Goal: Task Accomplishment & Management: Manage account settings

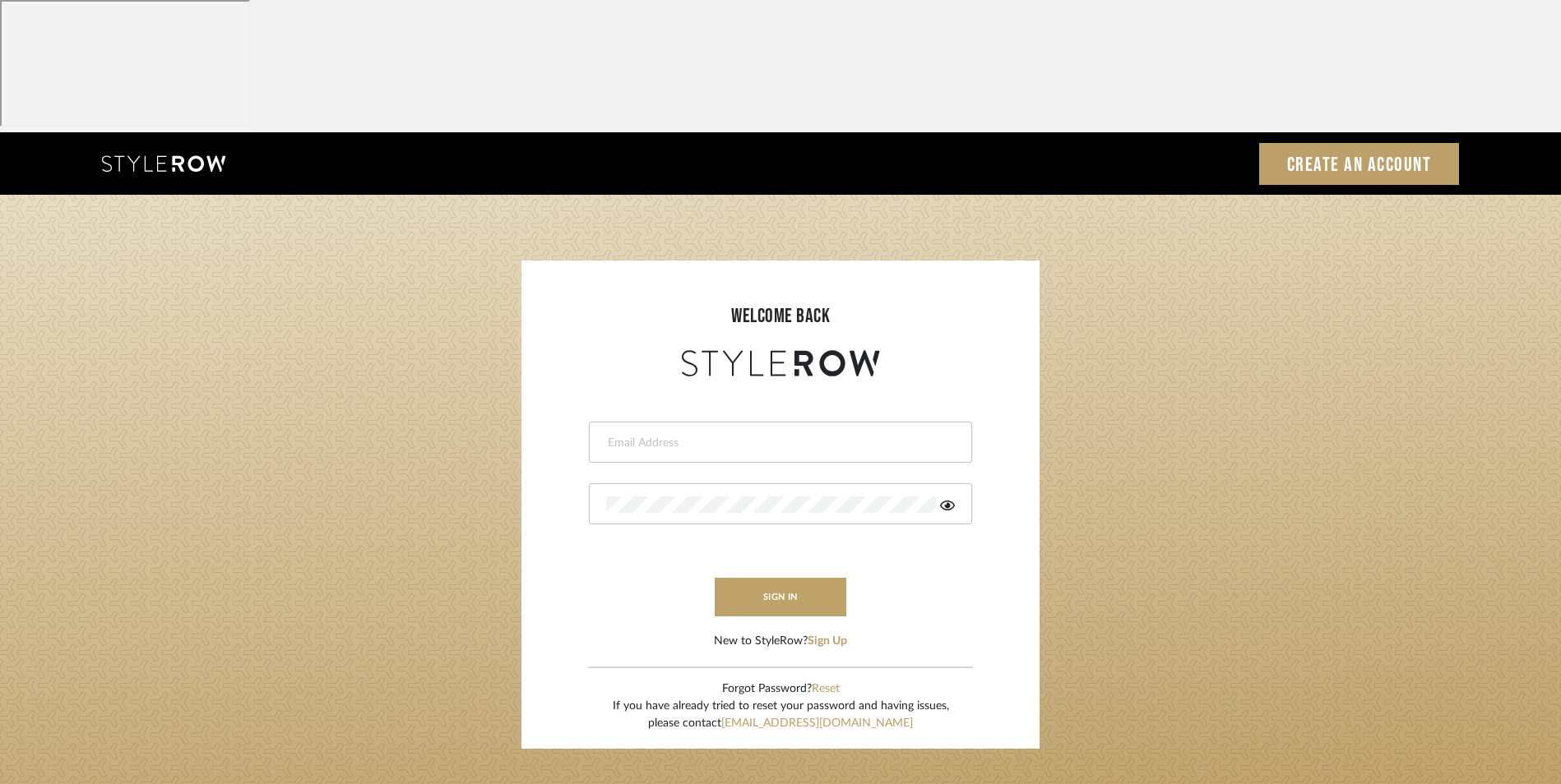
click at [736, 435] on input "email" at bounding box center [778, 442] width 344 height 16
click at [705, 435] on input "email" at bounding box center [766, 442] width 321 height 16
type input "[EMAIL_ADDRESS][DOMAIN_NAME]"
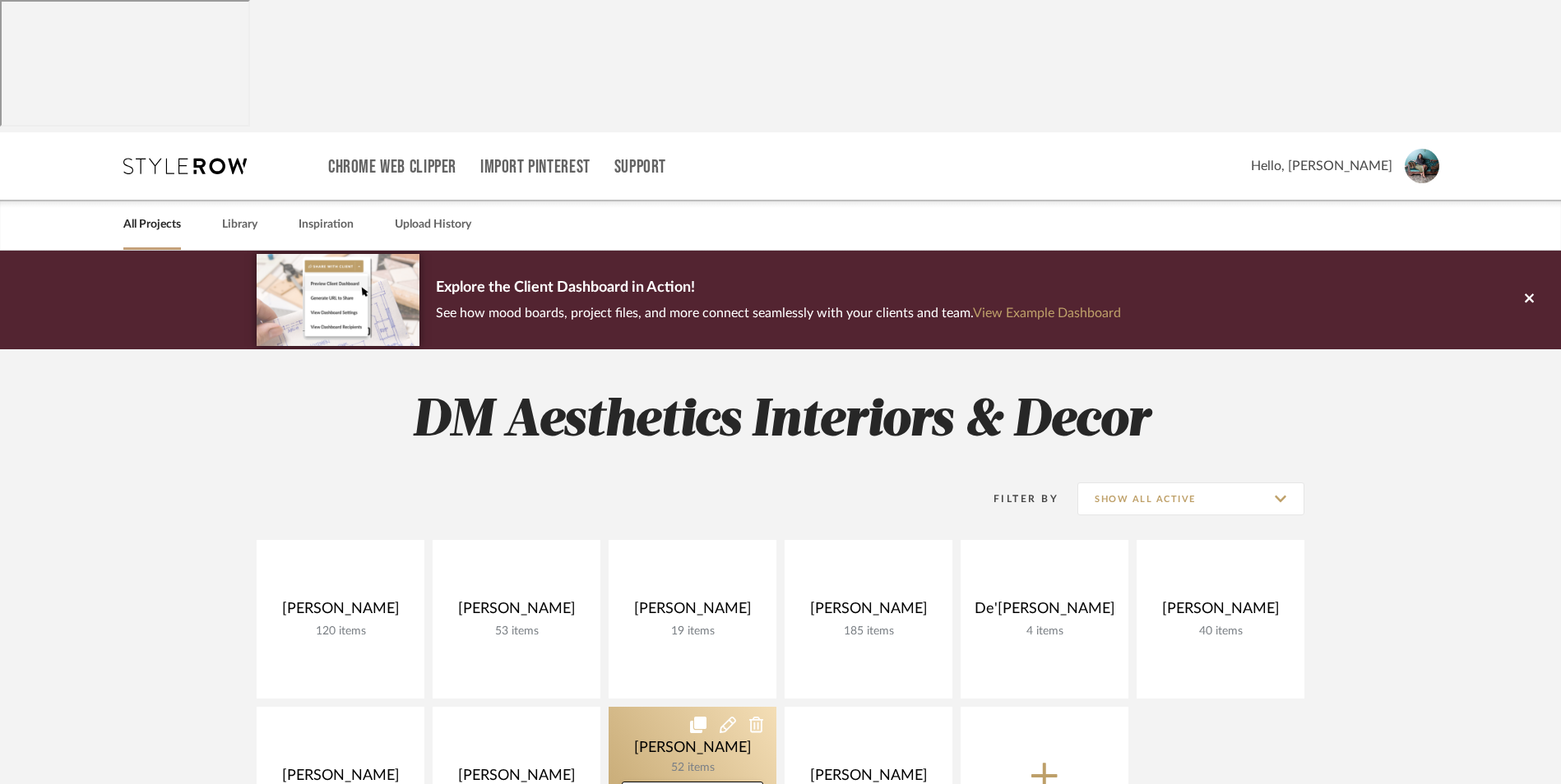
drag, startPoint x: 665, startPoint y: 625, endPoint x: 774, endPoint y: 629, distance: 109.1
click at [665, 707] on link at bounding box center [692, 787] width 168 height 159
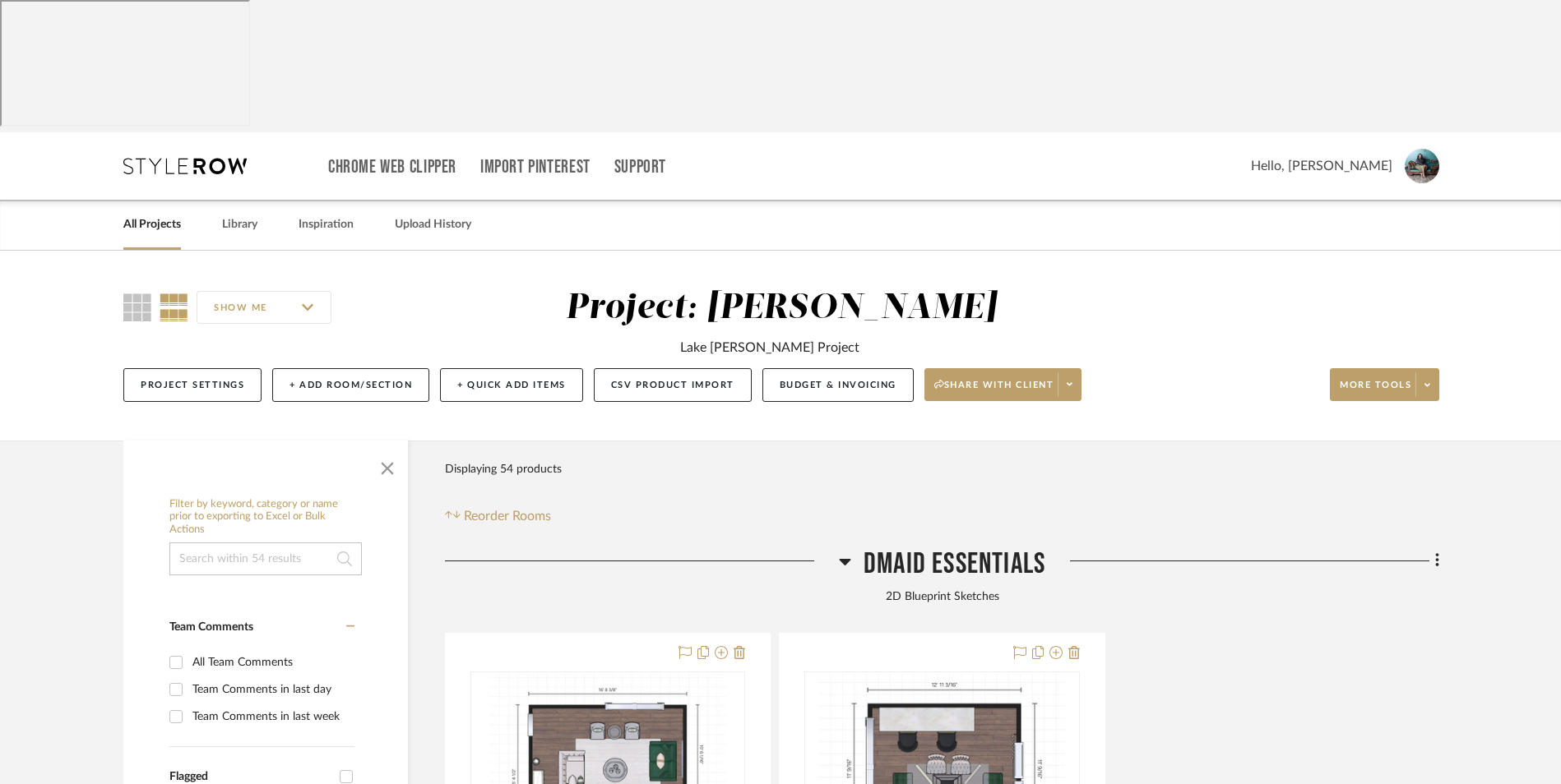
click at [846, 551] on icon at bounding box center [845, 561] width 12 height 20
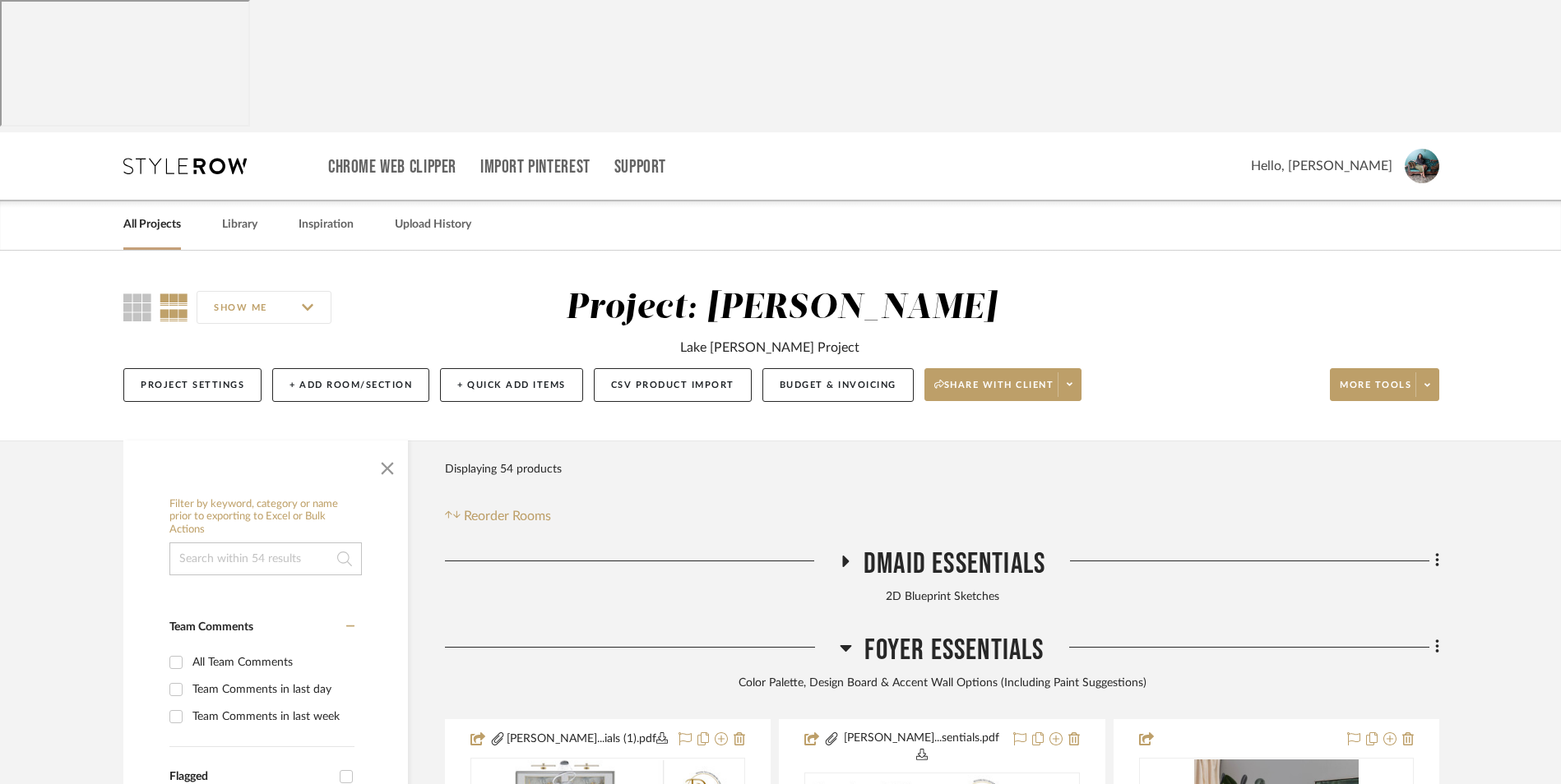
click at [848, 645] on icon at bounding box center [847, 649] width 12 height 7
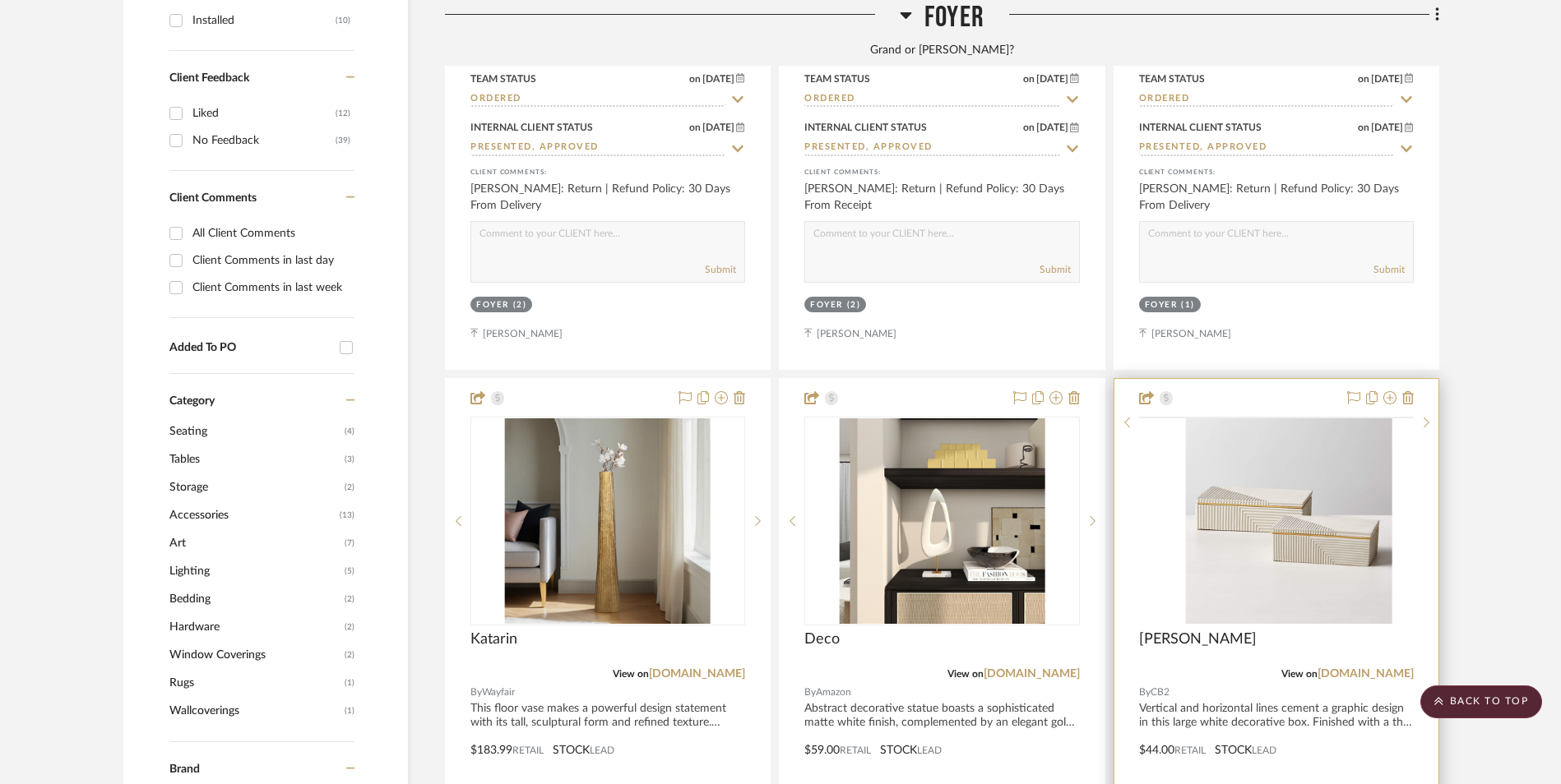
scroll to position [1151, 0]
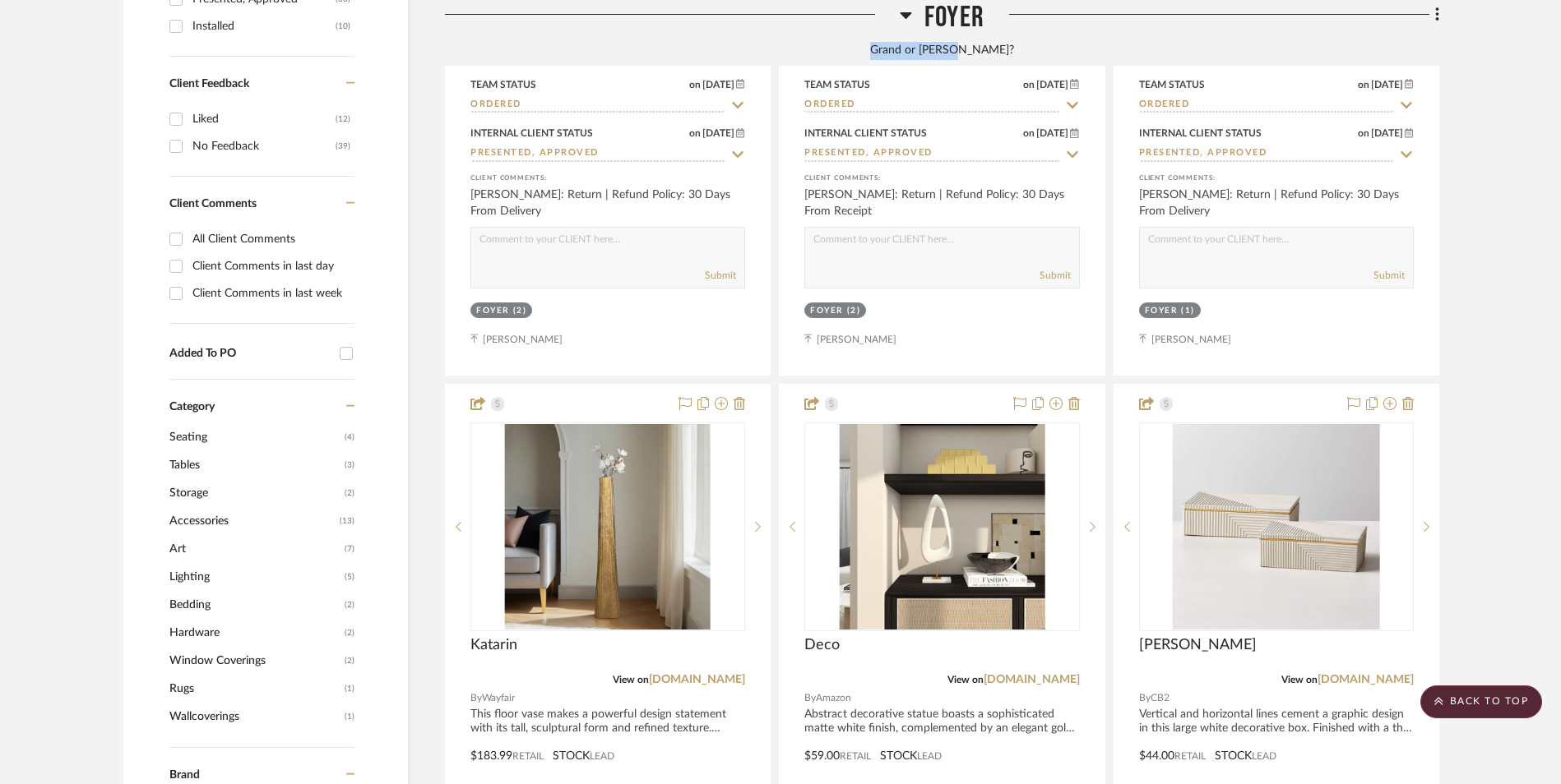
drag, startPoint x: 986, startPoint y: 50, endPoint x: 903, endPoint y: 49, distance: 83.0
click at [903, 49] on div "Grand or Bland?" at bounding box center [942, 50] width 994 height 18
copy div "Grand or Bland?"
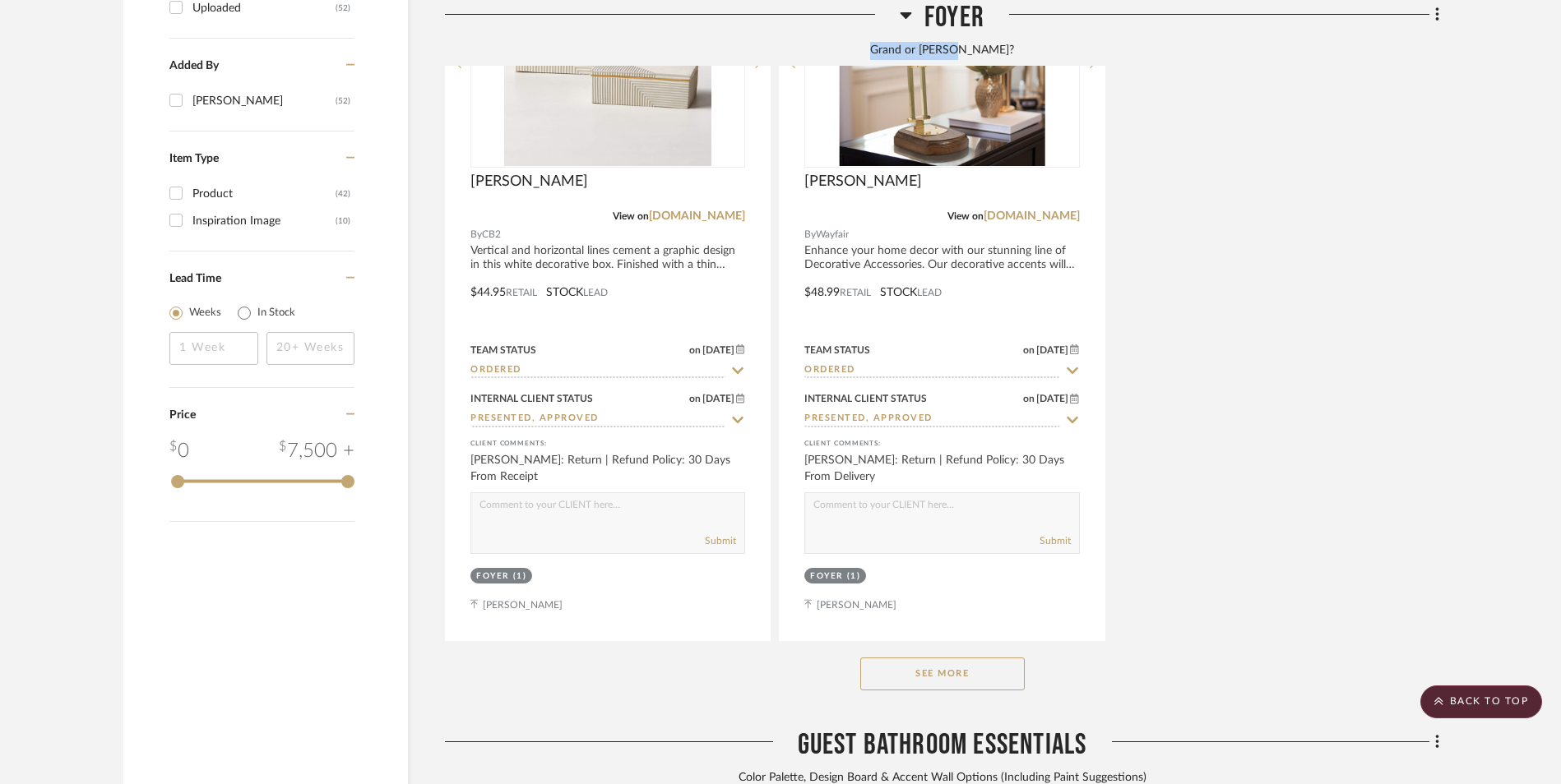
scroll to position [2384, 0]
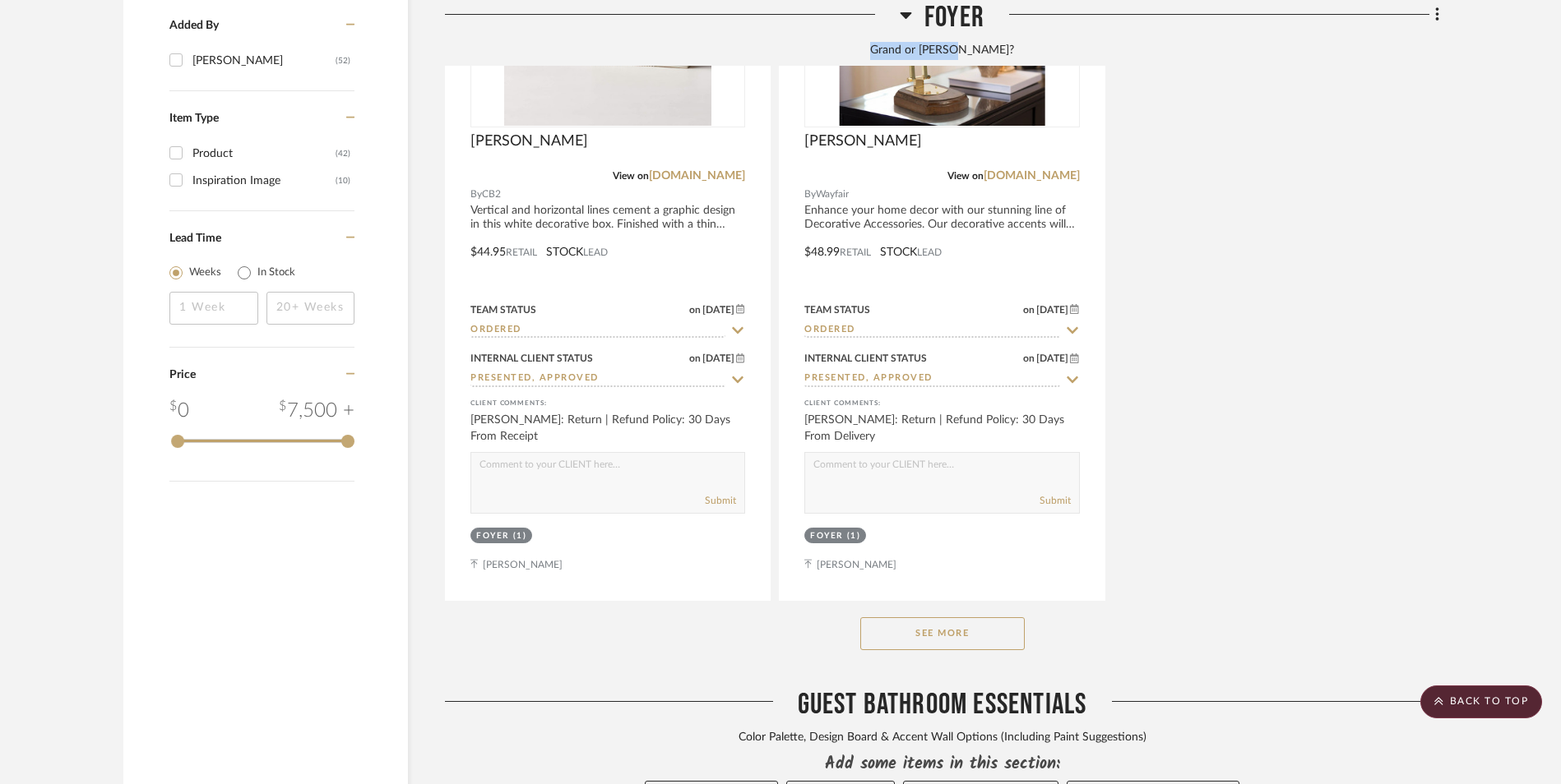
click at [922, 617] on button "See More" at bounding box center [942, 633] width 165 height 33
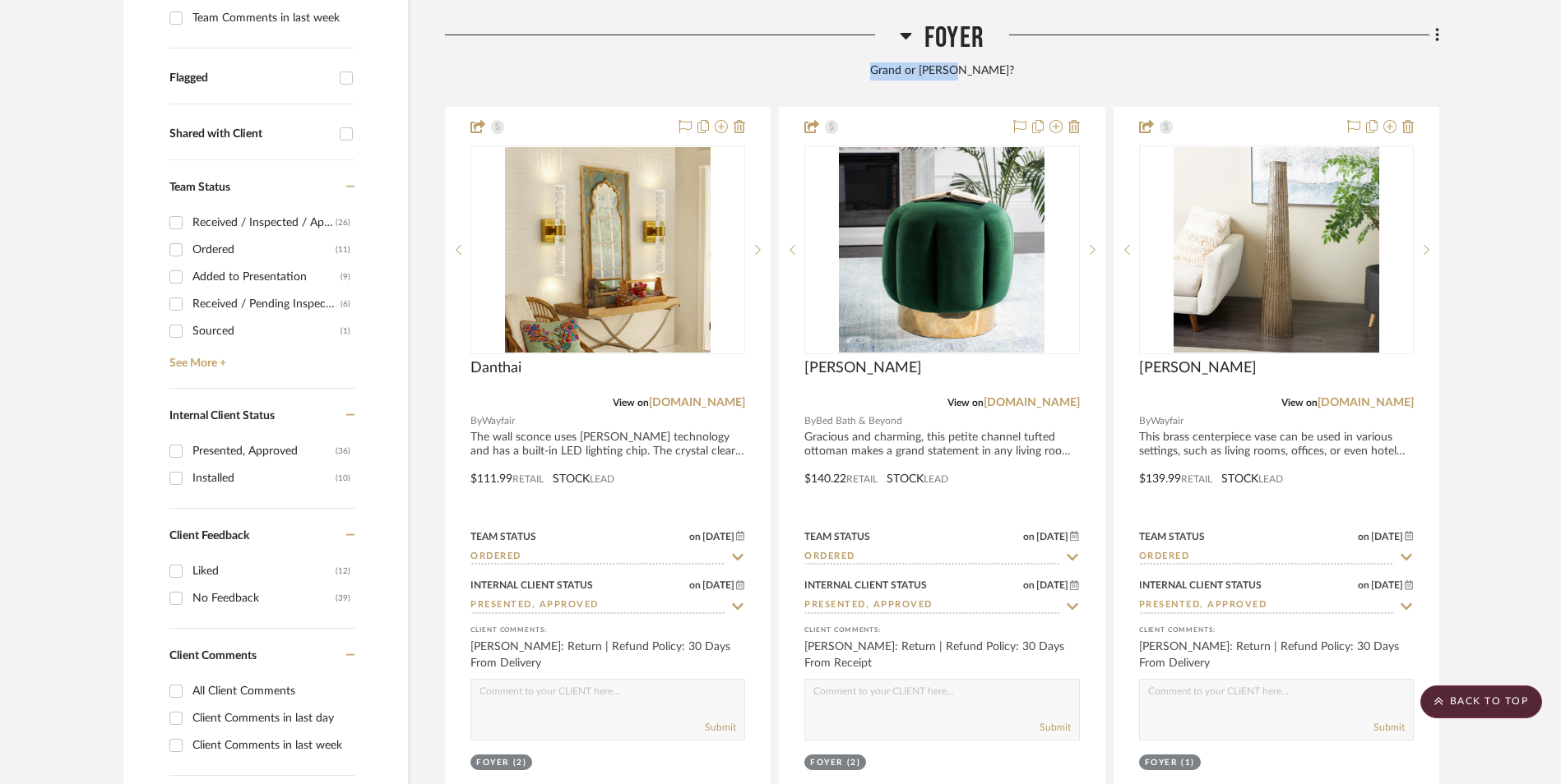
scroll to position [575, 0]
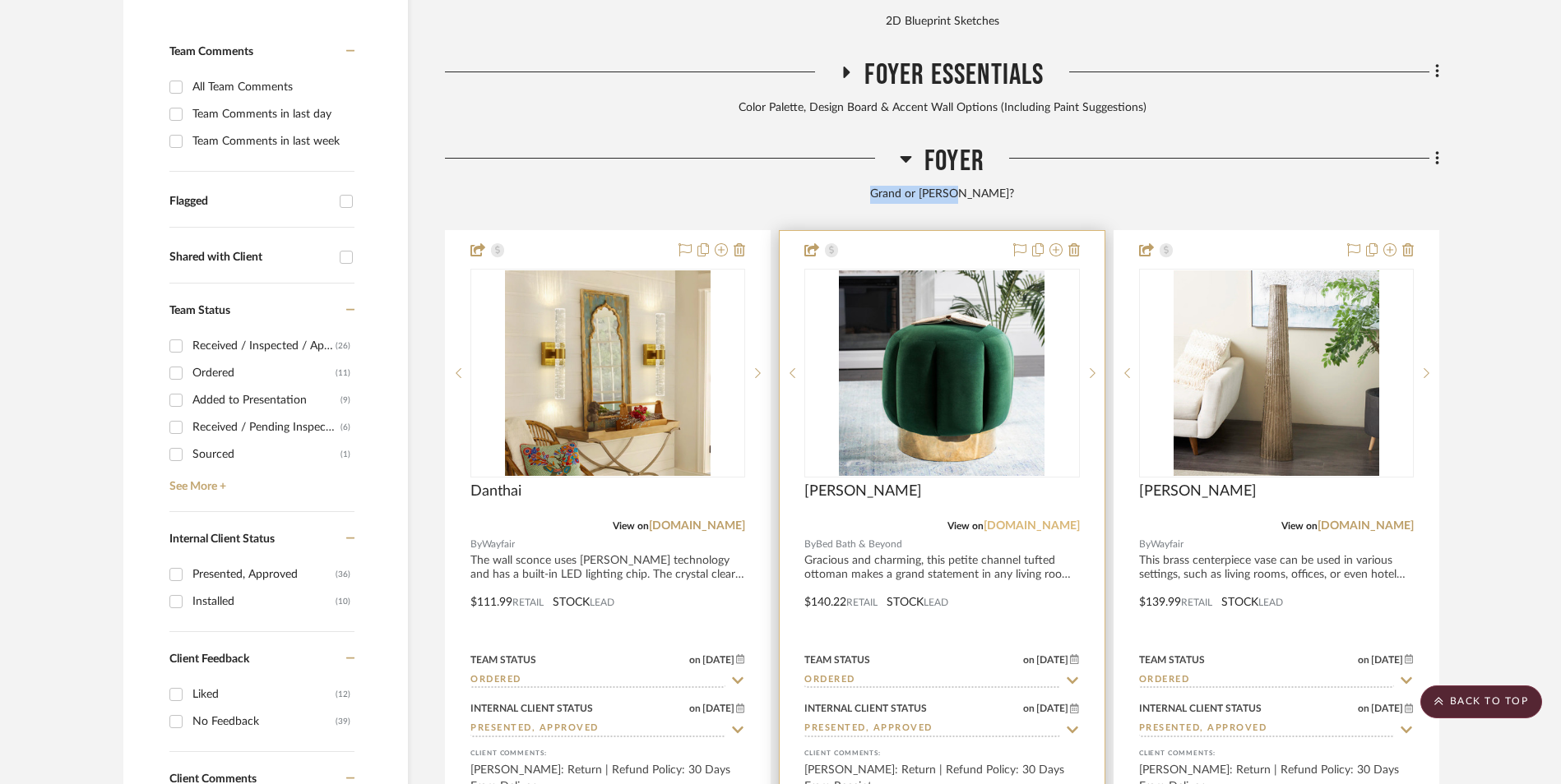
click at [1020, 521] on link "bedbathandbeyond.com" at bounding box center [1032, 527] width 96 height 12
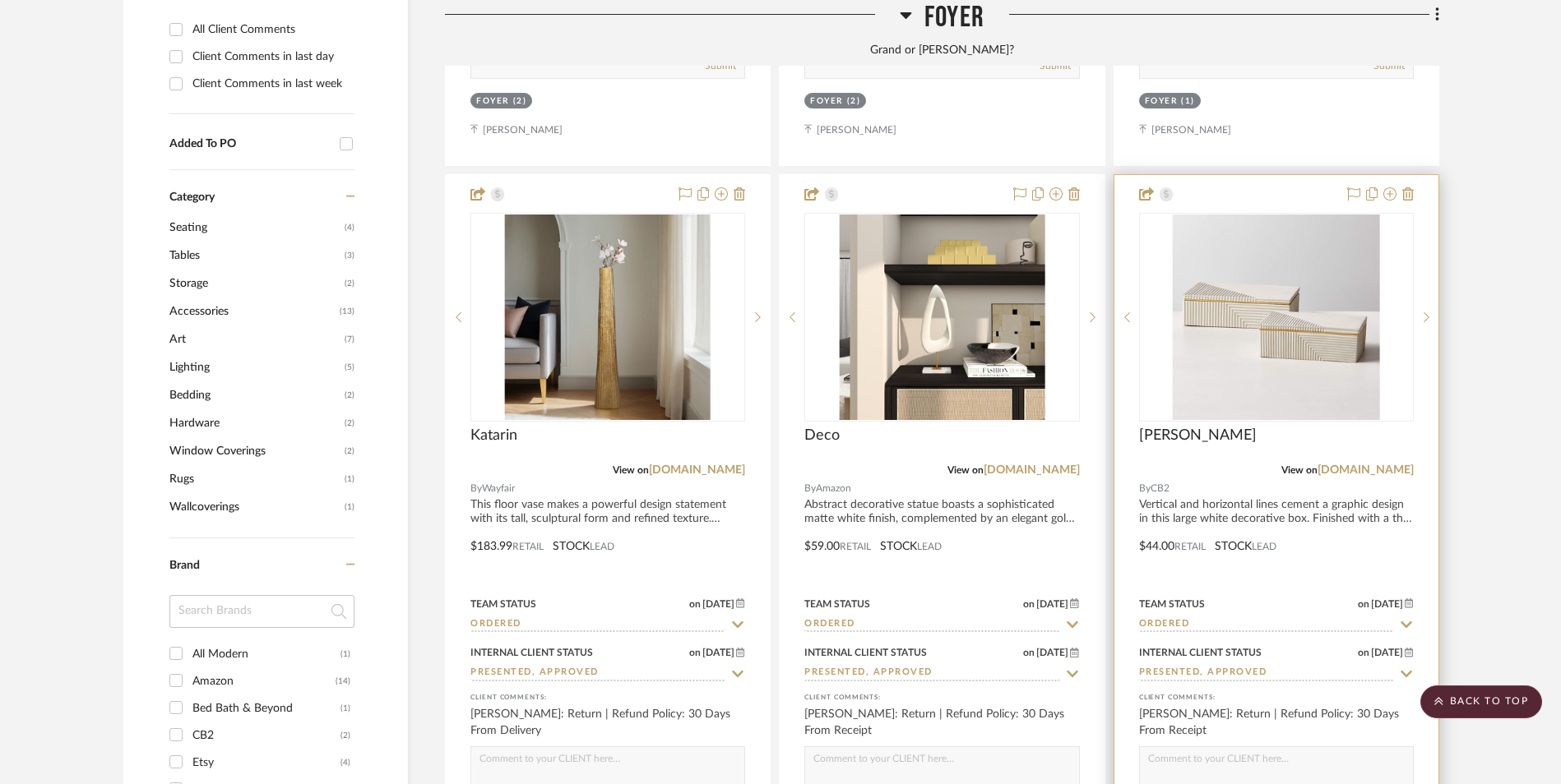
scroll to position [1398, 0]
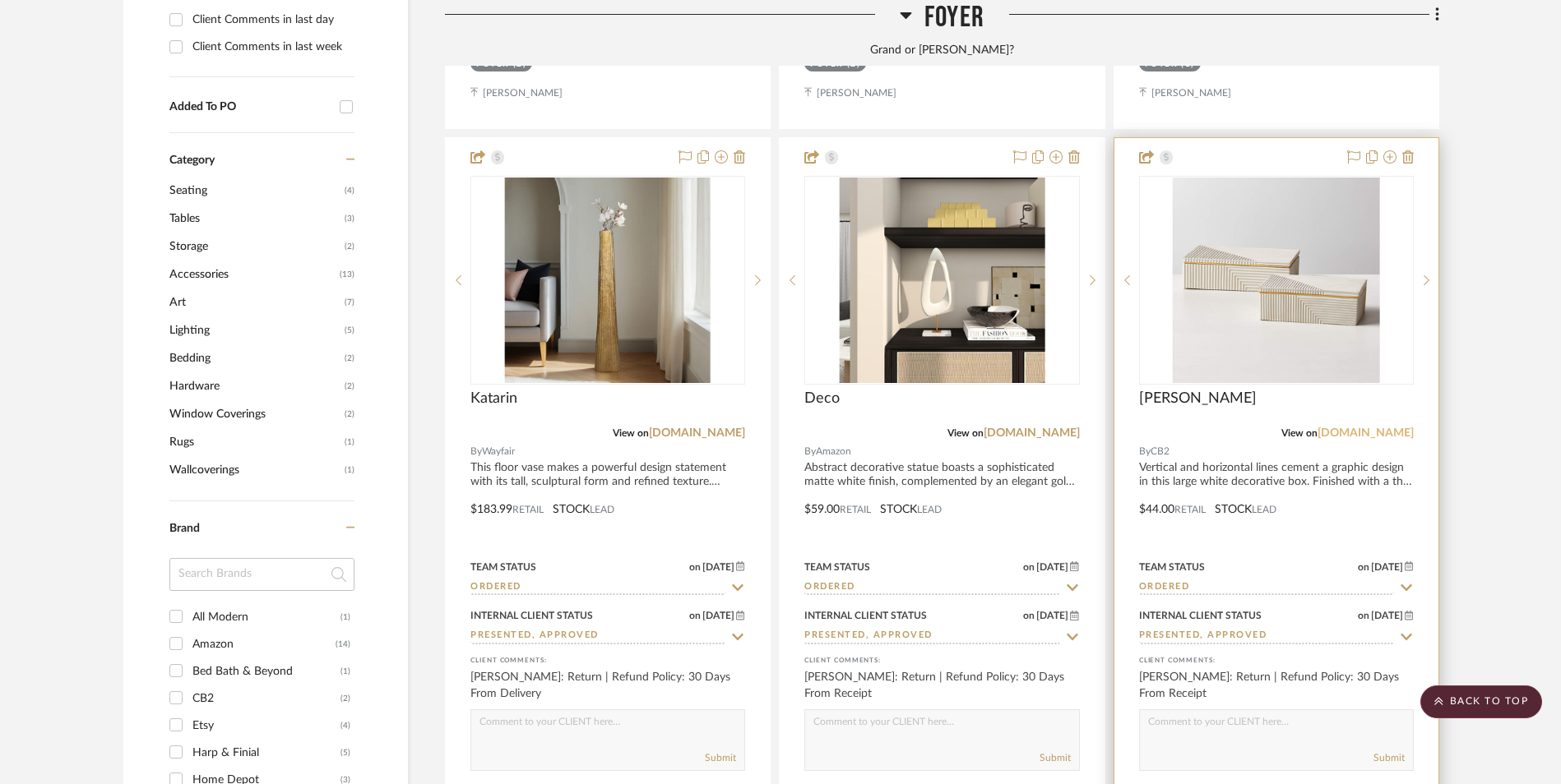
click at [1405, 428] on link "cb2.com" at bounding box center [1365, 434] width 96 height 12
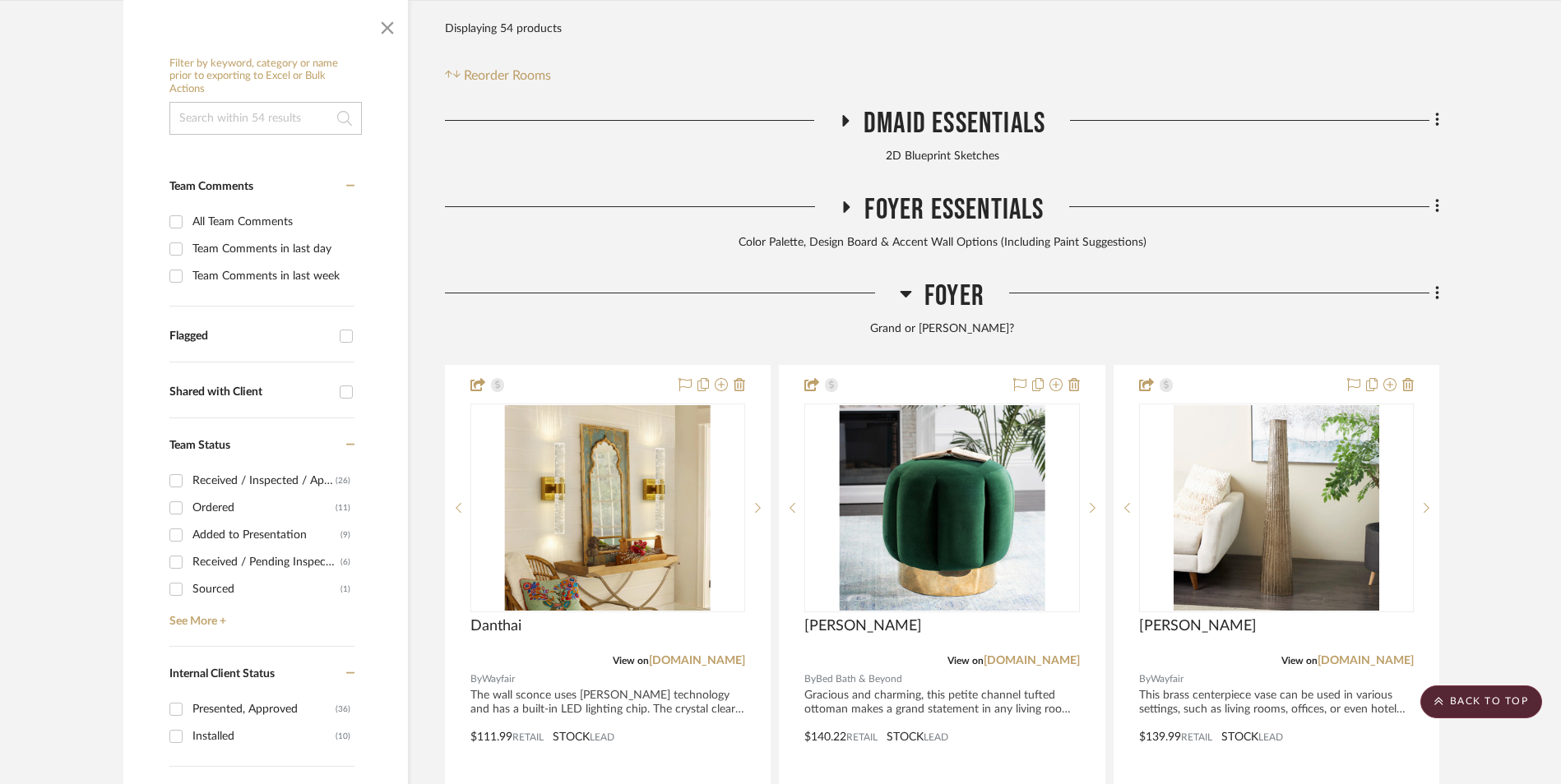
scroll to position [411, 0]
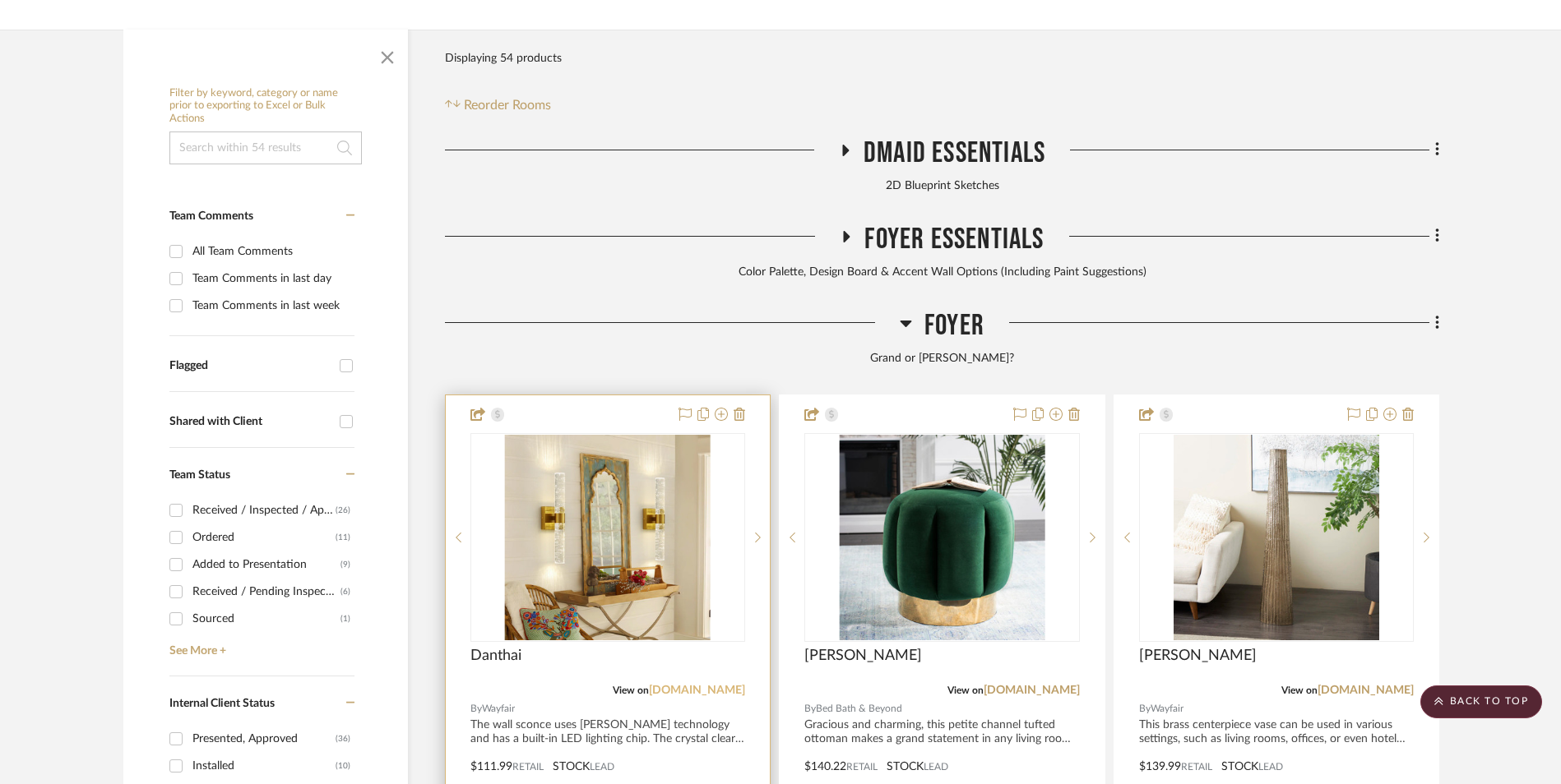
click at [721, 685] on link "[DOMAIN_NAME]" at bounding box center [697, 691] width 96 height 12
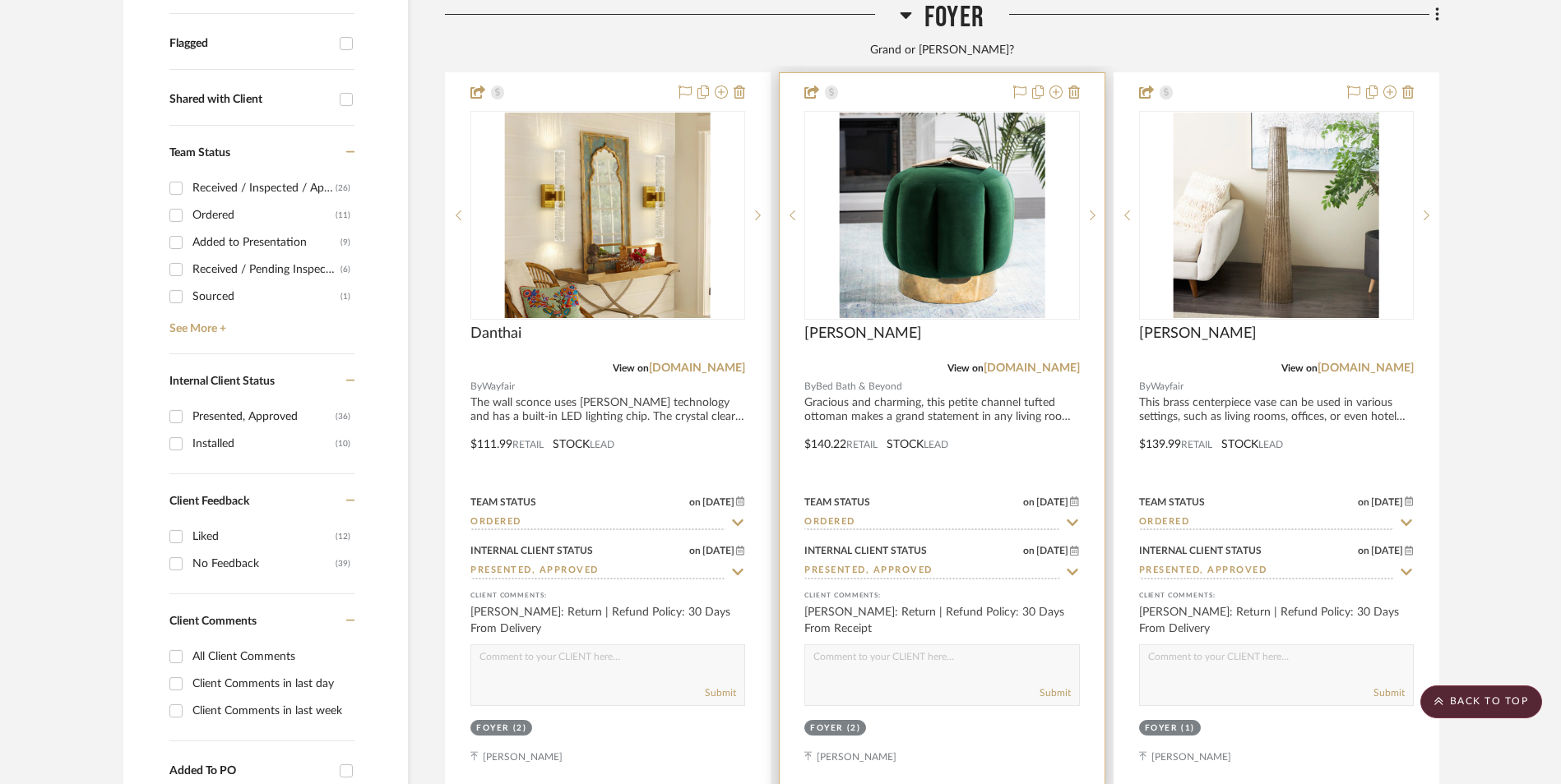
scroll to position [740, 0]
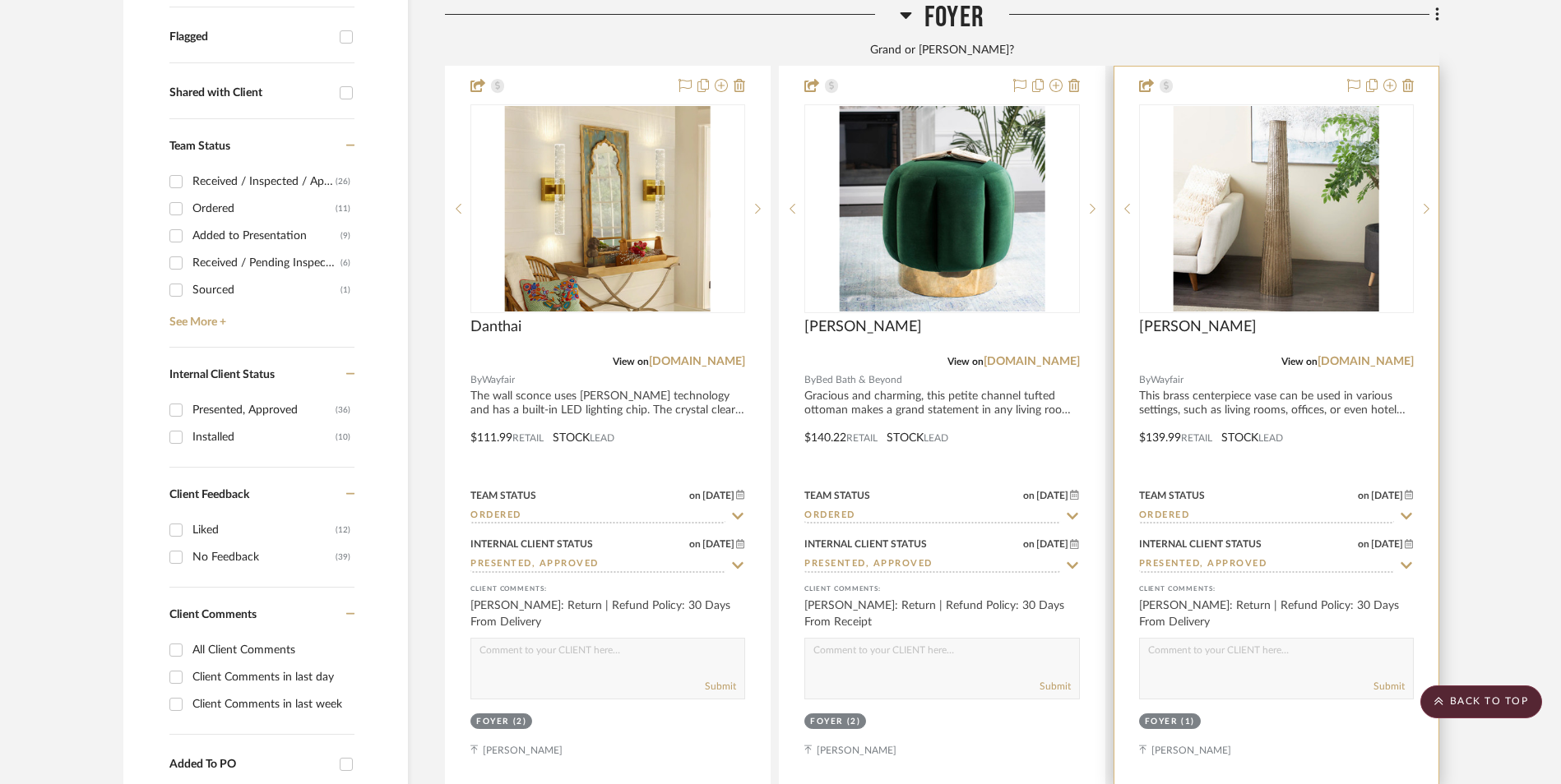
click at [1236, 133] on img "0" at bounding box center [1276, 208] width 205 height 205
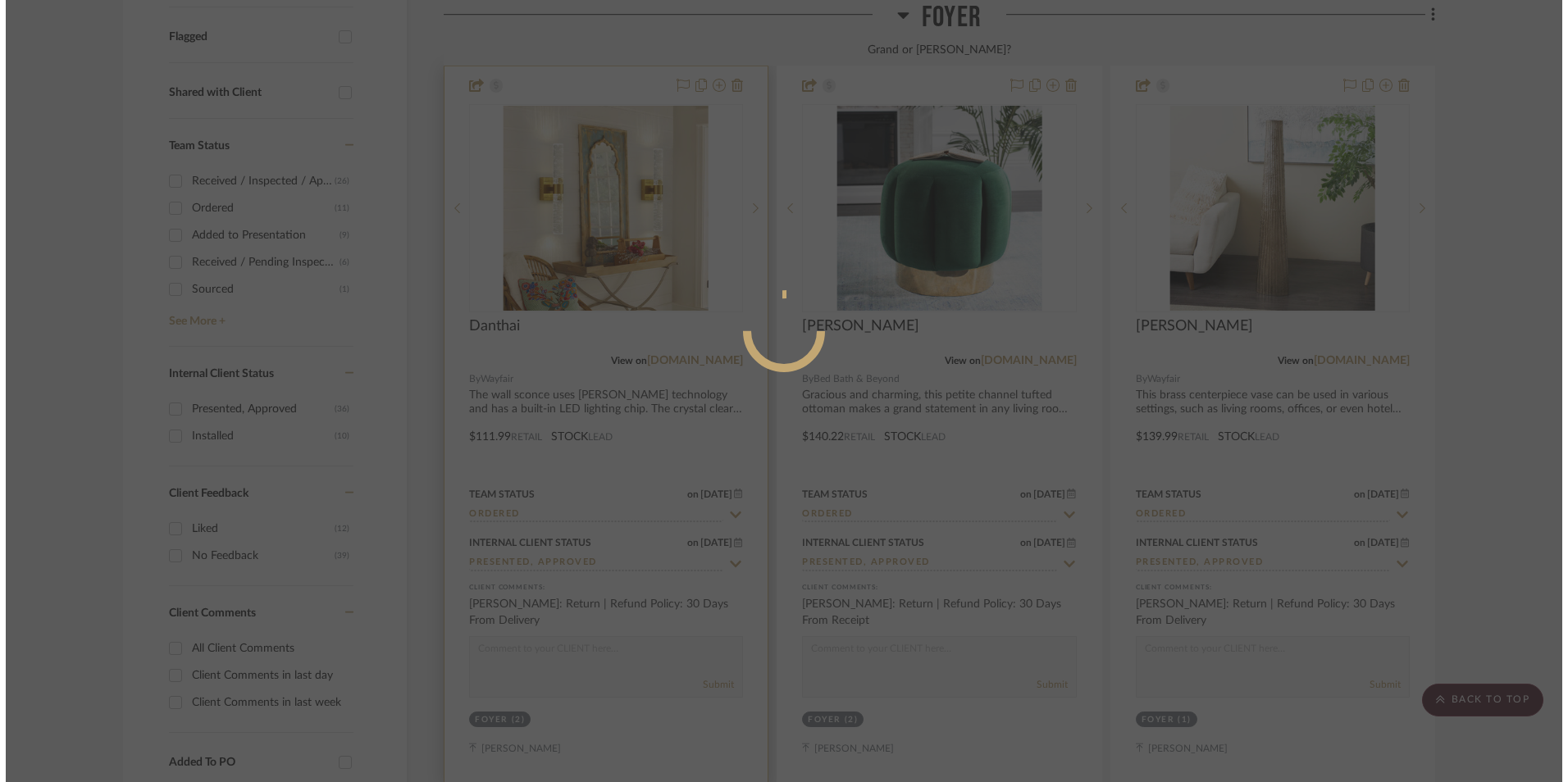
scroll to position [0, 0]
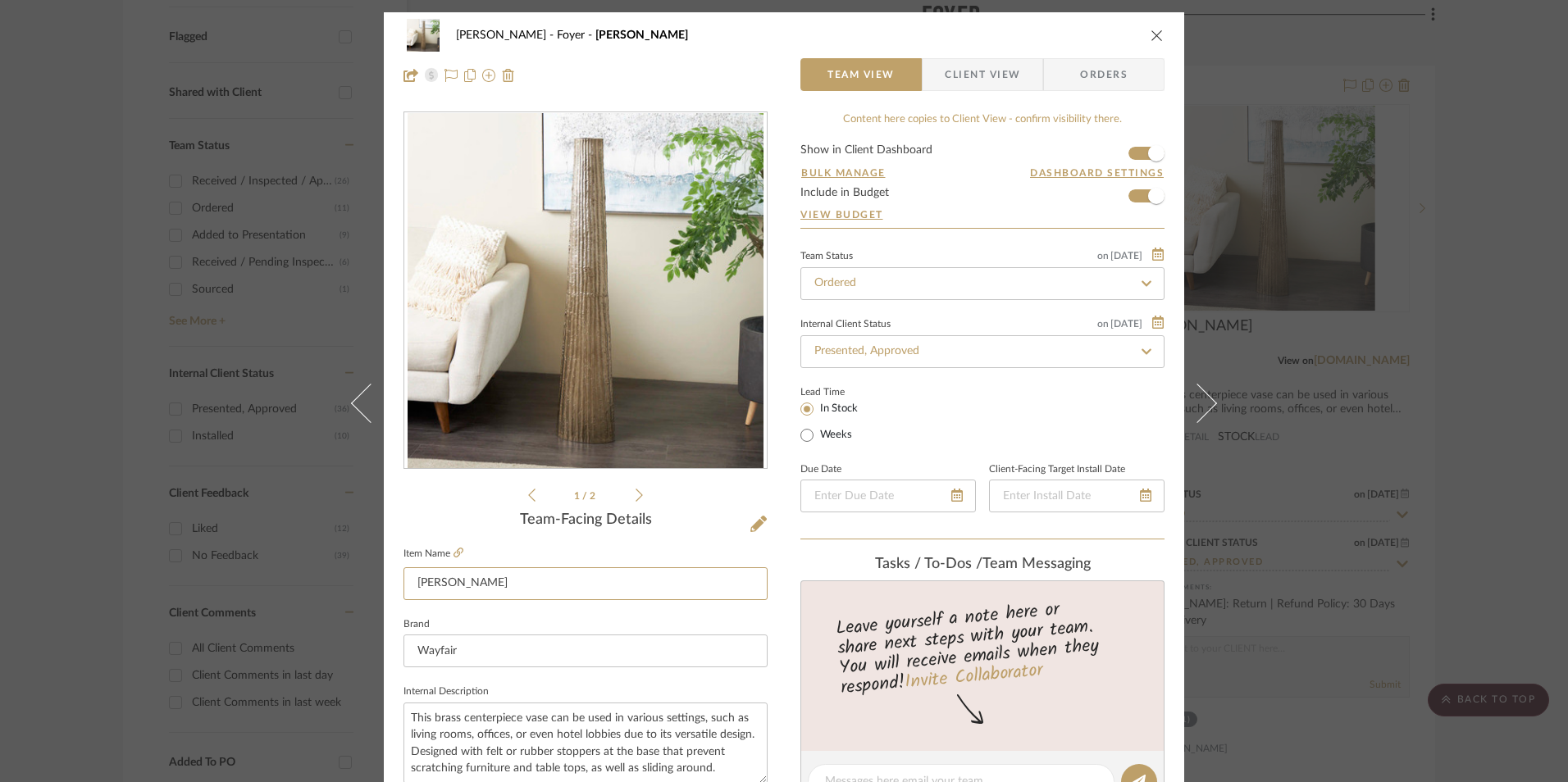
drag, startPoint x: 468, startPoint y: 587, endPoint x: 383, endPoint y: 586, distance: 85.0
click at [389, 586] on div "Richelle Hamilton Foyer Jennalyn Team View Client View Orders 1 / 2 Team-Facing…" at bounding box center [784, 769] width 801 height 1515
click at [1458, 398] on div "Richelle Hamilton Foyer Jennalyn Team View Client View Orders 1 / 2 Team-Facing…" at bounding box center [784, 391] width 1568 height 782
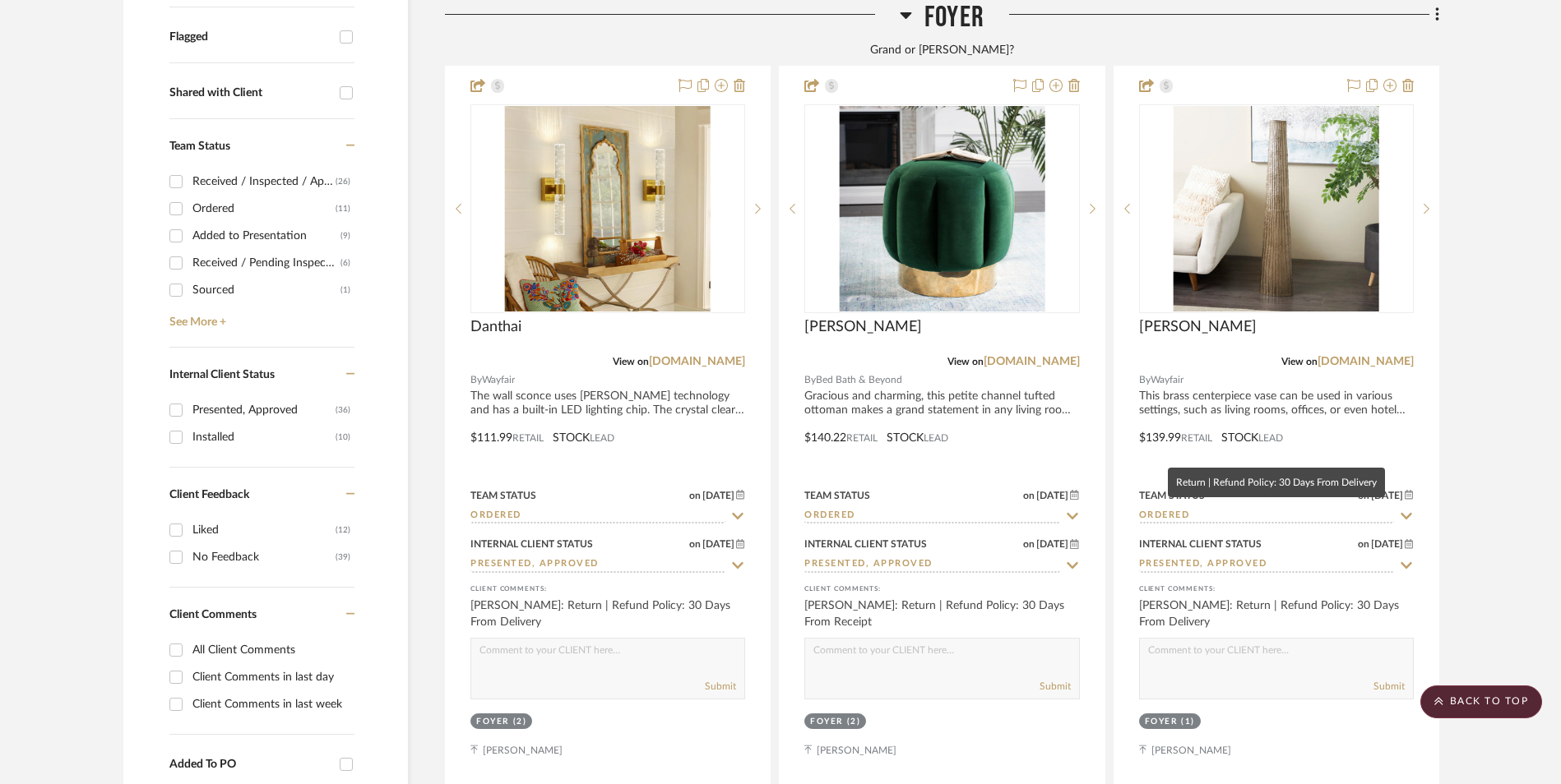
scroll to position [1315, 0]
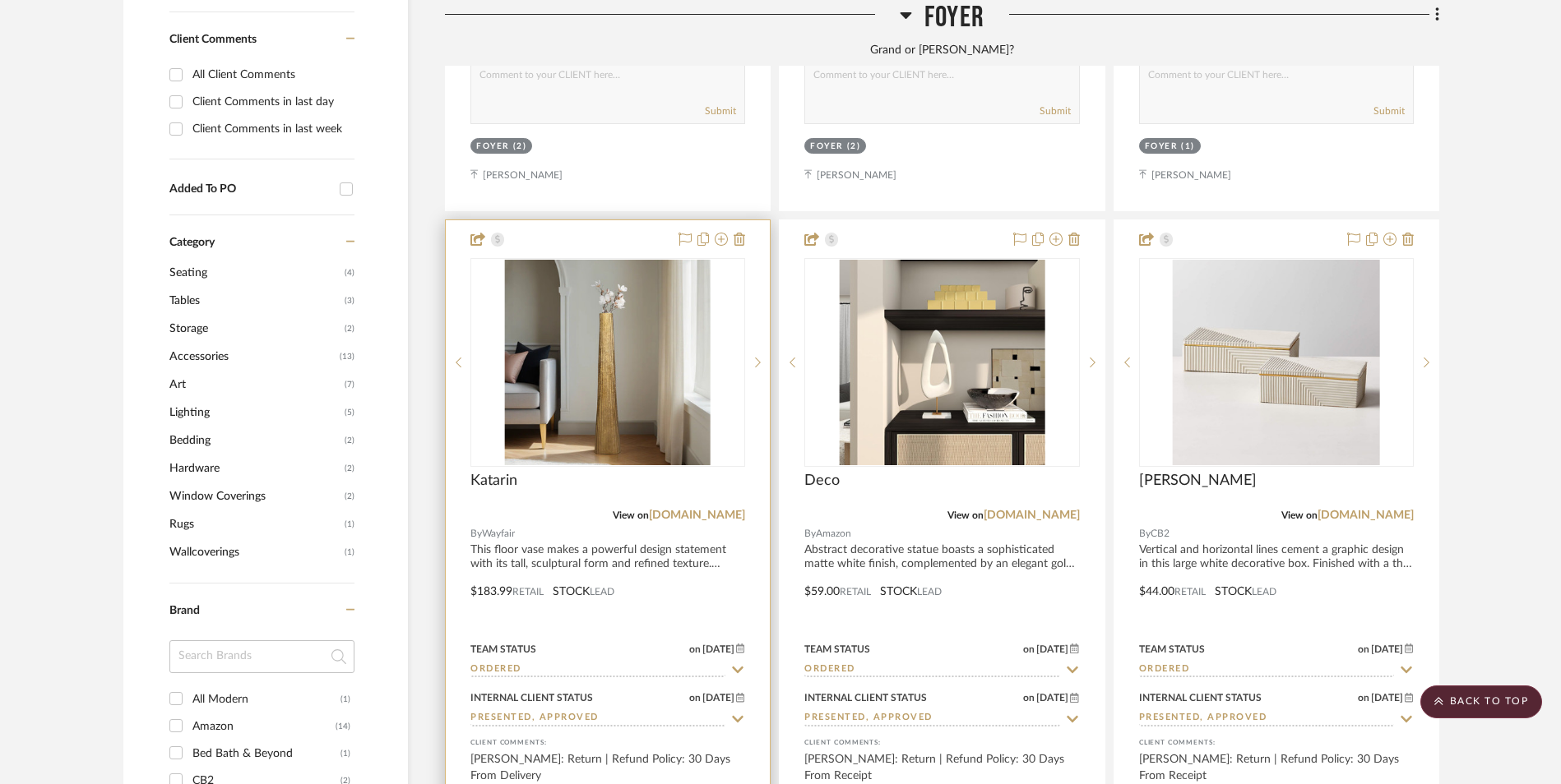
click at [616, 275] on img "0" at bounding box center [607, 362] width 205 height 205
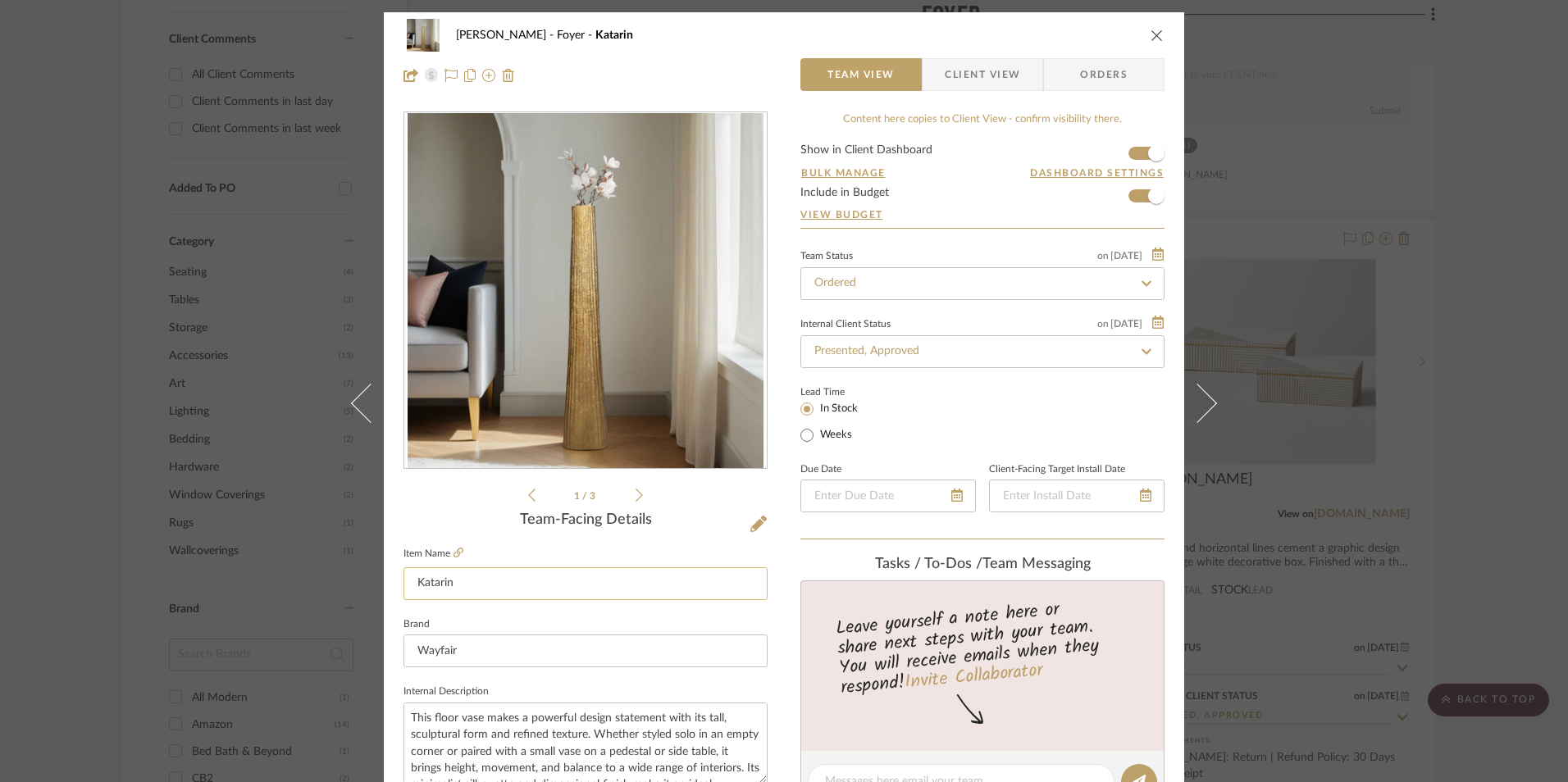
drag, startPoint x: 474, startPoint y: 584, endPoint x: 413, endPoint y: 580, distance: 61.1
click at [363, 584] on mat-dialog-content "Richelle Hamilton Foyer Katarin Team View Client View Orders 1 / 3 Team-Facing …" at bounding box center [784, 769] width 893 height 1515
click at [1440, 342] on div "Richelle Hamilton Foyer Katarin Team View Client View Orders 1 / 3 Team-Facing …" at bounding box center [784, 391] width 1568 height 782
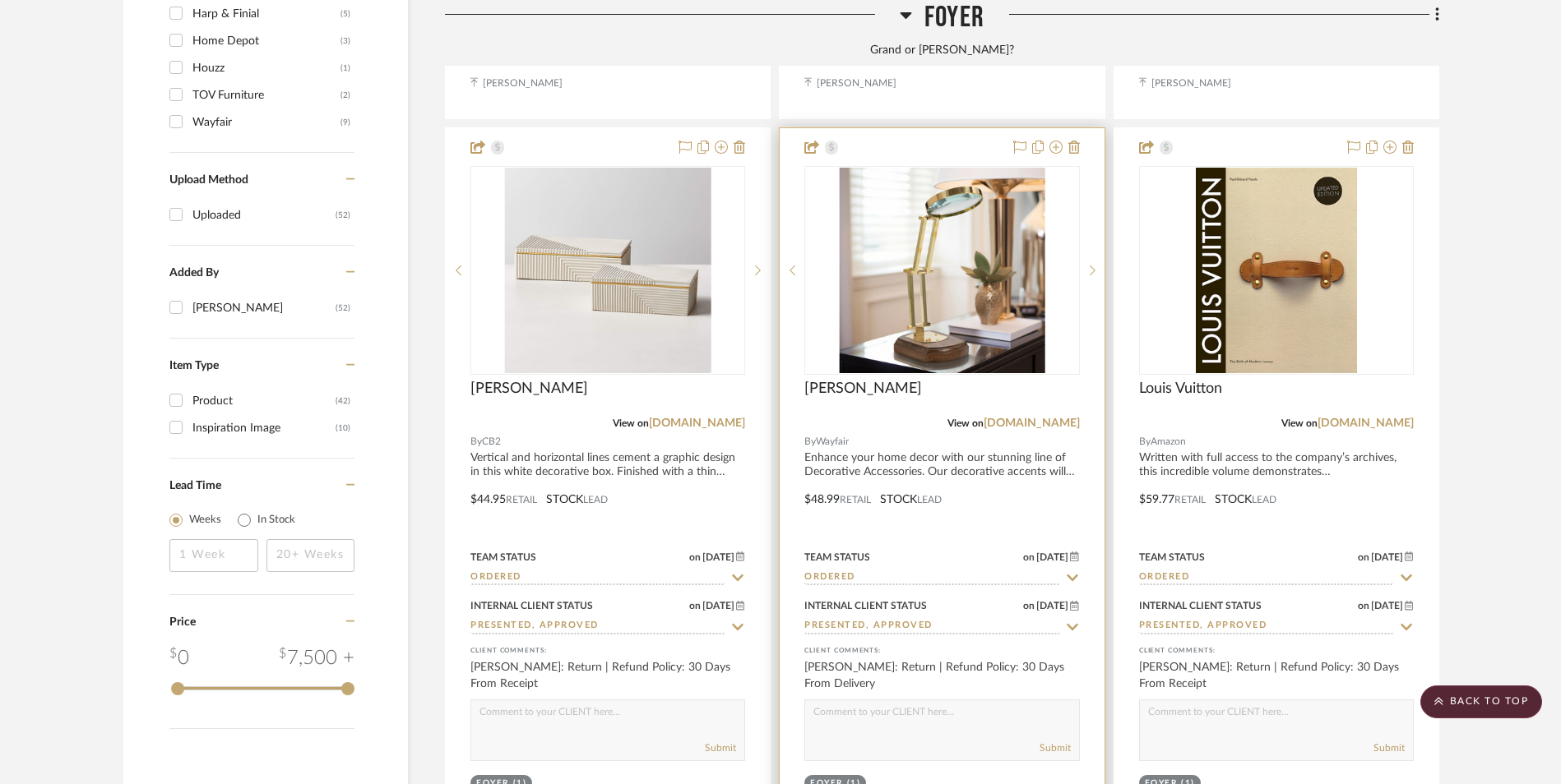
scroll to position [2137, 0]
click at [921, 167] on img "0" at bounding box center [941, 269] width 205 height 205
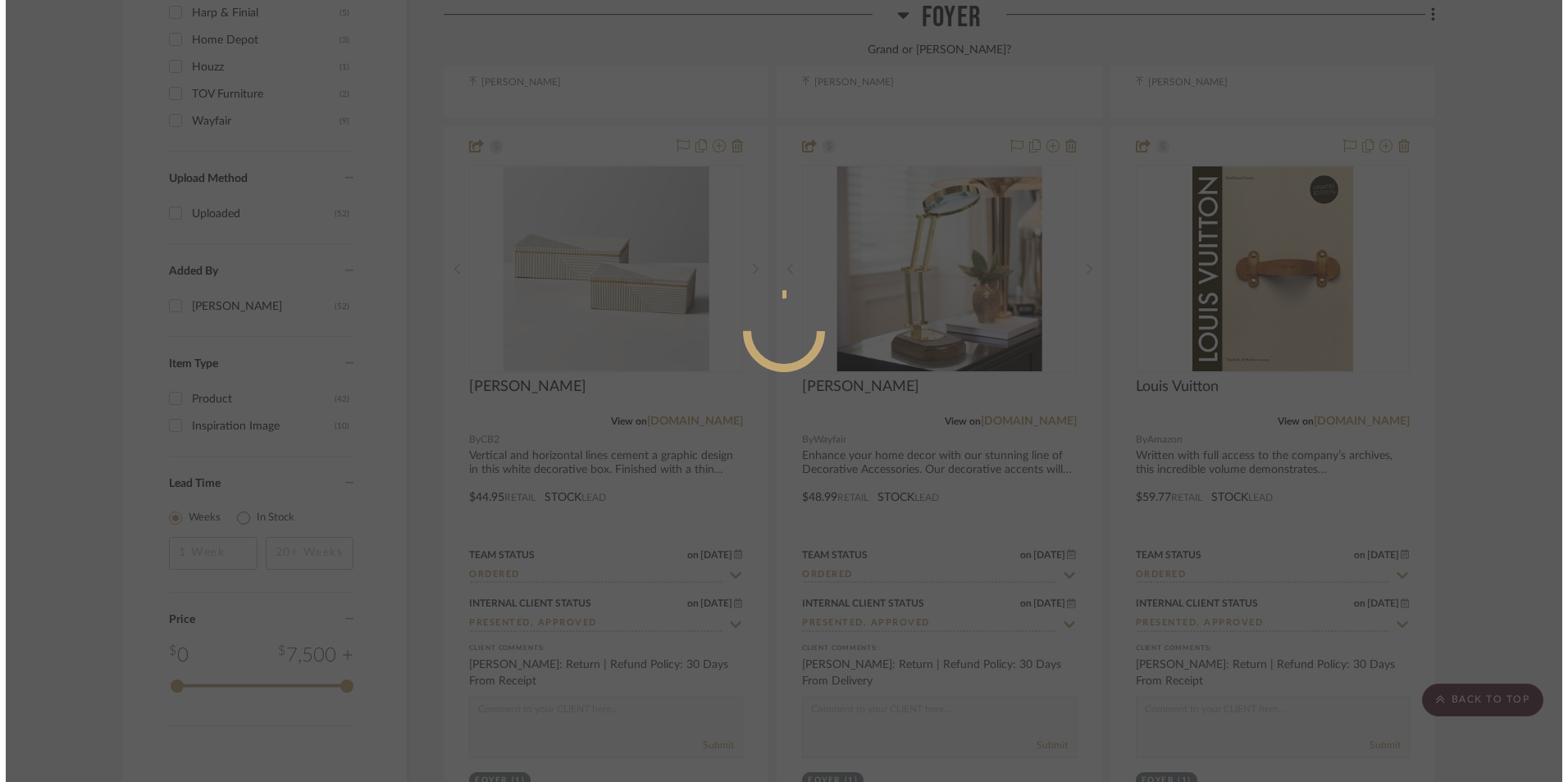
scroll to position [0, 0]
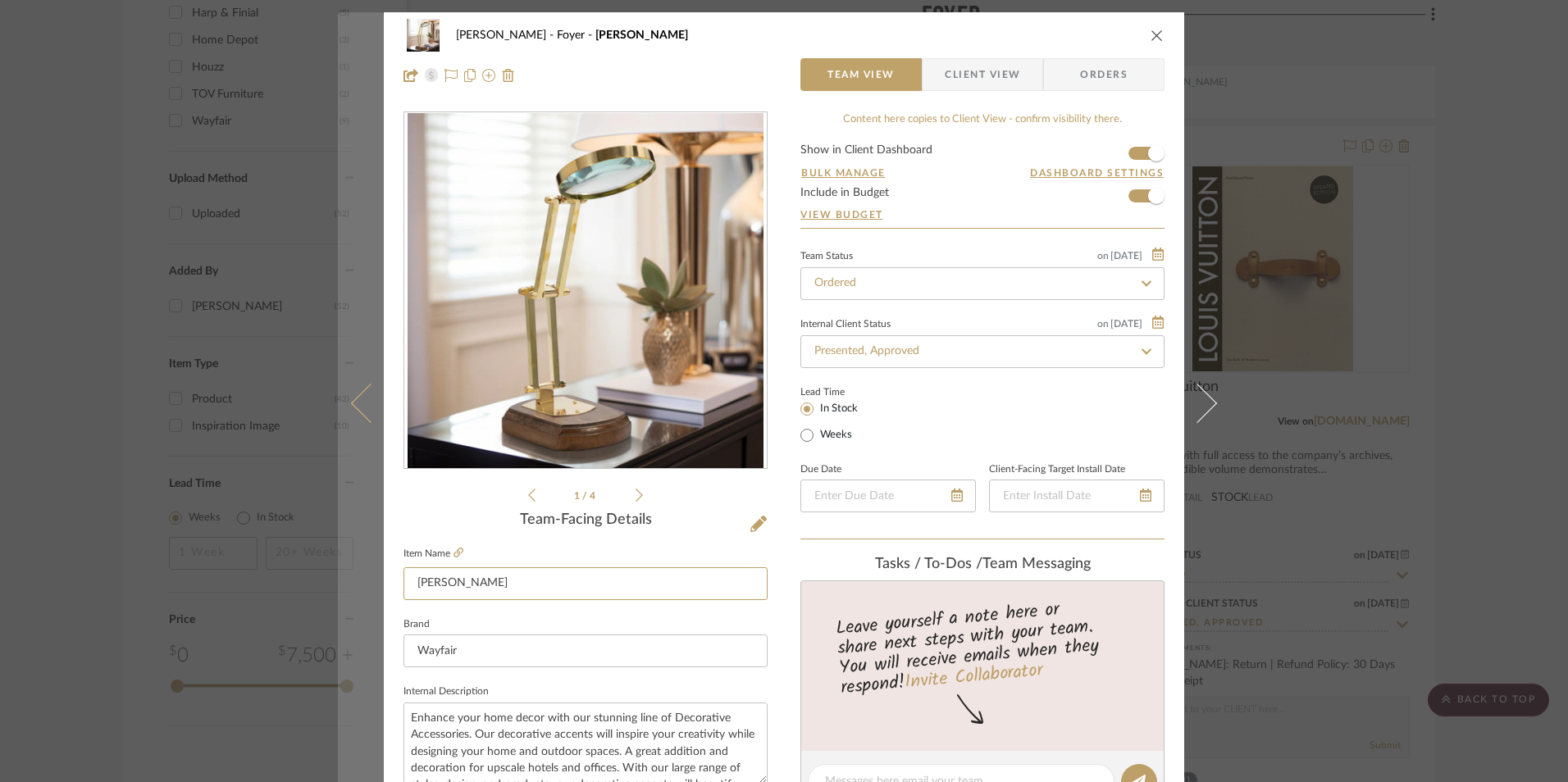
drag, startPoint x: 492, startPoint y: 585, endPoint x: 360, endPoint y: 581, distance: 132.1
click at [351, 581] on mat-dialog-content "Richelle Hamilton Foyer Lambertson Team View Client View Orders 1 / 4 Team-Faci…" at bounding box center [784, 769] width 893 height 1515
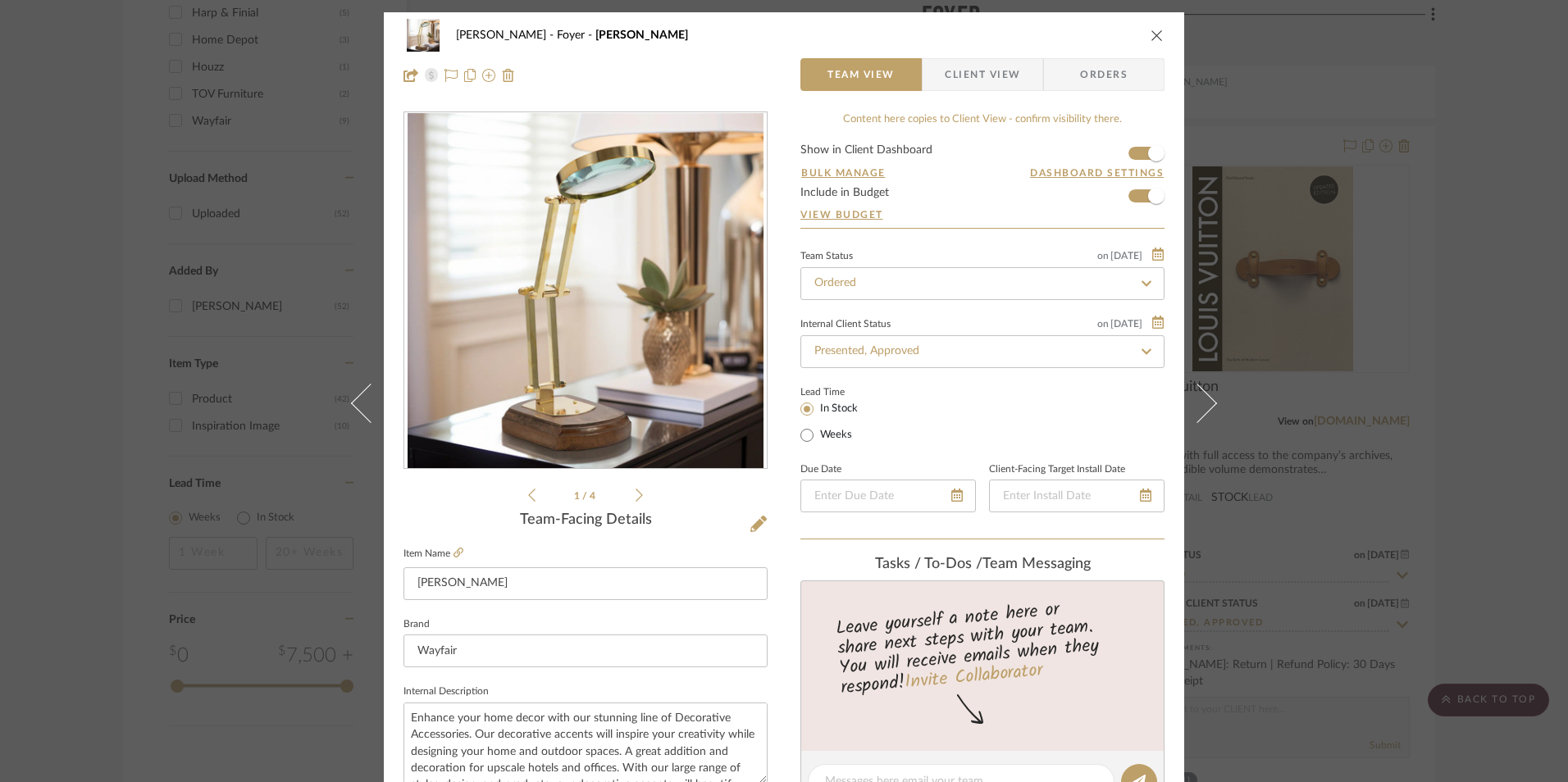
click at [1477, 397] on div "Richelle Hamilton Foyer Lambertson Team View Client View Orders 1 / 4 Team-Faci…" at bounding box center [784, 391] width 1568 height 782
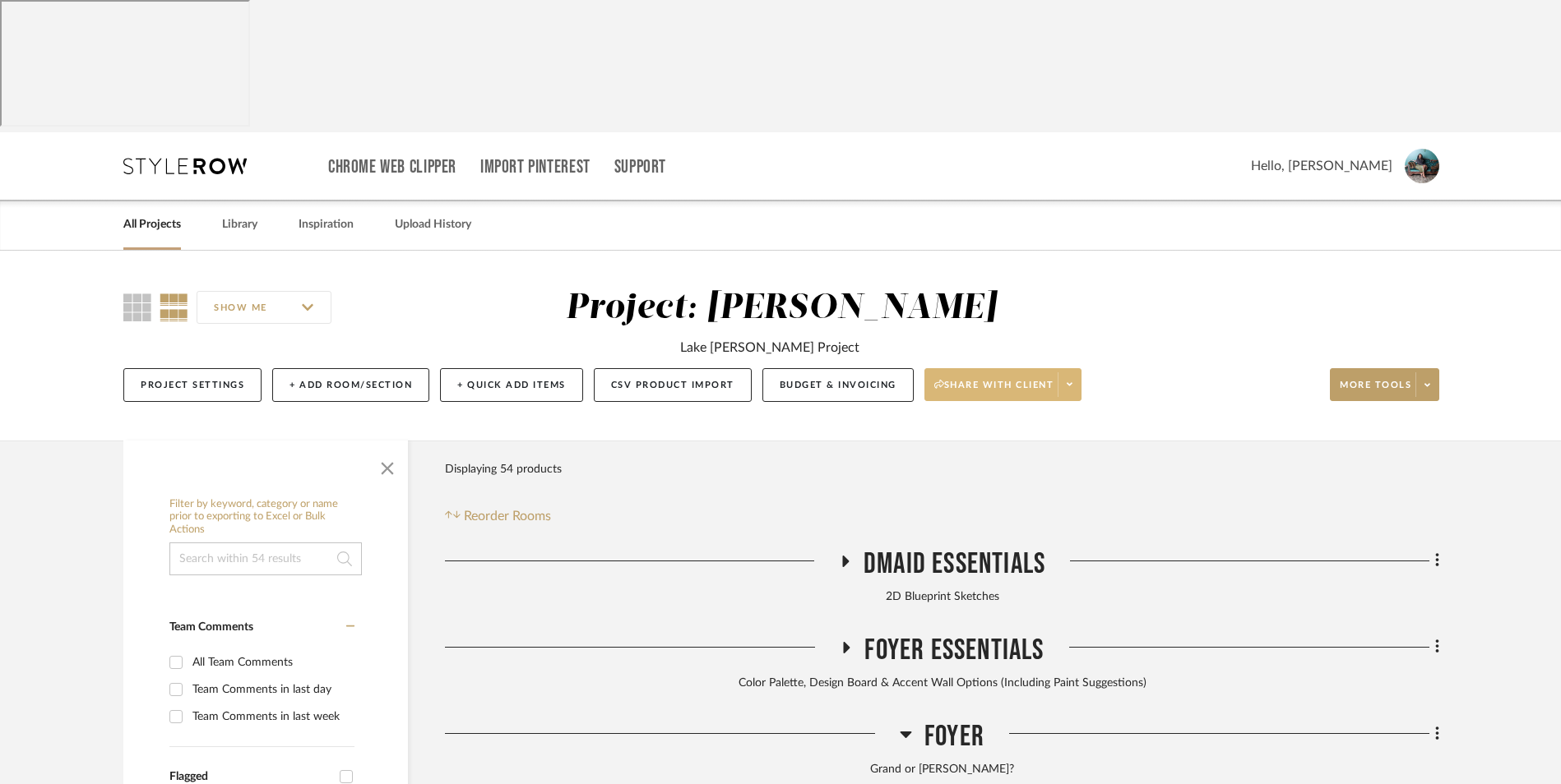
click at [1068, 372] on span at bounding box center [1069, 384] width 23 height 25
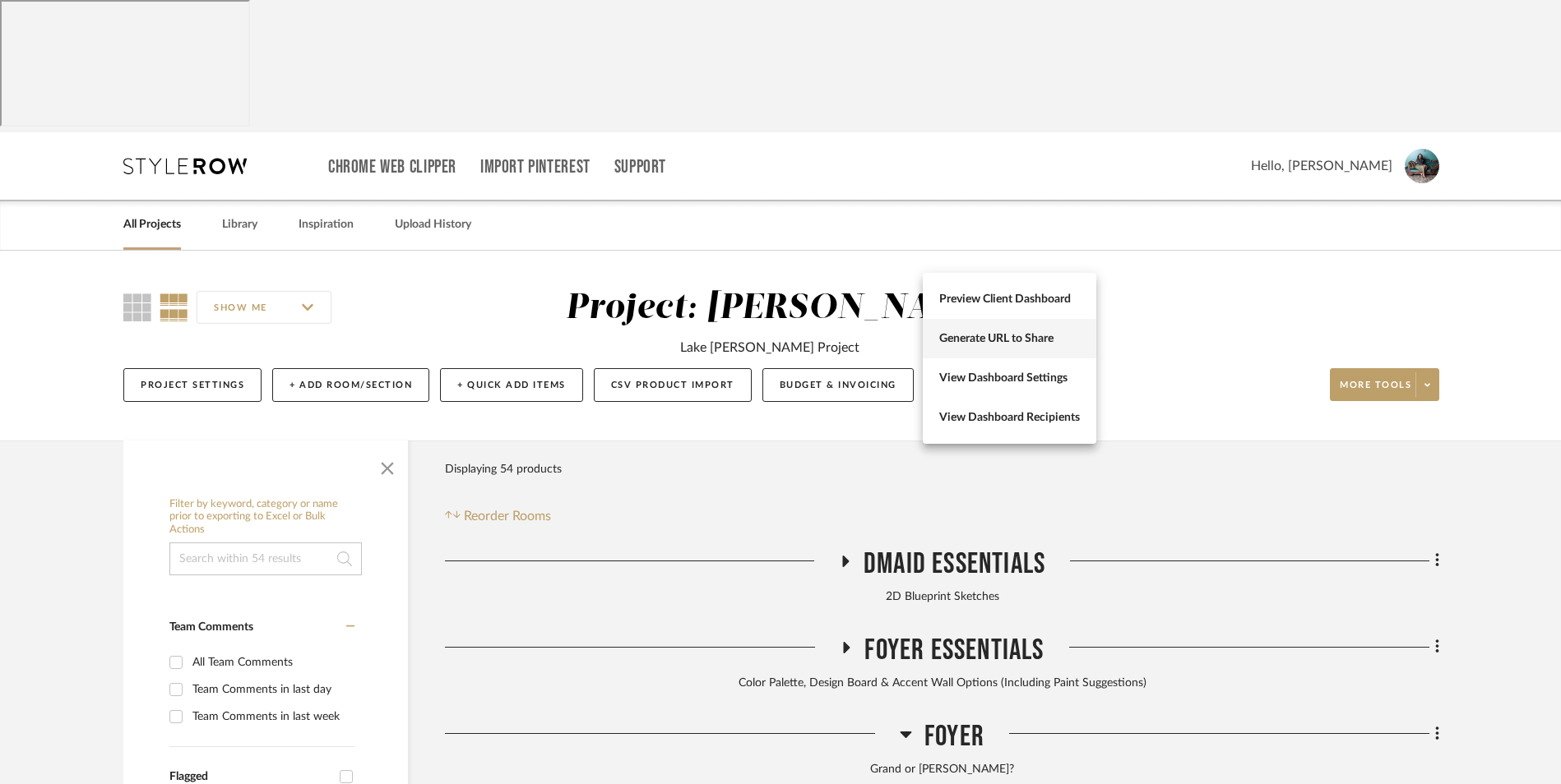
click at [1025, 343] on span "Generate URL to Share" at bounding box center [1009, 339] width 141 height 14
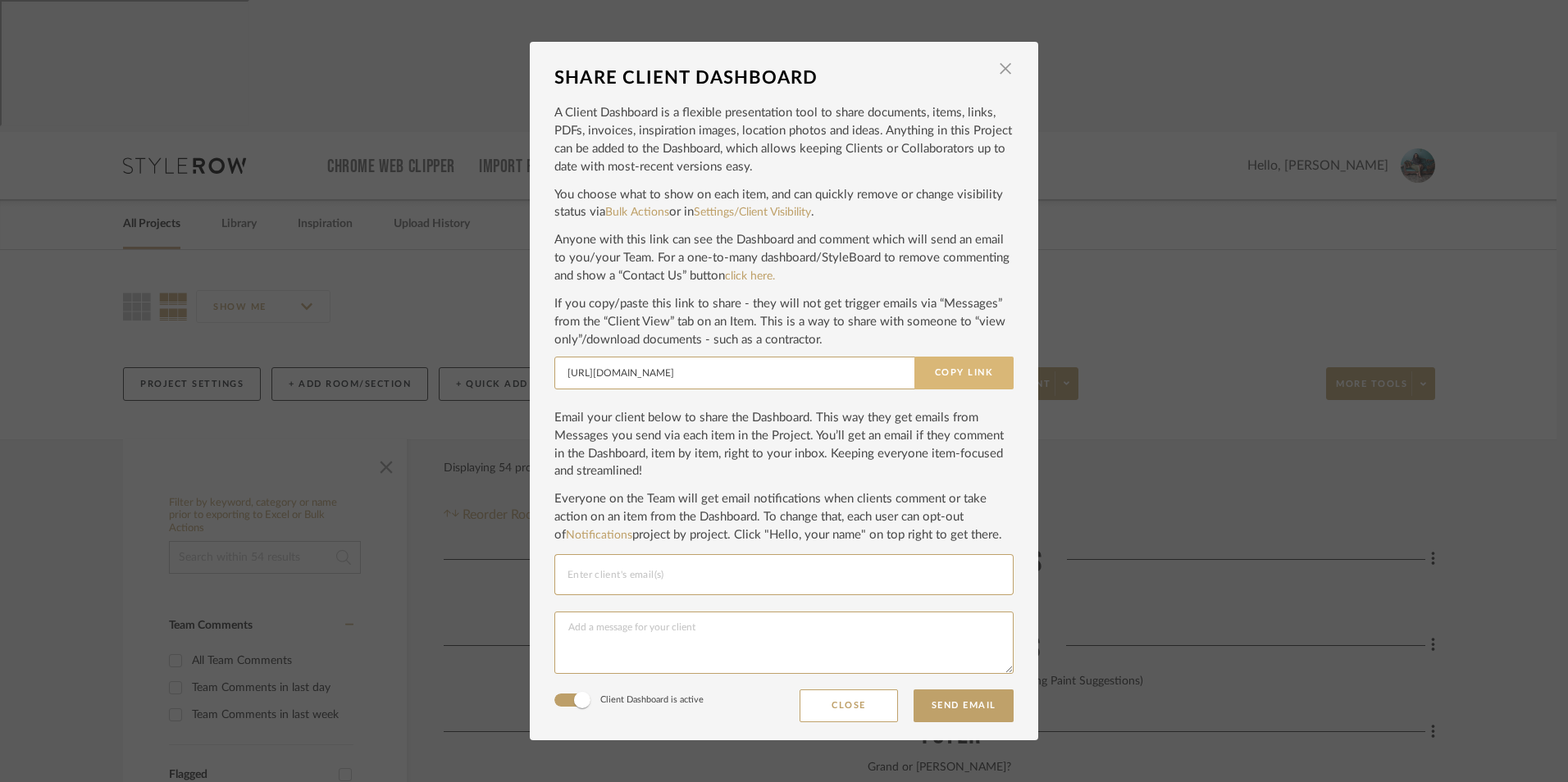
click at [970, 379] on button "Copy Link" at bounding box center [964, 373] width 99 height 33
click at [998, 65] on span "button" at bounding box center [1005, 69] width 33 height 33
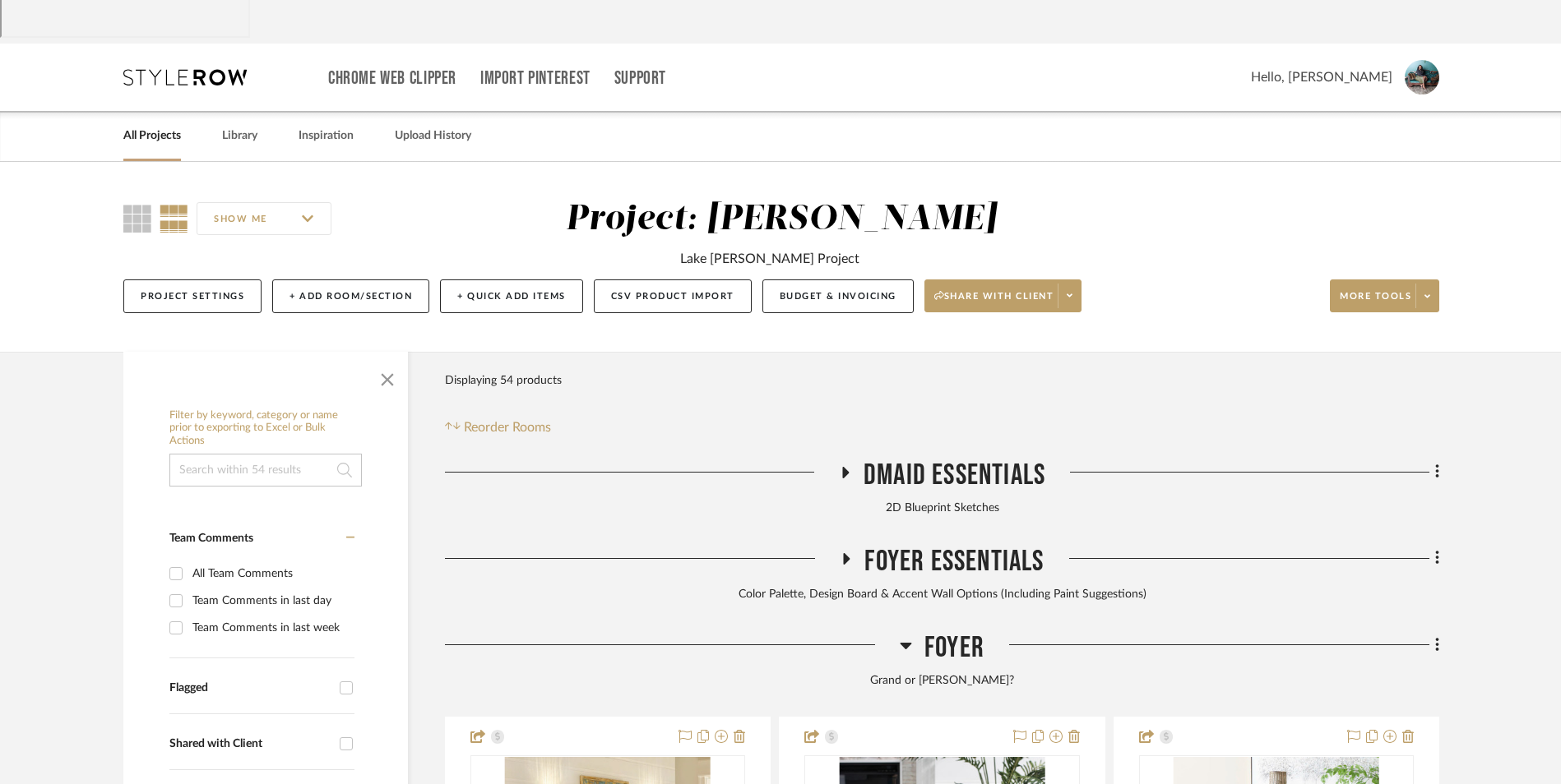
scroll to position [164, 0]
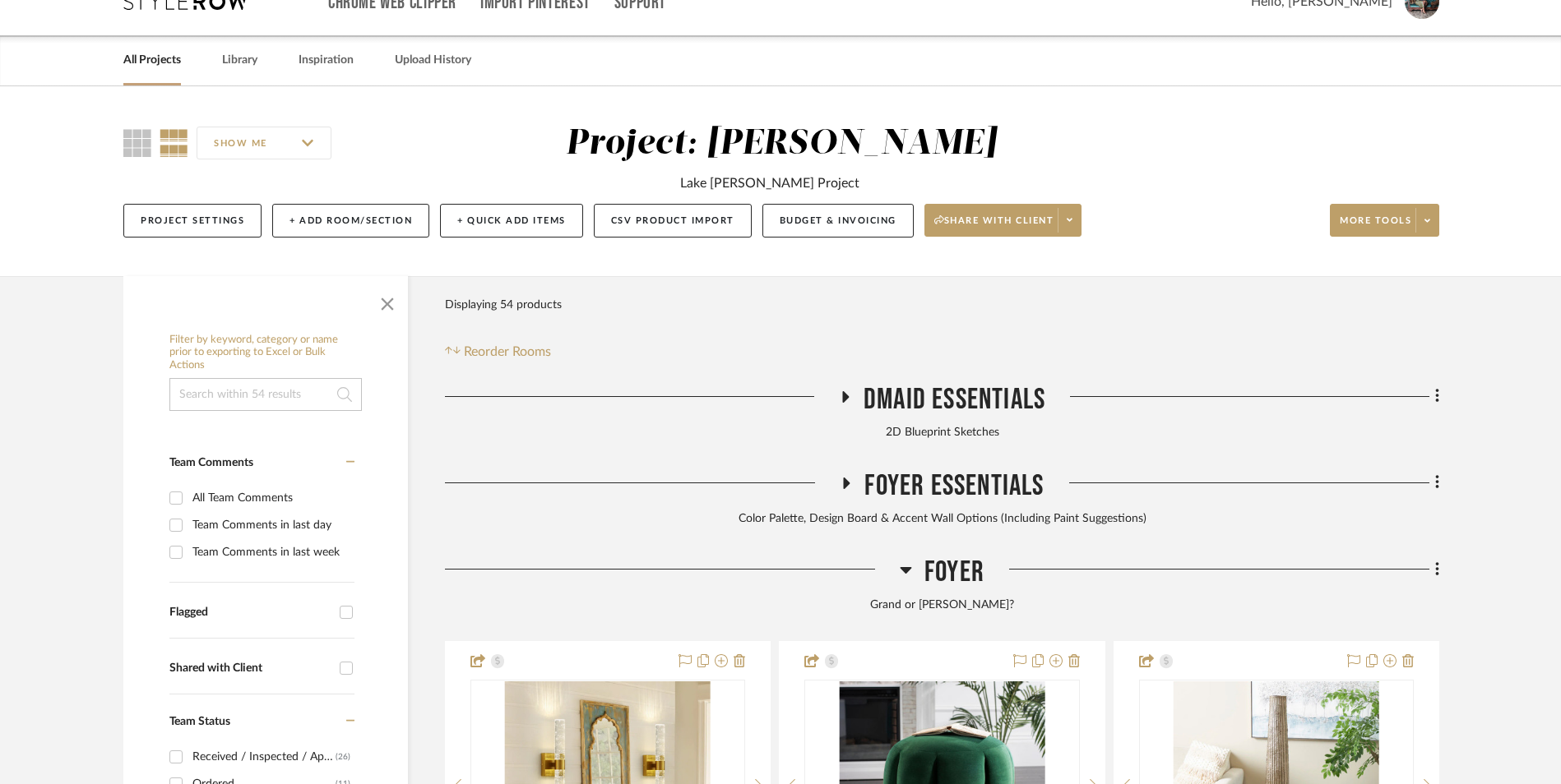
click at [904, 560] on icon at bounding box center [905, 569] width 12 height 20
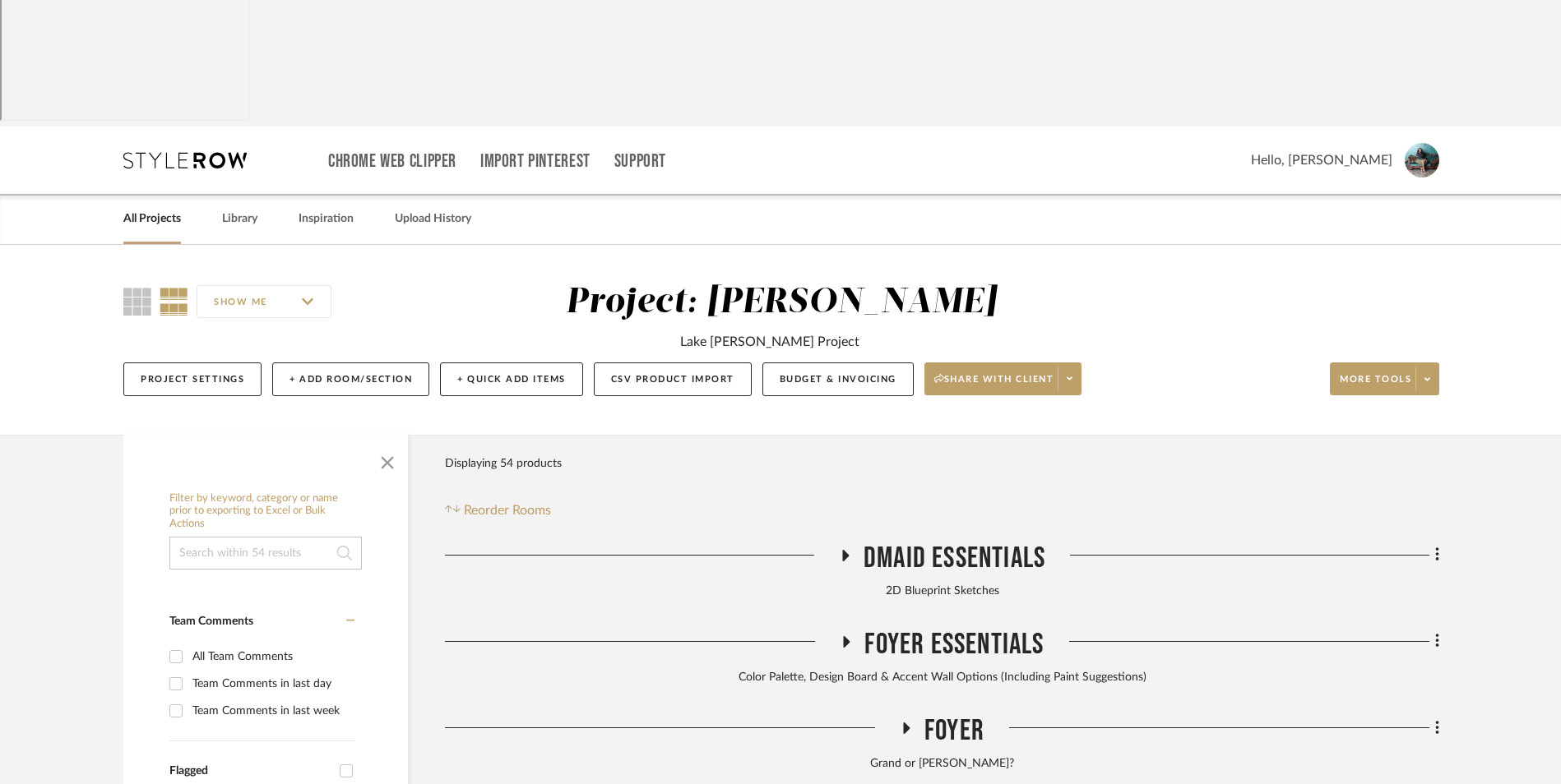
scroll to position [0, 0]
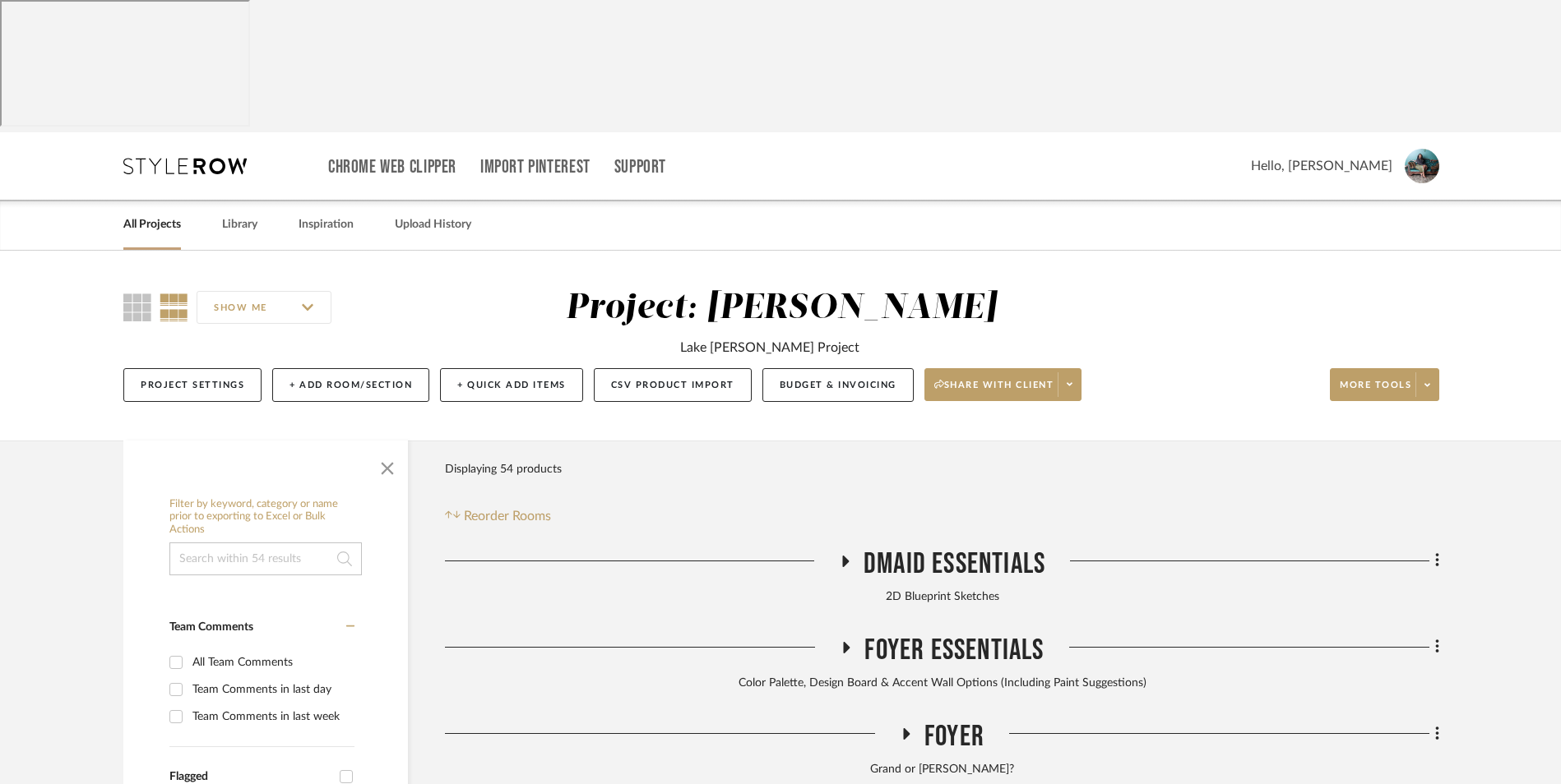
click at [160, 214] on link "All Projects" at bounding box center [153, 225] width 58 height 22
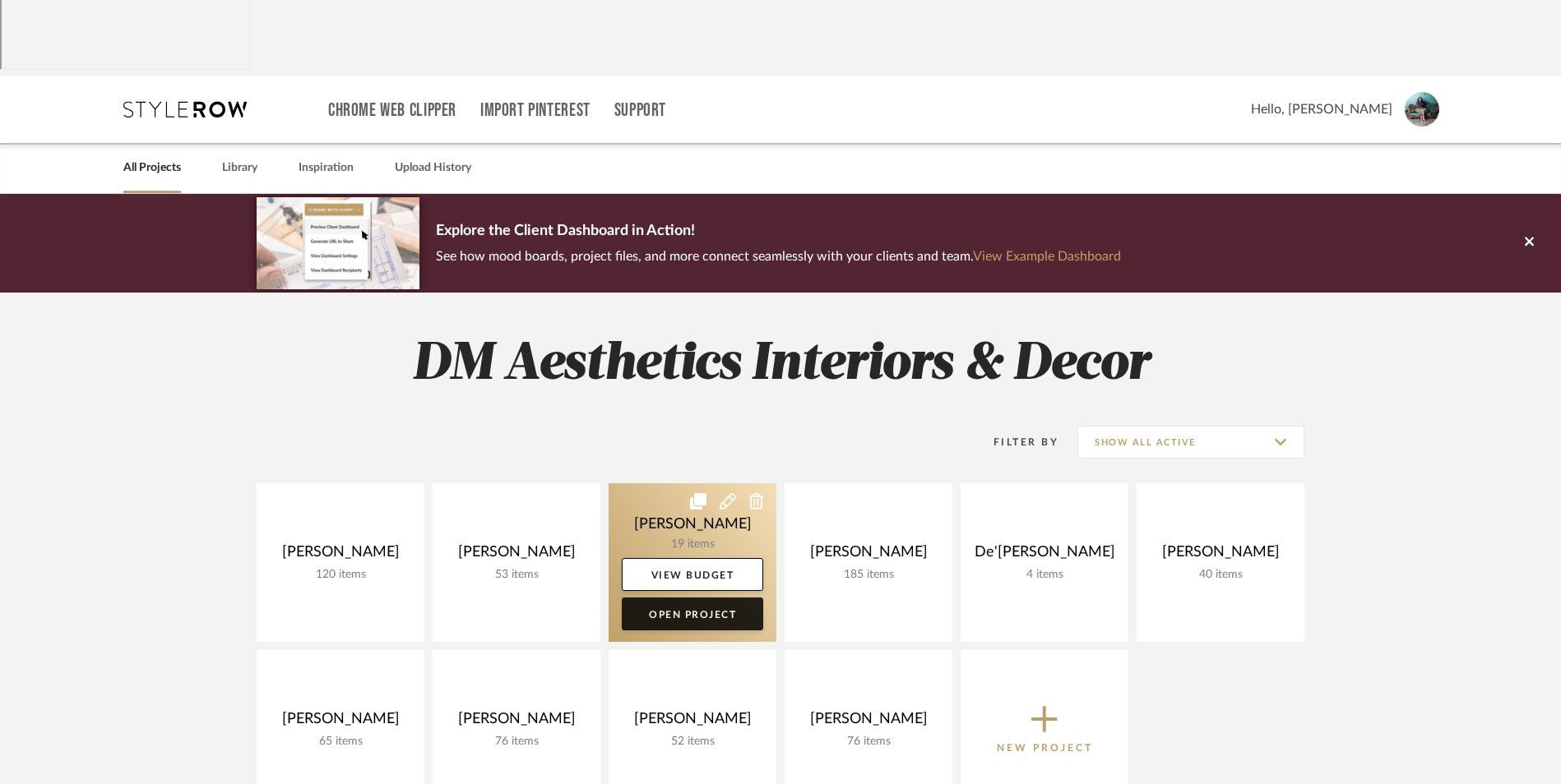
scroll to position [82, 0]
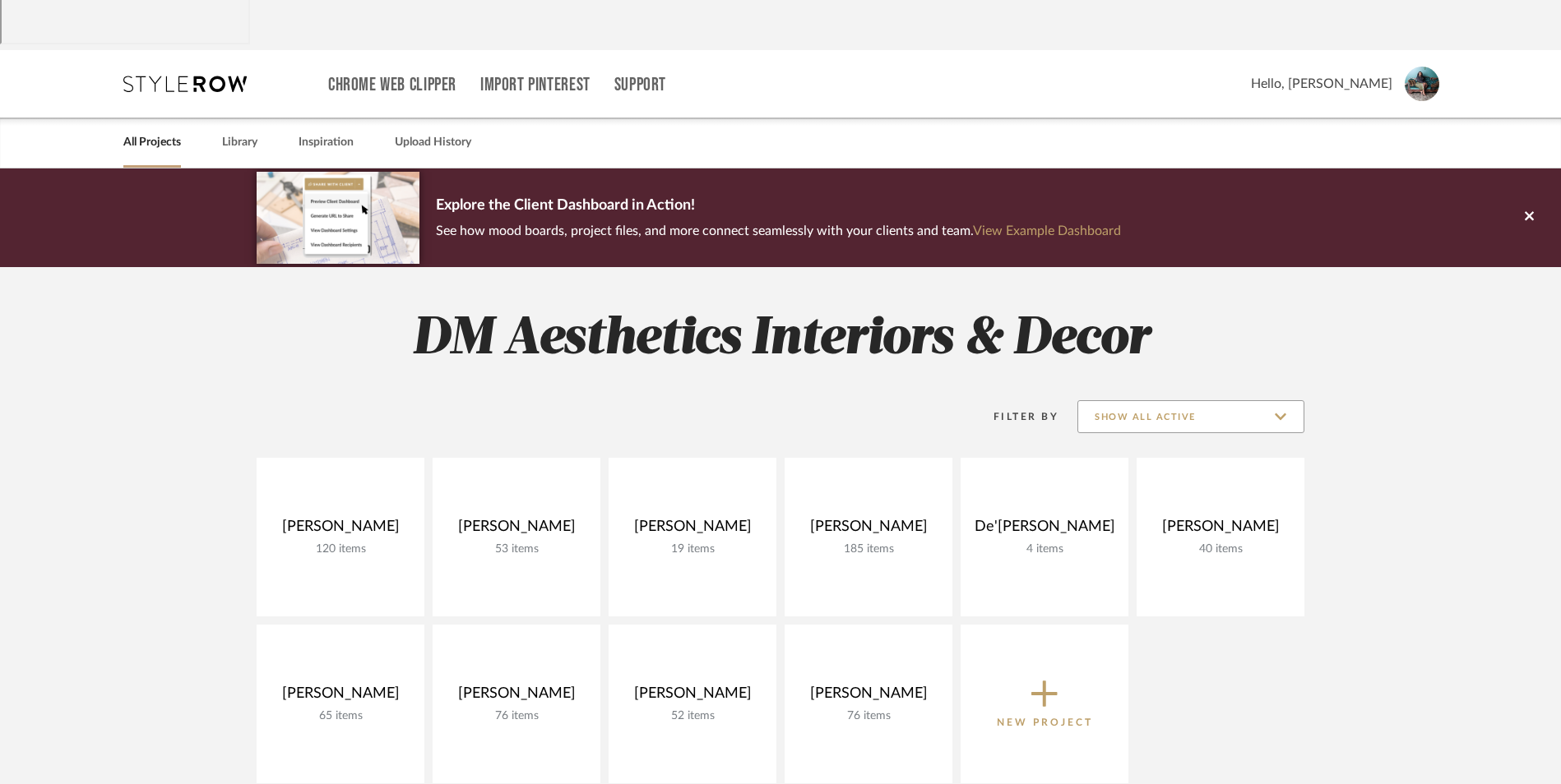
click at [1184, 401] on input "Show All Active" at bounding box center [1191, 417] width 227 height 33
click at [1144, 401] on span "Archived" at bounding box center [1193, 405] width 195 height 14
type input "Archived"
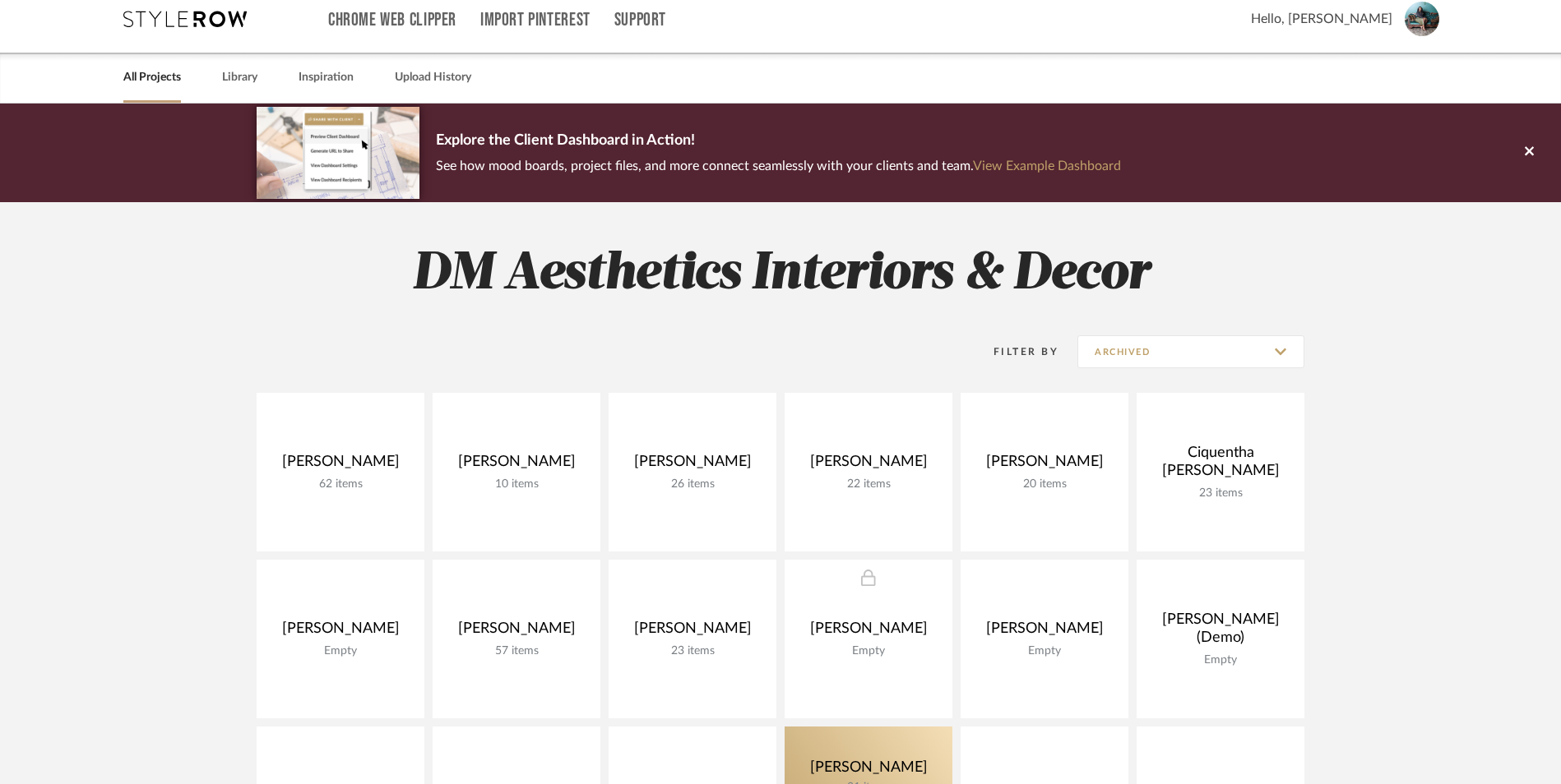
scroll to position [246, 0]
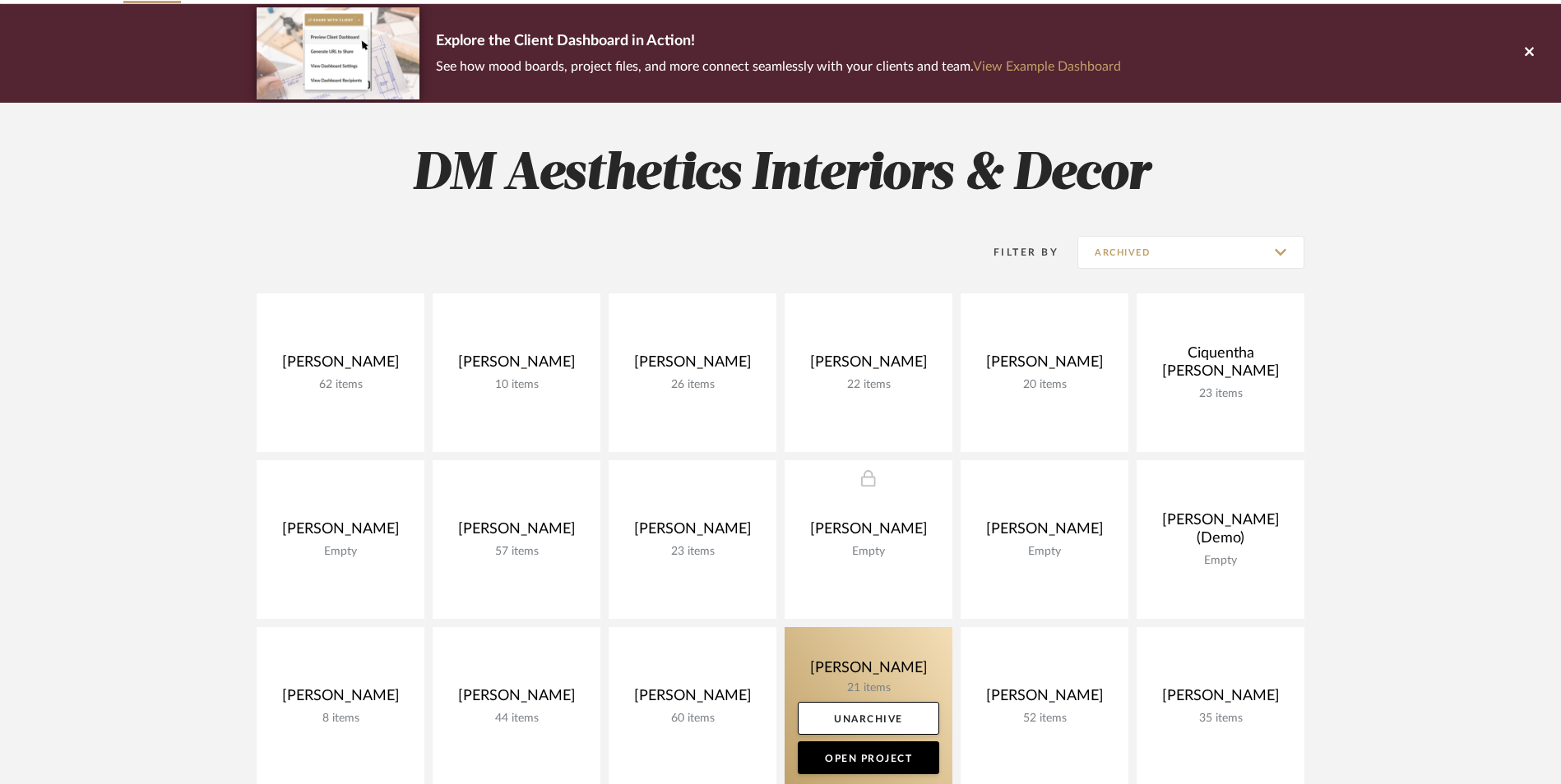
click at [887, 627] on link at bounding box center [868, 706] width 168 height 159
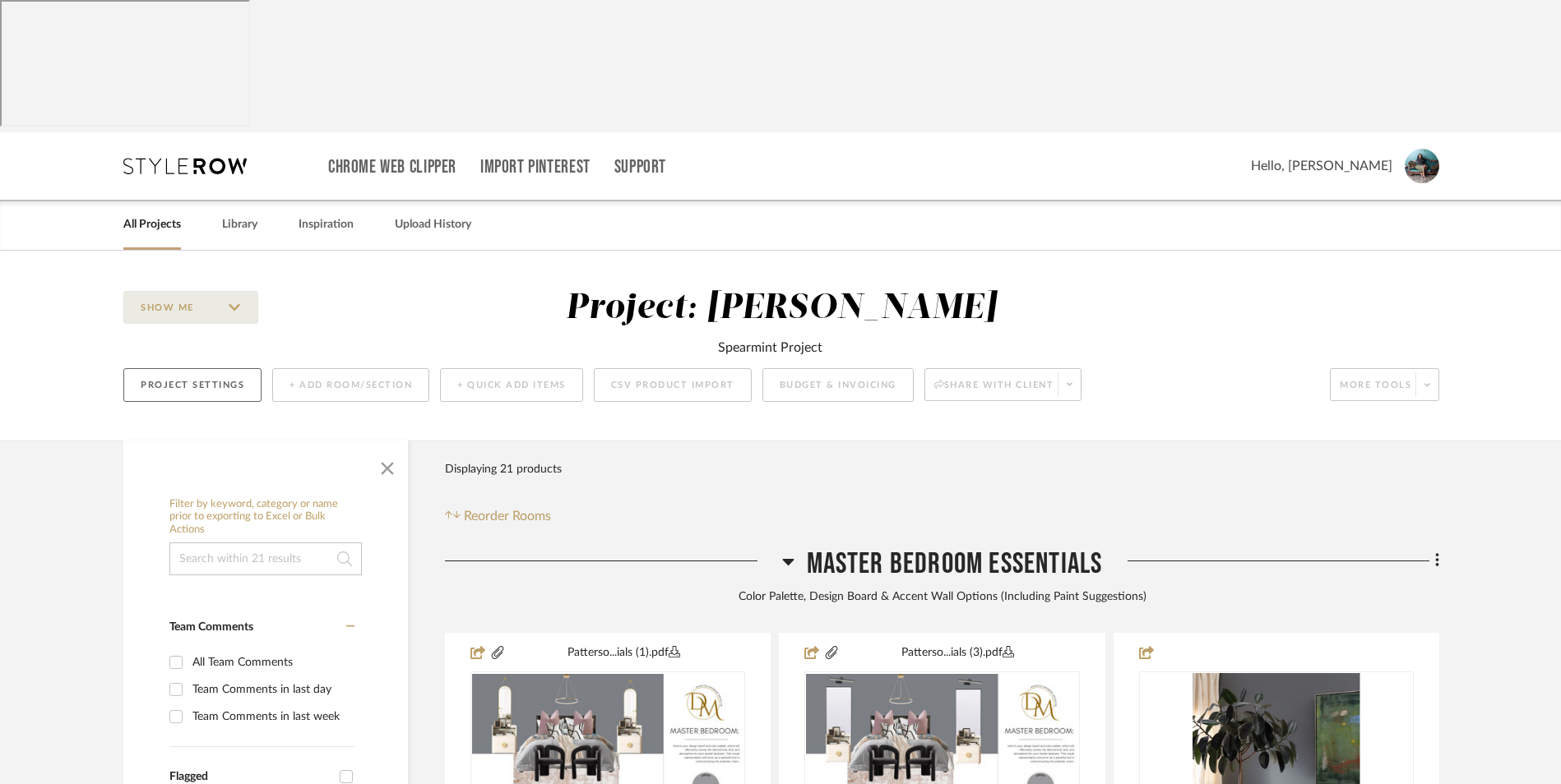
click at [209, 368] on button "Project Settings" at bounding box center [193, 385] width 138 height 34
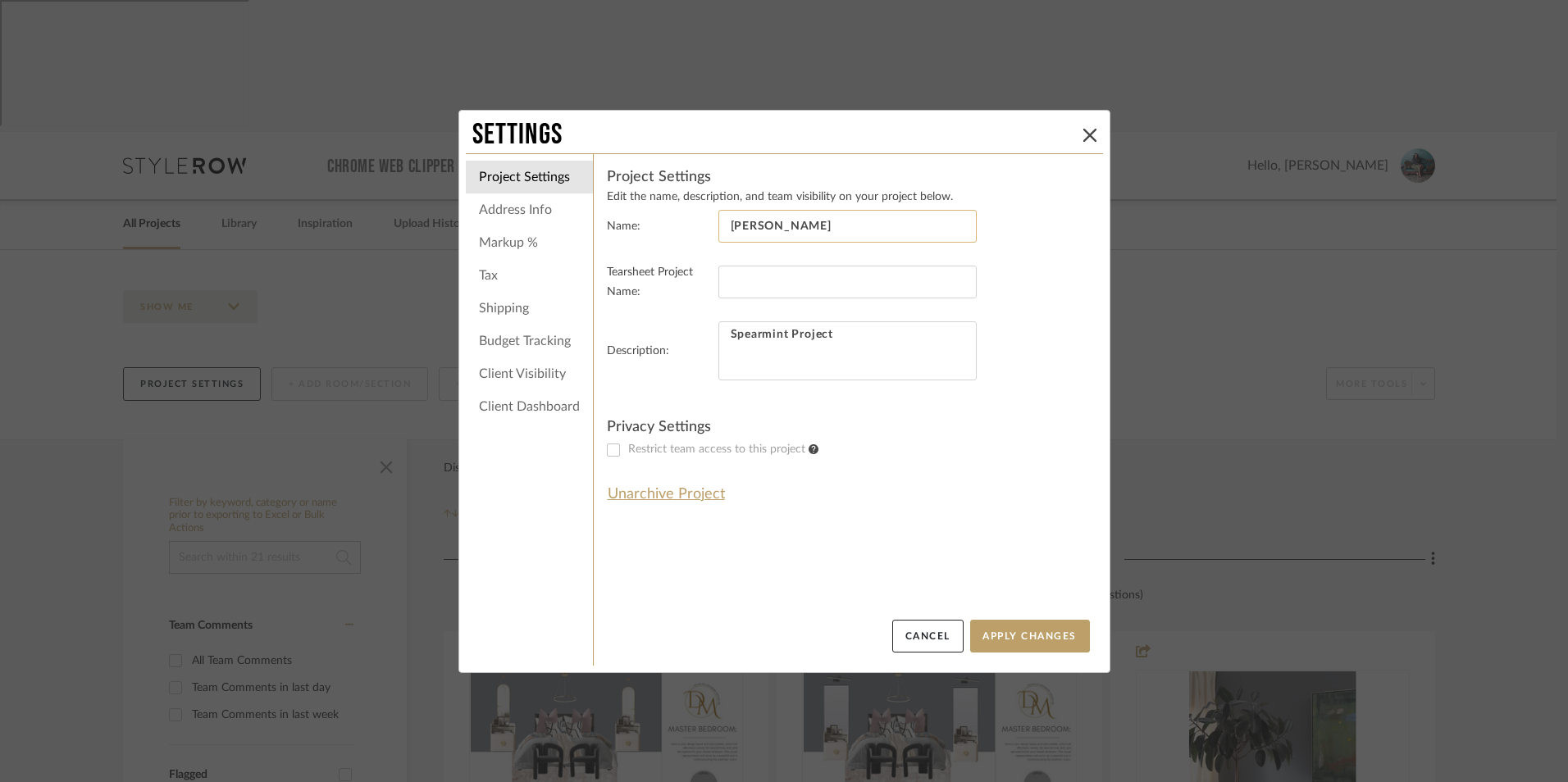
drag, startPoint x: 781, startPoint y: 226, endPoint x: 731, endPoint y: 229, distance: 50.1
click at [731, 229] on input "[PERSON_NAME]" at bounding box center [848, 226] width 258 height 33
type input "L. Patterson"
click at [607, 334] on fieldset "Description: Spearmint Project" at bounding box center [849, 360] width 483 height 79
click at [1048, 639] on button "Apply Changes" at bounding box center [1030, 636] width 120 height 33
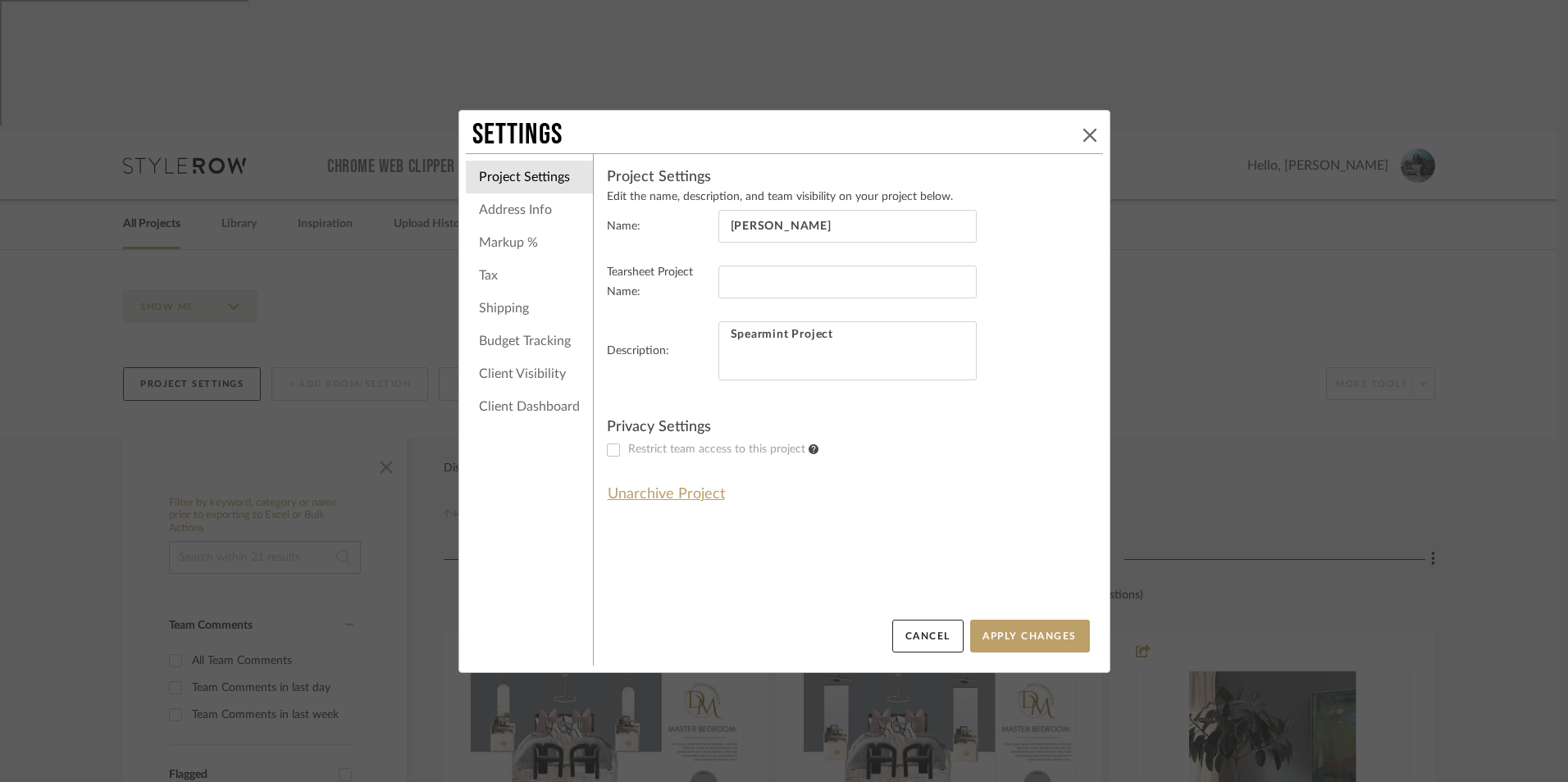
click at [1087, 132] on icon at bounding box center [1089, 134] width 13 height 13
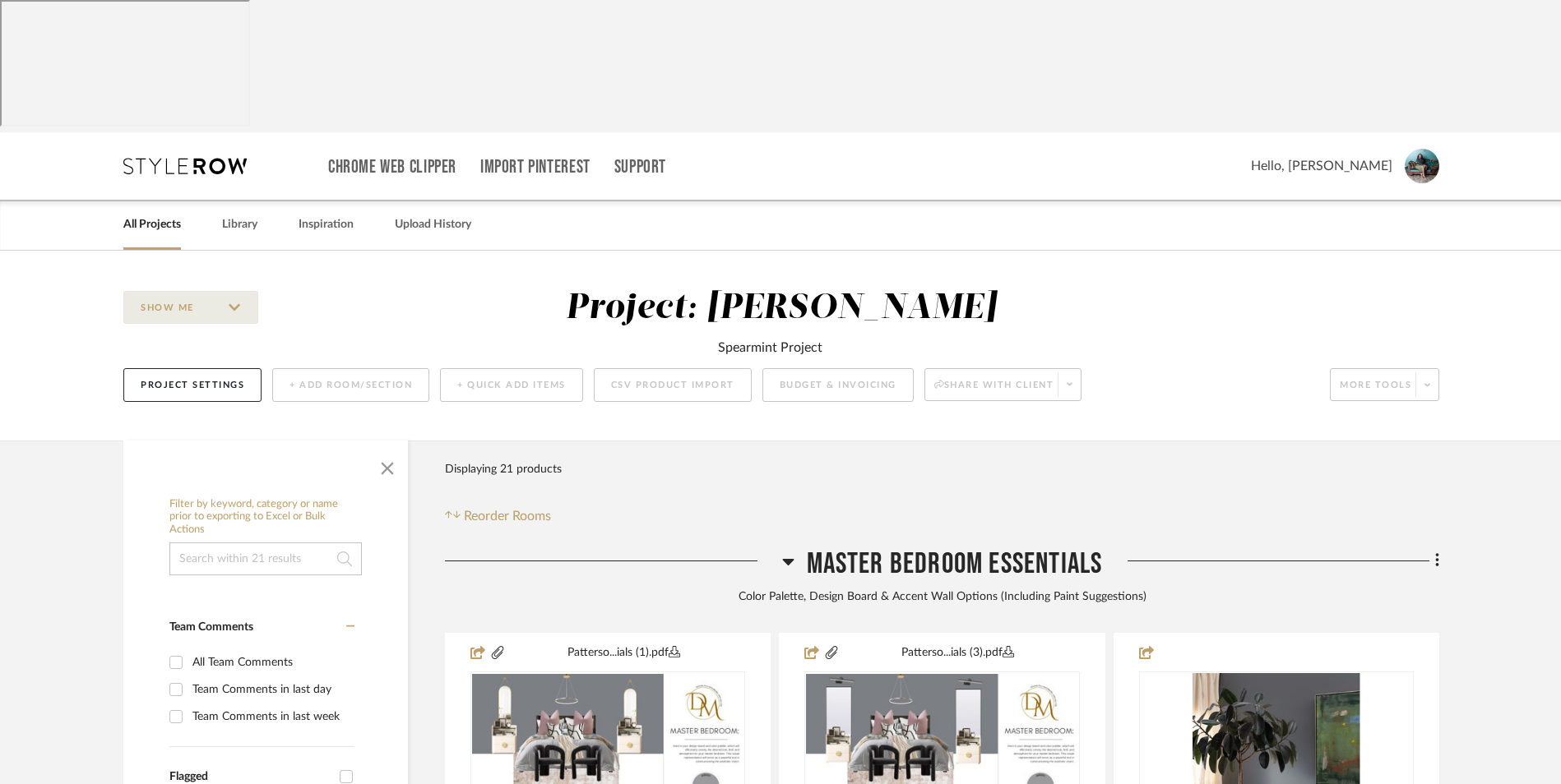
drag, startPoint x: 141, startPoint y: 98, endPoint x: 396, endPoint y: 141, distance: 258.6
click at [141, 214] on link "All Projects" at bounding box center [153, 225] width 58 height 22
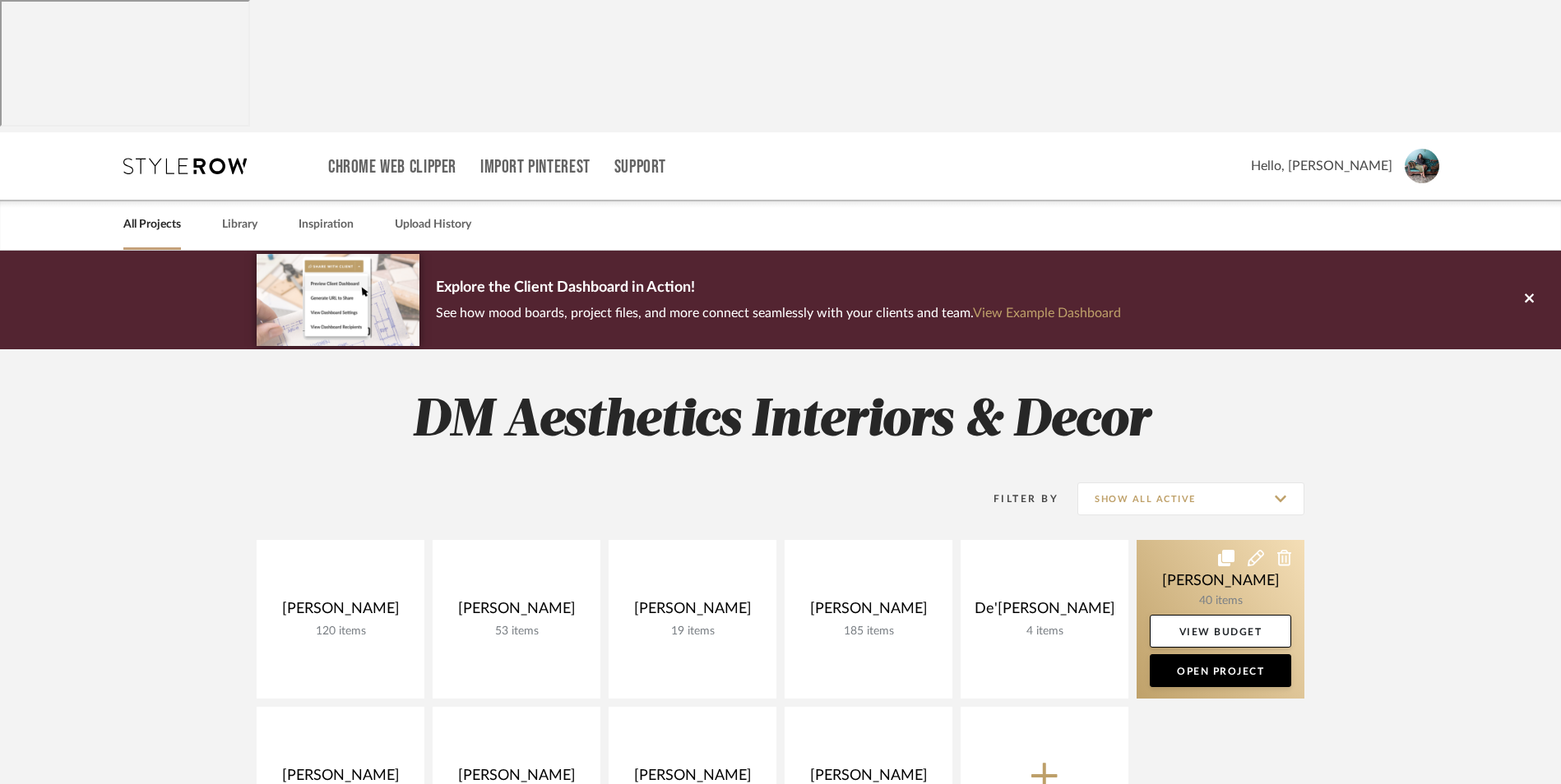
scroll to position [82, 0]
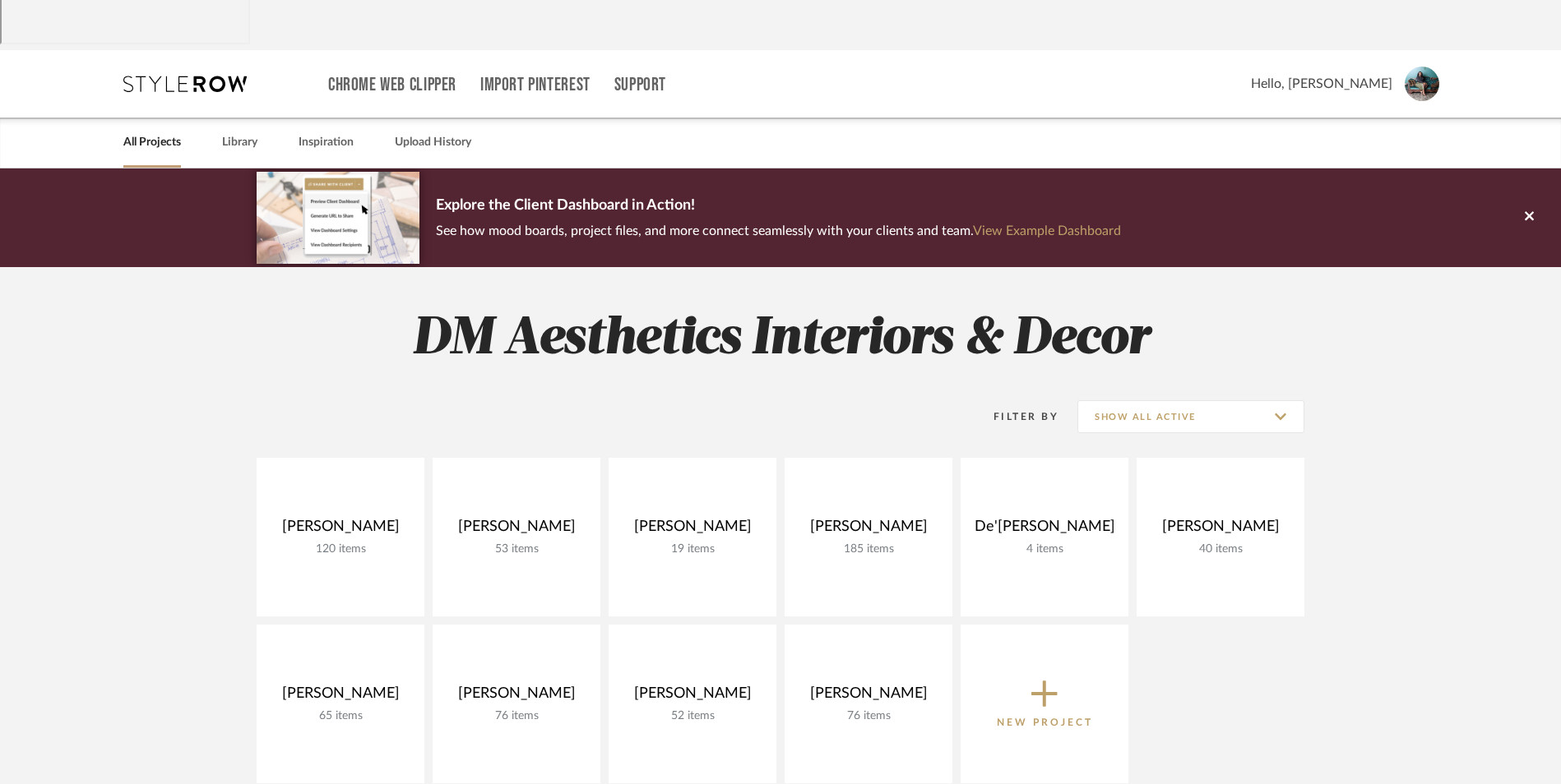
click at [1038, 682] on icon at bounding box center [1044, 695] width 26 height 26
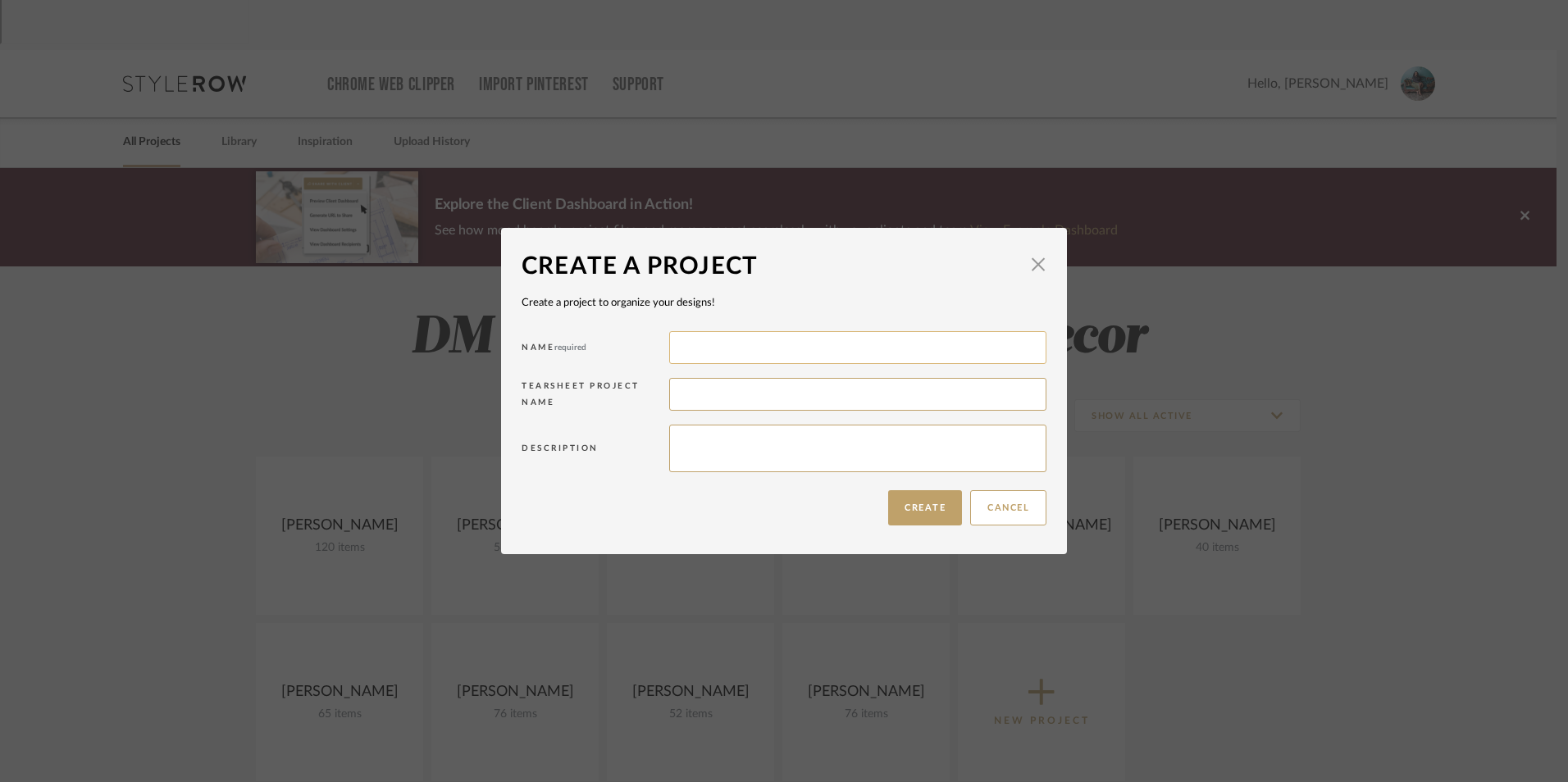
click at [741, 348] on input at bounding box center [858, 348] width 378 height 33
type input "[PERSON_NAME]"
click at [731, 452] on textarea at bounding box center [858, 449] width 378 height 48
paste textarea "Spearmint Project"
type textarea "Spearmint Project"
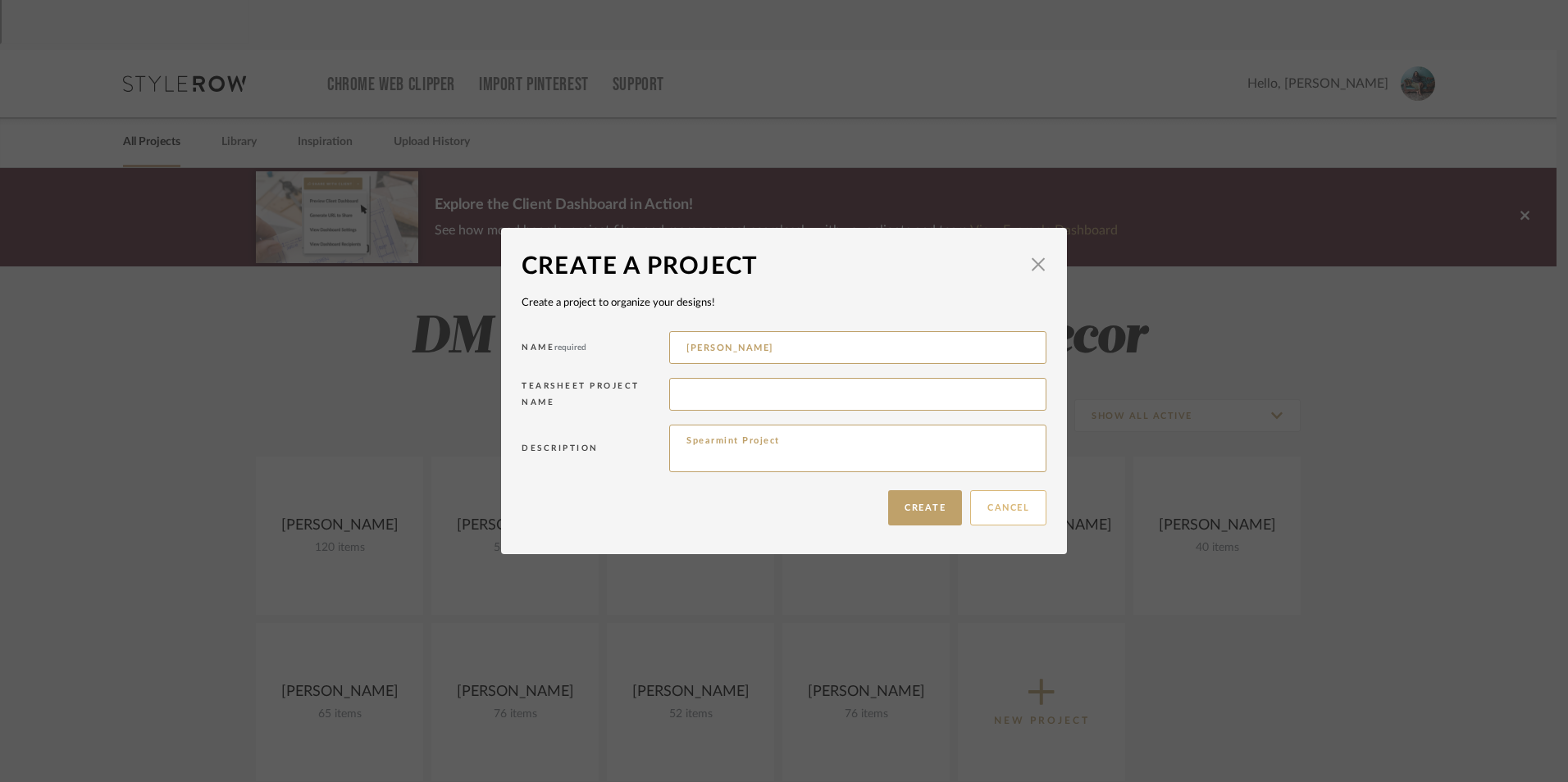
click at [938, 513] on button "Create" at bounding box center [925, 507] width 74 height 35
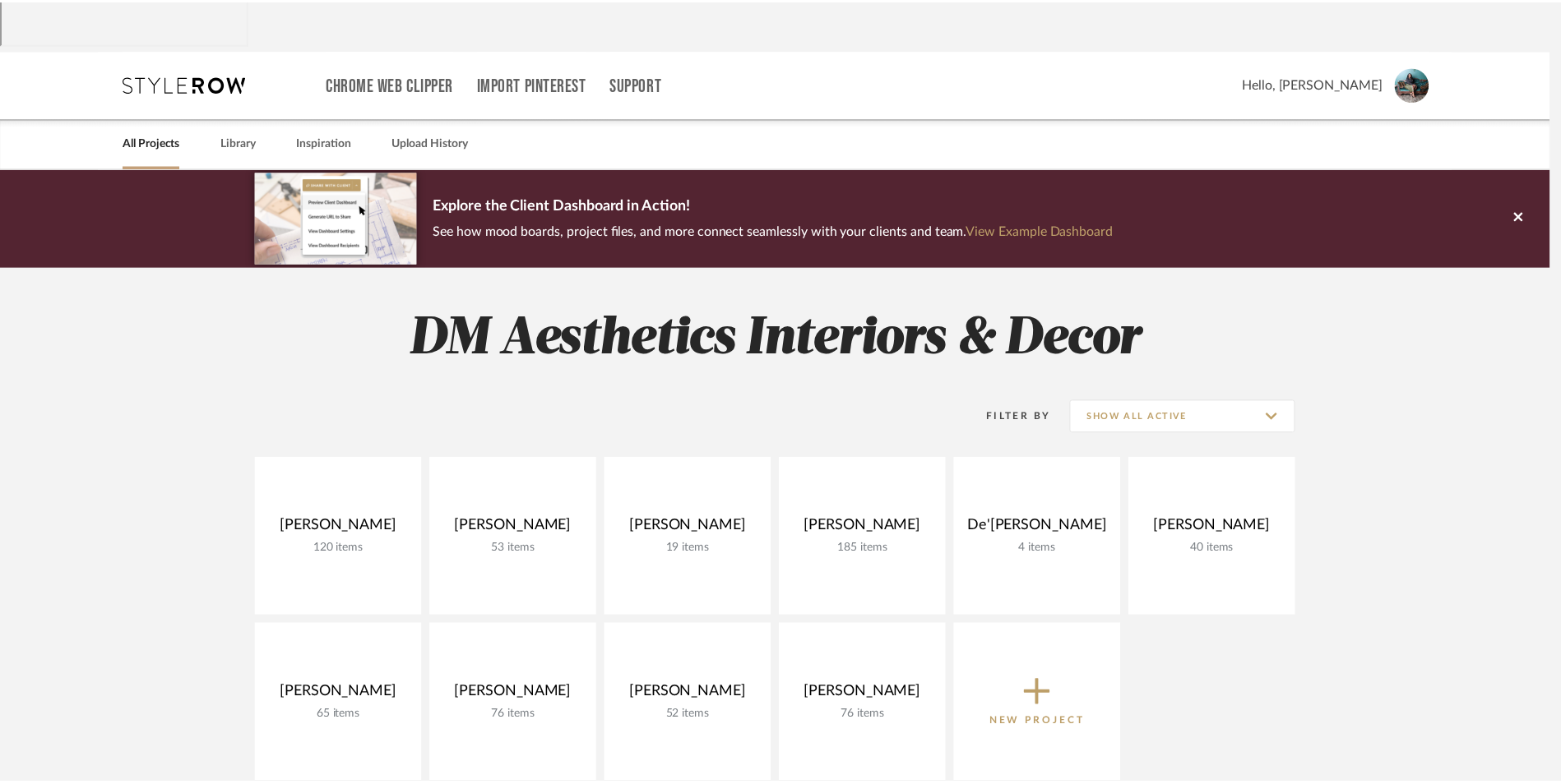
scroll to position [82, 0]
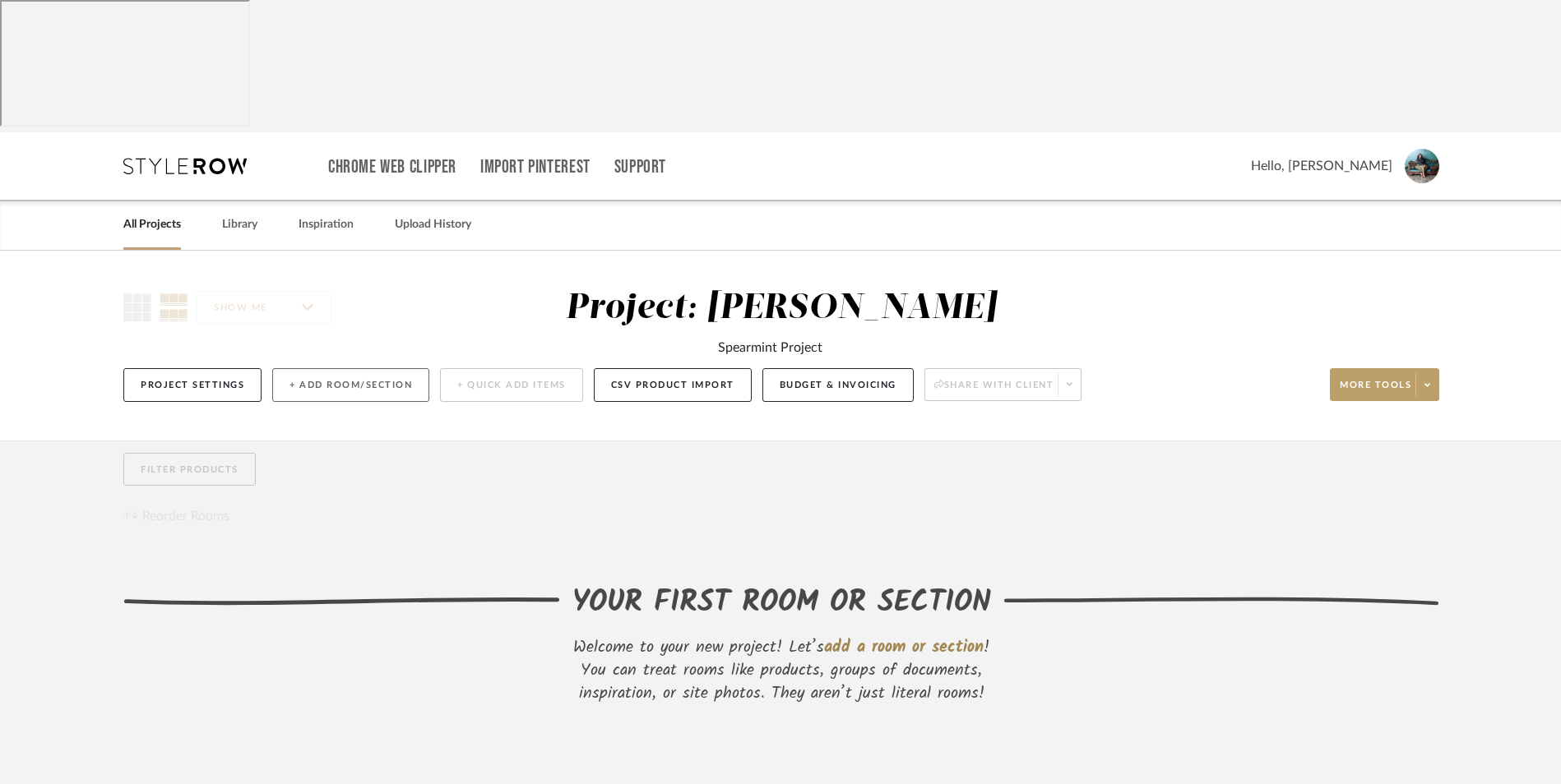
click at [348, 368] on button "+ Add Room/Section" at bounding box center [350, 385] width 157 height 34
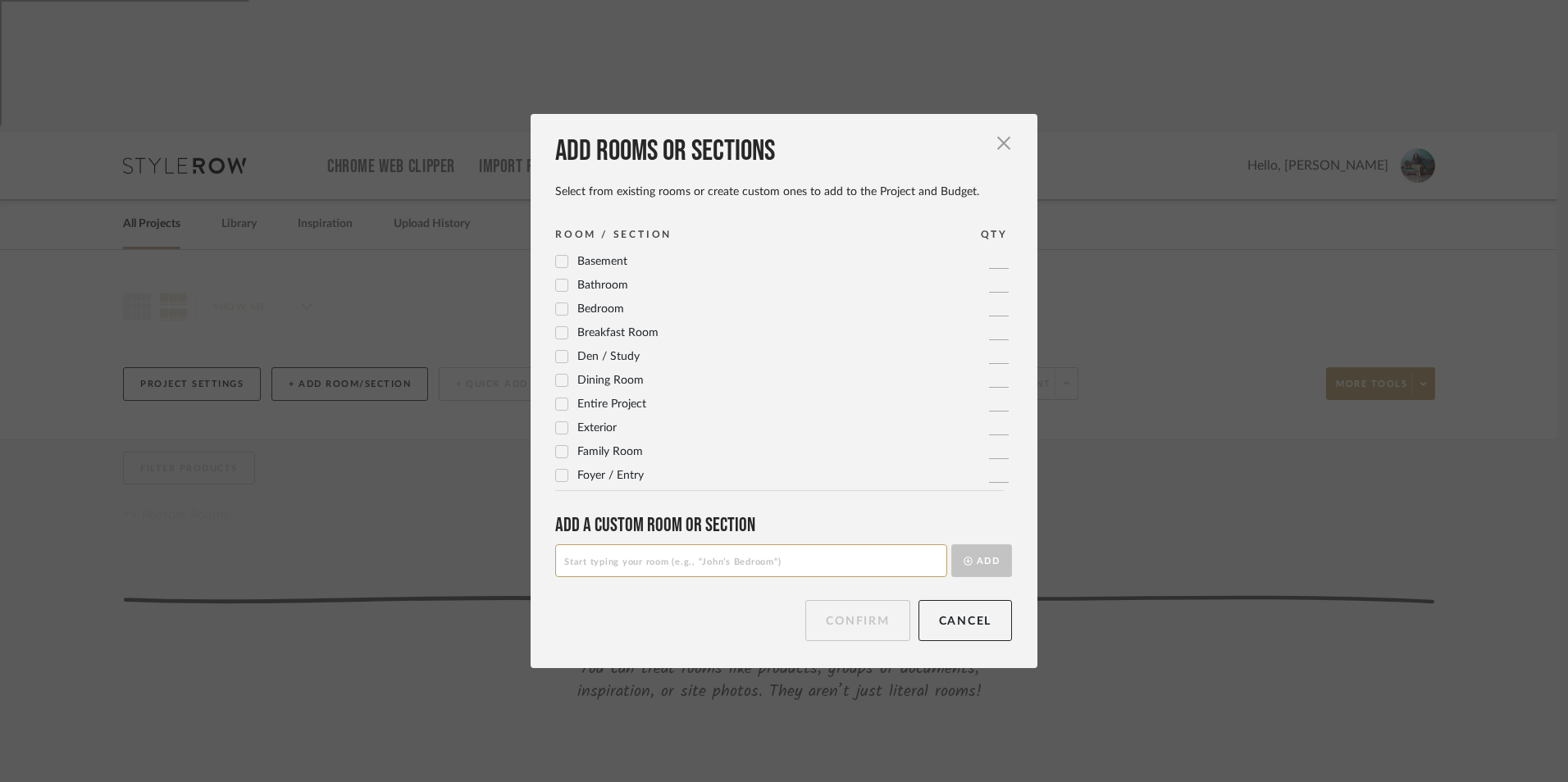
click at [713, 560] on input at bounding box center [751, 561] width 392 height 33
type input "Master Bedroom Essentials"
click at [952, 545] on button "Add" at bounding box center [981, 561] width 60 height 33
type input "Master Bedroom"
click at [952, 545] on button "Add" at bounding box center [981, 561] width 60 height 33
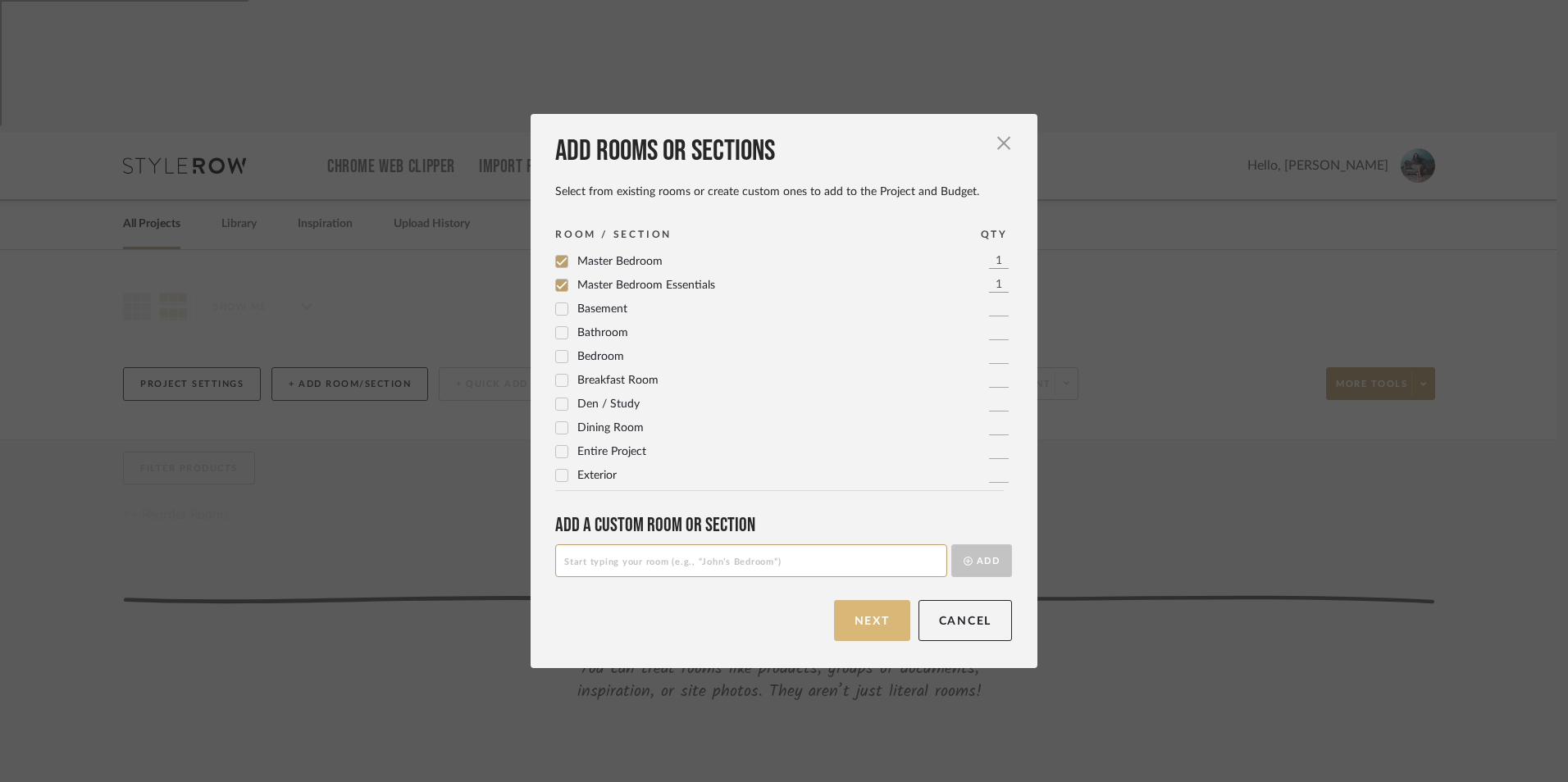
click at [856, 632] on button "Next" at bounding box center [872, 620] width 77 height 41
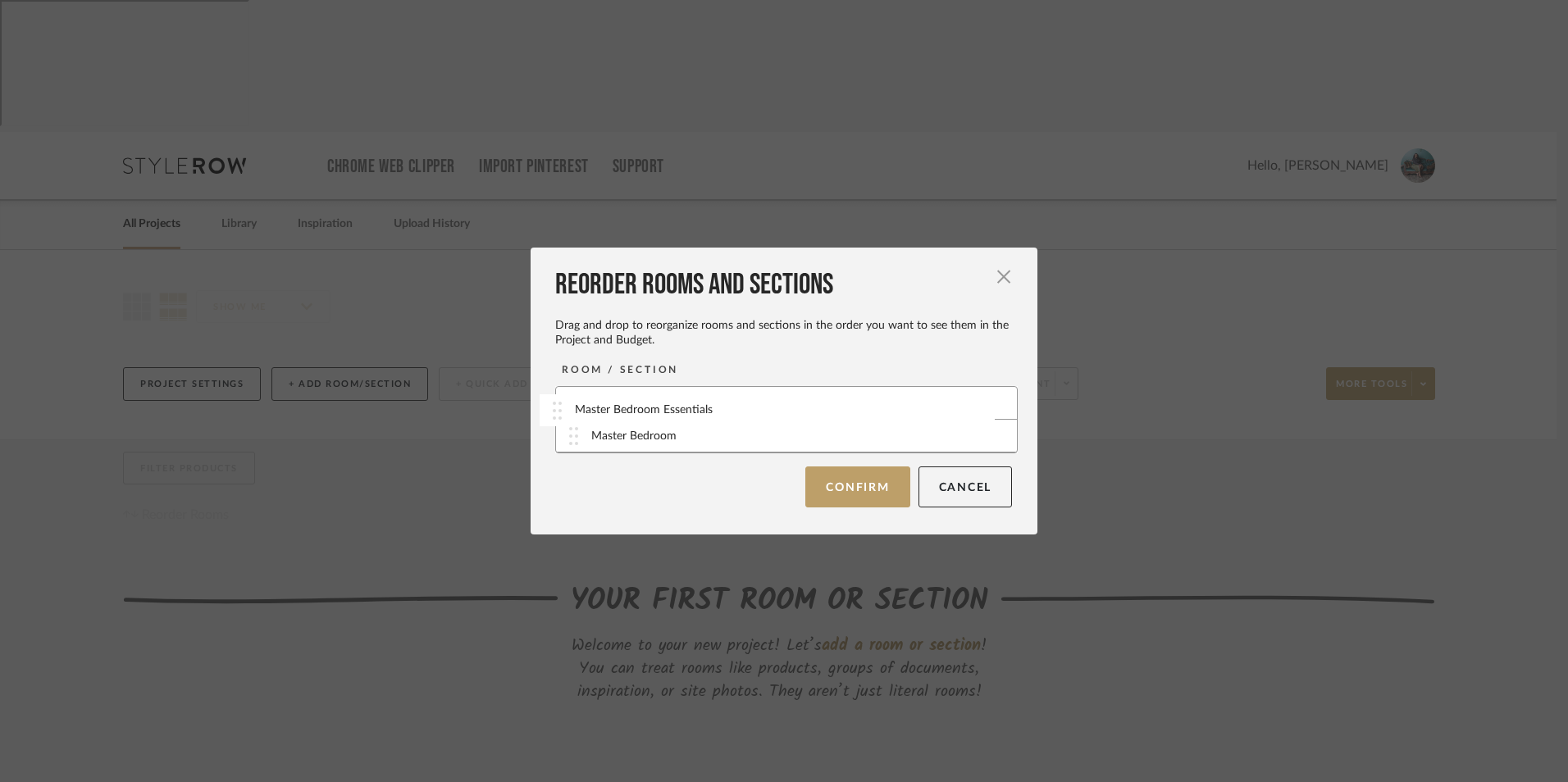
drag, startPoint x: 575, startPoint y: 433, endPoint x: 564, endPoint y: 400, distance: 34.8
click at [848, 483] on button "Confirm" at bounding box center [857, 487] width 105 height 41
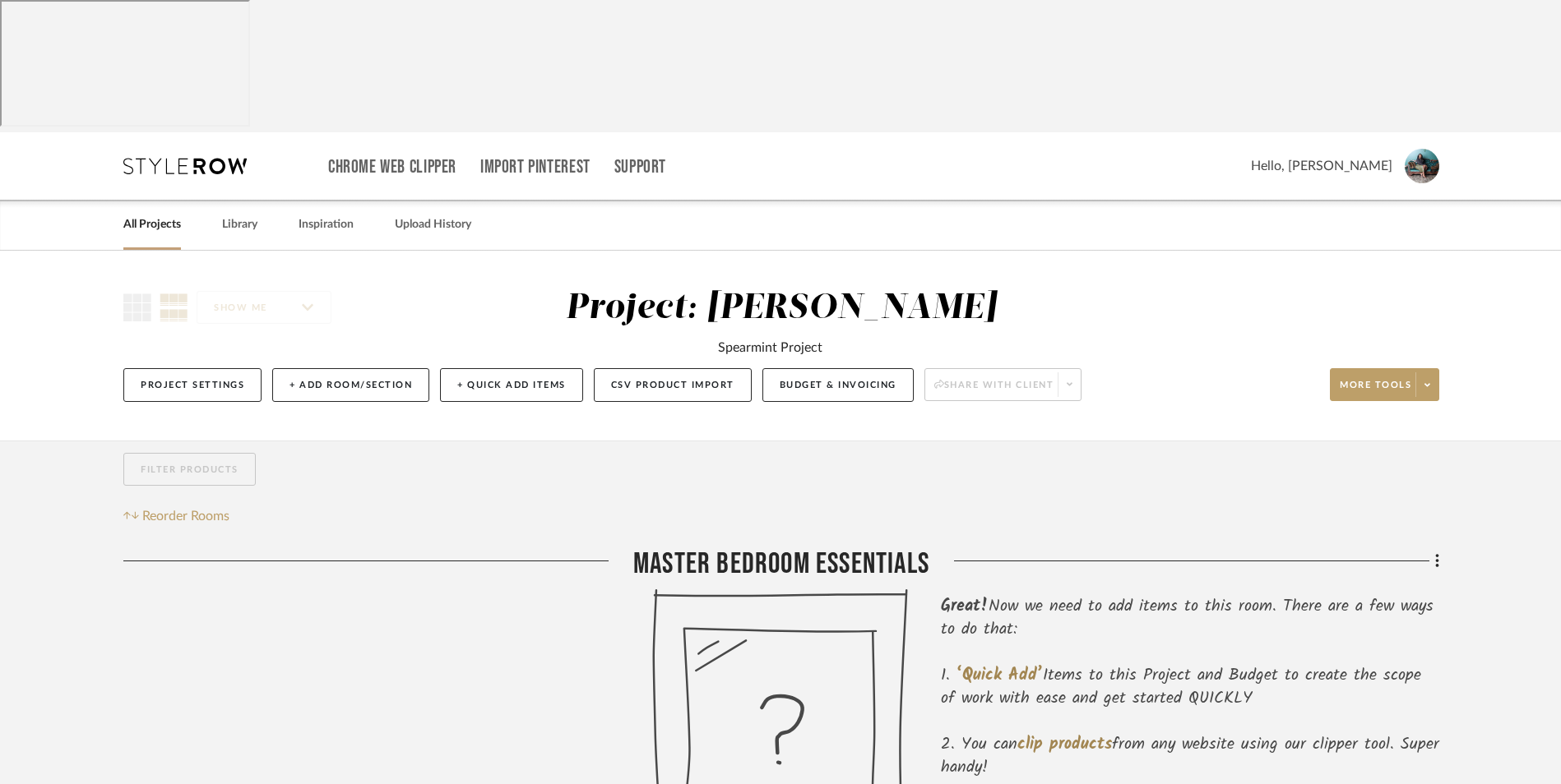
click at [160, 214] on link "All Projects" at bounding box center [153, 225] width 58 height 22
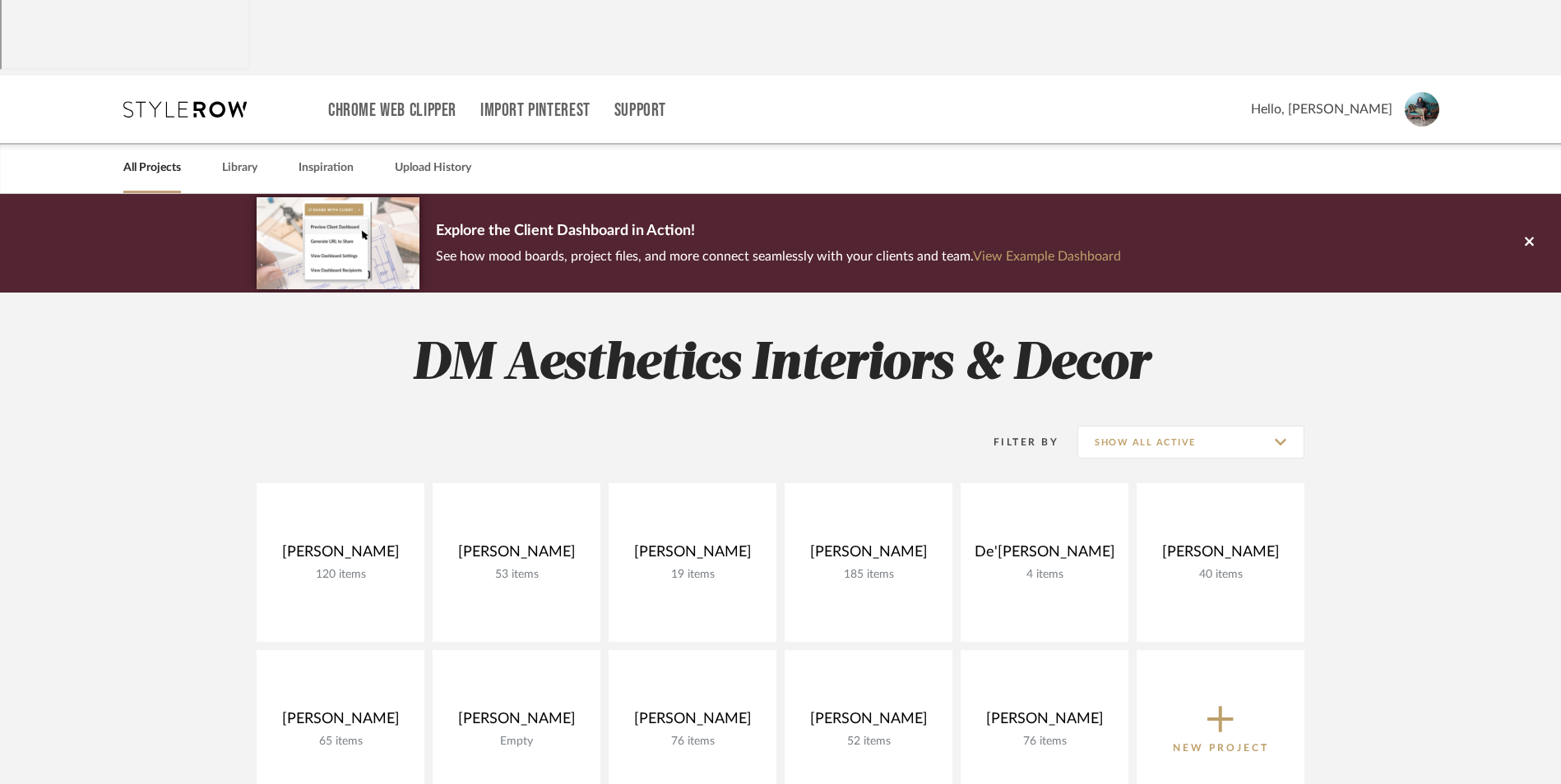
scroll to position [82, 0]
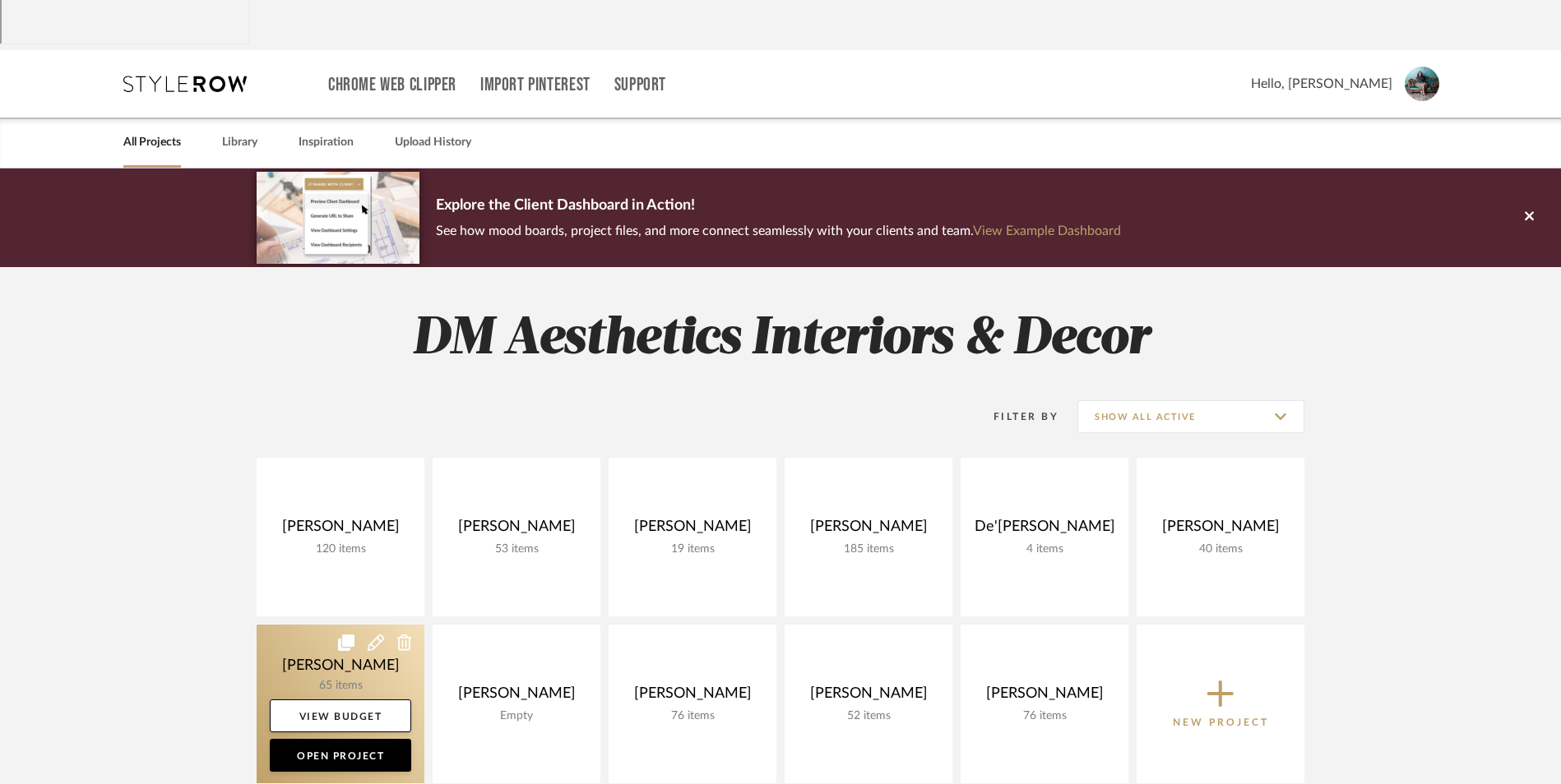
click at [287, 625] on link at bounding box center [340, 704] width 168 height 159
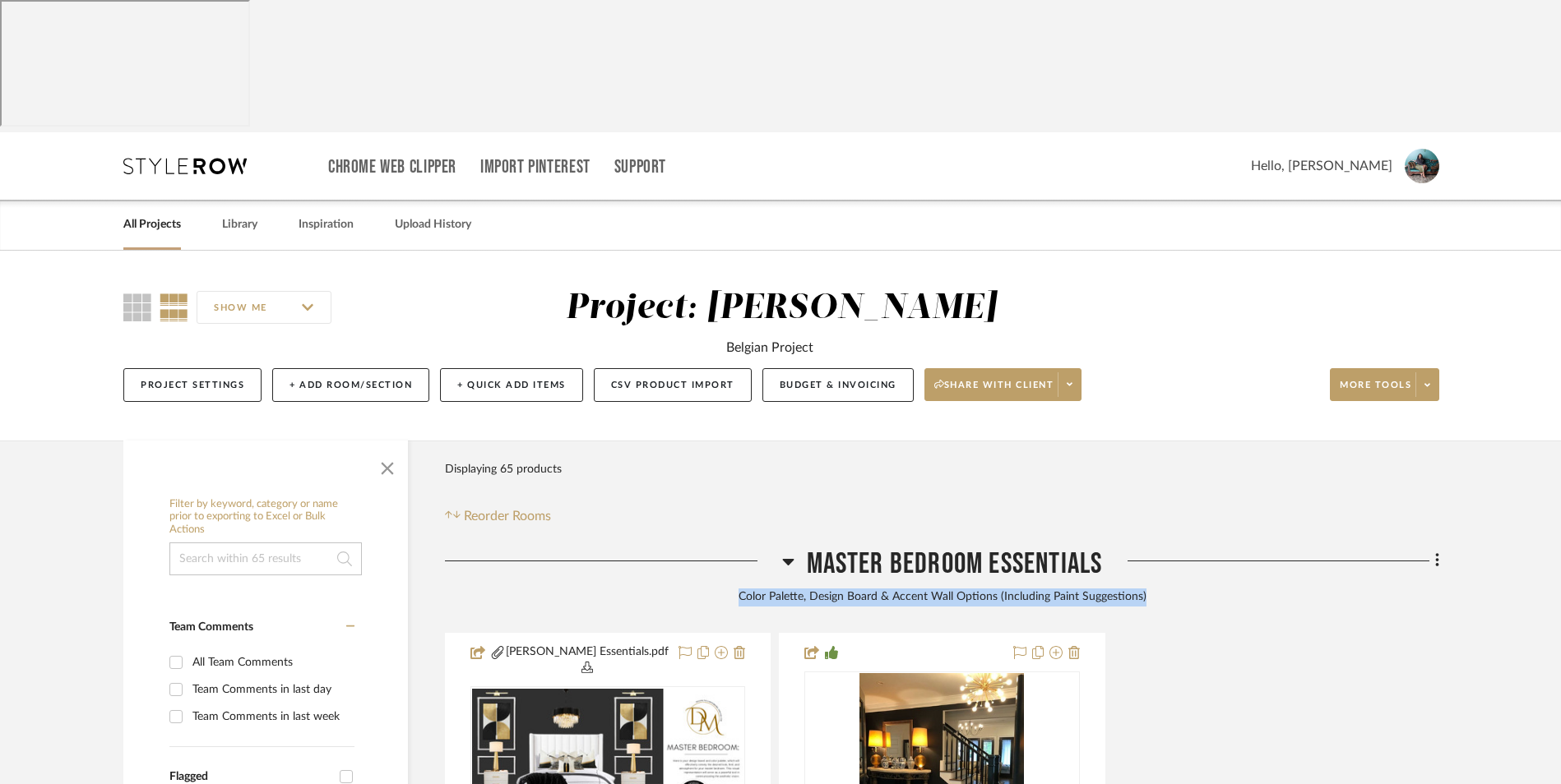
drag, startPoint x: 1149, startPoint y: 464, endPoint x: 795, endPoint y: 447, distance: 354.4
click at [795, 547] on div "Master Bedroom Essentials Color Palette, Design Board & Accent Wall Options (In…" at bounding box center [942, 579] width 994 height 66
copy div "Color Palette, Design Board & Accent Wall Options (Including Paint Suggestions)"
click at [145, 214] on link "All Projects" at bounding box center [153, 225] width 58 height 22
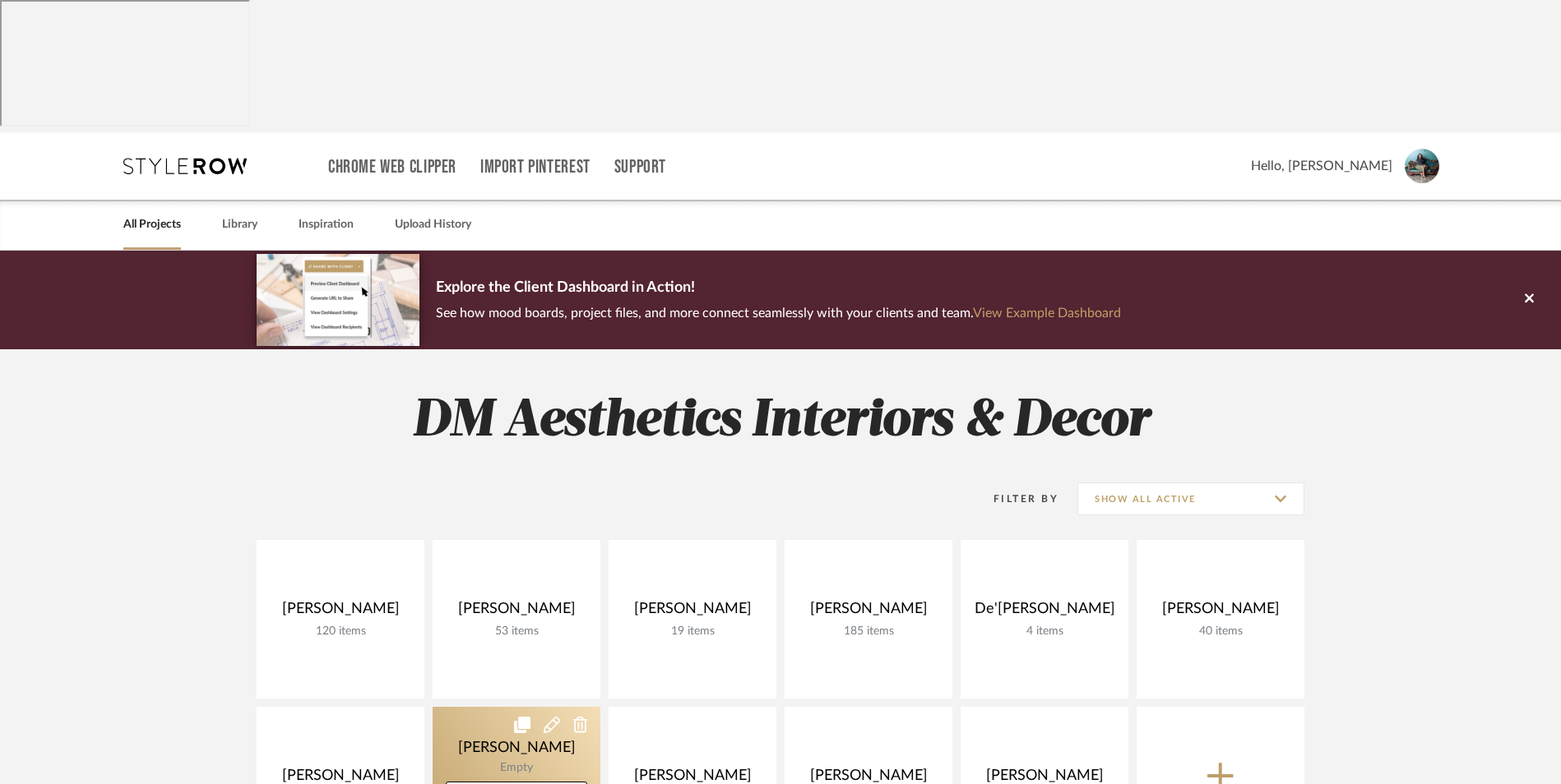
click at [494, 707] on link at bounding box center [516, 787] width 168 height 159
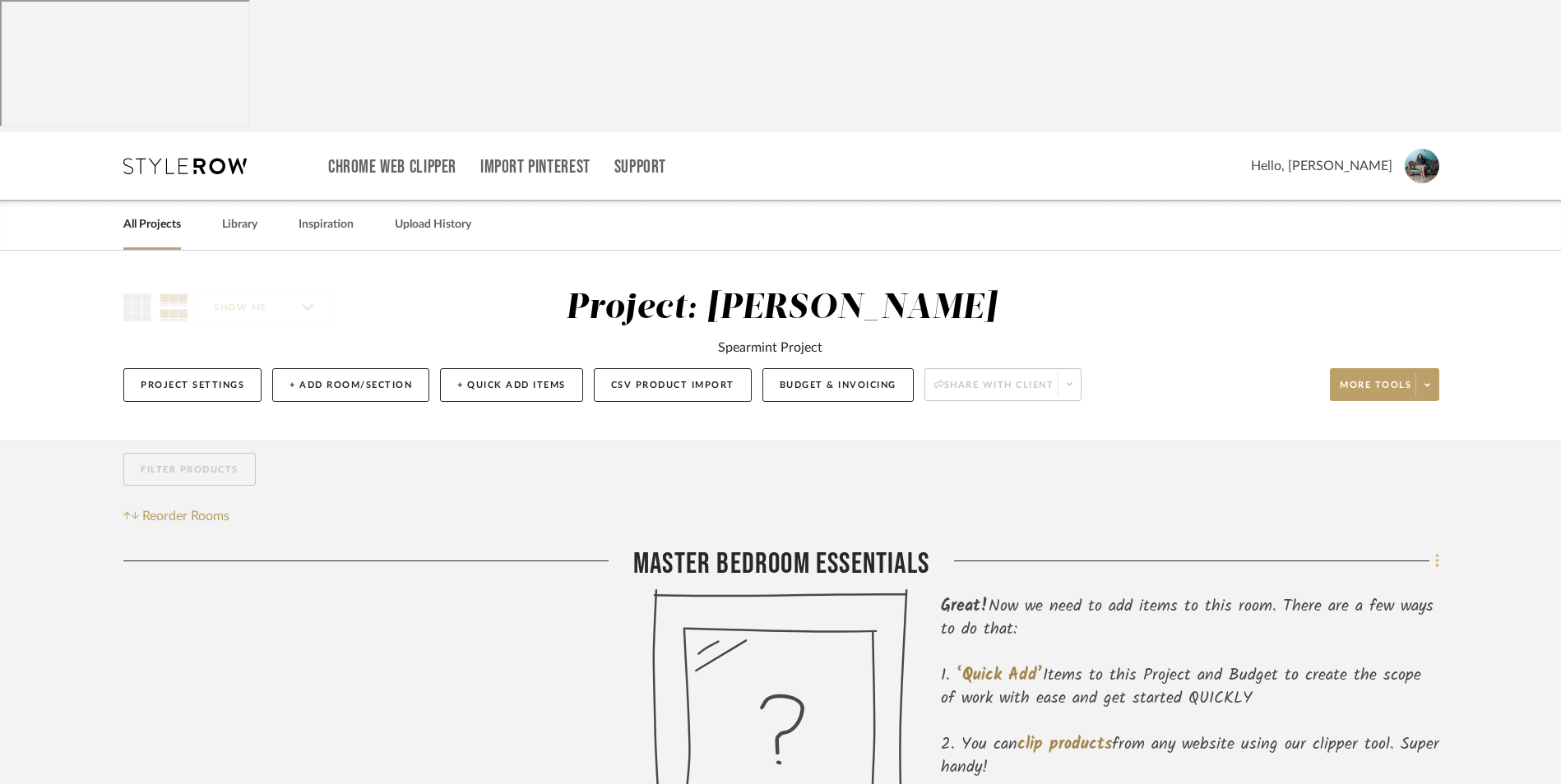
click at [1433, 549] on fa-icon at bounding box center [1435, 562] width 11 height 27
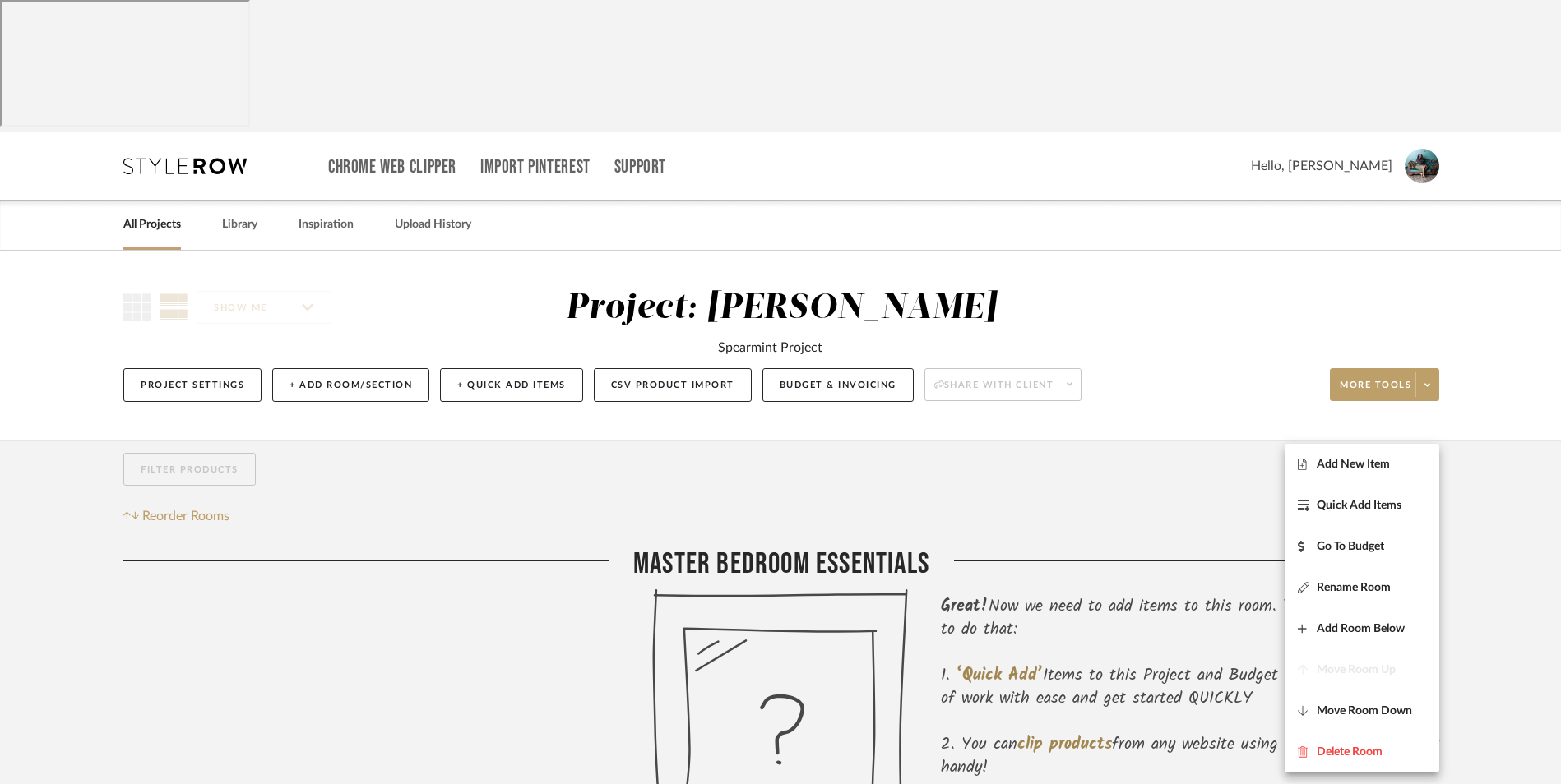
click at [1377, 585] on span "Rename Room" at bounding box center [1353, 588] width 74 height 14
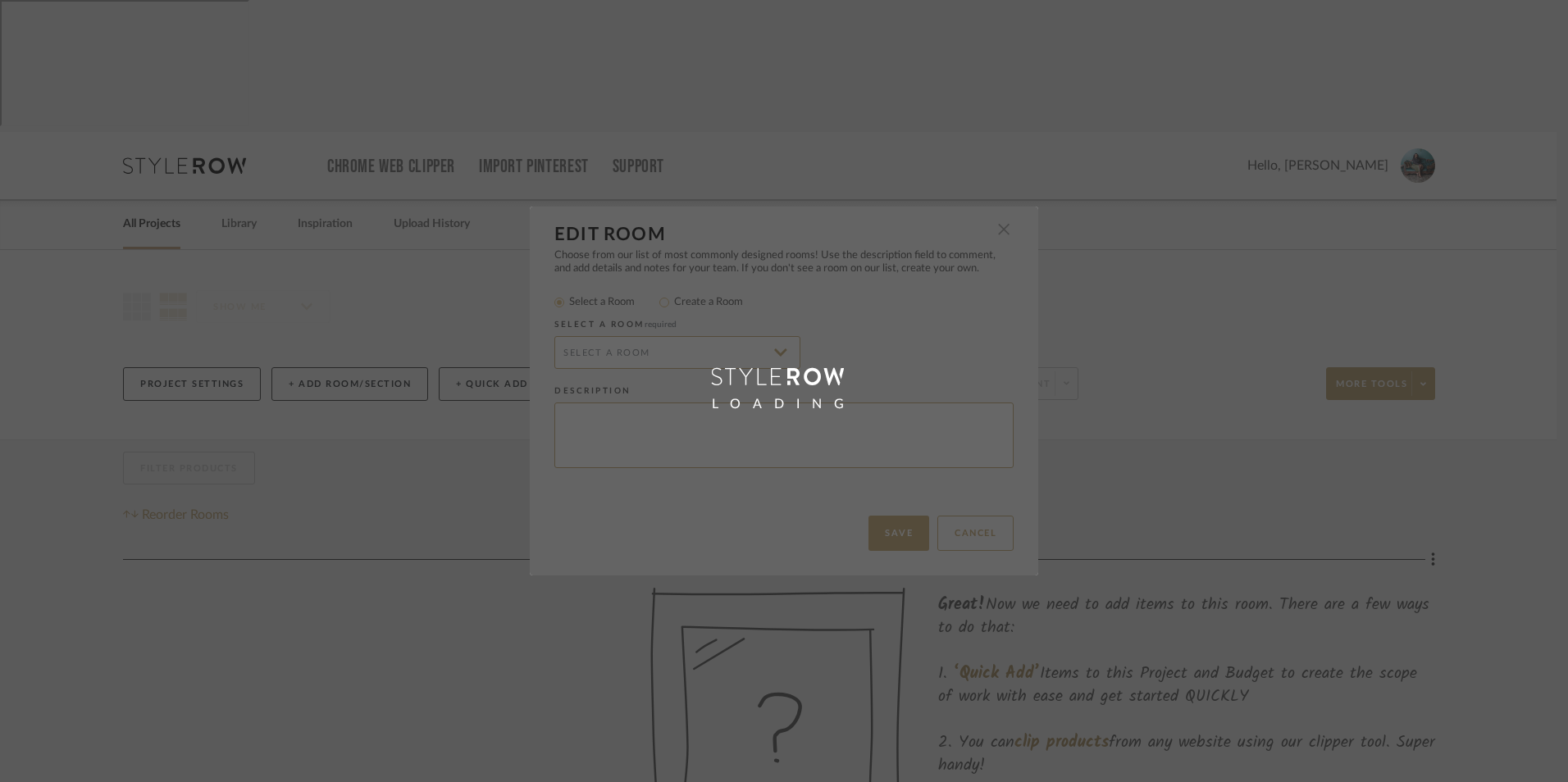
radio input "false"
radio input "true"
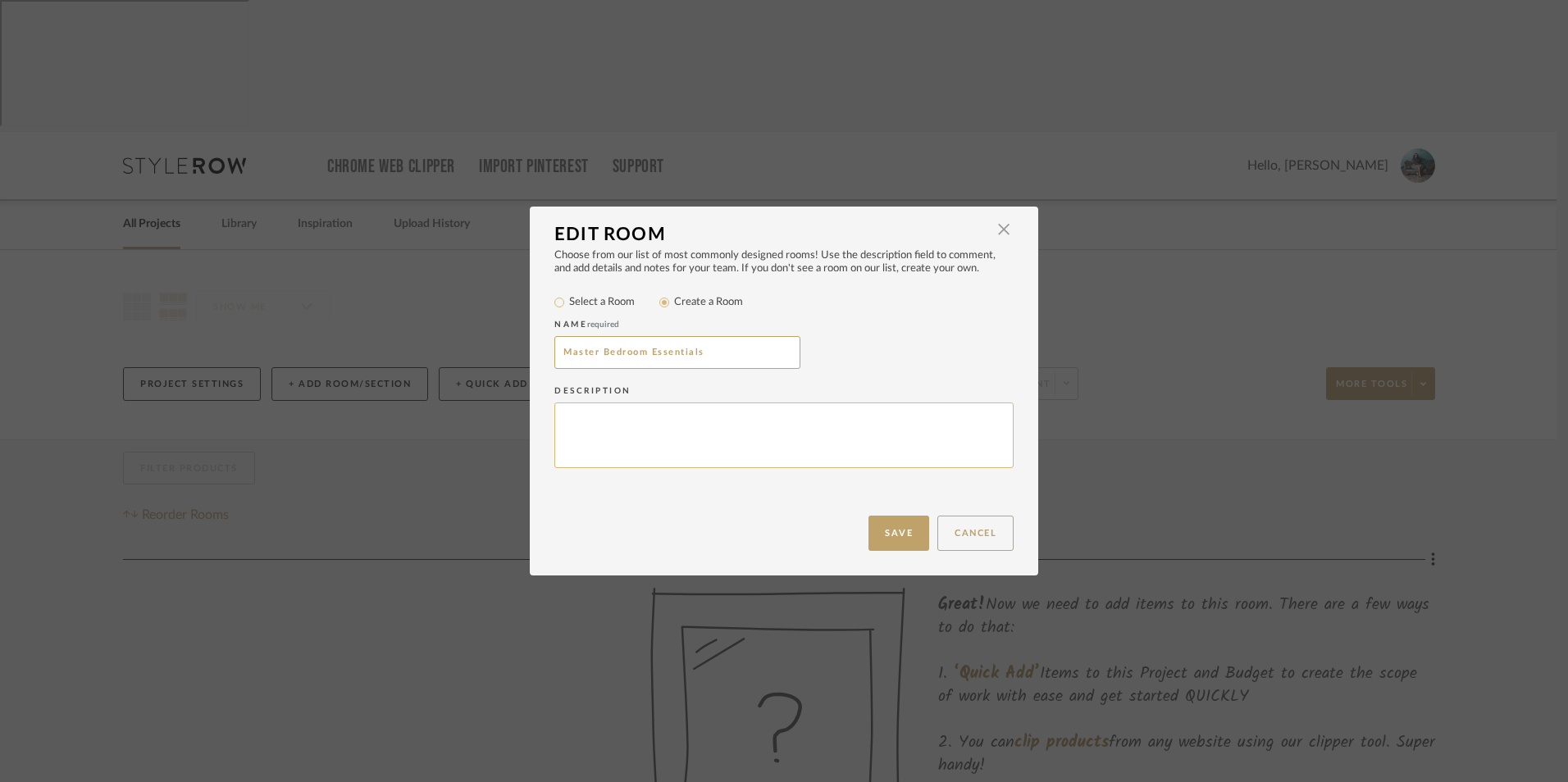
click at [719, 422] on textarea at bounding box center [784, 436] width 459 height 66
paste textarea "Color Palette, Design Board & Accent Wall Options (Including Paint Suggestions)"
click at [560, 436] on textarea "Color Palette, Design Board & Accent Wall Options (Including Paint Suggestions)" at bounding box center [784, 436] width 459 height 66
type textarea "Color Palette, Design Board & Accent Wall Options (Including Paint Suggestions)"
drag, startPoint x: 879, startPoint y: 534, endPoint x: 906, endPoint y: 534, distance: 27.0
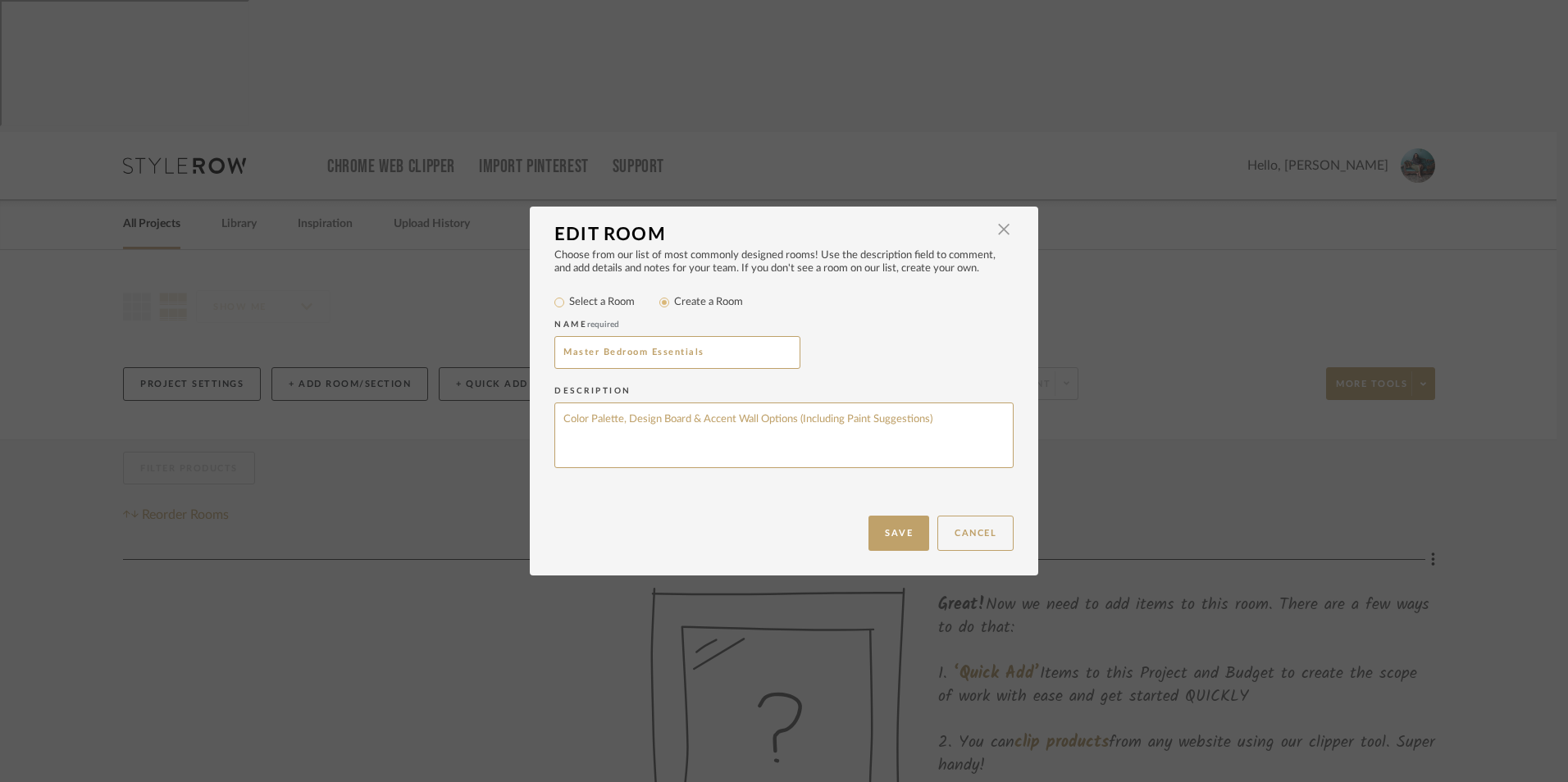
click at [880, 534] on button "Save" at bounding box center [899, 533] width 60 height 35
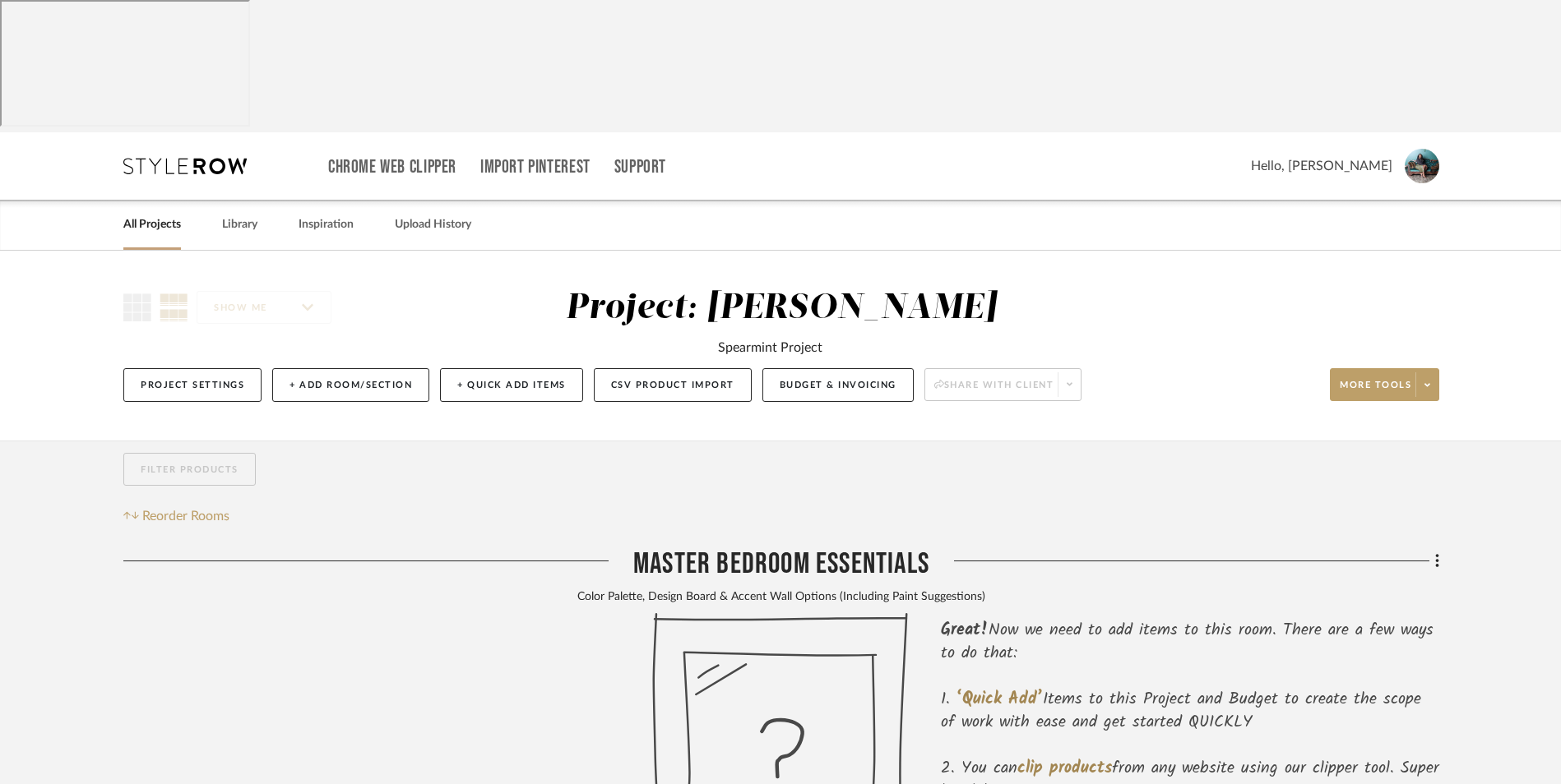
click at [165, 214] on link "All Projects" at bounding box center [153, 225] width 58 height 22
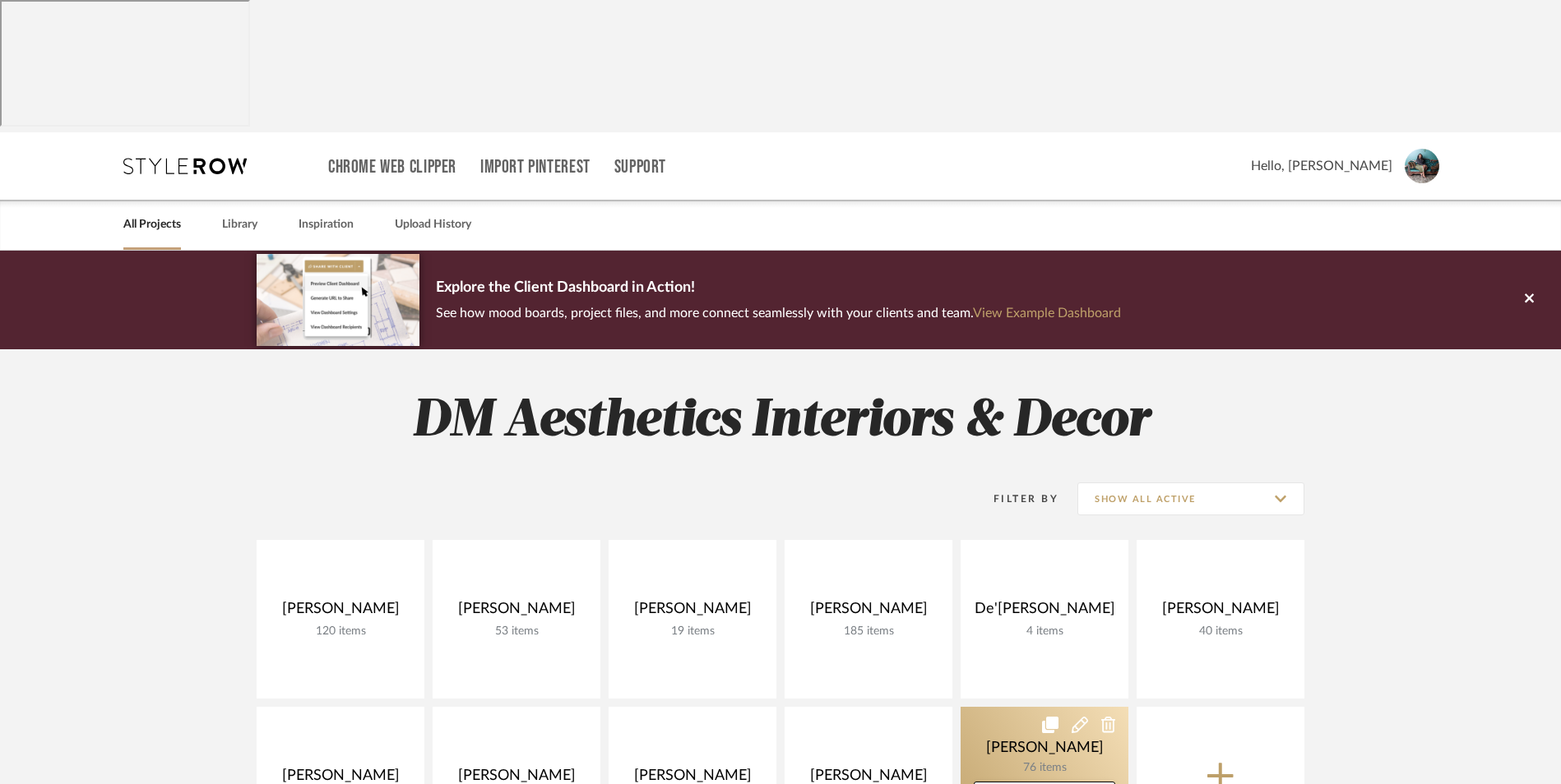
click at [1052, 707] on link at bounding box center [1044, 787] width 168 height 159
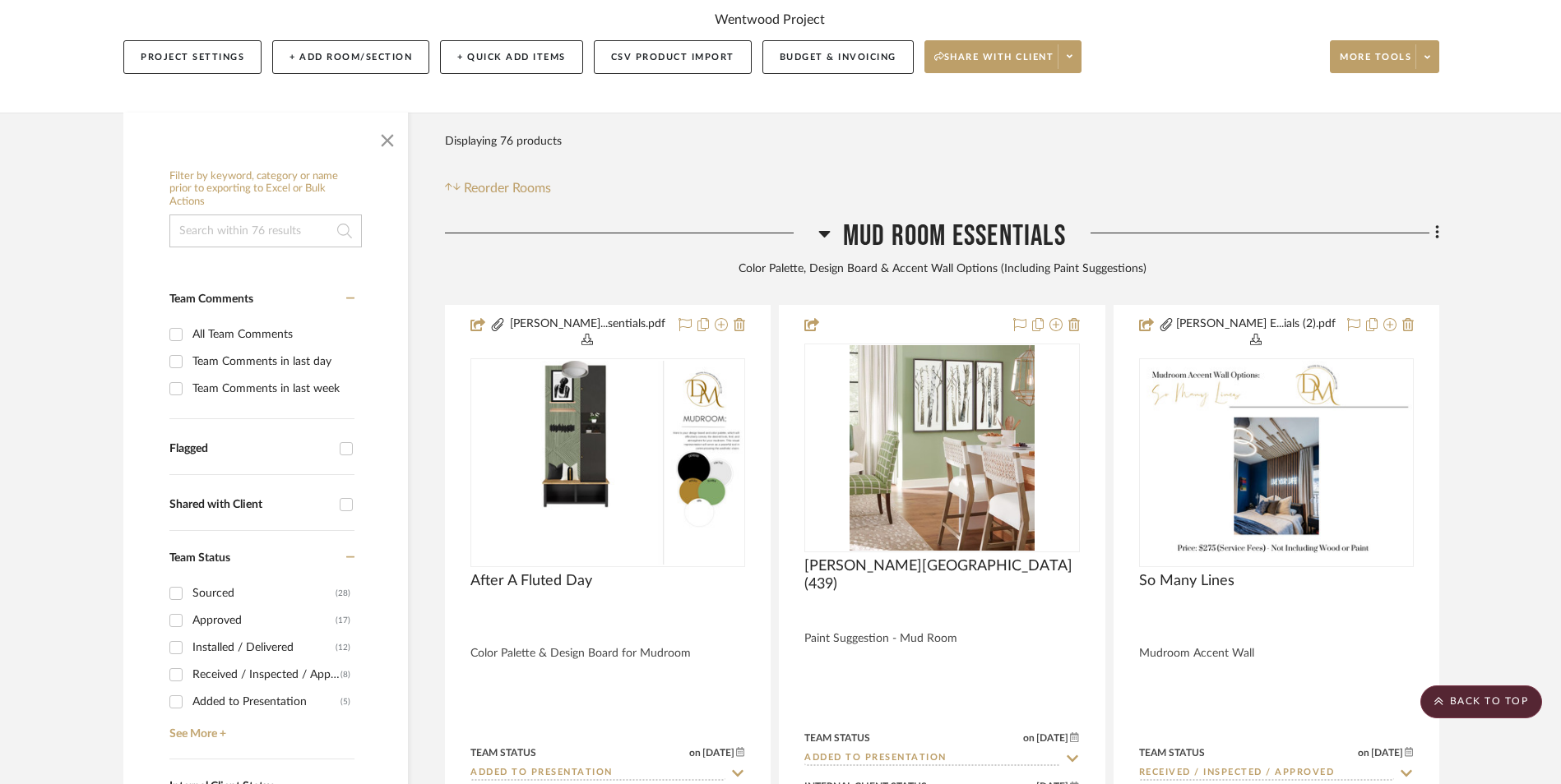
scroll to position [82, 0]
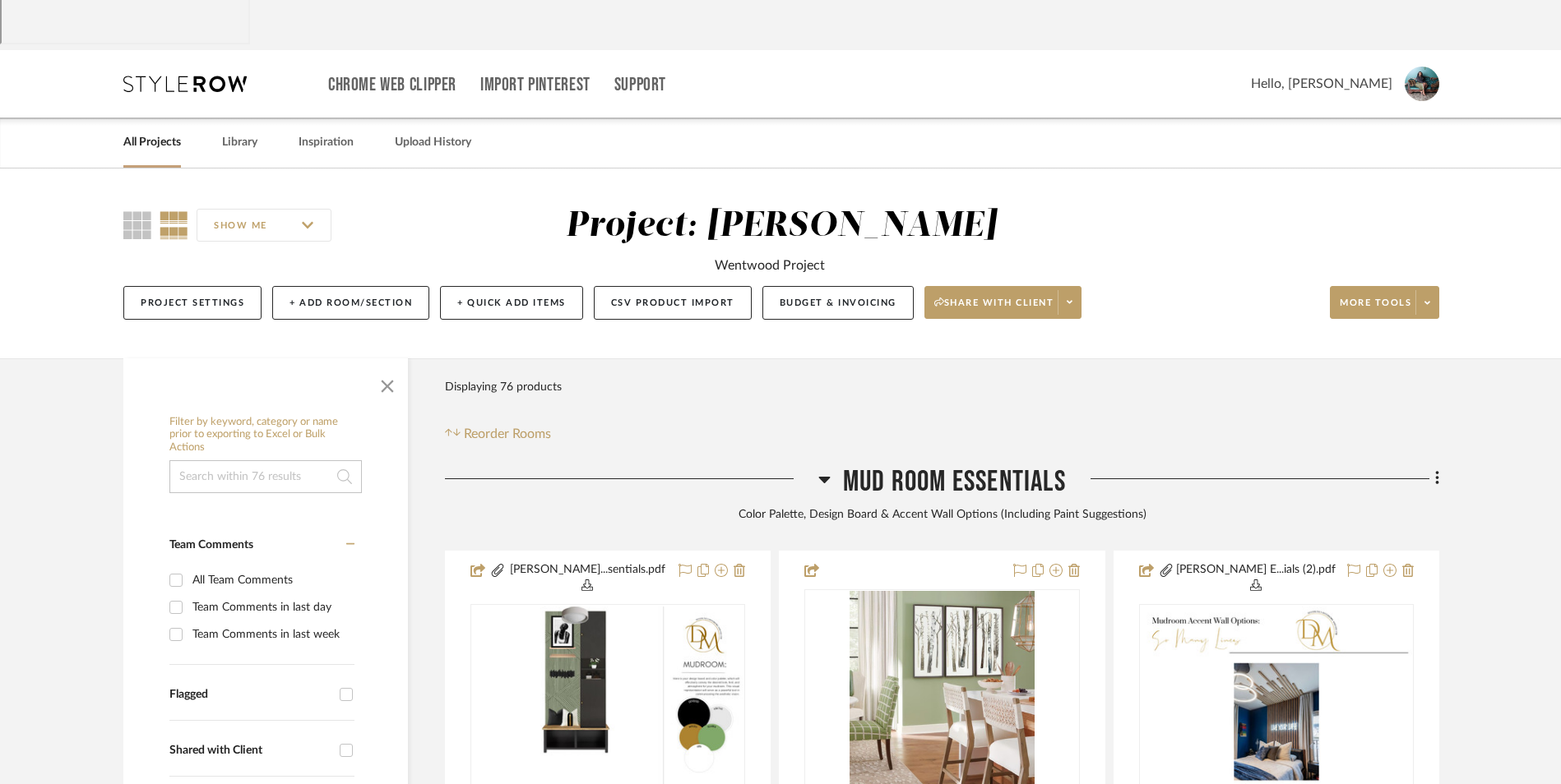
click at [825, 477] on icon at bounding box center [825, 481] width 12 height 7
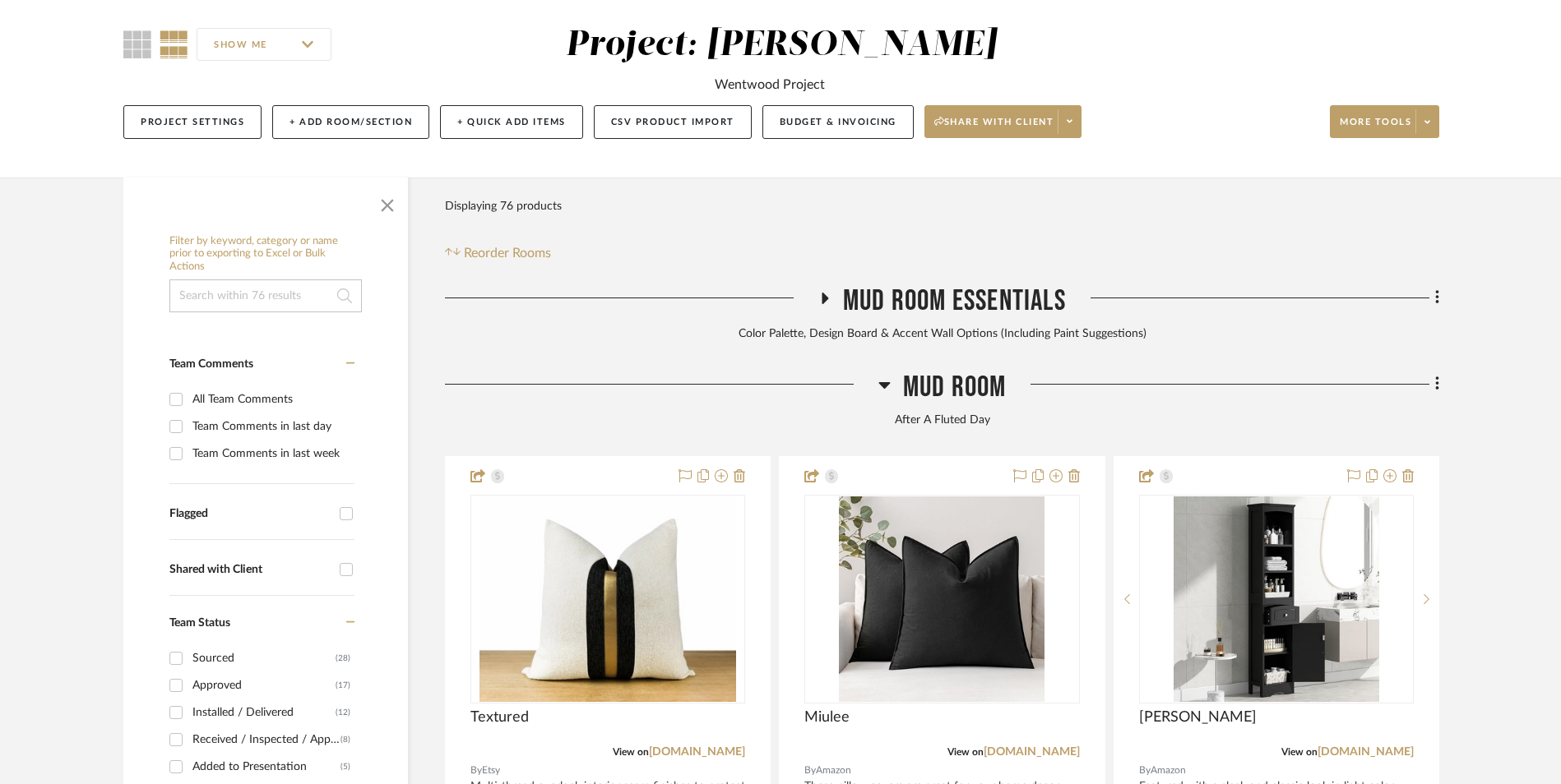
scroll to position [493, 0]
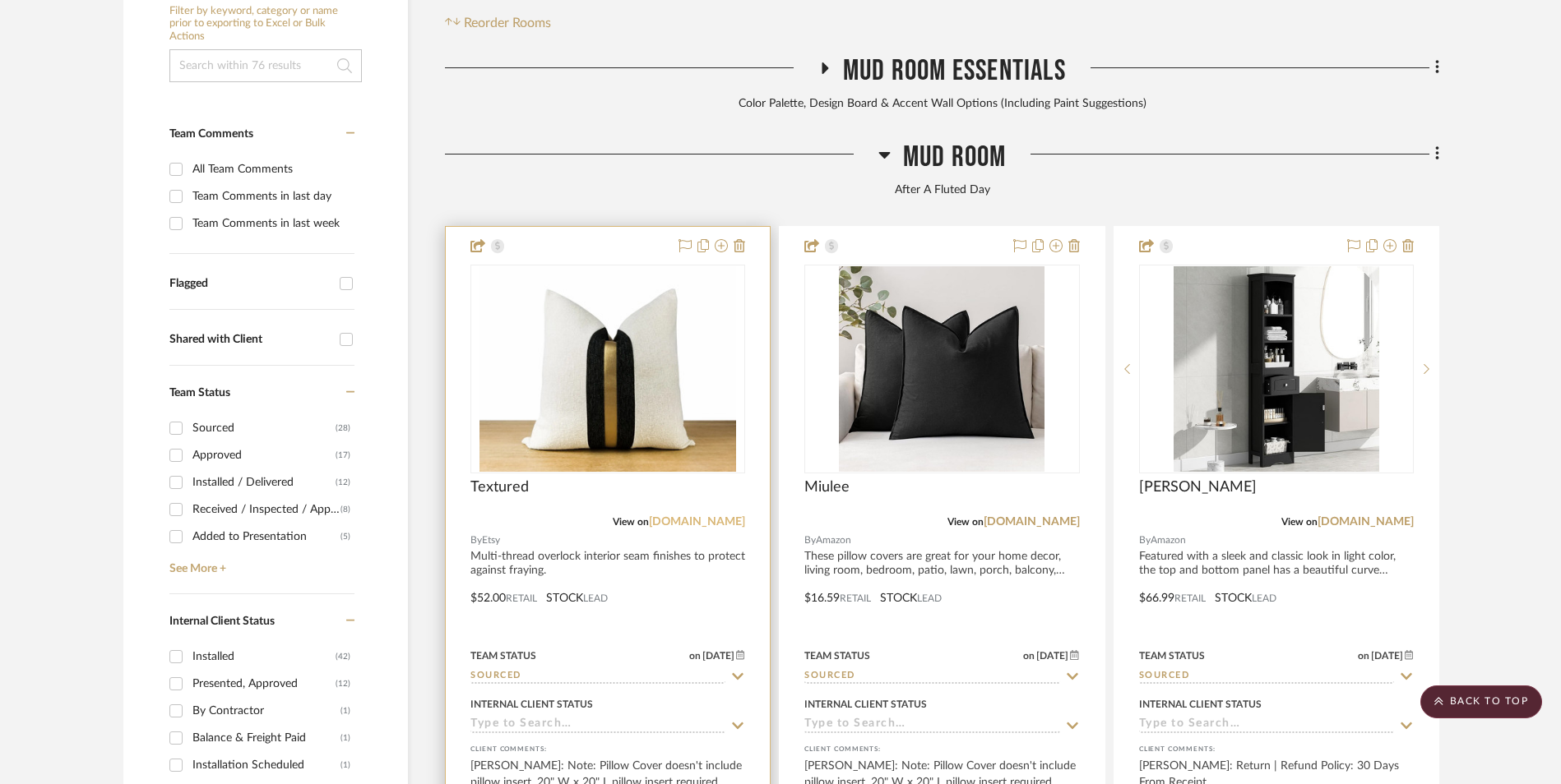
click at [732, 516] on link "[DOMAIN_NAME]" at bounding box center [697, 522] width 96 height 12
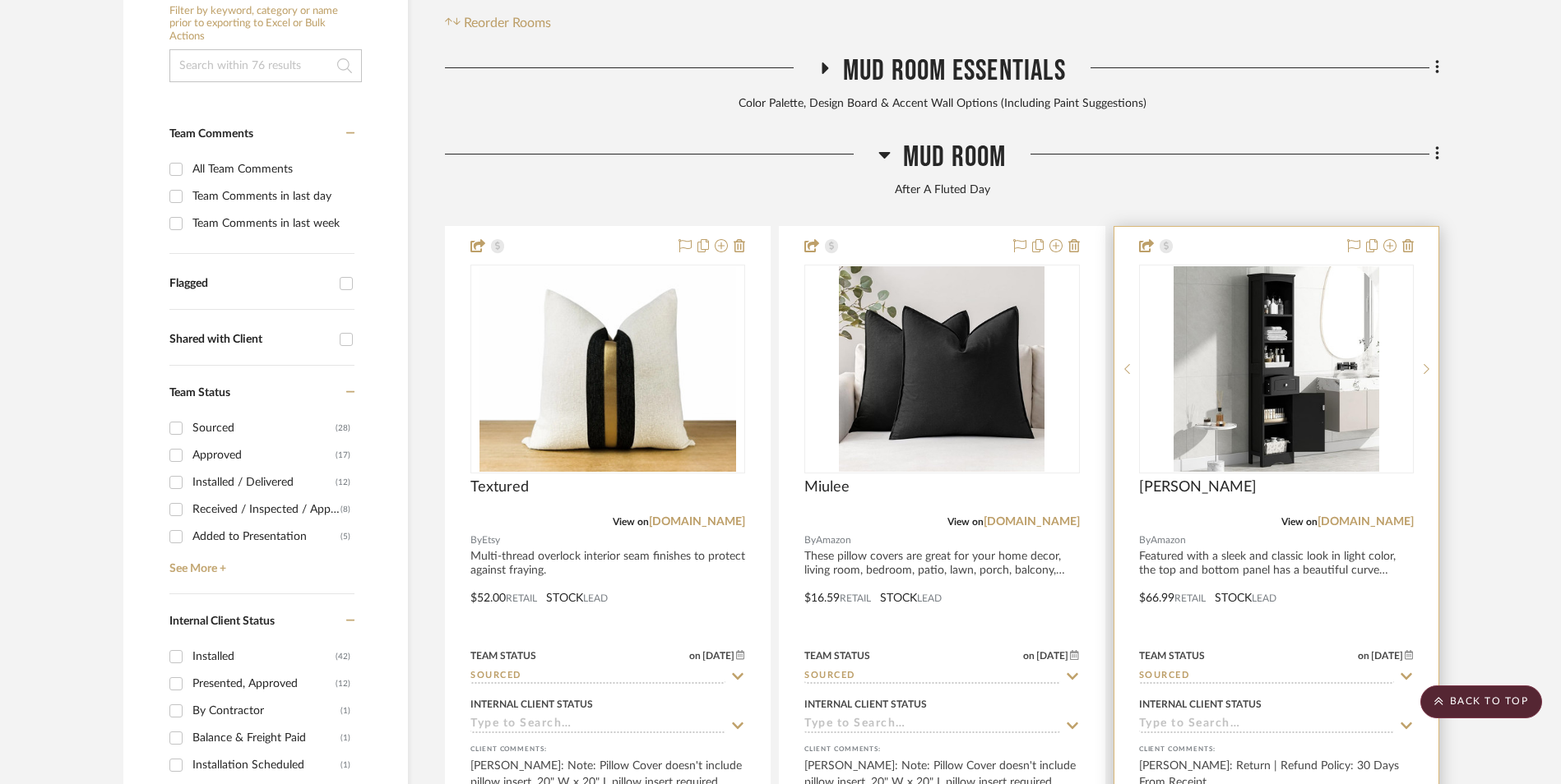
drag, startPoint x: 1384, startPoint y: 389, endPoint x: 1322, endPoint y: 380, distance: 62.6
click at [1384, 516] on link "[DOMAIN_NAME]" at bounding box center [1365, 522] width 96 height 12
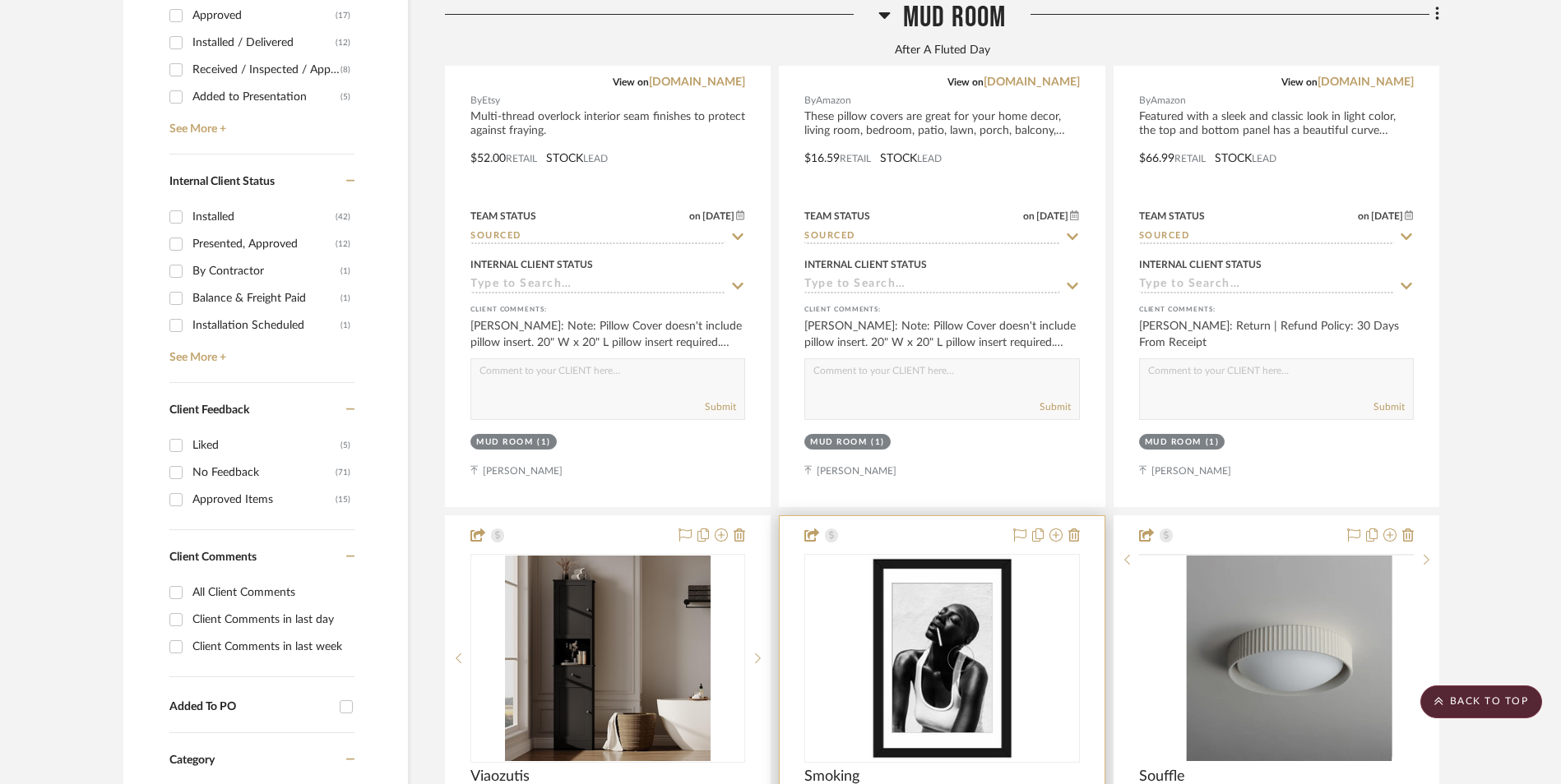
scroll to position [1069, 0]
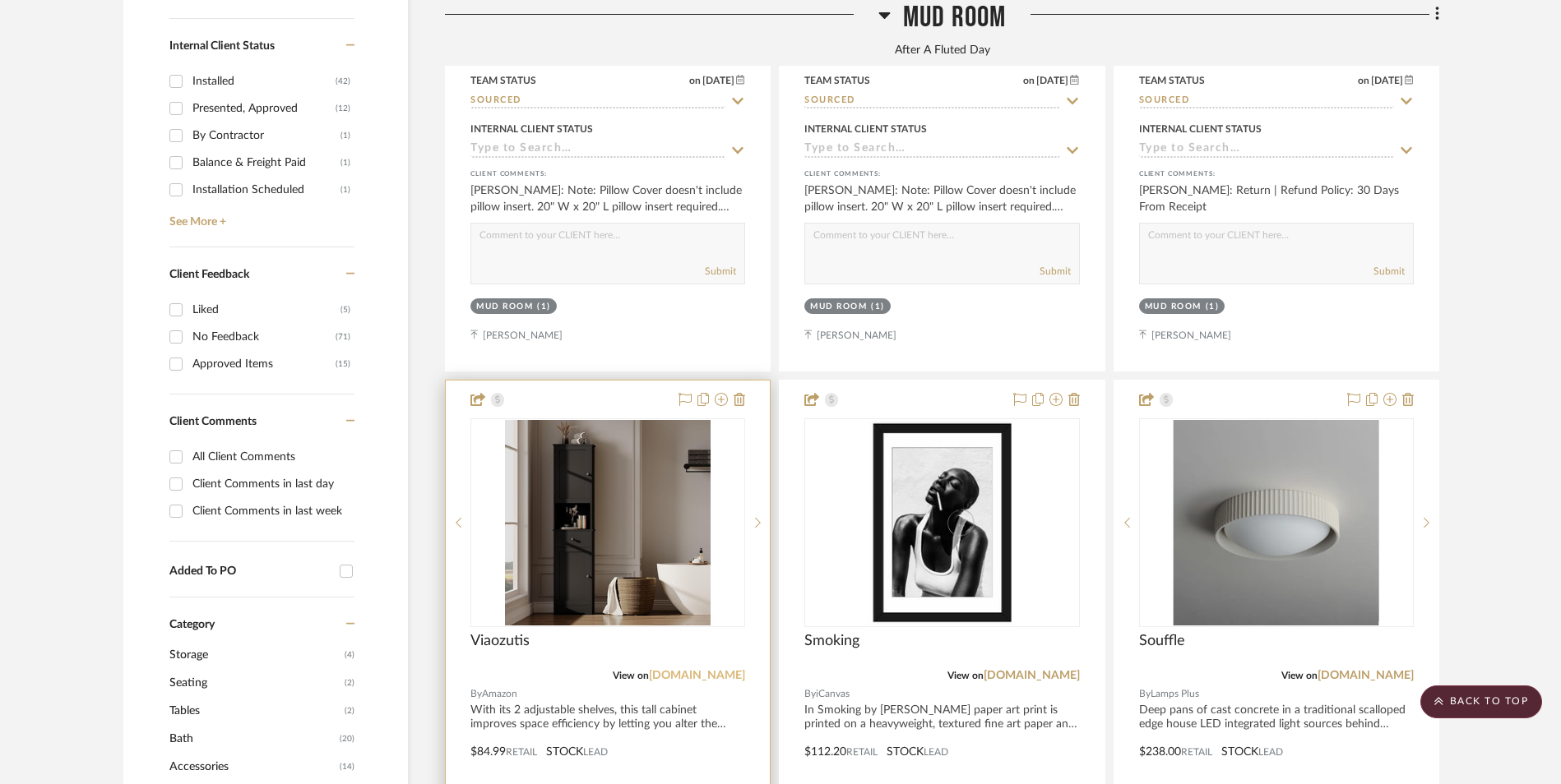
click at [705, 670] on link "[DOMAIN_NAME]" at bounding box center [697, 676] width 96 height 12
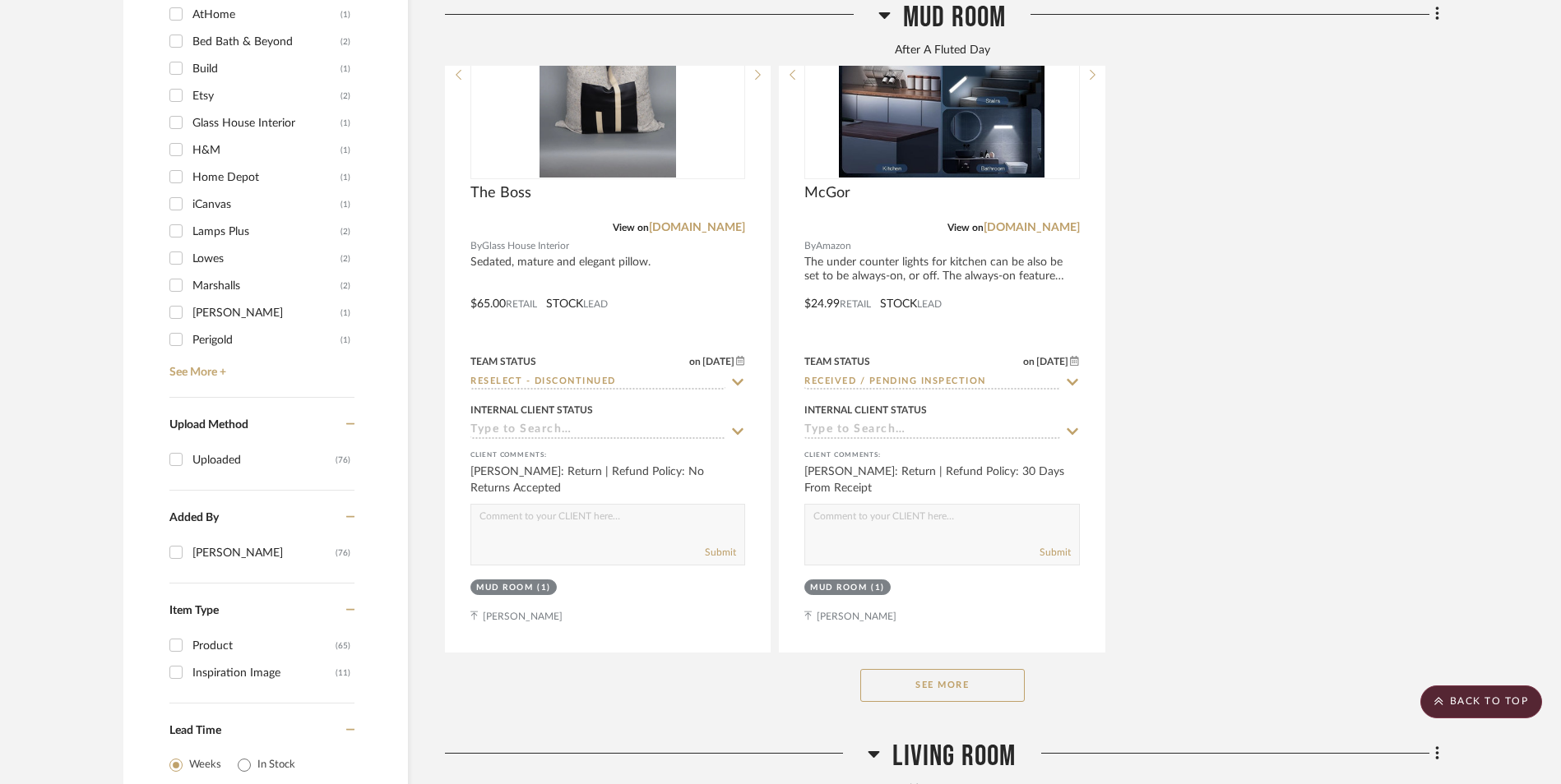
scroll to position [2302, 0]
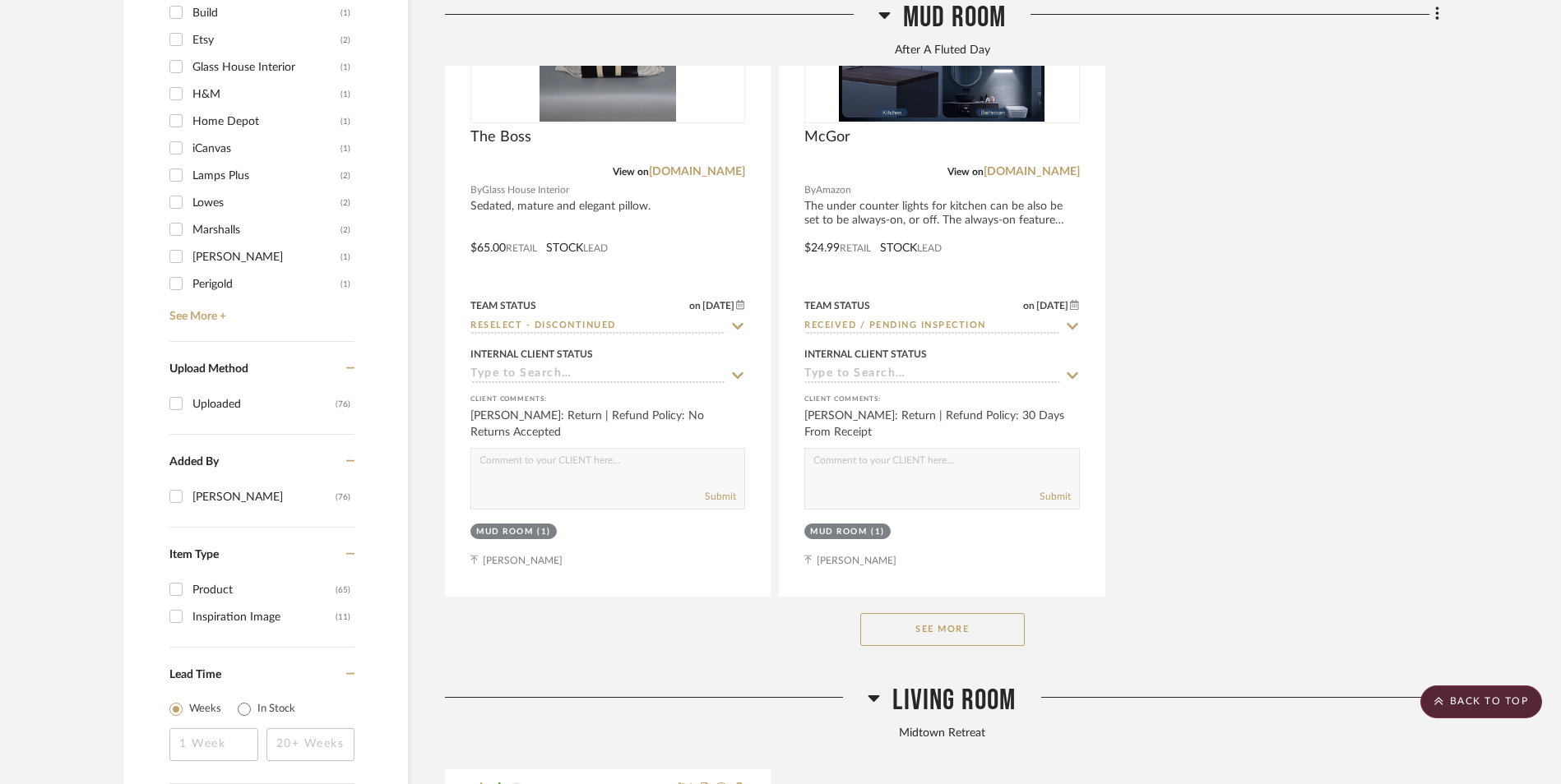
click at [1003, 614] on button "See More" at bounding box center [942, 630] width 165 height 33
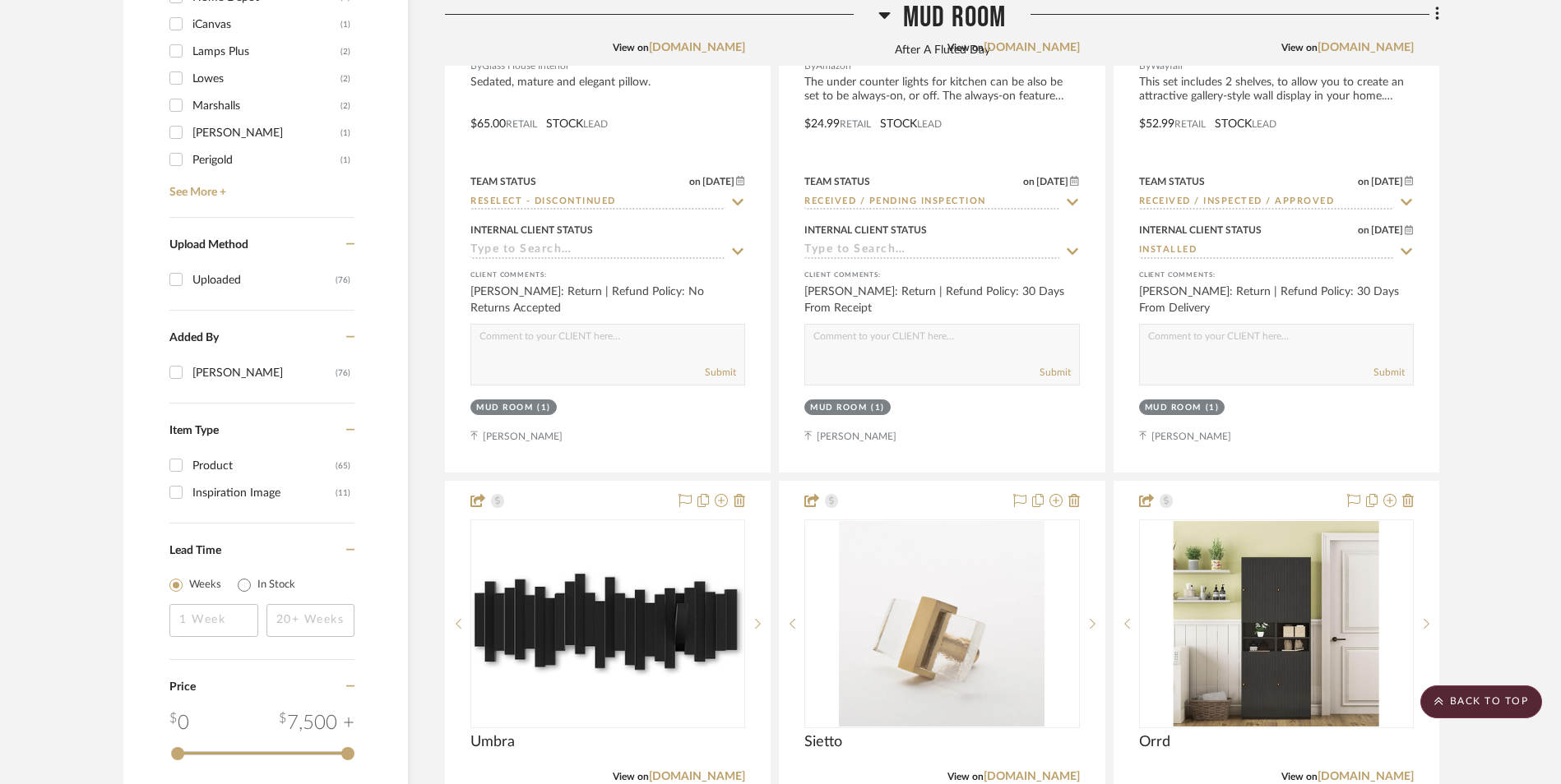
scroll to position [2548, 0]
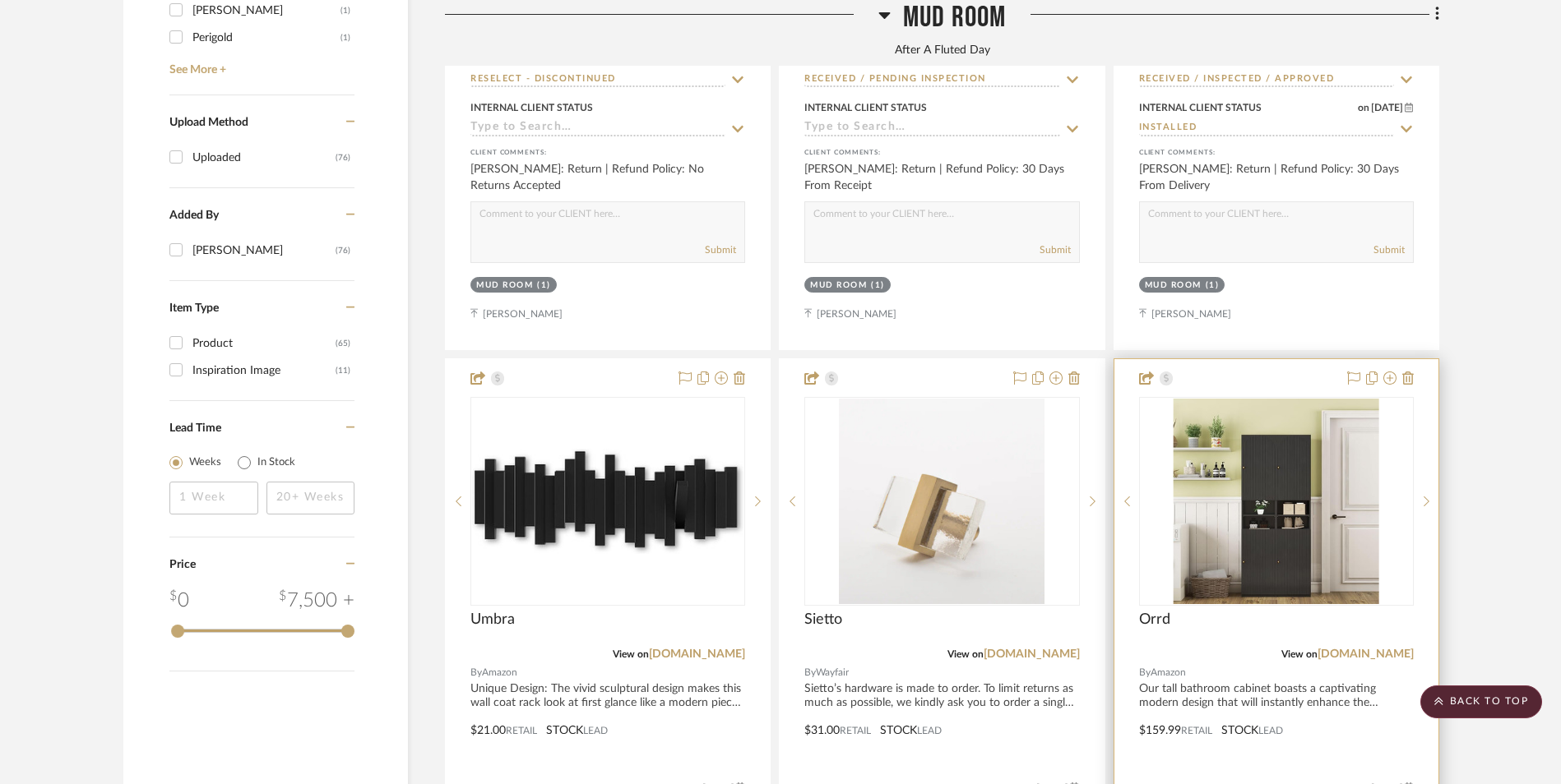
drag, startPoint x: 1378, startPoint y: 525, endPoint x: 1317, endPoint y: 526, distance: 61.0
click at [1378, 649] on link "[DOMAIN_NAME]" at bounding box center [1365, 654] width 96 height 12
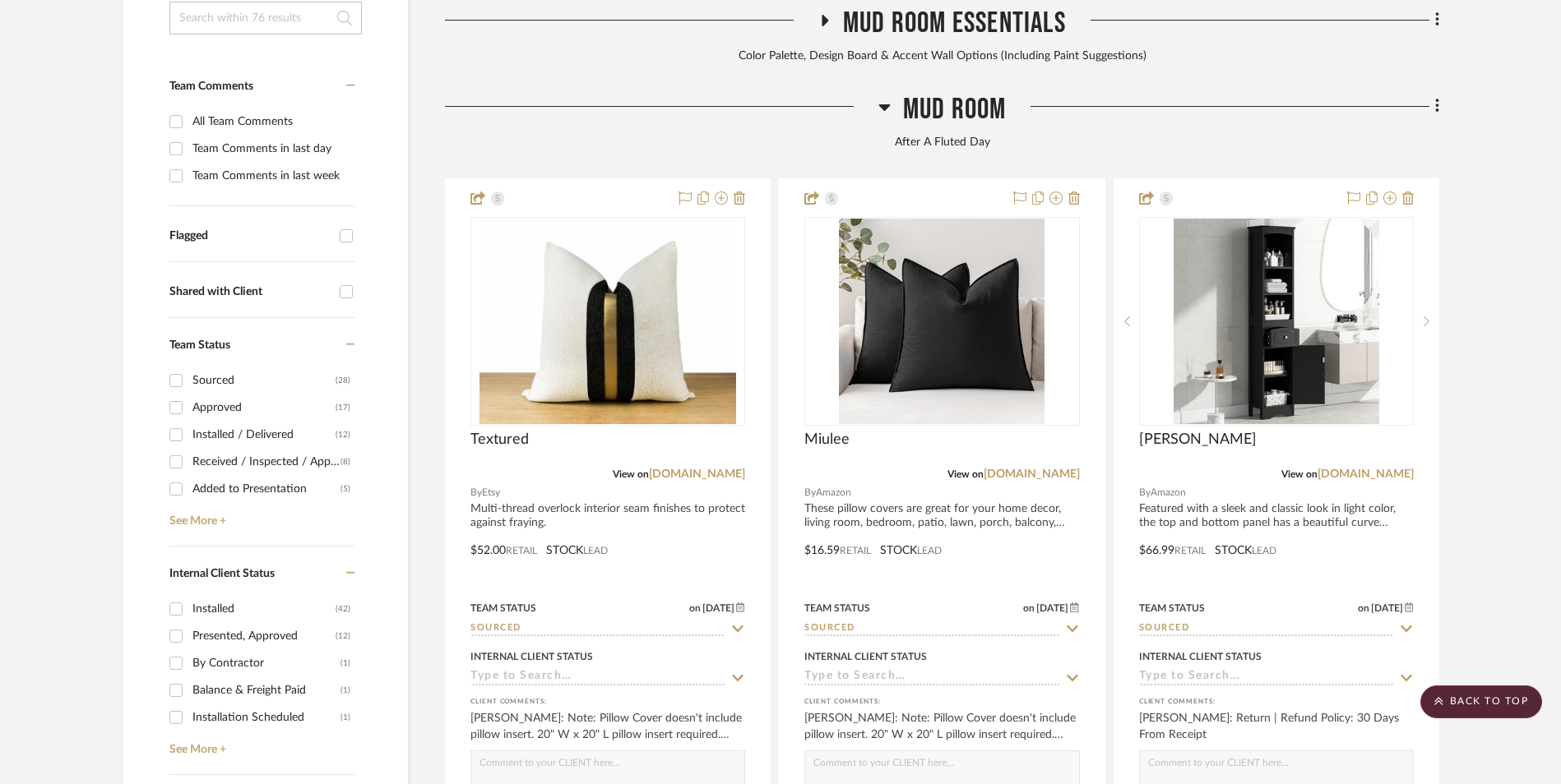
scroll to position [822, 0]
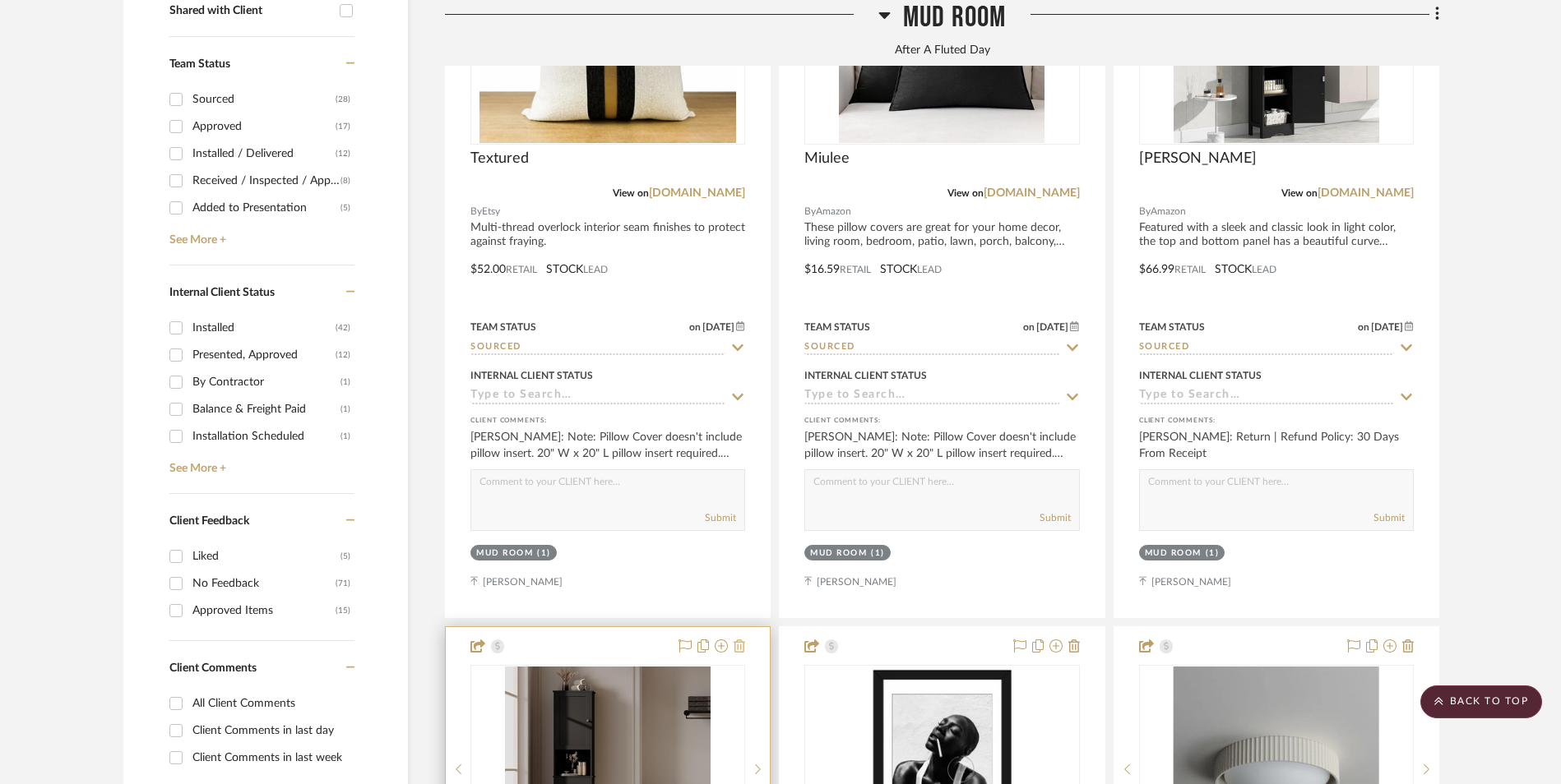
click at [740, 640] on icon at bounding box center [739, 646] width 12 height 13
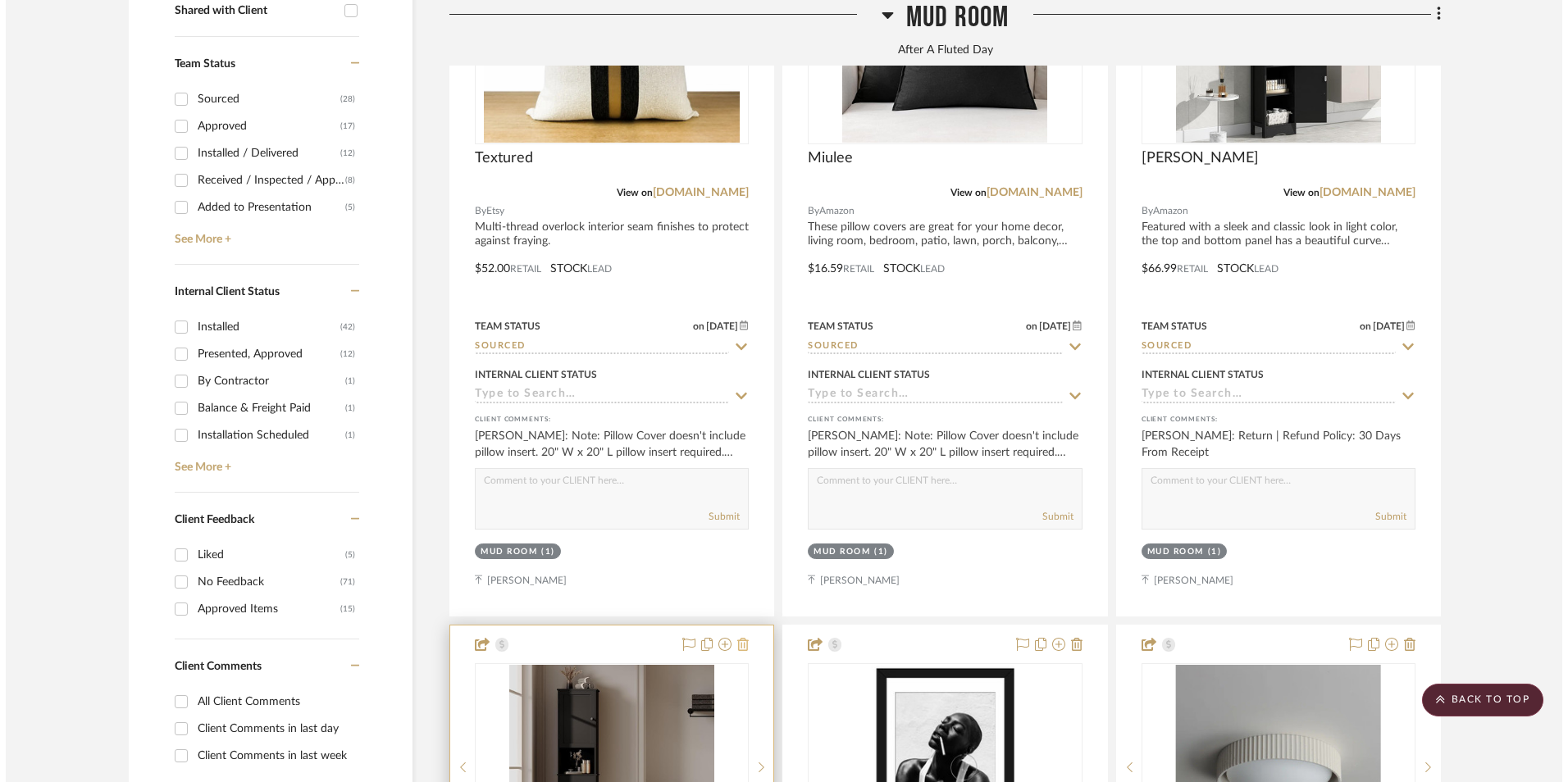
scroll to position [0, 0]
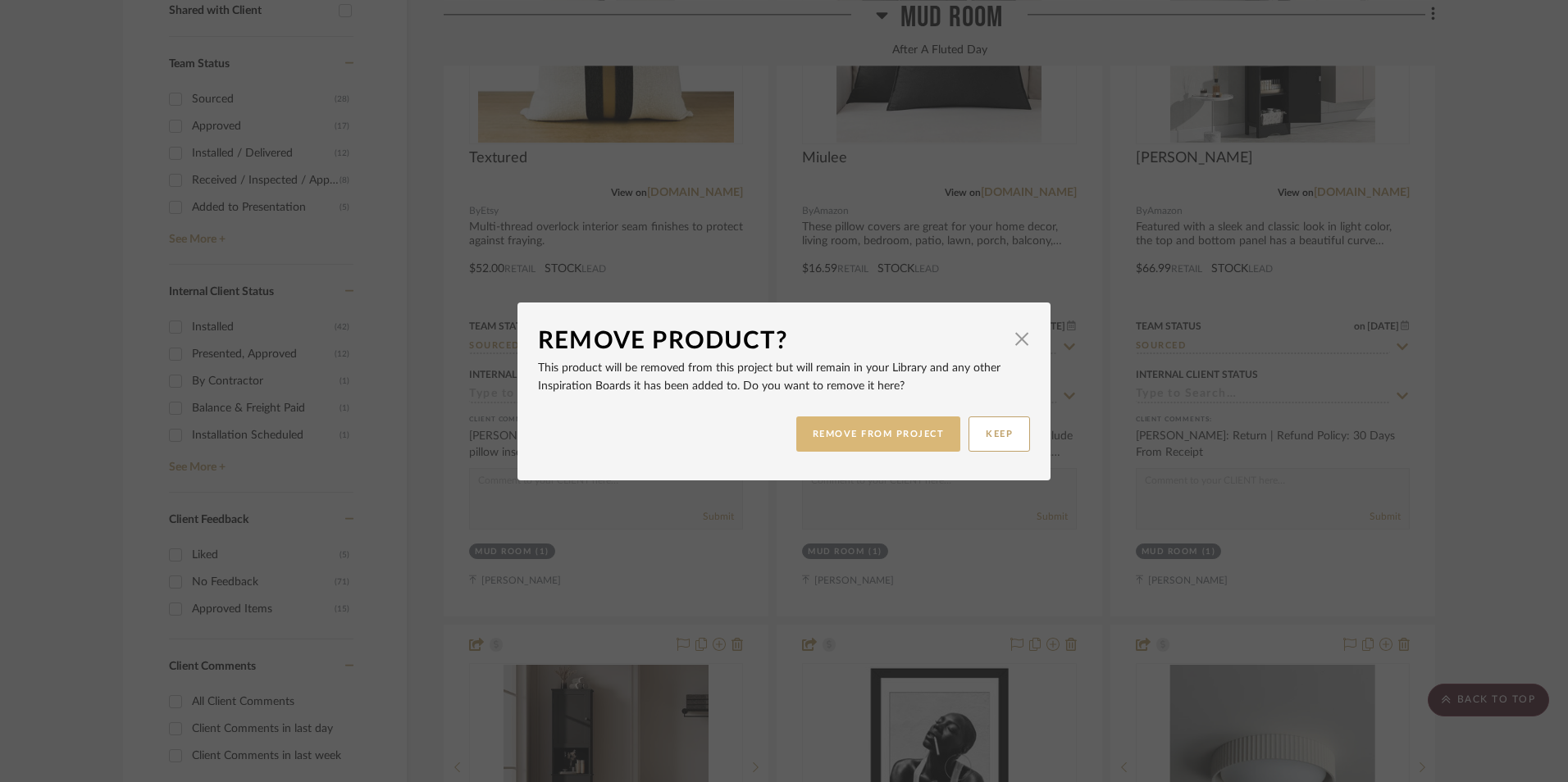
click at [866, 443] on button "REMOVE FROM PROJECT" at bounding box center [879, 434] width 165 height 35
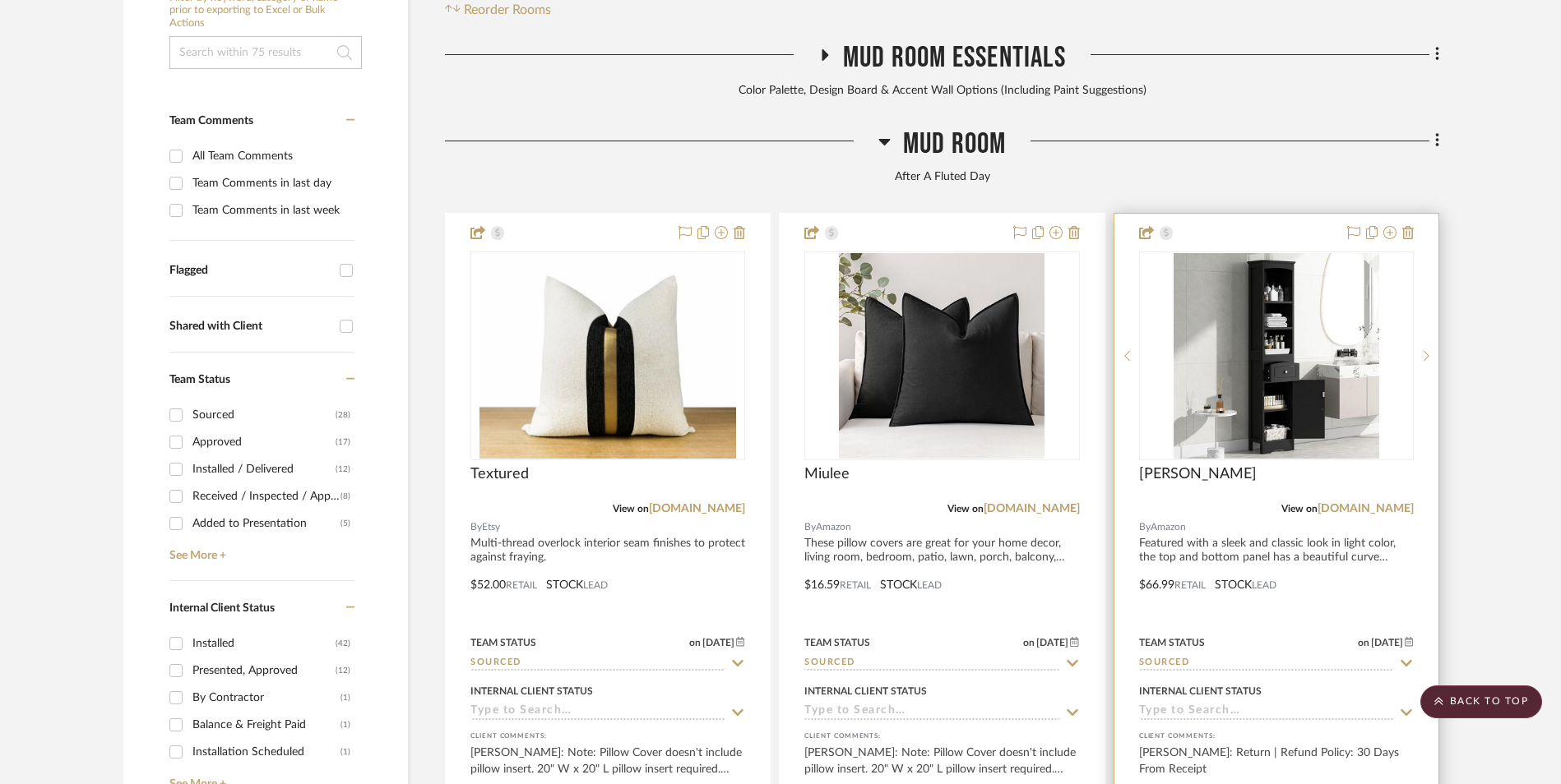
scroll to position [493, 0]
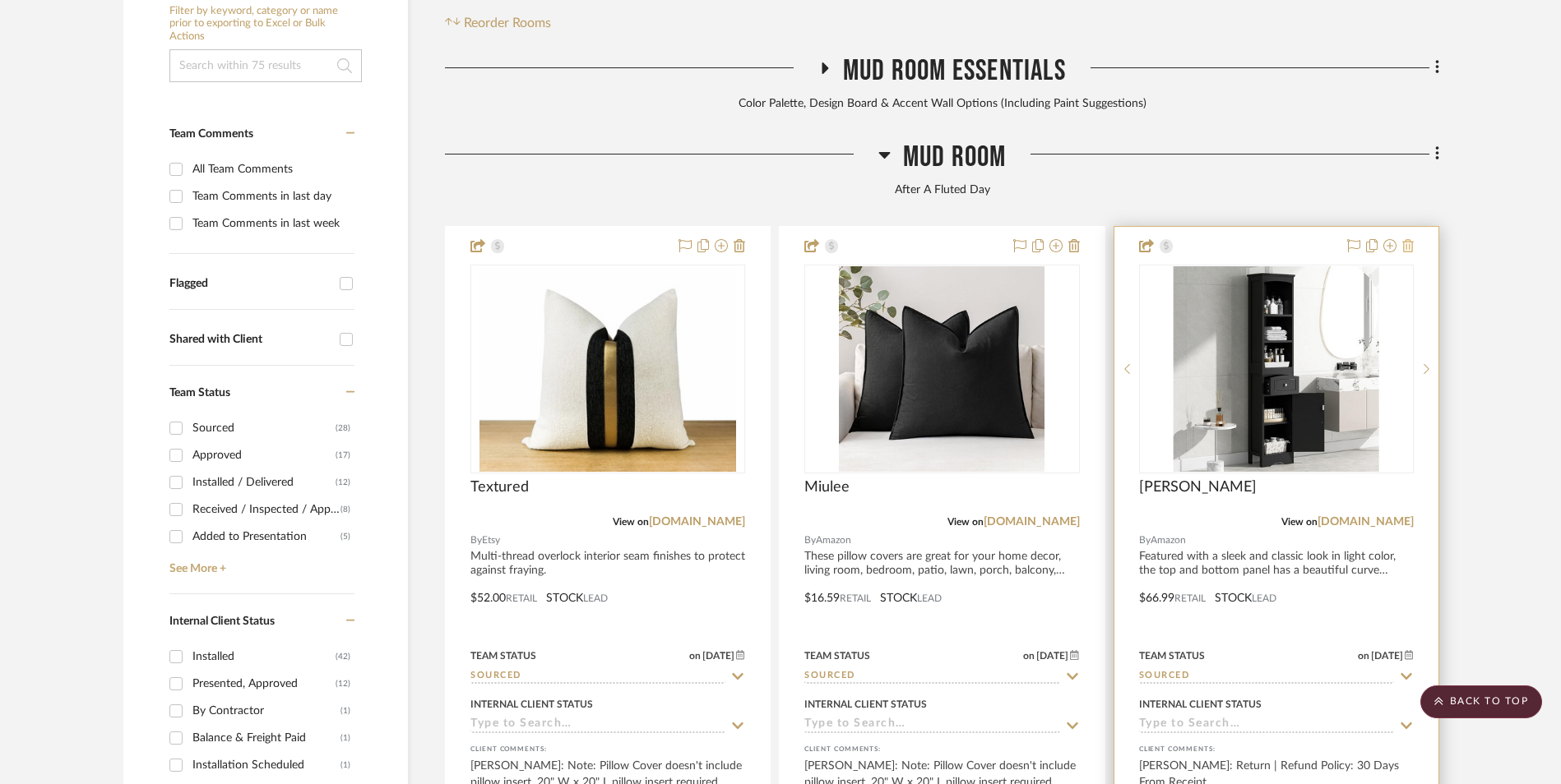
click at [1411, 239] on icon at bounding box center [1408, 245] width 12 height 13
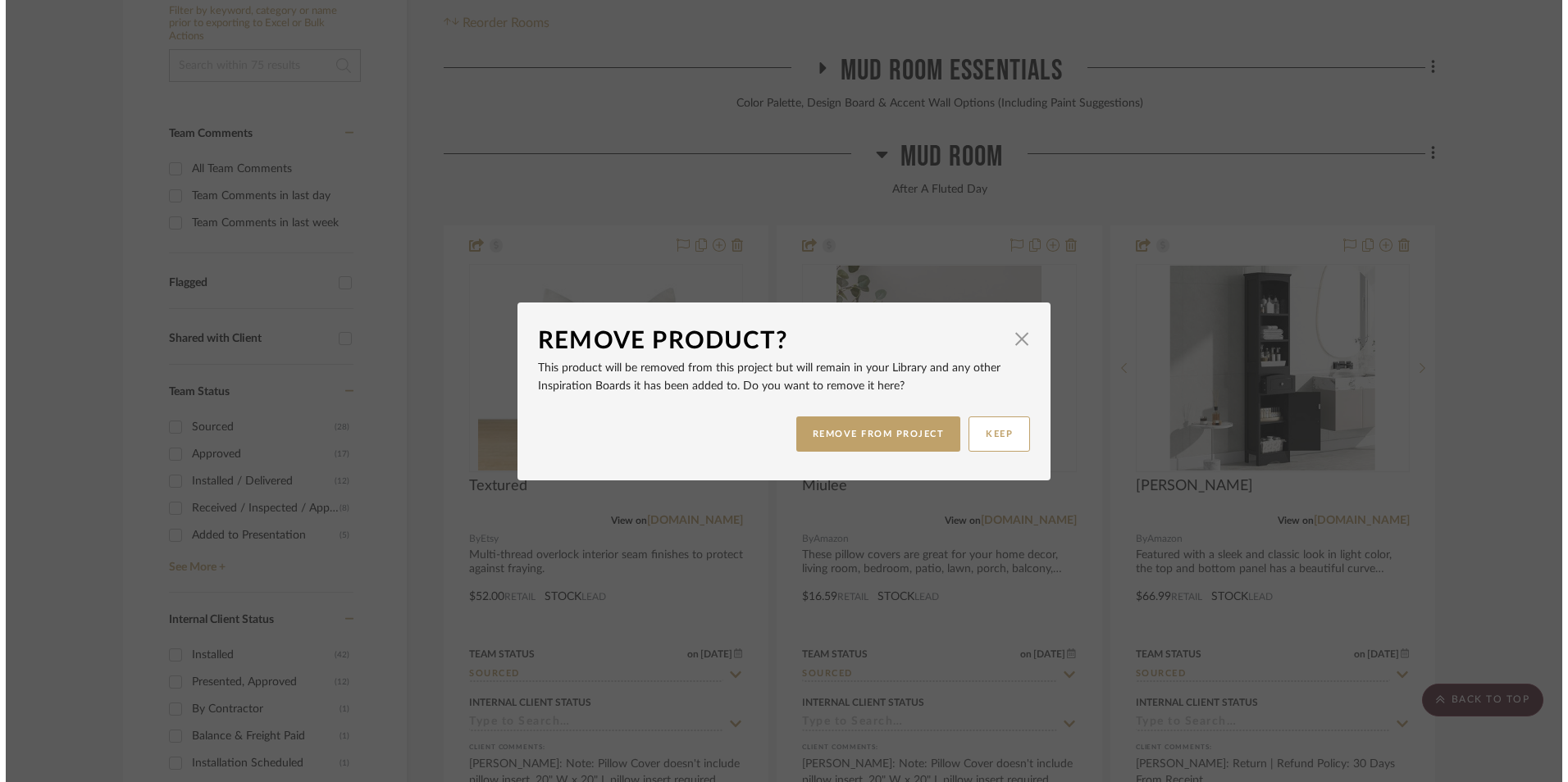
scroll to position [0, 0]
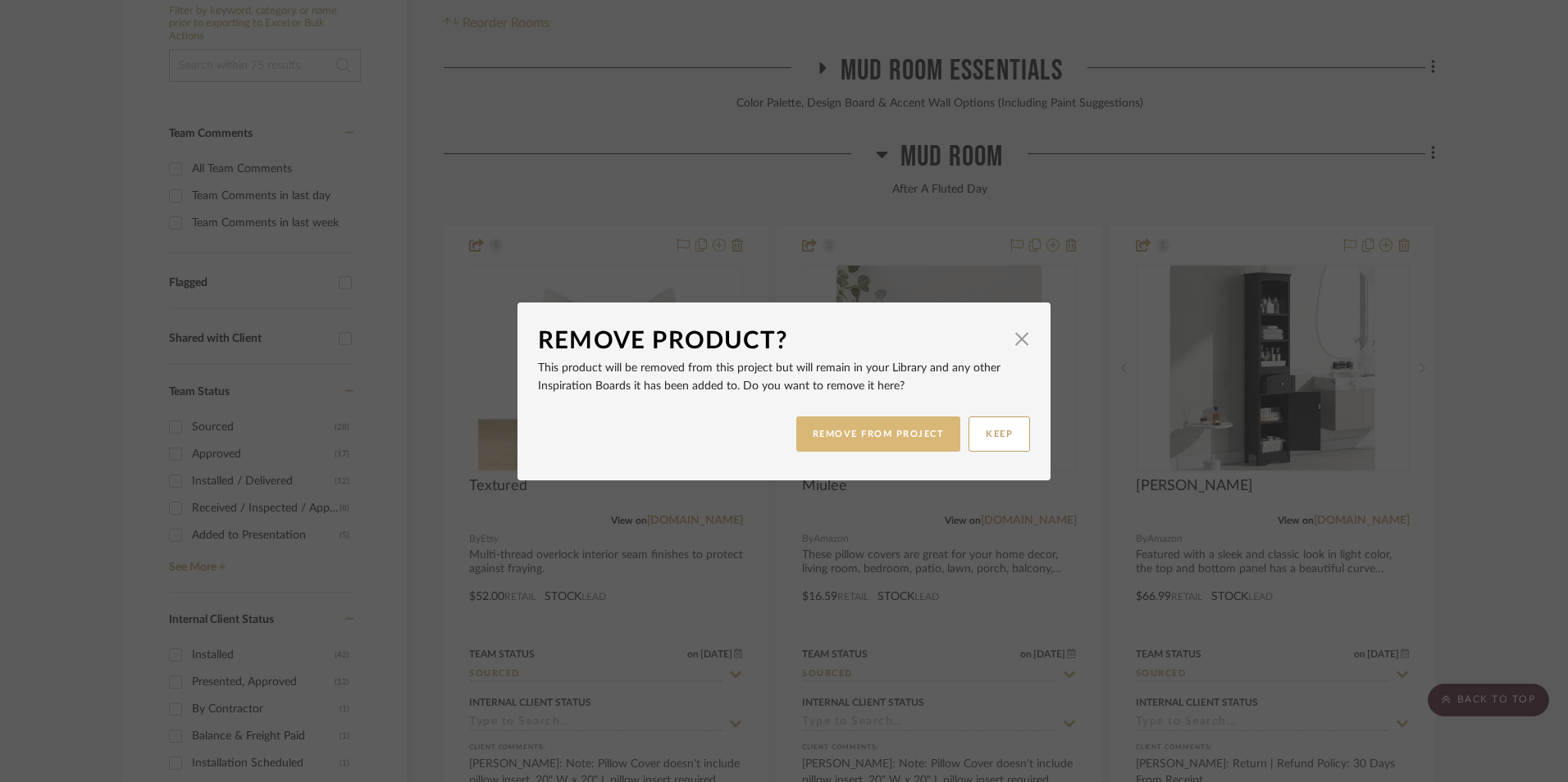
click at [916, 428] on button "REMOVE FROM PROJECT" at bounding box center [879, 434] width 165 height 35
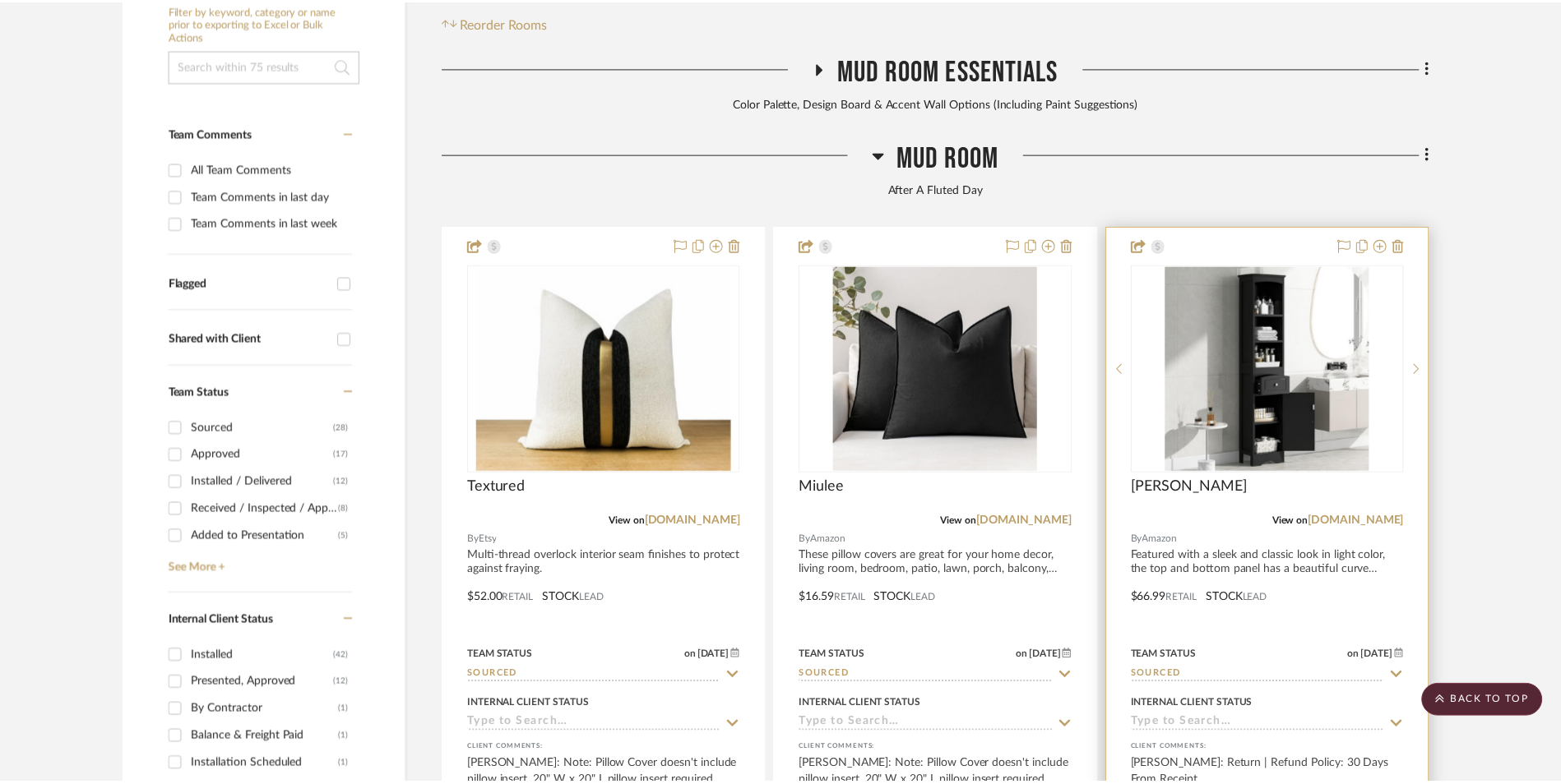
scroll to position [493, 0]
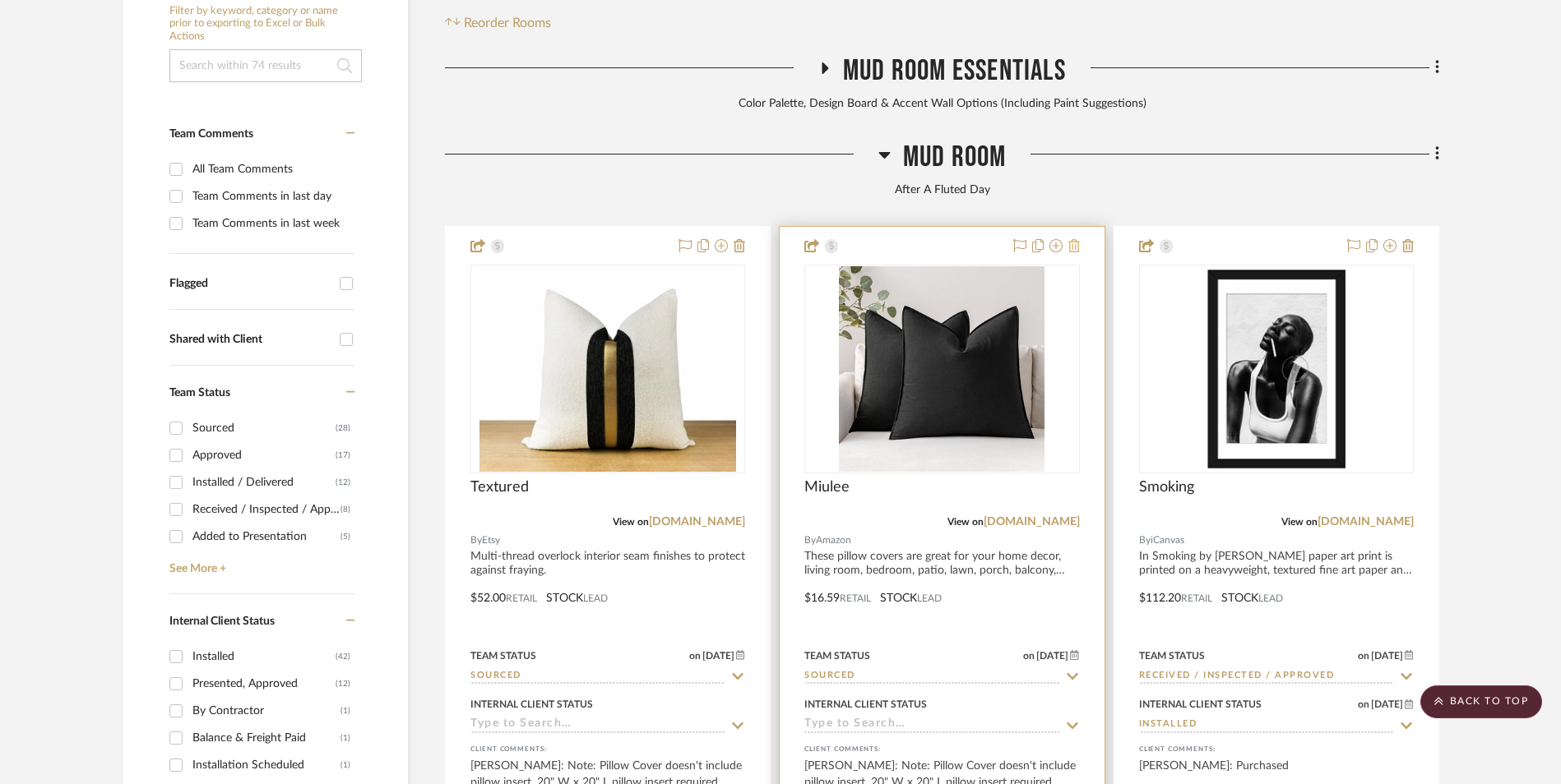
click at [1072, 239] on icon at bounding box center [1074, 245] width 12 height 13
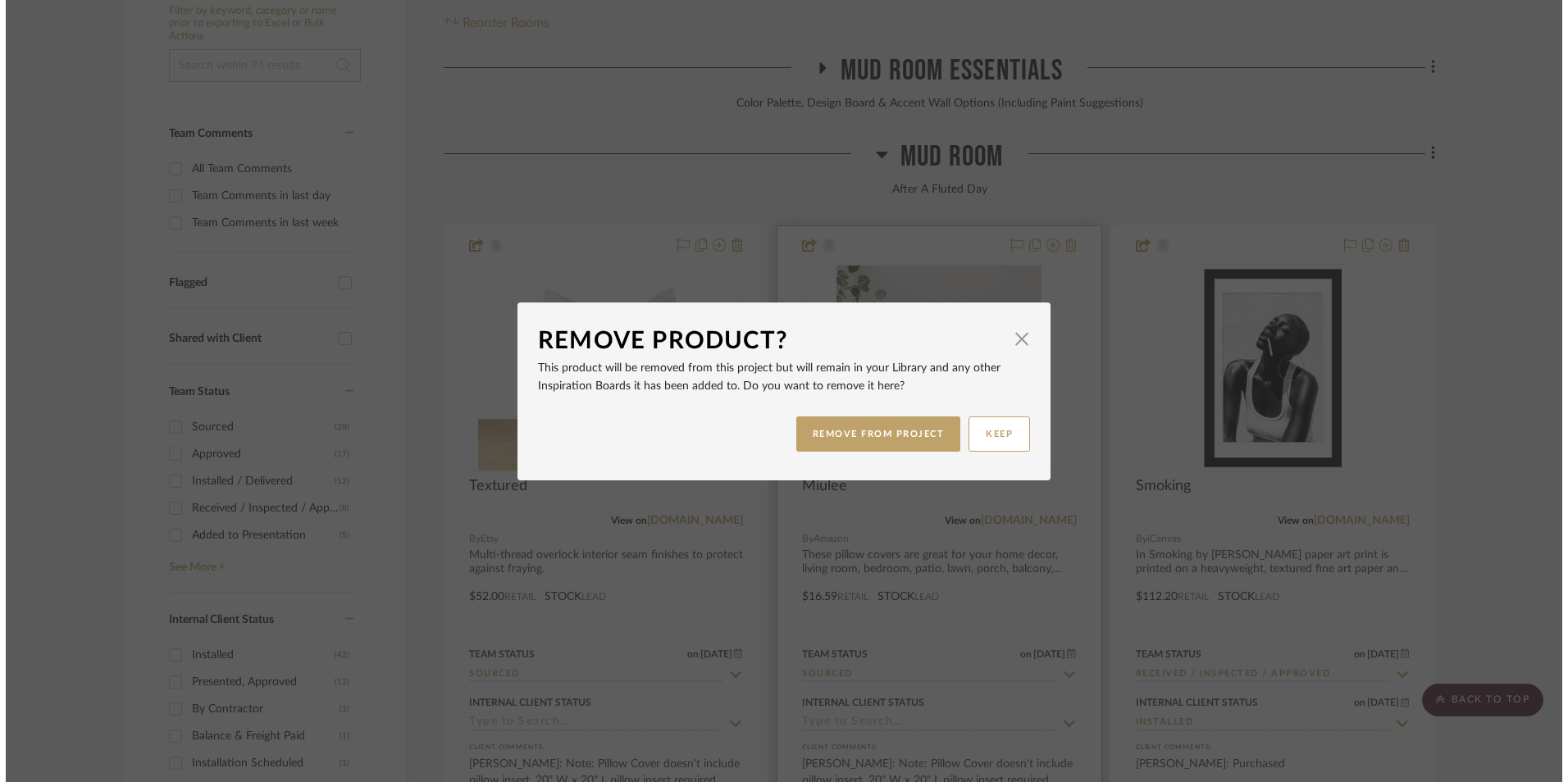
scroll to position [0, 0]
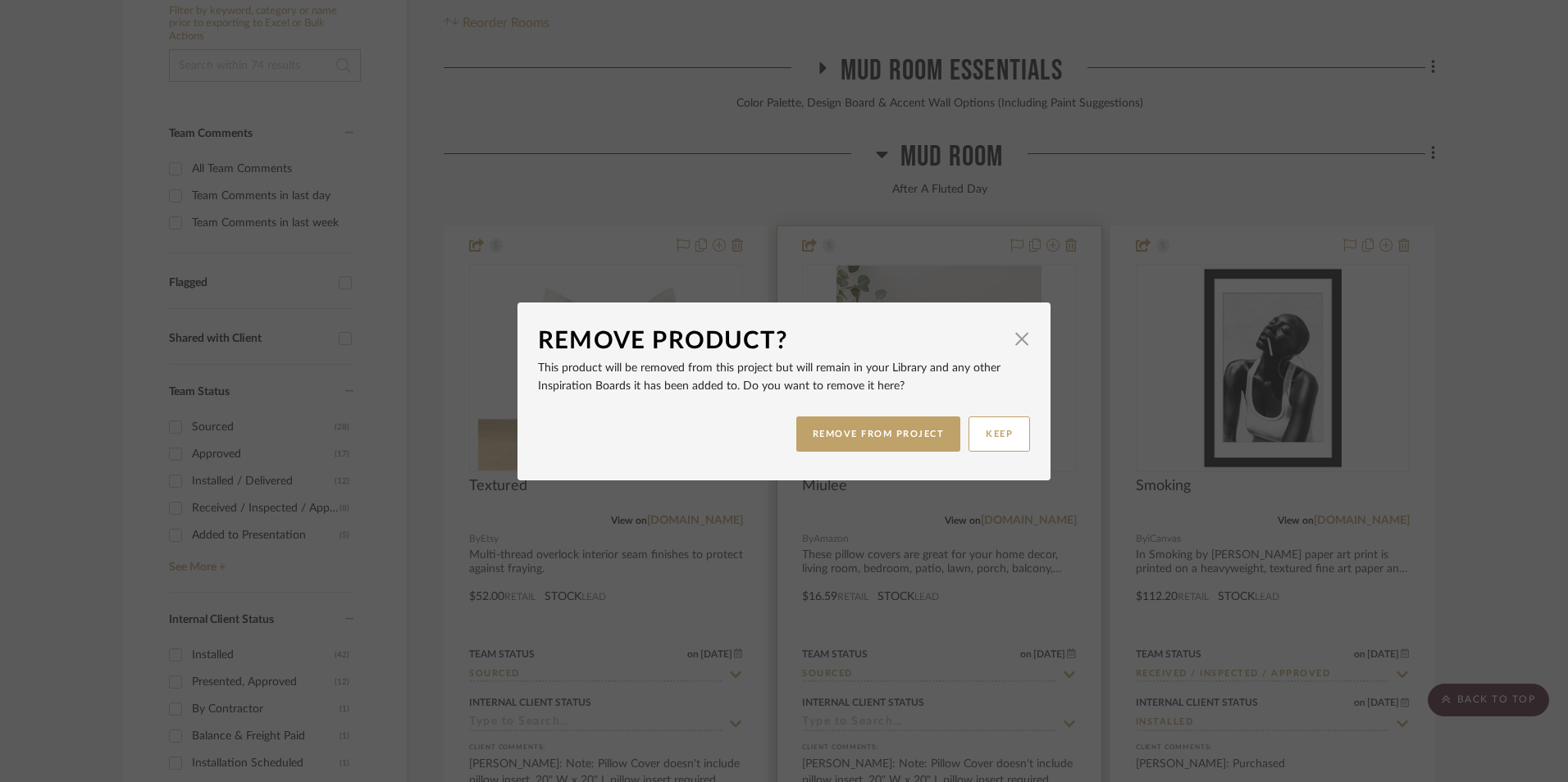
drag, startPoint x: 914, startPoint y: 436, endPoint x: 905, endPoint y: 426, distance: 13.5
click at [913, 436] on button "REMOVE FROM PROJECT" at bounding box center [879, 434] width 165 height 35
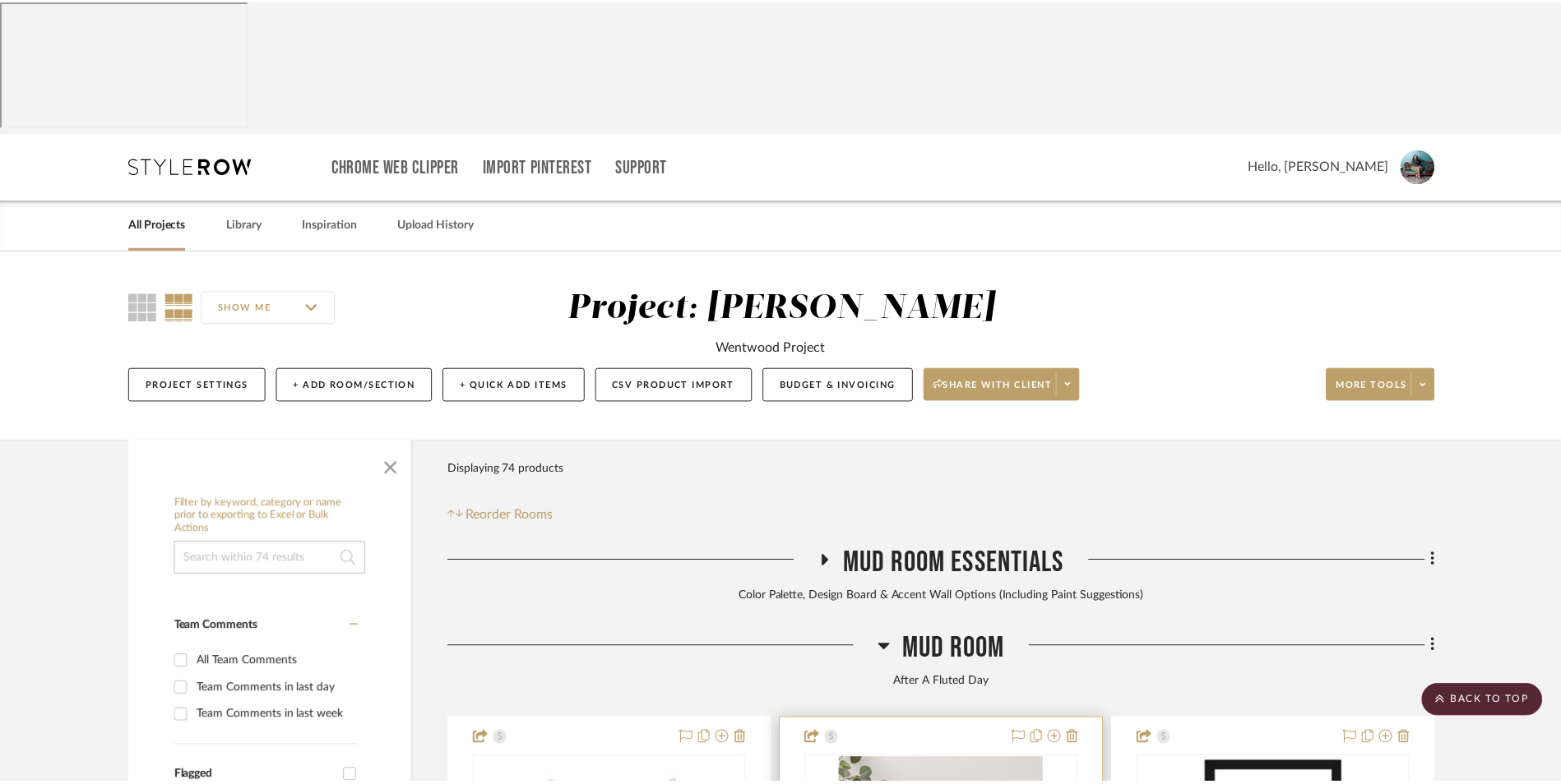
scroll to position [493, 0]
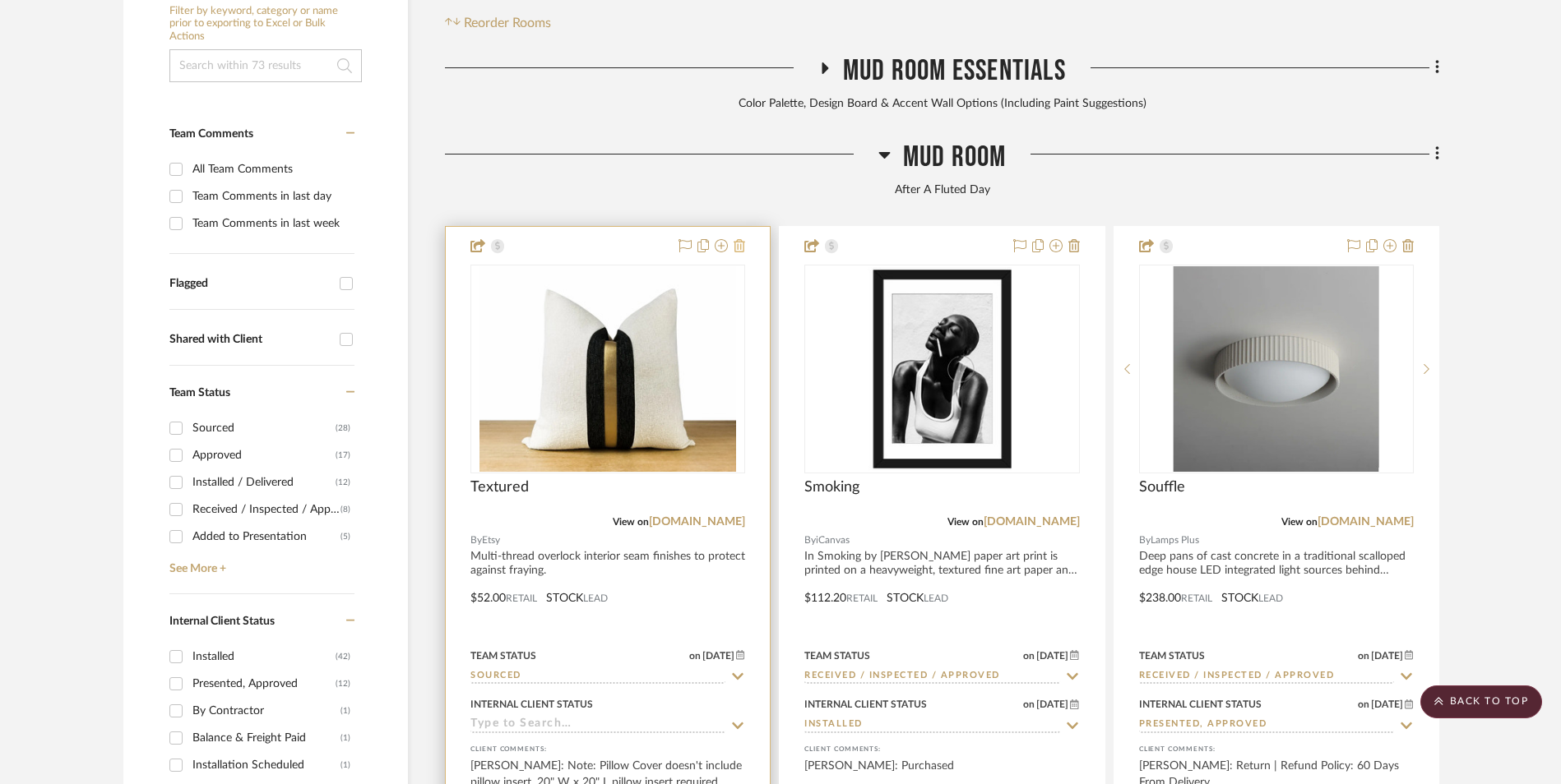
click at [741, 239] on icon at bounding box center [739, 245] width 12 height 13
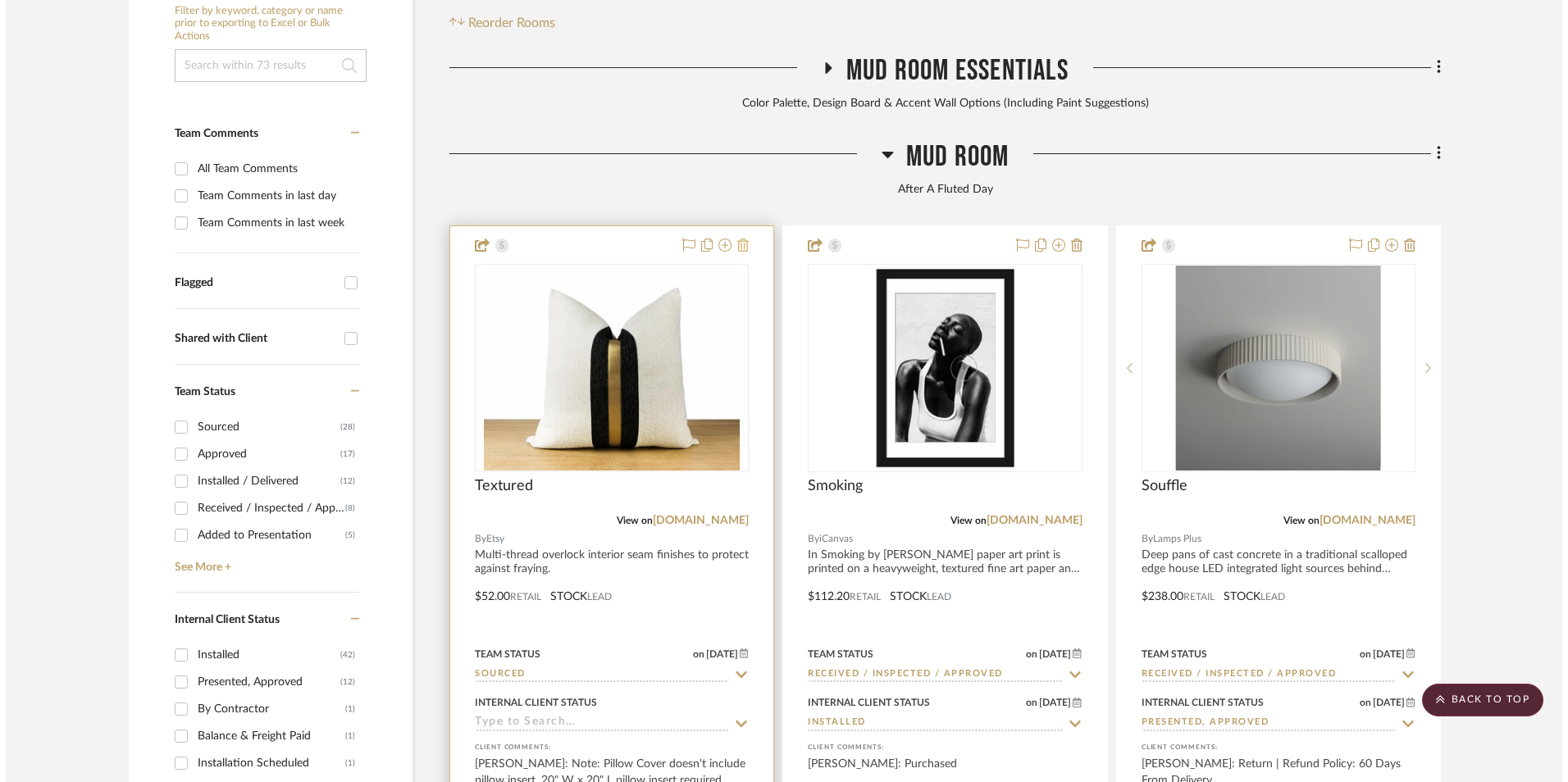
scroll to position [0, 0]
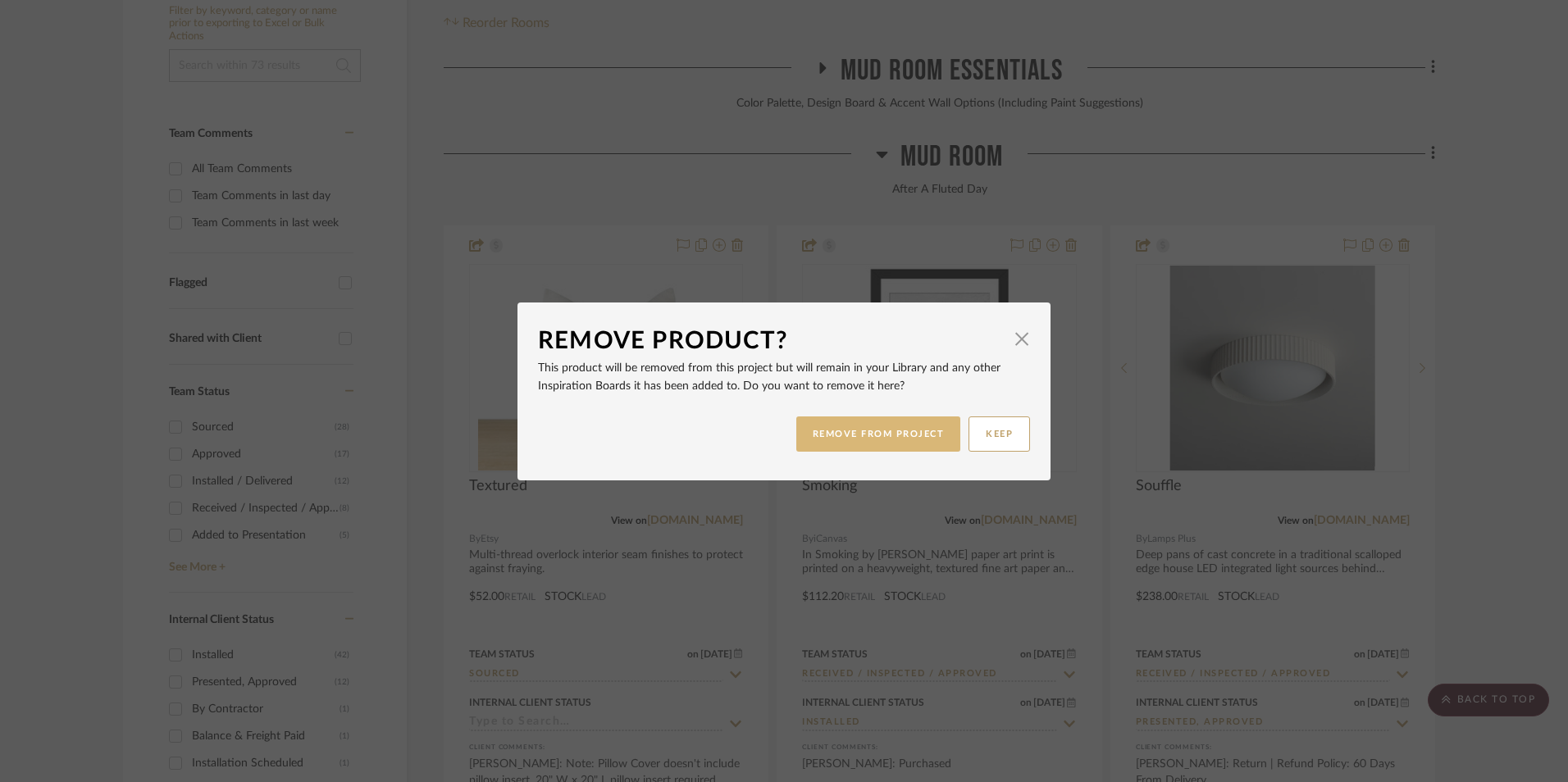
click at [845, 440] on button "REMOVE FROM PROJECT" at bounding box center [879, 434] width 165 height 35
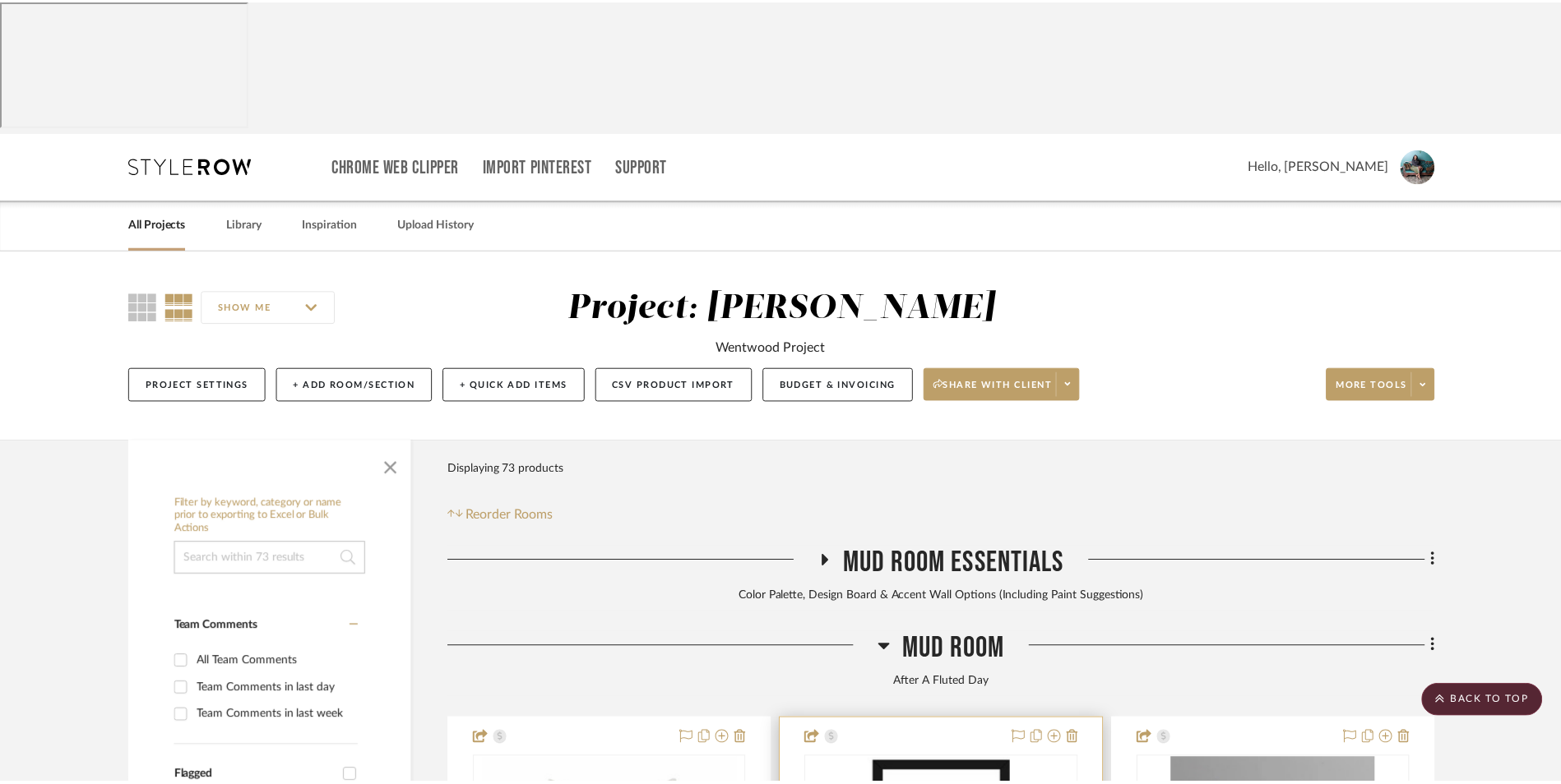
scroll to position [493, 0]
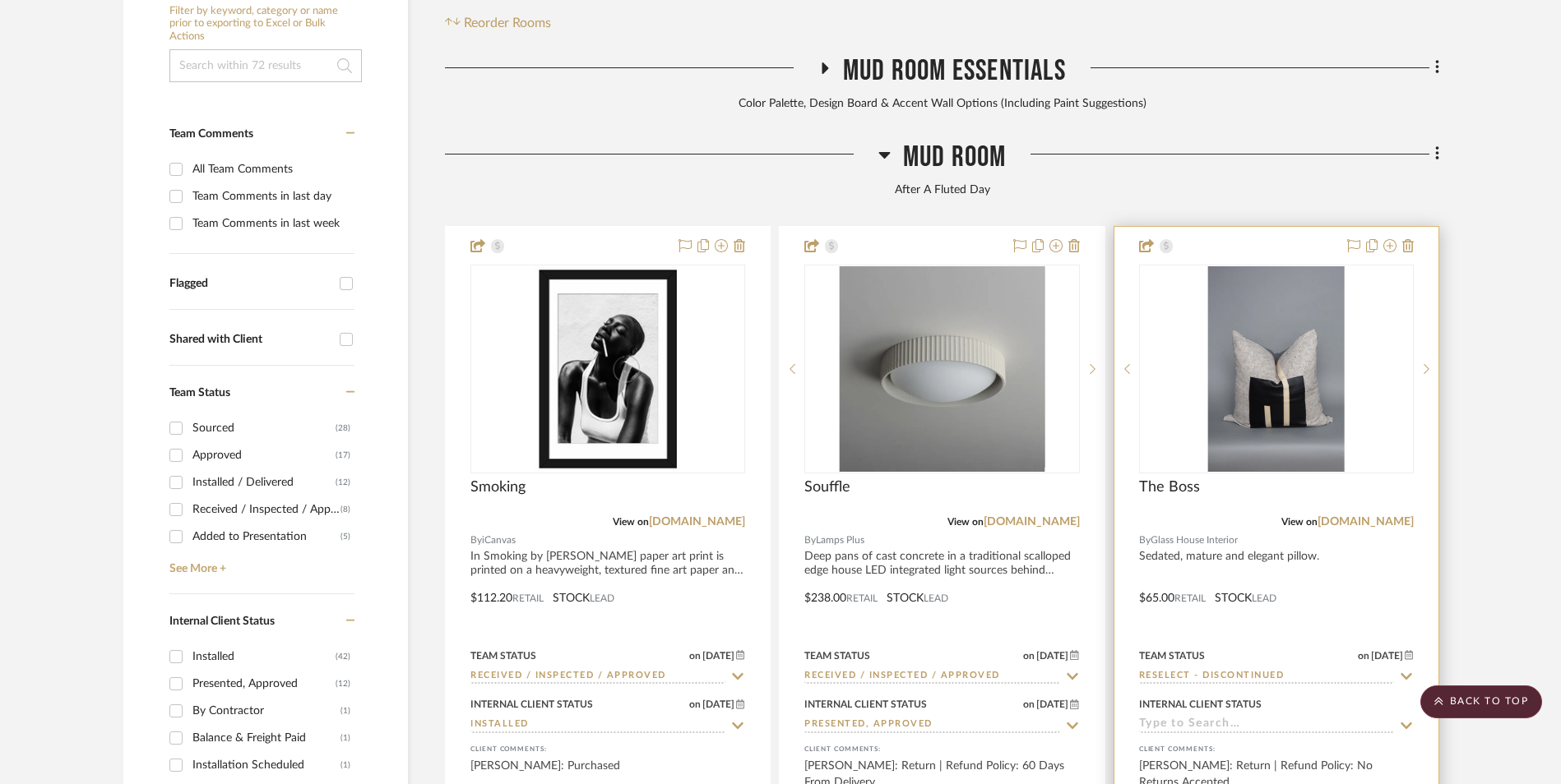
click at [1281, 336] on img "0" at bounding box center [1276, 369] width 136 height 205
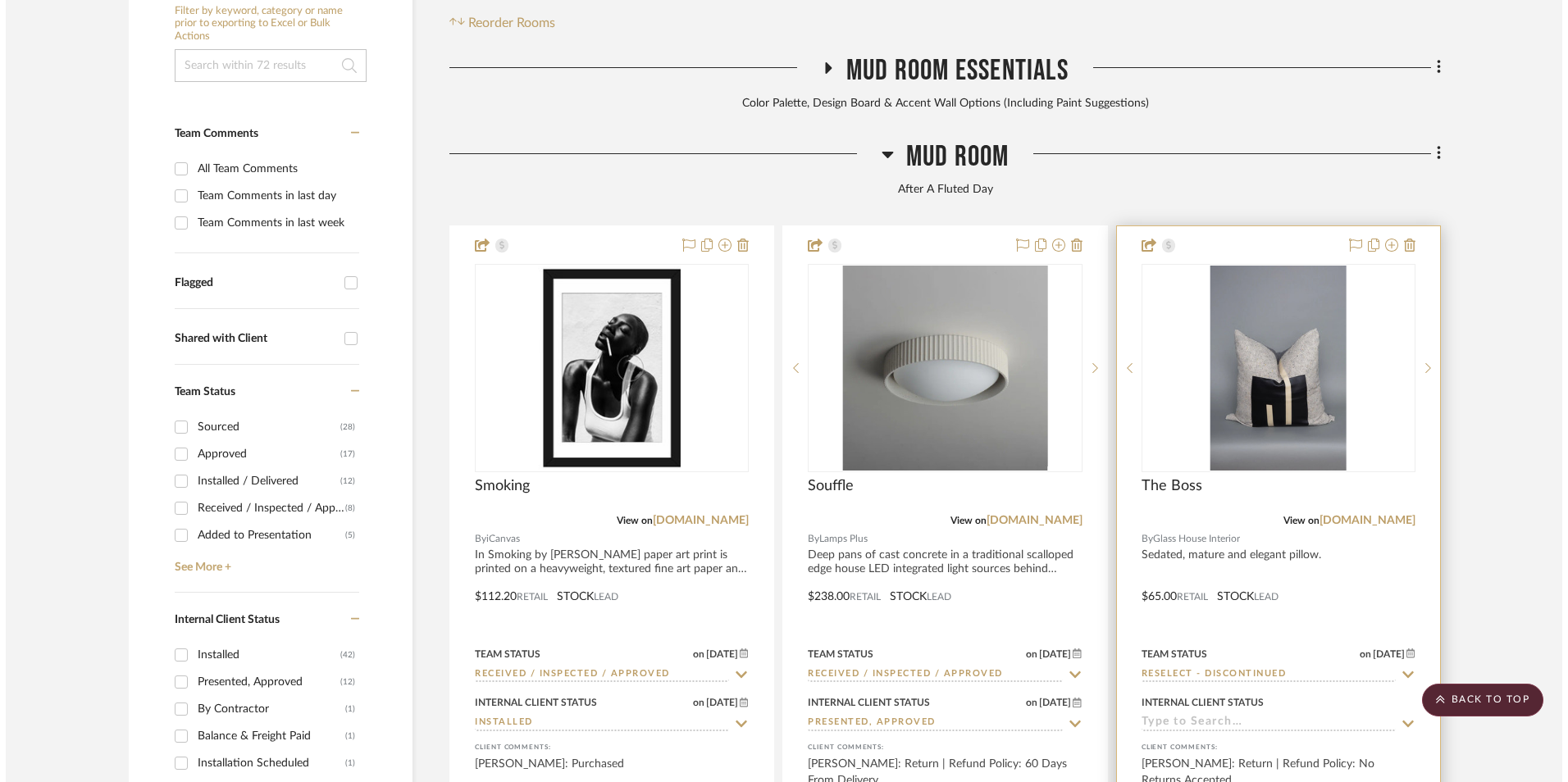
scroll to position [0, 0]
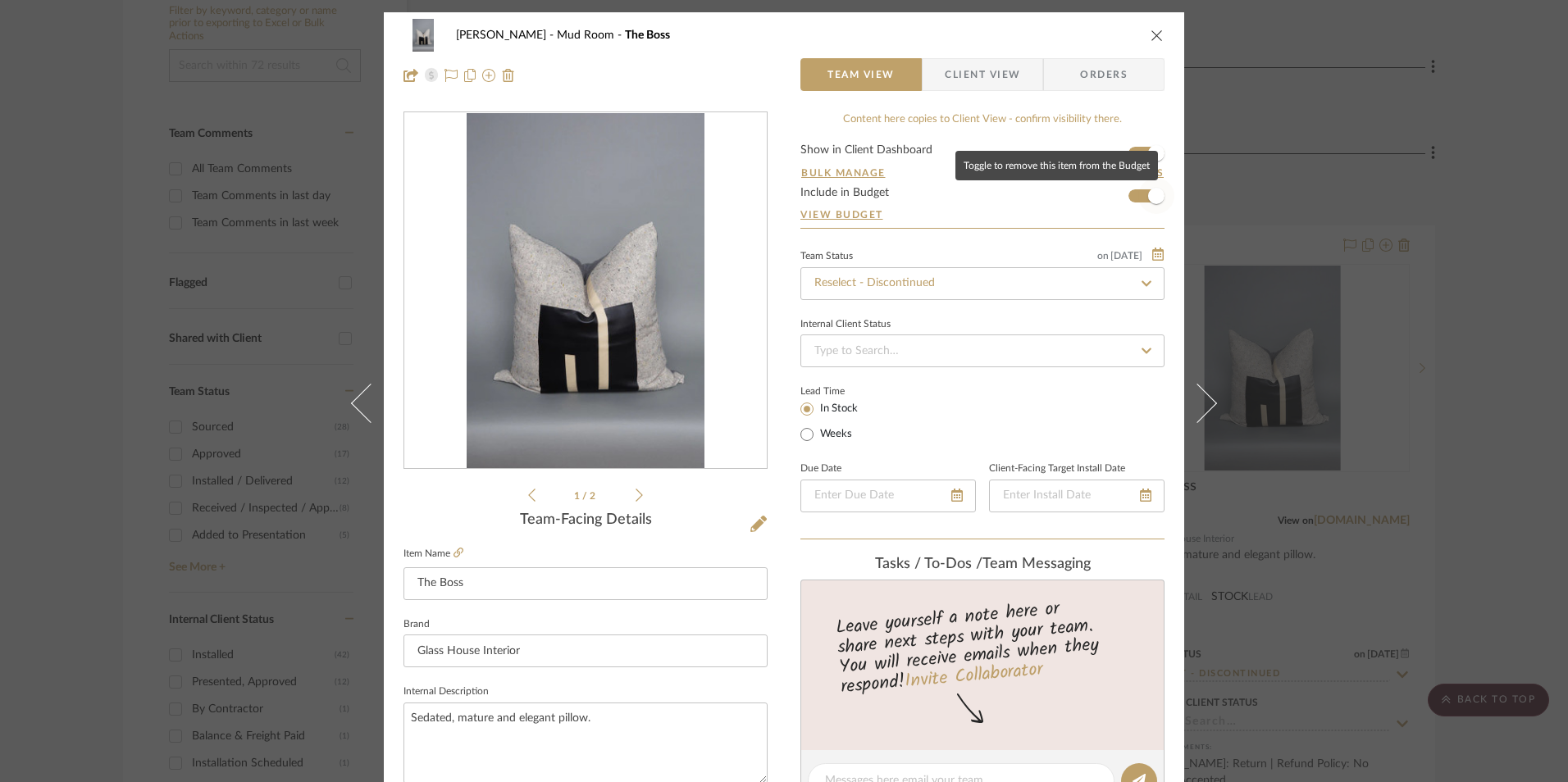
click at [1149, 197] on span "button" at bounding box center [1156, 196] width 16 height 16
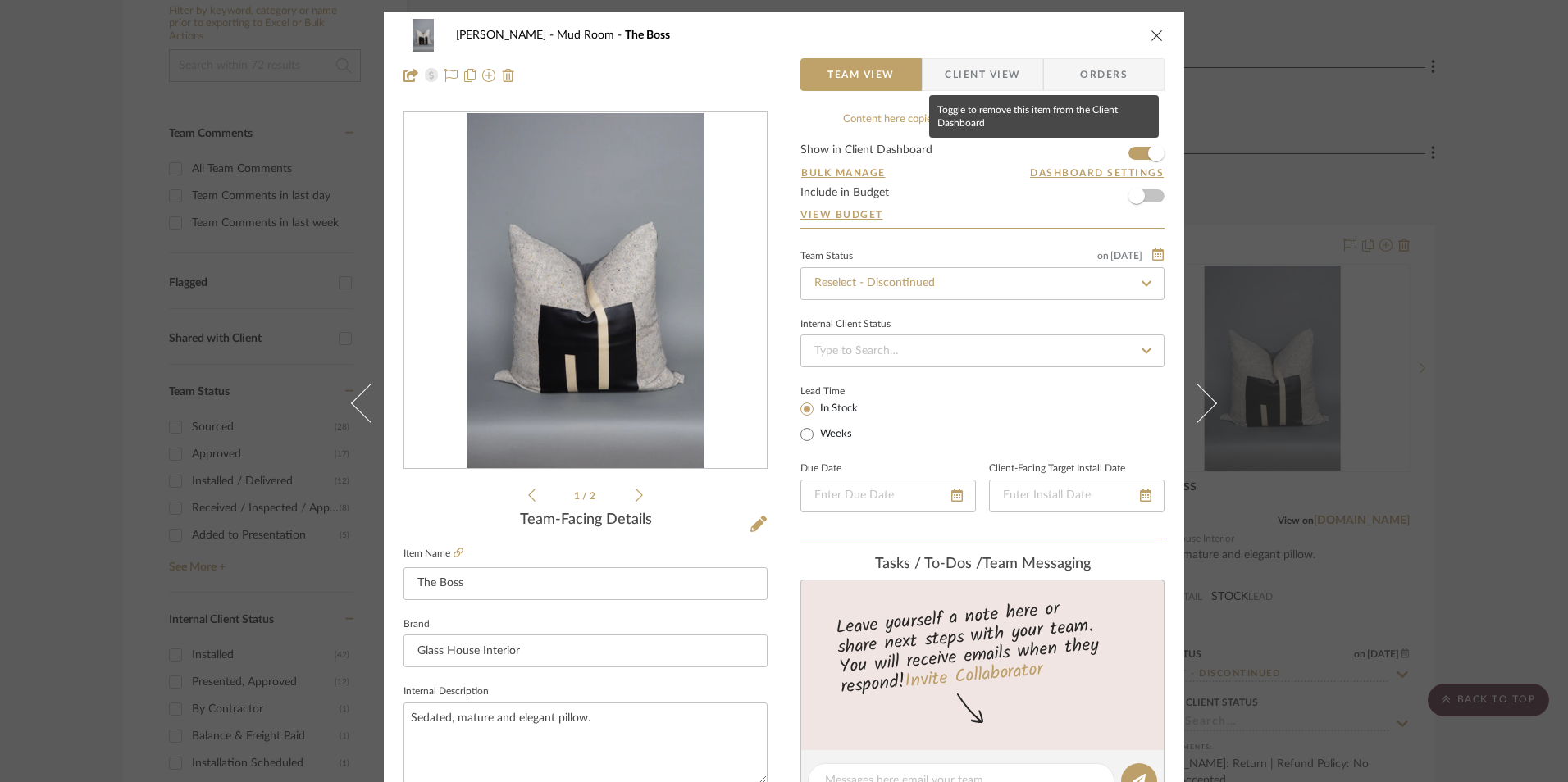
click at [1141, 156] on span "button" at bounding box center [1156, 153] width 36 height 36
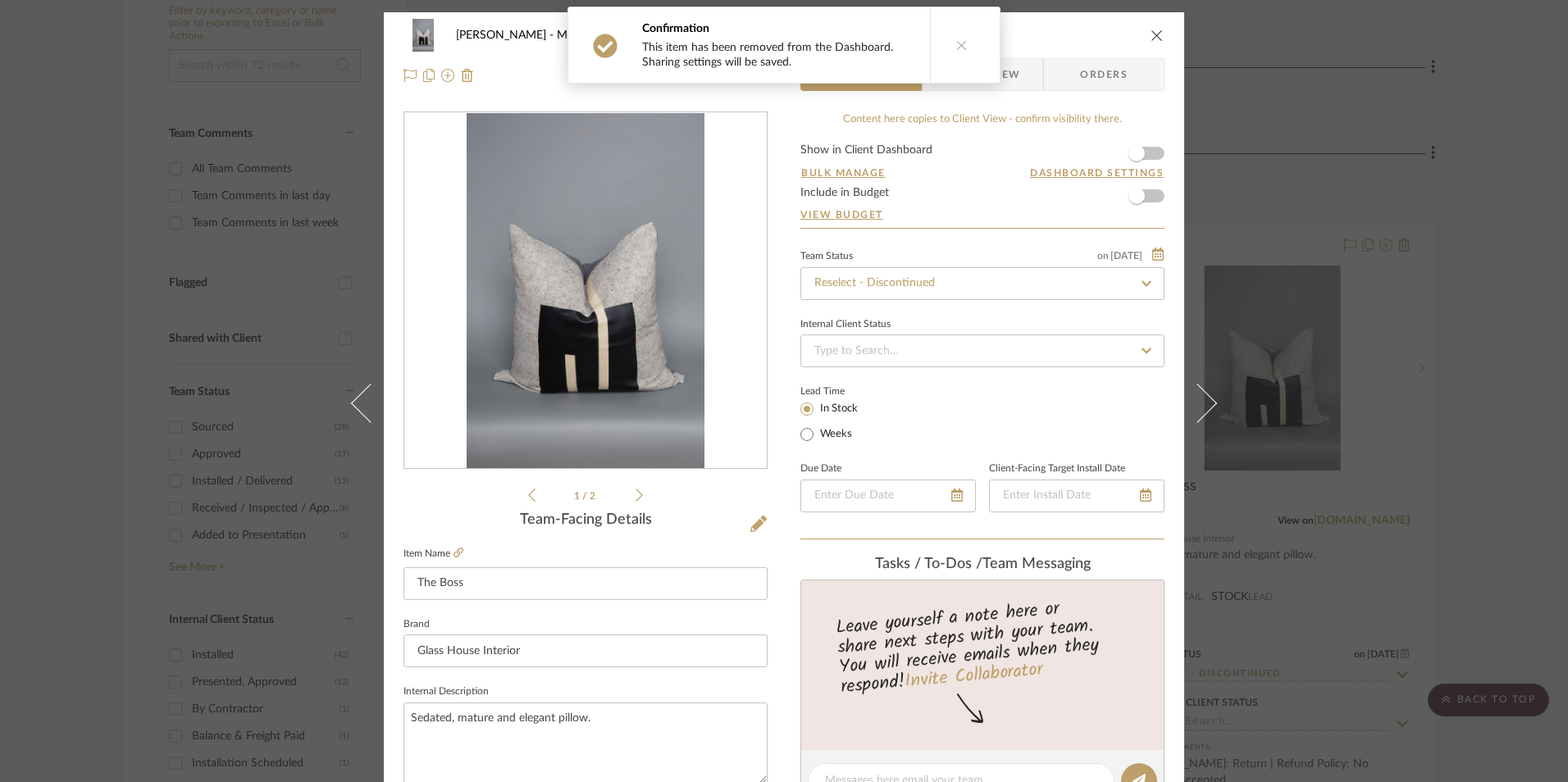
click at [1150, 37] on icon "close" at bounding box center [1156, 35] width 13 height 13
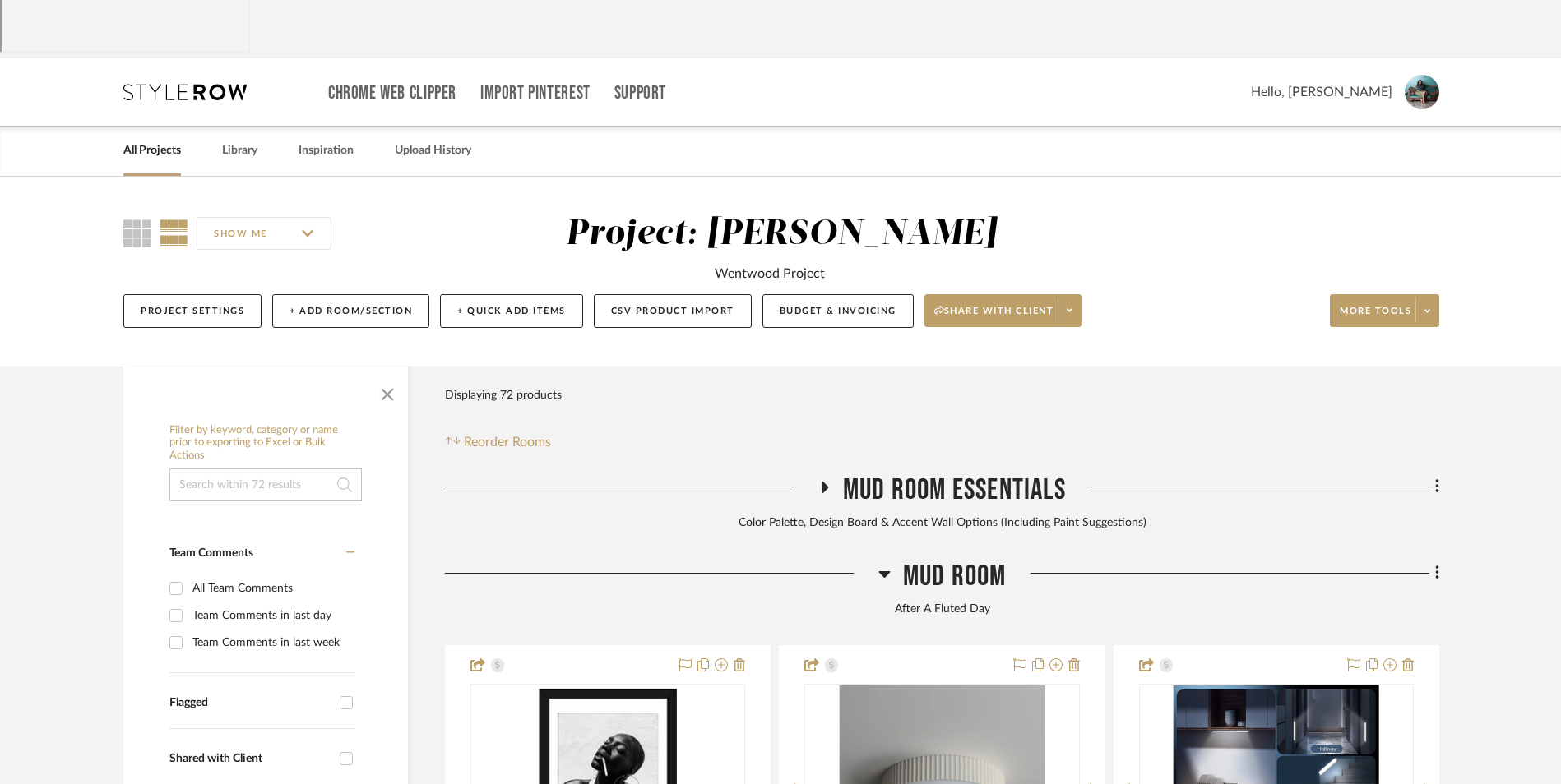
scroll to position [164, 0]
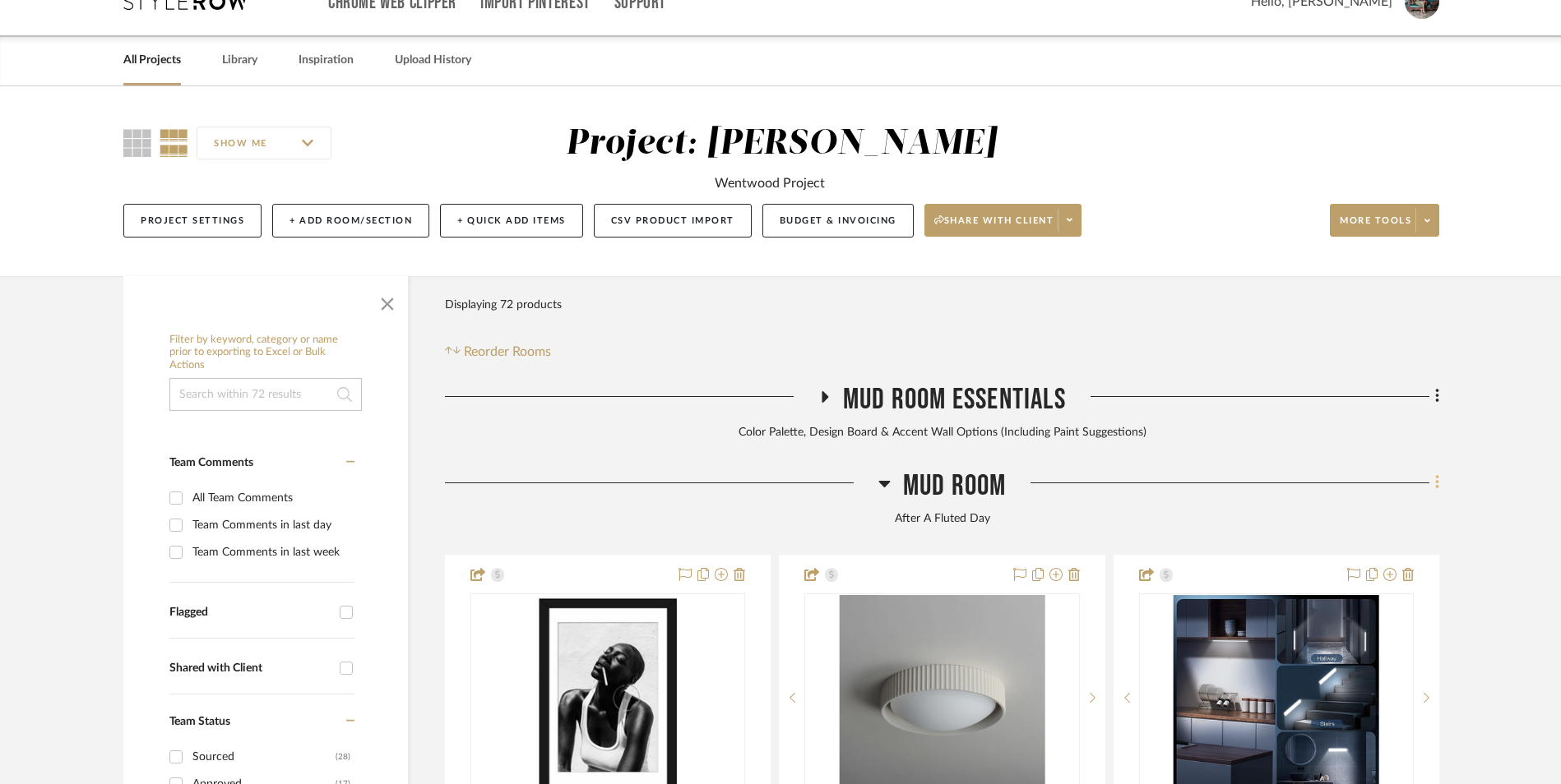
click at [1438, 476] on icon at bounding box center [1437, 483] width 3 height 14
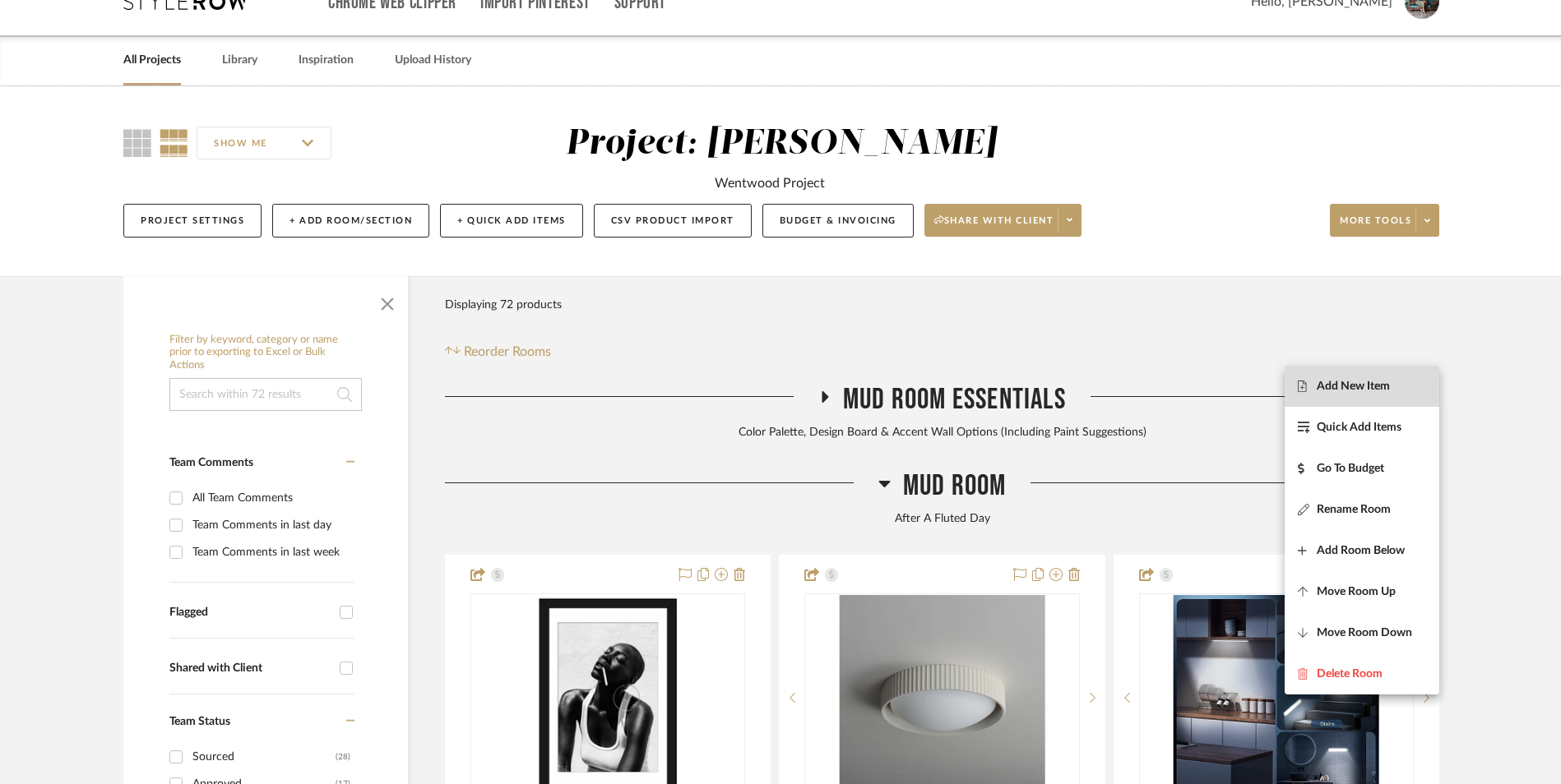
click at [1378, 392] on span "Add New Item" at bounding box center [1353, 386] width 73 height 14
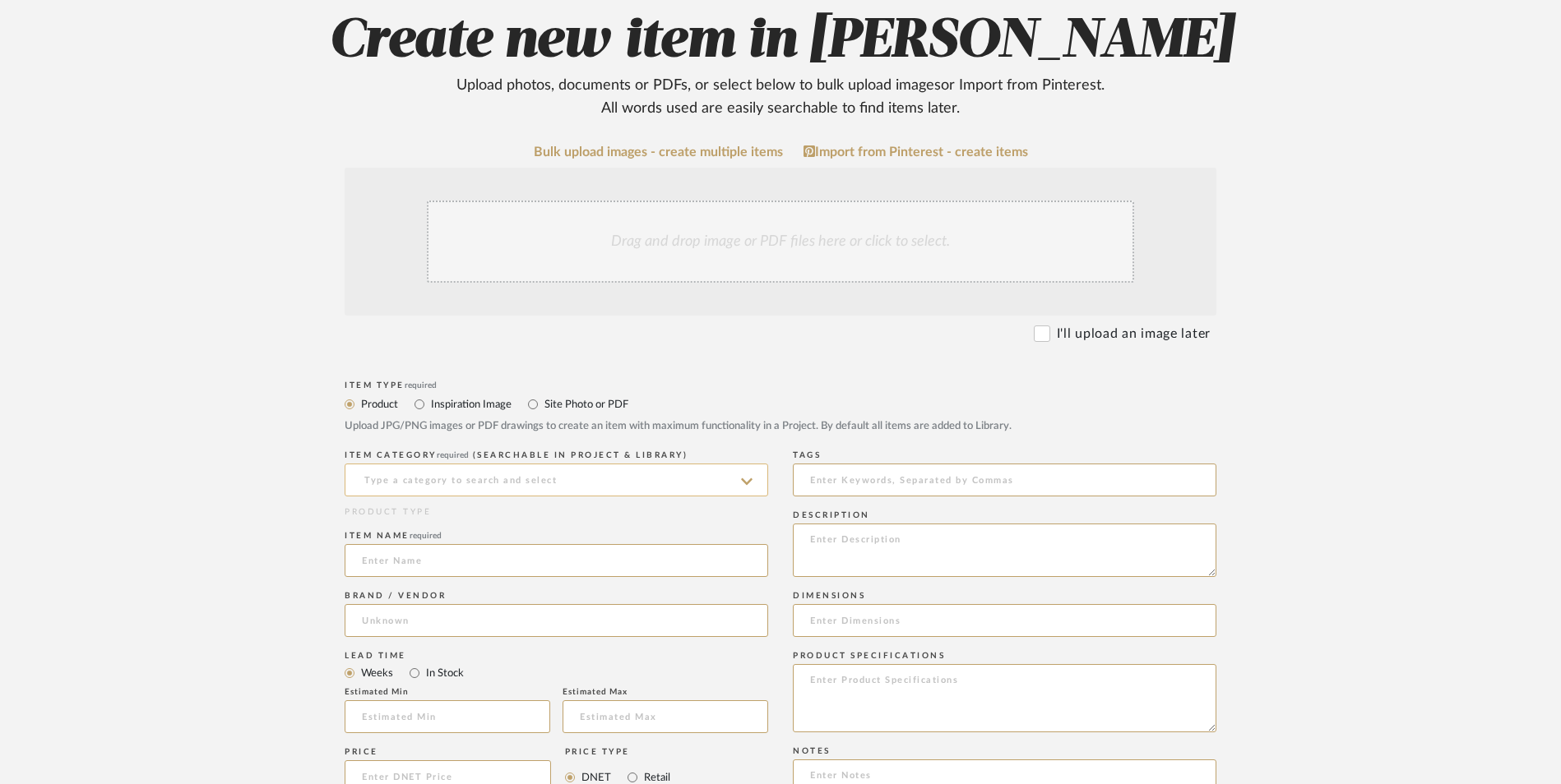
scroll to position [329, 0]
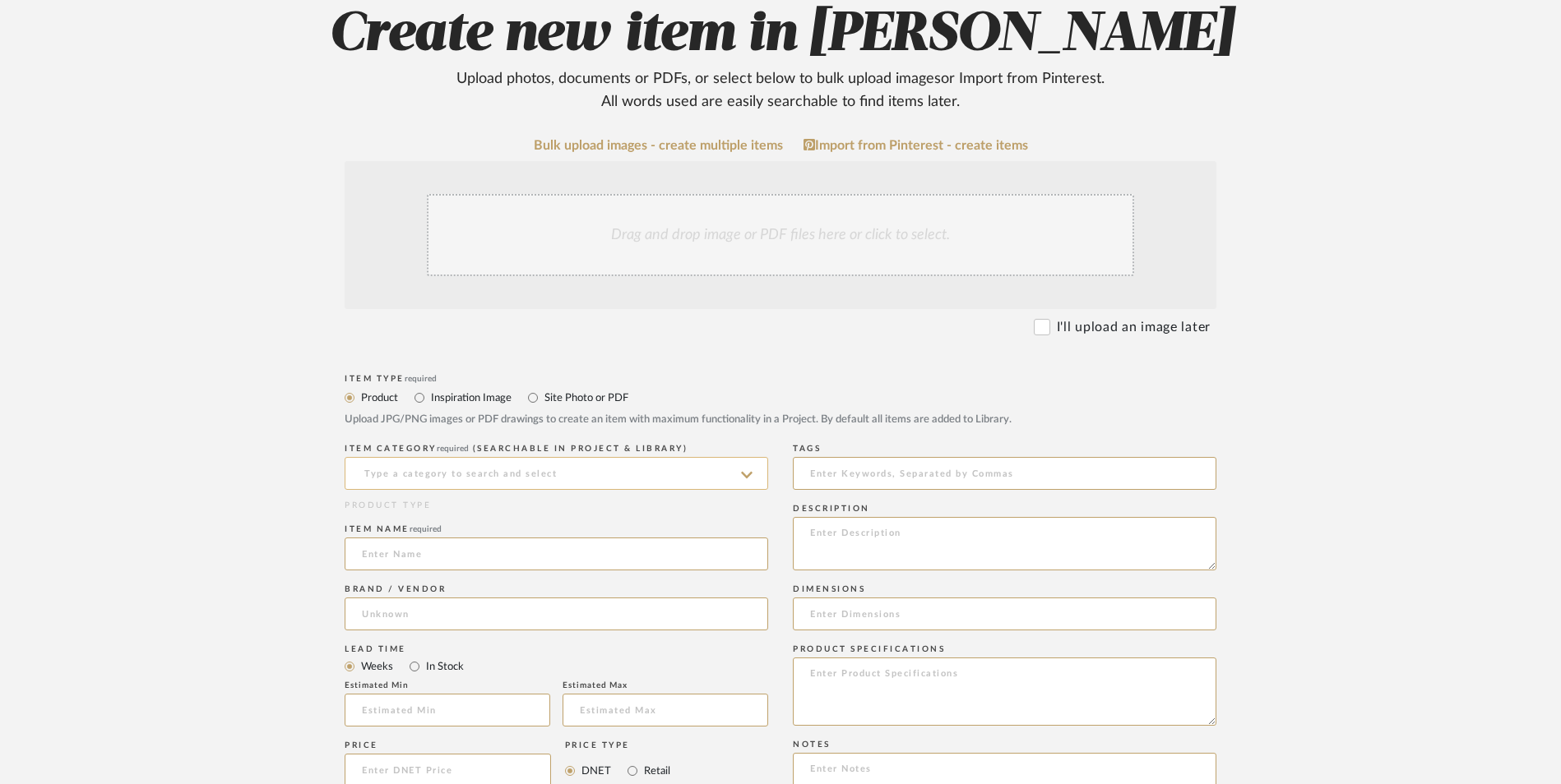
click at [521, 457] on input at bounding box center [556, 473] width 424 height 33
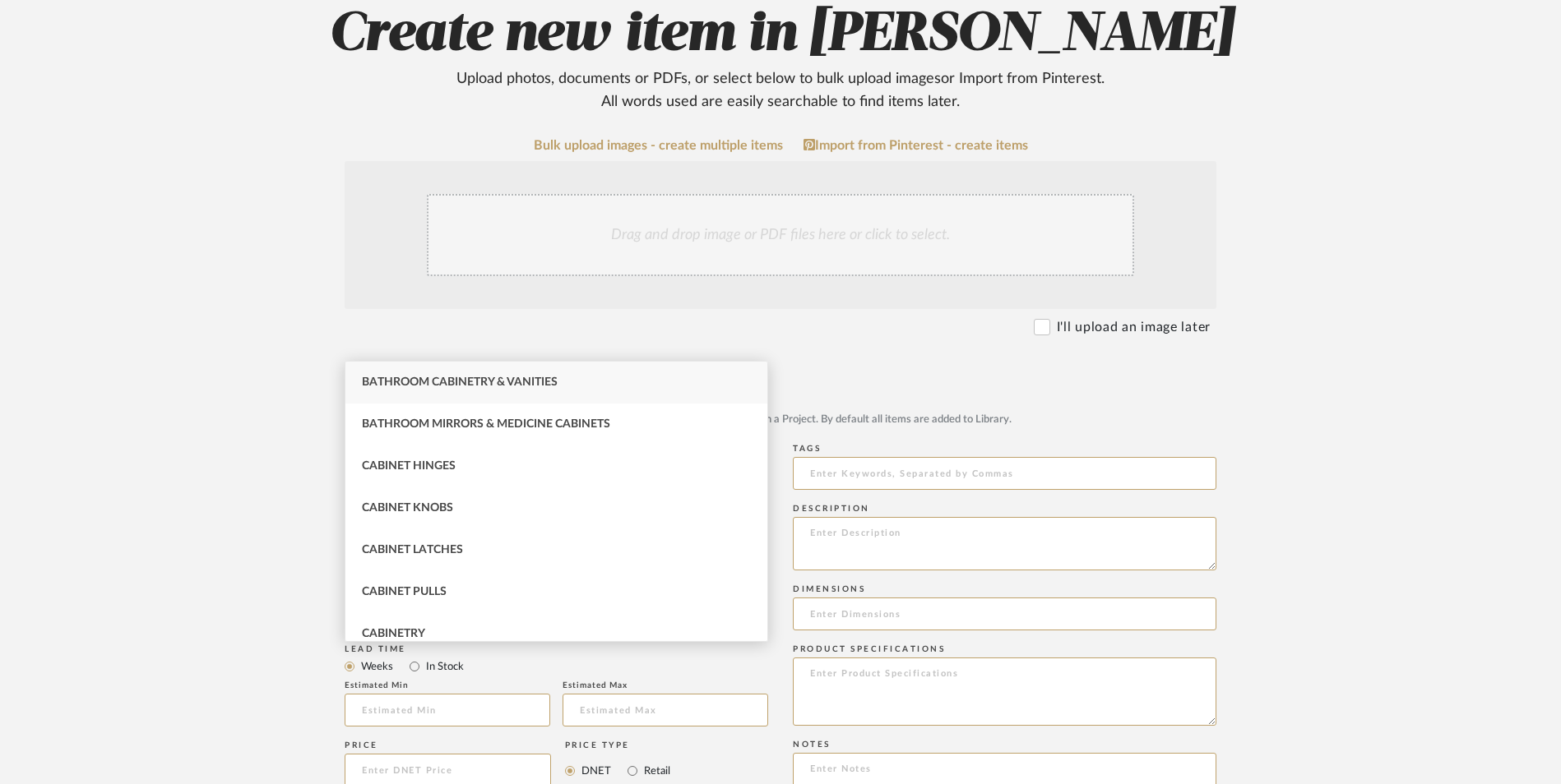
click at [513, 388] on span "Bathroom Cabinetry & Vanities" at bounding box center [460, 383] width 196 height 12
type input "Bathroom Cabinetry & Vanities"
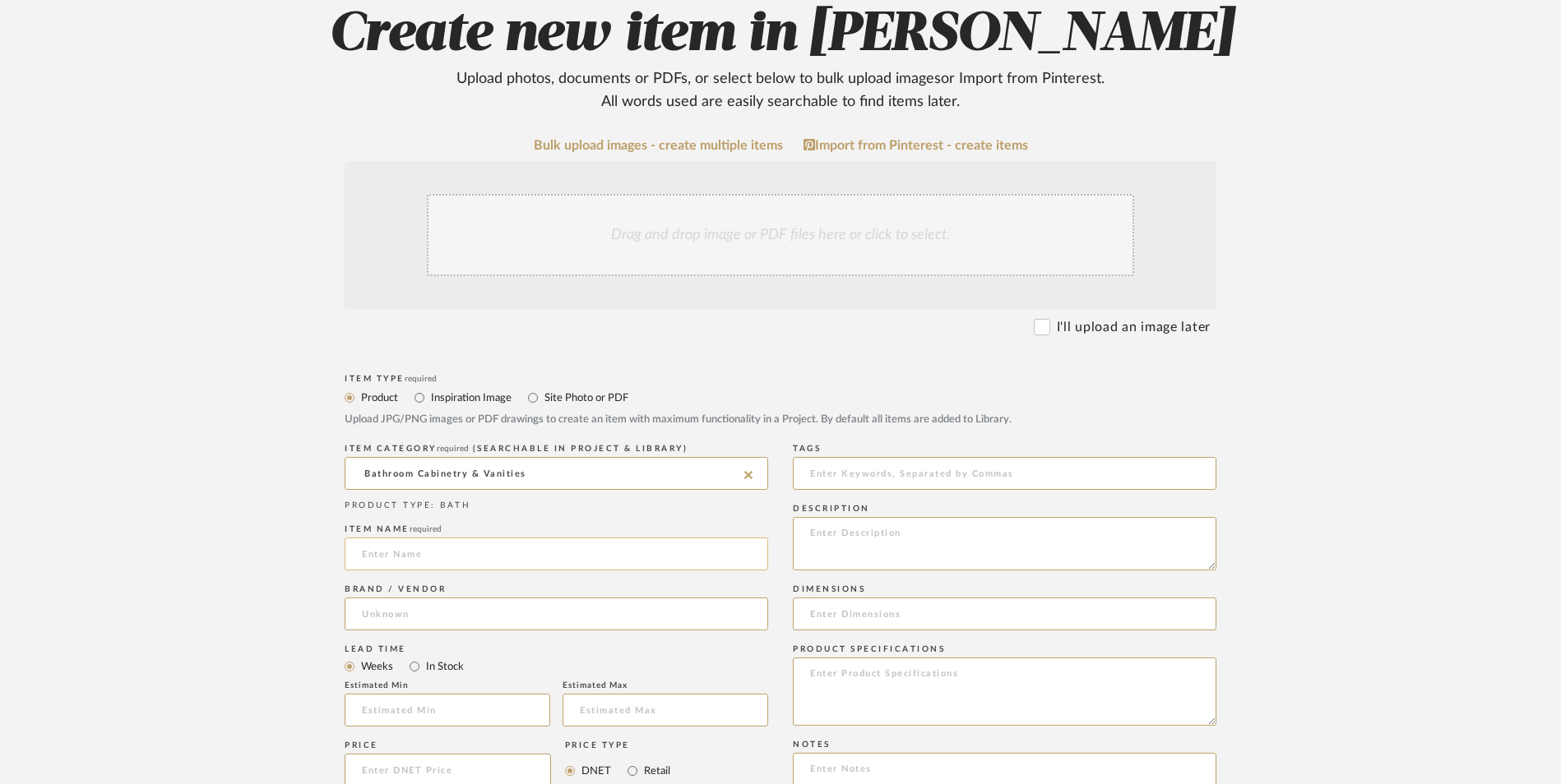
click at [498, 538] on input at bounding box center [556, 554] width 424 height 33
type input "Viaozutis"
click at [504, 597] on input at bounding box center [556, 614] width 424 height 33
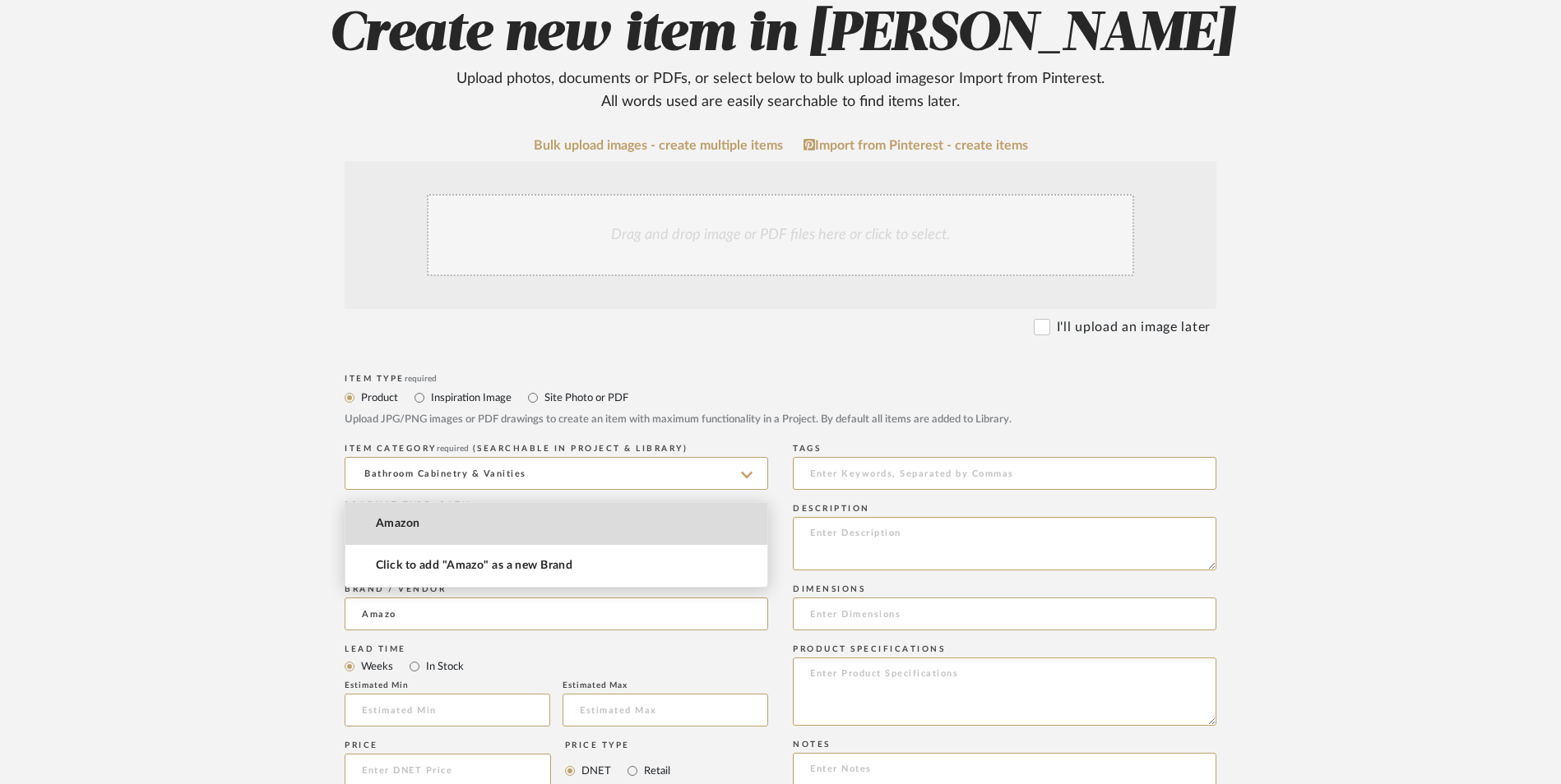
click at [473, 527] on mat-option "Amazon" at bounding box center [556, 523] width 422 height 42
type input "Amazon"
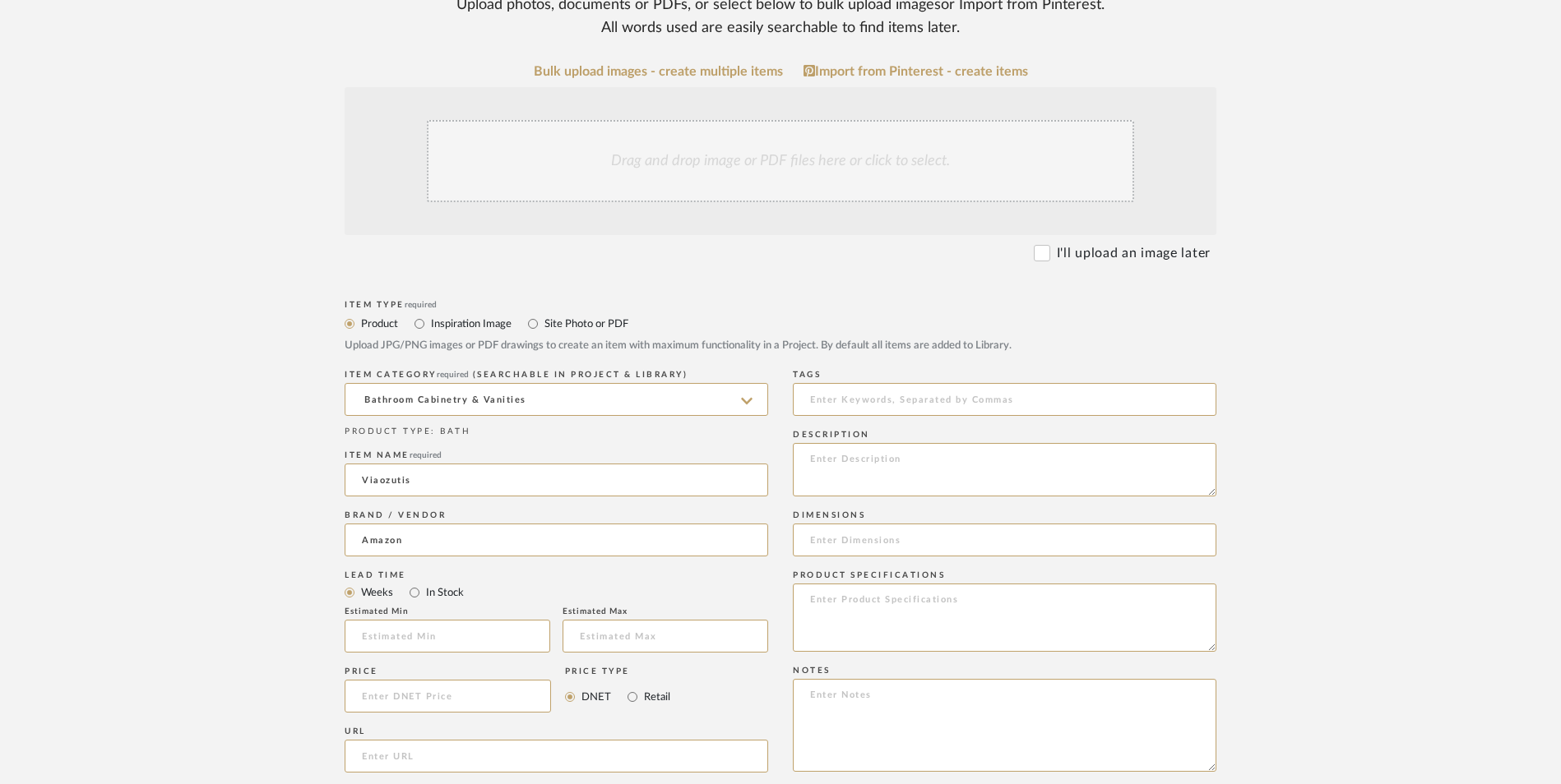
scroll to position [493, 0]
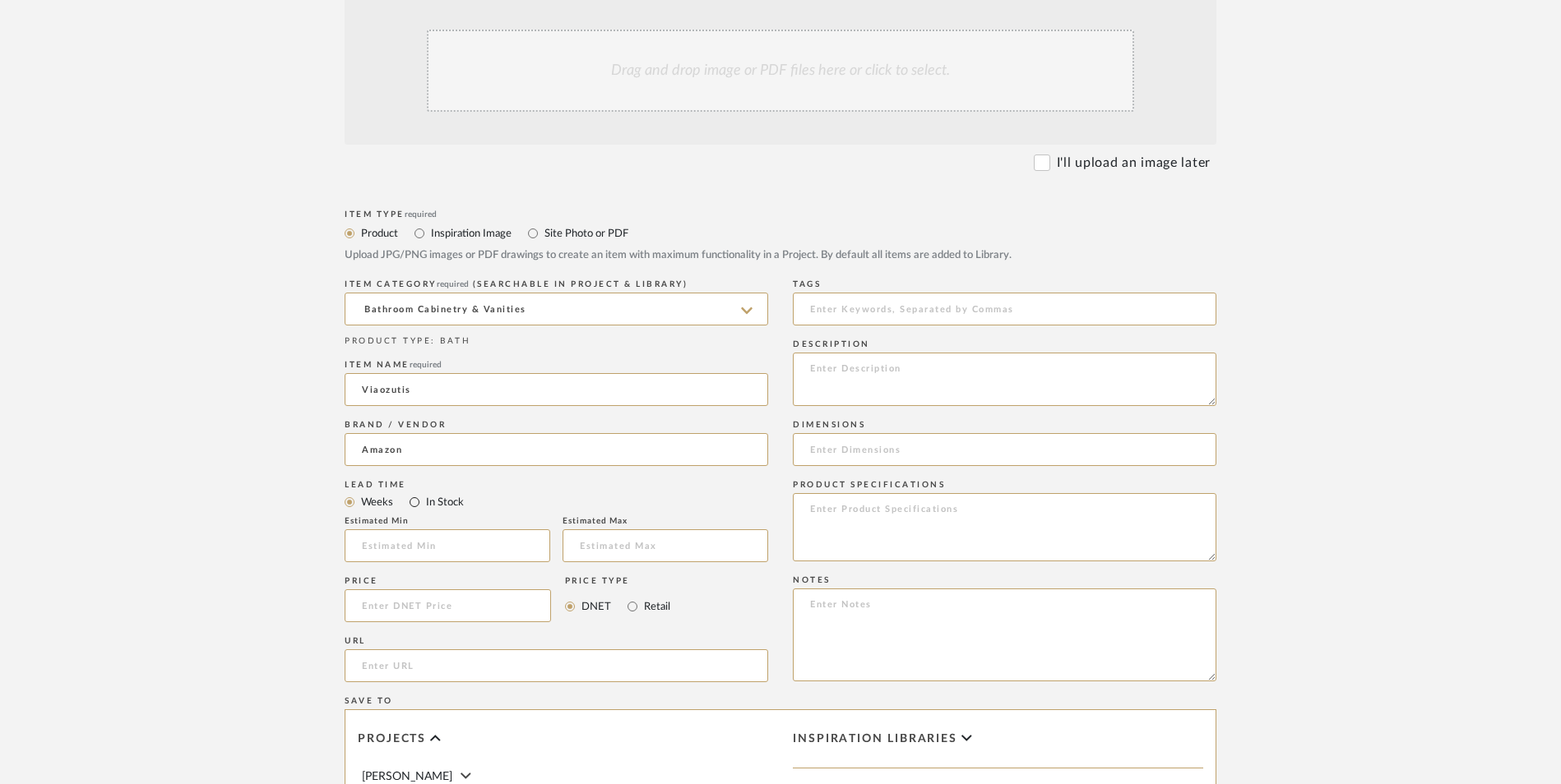
click at [414, 493] on input "In Stock" at bounding box center [414, 502] width 20 height 20
radio input "true"
drag, startPoint x: 637, startPoint y: 470, endPoint x: 502, endPoint y: 489, distance: 136.3
click at [636, 597] on input "Retail" at bounding box center [632, 606] width 20 height 20
radio input "true"
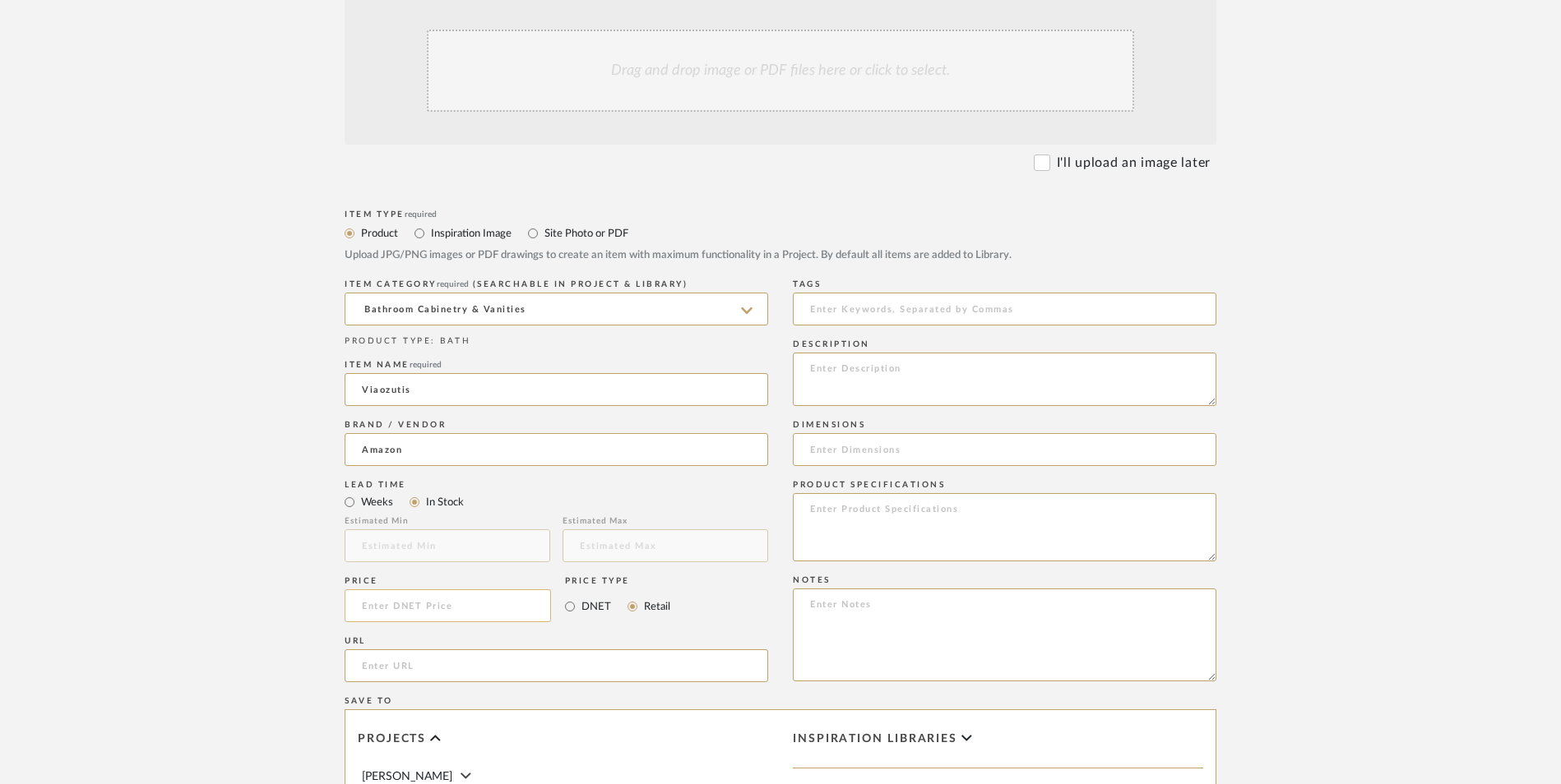
click at [497, 590] on input at bounding box center [448, 606] width 206 height 33
type input "$99.99"
click at [117, 464] on upload-items "Create new item in Shana Haynes Upload photos, documents or PDFs, or select bel…" at bounding box center [780, 481] width 1561 height 1450
click at [445, 649] on input "url" at bounding box center [556, 666] width 424 height 33
paste input "[URL][DOMAIN_NAME][PERSON_NAME]"
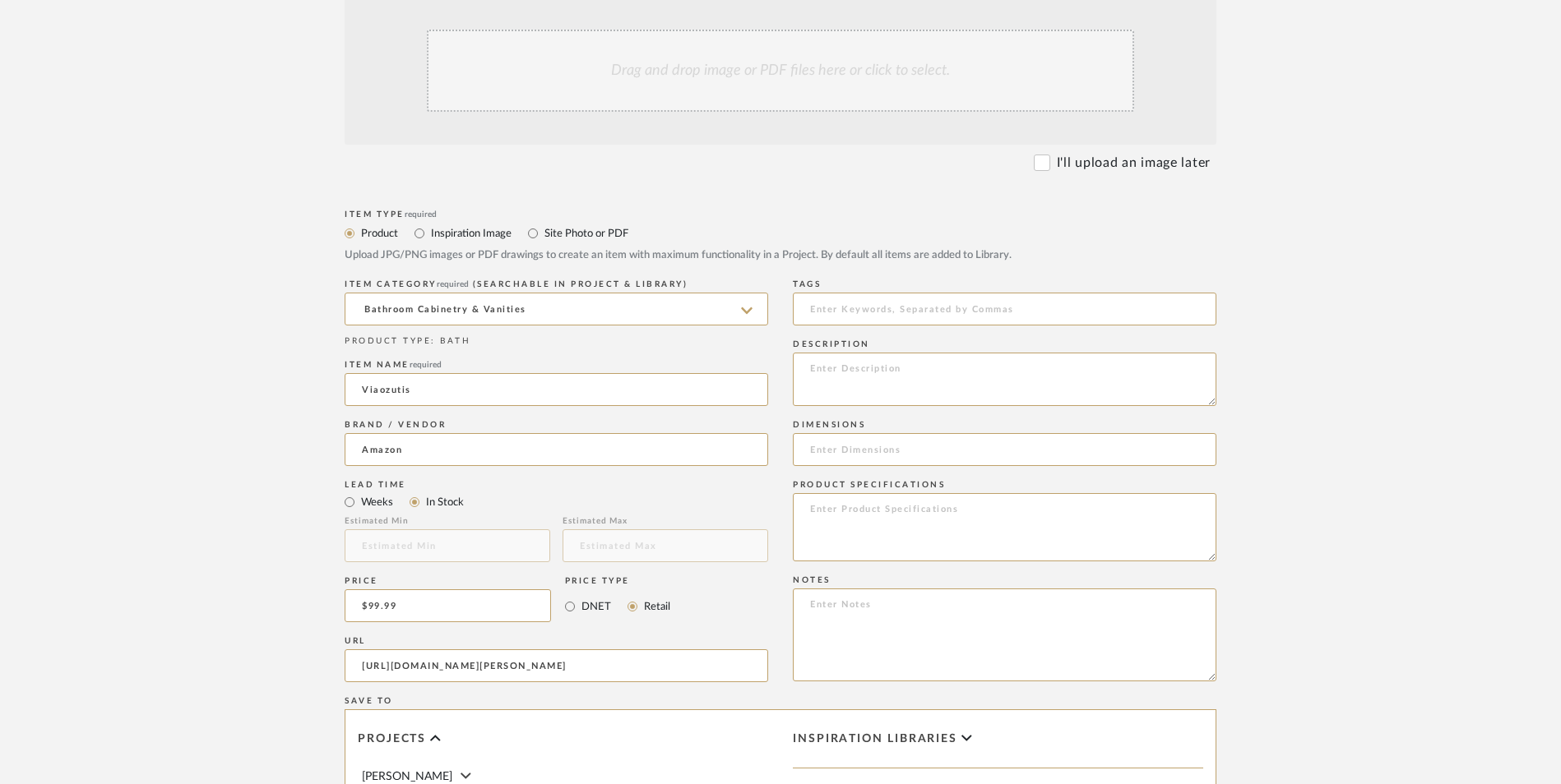
scroll to position [0, 146]
type input "[URL][DOMAIN_NAME][PERSON_NAME]"
click at [245, 413] on upload-items "Create new item in Shana Haynes Upload photos, documents or PDFs, or select bel…" at bounding box center [780, 481] width 1561 height 1450
click at [882, 589] on textarea at bounding box center [1004, 635] width 424 height 93
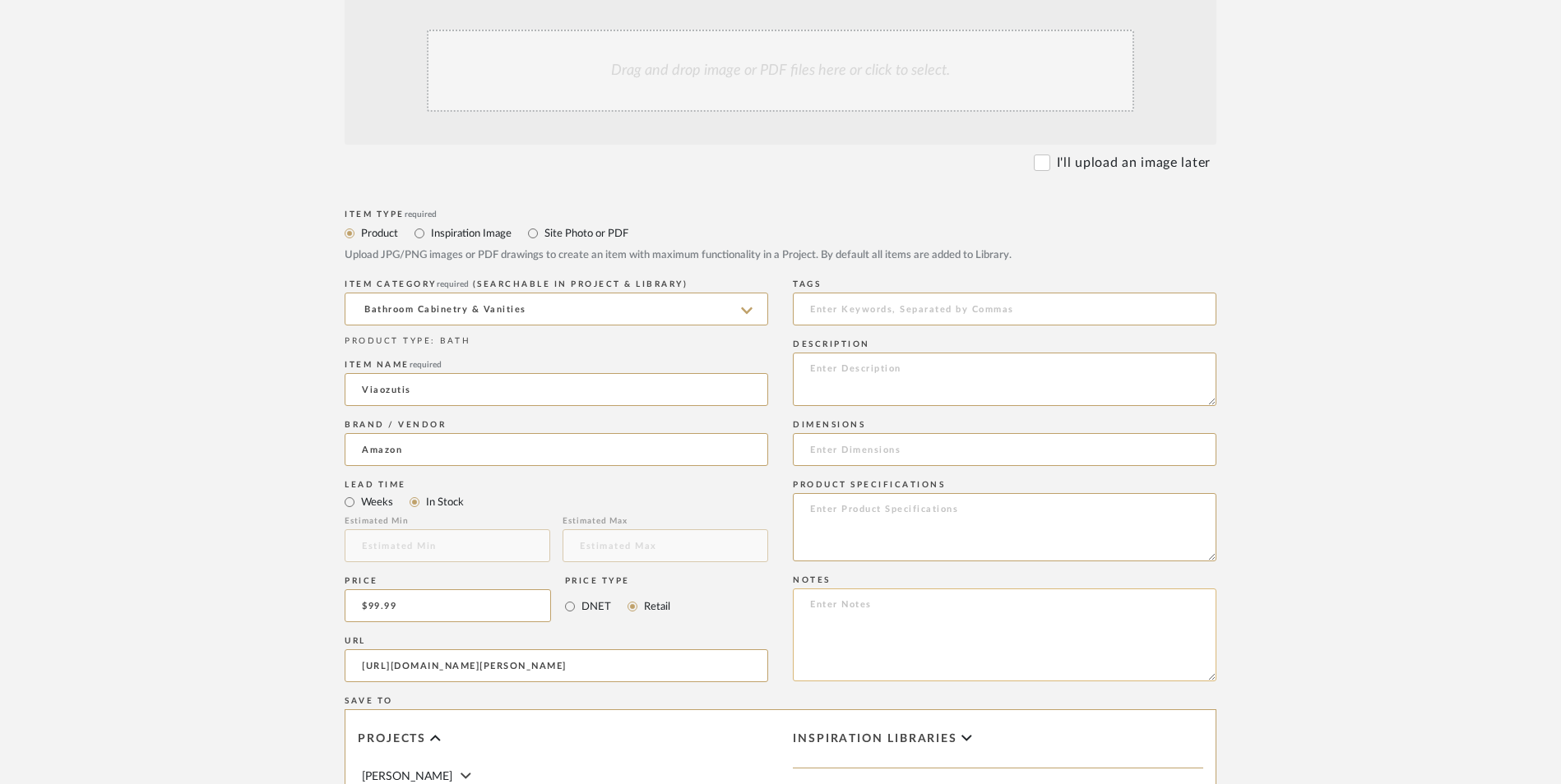
paste textarea "Option 1: ETA: SKU: Reviews - Stars Return | Refund Policy:"
click at [906, 589] on textarea "Option 1: ETA: SKU: Reviews - Stars Return | Refund Policy: 30 Days From Receipt" at bounding box center [1004, 635] width 424 height 93
click at [861, 589] on textarea "Option 1: Cabinets - Select: ETA: SKU: Reviews - Stars Return | Refund Policy: …" at bounding box center [1004, 635] width 424 height 93
click at [864, 589] on textarea "Option 1: Cabinets - Select: ETA: SKU: Reviews - Stars Return | Refund Policy: …" at bounding box center [1004, 635] width 424 height 93
click at [841, 589] on textarea "Option 1: Cabinets - Select: ETA: SKU: Reviews - Stars Return | Refund Policy: …" at bounding box center [1004, 635] width 424 height 93
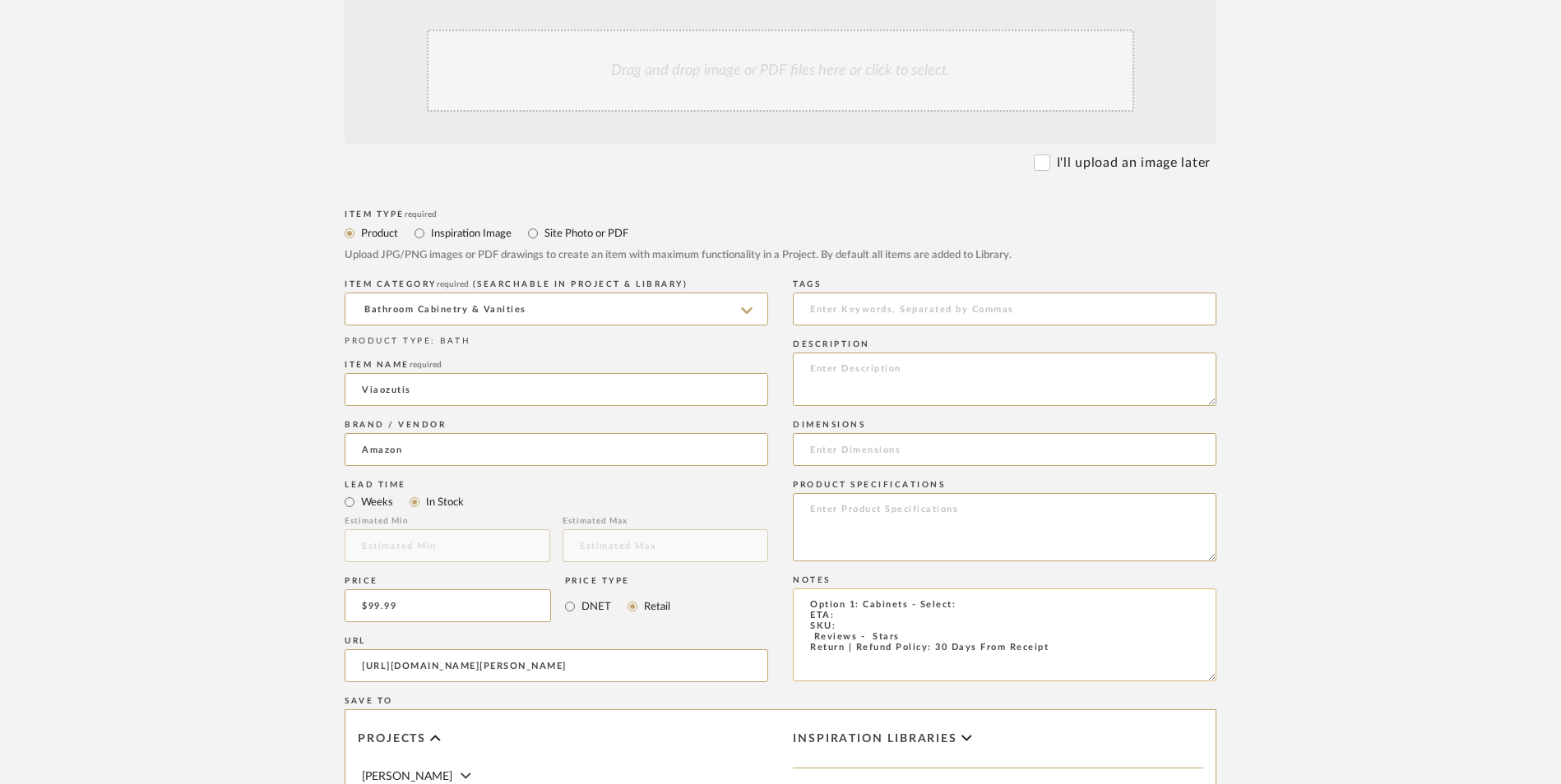
click at [876, 589] on textarea "Option 1: Cabinets - Select: ETA: SKU: Reviews - Stars Return | Refund Policy: …" at bounding box center [1004, 635] width 424 height 93
click at [1013, 589] on textarea "Option 1: Cabinets - Select: ETA: 9.5.2025 SKU: Reviews - Stars Return | Refund…" at bounding box center [1004, 635] width 424 height 93
type textarea "Option 1: Cabinets - Select: Black ETA: 9.5.2025 SKU: Reviews - Stars Return | …"
click at [875, 433] on input at bounding box center [1004, 449] width 424 height 33
paste input "11.61"D x 14.96"W x 63.38"H"
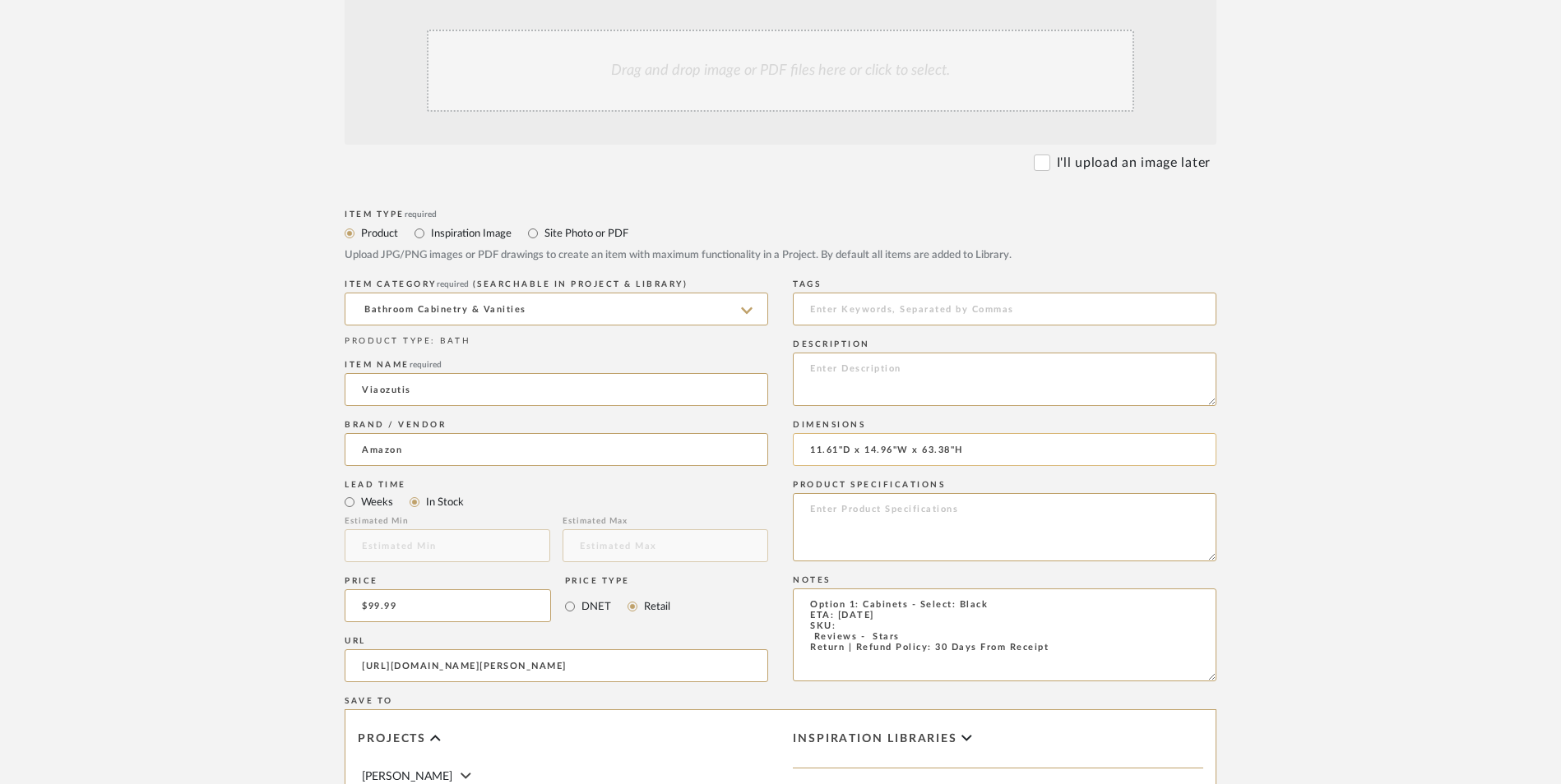
click at [845, 433] on input "11.61"D x 14.96"W x 63.38"H" at bounding box center [1004, 449] width 424 height 33
click at [904, 433] on input "11.61" D x 14.96"W x 63.38"H" at bounding box center [1004, 449] width 424 height 33
click at [966, 433] on input "11.61" D x 14.96" W x 63.38"H" at bounding box center [1004, 449] width 424 height 33
type input "11.61" D x 14.96" W x 63.38" H"
click at [1015, 353] on textarea at bounding box center [1004, 379] width 424 height 54
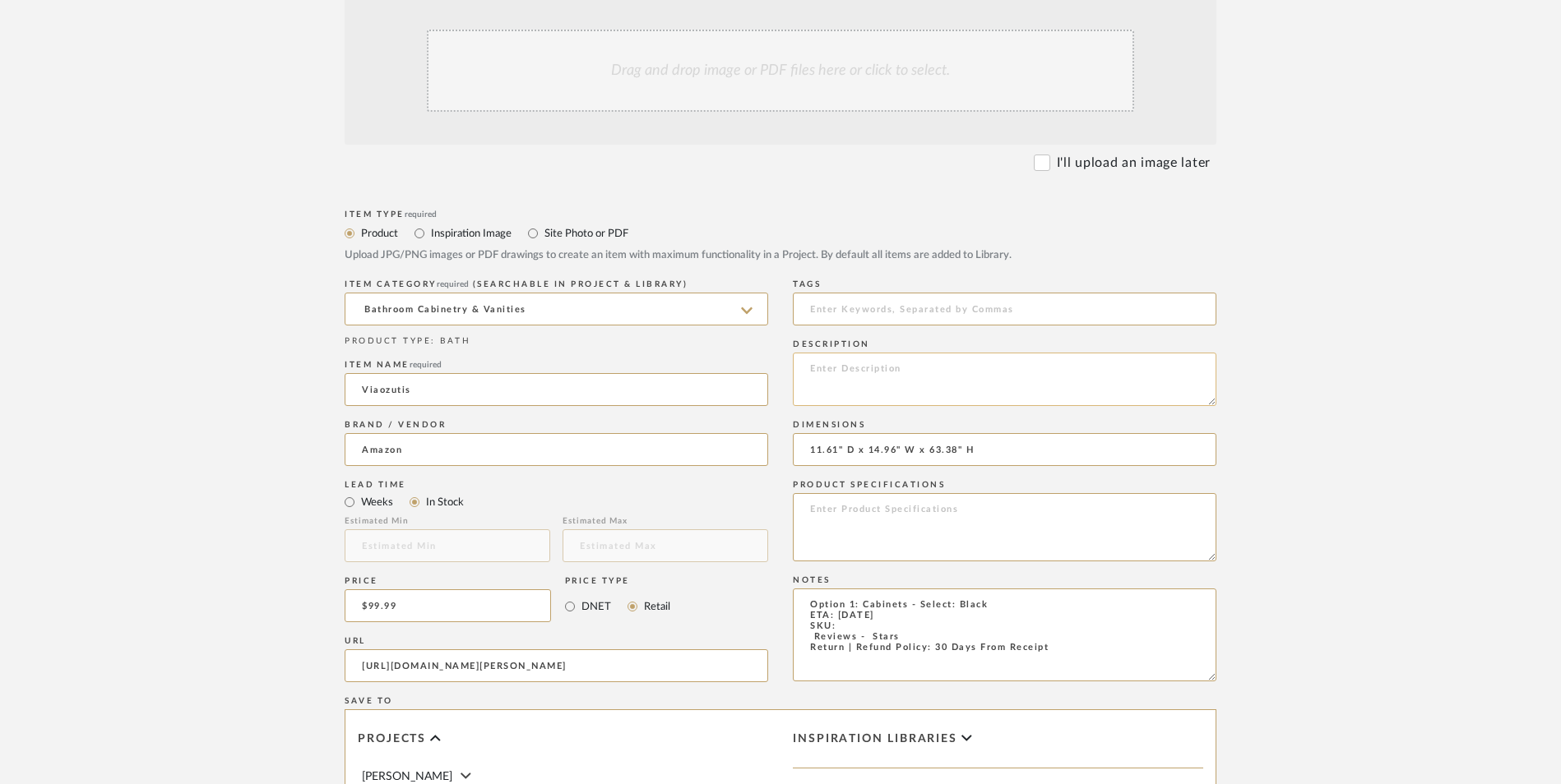
paste textarea "Durability is provided by the storage cabinet's quality medium-density fiberboa…"
type textarea "Durability is provided by the storage cabinet's quality medium-density fiberboa…"
click at [885, 493] on textarea at bounding box center [1004, 527] width 424 height 68
paste textarea "This versatile storage cabinet is made of high-quality particle board and comes…"
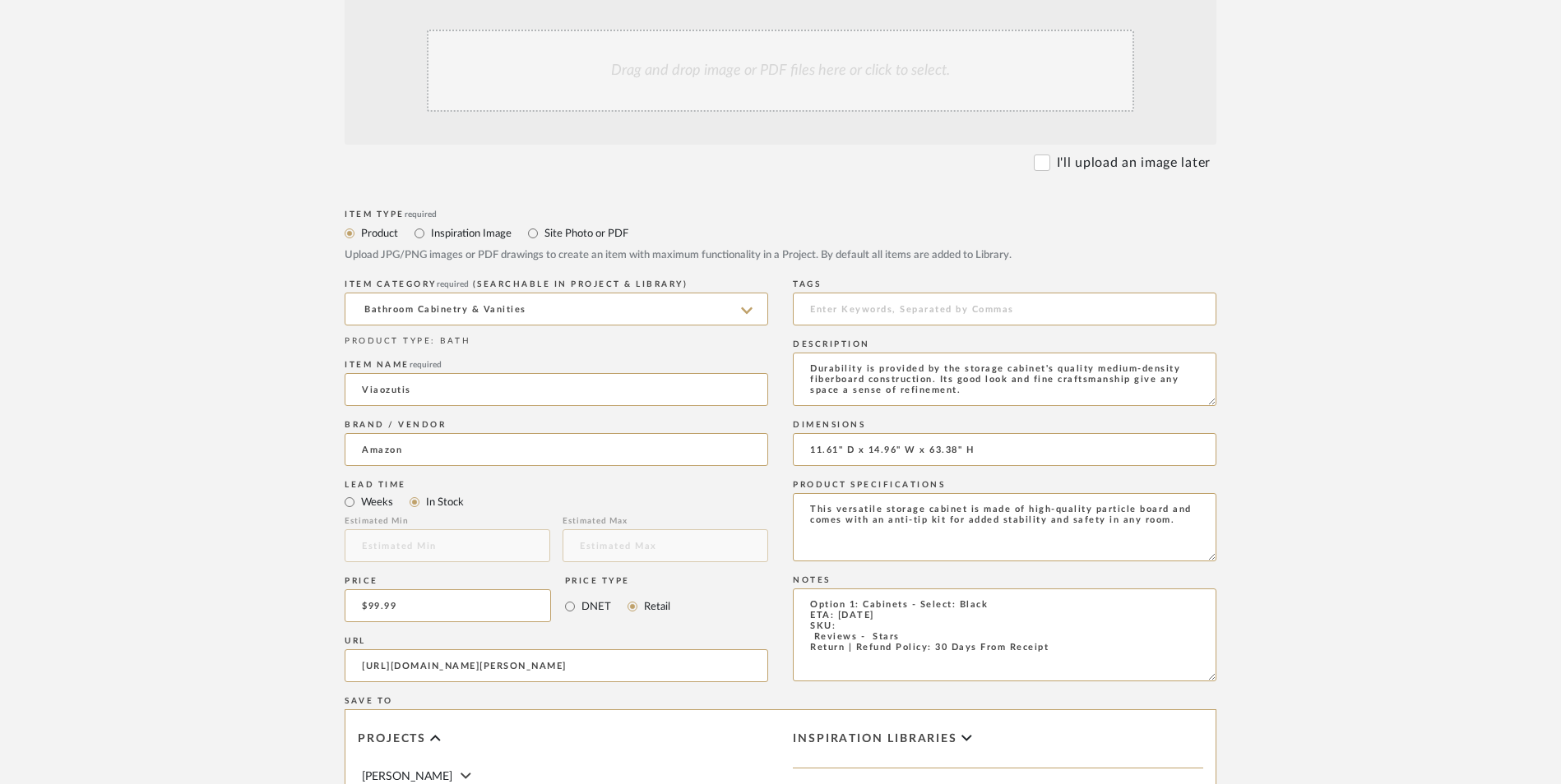
type textarea "This versatile storage cabinet is made of high-quality particle board and comes…"
click at [802, 589] on textarea "Option 1: Cabinets - Select: Black ETA: 9.5.2025 SKU: Reviews - Stars Return | …" at bounding box center [1004, 635] width 424 height 93
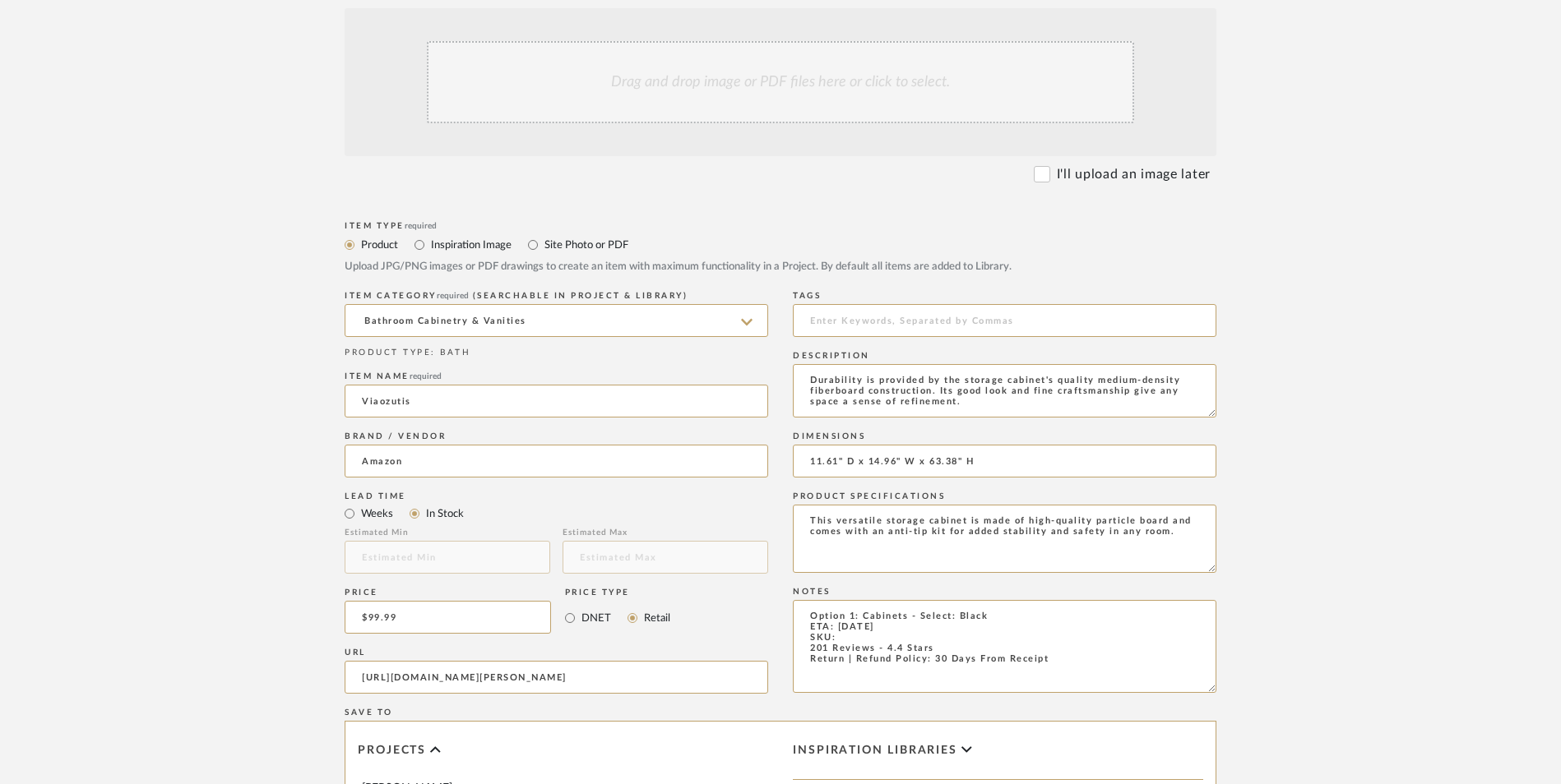
scroll to position [329, 0]
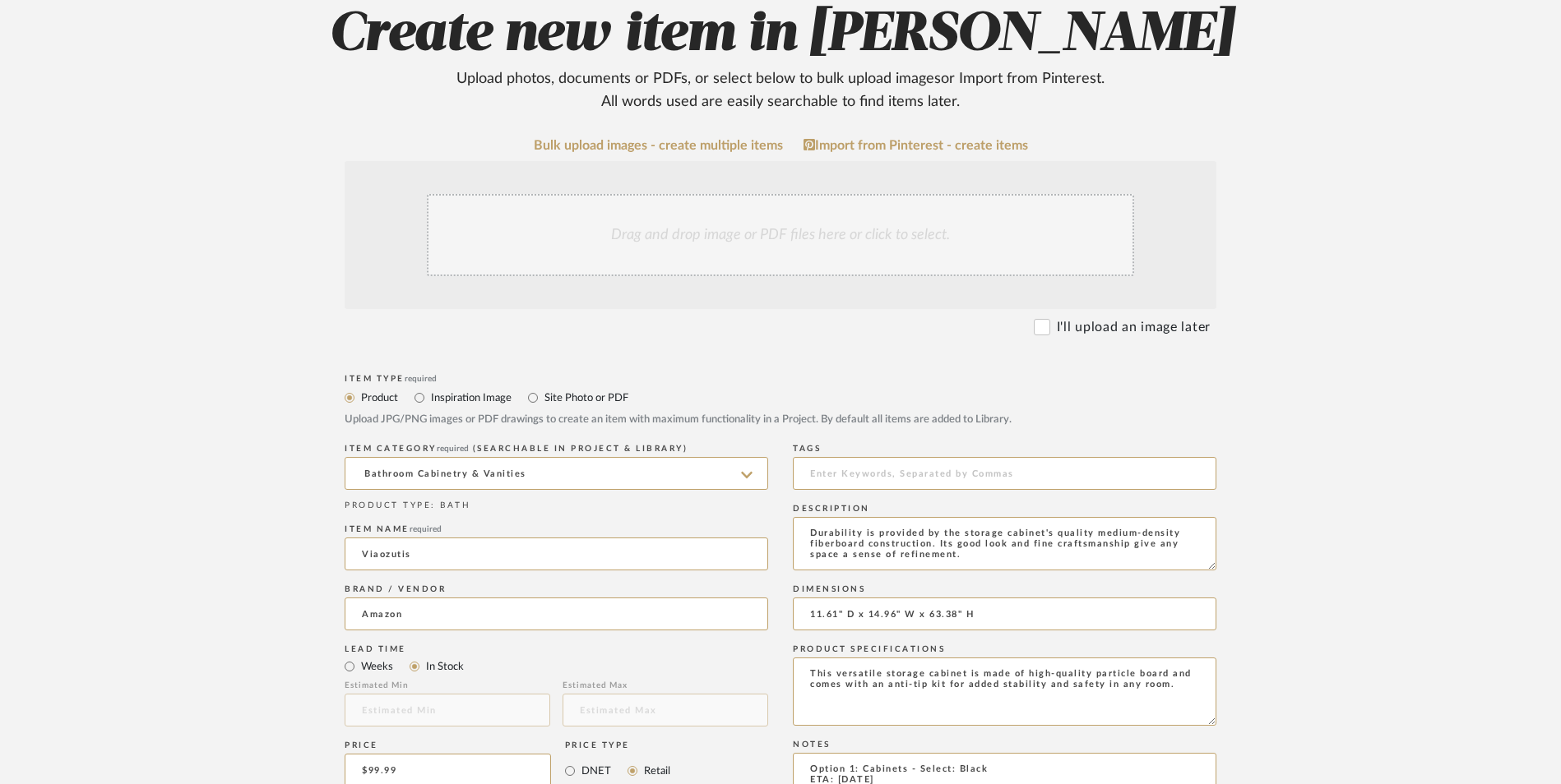
click at [743, 194] on div "Drag and drop image or PDF files here or click to select." at bounding box center [781, 235] width 708 height 82
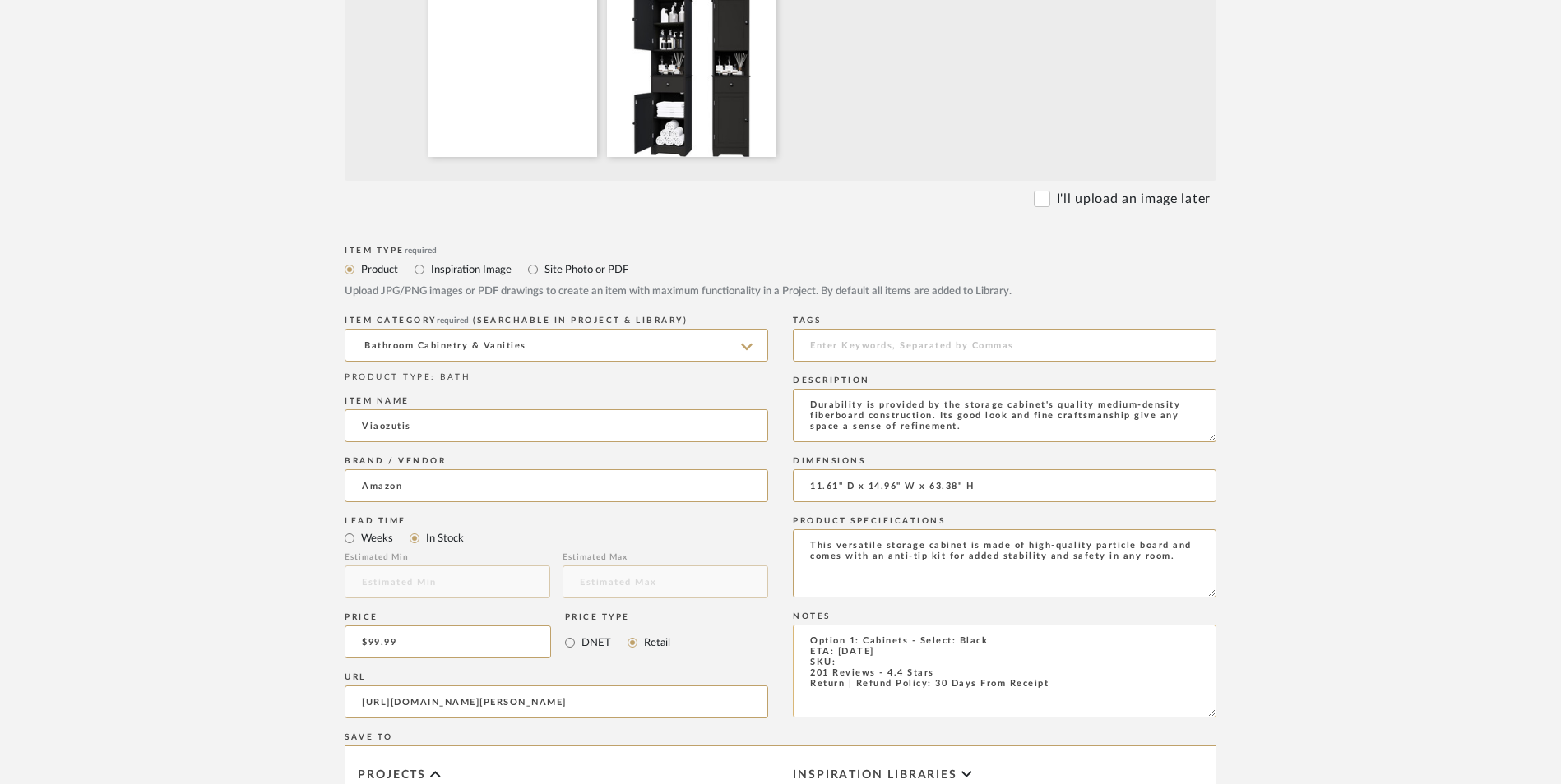
scroll to position [658, 0]
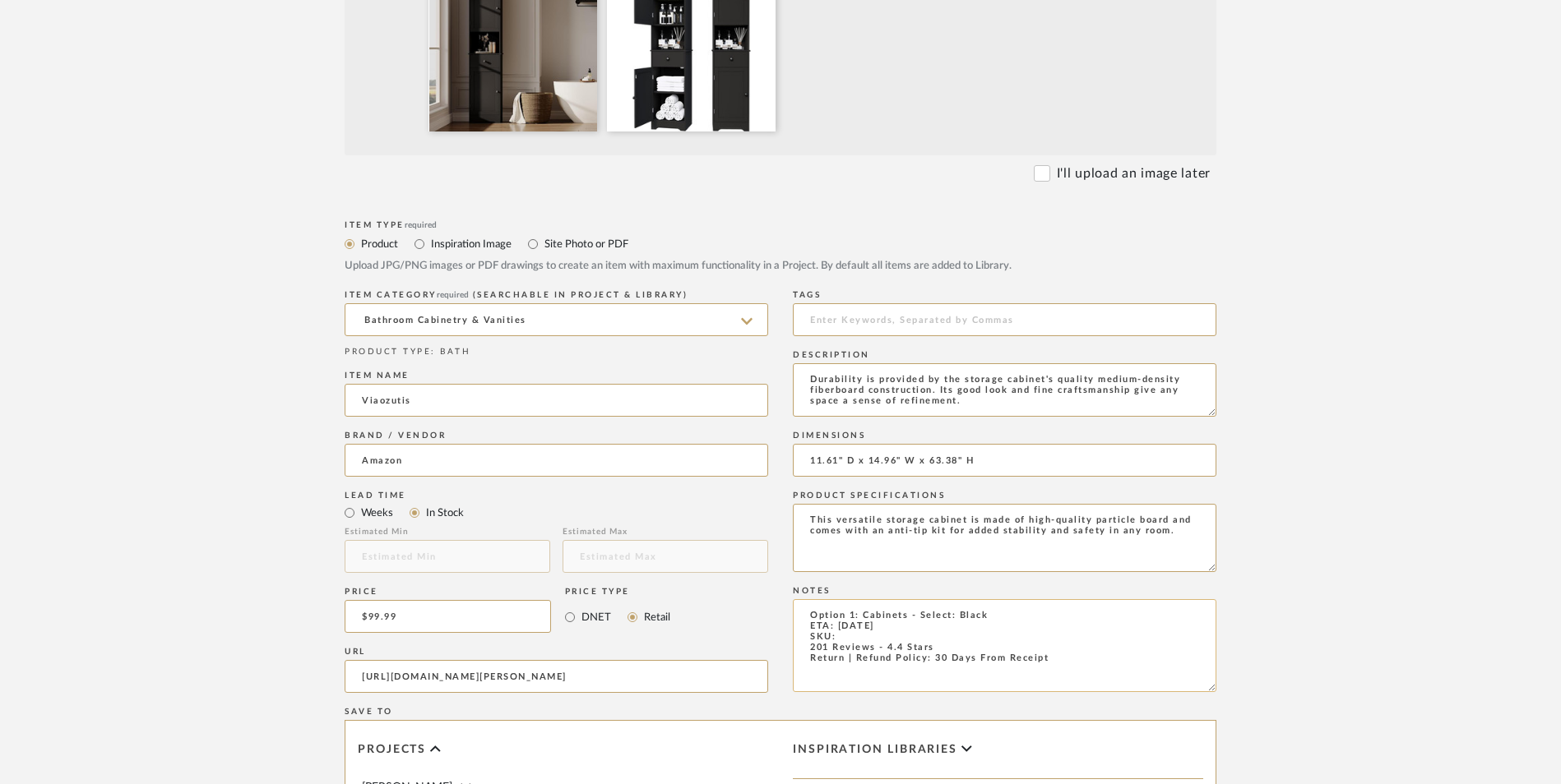
click at [861, 599] on textarea "Option 1: Cabinets - Select: Black ETA: 9.5.2025 SKU: 201 Reviews - 4.4 Stars R…" at bounding box center [1004, 645] width 424 height 93
paste textarea "B0DG8NW34F"
type textarea "Option 1: Cabinets - Select: Black ETA: [DATE] SKU: B0DG8NW34F 201 Reviews - 4.…"
click at [1252, 487] on form "Bulk upload images - create multiple items Import from Pinterest - create items…" at bounding box center [780, 493] width 1048 height 1367
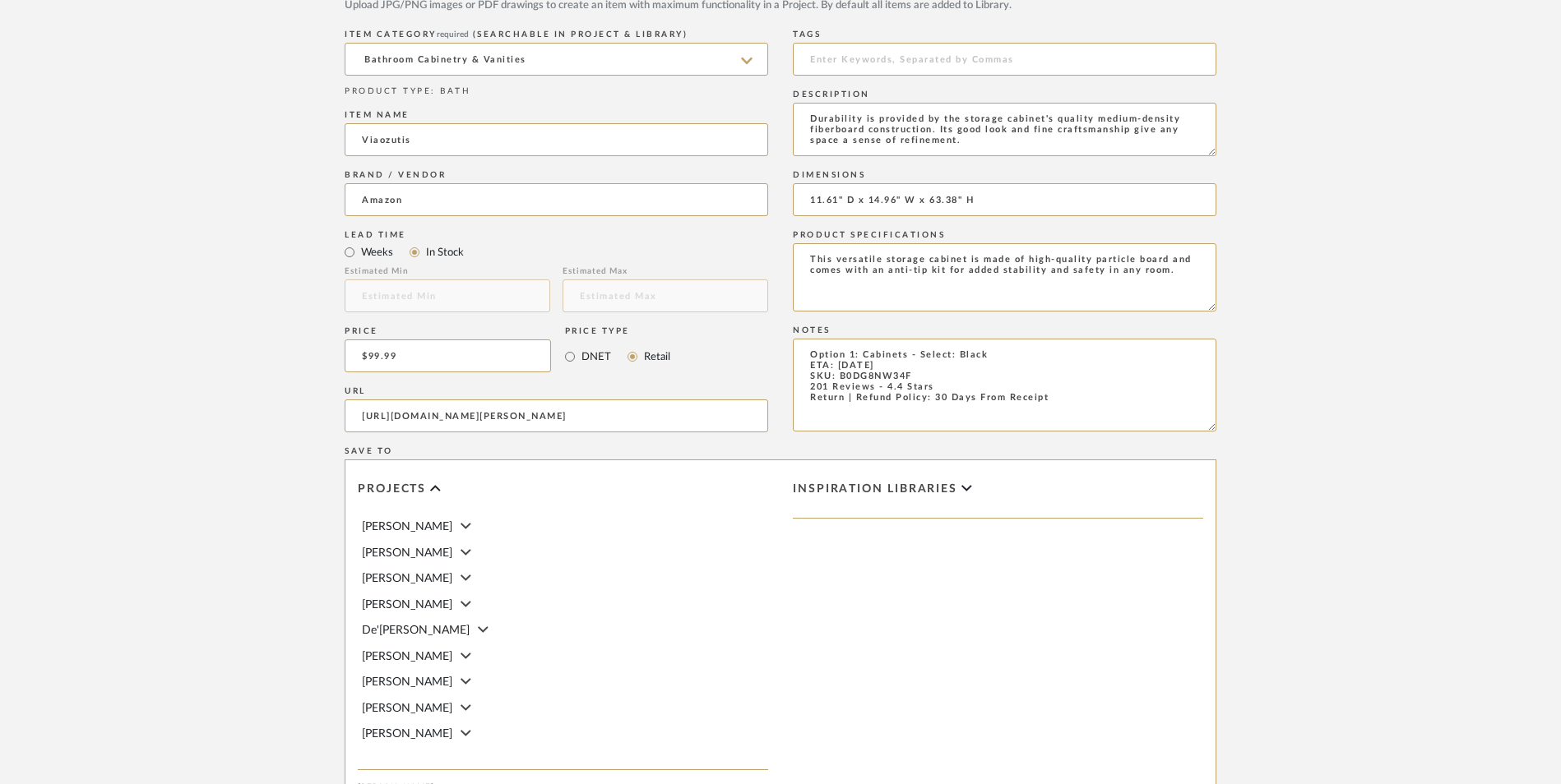
scroll to position [987, 0]
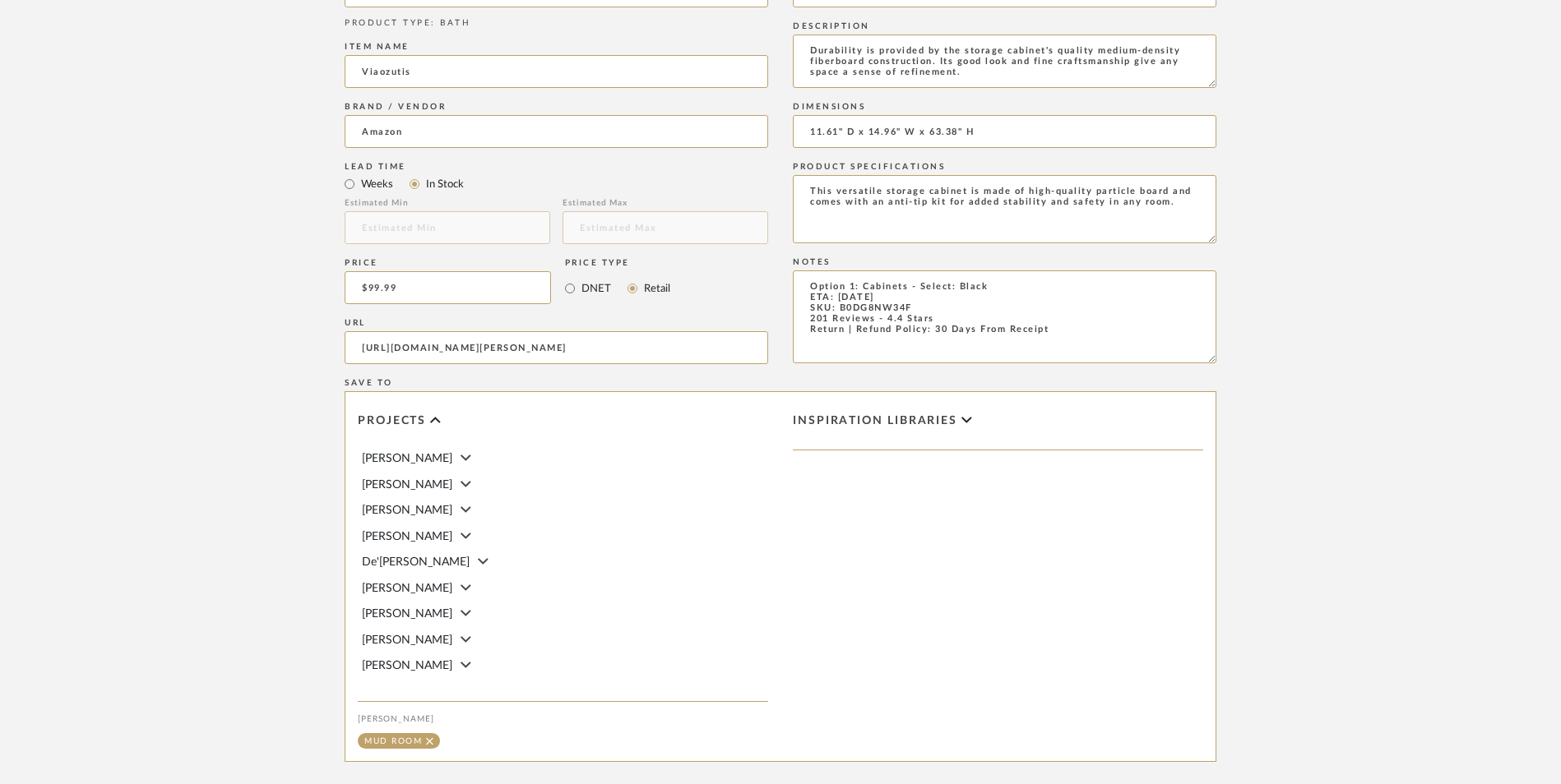
drag, startPoint x: 1174, startPoint y: 695, endPoint x: 1399, endPoint y: 687, distance: 225.1
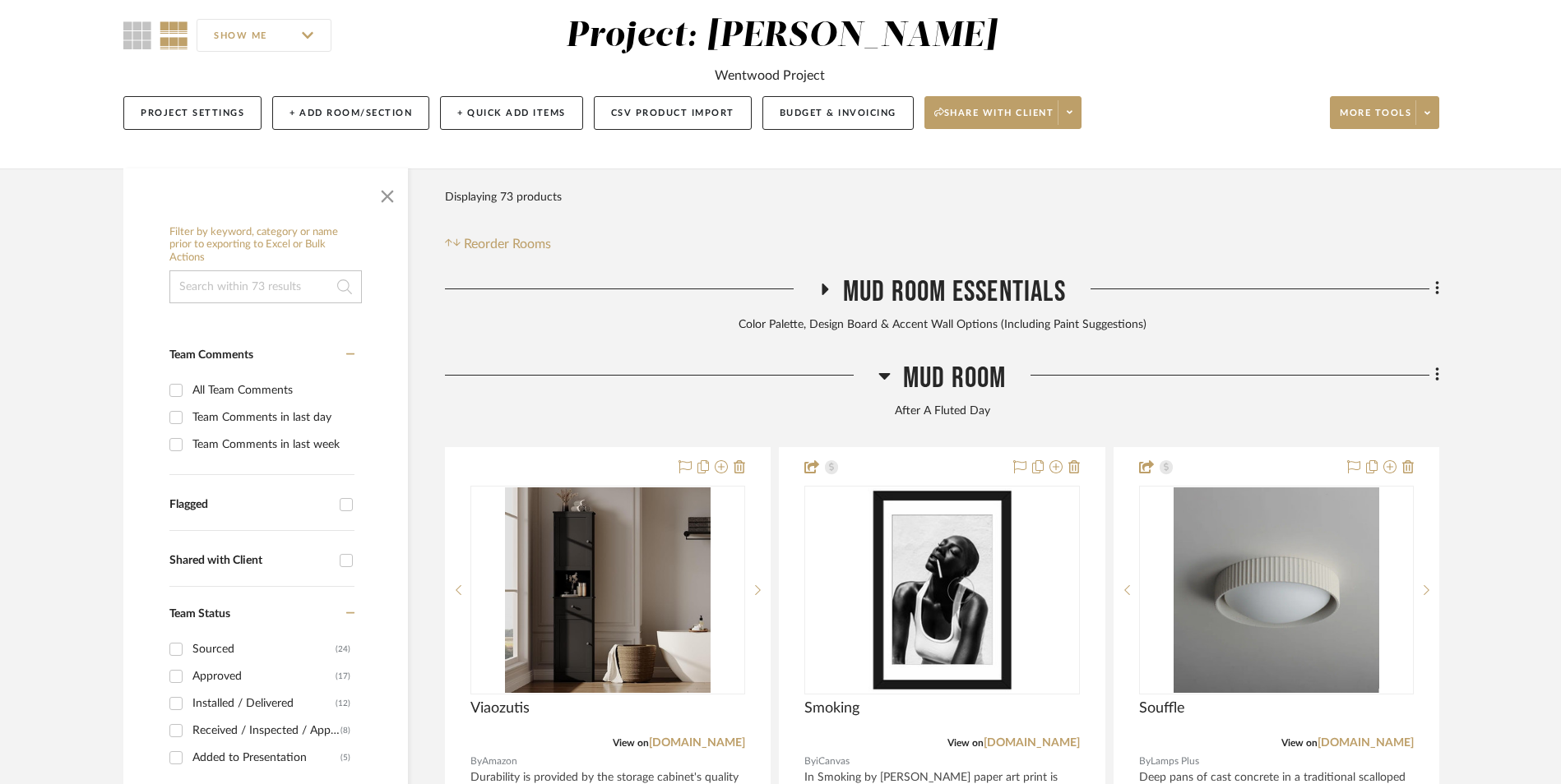
scroll to position [500, 0]
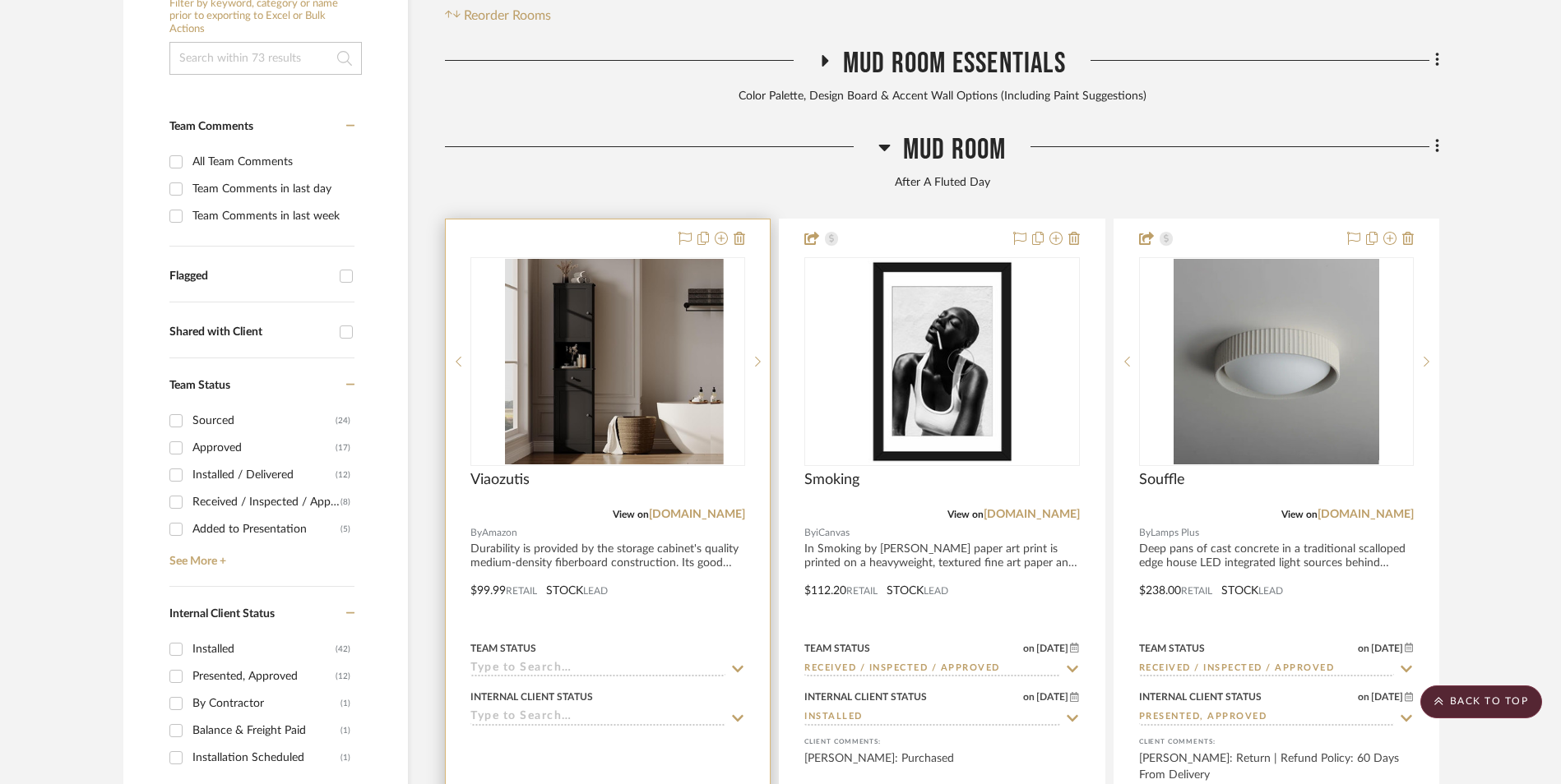
click at [582, 296] on img at bounding box center [607, 361] width 205 height 205
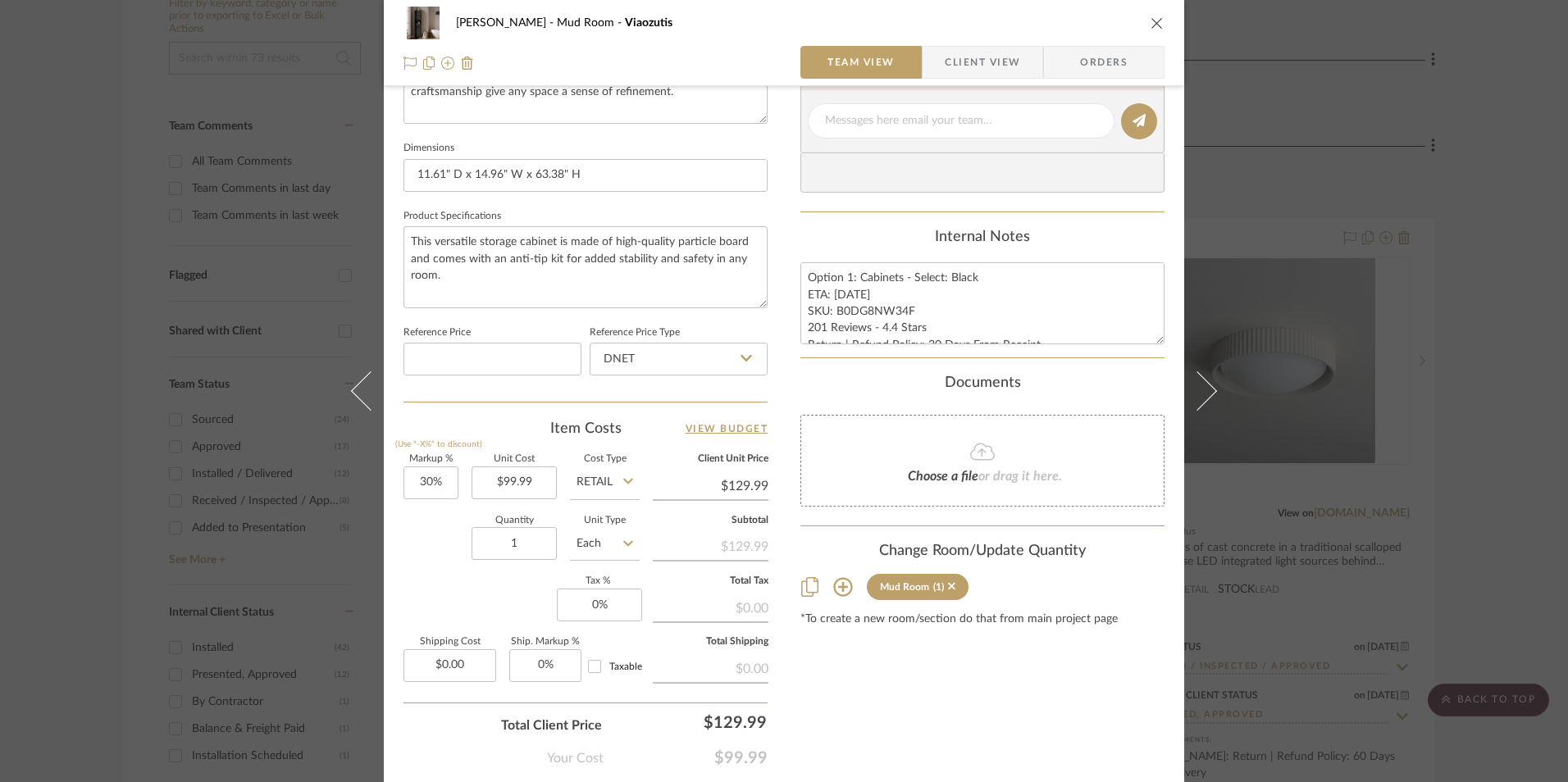
scroll to position [738, 0]
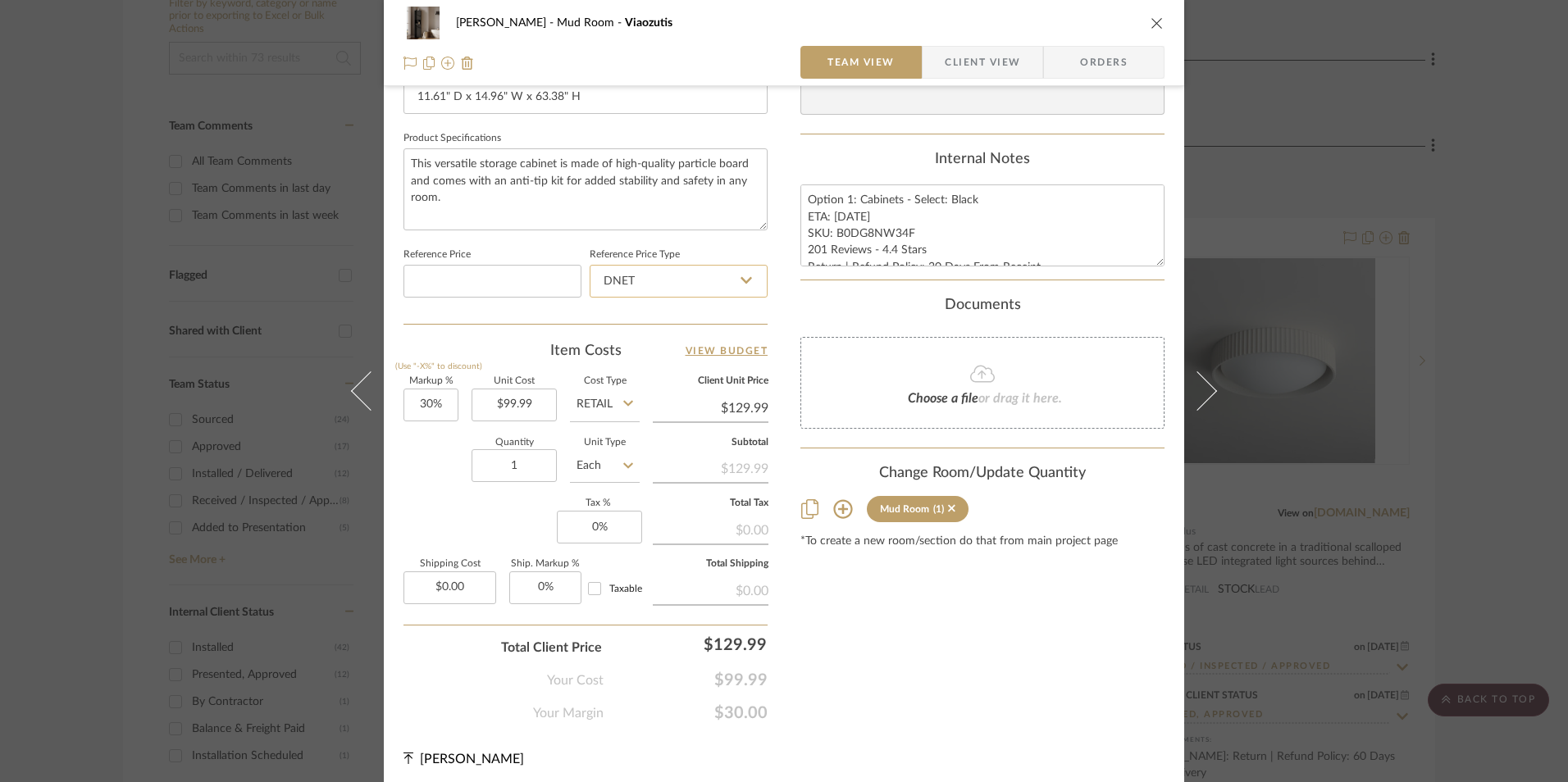
click at [650, 278] on input "DNET" at bounding box center [679, 281] width 178 height 33
click at [658, 367] on div "Retail" at bounding box center [686, 364] width 202 height 42
type input "Retail"
type input "30"
click at [424, 405] on input "30" at bounding box center [431, 405] width 55 height 33
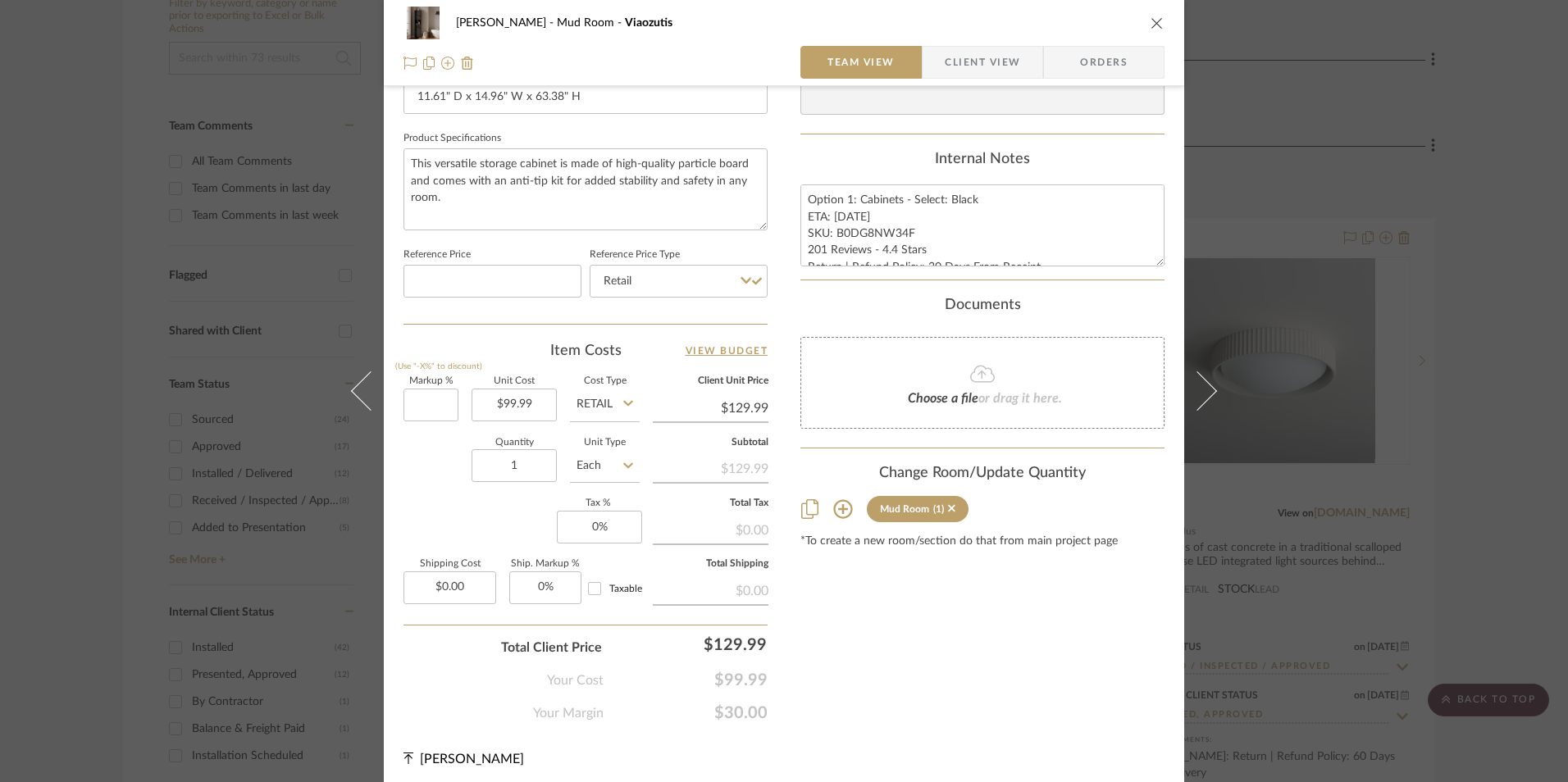
click at [452, 496] on div "Quantity 1 Unit Type Each" at bounding box center [522, 468] width 236 height 58
type input "0%"
type input "$99.99"
click at [589, 530] on input "0" at bounding box center [599, 527] width 85 height 33
type input "8.25%"
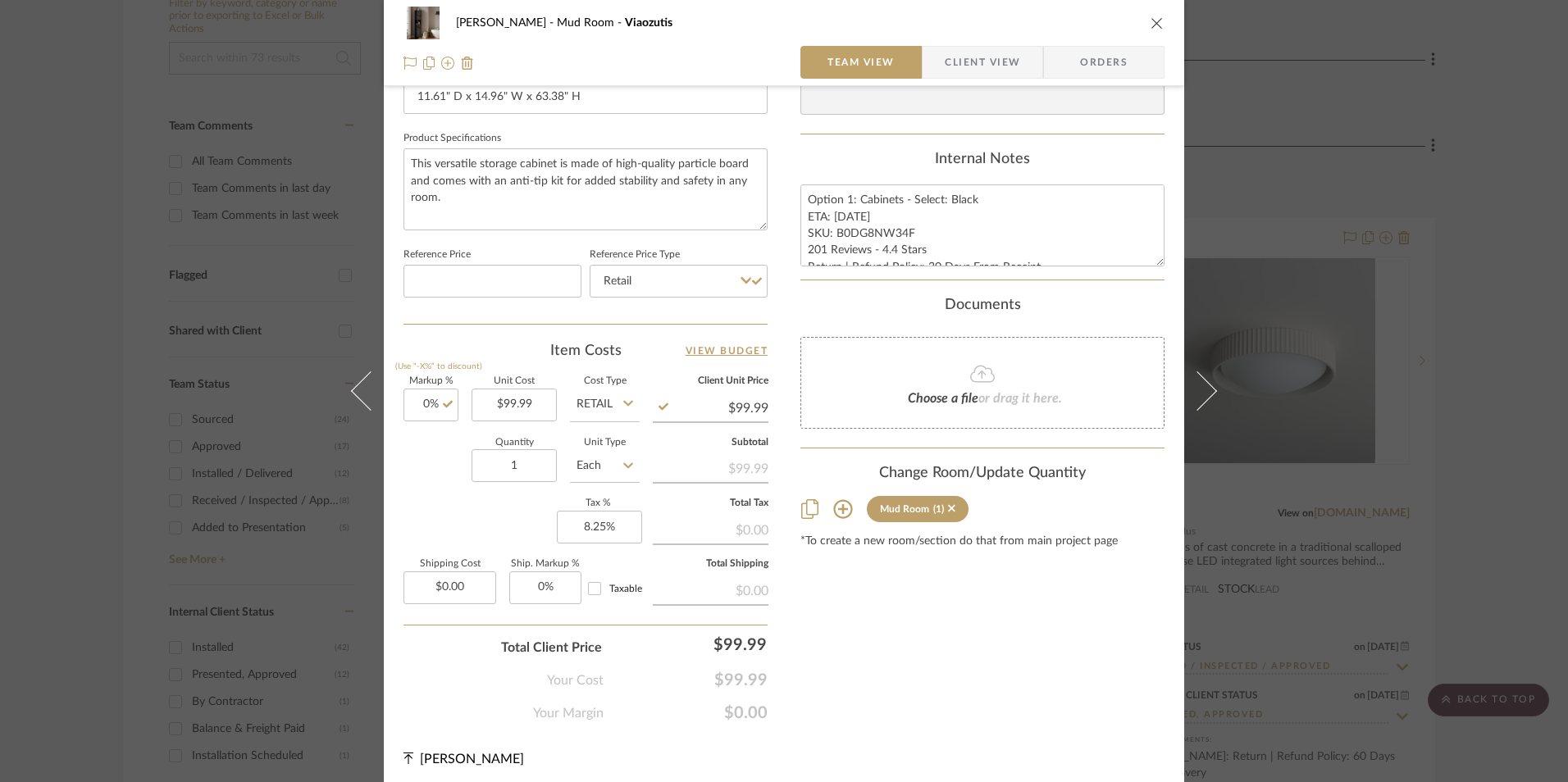
click at [911, 673] on div "Content here copies to Client View - confirm visibility there. Show in Client D…" at bounding box center [983, 48] width 364 height 1350
click at [885, 246] on textarea "Option 1: Cabinets - Select: Black ETA: [DATE] SKU: B0DG8NW34F 201 Reviews - 4.…" at bounding box center [983, 225] width 364 height 82
drag, startPoint x: 908, startPoint y: 233, endPoint x: 832, endPoint y: 231, distance: 76.0
click at [832, 231] on textarea "Option 1: Cabinets - Select: Black ETA: [DATE] SKU: B0DG8NW34F 201 Reviews - 4.…" at bounding box center [983, 225] width 364 height 82
click at [1088, 65] on span "Orders" at bounding box center [1104, 62] width 83 height 33
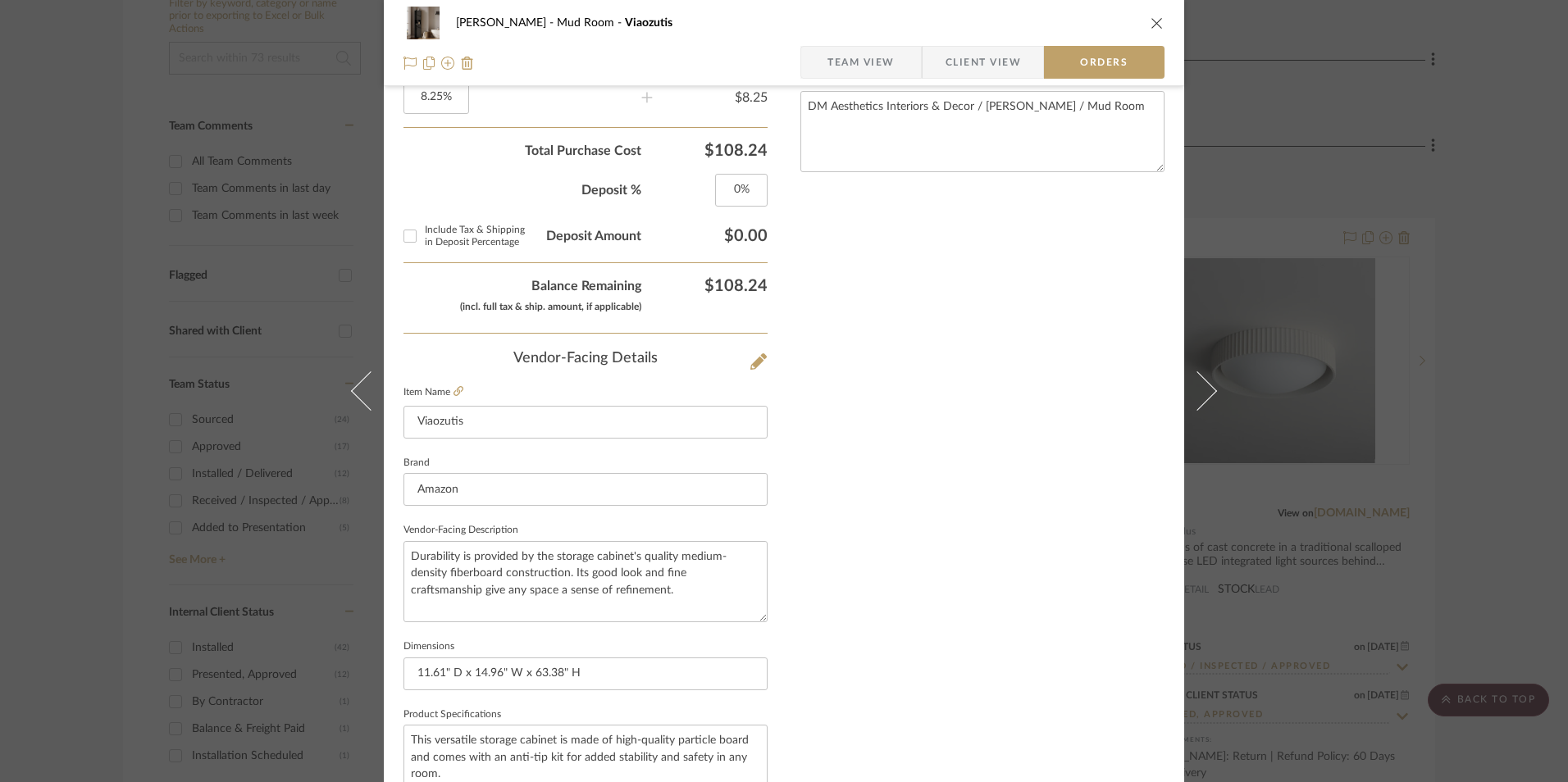
scroll to position [962, 0]
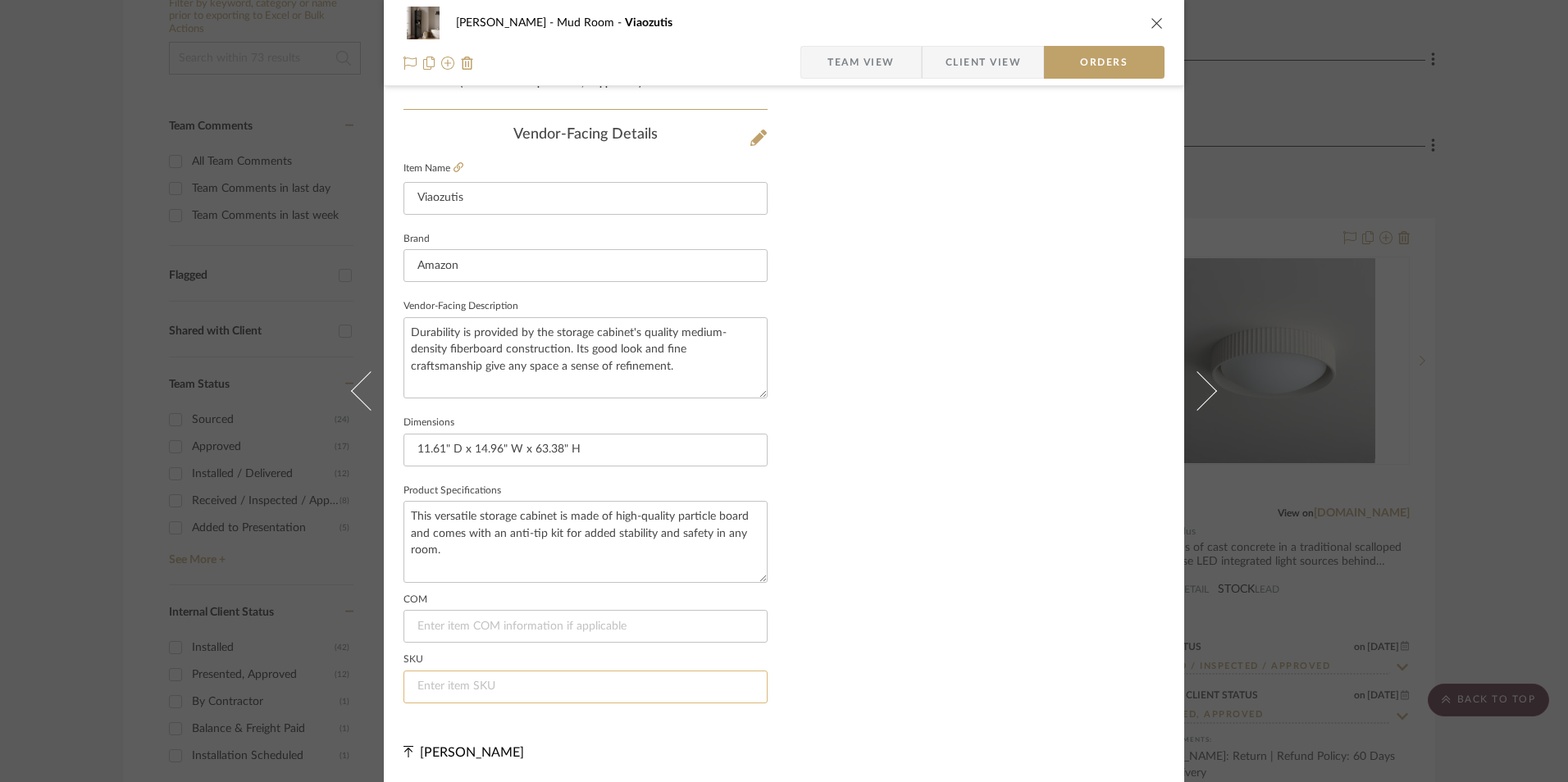
click at [454, 681] on input at bounding box center [586, 687] width 364 height 33
paste input "B0DG8NW34F"
type input "B0DG8NW34F"
click at [1146, 27] on div "Shana Haynes Mud Room Viaozutis" at bounding box center [784, 23] width 761 height 33
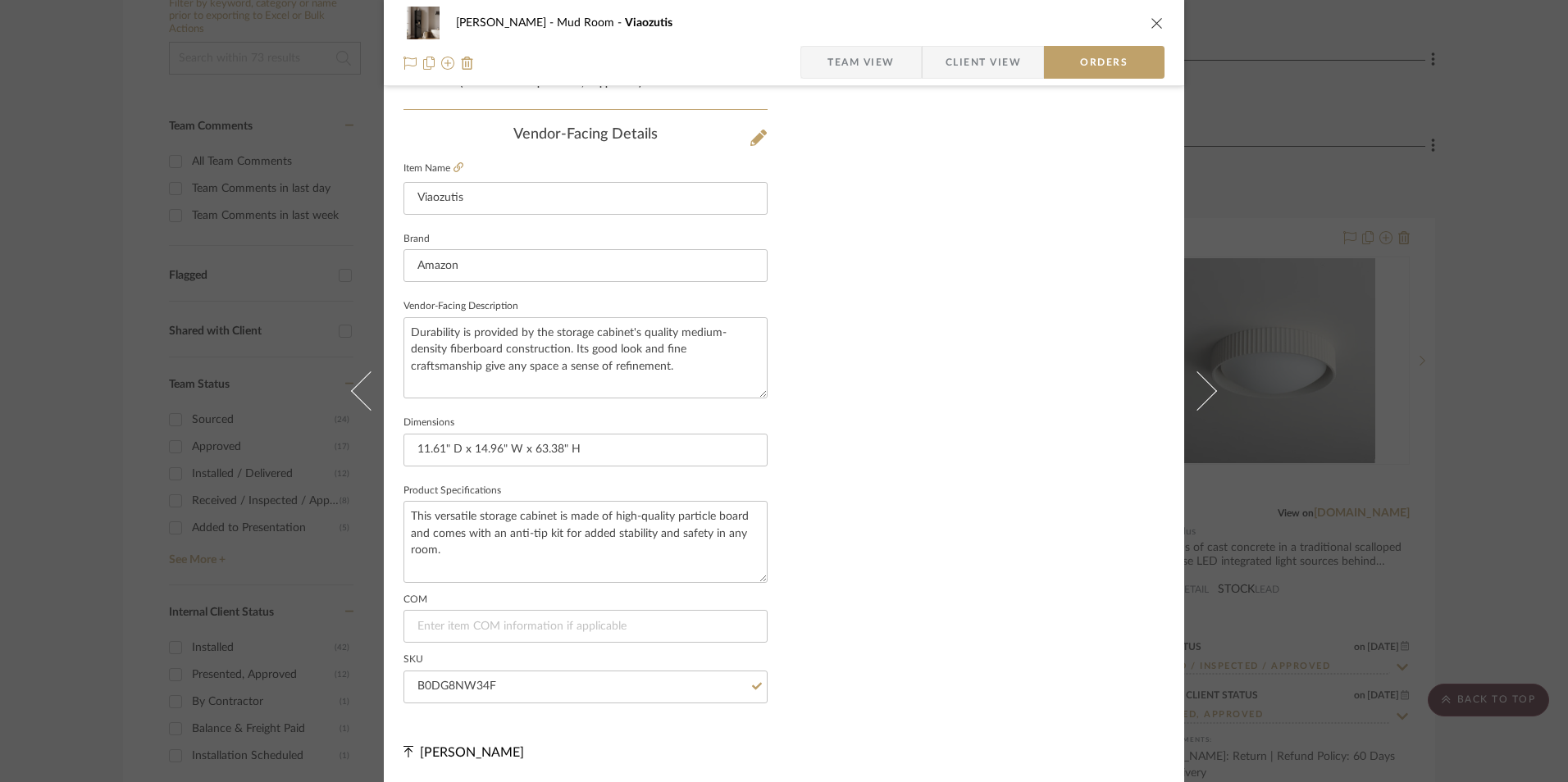
click at [1150, 18] on icon "close" at bounding box center [1156, 22] width 13 height 13
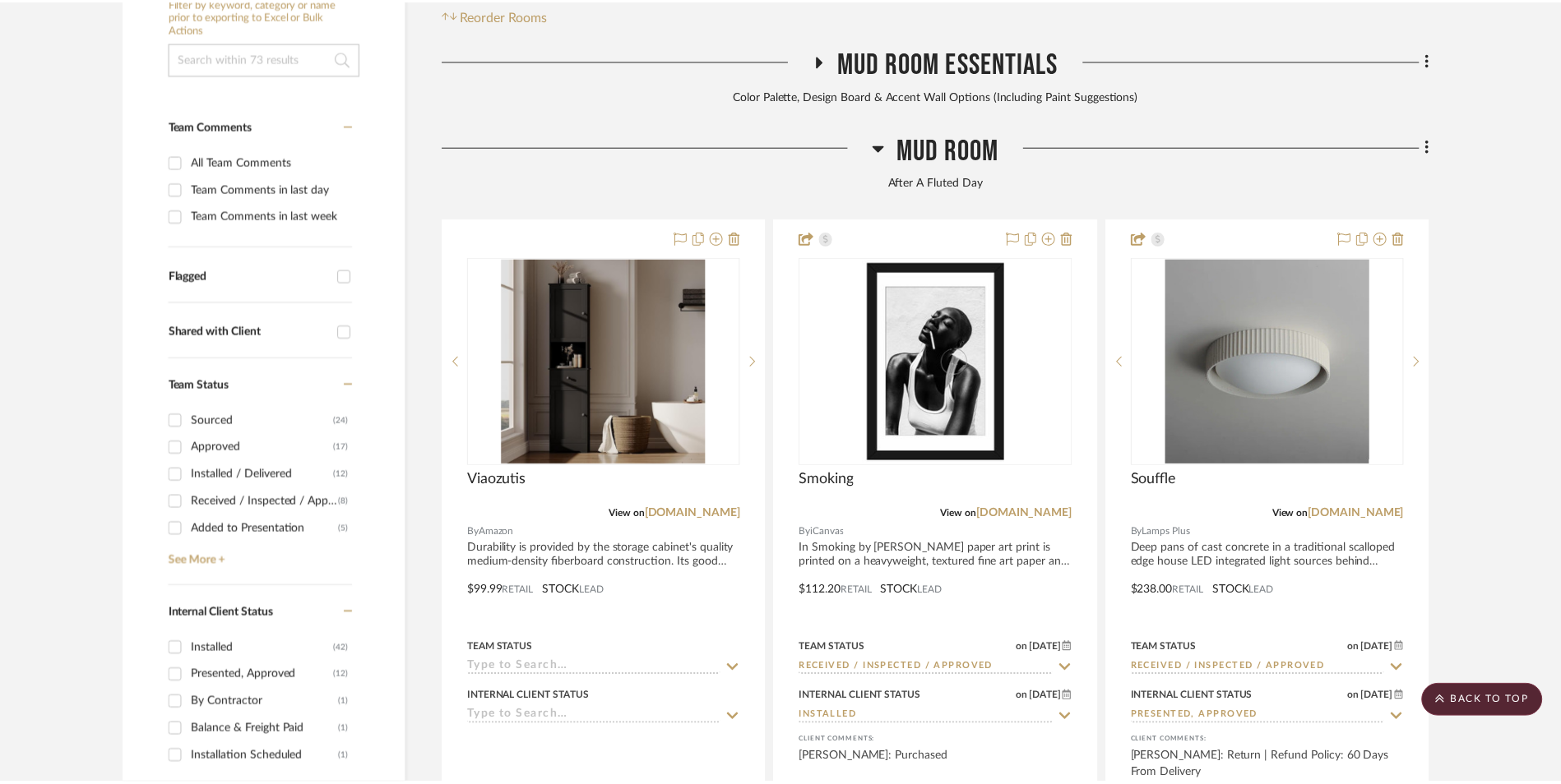
scroll to position [500, 0]
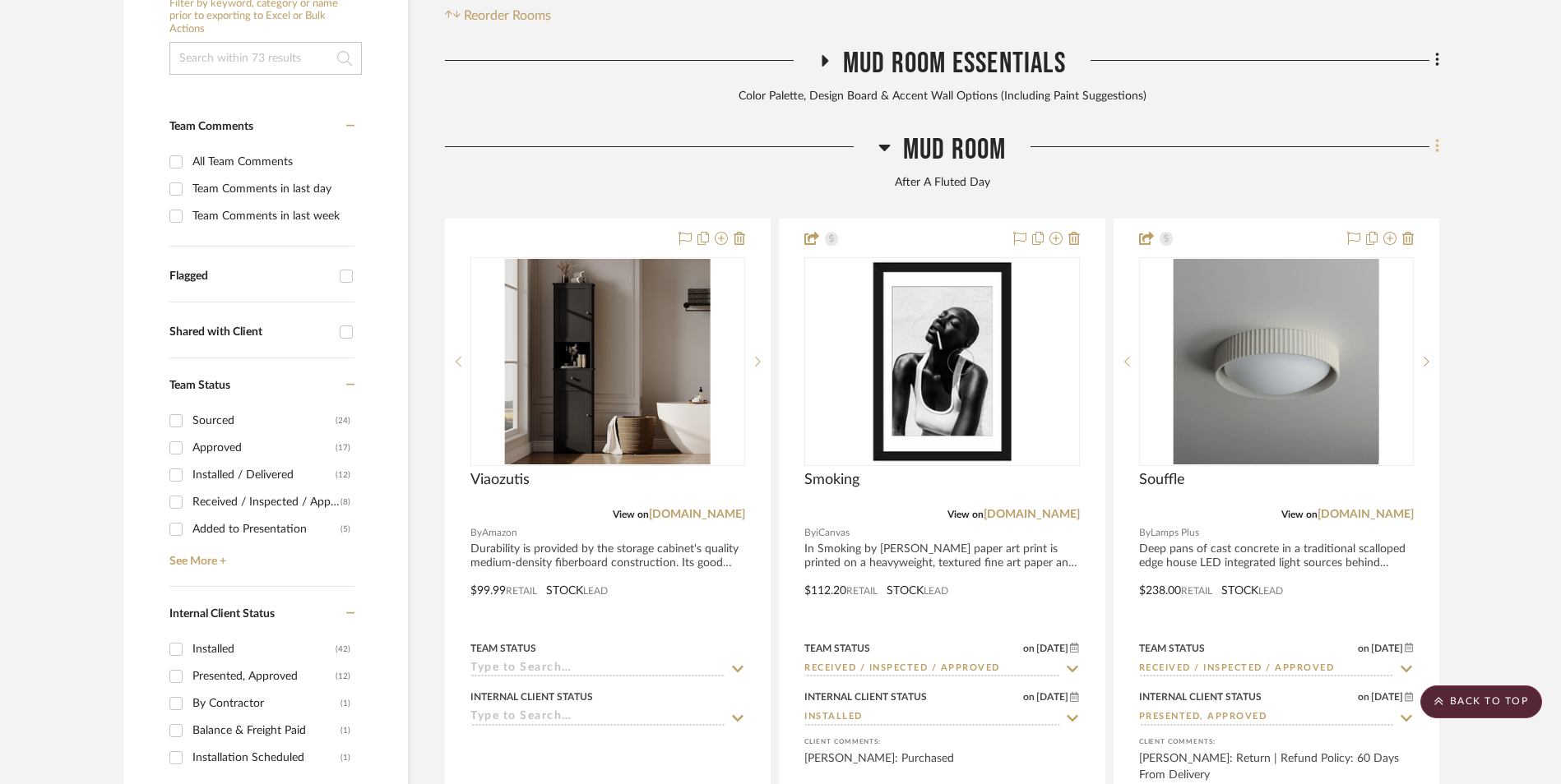
click at [1435, 137] on icon at bounding box center [1437, 146] width 5 height 18
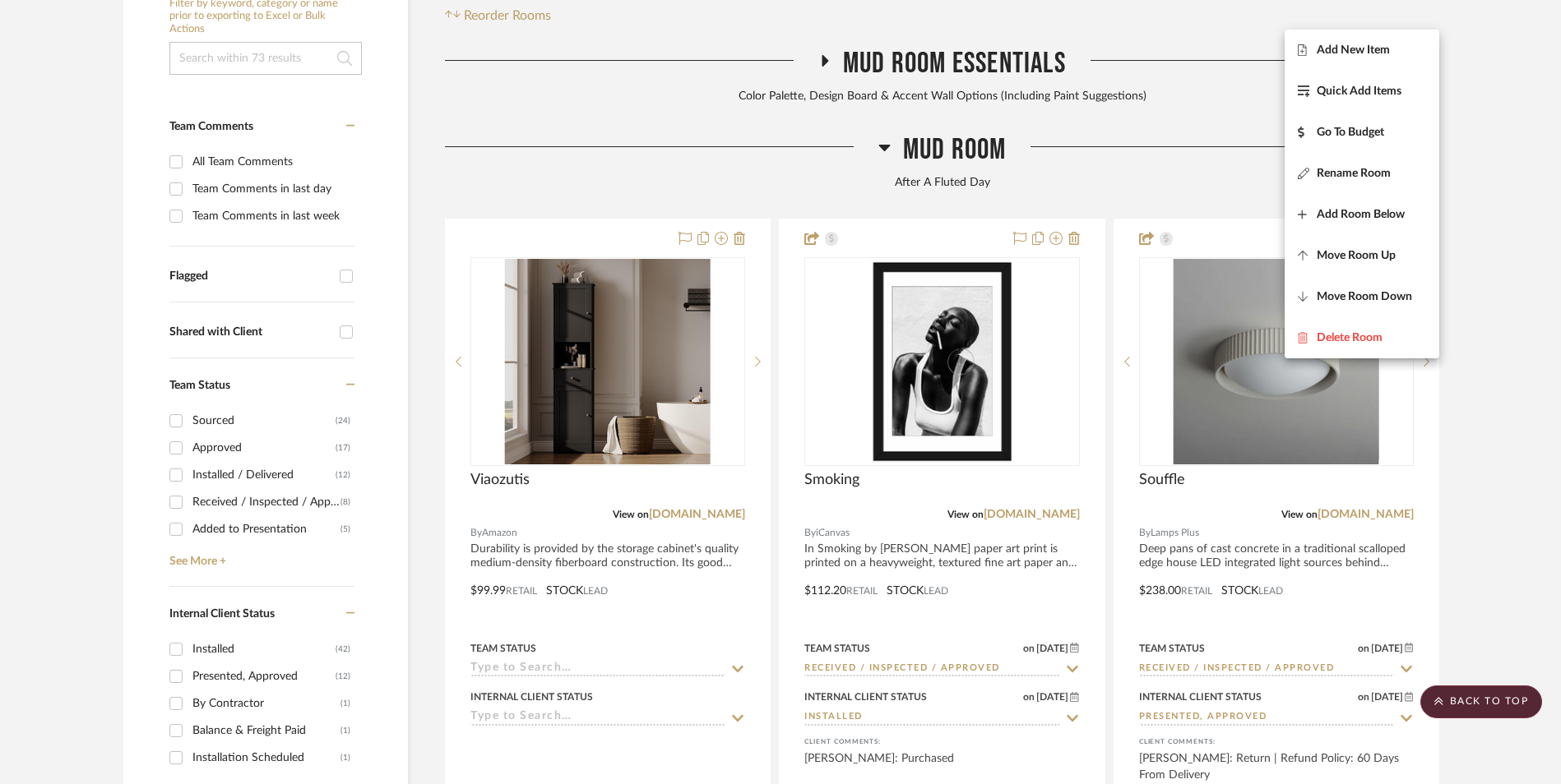
drag, startPoint x: 1371, startPoint y: 47, endPoint x: 1455, endPoint y: 98, distance: 98.3
click at [1370, 47] on span "Add New Item" at bounding box center [1353, 50] width 73 height 14
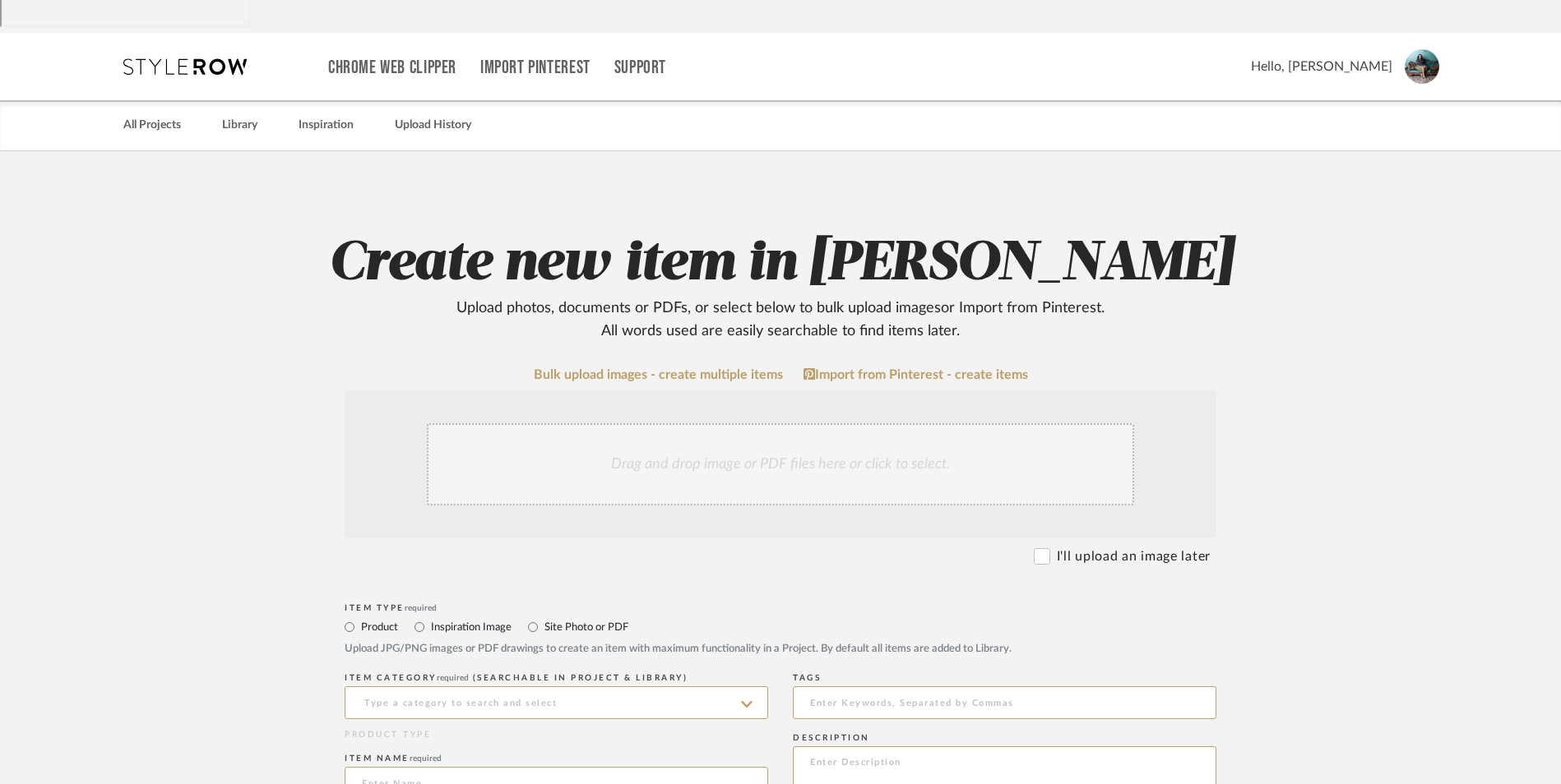
scroll to position [246, 0]
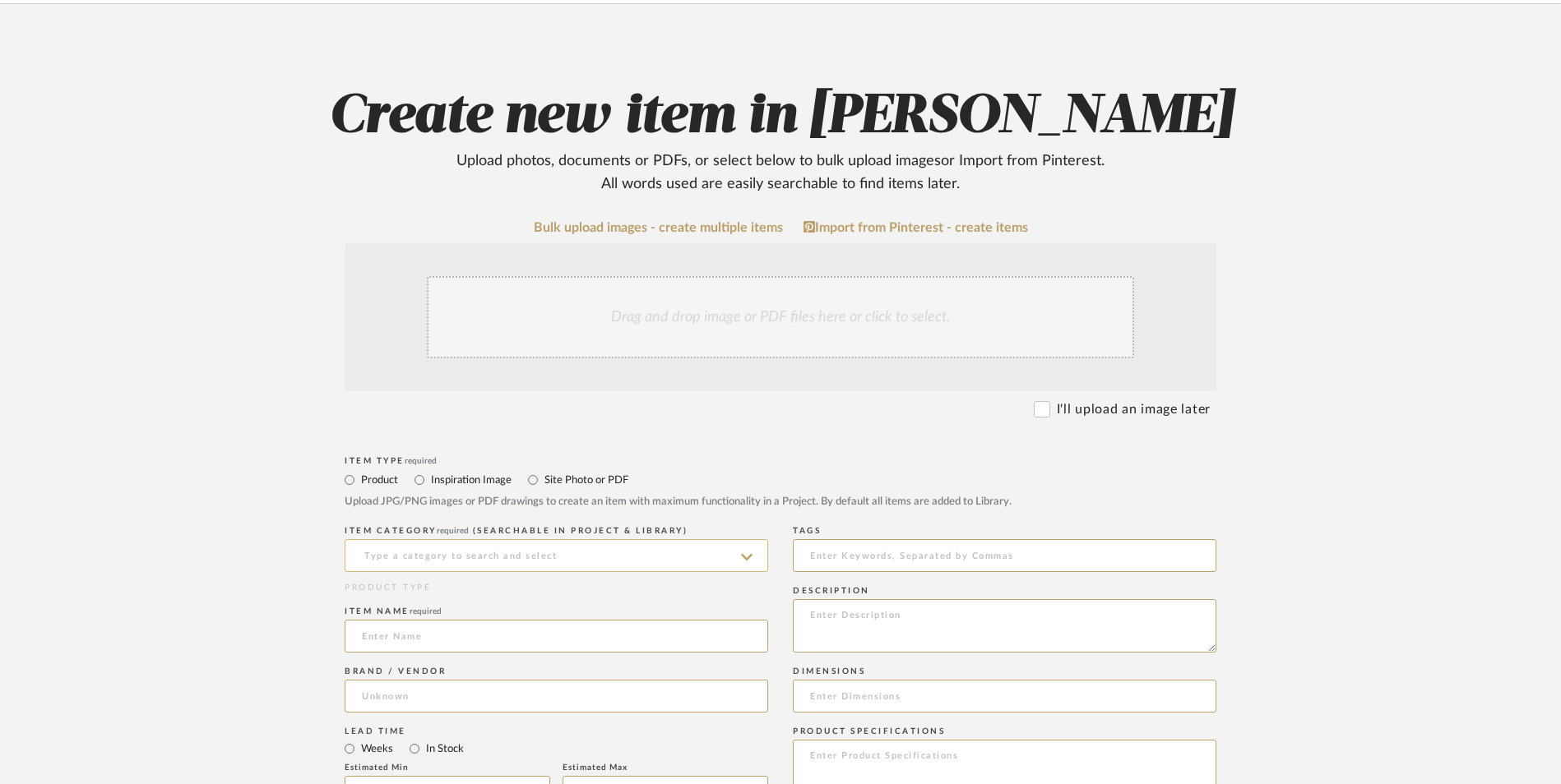
click at [516, 539] on input at bounding box center [556, 556] width 424 height 33
click at [495, 474] on div "Bathroom Cabinetry & Vanities" at bounding box center [556, 464] width 422 height 42
type input "Bathroom Cabinetry & Vanities"
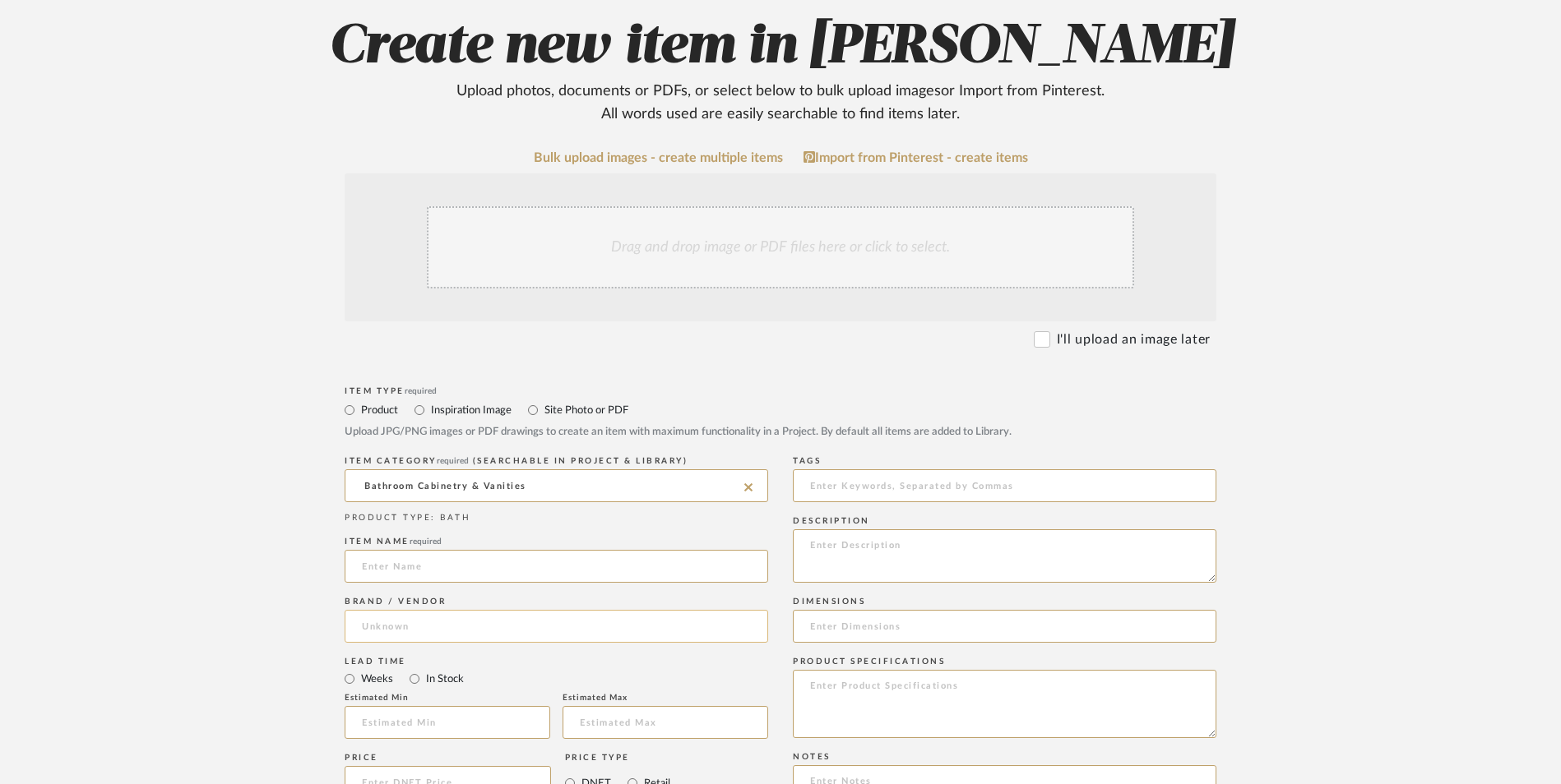
scroll to position [411, 0]
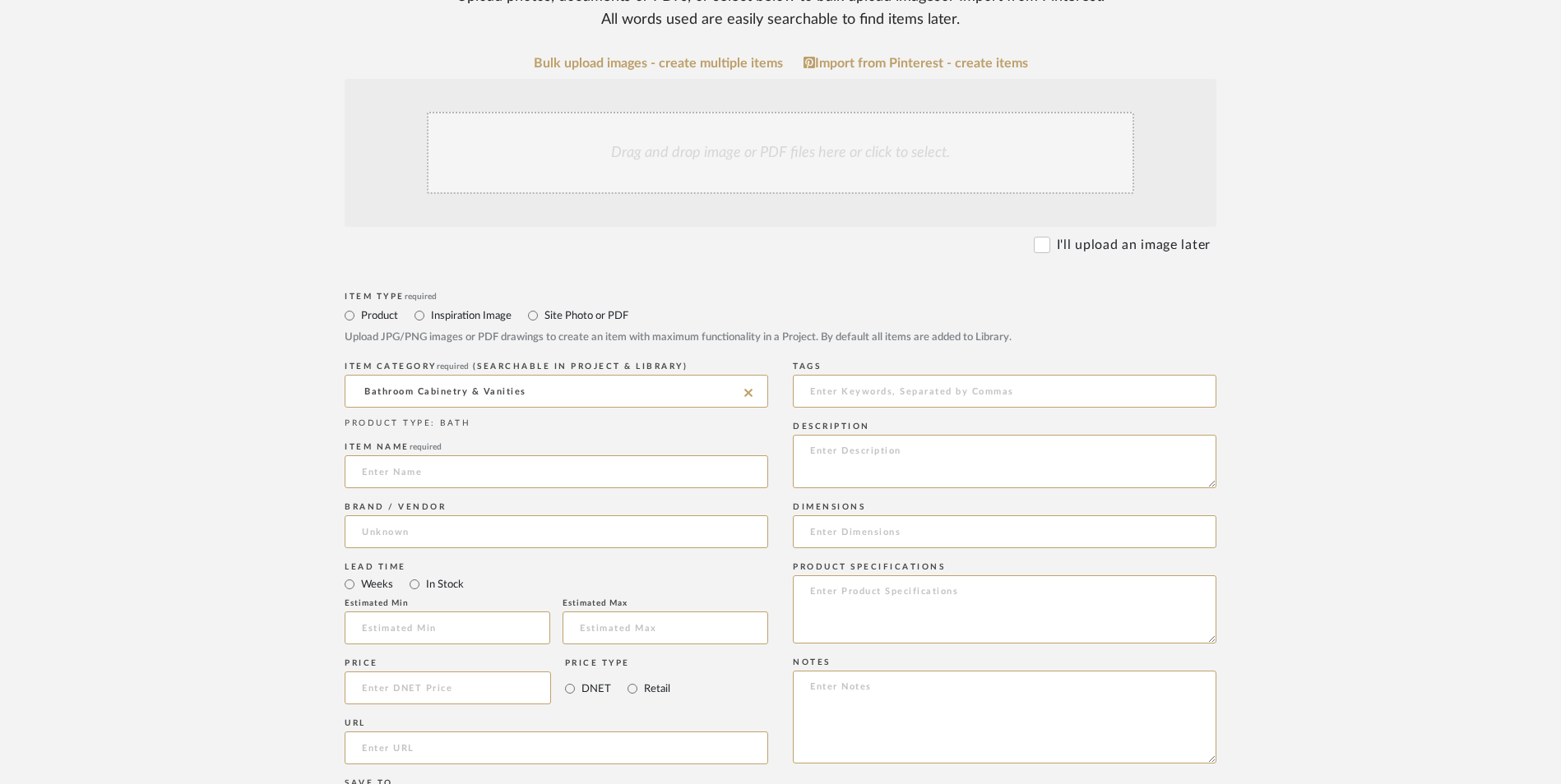
click at [421, 438] on div "Item name required" at bounding box center [556, 468] width 424 height 60
click at [532, 455] on input at bounding box center [556, 471] width 424 height 33
click at [547, 455] on input at bounding box center [556, 471] width 424 height 33
type input "Wengue"
click at [500, 516] on input at bounding box center [556, 532] width 424 height 33
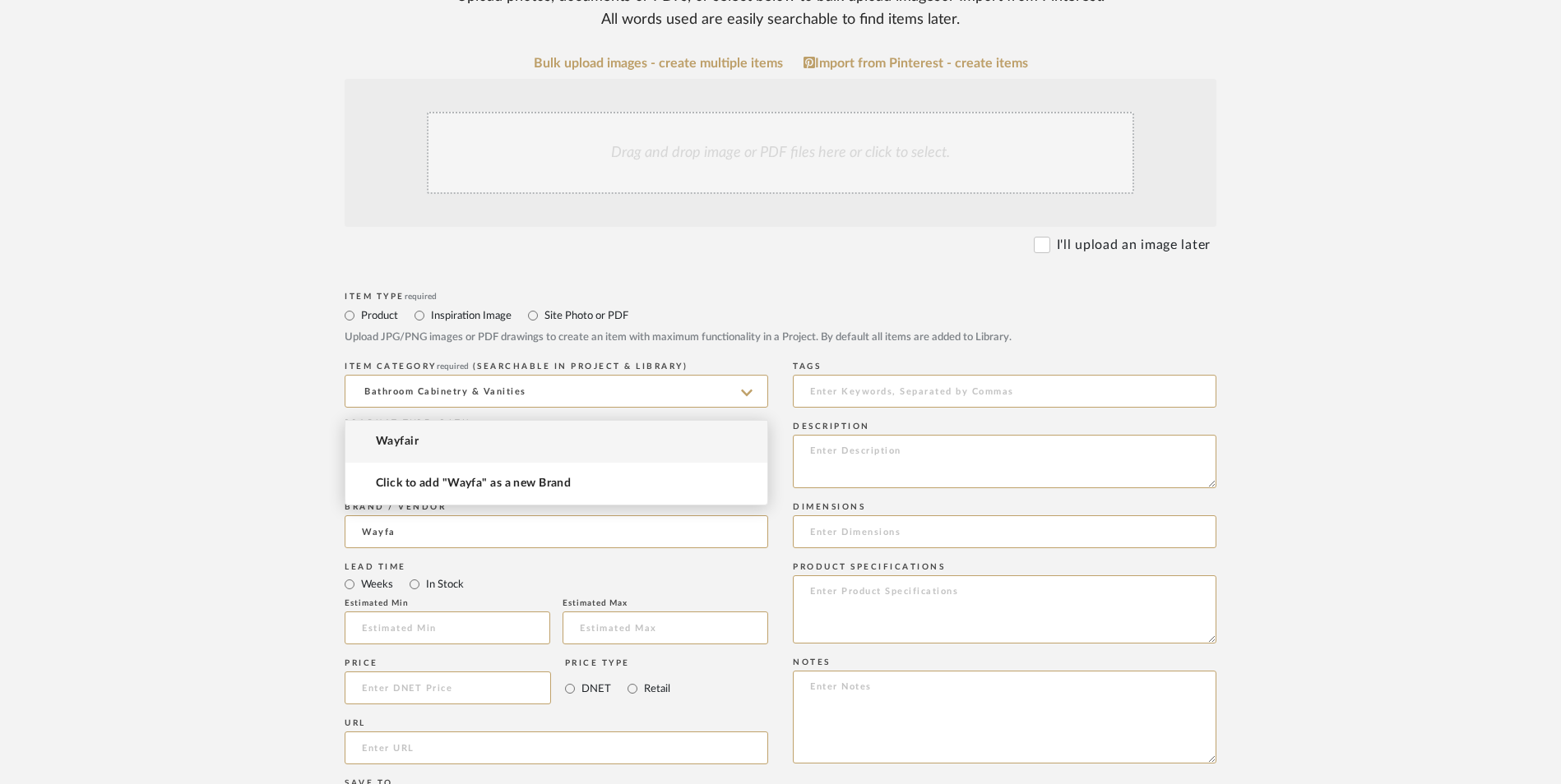
click at [455, 449] on mat-option "Wayfair" at bounding box center [556, 441] width 422 height 42
type input "Wayfair"
click at [413, 574] on input "In Stock" at bounding box center [414, 584] width 20 height 20
radio input "true"
click at [632, 679] on input "Retail" at bounding box center [632, 689] width 20 height 20
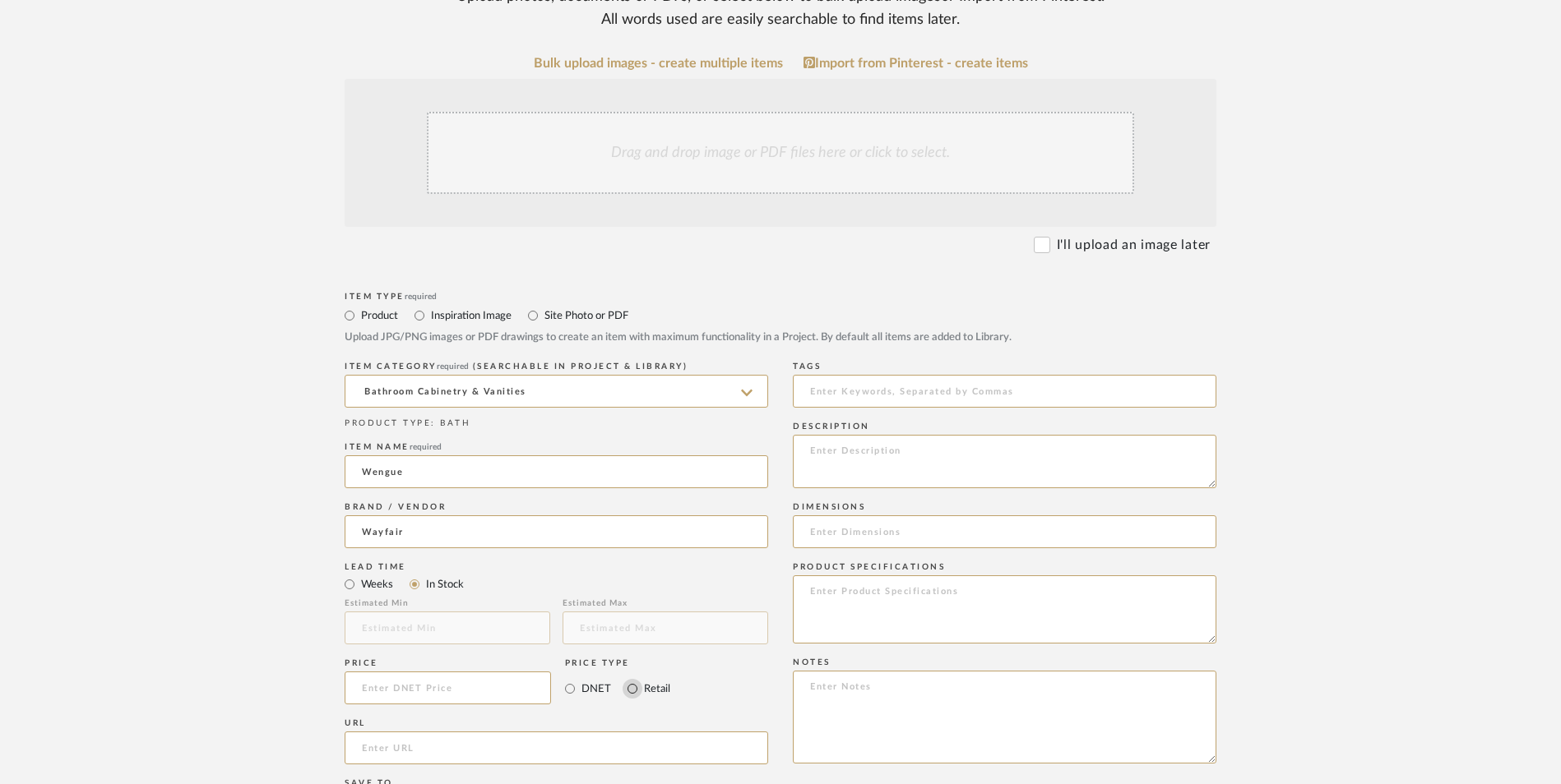
radio input "true"
click at [491, 672] on input at bounding box center [448, 688] width 206 height 33
type input "$199.99"
click at [481, 732] on input "url" at bounding box center [556, 748] width 424 height 33
paste input "[URL][DOMAIN_NAME]"
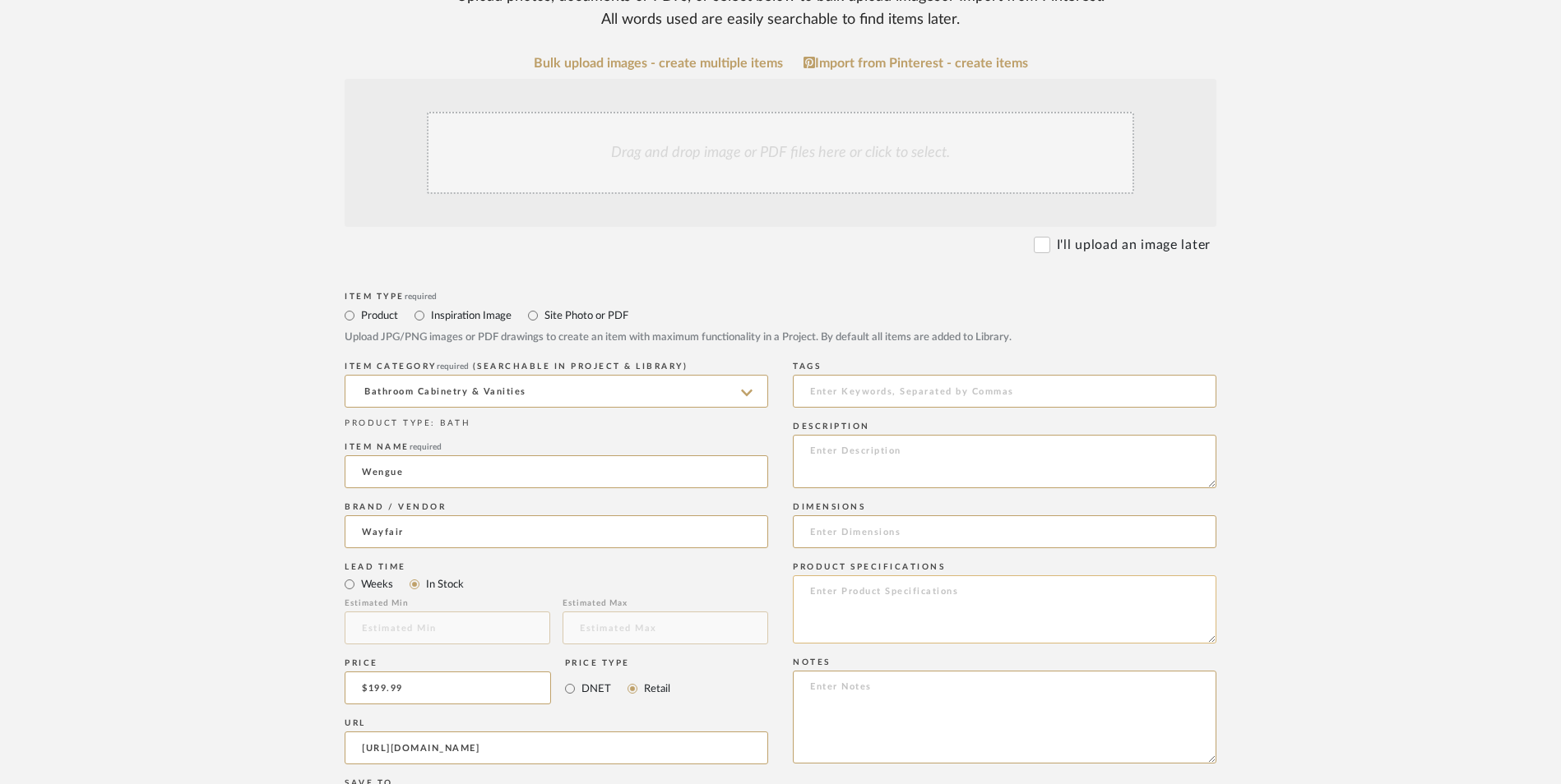
scroll to position [0, 443]
type input "[URL][DOMAIN_NAME]"
click at [1299, 486] on form "Bulk upload images - create multiple items Import from Pinterest - create items…" at bounding box center [780, 652] width 1048 height 1192
click at [947, 671] on textarea at bounding box center [1004, 717] width 424 height 93
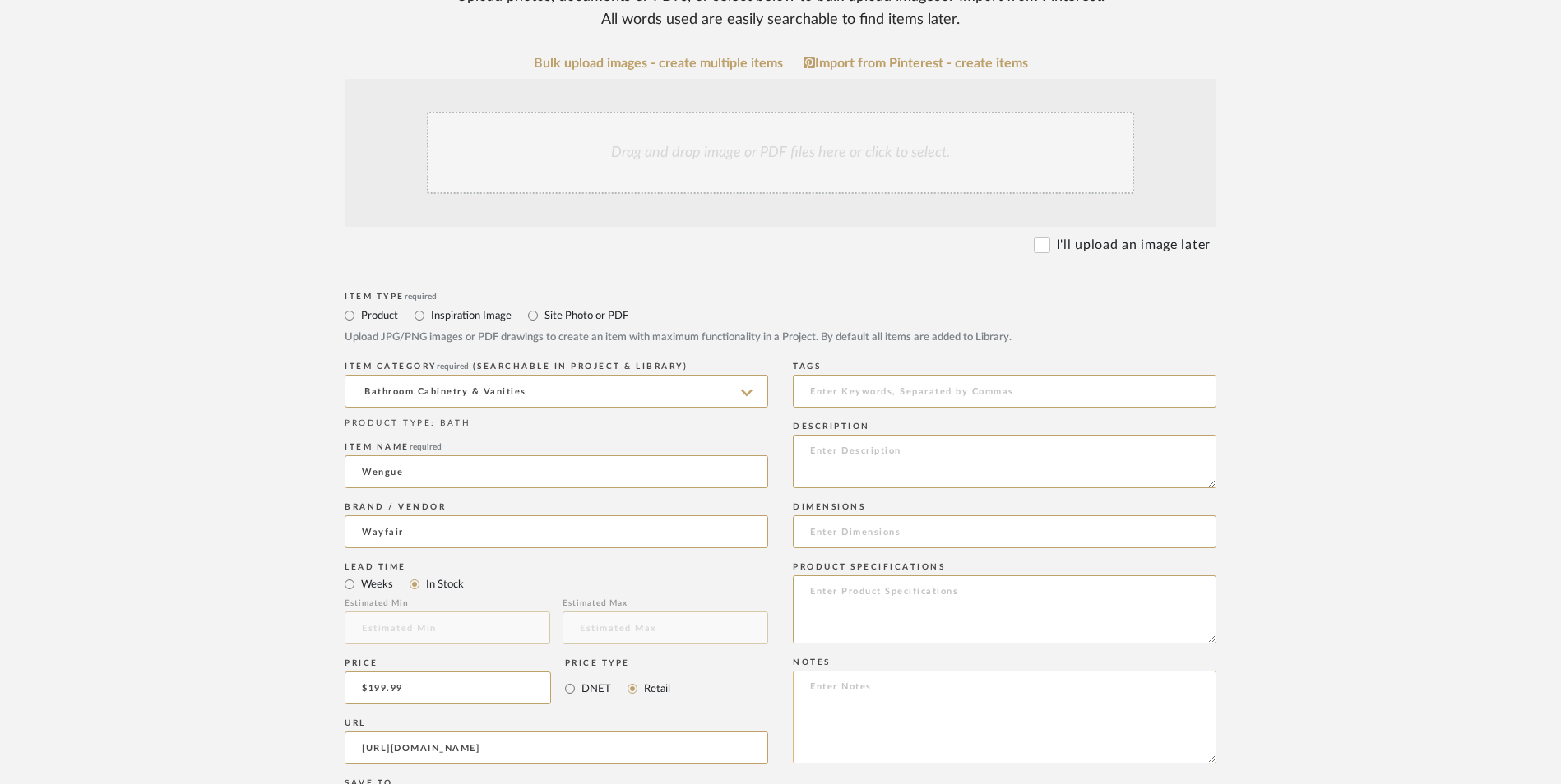
paste textarea "Option 1: ETA: SKU: Reviews - Stars Return | Refund Policy:"
click at [962, 671] on textarea "Option 1: ETA: SKU: Reviews - Stars Return | Refund Policy:" at bounding box center [1004, 717] width 424 height 93
click at [863, 671] on textarea "Option 1: ETA: SKU: Reviews - Stars Return | Refund Policy: 30 Days From Delive…" at bounding box center [1004, 717] width 424 height 93
click at [849, 671] on textarea "Option 1: Cabinets ETA: SKU: Reviews - Stars Return | Refund Policy: 30 Days Fr…" at bounding box center [1004, 717] width 424 height 93
drag, startPoint x: 840, startPoint y: 569, endPoint x: 859, endPoint y: 570, distance: 19.0
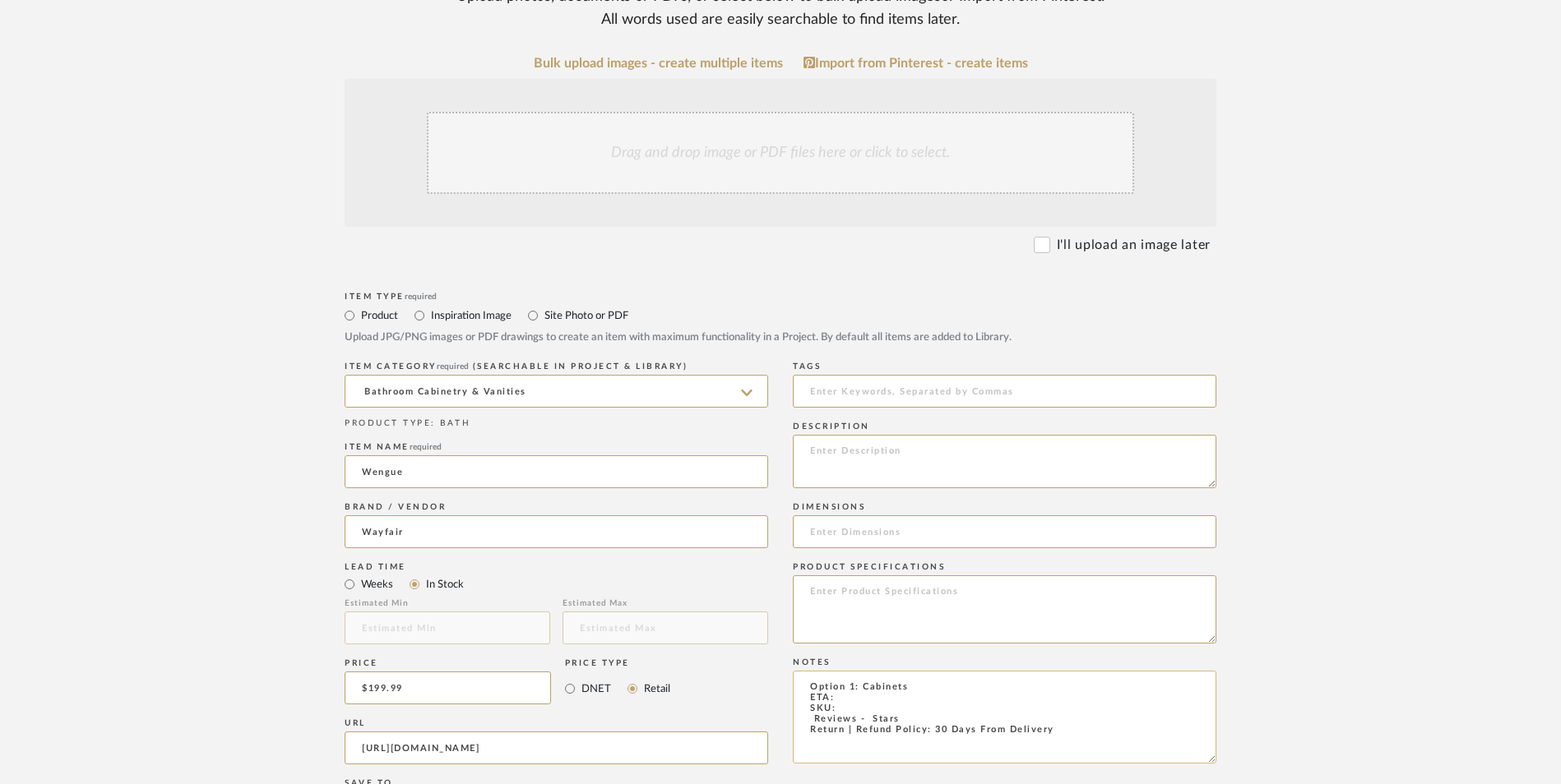
click at [839, 671] on textarea "Option 1: Cabinets ETA: SKU: Reviews - Stars Return | Refund Policy: 30 Days Fr…" at bounding box center [1004, 717] width 424 height 93
click at [868, 671] on textarea "Option 1: Cabinets ETA: 9.10.2025 SKU: Reviews - Stars Return | Refund Policy: …" at bounding box center [1004, 717] width 424 height 93
paste textarea "W113722284"
drag, startPoint x: 813, startPoint y: 585, endPoint x: 782, endPoint y: 585, distance: 31.0
click at [782, 585] on div "Item Type required Product Inspiration Image Site Photo or PDF Upload JPG/PNG i…" at bounding box center [780, 768] width 872 height 960
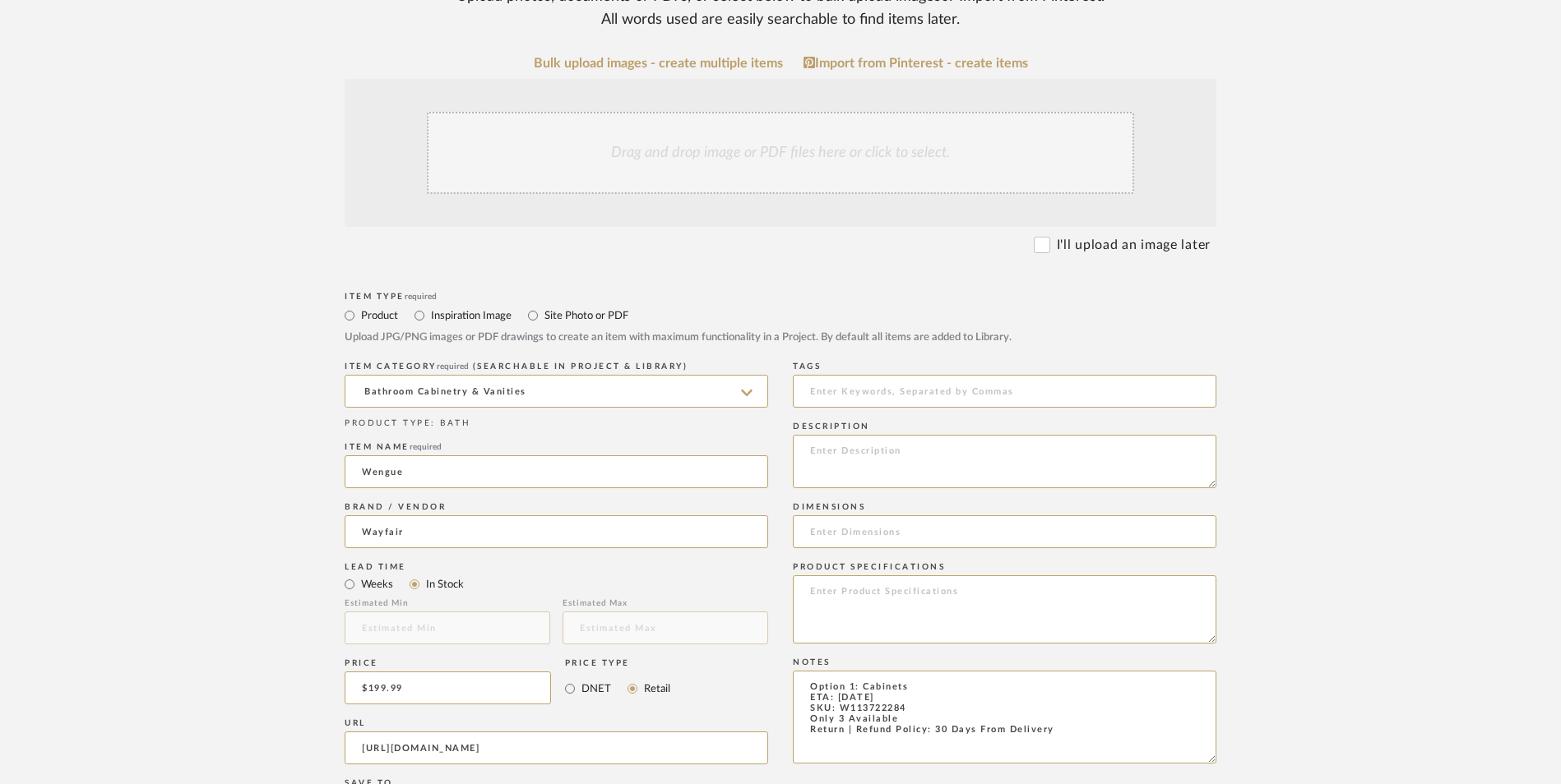
type textarea "Option 1: Cabinets ETA: 9.10.2025 SKU: W113722284 Only 3 Available Return | Ref…"
click at [1411, 482] on upload-items "Create new item in Shana Haynes Upload photos, documents or PDFs, or select bel…" at bounding box center [780, 564] width 1561 height 1450
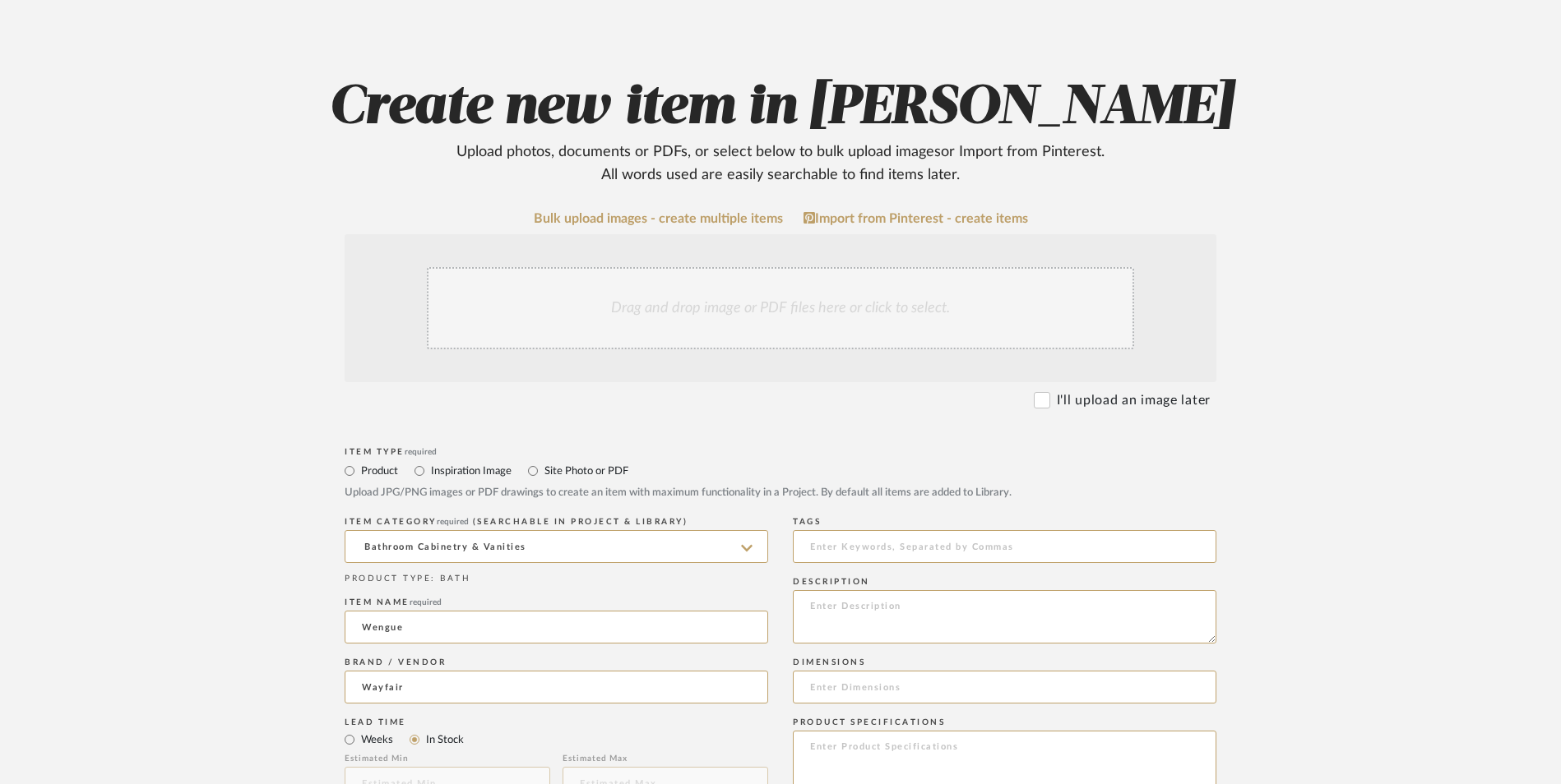
scroll to position [82, 0]
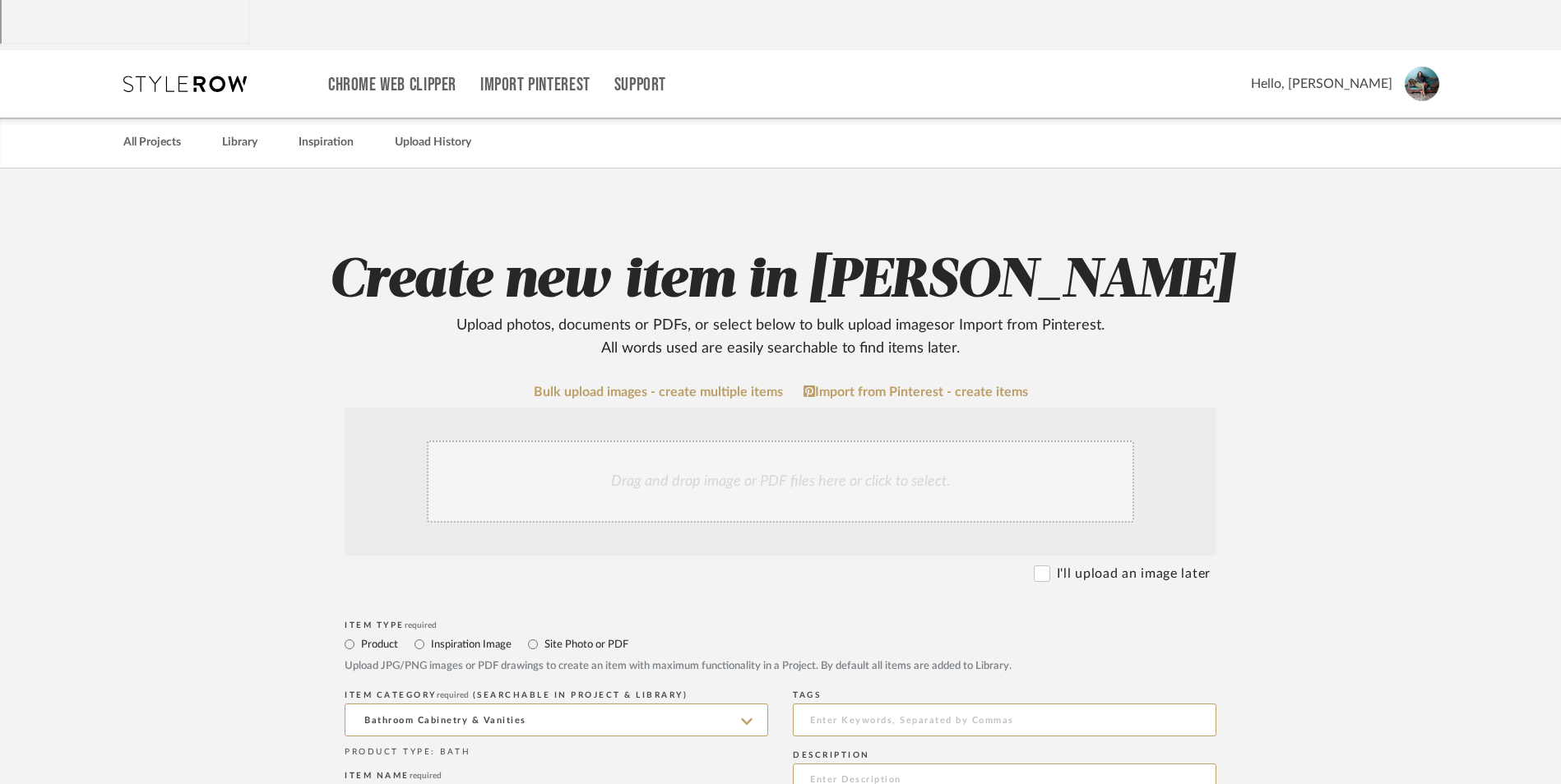
click at [743, 441] on div "Drag and drop image or PDF files here or click to select." at bounding box center [781, 481] width 708 height 82
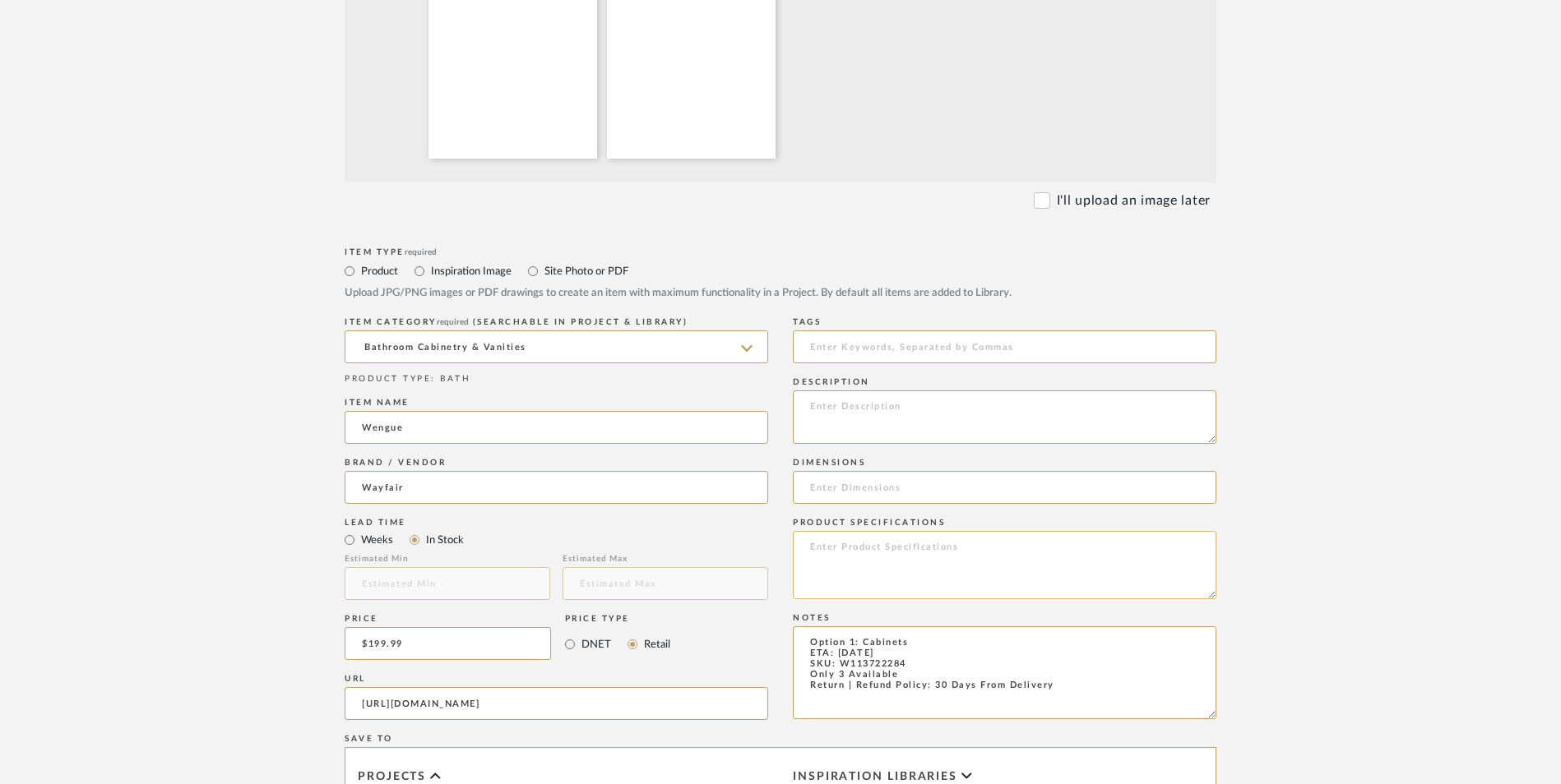
scroll to position [658, 0]
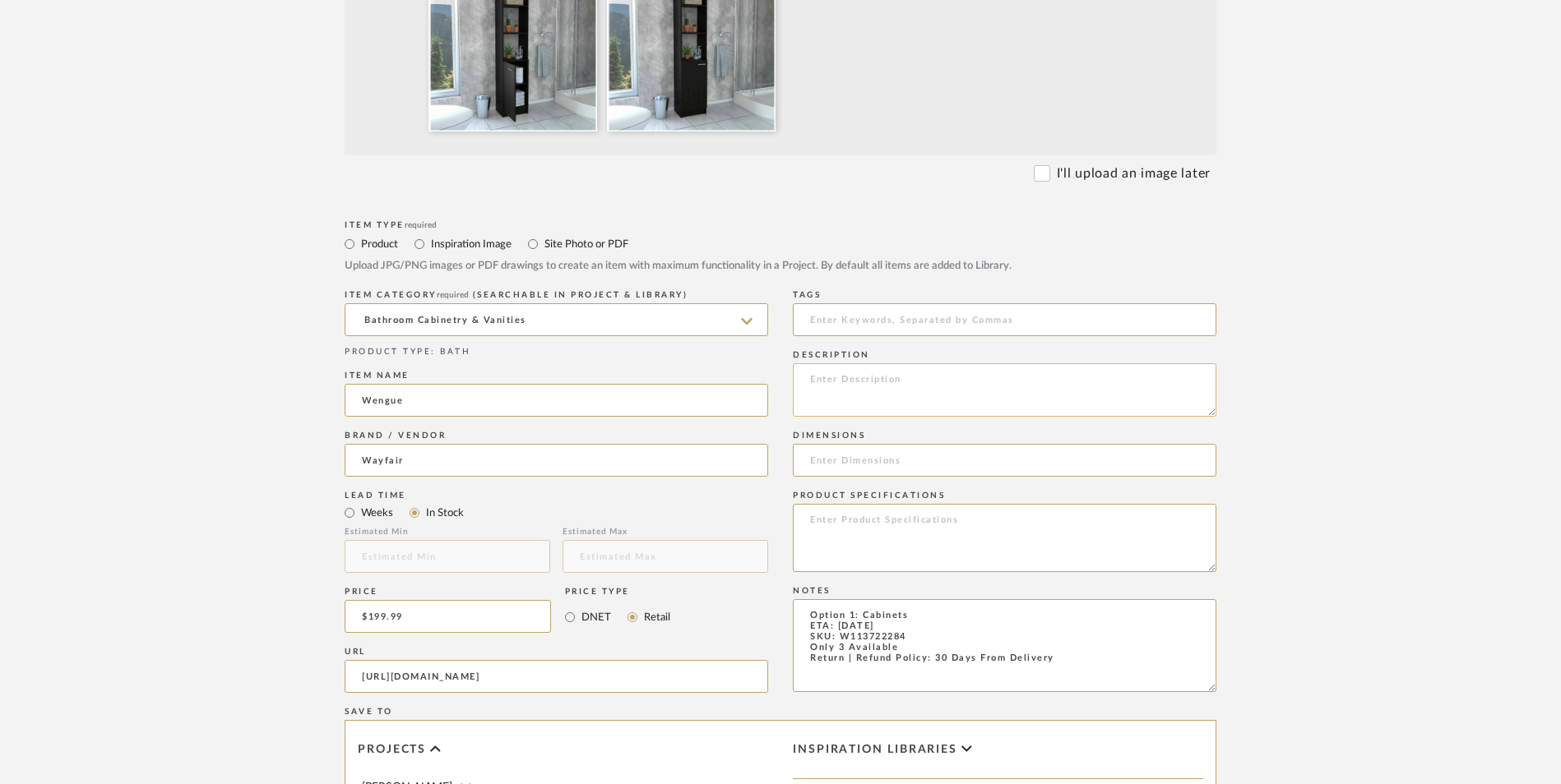
click at [905, 363] on textarea at bounding box center [1004, 389] width 424 height 54
paste textarea "Maximize your bathroom’s potential with this versatile storage unit. Whether yo…"
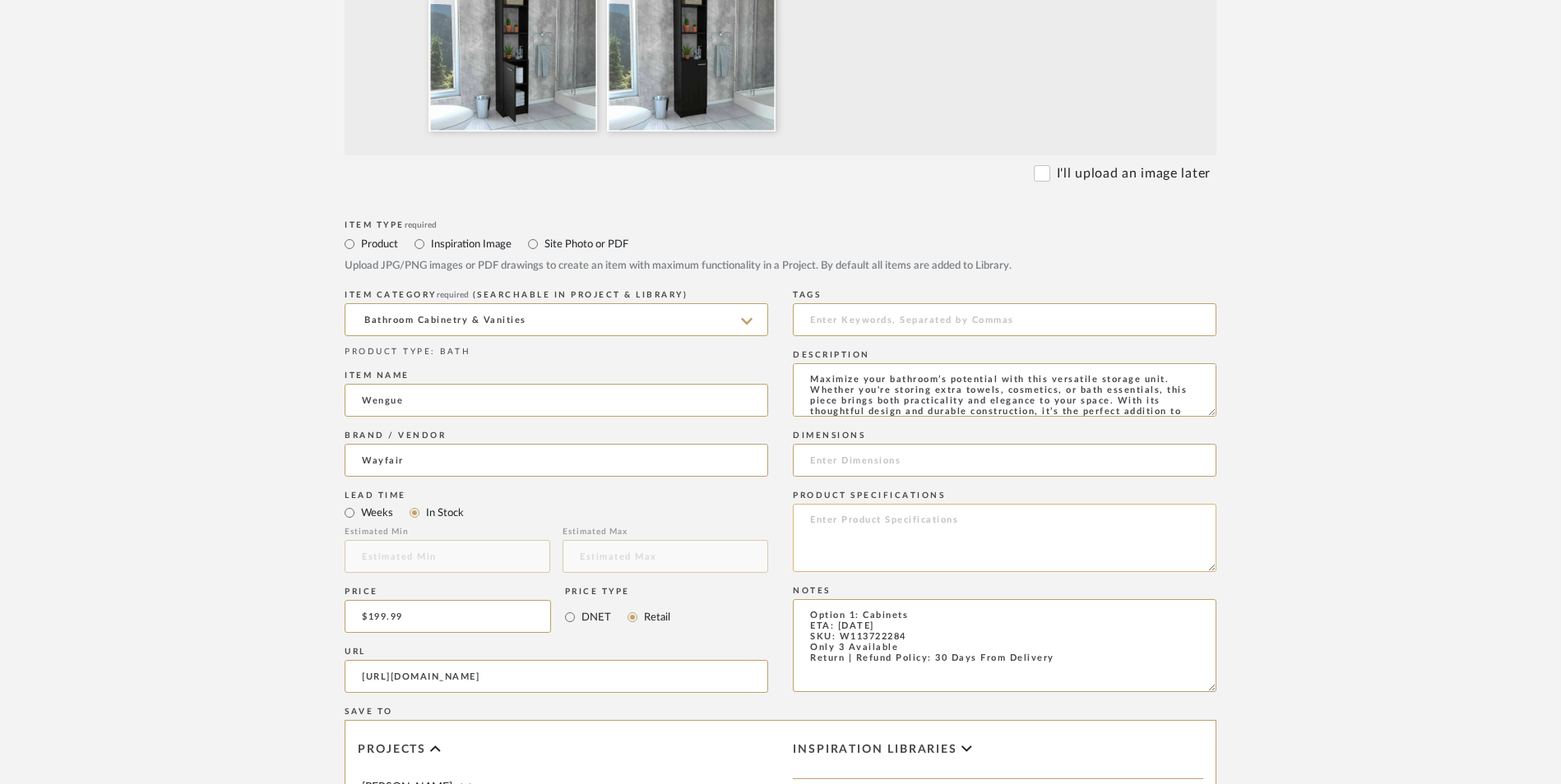
scroll to position [12, 0]
type textarea "Maximize your bathroom’s potential with this versatile storage unit. Whether yo…"
click at [914, 444] on input at bounding box center [1004, 460] width 424 height 33
paste input "63.8'' H X 10.4'' W X 13.03'' D"
click at [904, 444] on input "63.8'' H X 10.4'' W X 13.03'' W" at bounding box center [1004, 460] width 424 height 33
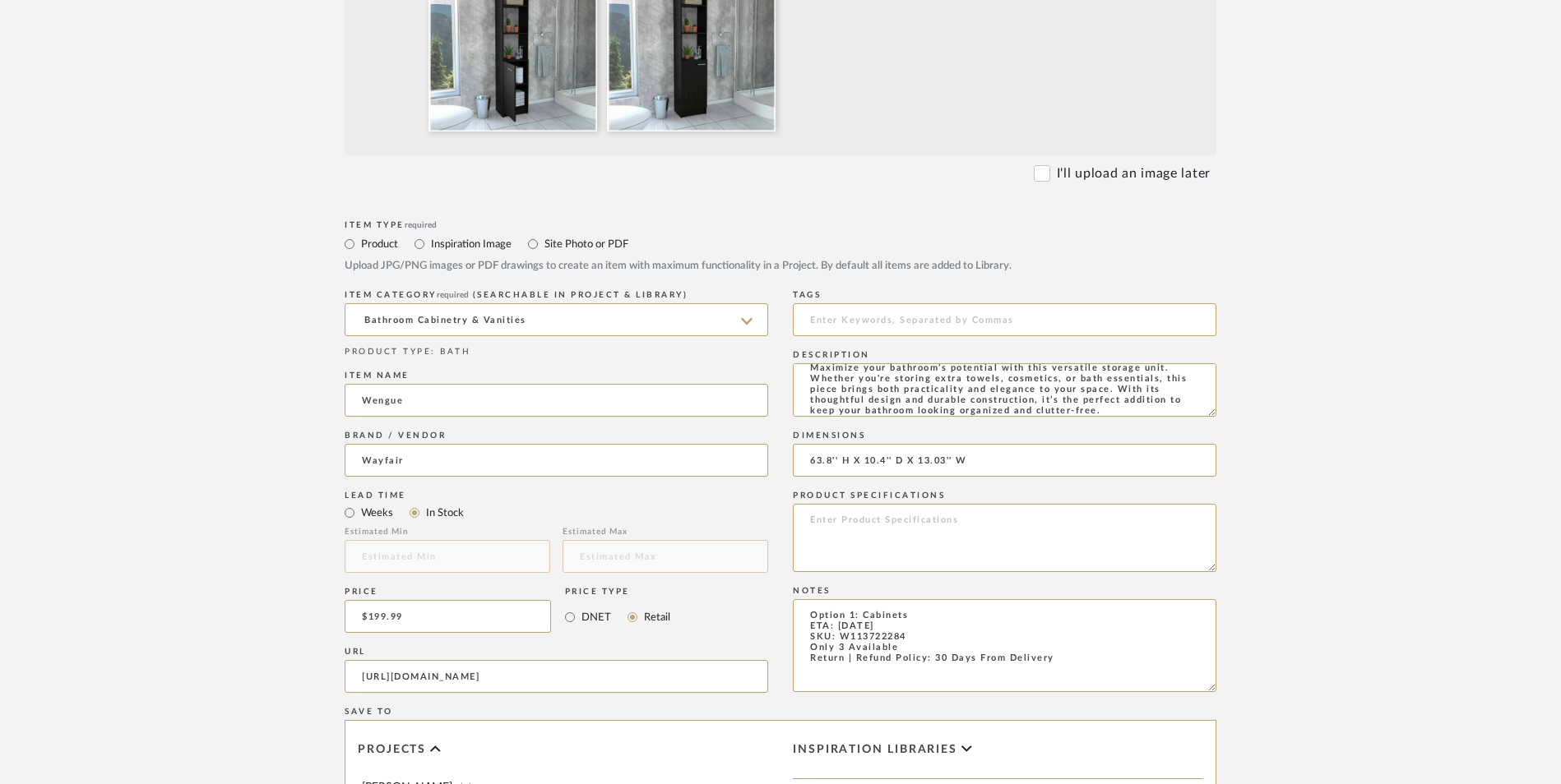
type input "63.8'' H X 10.4'' D X 13.03'' W"
click at [910, 504] on textarea at bounding box center [1004, 538] width 424 height 68
paste textarea "Particle Board"
type textarea "Particle Board"
drag, startPoint x: 1310, startPoint y: 414, endPoint x: 1283, endPoint y: 443, distance: 39.6
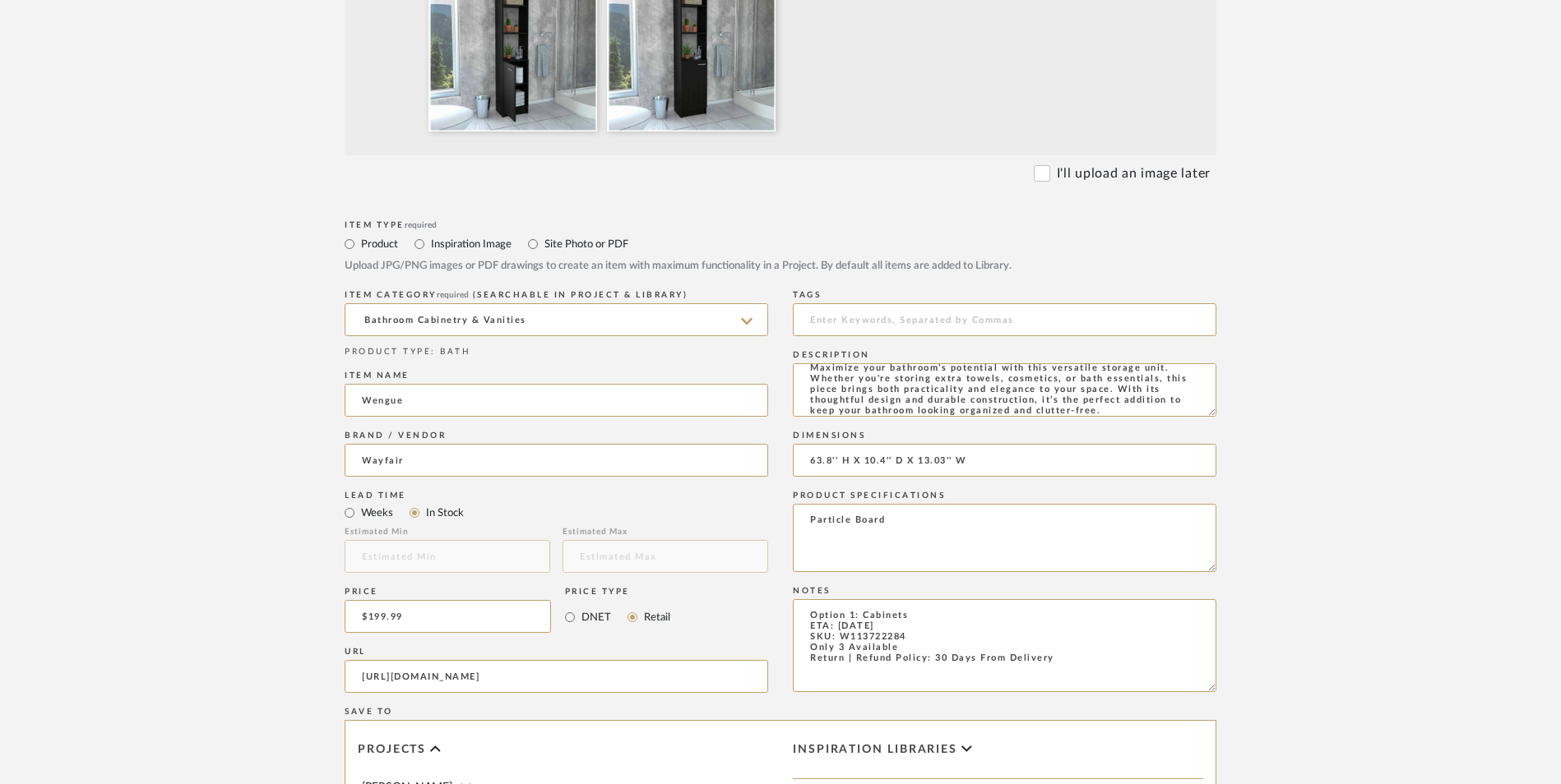
click at [1310, 413] on upload-items "Create new item in Shana Haynes Upload photos, documents or PDFs, or select bel…" at bounding box center [780, 405] width 1561 height 1624
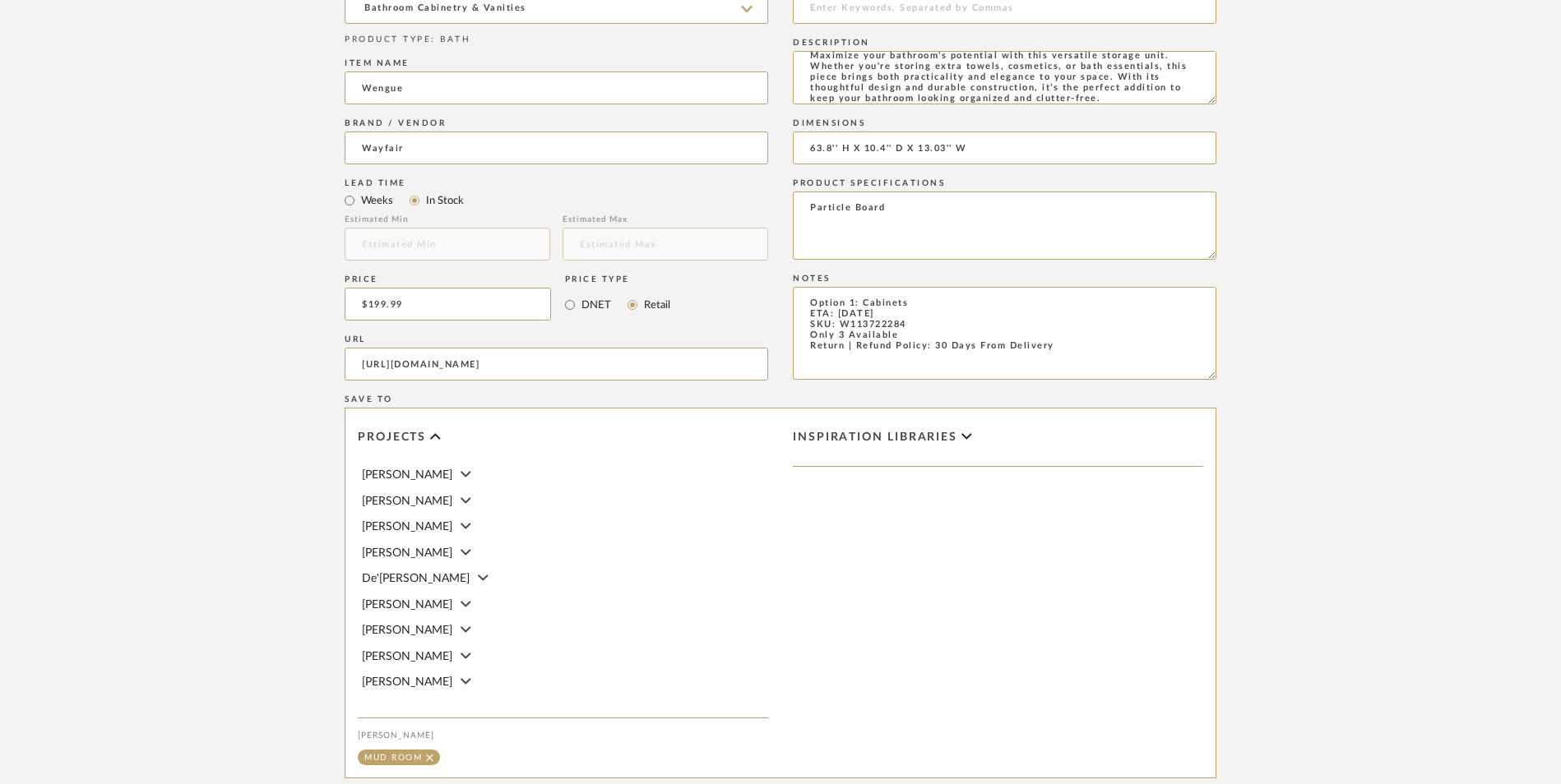
scroll to position [987, 0]
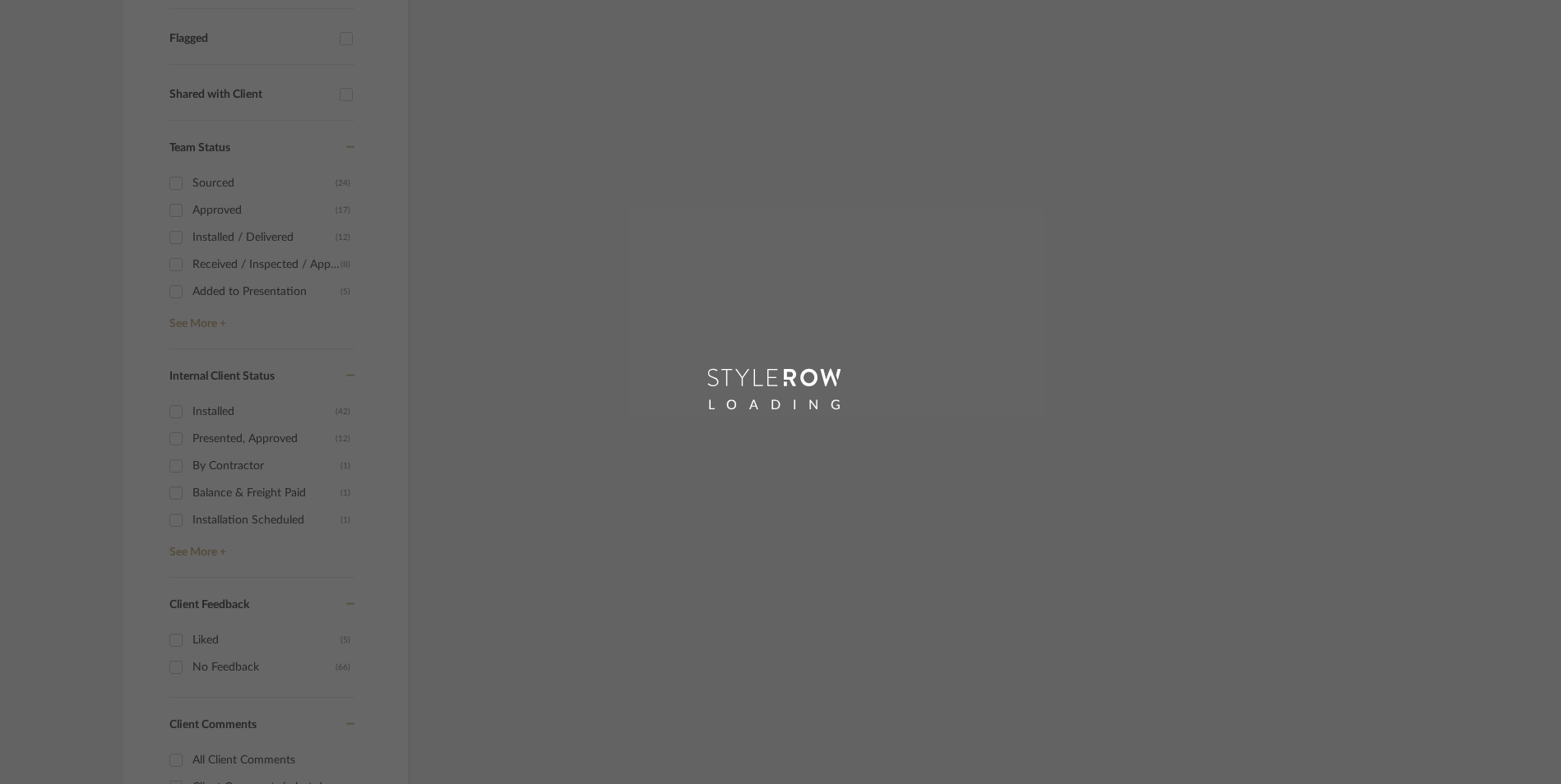
scroll to position [276, 0]
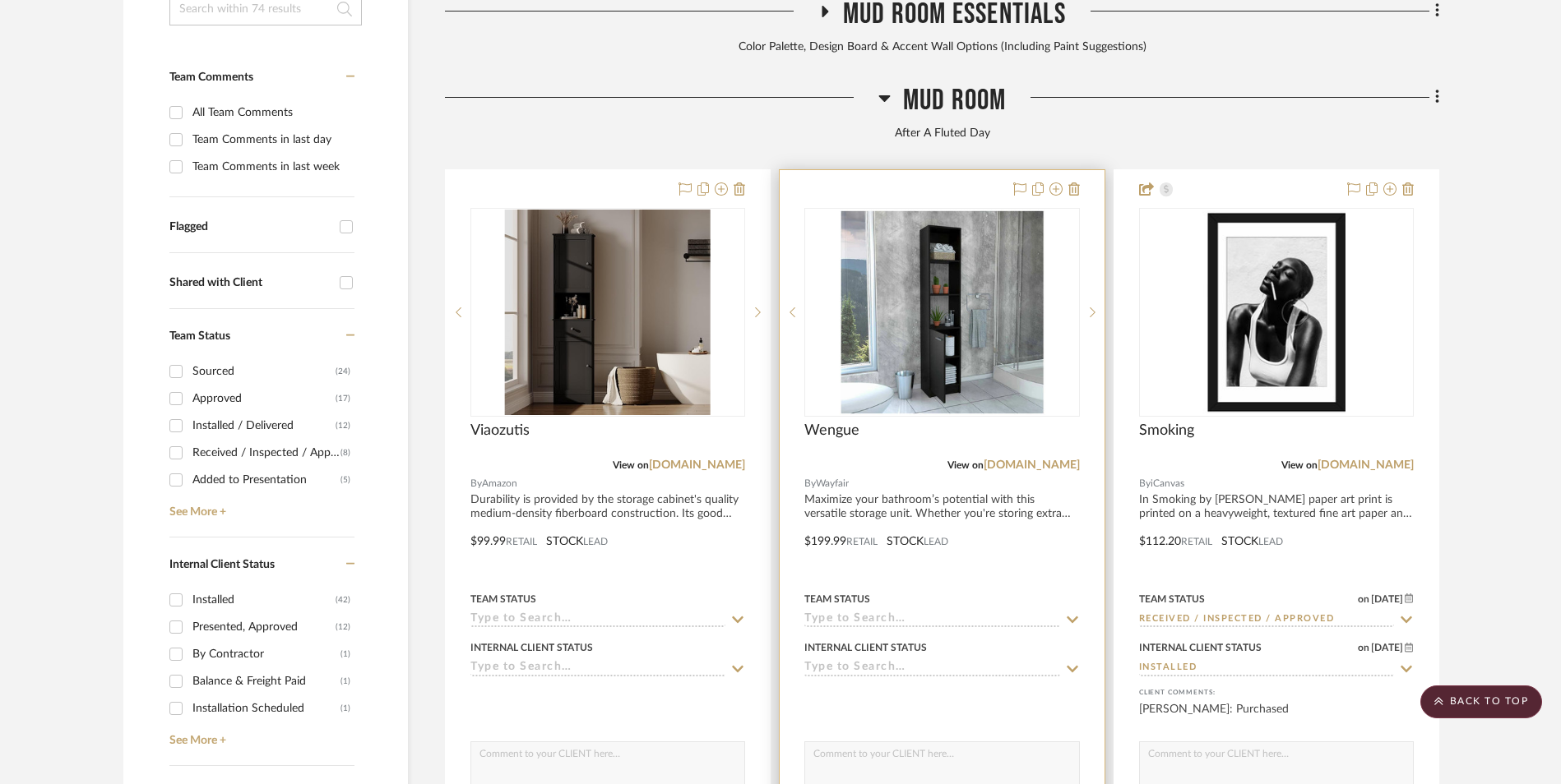
scroll to position [557, 0]
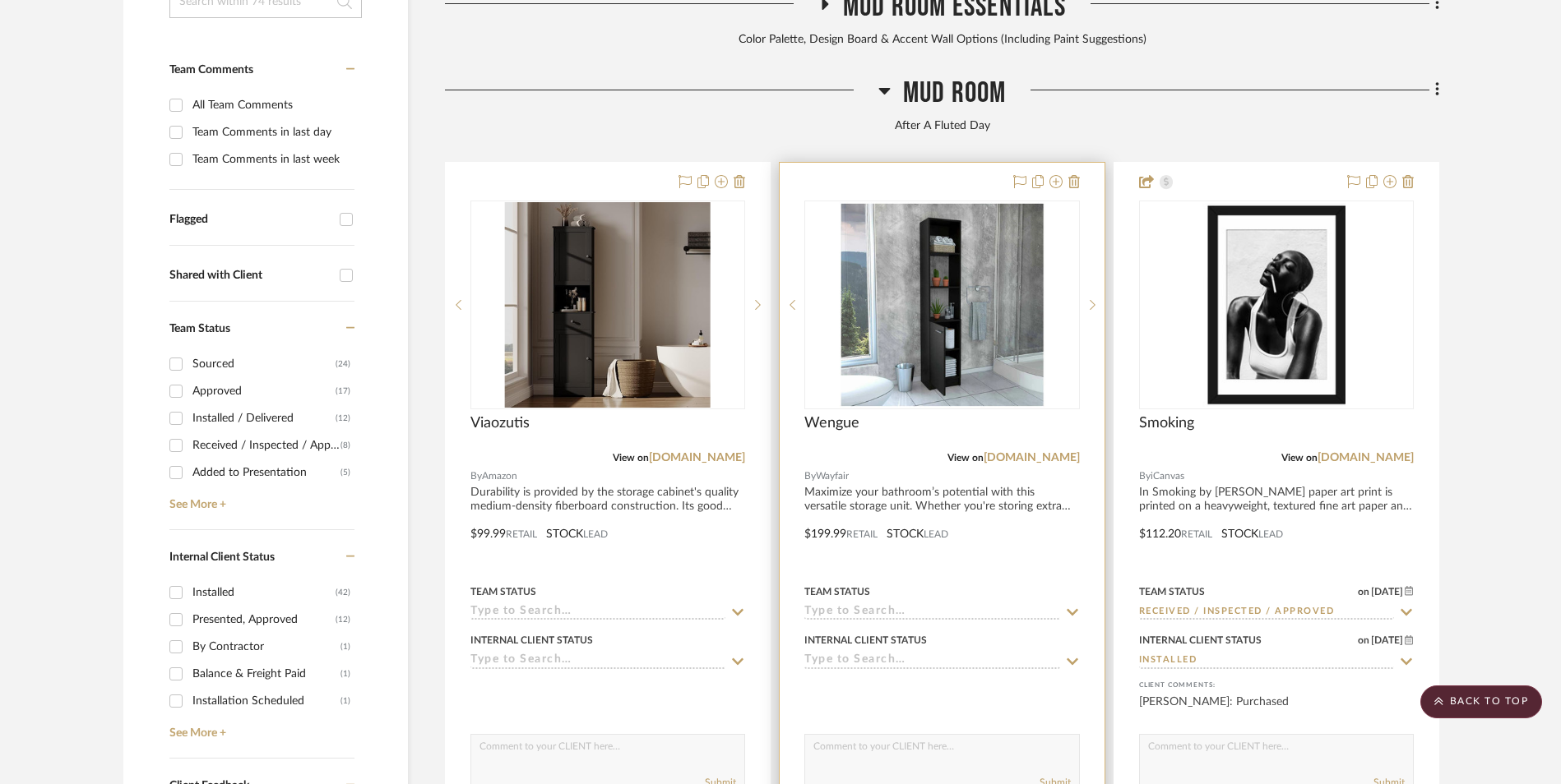
click at [900, 221] on img "0" at bounding box center [941, 304] width 205 height 205
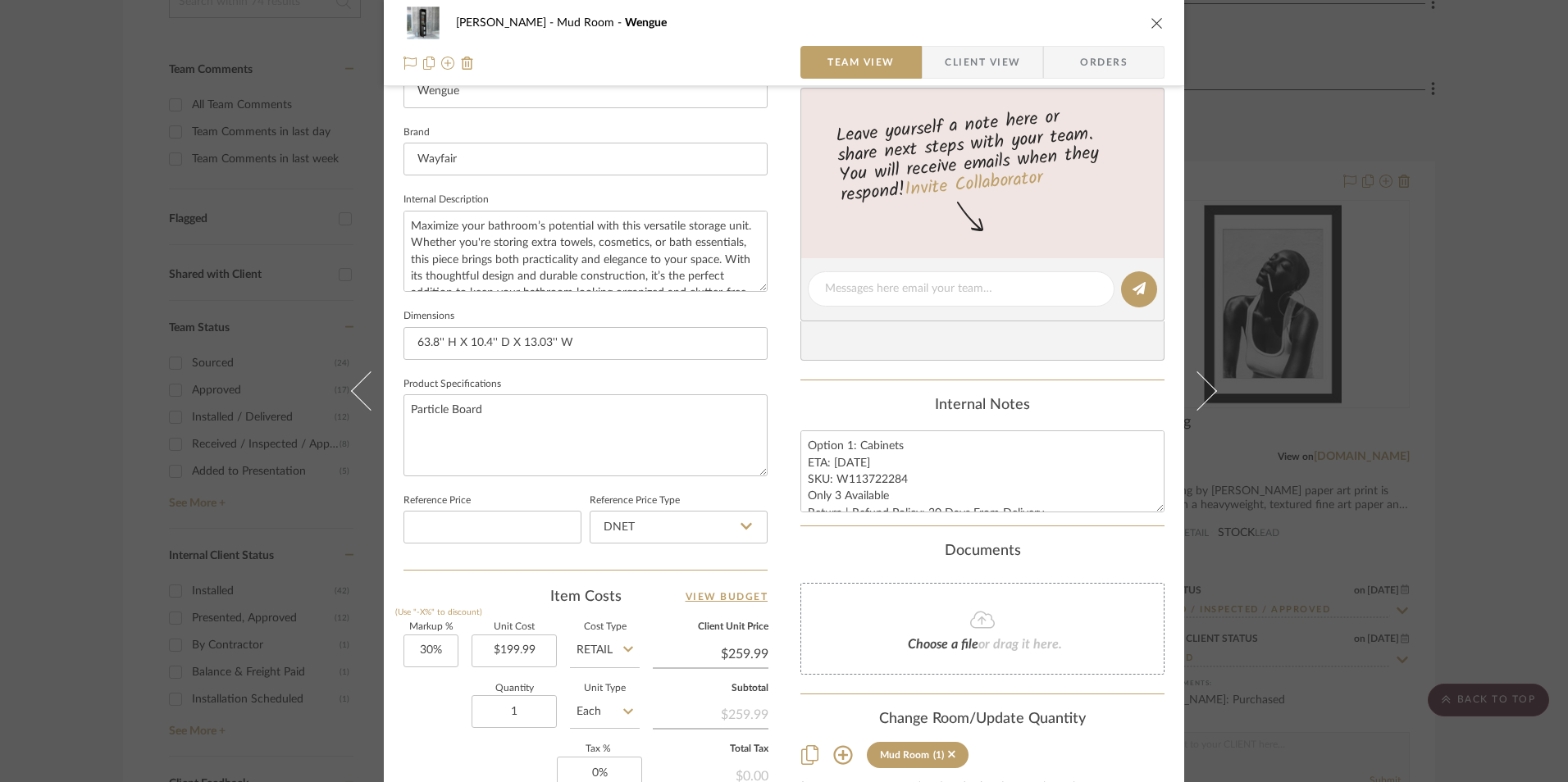
scroll to position [656, 0]
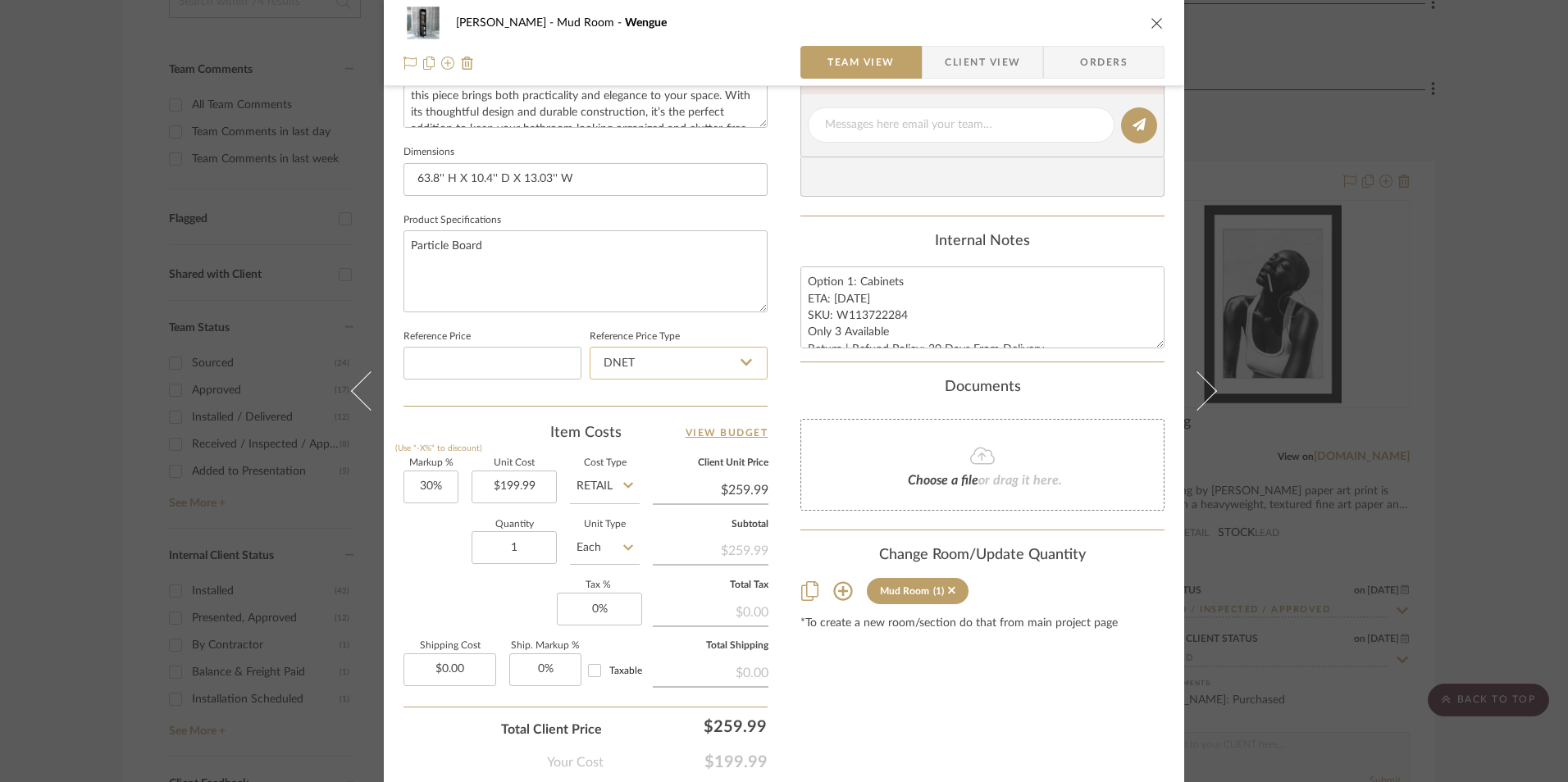
click at [702, 366] on input "DNET" at bounding box center [679, 363] width 178 height 33
click at [671, 435] on div "Retail" at bounding box center [686, 446] width 202 height 42
type input "Retail"
type input "30"
click at [427, 489] on input "30" at bounding box center [431, 487] width 55 height 33
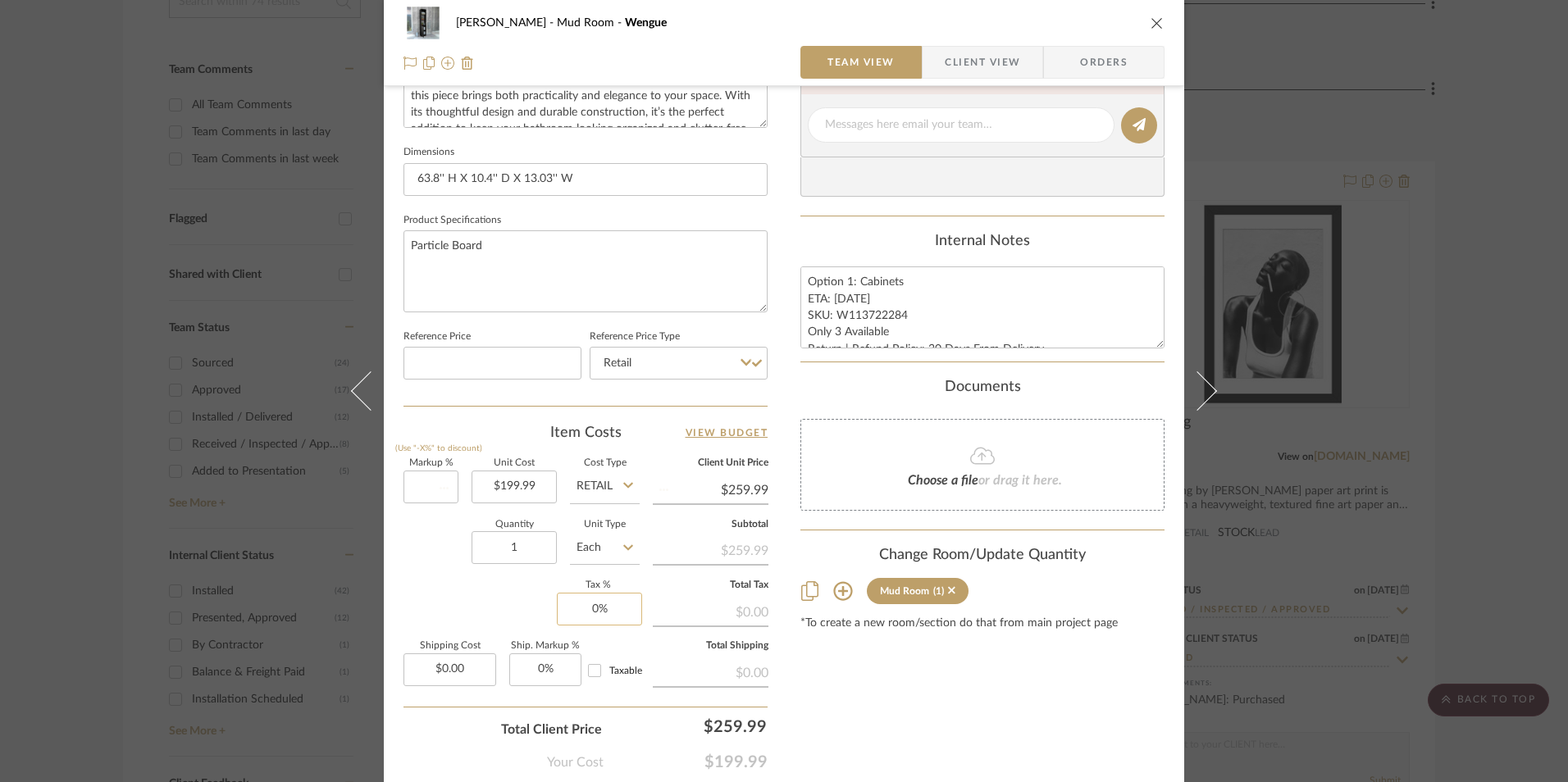
drag, startPoint x: 435, startPoint y: 577, endPoint x: 576, endPoint y: 603, distance: 143.4
click at [442, 575] on div "Quantity 1 Unit Type Each" at bounding box center [522, 550] width 236 height 58
type input "0%"
type input "$199.99"
click at [611, 609] on input "0" at bounding box center [599, 609] width 85 height 33
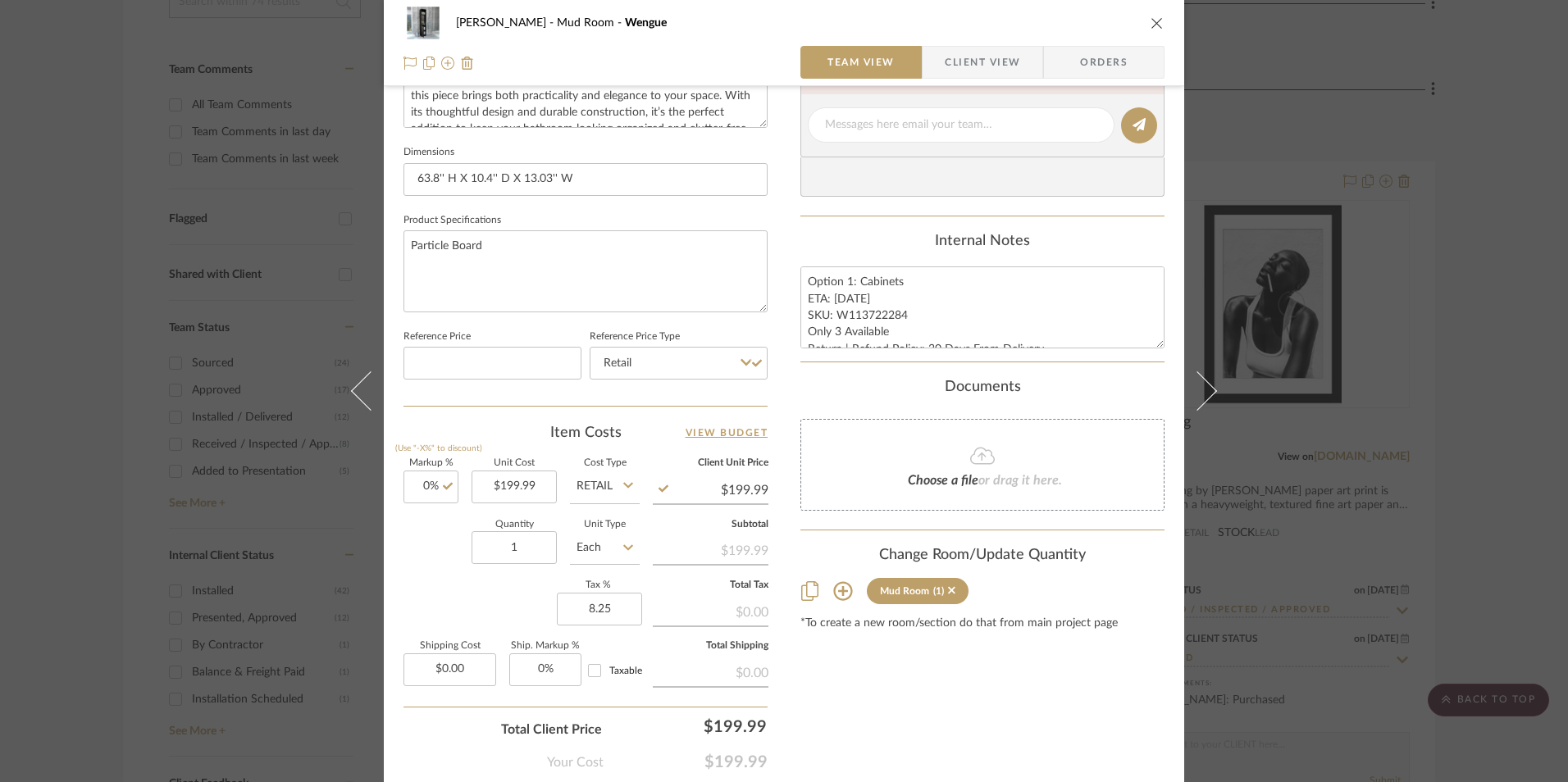
type input "8.25%"
click at [886, 707] on div "Content here copies to Client View - confirm visibility there. Show in Client D…" at bounding box center [983, 130] width 364 height 1350
click at [868, 327] on textarea "Option 1: Cabinets ETA: 9.10.2025 SKU: W113722284 Only 3 Available Return | Ref…" at bounding box center [983, 308] width 364 height 82
drag, startPoint x: 900, startPoint y: 314, endPoint x: 833, endPoint y: 314, distance: 67.0
click at [833, 314] on textarea "Option 1: Cabinets ETA: 9.10.2025 SKU: W113722284 Only 3 Available Return | Ref…" at bounding box center [983, 308] width 364 height 82
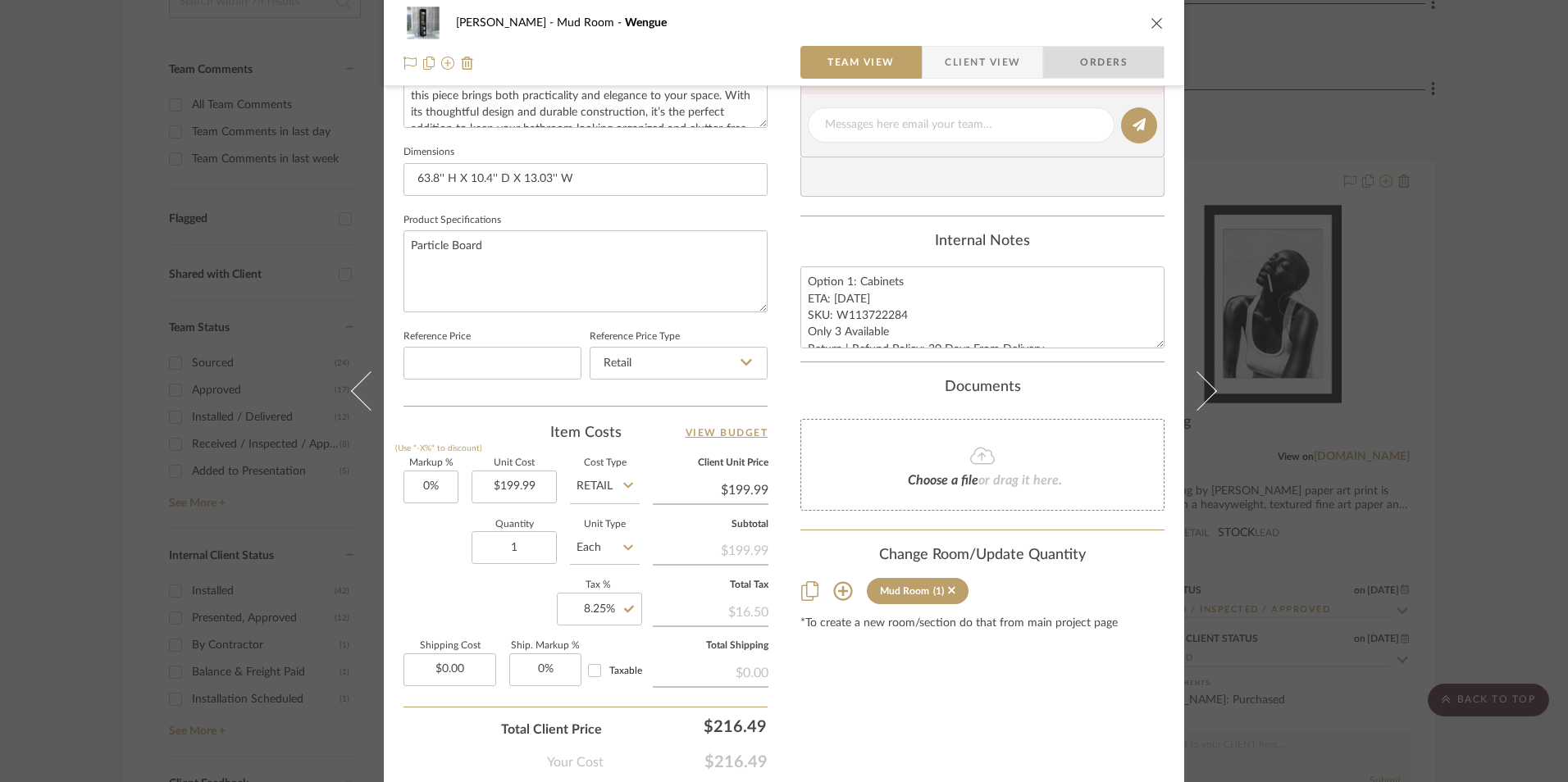
click at [1116, 56] on span "Orders" at bounding box center [1104, 62] width 83 height 33
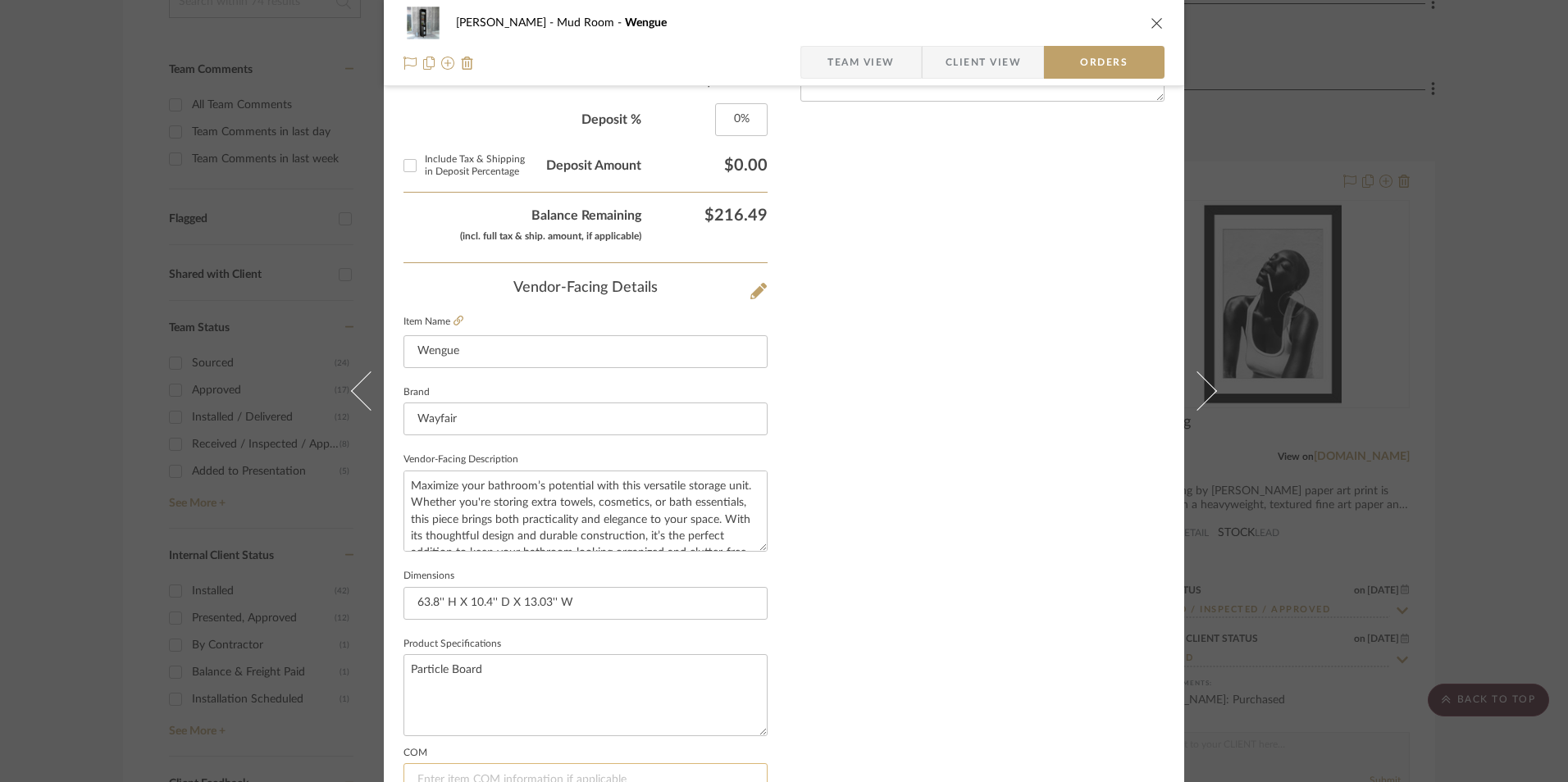
scroll to position [962, 0]
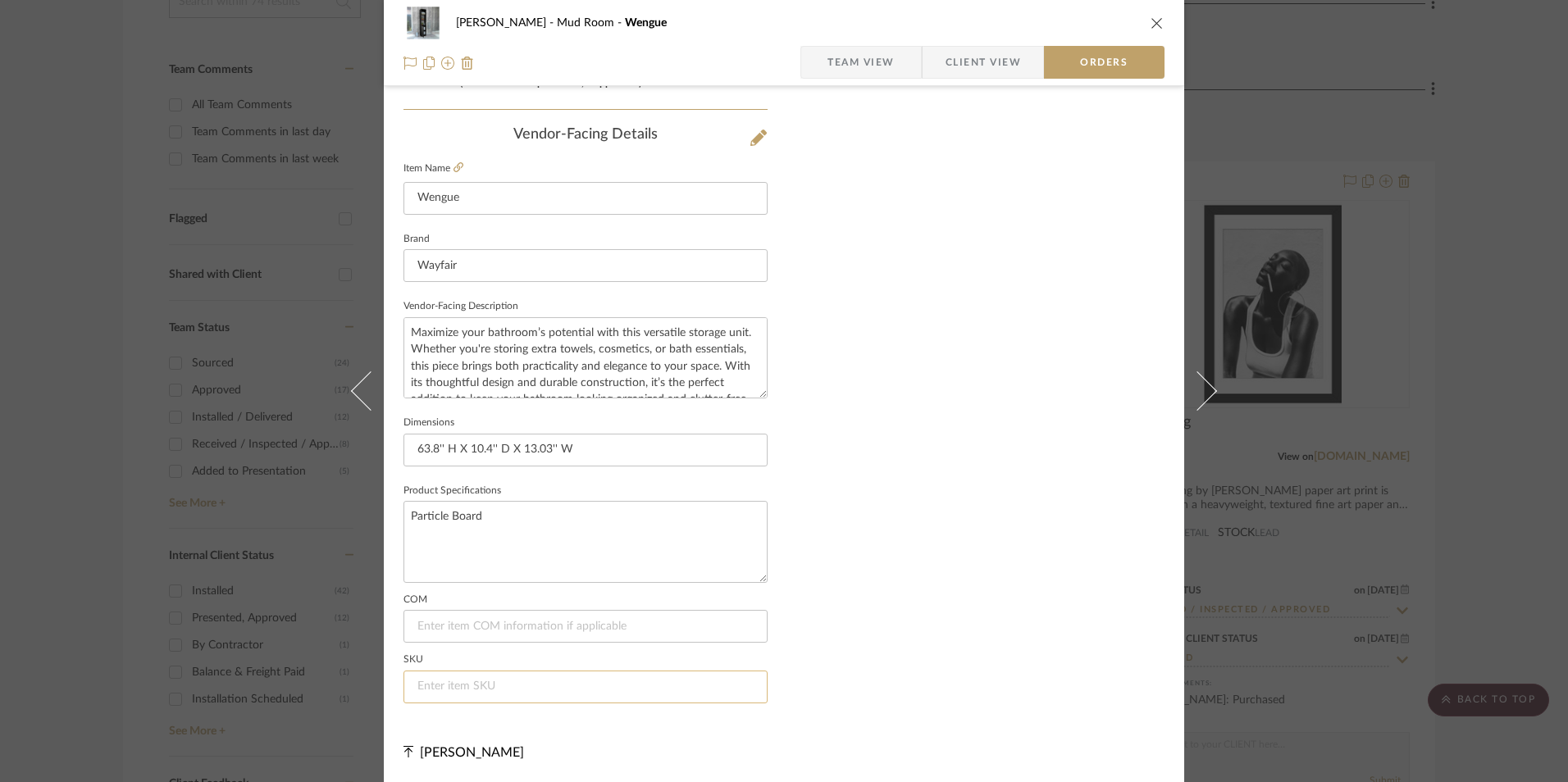
click at [495, 684] on input at bounding box center [586, 687] width 364 height 33
paste input "W113722284"
type input "W113722284"
click at [1152, 24] on icon "close" at bounding box center [1156, 22] width 13 height 13
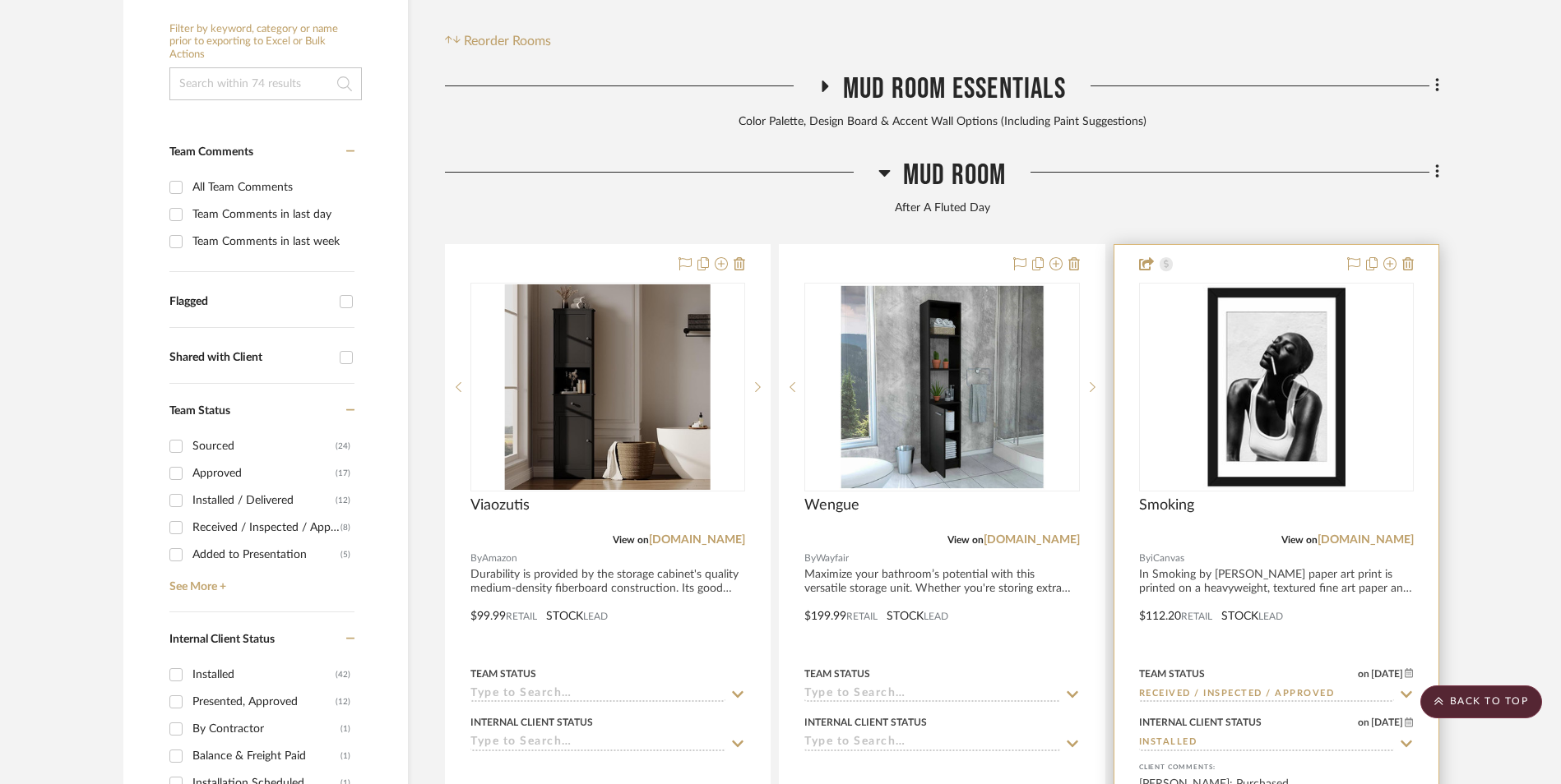
scroll to position [393, 0]
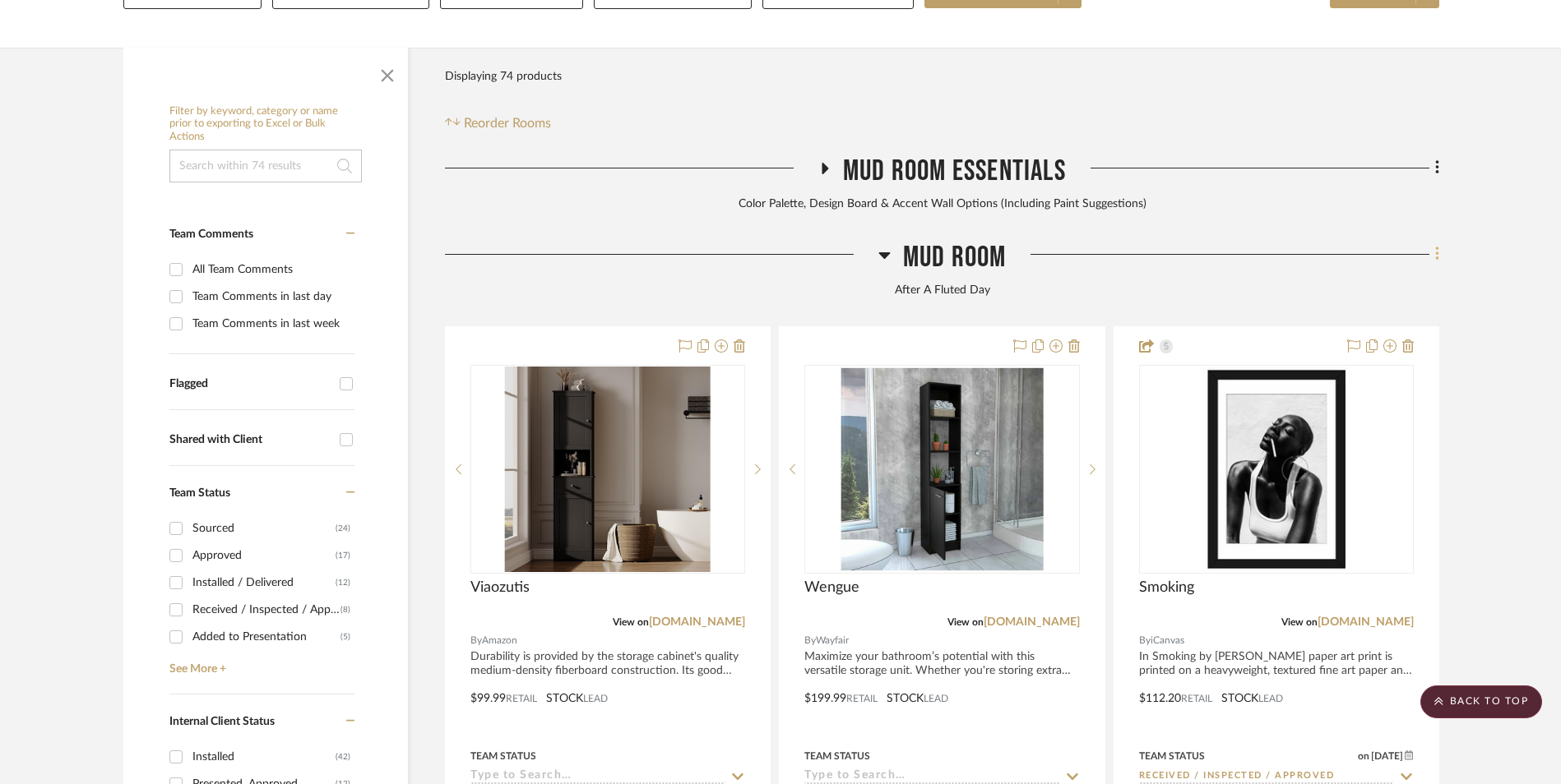
click at [1435, 245] on icon at bounding box center [1437, 253] width 5 height 18
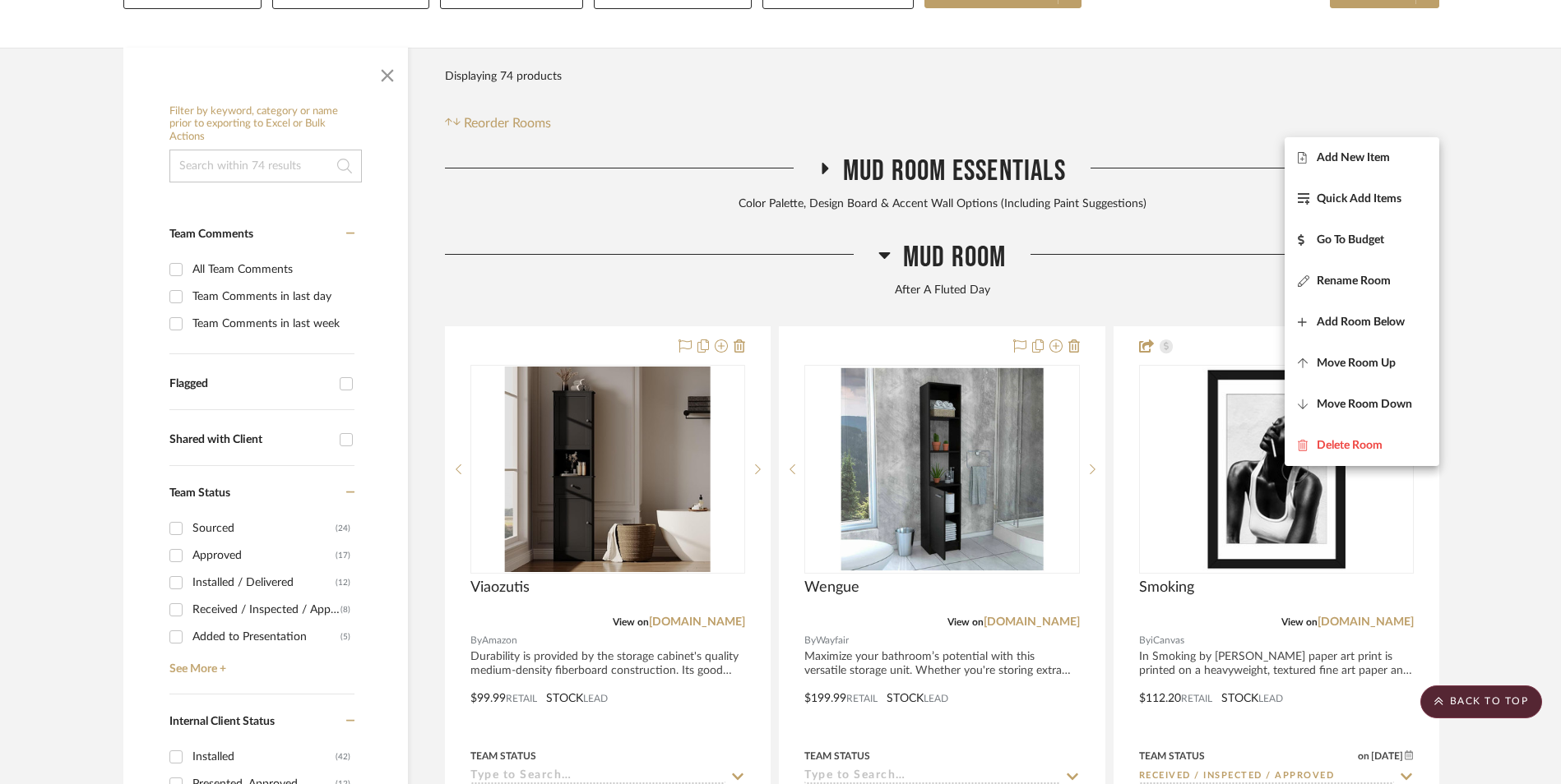
drag, startPoint x: 1320, startPoint y: 159, endPoint x: 1502, endPoint y: 264, distance: 210.1
click at [1321, 159] on span "Add New Item" at bounding box center [1353, 158] width 73 height 14
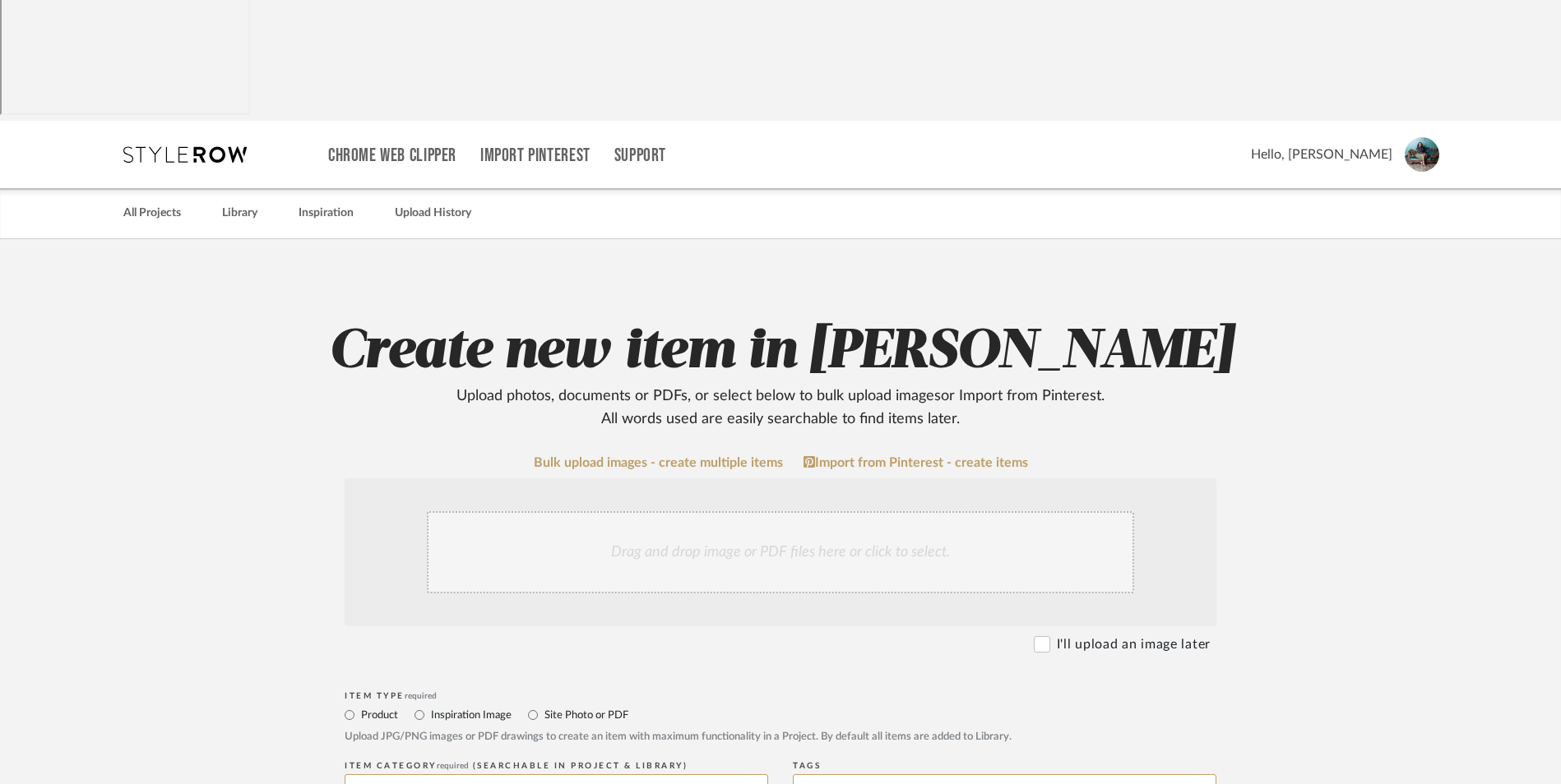
scroll to position [246, 0]
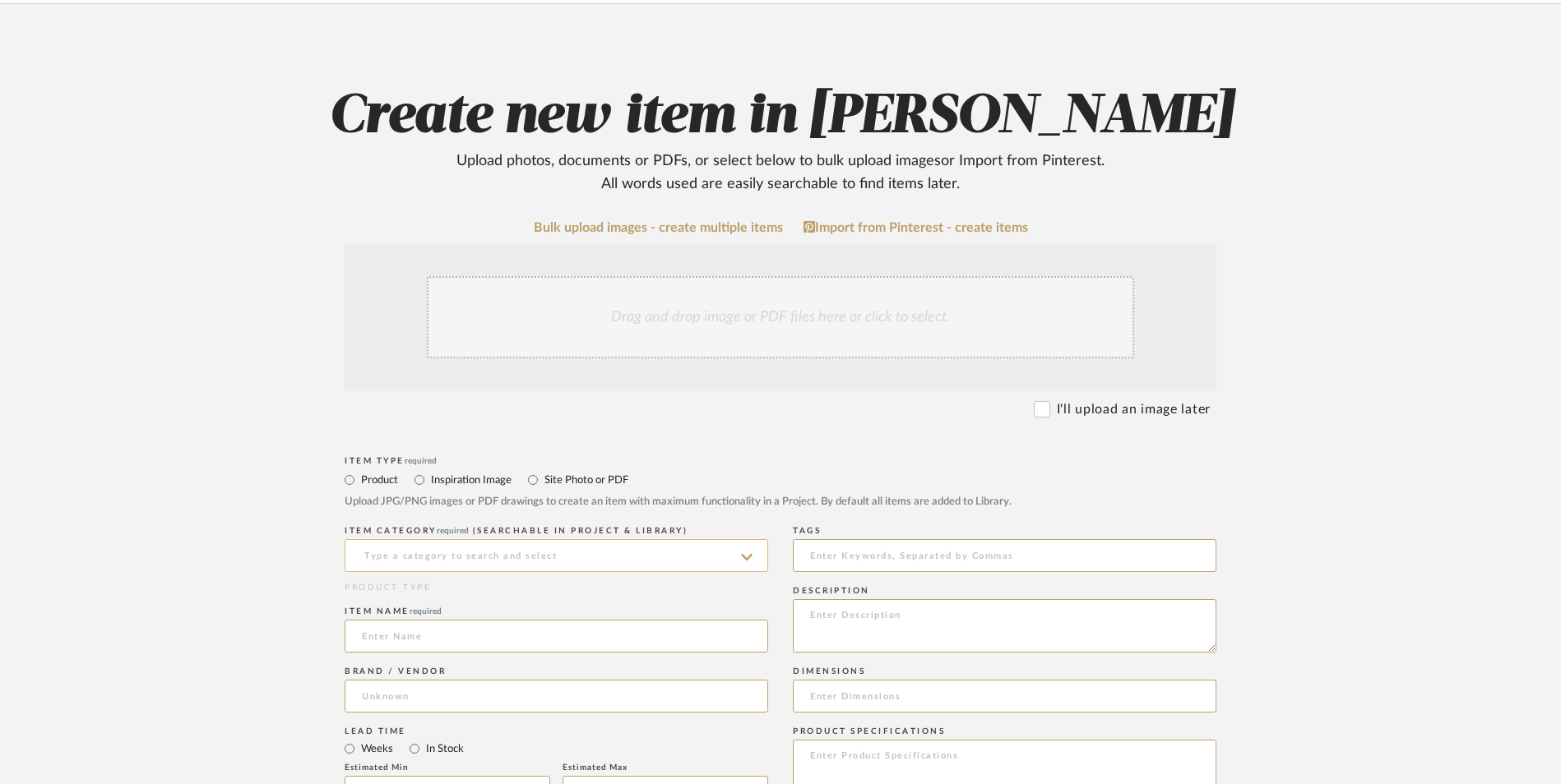
click at [468, 539] on input at bounding box center [556, 556] width 424 height 33
click at [454, 469] on span "Bathroom Cabinetry & Vanities" at bounding box center [460, 464] width 196 height 12
type input "Bathroom Cabinetry & Vanities"
click at [404, 620] on input at bounding box center [556, 636] width 424 height 33
drag, startPoint x: 444, startPoint y: 507, endPoint x: 241, endPoint y: 508, distance: 203.0
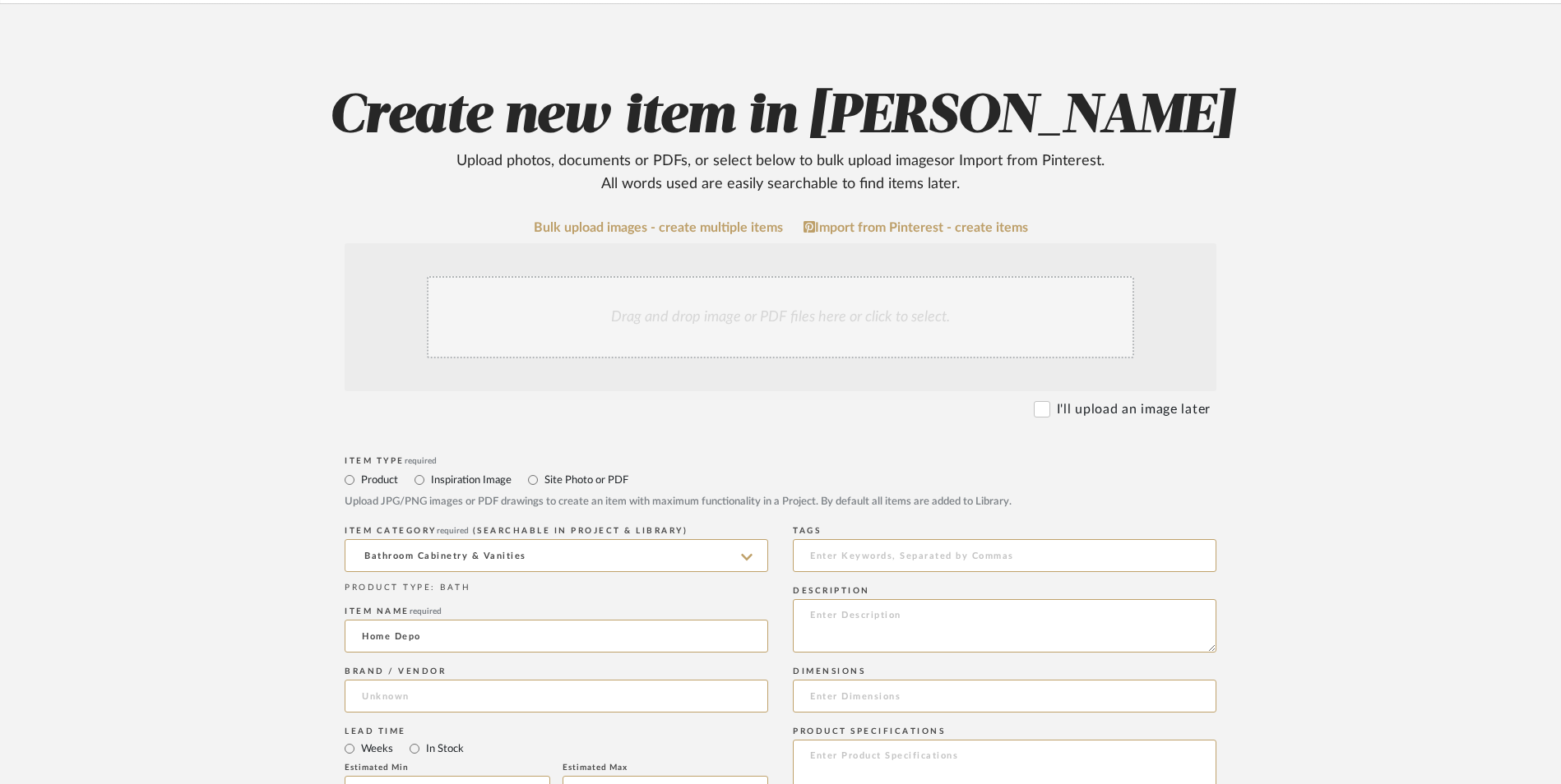
click at [249, 508] on upload-items "Create new item in Shana Haynes Upload photos, documents or PDFs, or select bel…" at bounding box center [780, 729] width 1561 height 1450
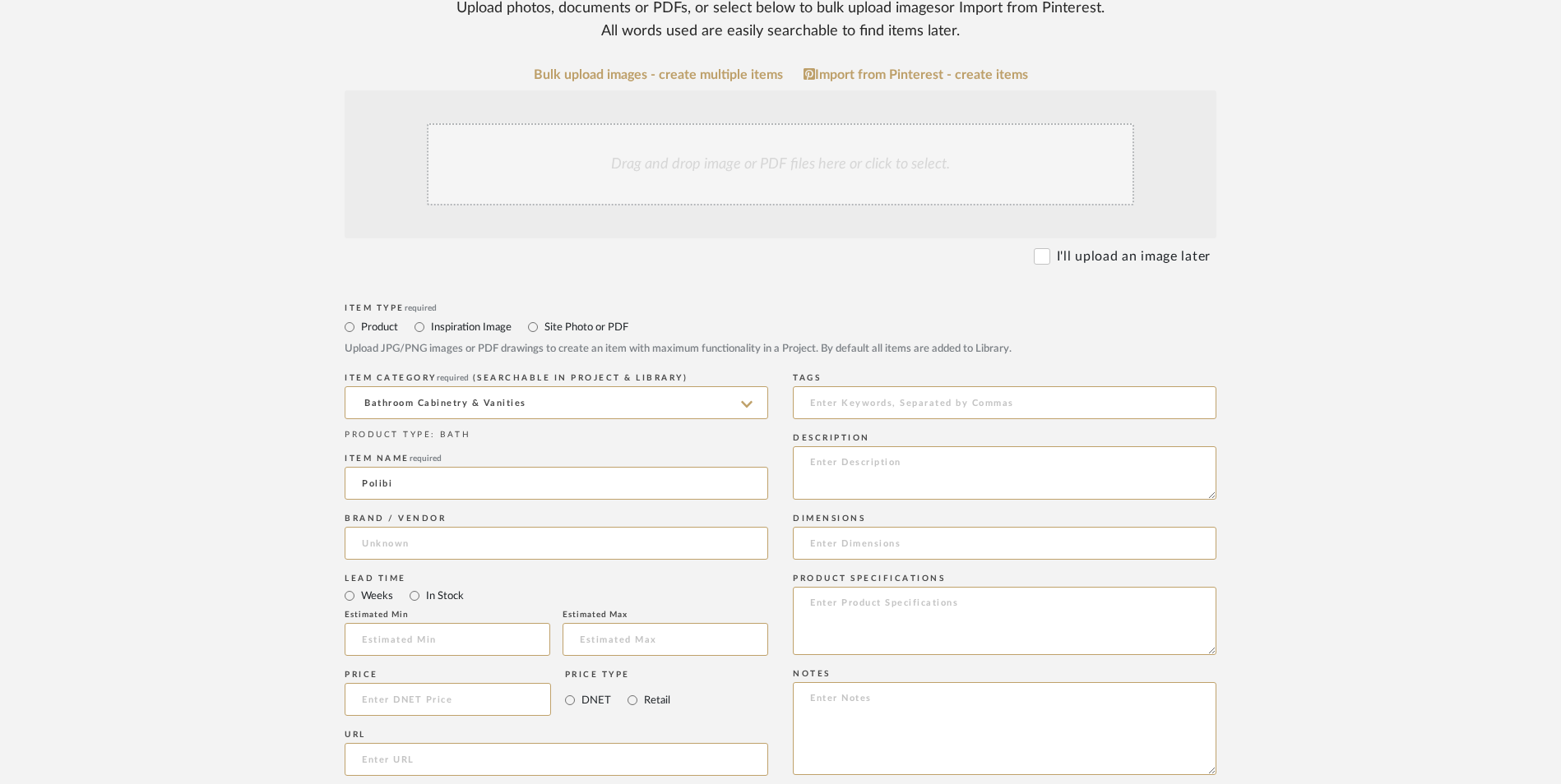
scroll to position [411, 0]
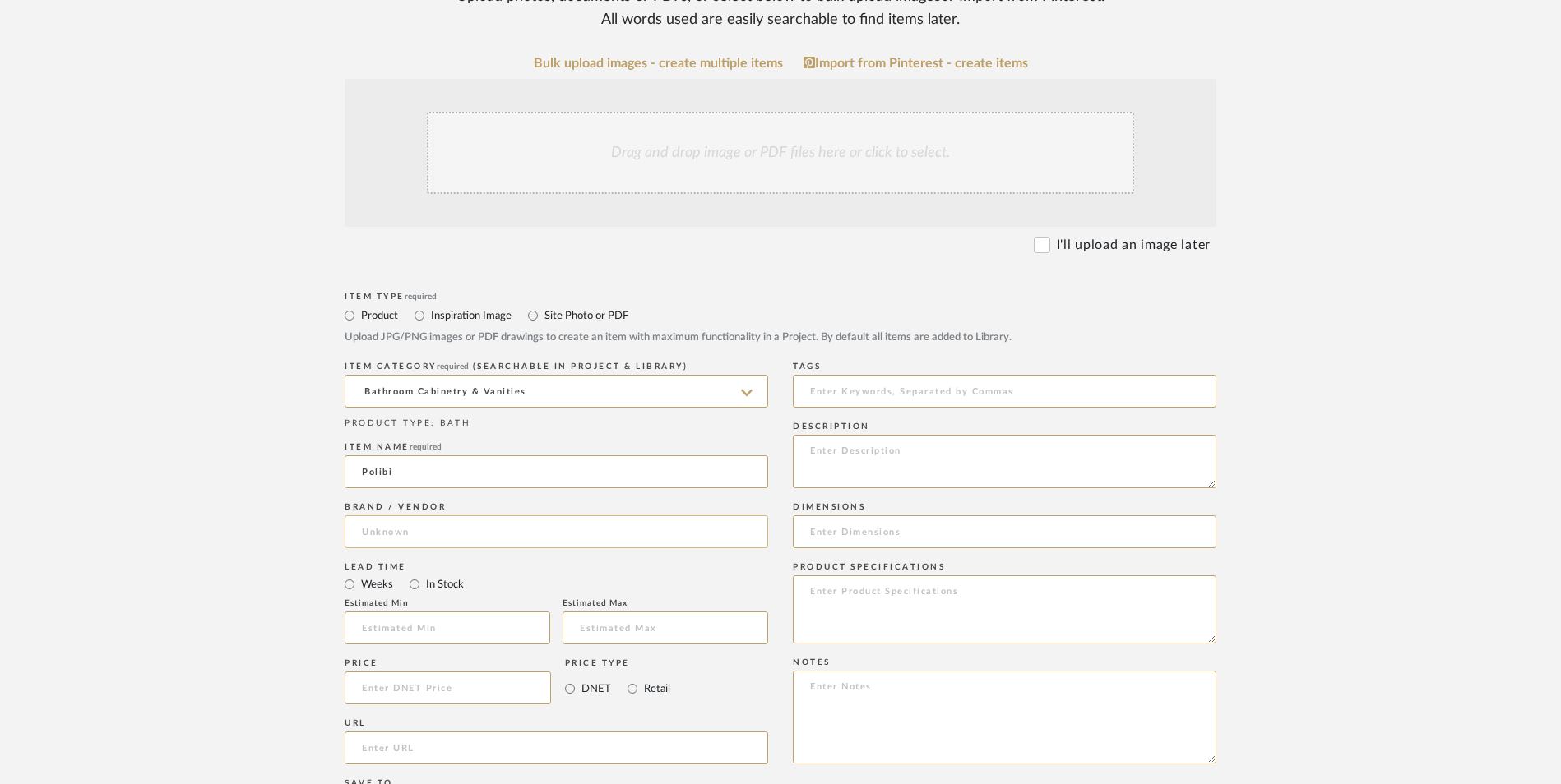
type input "Polibi"
click at [438, 516] on input at bounding box center [556, 532] width 424 height 33
click at [424, 441] on span "Home Depot" at bounding box center [410, 441] width 69 height 14
type input "Home Depot"
click at [412, 574] on input "In Stock" at bounding box center [414, 584] width 20 height 20
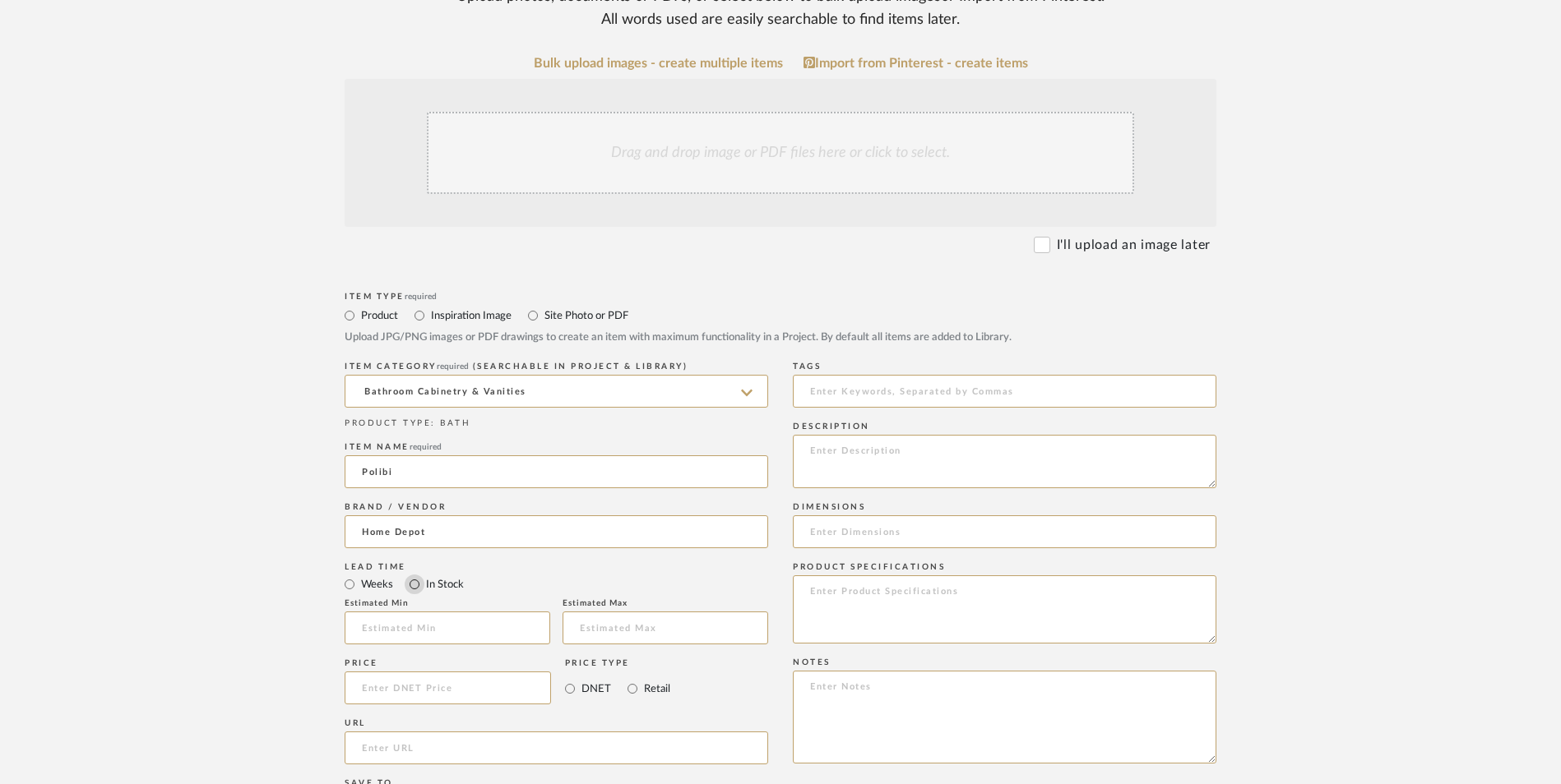
radio input "true"
click at [638, 679] on input "Retail" at bounding box center [632, 689] width 20 height 20
radio input "true"
click at [515, 672] on input at bounding box center [448, 688] width 206 height 33
type input "$170.59"
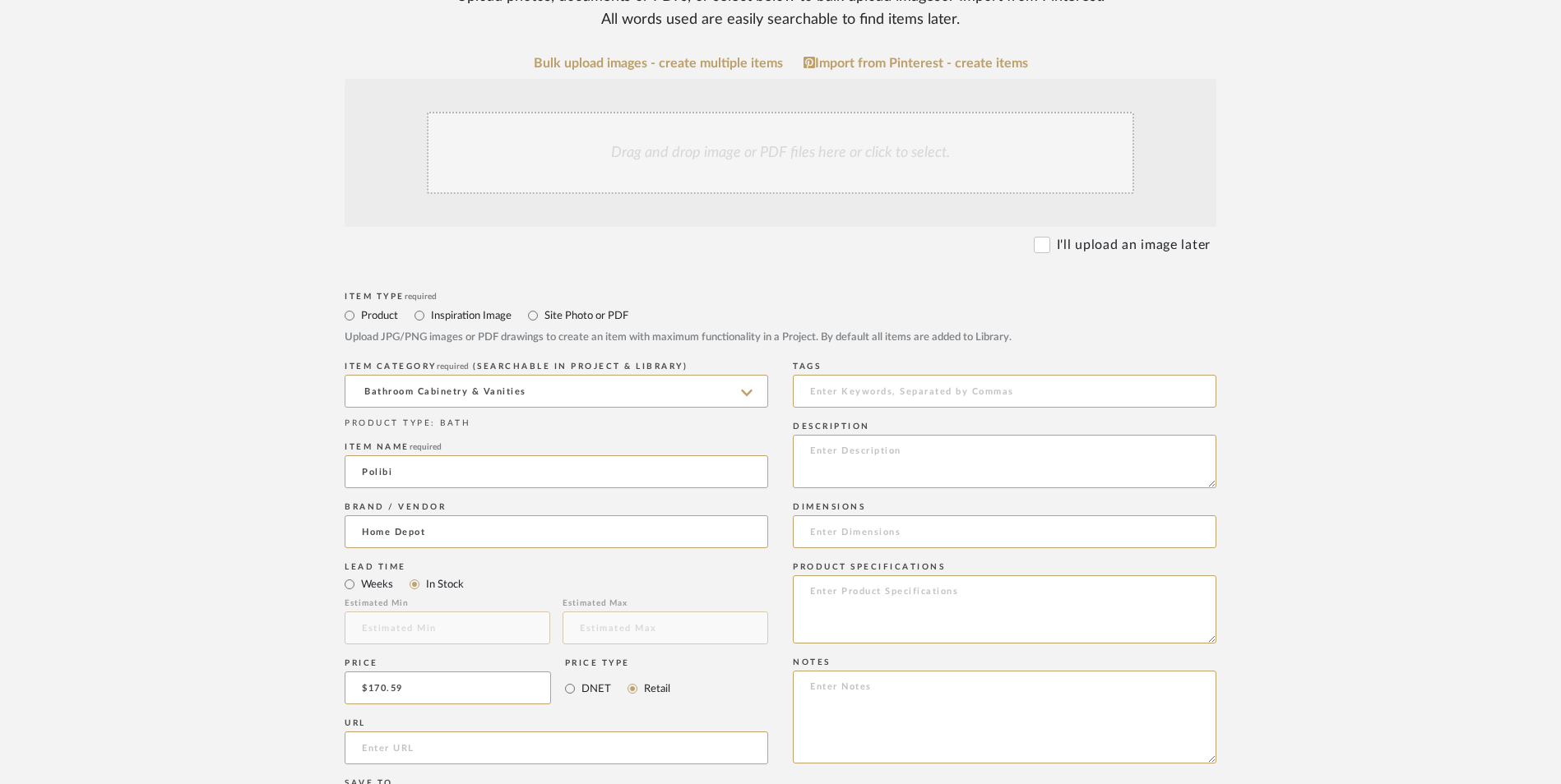
click at [194, 602] on upload-items "Create new item in Shana Haynes Upload photos, documents or PDFs, or select bel…" at bounding box center [780, 564] width 1561 height 1450
click at [483, 732] on input "url" at bounding box center [556, 748] width 424 height 33
paste input "[URL][DOMAIN_NAME]"
type input "[URL][DOMAIN_NAME]"
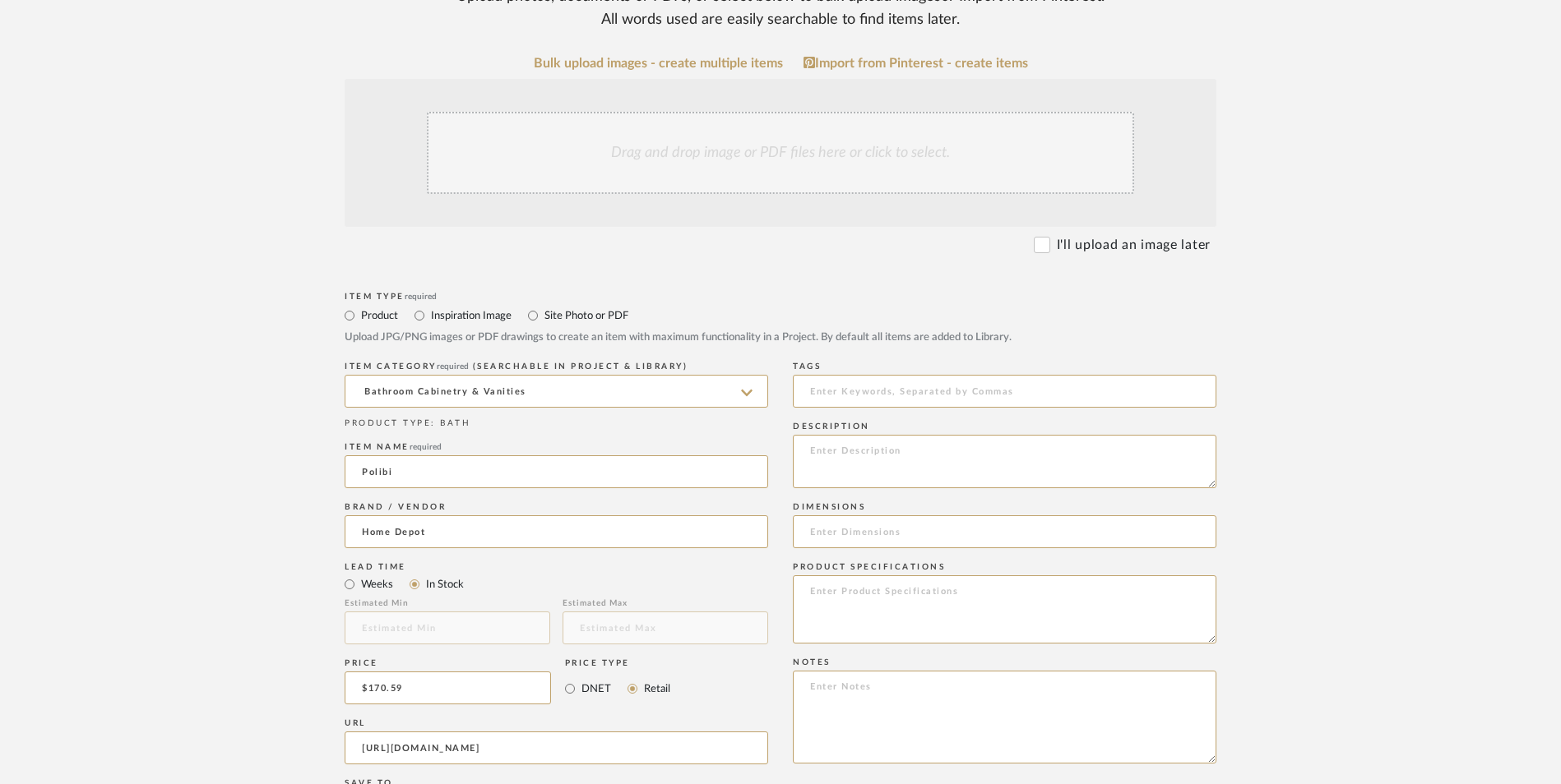
drag, startPoint x: 199, startPoint y: 563, endPoint x: 878, endPoint y: 779, distance: 712.5
click at [199, 564] on upload-items "Create new item in Shana Haynes Upload photos, documents or PDFs, or select bel…" at bounding box center [780, 564] width 1561 height 1450
click at [913, 671] on textarea at bounding box center [1004, 717] width 424 height 93
paste textarea "Option 1: ETA: SKU: Reviews - Stars Return | Refund Policy:"
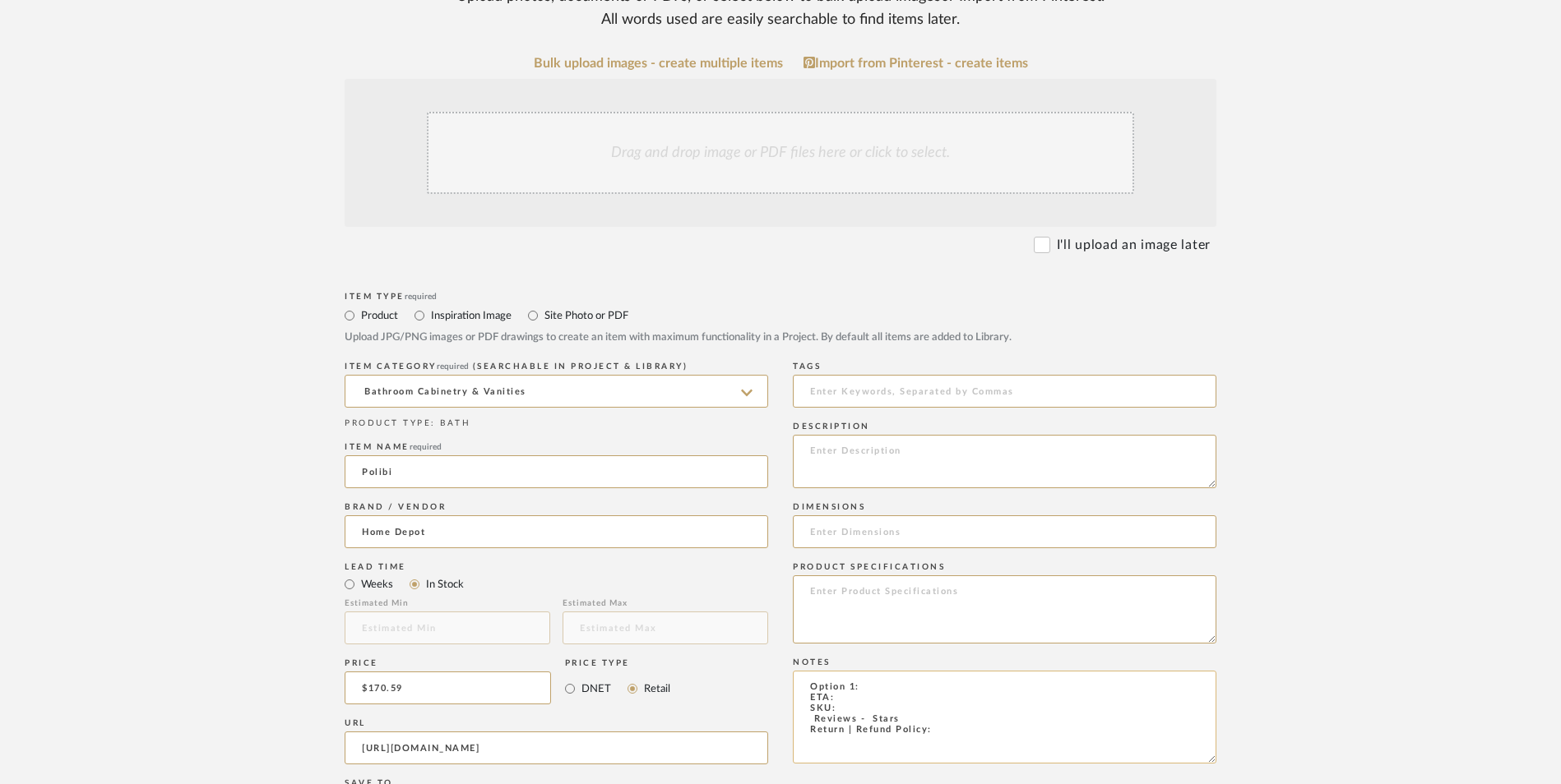
click at [853, 671] on textarea "Option 1: ETA: SKU: Reviews - Stars Return | Refund Policy:" at bounding box center [1004, 717] width 424 height 93
click at [897, 671] on textarea "Option 2: ETA: SKU: Reviews - Stars Return | Refund Policy:" at bounding box center [1004, 717] width 424 height 93
click at [945, 671] on textarea "Option 2: Cabinets ETA: SKU: Reviews - Stars Return | Refund Policy:" at bounding box center [1004, 717] width 424 height 93
click at [943, 671] on textarea "Option 2: Cabinets ETA: SKU: Reviews - Stars Return | Refund Policy: 90 Days Fr…" at bounding box center [1004, 717] width 424 height 93
click at [864, 671] on textarea "Option 2: Cabinets ETA: SKU: Reviews - Stars Return | Refund Policy: 30 Days Fr…" at bounding box center [1004, 717] width 424 height 93
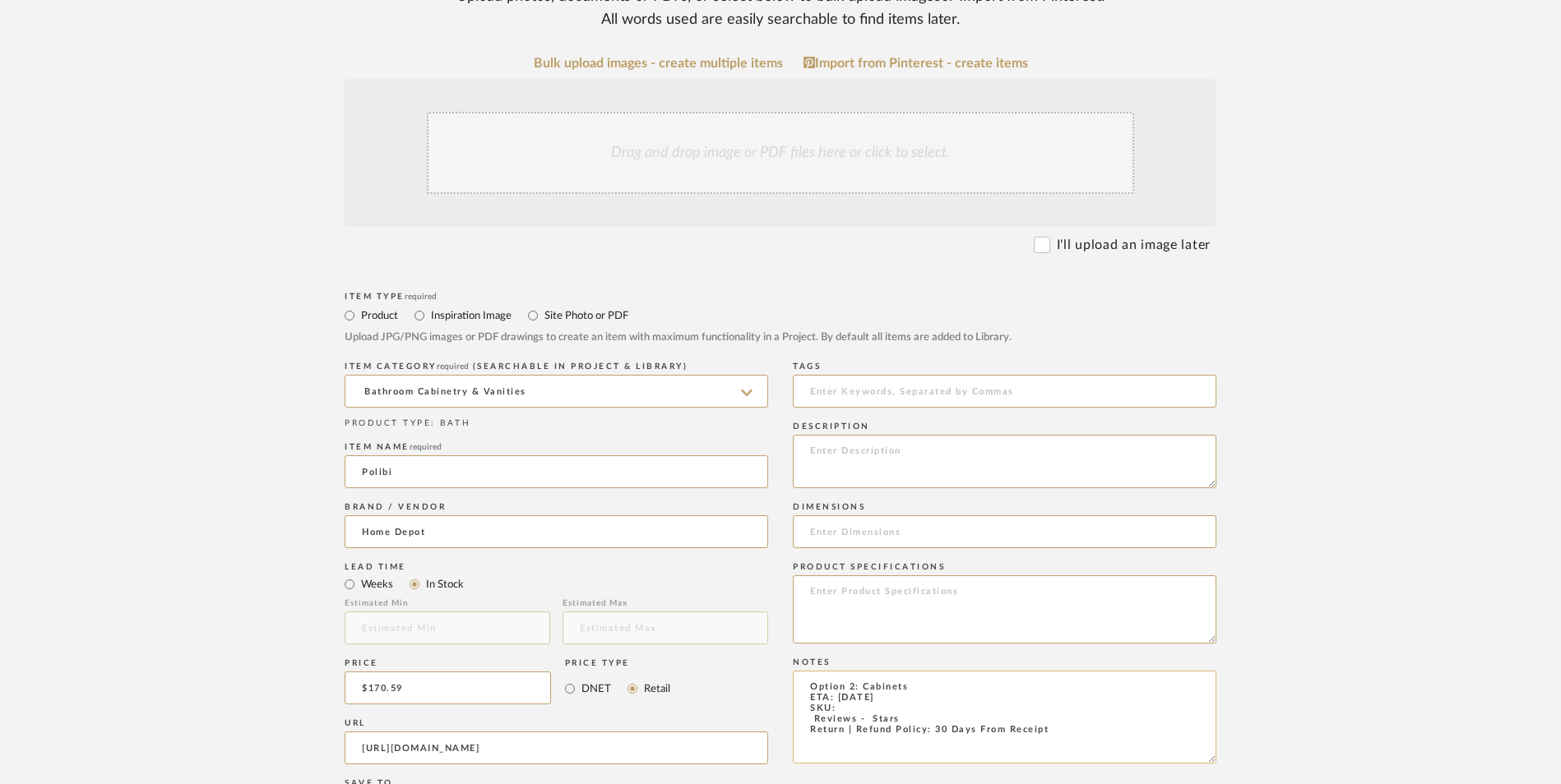
click at [842, 671] on textarea "Option 2: Cabinets ETA: 9.9.2025 SKU: Reviews - Stars Return | Refund Policy: 3…" at bounding box center [1004, 717] width 424 height 93
paste textarea "336983736"
drag, startPoint x: 905, startPoint y: 590, endPoint x: 790, endPoint y: 584, distance: 115.2
click at [790, 584] on div "Item Type required Product Inspiration Image Site Photo or PDF Upload JPG/PNG i…" at bounding box center [780, 768] width 872 height 960
type textarea "Option 2: Cabinets ETA: [DATE] SKU: 336983736 Only 3 Available Return | Refund …"
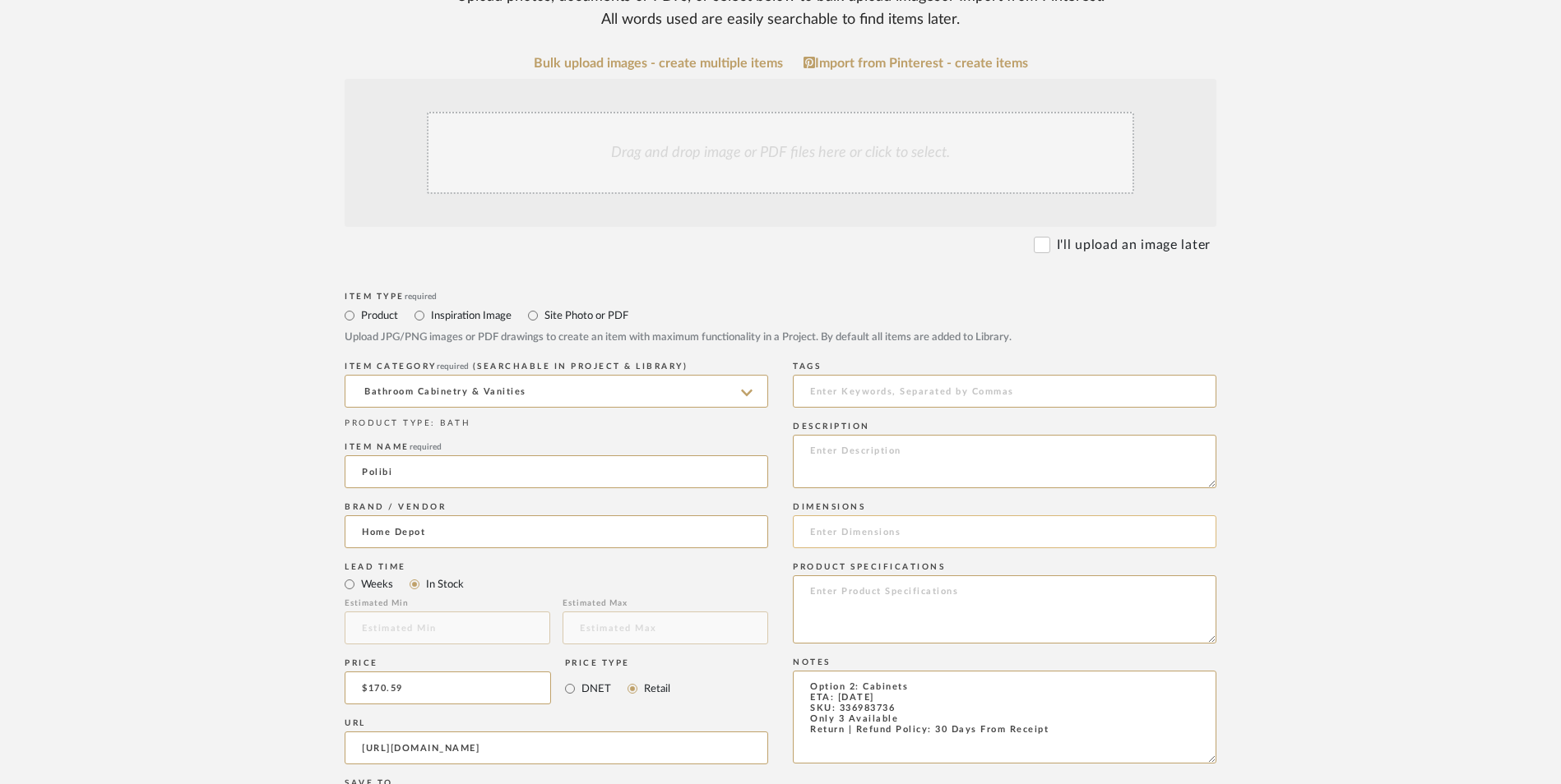
click at [895, 516] on input at bounding box center [1004, 532] width 424 height 33
click at [951, 516] on input "66.9" H x 14.6" W x" at bounding box center [1004, 532] width 424 height 33
type input "66.9" H x 14.6" W x 9.4" D"
click at [911, 435] on textarea at bounding box center [1004, 461] width 424 height 54
paste textarea "Add style and functionality to any room with our Accent Storage Cabinet. Featur…"
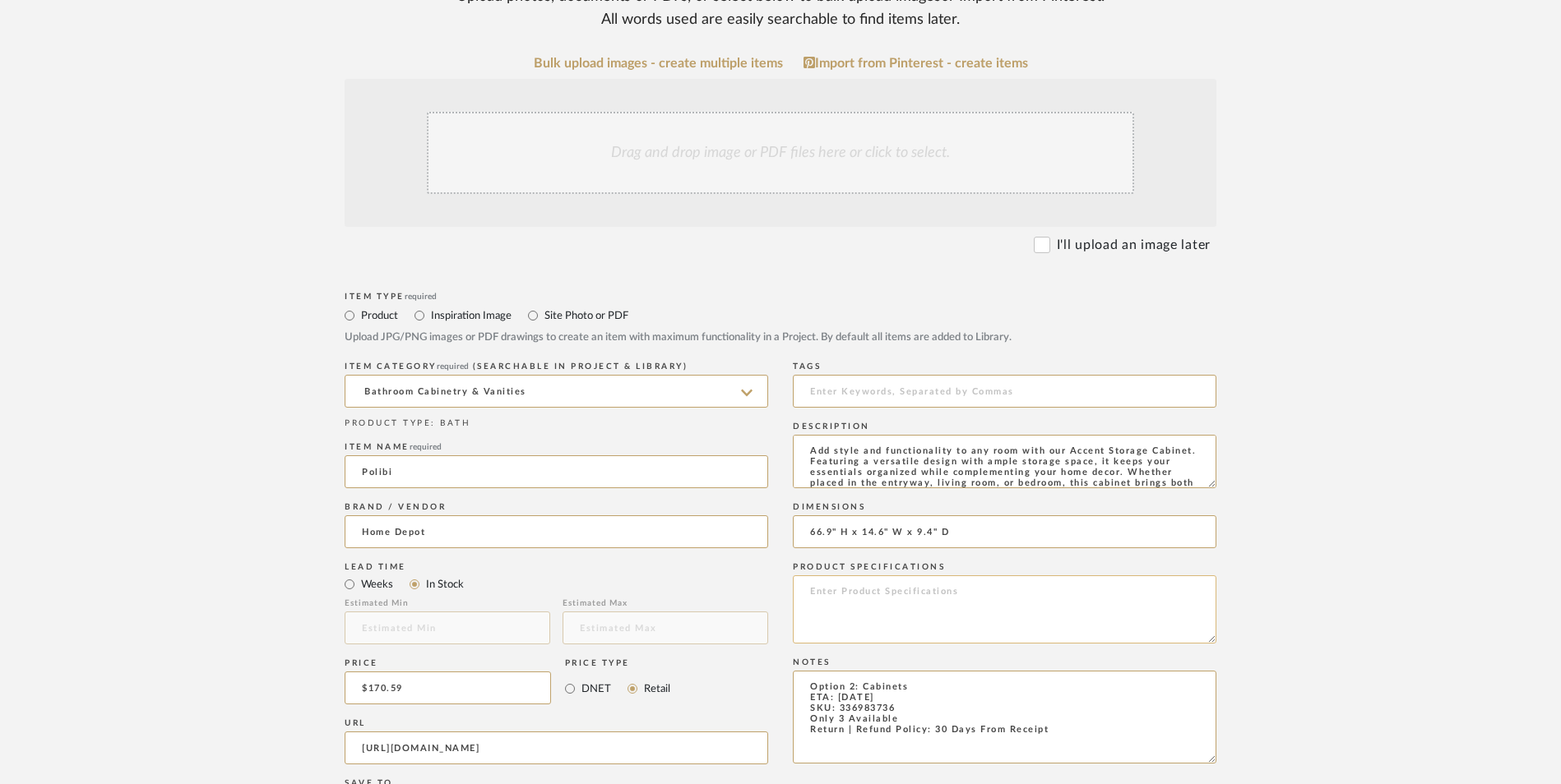
scroll to position [12, 0]
type textarea "Add style and functionality to any room with our Accent Storage Cabinet. Featur…"
click at [922, 575] on textarea at bounding box center [1004, 609] width 424 height 68
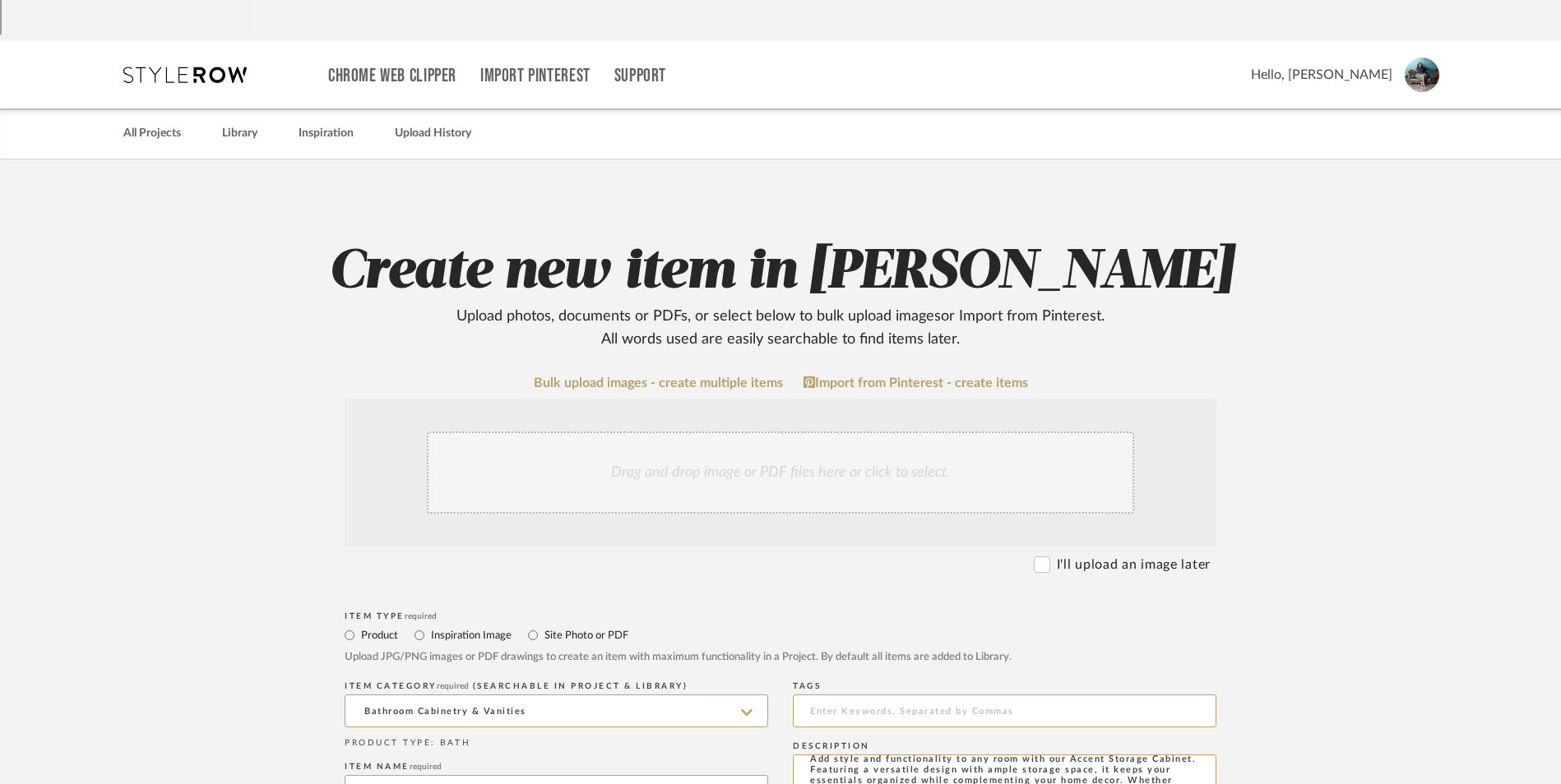
scroll to position [0, 0]
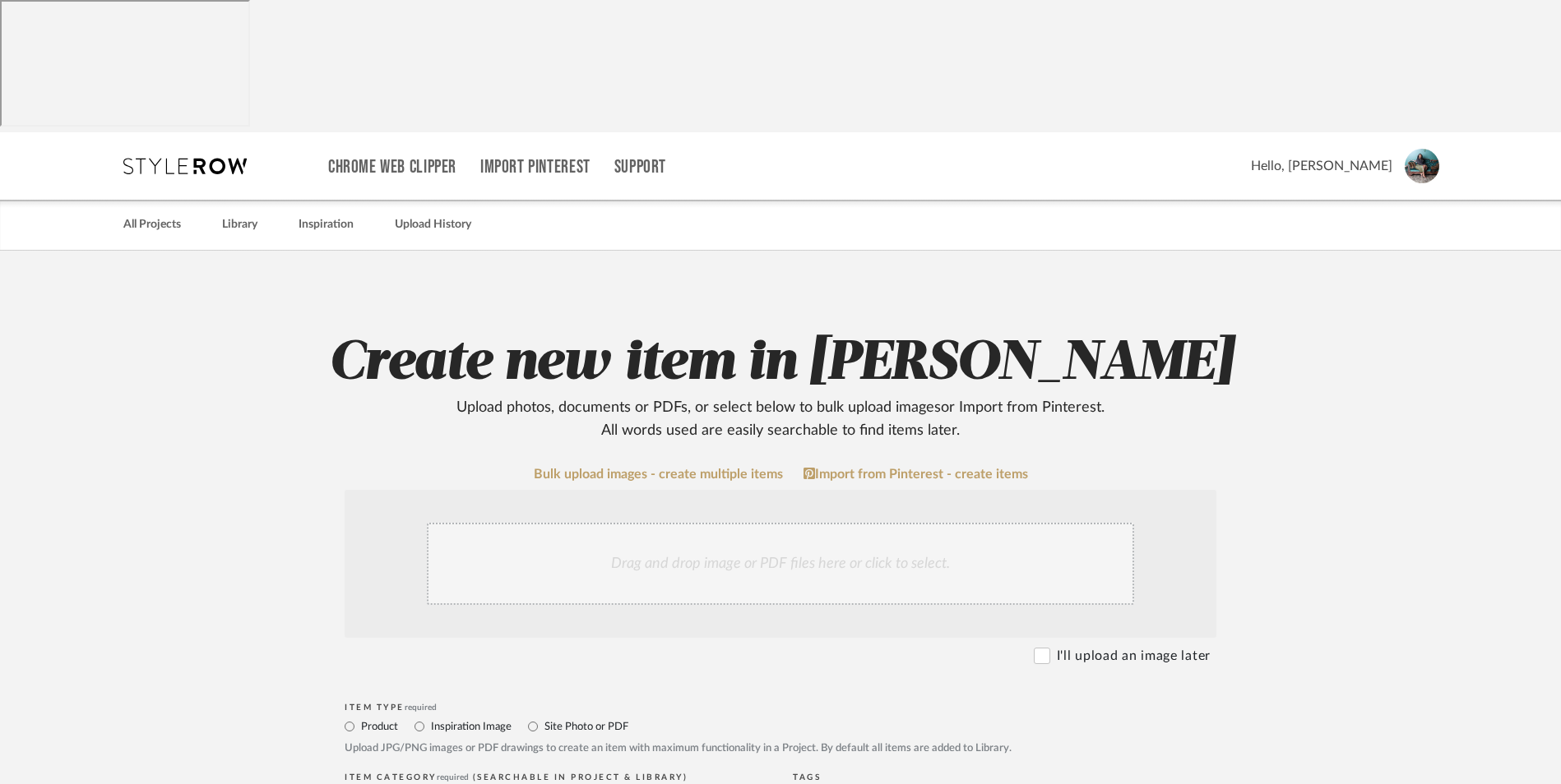
type textarea "Medium Wood"
click at [830, 523] on div "Drag and drop image or PDF files here or click to select." at bounding box center [781, 564] width 708 height 82
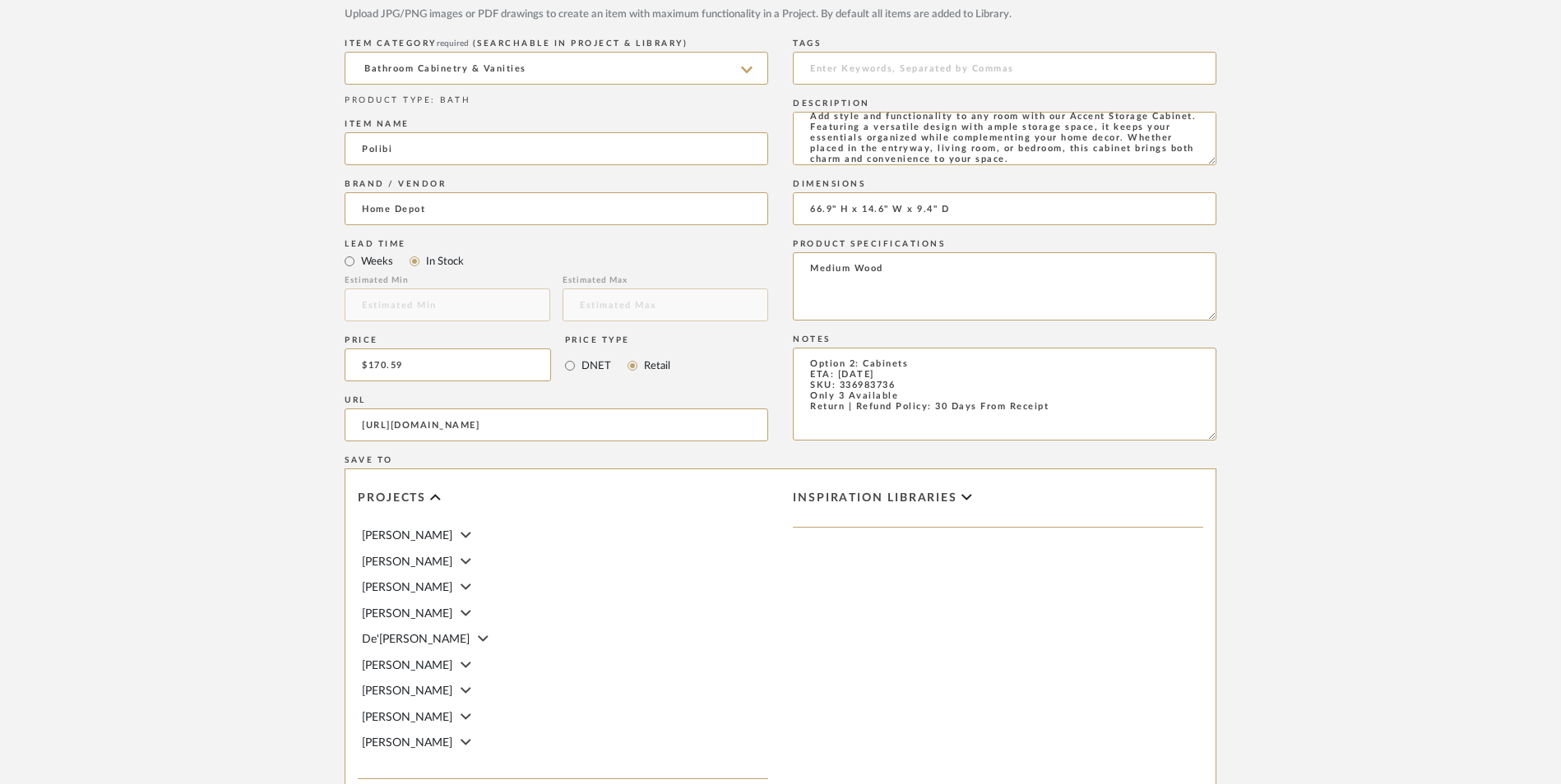
scroll to position [1035, 0]
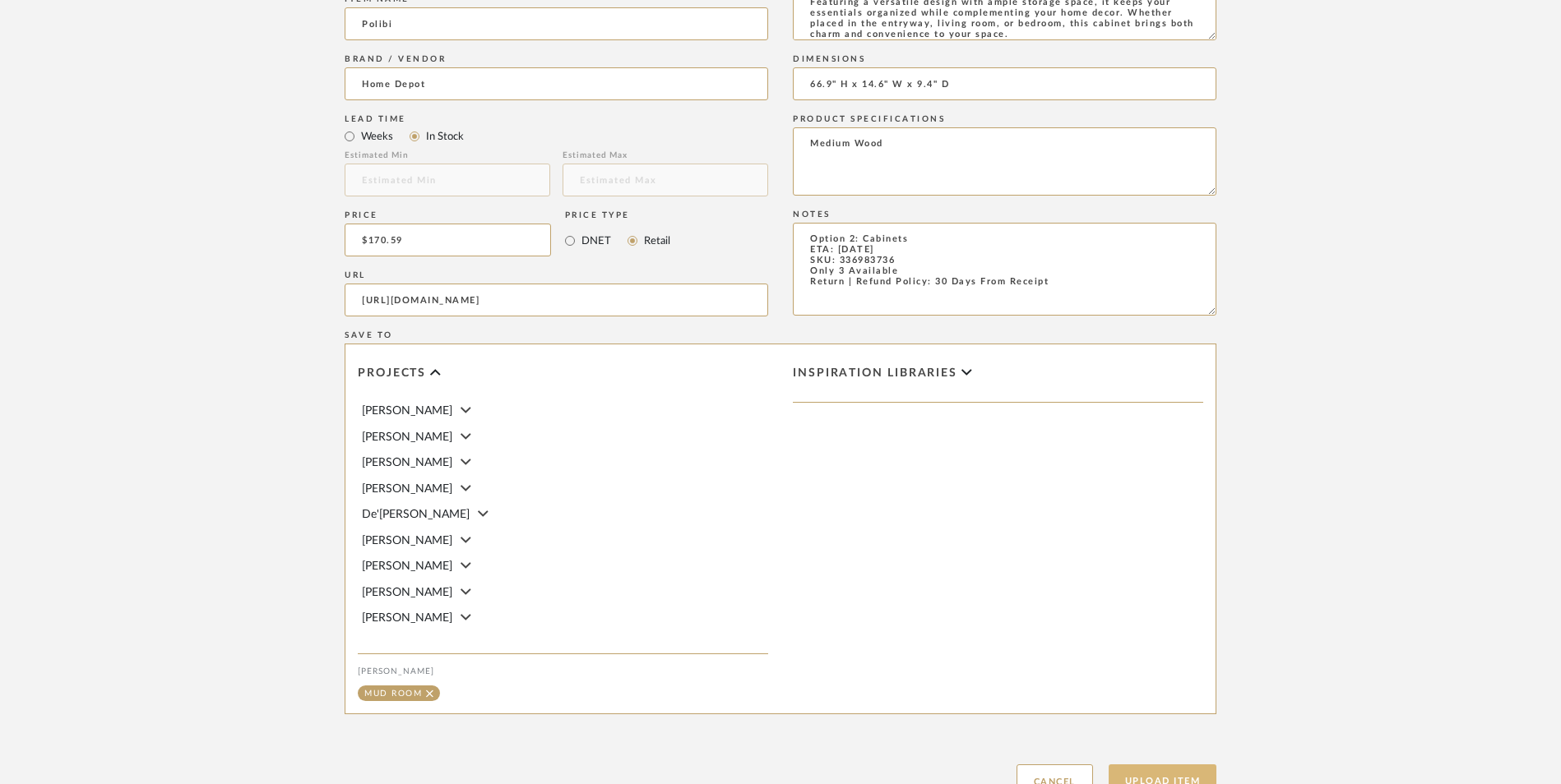
click at [1160, 764] on button "Upload Item" at bounding box center [1162, 781] width 108 height 34
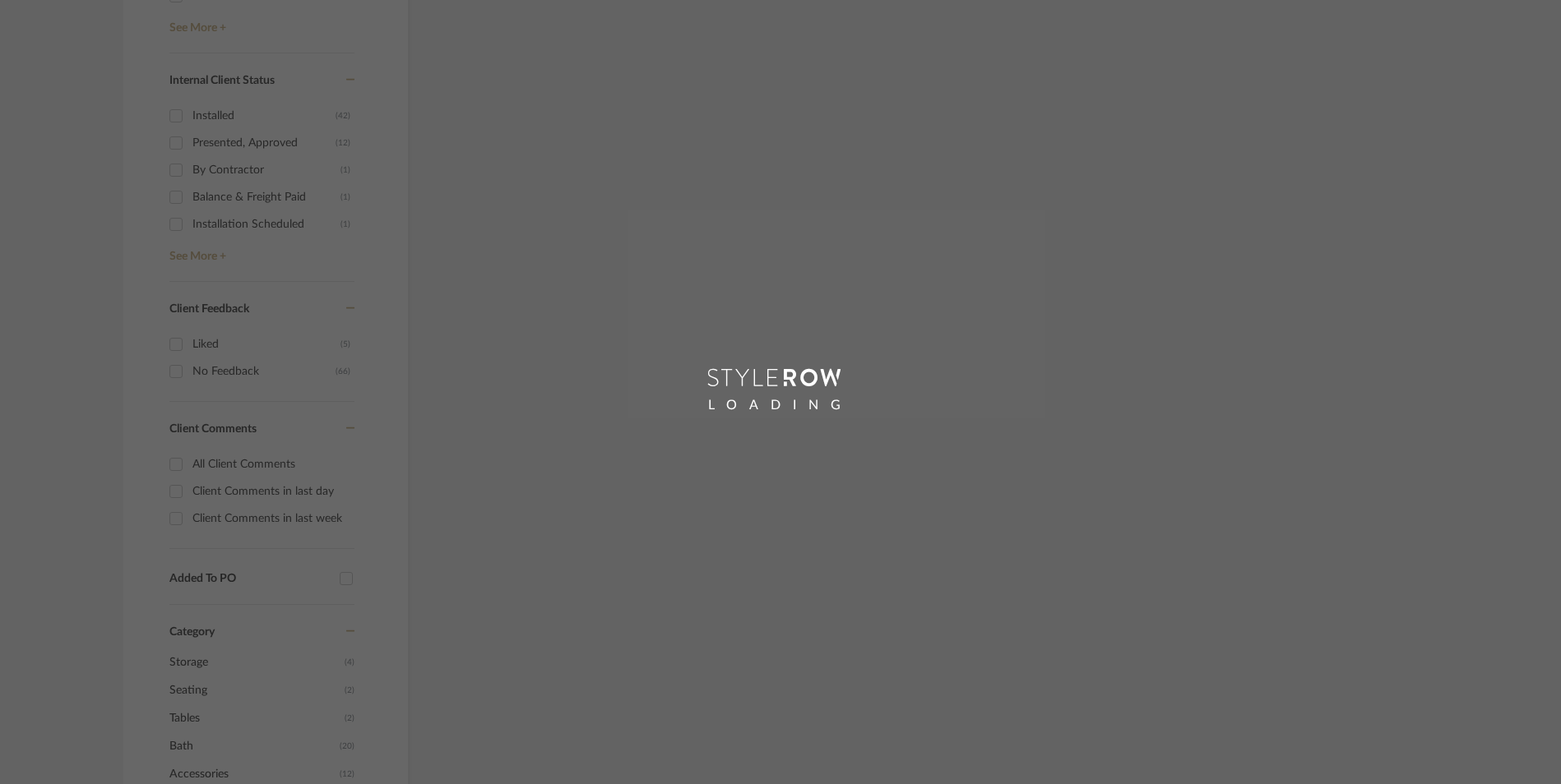
scroll to position [1040, 0]
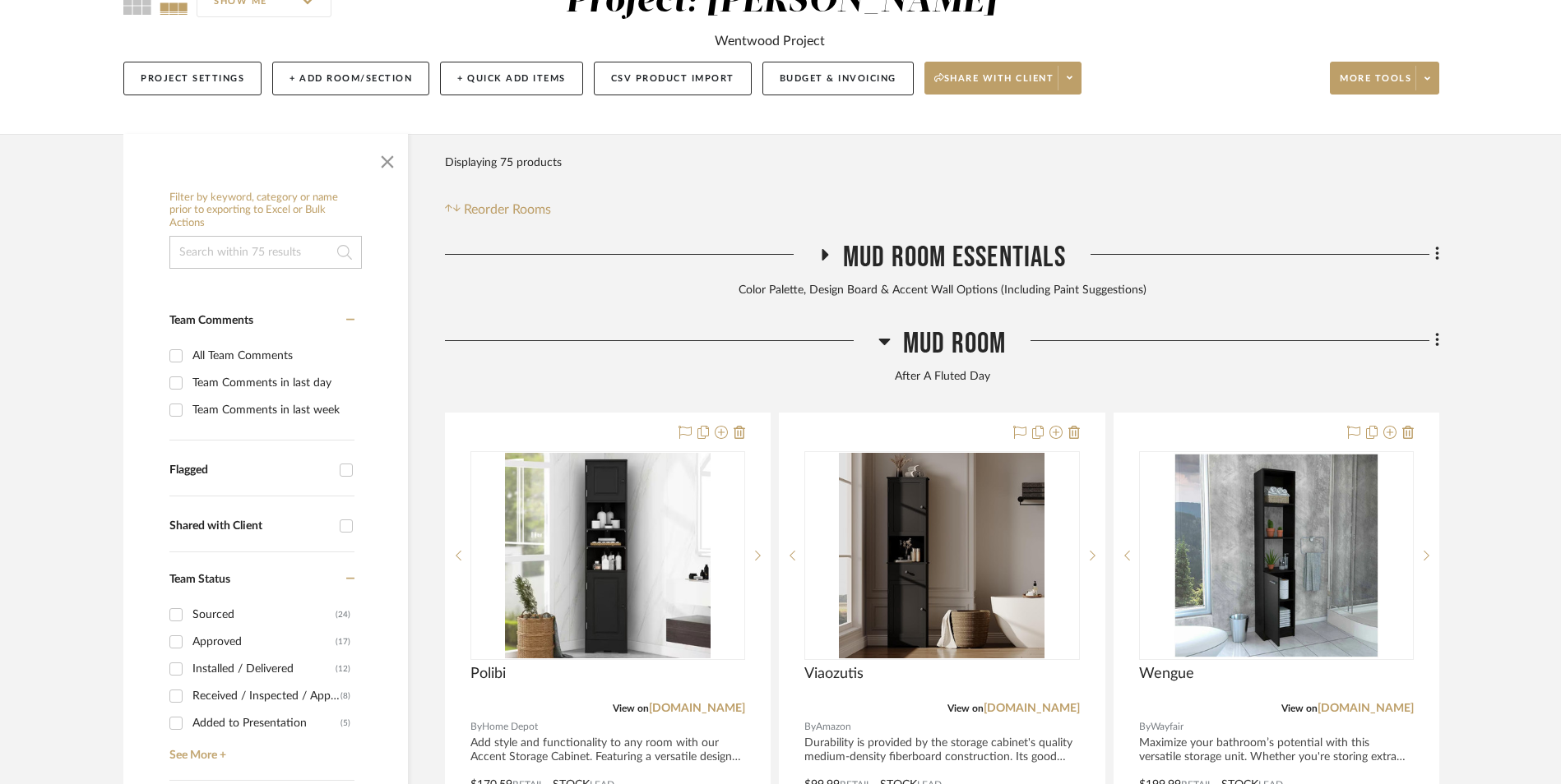
scroll to position [500, 0]
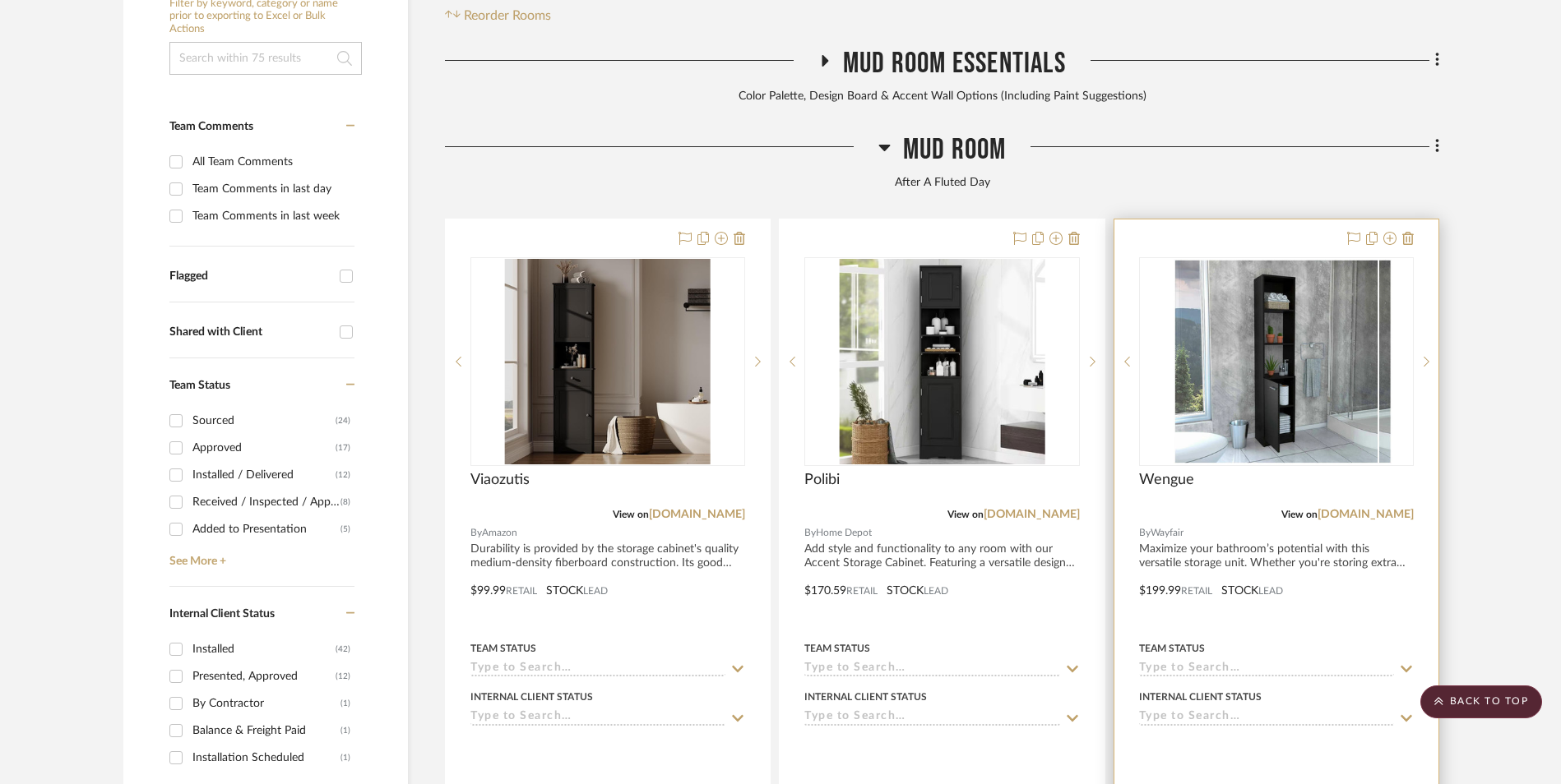
click at [1338, 261] on img at bounding box center [1276, 361] width 205 height 205
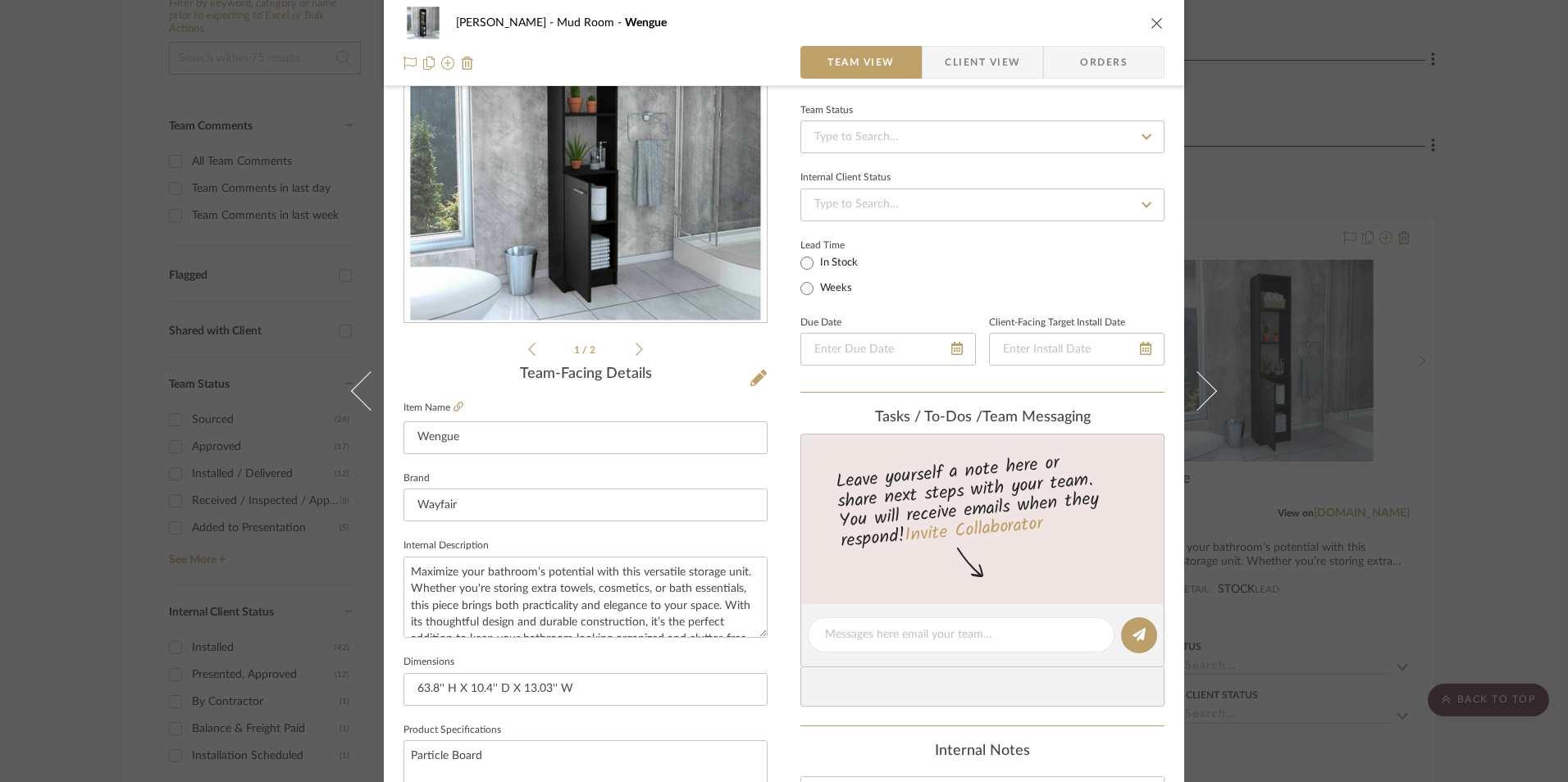
scroll to position [574, 0]
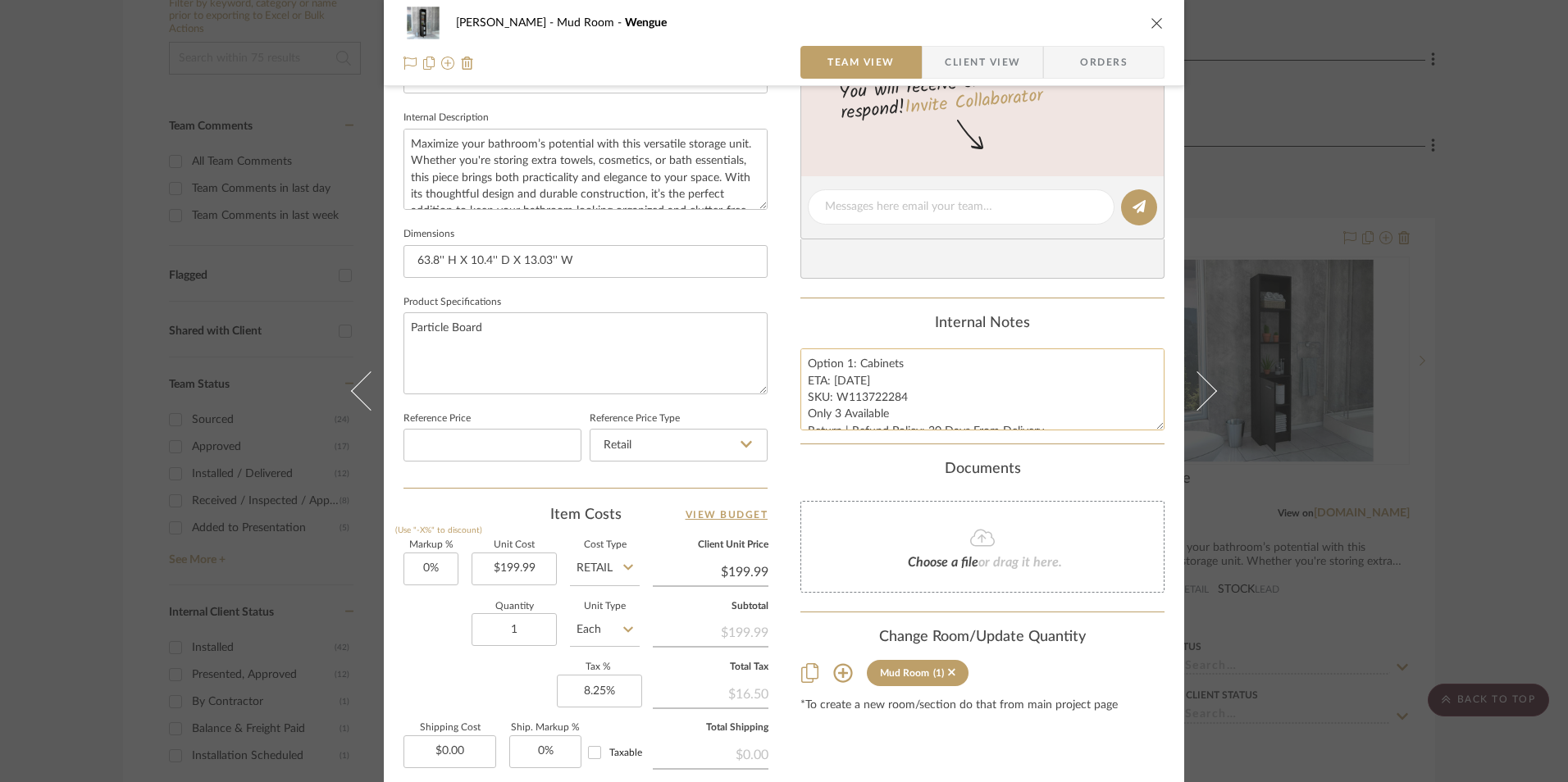
click at [847, 366] on textarea "Option 1: Cabinets ETA: 9.10.2025 SKU: W113722284 Only 3 Available Return | Ref…" at bounding box center [983, 389] width 364 height 82
type textarea "Option 3: Cabinets ETA: [DATE] SKU: W113722284 Only 3 Available Return | Refund…"
click at [885, 322] on div "Internal Notes" at bounding box center [983, 323] width 364 height 18
click at [1150, 26] on icon "close" at bounding box center [1156, 22] width 13 height 13
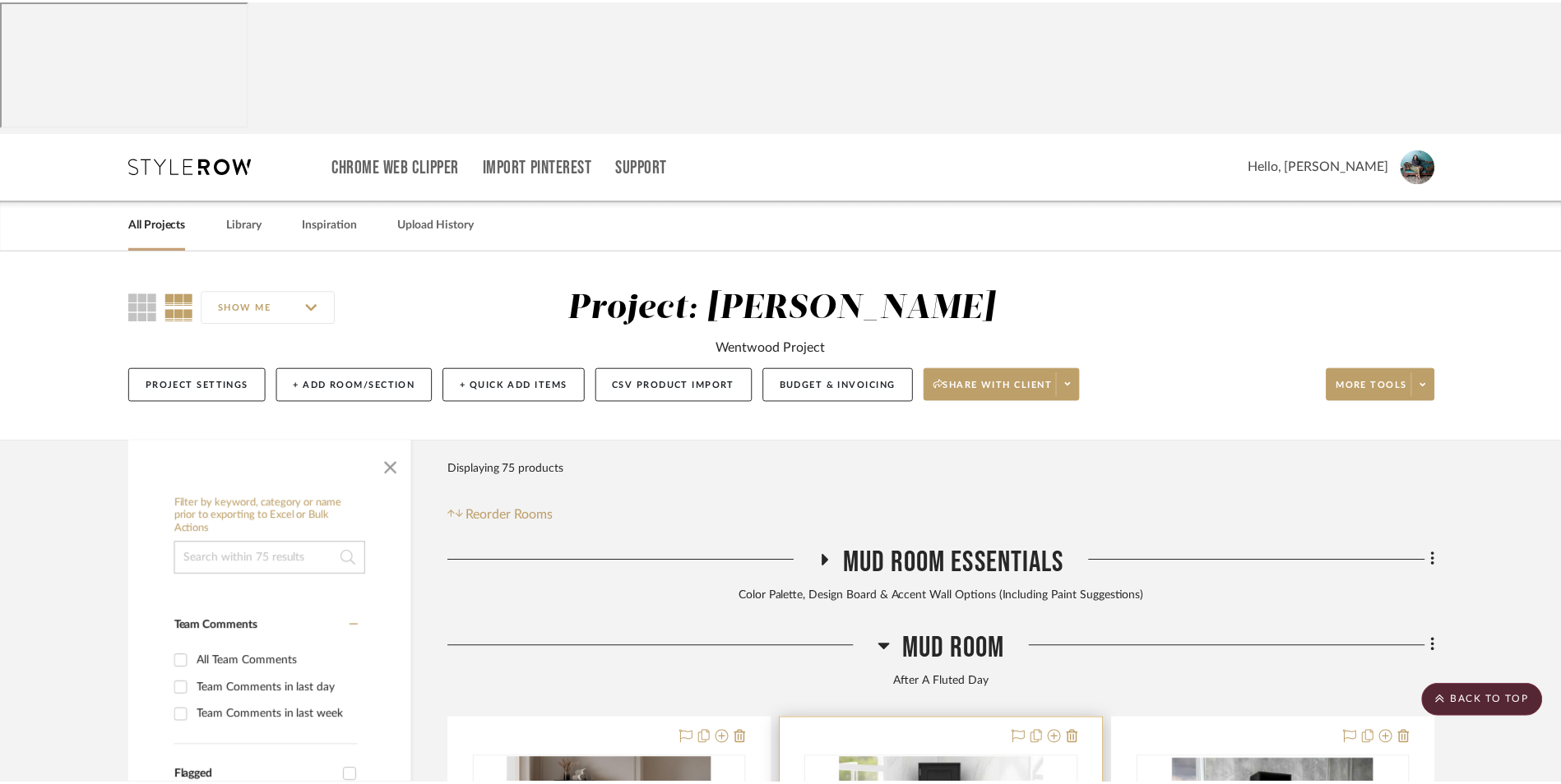
scroll to position [500, 0]
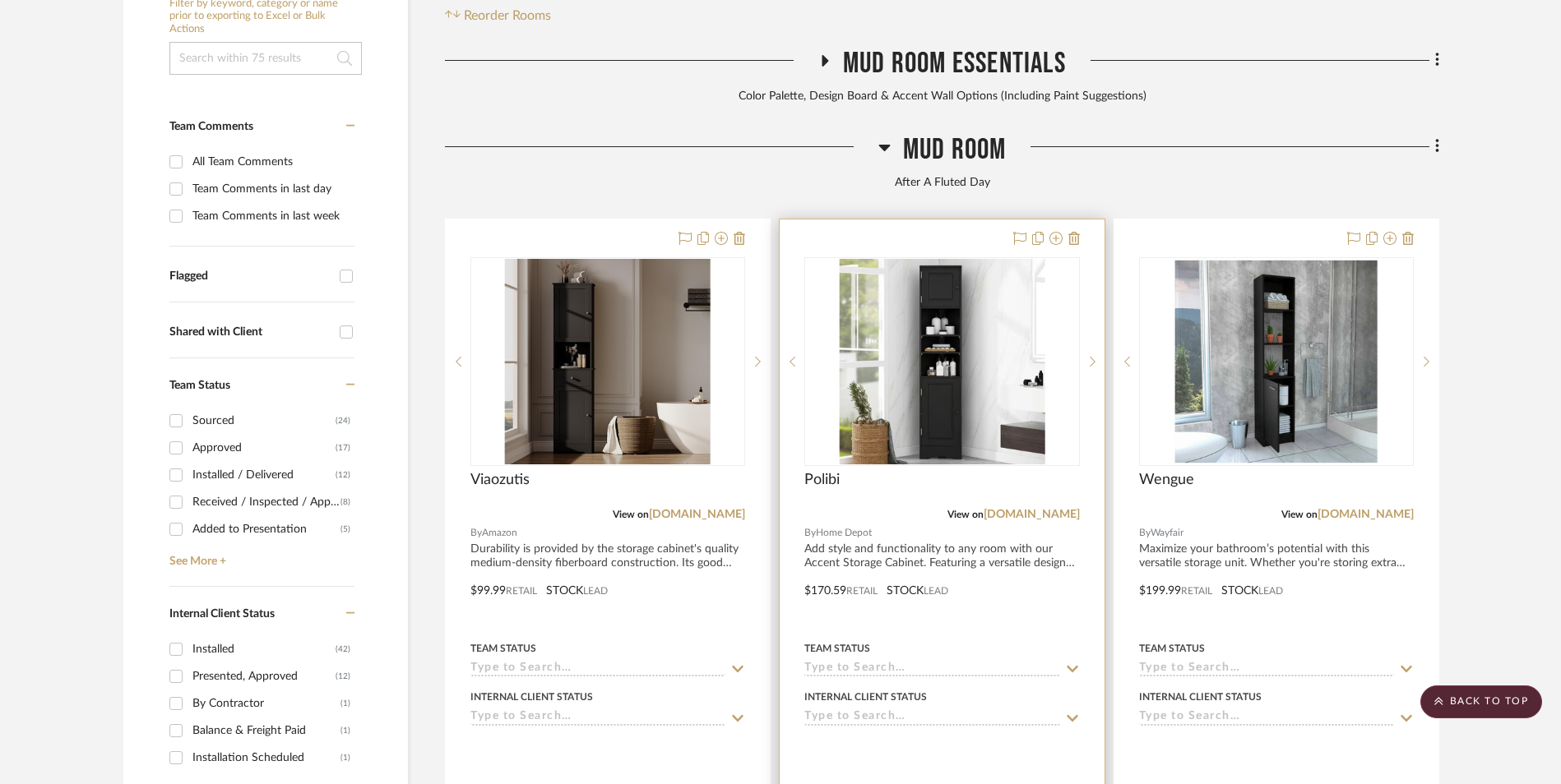
click at [943, 259] on img "0" at bounding box center [941, 361] width 205 height 205
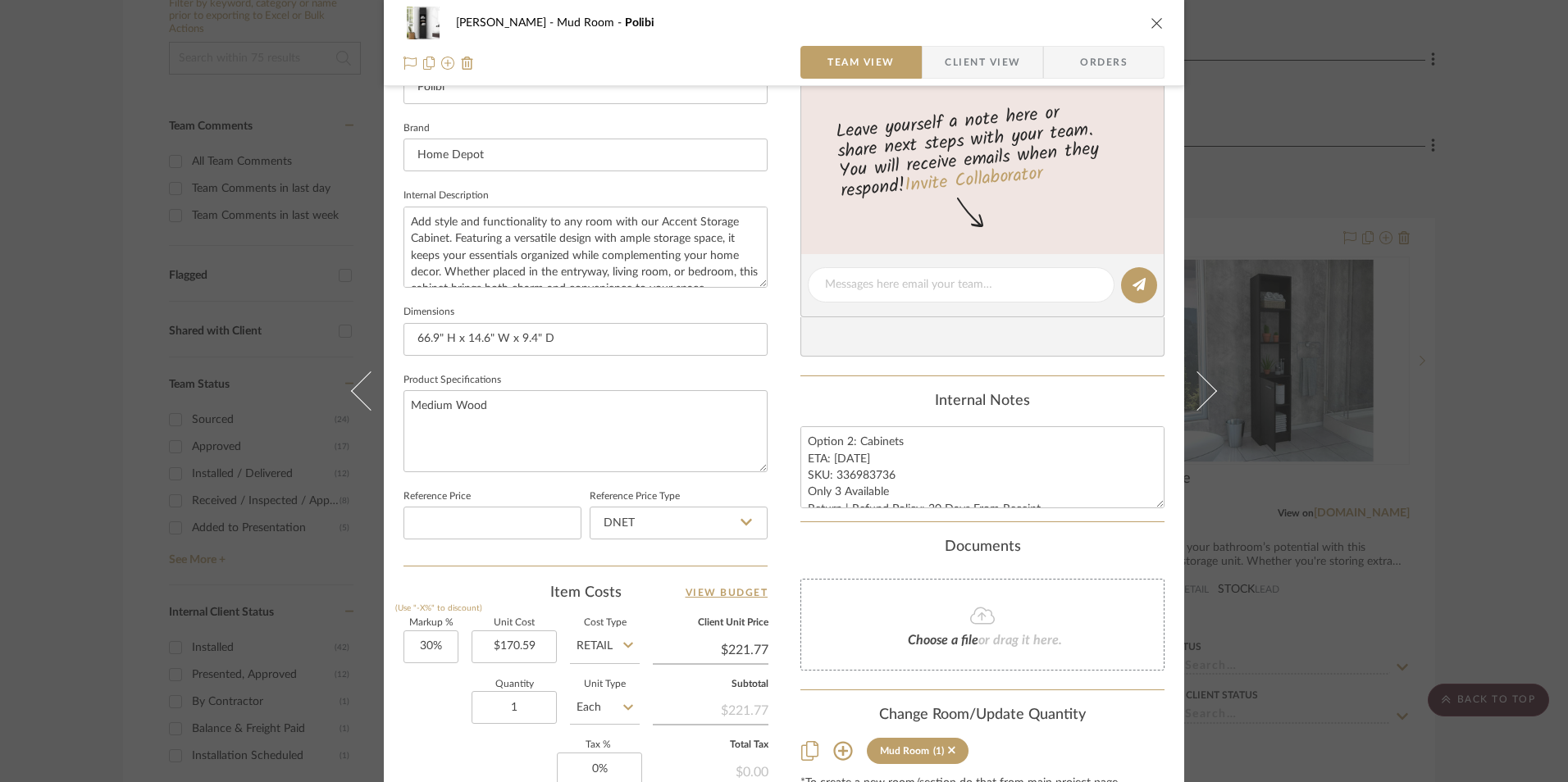
scroll to position [574, 0]
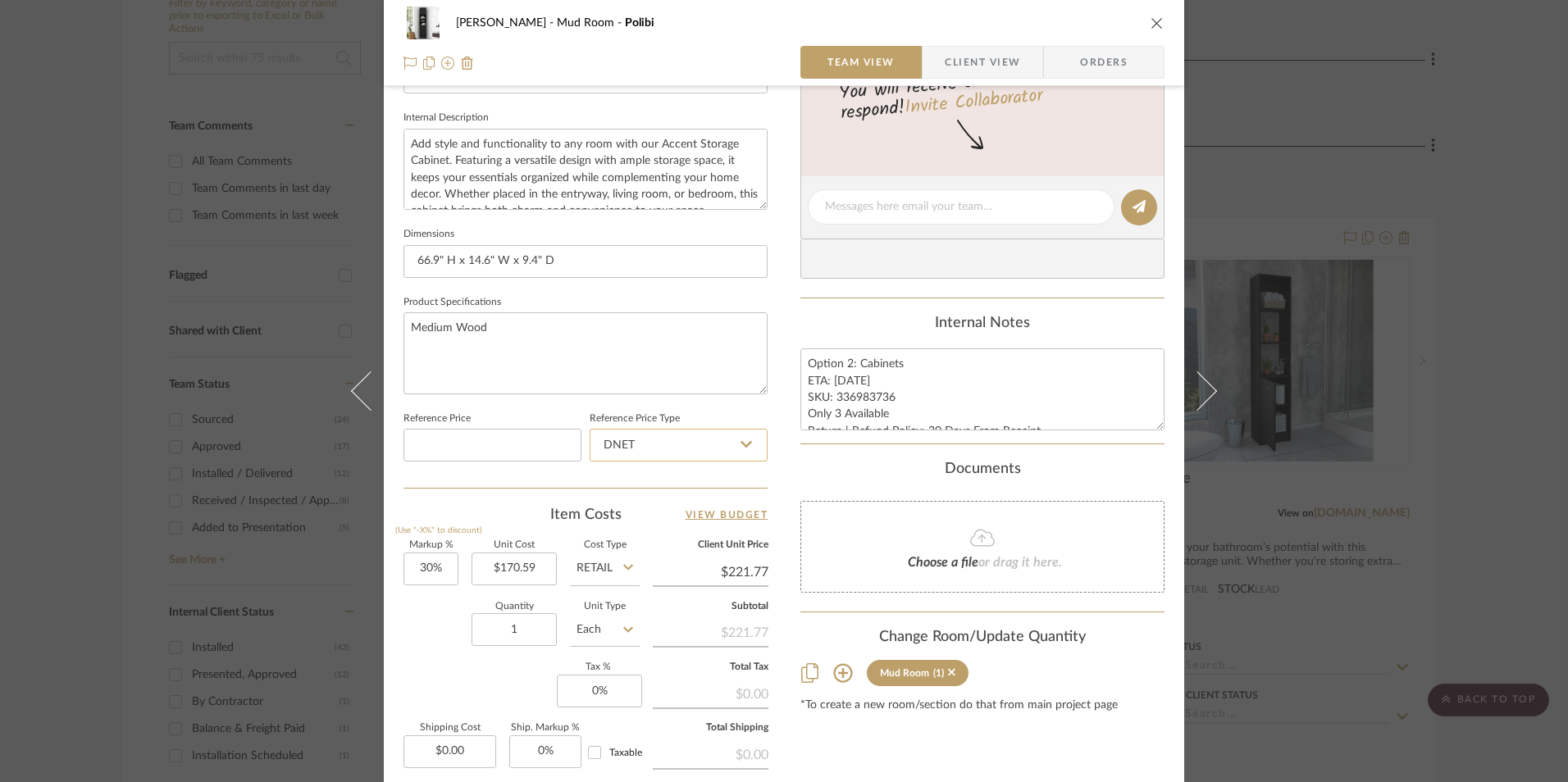
click at [680, 440] on input "DNET" at bounding box center [679, 445] width 178 height 33
drag, startPoint x: 640, startPoint y: 524, endPoint x: 757, endPoint y: 546, distance: 119.1
click at [640, 524] on div "Retail" at bounding box center [686, 528] width 202 height 42
type input "Retail"
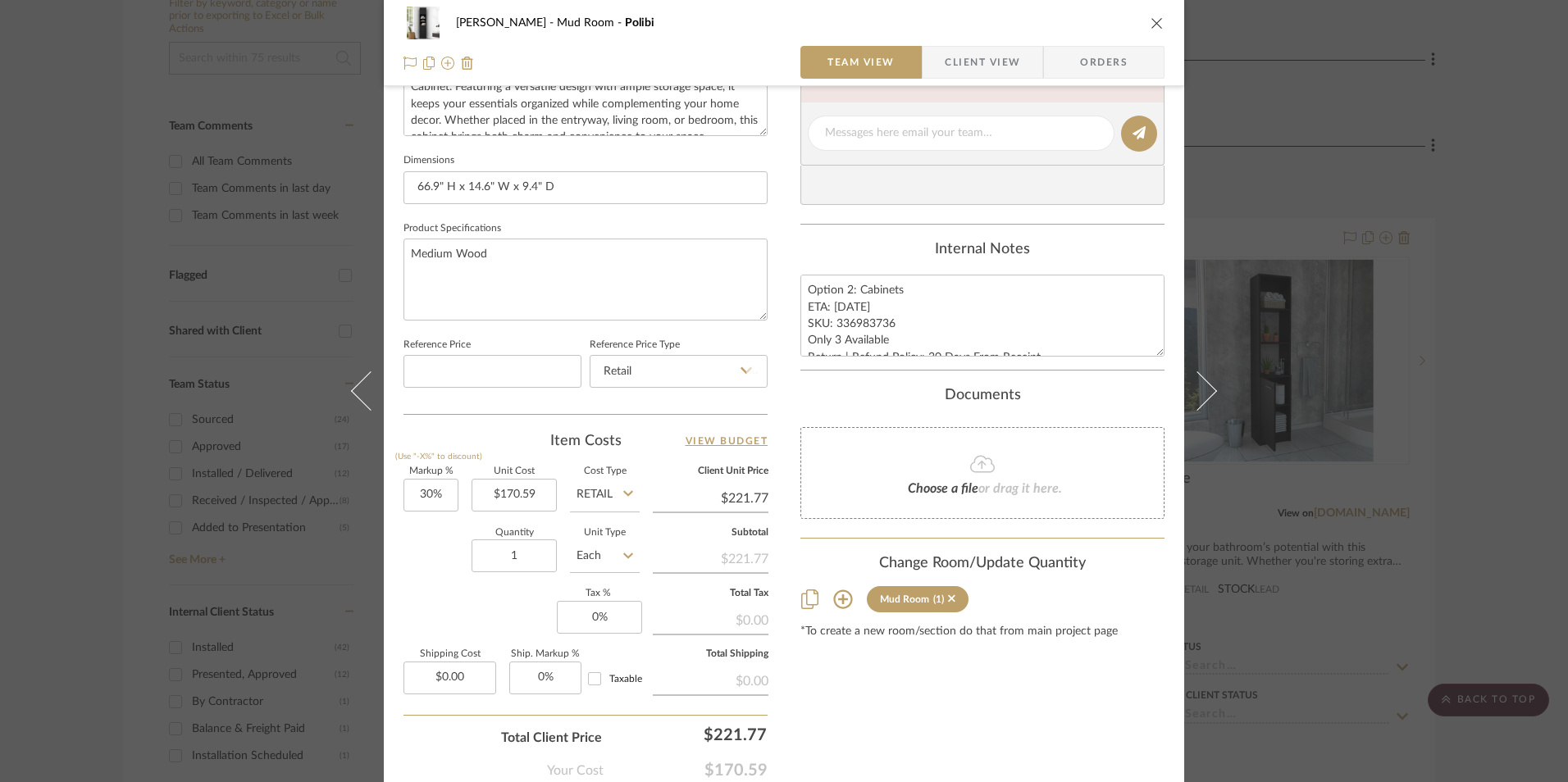
scroll to position [745, 0]
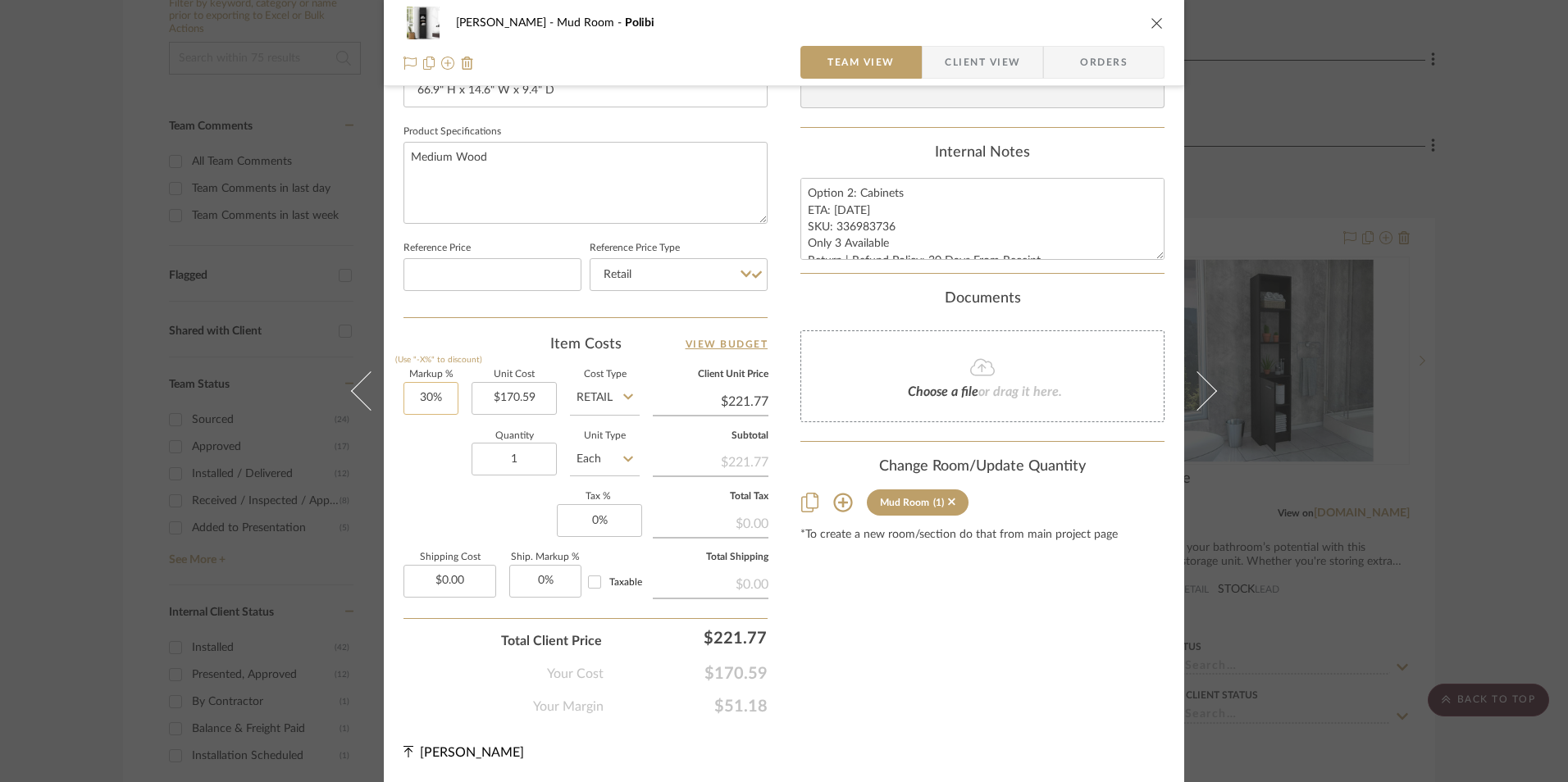
type input "30"
click at [429, 405] on input "30" at bounding box center [431, 399] width 55 height 33
click at [439, 531] on div "Markup % (Use "-X%" to discount) Unit Cost $170.59 Cost Type Retail Client Unit…" at bounding box center [586, 490] width 364 height 240
type input "0"
drag, startPoint x: 572, startPoint y: 524, endPoint x: 585, endPoint y: 519, distance: 13.9
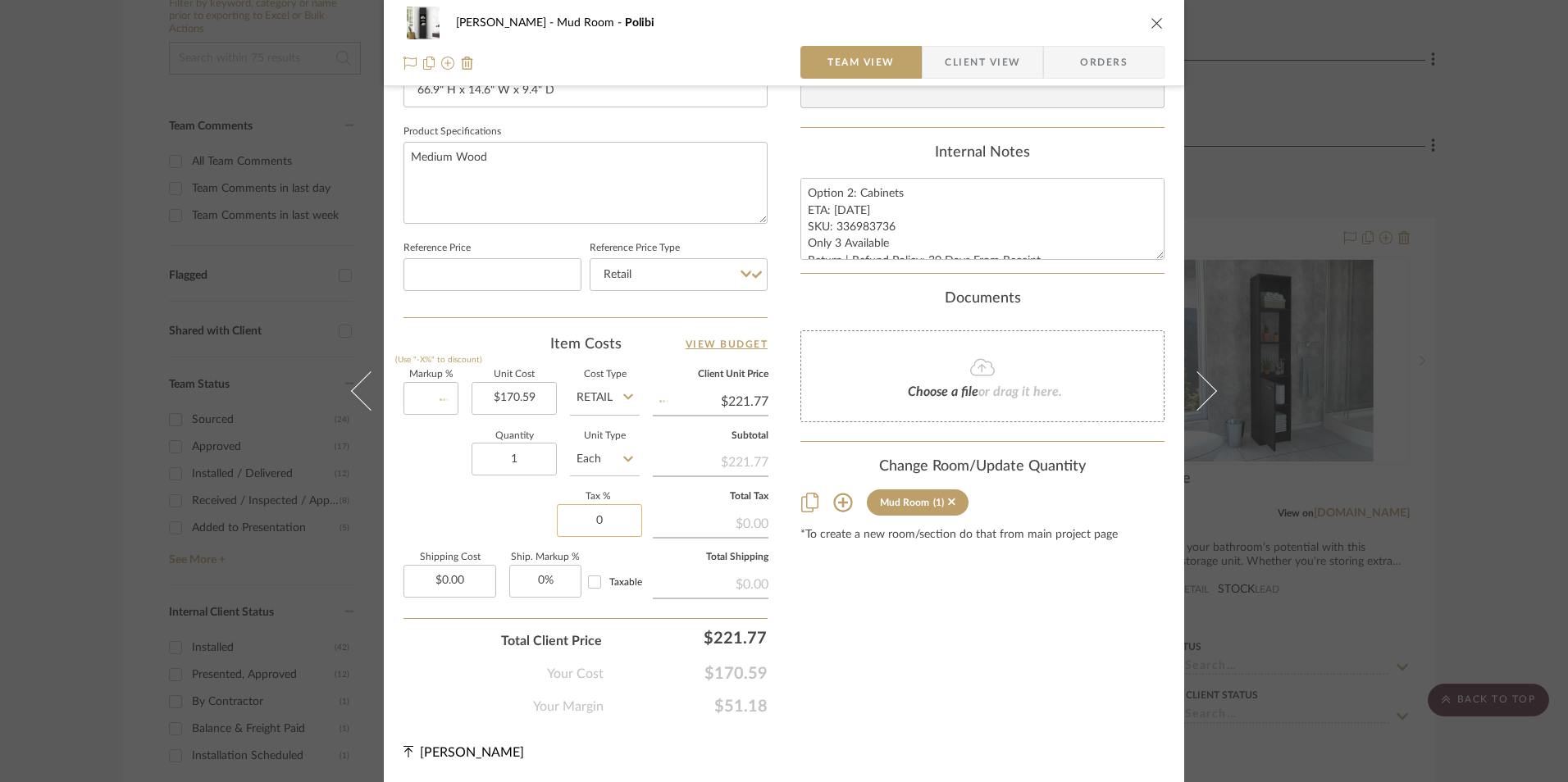
click at [574, 524] on input "0" at bounding box center [599, 520] width 85 height 33
type input "0%"
type input "$170.59"
type input "8.25%"
click at [791, 582] on div "Shana Haynes Mud Room Polibi Team View Client View Orders 1 / 2 Team-Facing Det…" at bounding box center [784, 26] width 801 height 1515
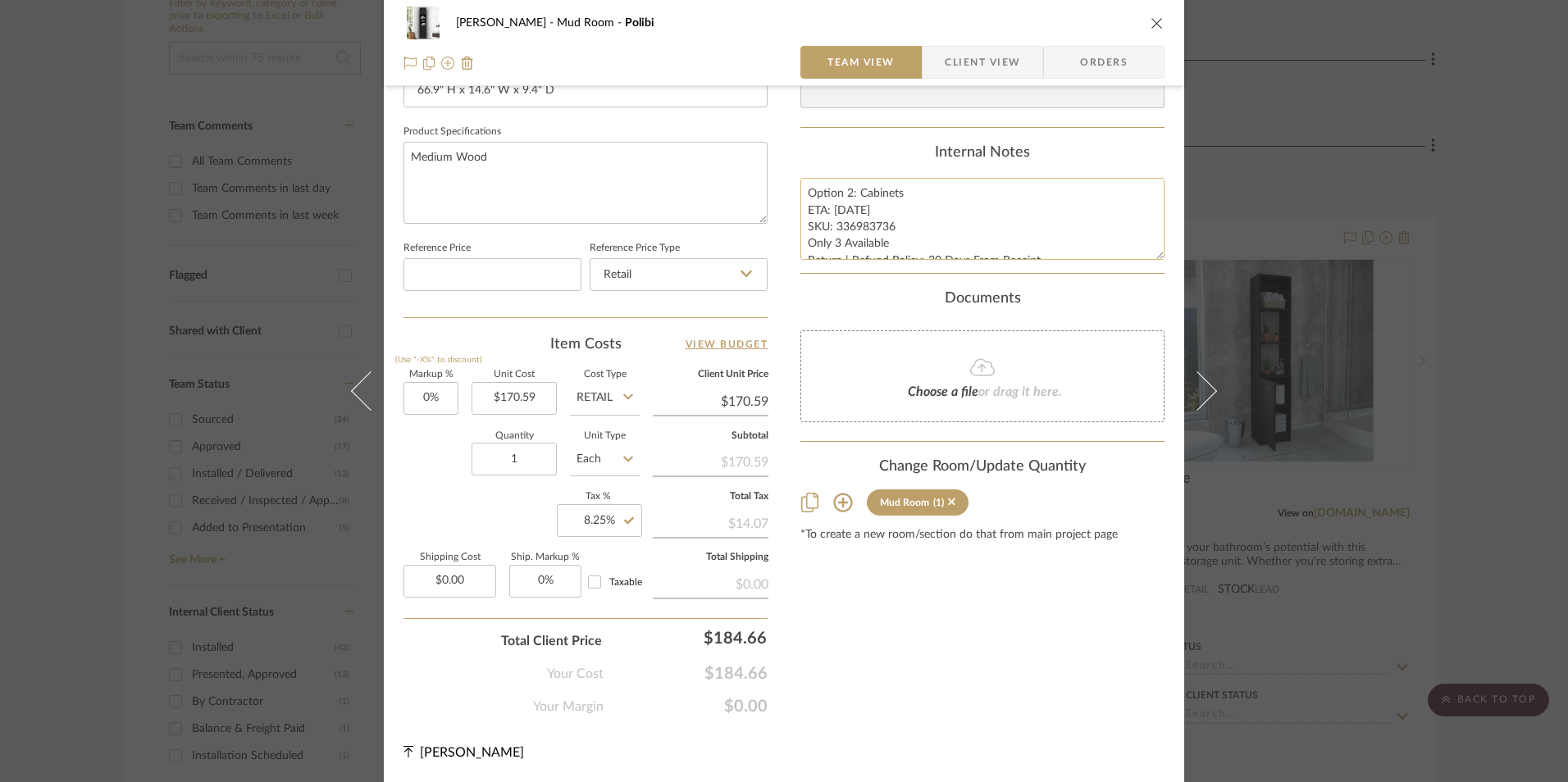
drag, startPoint x: 849, startPoint y: 230, endPoint x: 832, endPoint y: 230, distance: 17.0
click at [832, 230] on textarea "Option 2: Cabinets ETA: [DATE] SKU: 336983736 Only 3 Available Return | Refund …" at bounding box center [983, 218] width 364 height 82
click at [1125, 56] on span "Orders" at bounding box center [1104, 62] width 83 height 33
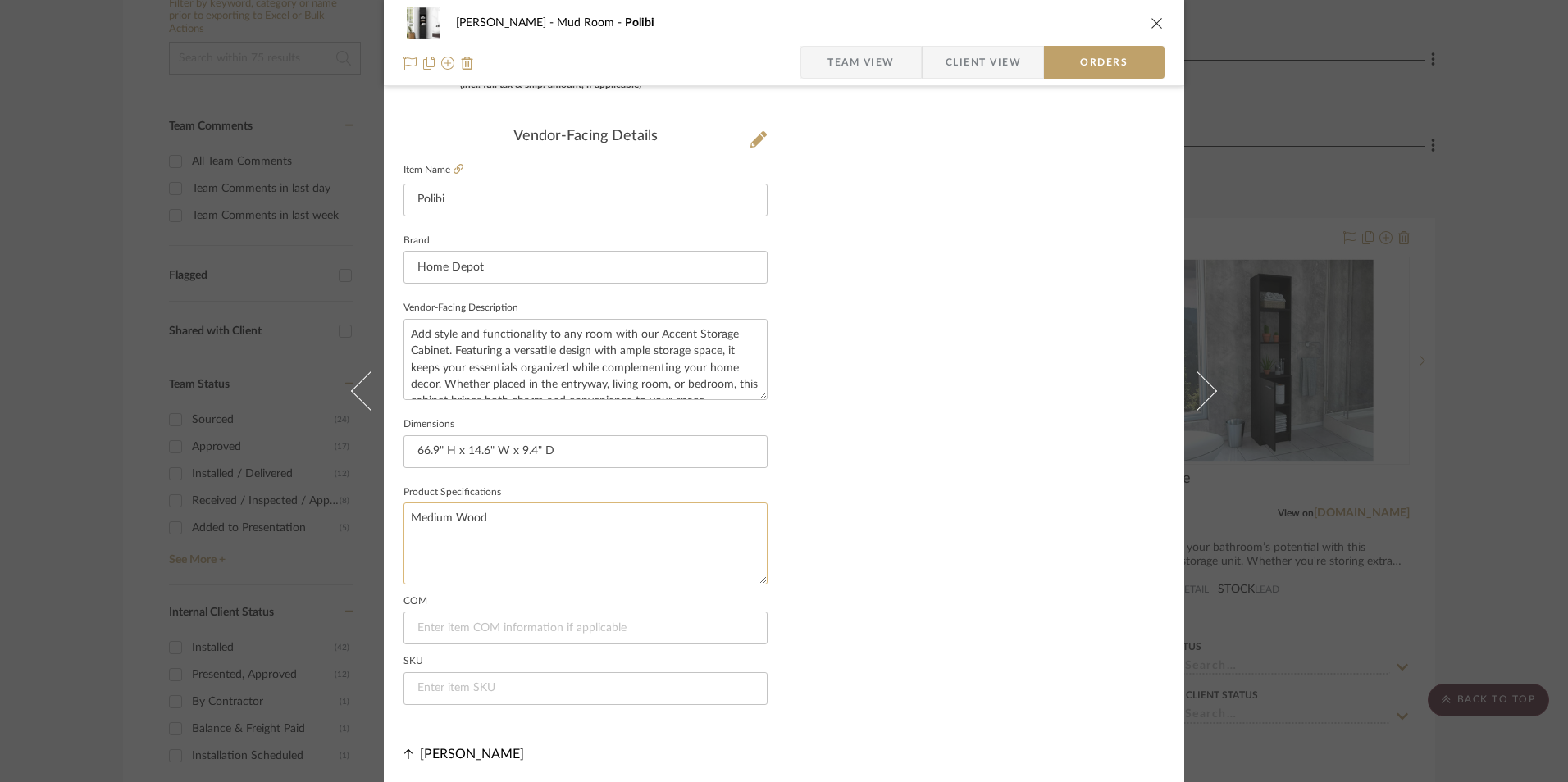
scroll to position [962, 0]
click at [504, 679] on input at bounding box center [586, 687] width 364 height 33
paste input "336983736"
type input "336983736"
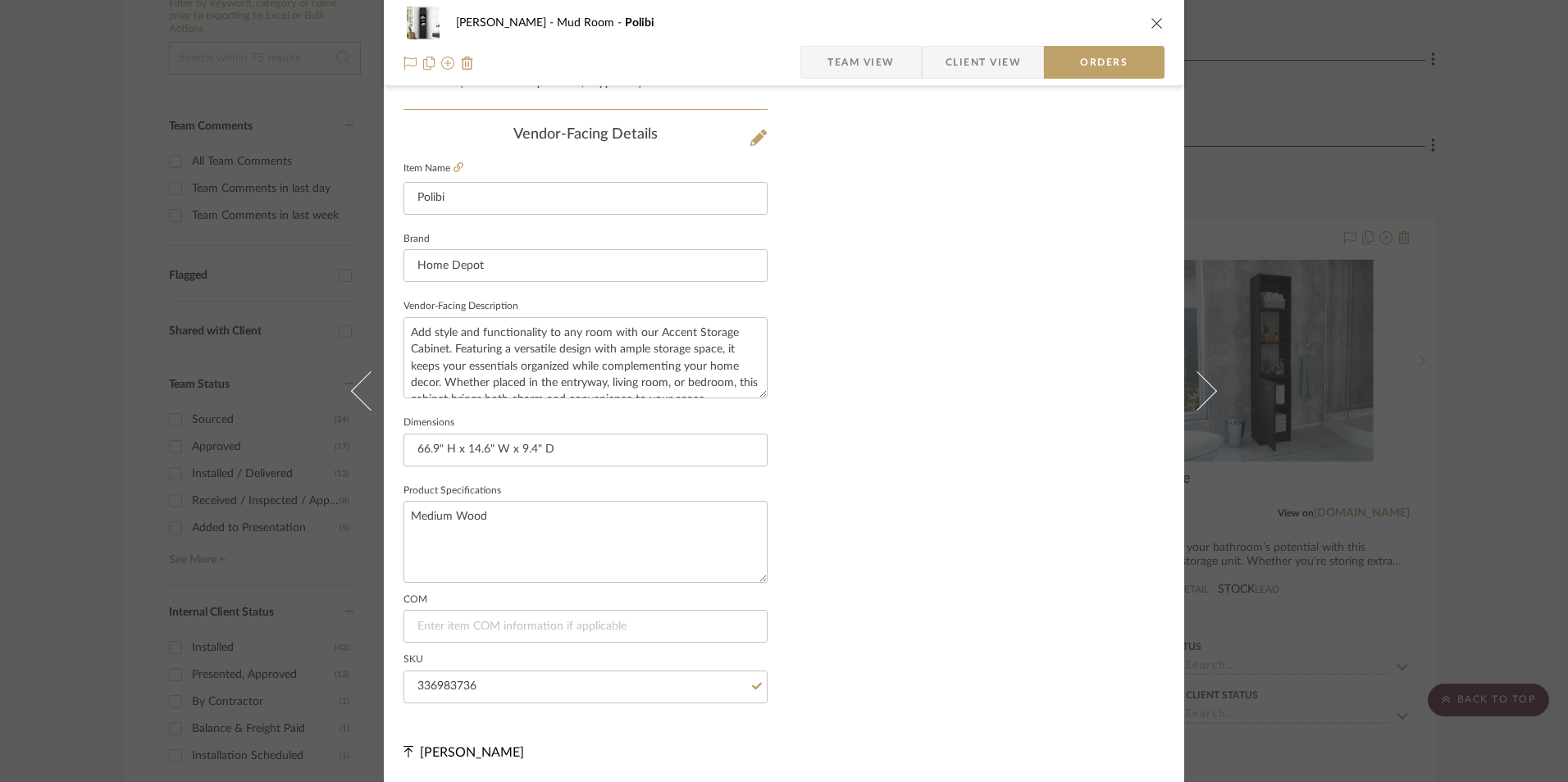
click at [1150, 19] on icon "close" at bounding box center [1156, 22] width 13 height 13
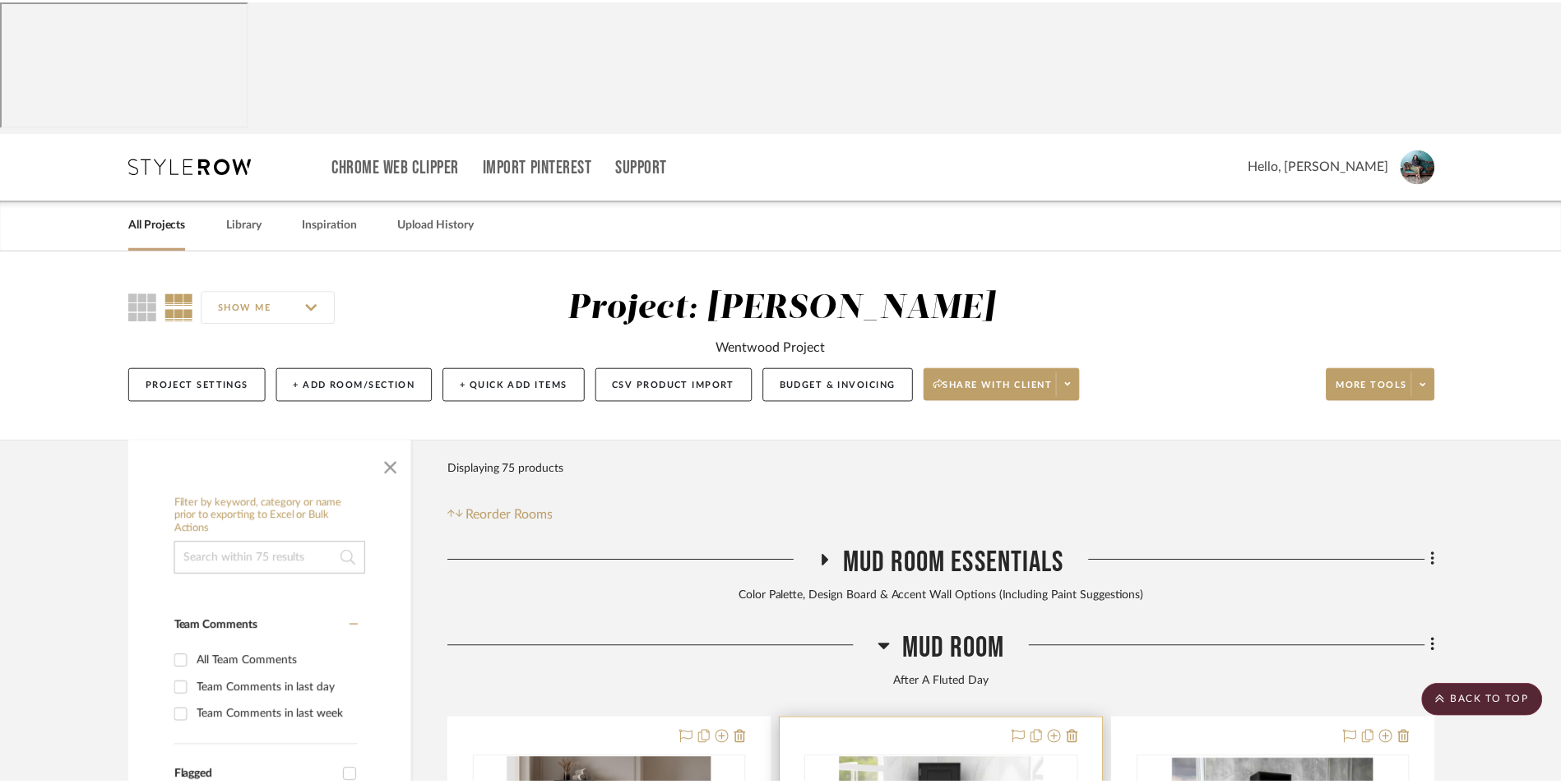
scroll to position [500, 0]
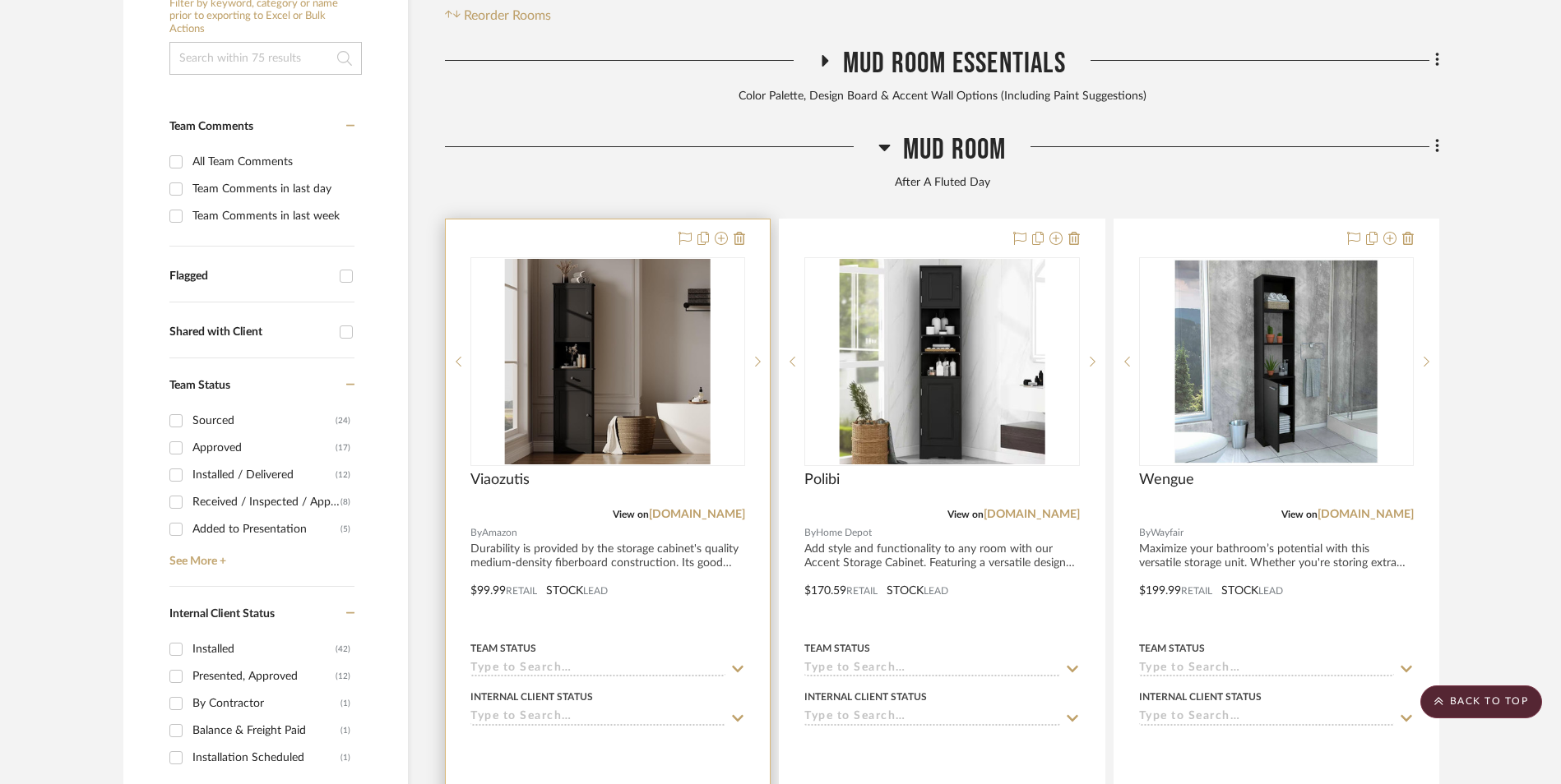
click at [643, 278] on img "0" at bounding box center [607, 361] width 205 height 205
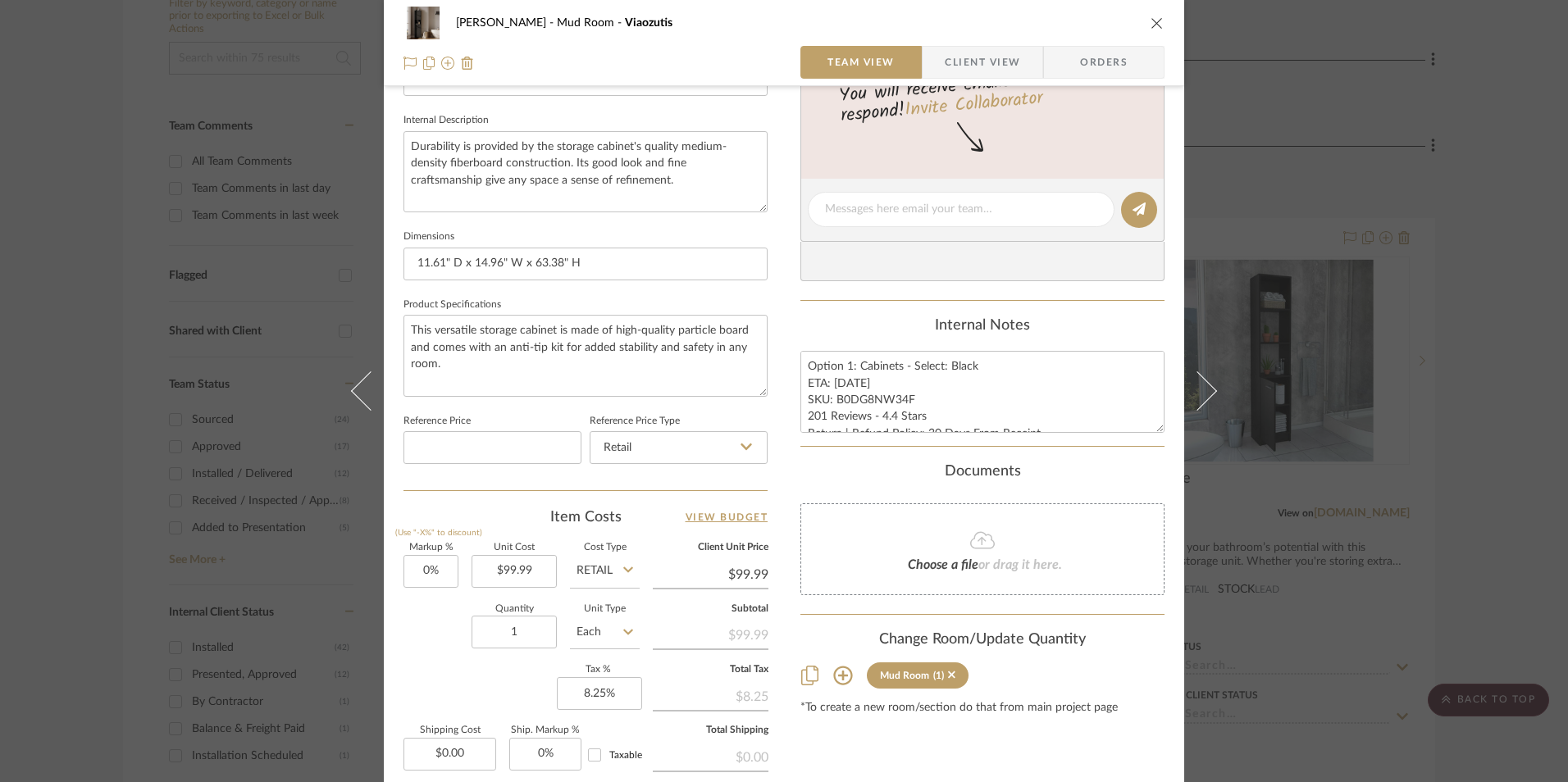
scroll to position [574, 0]
click at [1469, 375] on div "Shana Haynes Mud Room Viaozutis Team View Client View Orders 1 / 2 Team-Facing …" at bounding box center [784, 391] width 1568 height 782
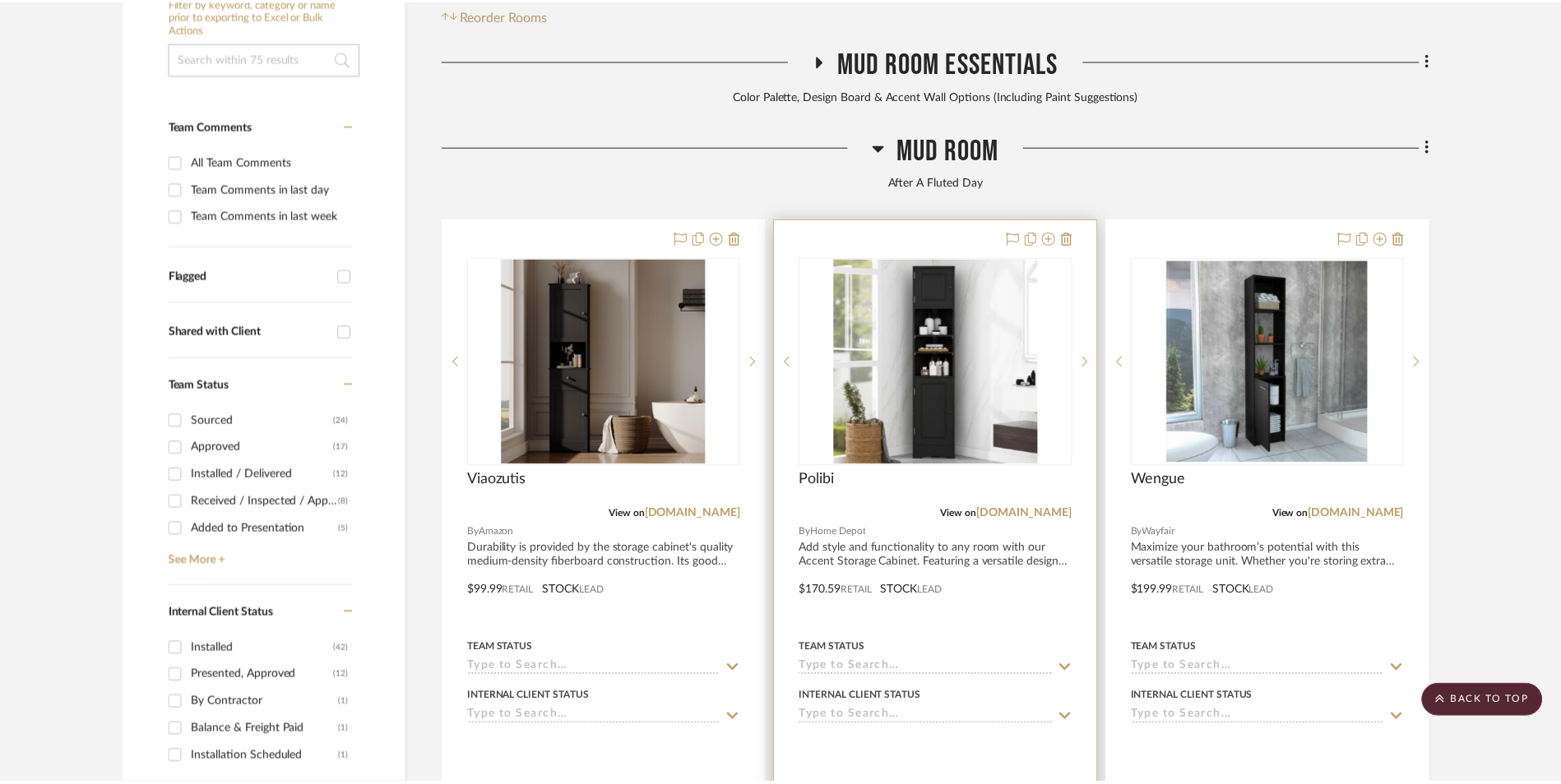
scroll to position [500, 0]
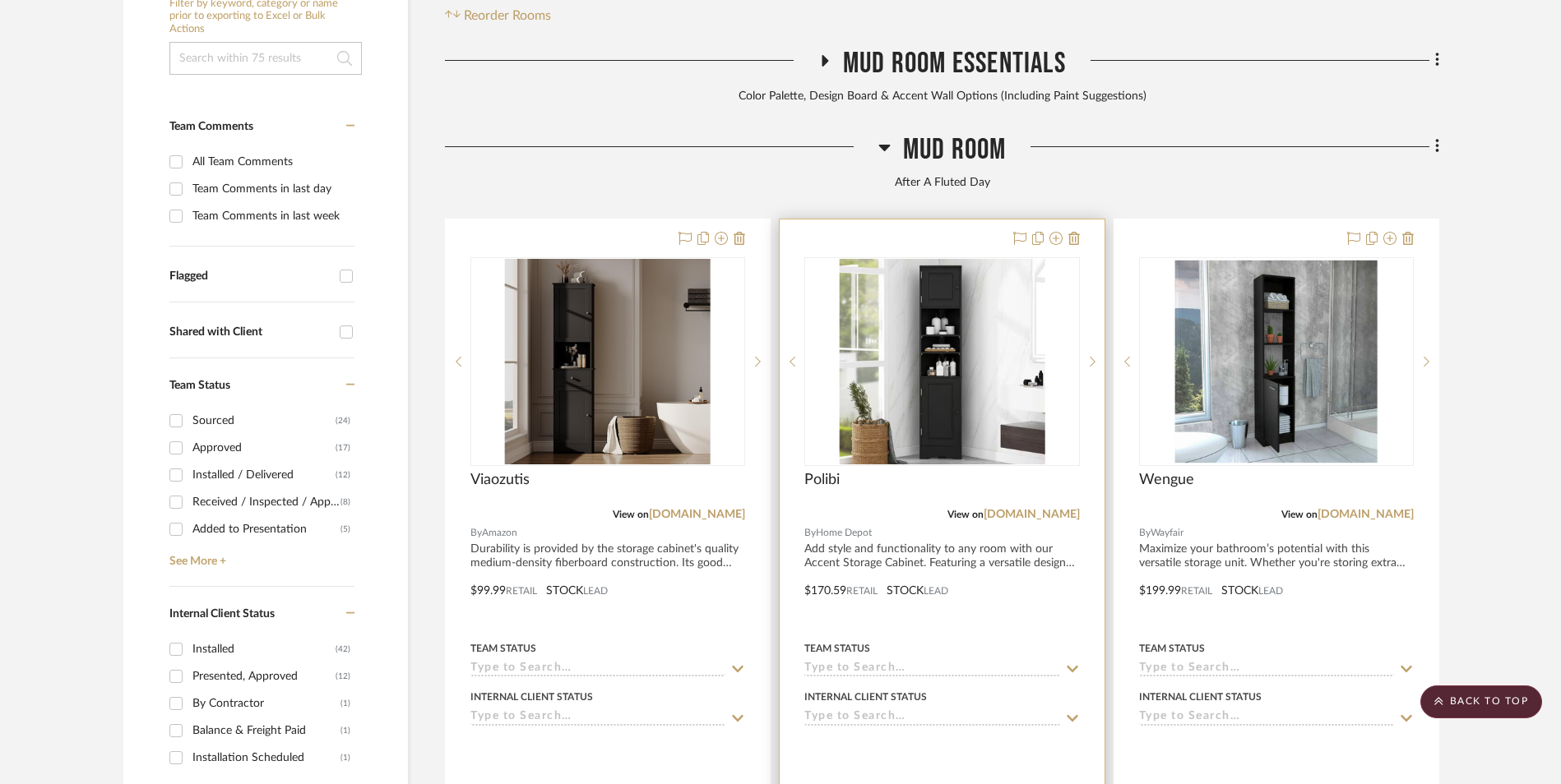
click at [996, 281] on img "0" at bounding box center [941, 361] width 205 height 205
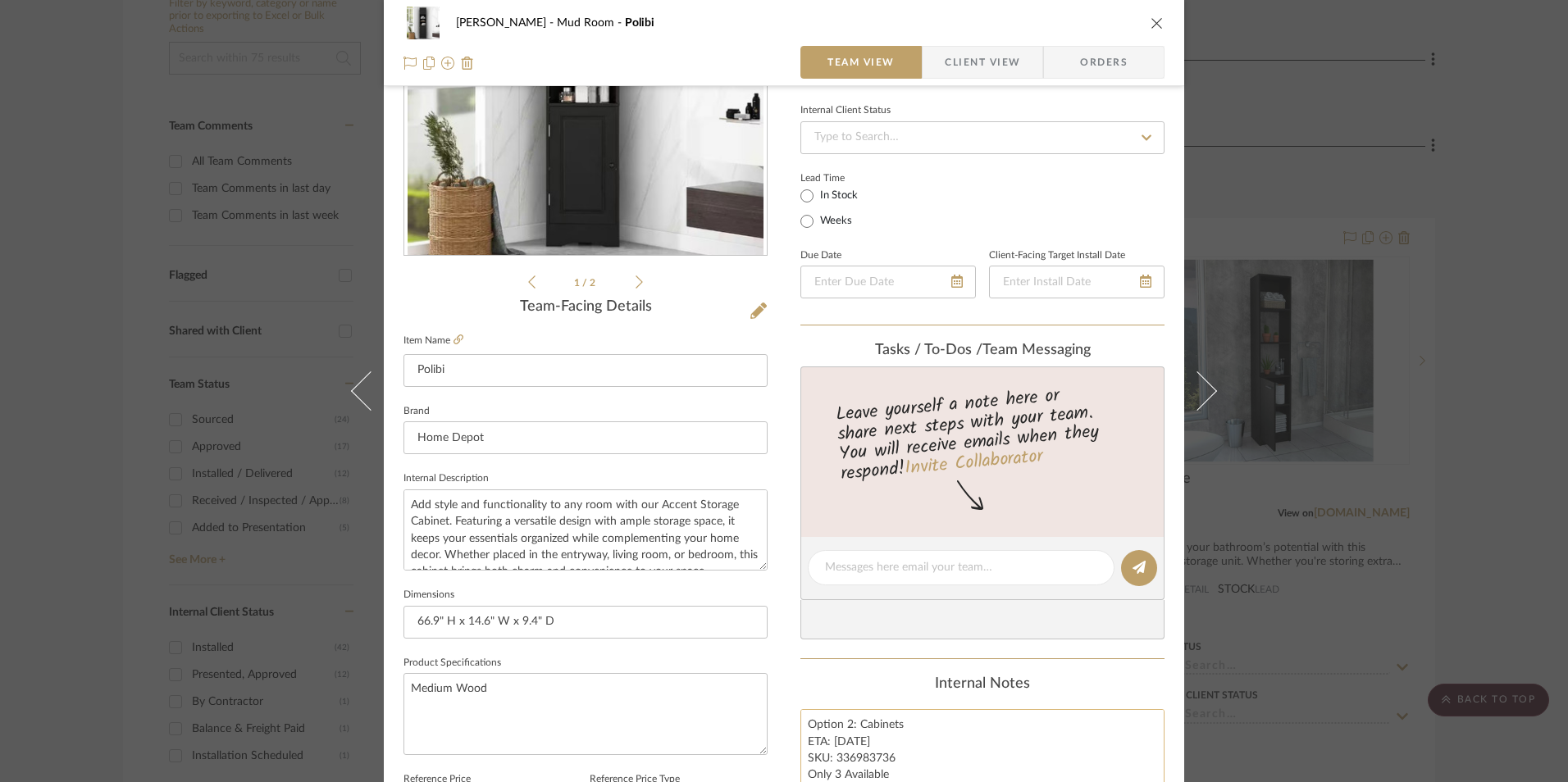
scroll to position [328, 0]
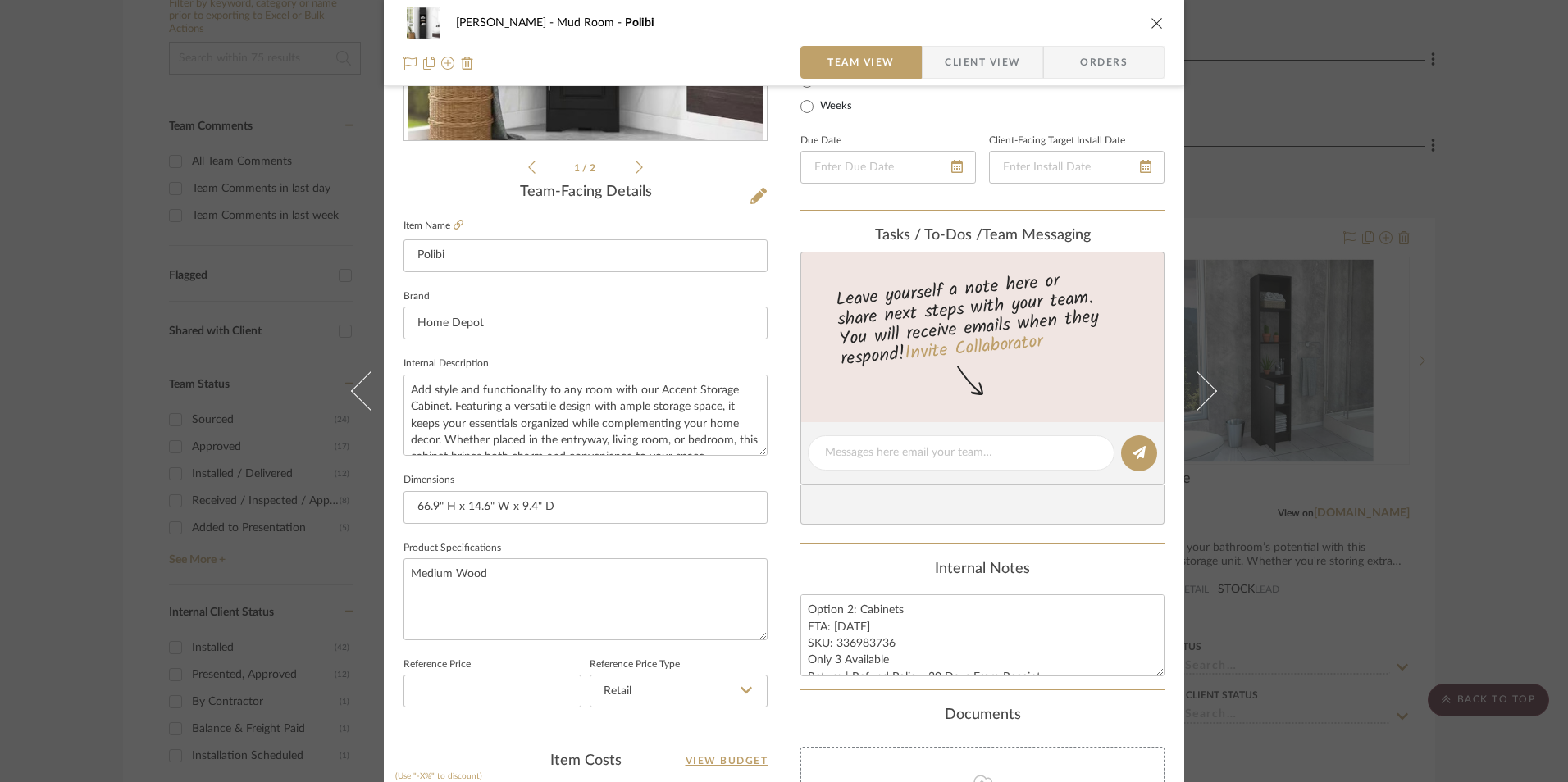
click at [1508, 455] on div "[PERSON_NAME] Mud Room Polibi Team View Client View Orders 1 / 2 Team-Facing De…" at bounding box center [784, 391] width 1568 height 782
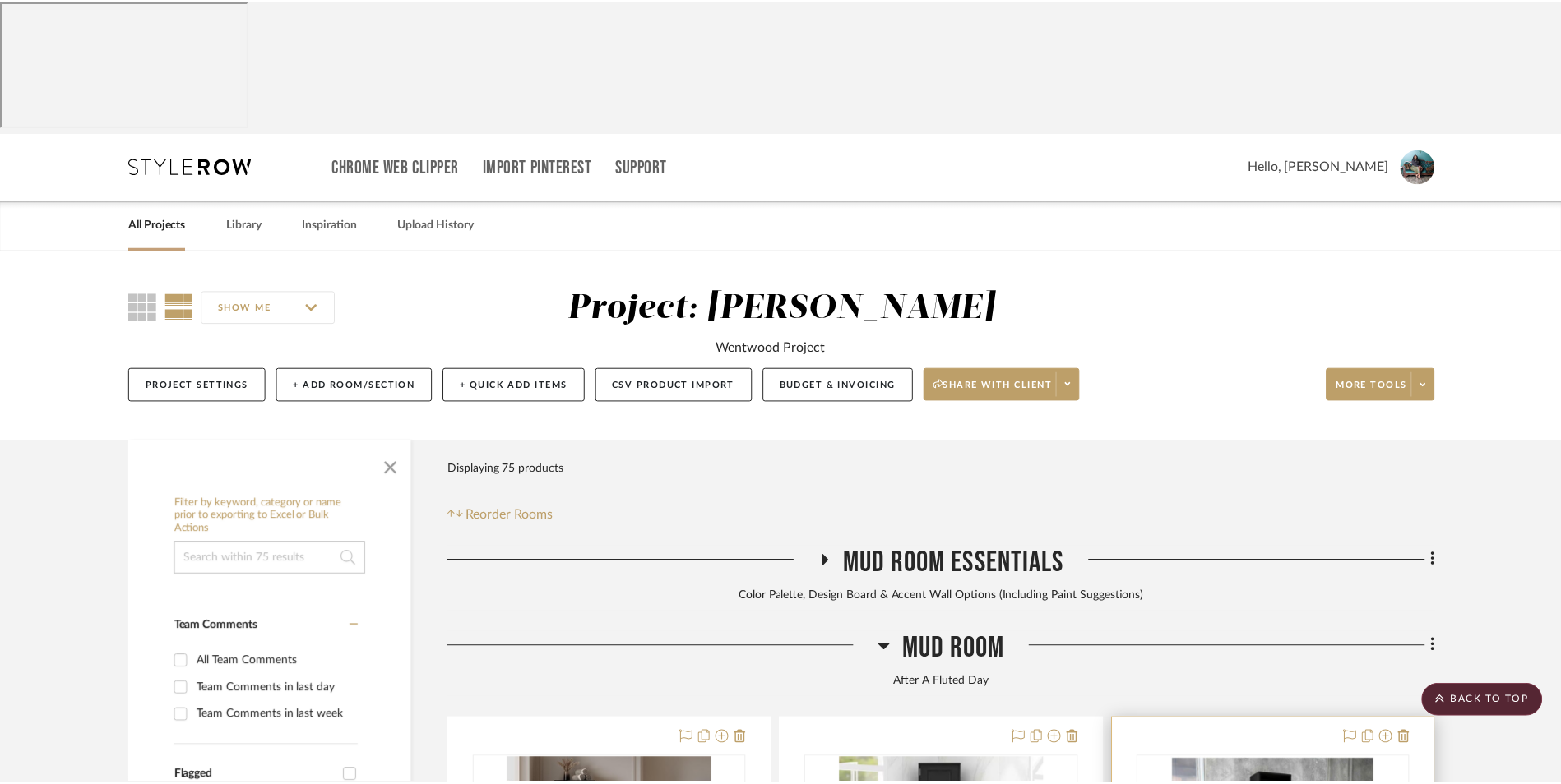
scroll to position [500, 0]
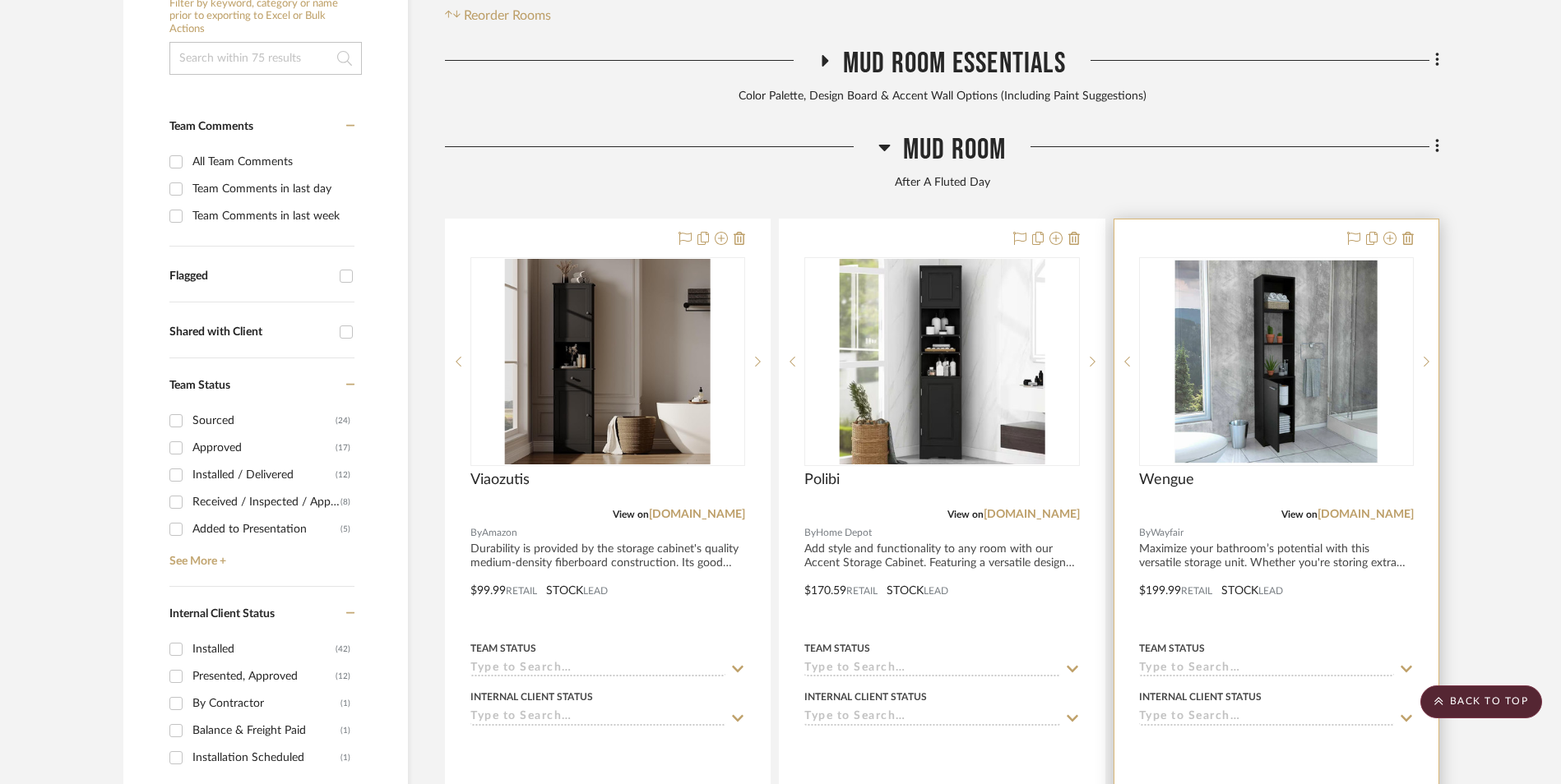
click at [1296, 272] on img "0" at bounding box center [1276, 361] width 205 height 205
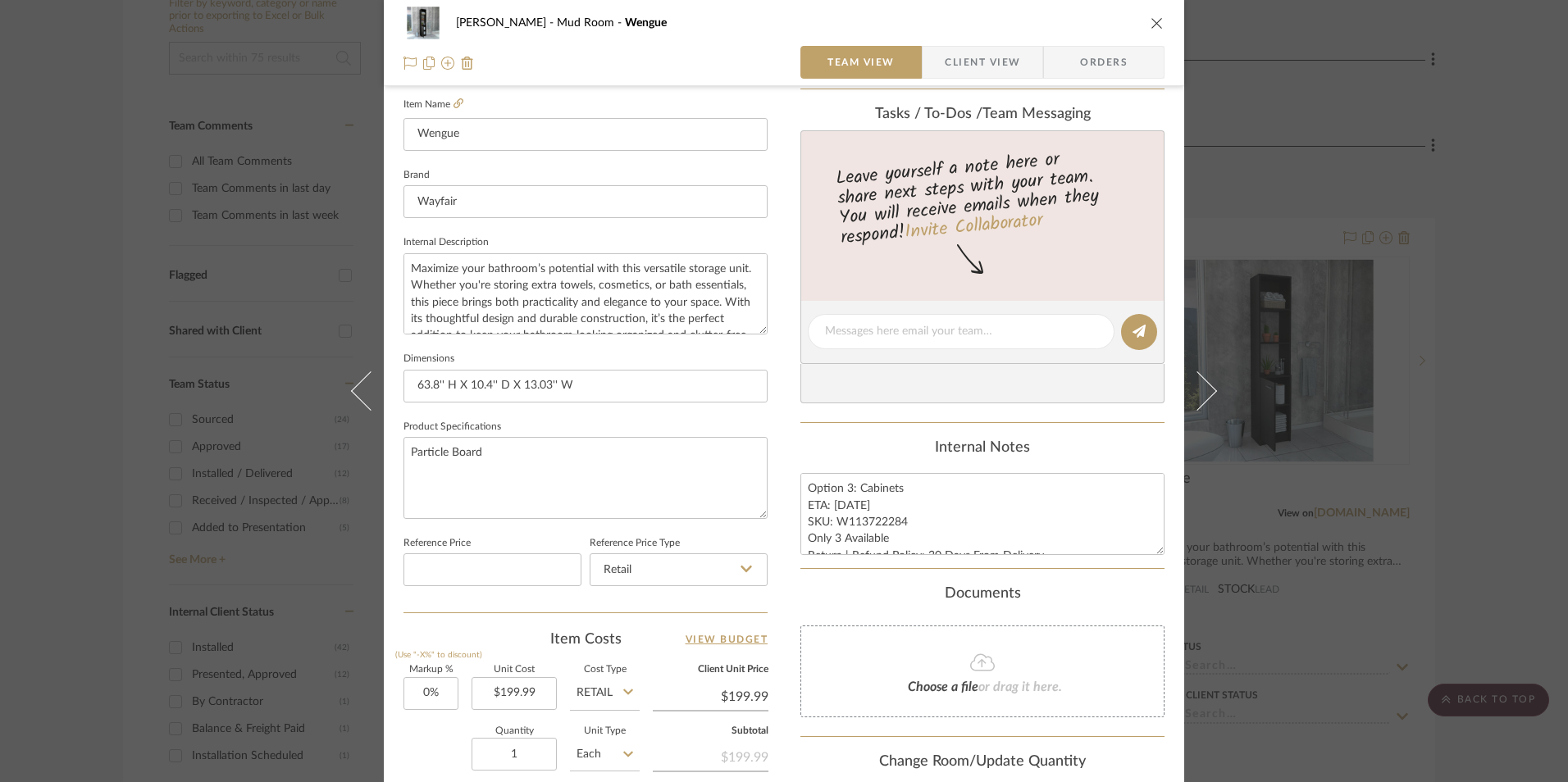
scroll to position [492, 0]
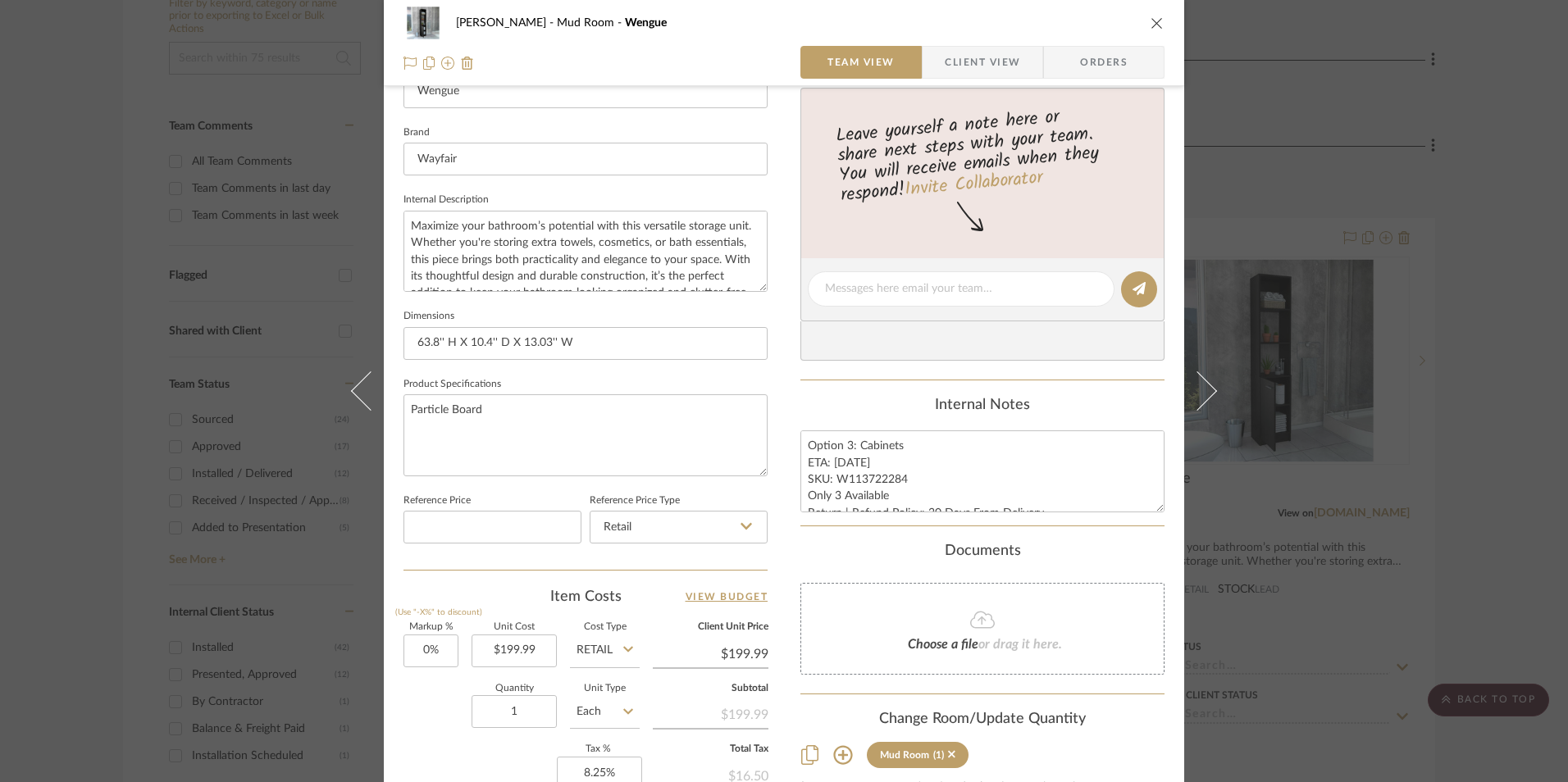
click at [1150, 26] on icon "close" at bounding box center [1156, 22] width 13 height 13
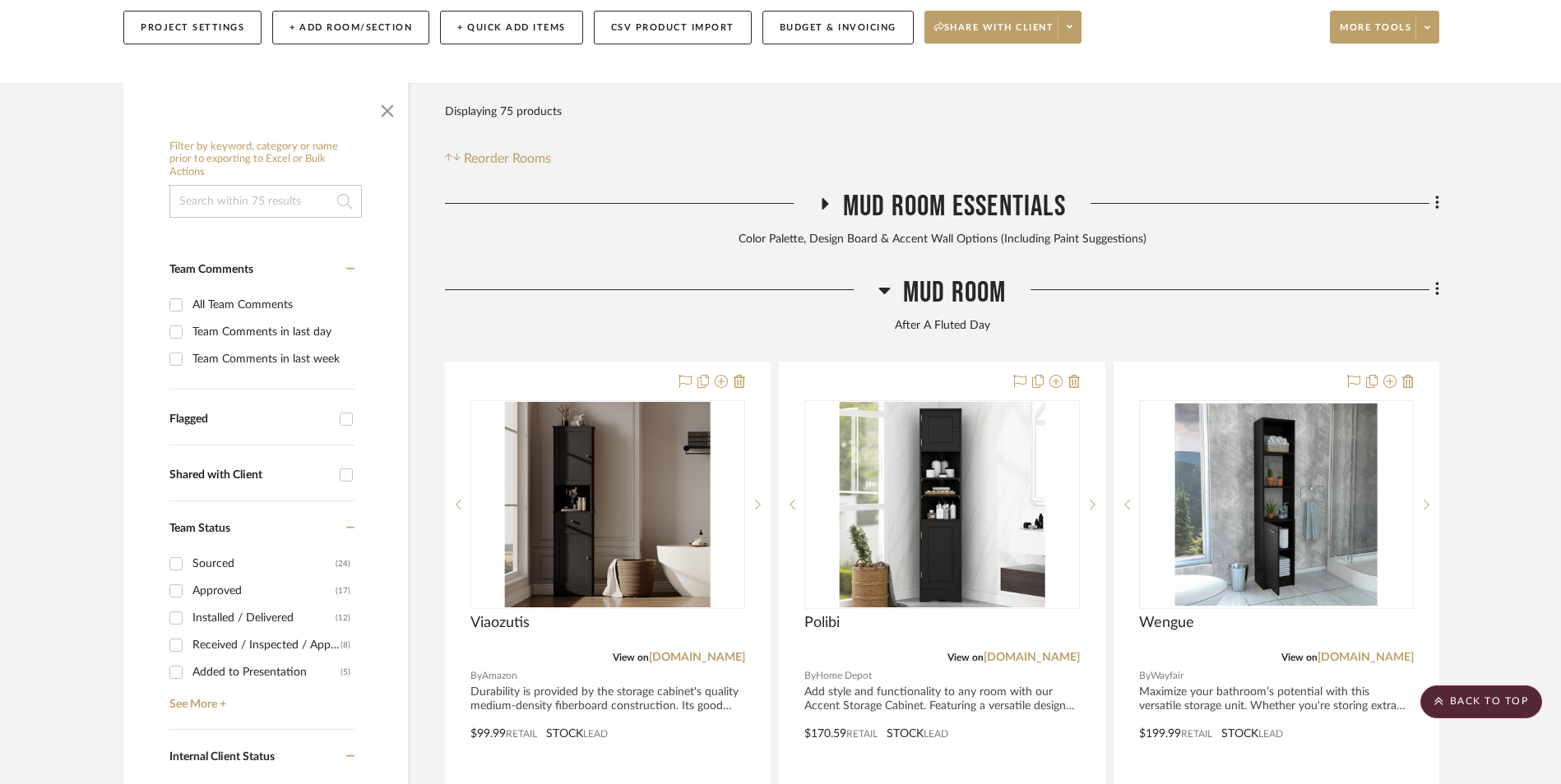
scroll to position [337, 0]
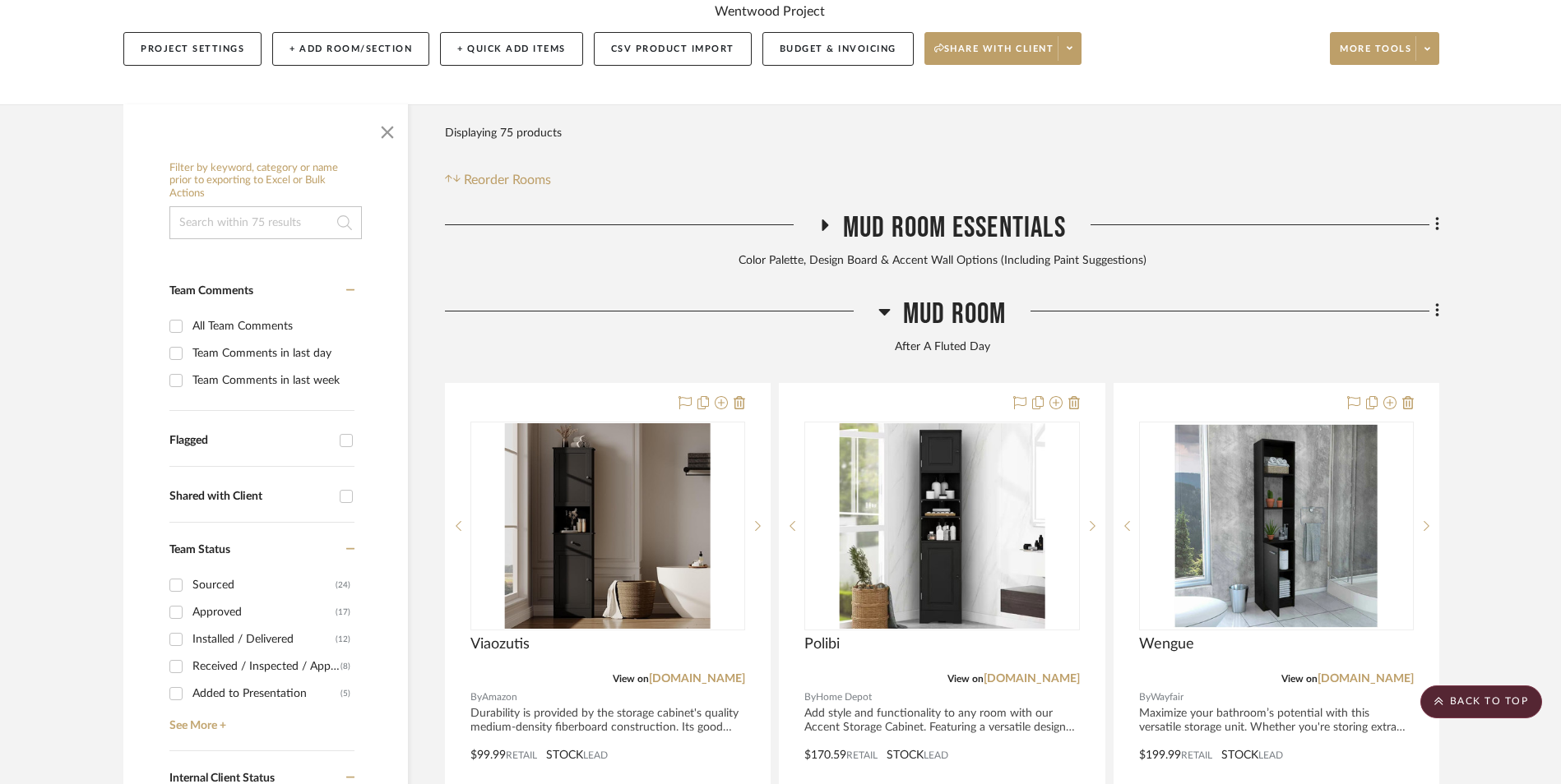
click at [823, 219] on icon at bounding box center [824, 225] width 20 height 12
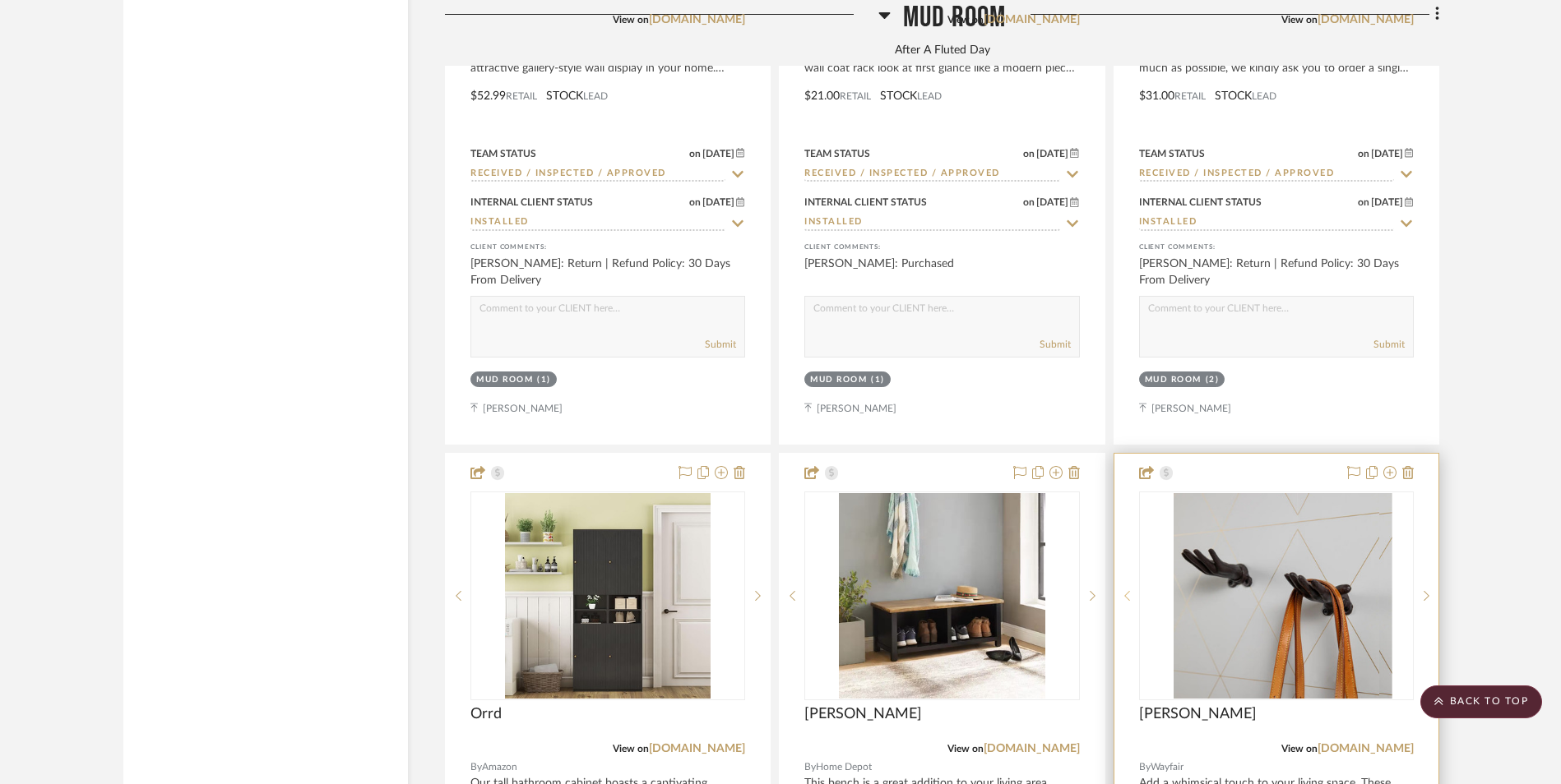
scroll to position [3542, 0]
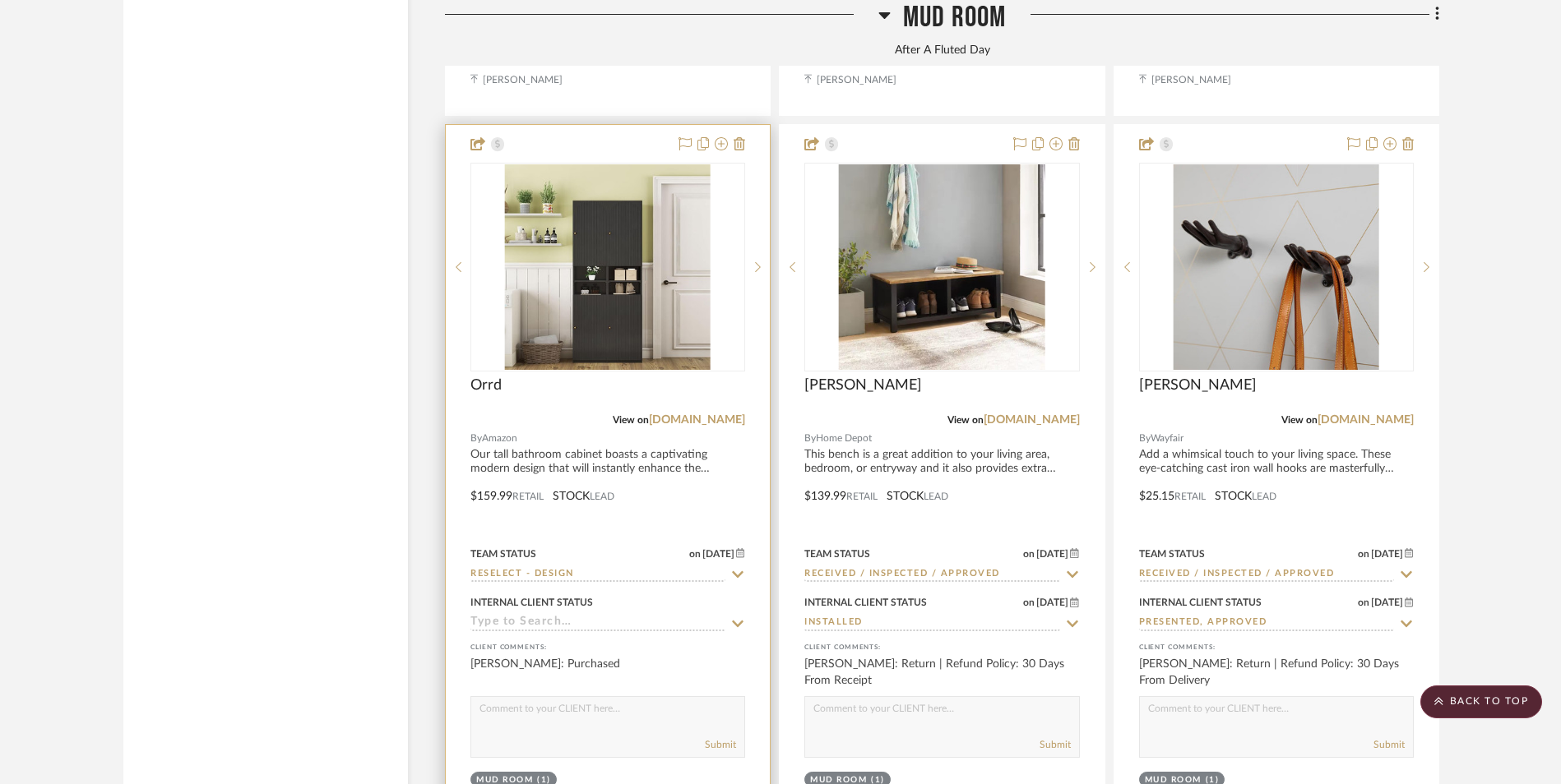
click at [624, 190] on img "0" at bounding box center [607, 267] width 205 height 205
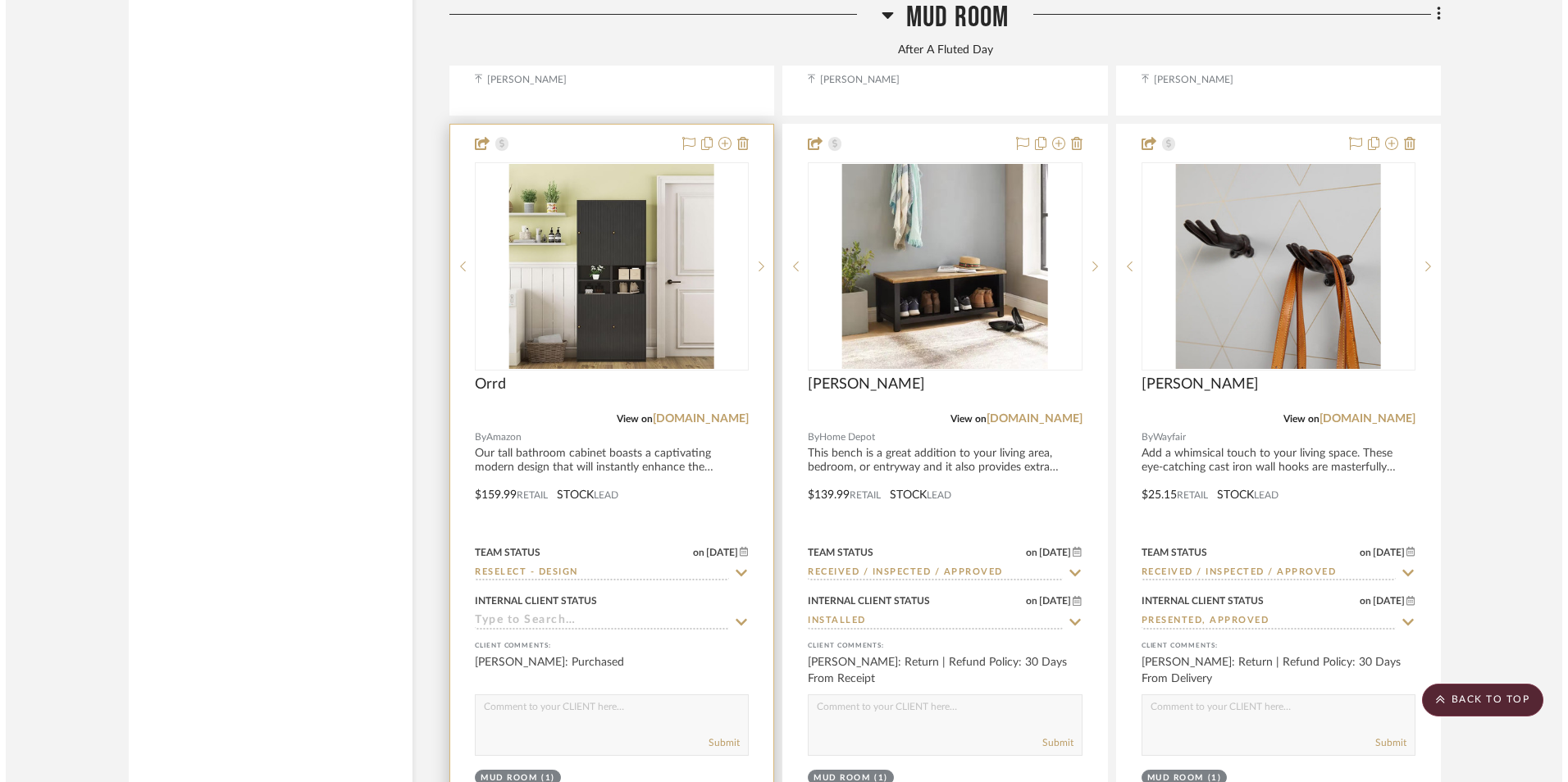
scroll to position [0, 0]
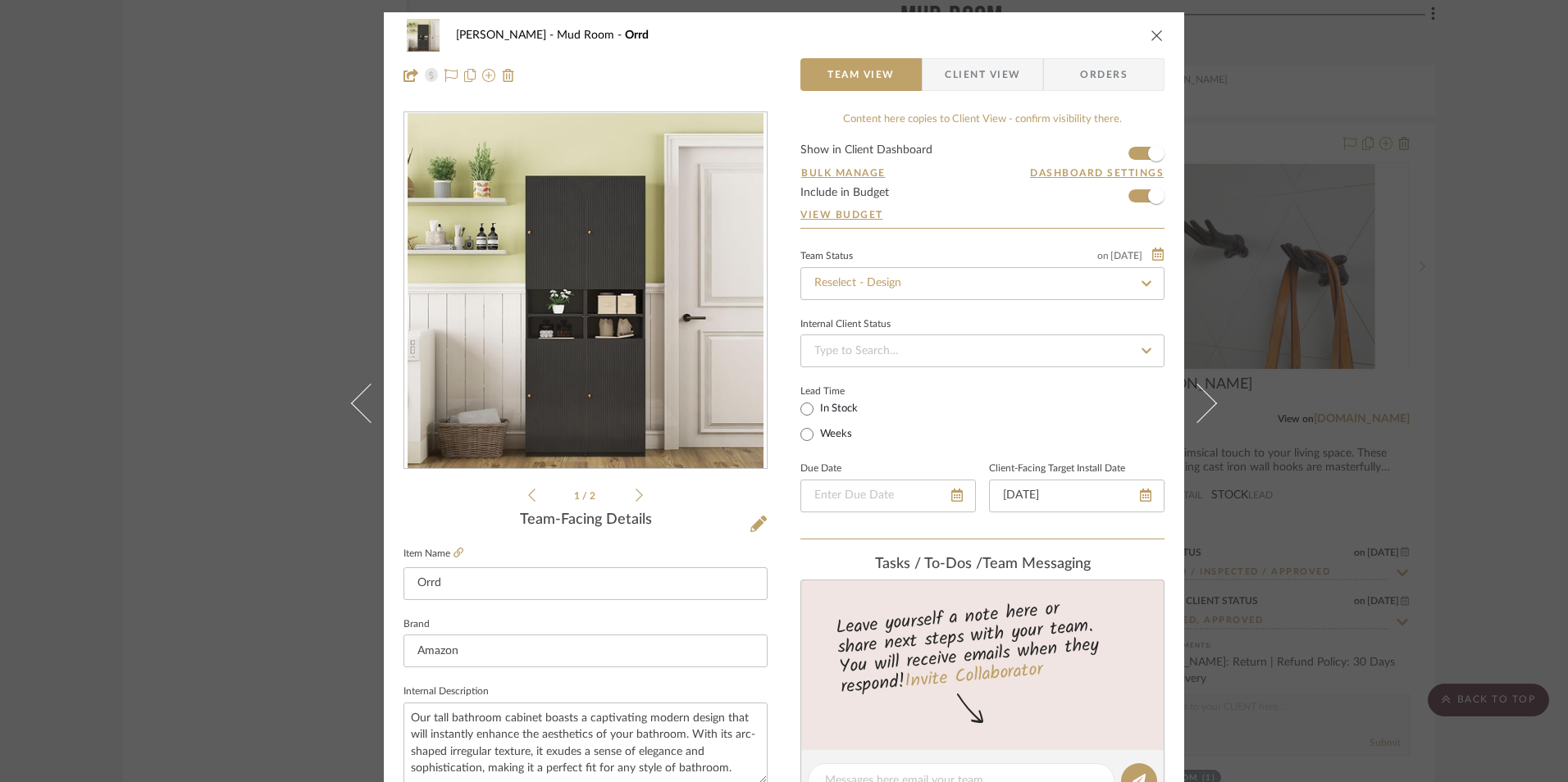
click at [987, 61] on span "Client View" at bounding box center [982, 74] width 76 height 33
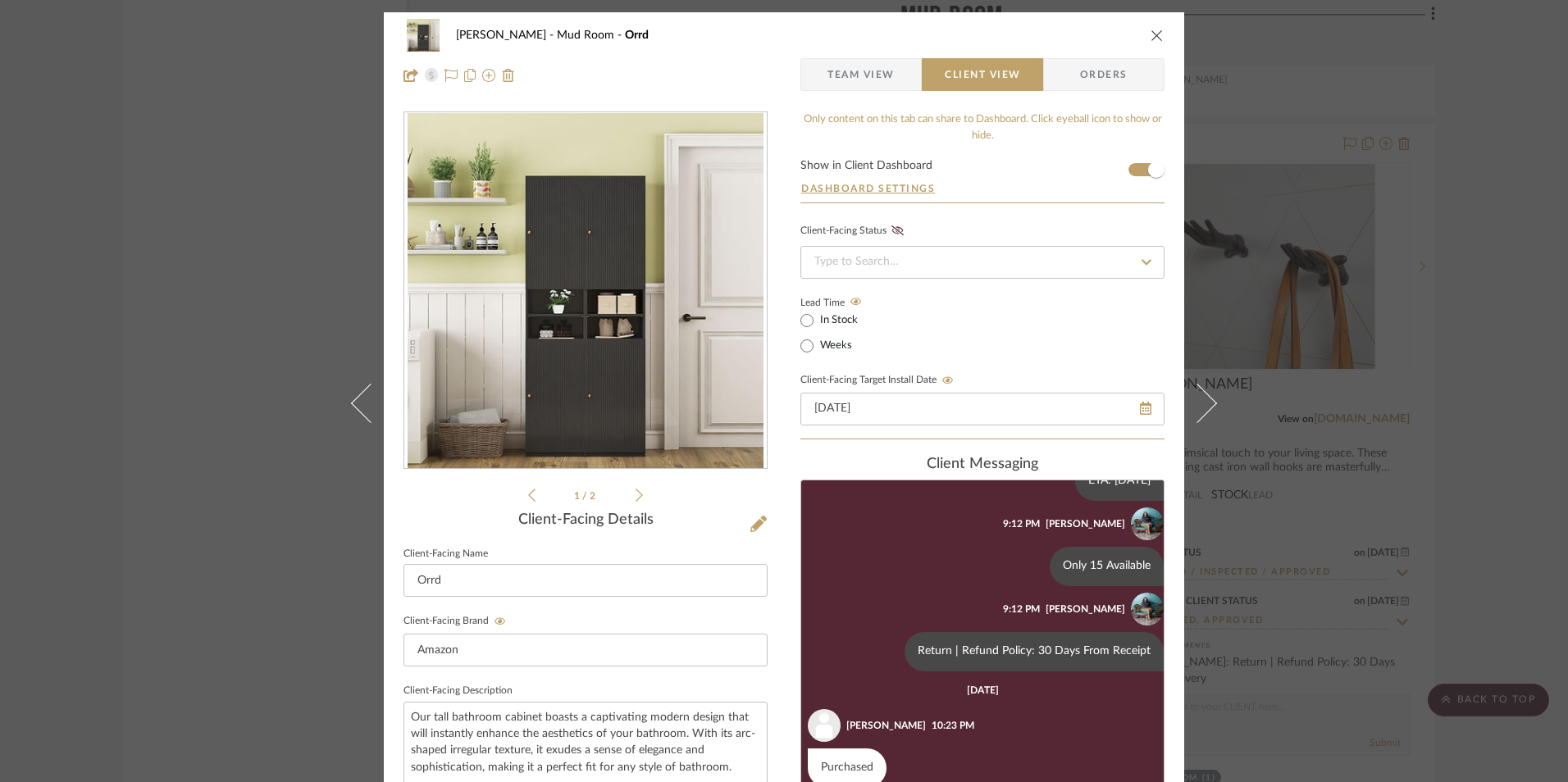
click at [1398, 518] on div "Shana Haynes Mud Room Orrd Team View Client View Orders 1 / 2 Client-Facing Det…" at bounding box center [784, 391] width 1568 height 782
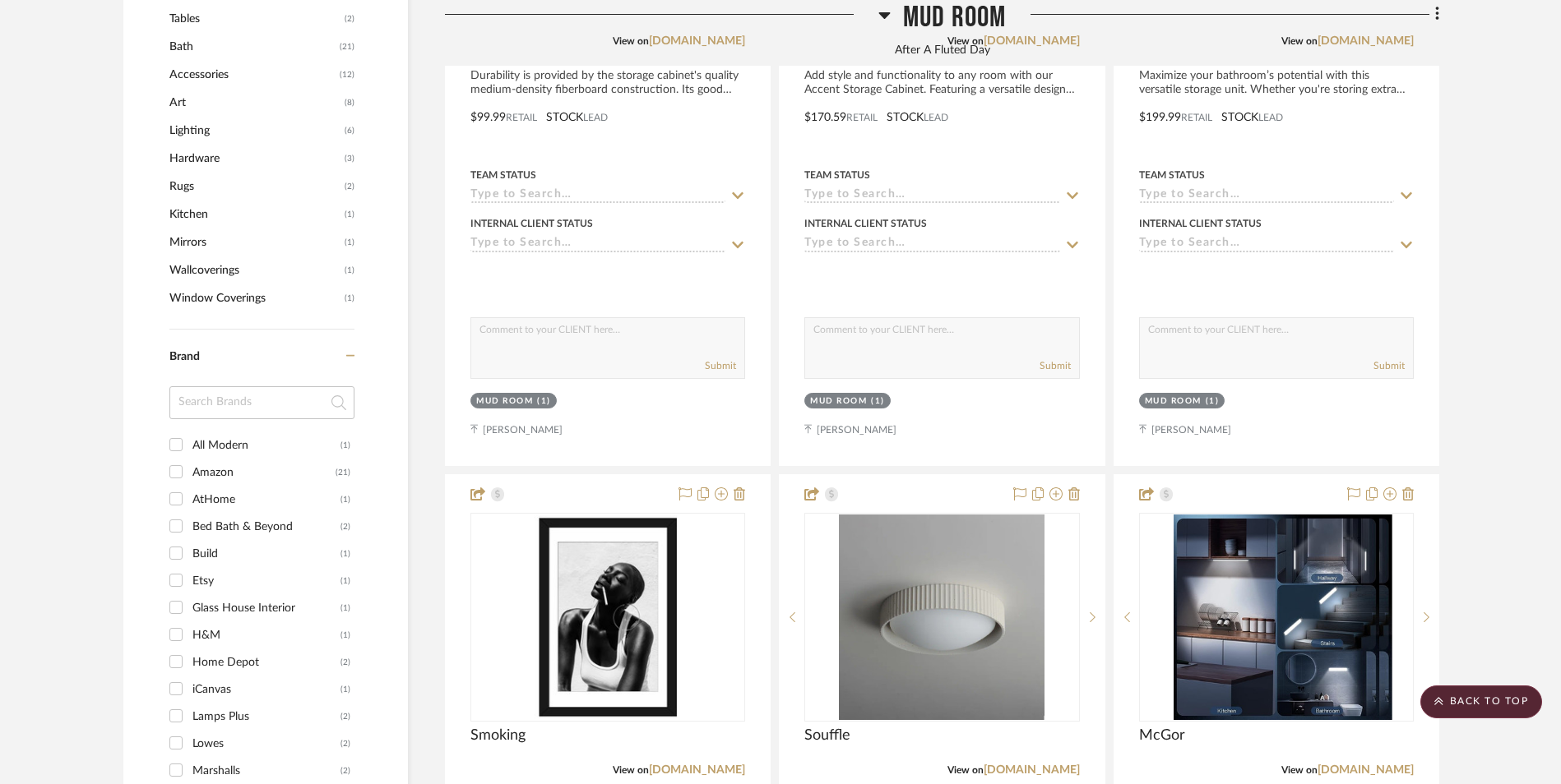
scroll to position [1241, 0]
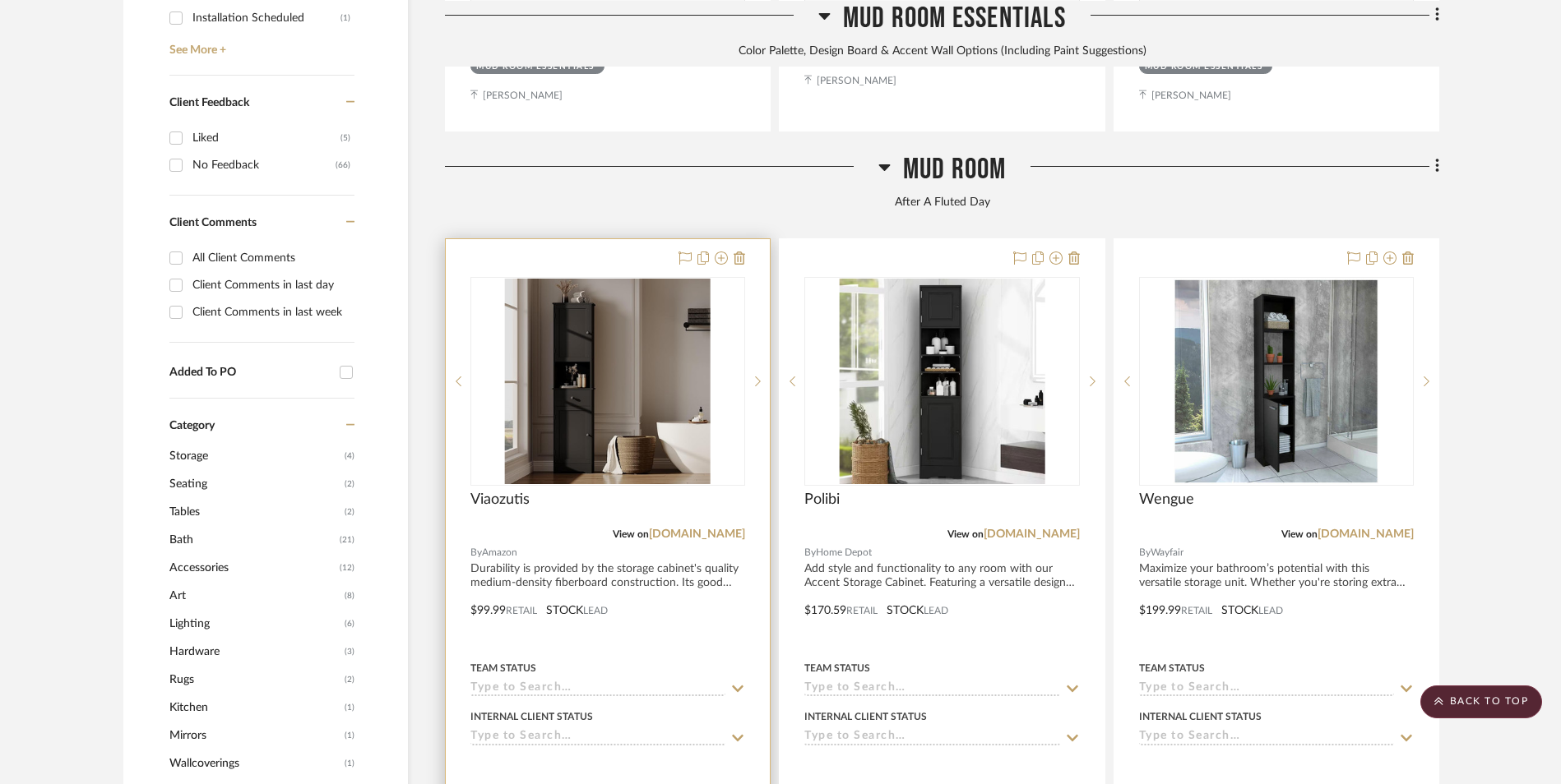
click at [613, 279] on img "0" at bounding box center [607, 381] width 205 height 205
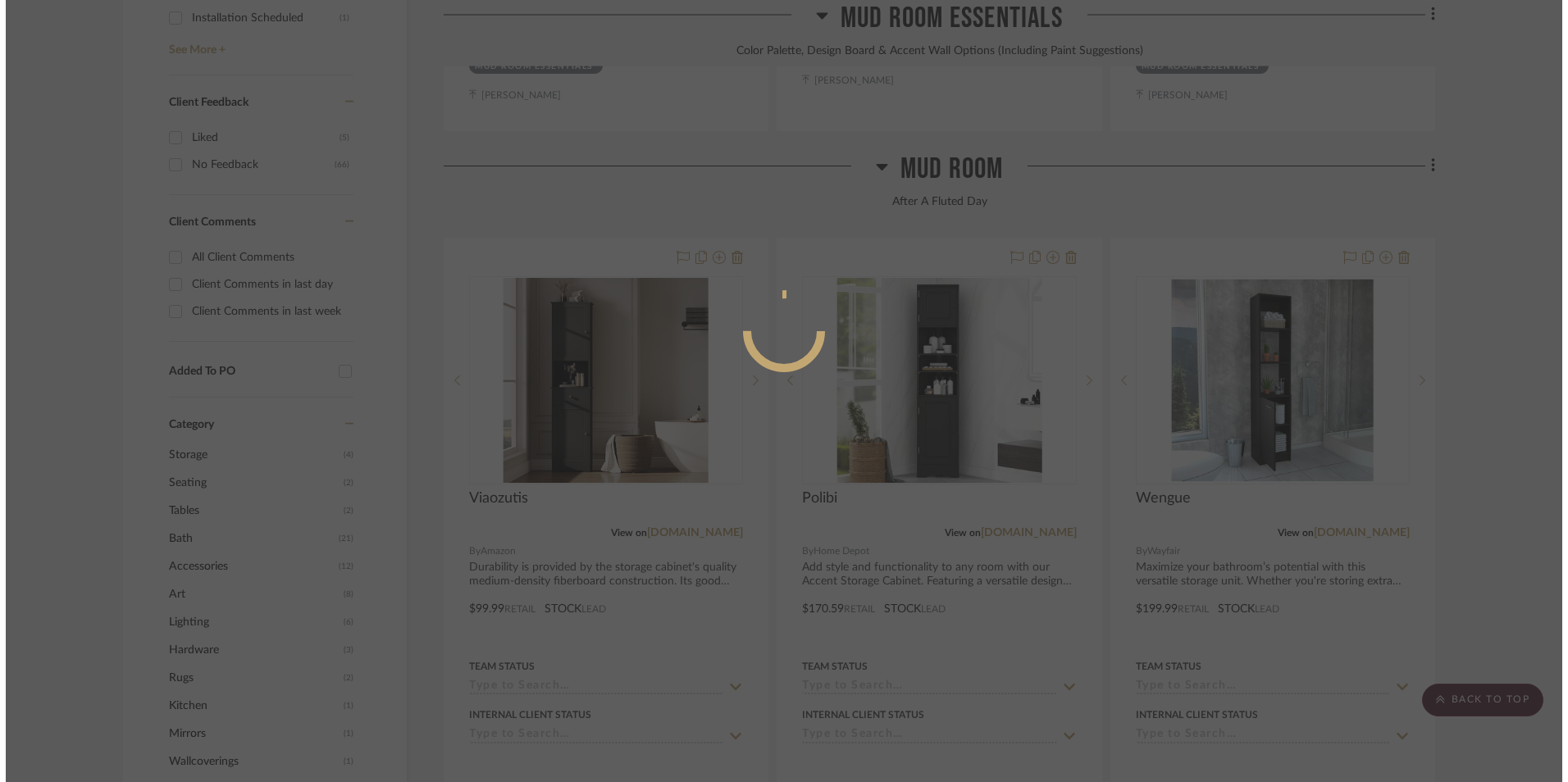
scroll to position [0, 0]
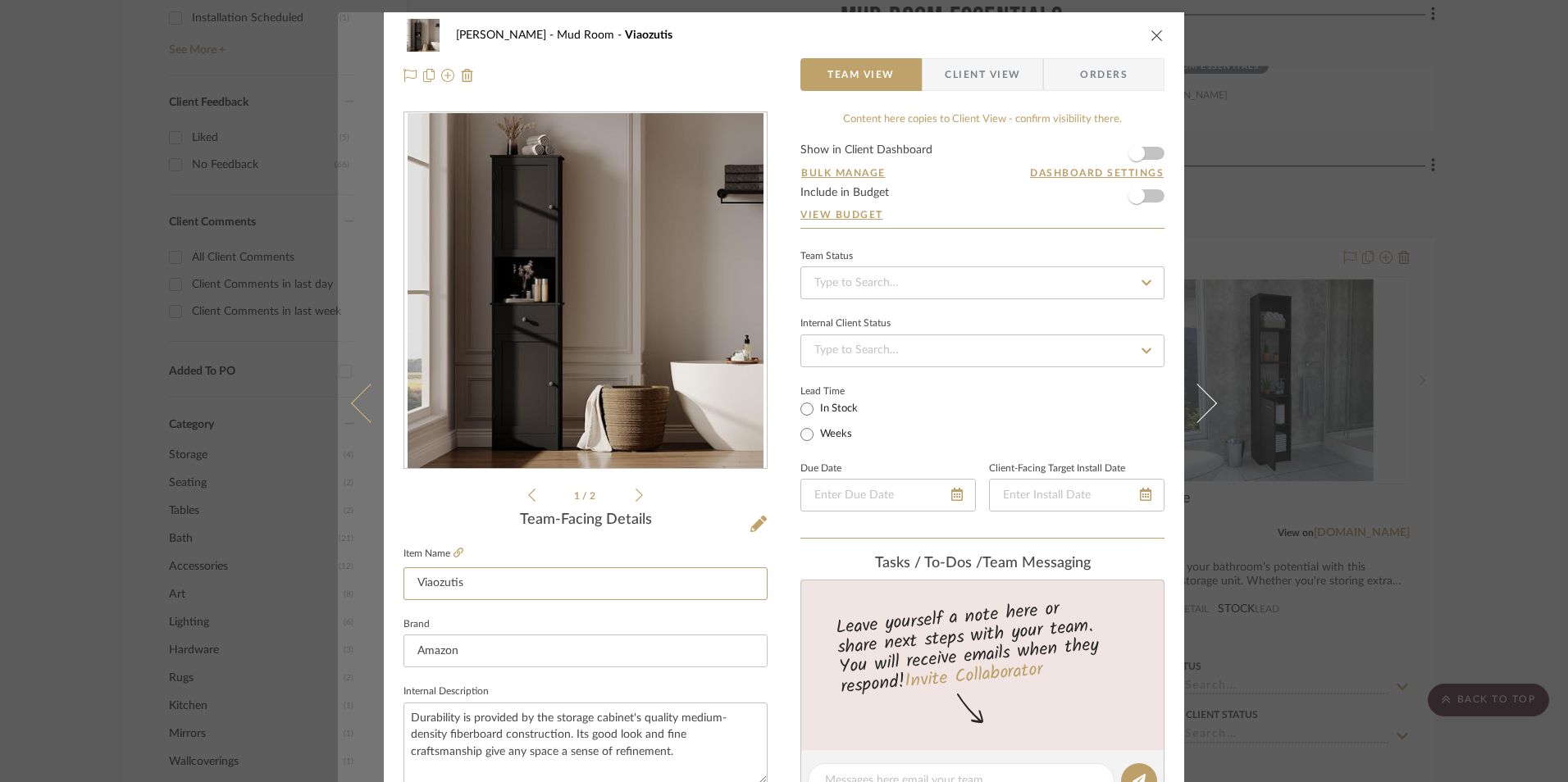
drag, startPoint x: 378, startPoint y: 581, endPoint x: 364, endPoint y: 581, distance: 14.0
click at [364, 581] on mat-dialog-content "Shana Haynes Mud Room Viaozutis Team View Client View Orders 1 / 2 Team-Facing …" at bounding box center [784, 769] width 893 height 1515
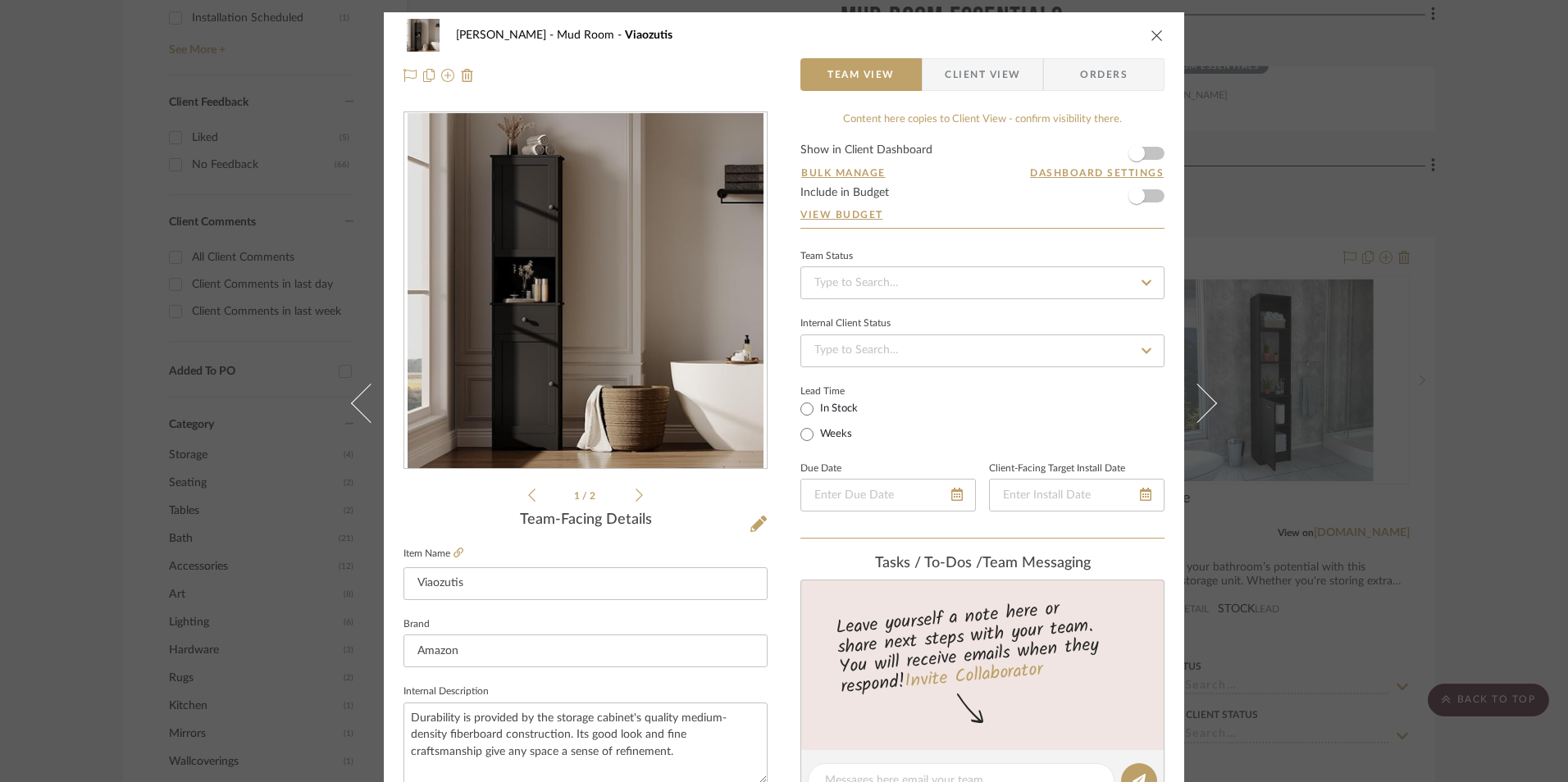
click at [1403, 317] on div "Shana Haynes Mud Room Viaozutis Team View Client View Orders 1 / 2 Team-Facing …" at bounding box center [784, 391] width 1568 height 782
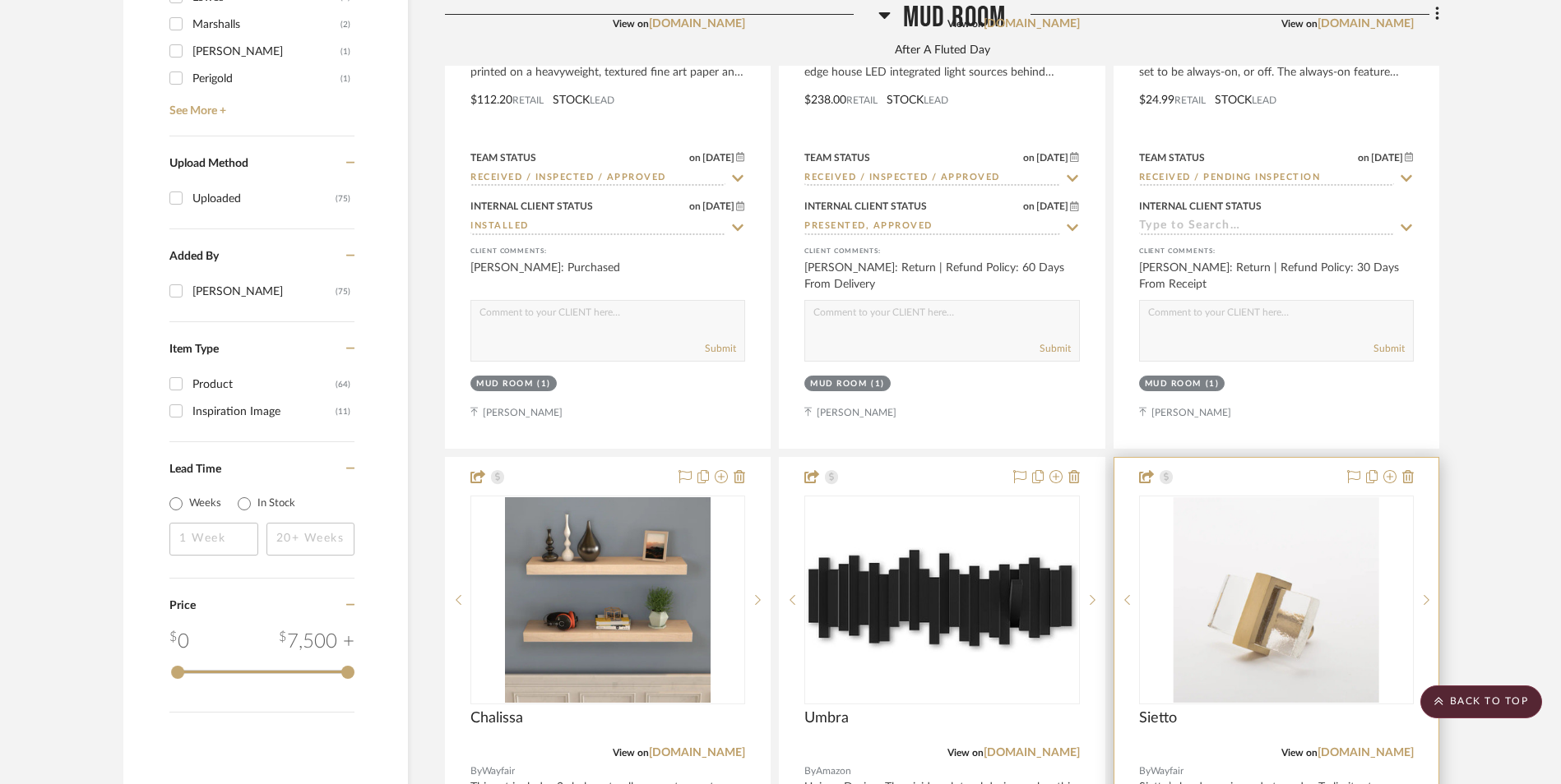
scroll to position [2638, 0]
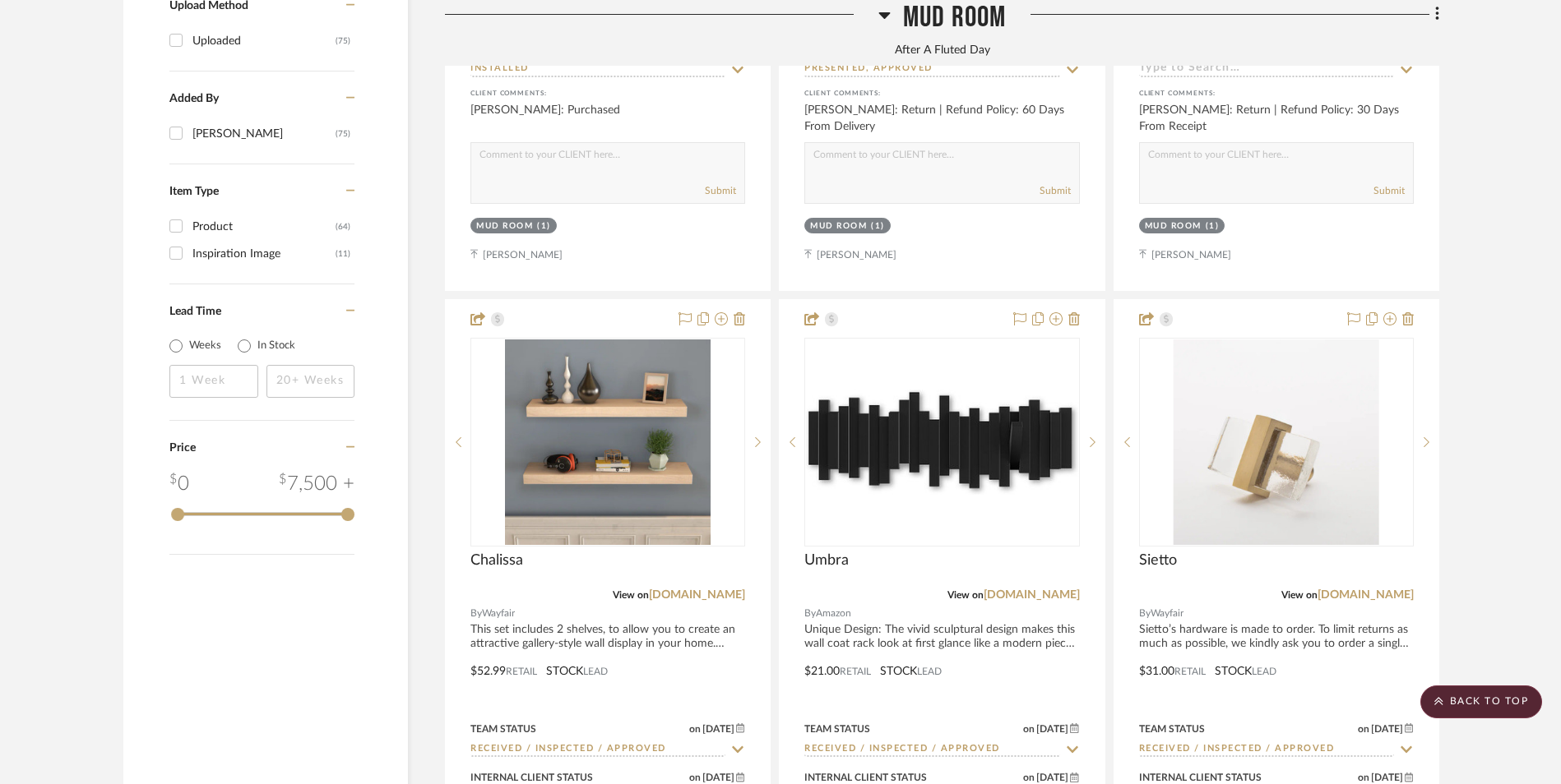
click at [1378, 590] on link "[DOMAIN_NAME]" at bounding box center [1365, 596] width 96 height 12
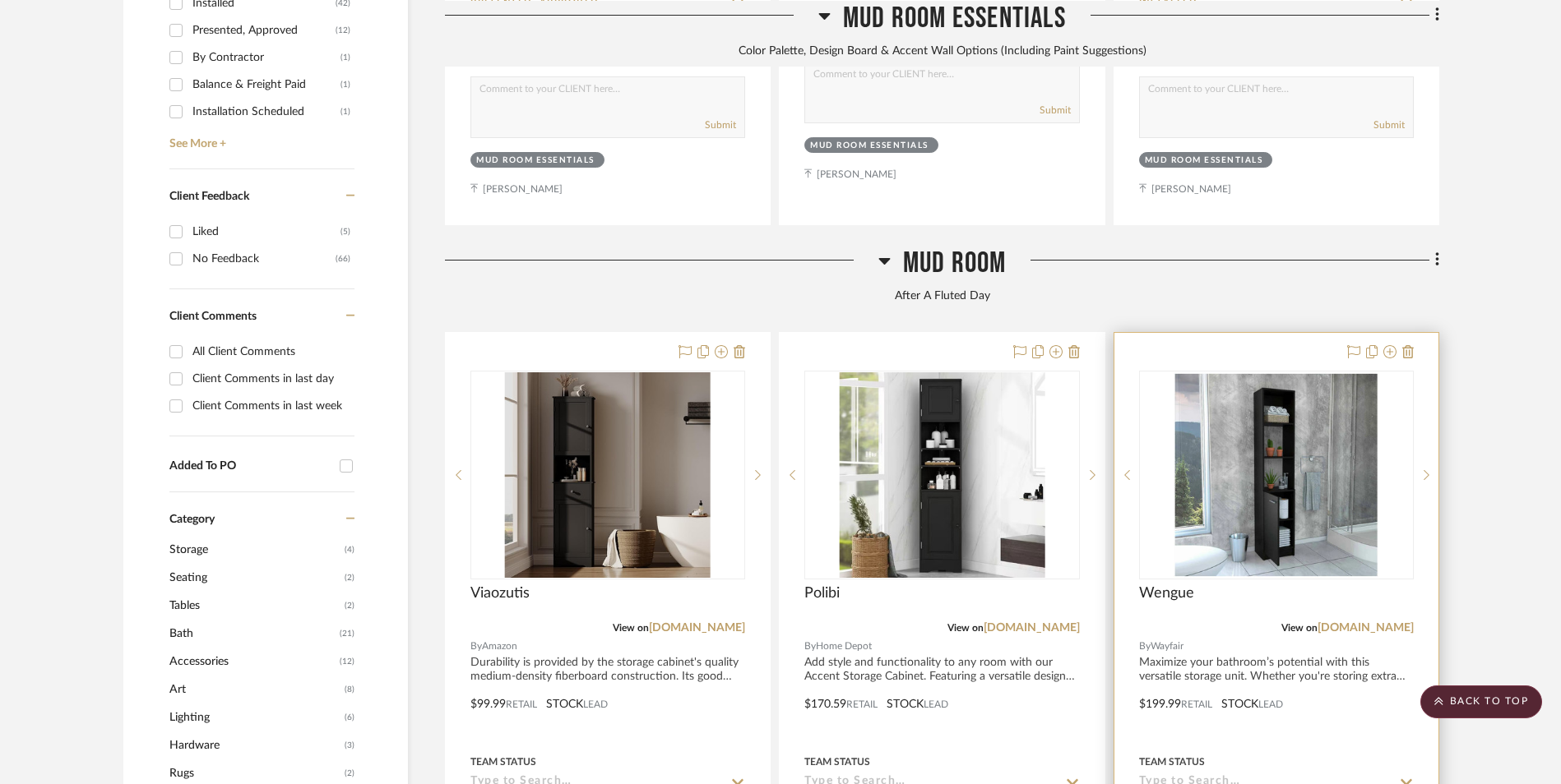
scroll to position [1158, 0]
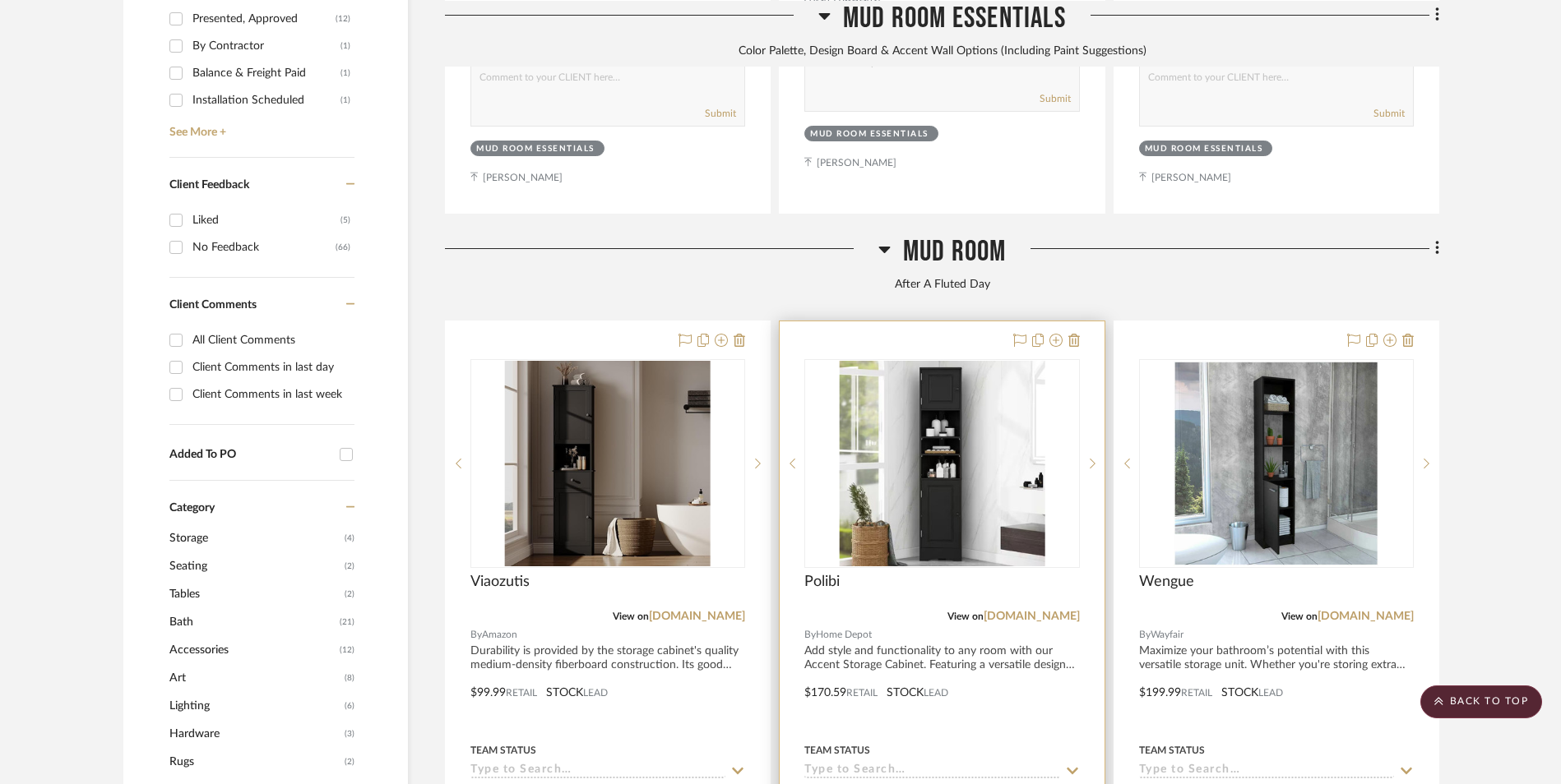
click at [987, 366] on img "0" at bounding box center [941, 463] width 205 height 205
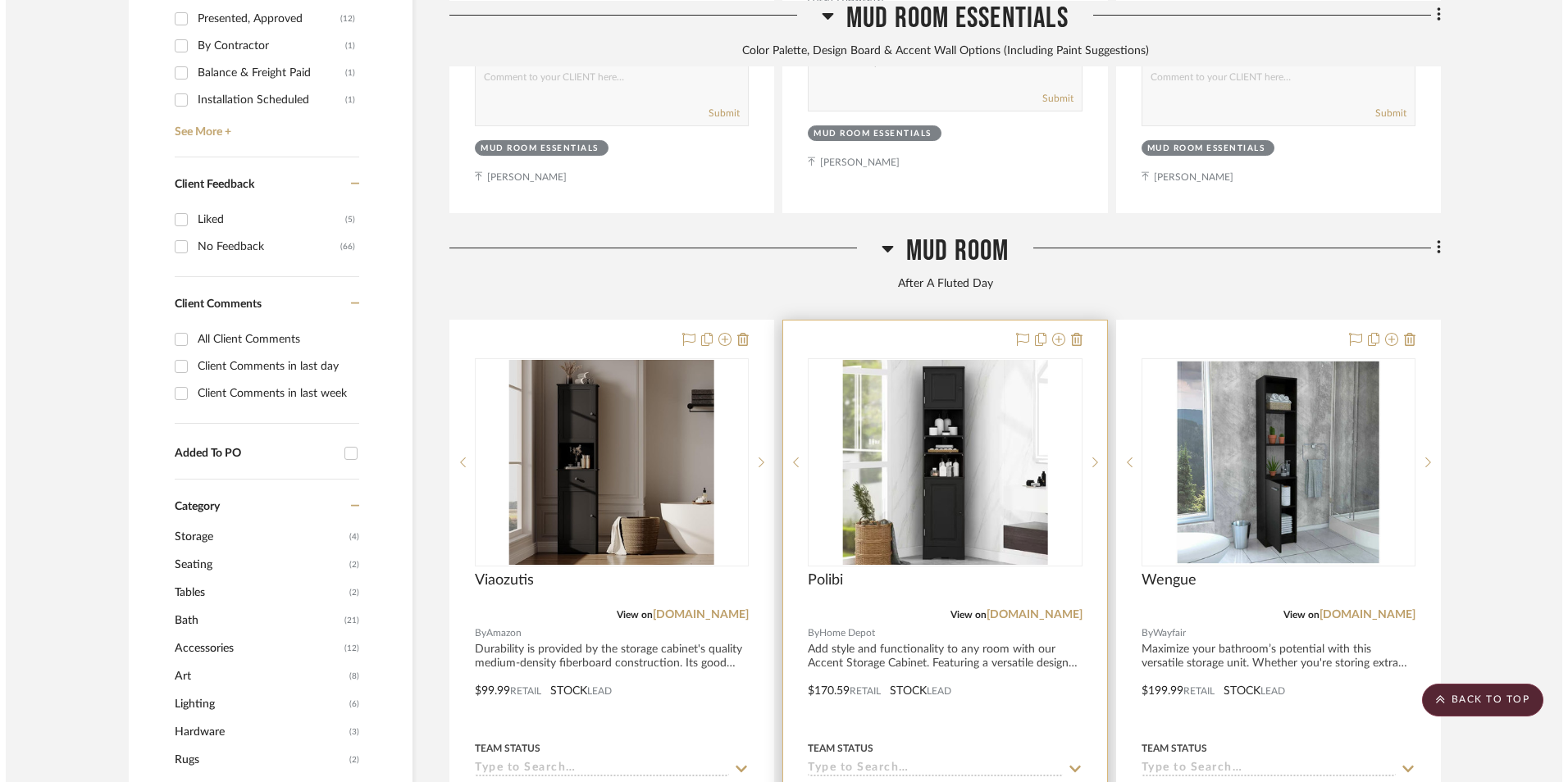
scroll to position [0, 0]
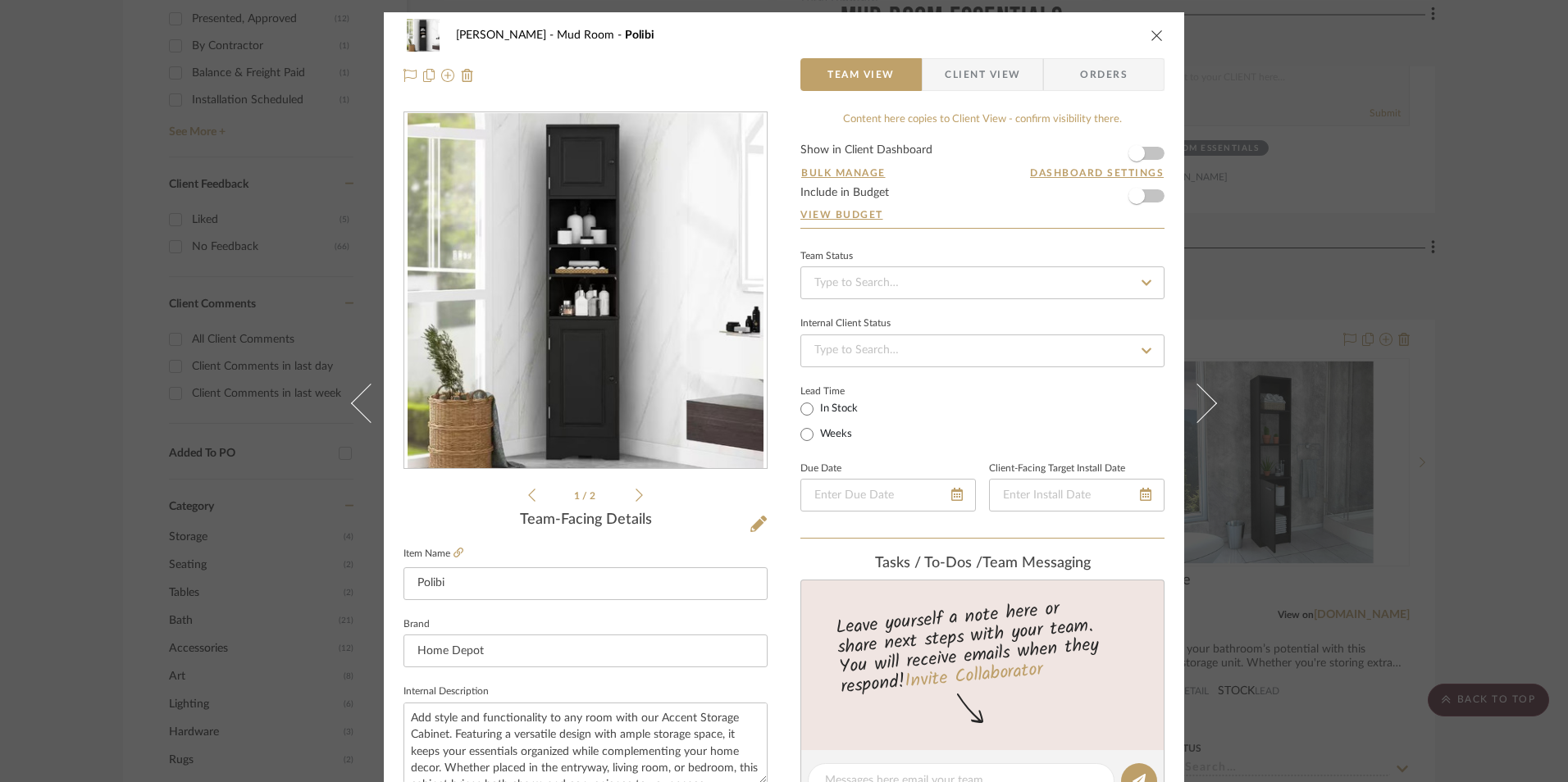
click at [1150, 31] on icon "close" at bounding box center [1156, 35] width 13 height 13
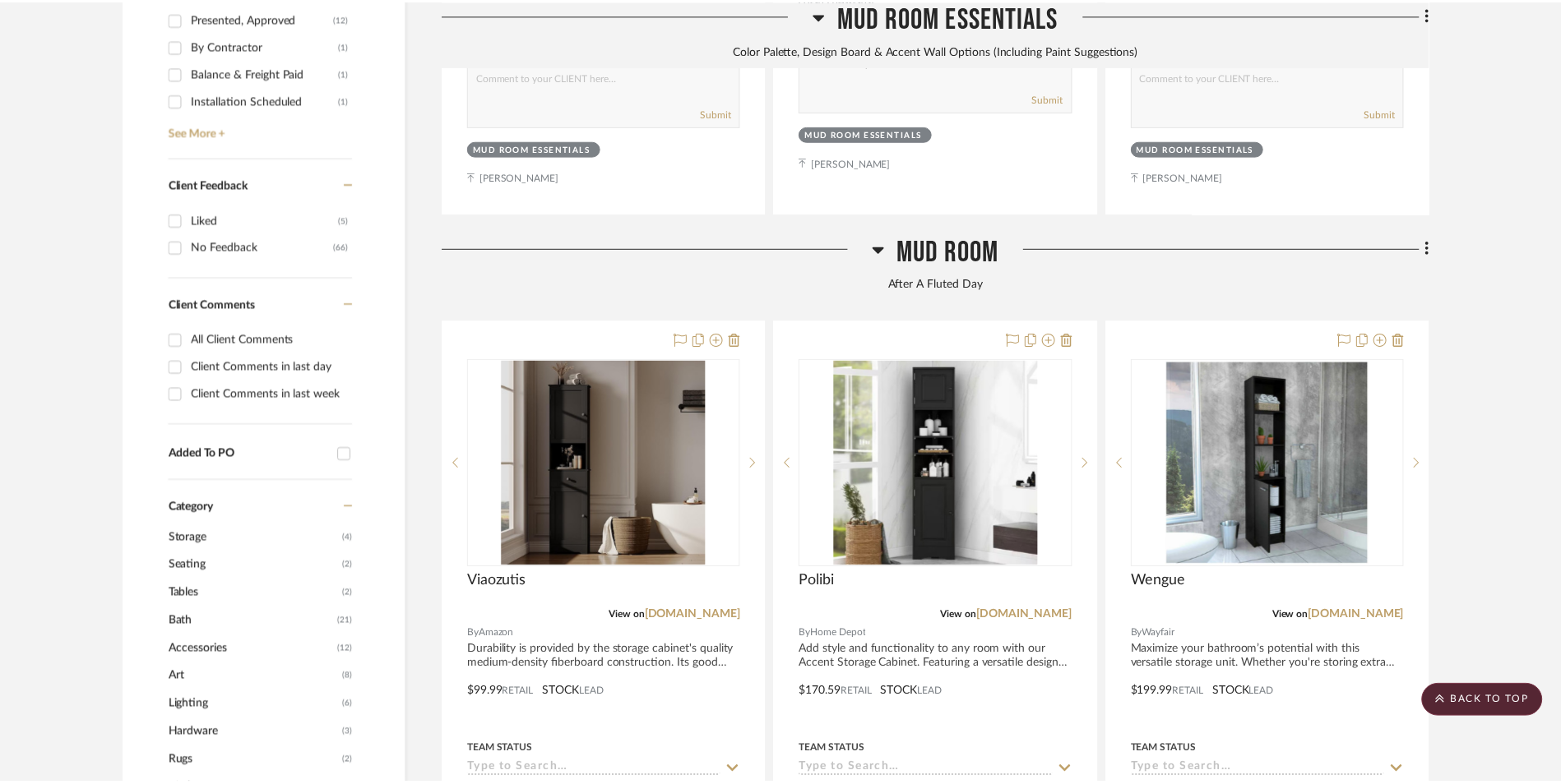
scroll to position [1158, 0]
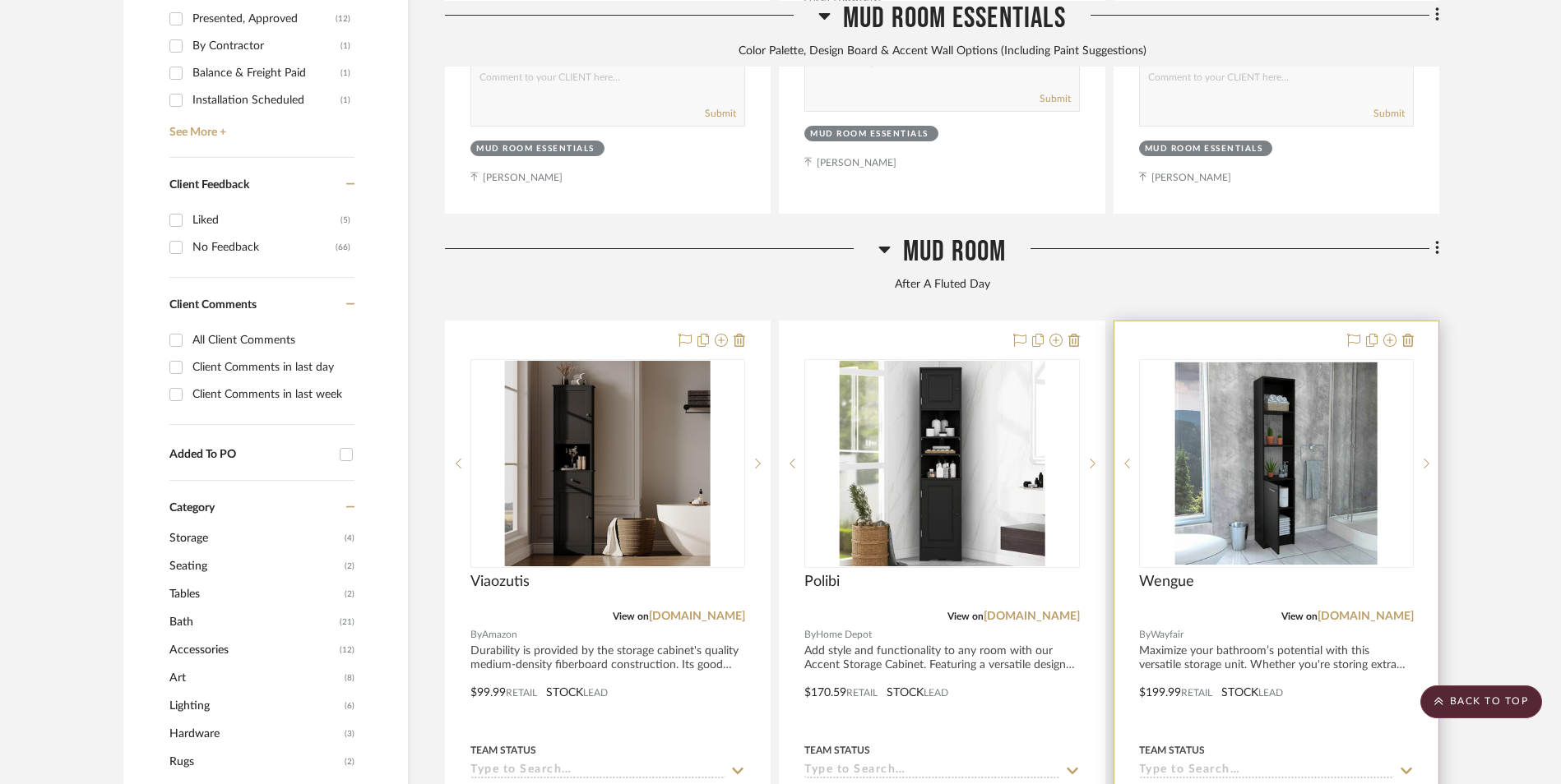
click at [1237, 364] on img "0" at bounding box center [1276, 463] width 205 height 205
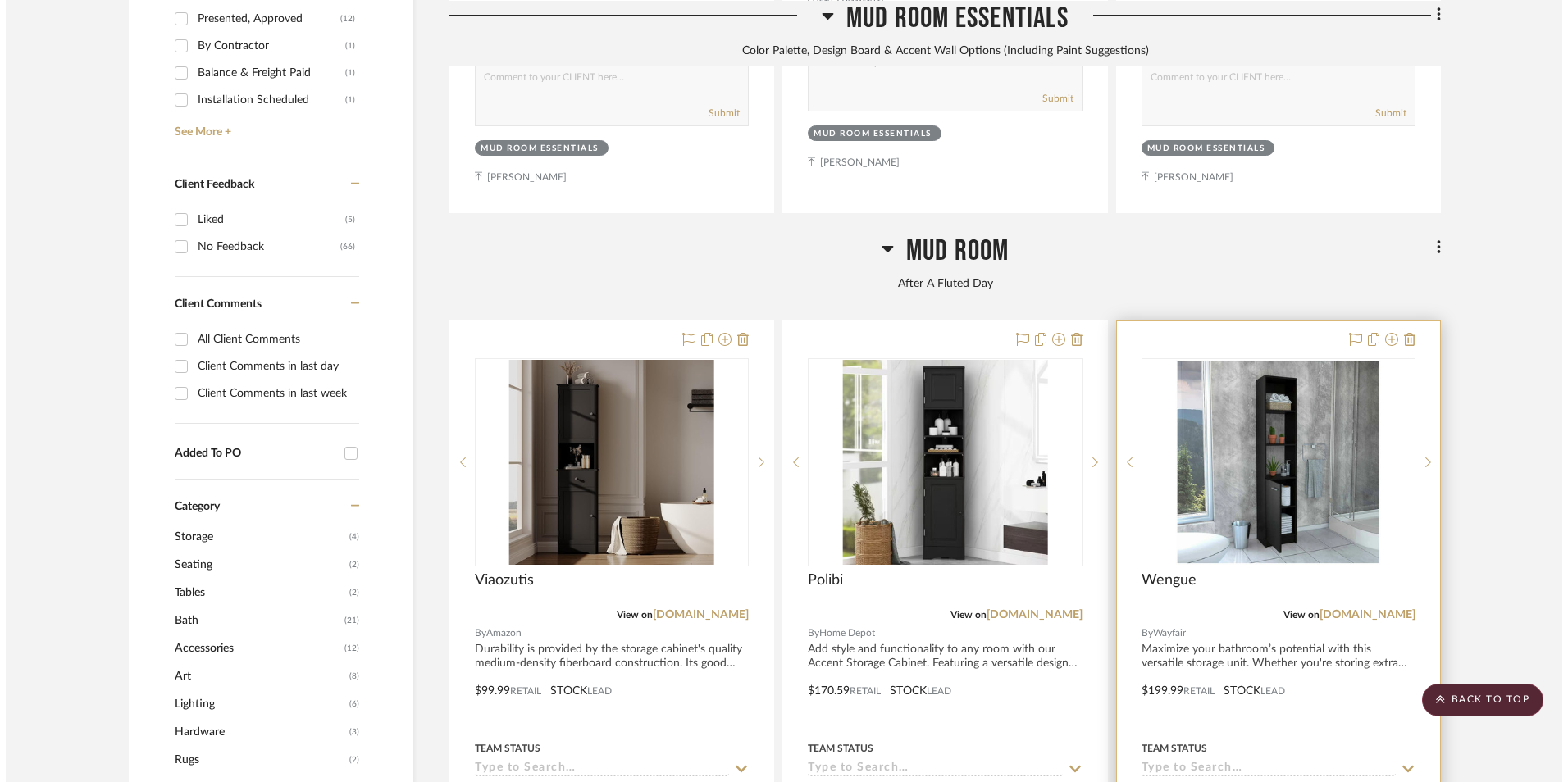
scroll to position [0, 0]
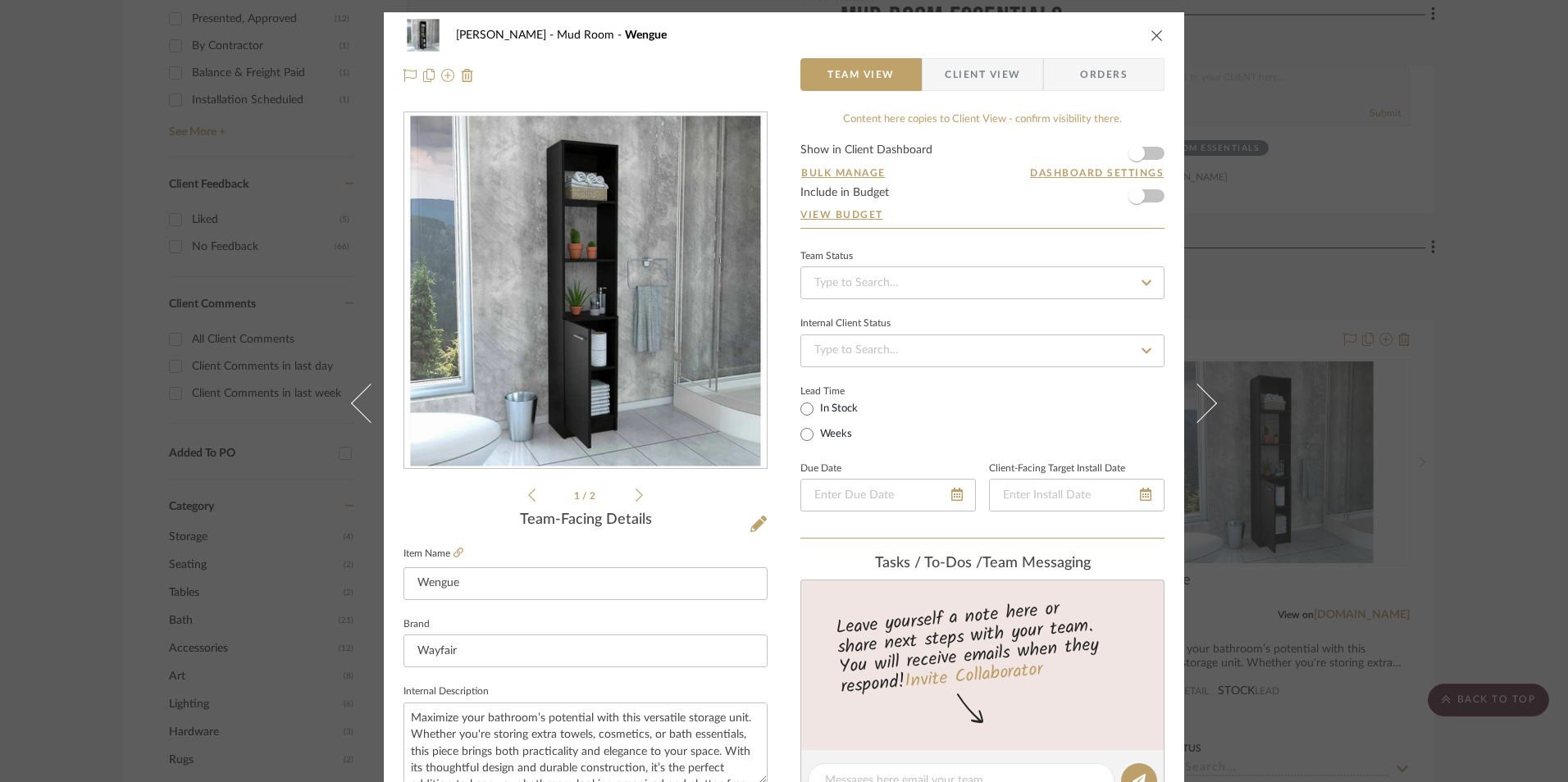
click at [1512, 364] on div "Shana Haynes Mud Room Wengue Team View Client View Orders 1 / 2 Team-Facing Det…" at bounding box center [784, 391] width 1568 height 782
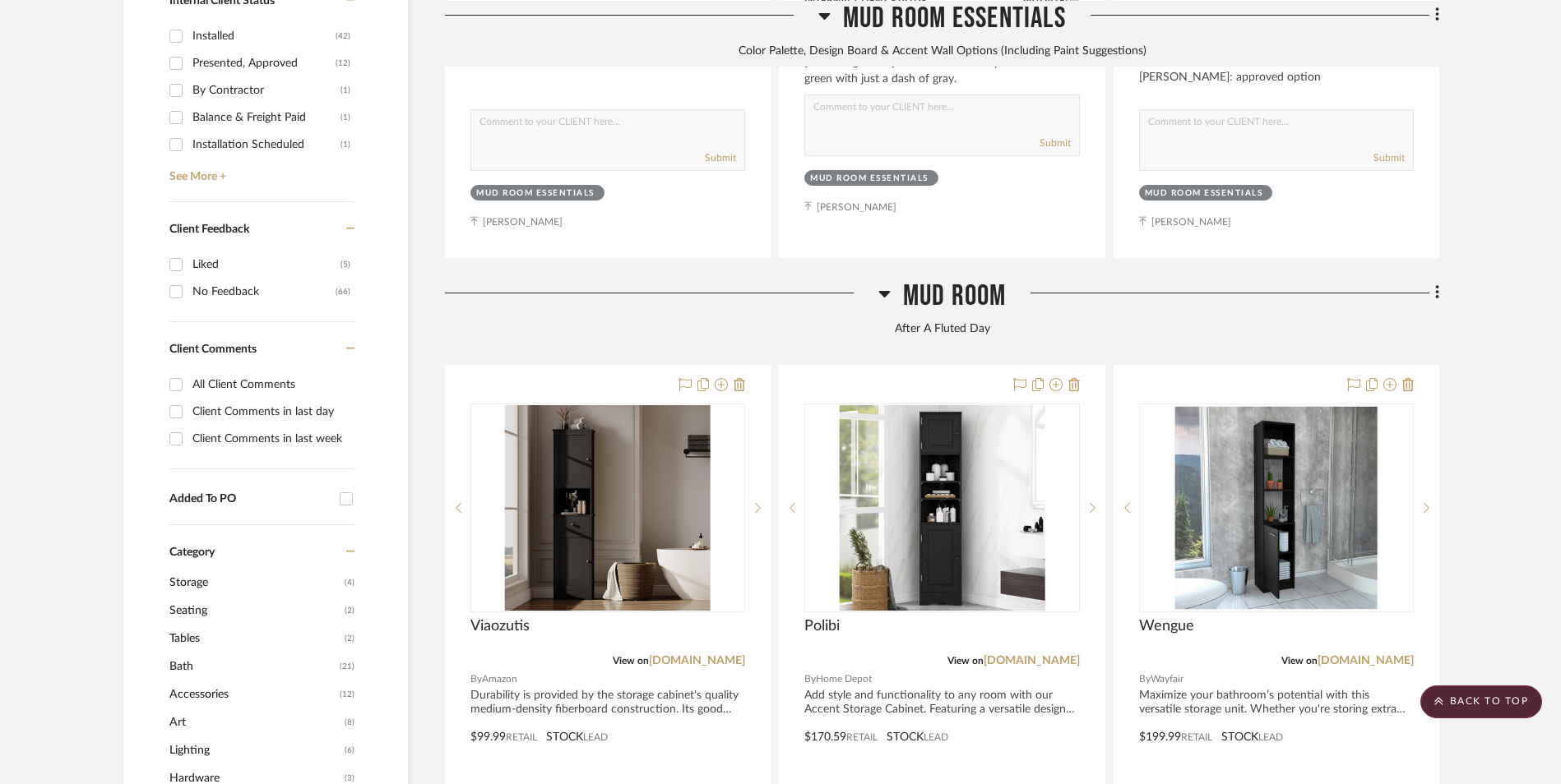
scroll to position [1076, 0]
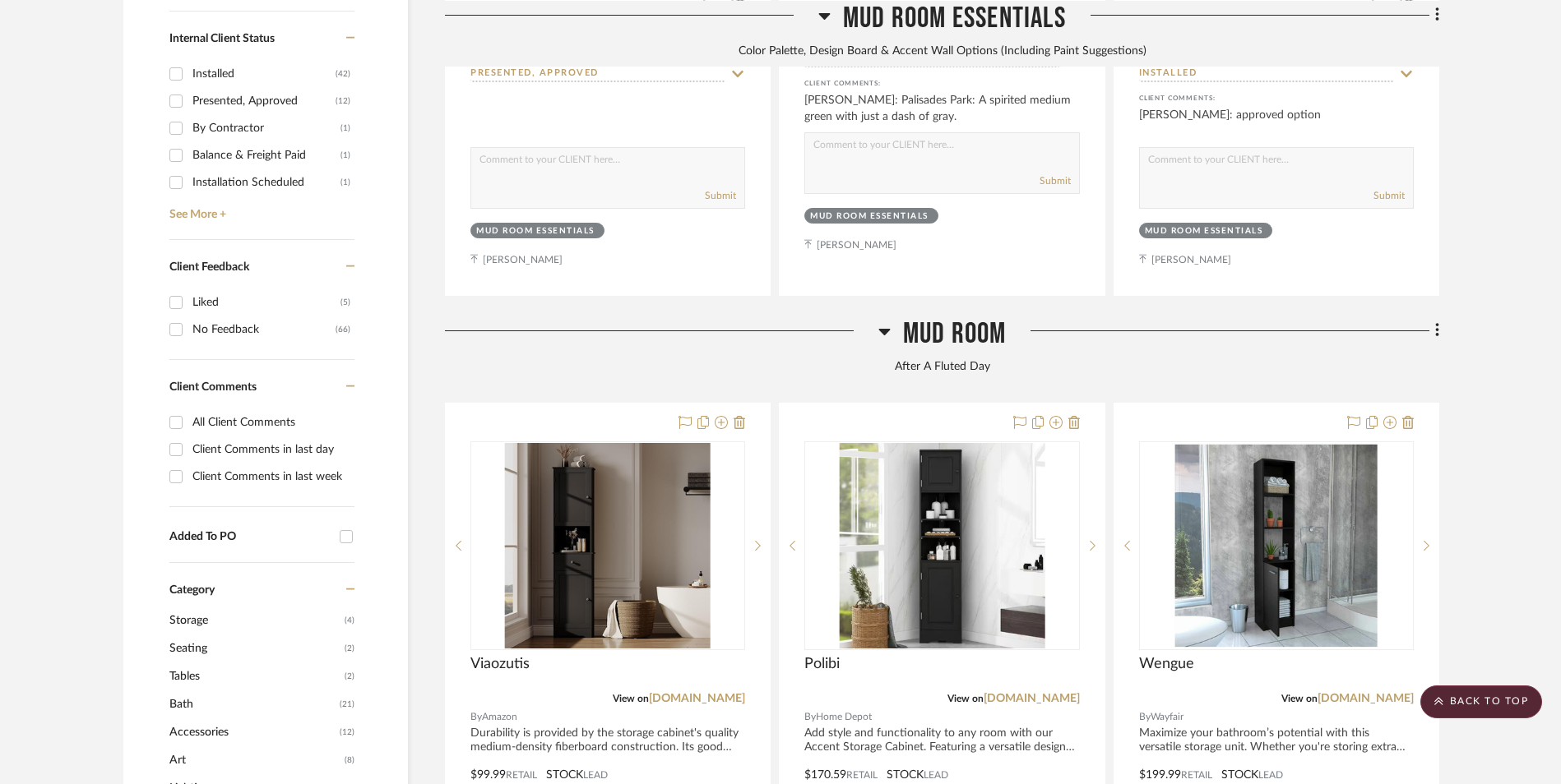
click at [1437, 324] on icon at bounding box center [1437, 331] width 3 height 14
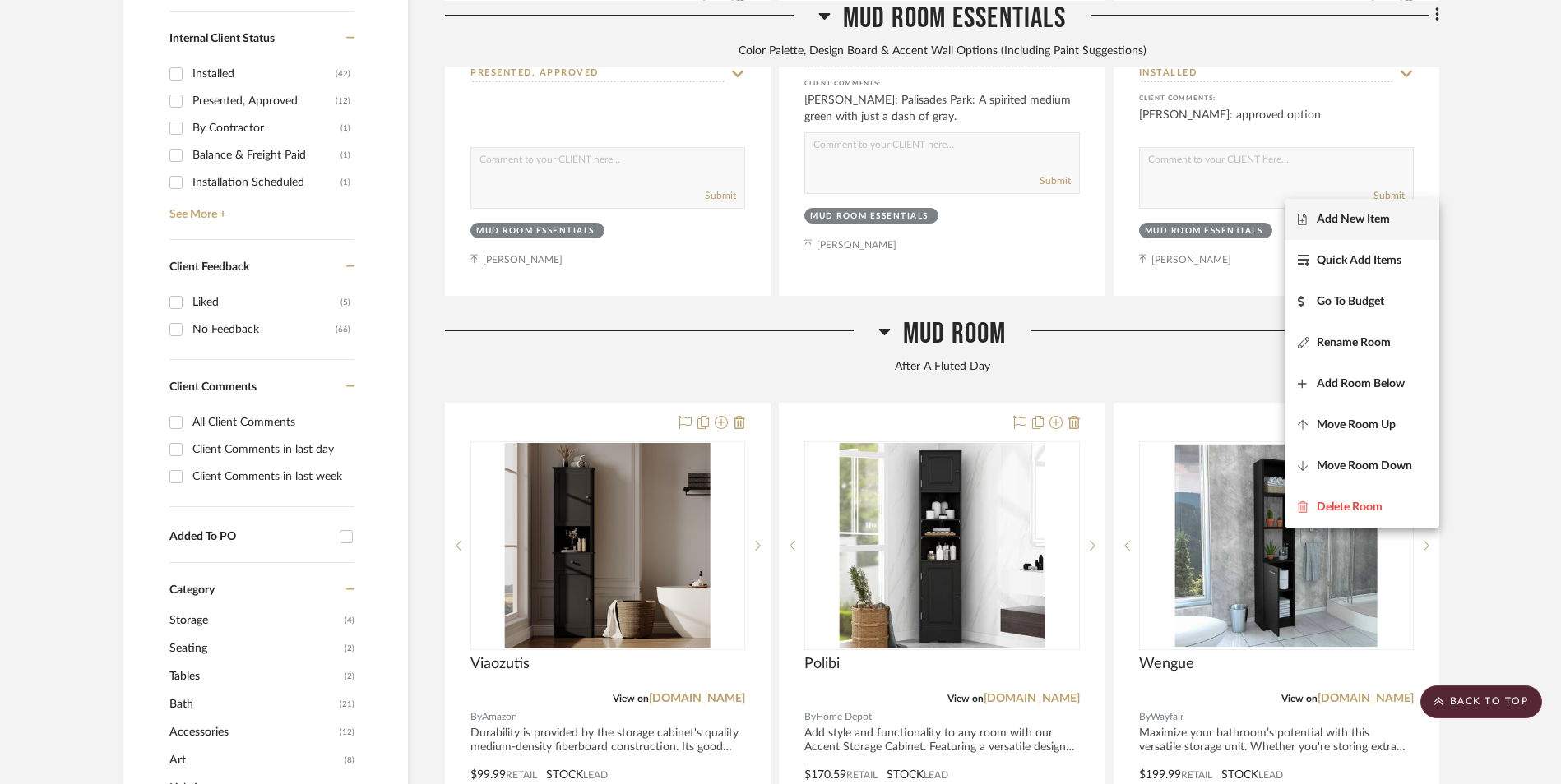
click at [1386, 216] on span "Add New Item" at bounding box center [1353, 219] width 73 height 14
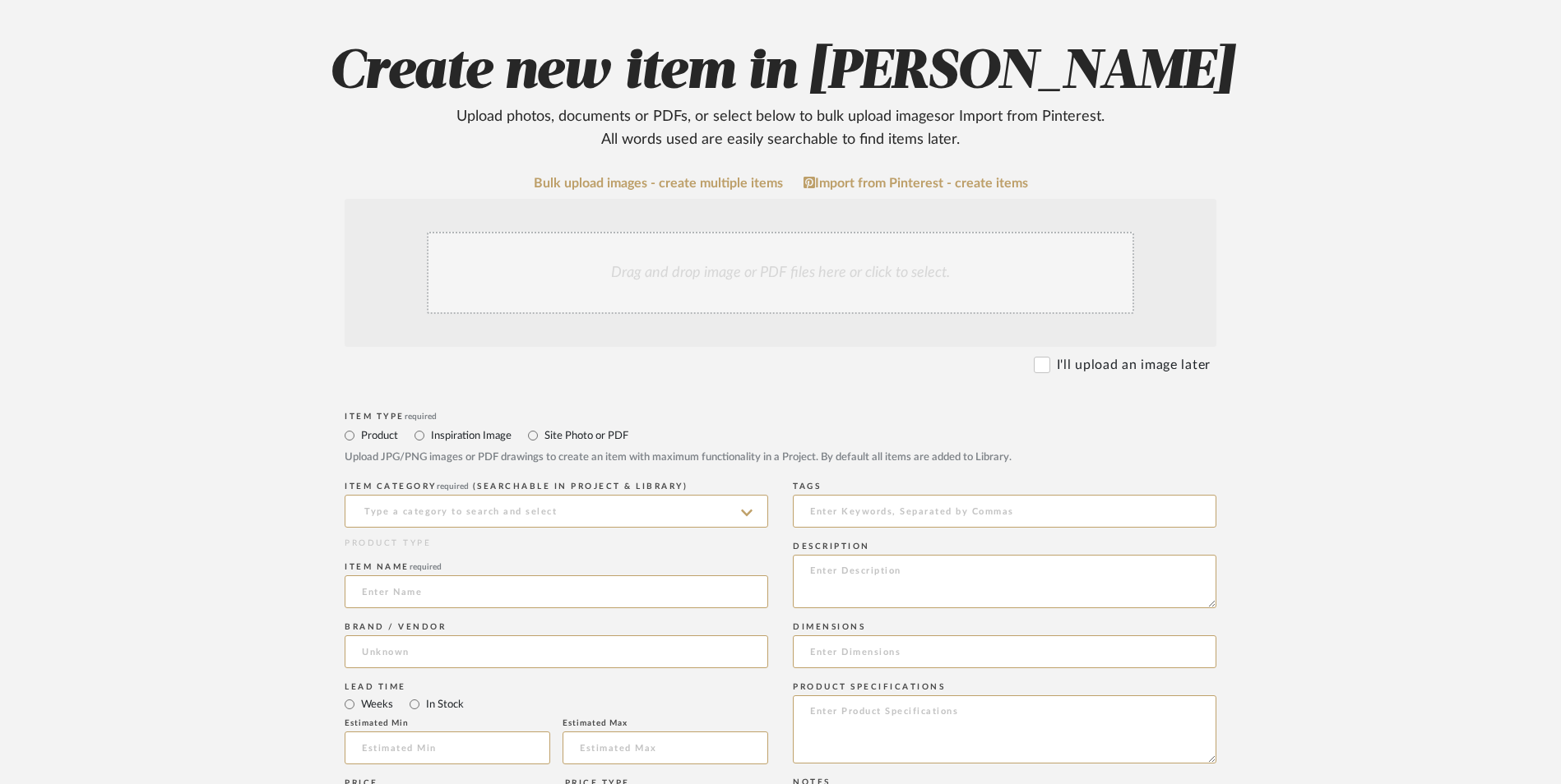
scroll to position [284, 0]
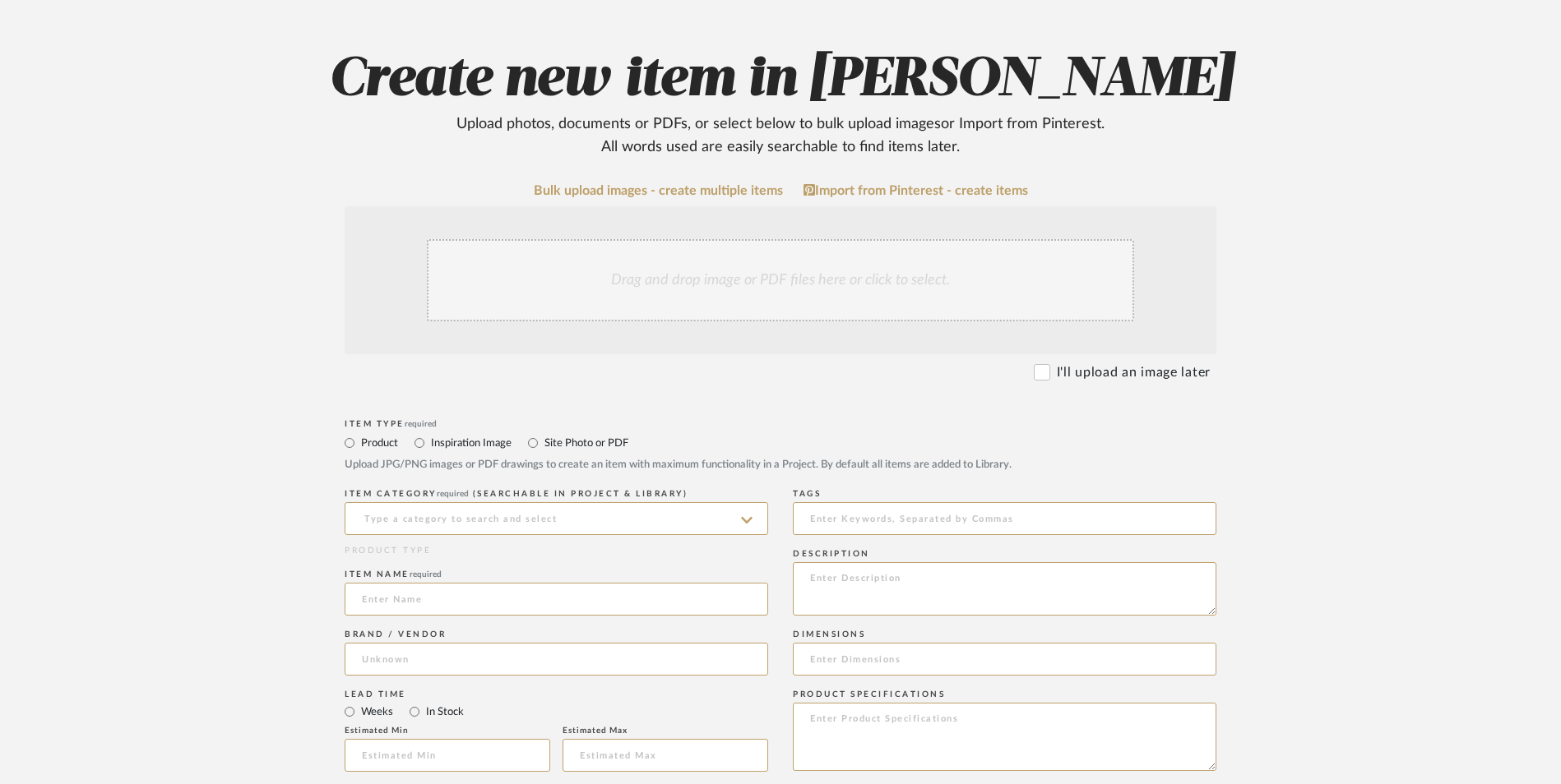
radio input "true"
click at [415, 702] on input "In Stock" at bounding box center [414, 712] width 20 height 20
radio input "true"
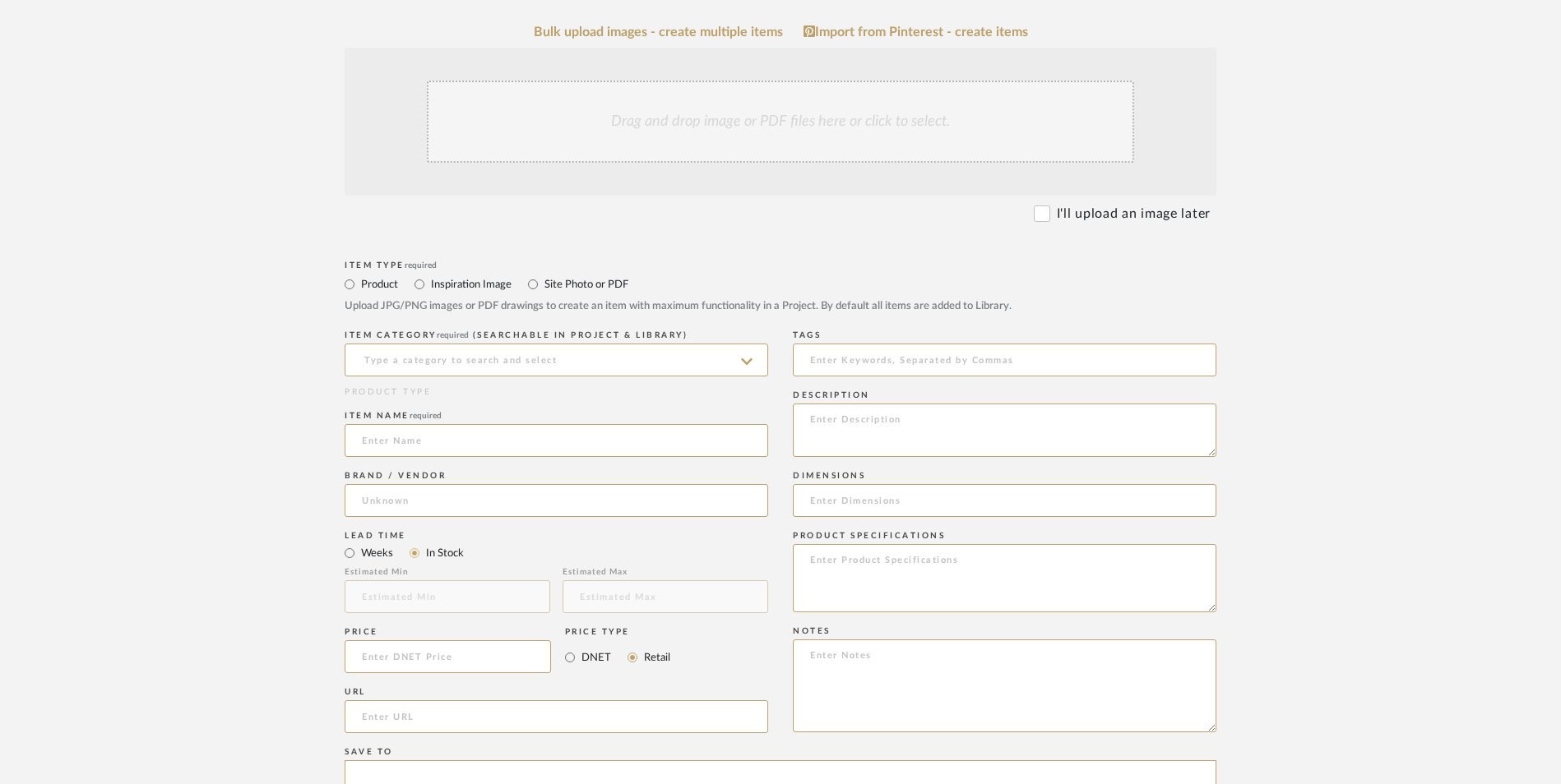
scroll to position [448, 0]
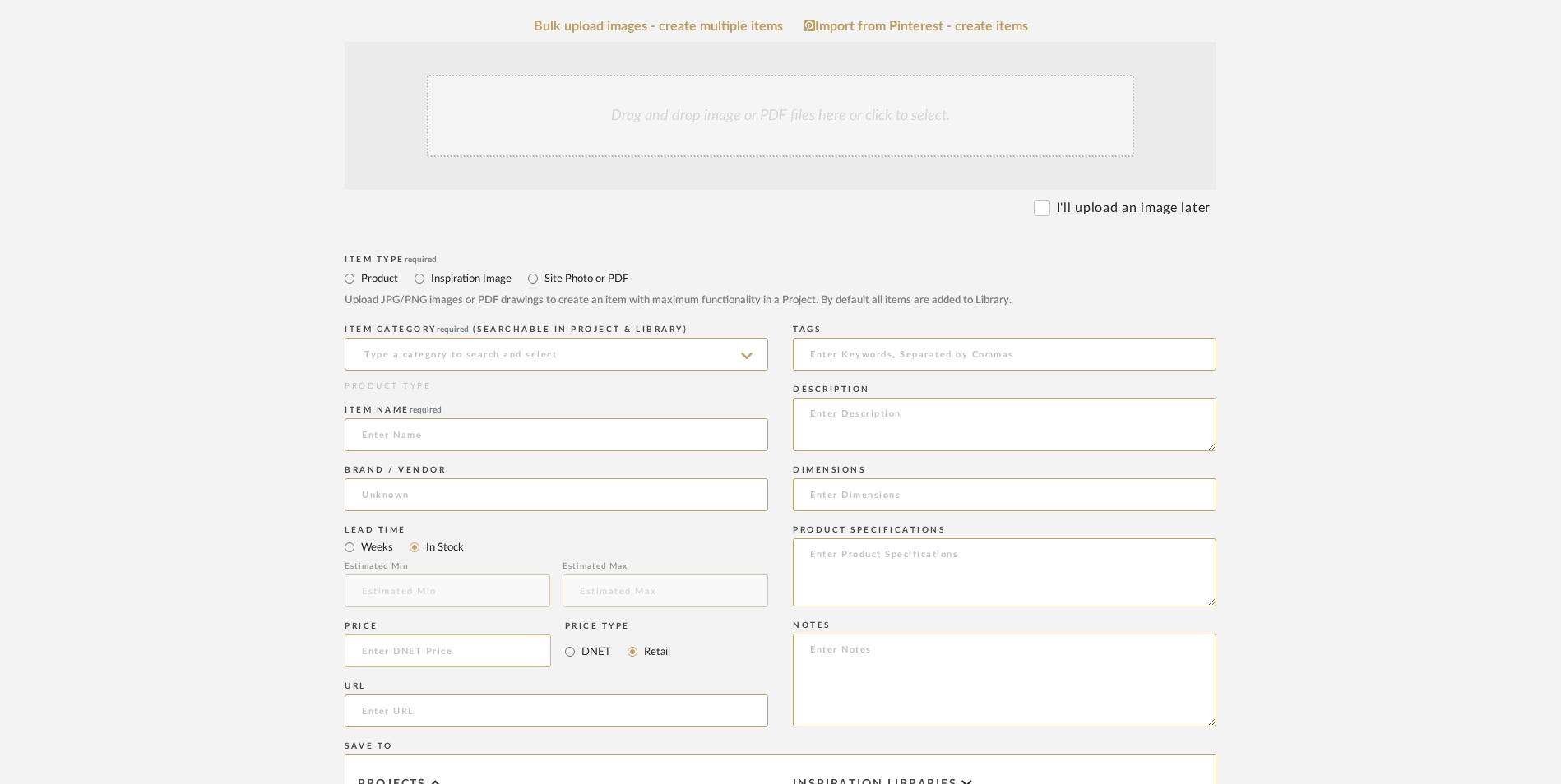
click at [457, 635] on input at bounding box center [448, 651] width 206 height 33
type input "$45.00"
drag, startPoint x: 242, startPoint y: 546, endPoint x: 269, endPoint y: 547, distance: 27.0
click at [249, 546] on upload-items "Create new item in Shana Haynes Upload photos, documents or PDFs, or select bel…" at bounding box center [780, 527] width 1561 height 1450
click at [406, 695] on input "url" at bounding box center [556, 711] width 424 height 33
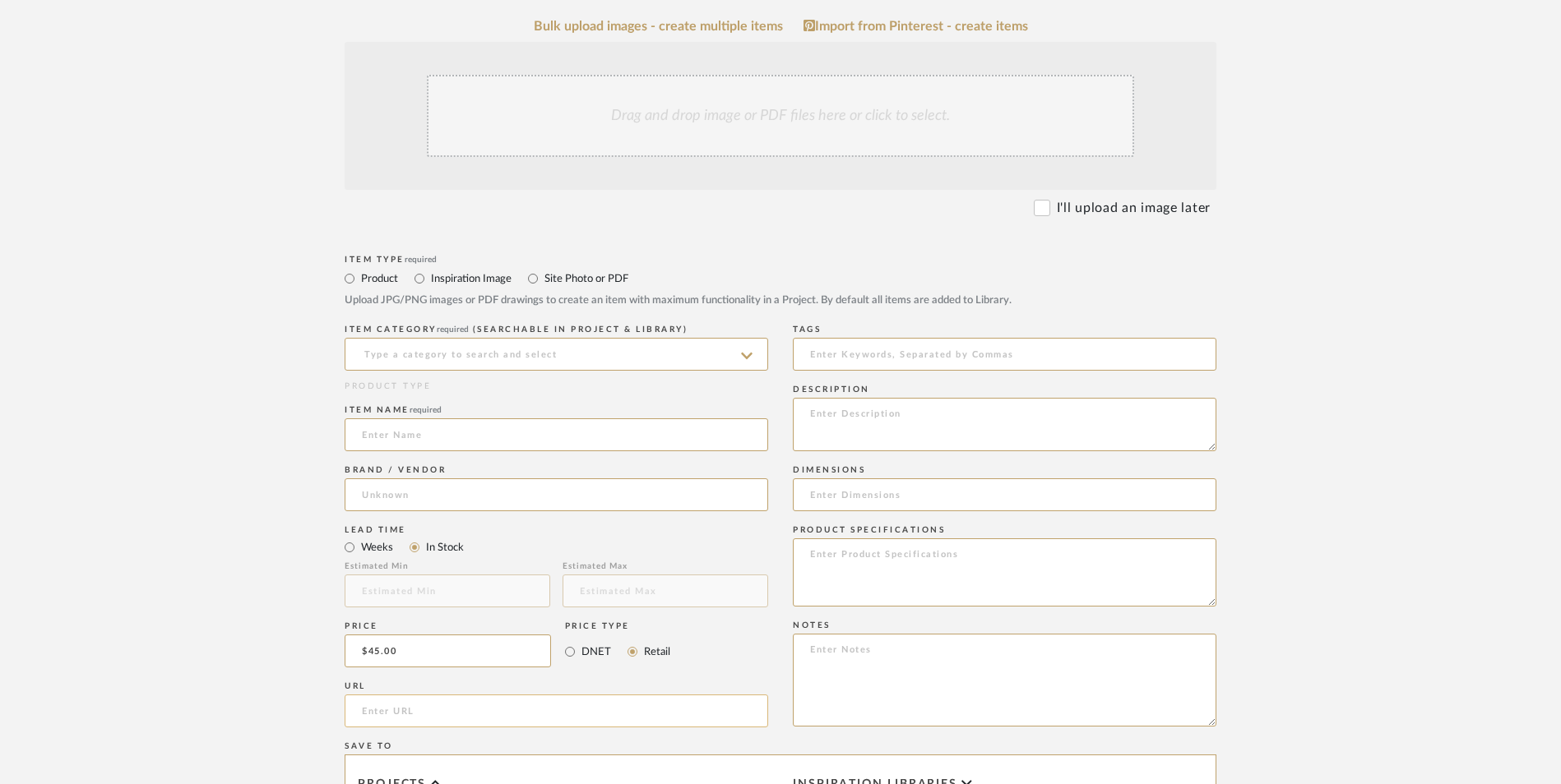
paste input "https://www.etsy.com/listing/1777409197/custom-velvet-designer-throw-pillow?ref…"
type input "https://www.etsy.com/listing/1777409197/custom-velvet-designer-throw-pillow?ref…"
drag, startPoint x: 239, startPoint y: 451, endPoint x: 425, endPoint y: 364, distance: 205.3
click at [245, 449] on upload-items "Create new item in Shana Haynes Upload photos, documents or PDFs, or select bel…" at bounding box center [780, 527] width 1561 height 1450
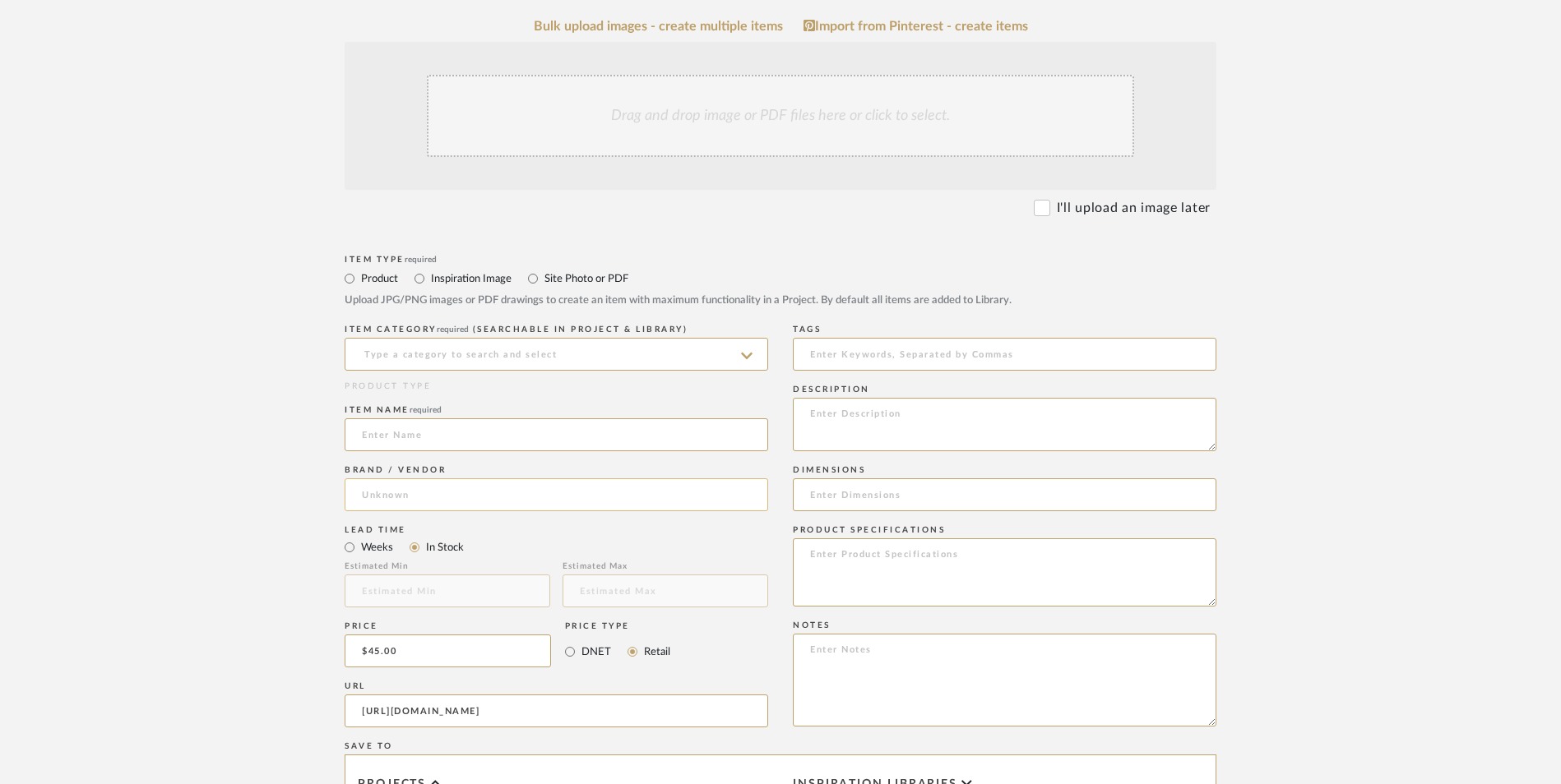
scroll to position [0, 0]
click at [427, 478] on input at bounding box center [556, 494] width 424 height 33
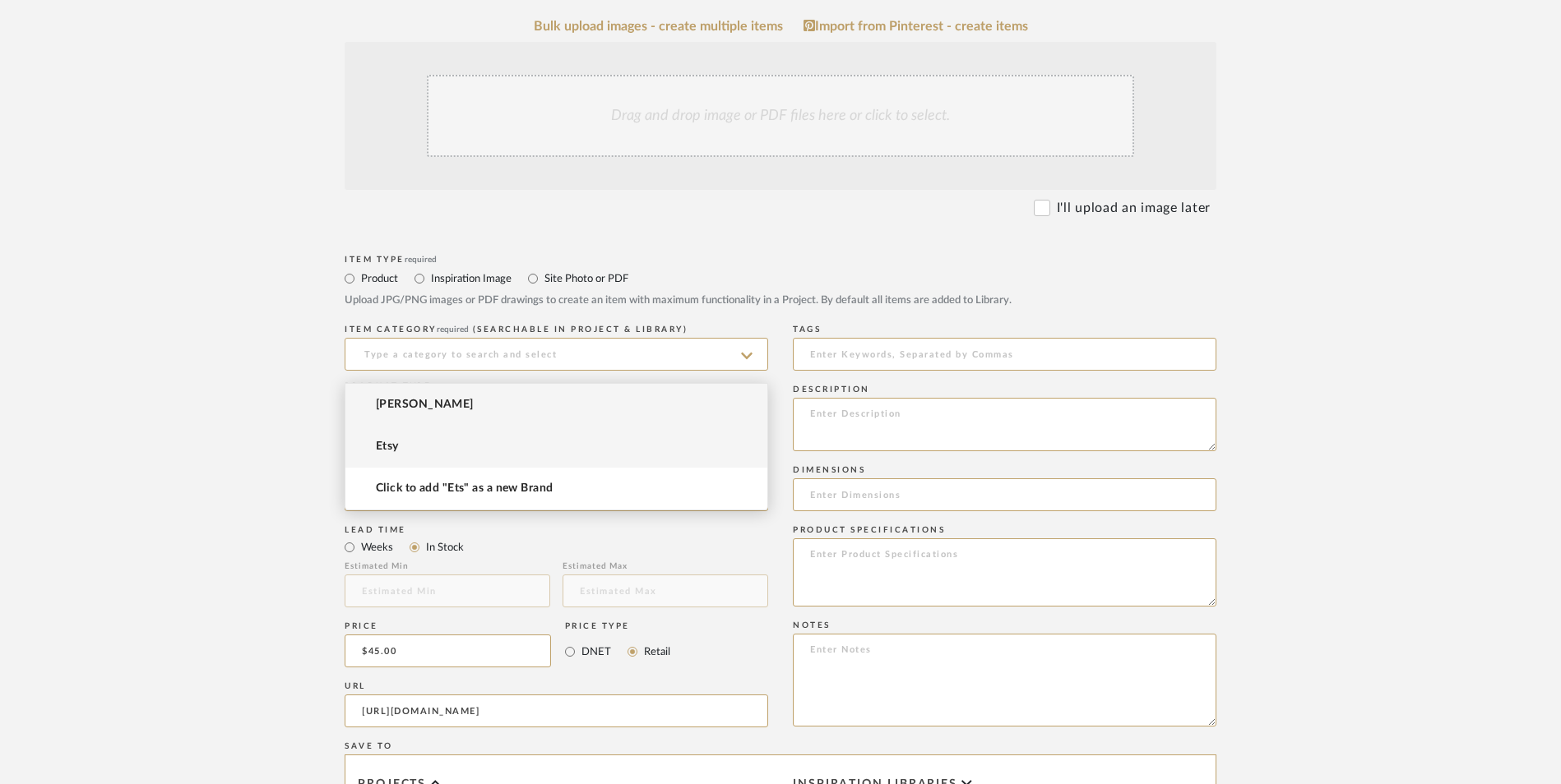
click at [413, 451] on mat-option "Etsy" at bounding box center [556, 447] width 422 height 42
type input "Etsy"
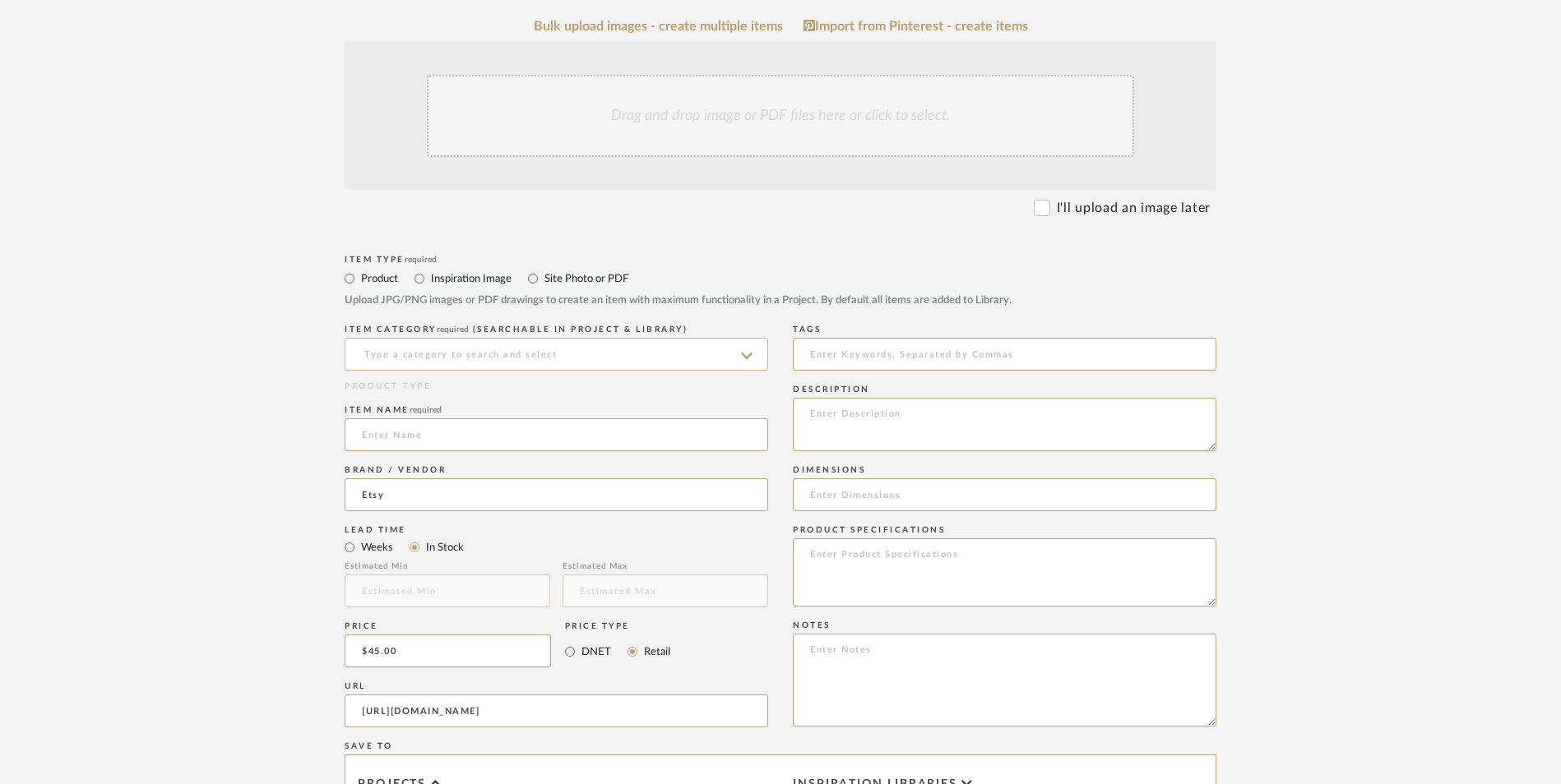
click at [495, 337] on input at bounding box center [556, 354] width 424 height 33
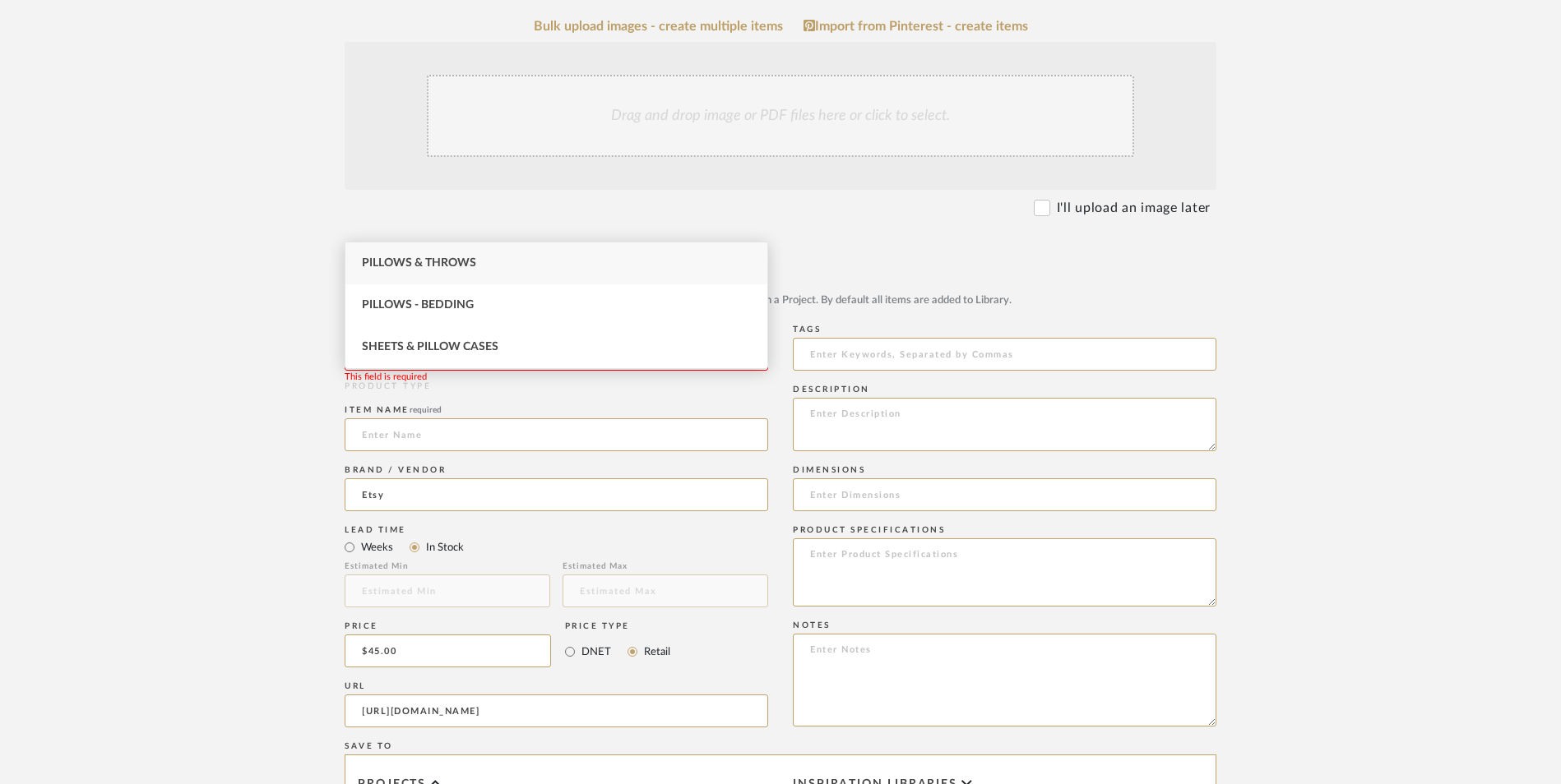
drag, startPoint x: 481, startPoint y: 273, endPoint x: 784, endPoint y: 101, distance: 348.4
click at [481, 272] on div "Pillows & Throws" at bounding box center [556, 263] width 422 height 42
type input "Pillows & Throws"
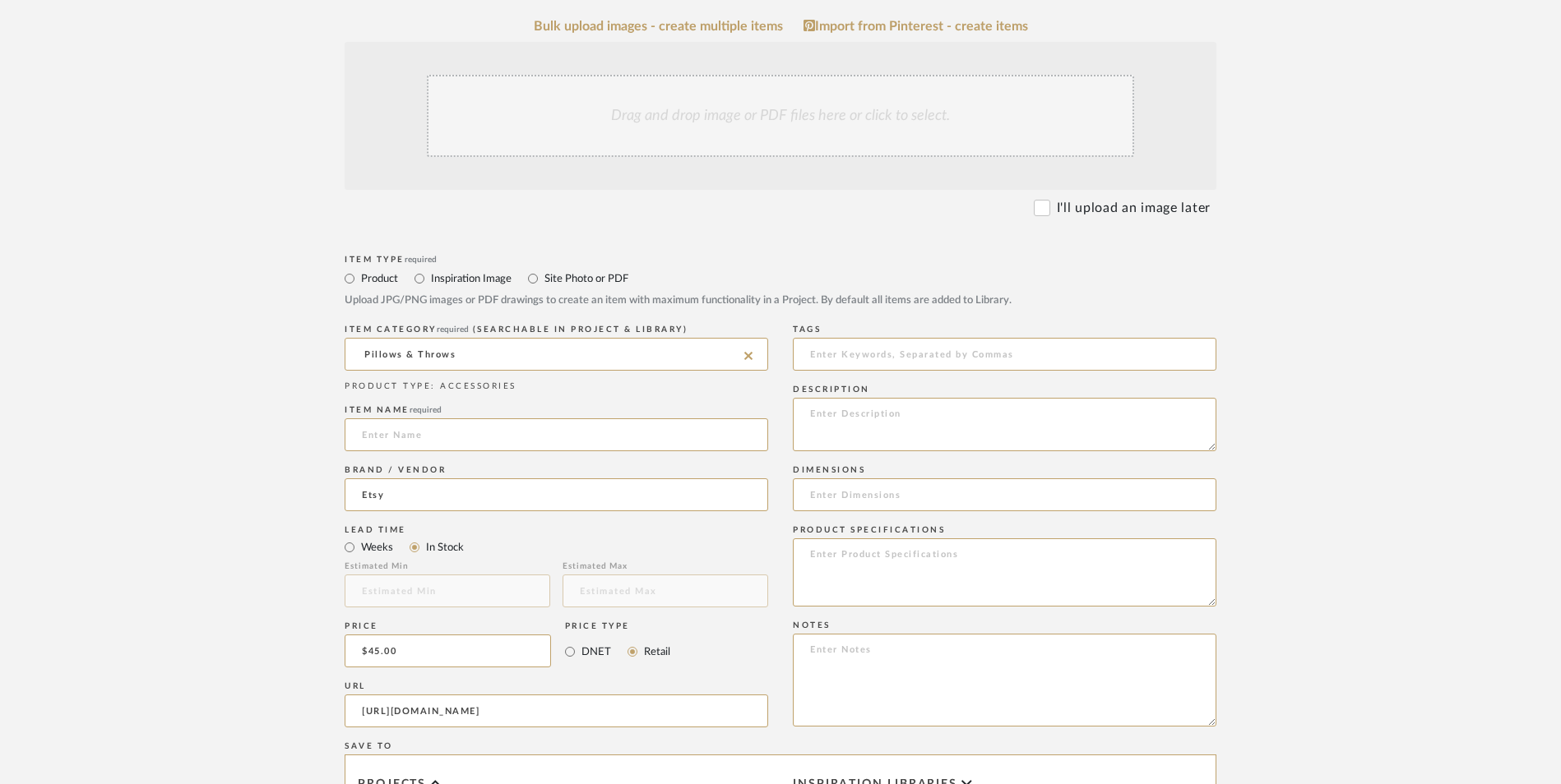
scroll to position [284, 0]
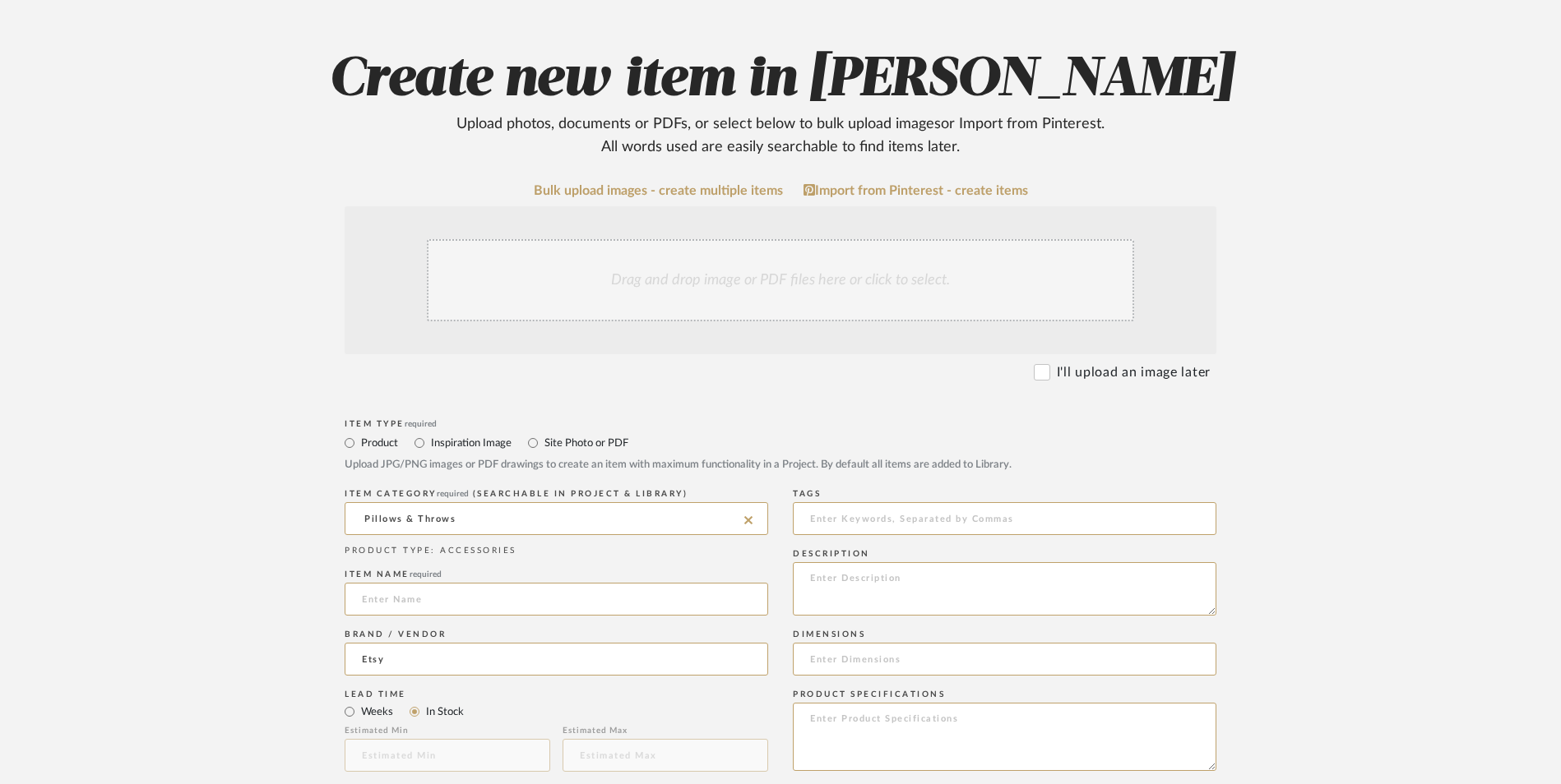
click at [741, 239] on div "Drag and drop image or PDF files here or click to select." at bounding box center [781, 280] width 708 height 82
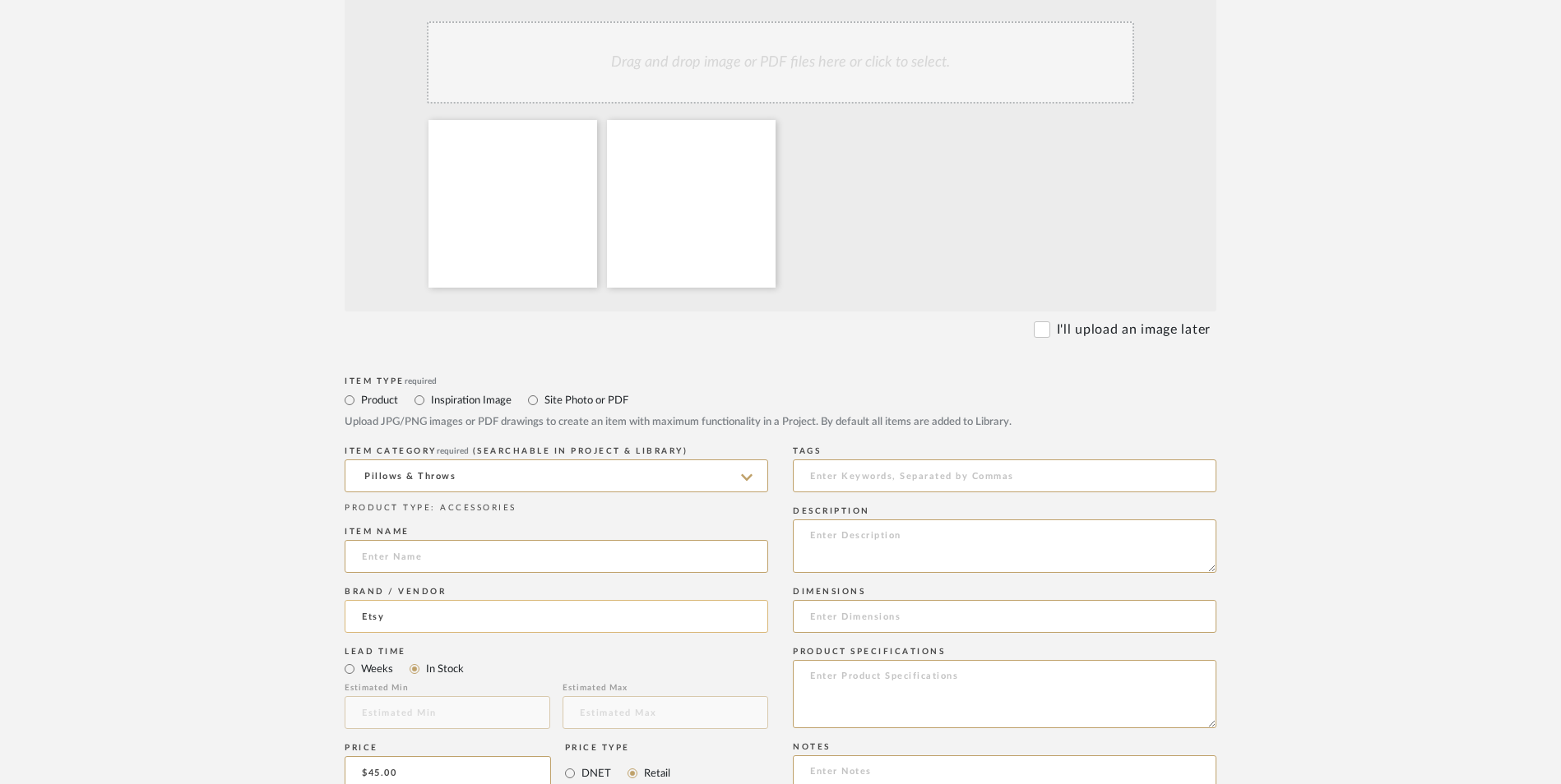
scroll to position [530, 0]
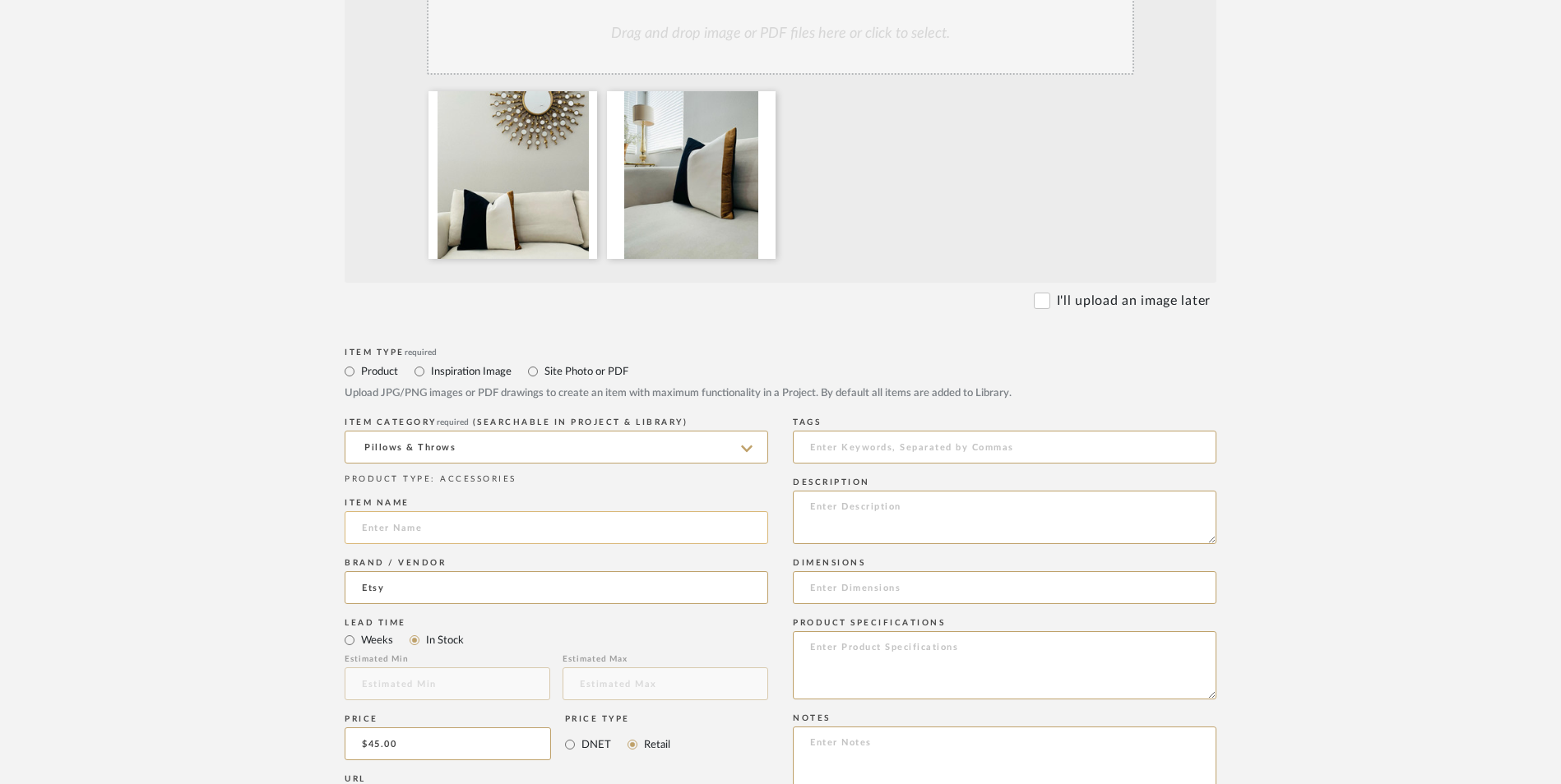
click at [437, 511] on input at bounding box center [556, 527] width 424 height 33
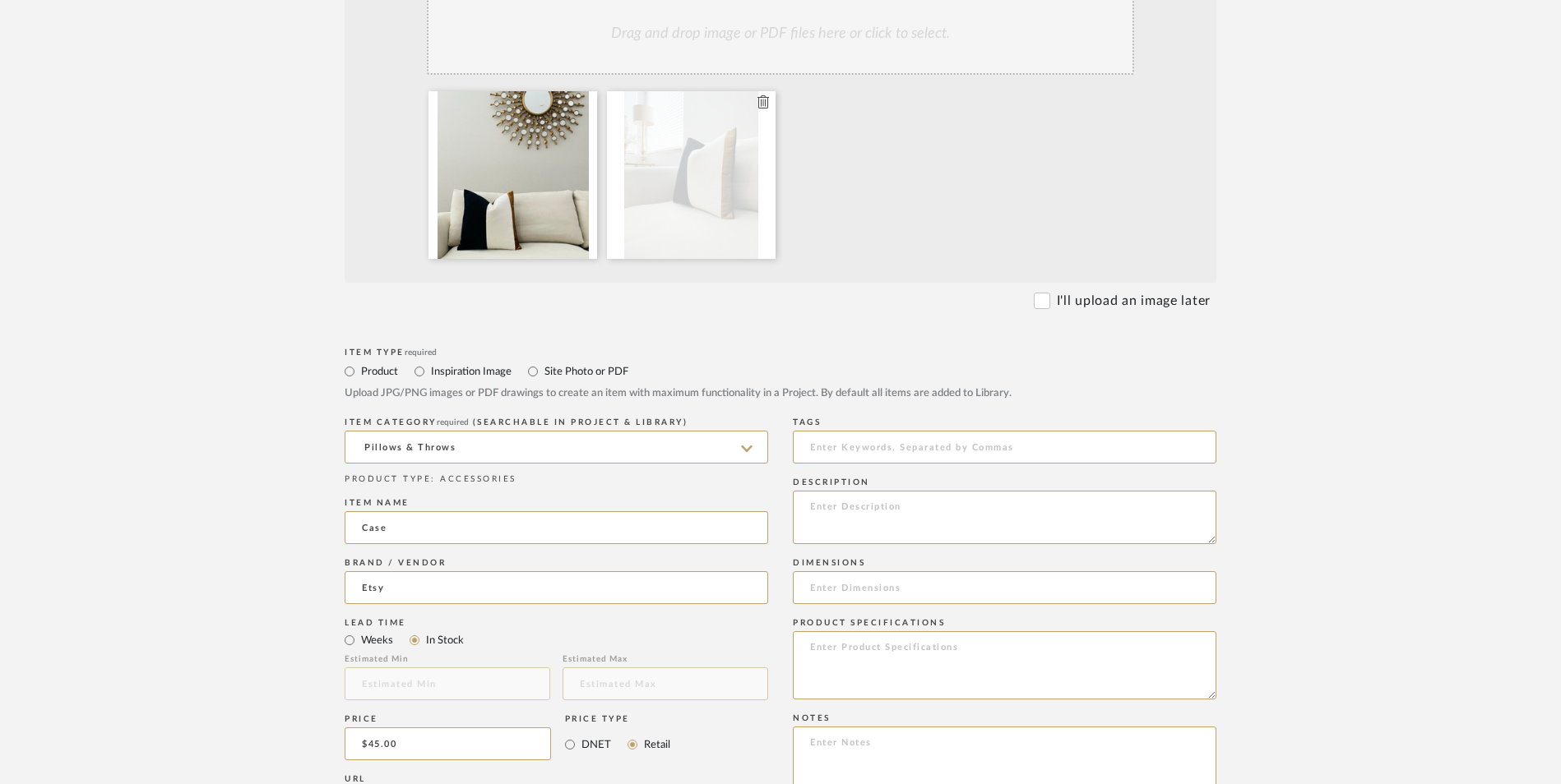
type input "Case"
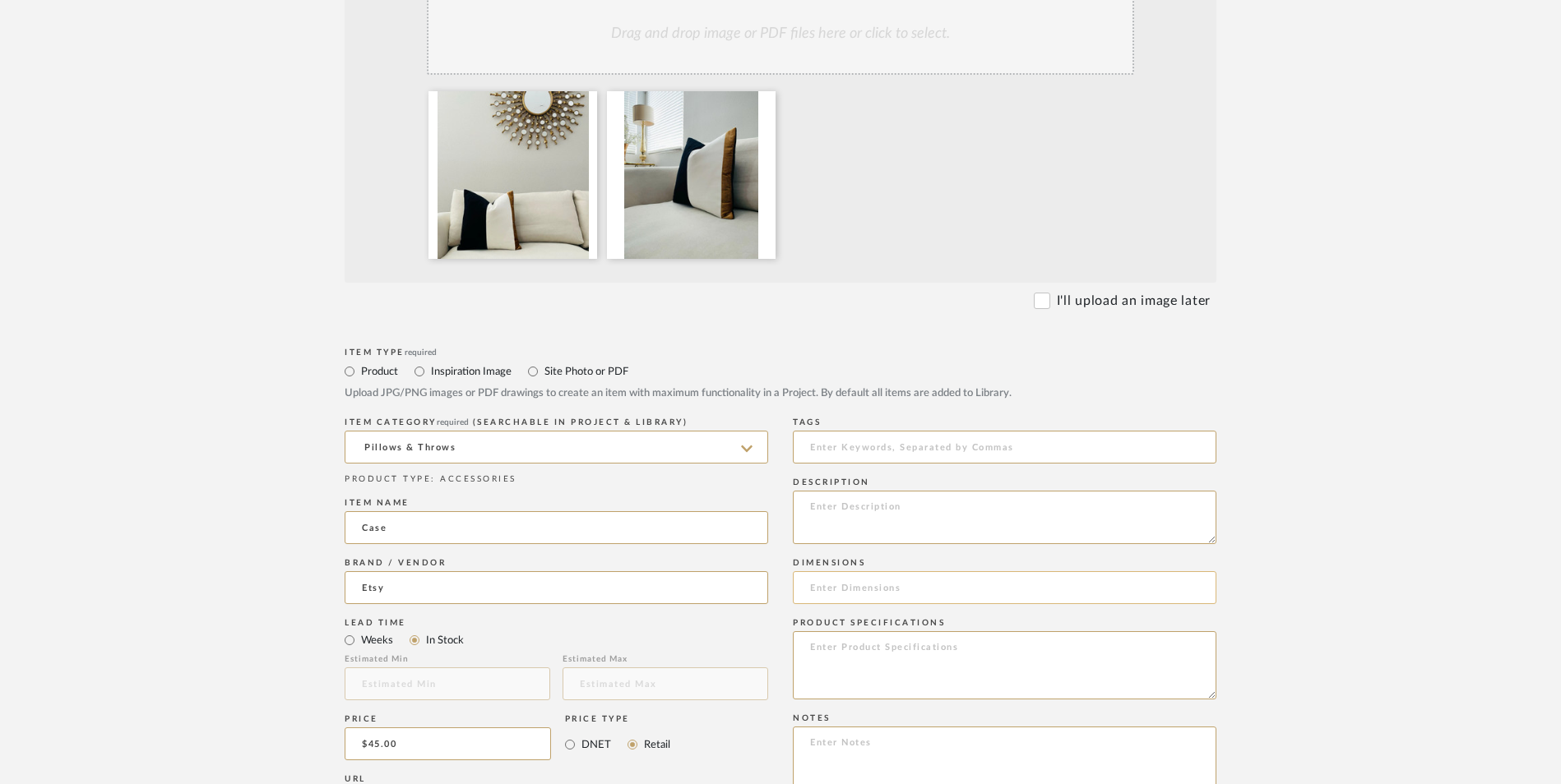
click at [914, 571] on input at bounding box center [1004, 587] width 424 height 33
type input "20" L x 20" W"
click at [880, 727] on textarea at bounding box center [1004, 773] width 424 height 93
paste textarea "Option 1: ETA: SKU: Reviews - Stars Return | Refund Policy:"
drag, startPoint x: 903, startPoint y: 646, endPoint x: 830, endPoint y: 630, distance: 74.7
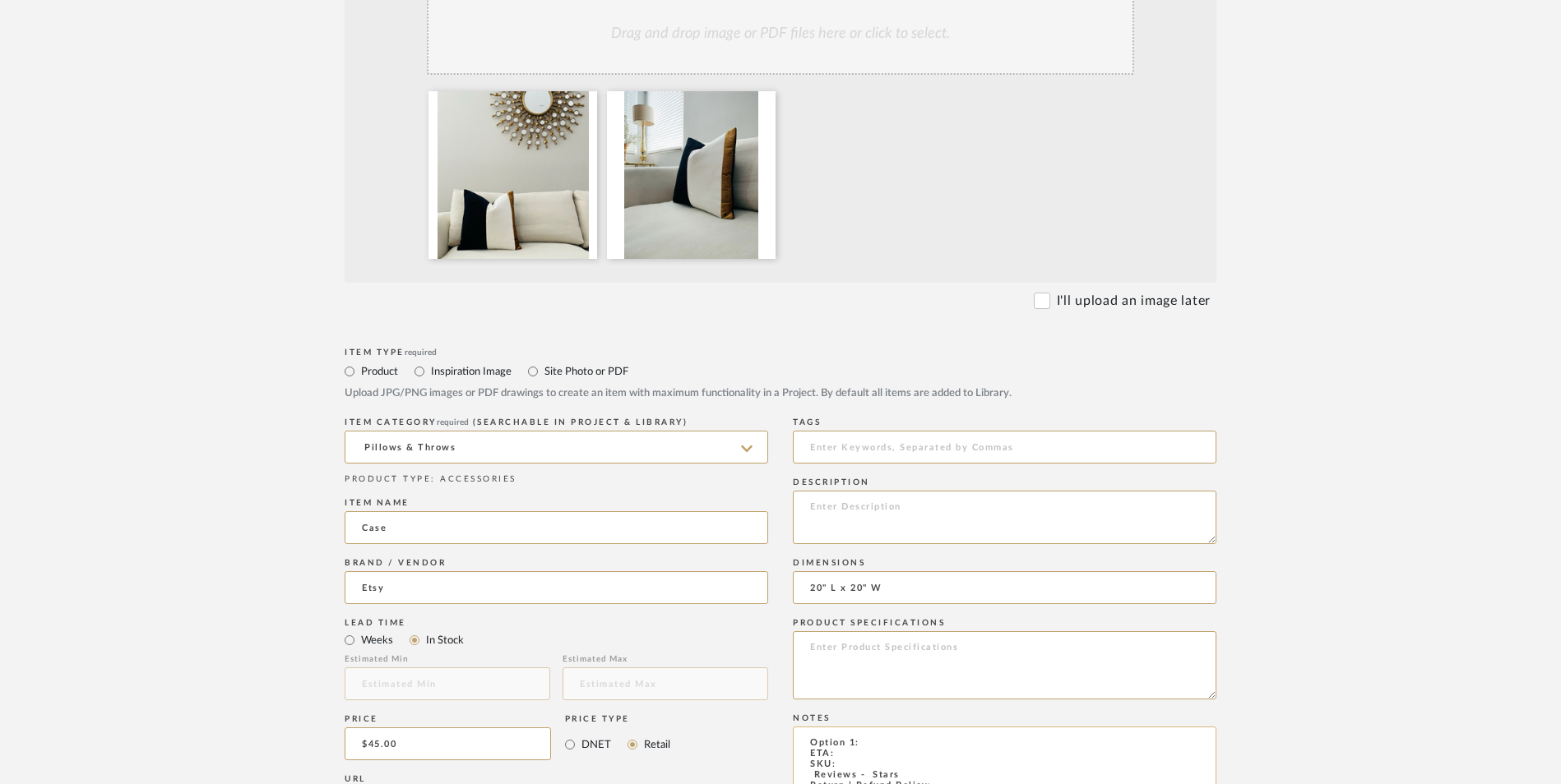
click at [801, 727] on textarea "Option 1: ETA: SKU: Reviews - Stars Return | Refund Policy:" at bounding box center [1004, 773] width 424 height 93
click at [879, 727] on textarea "Option 1: ETA: Return | Refund Policy:" at bounding box center [1004, 773] width 424 height 93
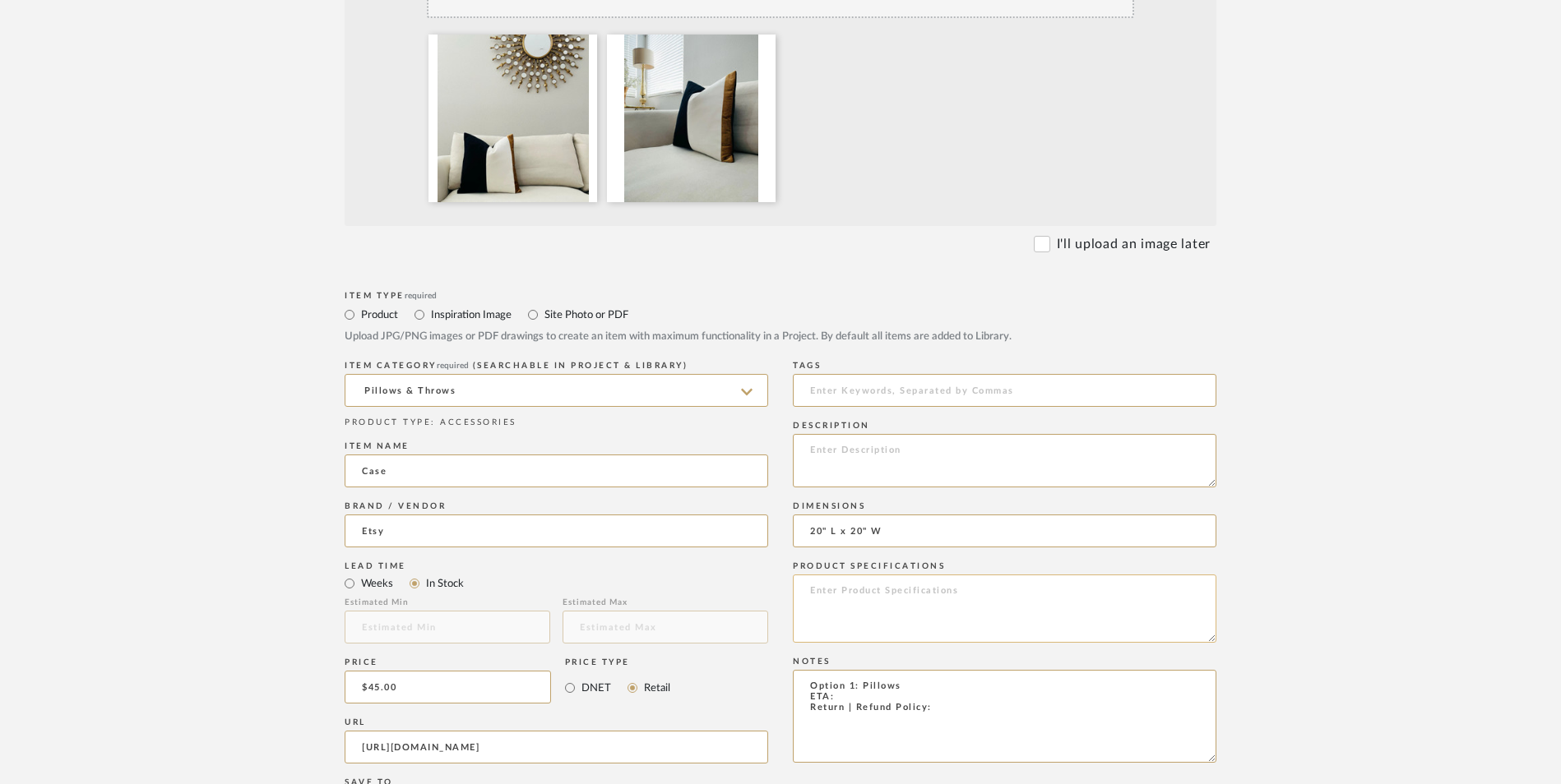
scroll to position [613, 0]
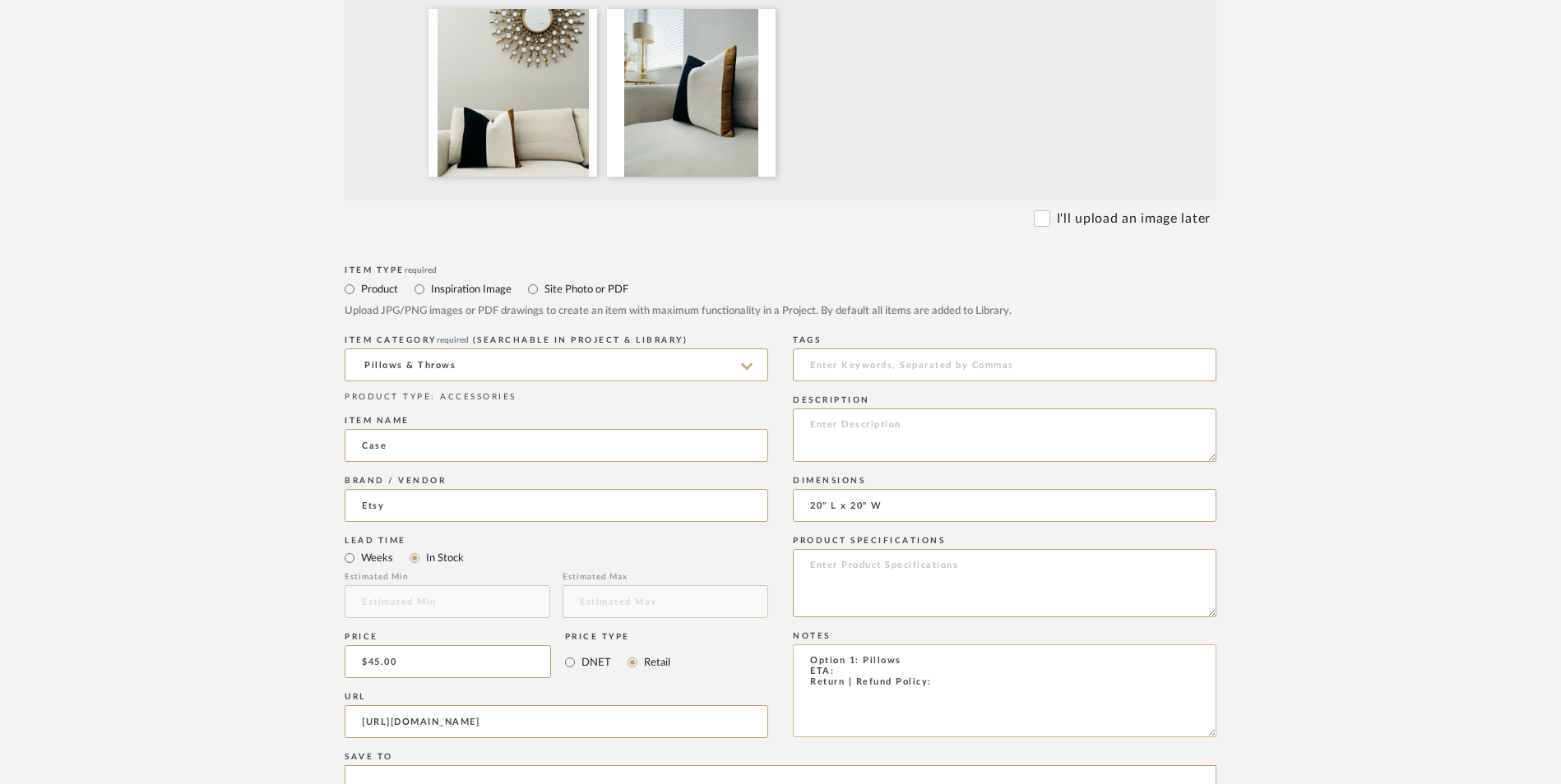
click at [861, 644] on textarea "Option 1: Pillows ETA: Return | Refund Policy:" at bounding box center [1004, 690] width 424 height 93
type textarea "Option 1: Pillows ETA: 9.19.2025 Return | Refund Policy:"
click at [878, 408] on textarea at bounding box center [1004, 435] width 424 height 54
paste textarea "Introducing our Velvet Color Block Pillow Covers – a chic blend of luxury and s…"
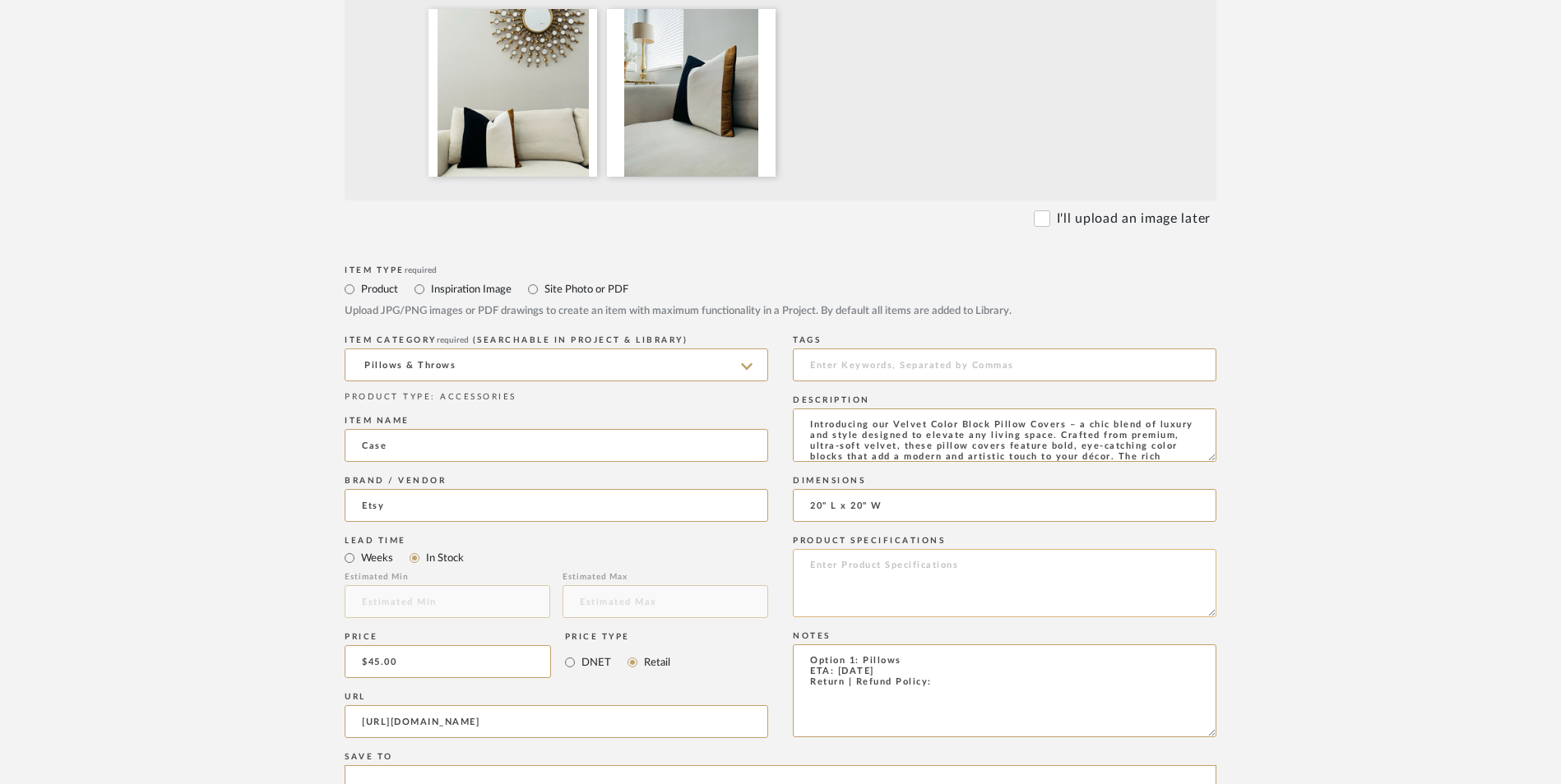
scroll to position [33, 0]
type textarea "Introducing our Velvet Color Block Pillow Covers – a chic blend of luxury and s…"
click at [990, 549] on textarea at bounding box center [1004, 583] width 424 height 68
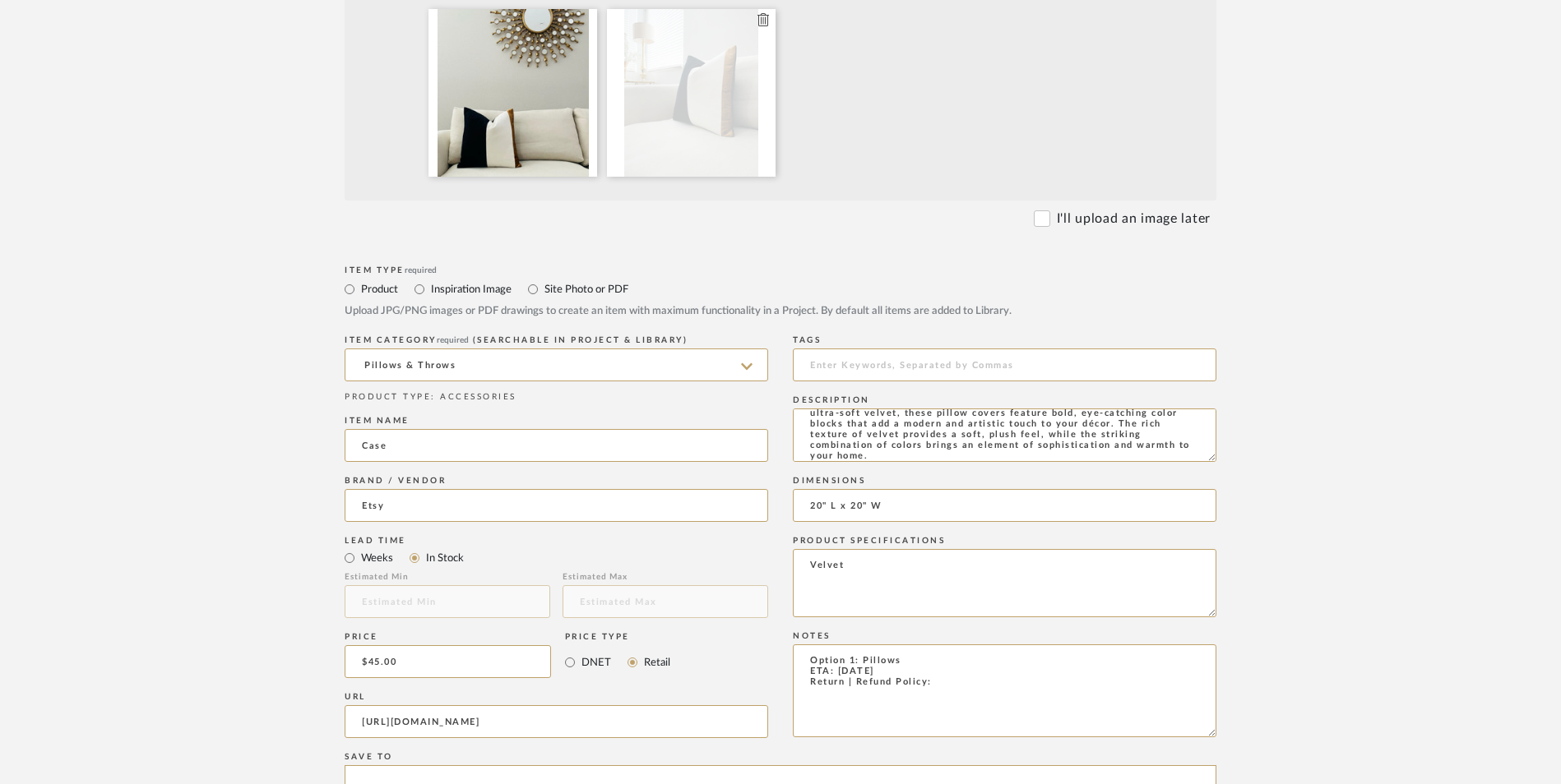
type textarea "Velvet"
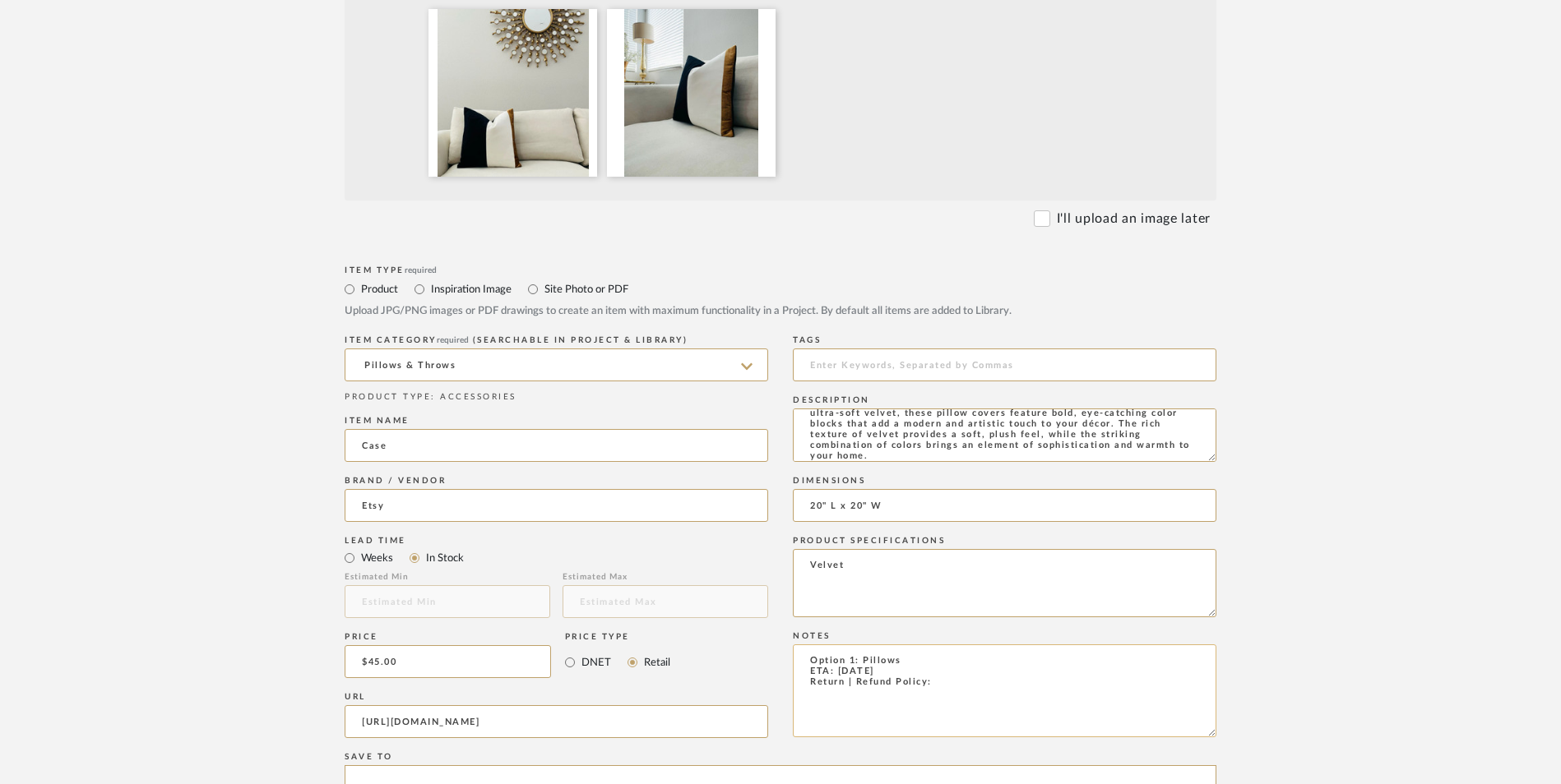
click at [947, 644] on textarea "Option 1: Pillows ETA: 9.19.2025 Return | Refund Policy:" at bounding box center [1004, 690] width 424 height 93
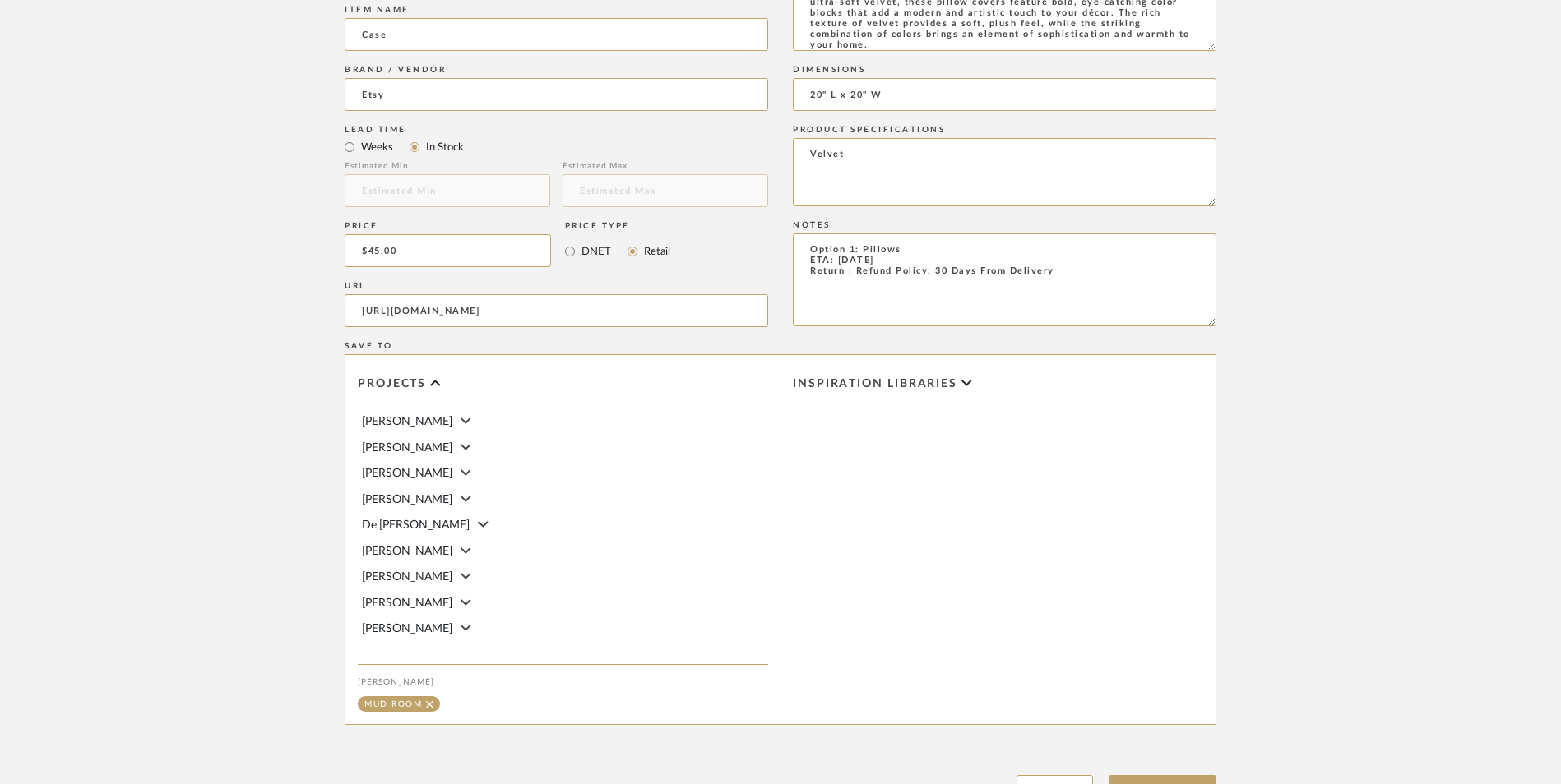
scroll to position [1035, 0]
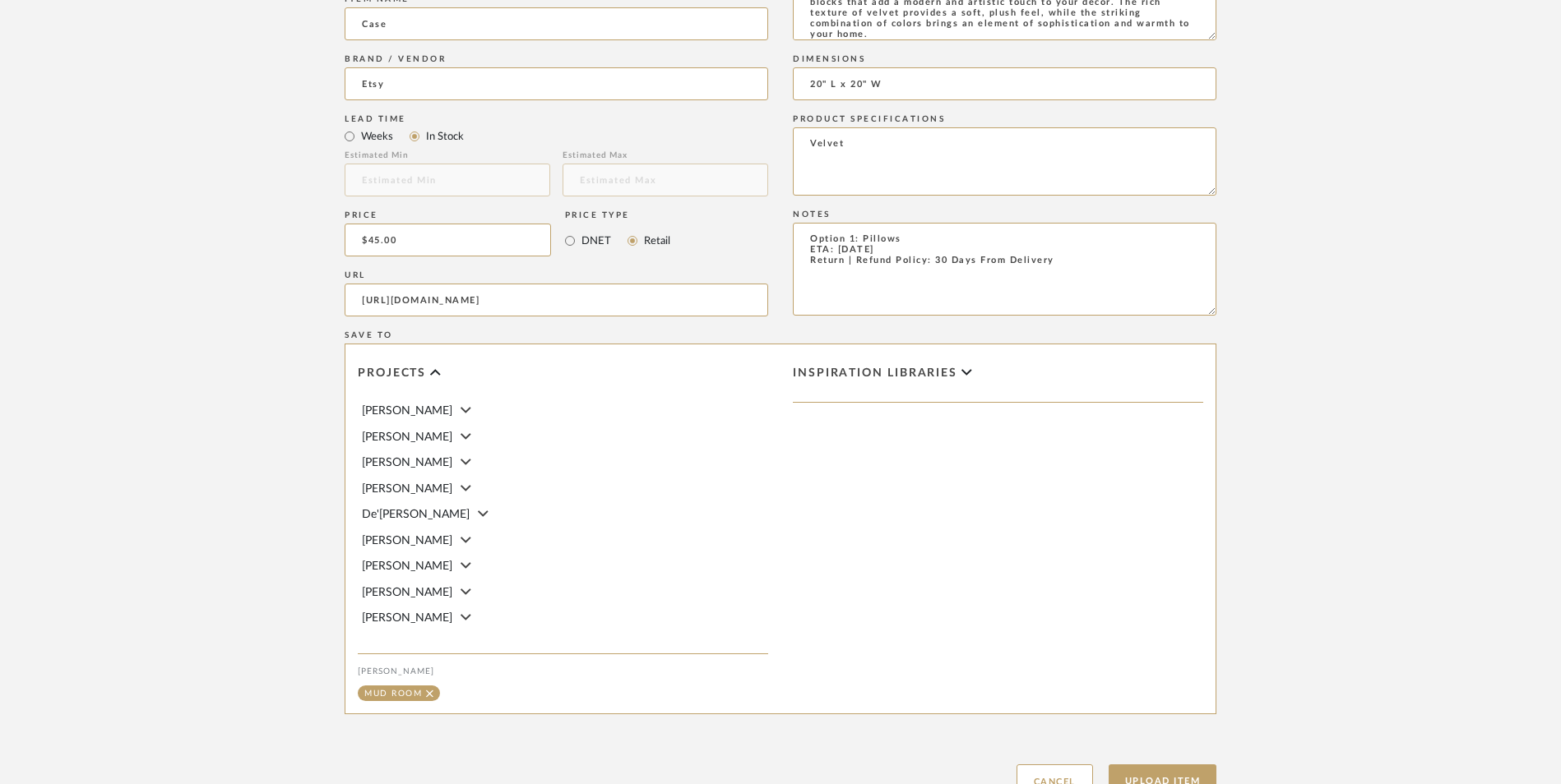
type textarea "Option 1: Pillows ETA: 9.19.2025 Return | Refund Policy: 30 Days From Delivery"
click at [1186, 764] on button "Upload Item" at bounding box center [1162, 781] width 108 height 34
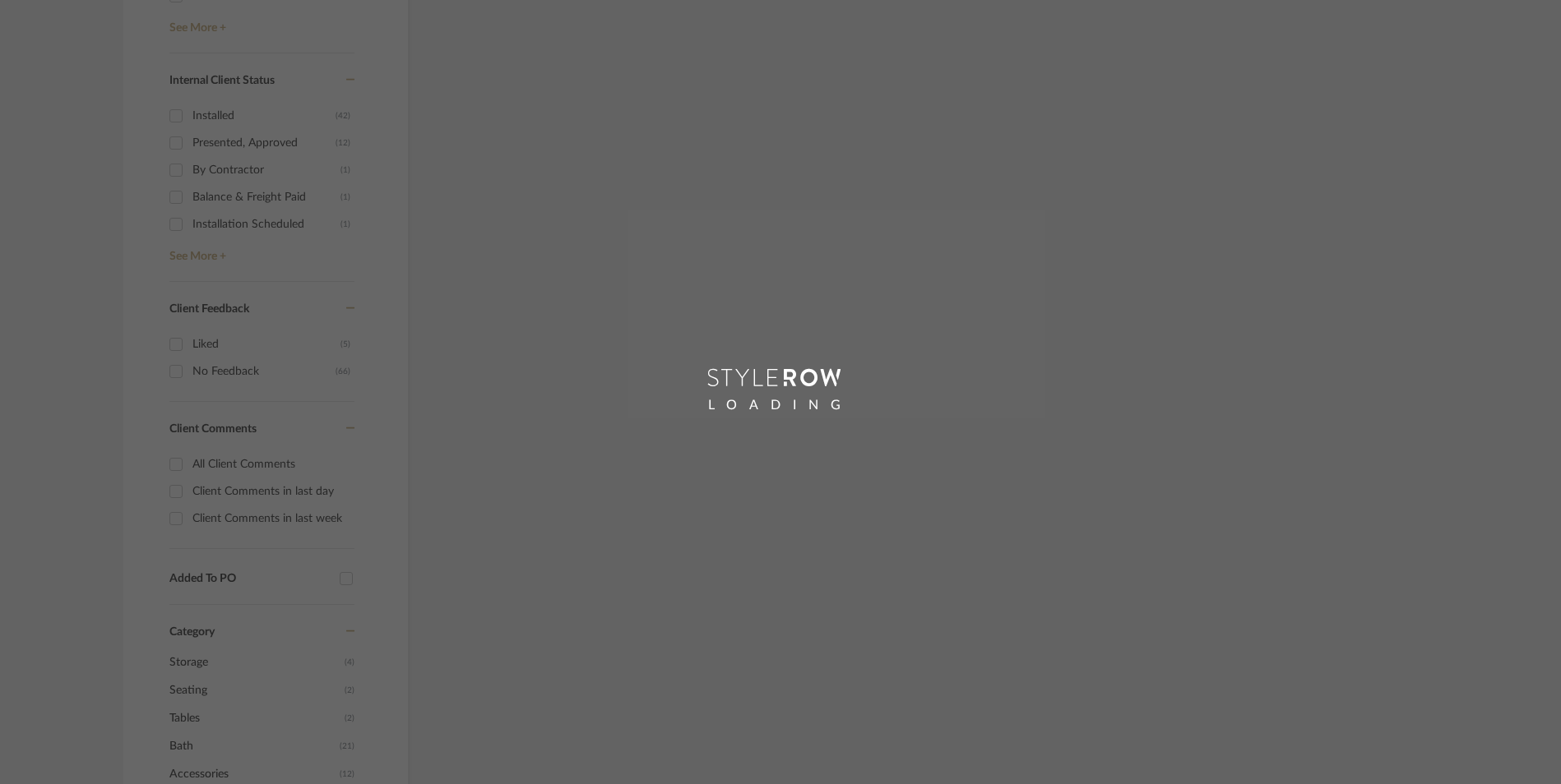
scroll to position [826, 0]
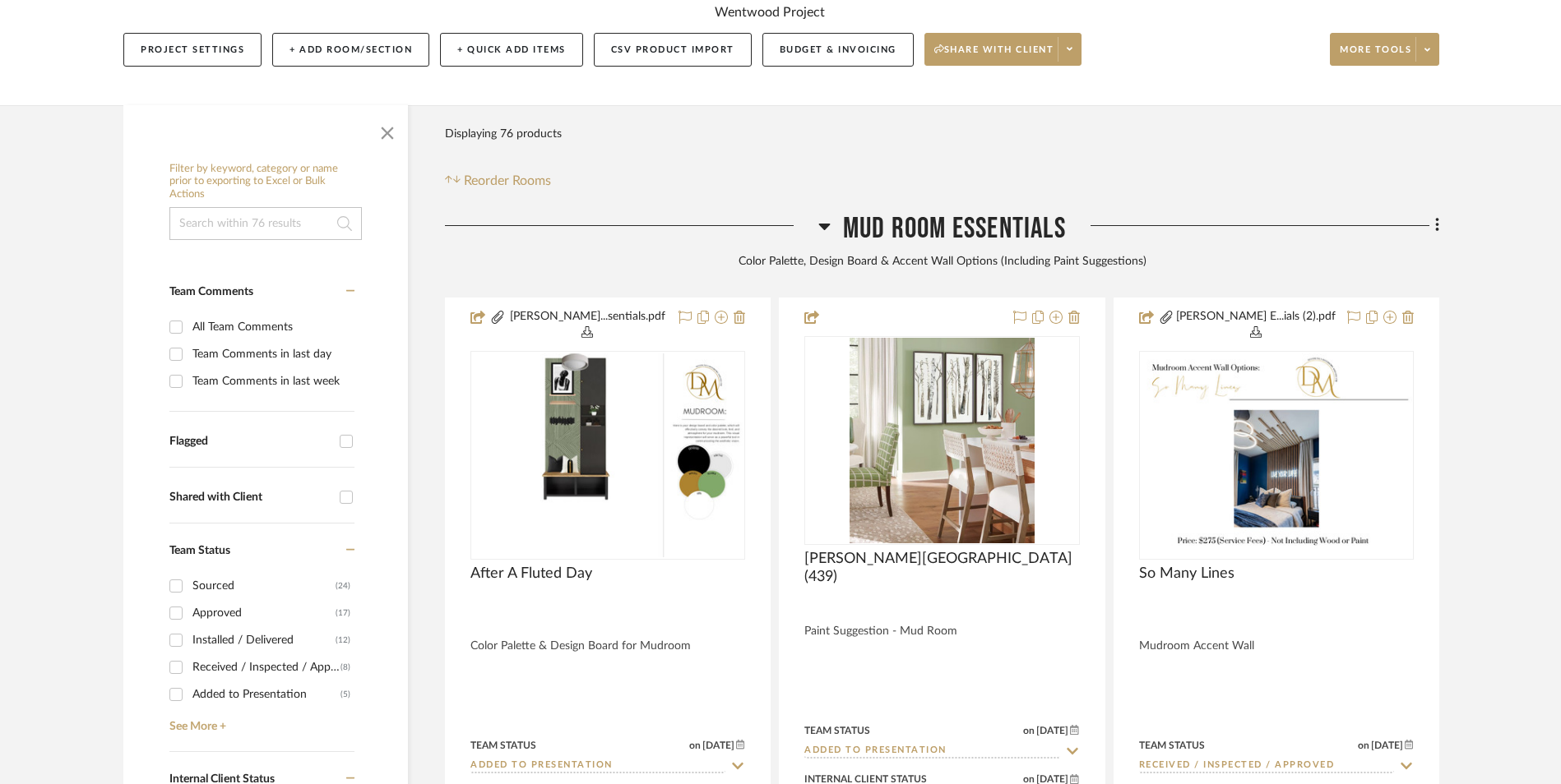
scroll to position [1245, 0]
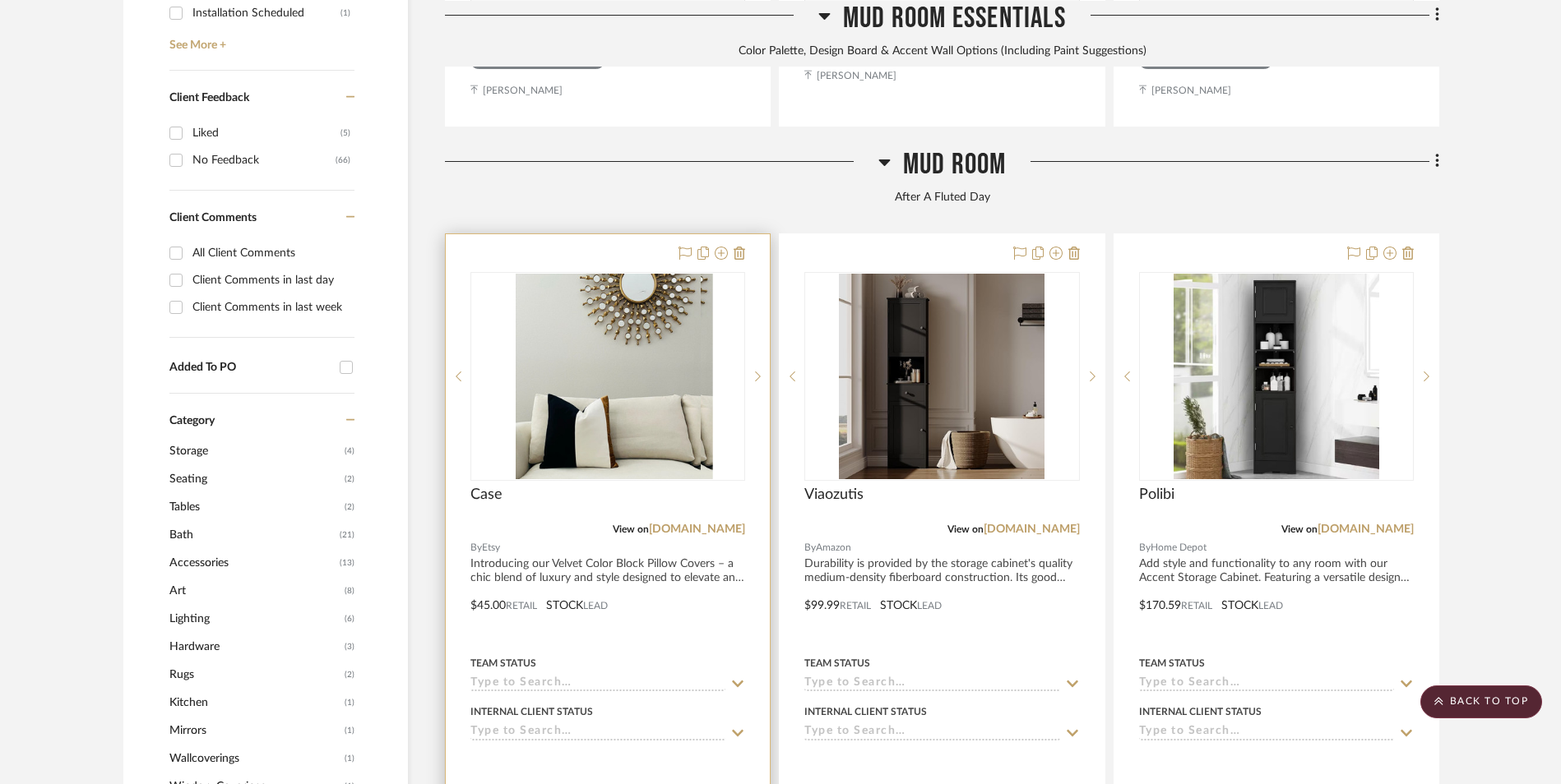
click at [614, 274] on img at bounding box center [608, 376] width 185 height 205
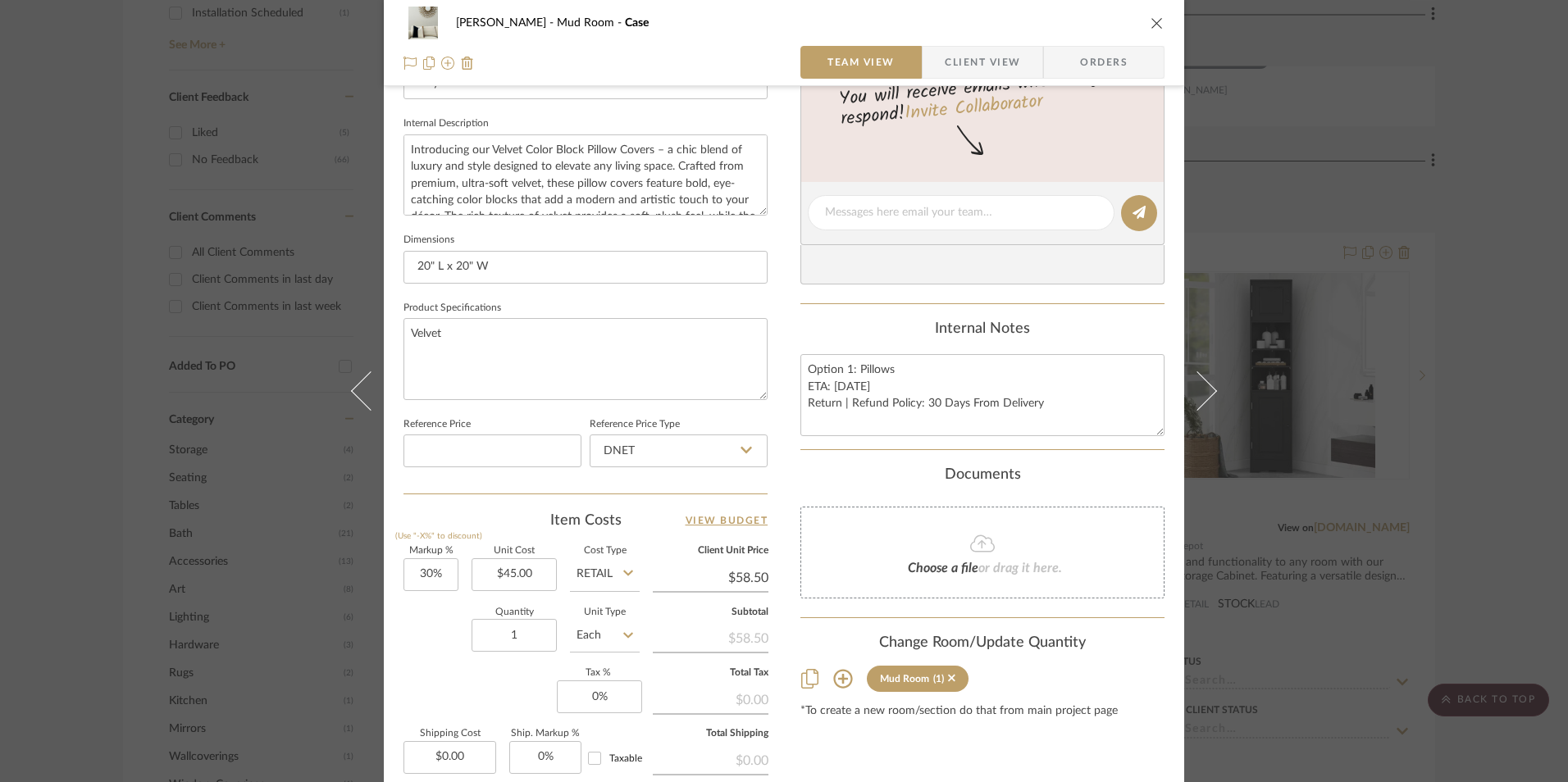
scroll to position [574, 0]
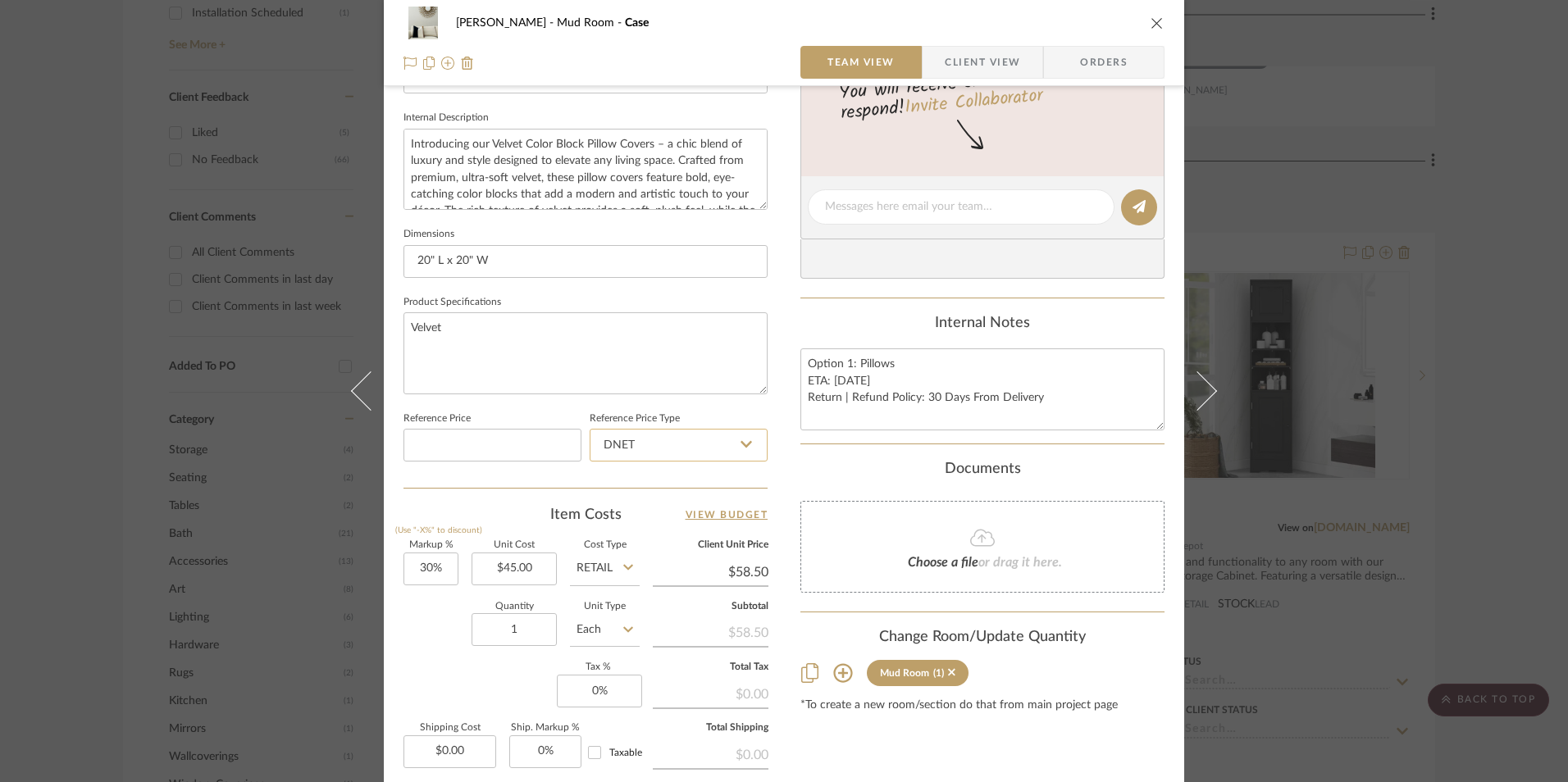
click at [668, 440] on input "DNET" at bounding box center [679, 445] width 178 height 33
drag, startPoint x: 690, startPoint y: 530, endPoint x: 667, endPoint y: 535, distance: 23.5
click at [685, 530] on div "Retail" at bounding box center [686, 528] width 202 height 42
type input "Retail"
type input "30"
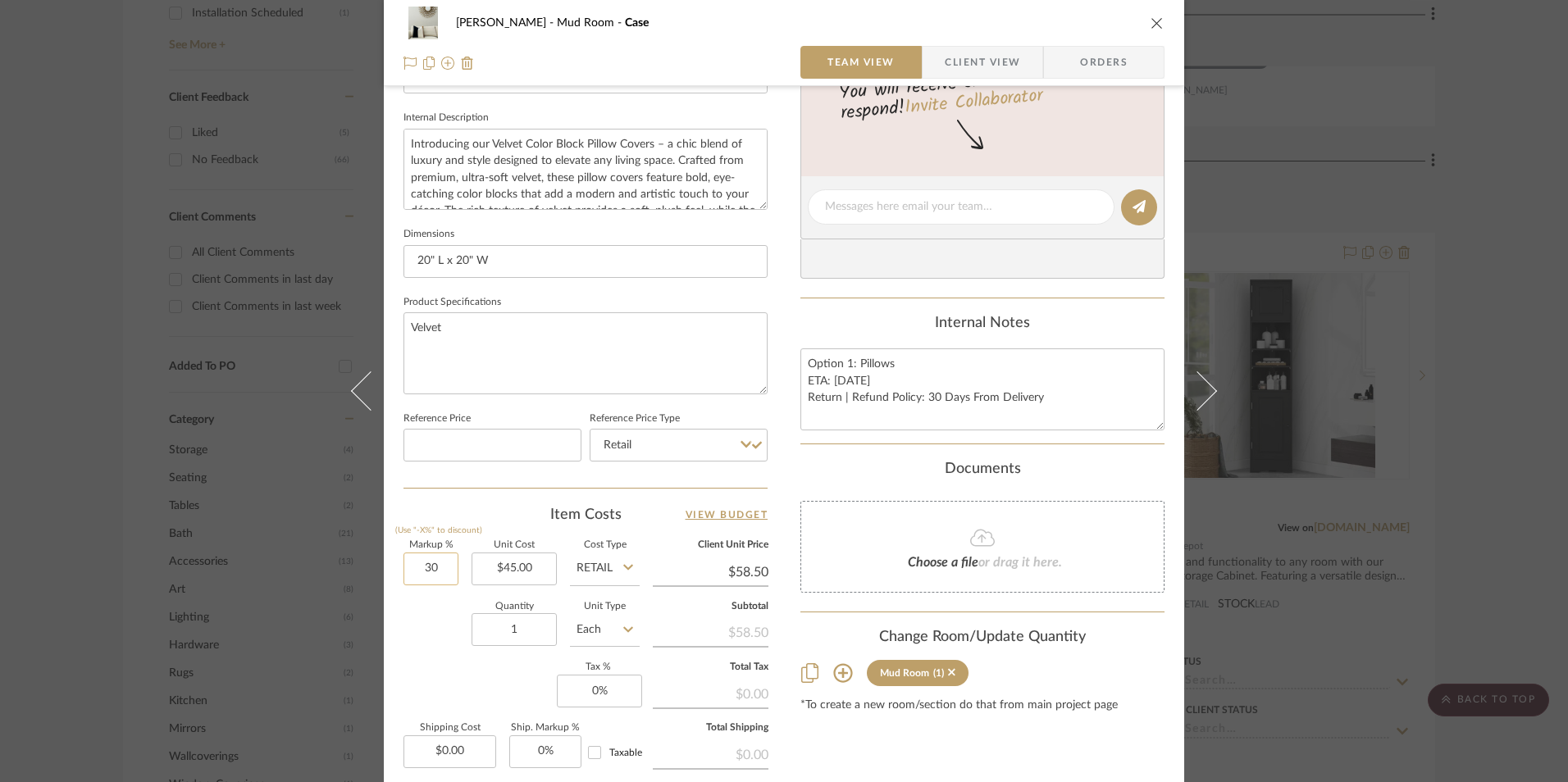
drag, startPoint x: 430, startPoint y: 574, endPoint x: 450, endPoint y: 581, distance: 21.2
click at [429, 574] on input "30" at bounding box center [431, 569] width 55 height 33
click at [805, 472] on div "Documents" at bounding box center [983, 469] width 364 height 18
type input "0%"
type input "$45.00"
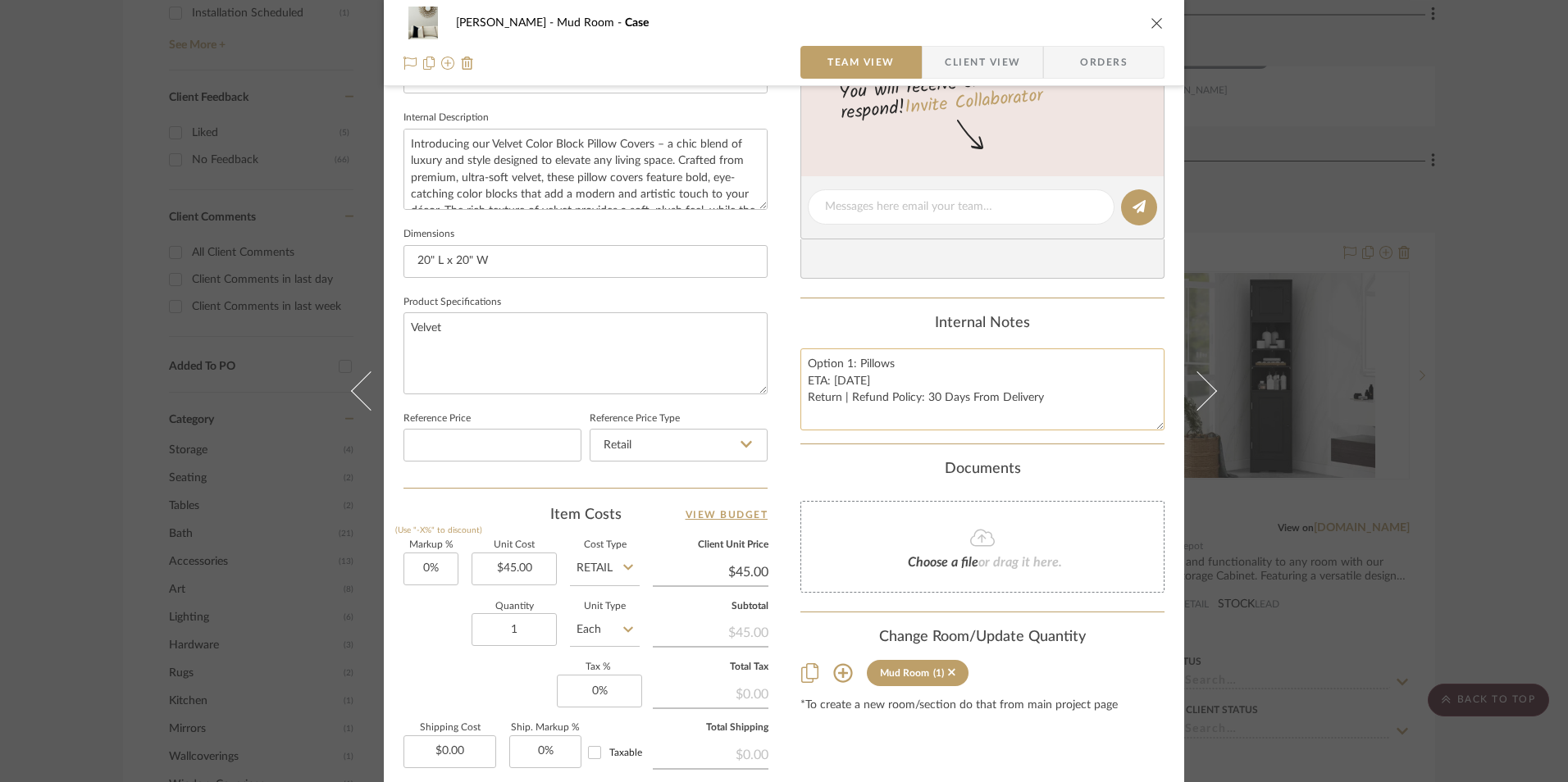
click at [889, 383] on textarea "Option 1: Pillows ETA: 9.19.2025 Return | Refund Policy: 30 Days From Delivery" at bounding box center [983, 389] width 364 height 82
type textarea "Option 1: Pillows ETA: 9.19.2025 Only 1 Available Return | Refund Policy: 30 Da…"
click at [901, 321] on div "Internal Notes" at bounding box center [983, 323] width 364 height 18
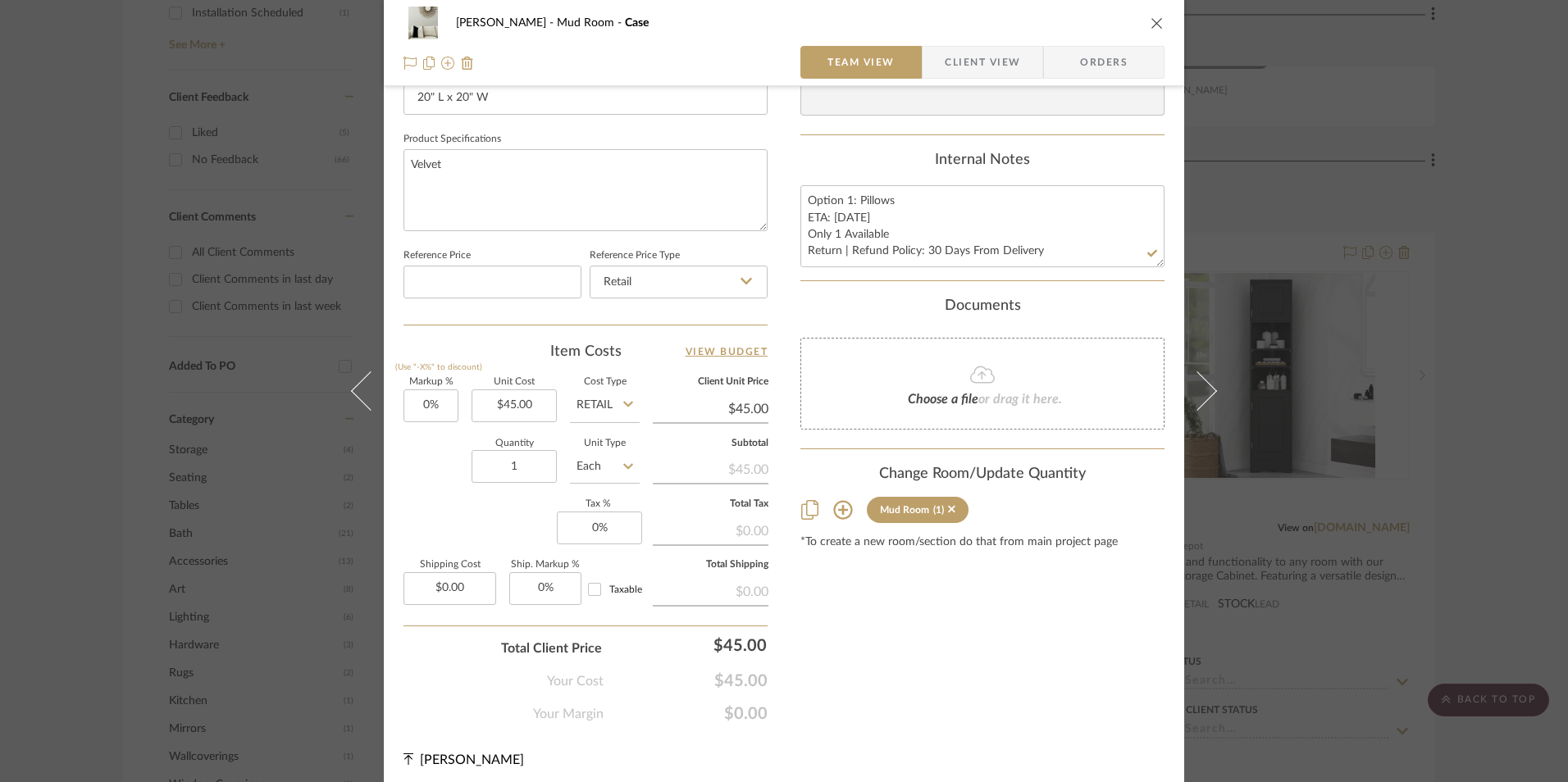
scroll to position [738, 0]
click at [456, 592] on input "0.00" at bounding box center [450, 587] width 93 height 33
type input "$6.64"
click at [936, 708] on div "Content here copies to Client View - confirm visibility there. Show in Client D…" at bounding box center [983, 48] width 364 height 1350
click at [619, 524] on input "0" at bounding box center [599, 527] width 85 height 33
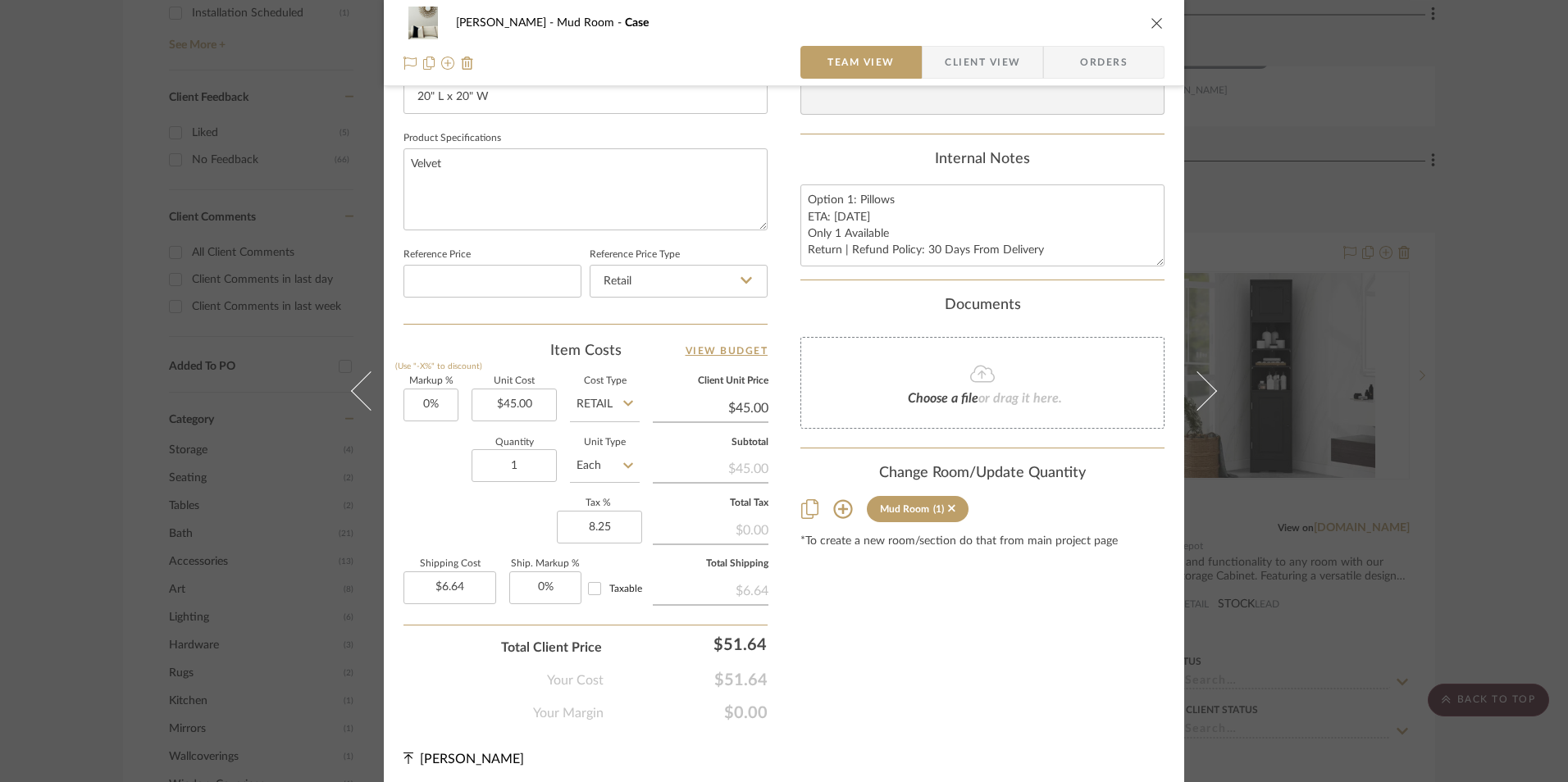
type input "8.25%"
click at [882, 600] on div "Content here copies to Client View - confirm visibility there. Show in Client D…" at bounding box center [983, 48] width 364 height 1350
click at [584, 522] on input "8.25" at bounding box center [599, 527] width 85 height 33
type input "10.25%"
click at [877, 631] on div "Content here copies to Client View - confirm visibility there. Show in Client D…" at bounding box center [983, 48] width 364 height 1350
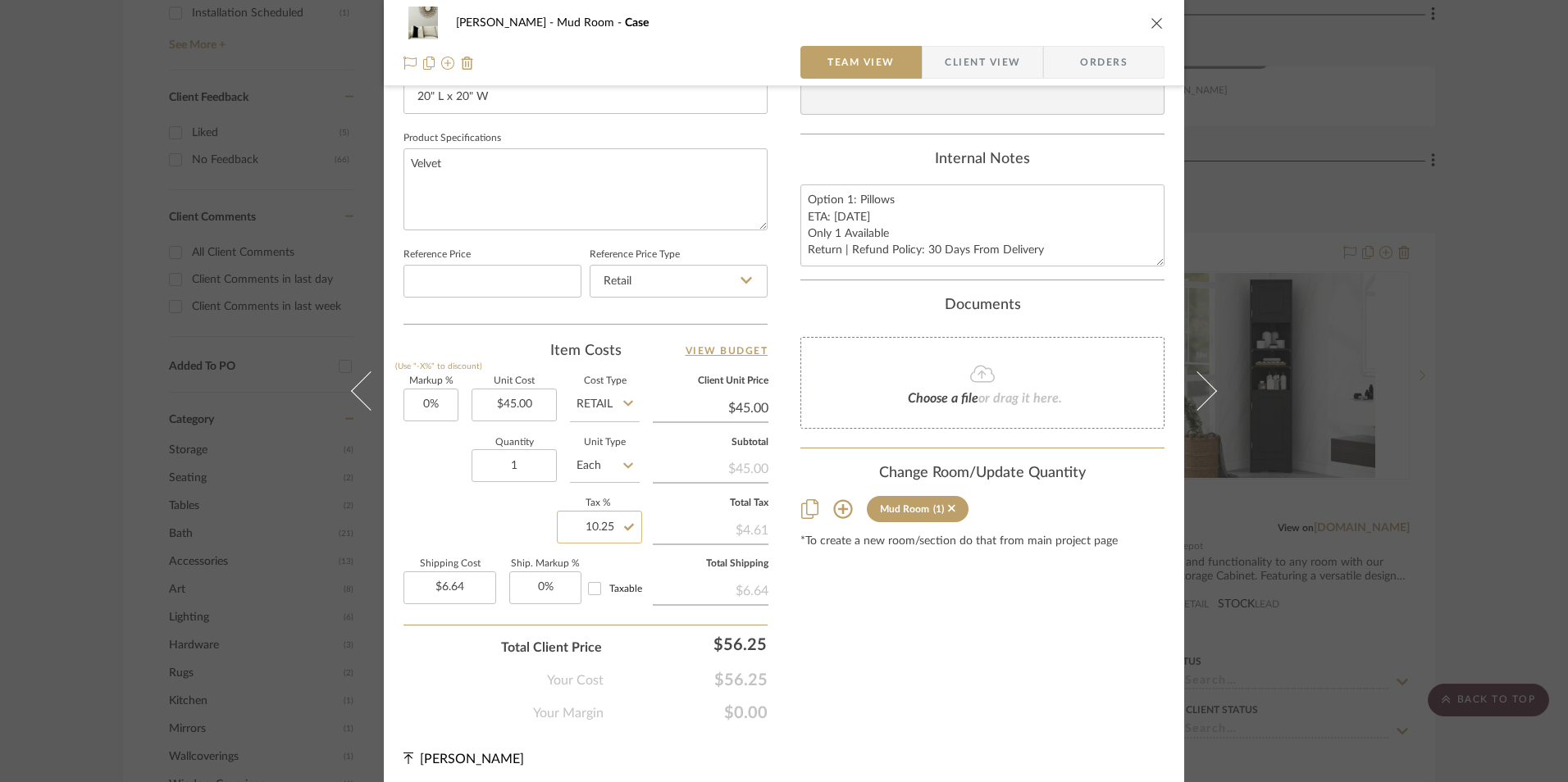
click at [603, 530] on input "10.25" at bounding box center [599, 527] width 85 height 33
type input "10%"
click at [851, 605] on div "Content here copies to Client View - confirm visibility there. Show in Client D…" at bounding box center [983, 48] width 364 height 1350
click at [609, 531] on input "10" at bounding box center [599, 527] width 85 height 33
type input "9.5%"
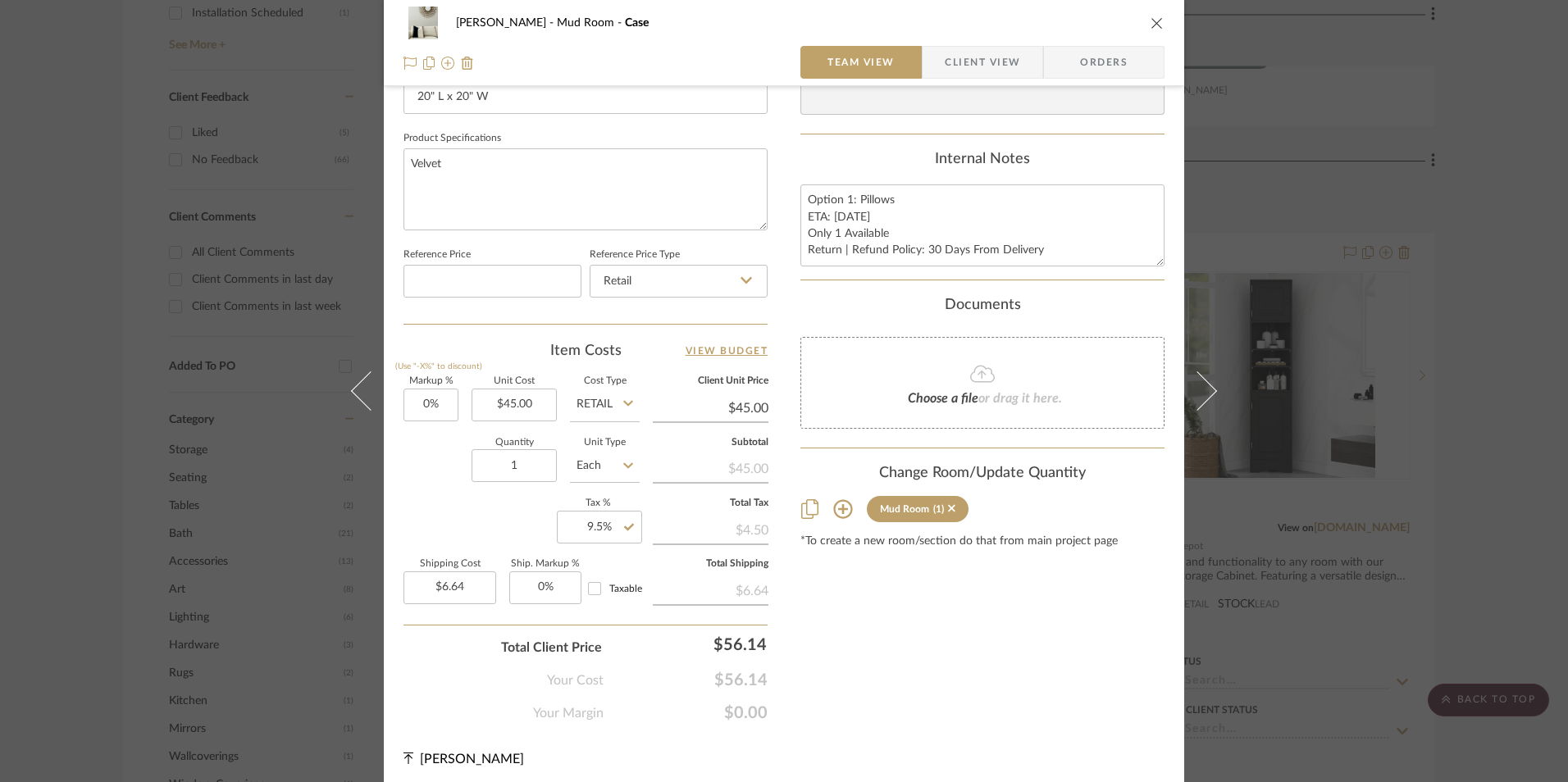
click at [813, 606] on div "Content here copies to Client View - confirm visibility there. Show in Client D…" at bounding box center [983, 48] width 364 height 1350
click at [1087, 55] on span "Orders" at bounding box center [1104, 62] width 83 height 33
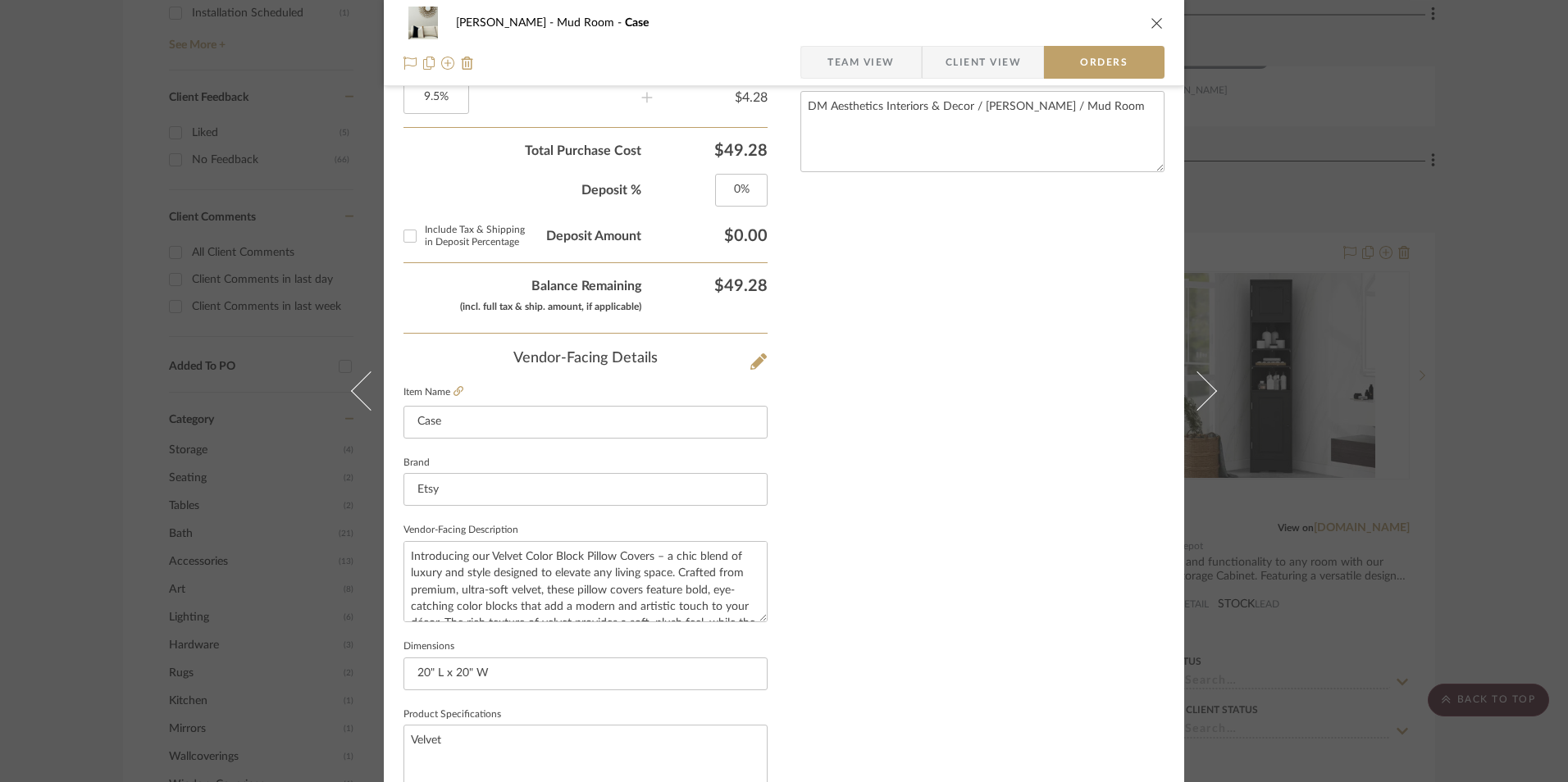
scroll to position [962, 0]
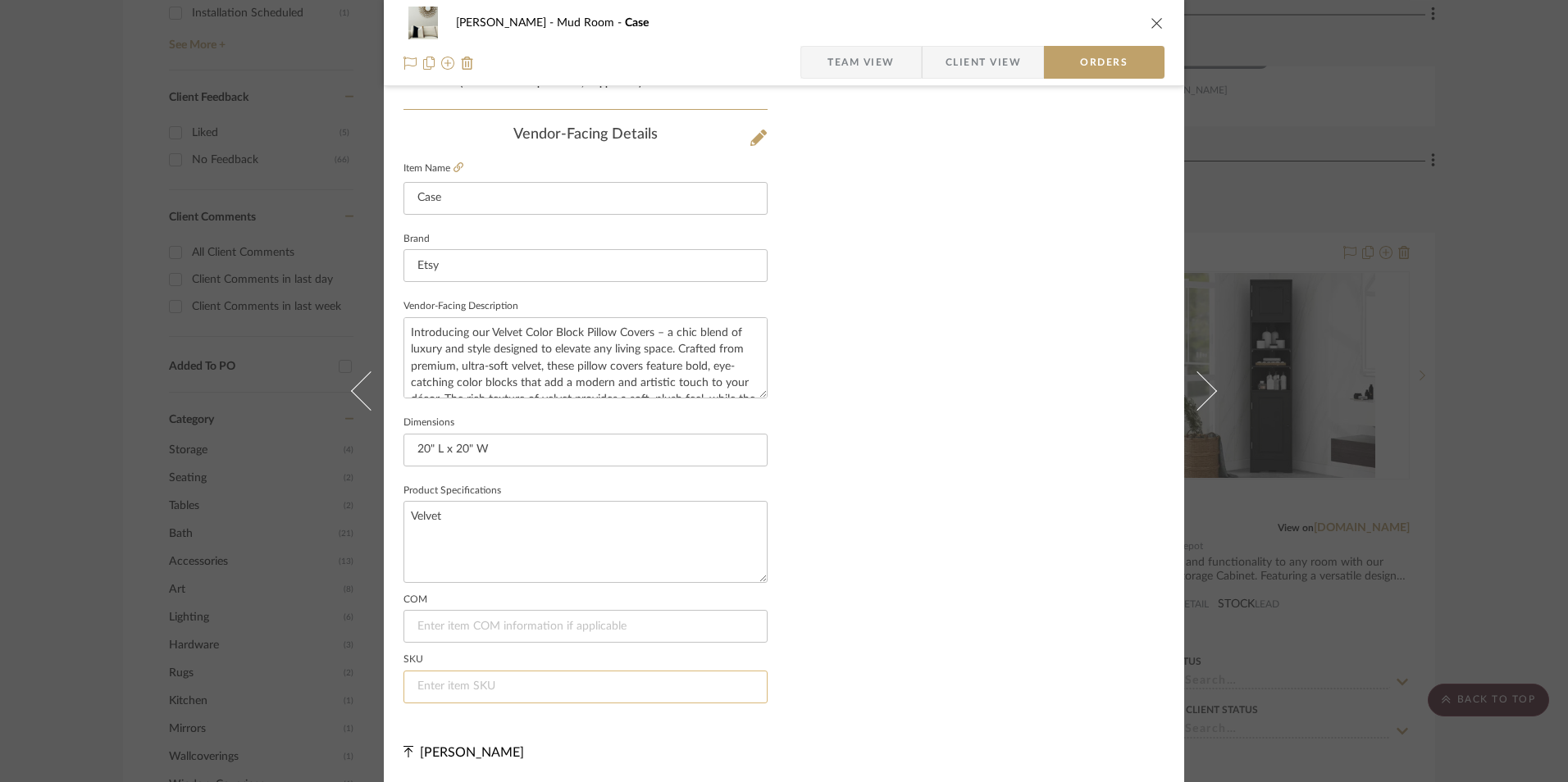
click at [462, 684] on input at bounding box center [586, 687] width 364 height 33
type input "NA"
click at [848, 59] on span "Team View" at bounding box center [861, 62] width 67 height 33
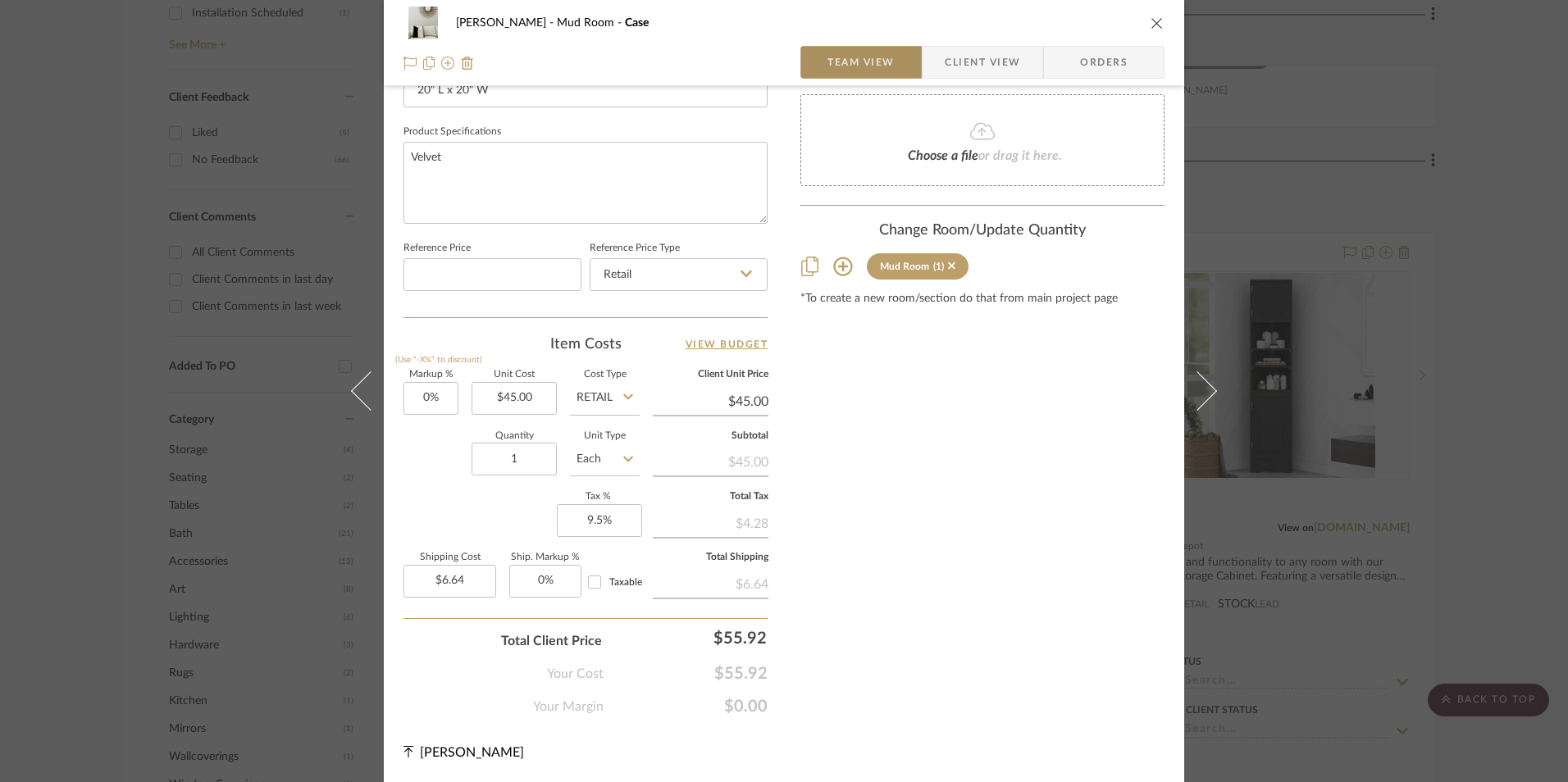
scroll to position [745, 0]
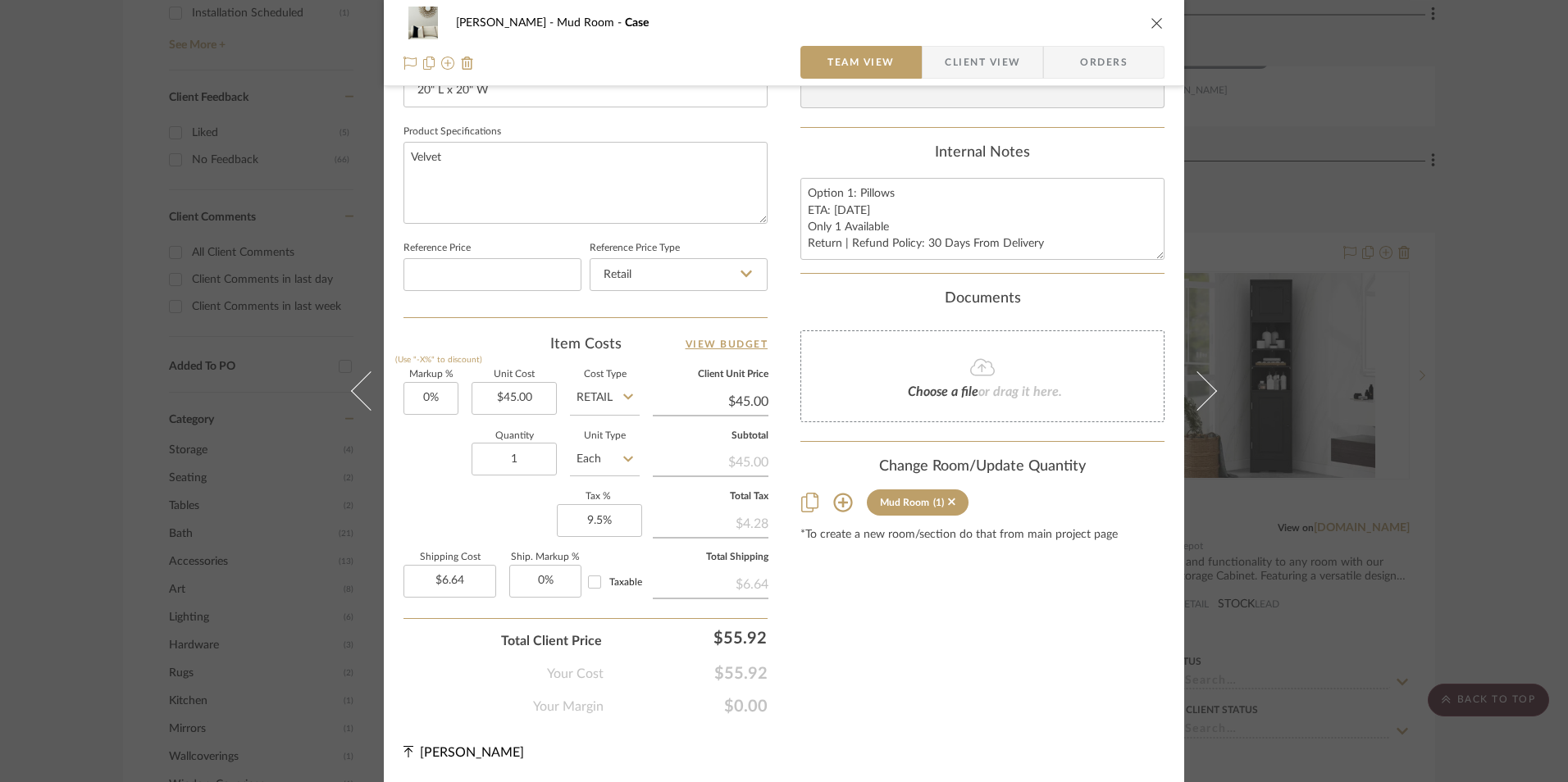
click at [1150, 25] on icon "close" at bounding box center [1156, 22] width 13 height 13
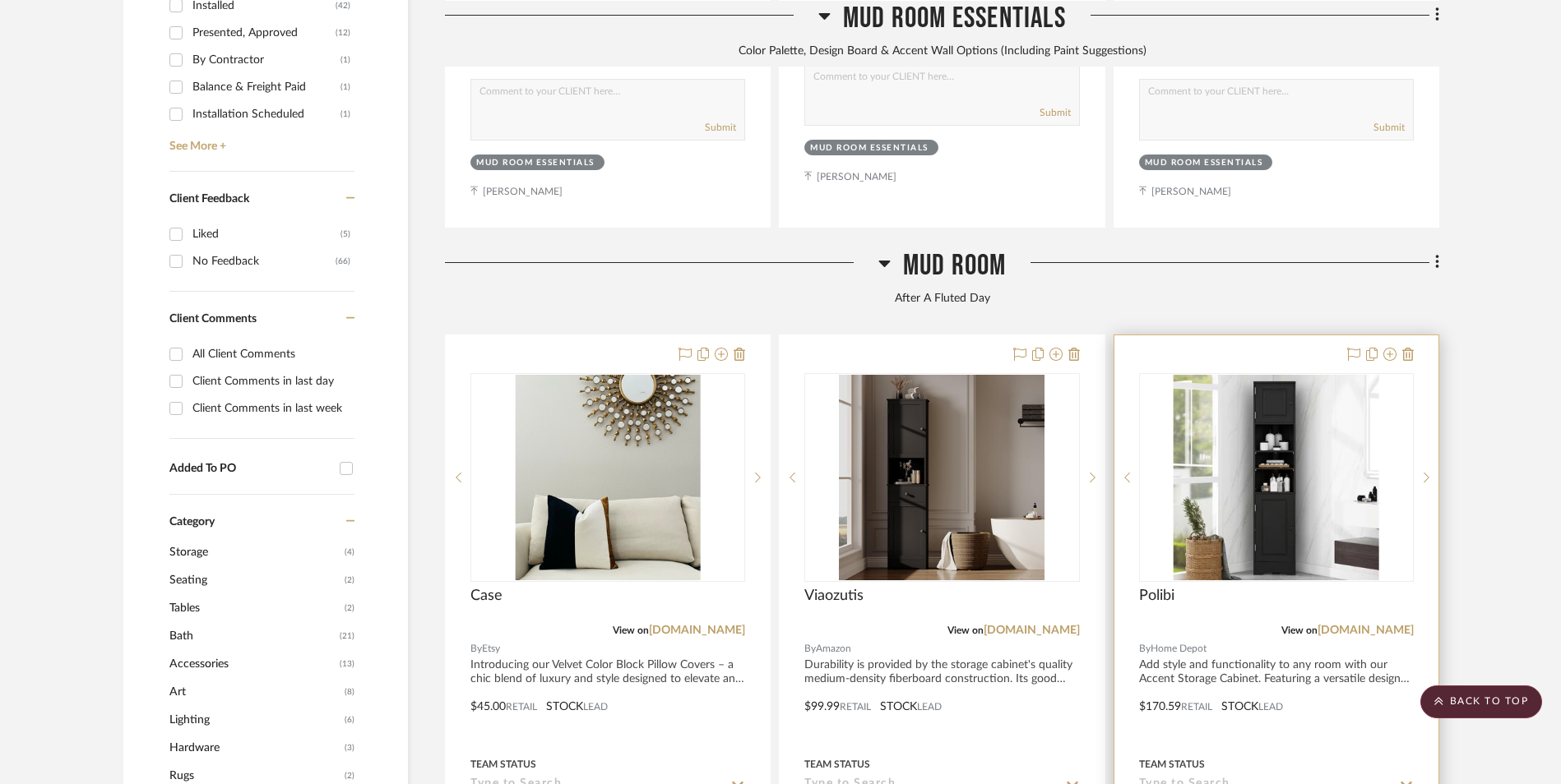
scroll to position [1163, 0]
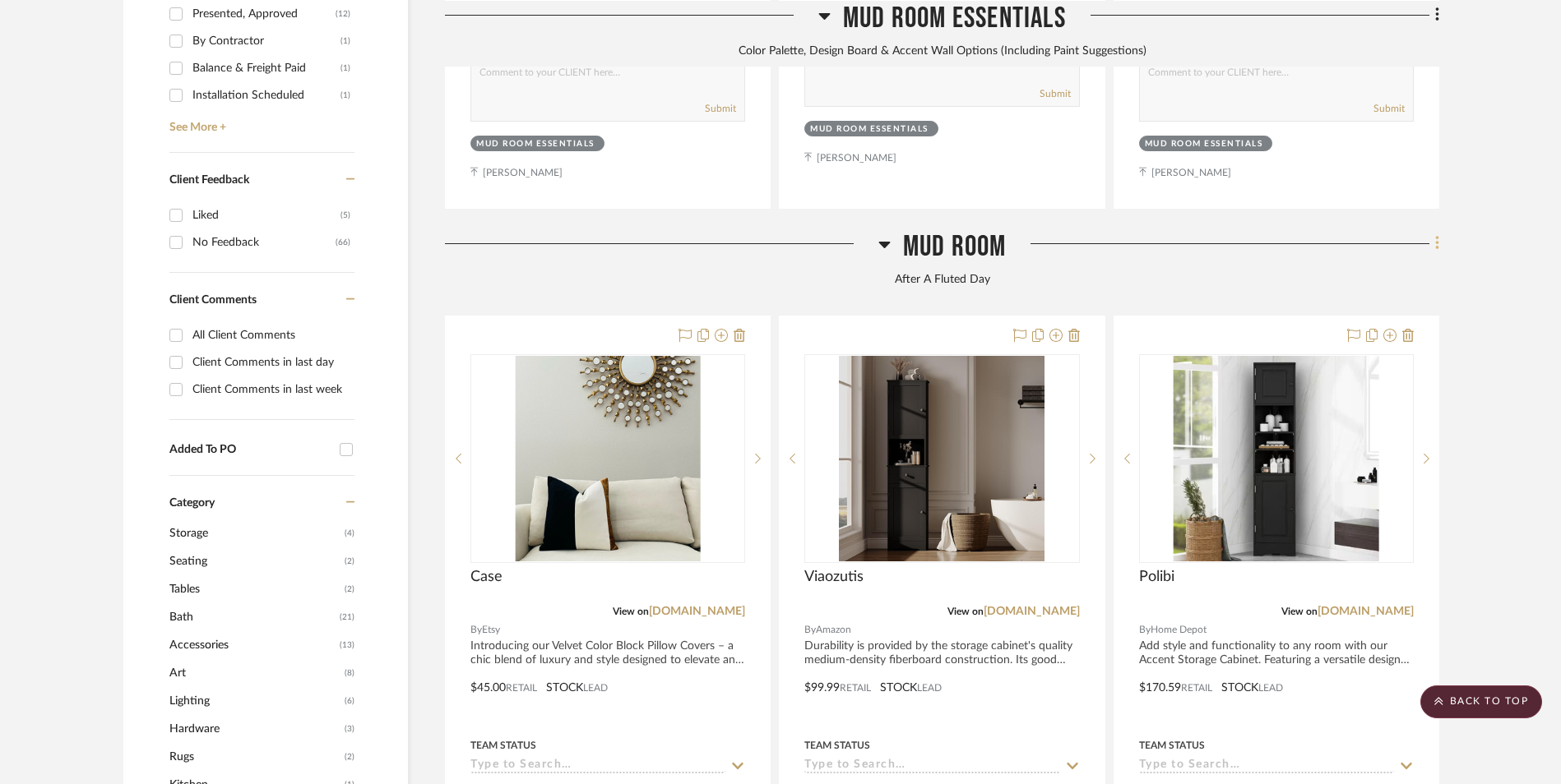
click at [1431, 232] on fa-icon at bounding box center [1435, 245] width 11 height 27
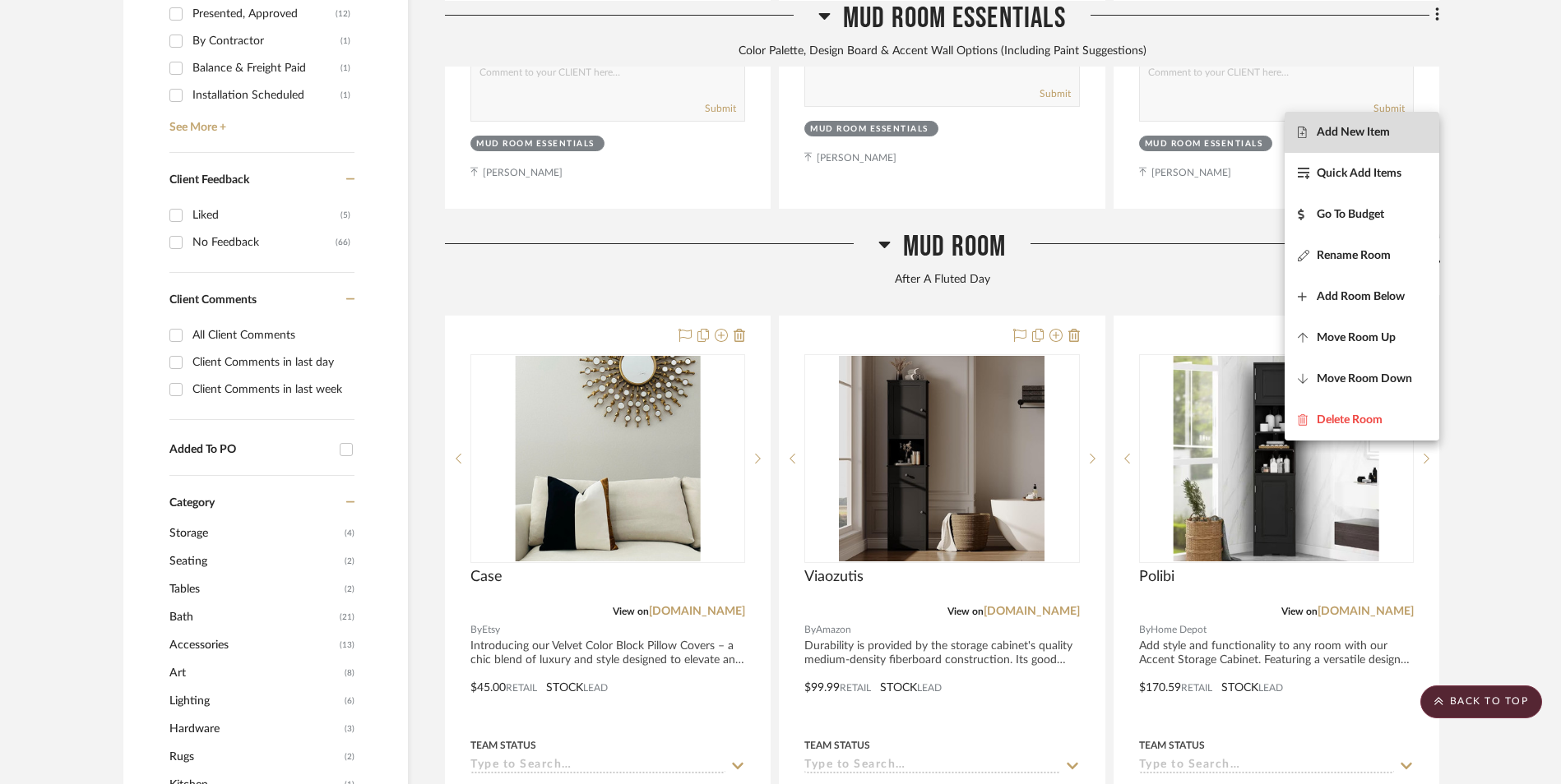
click at [1378, 130] on span "Add New Item" at bounding box center [1353, 132] width 73 height 14
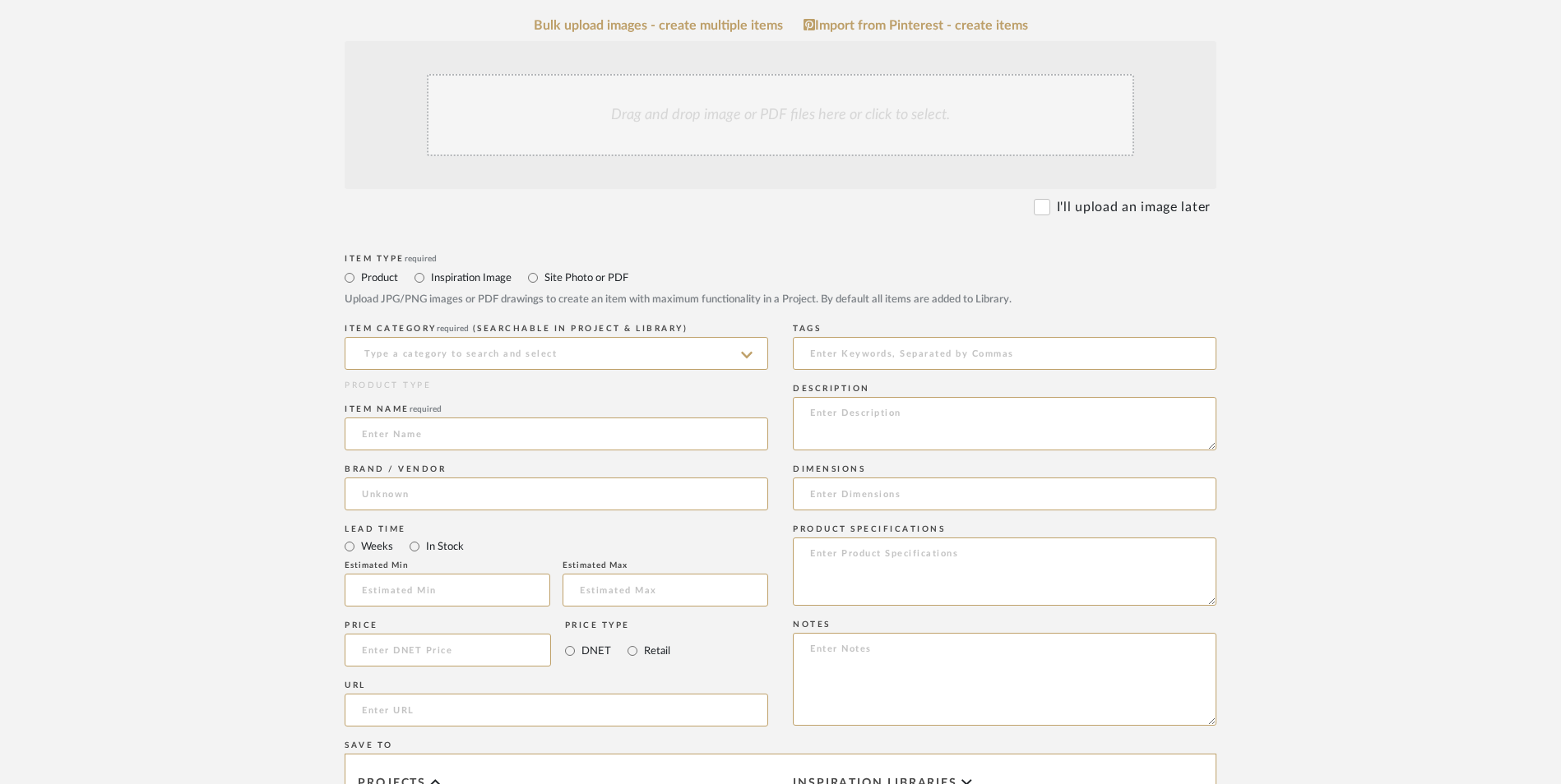
scroll to position [575, 0]
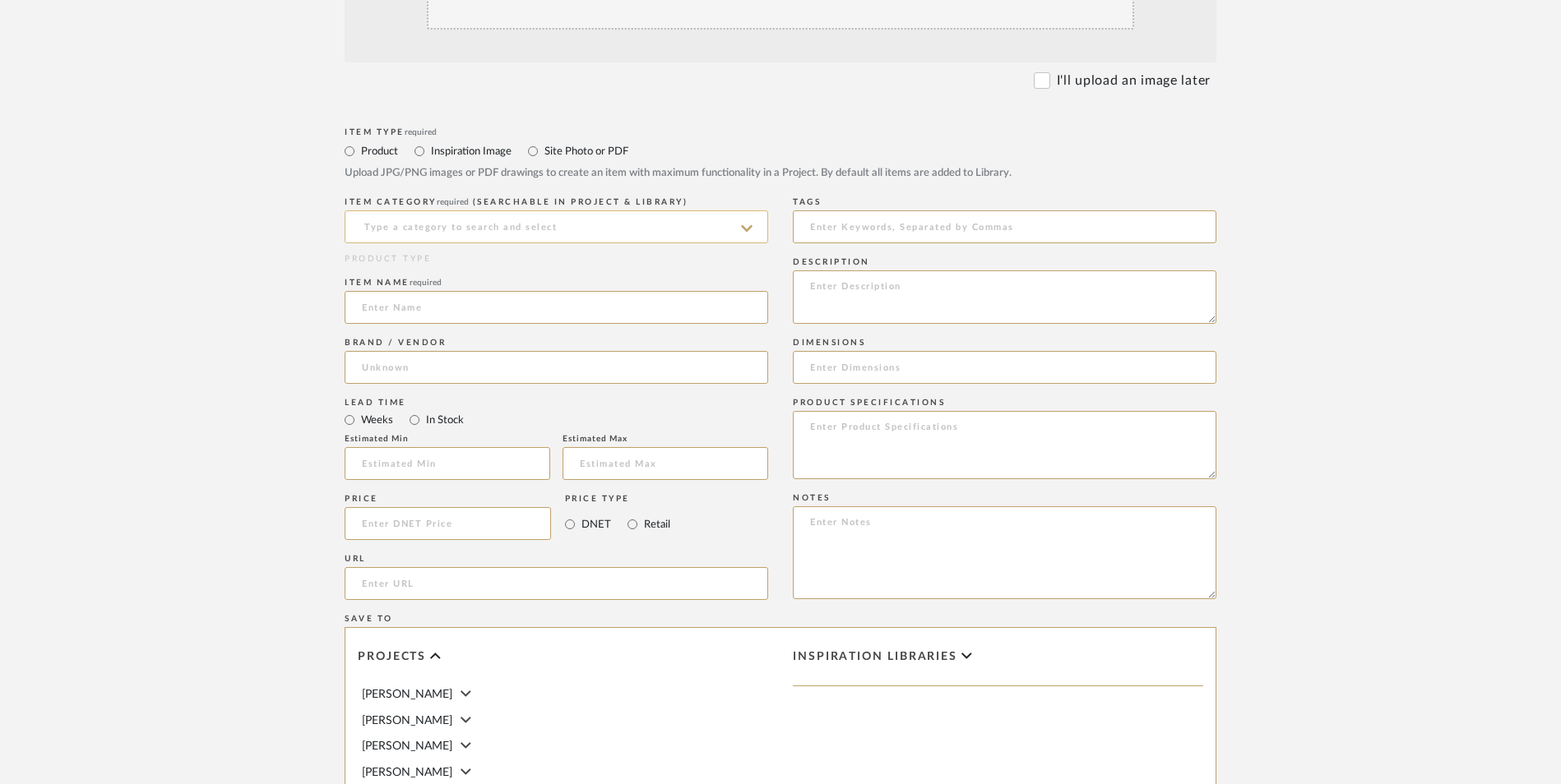
click at [485, 210] on input at bounding box center [556, 227] width 424 height 33
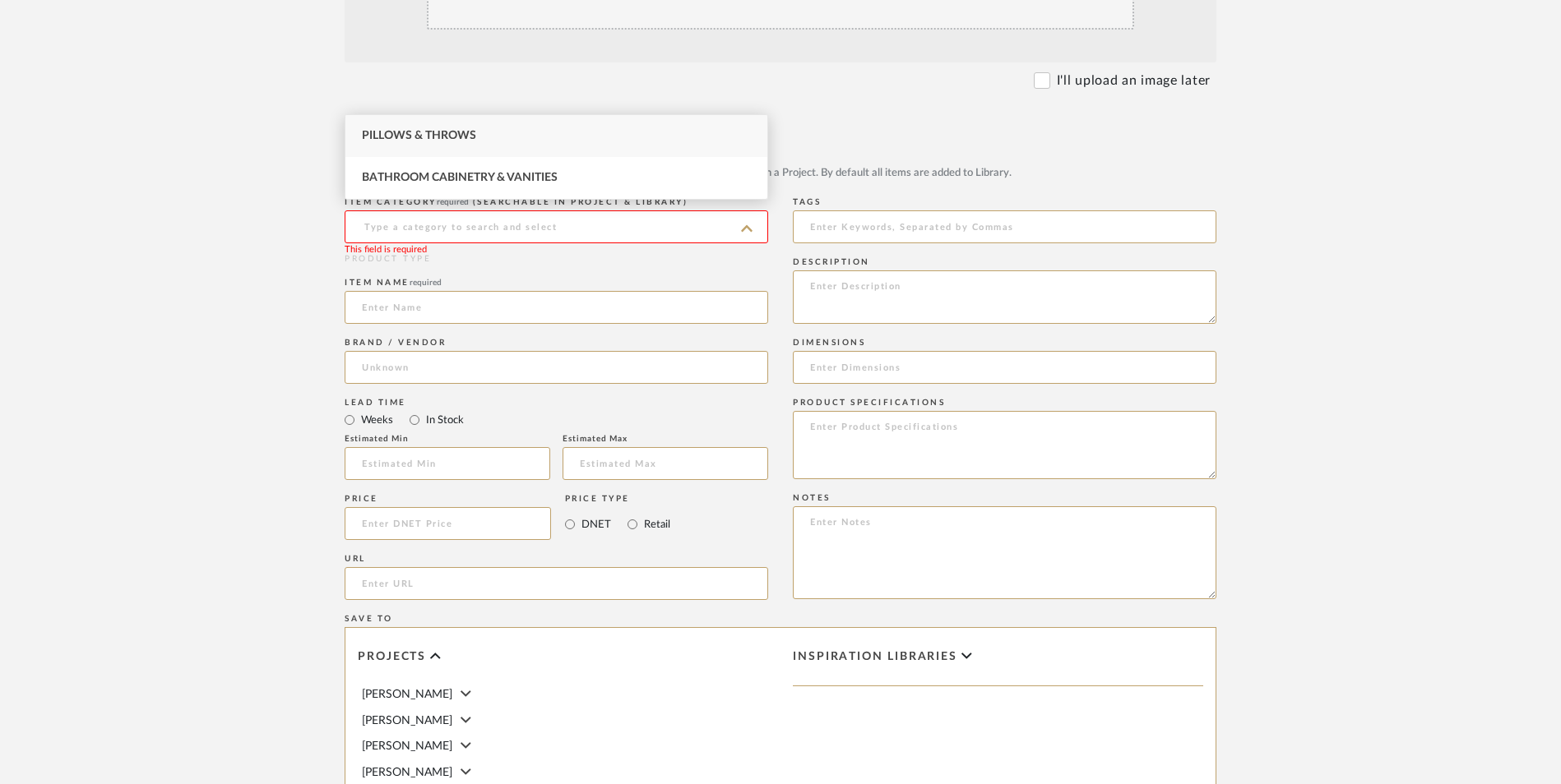
click at [479, 128] on div "Pillows & Throws" at bounding box center [556, 135] width 422 height 42
type input "Pillows & Throws"
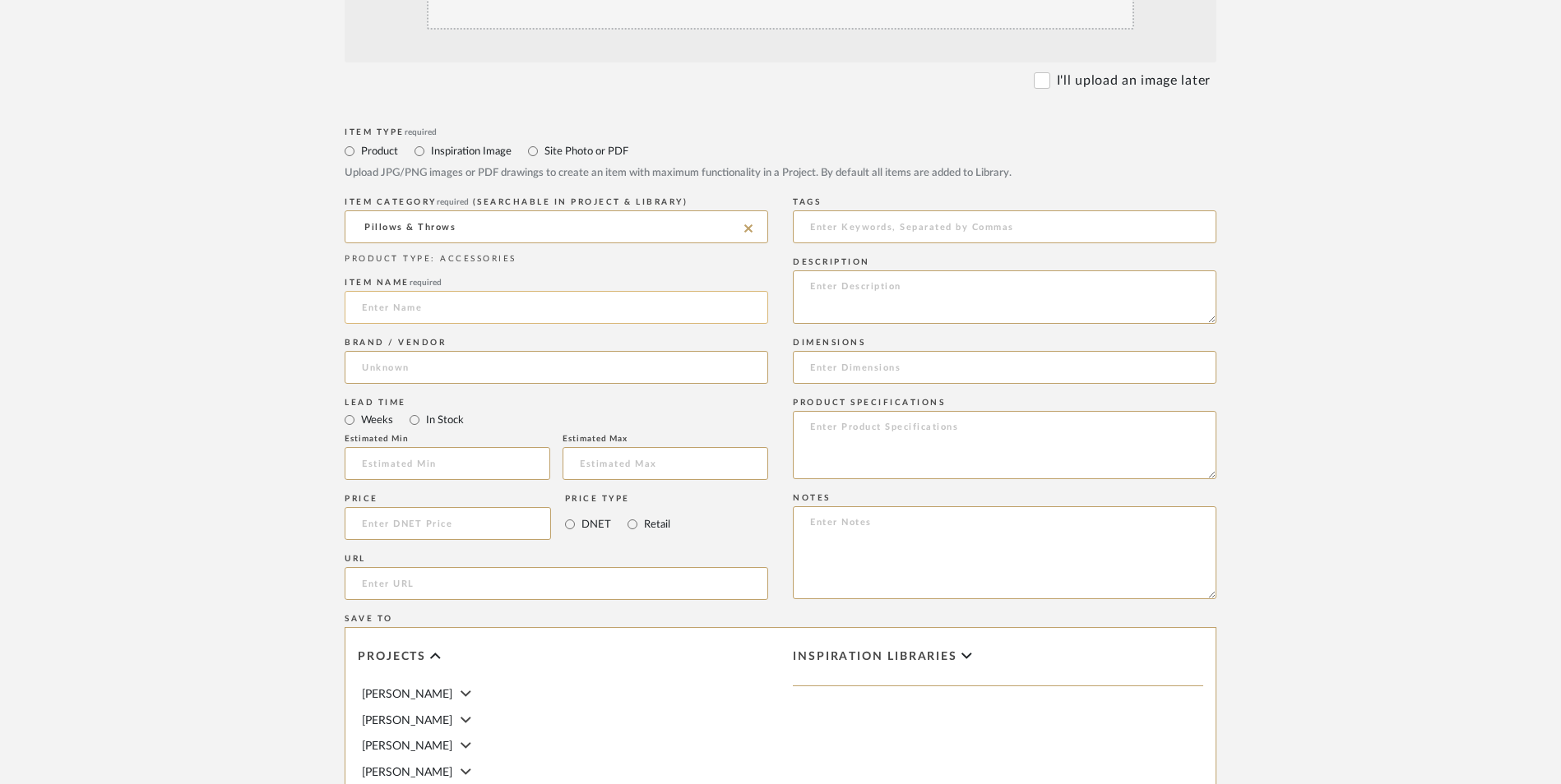
click at [447, 291] on input at bounding box center [556, 307] width 424 height 33
type input "Two-Tone"
click at [439, 351] on input at bounding box center [556, 367] width 424 height 33
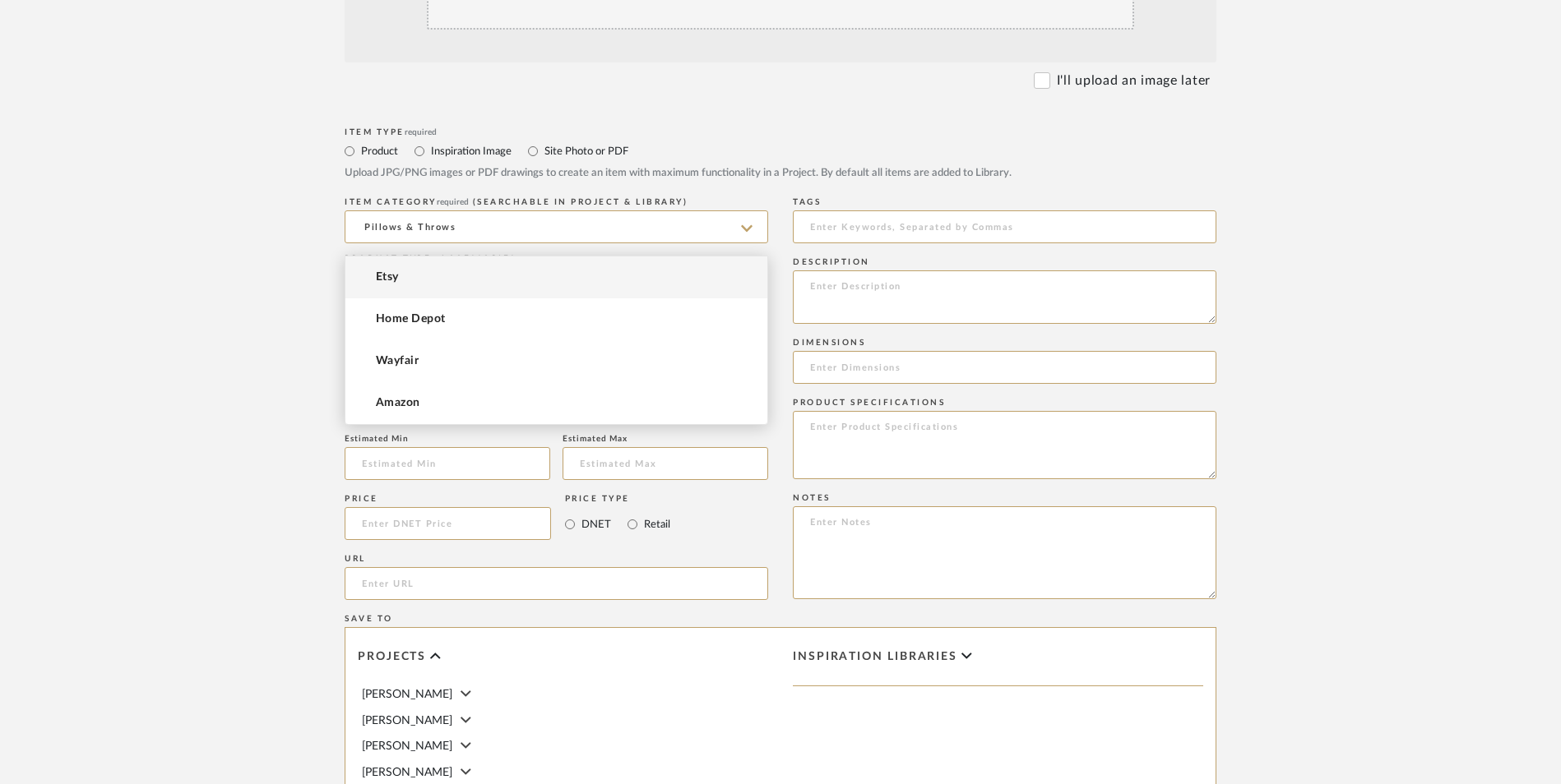
click at [438, 280] on mat-option "Etsy" at bounding box center [556, 277] width 422 height 42
type input "Etsy"
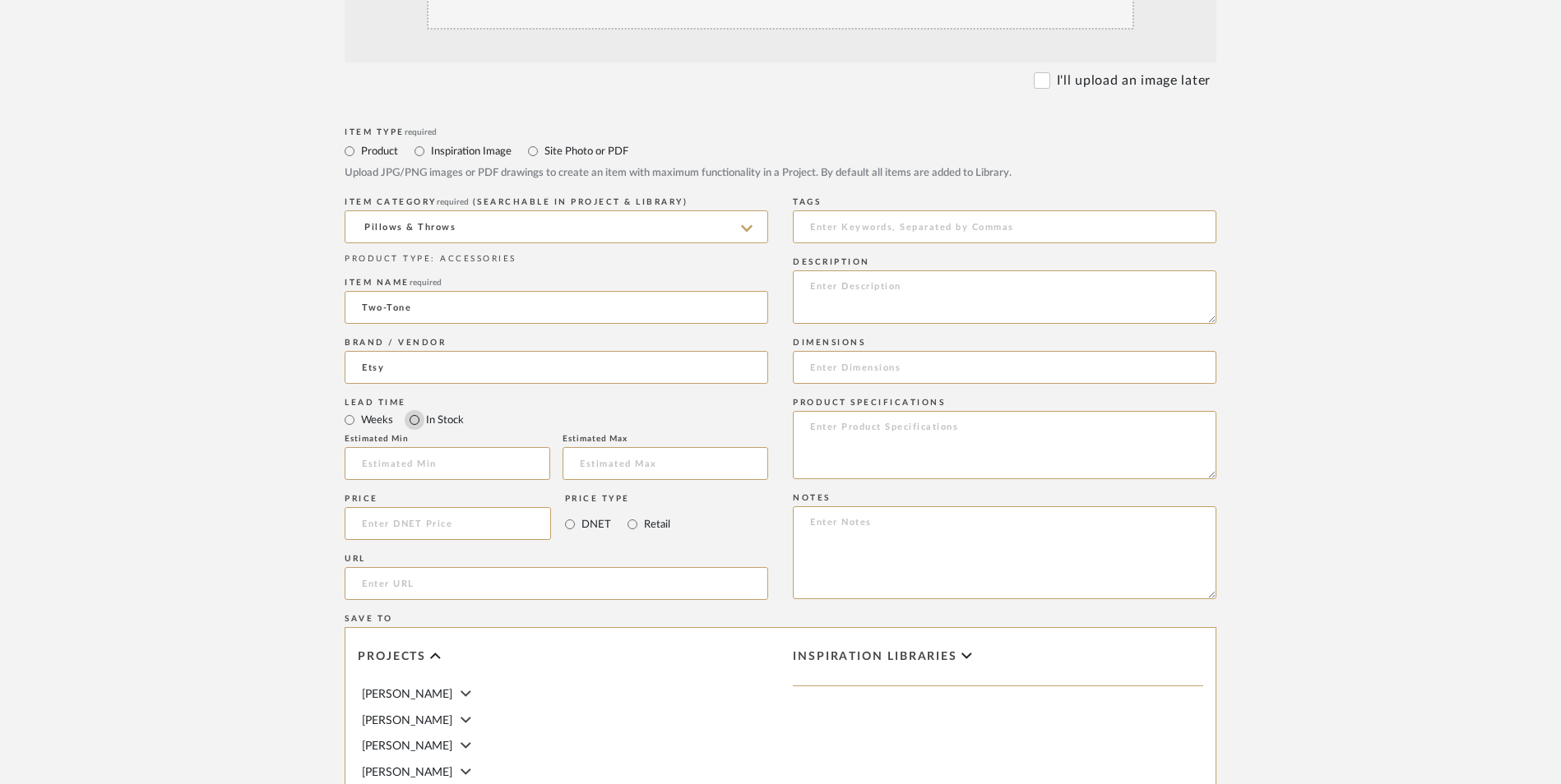
drag, startPoint x: 412, startPoint y: 293, endPoint x: 423, endPoint y: 296, distance: 11.4
click at [413, 410] on input "In Stock" at bounding box center [414, 419] width 20 height 20
radio input "true"
click at [631, 515] on input "Retail" at bounding box center [632, 524] width 20 height 20
radio input "true"
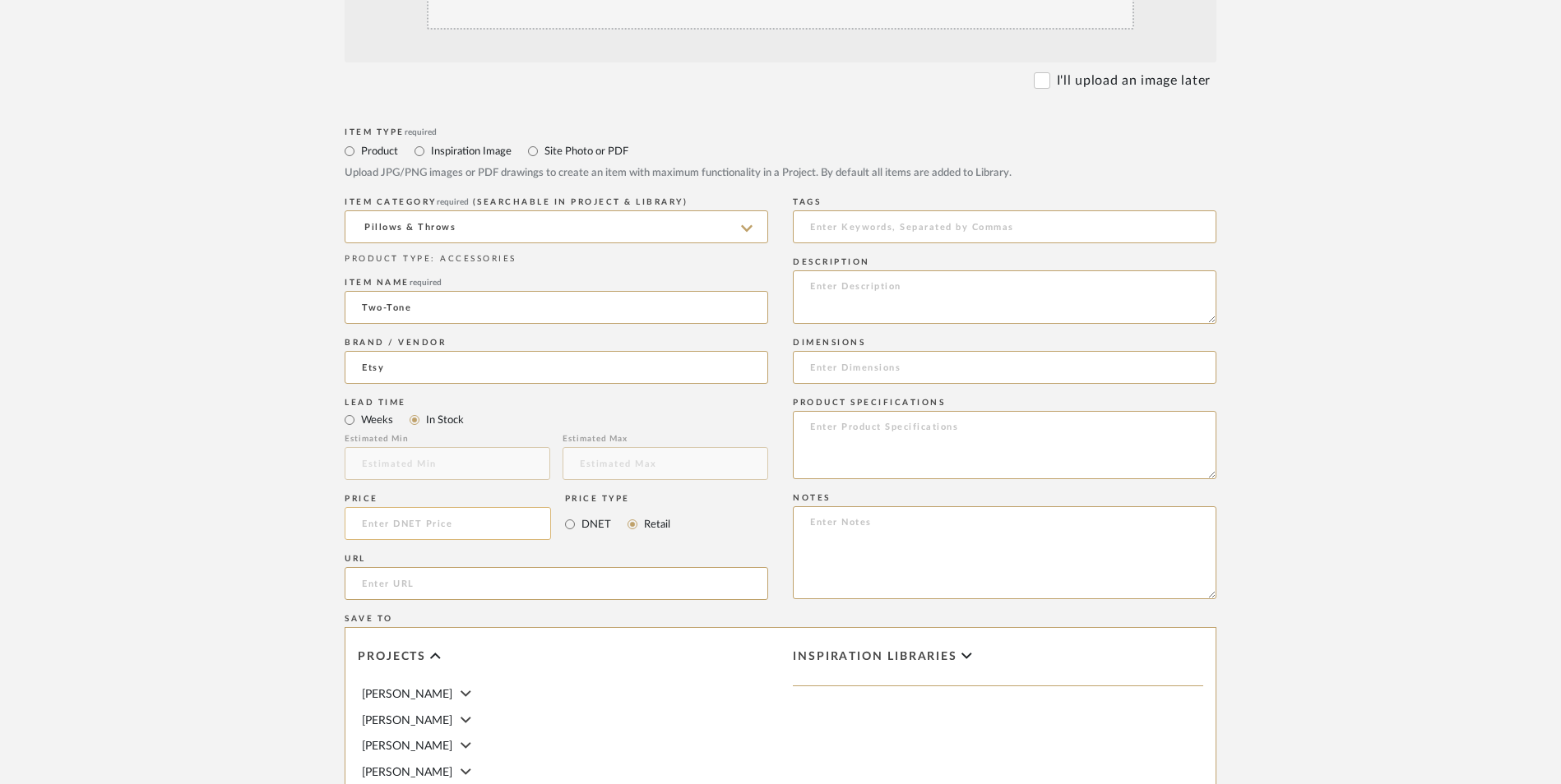
click at [443, 507] on input at bounding box center [448, 523] width 206 height 33
type input "$42.00"
drag, startPoint x: 262, startPoint y: 403, endPoint x: 300, endPoint y: 400, distance: 38.1
click at [263, 403] on form "Bulk upload images - create multiple items Import from Pinterest - create items…" at bounding box center [780, 487] width 1048 height 1192
click at [431, 568] on input "url" at bounding box center [556, 584] width 424 height 33
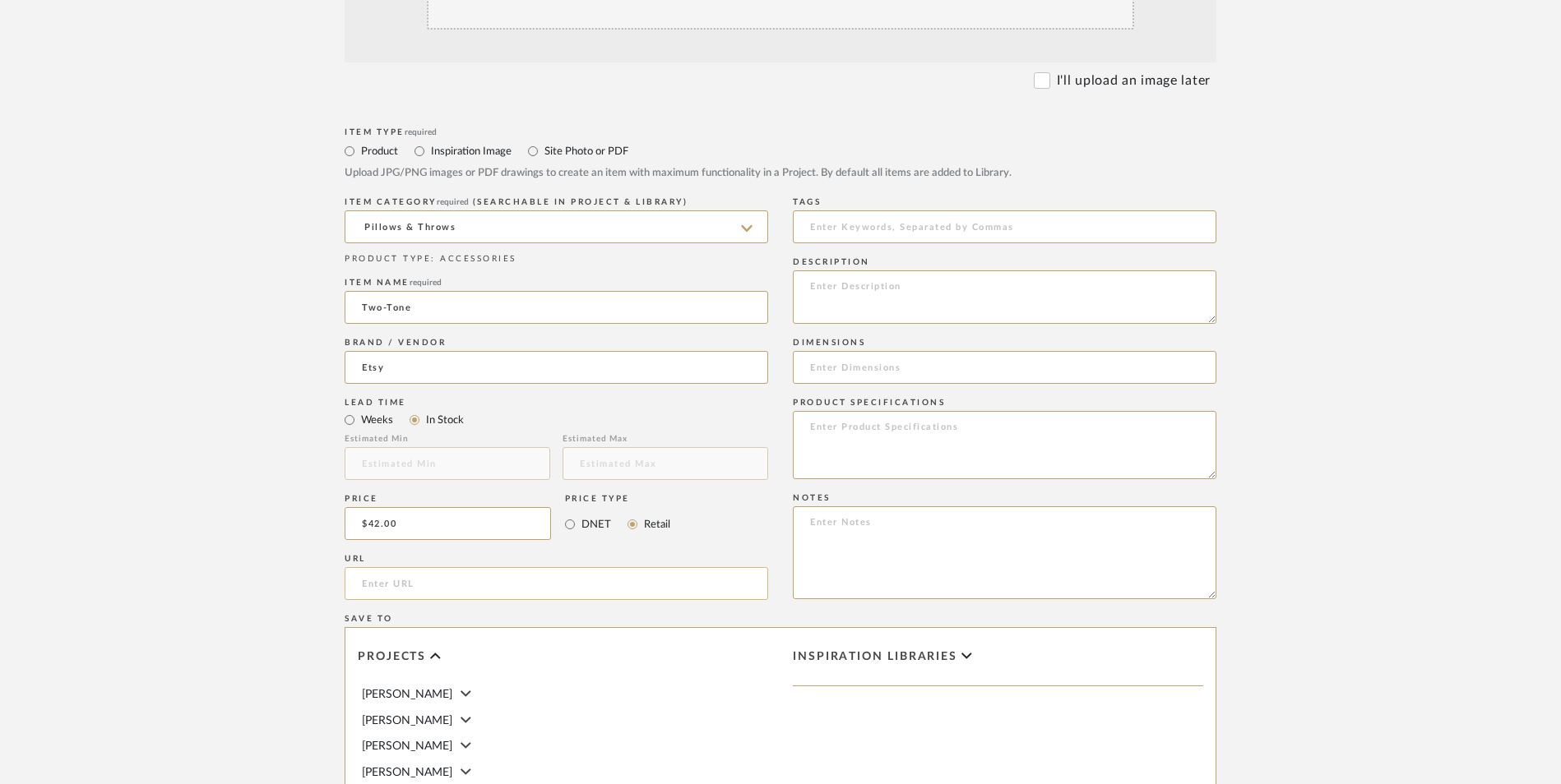
paste input "https://www.etsy.com/listing/1845201871/luxury-two-tone-black-and-white-velvet?…"
type input "https://www.etsy.com/listing/1845201871/luxury-two-tone-black-and-white-velvet?…"
click at [255, 504] on upload-items "Create new item in Shana Haynes Upload photos, documents or PDFs, or select bel…" at bounding box center [780, 400] width 1561 height 1450
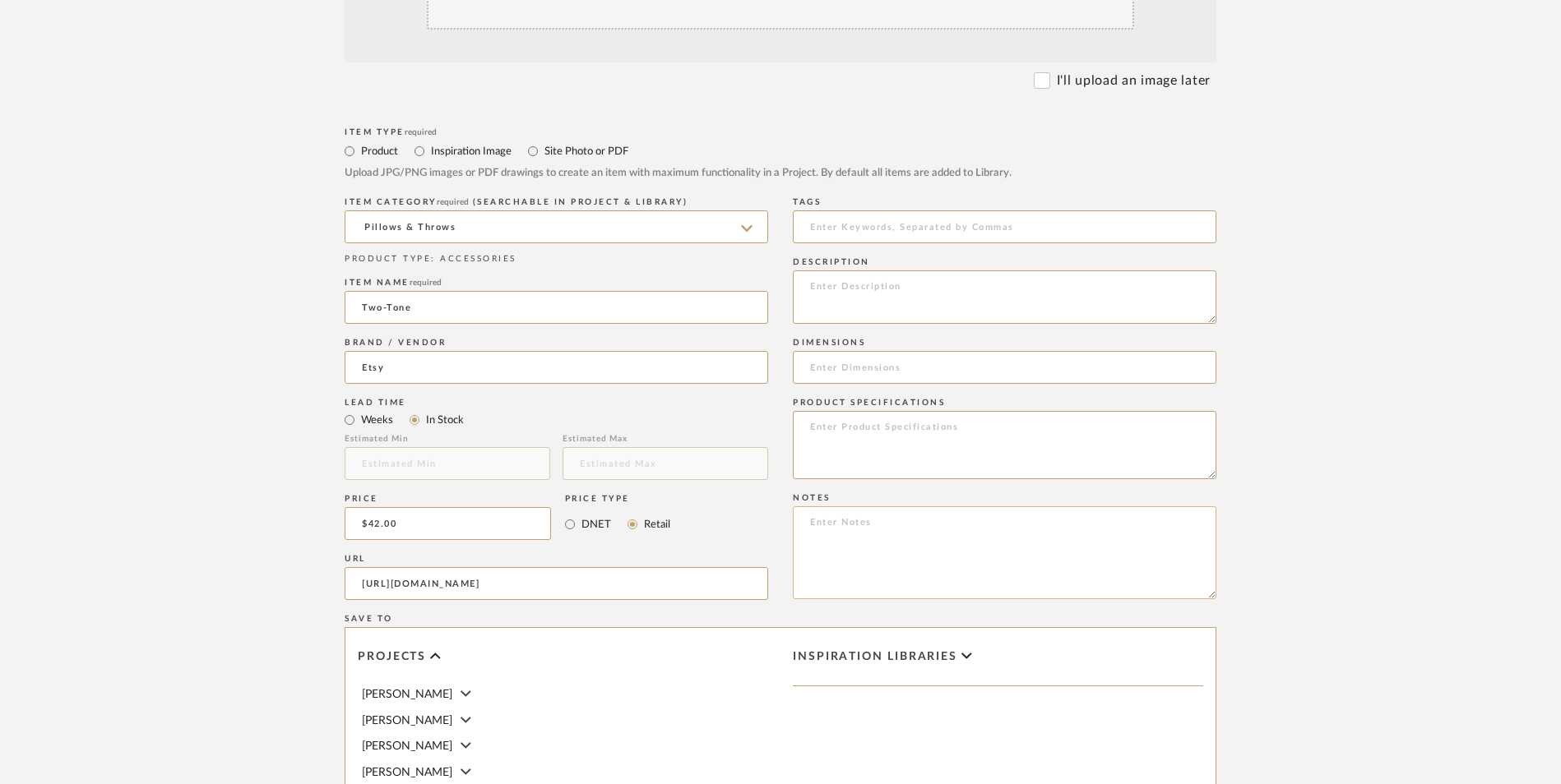
click at [824, 506] on textarea at bounding box center [1004, 552] width 424 height 93
paste textarea "Option 1: ETA: SKU: Reviews - Stars Return | Refund Policy:"
drag, startPoint x: 903, startPoint y: 419, endPoint x: 791, endPoint y: 410, distance: 112.4
click at [791, 410] on div "Item Type required Product Inspiration Image Site Photo or PDF Upload JPG/PNG i…" at bounding box center [780, 603] width 872 height 960
click at [872, 506] on textarea "Option 1: ETA: Return | Refund Policy:" at bounding box center [1004, 552] width 424 height 93
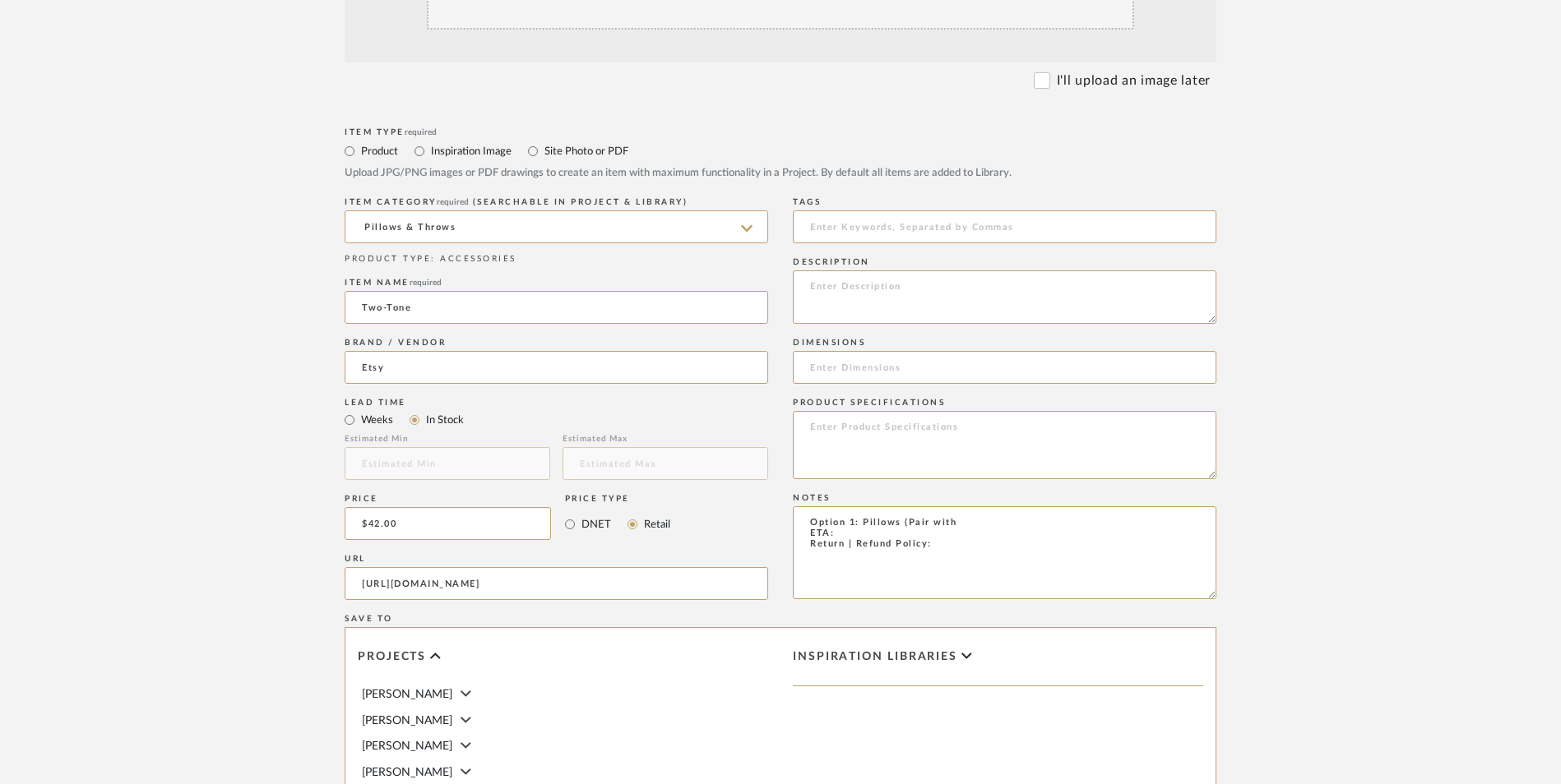
type textarea "Option 1: Pillows (Pair with ETA: Return | Refund Policy:"
click at [966, 506] on textarea "Option 1: Pillows (Pair with ETA: Return | Refund Policy:" at bounding box center [1004, 552] width 424 height 93
click at [862, 351] on input at bounding box center [1004, 367] width 424 height 33
type input "20" L x 20" W"
click at [875, 506] on textarea "Option 1: Pillows (Pair with ETA: Return | Refund Policy:" at bounding box center [1004, 552] width 424 height 93
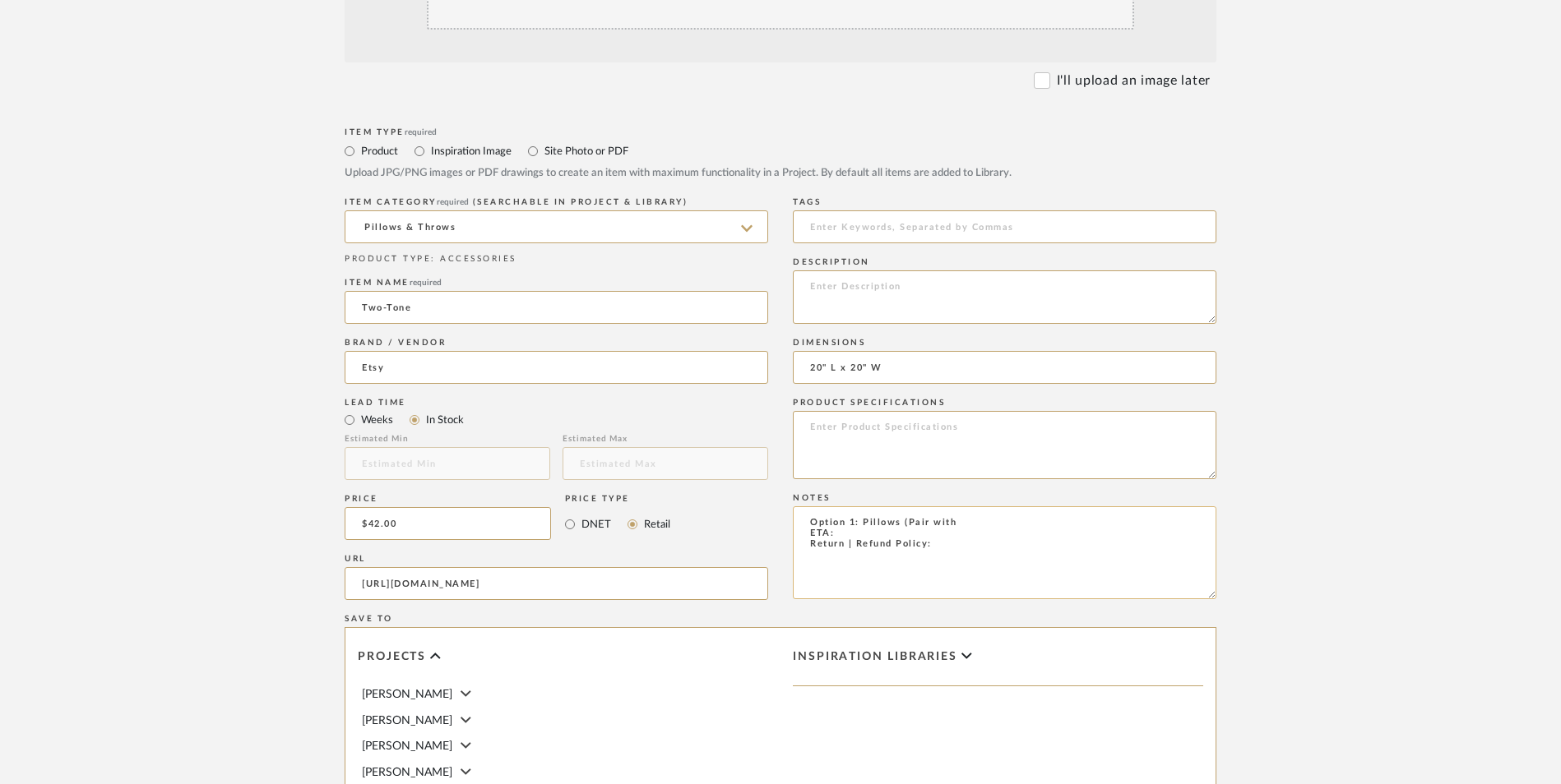
click at [861, 506] on textarea "Option 1: Pillows (Pair with ETA: Return | Refund Policy:" at bounding box center [1004, 552] width 424 height 93
type textarea "Option 1: Pillows (Pair with ETA: Only 4 Available Return | Refund Policy:"
click at [883, 411] on textarea at bounding box center [1004, 445] width 424 height 68
type textarea "Chenille"
click at [914, 270] on textarea at bounding box center [1004, 297] width 424 height 54
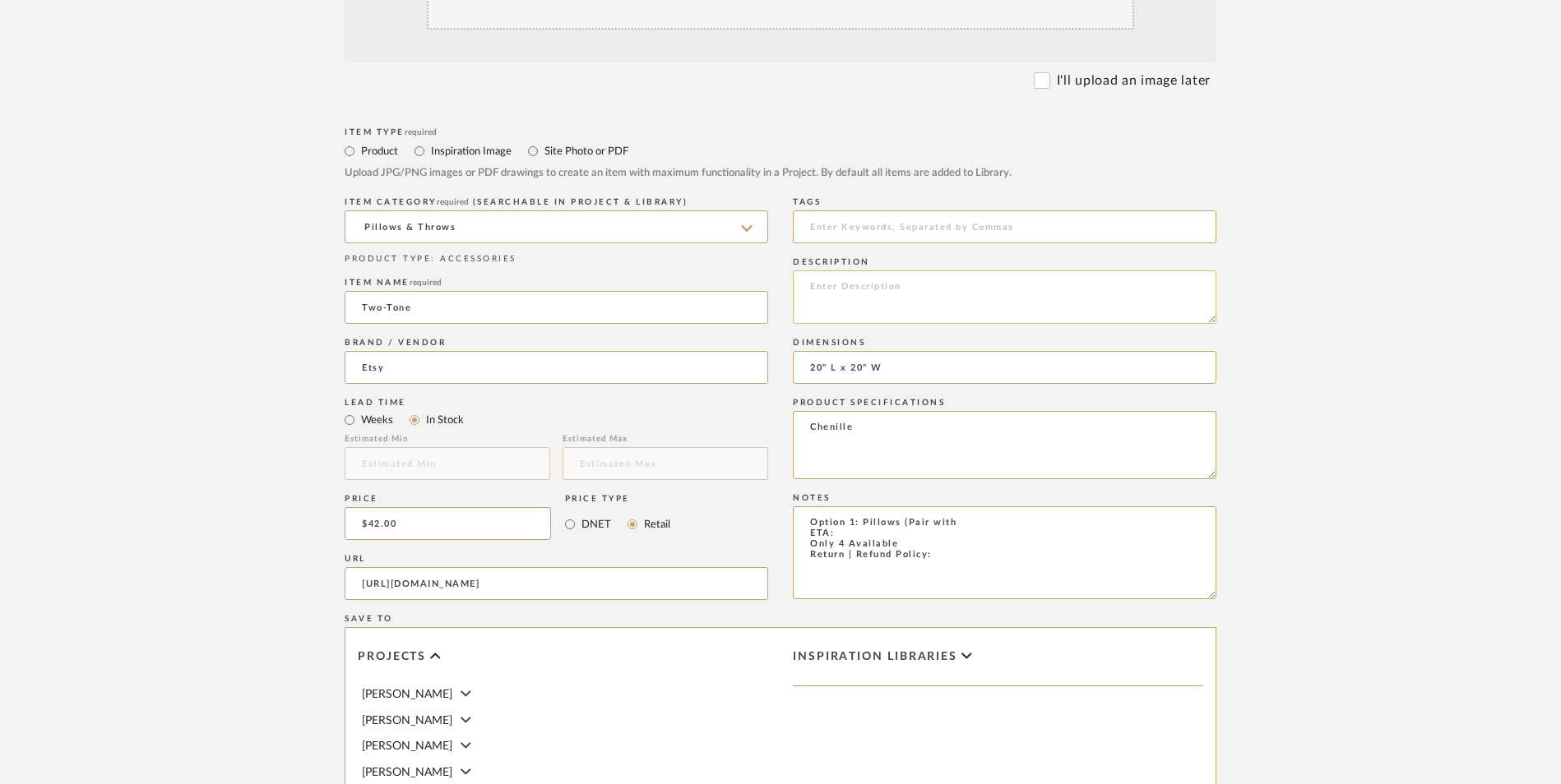
paste textarea "Refined, timeless, and effortlessly elegant — this luxury two-tone pillow cover…"
type textarea "Refined, timeless, and effortlessly elegant — this luxury two-tone pillow cover…"
click at [863, 506] on textarea "Option 1: Pillows (Pair with ETA: Only 4 Available Return | Refund Policy:" at bounding box center [1004, 552] width 424 height 93
click at [951, 506] on textarea "Option 1: Pillows (Pair with ETA: 9.20.2025 Only 4 Available Return | Refund Po…" at bounding box center [1004, 552] width 424 height 93
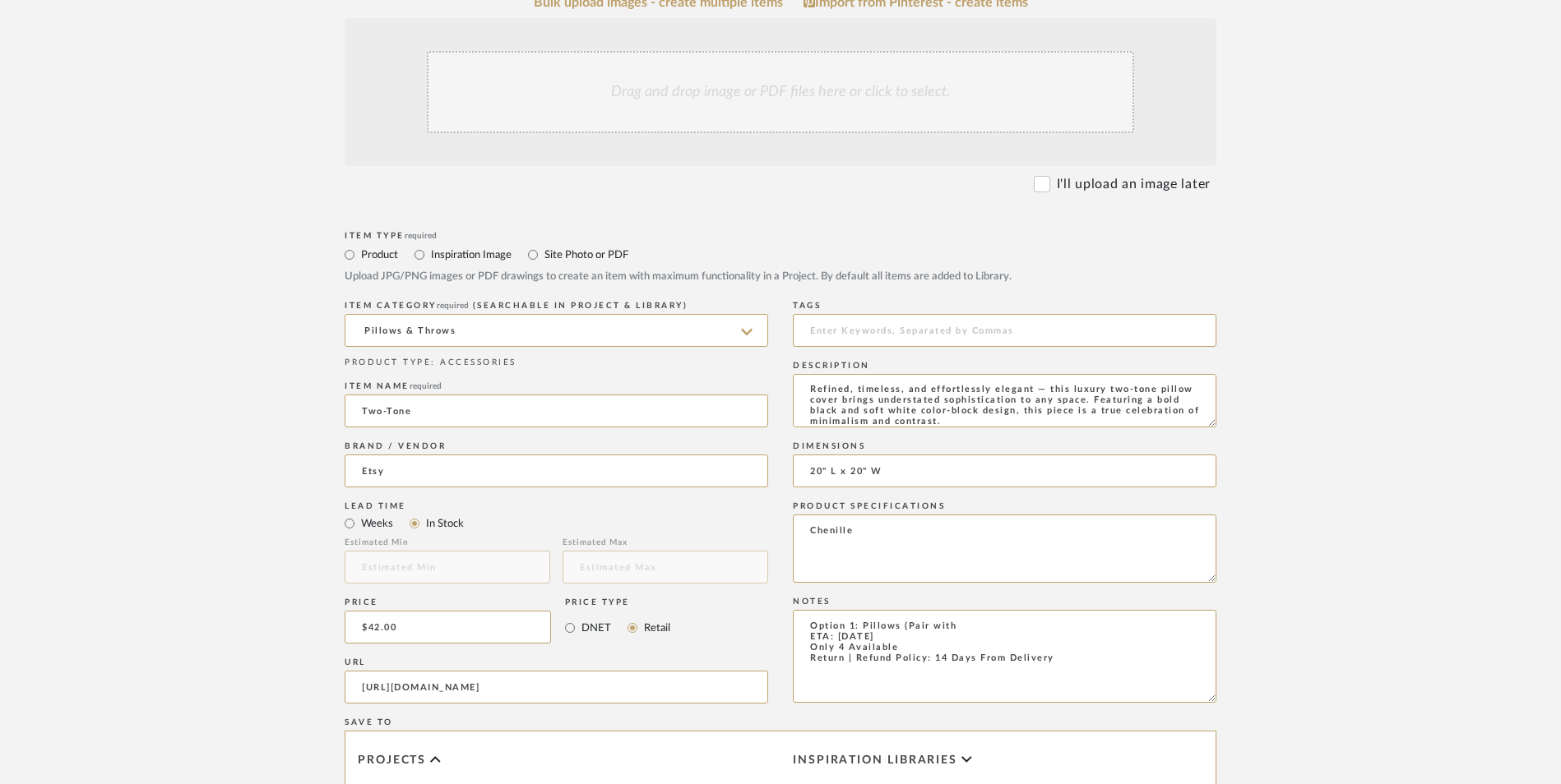
scroll to position [329, 0]
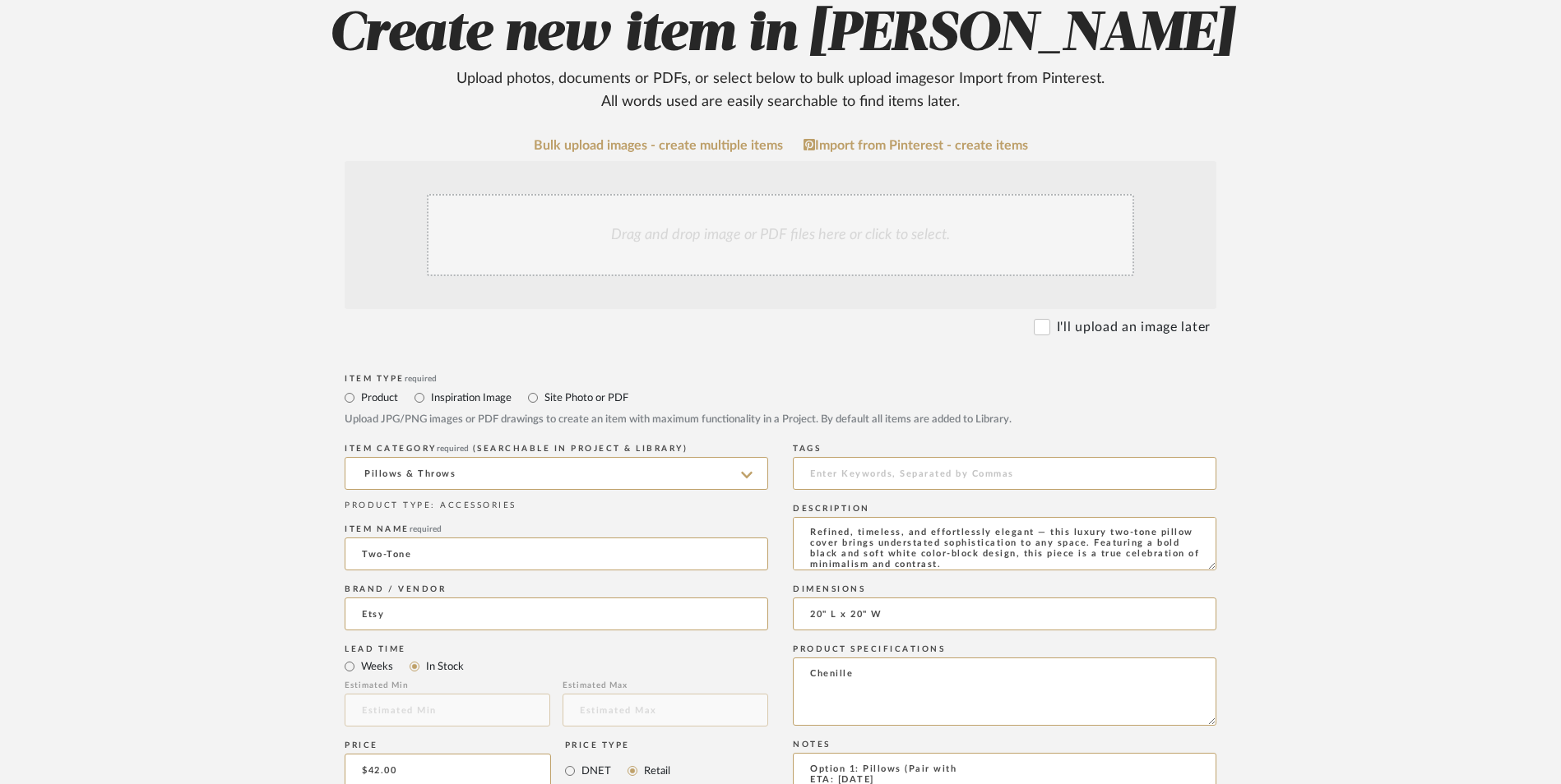
type textarea "Option 1: Pillows (Pair with ETA: 9.20.2025 Only 4 Available Return | Refund Po…"
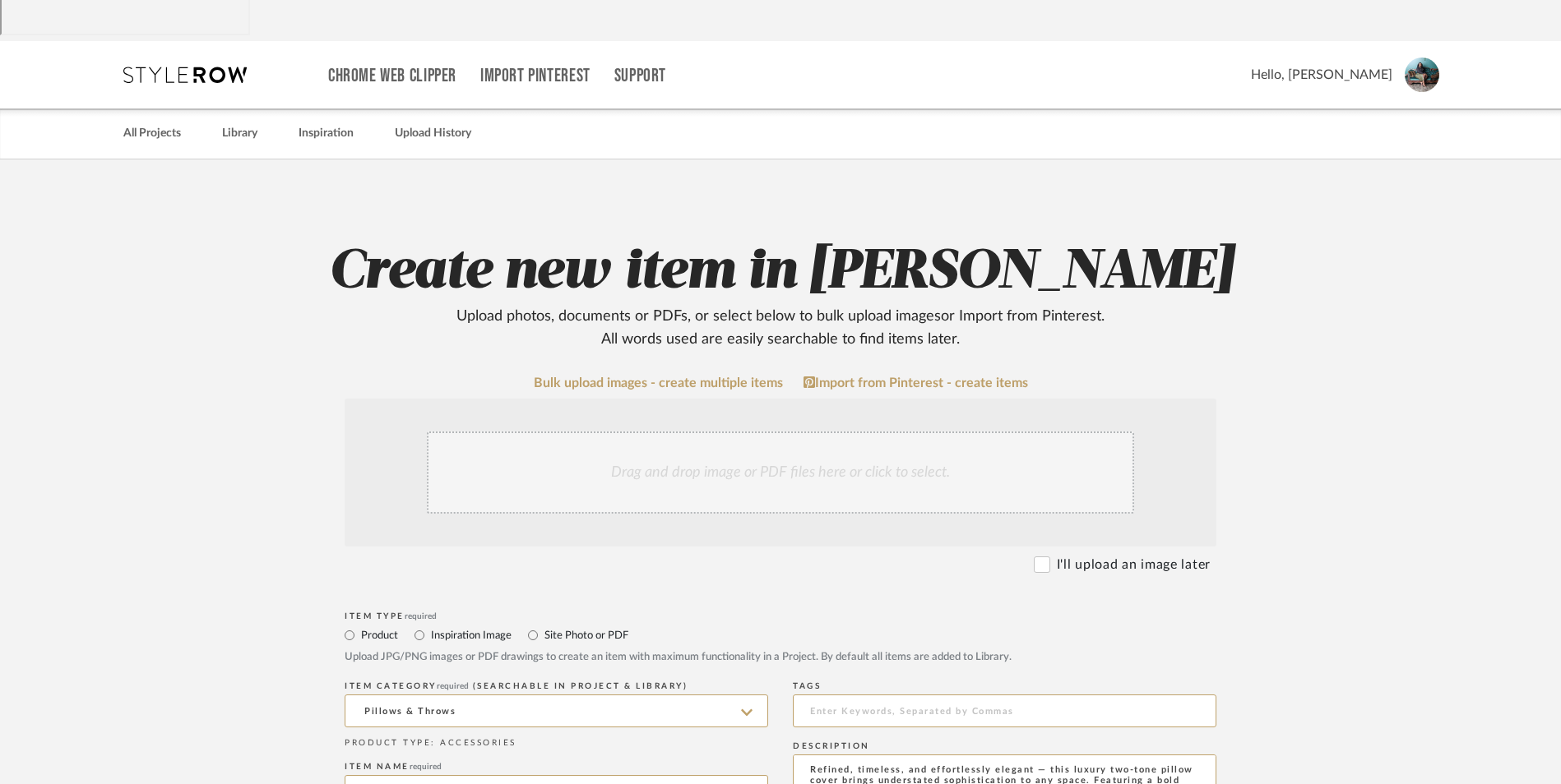
scroll to position [82, 0]
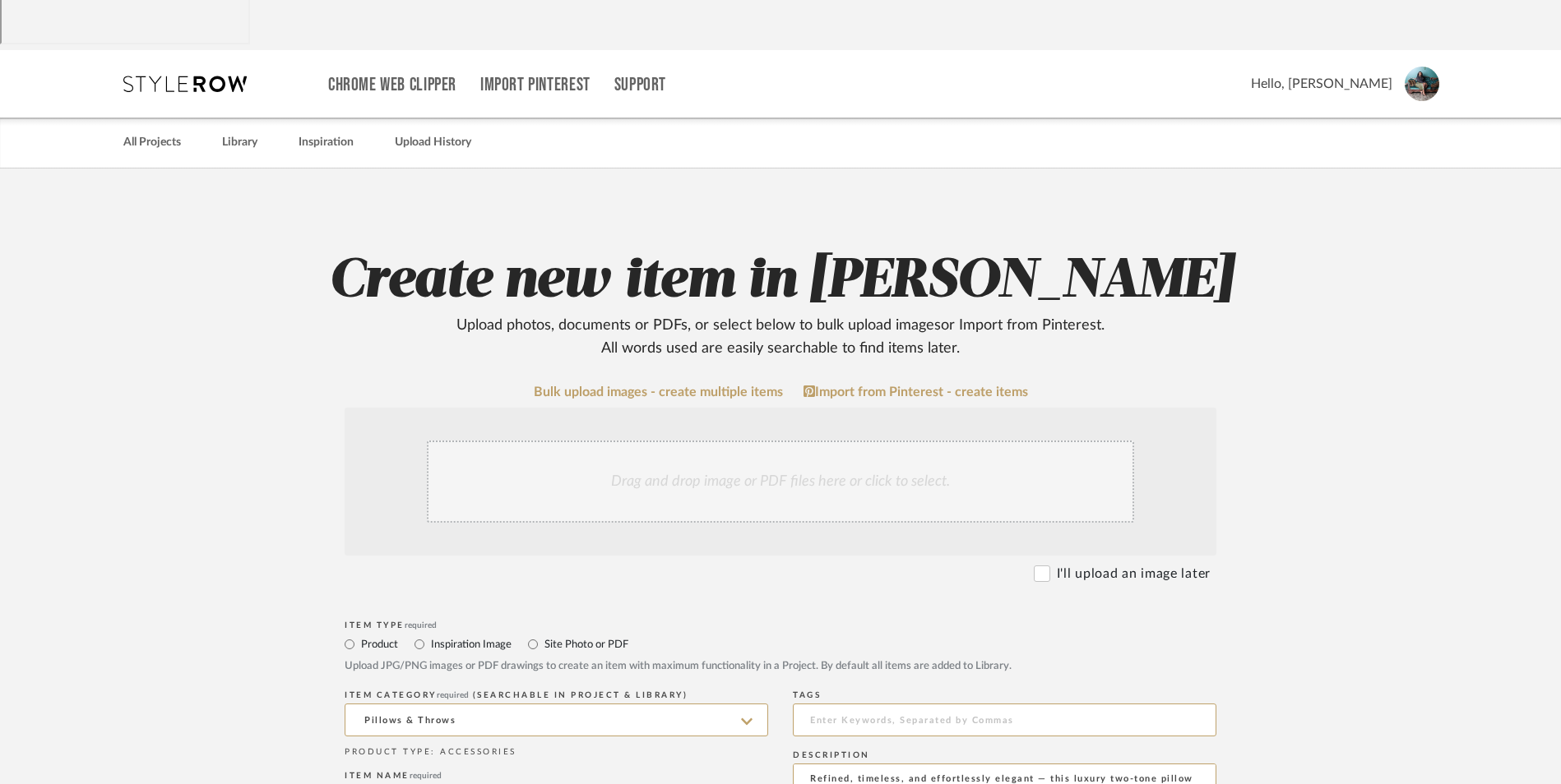
click at [708, 441] on div "Drag and drop image or PDF files here or click to select." at bounding box center [781, 481] width 708 height 82
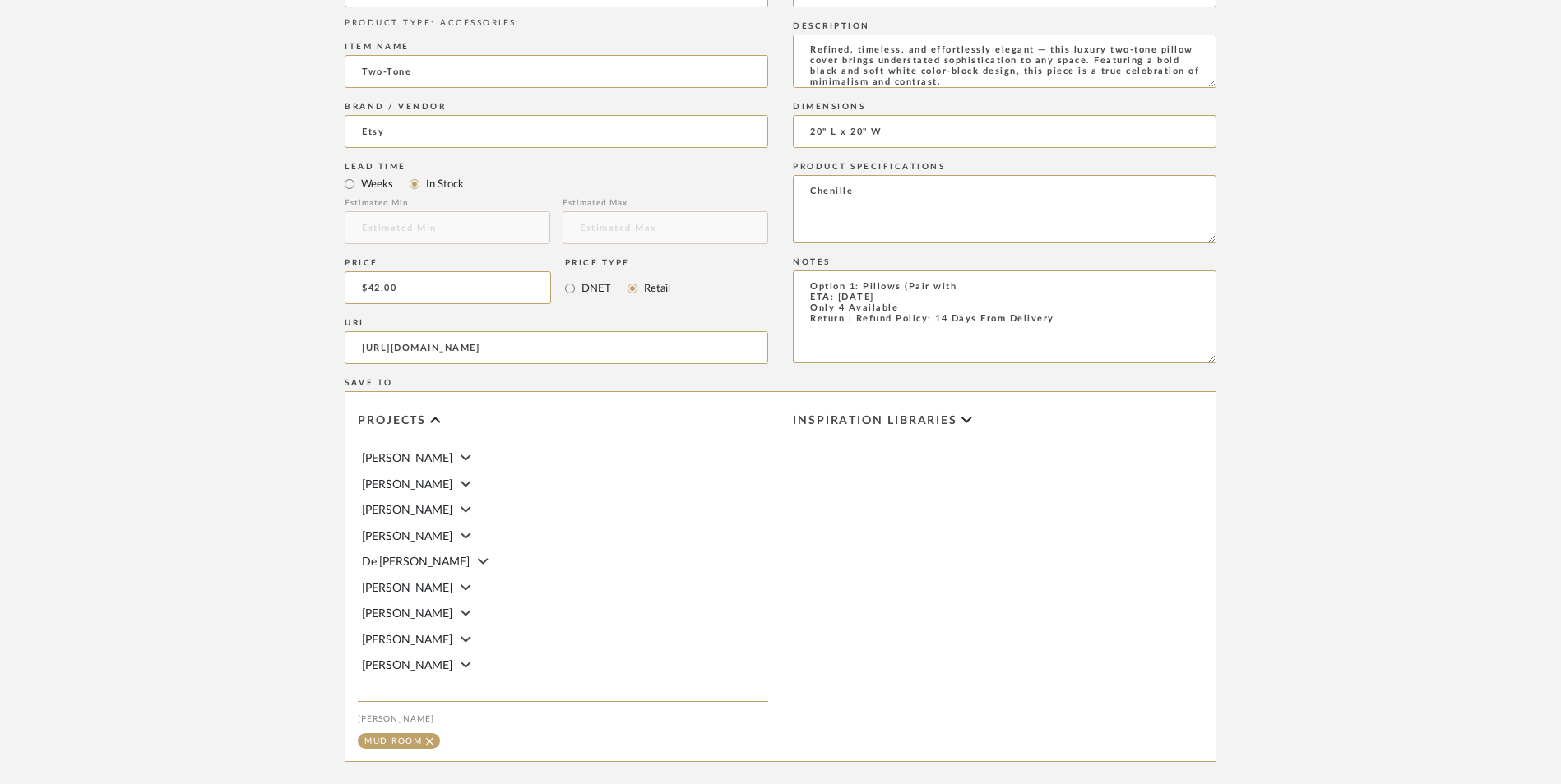
scroll to position [1035, 0]
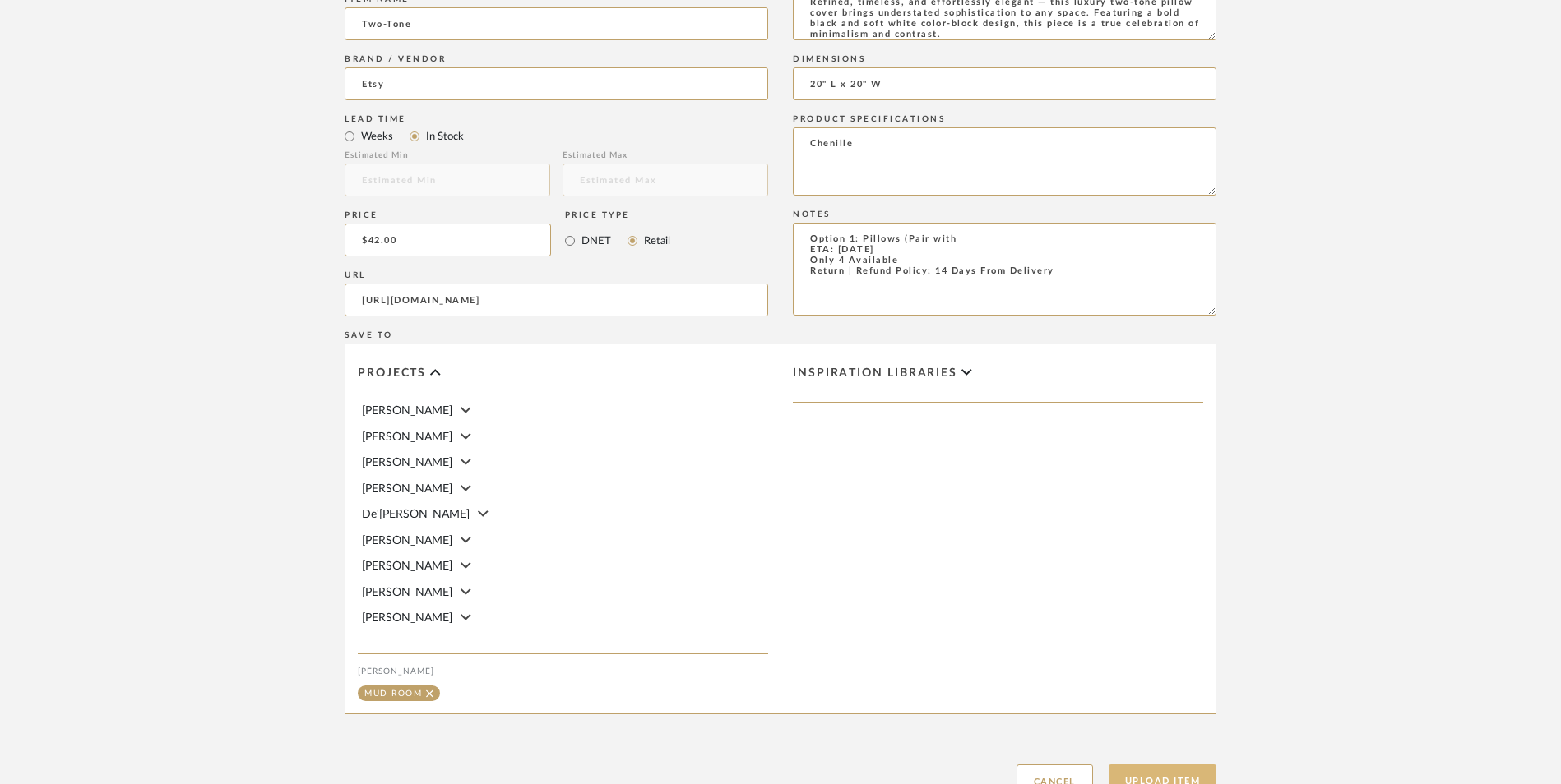
click at [1170, 764] on button "Upload Item" at bounding box center [1162, 781] width 108 height 34
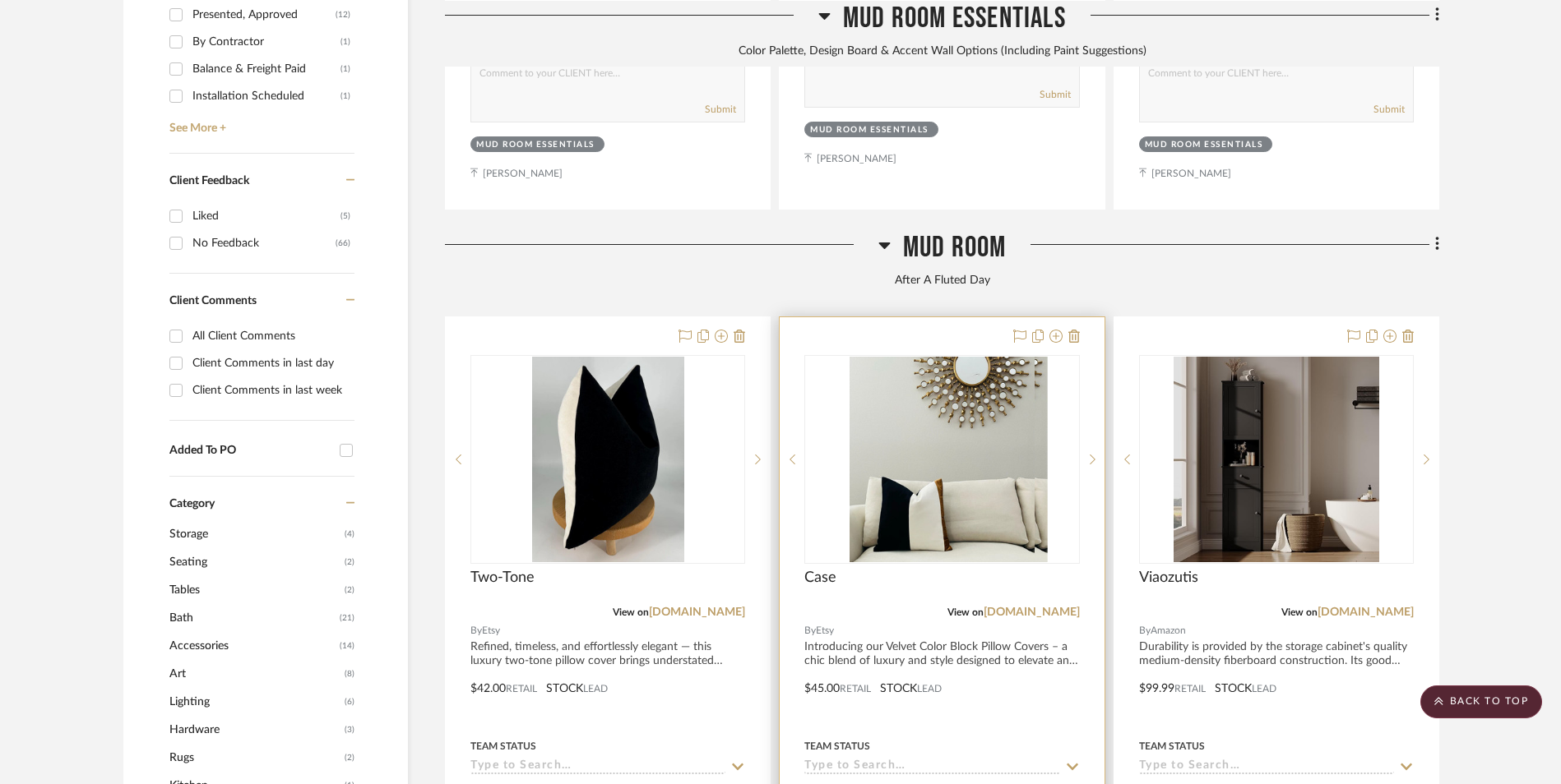
scroll to position [1241, 0]
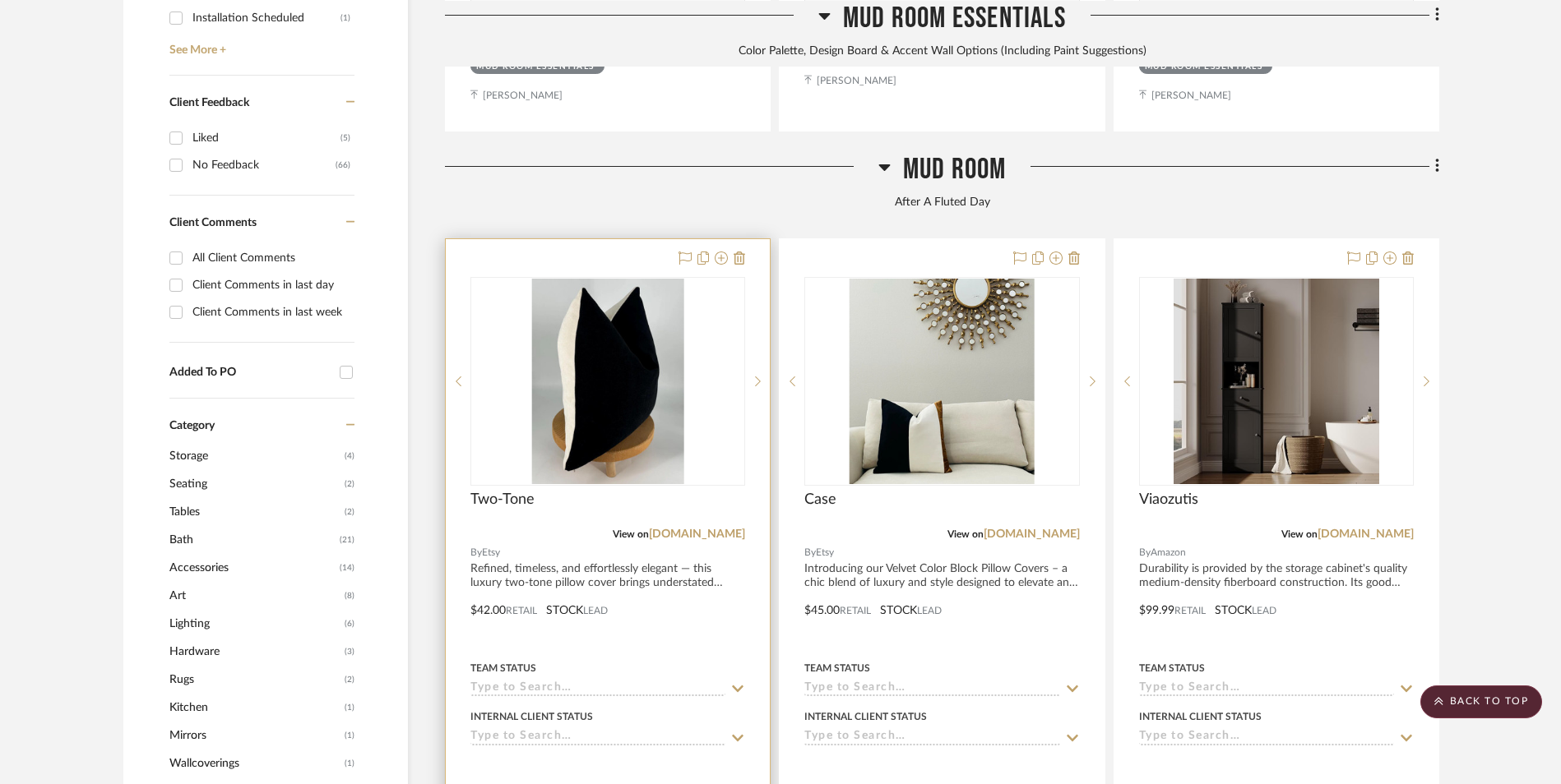
click at [633, 291] on img "0" at bounding box center [608, 381] width 152 height 205
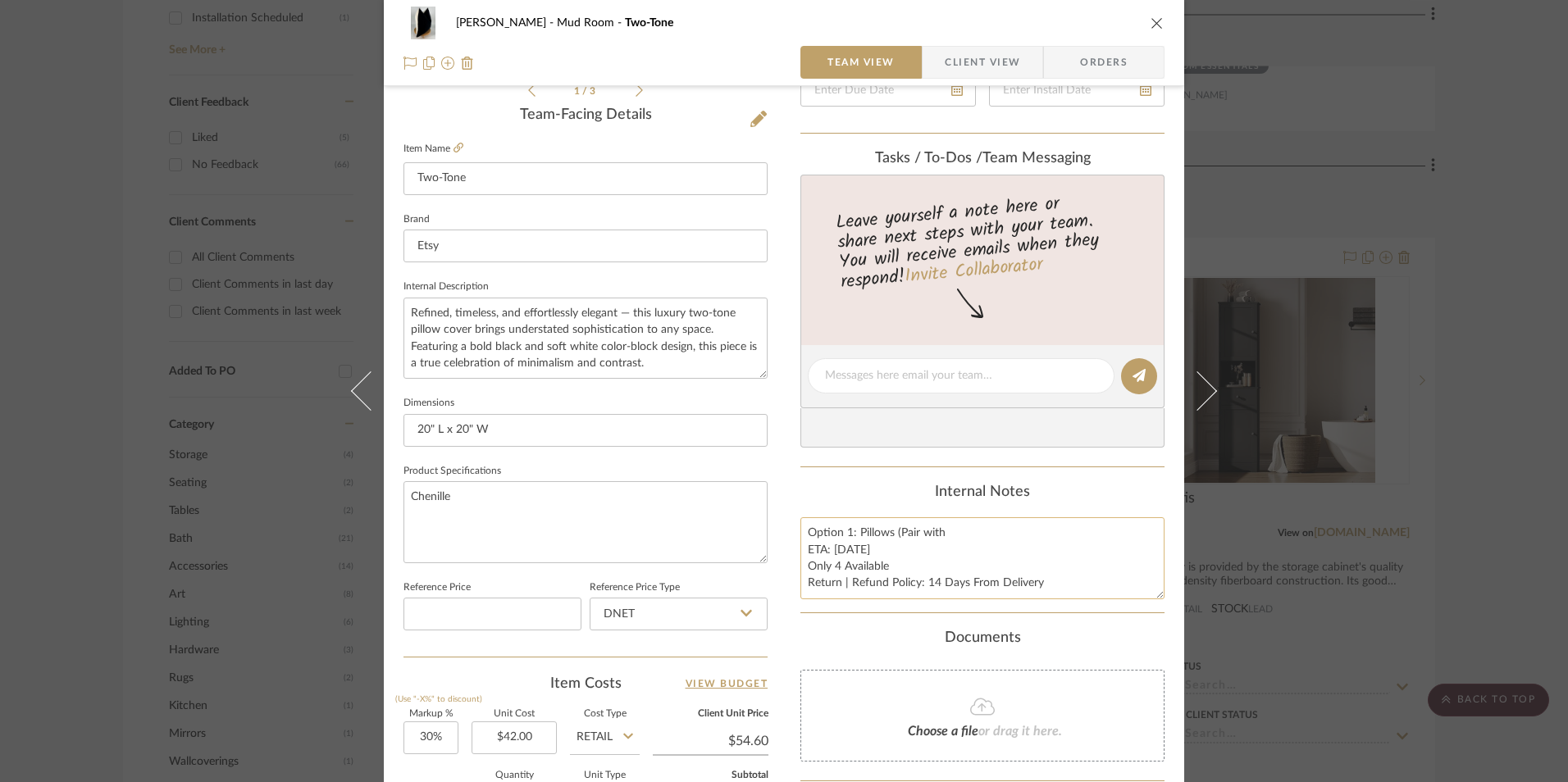
scroll to position [410, 0]
click at [948, 513] on textarea "Option 1: Pillows (Pair with ETA: 9.20.2025 Only 4 Available Return | Refund Po…" at bounding box center [983, 553] width 364 height 82
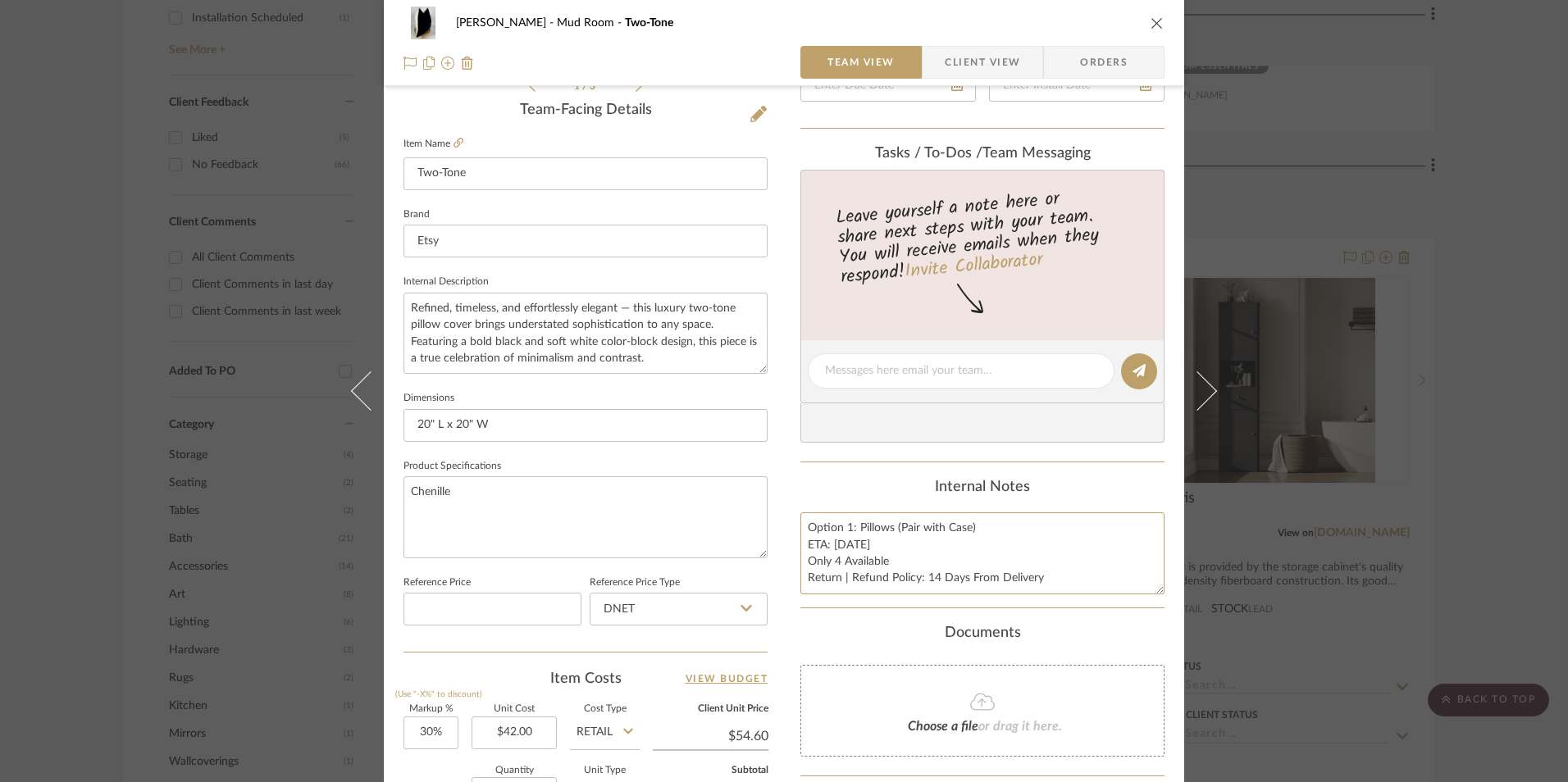
type textarea "Option 1: Pillows (Pair with Case) ETA: 9.20.2025 Only 4 Available Return | Ref…"
click at [898, 490] on div "Internal Notes" at bounding box center [983, 487] width 364 height 18
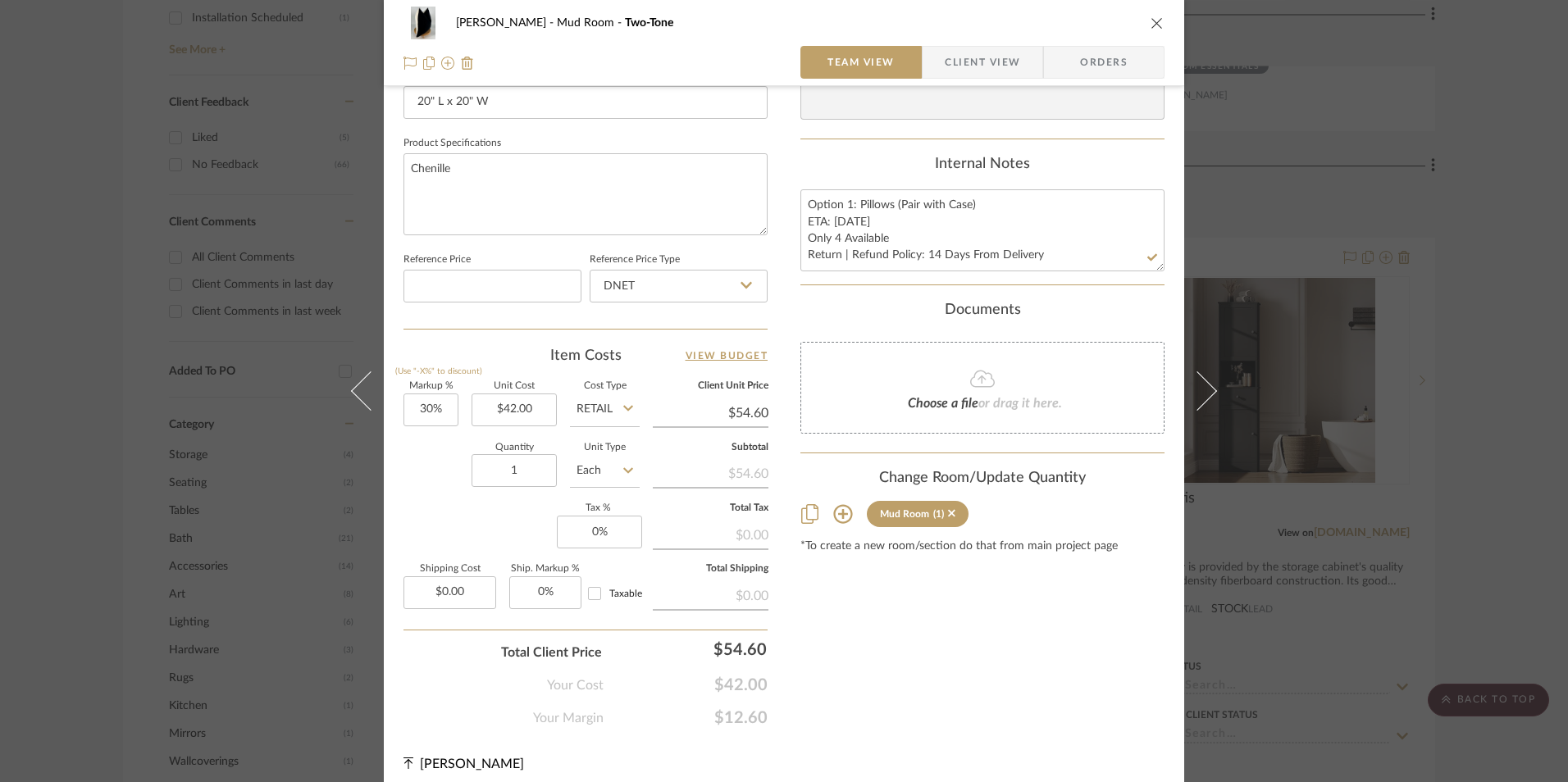
scroll to position [738, 0]
click at [634, 274] on input "DNET" at bounding box center [679, 281] width 178 height 33
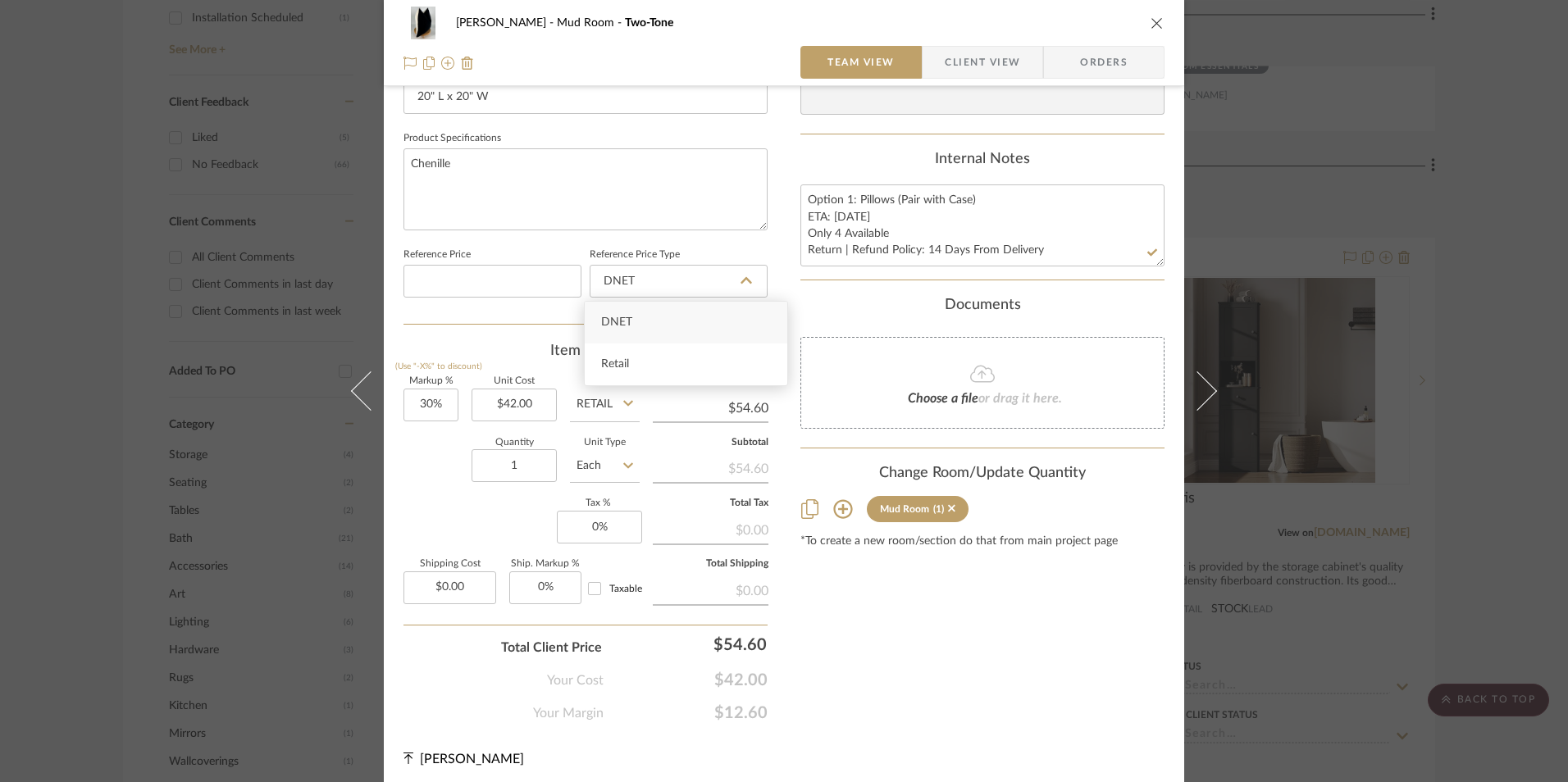
click at [666, 361] on div "Retail" at bounding box center [686, 364] width 202 height 42
type input "Retail"
type input "30"
click at [440, 405] on input "30" at bounding box center [431, 405] width 55 height 33
click at [438, 513] on div "Markup % (Use "-X%" to discount) Unit Cost $42.00 Cost Type Retail Client Unit …" at bounding box center [586, 497] width 364 height 240
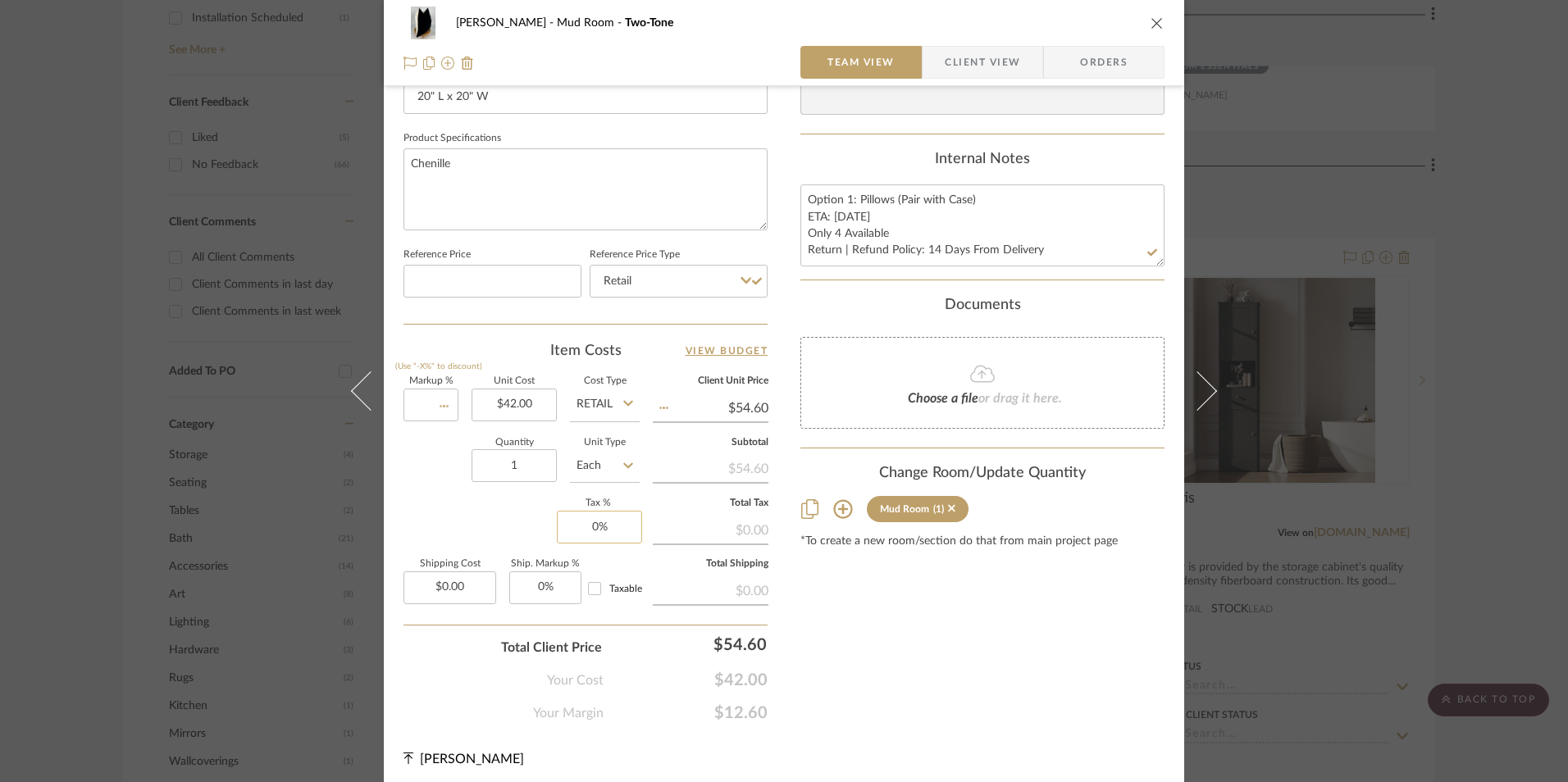
type input "0%"
type input "$42.00"
click at [613, 538] on input "0" at bounding box center [599, 527] width 85 height 33
type input "8.25%"
click at [781, 593] on div "Shana Haynes Mud Room Two-Tone Team View Client View Orders 1 / 3 Team-Facing D…" at bounding box center [784, 31] width 801 height 1515
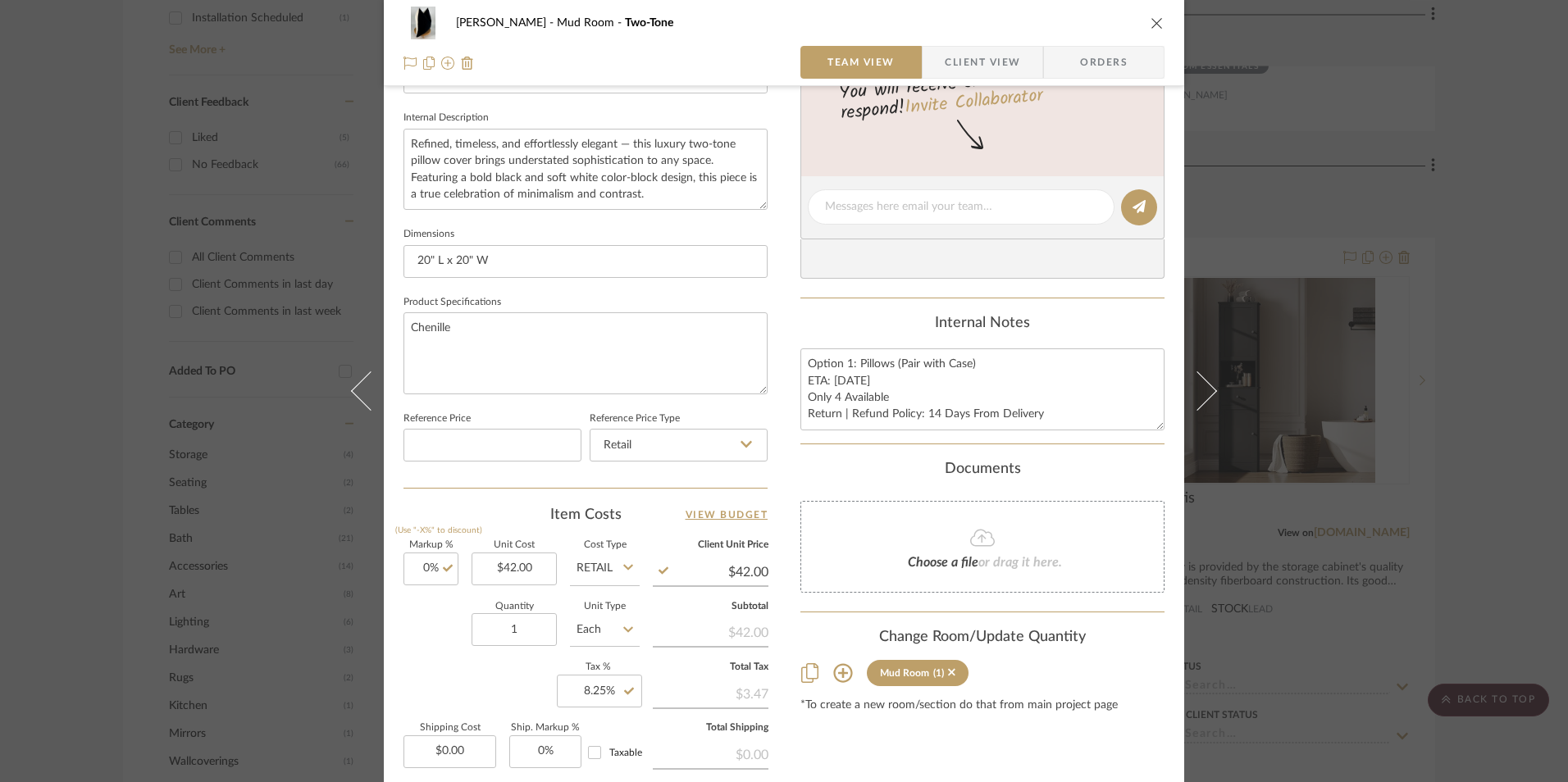
scroll to position [410, 0]
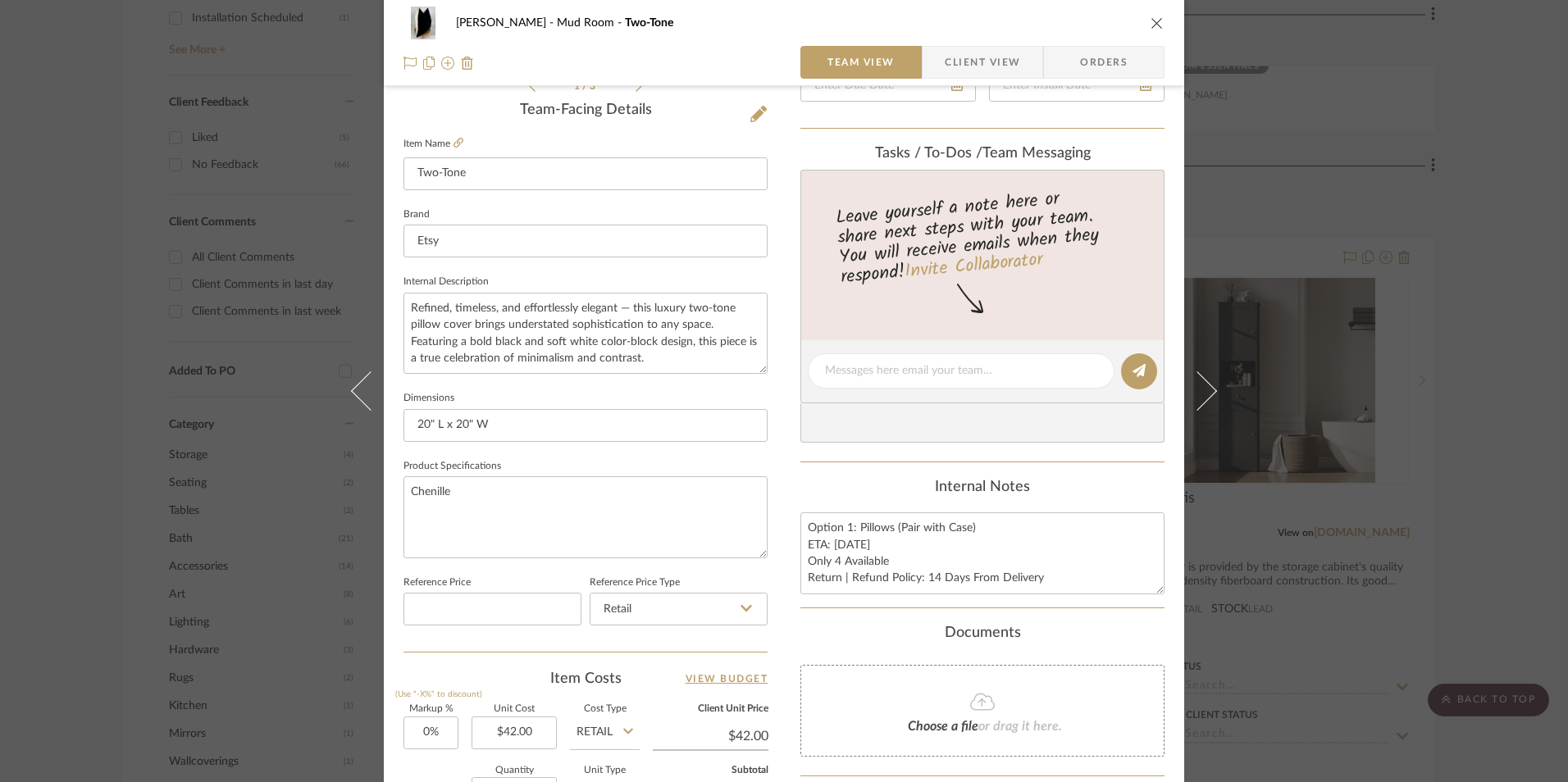
click at [980, 75] on span "Client View" at bounding box center [982, 62] width 76 height 33
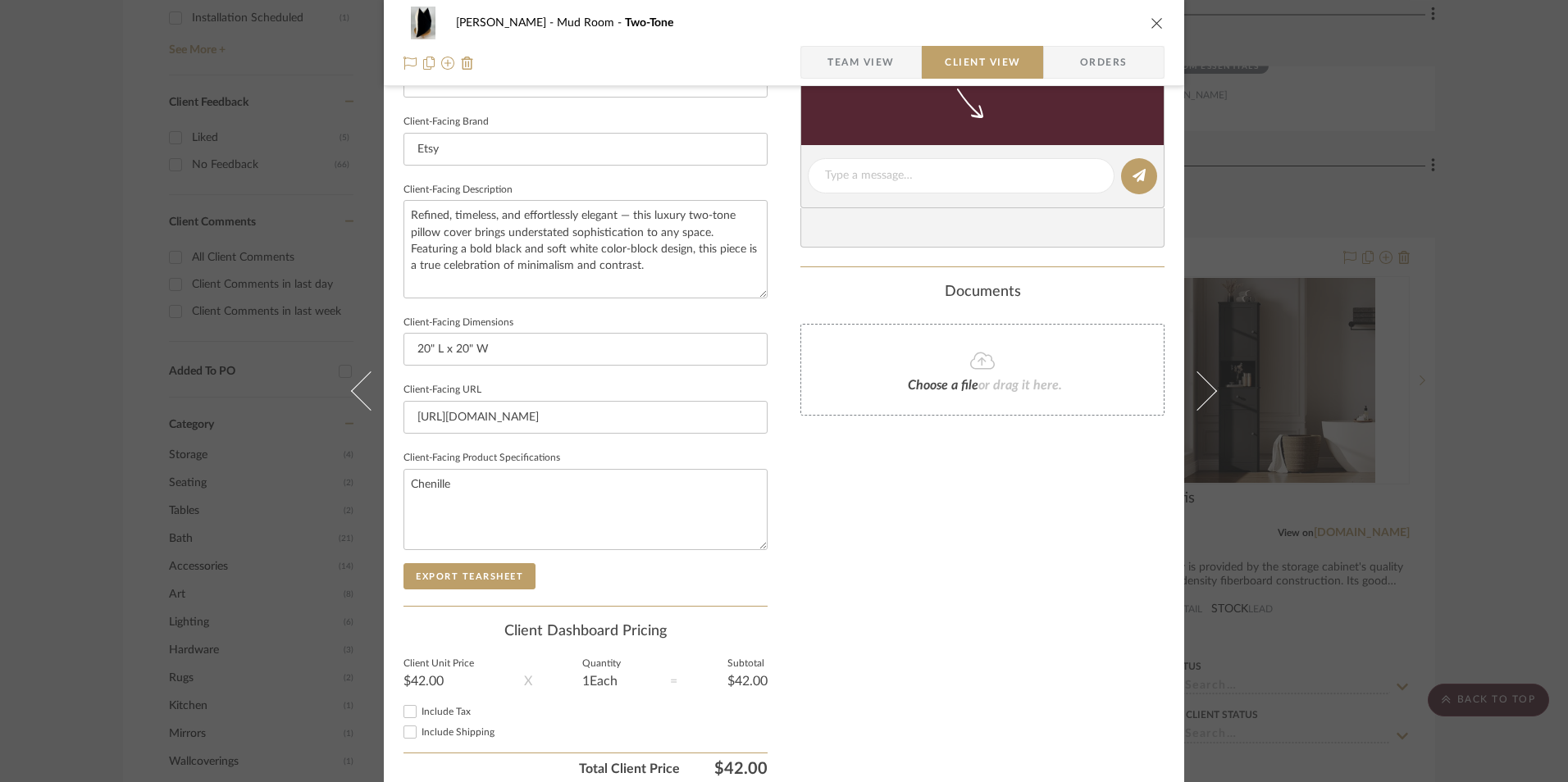
scroll to position [569, 0]
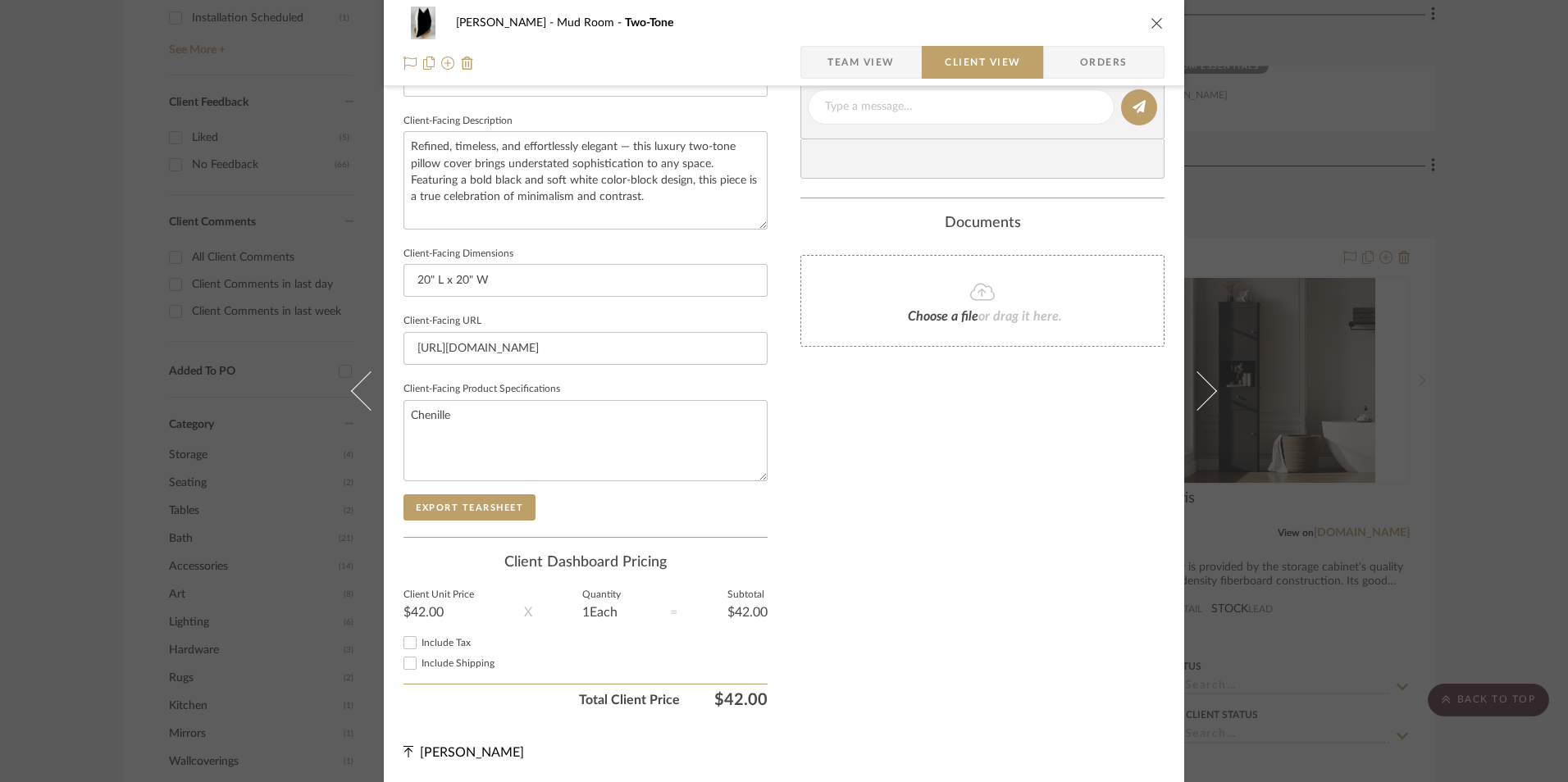
click at [1109, 55] on span "Orders" at bounding box center [1104, 62] width 83 height 33
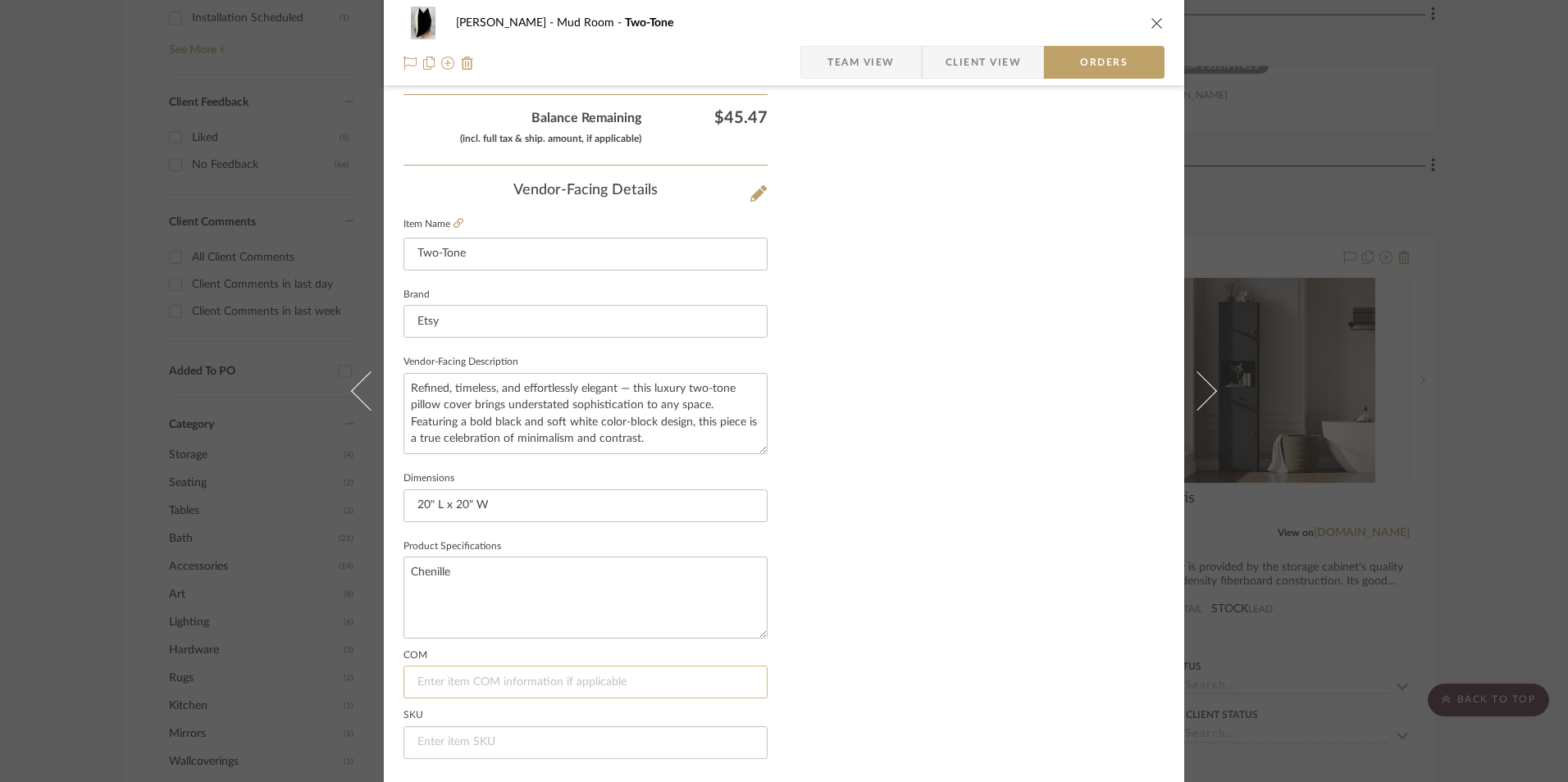
scroll to position [962, 0]
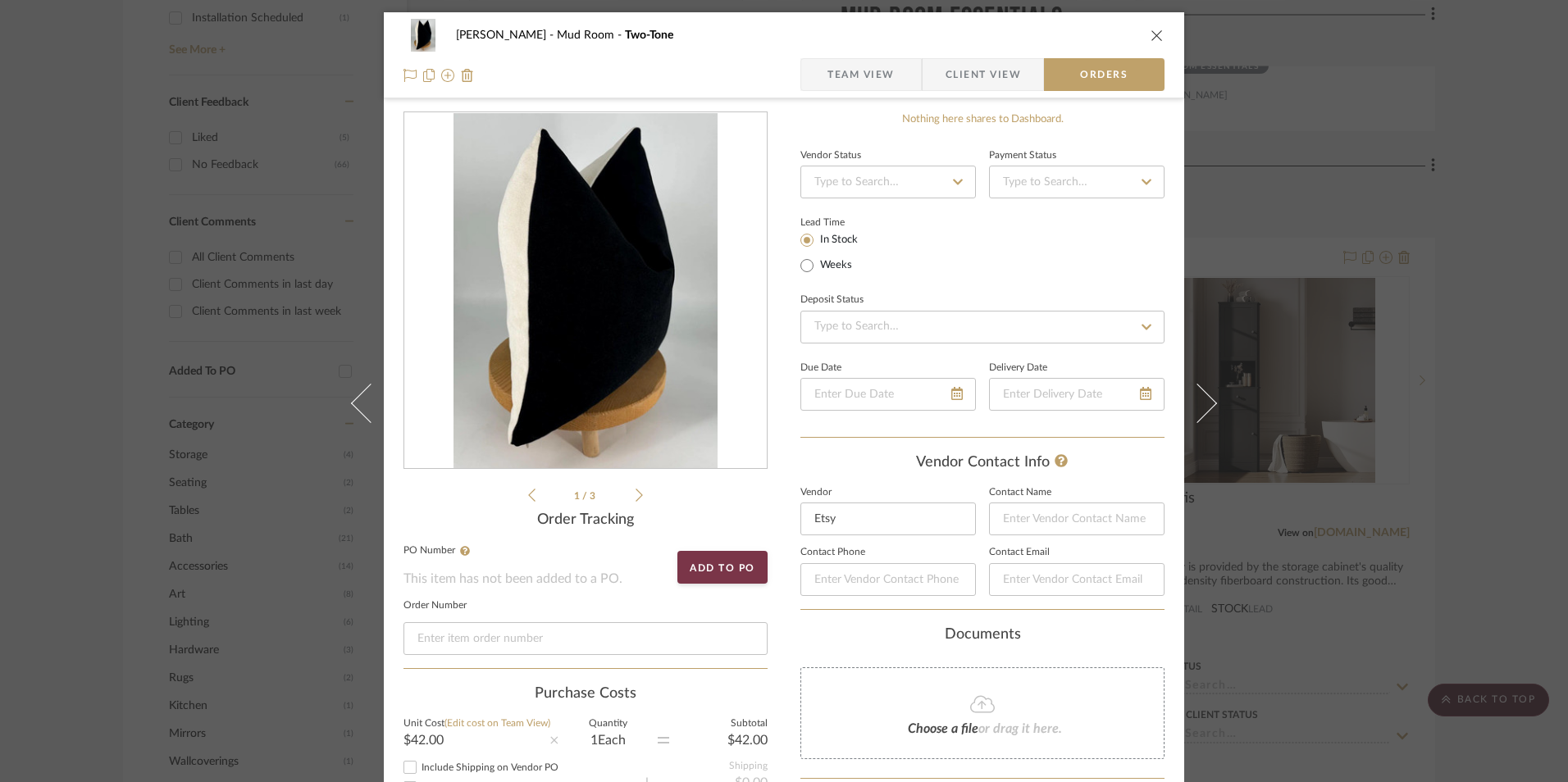
scroll to position [962, 0]
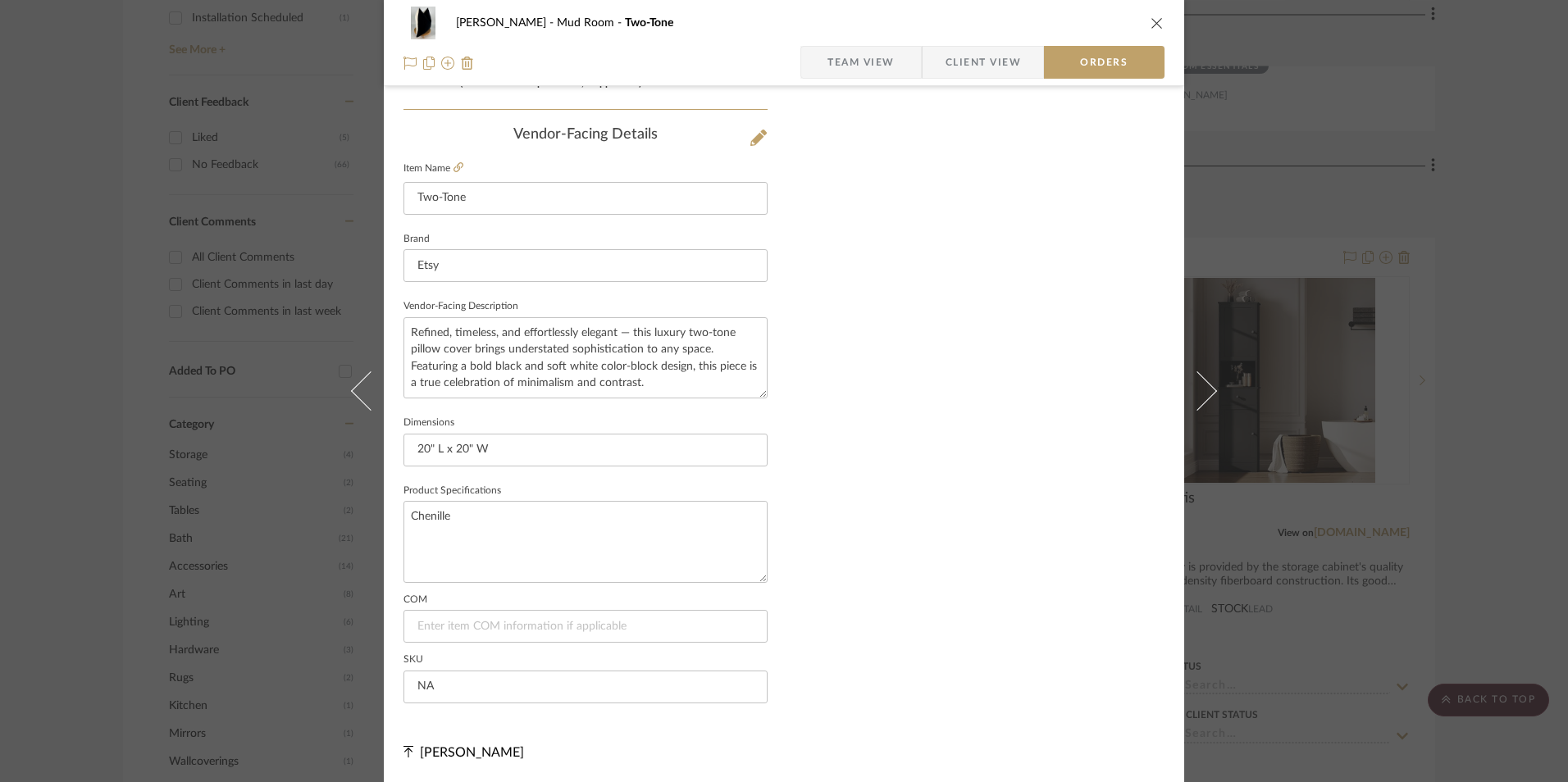
type input "NA"
click at [1150, 17] on button "close" at bounding box center [1156, 22] width 14 height 14
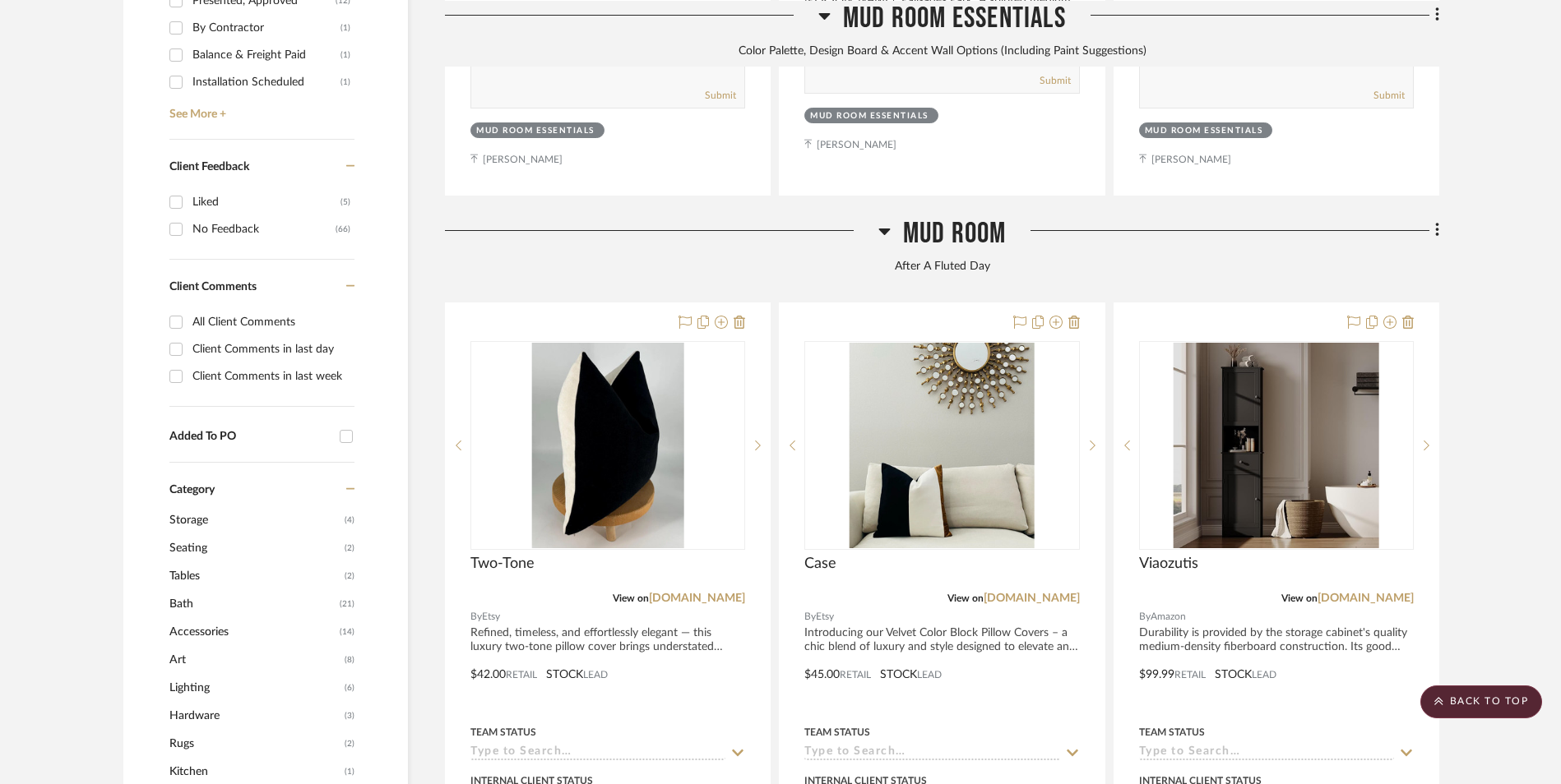
scroll to position [1158, 0]
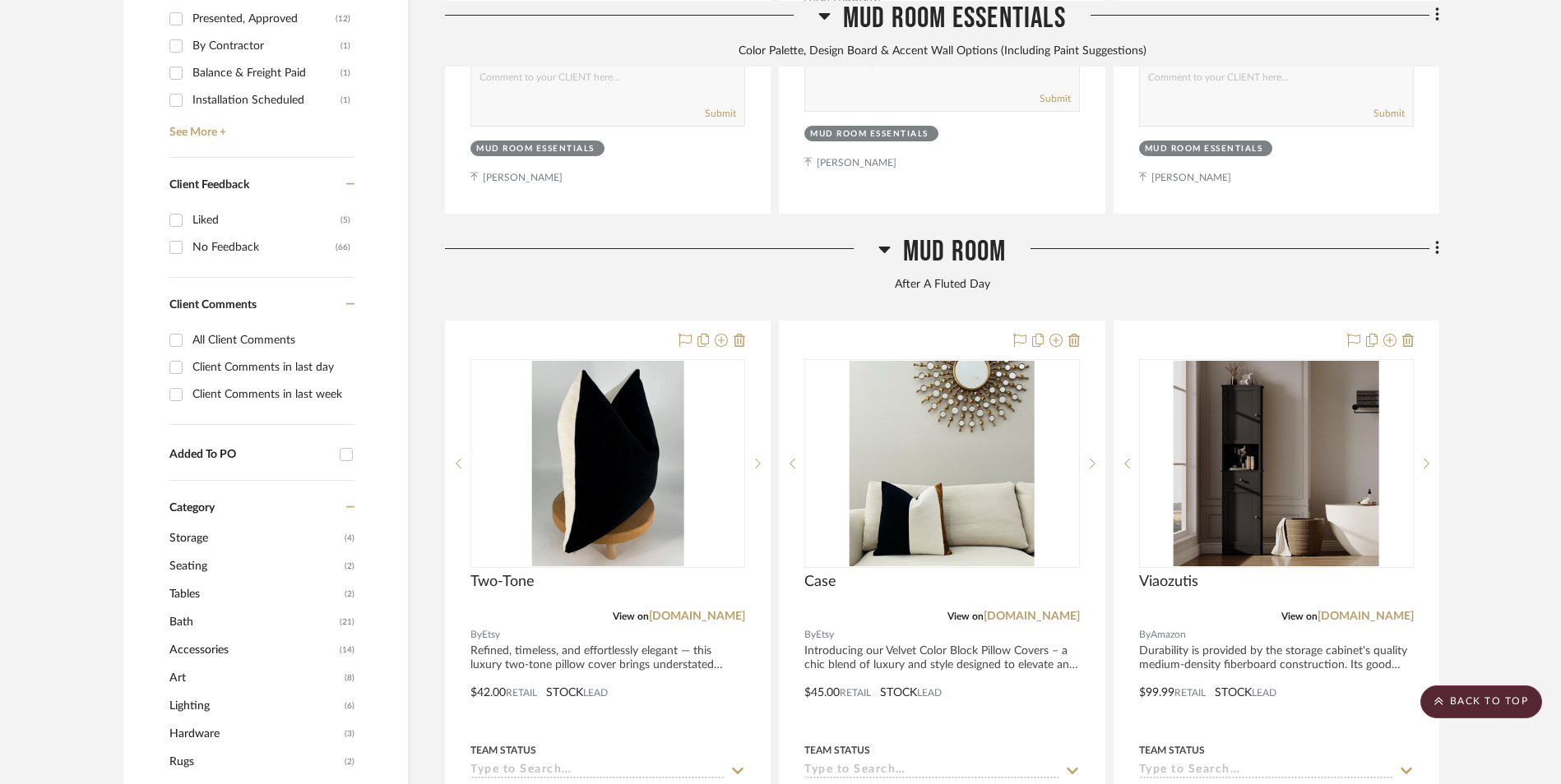
click at [1437, 239] on icon at bounding box center [1437, 248] width 5 height 18
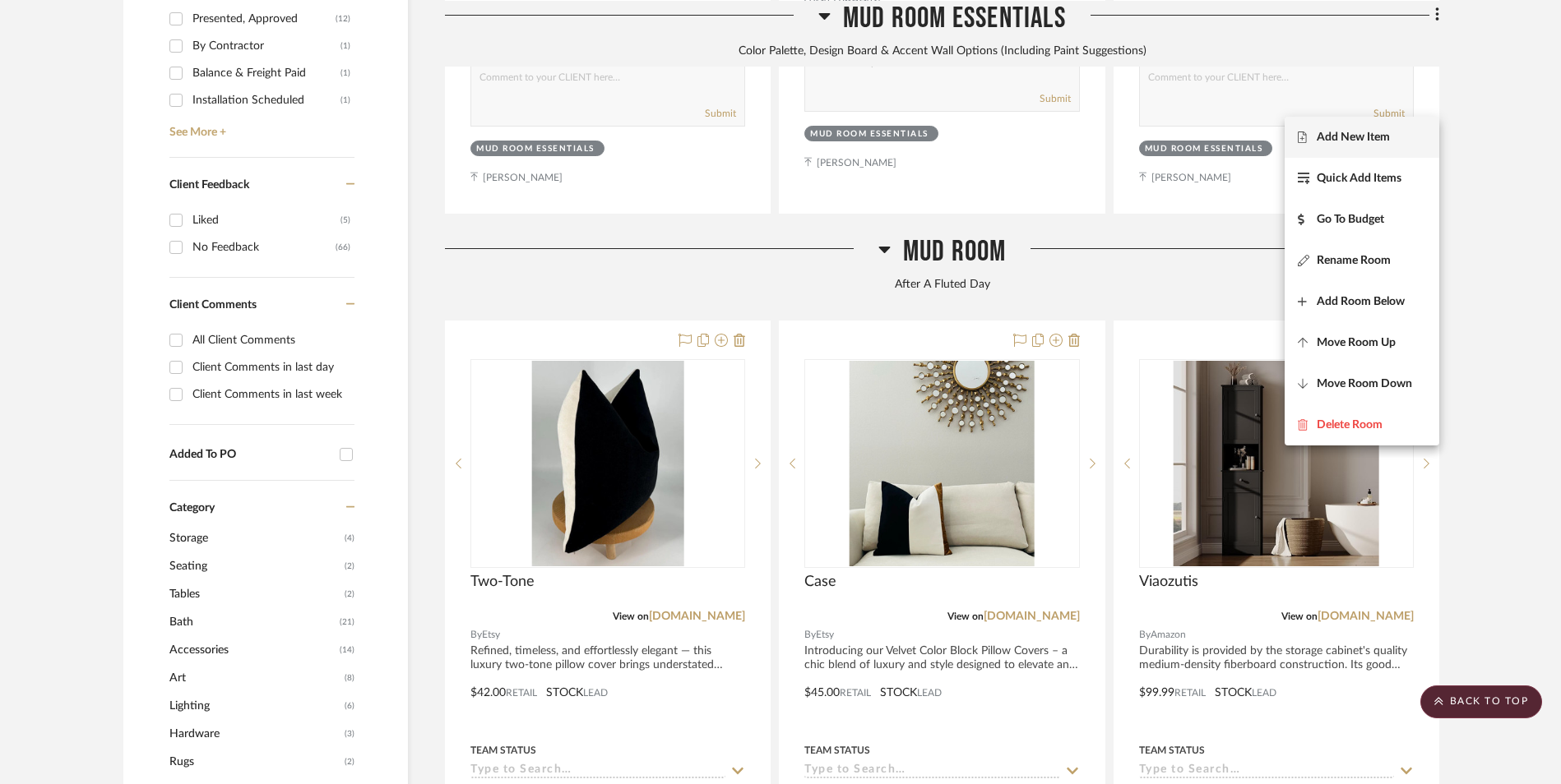
click at [1384, 134] on span "Add New Item" at bounding box center [1353, 136] width 73 height 14
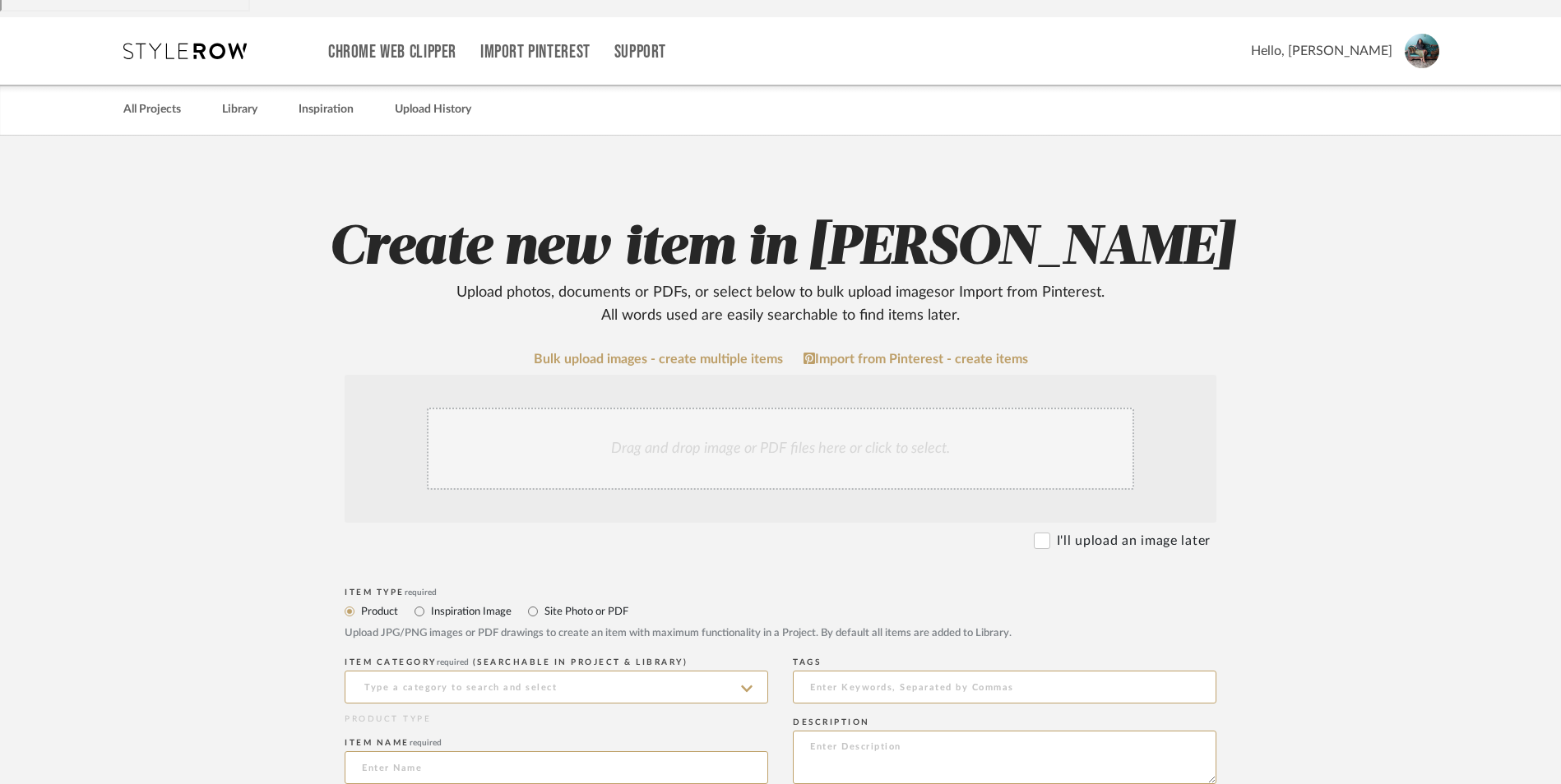
scroll to position [411, 0]
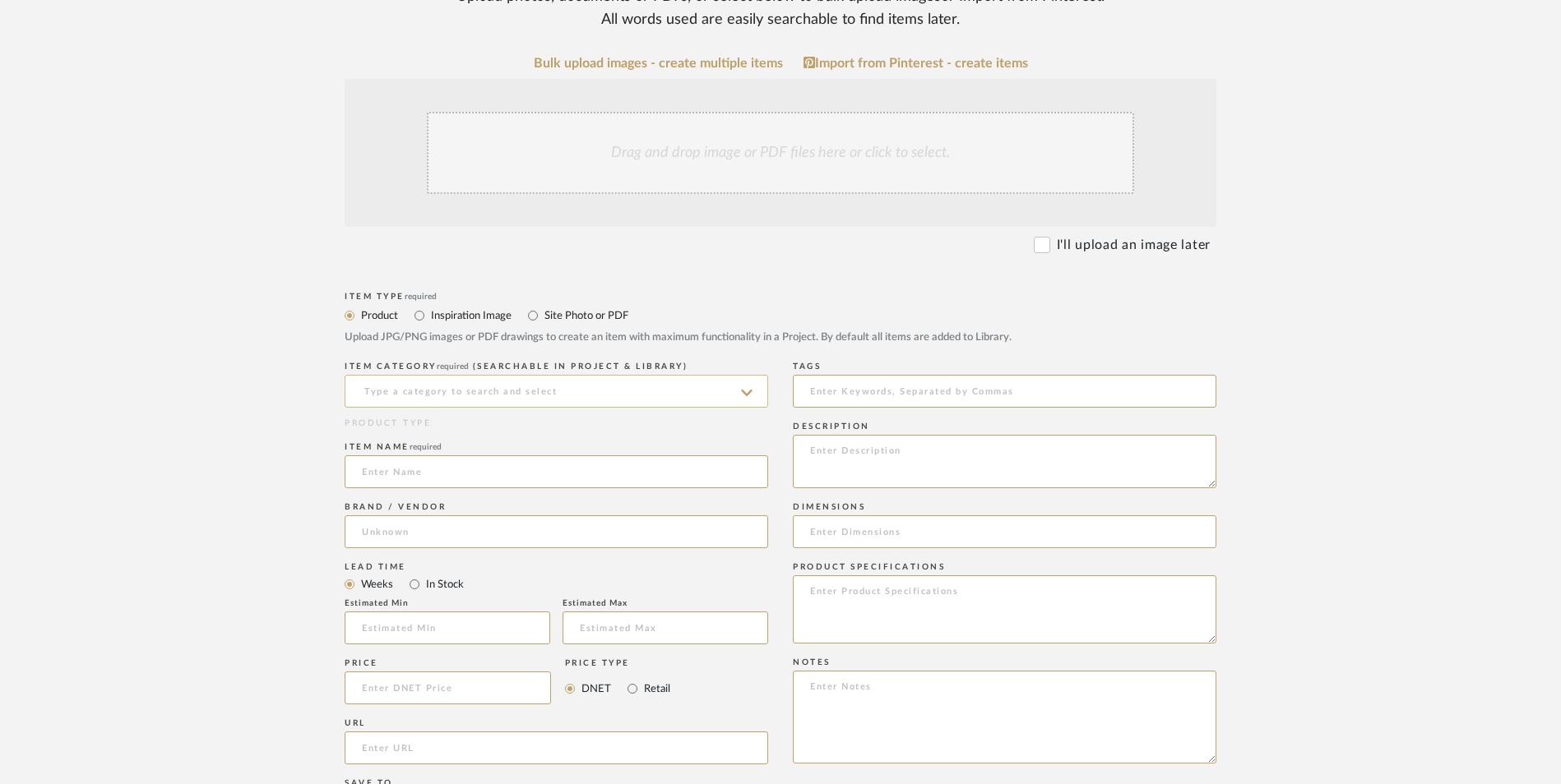
click at [517, 375] on input at bounding box center [556, 391] width 424 height 33
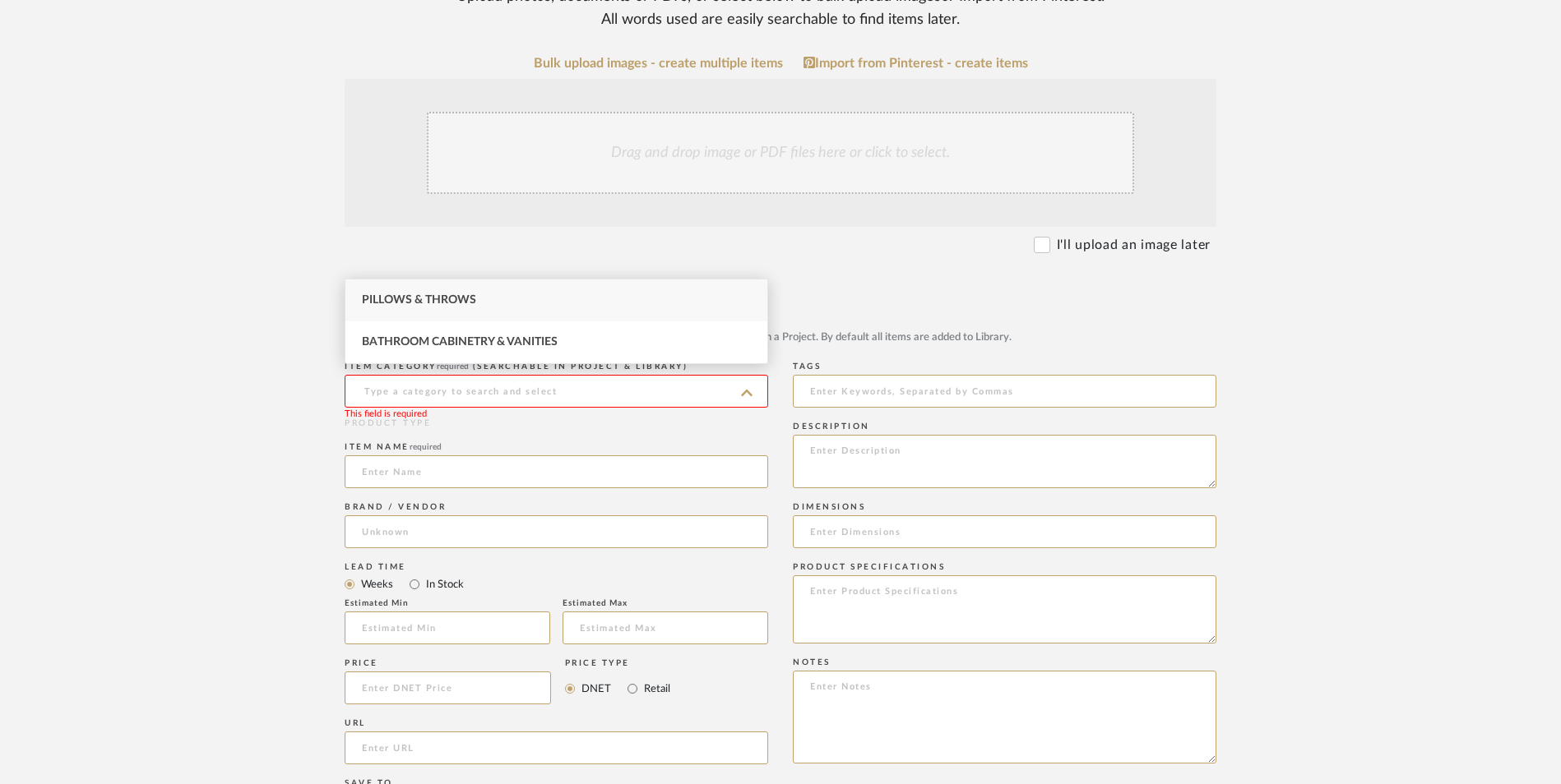
click at [493, 303] on div "Pillows & Throws" at bounding box center [556, 300] width 422 height 42
type input "Pillows & Throws"
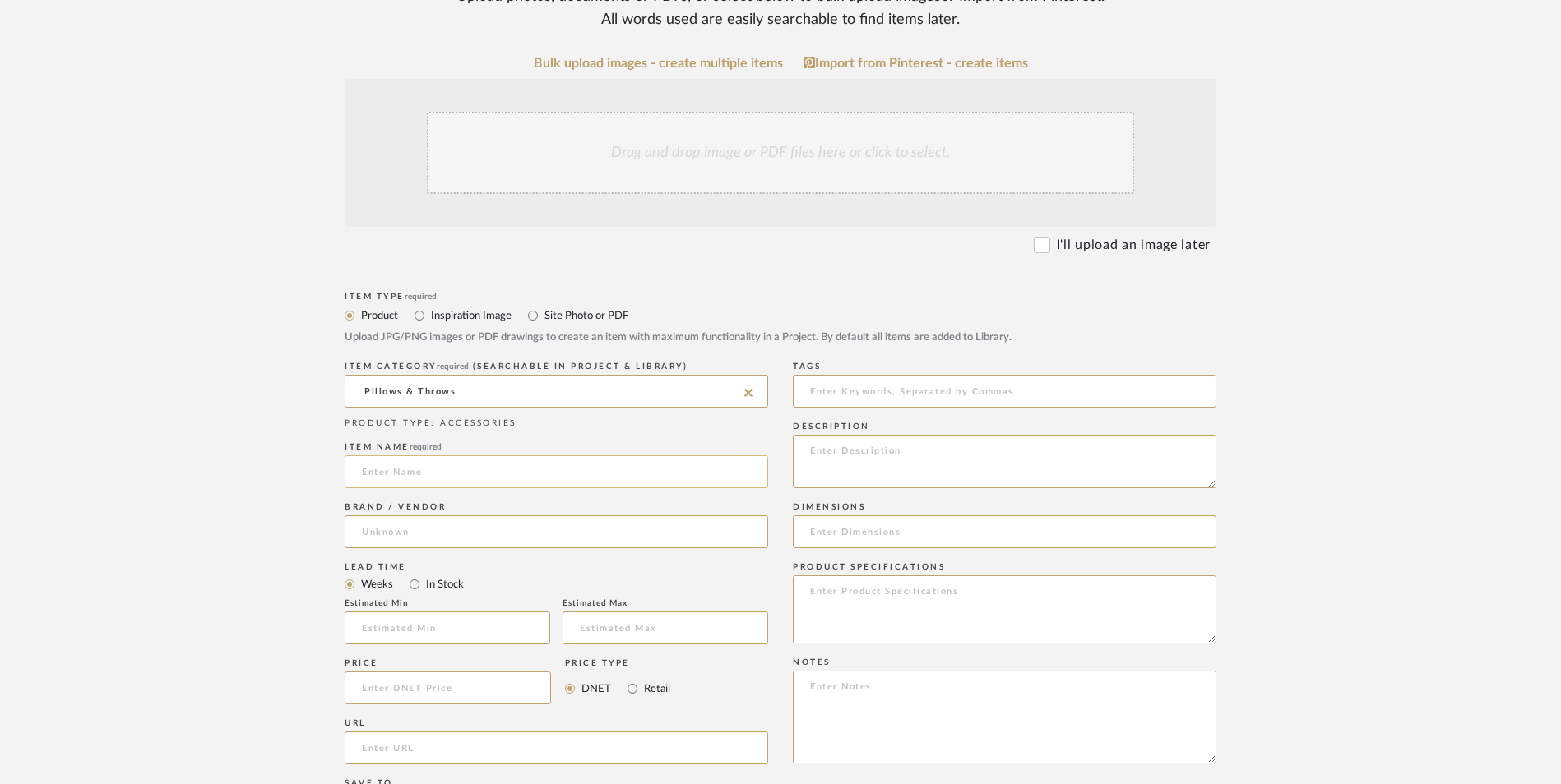
click at [454, 455] on input at bounding box center [556, 471] width 424 height 33
type input "Textured"
click at [435, 516] on input at bounding box center [556, 532] width 424 height 33
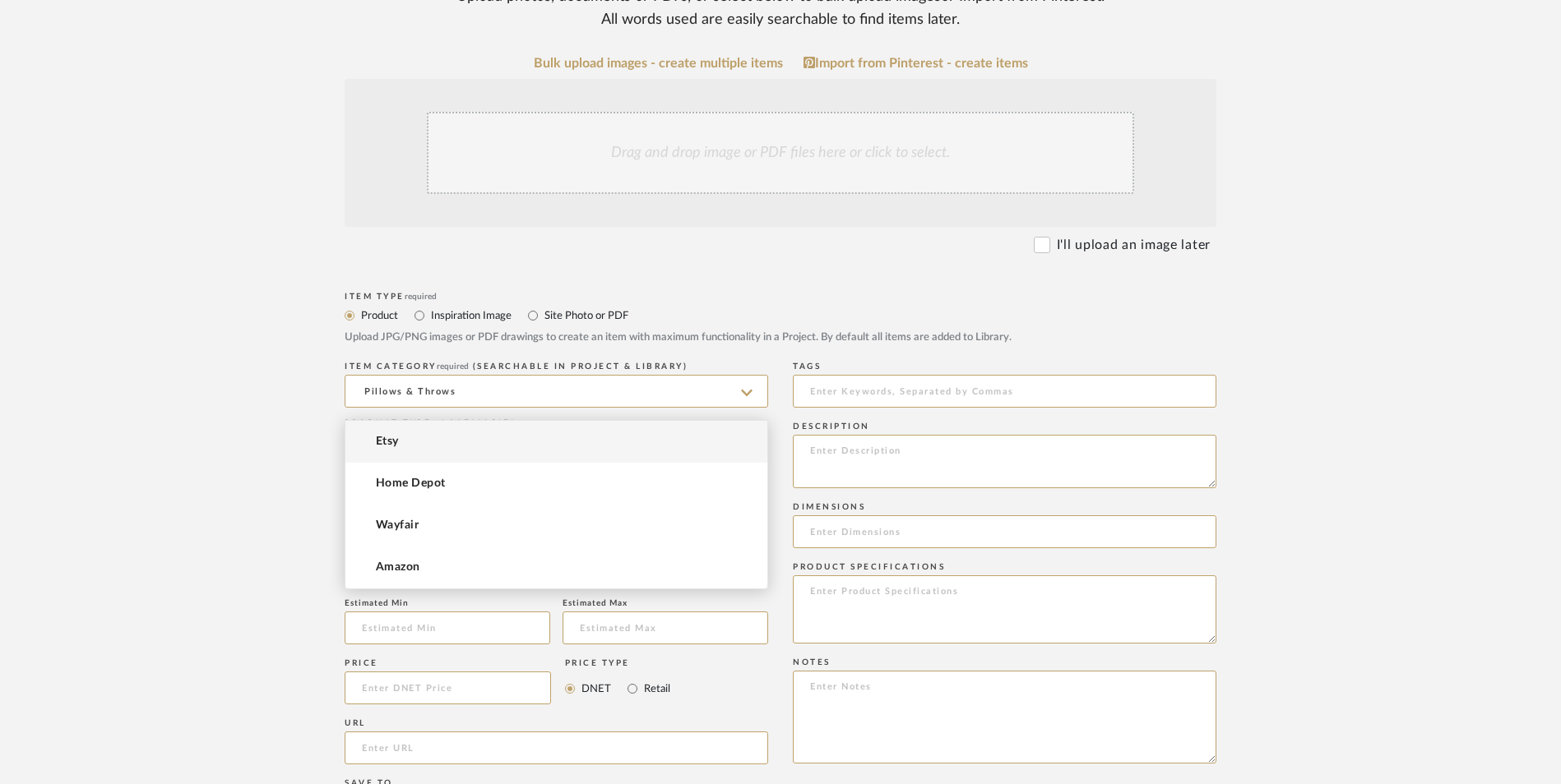
click at [438, 440] on mat-option "Etsy" at bounding box center [556, 441] width 422 height 42
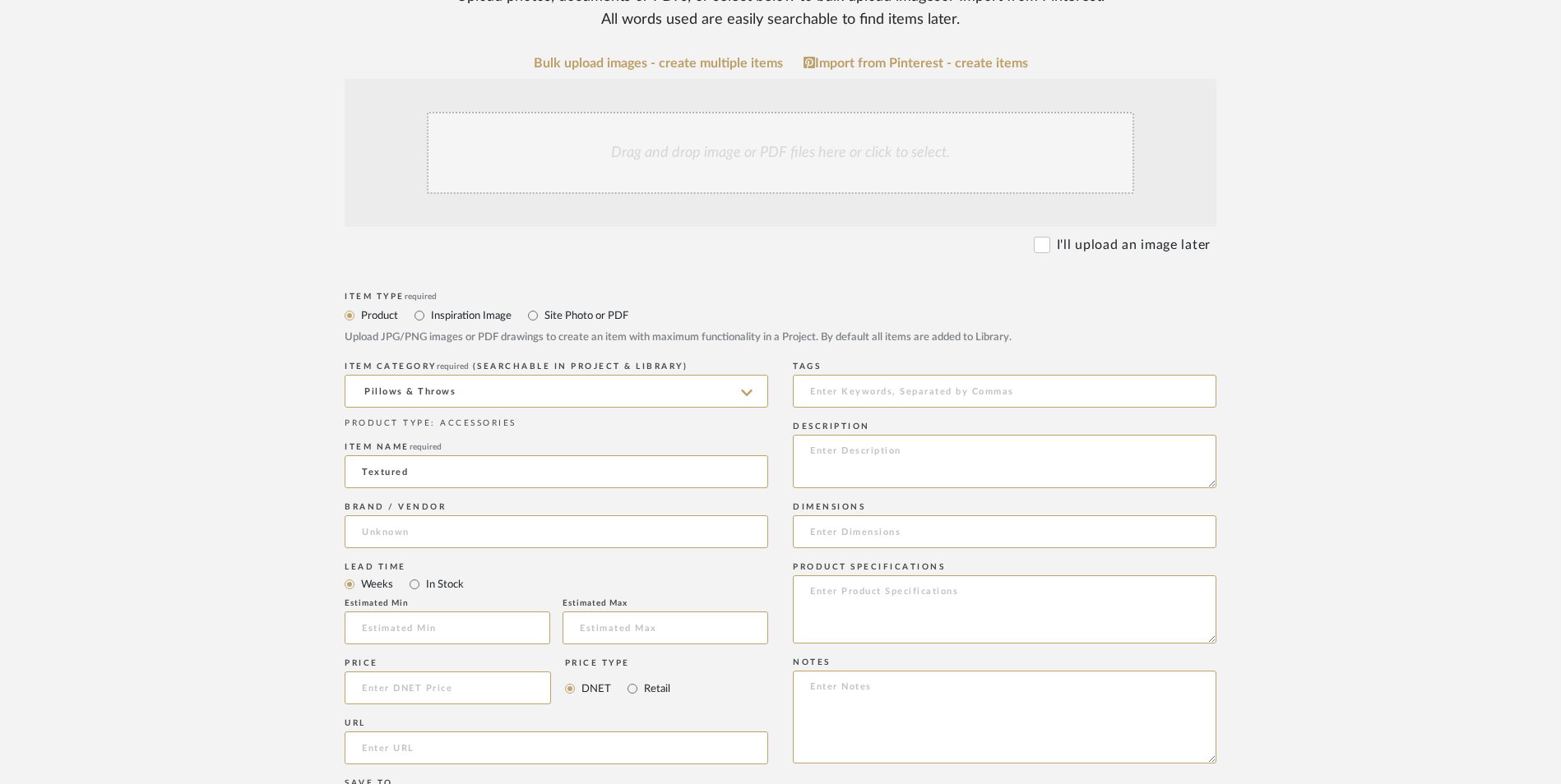
type input "Etsy"
click at [414, 574] on input "In Stock" at bounding box center [414, 584] width 20 height 20
radio input "true"
drag, startPoint x: 632, startPoint y: 557, endPoint x: 500, endPoint y: 556, distance: 132.0
click at [631, 679] on input "Retail" at bounding box center [632, 689] width 20 height 20
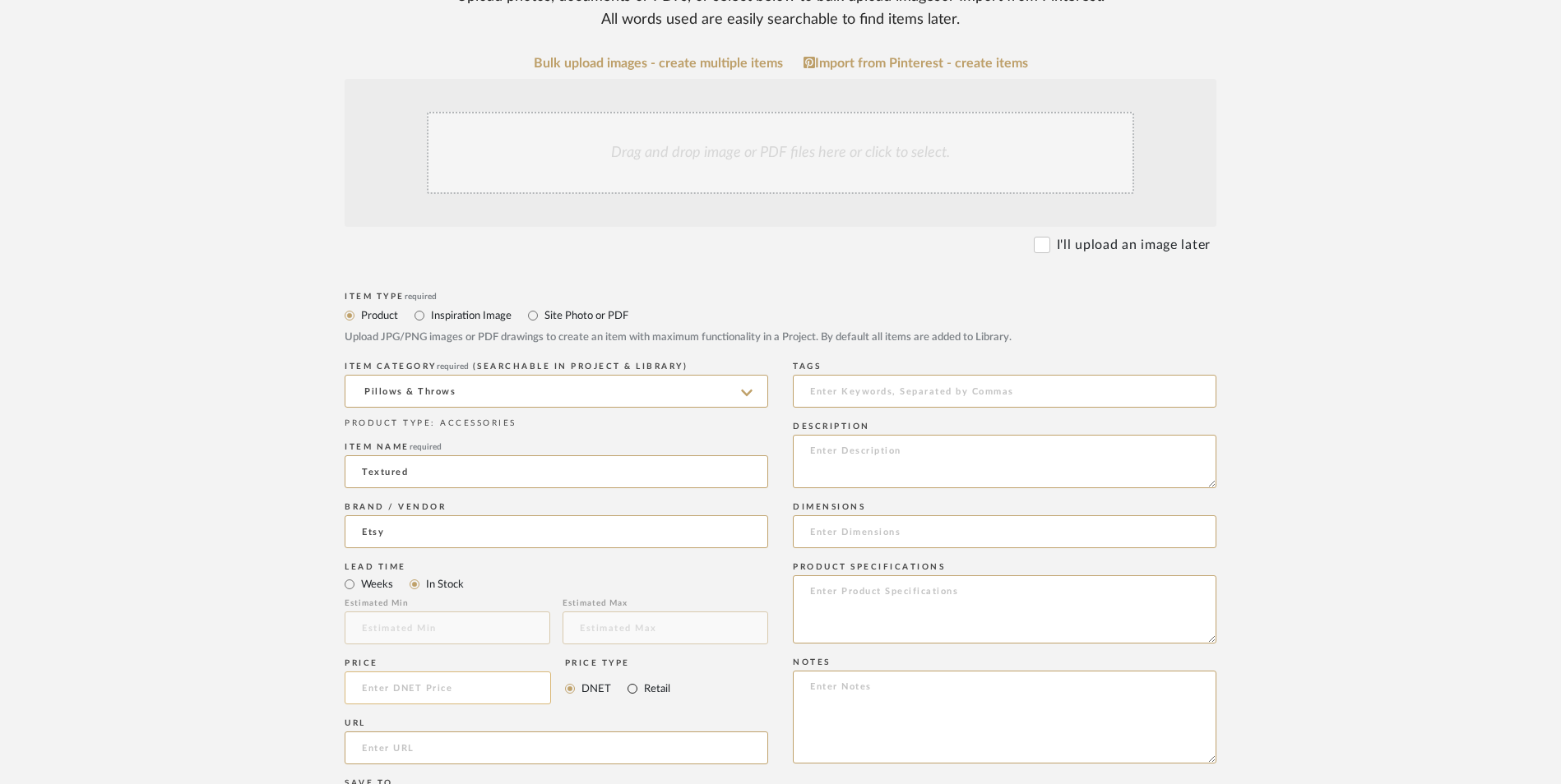
radio input "true"
click at [490, 672] on input at bounding box center [448, 688] width 206 height 33
type input "$55.00"
click at [281, 547] on form "Bulk upload images - create multiple items Import from Pinterest - create items…" at bounding box center [780, 652] width 1048 height 1192
click at [378, 732] on input "url" at bounding box center [556, 748] width 424 height 33
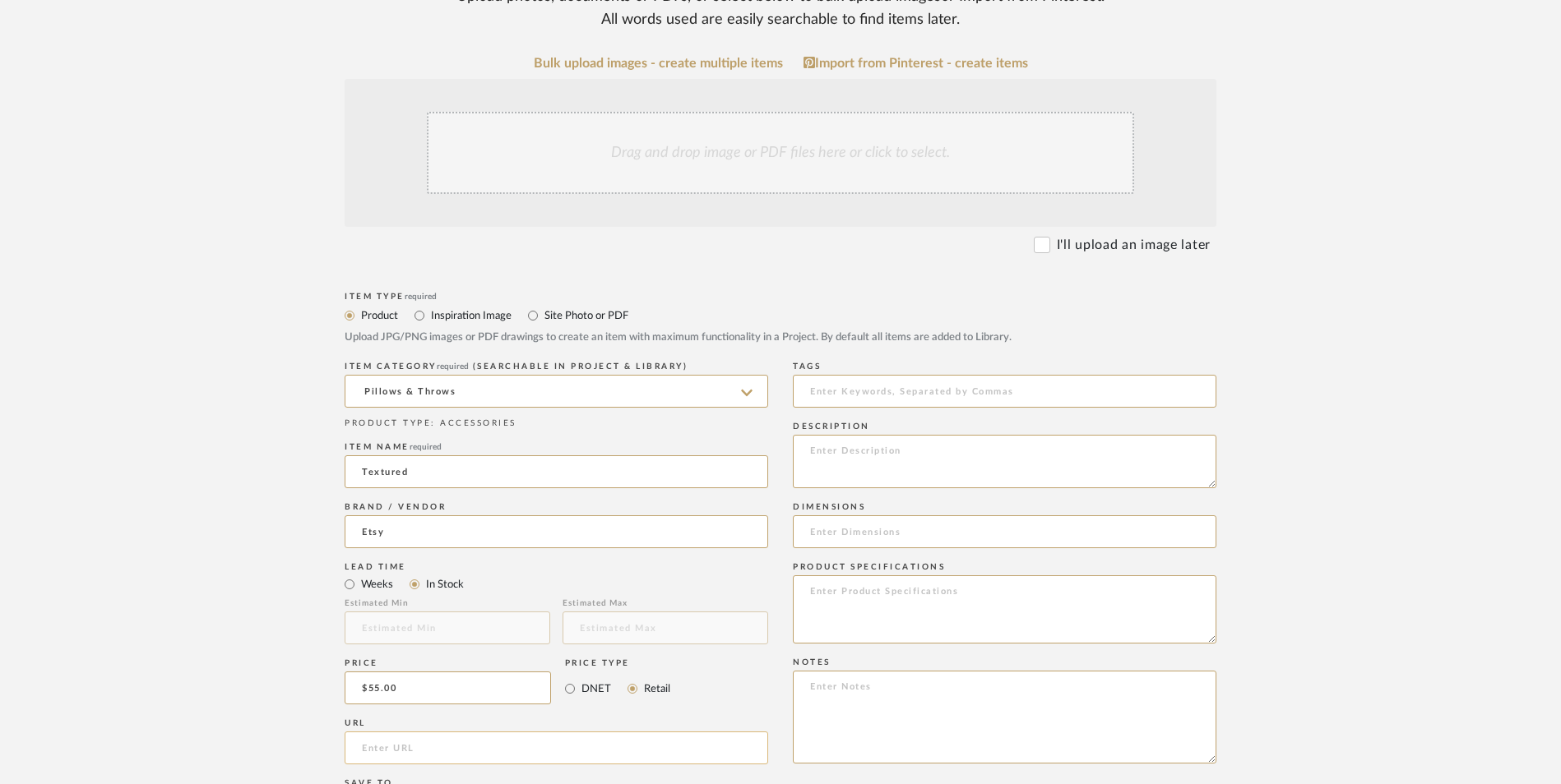
paste input "[URL][DOMAIN_NAME]"
type input "[URL][DOMAIN_NAME]"
click at [257, 480] on form "Bulk upload images - create multiple items Import from Pinterest - create items…" at bounding box center [780, 652] width 1048 height 1192
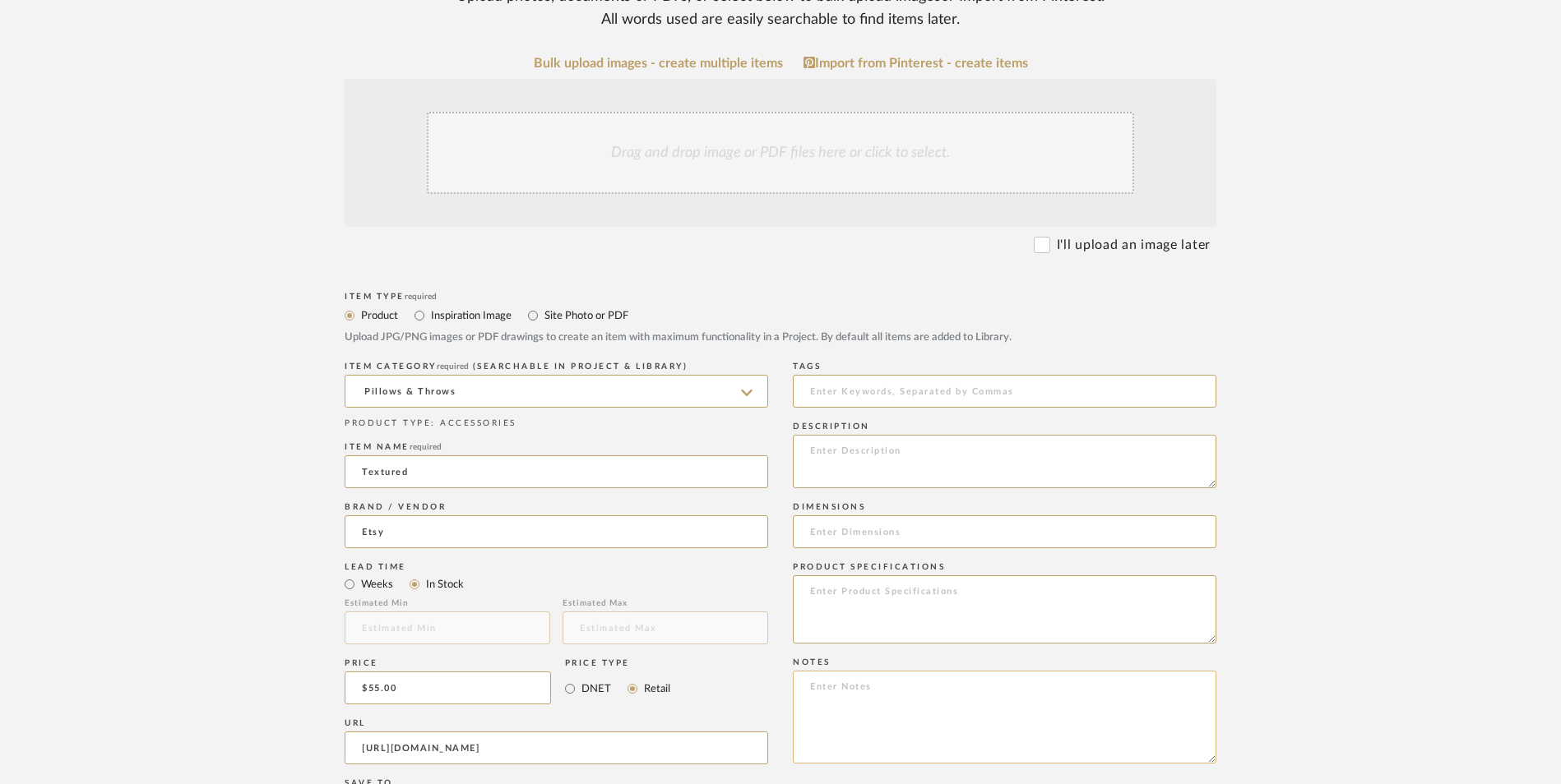
click at [893, 671] on textarea at bounding box center [1004, 717] width 424 height 93
paste textarea "Option 1: ETA: SKU: Reviews - Stars Return | Refund Policy:"
click at [867, 671] on textarea "Option 1: ETA: SKU: Reviews - Stars Return | Refund Policy:" at bounding box center [1004, 717] width 424 height 93
drag, startPoint x: 898, startPoint y: 591, endPoint x: 769, endPoint y: 568, distance: 131.0
click at [769, 568] on div "Item Type required Product Inspiration Image Site Photo or PDF Upload JPG/PNG i…" at bounding box center [780, 768] width 872 height 960
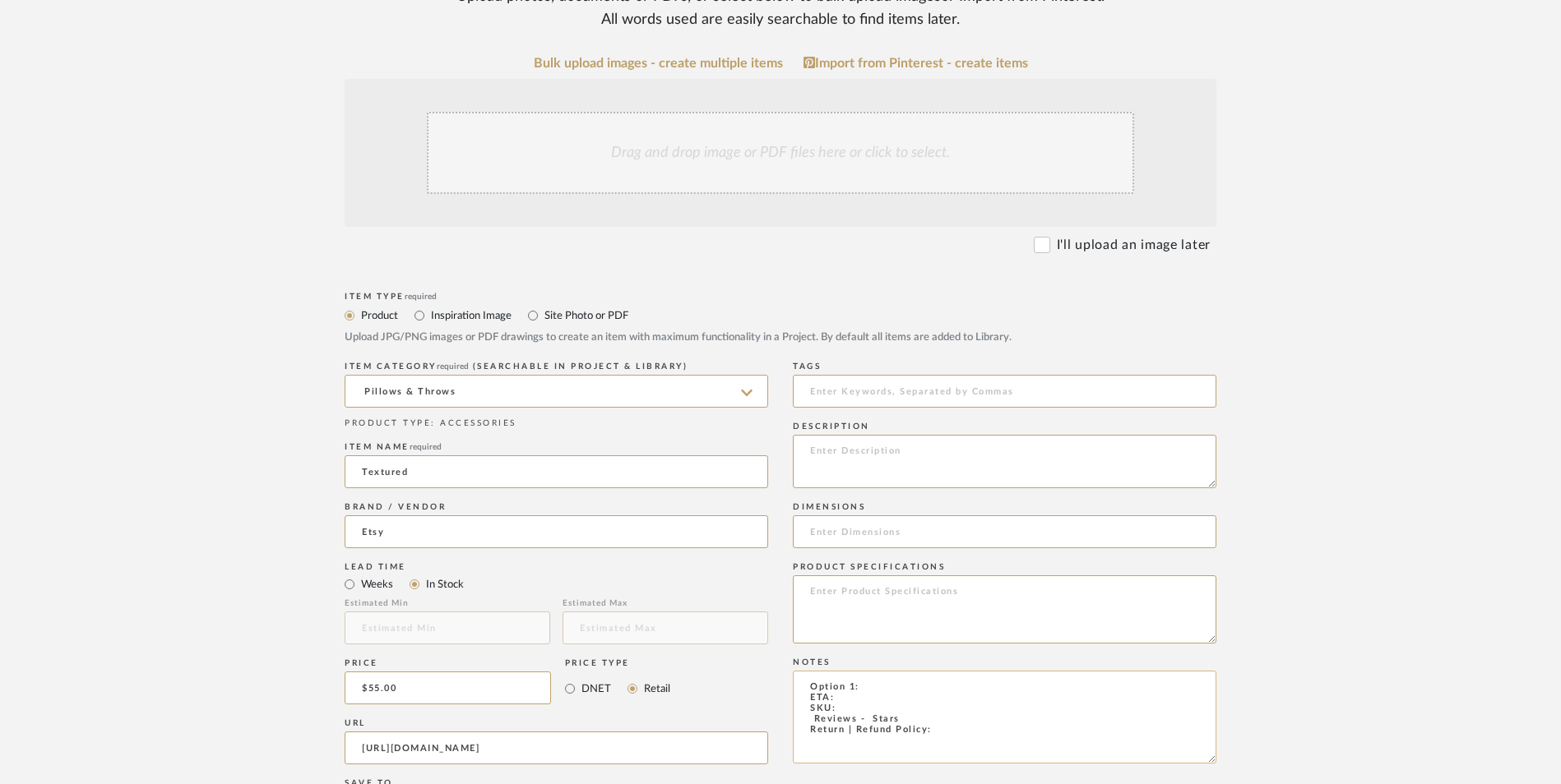
click at [904, 671] on textarea "Option 1: ETA: SKU: Reviews - Stars Return | Refund Policy:" at bounding box center [1004, 717] width 424 height 93
drag, startPoint x: 905, startPoint y: 582, endPoint x: 789, endPoint y: 576, distance: 116.2
click at [789, 576] on div "Item Type required Product Inspiration Image Site Photo or PDF Upload JPG/PNG i…" at bounding box center [780, 768] width 872 height 960
click at [857, 671] on textarea "Option 1: ETA: Return | Refund Policy:" at bounding box center [1004, 717] width 424 height 93
click at [896, 671] on textarea "Option 2: ETA: Return | Refund Policy:" at bounding box center [1004, 717] width 424 height 93
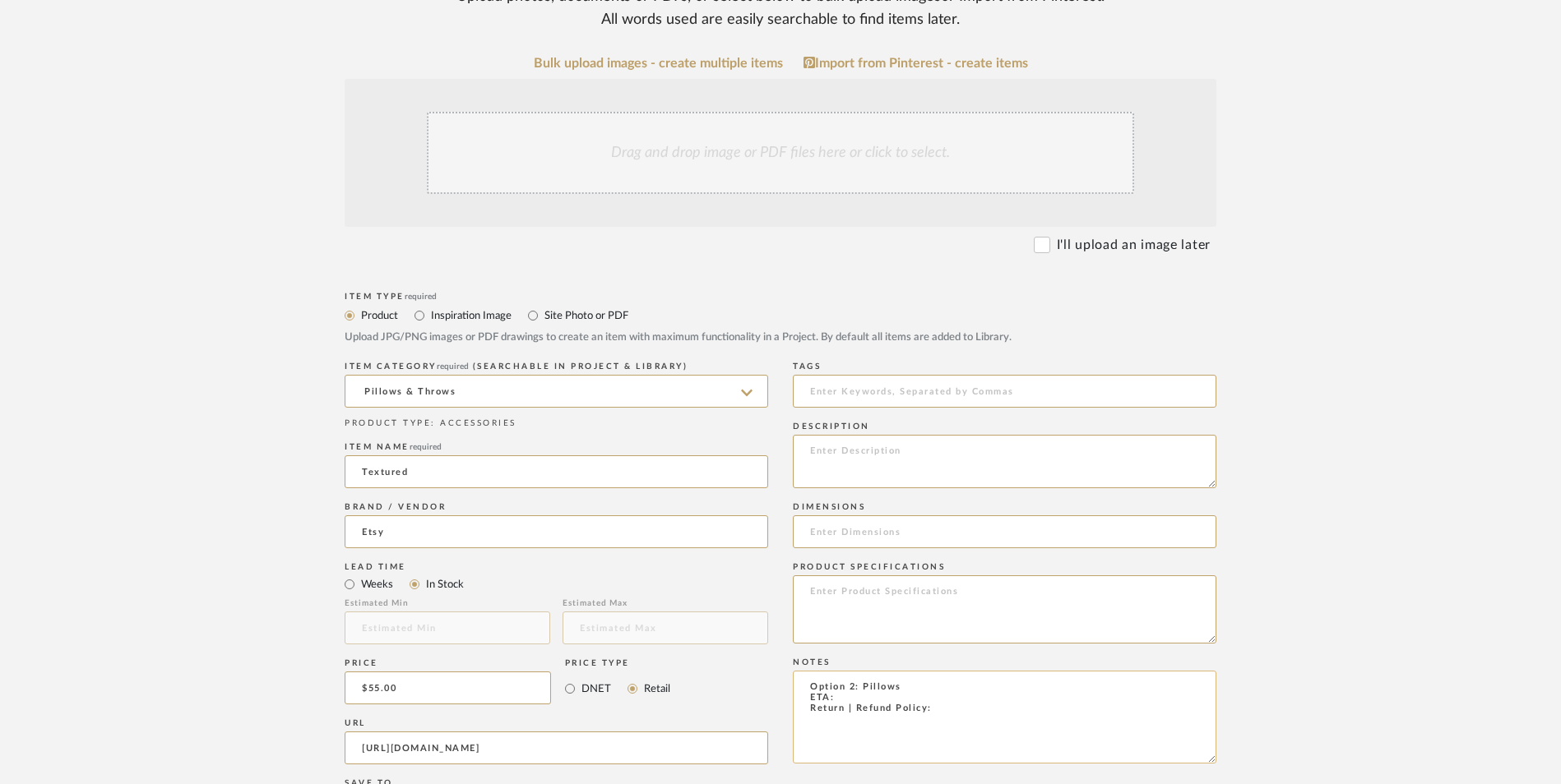
click at [836, 671] on textarea "Option 2: Pillows ETA: Return | Refund Policy:" at bounding box center [1004, 717] width 424 height 93
type textarea "Option 2: Pillows ETA: [DATE] Return | Refund Policy:"
click at [881, 516] on input at bounding box center [1004, 532] width 424 height 33
type input "20" L x 20" W"
click at [965, 435] on textarea at bounding box center [1004, 461] width 424 height 54
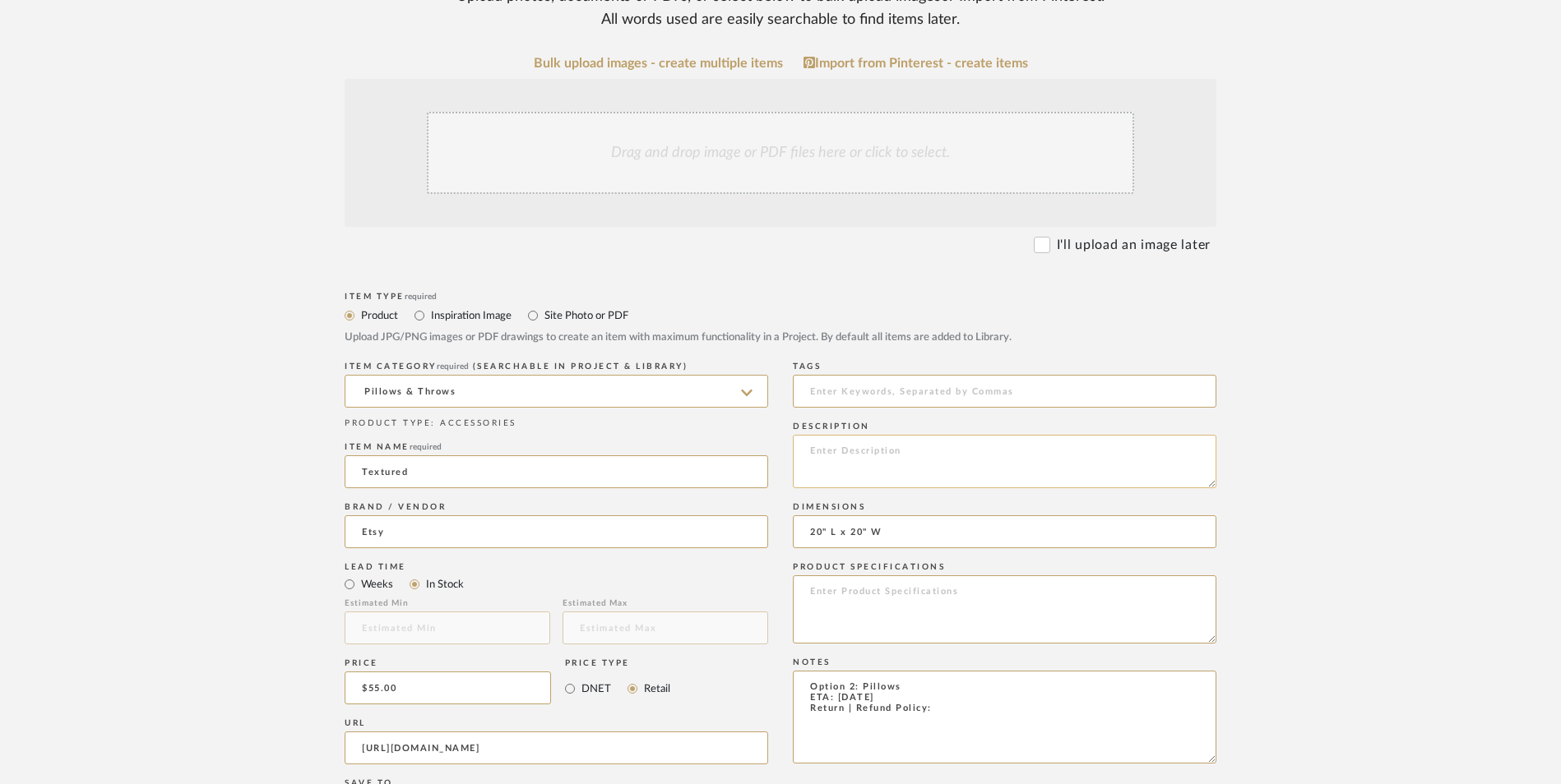
paste textarea "All Black Pillow Cover | Textured Throw Pillow + Black Faux Leather | Minimalis…"
type textarea "All Black Pillow Cover | Textured Throw Pillow + Black Faux Leather | Minimalis…"
click at [867, 575] on textarea at bounding box center [1004, 609] width 424 height 68
type textarea "Faux Leather |"
click at [939, 671] on textarea "Option 2: Pillows ETA: [DATE] Return | Refund Policy:" at bounding box center [1004, 717] width 424 height 93
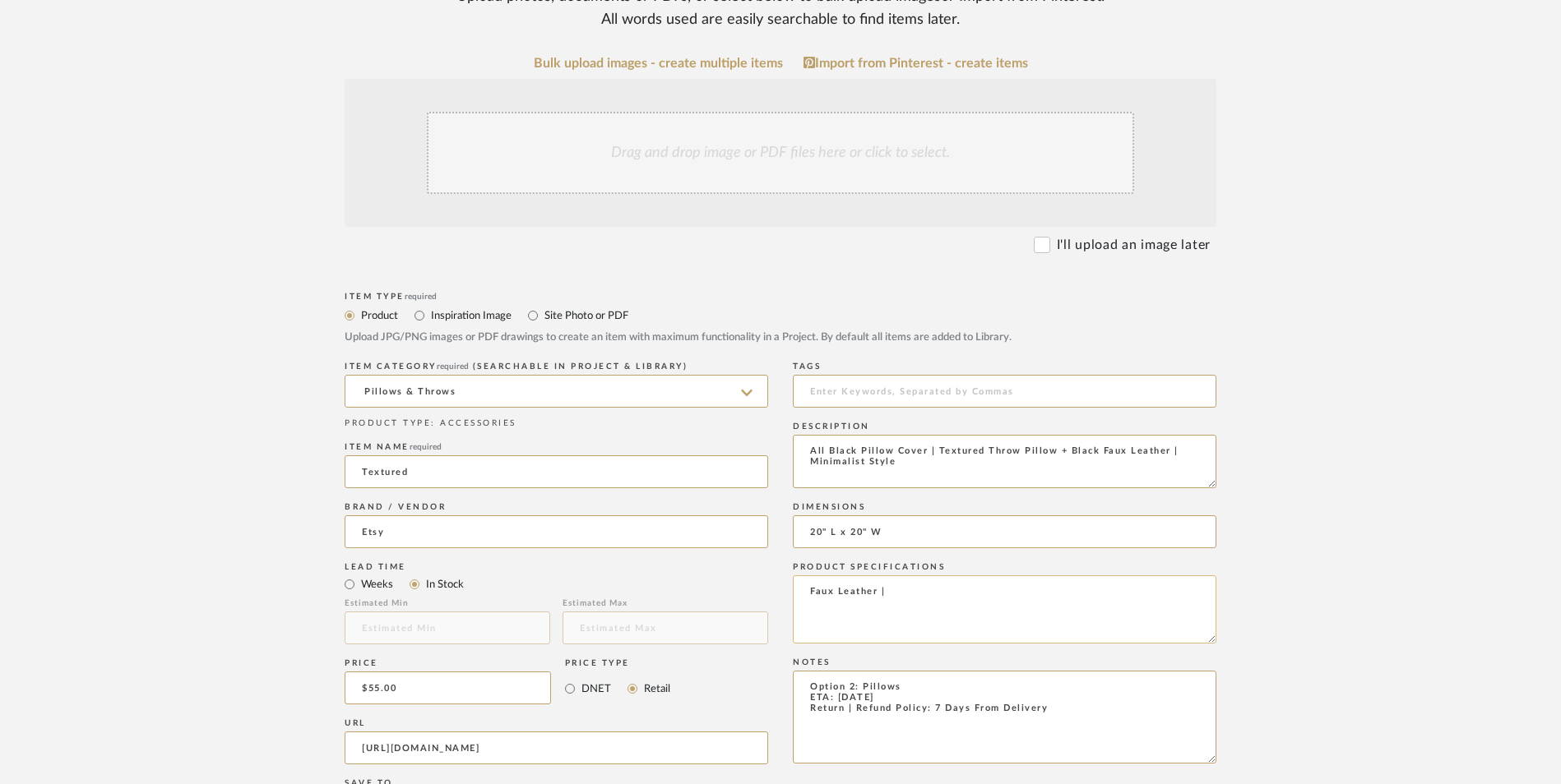
type textarea "Option 2: Pillows ETA: [DATE] Return | Refund Policy: 7 Days From Delivery"
click at [909, 575] on textarea "Faux Leather |" at bounding box center [1004, 609] width 424 height 68
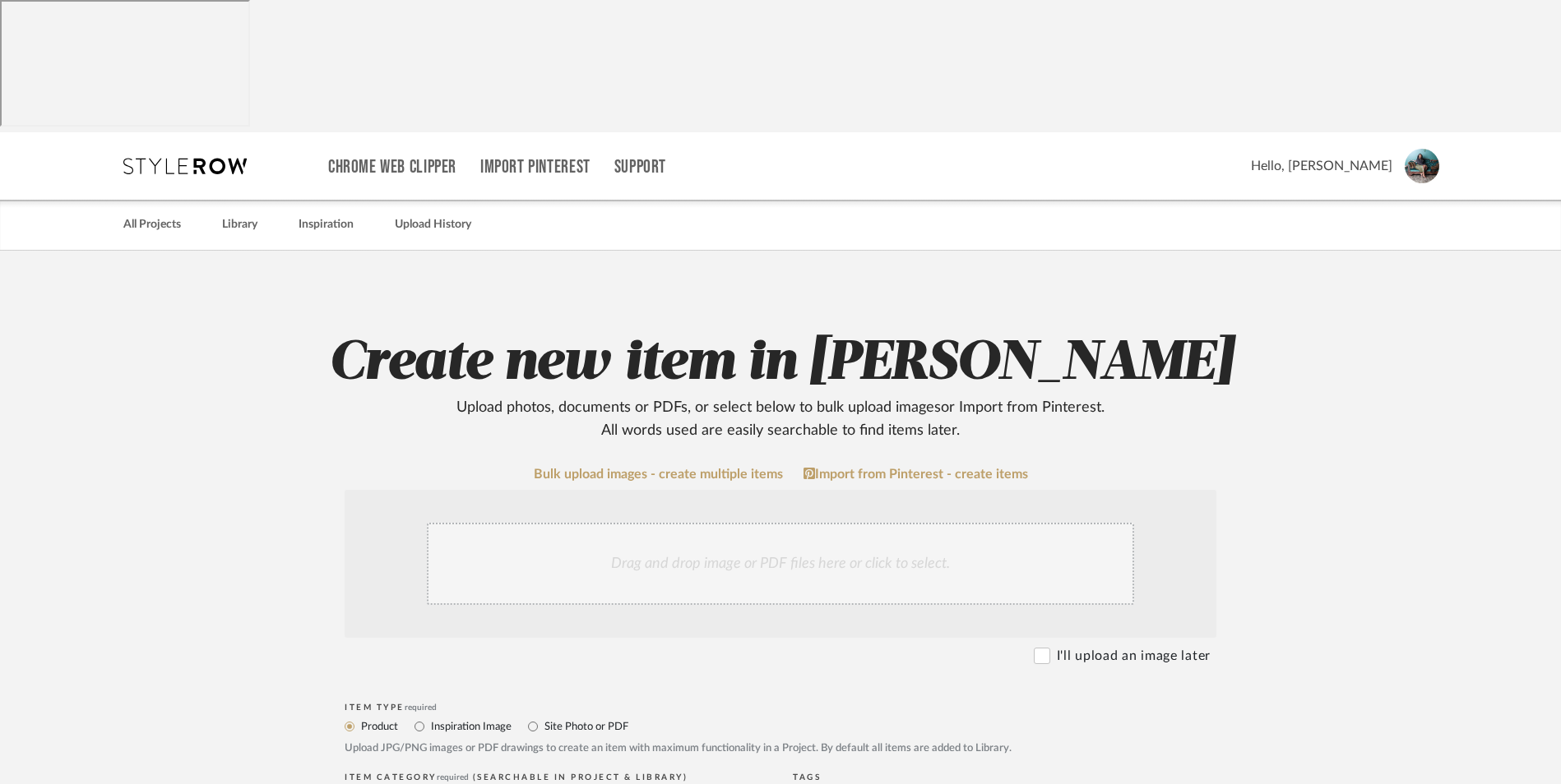
type textarea "Faux Leather"
click at [715, 523] on div "Drag and drop image or PDF files here or click to select." at bounding box center [781, 564] width 708 height 82
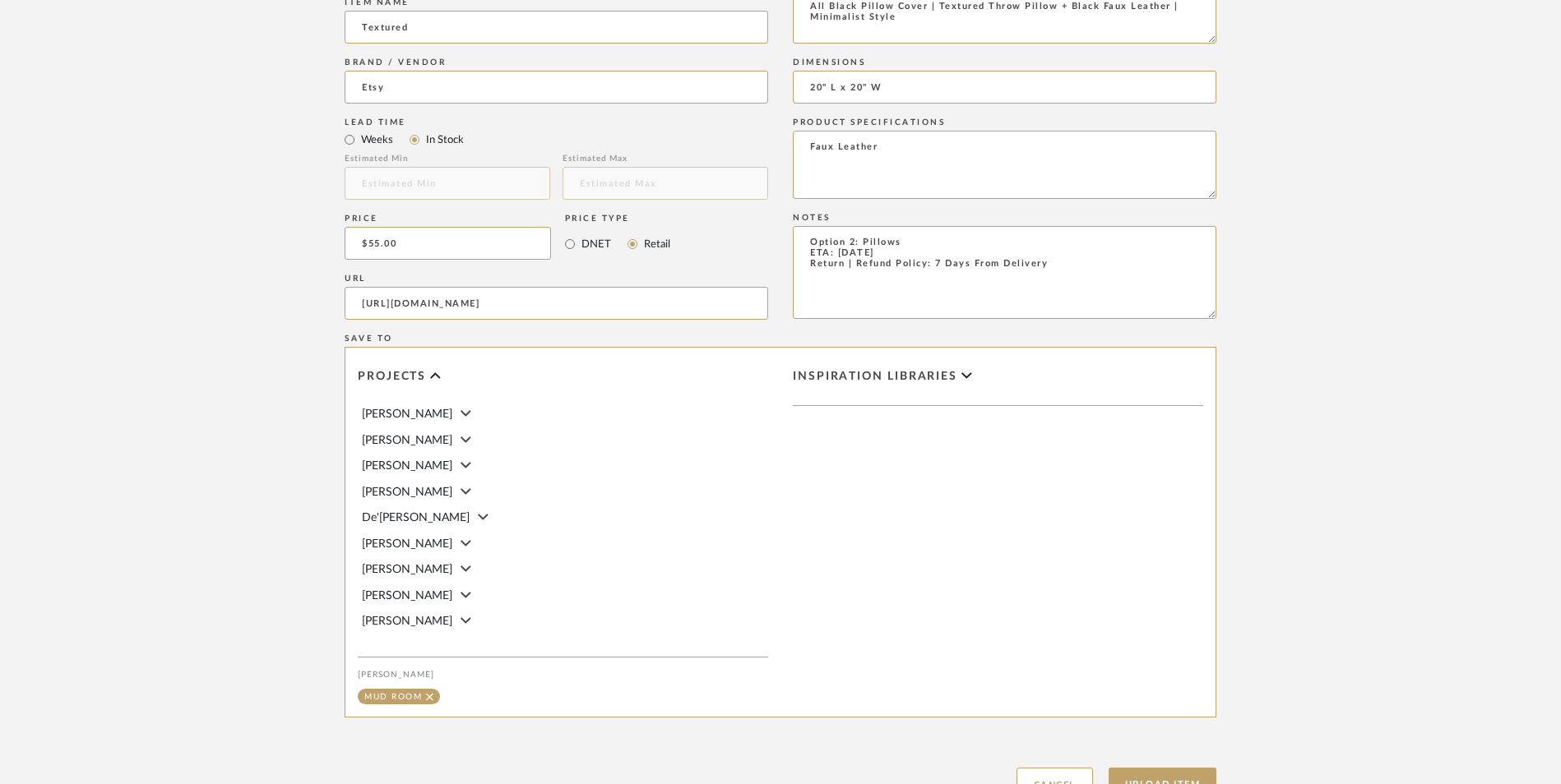
scroll to position [1035, 0]
click at [1182, 764] on button "Upload Item" at bounding box center [1162, 781] width 108 height 34
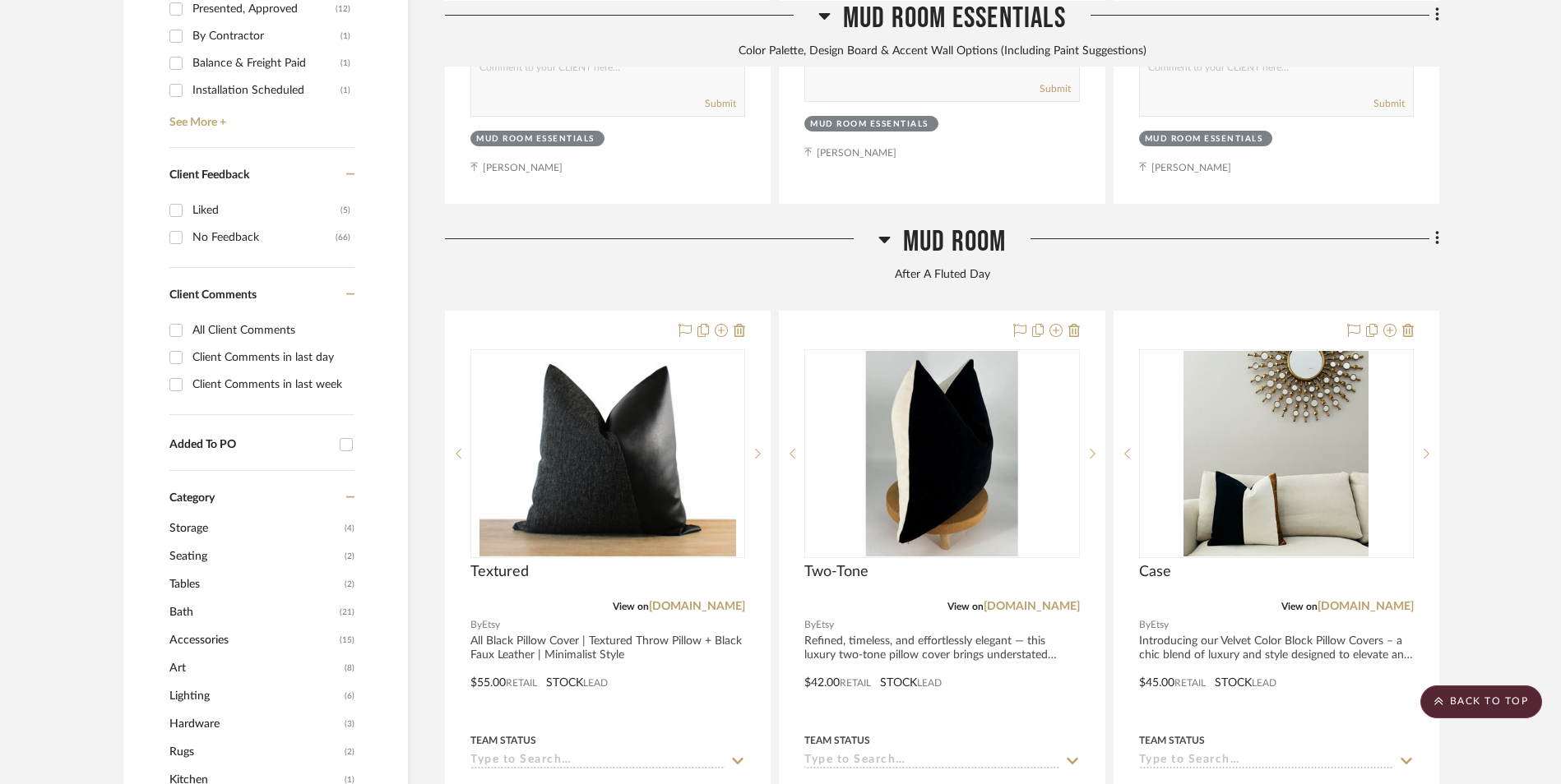
scroll to position [1241, 0]
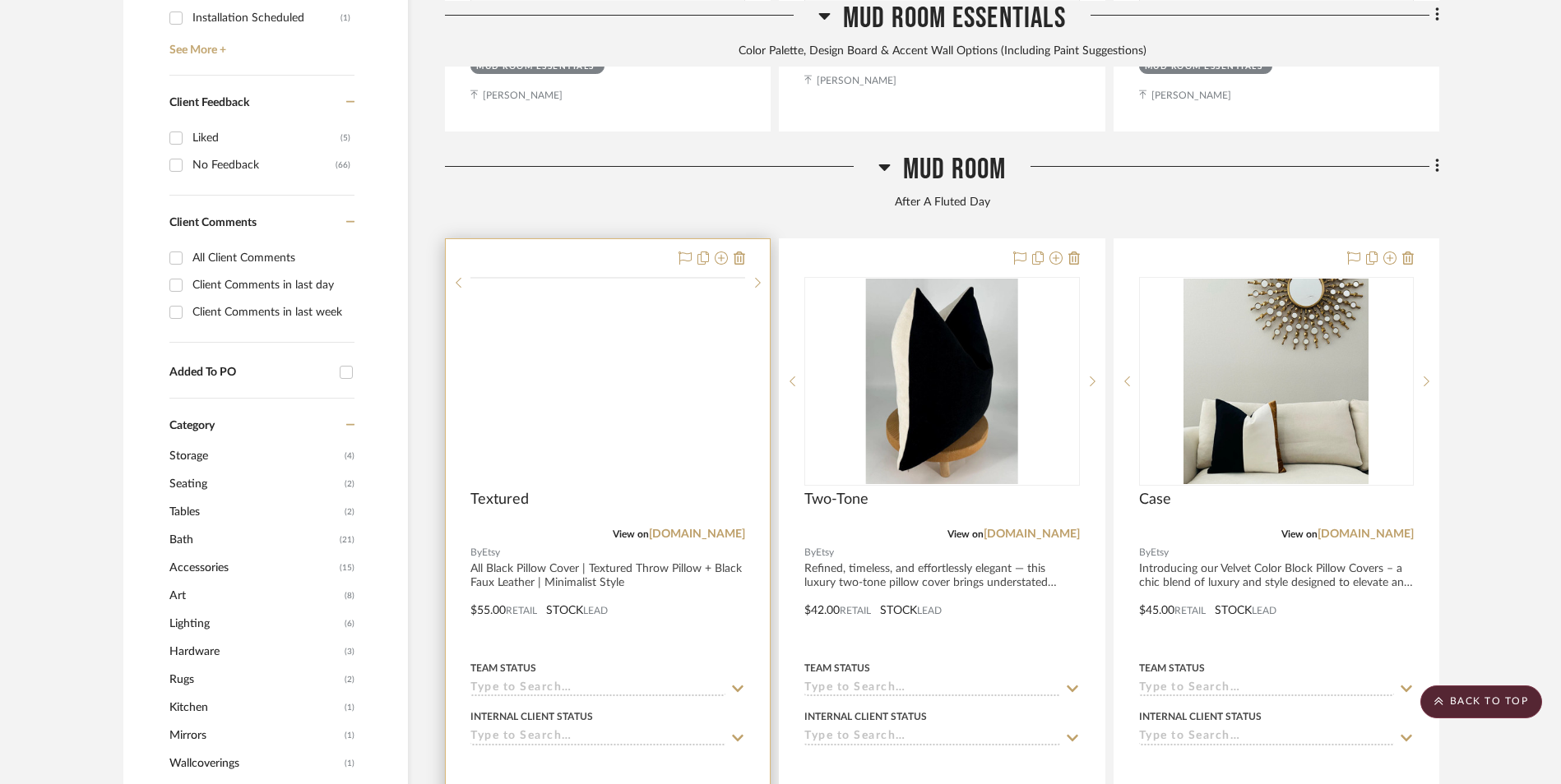
click at [0, 0] on img at bounding box center [0, 0] width 0 height 0
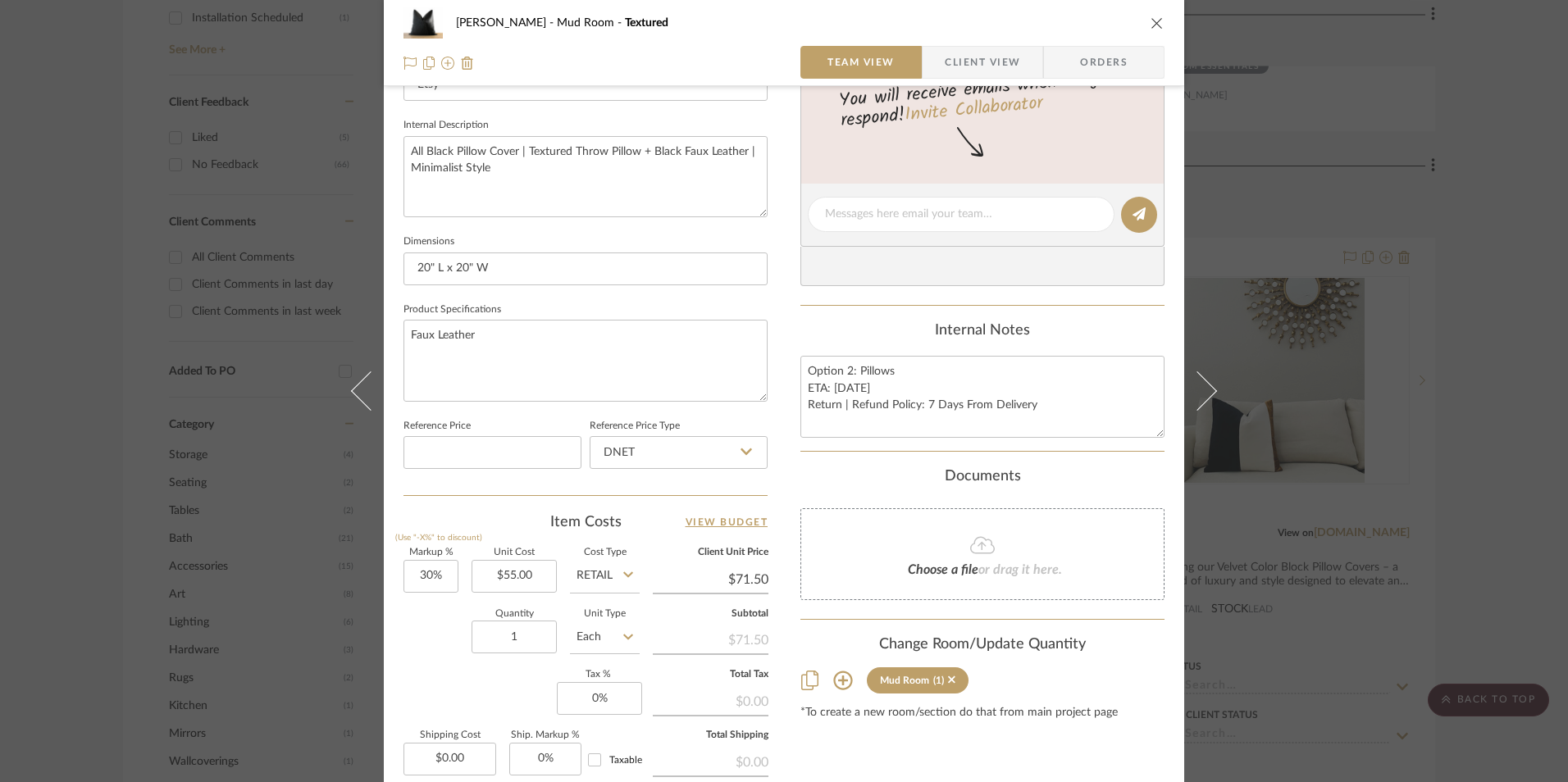
scroll to position [574, 0]
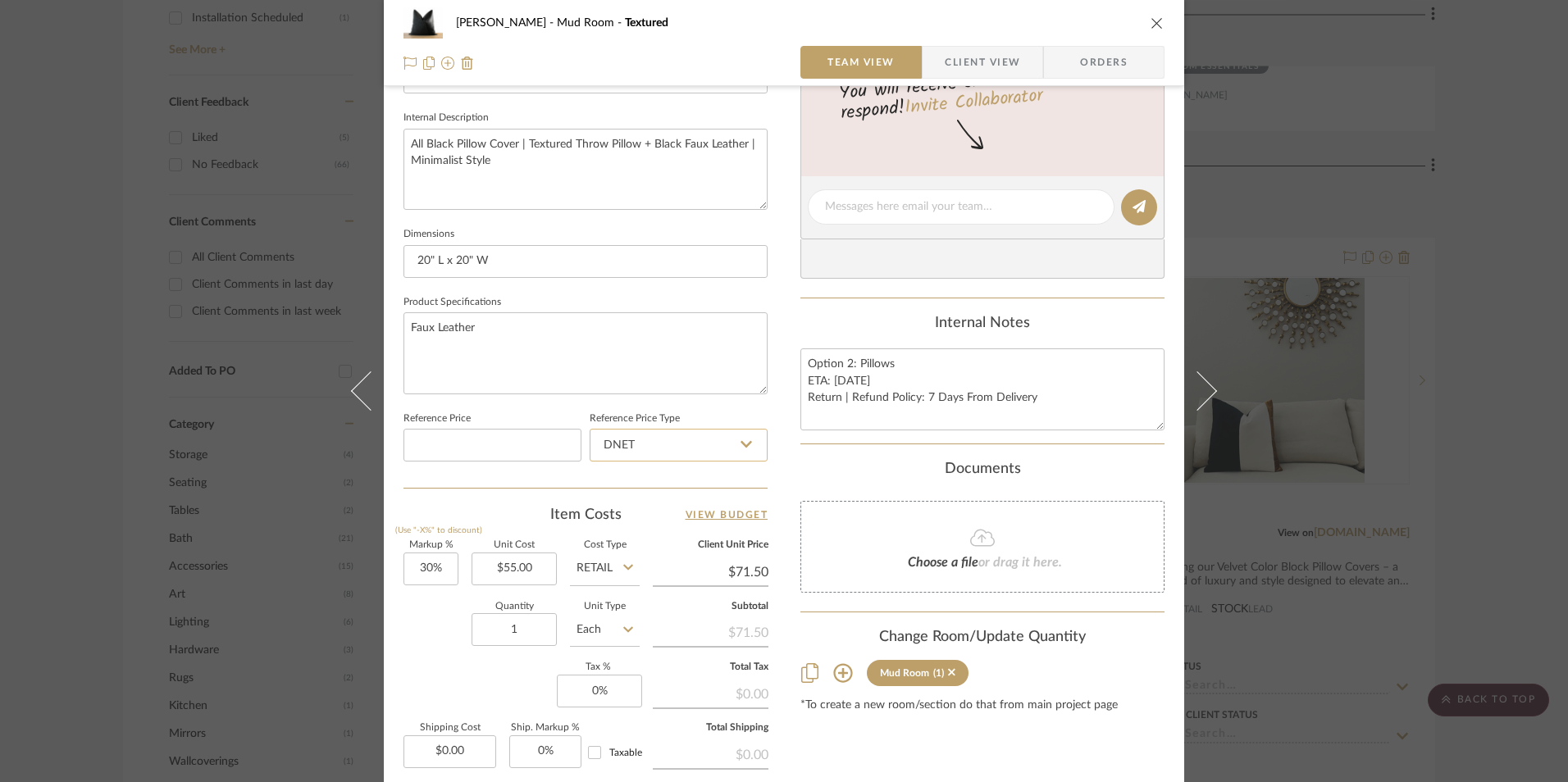
click at [675, 433] on input "DNET" at bounding box center [679, 445] width 178 height 33
click at [636, 526] on div "Retail" at bounding box center [686, 528] width 202 height 42
type input "Retail"
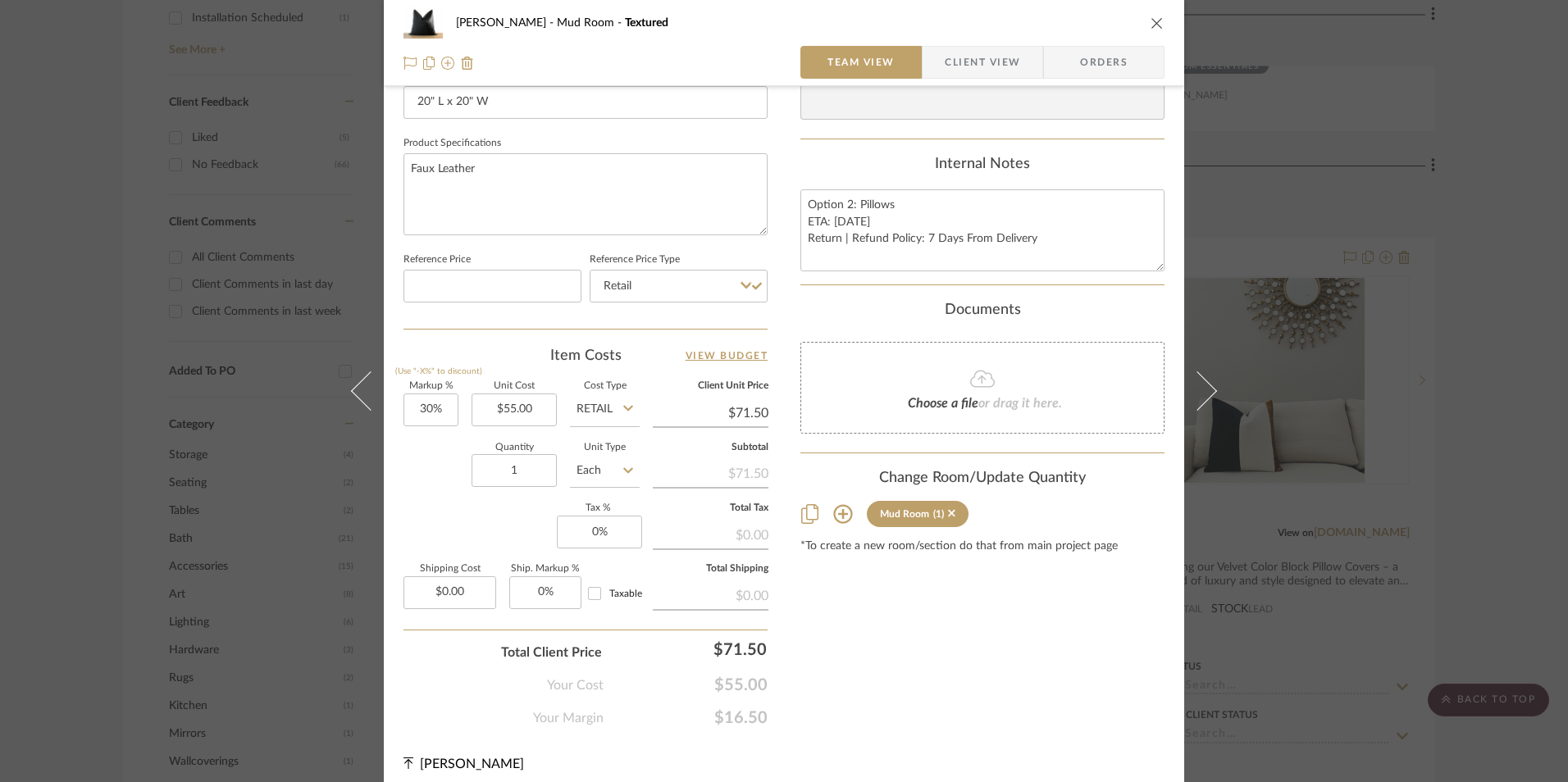
scroll to position [745, 0]
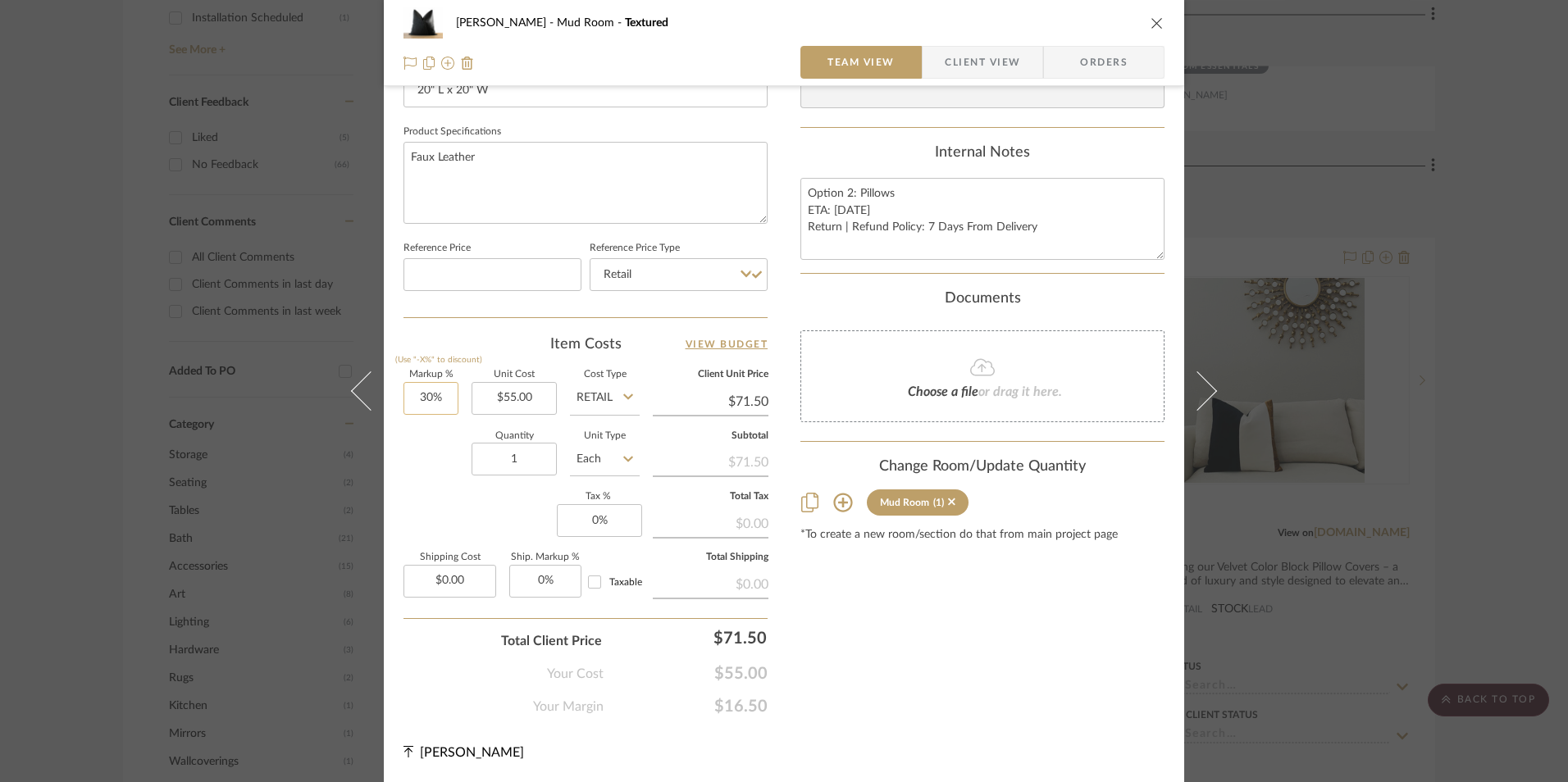
type input "30"
click at [436, 398] on input "30" at bounding box center [431, 399] width 55 height 33
click at [446, 484] on div "Quantity 1 Unit Type Each" at bounding box center [522, 461] width 236 height 58
type input "0%"
type input "$55.00"
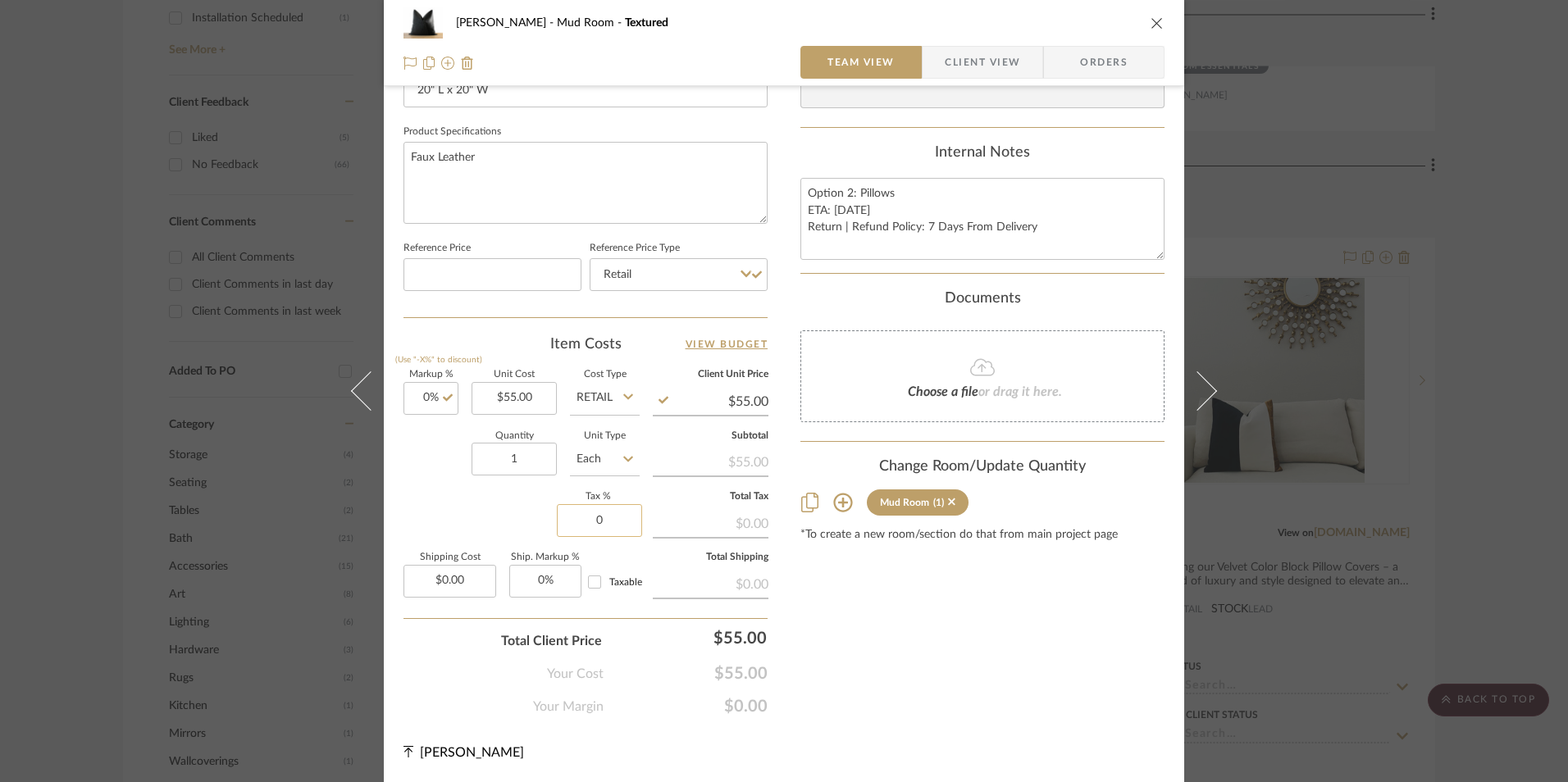
click at [617, 526] on input "0" at bounding box center [599, 520] width 85 height 33
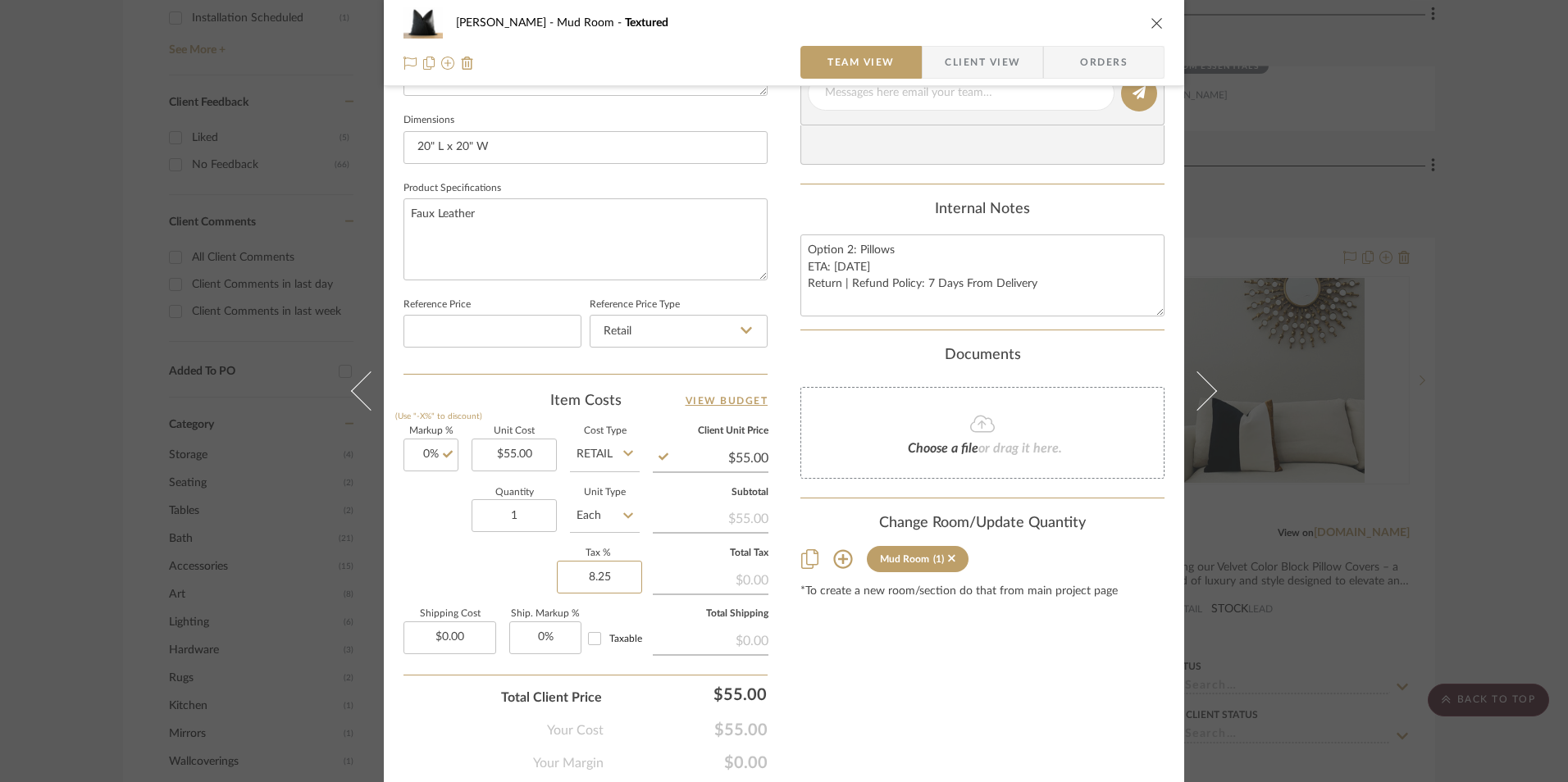
scroll to position [662, 0]
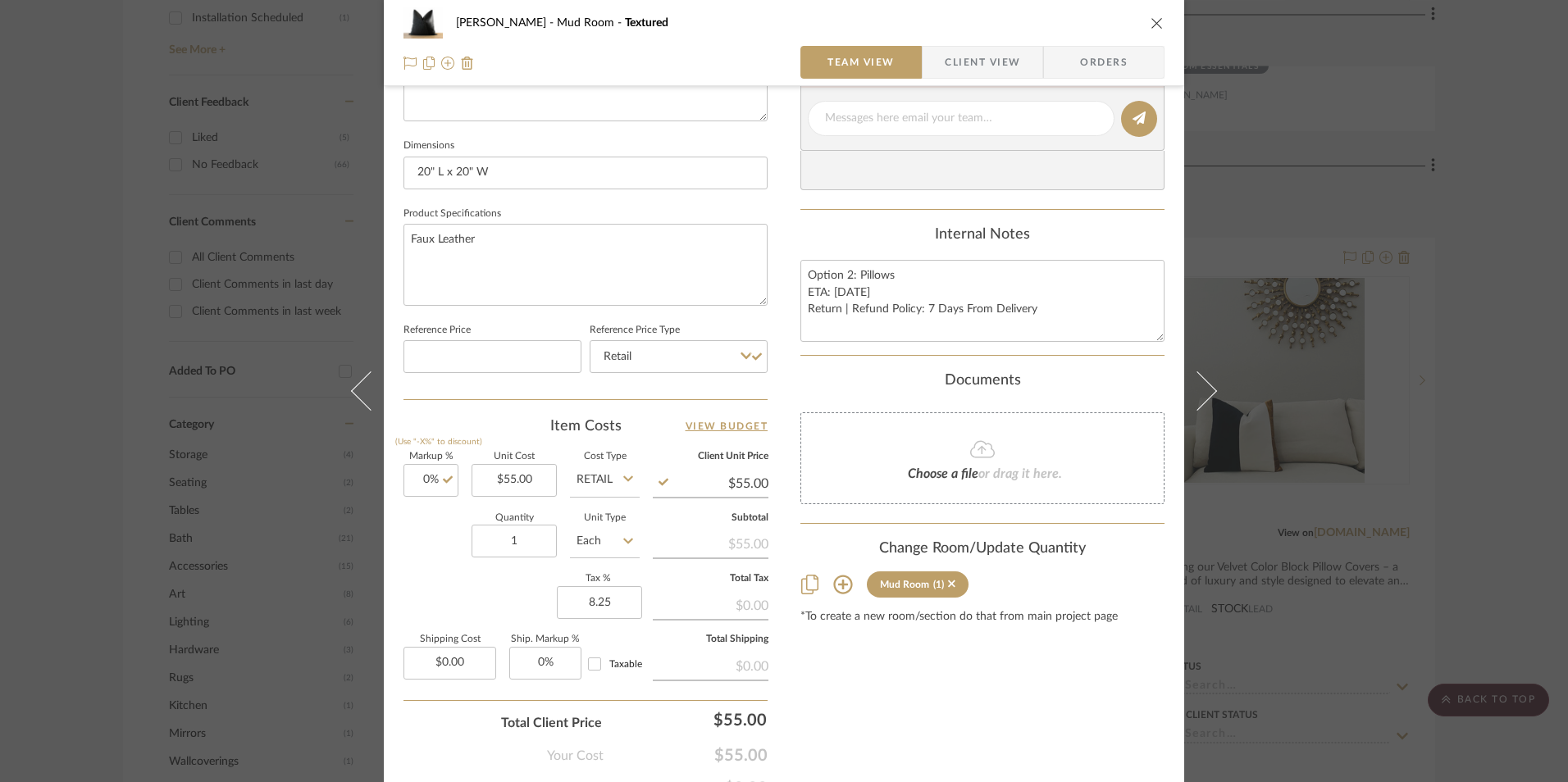
type input "8.25%"
click at [901, 677] on div "Content here copies to Client View - confirm visibility there. Show in Client D…" at bounding box center [983, 124] width 364 height 1350
click at [1105, 56] on span "Orders" at bounding box center [1104, 62] width 83 height 33
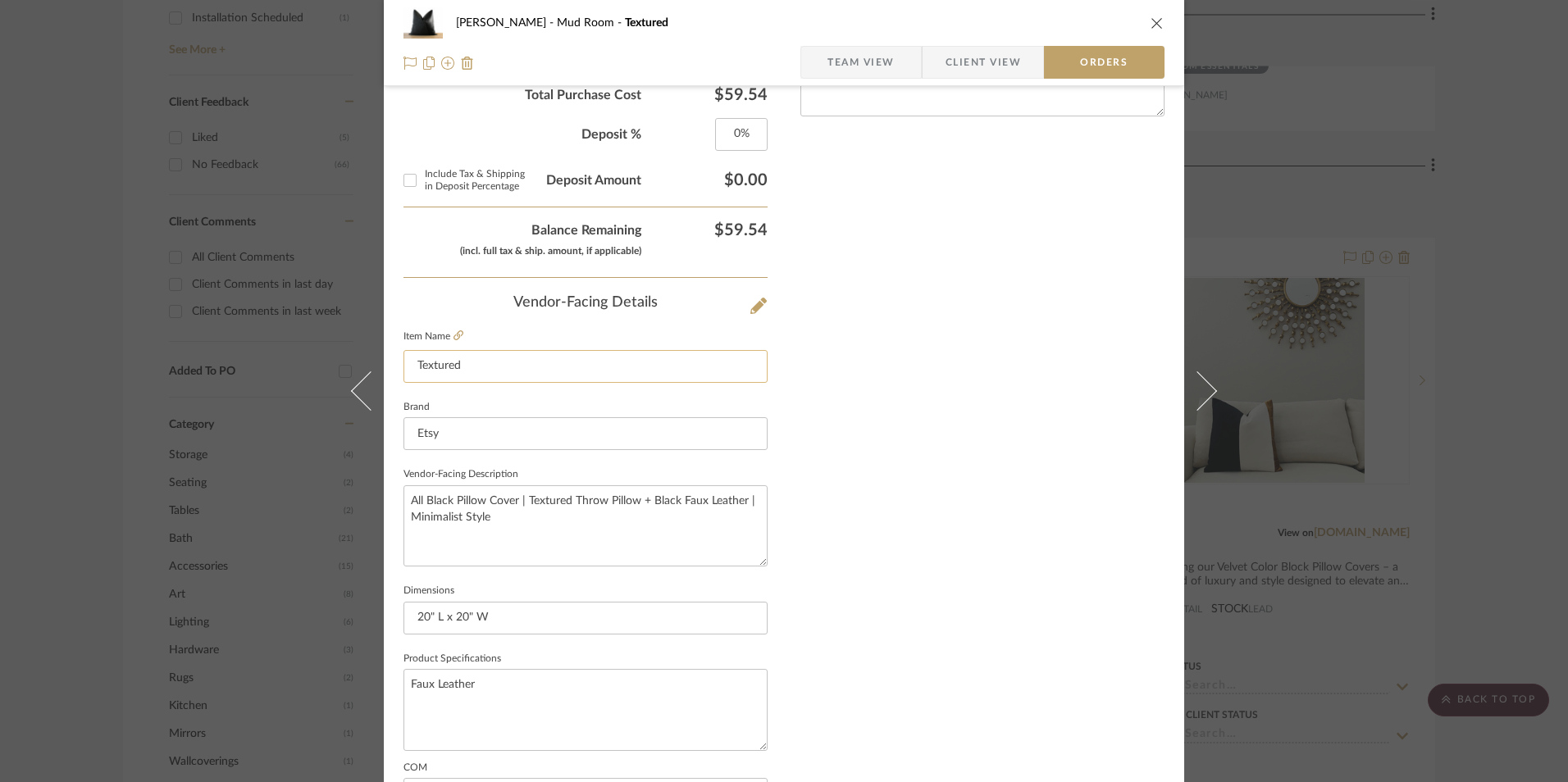
scroll to position [962, 0]
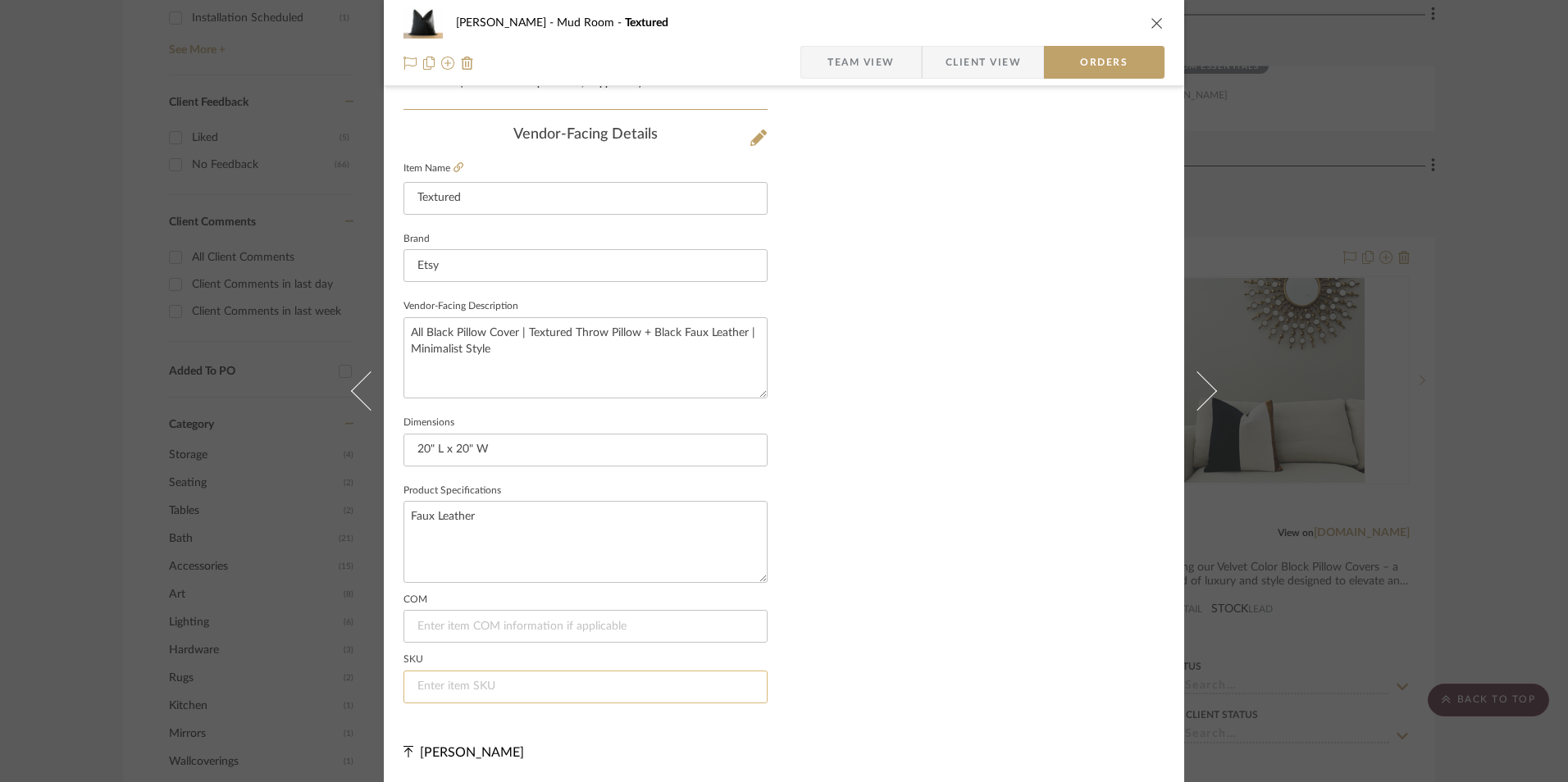
click at [502, 677] on input at bounding box center [586, 687] width 364 height 33
type input "NA"
click at [1150, 26] on icon "close" at bounding box center [1156, 22] width 13 height 13
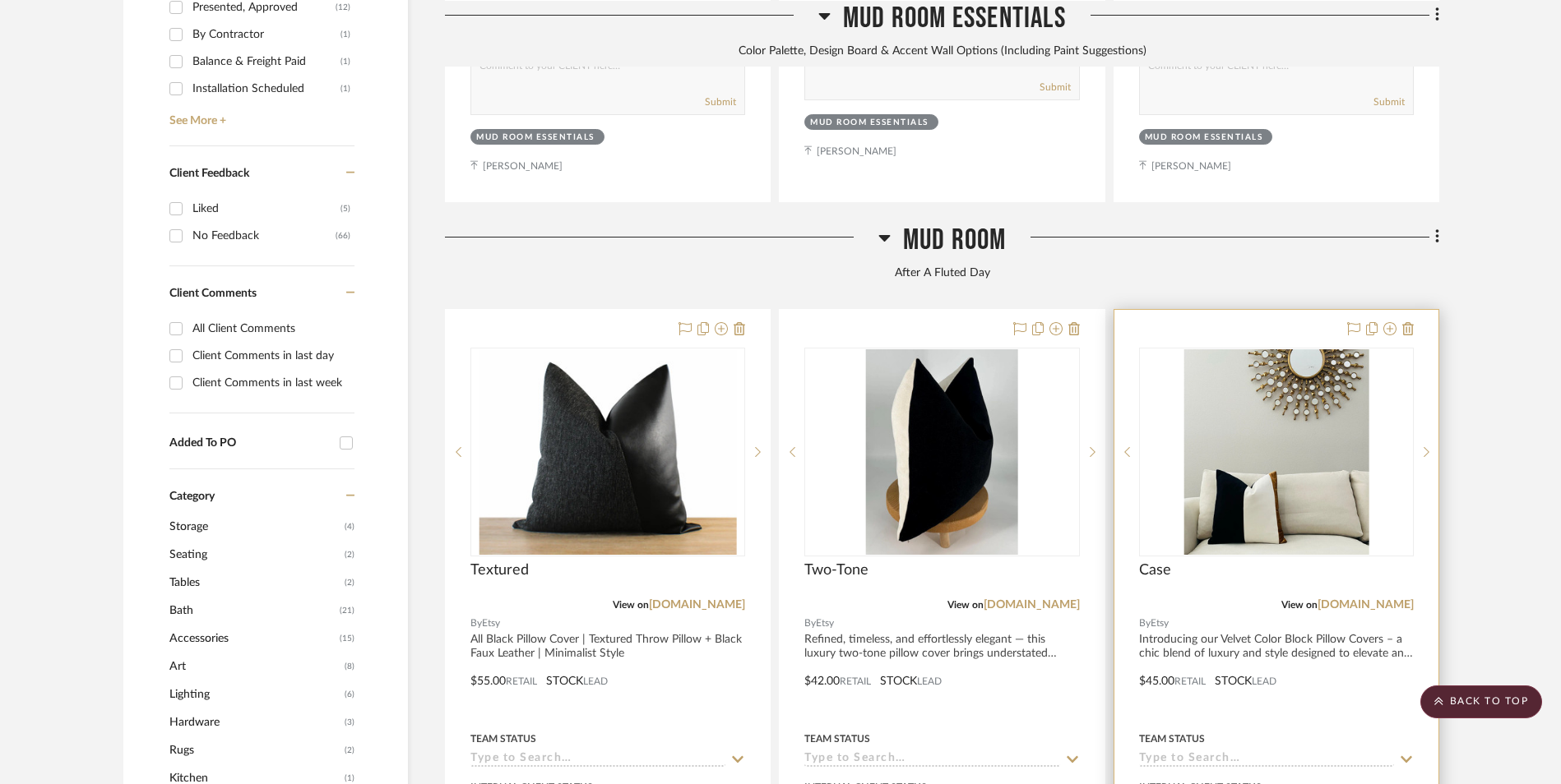
scroll to position [1076, 0]
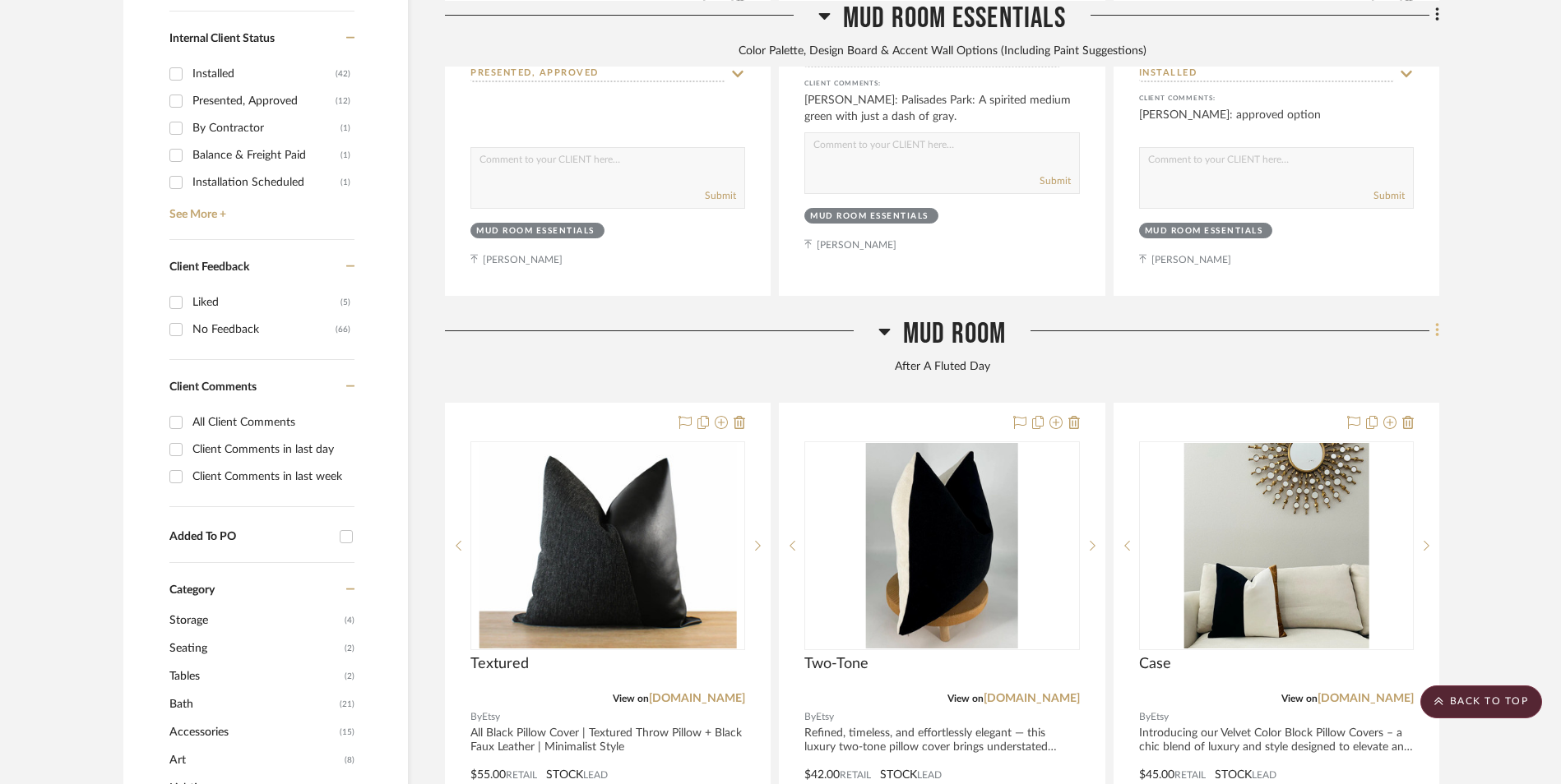
click at [1432, 319] on fa-icon at bounding box center [1435, 332] width 11 height 27
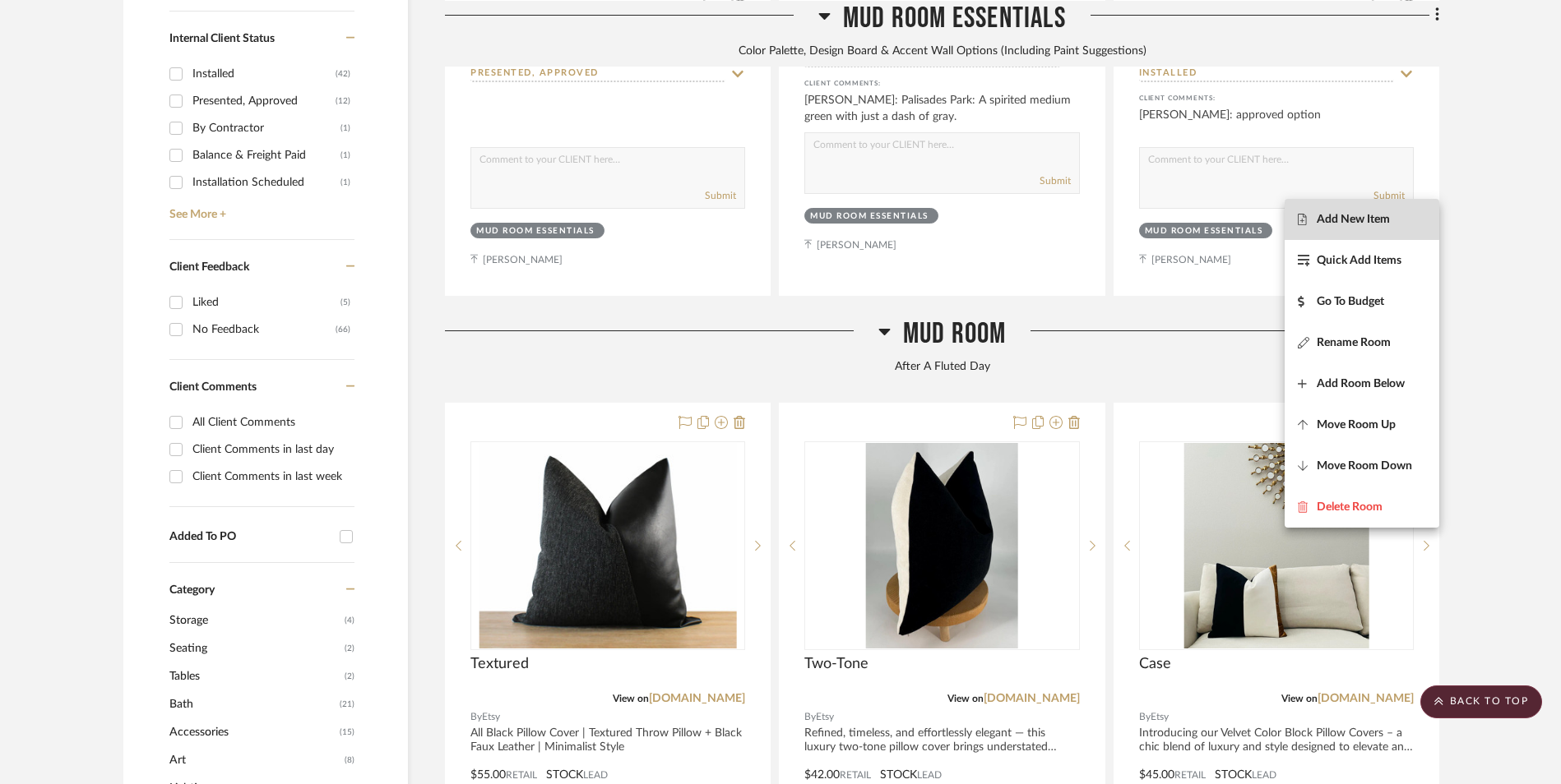
click at [1375, 228] on button "Add New Item" at bounding box center [1362, 219] width 154 height 41
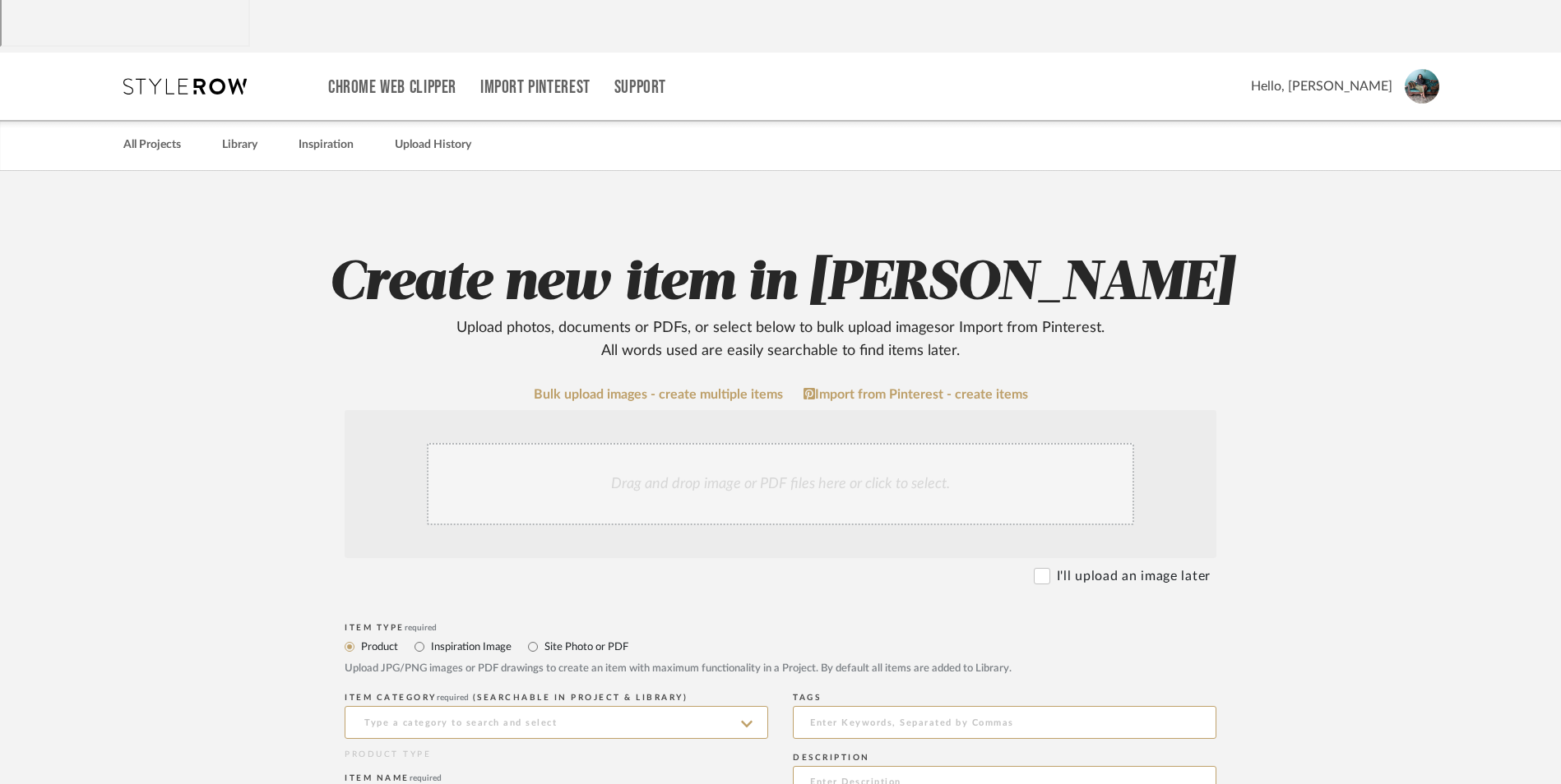
scroll to position [329, 0]
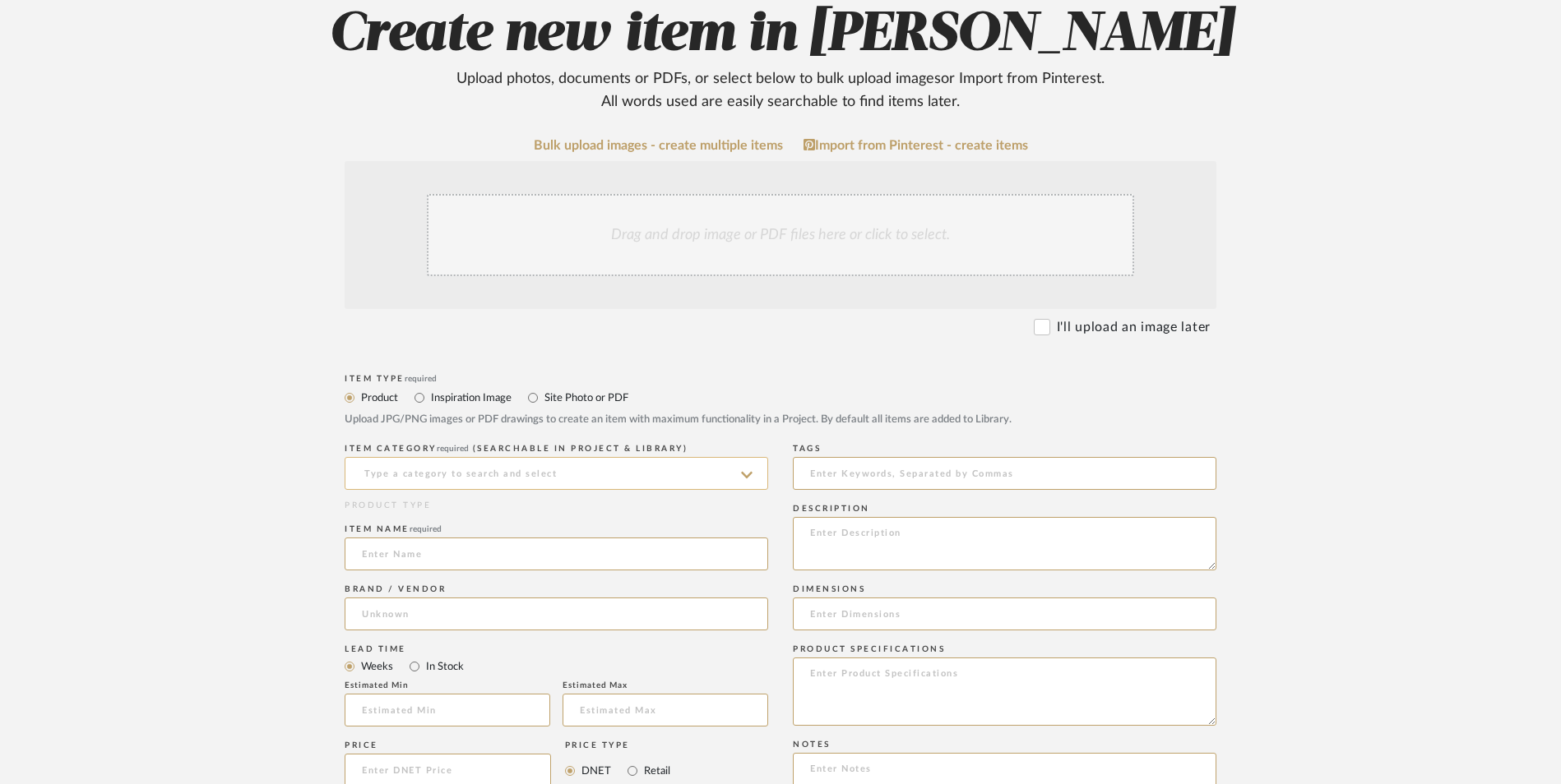
click at [465, 457] on input at bounding box center [556, 473] width 424 height 33
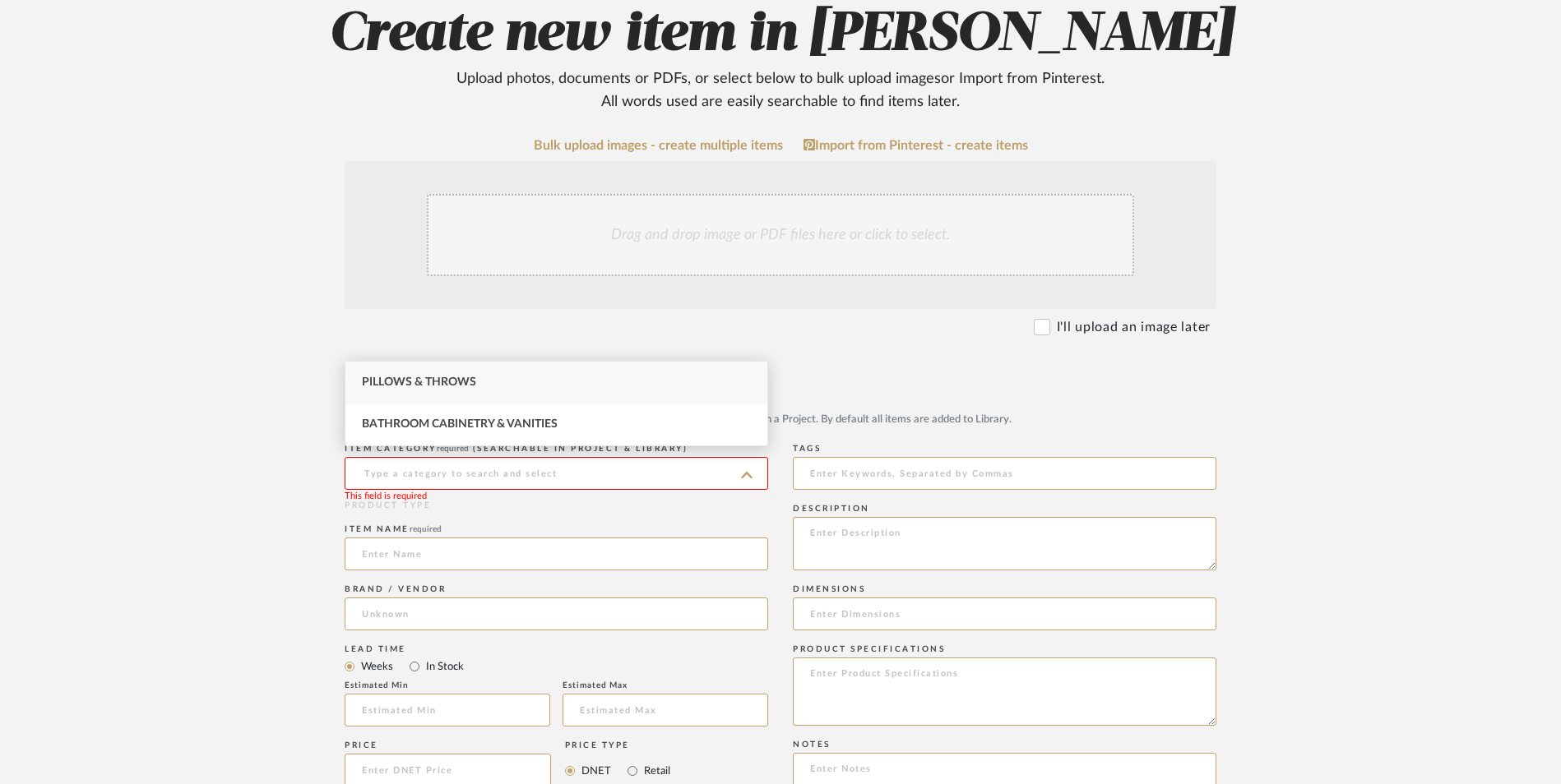
click at [444, 384] on span "Pillows & Throws" at bounding box center [419, 383] width 114 height 12
type input "Pillows & Throws"
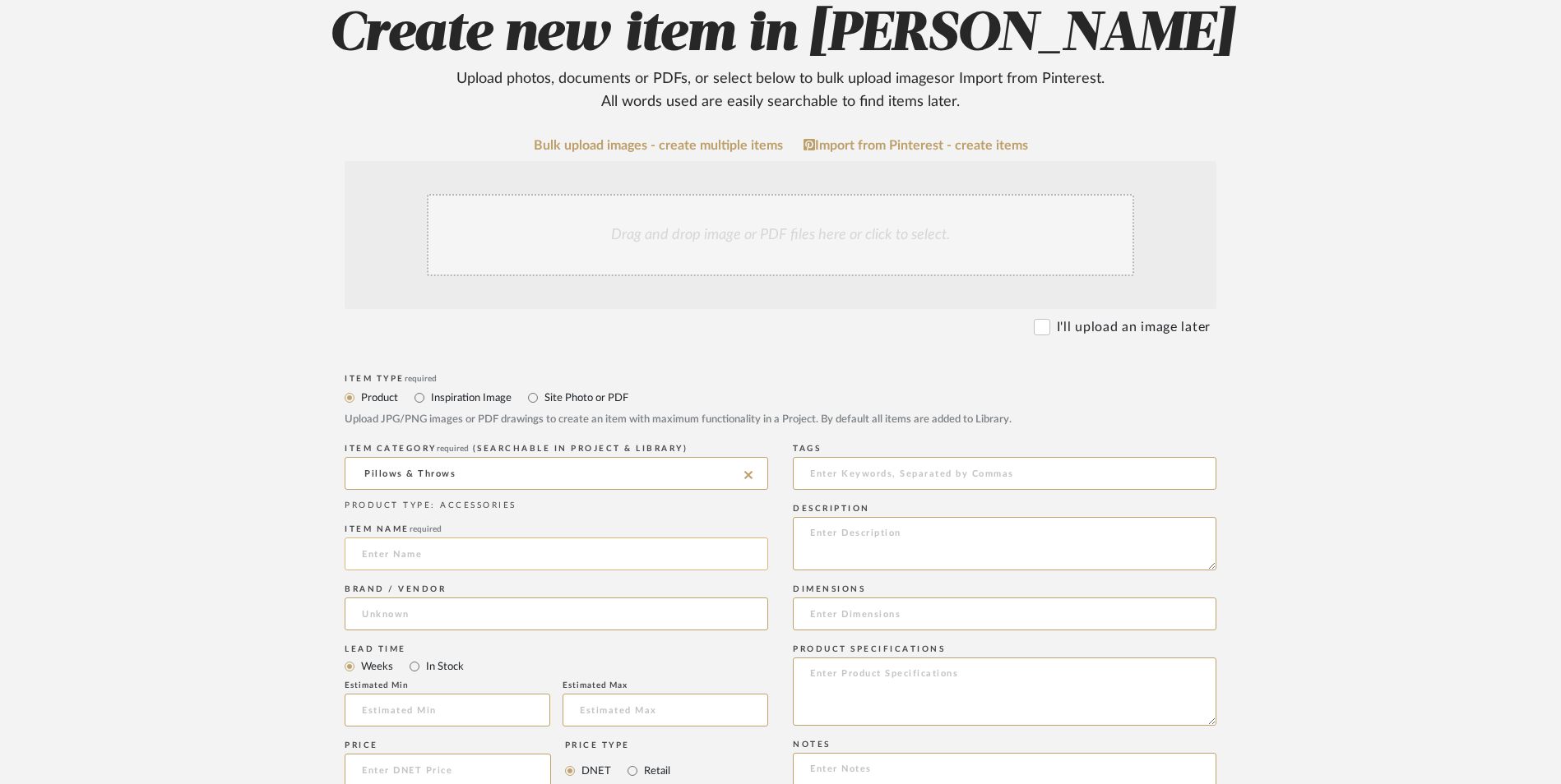
click at [407, 538] on input at bounding box center [556, 554] width 424 height 33
type input "Textured I"
click at [419, 597] on input at bounding box center [556, 614] width 424 height 33
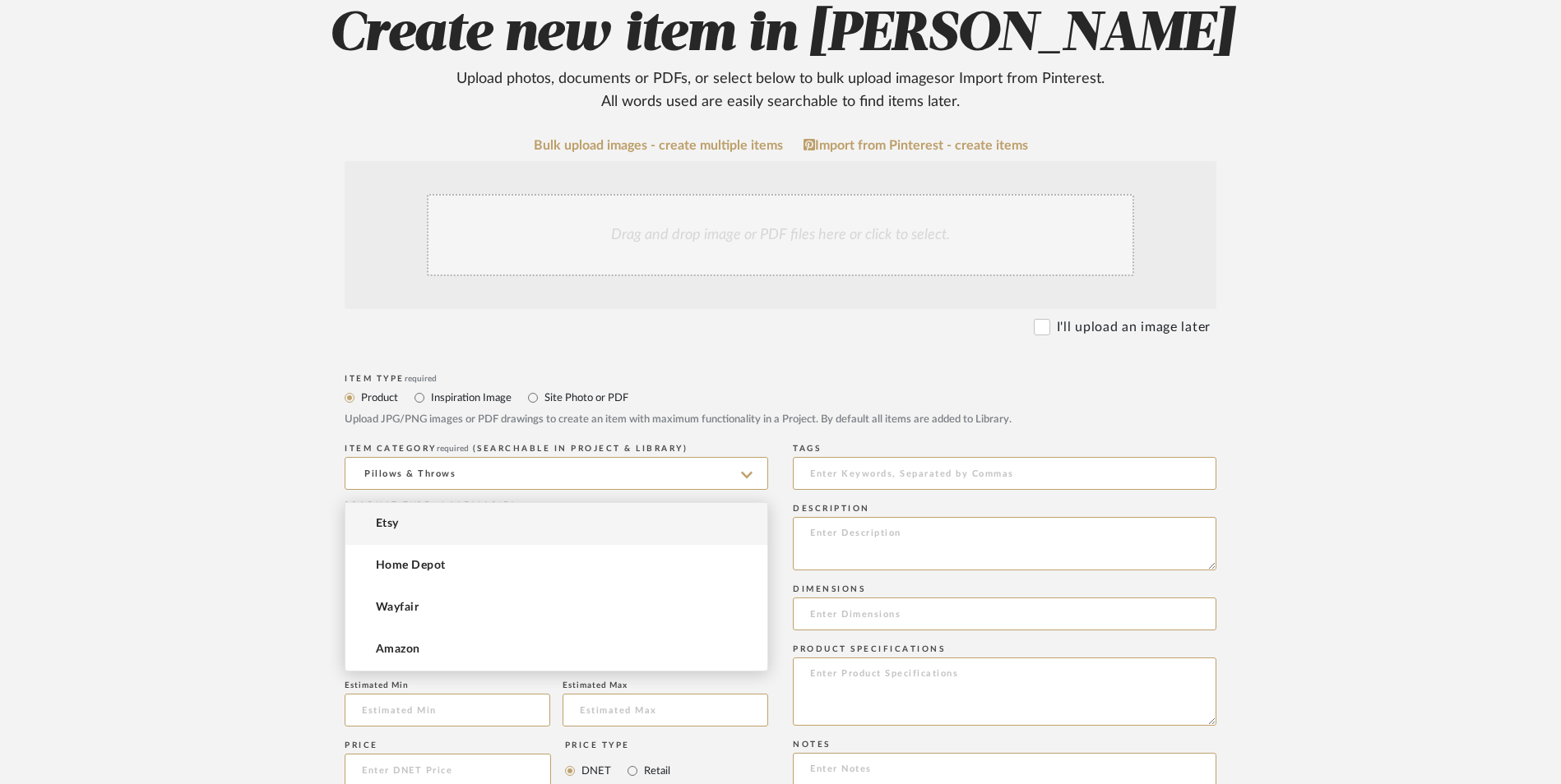
click at [420, 528] on mat-option "Etsy" at bounding box center [556, 523] width 422 height 42
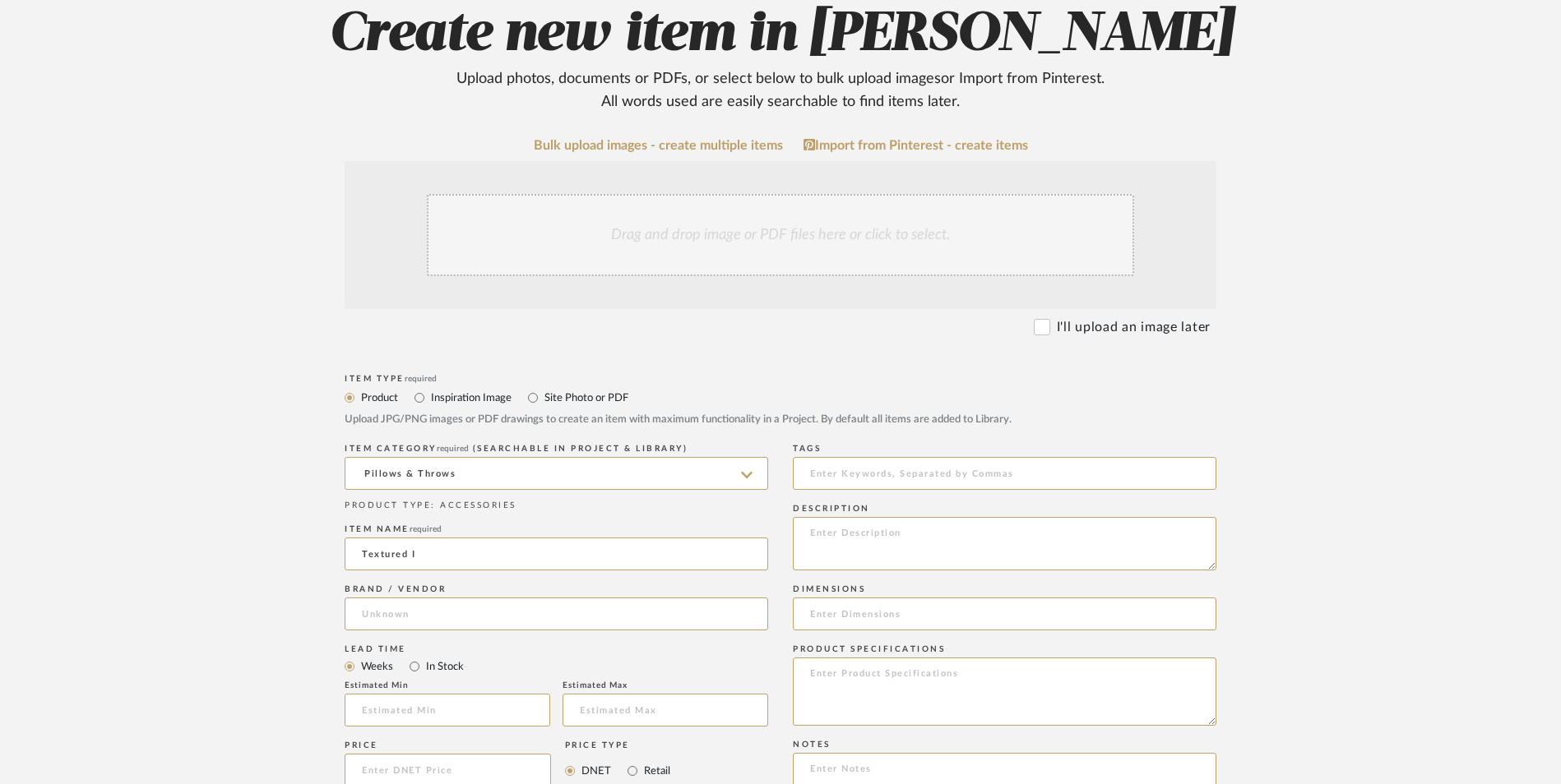
type input "Etsy"
click at [422, 694] on input "text" at bounding box center [447, 710] width 205 height 33
click at [420, 657] on input "In Stock" at bounding box center [414, 666] width 20 height 20
radio input "true"
drag, startPoint x: 636, startPoint y: 635, endPoint x: 582, endPoint y: 637, distance: 54.0
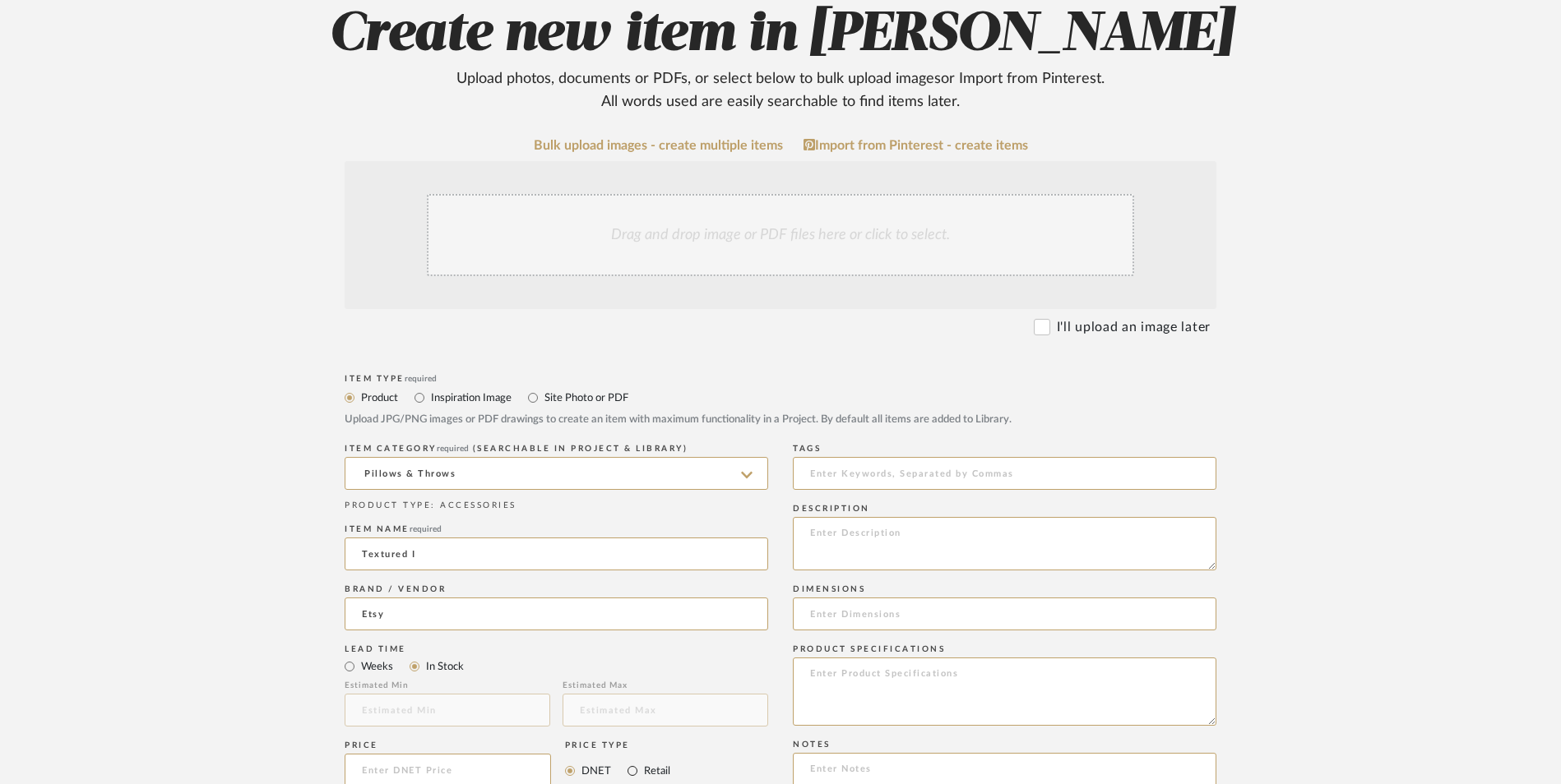
click at [630, 761] on input "Retail" at bounding box center [632, 770] width 20 height 20
radio input "true"
click at [495, 754] on input at bounding box center [448, 770] width 206 height 33
type input "$55.00"
click at [256, 544] on upload-items "Create new item in [PERSON_NAME] Upload photos, documents or PDFs, or select be…" at bounding box center [780, 646] width 1561 height 1450
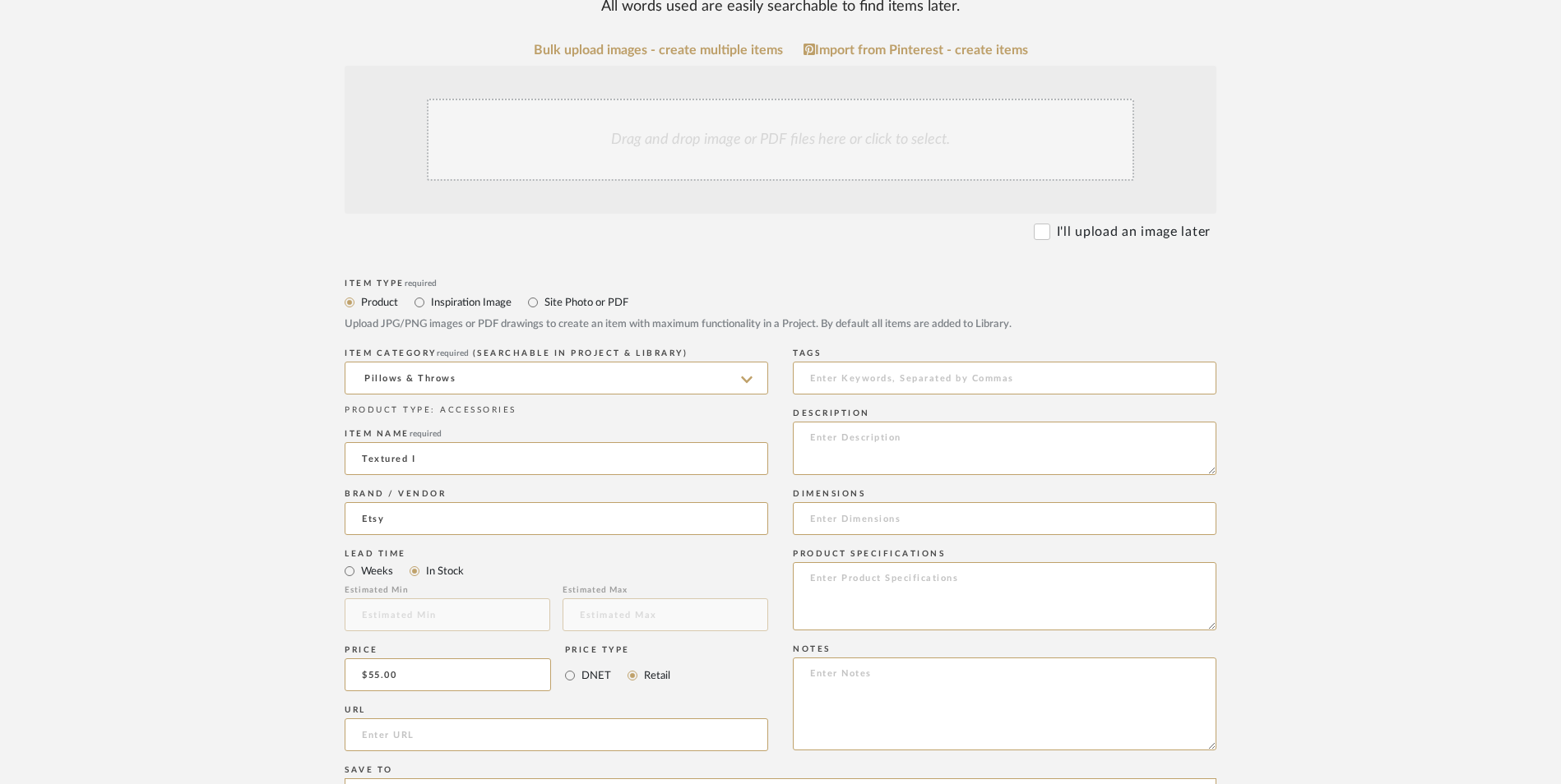
scroll to position [575, 0]
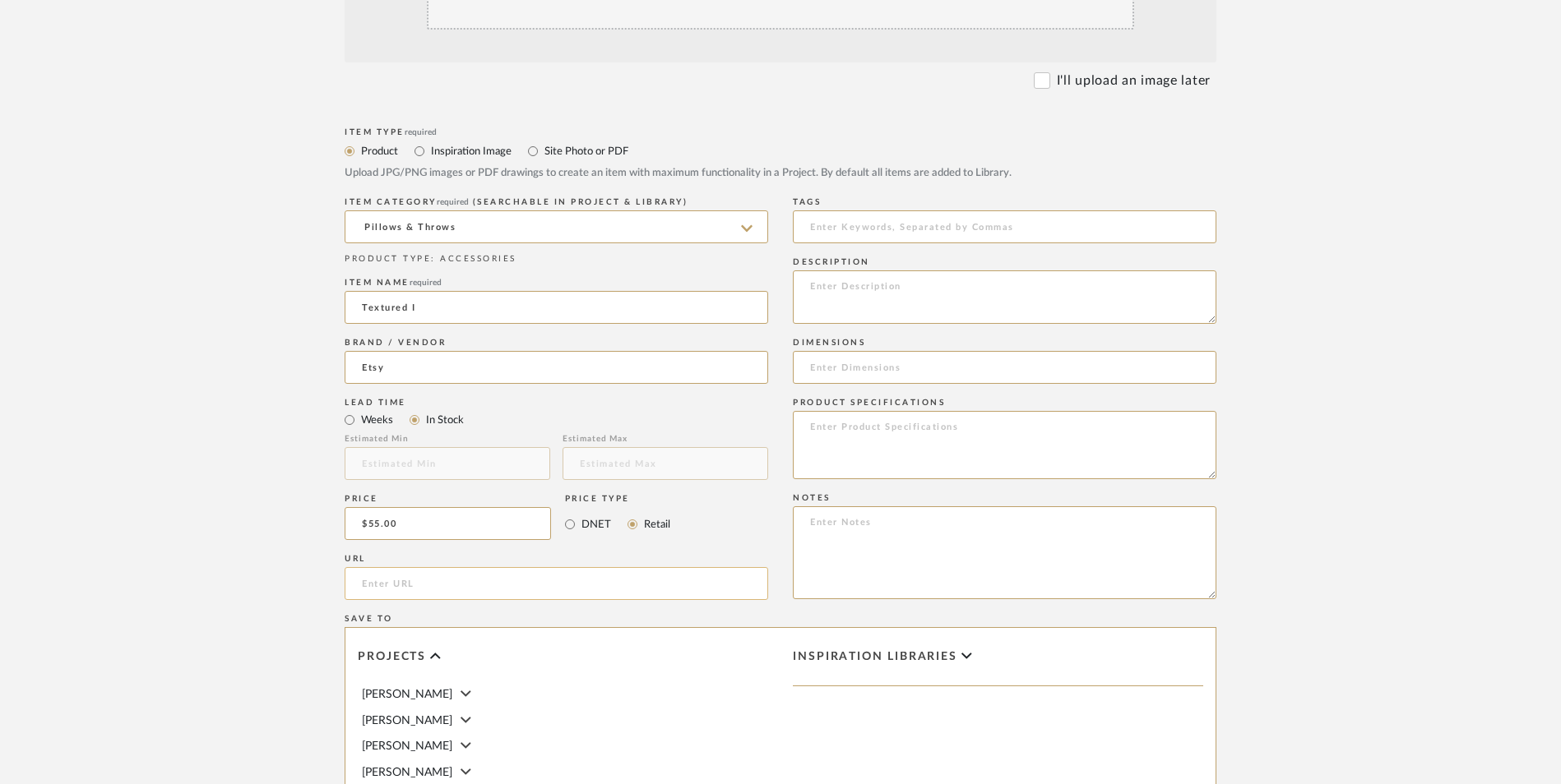
click at [468, 568] on input "url" at bounding box center [556, 584] width 424 height 33
paste input "[URL][DOMAIN_NAME]"
type input "[URL][DOMAIN_NAME]"
click at [246, 497] on upload-items "Create new item in [PERSON_NAME] Upload photos, documents or PDFs, or select be…" at bounding box center [780, 400] width 1561 height 1450
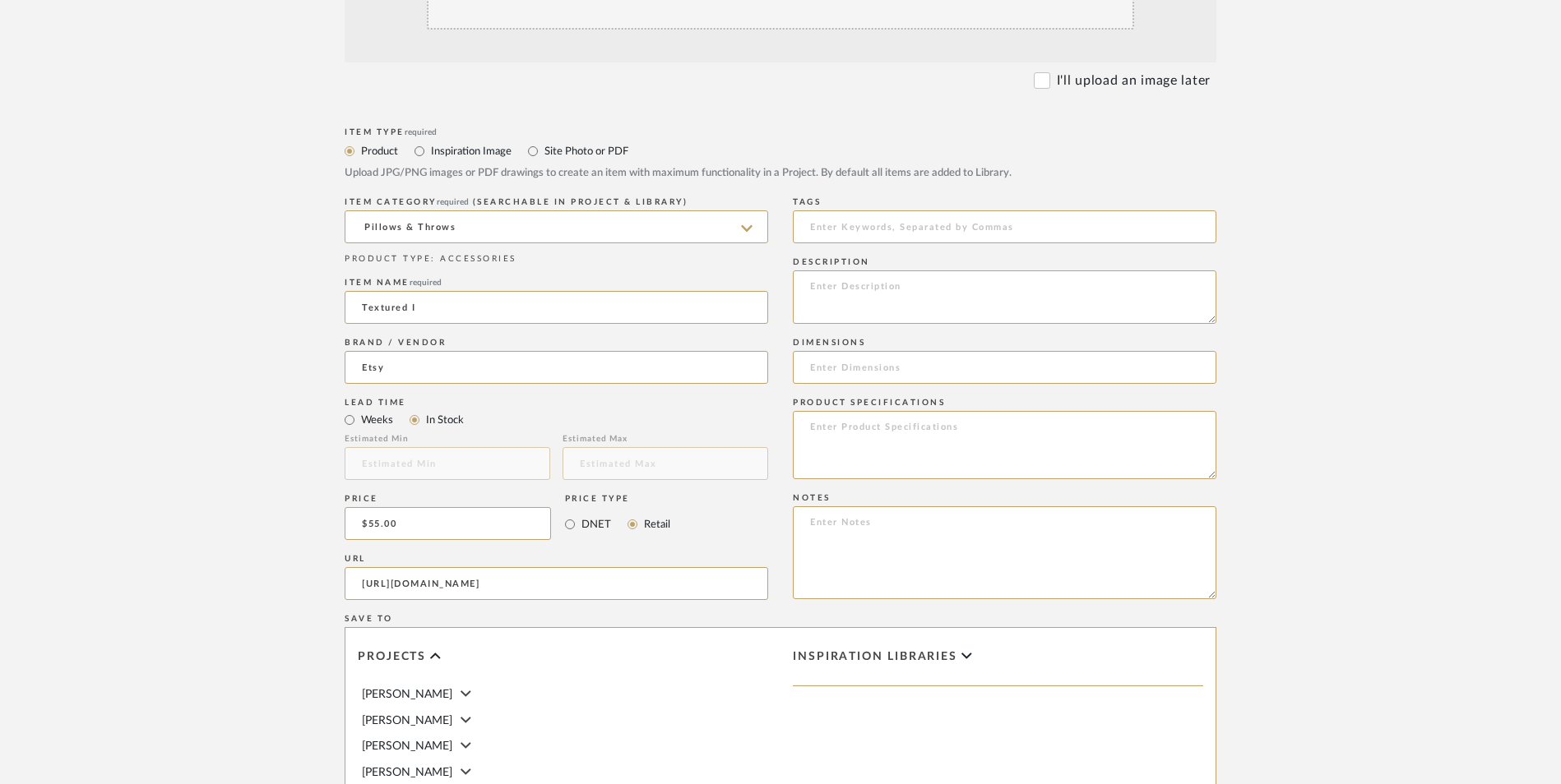
scroll to position [0, 0]
click at [989, 506] on textarea at bounding box center [1004, 552] width 424 height 93
paste textarea "Option 1: ETA: SKU: Reviews - Stars Return | Refund Policy:"
drag, startPoint x: 900, startPoint y: 422, endPoint x: 800, endPoint y: 417, distance: 100.1
click at [800, 506] on textarea "Option 1: ETA: SKU: Reviews - Stars Return | Refund Policy:" at bounding box center [1004, 552] width 424 height 93
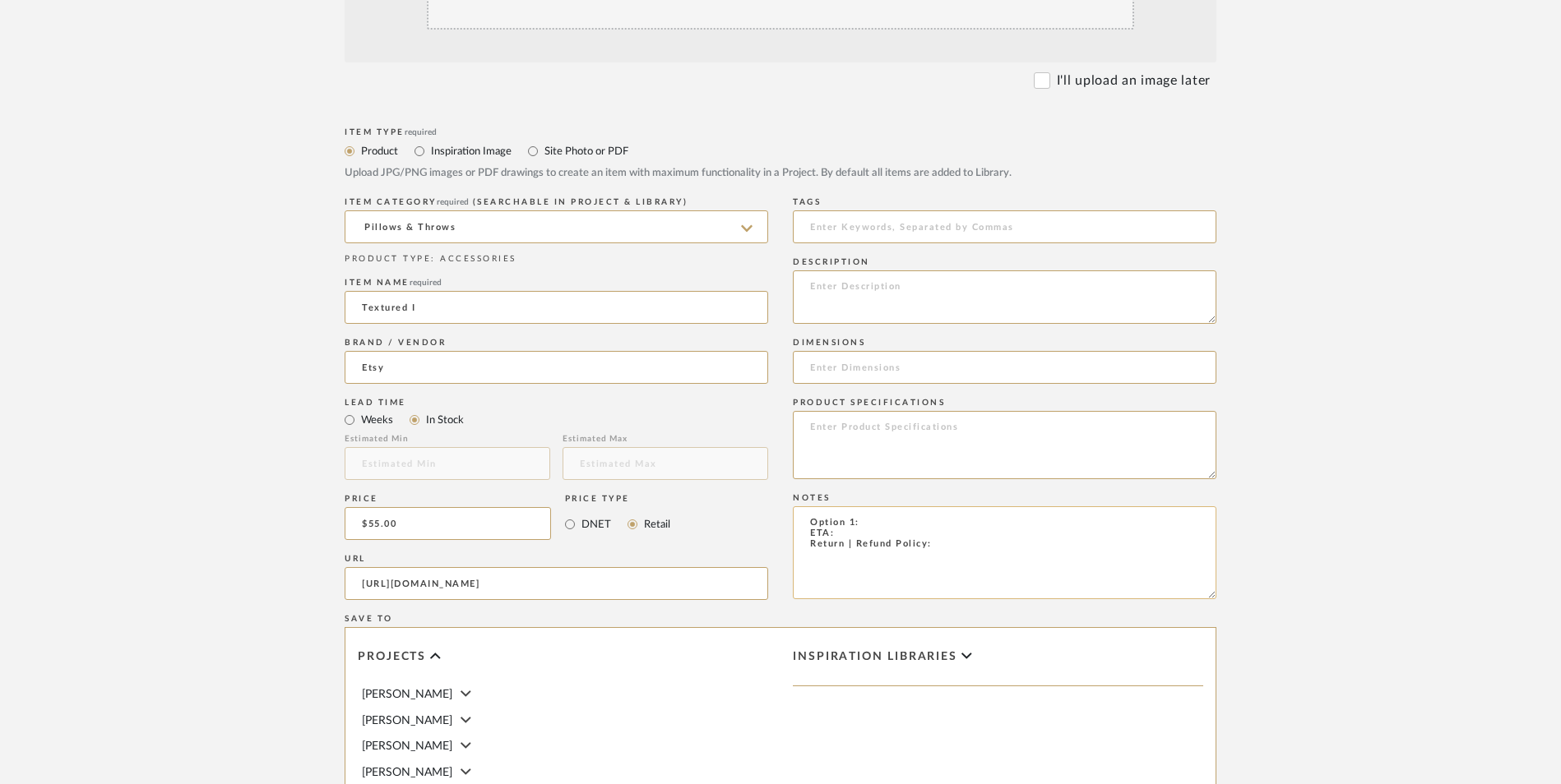
click at [857, 506] on textarea "Option 1: ETA: Return | Refund Policy:" at bounding box center [1004, 552] width 424 height 93
click at [876, 506] on textarea "Option 2: ETA: Return | Refund Policy:" at bounding box center [1004, 552] width 424 height 93
click at [851, 506] on textarea "Option 2: Pillows ETA: Return | Refund Policy:" at bounding box center [1004, 552] width 424 height 93
type textarea "Option 2: Pillows ETA: [DATE] Return | Refund Policy:"
click at [839, 351] on input at bounding box center [1004, 367] width 424 height 33
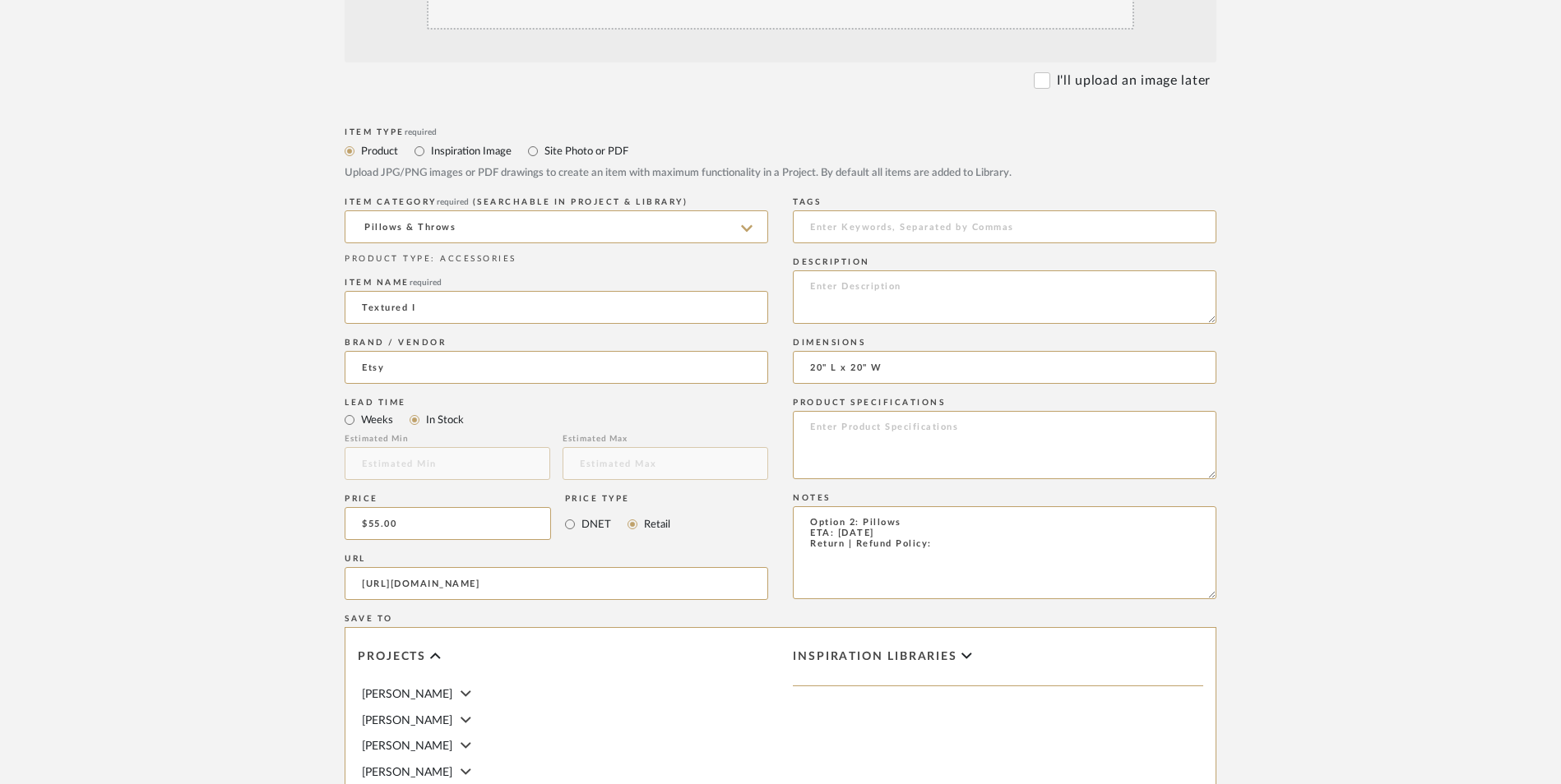
type input "20" L x 20" W"
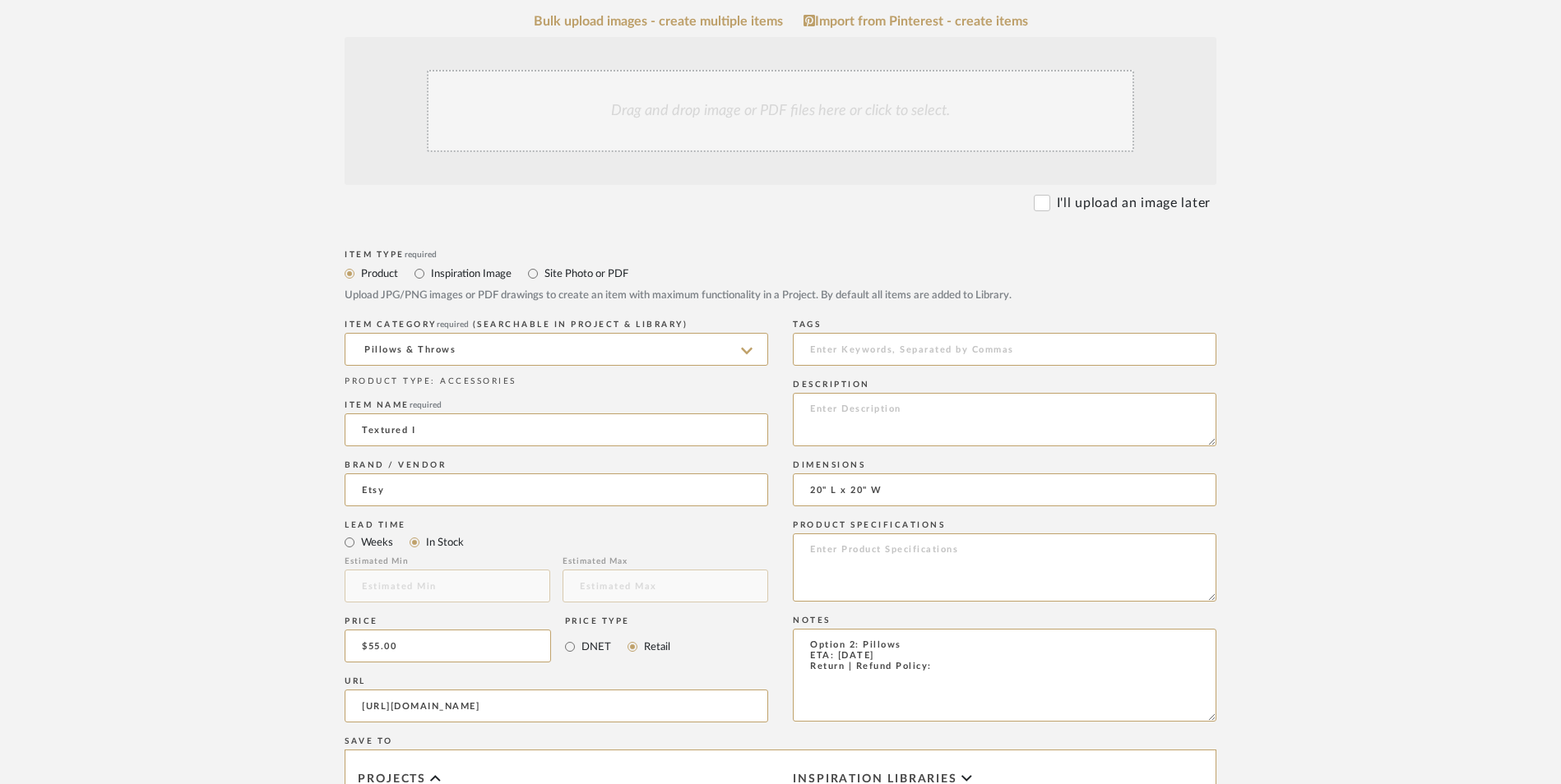
scroll to position [246, 0]
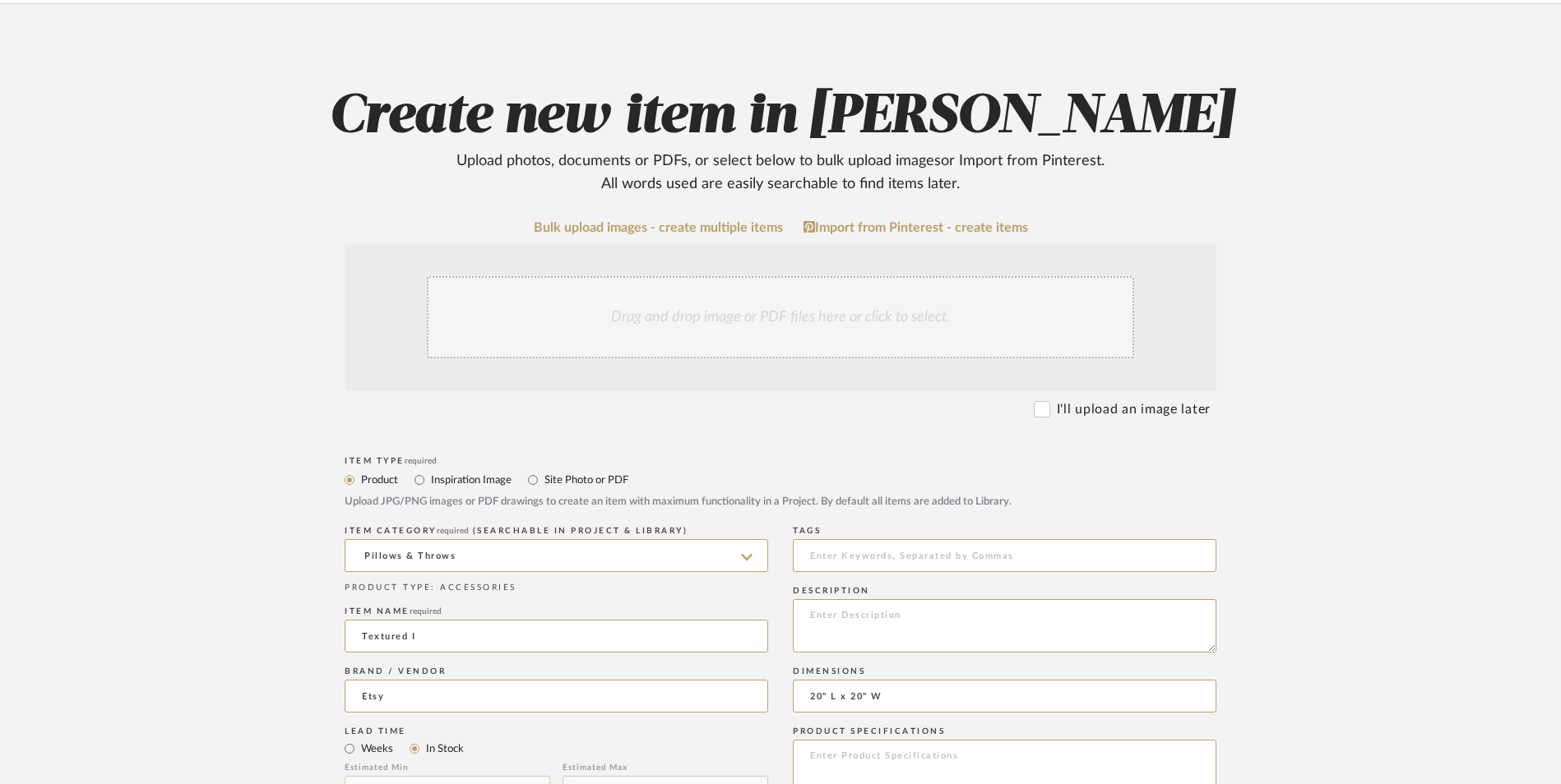
click at [690, 276] on div "Drag and drop image or PDF files here or click to select." at bounding box center [781, 317] width 708 height 82
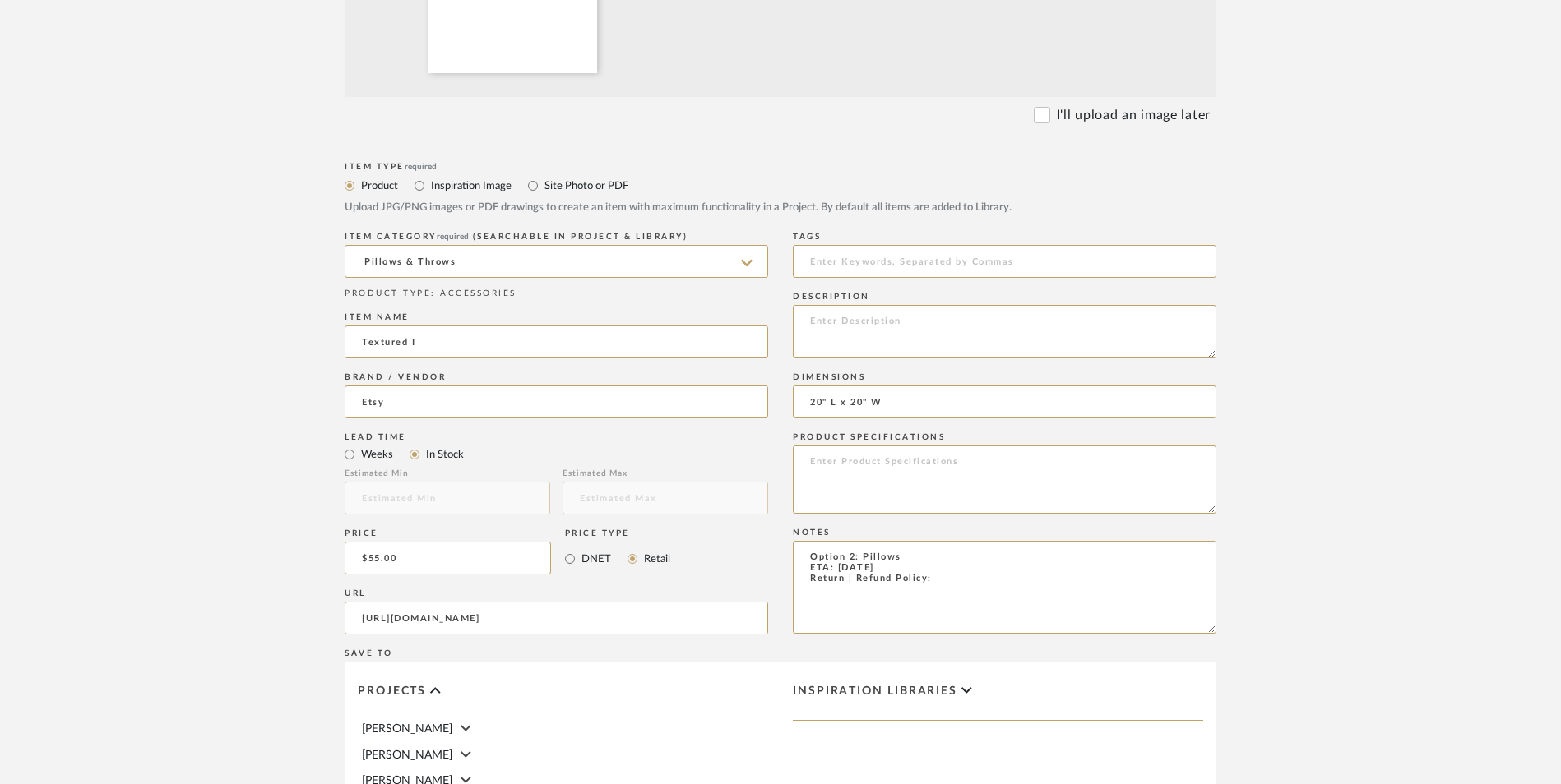
scroll to position [822, 0]
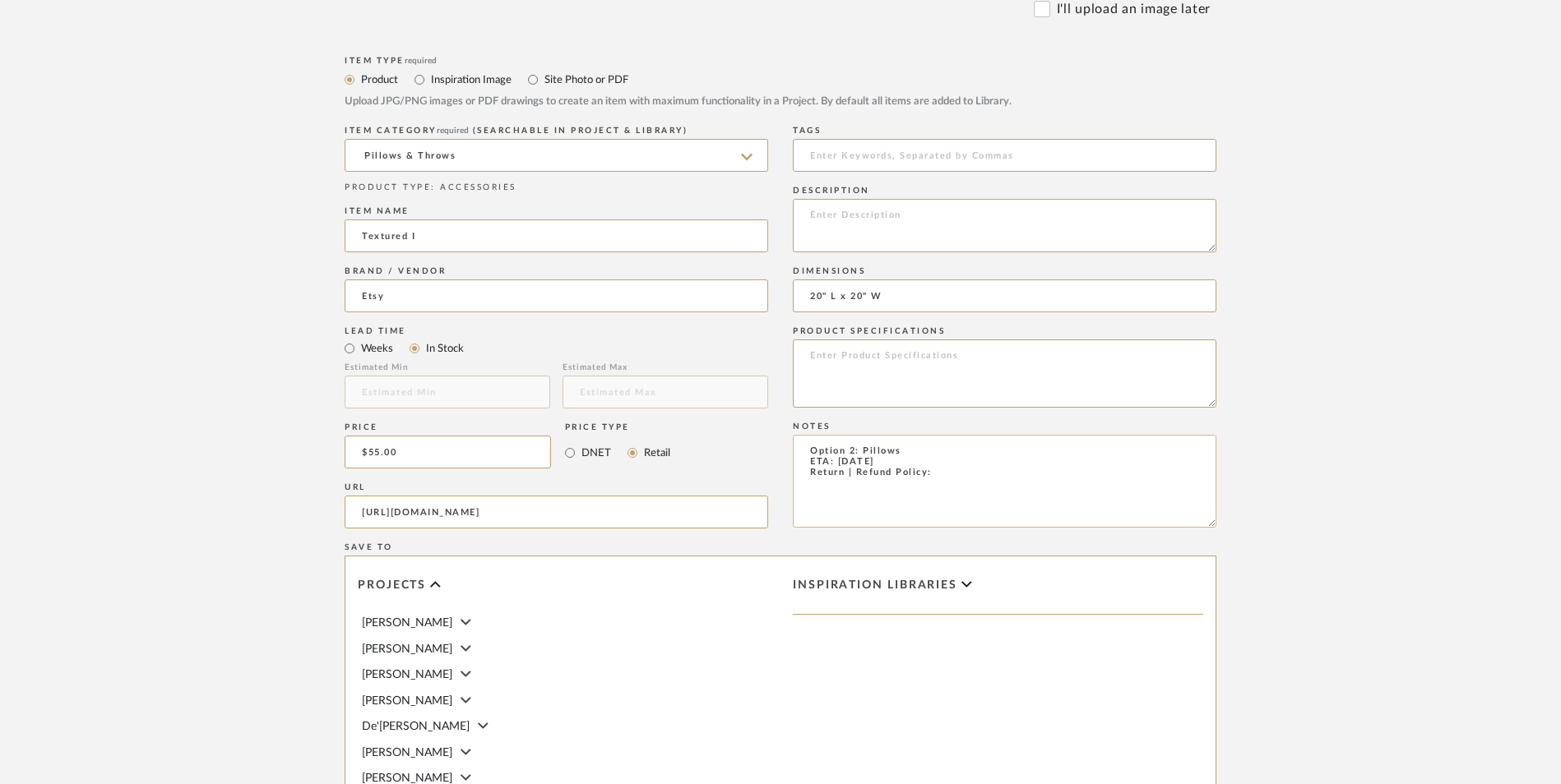
click at [942, 435] on textarea "Option 2: Pillows ETA: [DATE] Return | Refund Policy:" at bounding box center [1004, 481] width 424 height 93
click at [950, 435] on textarea "Option 2: Pillows ETA: [DATE] Return | Refund Policy:" at bounding box center [1004, 481] width 424 height 93
type textarea "Option 2: Pillows ETA: [DATE] Return | Refund Policy: 7 Days From Delivery"
click at [883, 199] on textarea at bounding box center [1004, 225] width 424 height 54
paste textarea "Modern Black & White Décor → White and Black Textured Throw Pillow + Muted Gold…"
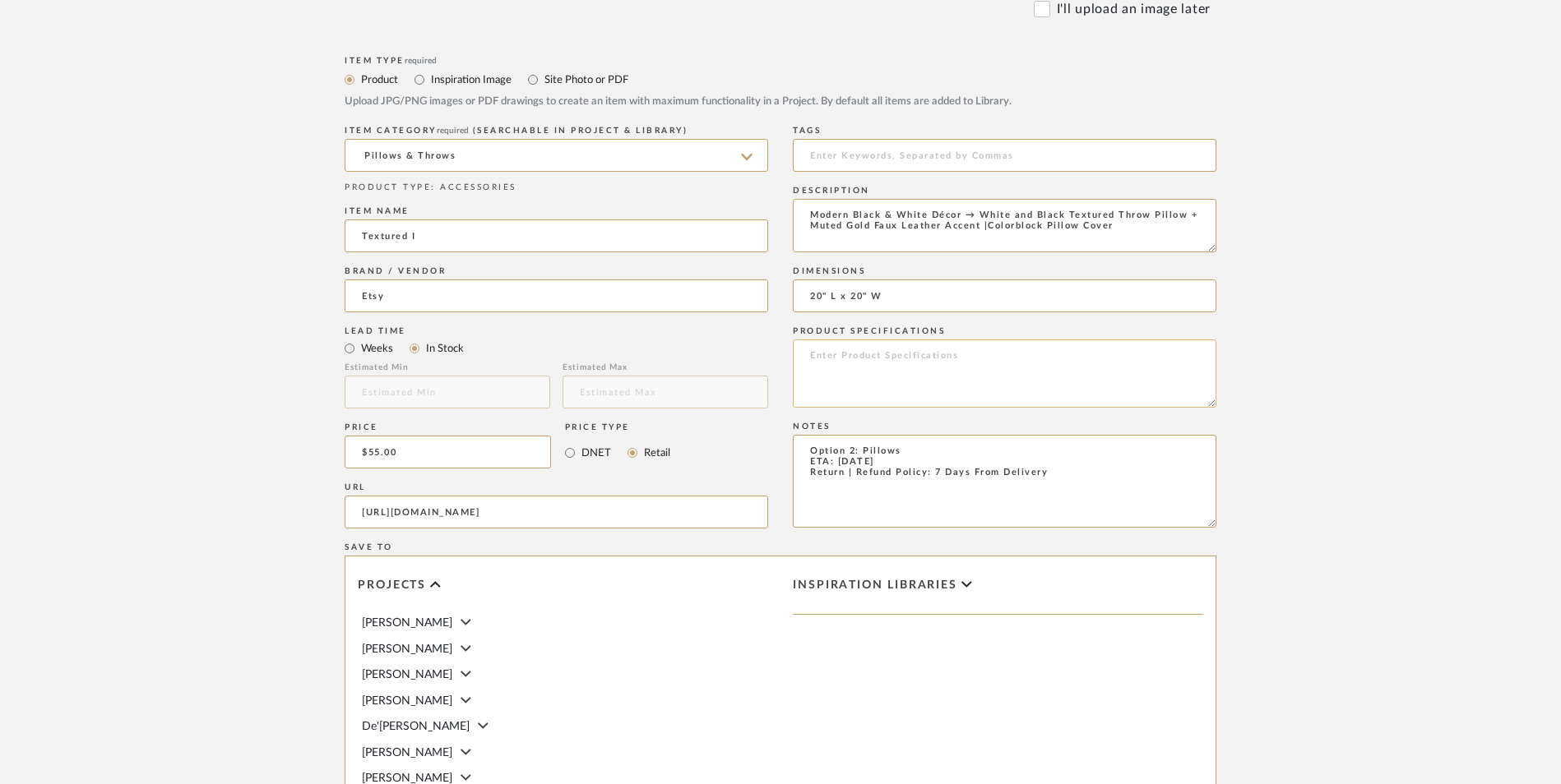
type textarea "Modern Black & White Décor → White and Black Textured Throw Pillow + Muted Gold…"
click at [958, 339] on textarea at bounding box center [1004, 373] width 424 height 68
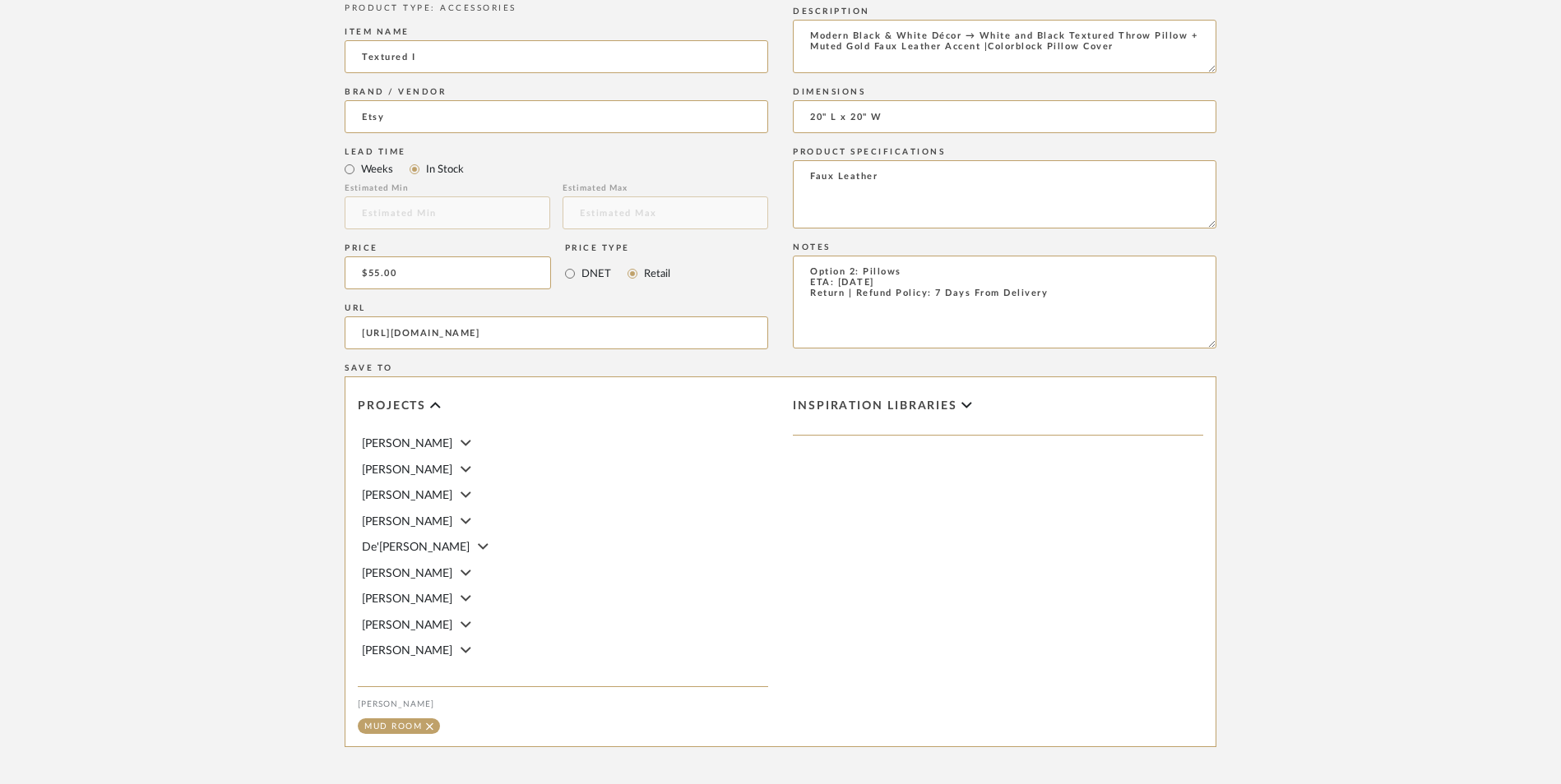
scroll to position [1035, 0]
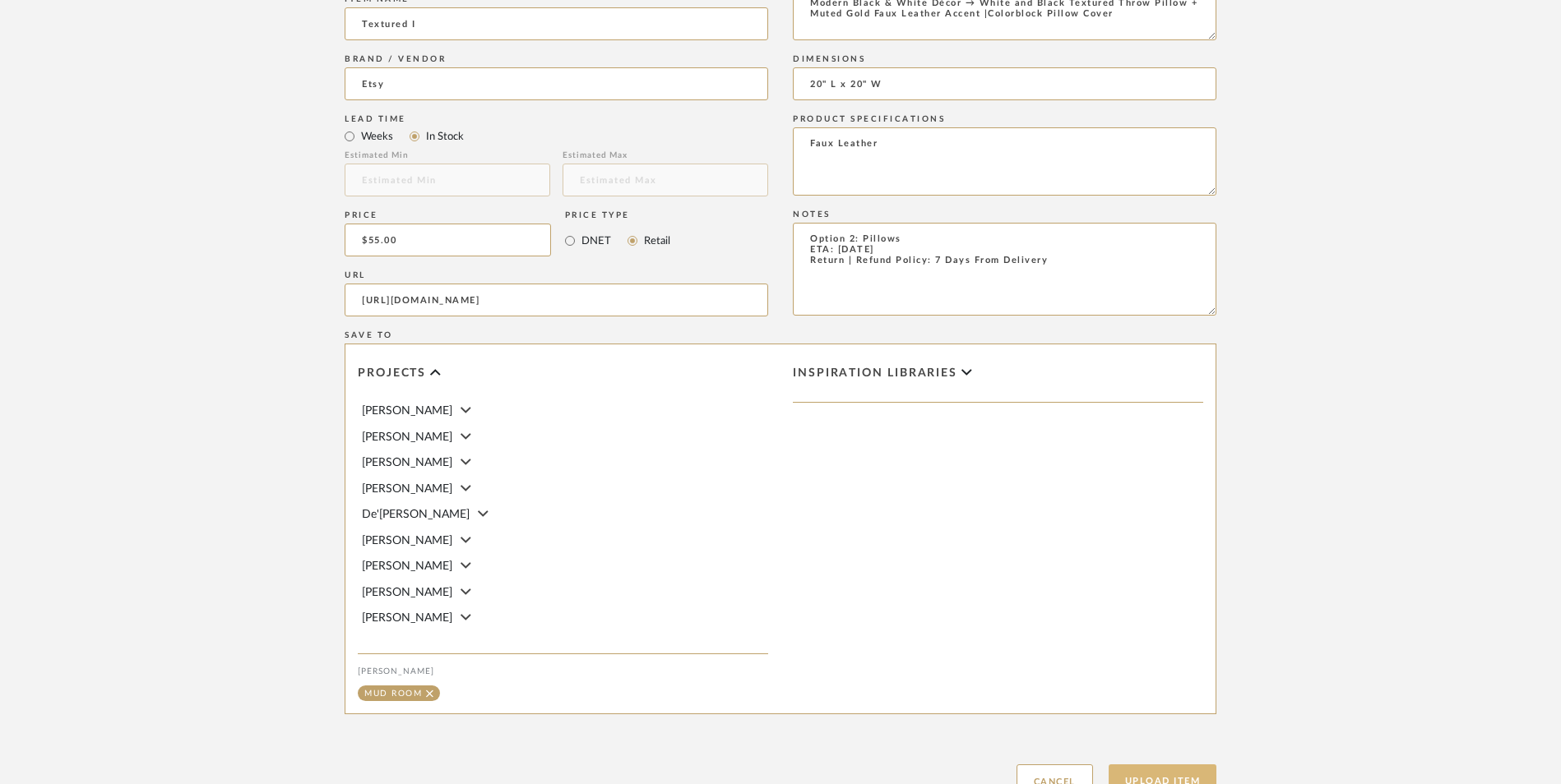
type textarea "Faux Leather"
click at [1162, 764] on button "Upload Item" at bounding box center [1162, 781] width 108 height 34
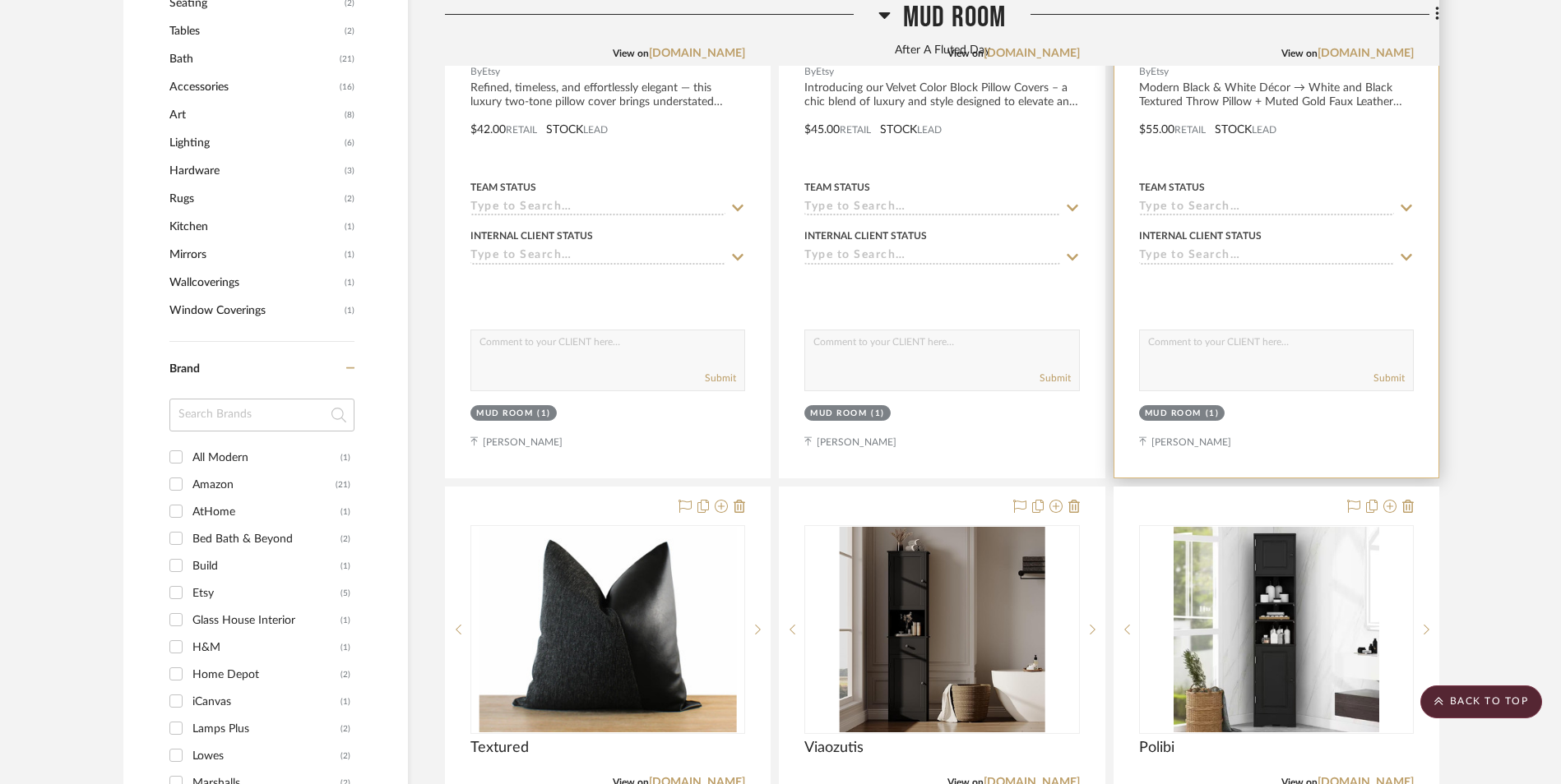
scroll to position [1733, 0]
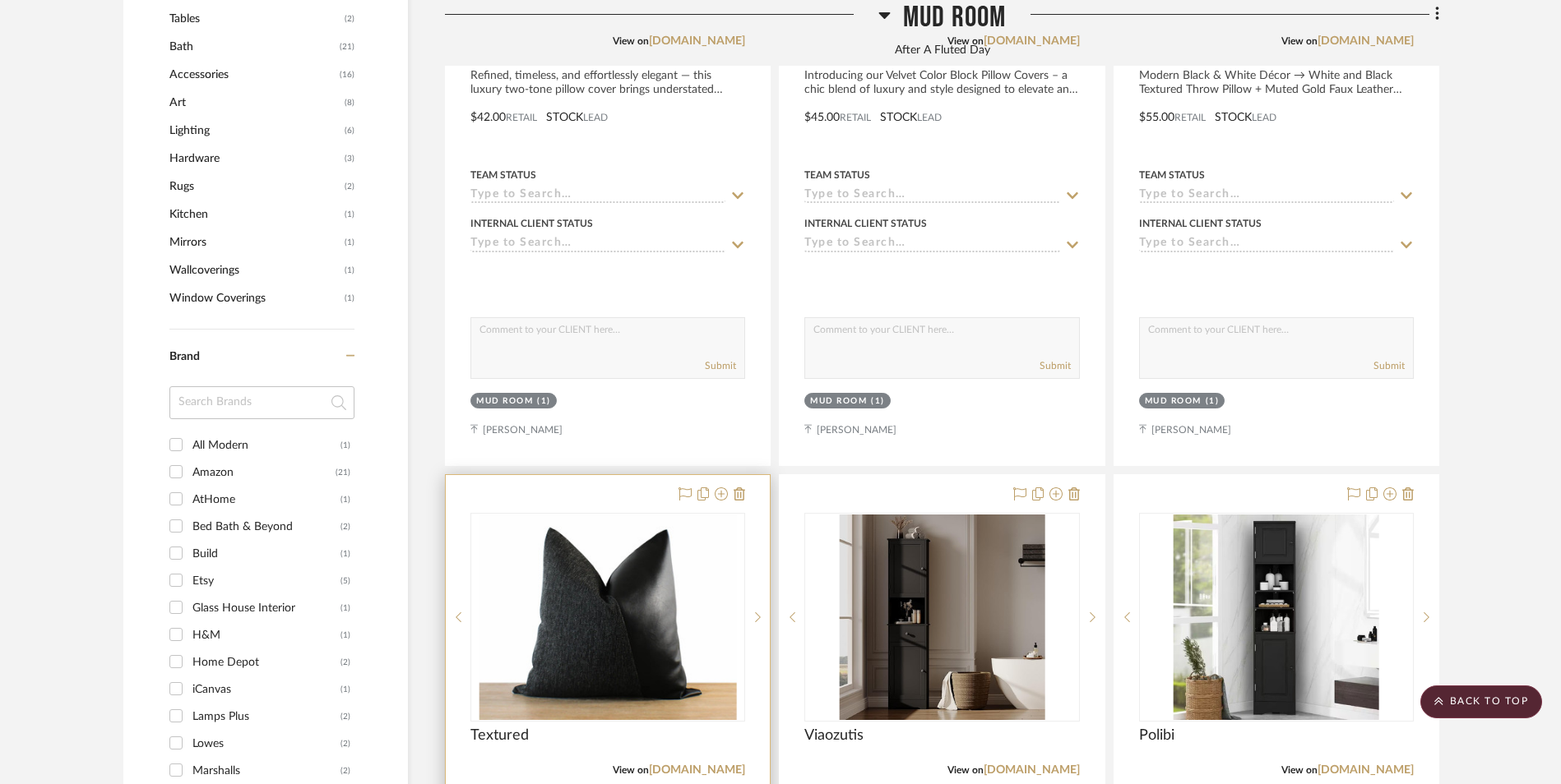
click at [652, 515] on img "0" at bounding box center [608, 617] width 257 height 205
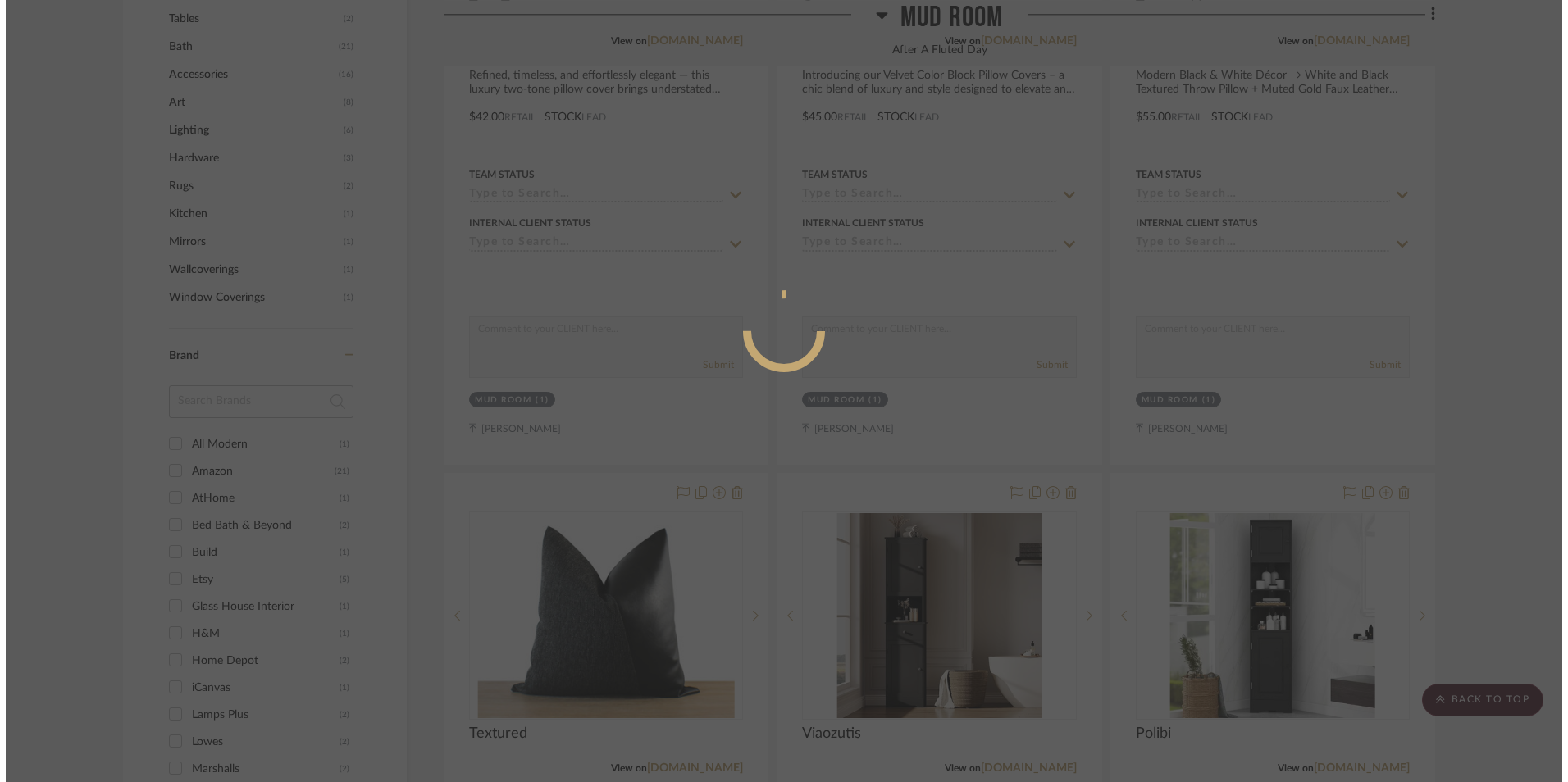
scroll to position [0, 0]
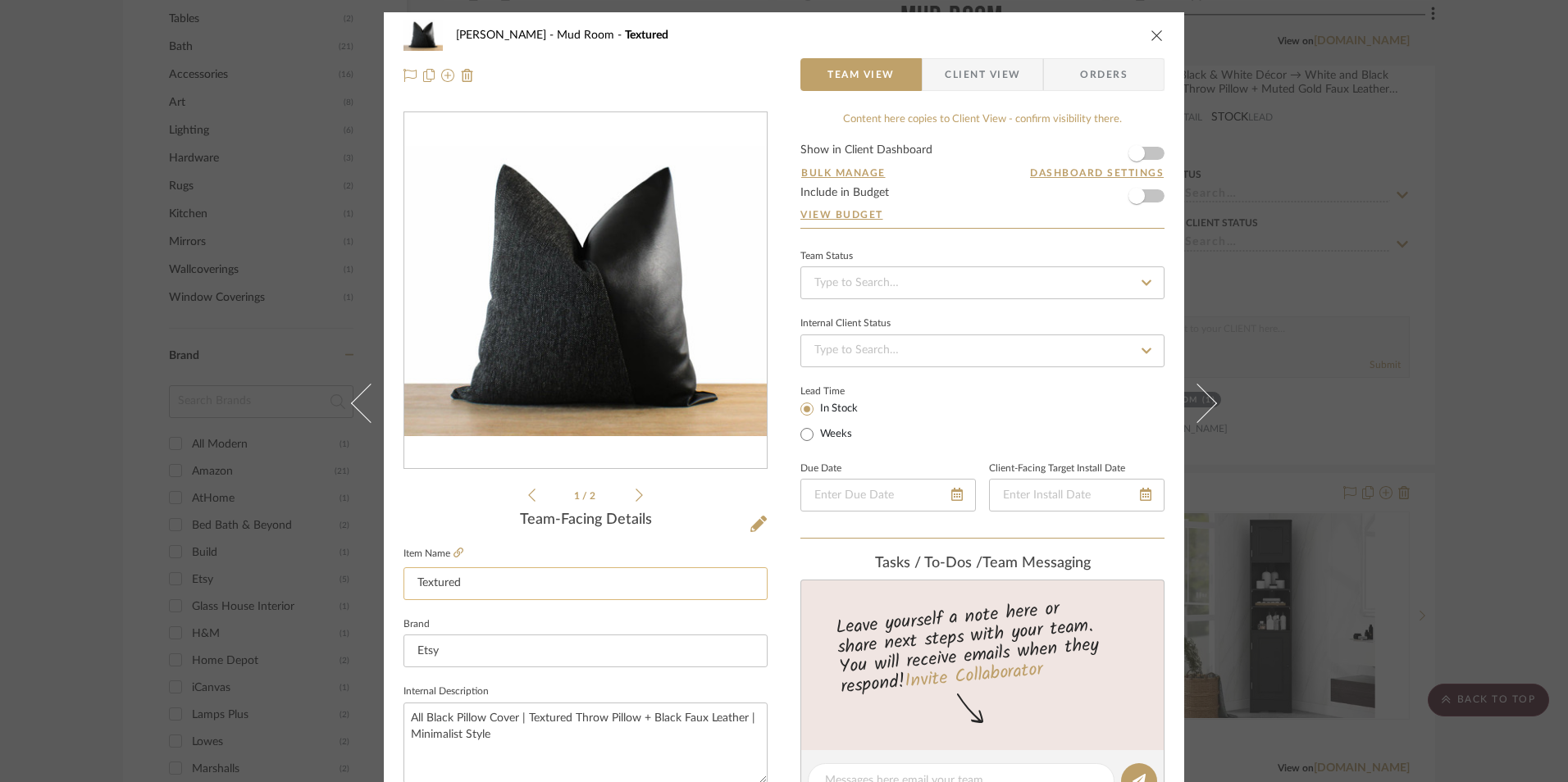
click at [516, 573] on input "Textured" at bounding box center [586, 584] width 364 height 33
type input "Textured II"
click at [763, 554] on div "[PERSON_NAME] Mud Room Textured Team View Client View Orders 1 / 2 Team-Facing …" at bounding box center [784, 769] width 801 height 1515
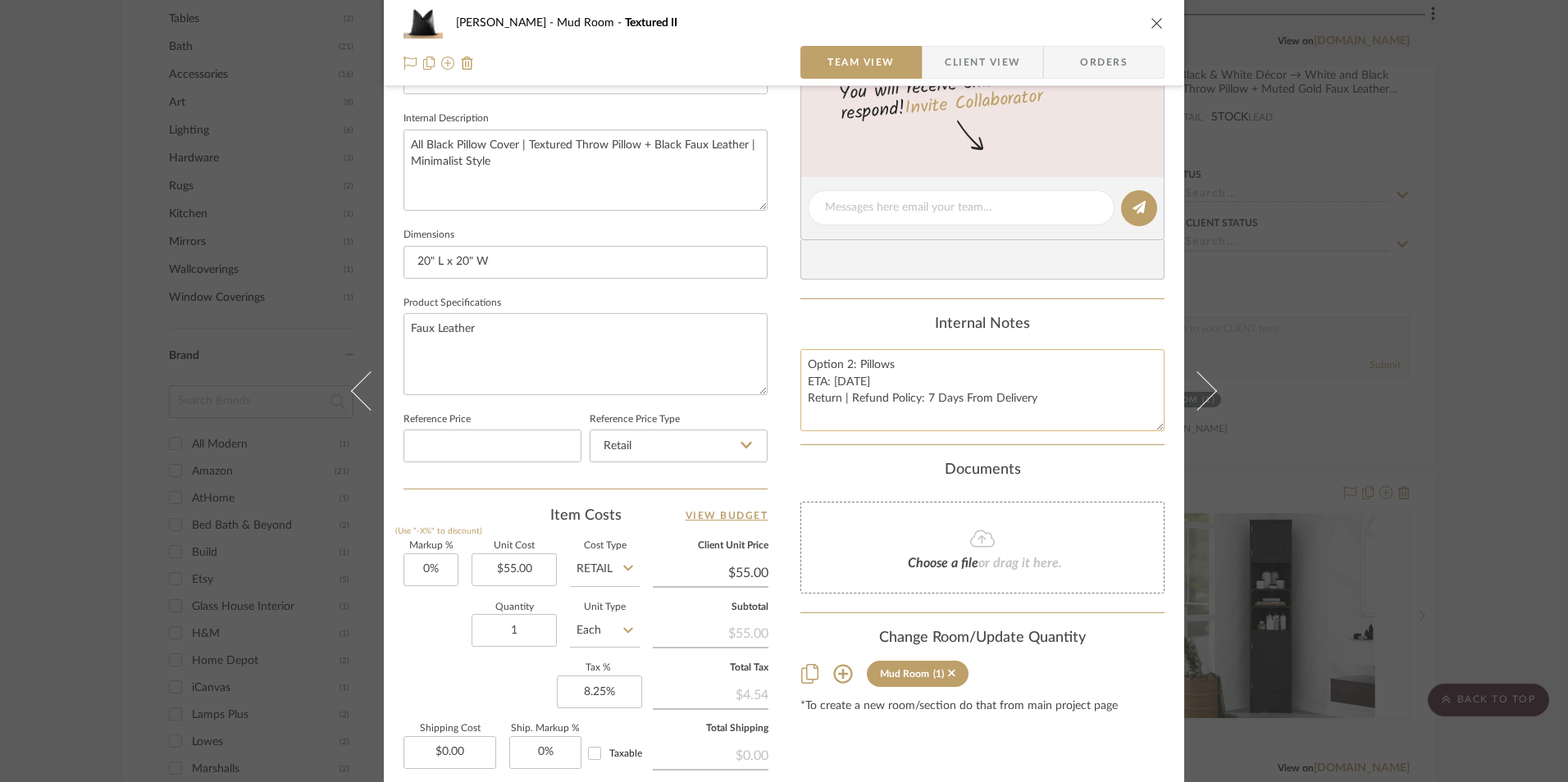
scroll to position [574, 0]
click at [900, 360] on textarea "Option 2: Pillows ETA: [DATE] Return | Refund Policy: 7 Days From Delivery" at bounding box center [983, 389] width 364 height 82
type textarea "Option 2: Pillows (Pair with Textured I) ETA: [DATE] Return | Refund Policy: 7 …"
click at [922, 331] on div "Internal Notes" at bounding box center [983, 323] width 364 height 18
click at [1150, 27] on icon "close" at bounding box center [1156, 22] width 13 height 13
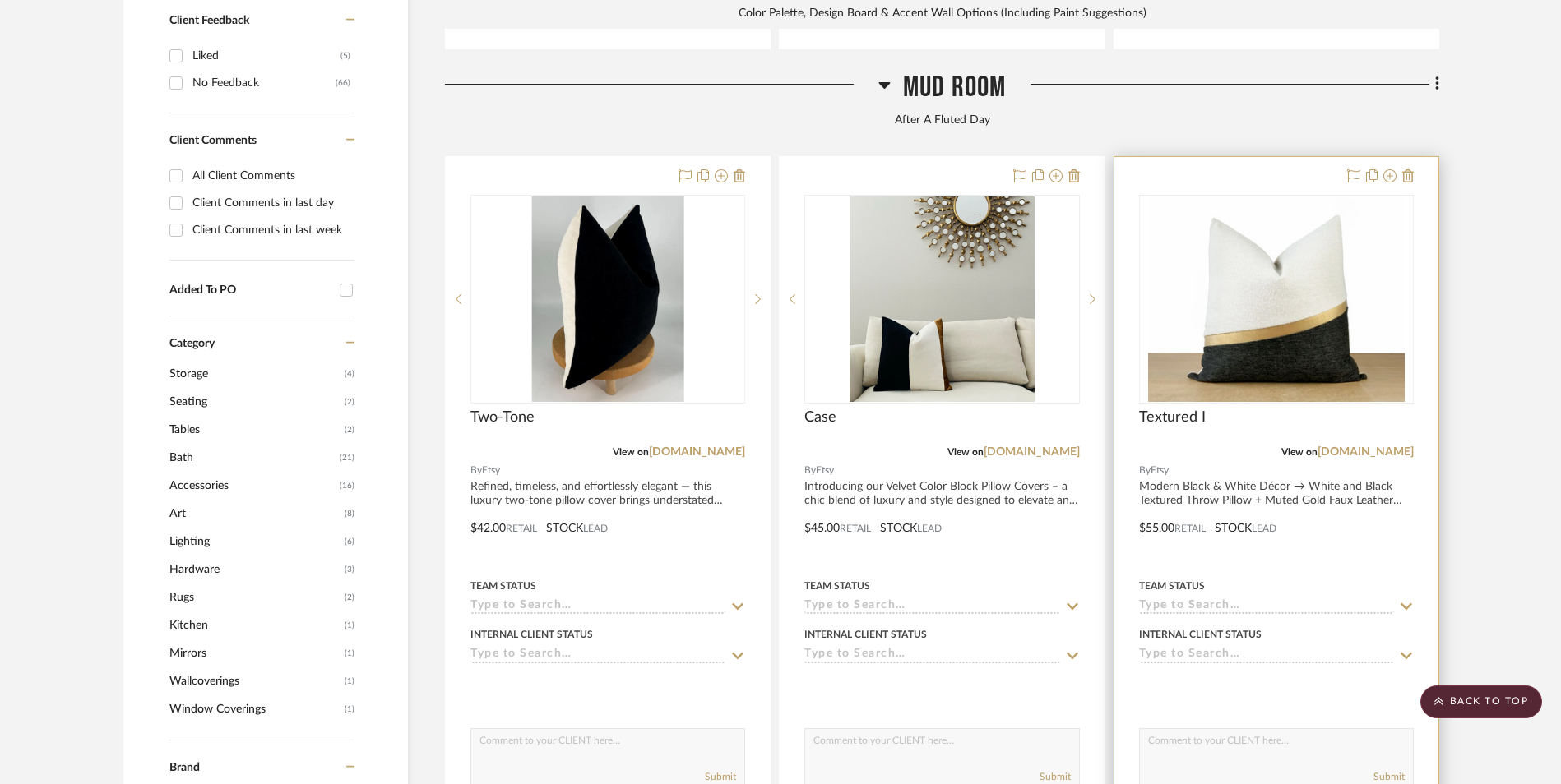
scroll to position [1241, 0]
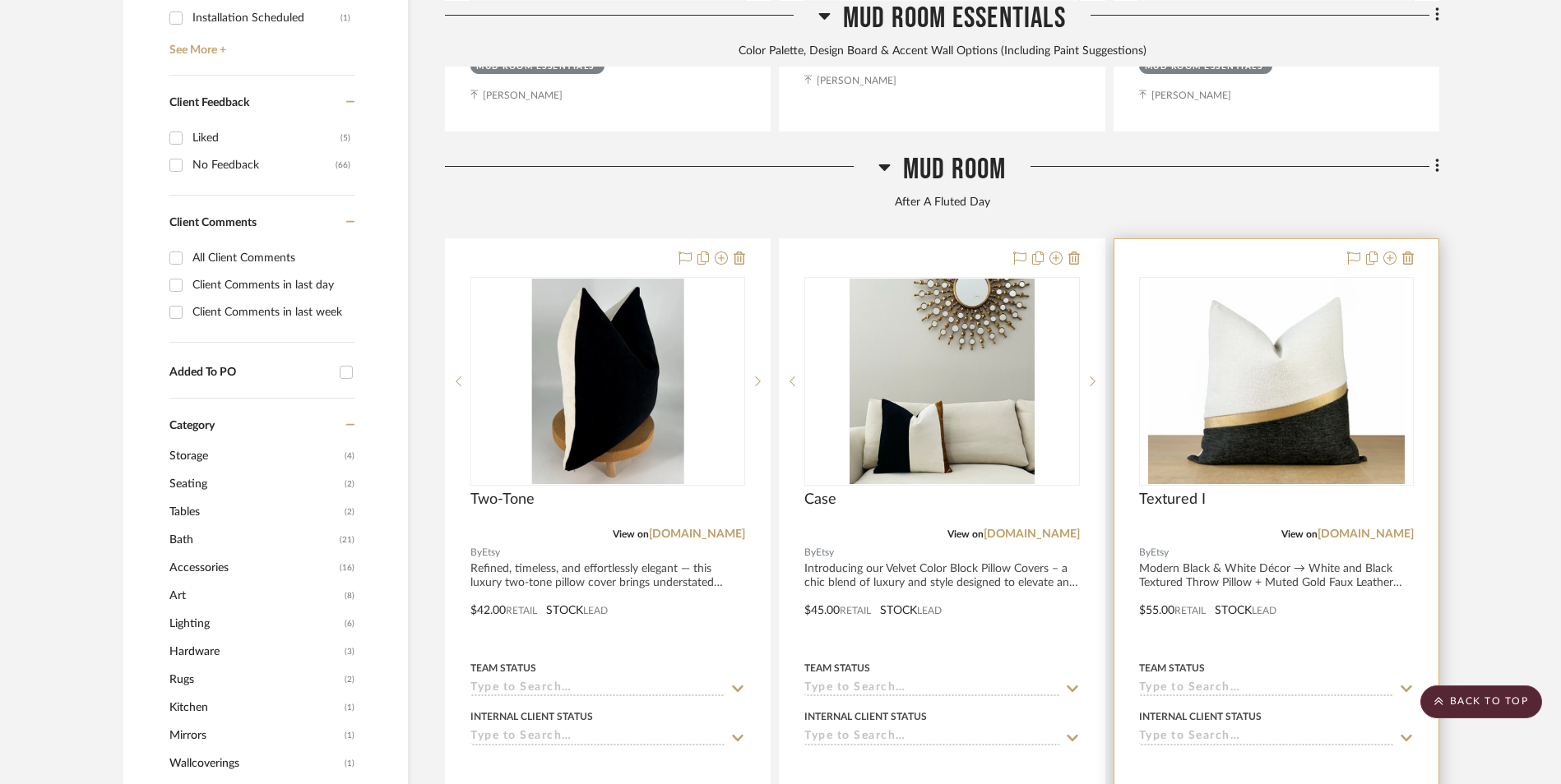
click at [1327, 285] on img "0" at bounding box center [1277, 381] width 257 height 205
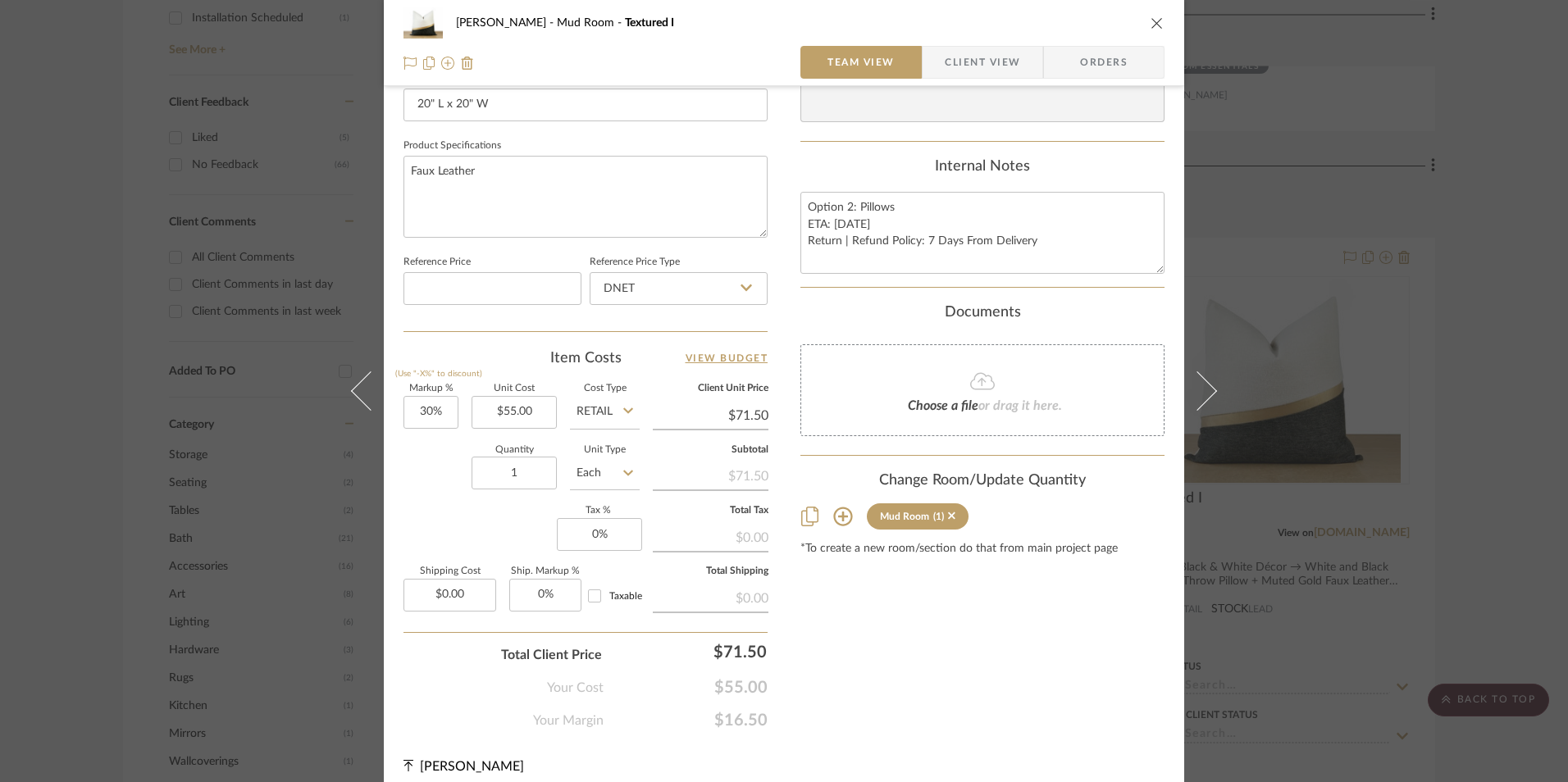
scroll to position [738, 0]
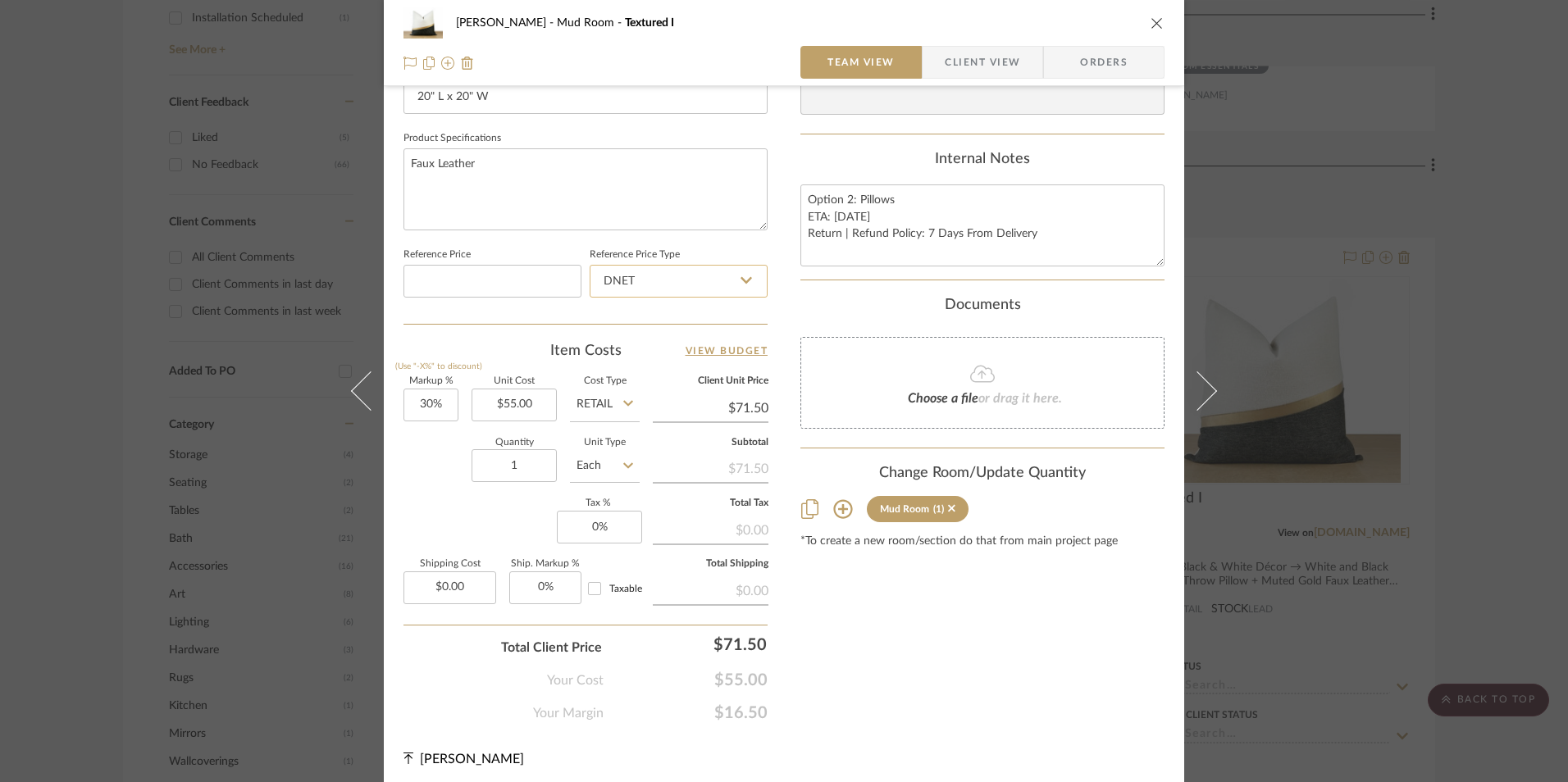
click at [668, 282] on input "DNET" at bounding box center [679, 281] width 178 height 33
click at [638, 374] on div "Retail" at bounding box center [686, 364] width 202 height 42
type input "Retail"
type input "30"
click at [431, 406] on input "30" at bounding box center [431, 405] width 55 height 33
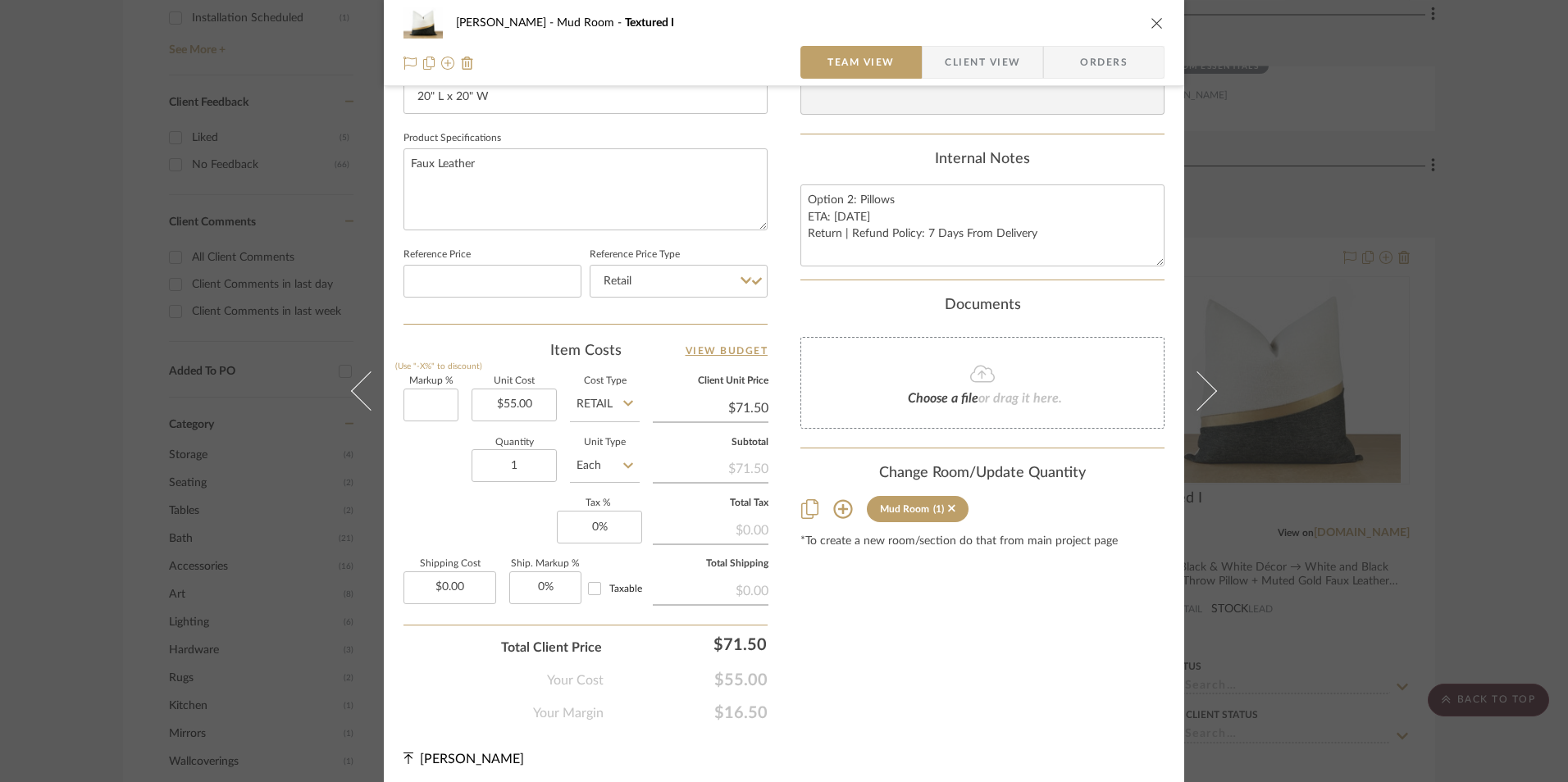
drag, startPoint x: 446, startPoint y: 538, endPoint x: 631, endPoint y: 544, distance: 185.1
click at [447, 537] on div "Markup % (Use "-X%" to discount) Unit Cost $55.00 Cost Type Retail Client Unit …" at bounding box center [586, 497] width 364 height 240
type input "0%"
type input "$55.00"
click at [624, 537] on input "0" at bounding box center [599, 527] width 85 height 33
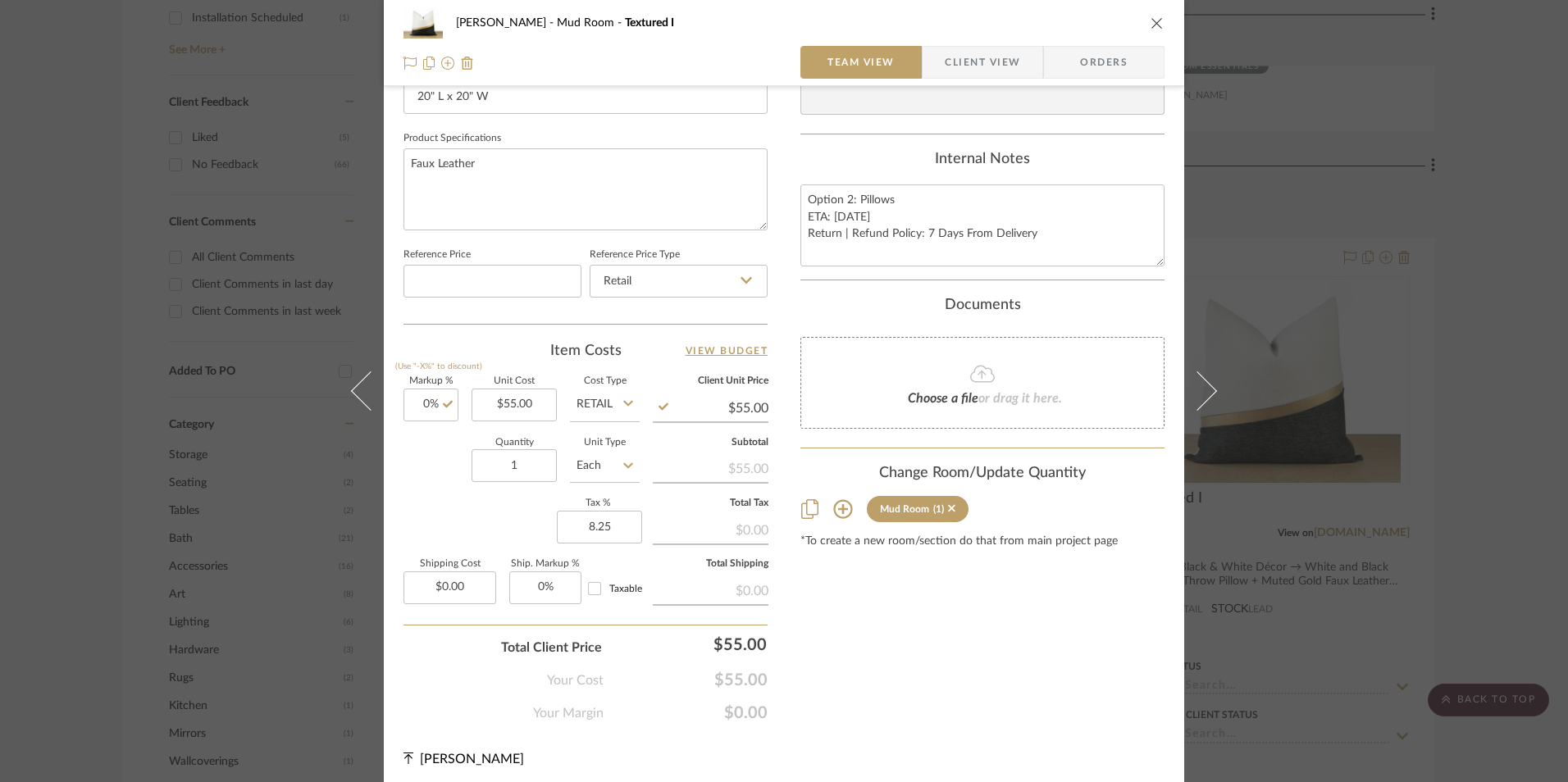
type input "8.25%"
click at [822, 592] on div "Content here copies to Client View - confirm visibility there. Show in Client D…" at bounding box center [983, 48] width 364 height 1350
click at [1110, 67] on span "Orders" at bounding box center [1104, 62] width 83 height 33
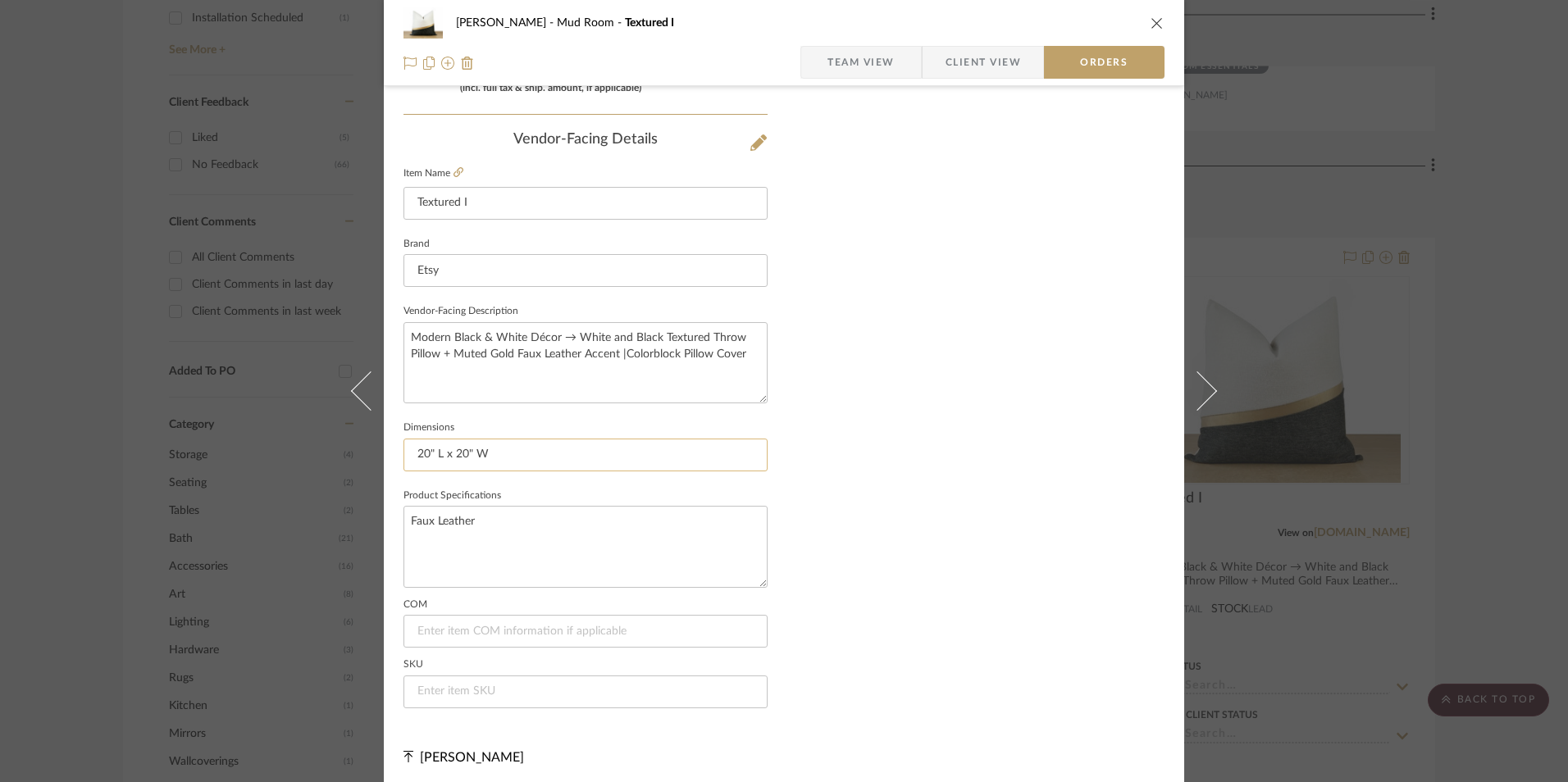
scroll to position [962, 0]
click at [452, 699] on input at bounding box center [586, 687] width 364 height 33
type input "NA"
click at [1235, 512] on div "[PERSON_NAME] Mud Room Textured I Team View Client View Orders Order Tracking P…" at bounding box center [784, 391] width 1568 height 782
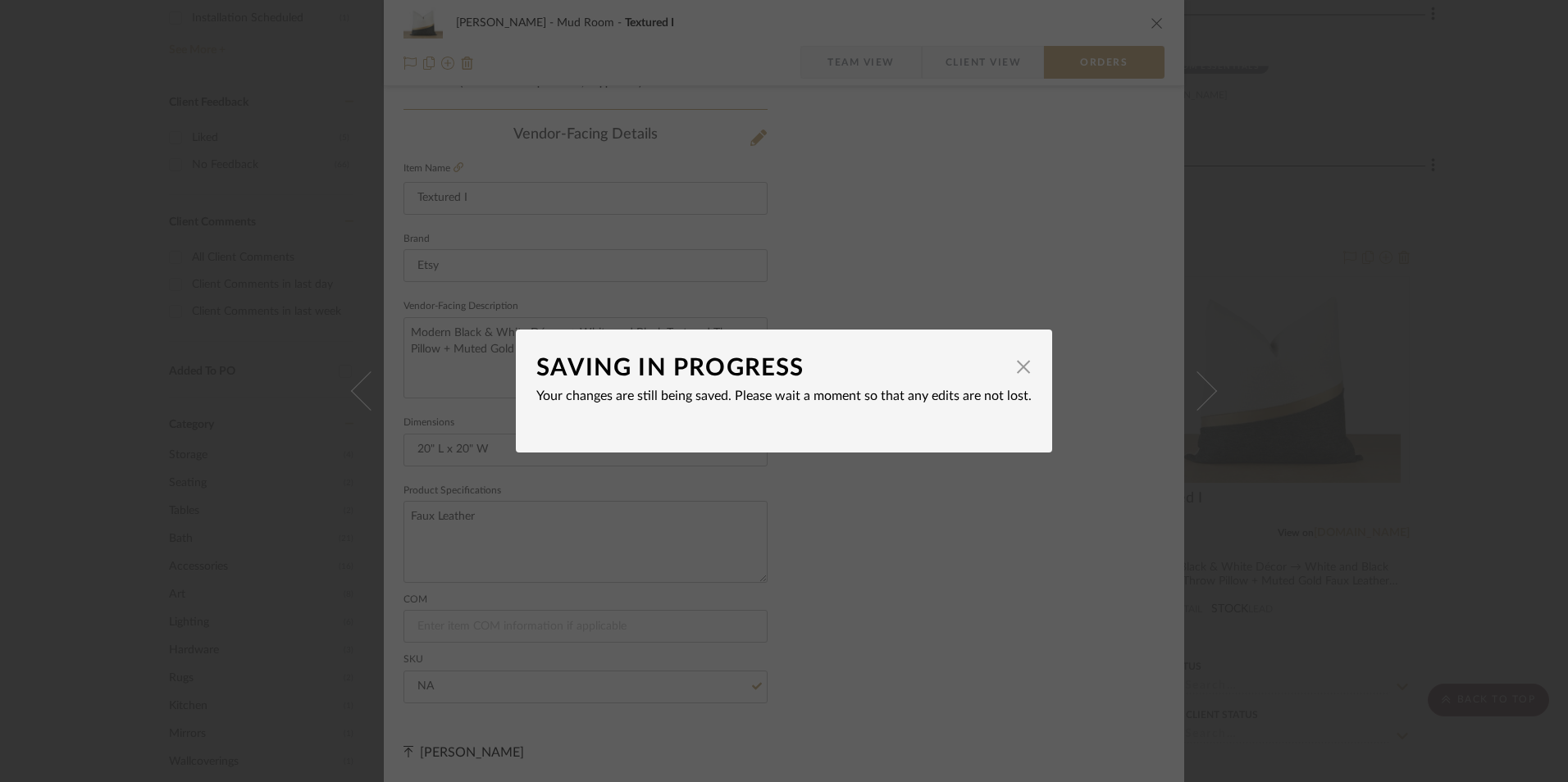
click at [1078, 532] on div "SAVING IN PROGRESS × Your changes are still being saved. Please wait a moment s…" at bounding box center [784, 391] width 1568 height 782
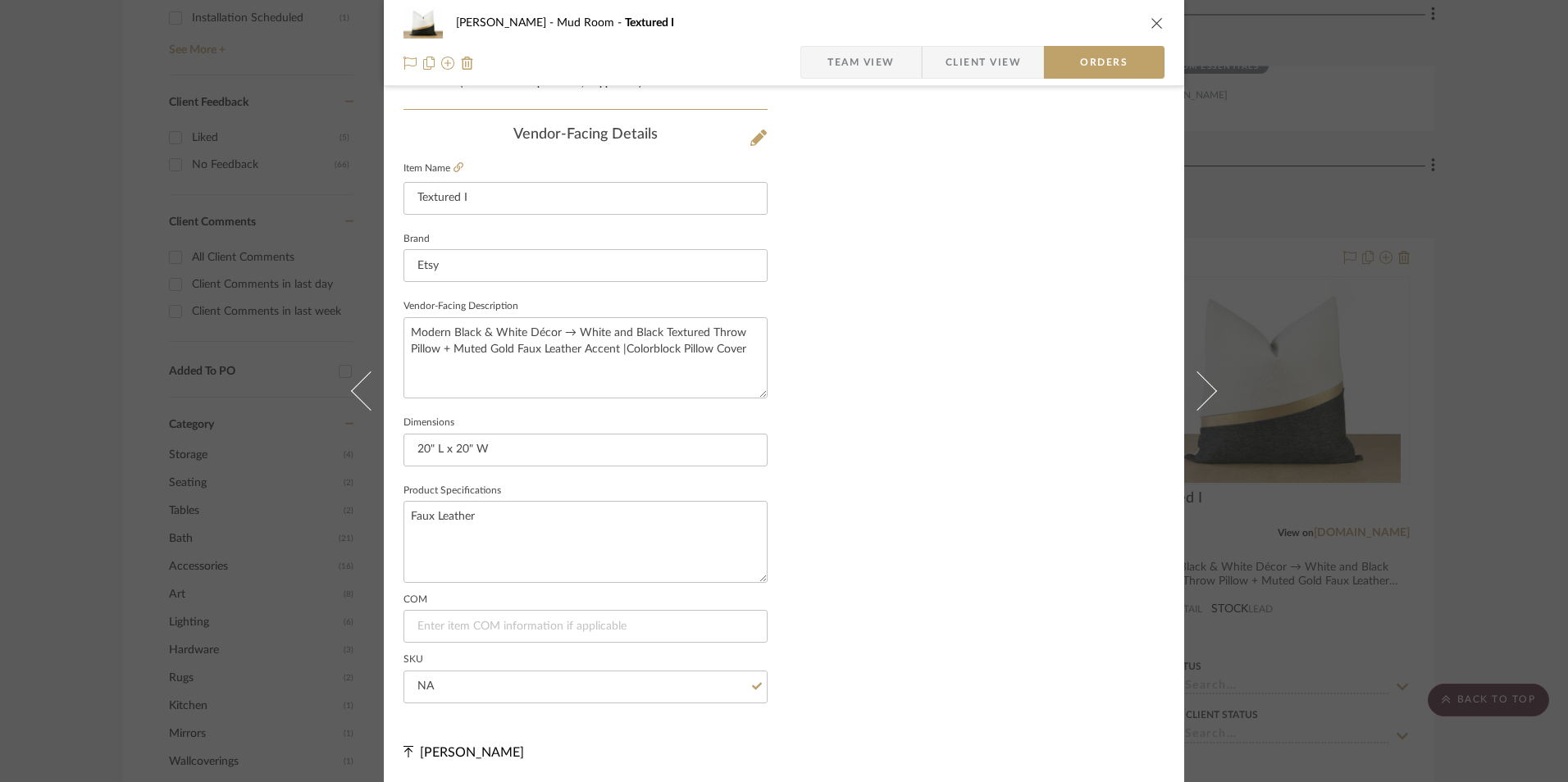
drag, startPoint x: 1010, startPoint y: 393, endPoint x: 1145, endPoint y: 82, distance: 339.0
click at [1150, 23] on icon "close" at bounding box center [1156, 22] width 13 height 13
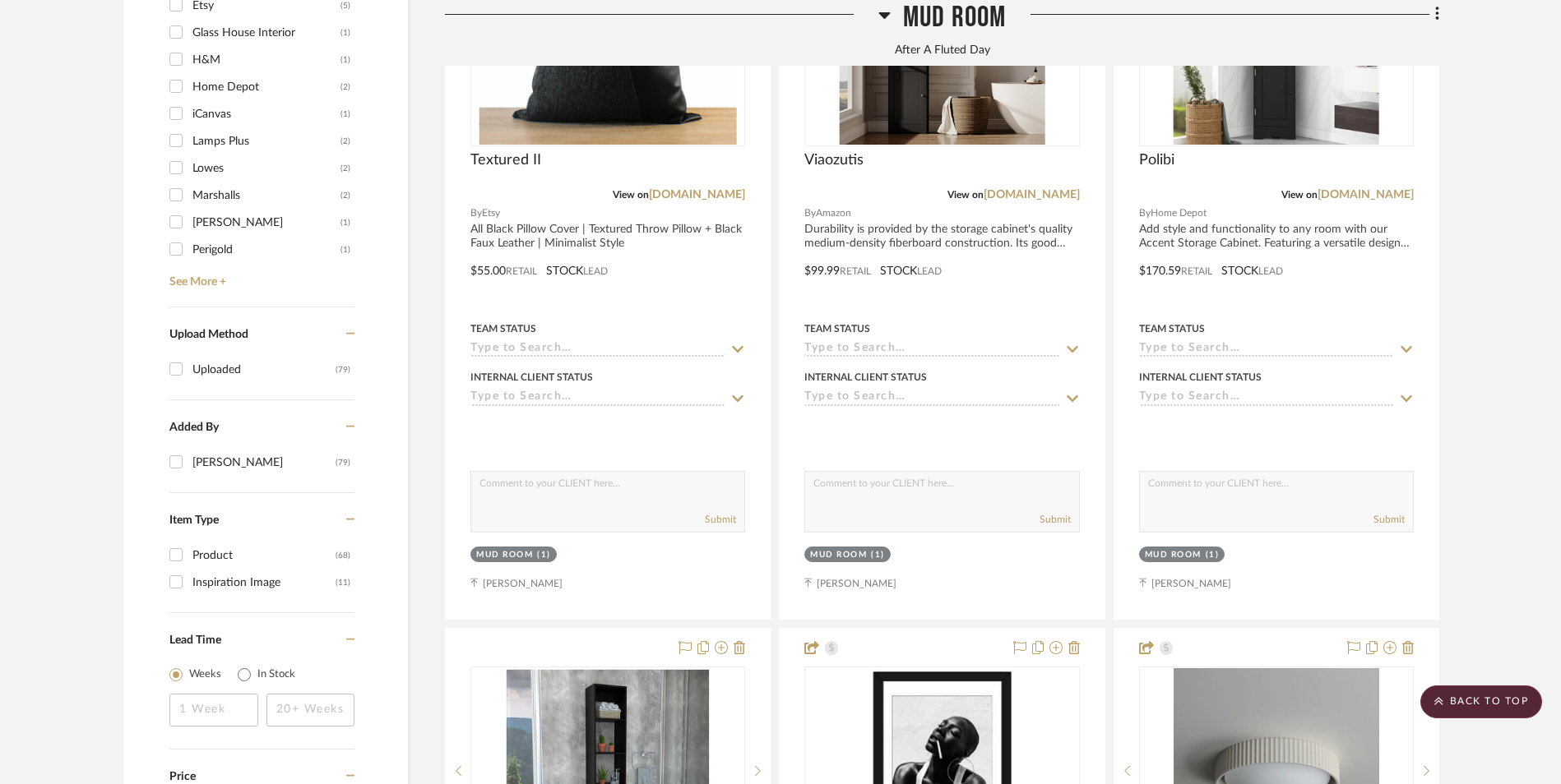
scroll to position [2638, 0]
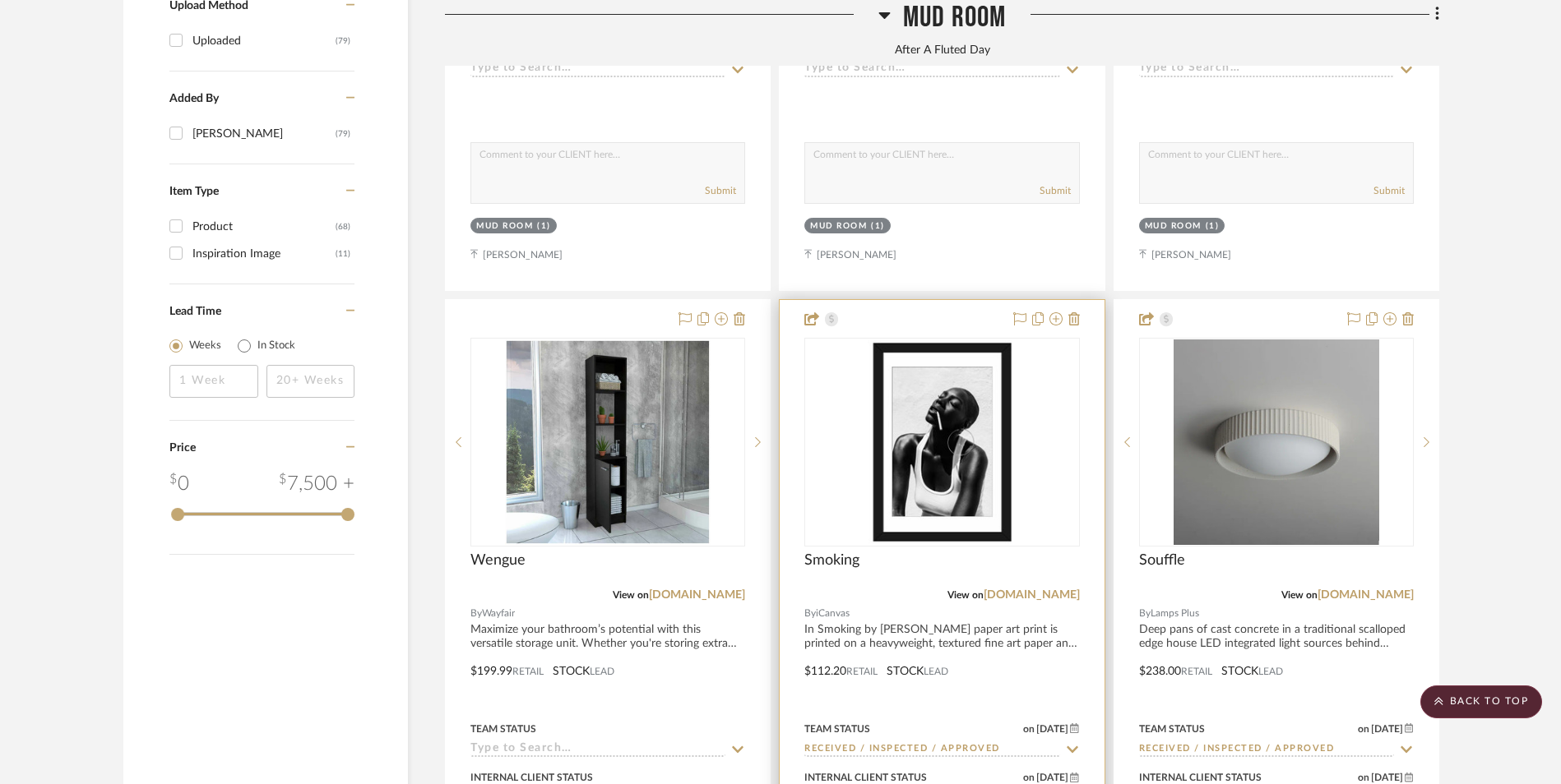
click at [0, 0] on img at bounding box center [0, 0] width 0 height 0
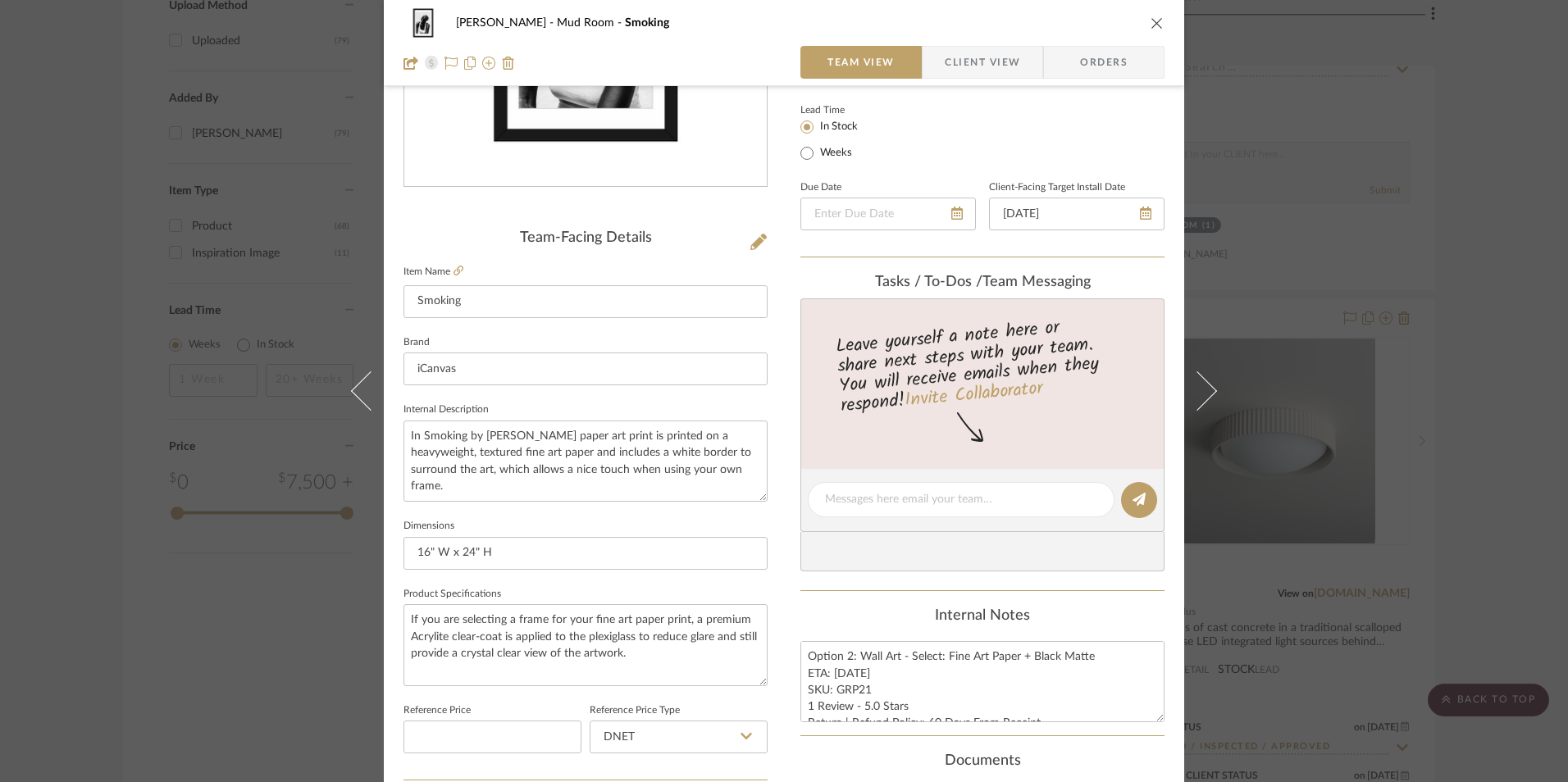
scroll to position [328, 0]
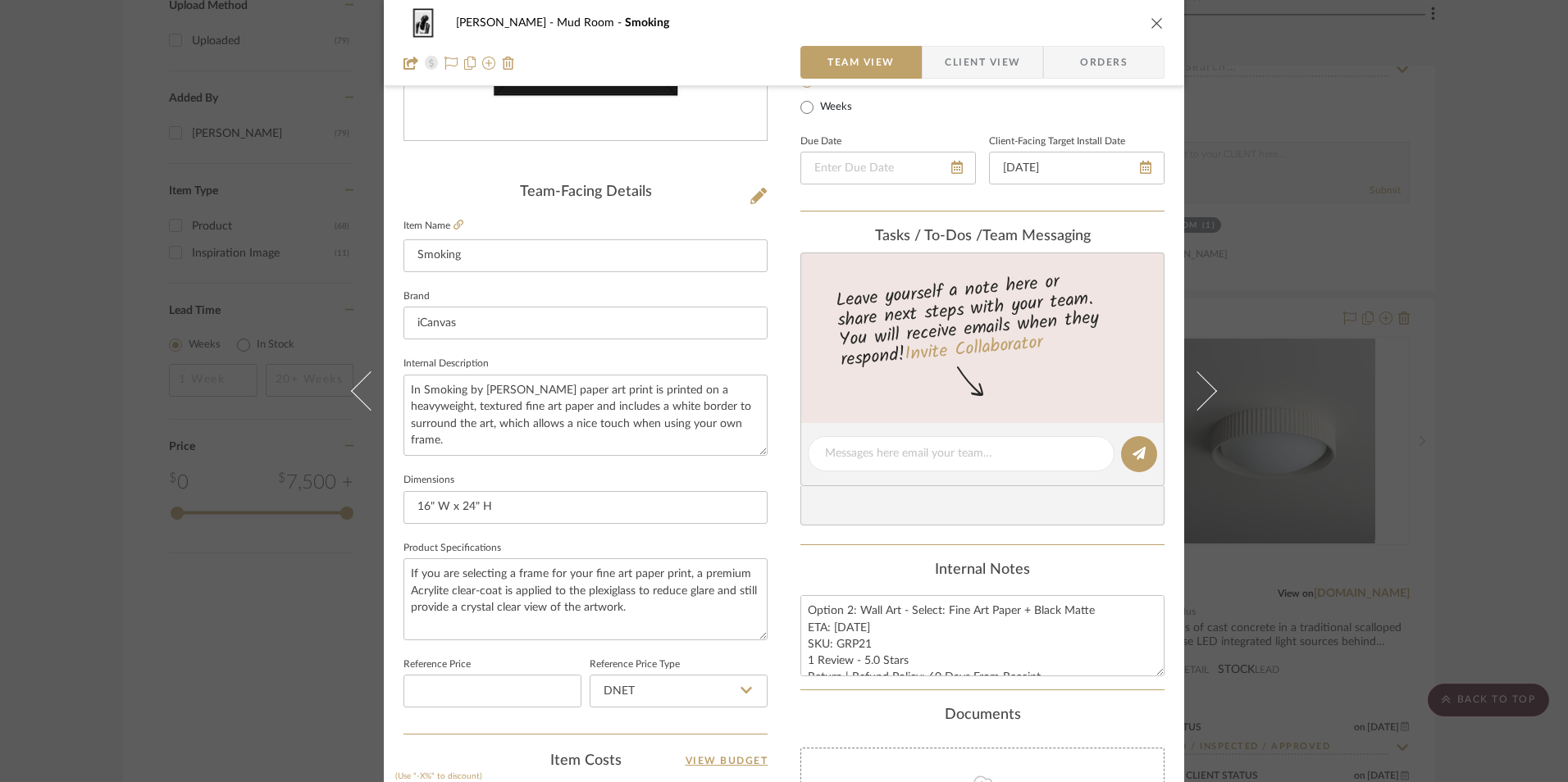
click at [1488, 417] on div "[PERSON_NAME] Mud Room Smoking Team View Client View Orders Team-Facing Details…" at bounding box center [784, 391] width 1568 height 782
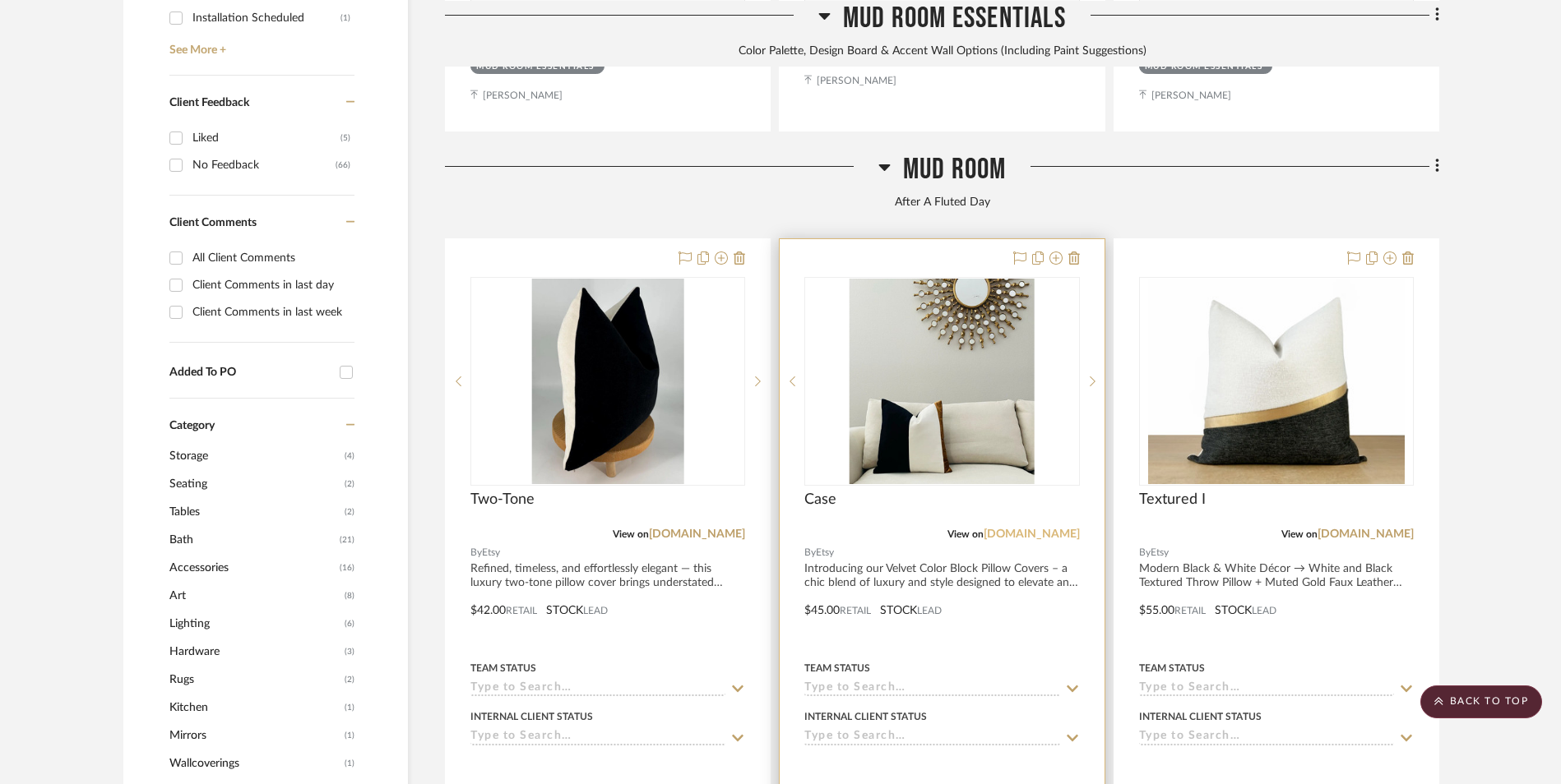
scroll to position [994, 0]
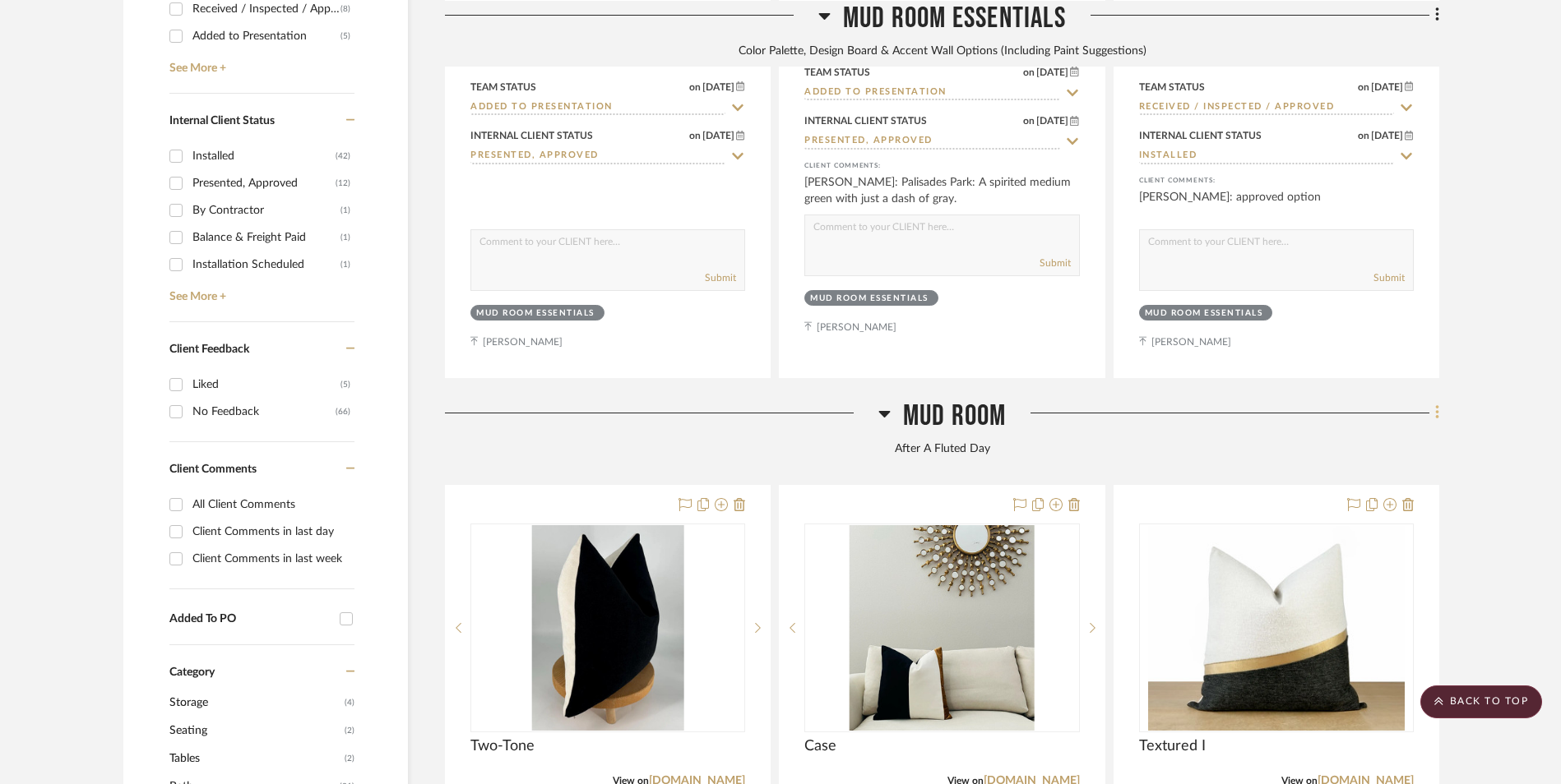
click at [1432, 401] on fa-icon at bounding box center [1435, 415] width 11 height 27
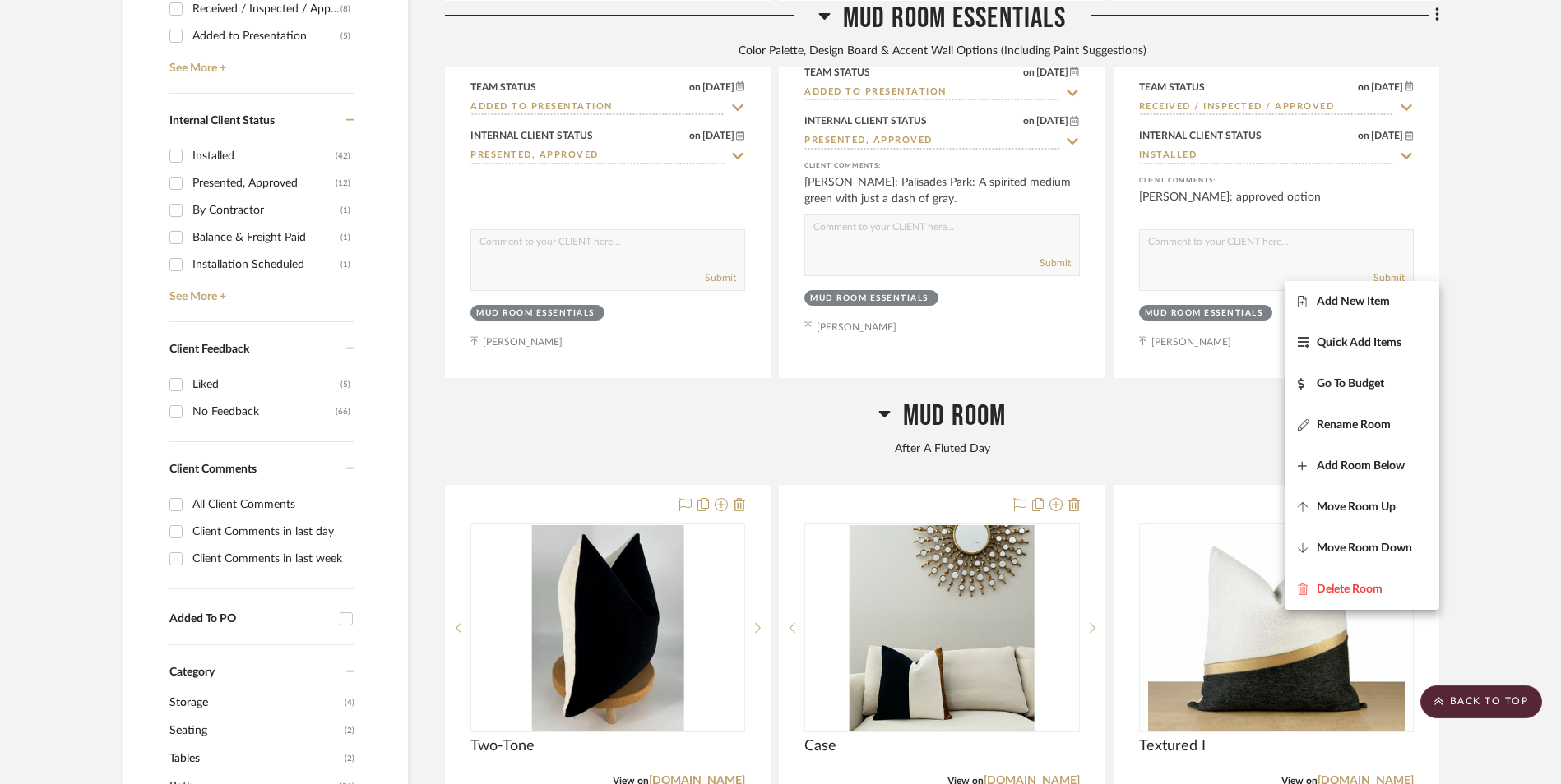
click at [1349, 300] on span "Add New Item" at bounding box center [1353, 301] width 73 height 14
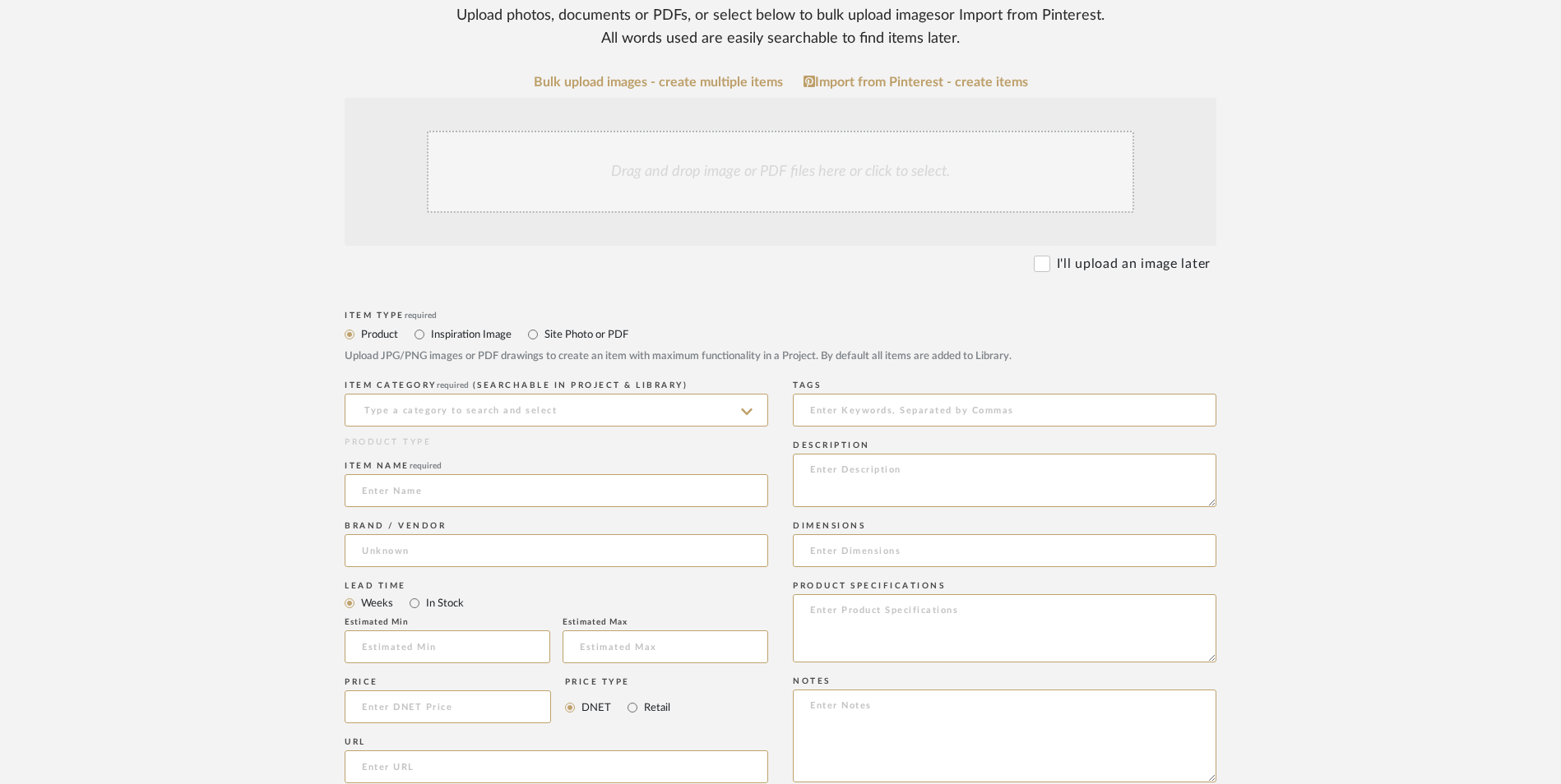
scroll to position [411, 0]
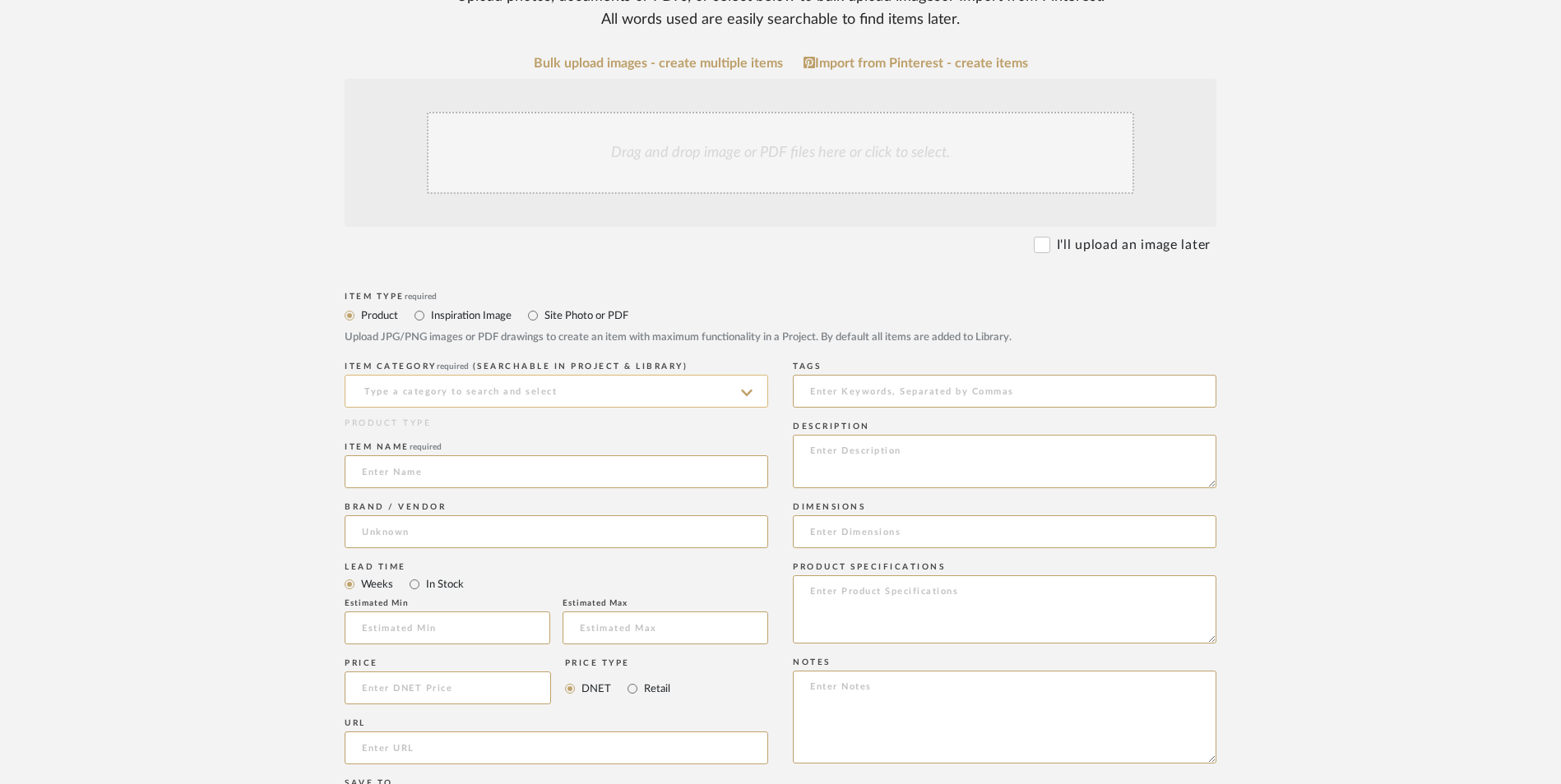
click at [506, 375] on input at bounding box center [556, 391] width 424 height 33
click at [513, 303] on div "Sculptures" at bounding box center [556, 300] width 422 height 42
type input "Sculptures"
click at [457, 455] on input at bounding box center [556, 471] width 424 height 33
type input "[PERSON_NAME]"
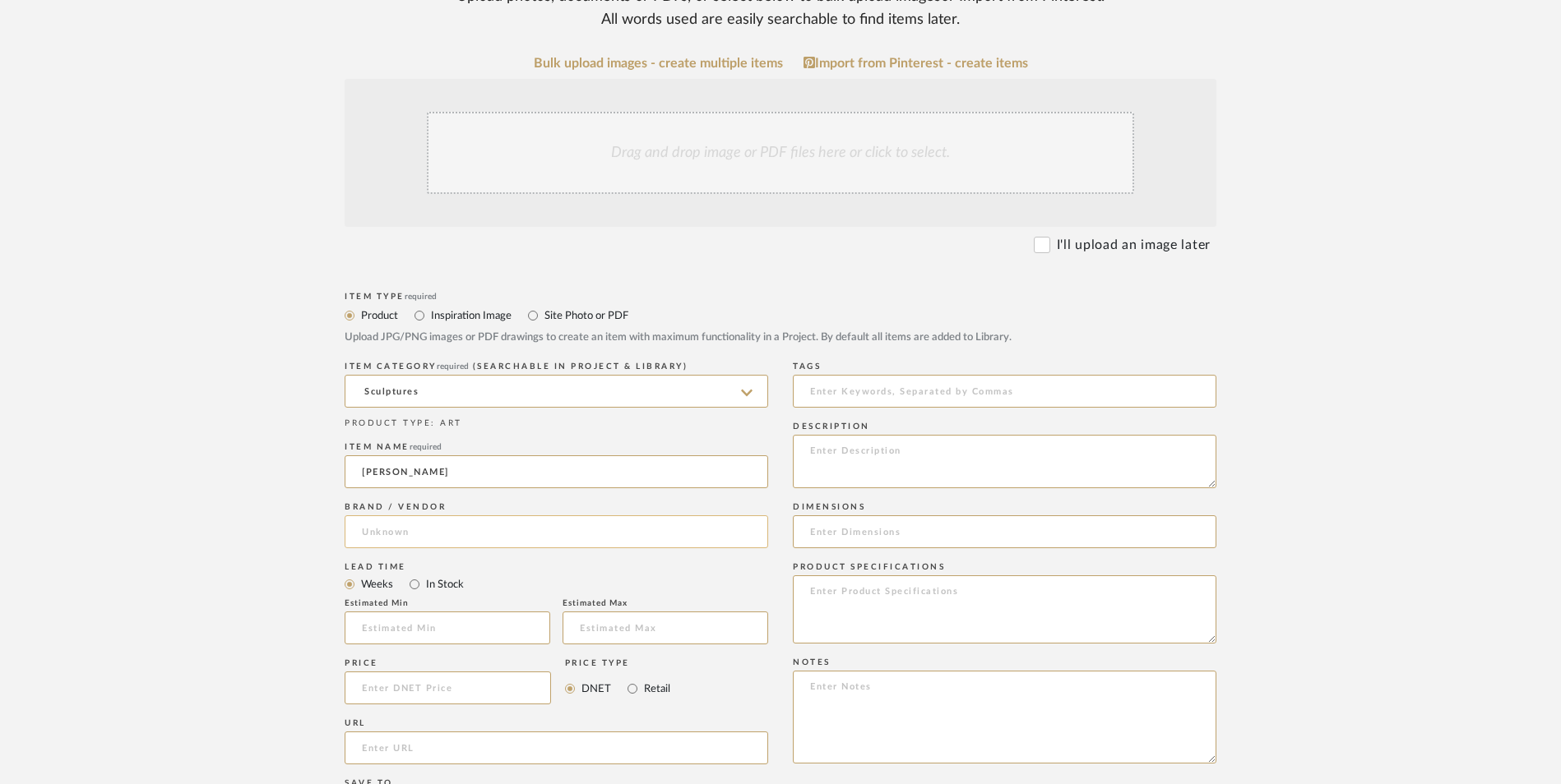
click at [457, 516] on input at bounding box center [556, 532] width 424 height 33
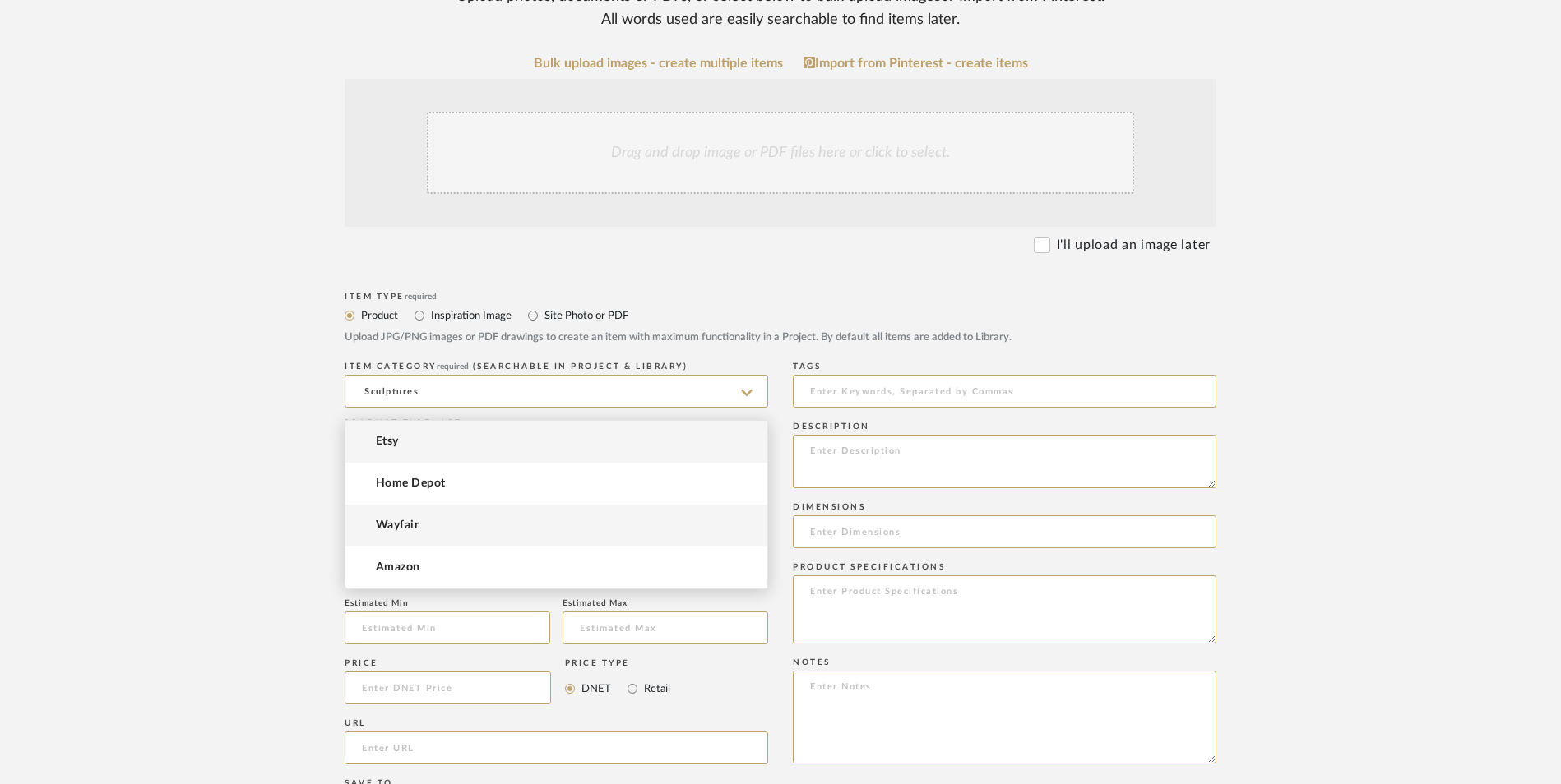
click at [441, 522] on mat-option "Wayfair" at bounding box center [556, 525] width 422 height 42
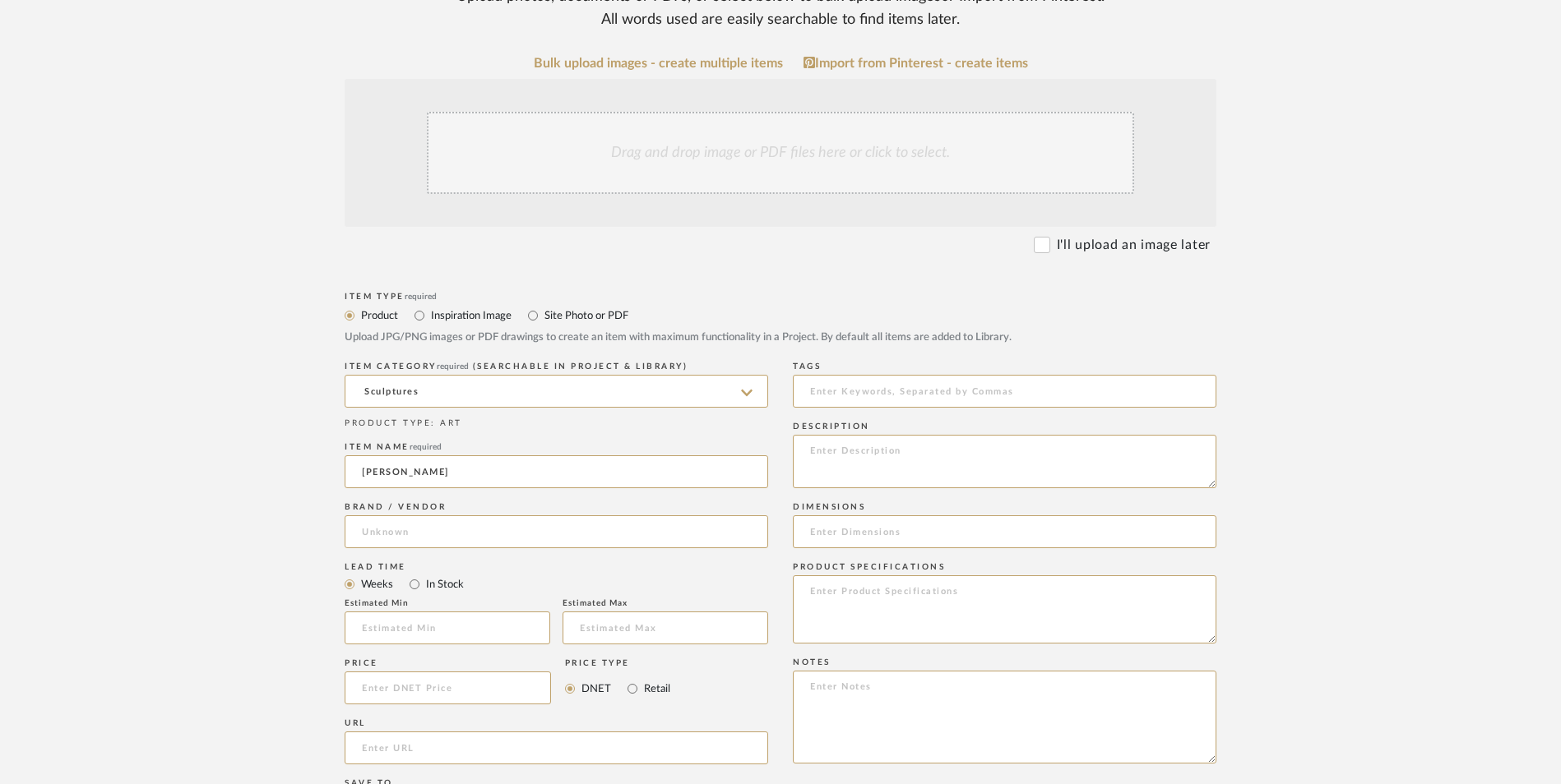
type input "Wayfair"
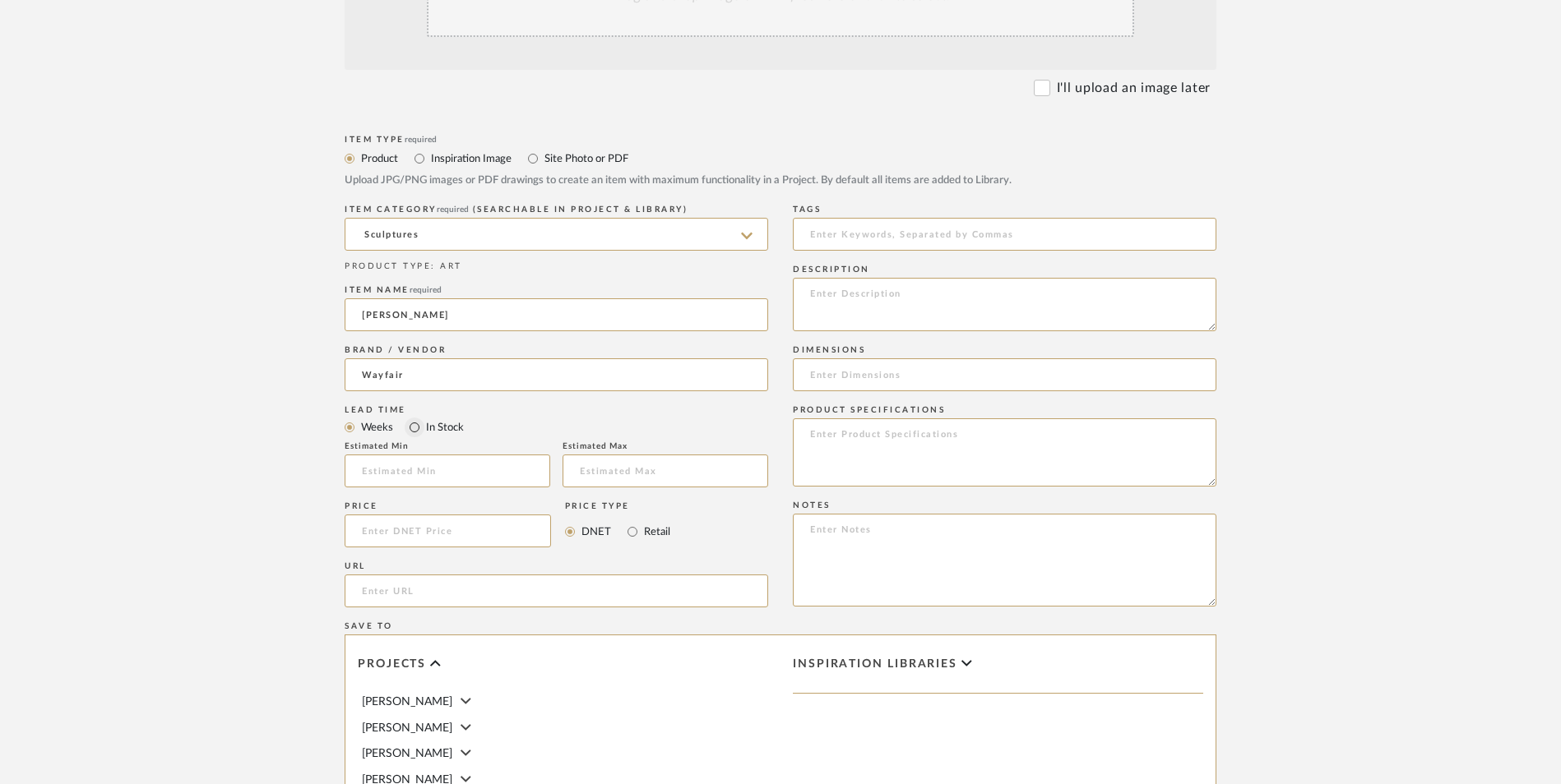
scroll to position [575, 0]
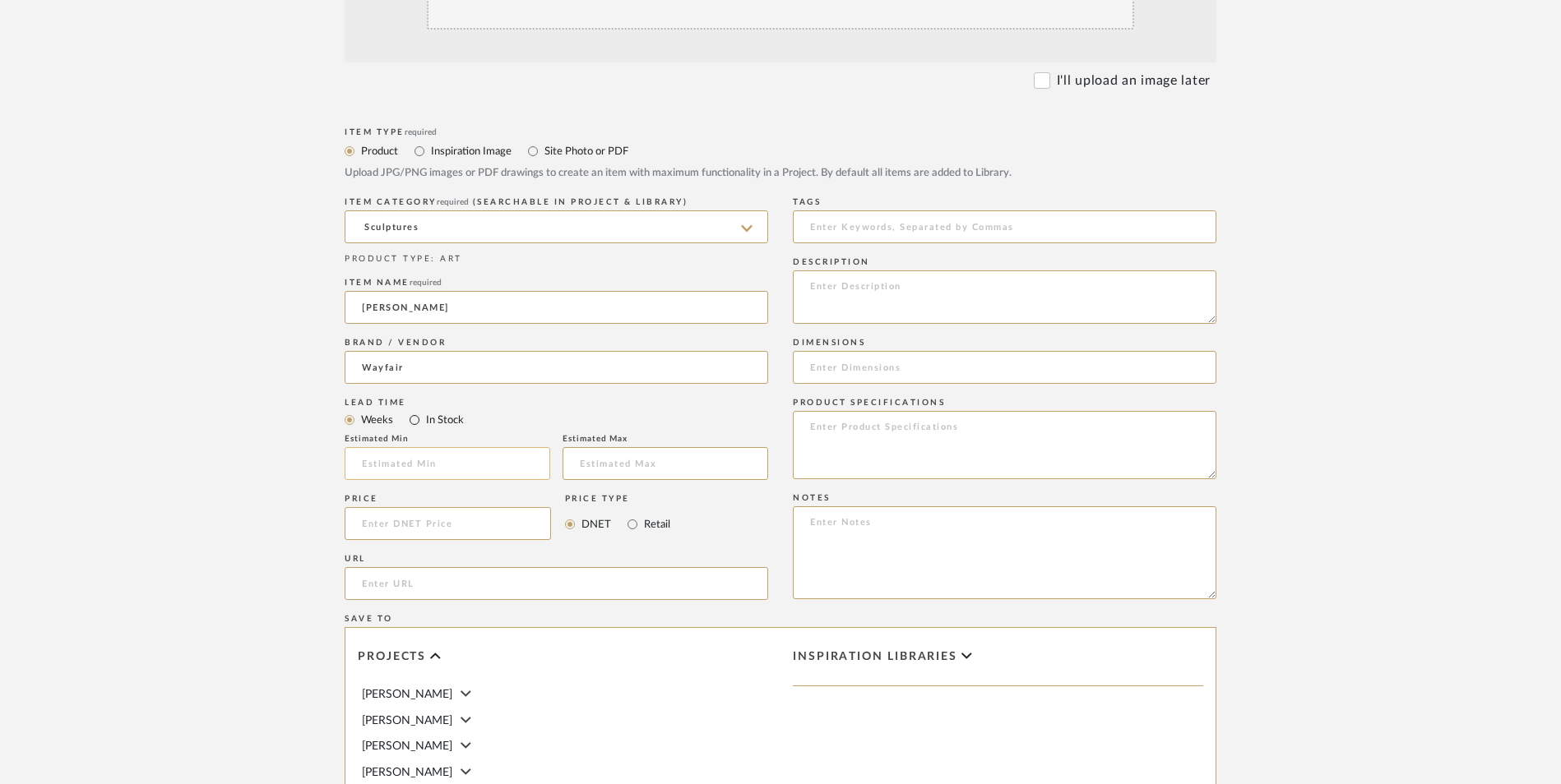
click at [416, 410] on input "In Stock" at bounding box center [414, 419] width 20 height 20
radio input "true"
click at [593, 507] on mat-radio-group "DNET Retail" at bounding box center [617, 523] width 105 height 33
click at [454, 507] on input at bounding box center [448, 523] width 206 height 33
type input "$77.52"
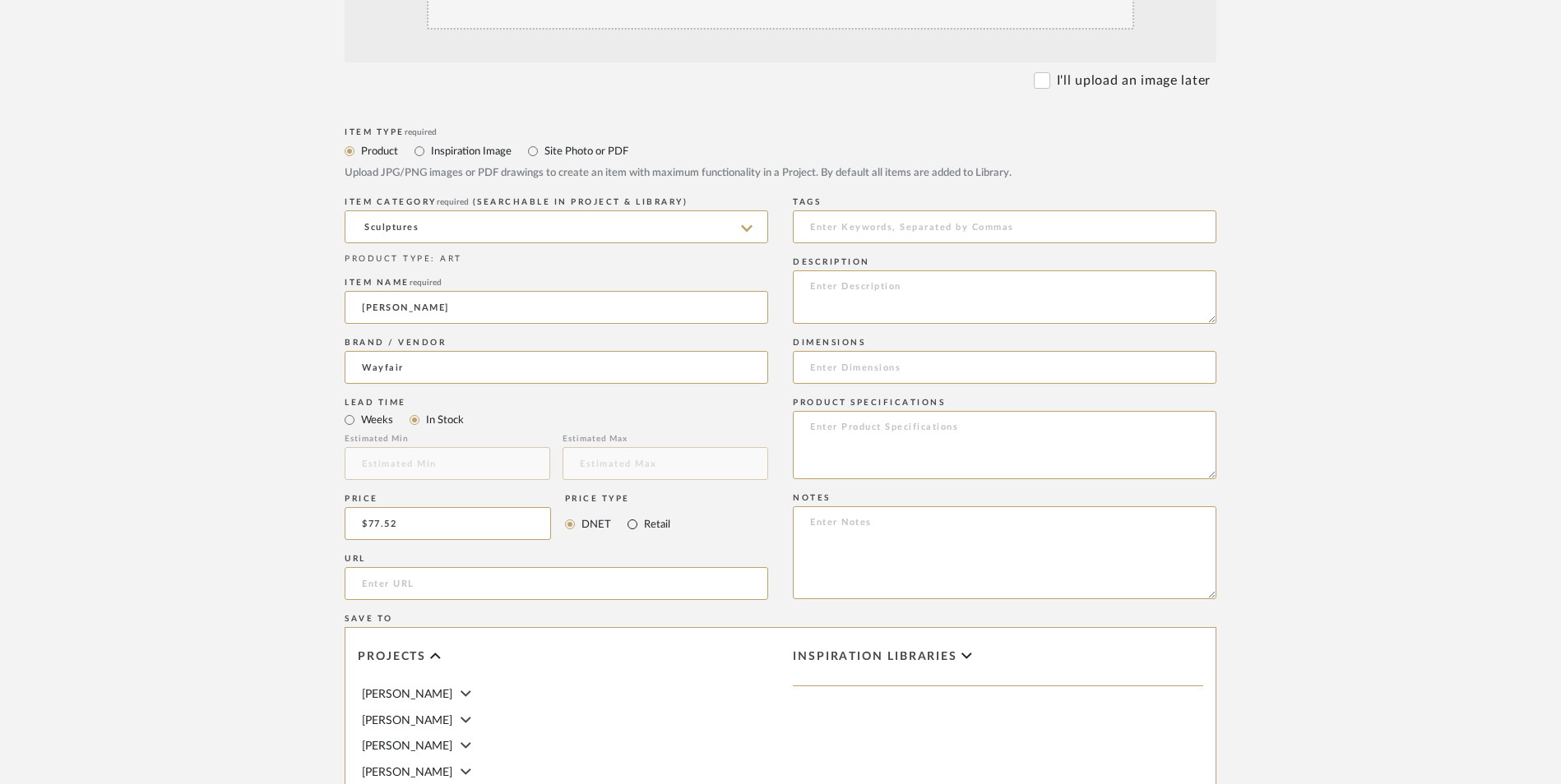
drag, startPoint x: 628, startPoint y: 393, endPoint x: 601, endPoint y: 406, distance: 30.0
click at [629, 515] on input "Retail" at bounding box center [632, 524] width 20 height 20
radio input "true"
click at [534, 568] on input "url" at bounding box center [556, 584] width 424 height 33
paste input "[URL][DOMAIN_NAME]"
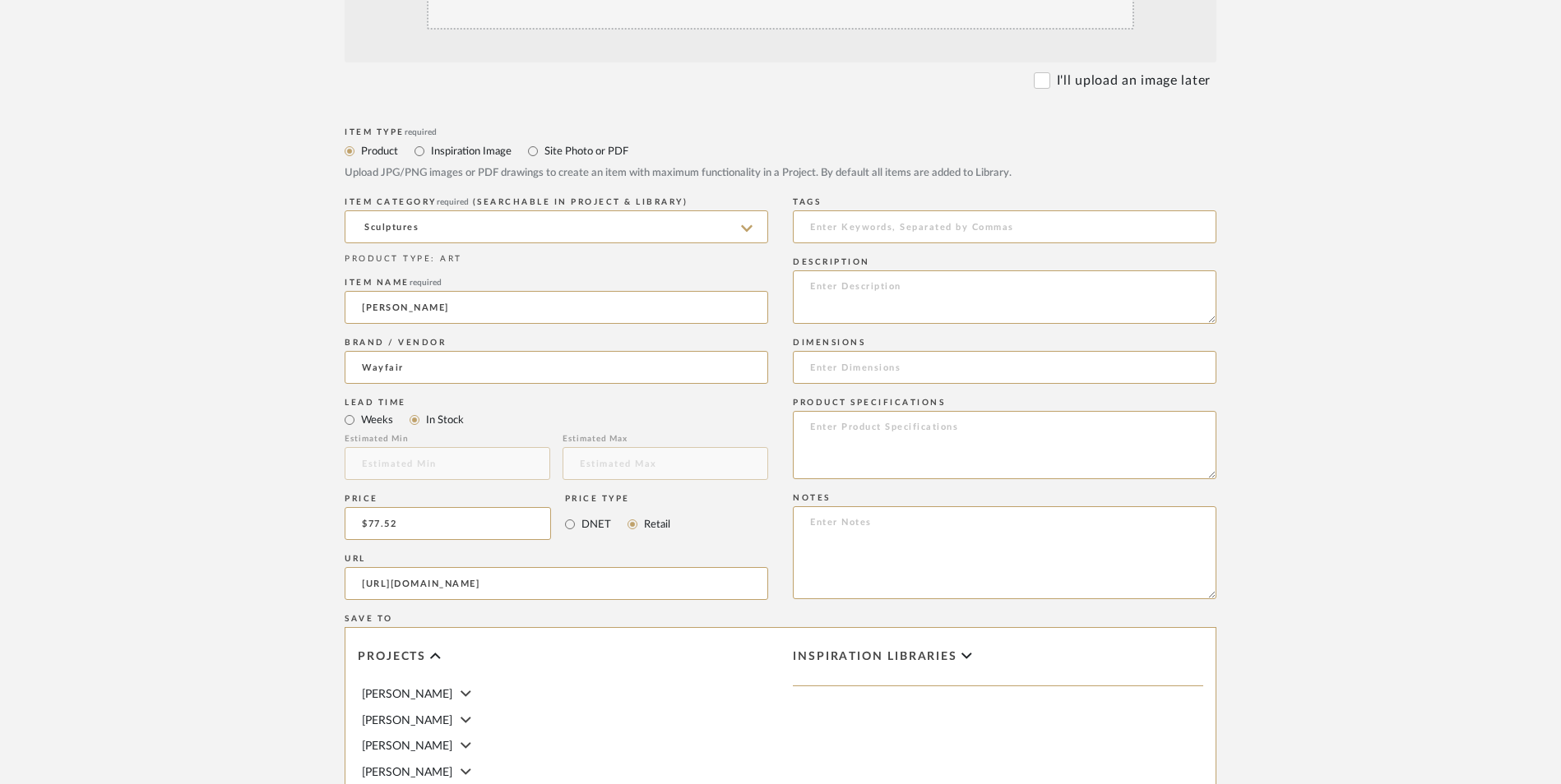
scroll to position [0, 709]
type input "[URL][DOMAIN_NAME]"
drag, startPoint x: 252, startPoint y: 511, endPoint x: 944, endPoint y: 768, distance: 738.2
click at [251, 511] on upload-items "Create new item in [PERSON_NAME] Upload photos, documents or PDFs, or select be…" at bounding box center [780, 400] width 1561 height 1450
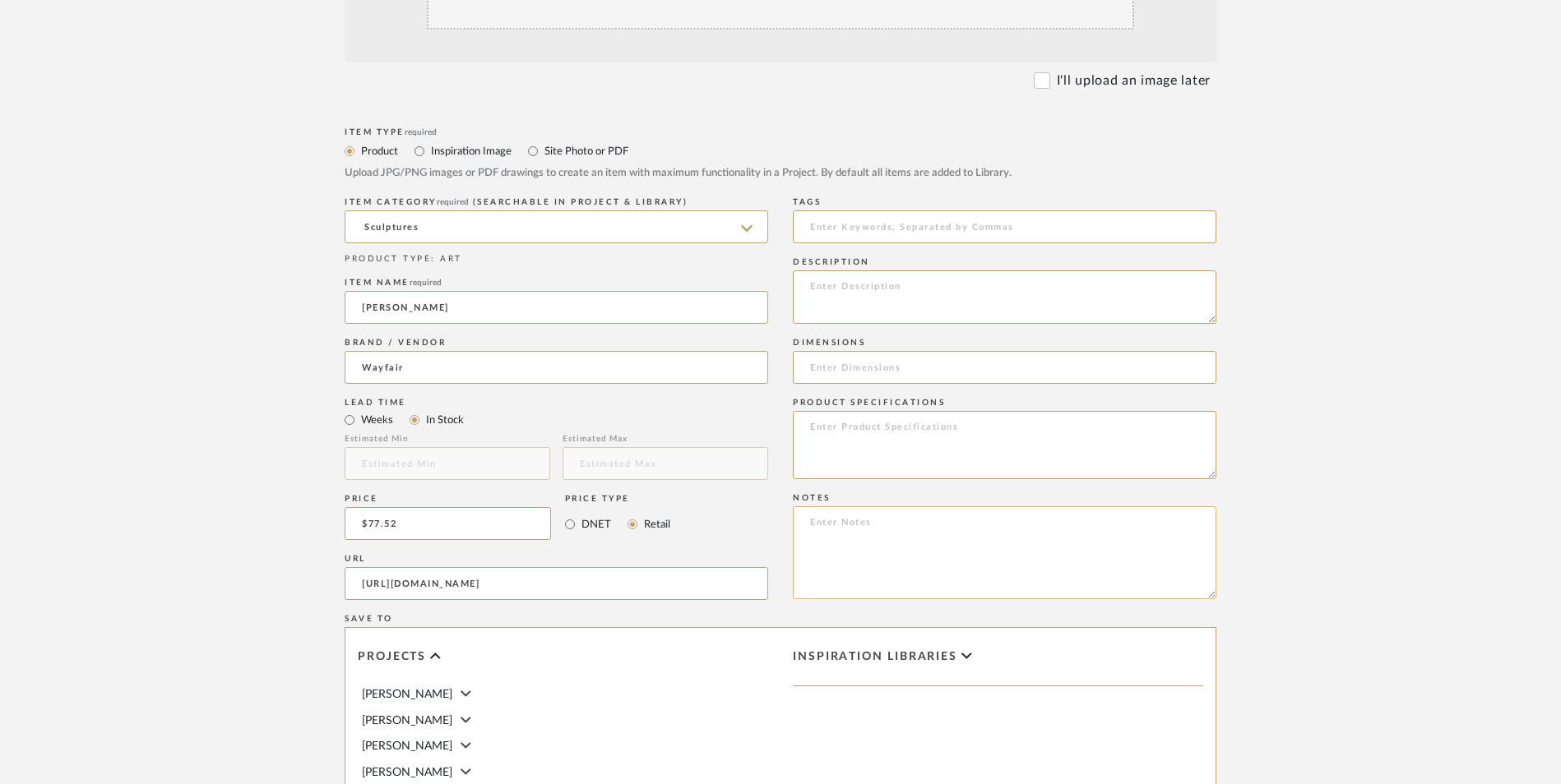
click at [812, 506] on textarea at bounding box center [1004, 552] width 424 height 93
paste textarea "Option 1: ETA: SKU: Reviews - Stars Return | Refund Policy:"
click at [852, 506] on textarea "Option 1: ETA: SKU: Reviews - Stars Return | Refund Policy: 30 Days From Delive…" at bounding box center [1004, 552] width 424 height 93
click at [893, 506] on textarea "Option 2: ETA: SKU: Reviews - Stars Return | Refund Policy: 30 Days From Delive…" at bounding box center [1004, 552] width 424 height 93
click at [851, 506] on textarea "Option 2: Sculptures ETA: SKU: Reviews - Stars Return | Refund Policy: 30 Days …" at bounding box center [1004, 552] width 424 height 93
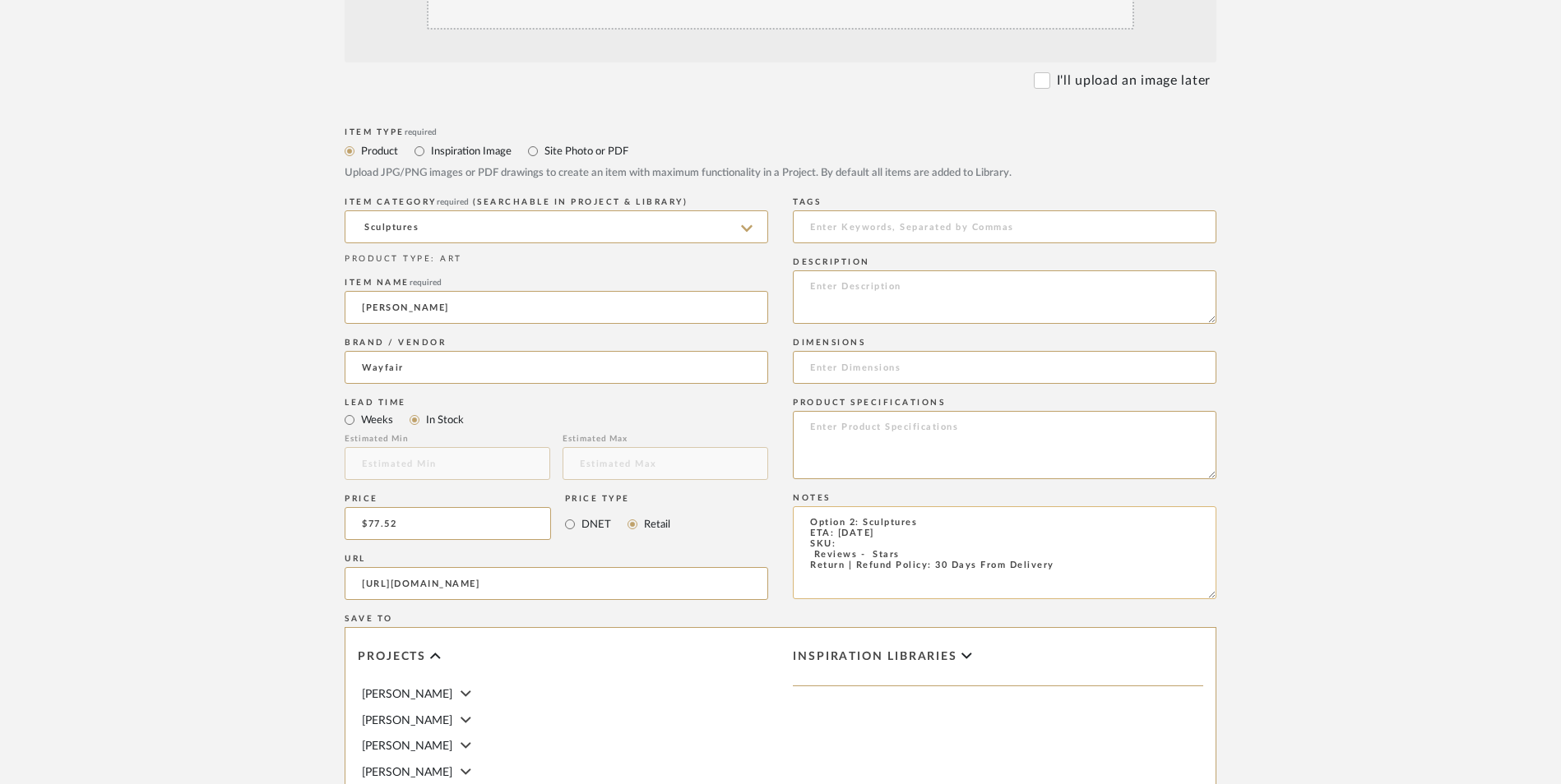
click at [802, 506] on textarea "Option 2: Sculptures ETA: [DATE] SKU: Reviews - Stars Return | Refund Policy: 3…" at bounding box center [1004, 552] width 424 height 93
click at [870, 506] on textarea "Option 2: Sculptures ETA: [DATE] SKU: 16 Reviews - 4.9 Stars Return | Refund Po…" at bounding box center [1004, 552] width 424 height 93
paste textarea "W100553714"
type textarea "Option 2: Sculptures ETA: [DATE] SKU: W100553714 16 Reviews - 4.9 Stars Return …"
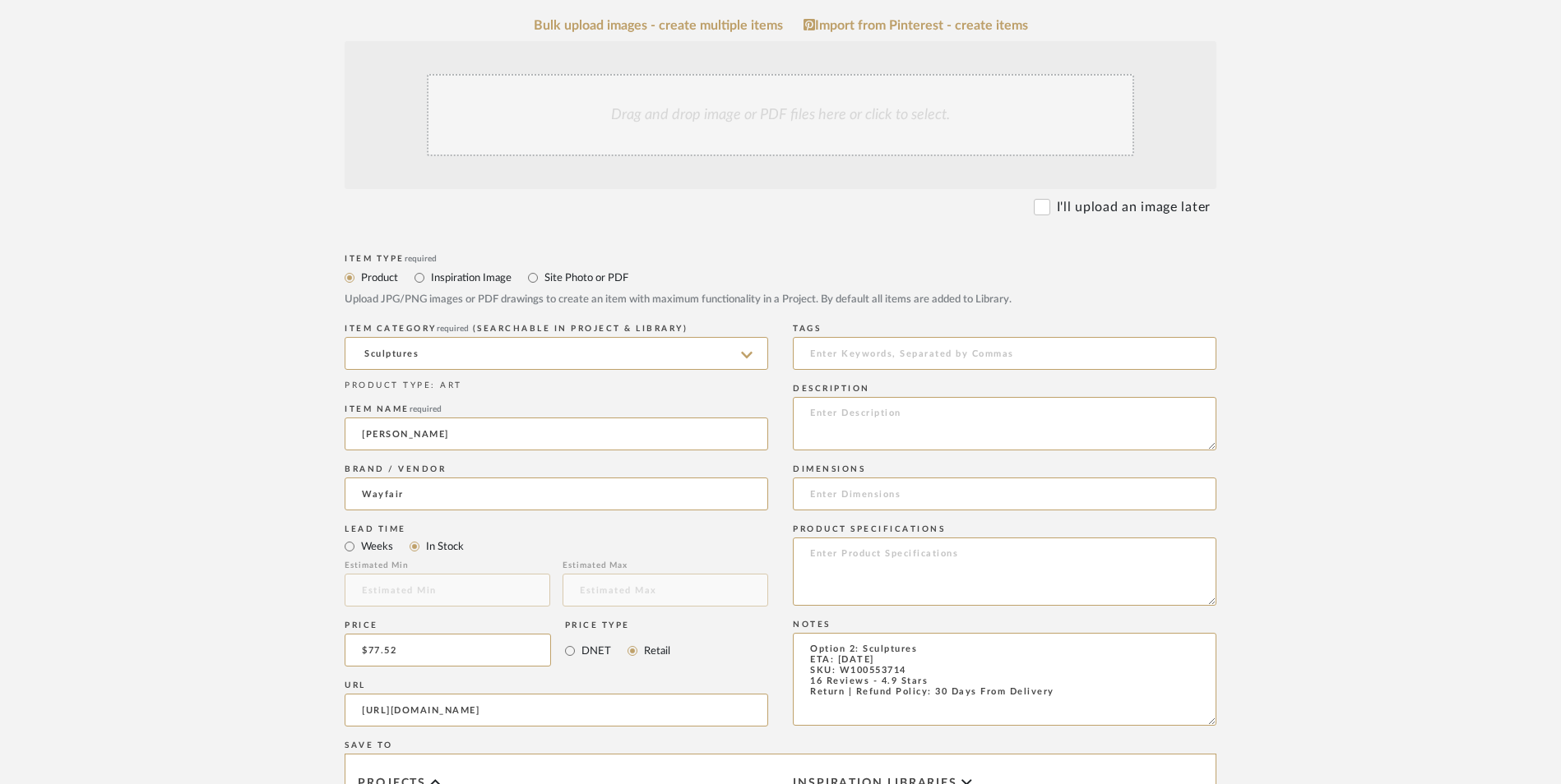
scroll to position [329, 0]
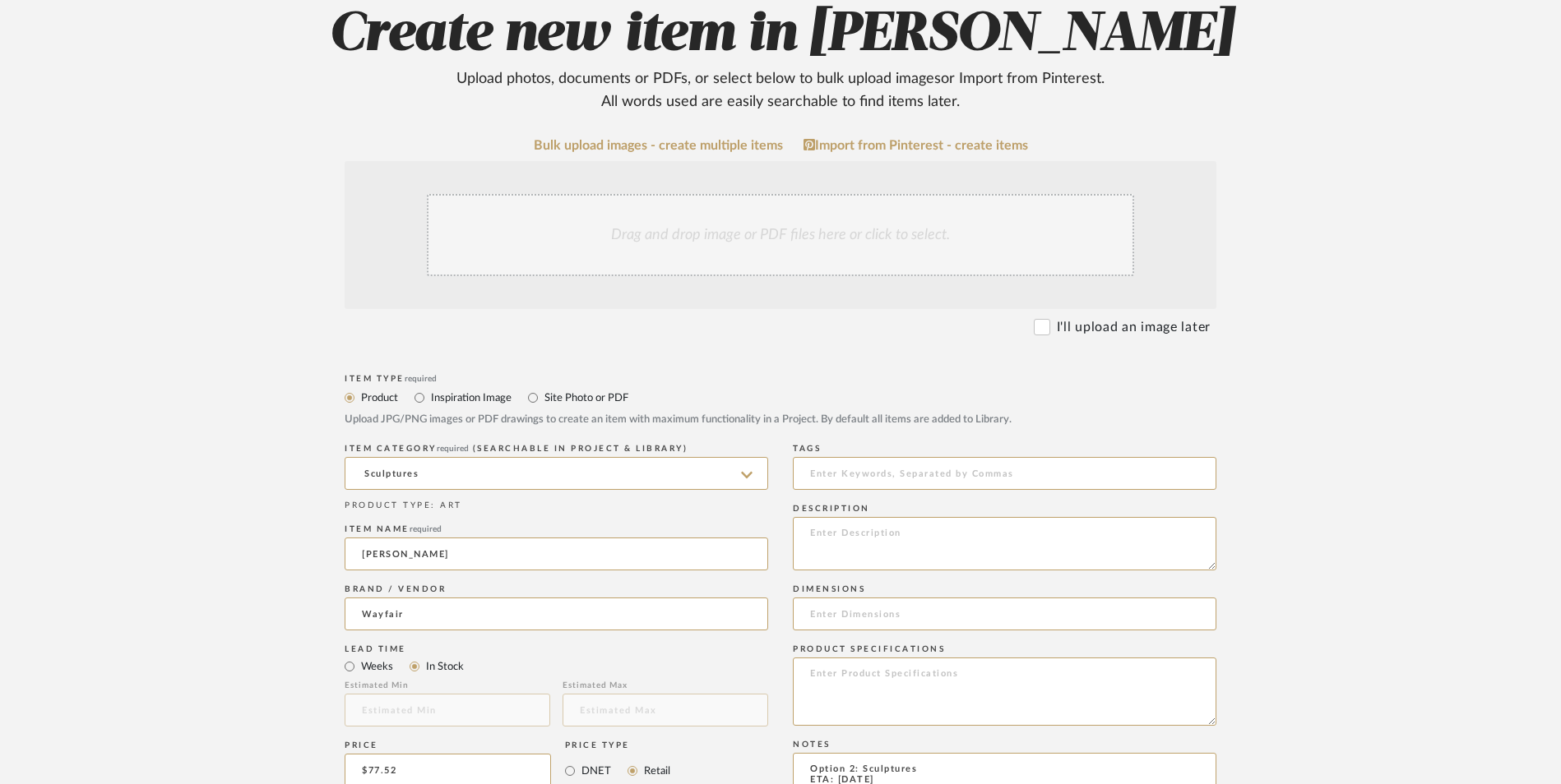
click at [754, 194] on div "Drag and drop image or PDF files here or click to select." at bounding box center [781, 235] width 708 height 82
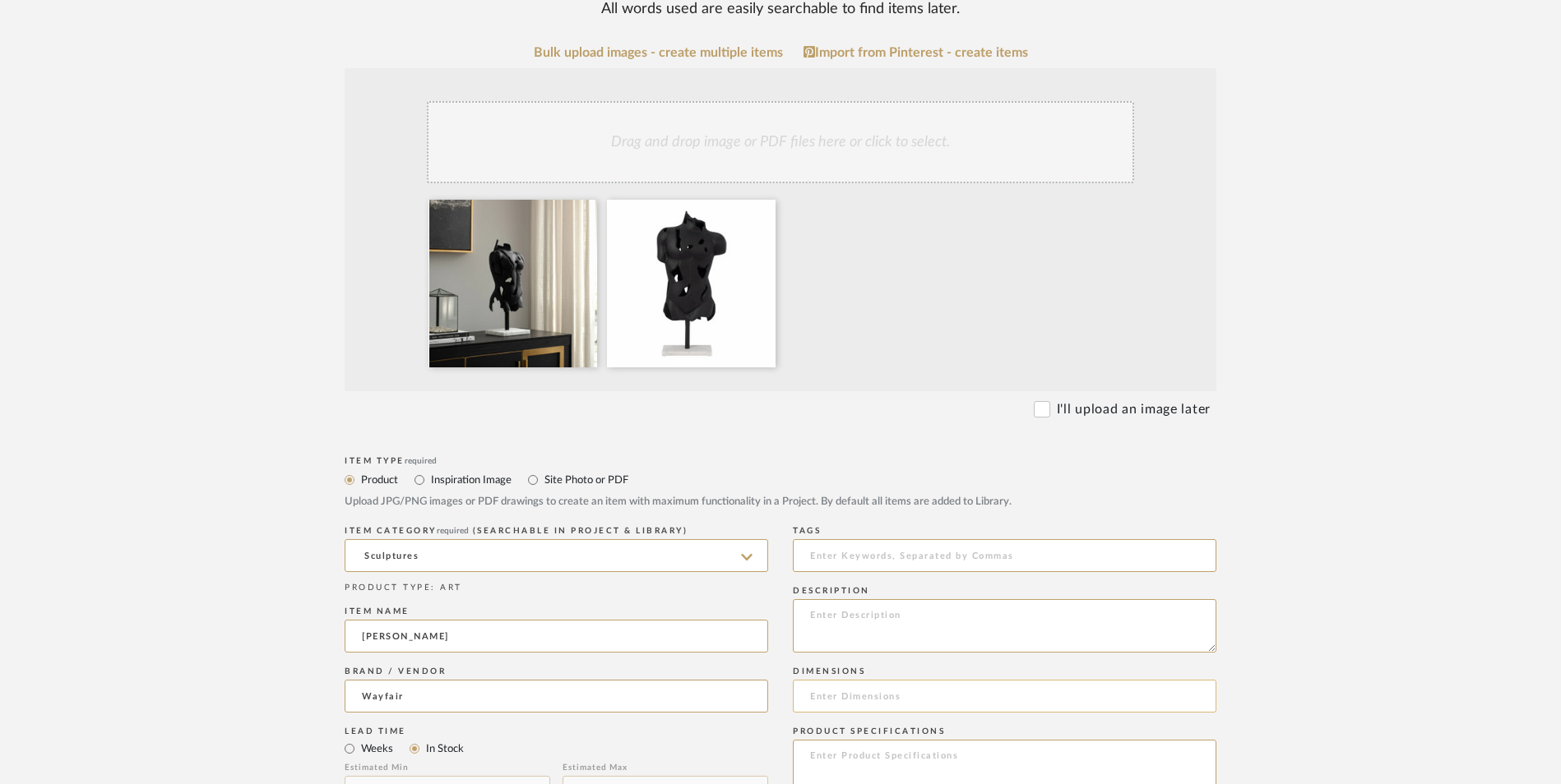
scroll to position [575, 0]
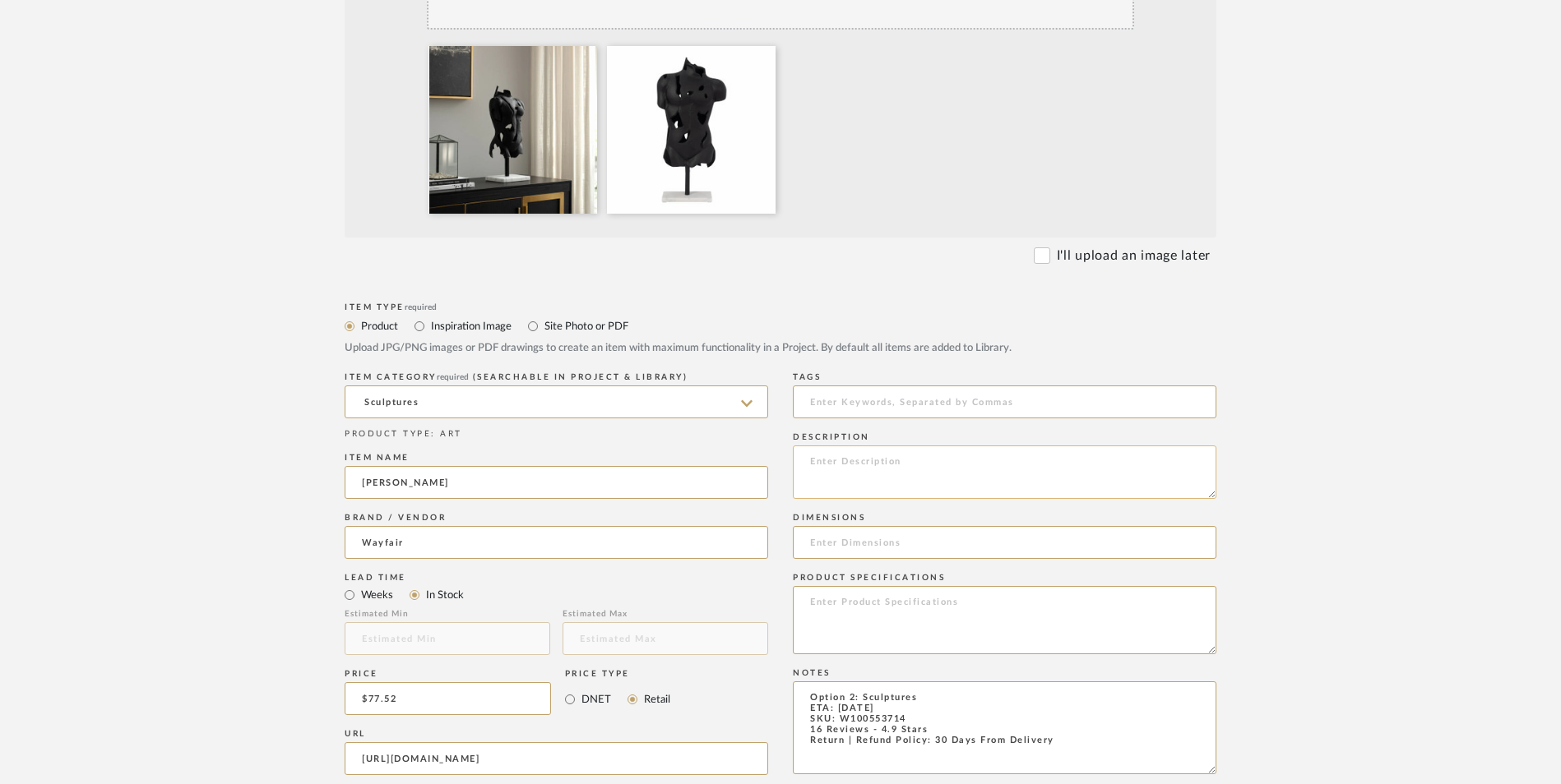
click at [879, 446] on textarea at bounding box center [1004, 472] width 424 height 54
paste textarea "Make a striking design statement with this black aluminum torso sculpture on a …"
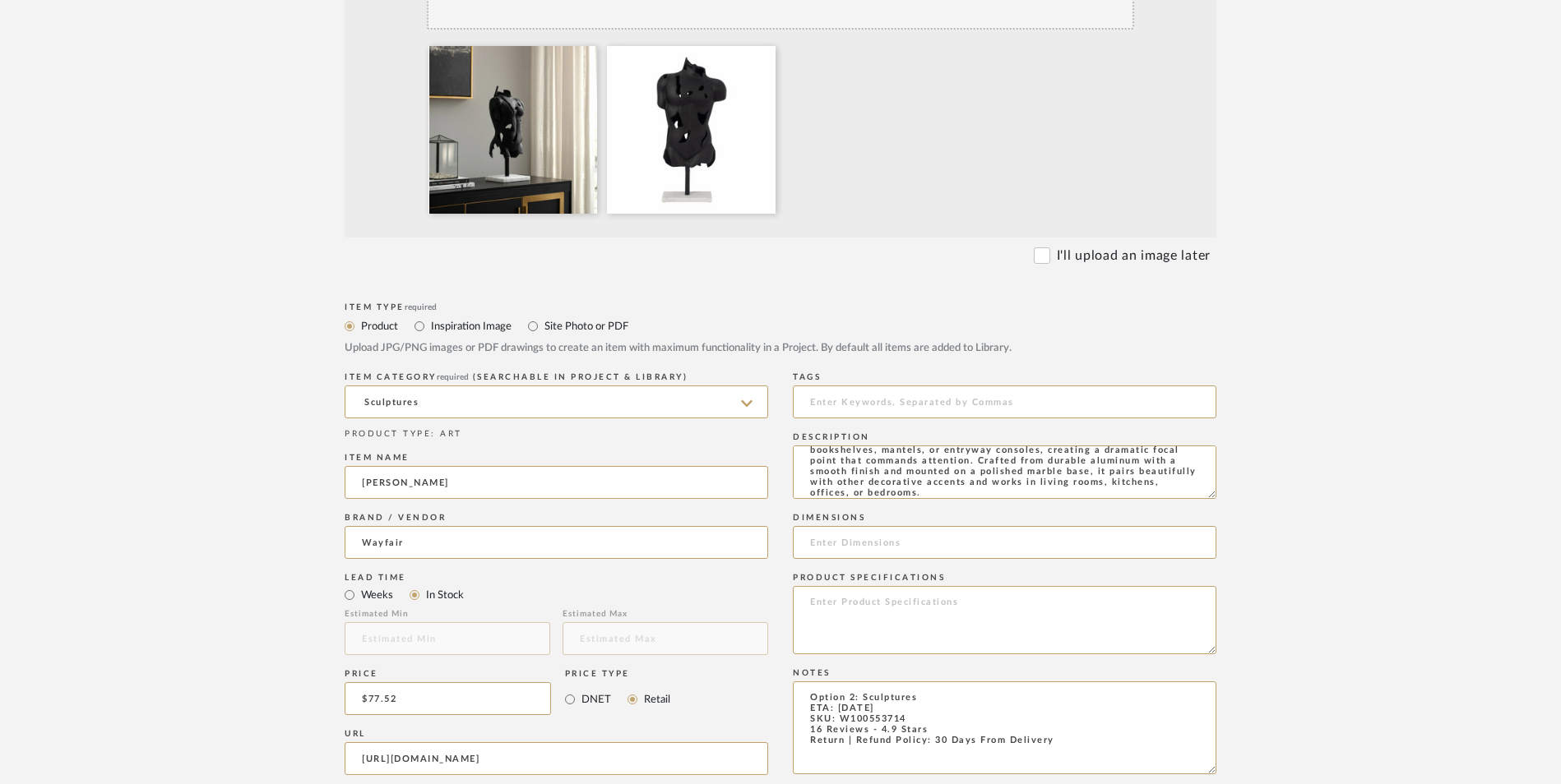
type textarea "Make a striking design statement with this black aluminum torso sculpture on a …"
click at [1307, 372] on upload-items "Create new item in [PERSON_NAME] Upload photos, documents or PDFs, or select be…" at bounding box center [780, 487] width 1561 height 1624
click at [848, 526] on input at bounding box center [1004, 542] width 424 height 33
paste input "23'' H"
click at [873, 526] on input "23'' H" at bounding box center [1004, 542] width 424 height 33
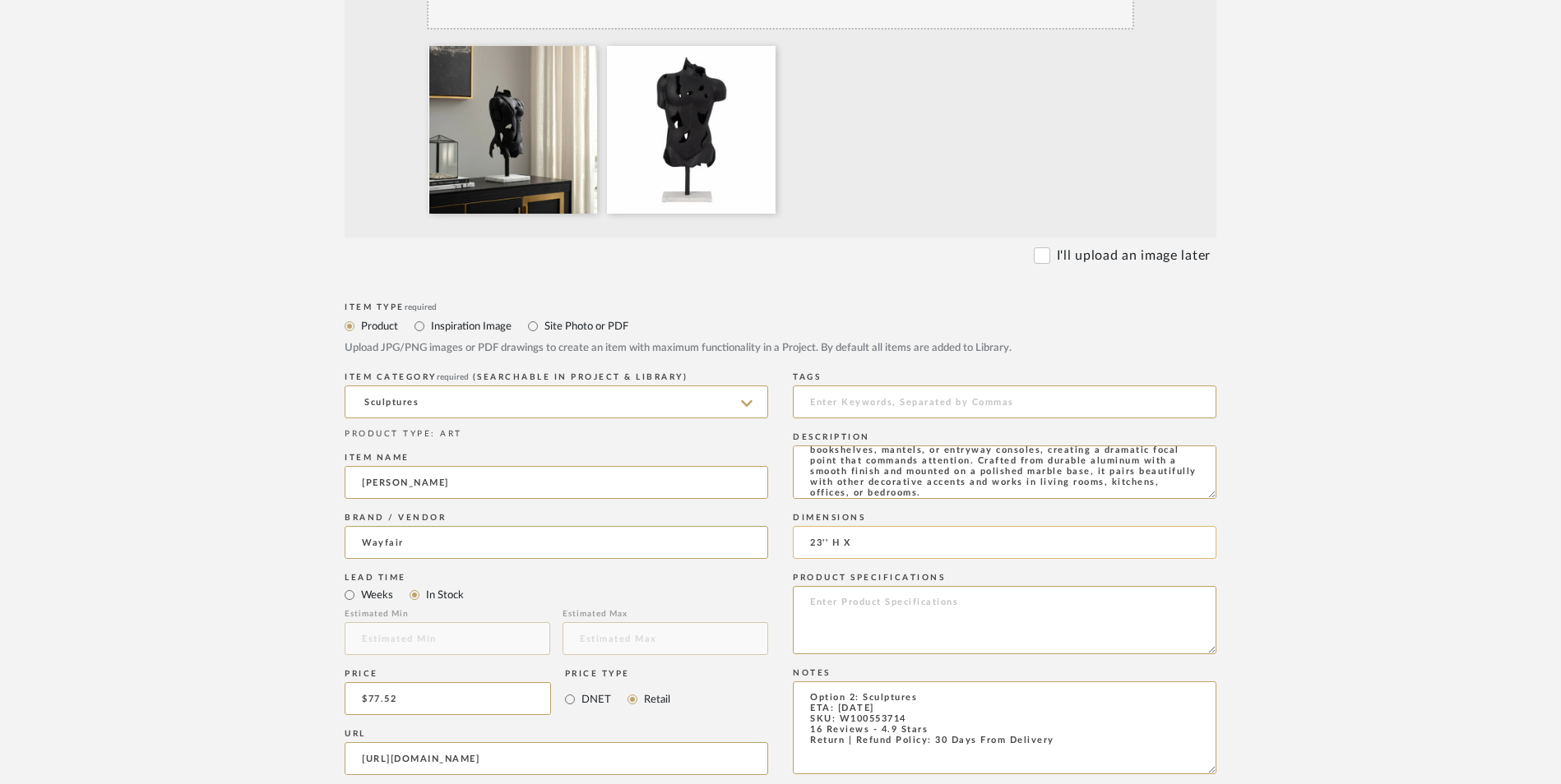
paste input "11'' W X 4'' D"
type input "23'' H X 11'' W X 4'' D"
click at [936, 586] on textarea at bounding box center [1004, 620] width 424 height 68
paste textarea "Metal, Aluminum"
click at [847, 586] on textarea "Metal, Aluminum" at bounding box center [1004, 620] width 424 height 68
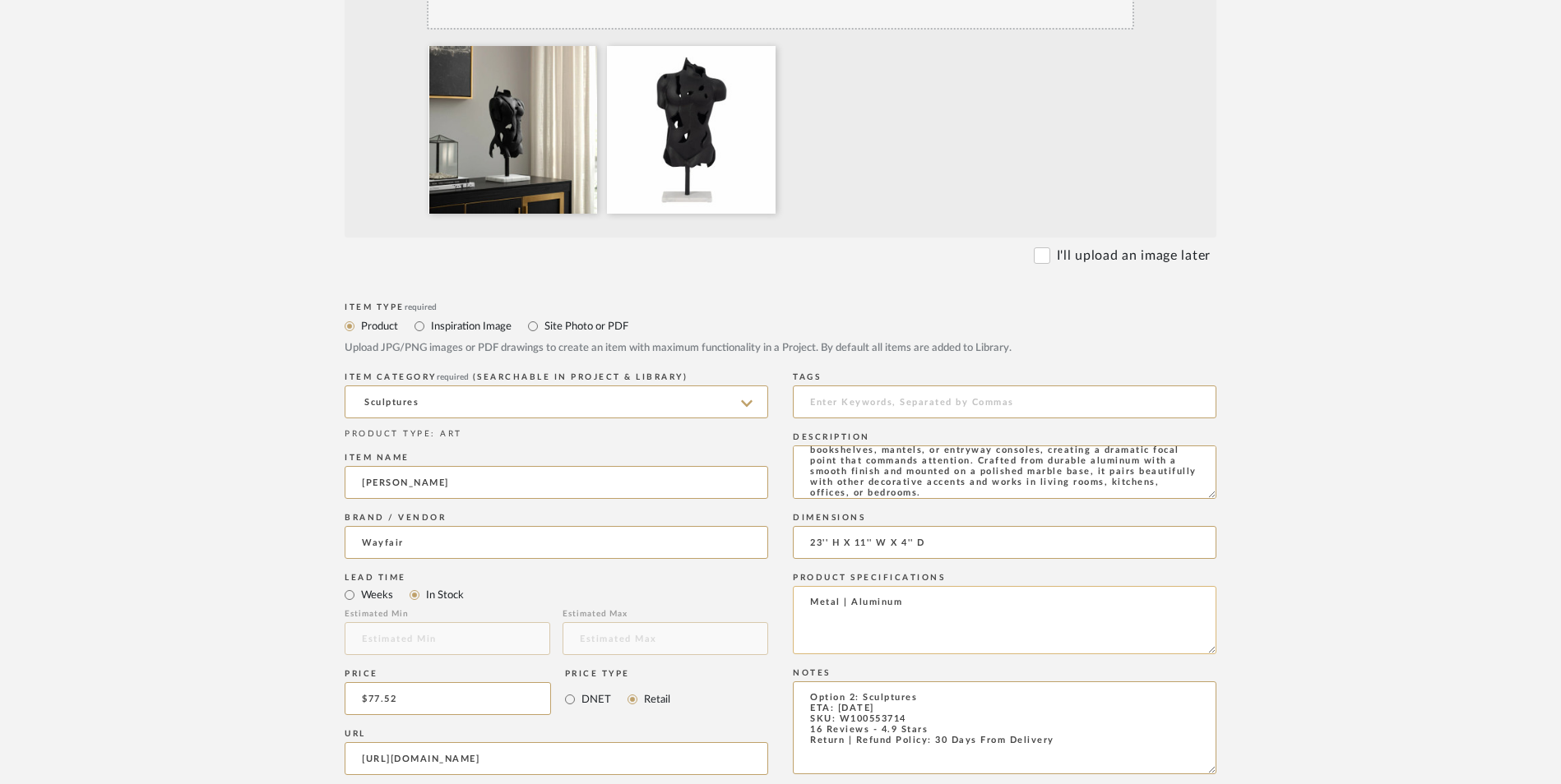
click at [939, 586] on textarea "Metal | Aluminum" at bounding box center [1004, 620] width 424 height 68
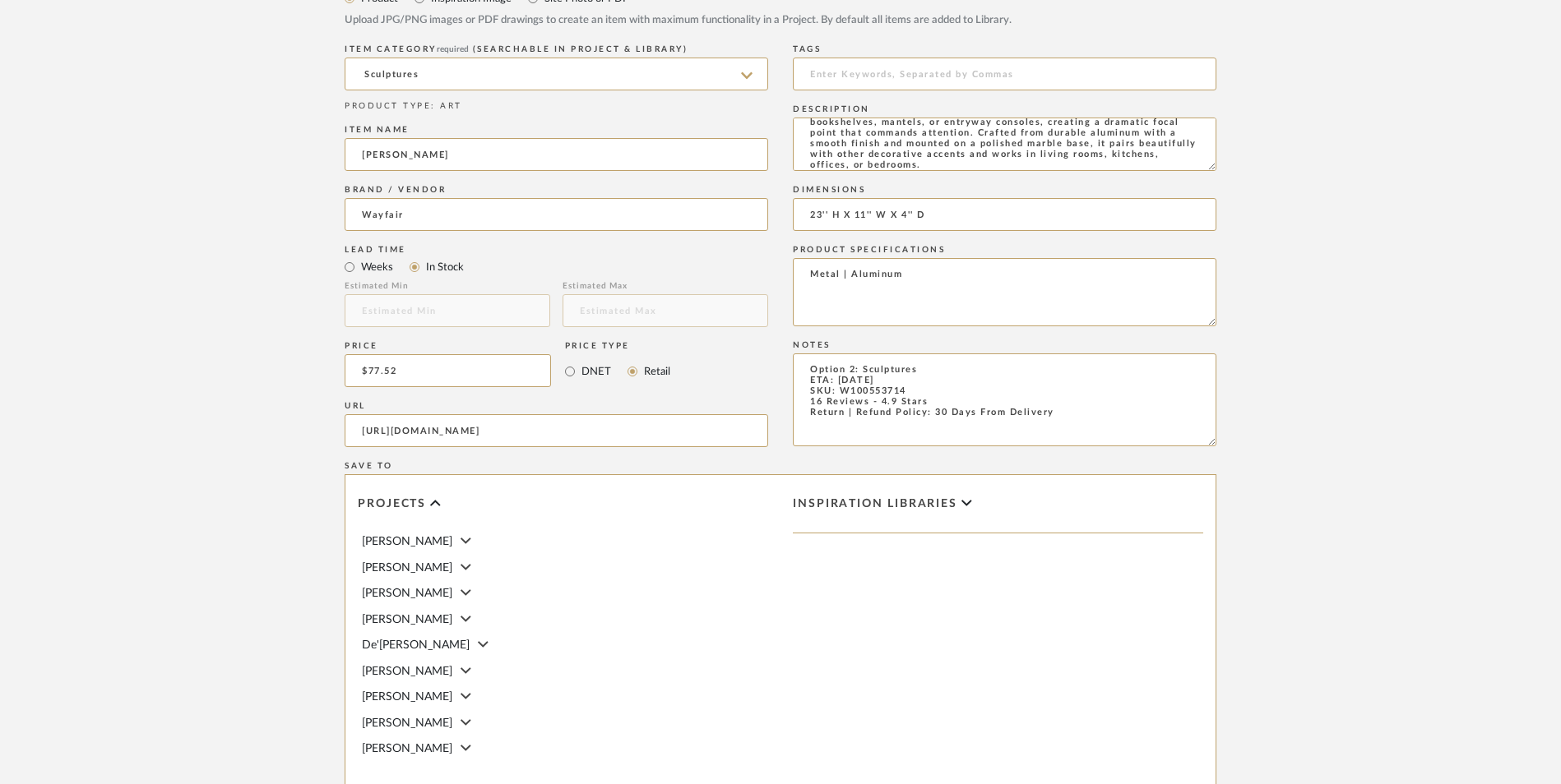
scroll to position [1035, 0]
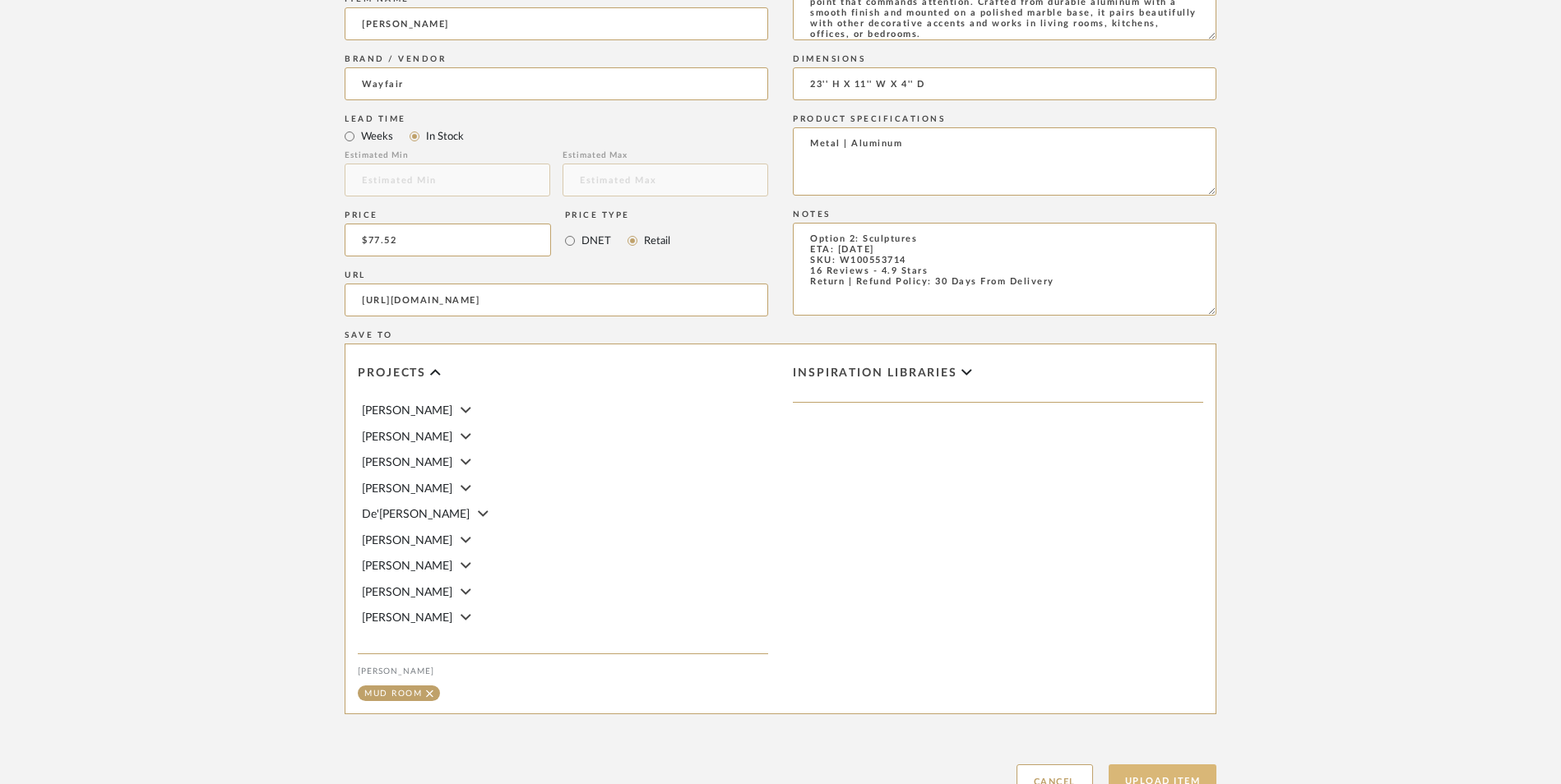
type textarea "Metal | Aluminum"
click at [1174, 764] on button "Upload Item" at bounding box center [1162, 781] width 108 height 34
click at [1180, 764] on button "Upload Item" at bounding box center [1162, 781] width 108 height 34
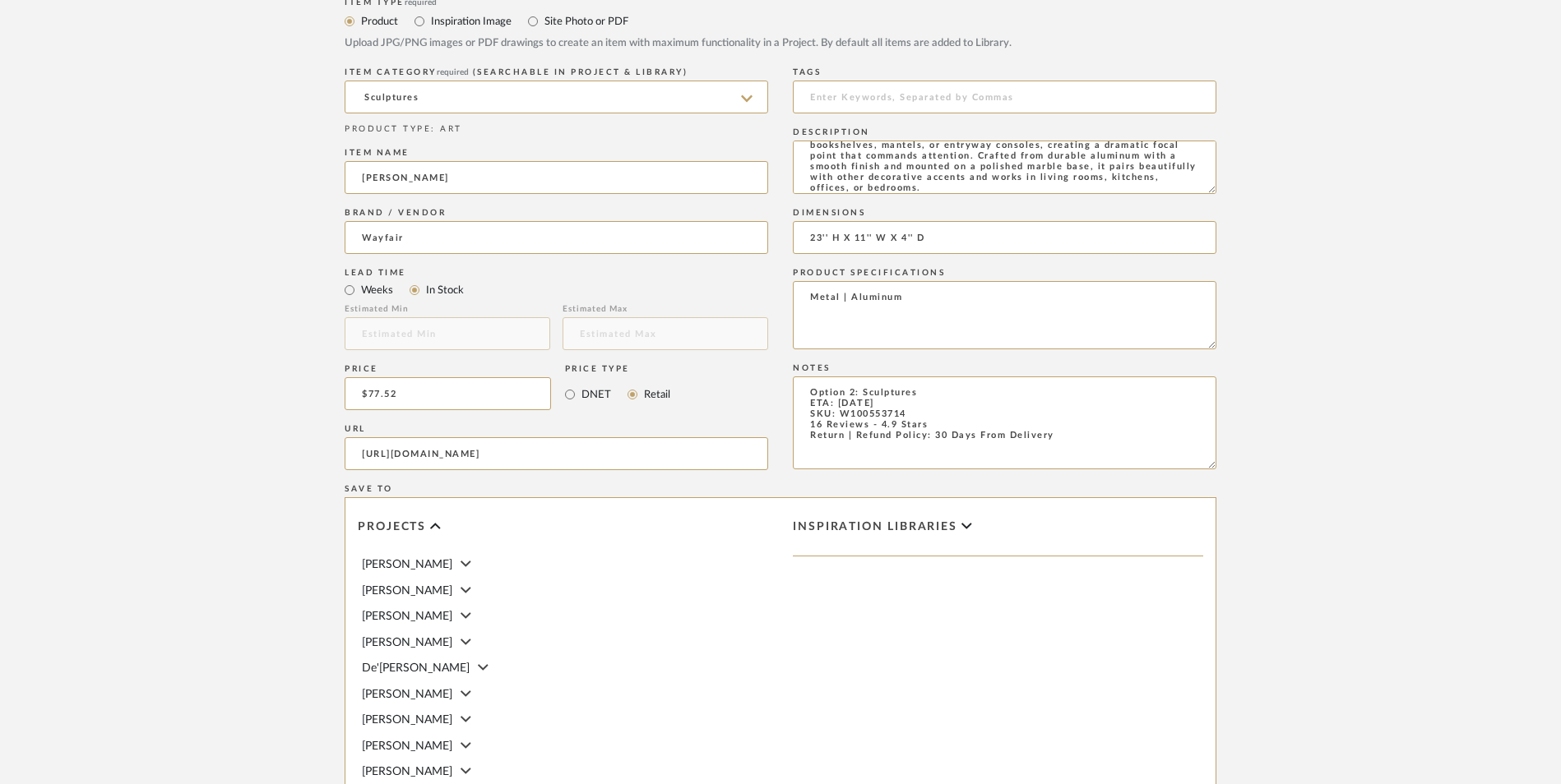
scroll to position [952, 0]
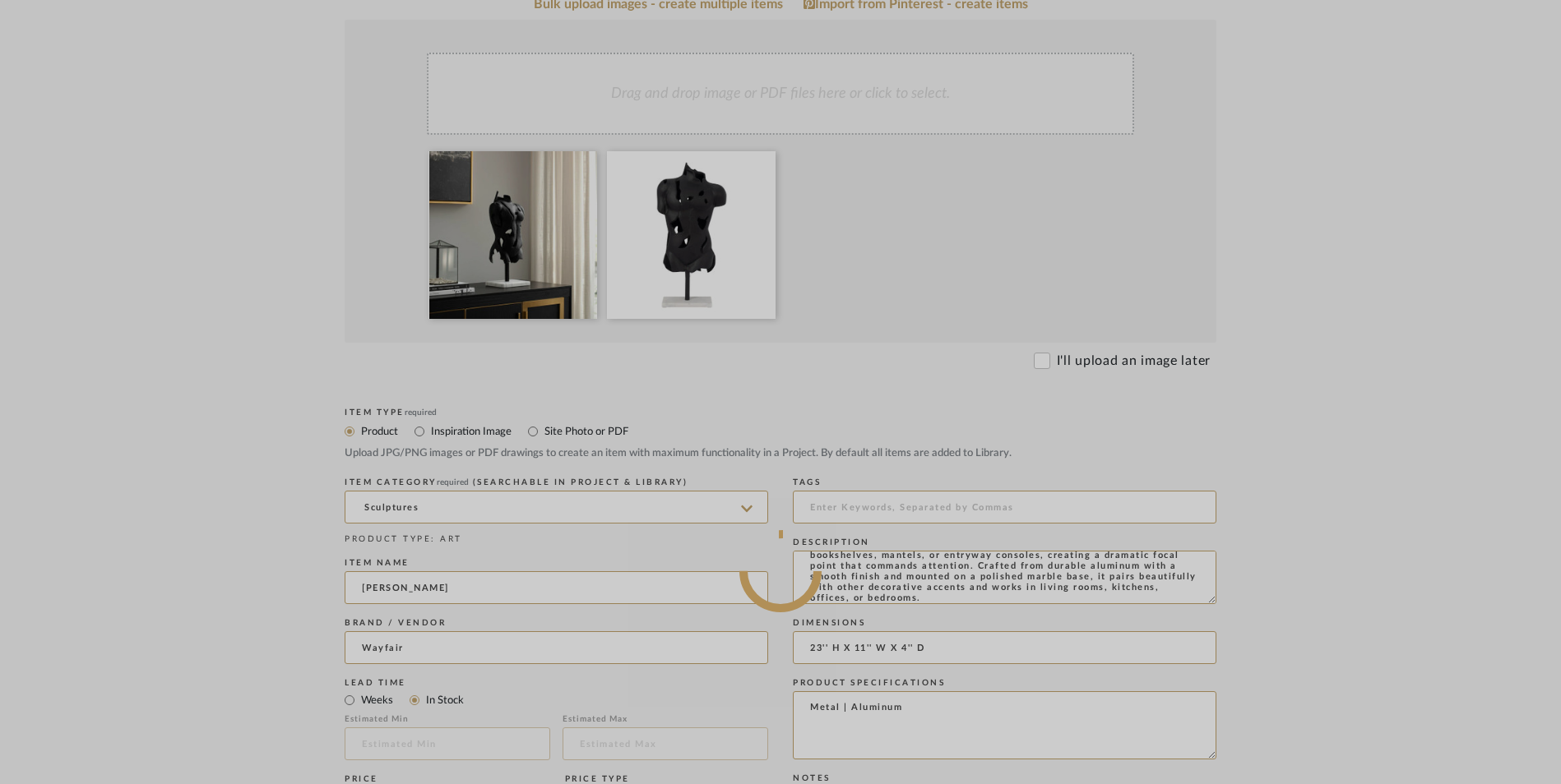
scroll to position [458, 0]
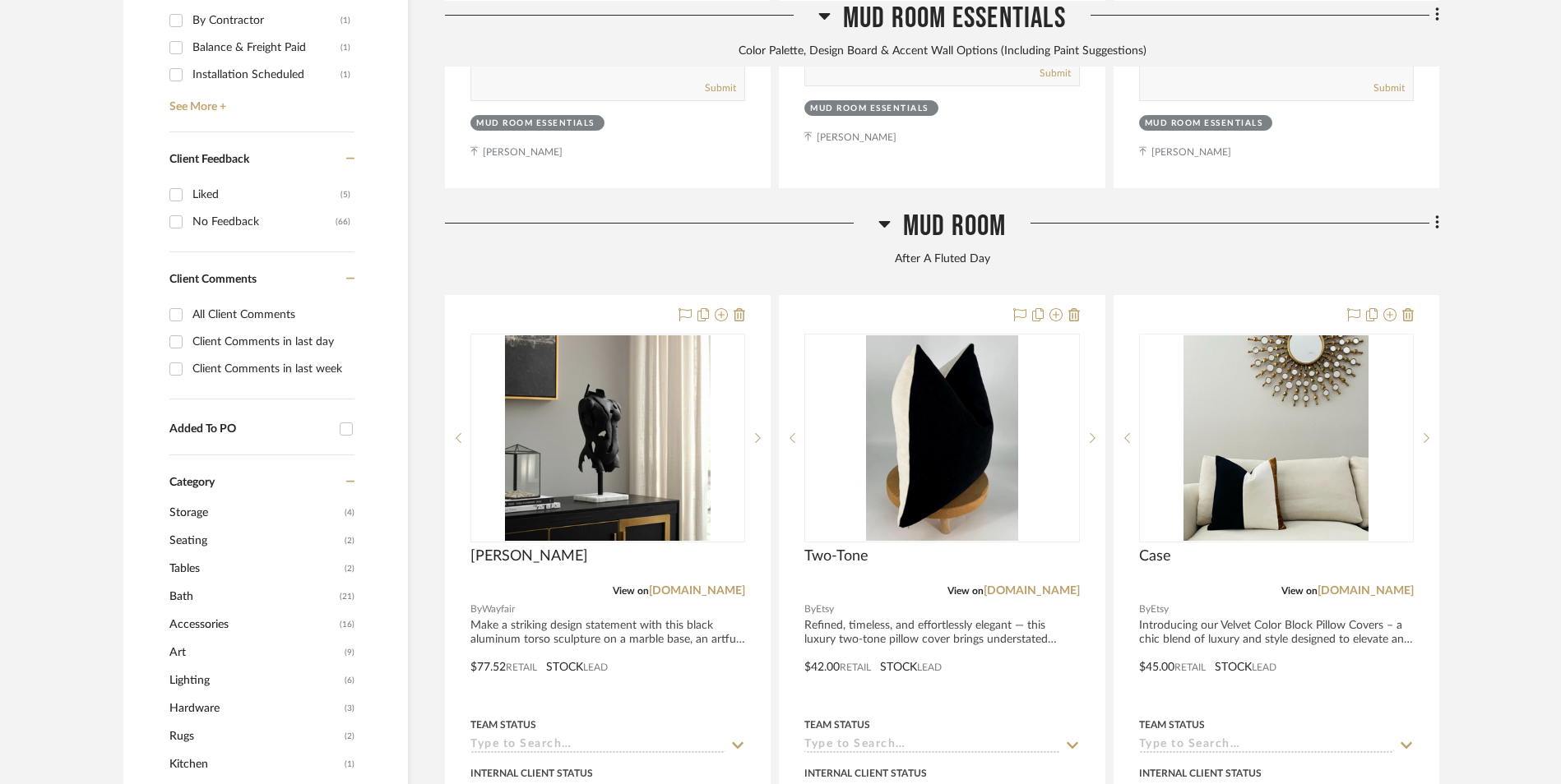
scroll to position [1241, 0]
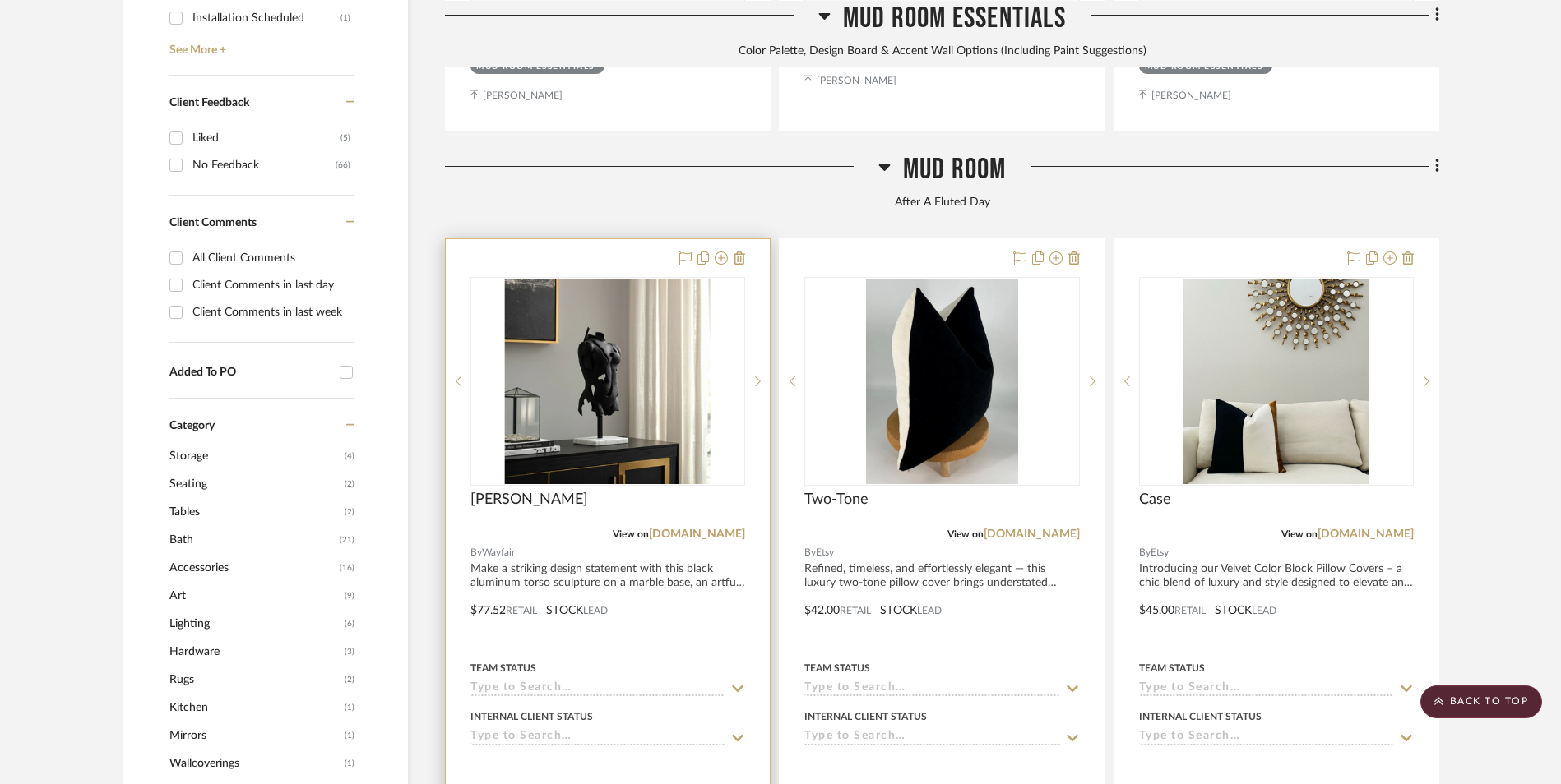
click at [0, 0] on img at bounding box center [0, 0] width 0 height 0
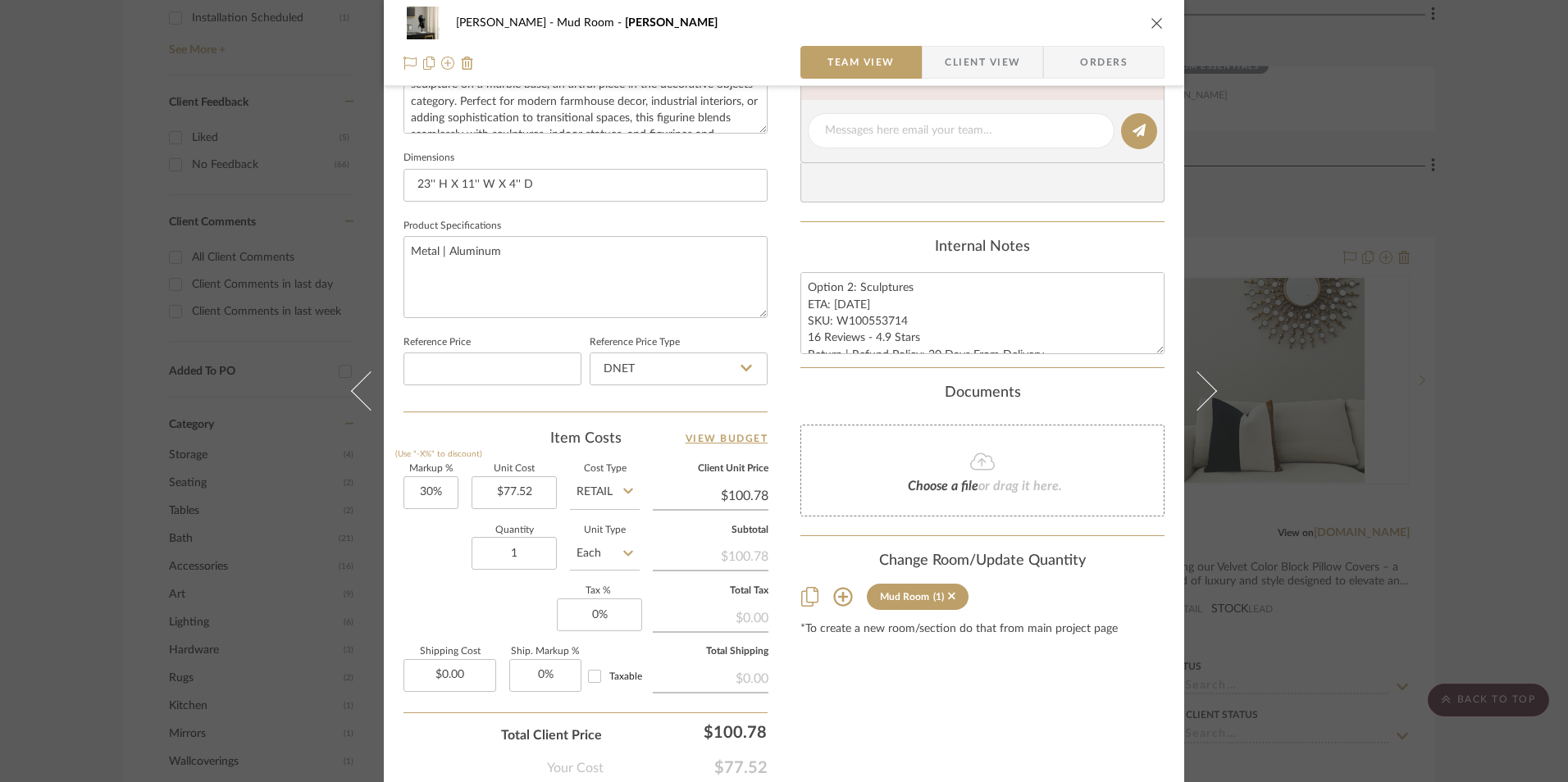
scroll to position [656, 0]
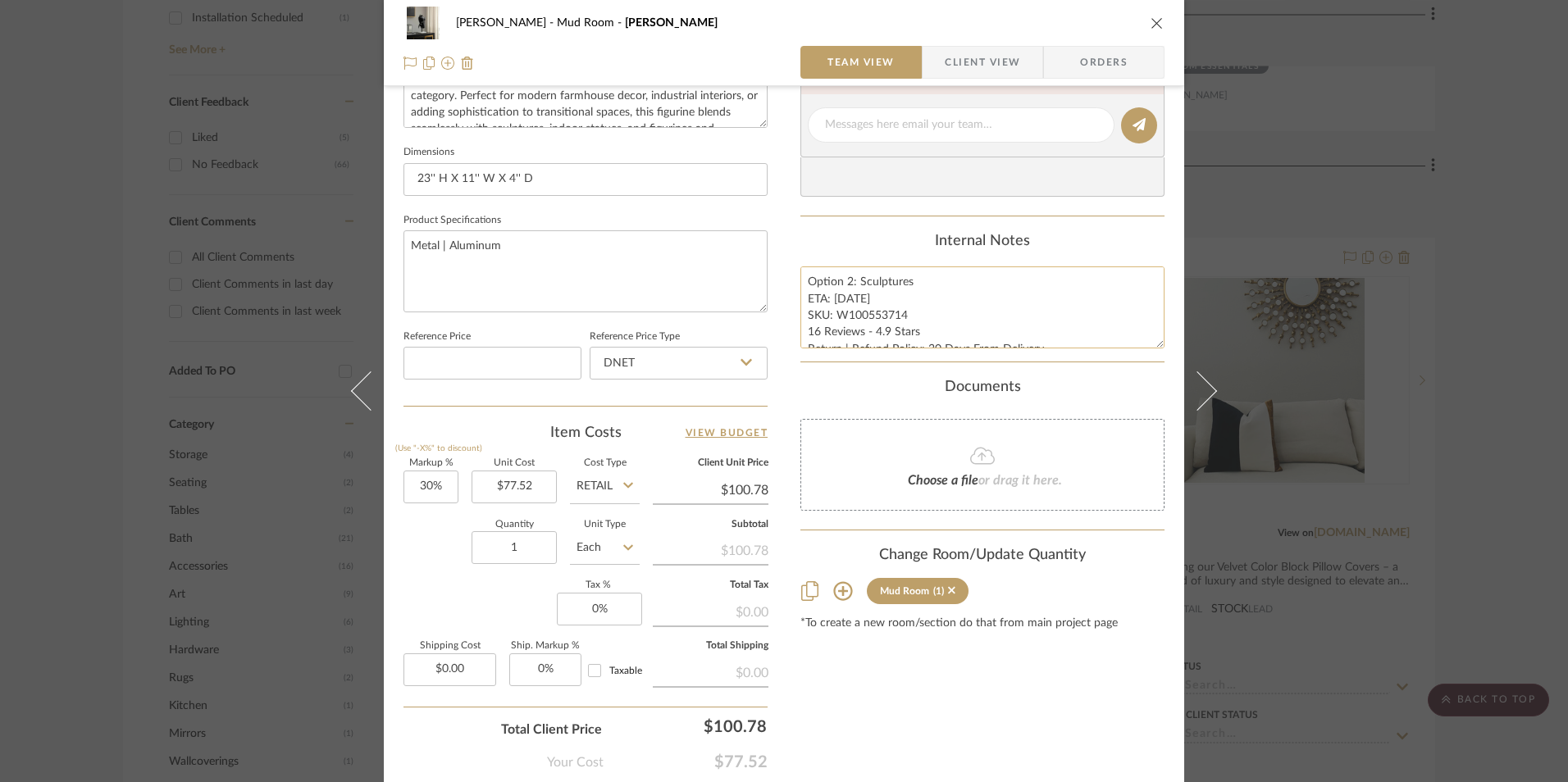
click at [861, 307] on textarea "Option 2: Sculptures ETA: [DATE] SKU: W100553714 16 Reviews - 4.9 Stars Return …" at bounding box center [983, 308] width 364 height 82
drag, startPoint x: 902, startPoint y: 314, endPoint x: 834, endPoint y: 317, distance: 68.1
click at [834, 317] on textarea "Option 2: Sculptures ETA: [DATE] SKU: W100553714 16 Reviews - 4.9 Stars Return …" at bounding box center [983, 308] width 364 height 82
type input "30"
click at [435, 490] on input "30" at bounding box center [431, 487] width 55 height 33
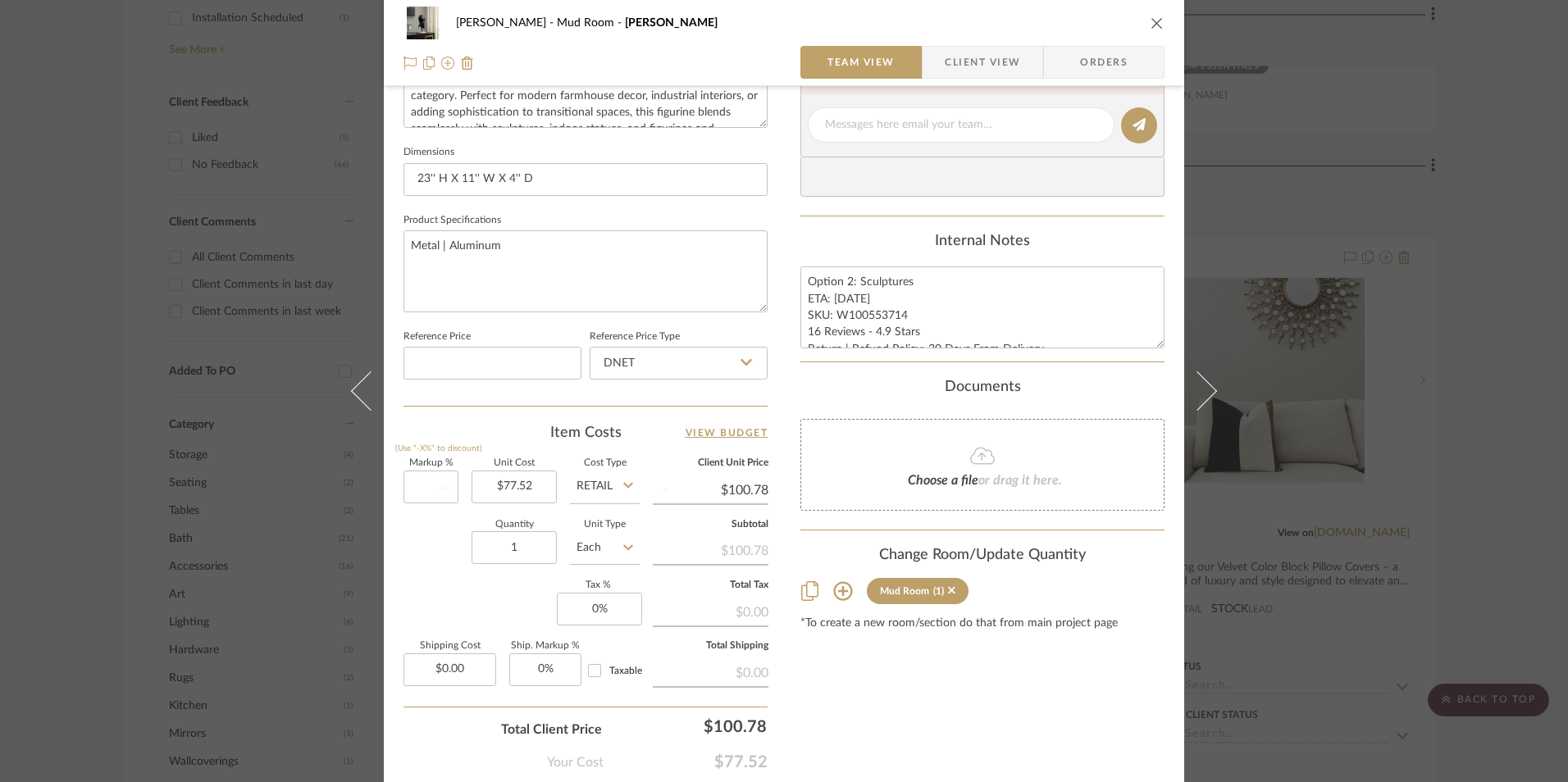
drag, startPoint x: 449, startPoint y: 593, endPoint x: 653, endPoint y: 409, distance: 274.7
click at [449, 592] on div "Markup % (Use "-X%" to discount) Unit Cost $77.52 Cost Type Retail Client Unit …" at bounding box center [586, 579] width 364 height 240
type input "0%"
type input "$77.52"
click at [662, 374] on input "DNET" at bounding box center [679, 363] width 178 height 33
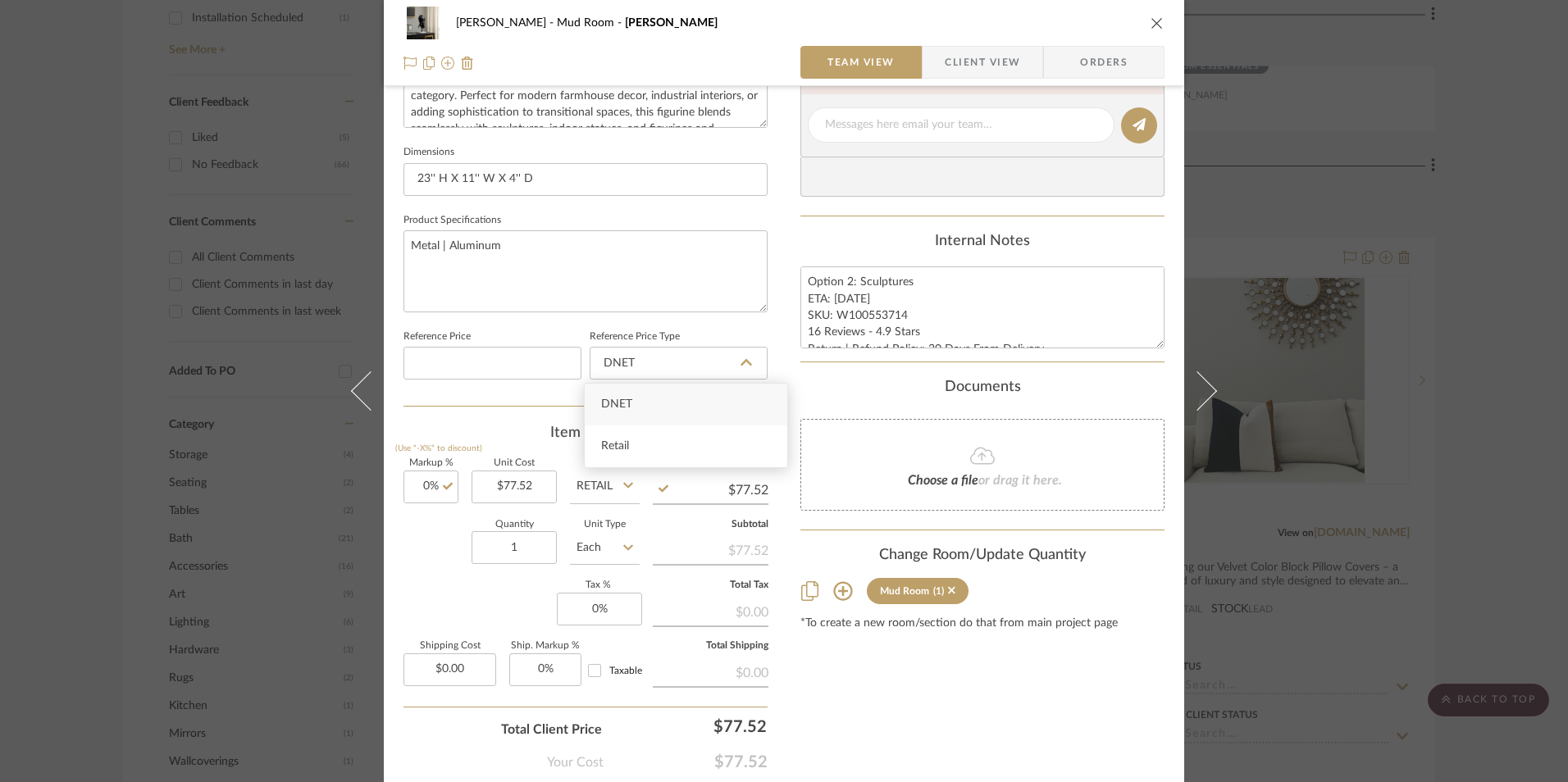
drag, startPoint x: 653, startPoint y: 449, endPoint x: 615, endPoint y: 460, distance: 39.6
click at [650, 450] on div "Retail" at bounding box center [686, 446] width 202 height 42
type input "Retail"
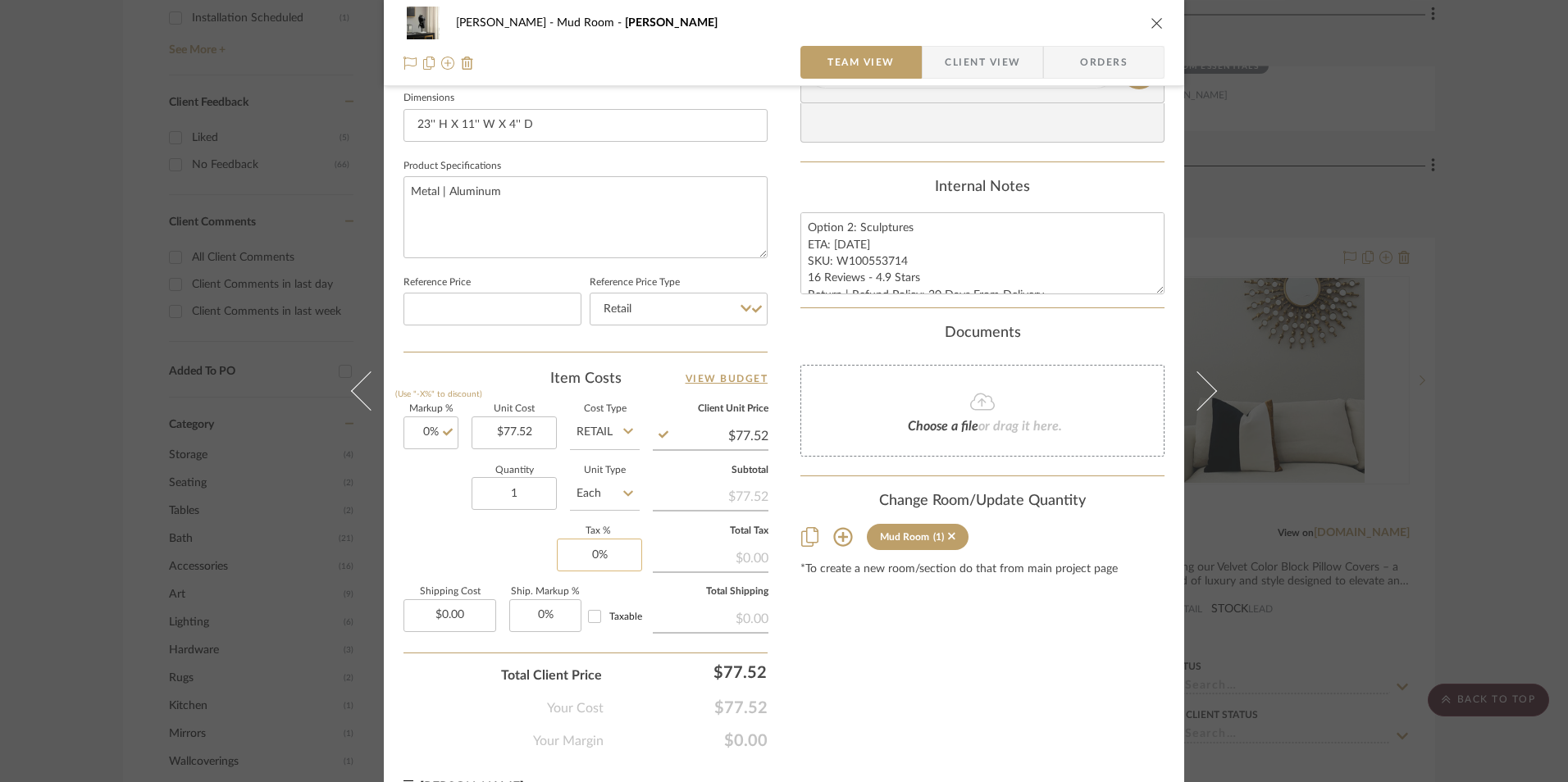
scroll to position [745, 0]
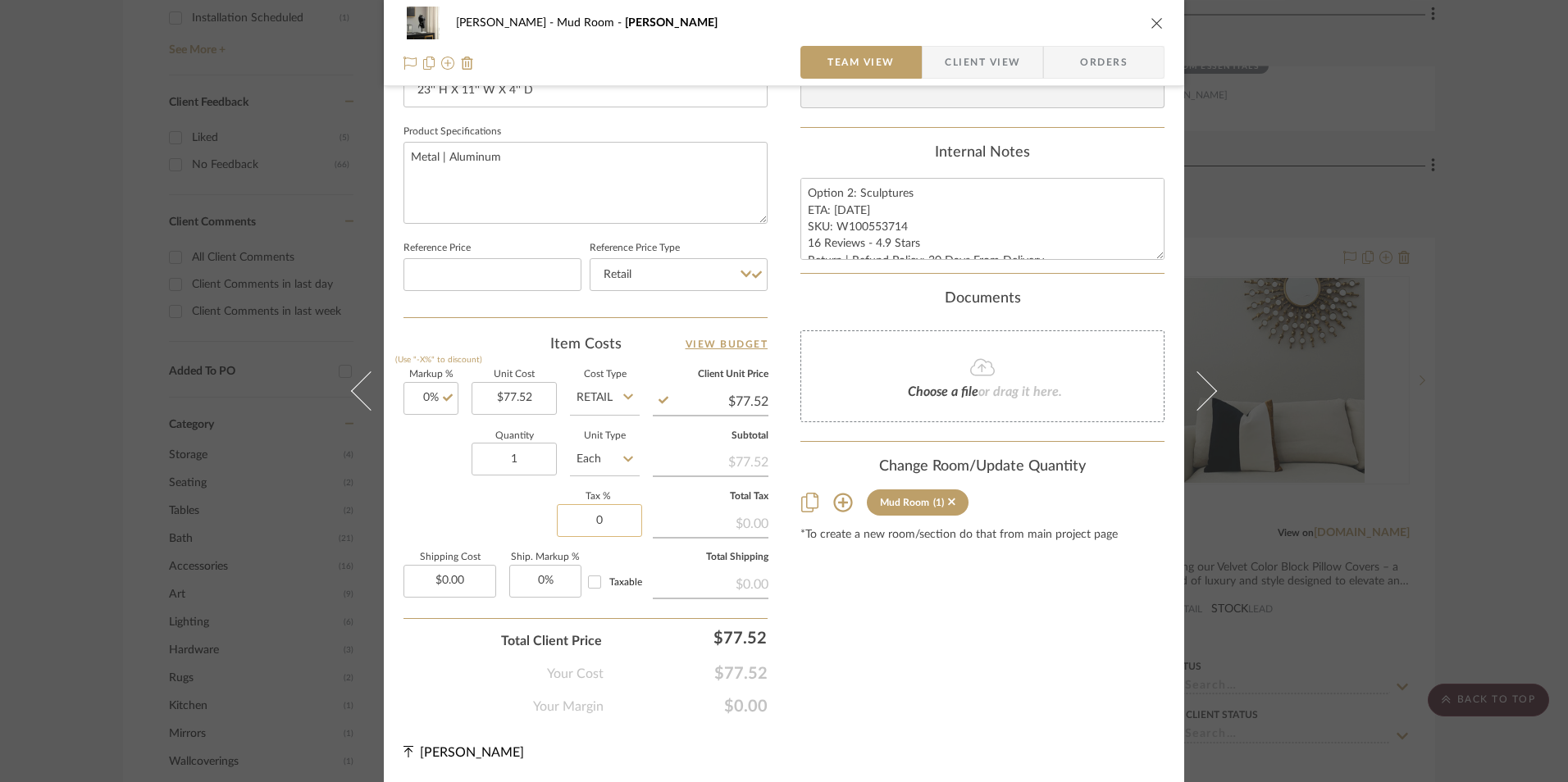
click at [618, 517] on input "0" at bounding box center [599, 520] width 85 height 33
type input "8.25%"
click at [880, 632] on div "Content here copies to Client View - confirm visibility there. Show in Client D…" at bounding box center [983, 42] width 364 height 1350
click at [1091, 78] on span "Orders" at bounding box center [1104, 62] width 83 height 33
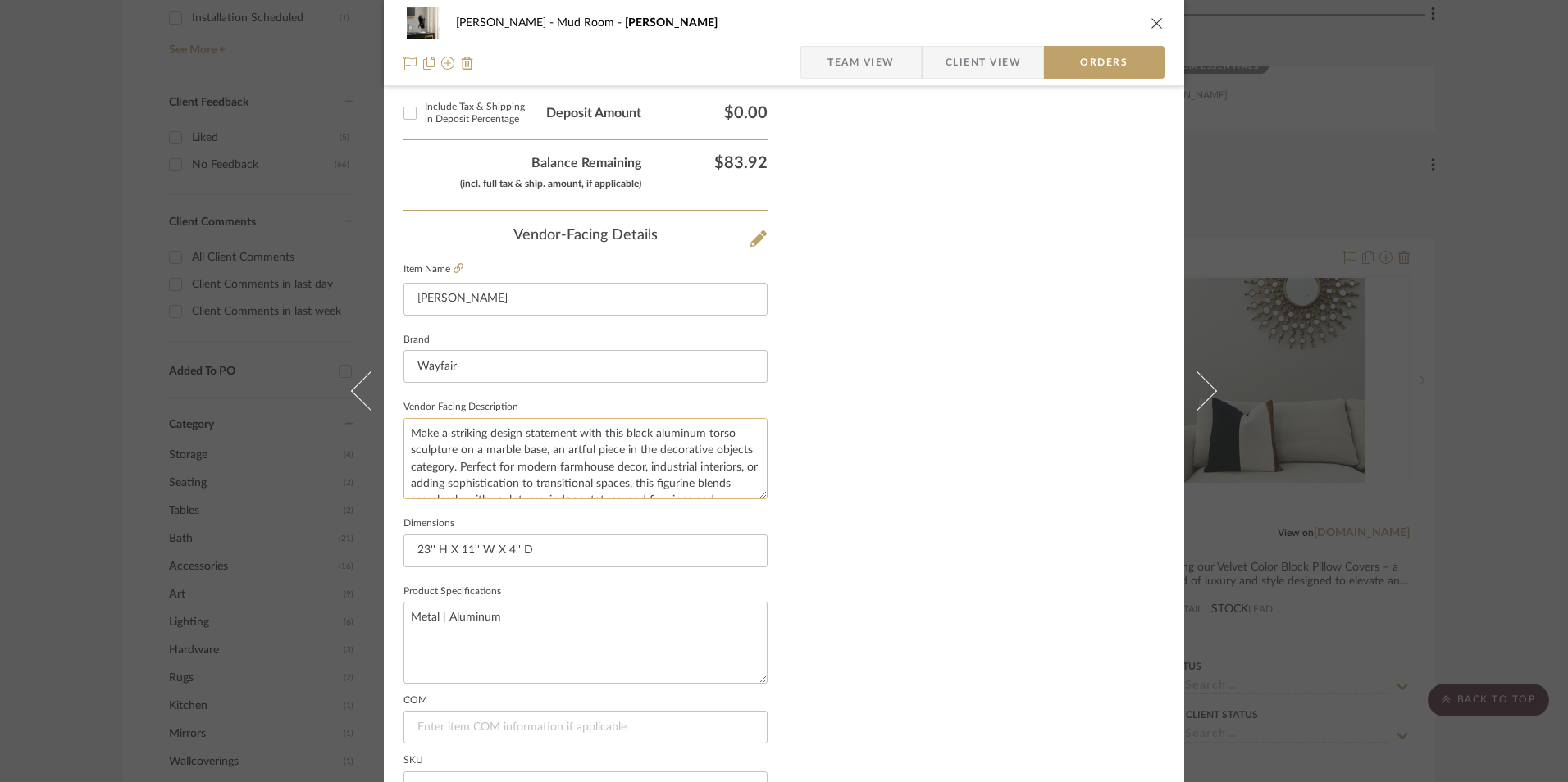
scroll to position [962, 0]
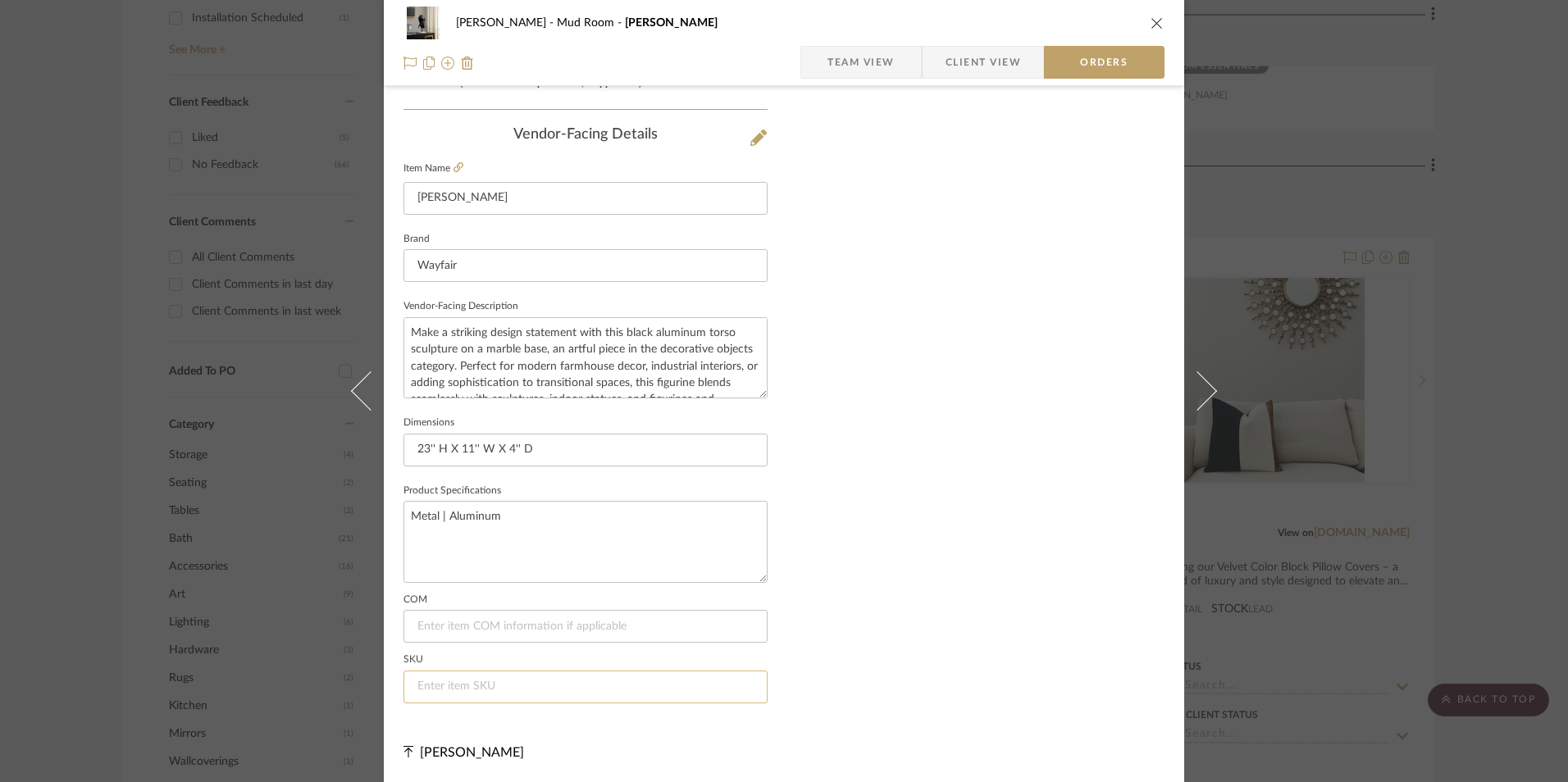
click at [522, 678] on input at bounding box center [586, 687] width 364 height 33
paste input "W100553714"
type input "W100553714"
click at [867, 61] on span "Team View" at bounding box center [861, 62] width 67 height 33
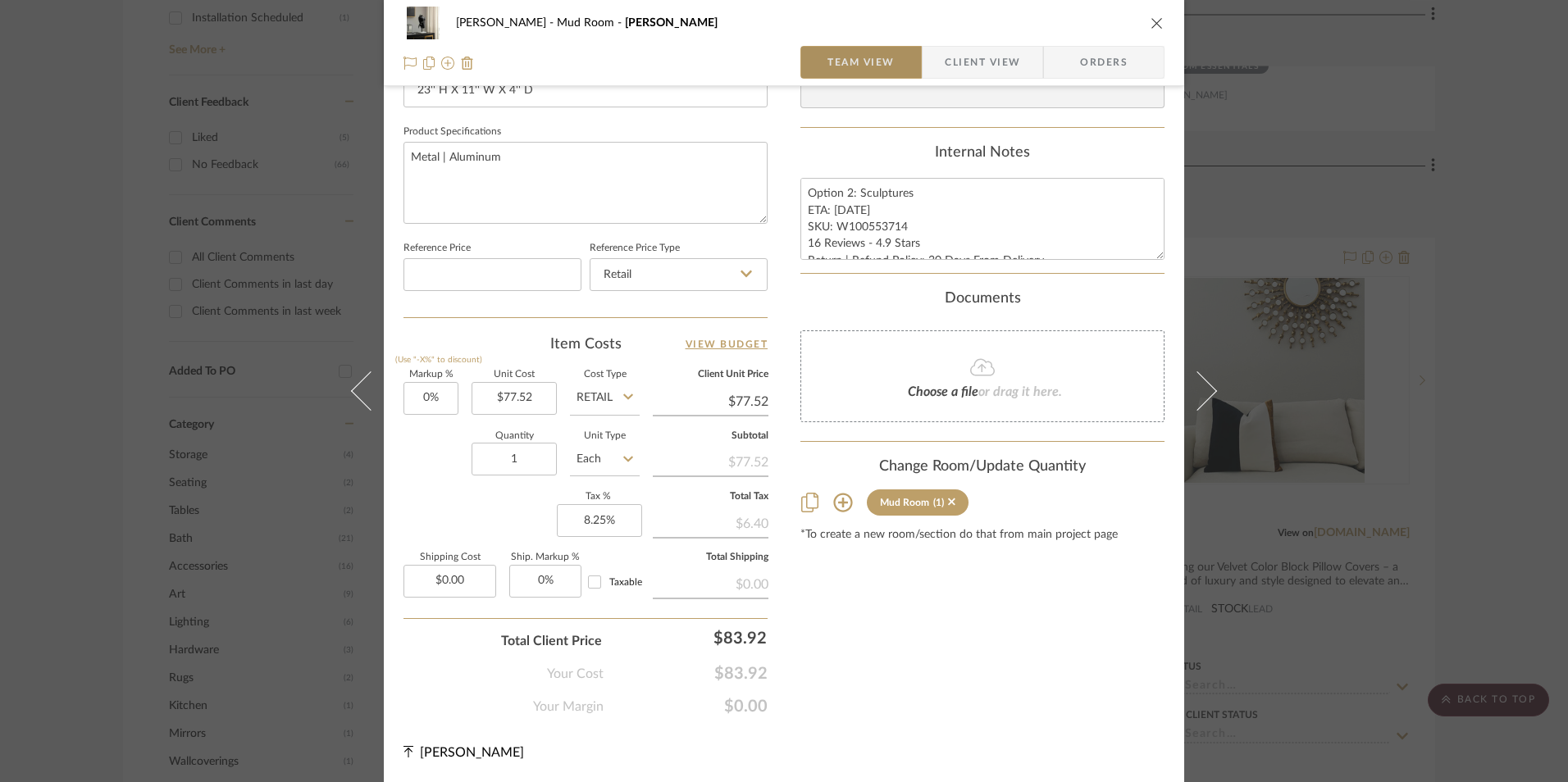
scroll to position [745, 0]
click at [1151, 26] on icon "close" at bounding box center [1156, 22] width 13 height 13
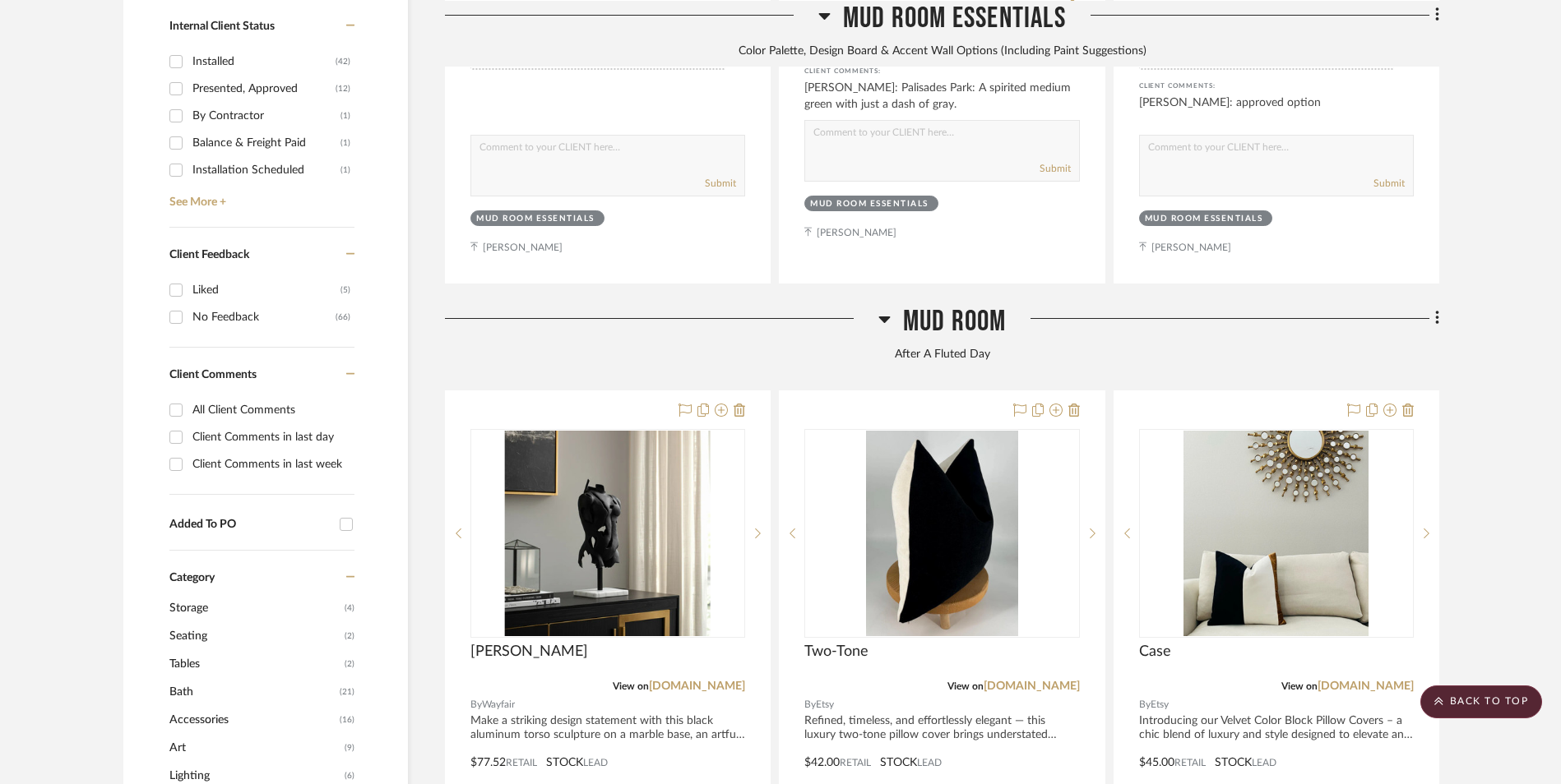
scroll to position [1076, 0]
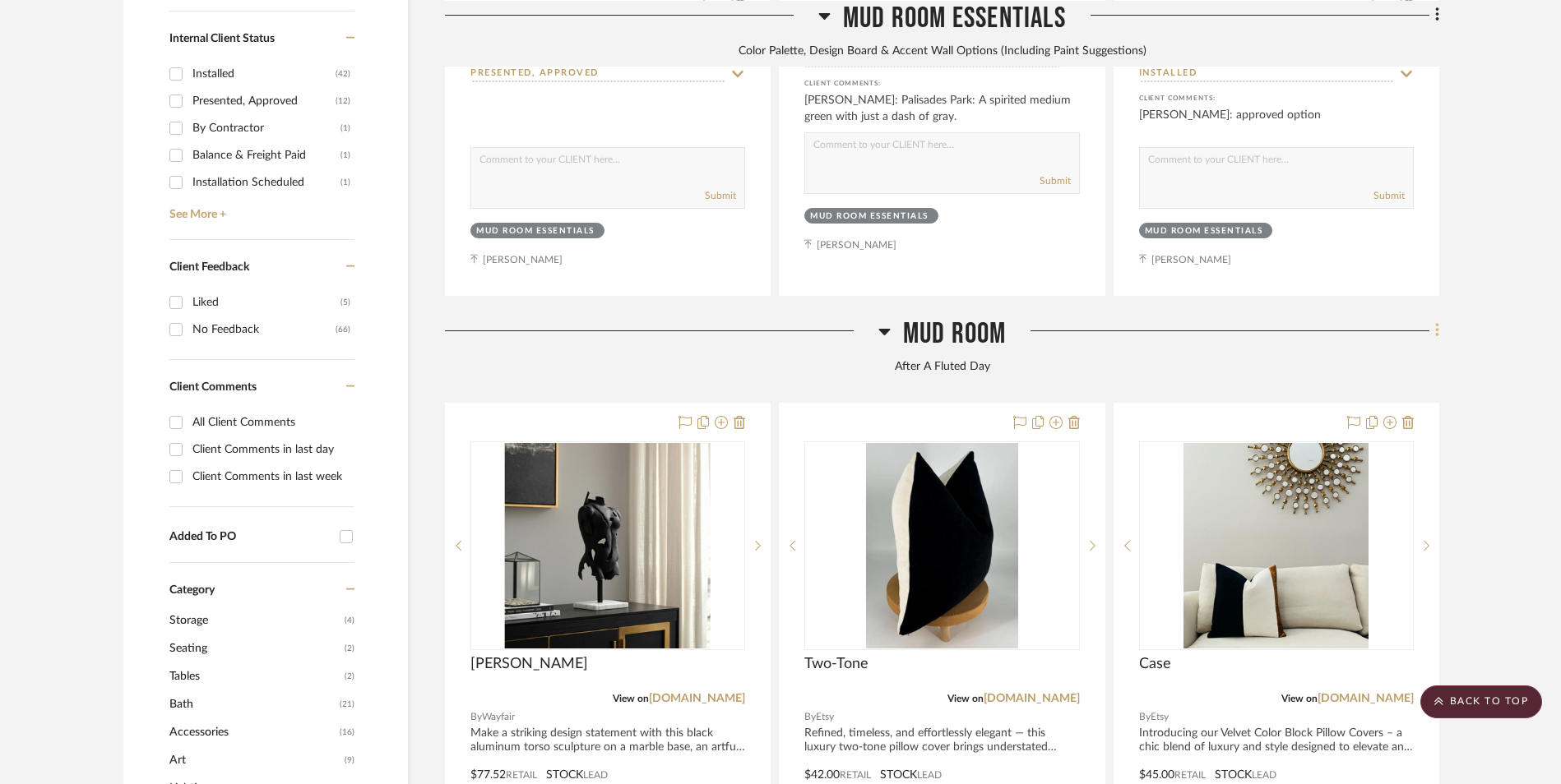
click at [1435, 321] on icon at bounding box center [1437, 330] width 5 height 18
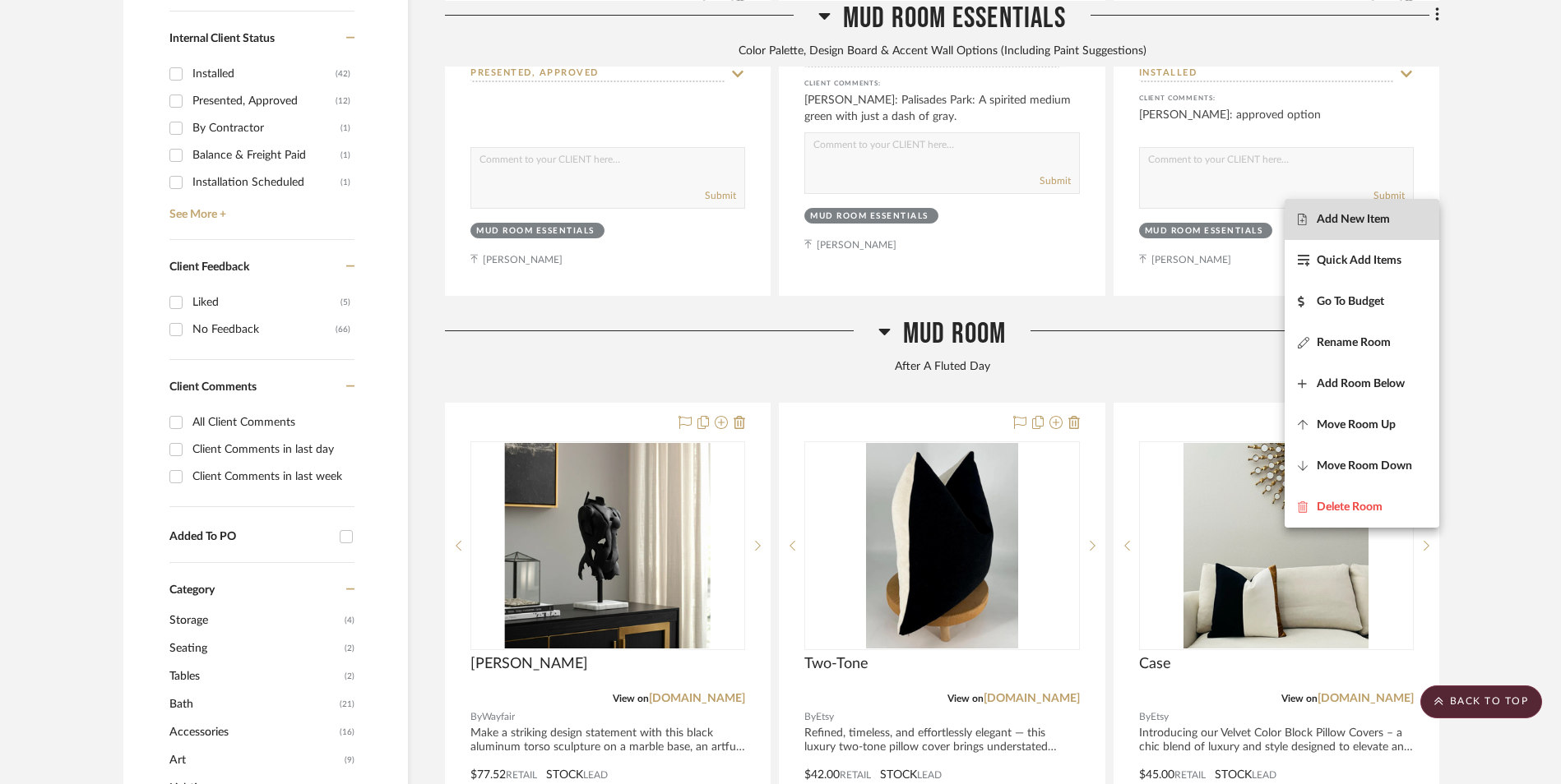
click at [1373, 216] on span "Add New Item" at bounding box center [1353, 219] width 73 height 14
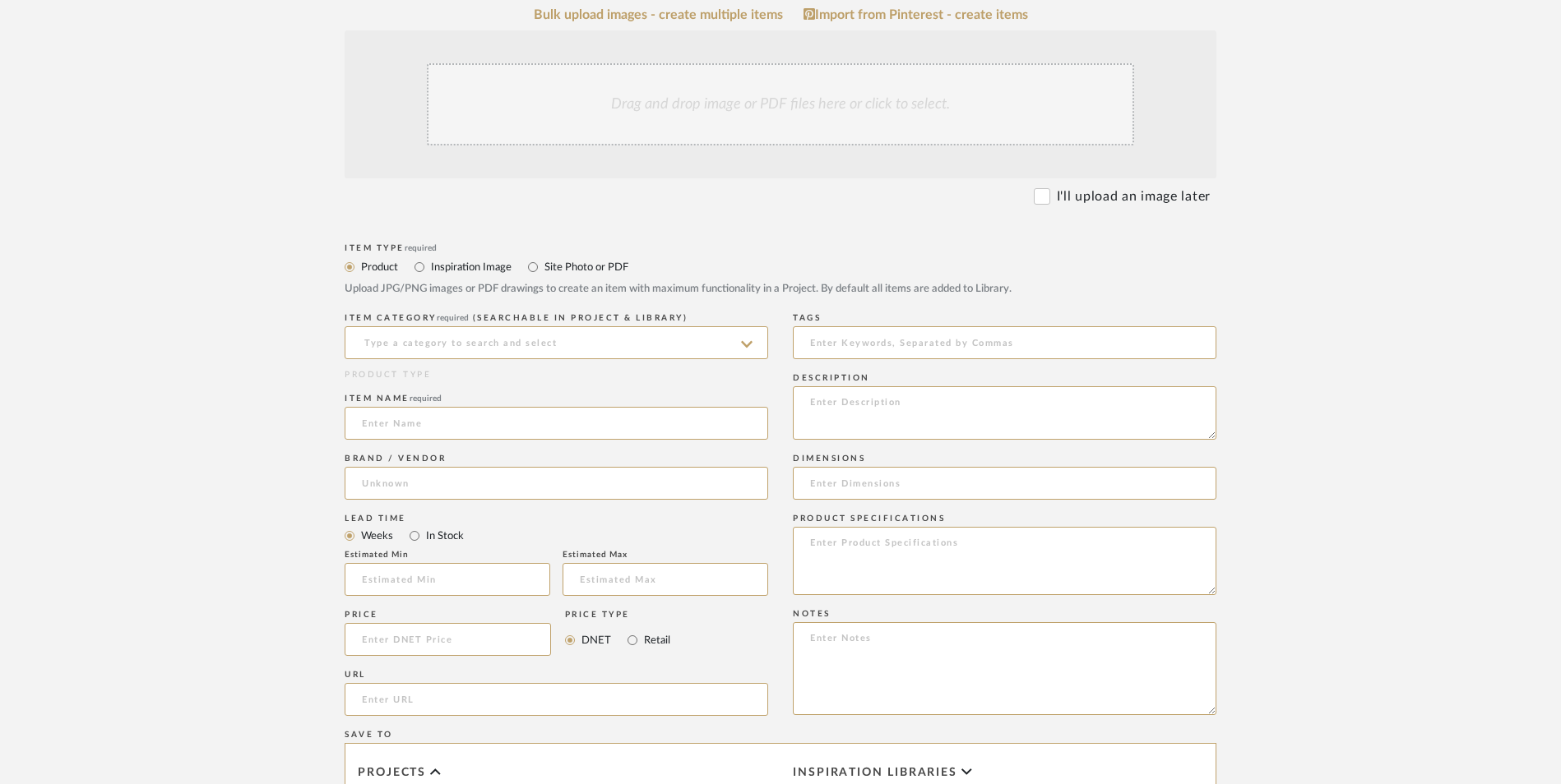
scroll to position [448, 0]
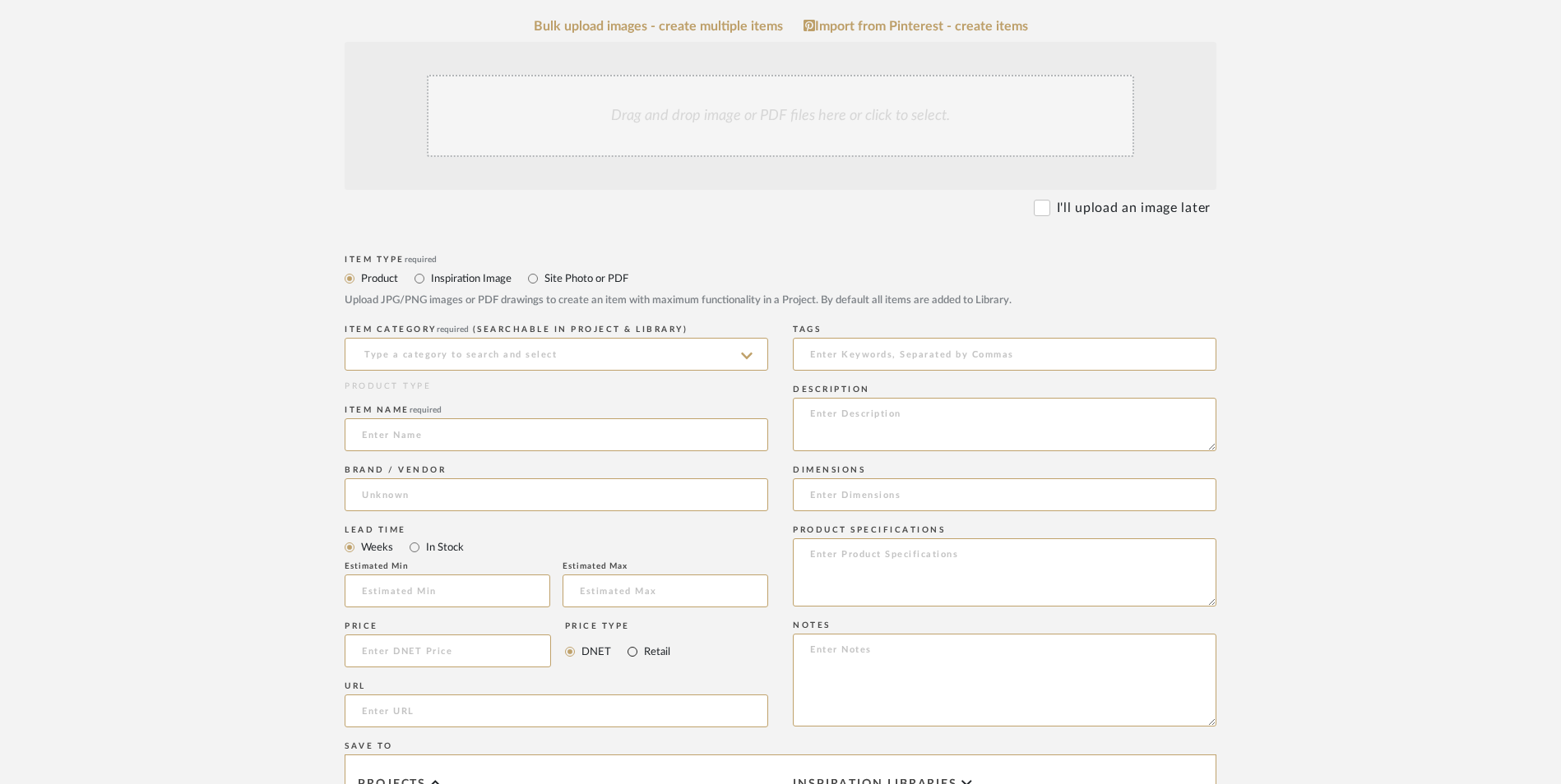
drag, startPoint x: 633, startPoint y: 522, endPoint x: 429, endPoint y: 419, distance: 228.5
click at [633, 642] on input "Retail" at bounding box center [632, 651] width 20 height 20
radio input "true"
click at [422, 538] on div "In Stock" at bounding box center [437, 547] width 55 height 20
click at [414, 538] on input "In Stock" at bounding box center [414, 547] width 20 height 20
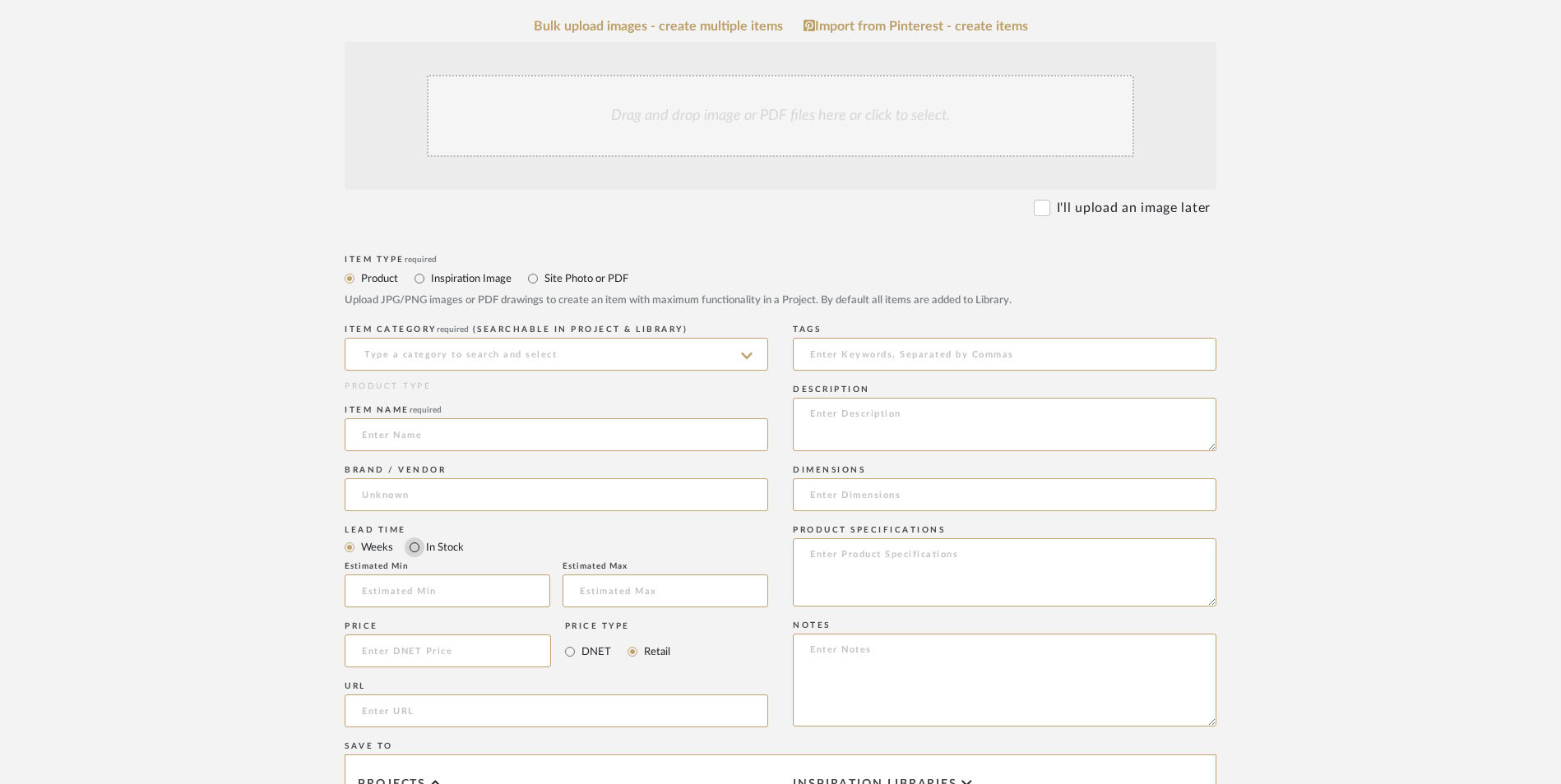
radio input "true"
click at [466, 337] on input at bounding box center [556, 354] width 424 height 33
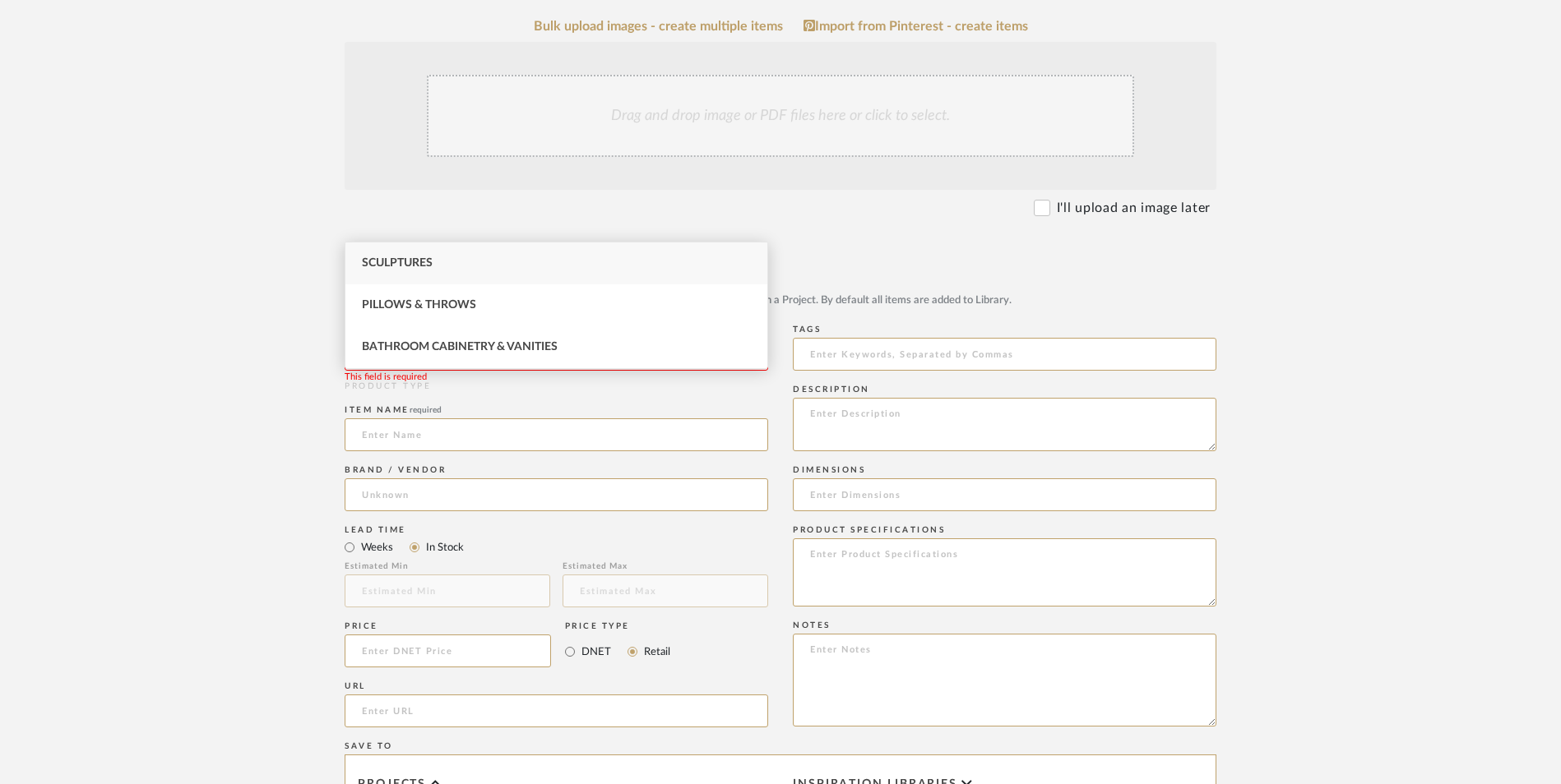
click at [465, 269] on div "Sculptures" at bounding box center [556, 263] width 422 height 42
type input "Sculptures"
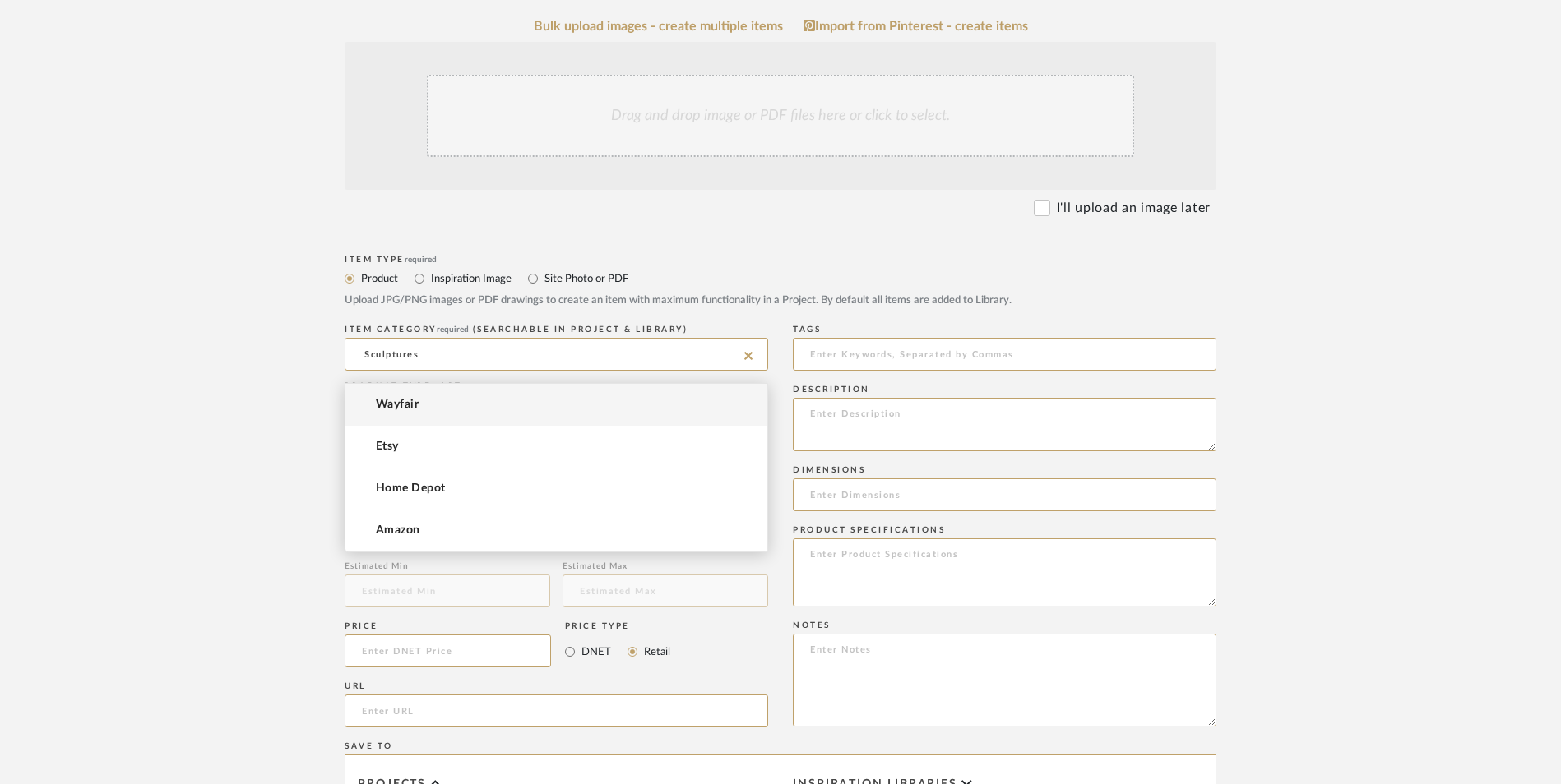
click at [442, 478] on input at bounding box center [556, 494] width 424 height 33
drag, startPoint x: 434, startPoint y: 527, endPoint x: 457, endPoint y: 518, distance: 24.7
click at [433, 527] on mat-option "Amazon" at bounding box center [556, 530] width 422 height 42
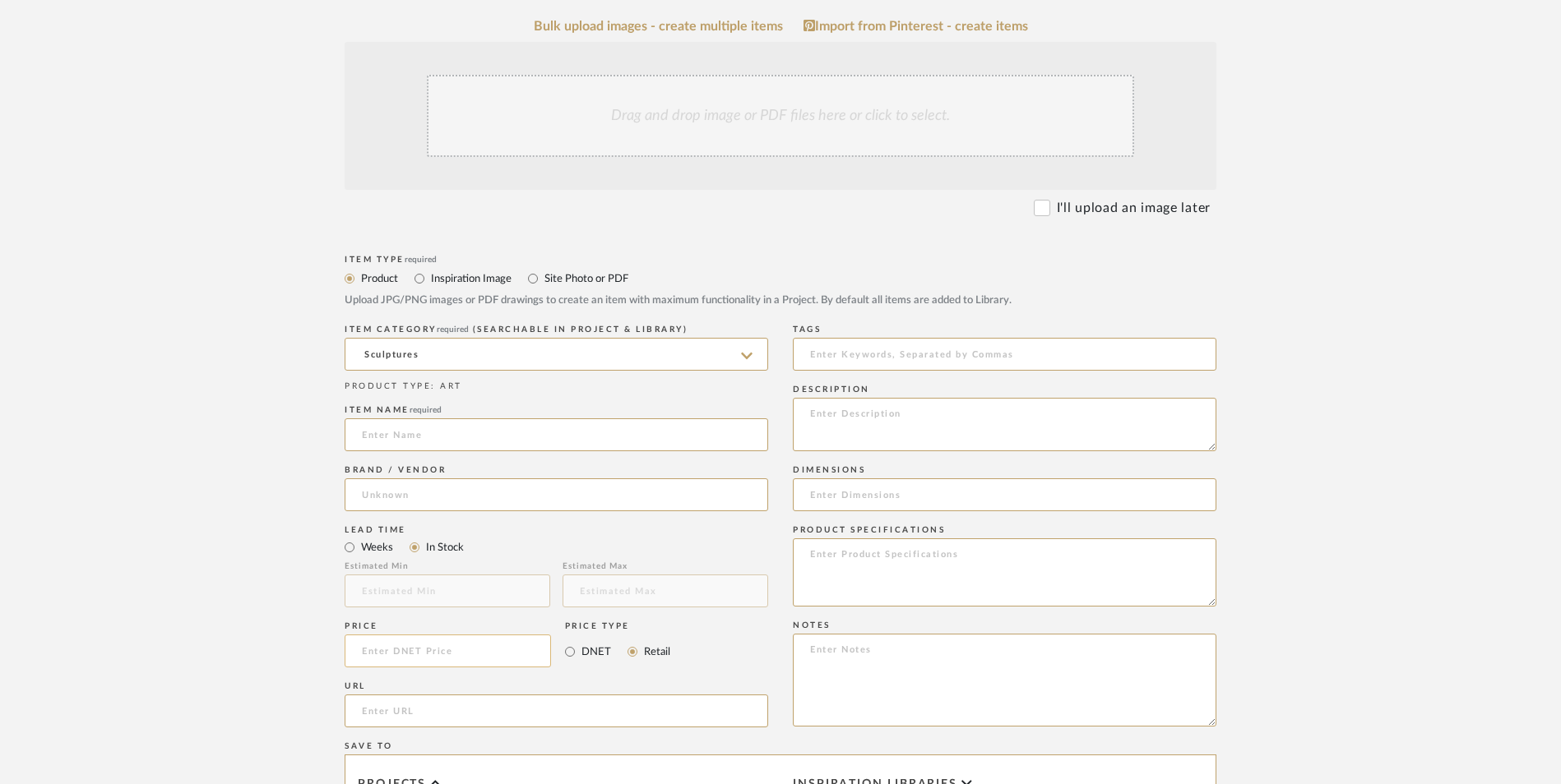
type input "Amazon"
click at [454, 635] on input at bounding box center [448, 651] width 206 height 33
type input "$55.69"
click at [179, 569] on upload-items "Create new item in [PERSON_NAME] Upload photos, documents or PDFs, or select be…" at bounding box center [780, 527] width 1561 height 1450
click at [363, 695] on input "url" at bounding box center [556, 711] width 424 height 33
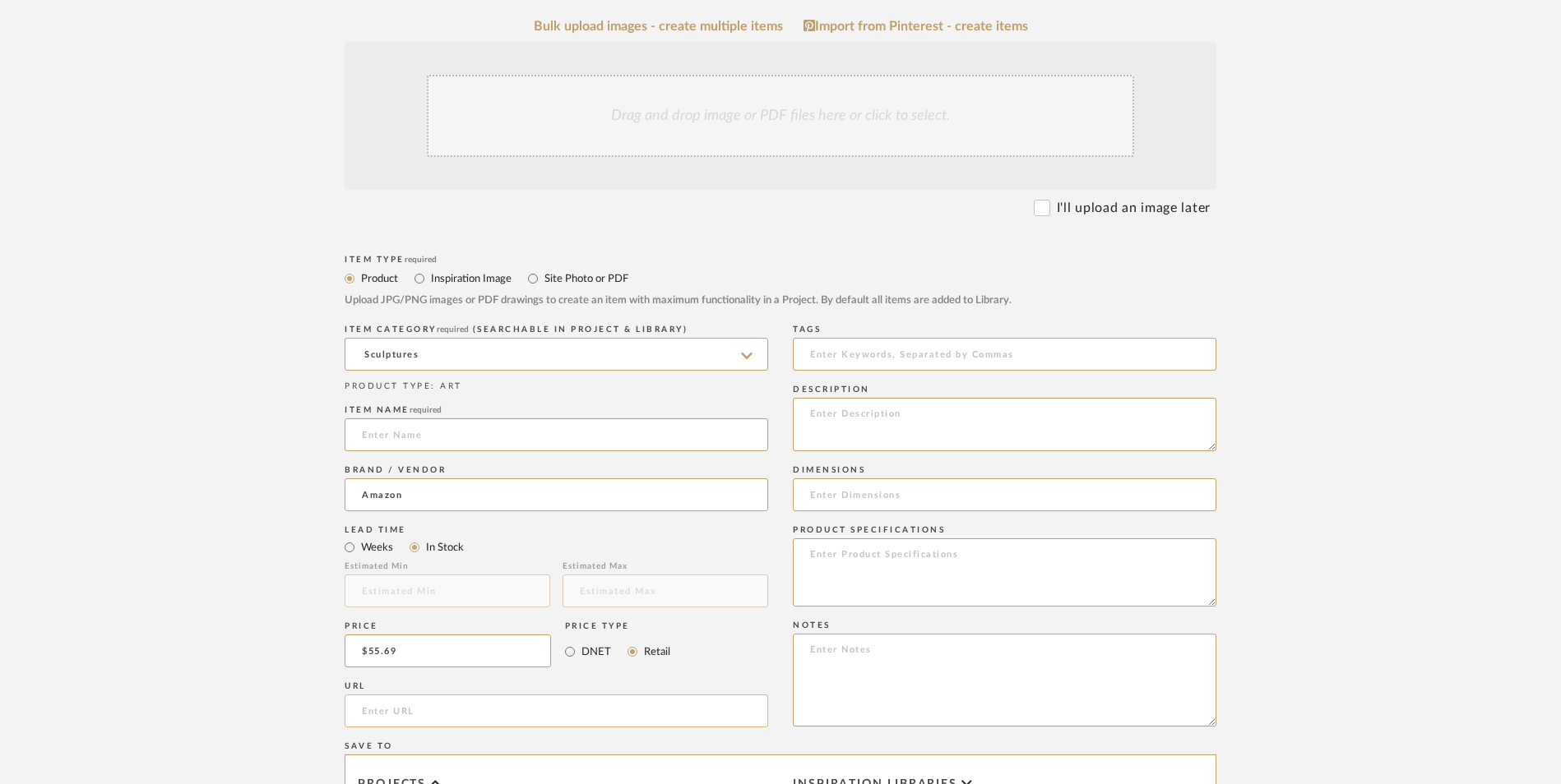
paste input "[URL][DOMAIN_NAME][PERSON_NAME]"
type input "[URL][DOMAIN_NAME][PERSON_NAME]"
click at [236, 458] on upload-items "Create new item in [PERSON_NAME] Upload photos, documents or PDFs, or select be…" at bounding box center [780, 527] width 1561 height 1450
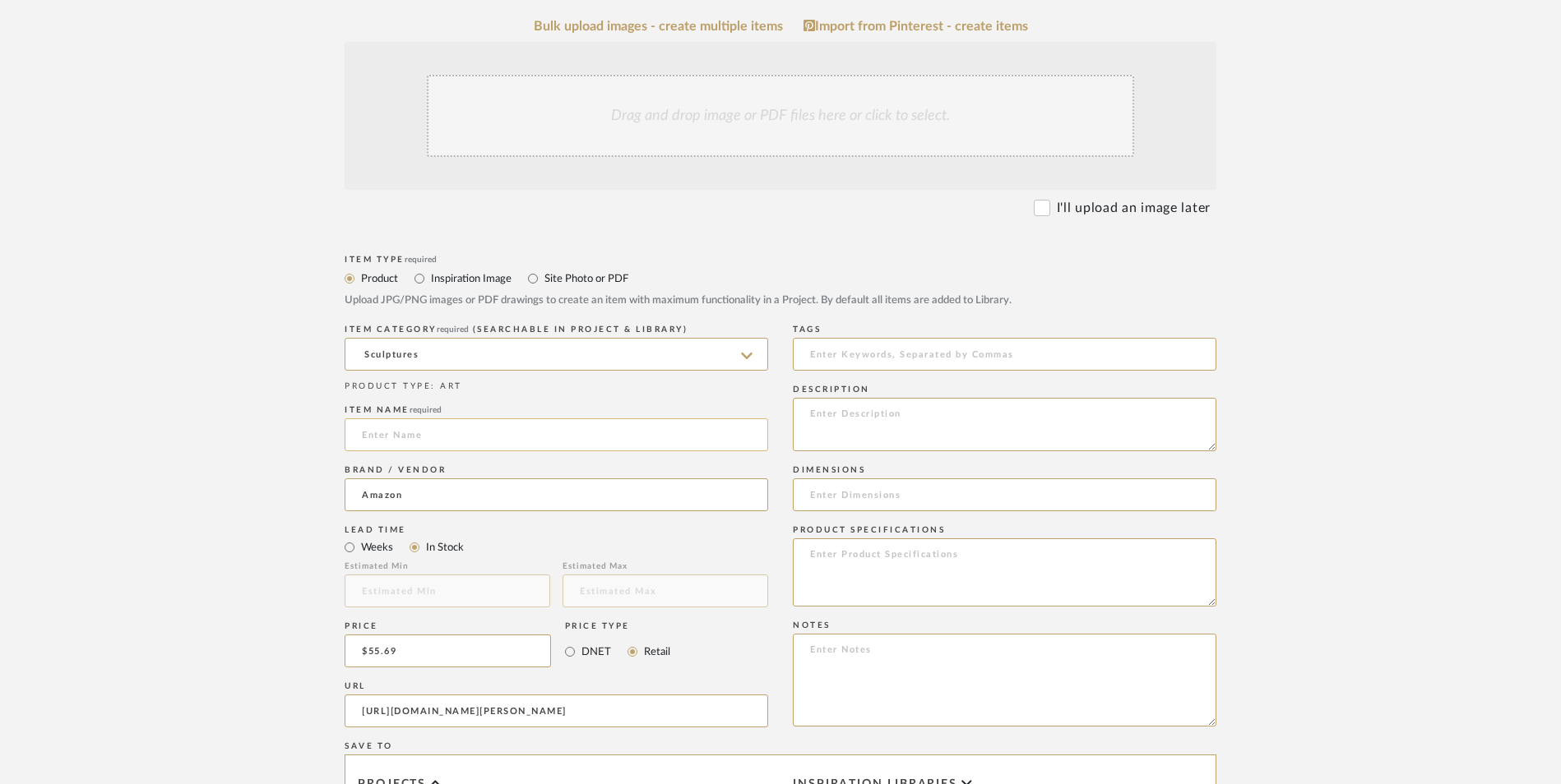
click at [433, 418] on input at bounding box center [556, 435] width 424 height 33
type input "Sagebrook"
click at [847, 634] on textarea at bounding box center [1004, 680] width 424 height 93
paste textarea "Option 1: ETA: SKU: Reviews - Stars Return | Refund Policy:"
click at [890, 634] on textarea "Option 1: ETA: SKU: Reviews - Stars Return | Refund Policy: 30 Days From Receipt" at bounding box center [1004, 680] width 424 height 93
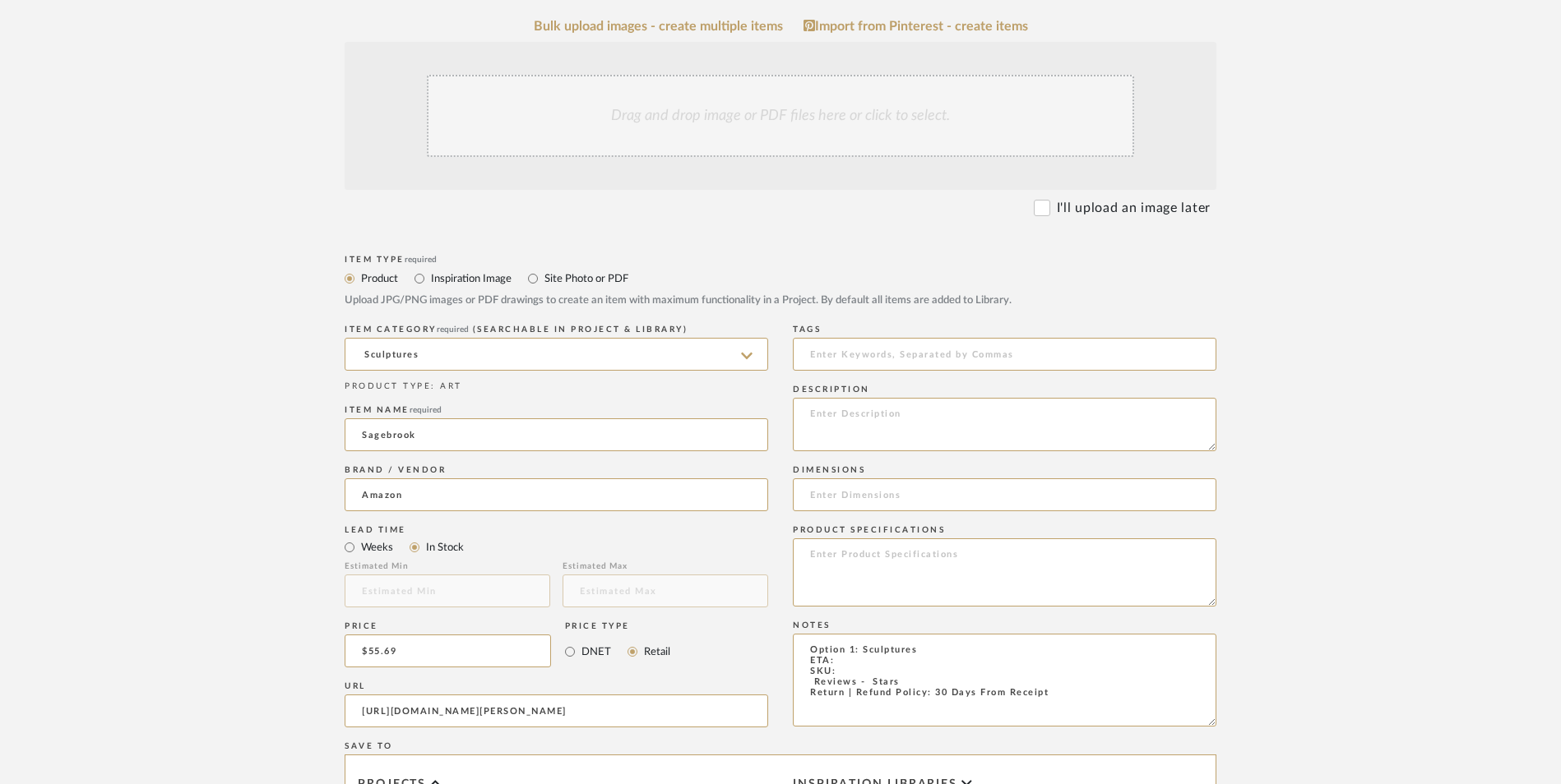
drag, startPoint x: 916, startPoint y: 547, endPoint x: 751, endPoint y: 553, distance: 165.1
click at [751, 553] on div "Item Type required Product Inspiration Image Site Photo or PDF Upload JPG/PNG i…" at bounding box center [780, 730] width 872 height 960
click at [855, 634] on textarea "Option 1: Sculptures ETA: SKU: Only 1 Available Return | Refund Policy: 30 Days…" at bounding box center [1004, 680] width 424 height 93
type textarea "Option 1: Sculptures ETA: [DATE] SKU: Only 1 Available Return | Refund Policy: …"
click at [821, 539] on textarea at bounding box center [1004, 573] width 424 height 68
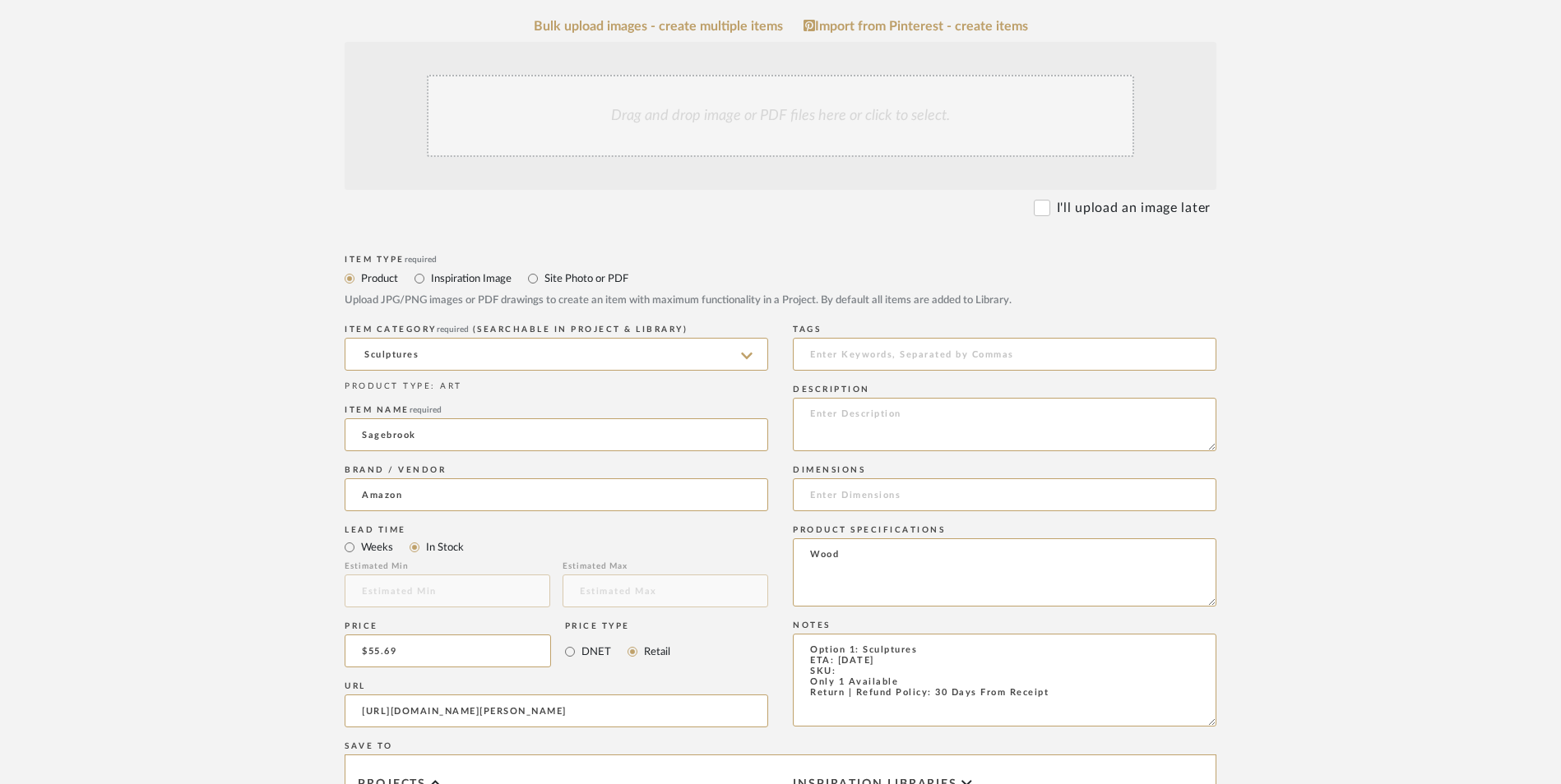
type textarea "Wood"
click at [867, 478] on input at bounding box center [1004, 494] width 424 height 33
type input "24" H x 9" W x 4" D"
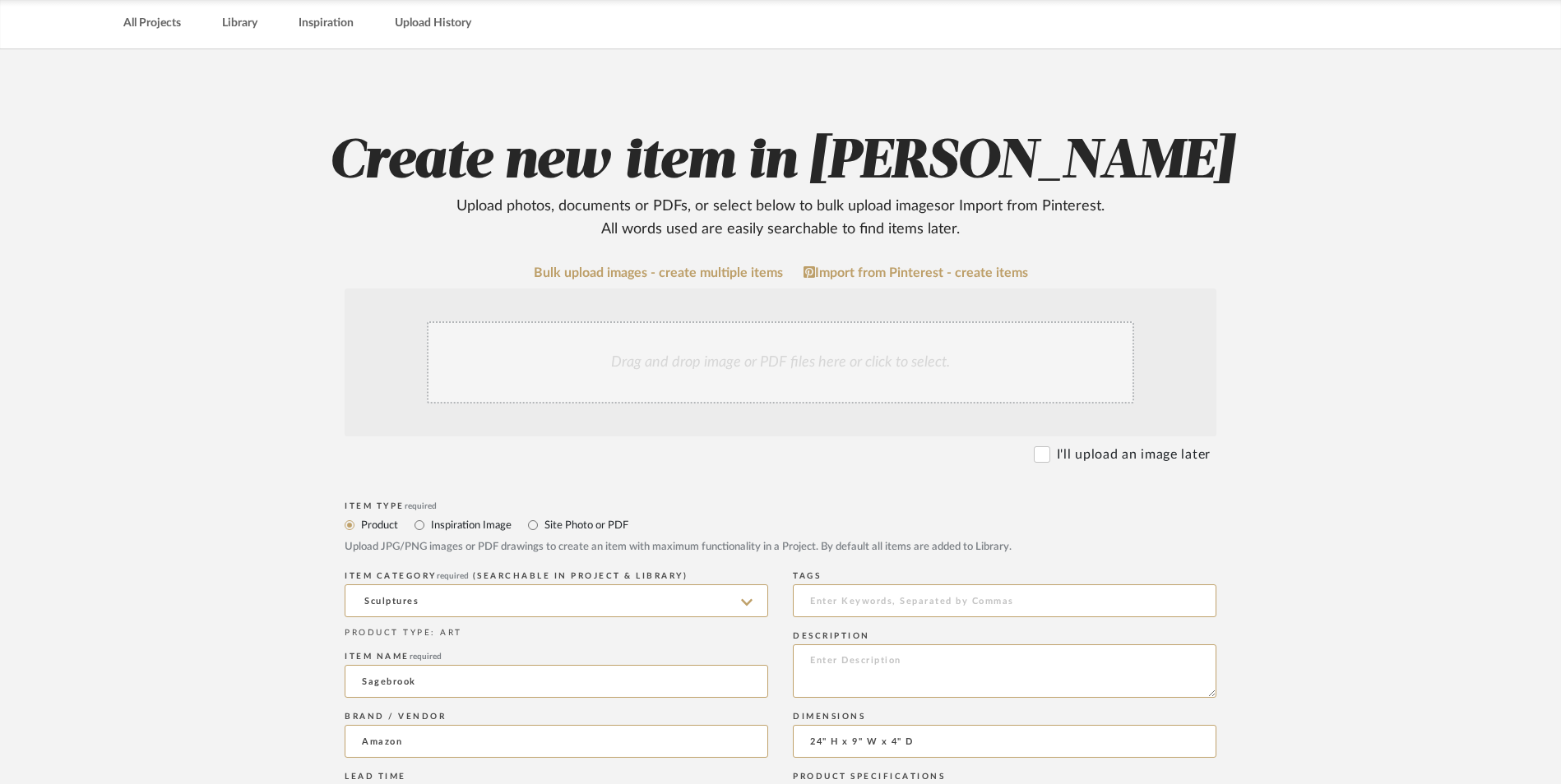
click at [731, 321] on div "Drag and drop image or PDF files here or click to select." at bounding box center [781, 362] width 708 height 82
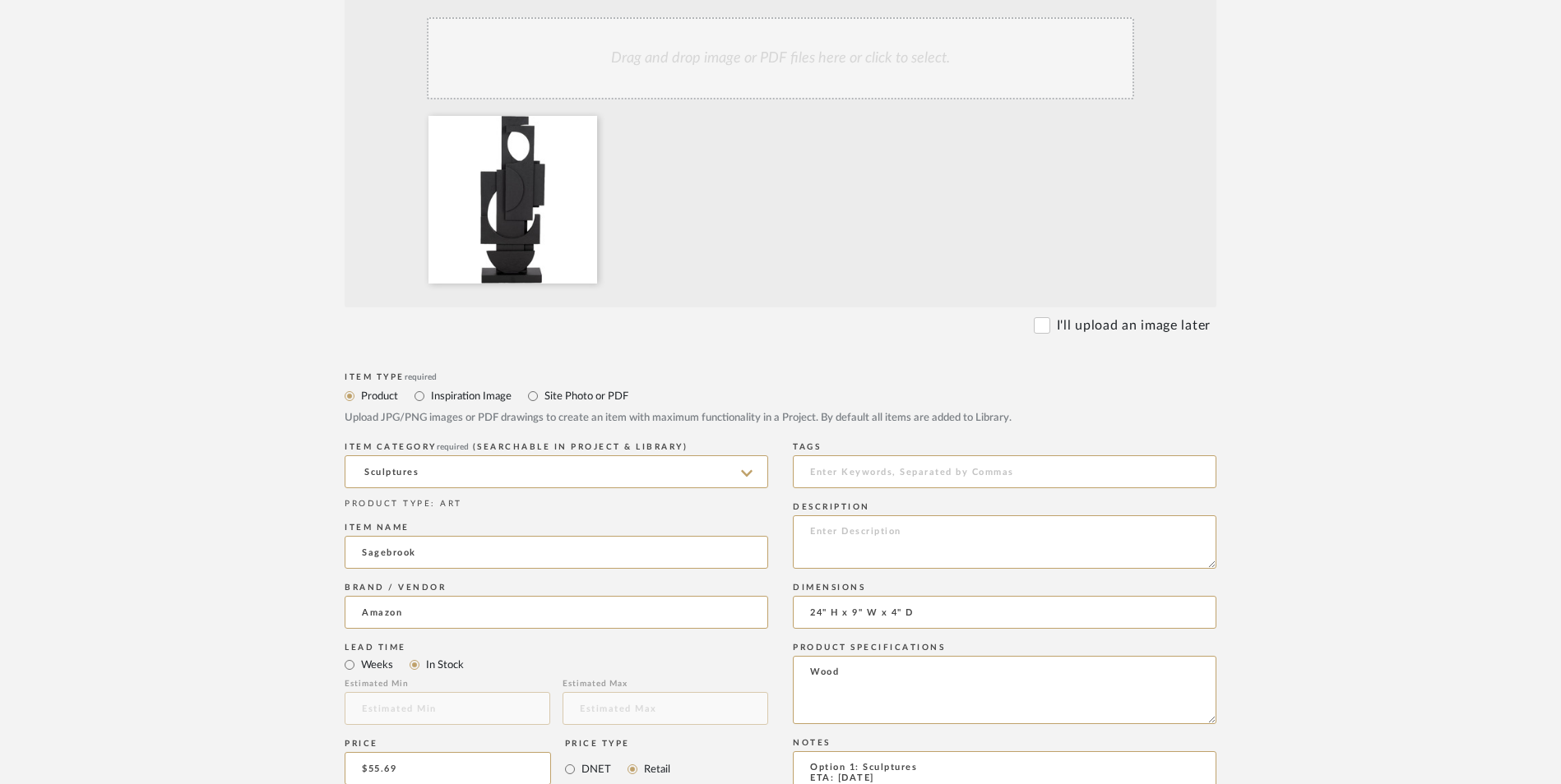
scroll to position [530, 0]
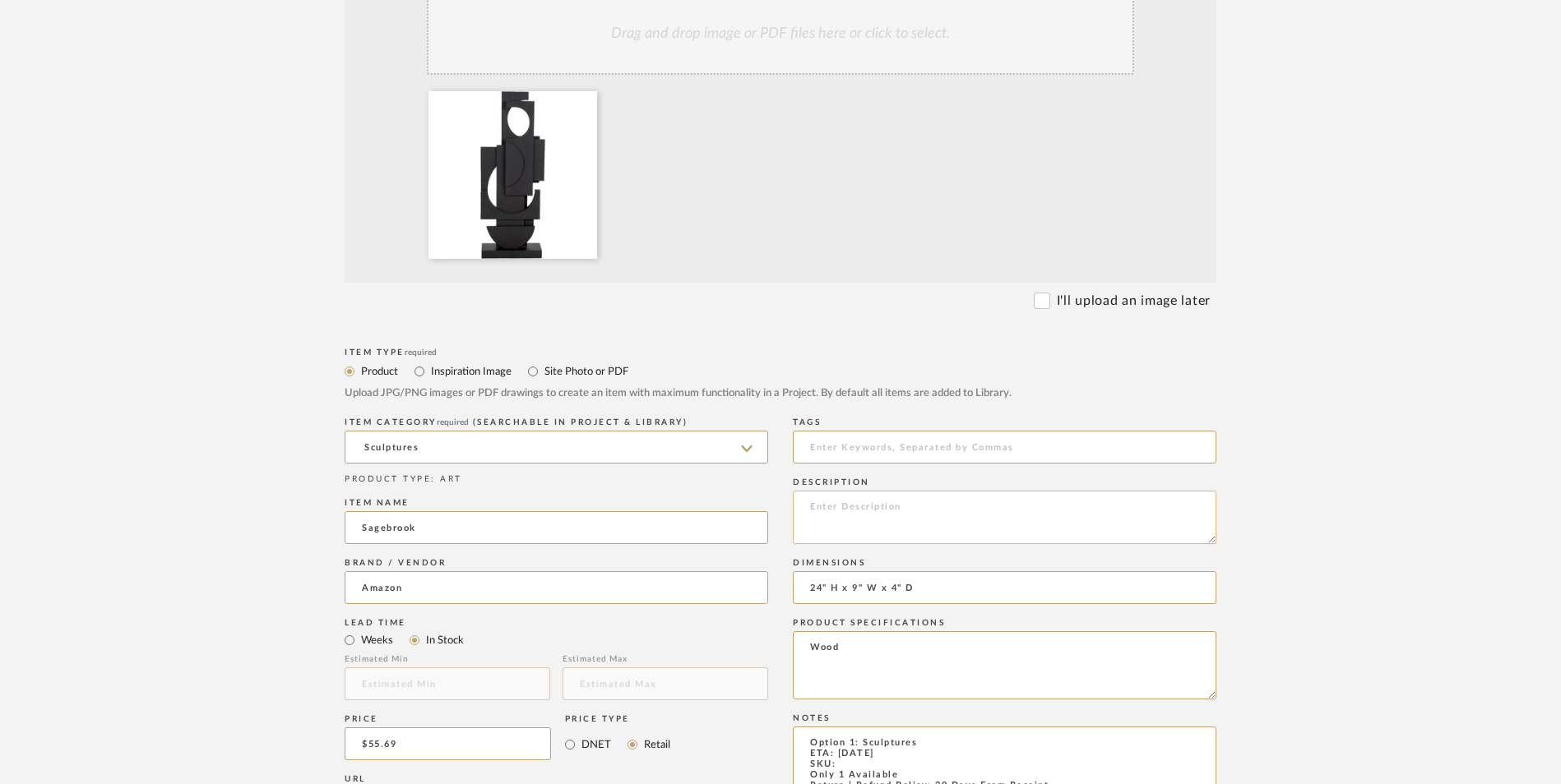
click at [880, 491] on textarea at bounding box center [1004, 517] width 424 height 54
paste textarea "Elevate your home's ambiance with this bold piece, expertly crafted from qualit…"
type textarea "Elevate your home's ambiance with this bold piece, expertly crafted from qualit…"
click at [849, 727] on textarea "Option 1: Sculptures ETA: [DATE] SKU: Only 1 Available Return | Refund Policy: …" at bounding box center [1004, 773] width 424 height 93
paste textarea "B0DPPZ5P1M"
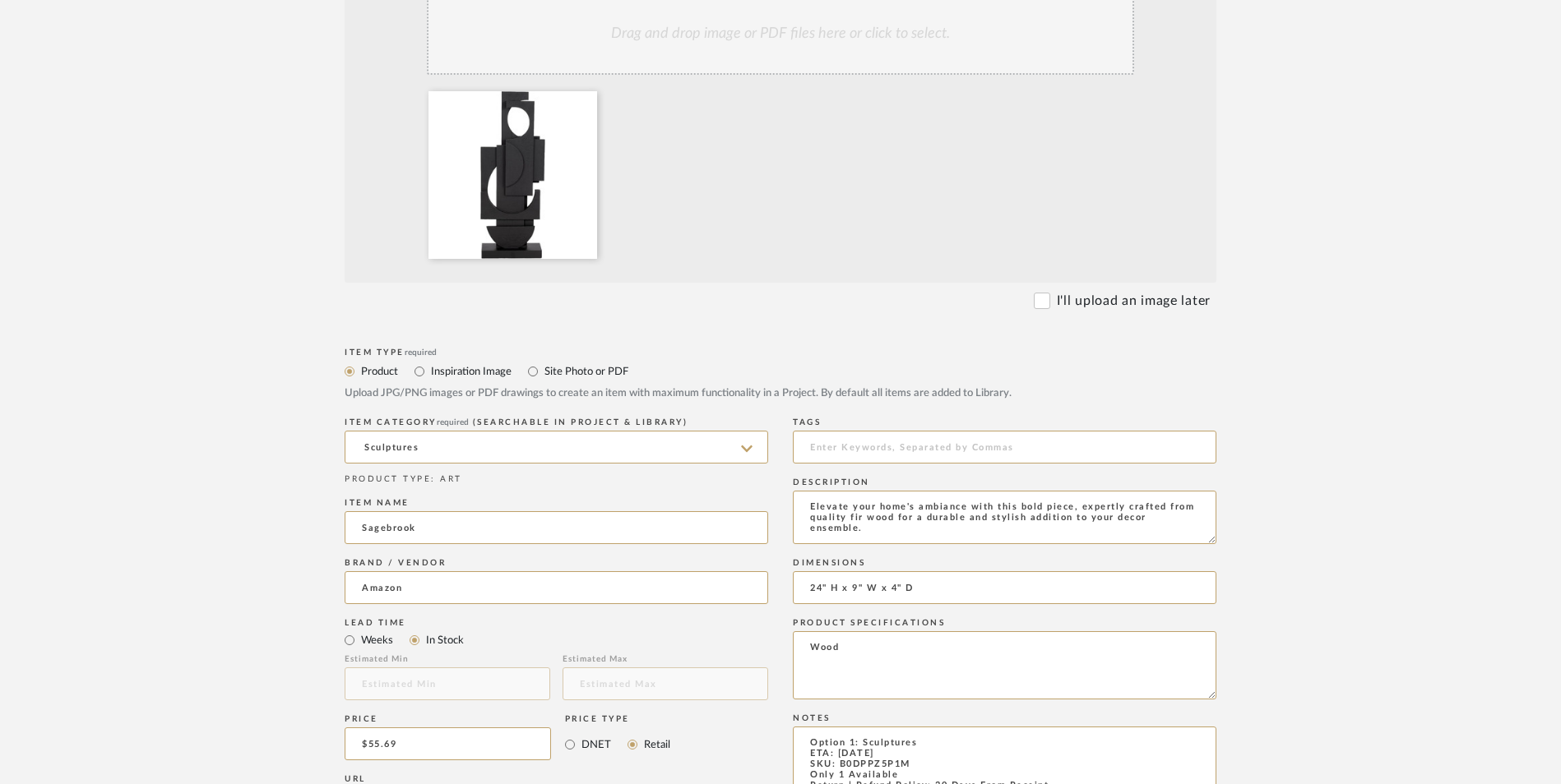
type textarea "Option 1: Sculptures ETA: [DATE] SKU: B0DPPZ5P1M Only 1 Available Return | Refu…"
click at [1353, 455] on upload-items "Create new item in [PERSON_NAME] Upload photos, documents or PDFs, or select be…" at bounding box center [780, 533] width 1561 height 1624
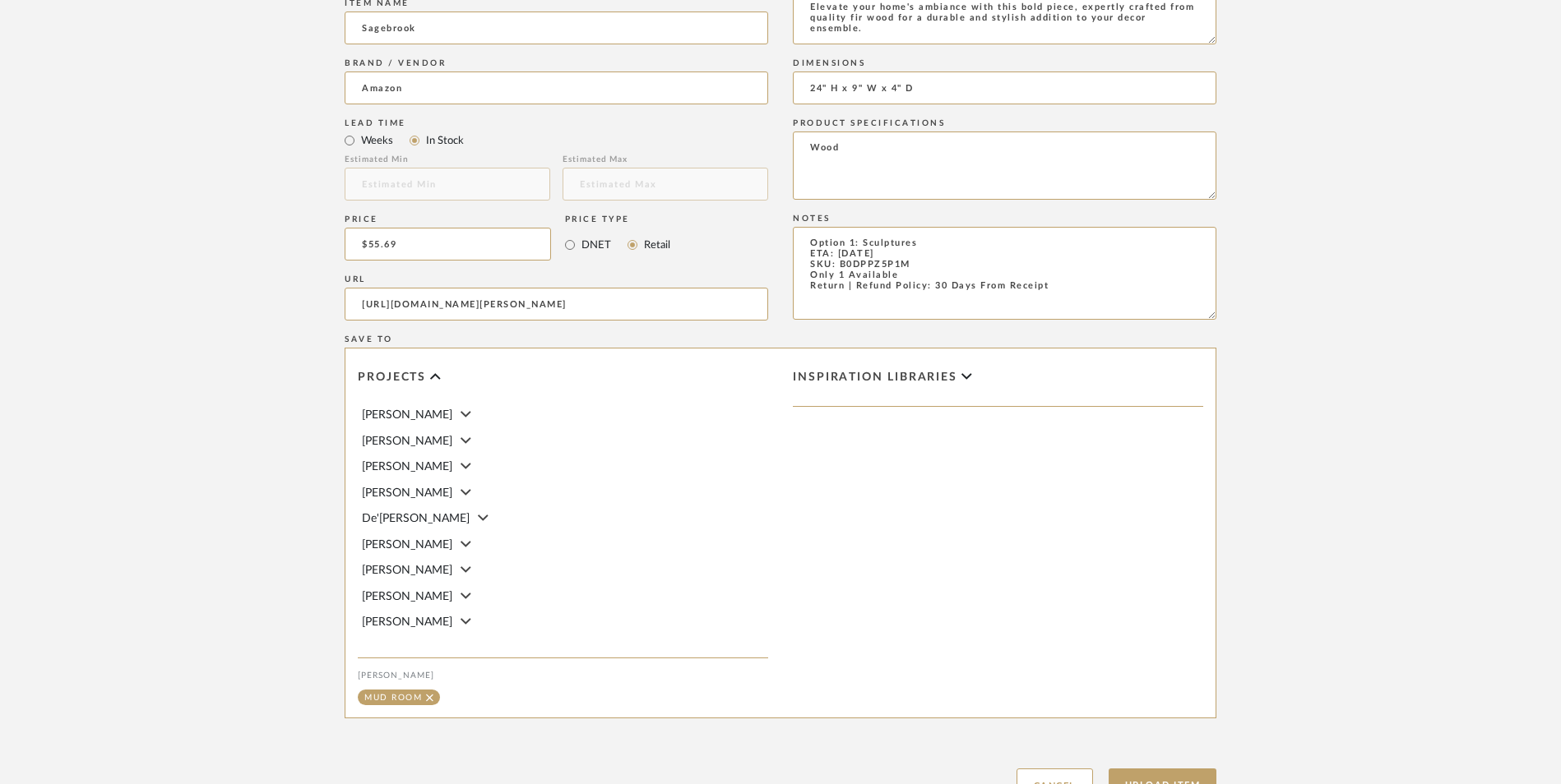
scroll to position [1035, 0]
click at [1175, 764] on button "Upload Item" at bounding box center [1162, 781] width 108 height 34
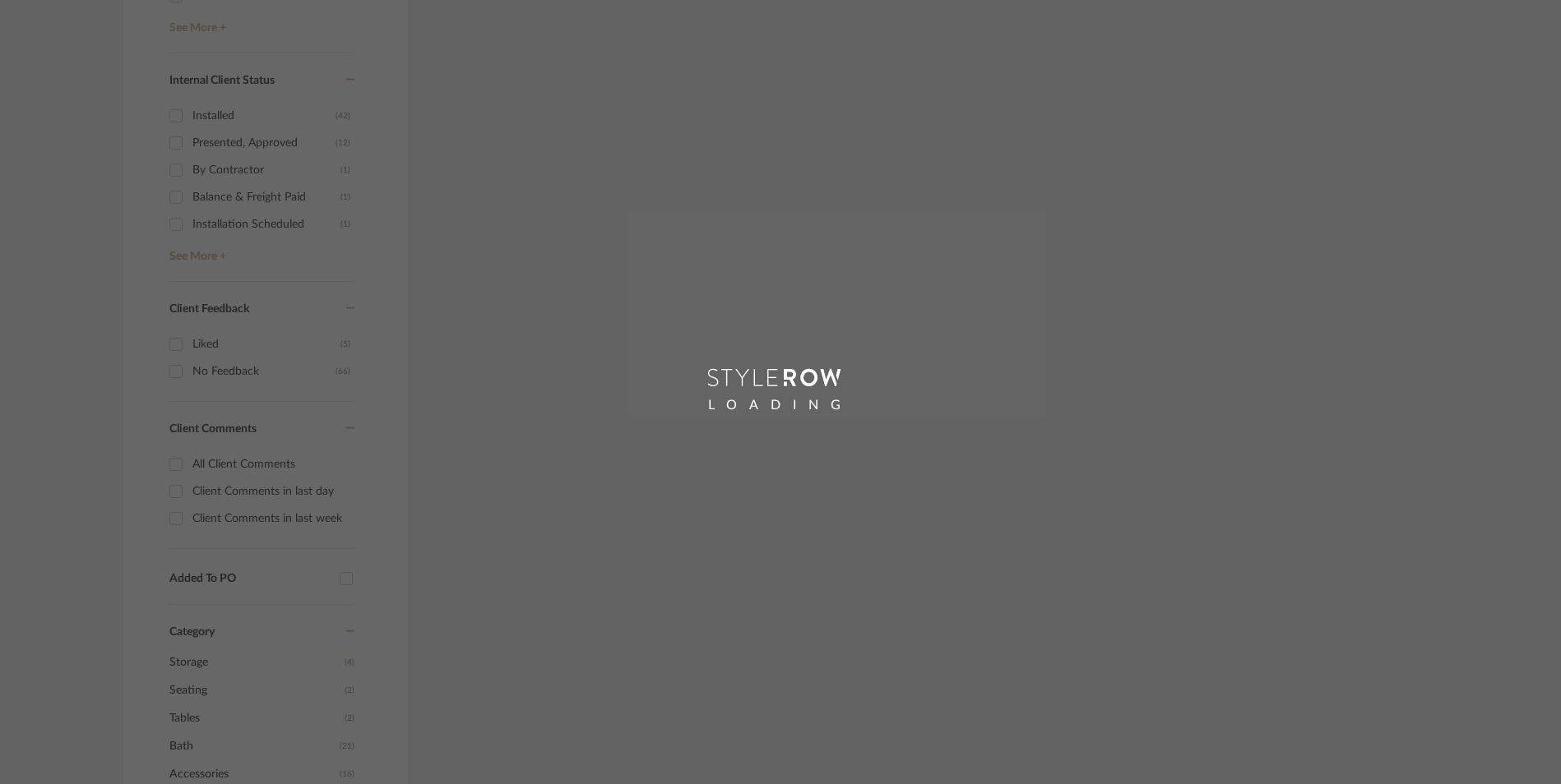
scroll to position [346, 0]
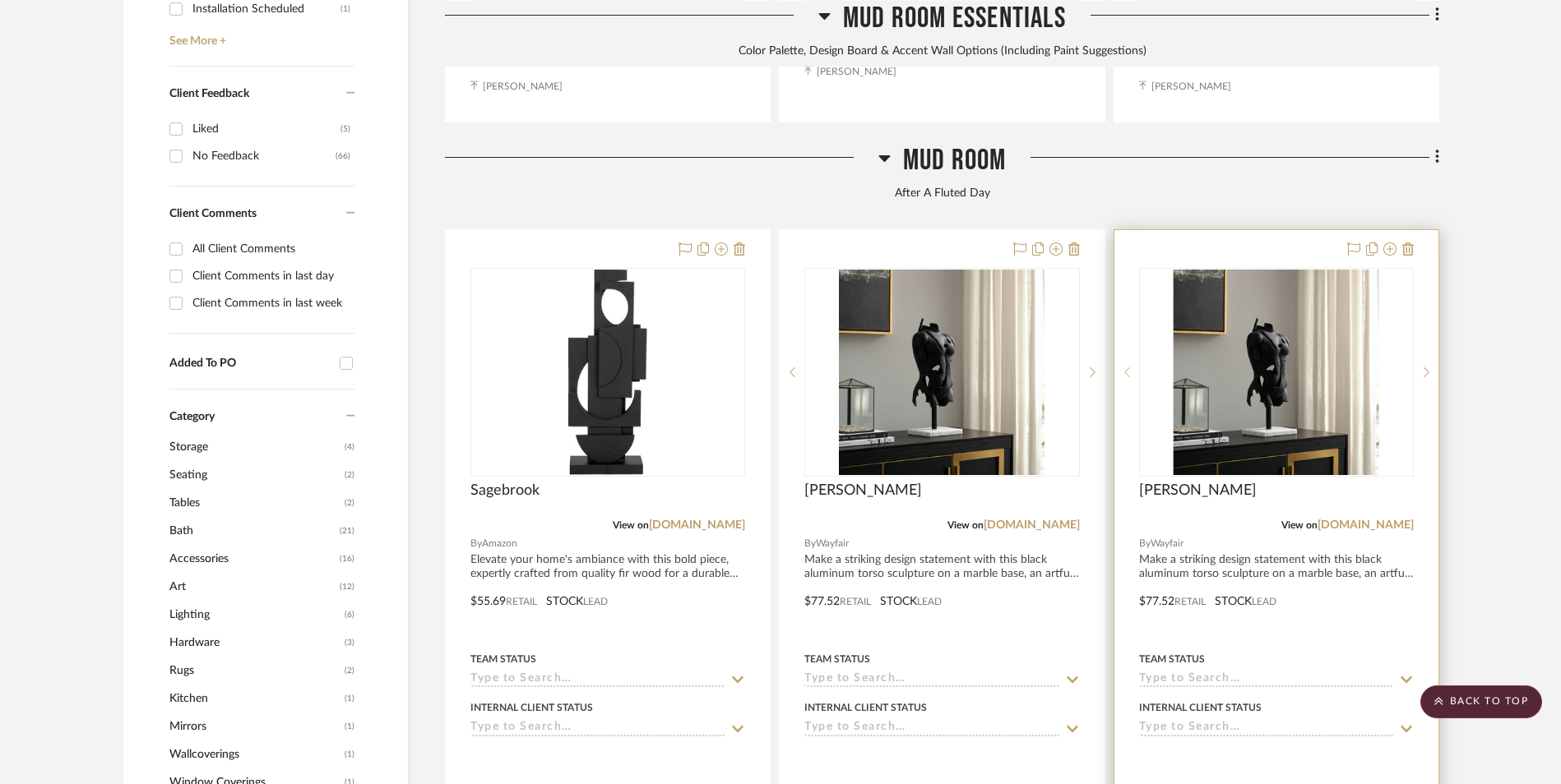
scroll to position [1158, 0]
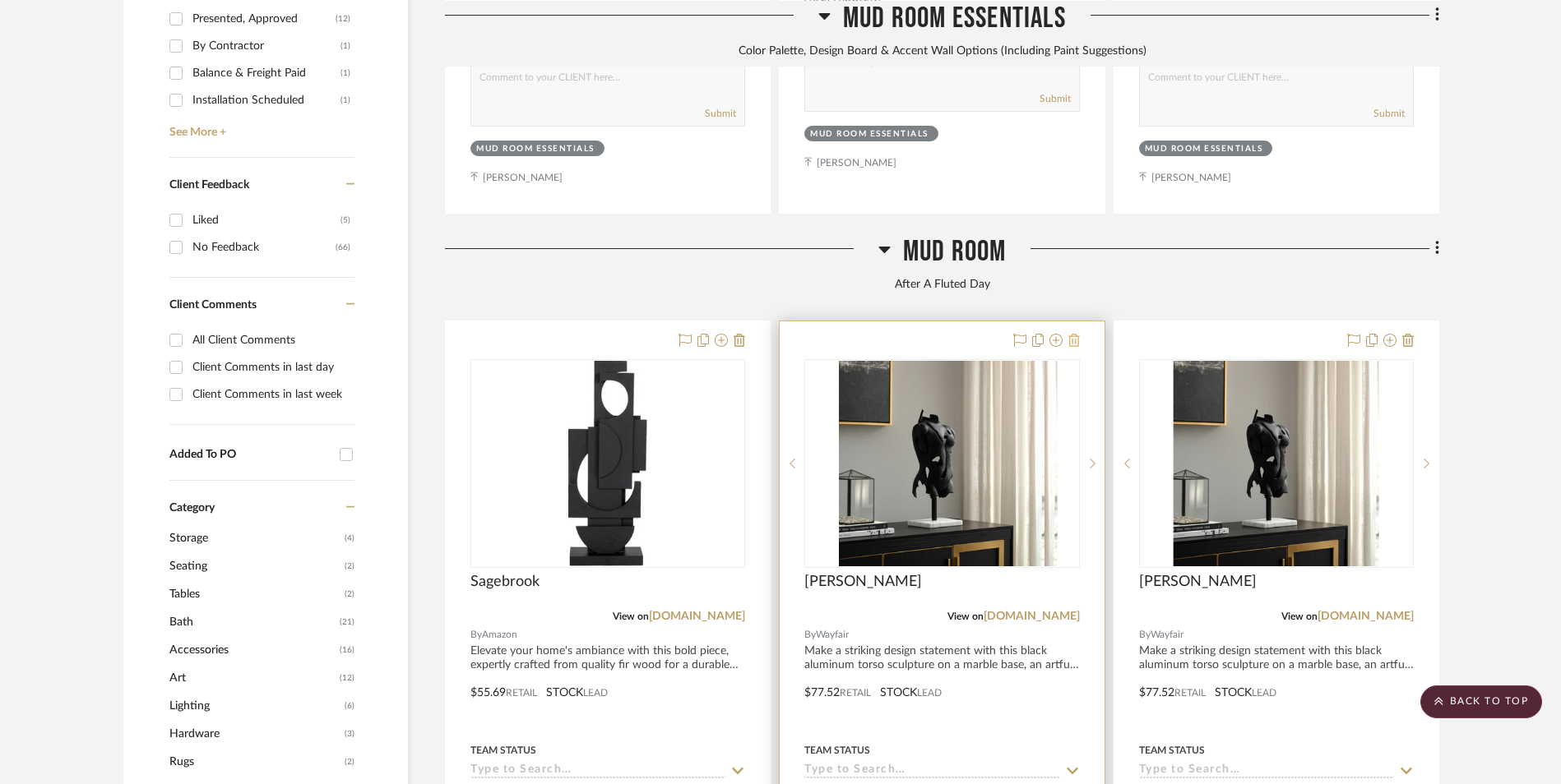
click at [1072, 334] on icon at bounding box center [1074, 340] width 12 height 13
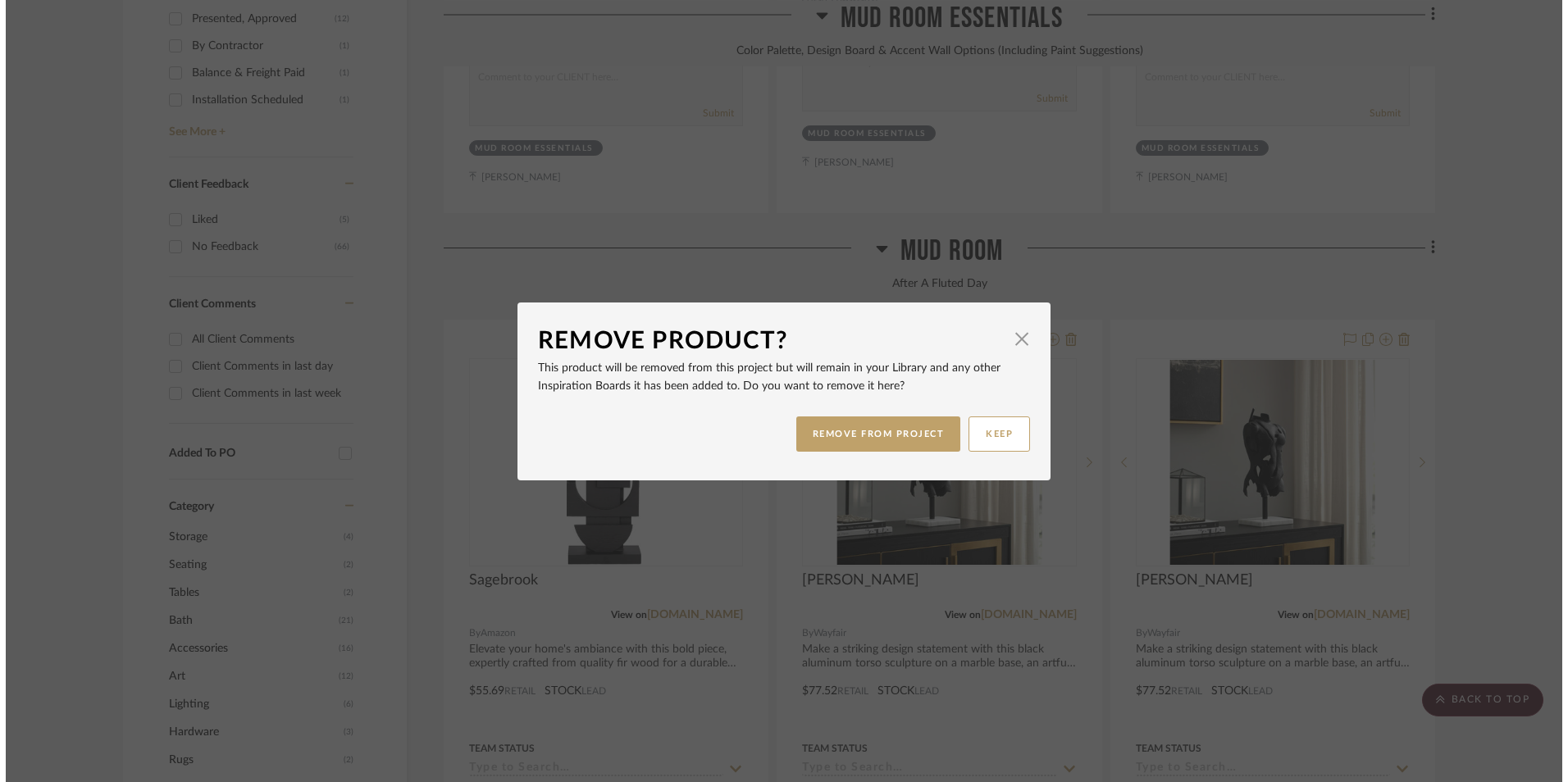
scroll to position [0, 0]
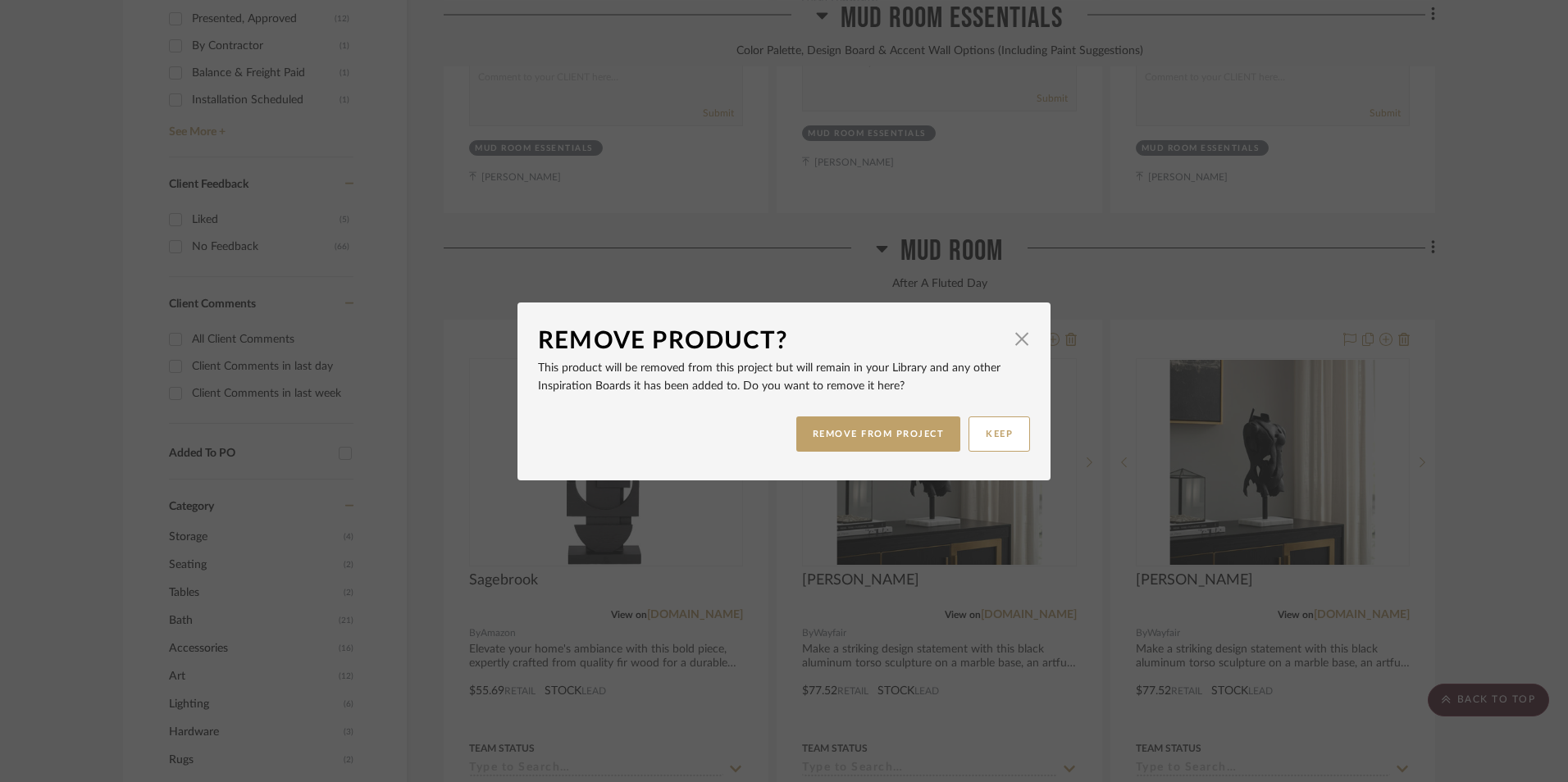
drag, startPoint x: 931, startPoint y: 428, endPoint x: 958, endPoint y: 424, distance: 27.3
click at [930, 428] on button "REMOVE FROM PROJECT" at bounding box center [879, 434] width 165 height 35
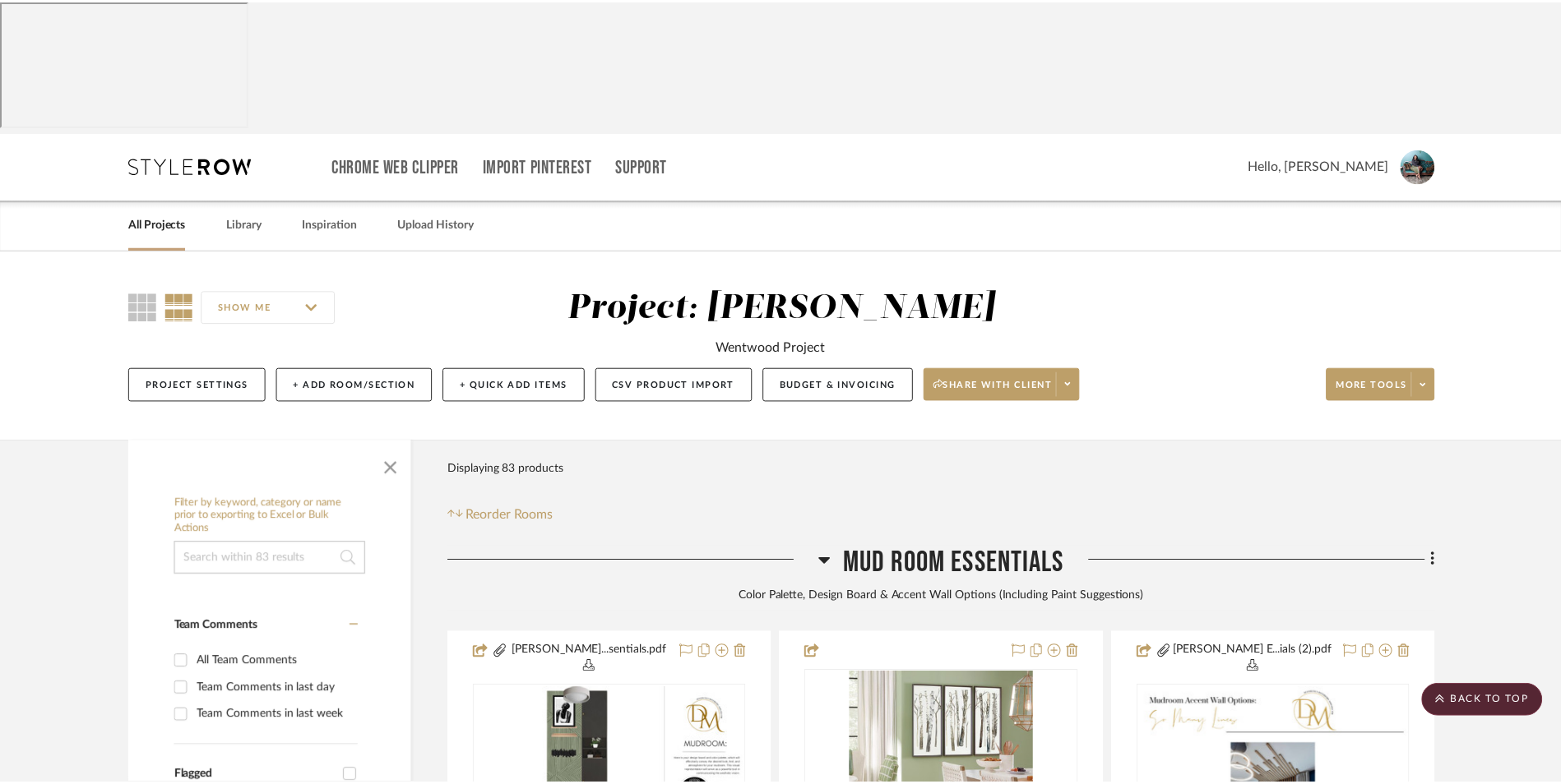
scroll to position [1158, 0]
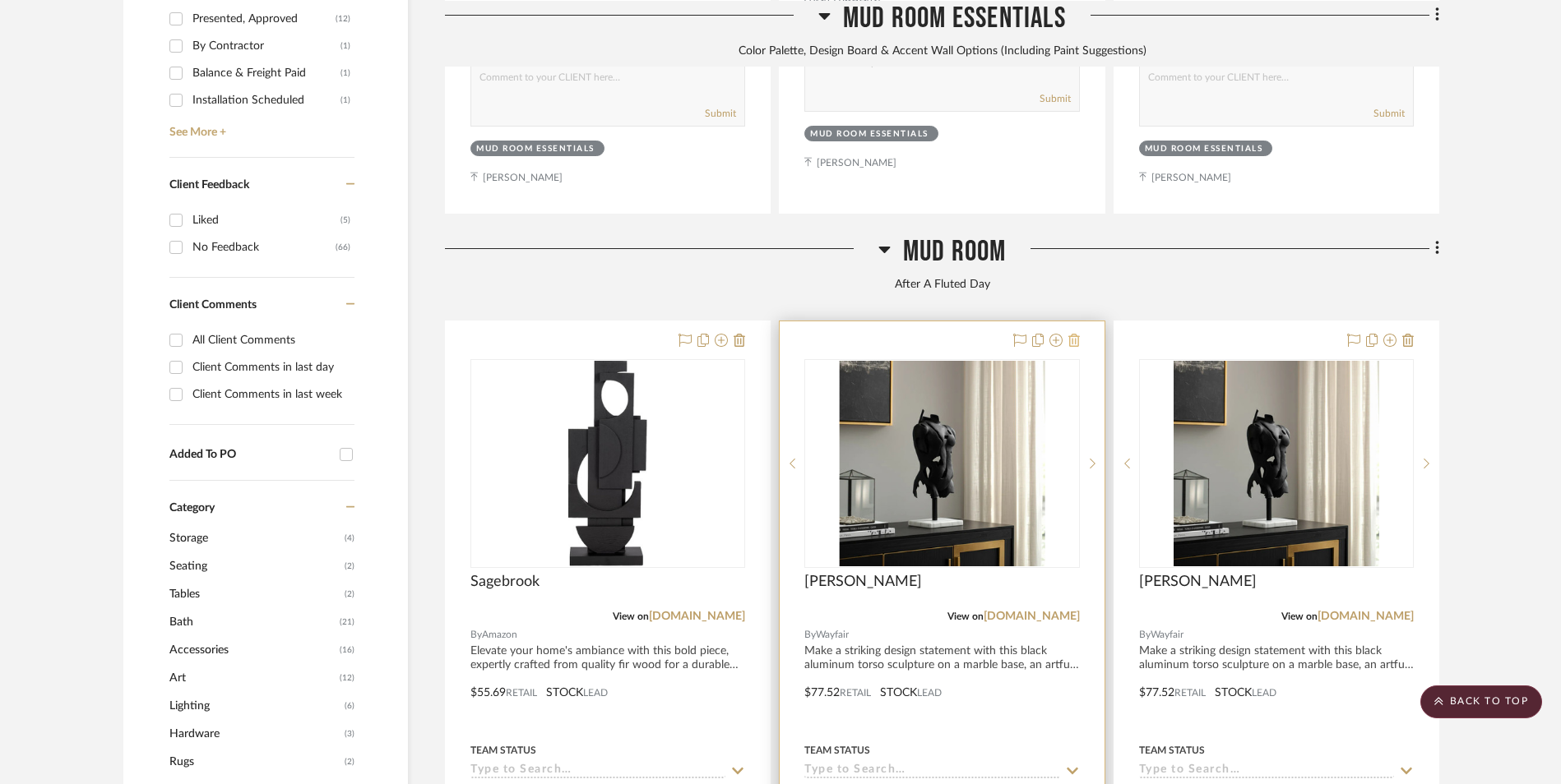
click at [1075, 334] on icon at bounding box center [1074, 340] width 12 height 13
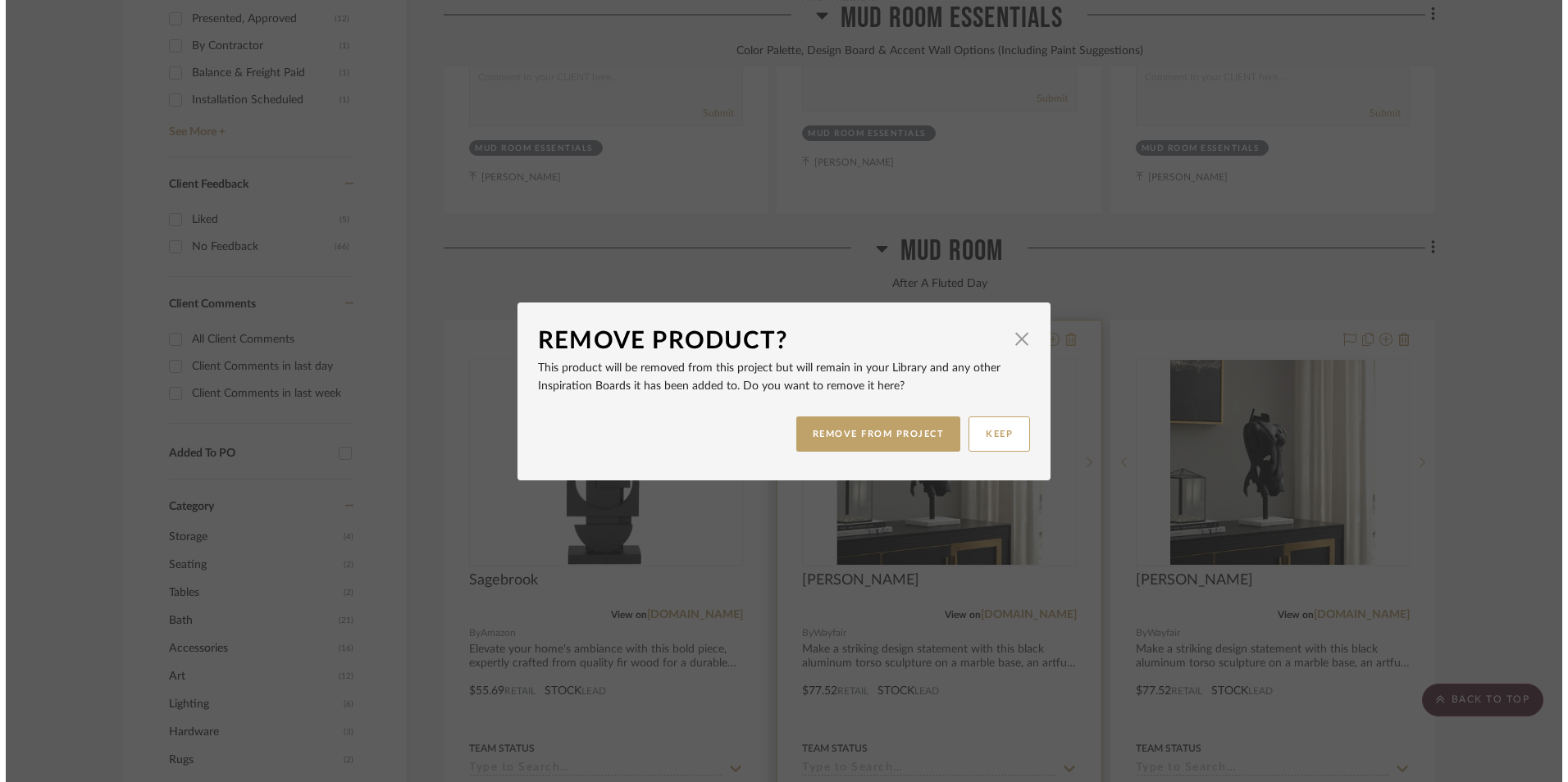
scroll to position [0, 0]
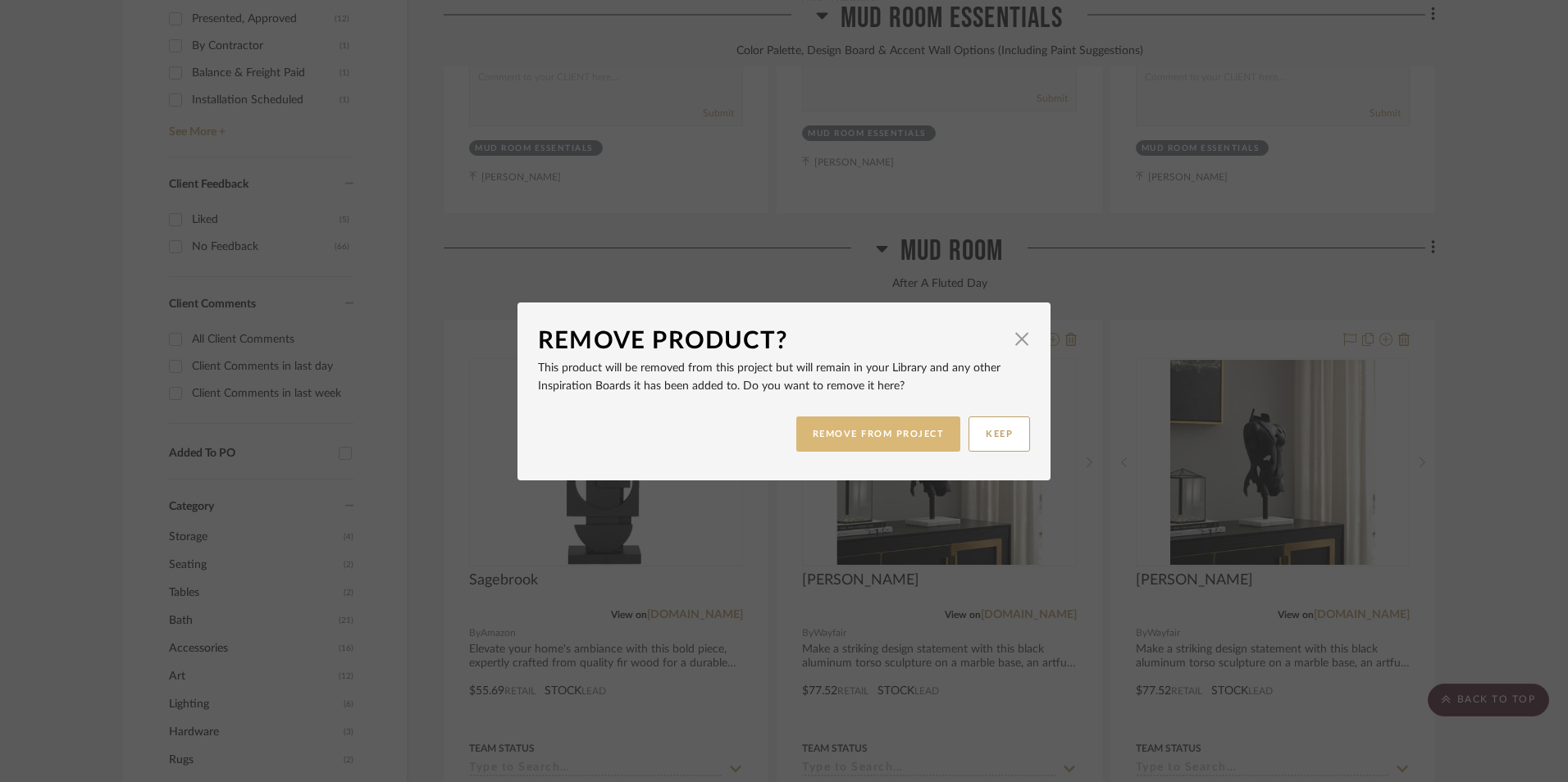
click at [925, 436] on button "REMOVE FROM PROJECT" at bounding box center [879, 434] width 165 height 35
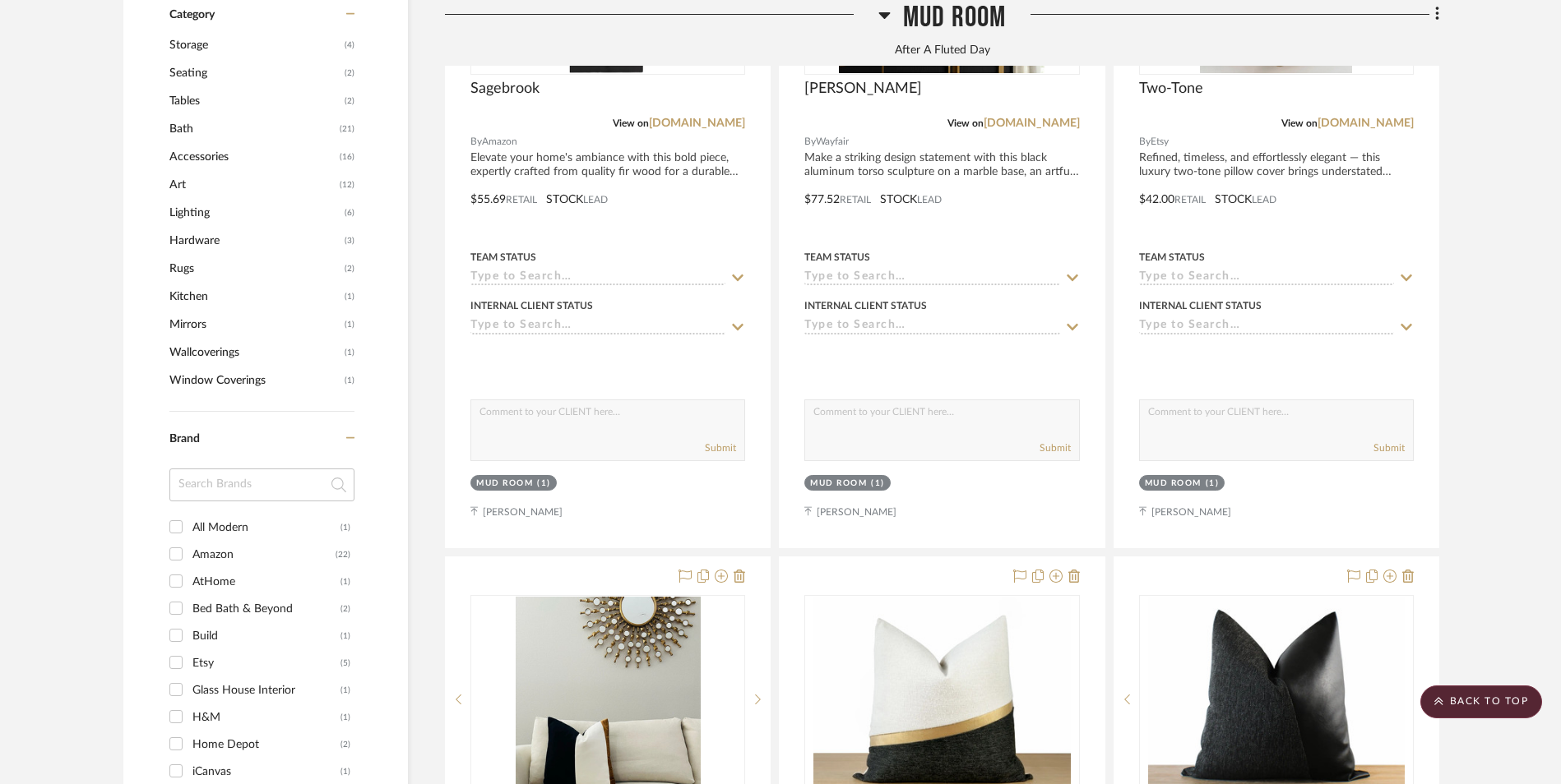
scroll to position [1241, 0]
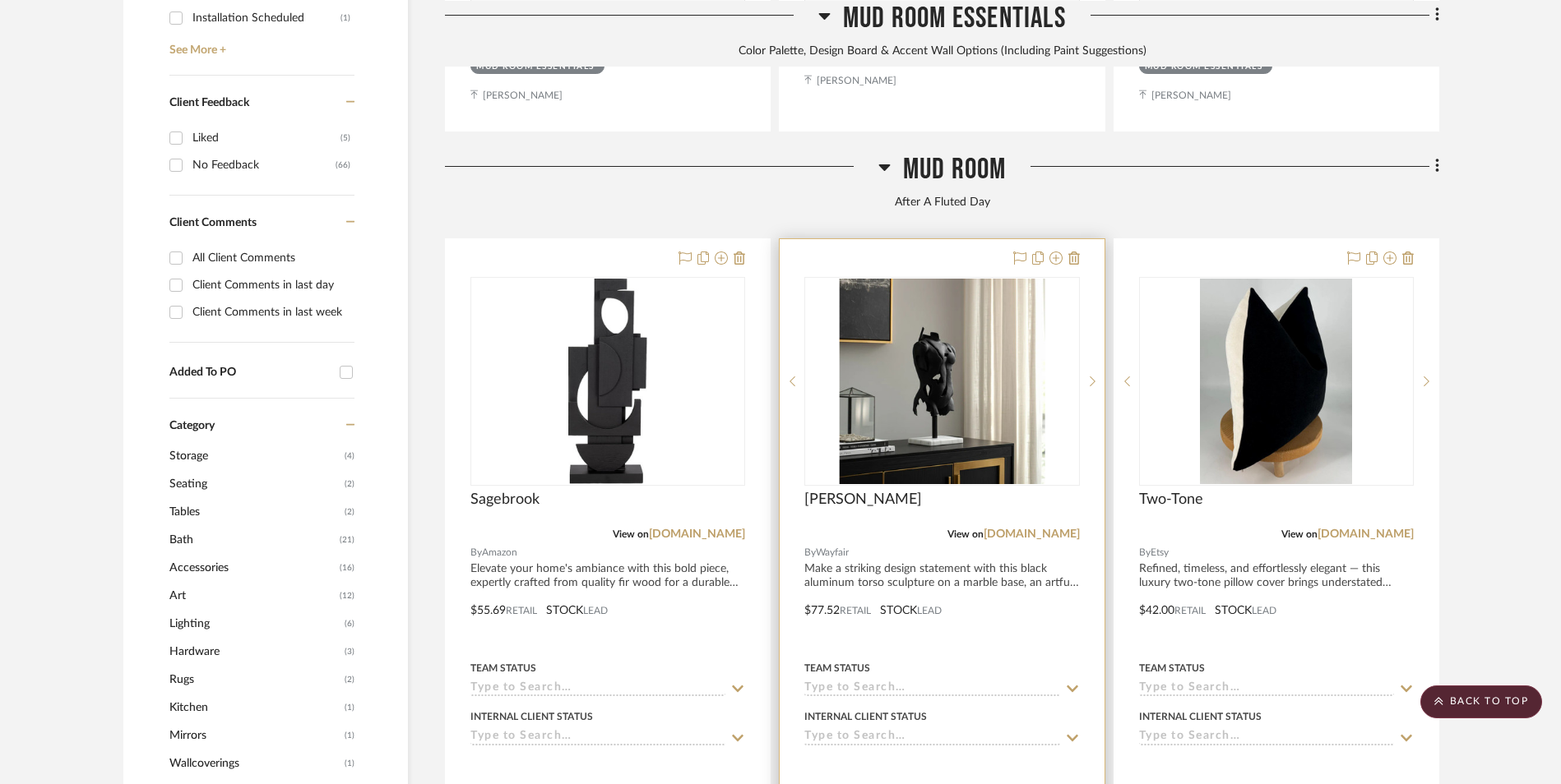
click at [0, 0] on img at bounding box center [0, 0] width 0 height 0
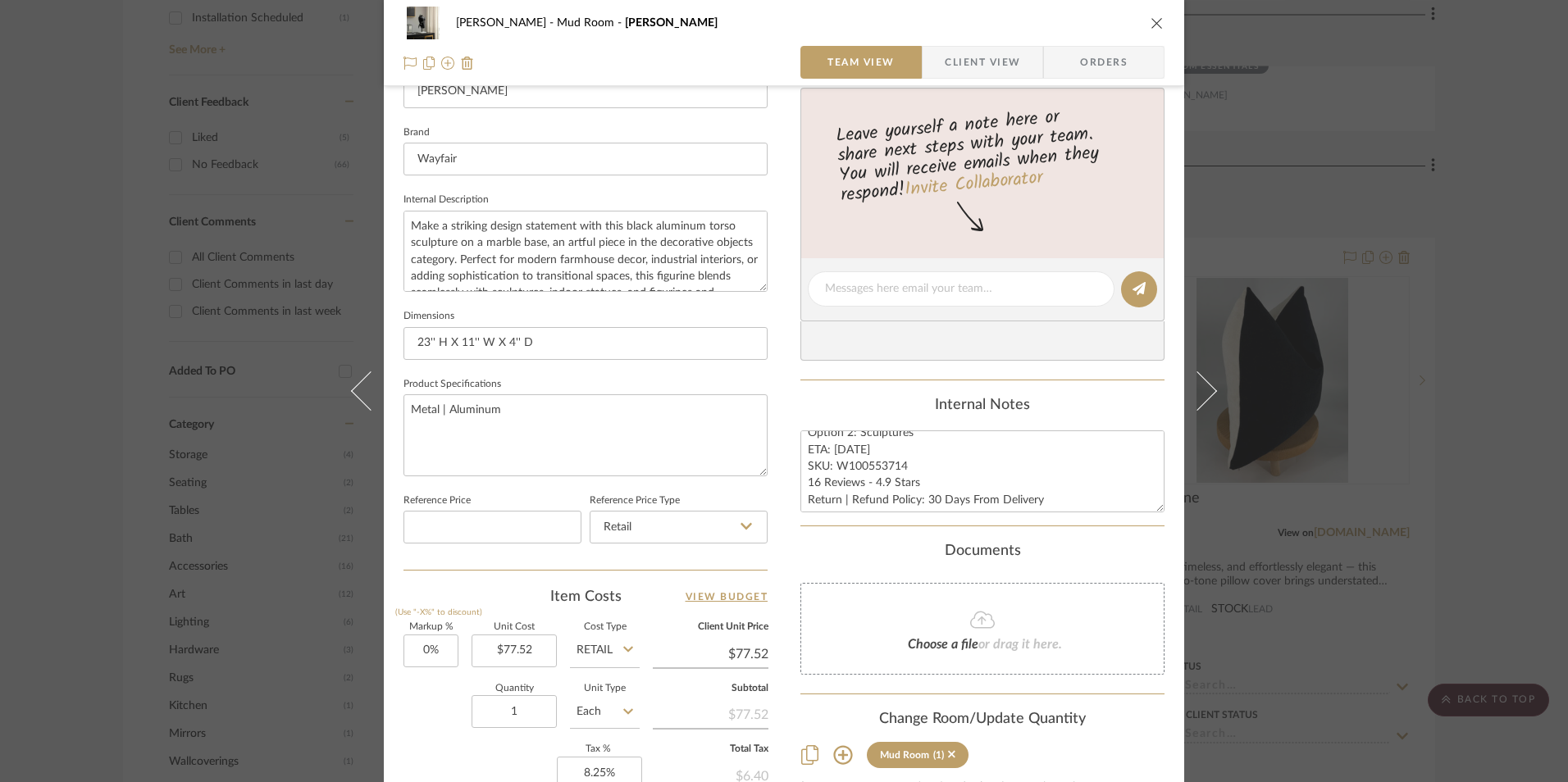
scroll to position [16, 0]
click at [1151, 26] on icon "close" at bounding box center [1156, 22] width 13 height 13
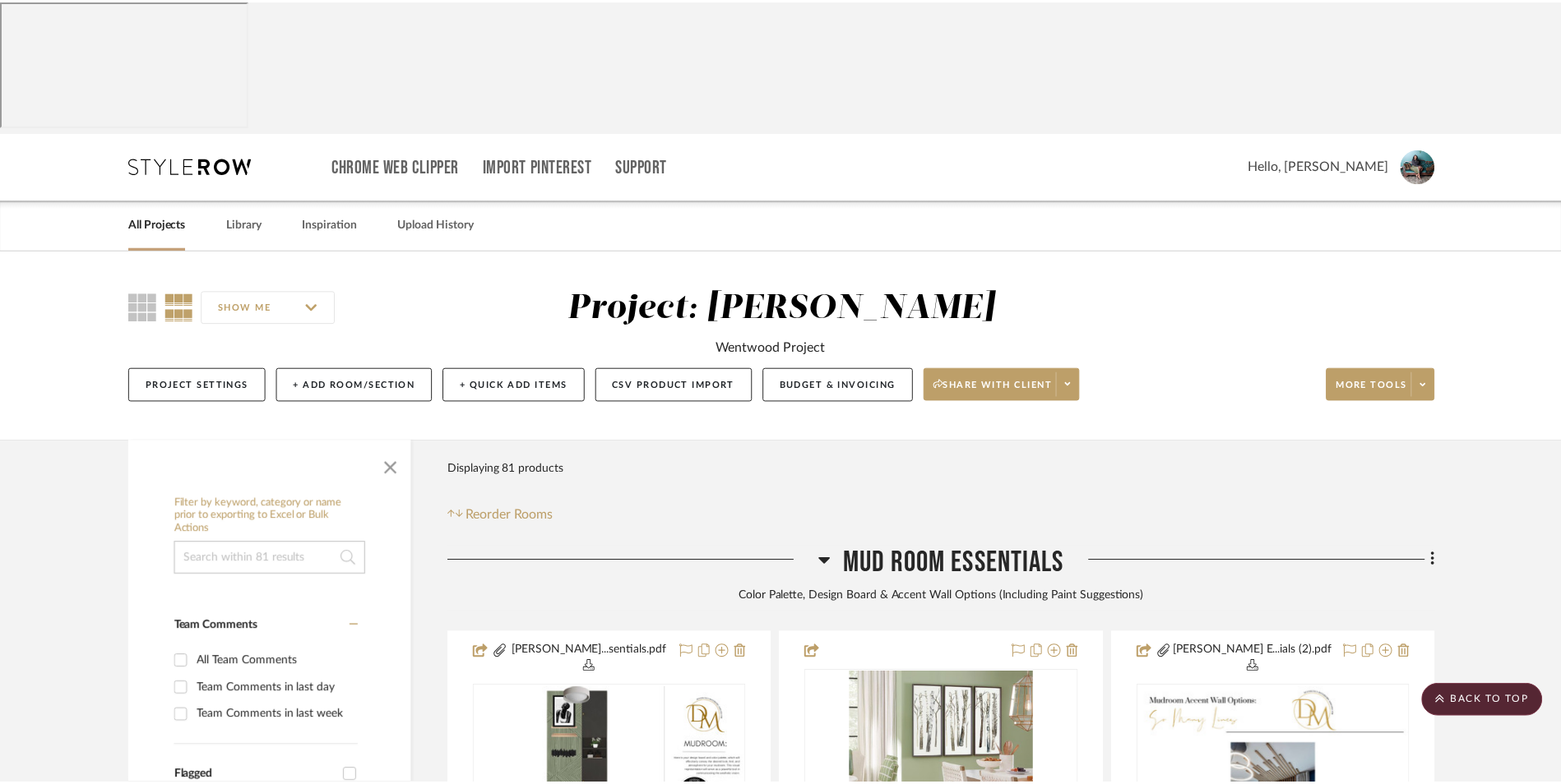
scroll to position [1241, 0]
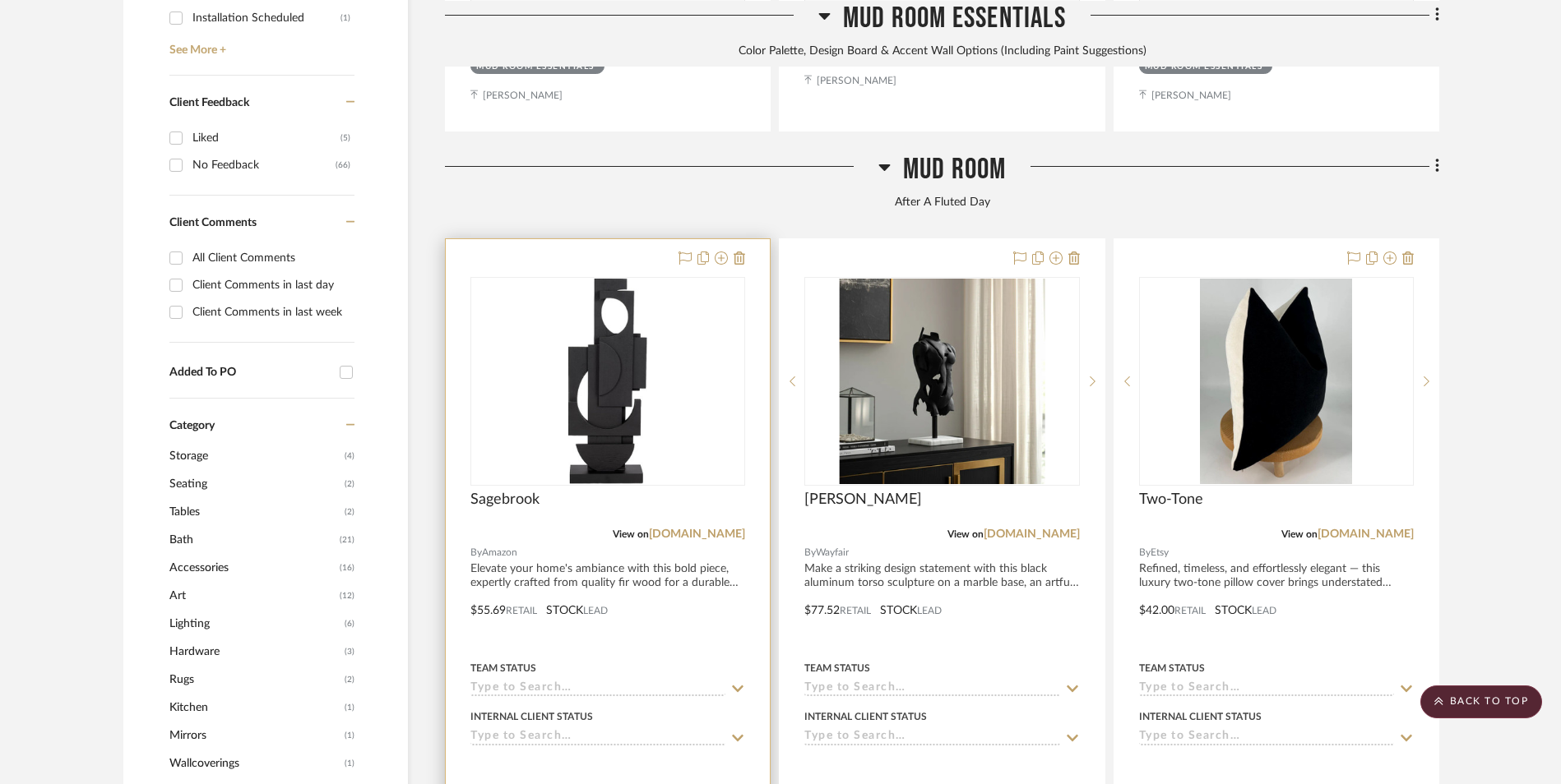
click at [0, 0] on img at bounding box center [0, 0] width 0 height 0
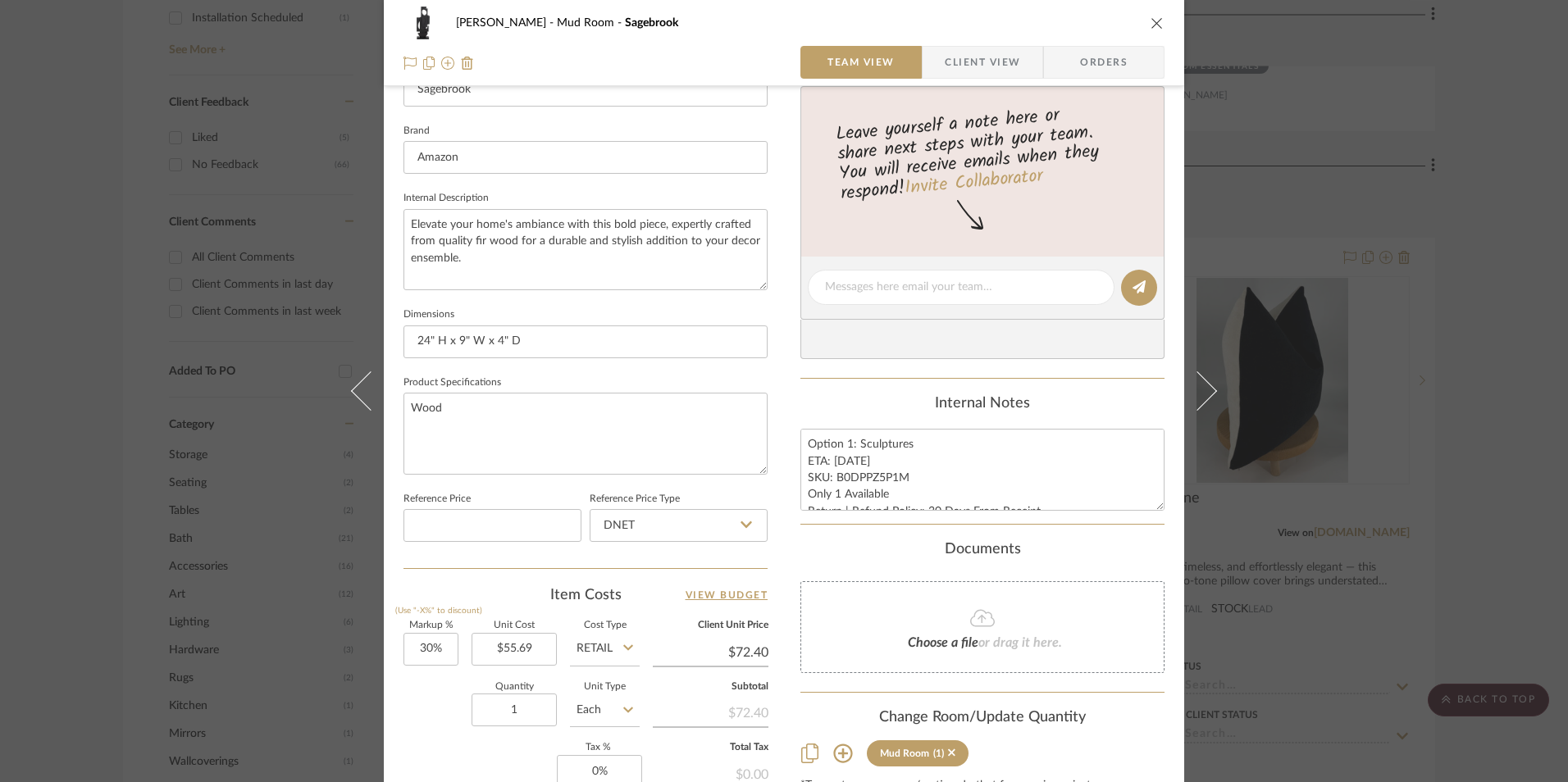
scroll to position [574, 0]
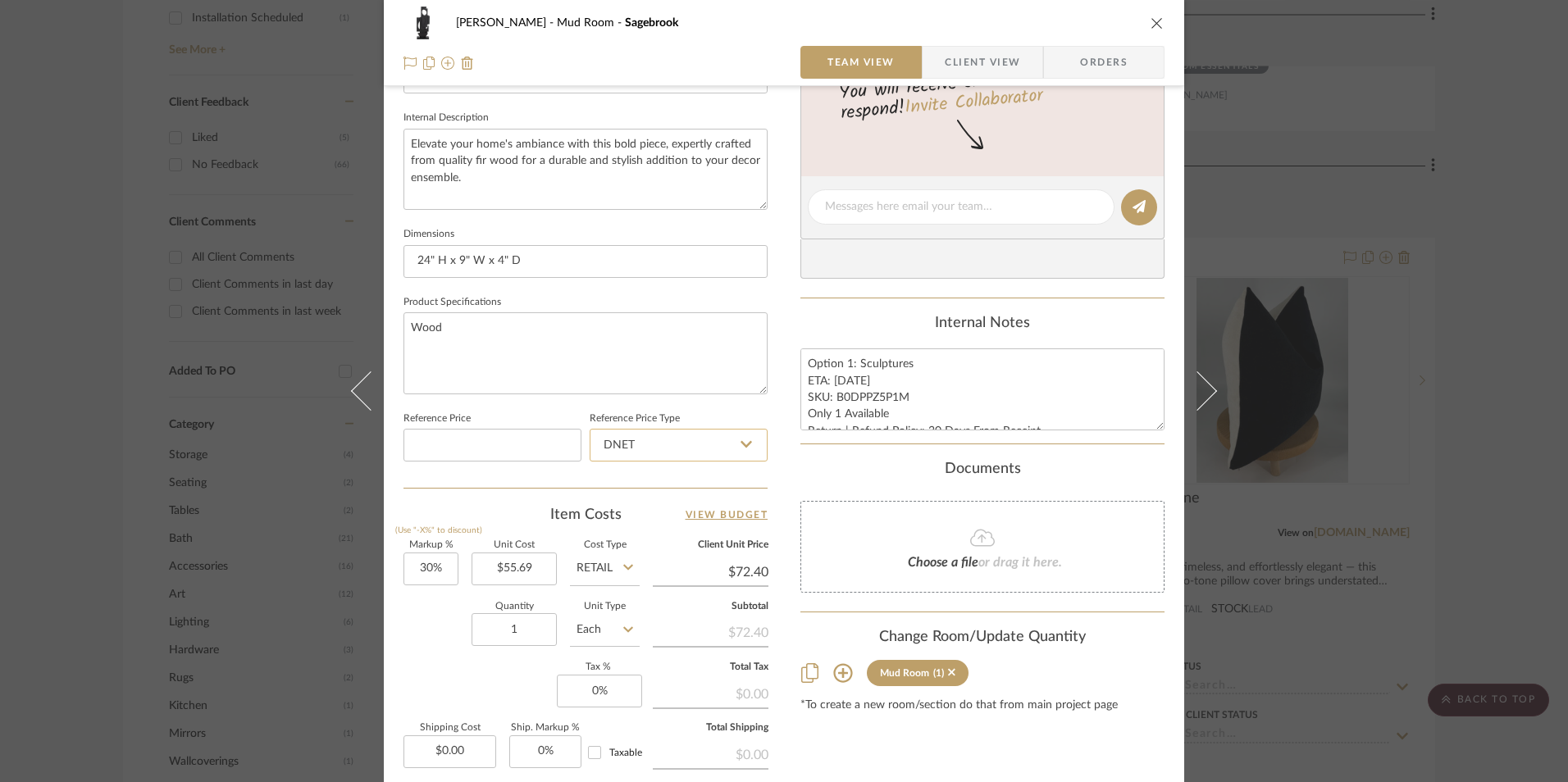
click at [675, 449] on input "DNET" at bounding box center [679, 445] width 178 height 33
click at [640, 522] on div "Retail" at bounding box center [686, 528] width 202 height 42
type input "Retail"
click at [849, 406] on textarea "Option 1: Sculptures ETA: [DATE] SKU: B0DPPZ5P1M Only 1 Available Return | Refu…" at bounding box center [983, 389] width 364 height 82
drag, startPoint x: 906, startPoint y: 396, endPoint x: 833, endPoint y: 395, distance: 73.0
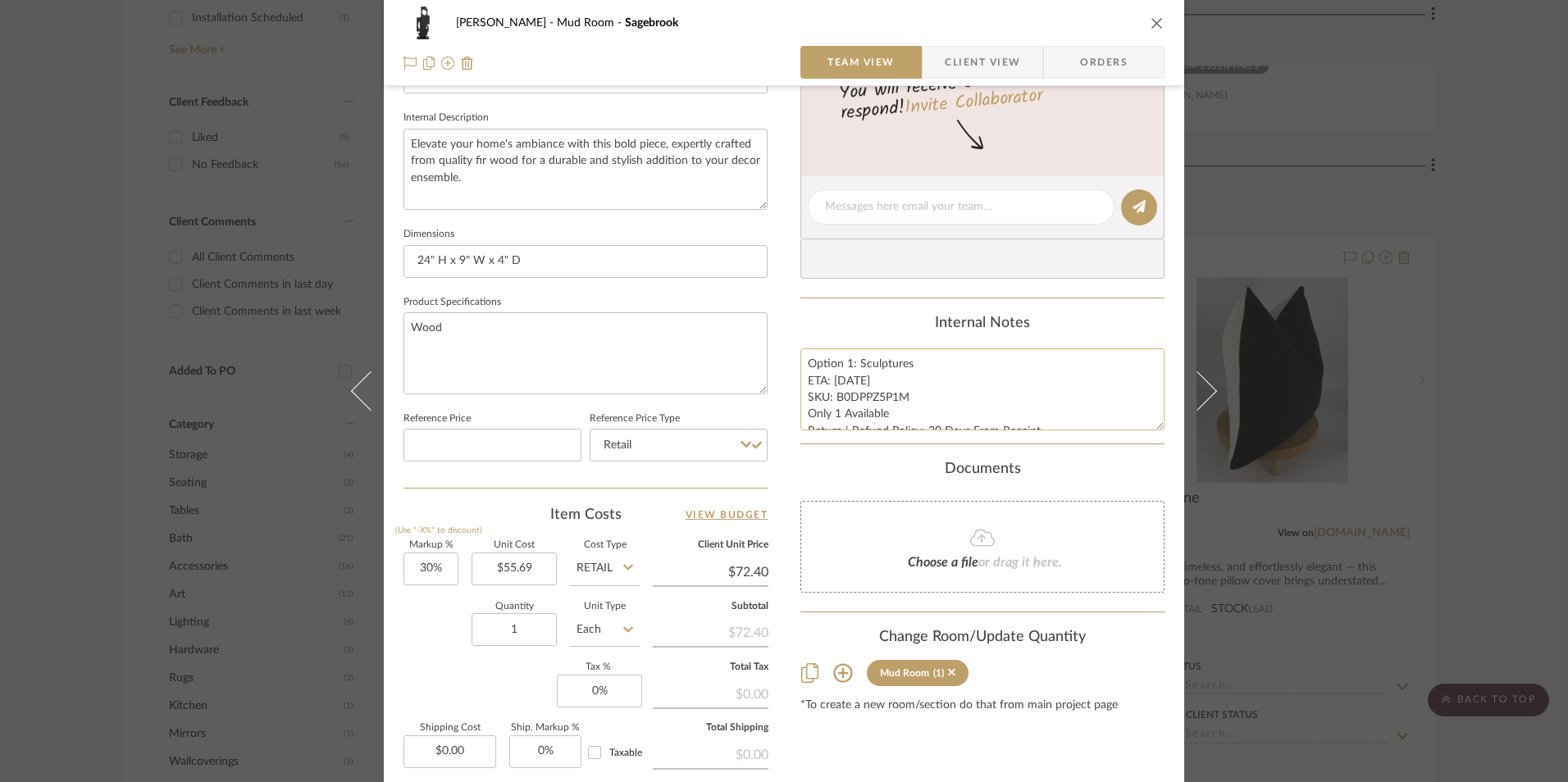
click at [833, 395] on textarea "Option 1: Sculptures ETA: [DATE] SKU: B0DPPZ5P1M Only 1 Available Return | Refu…" at bounding box center [983, 389] width 364 height 82
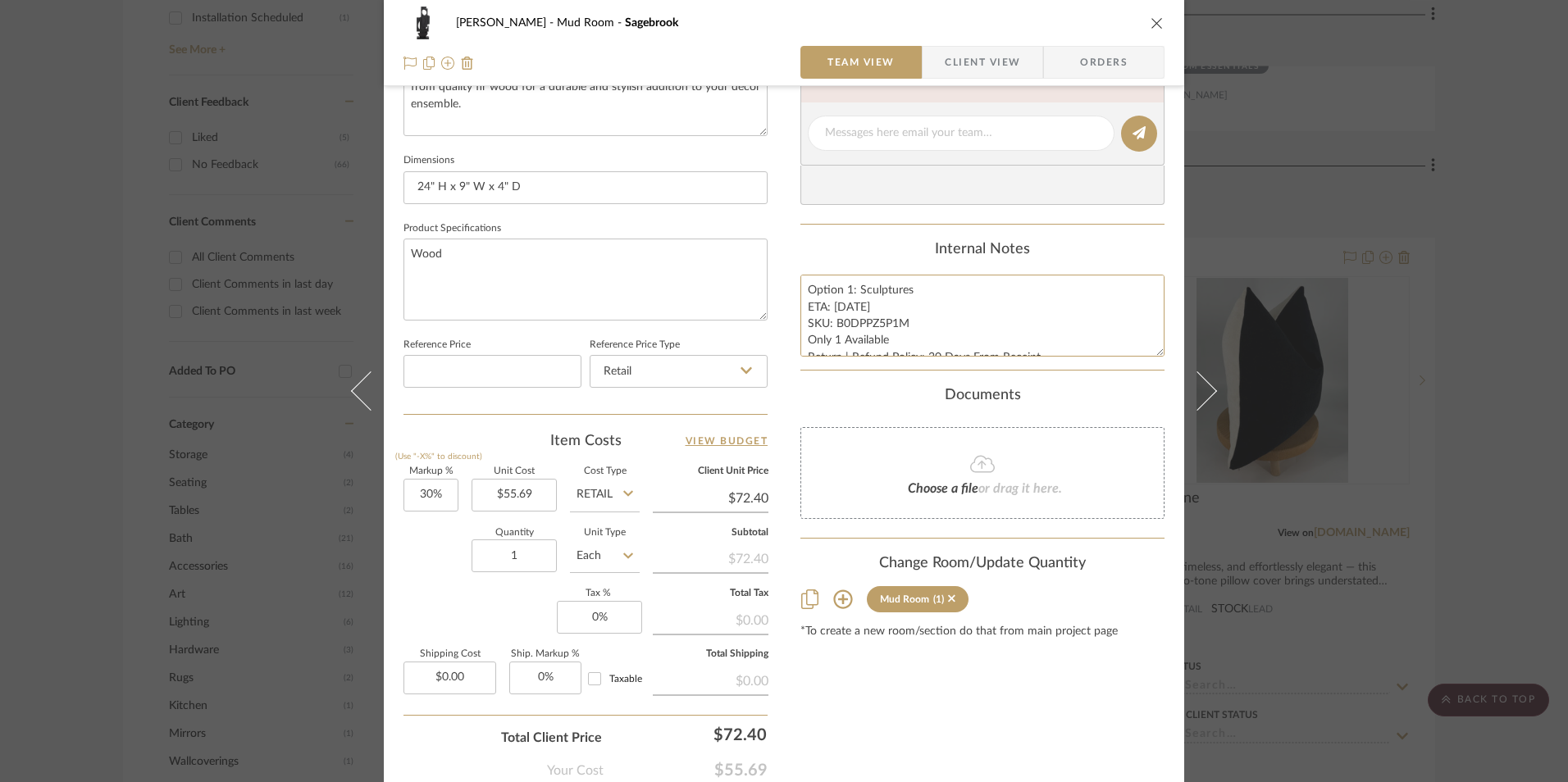
scroll to position [745, 0]
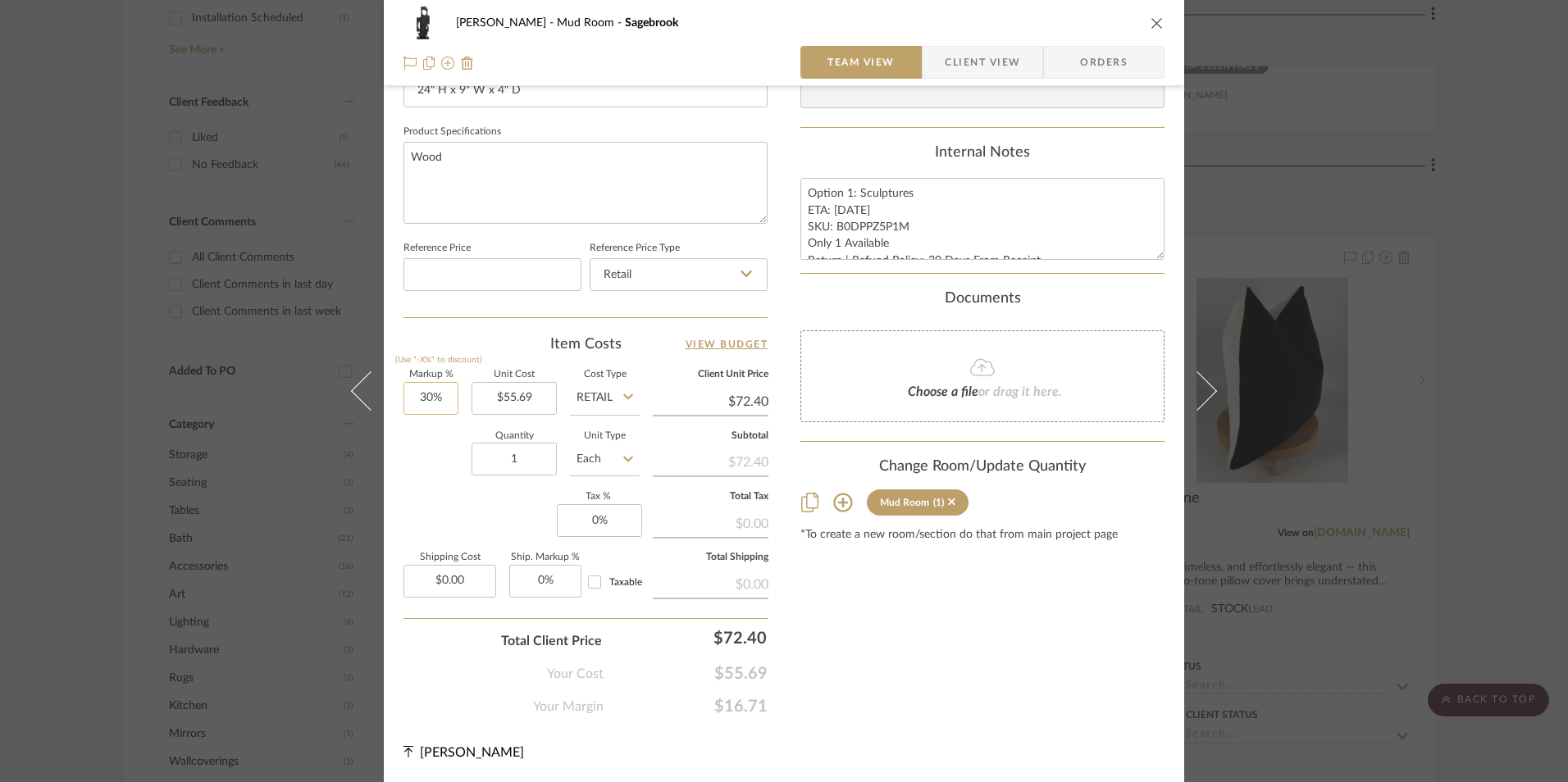
type input "30"
click at [426, 393] on input "30" at bounding box center [431, 399] width 55 height 33
click at [441, 499] on div "Markup % (Use "-X%" to discount) Unit Cost $55.69 Cost Type Retail Client Unit …" at bounding box center [586, 490] width 364 height 240
type input "0%"
type input "$55.69"
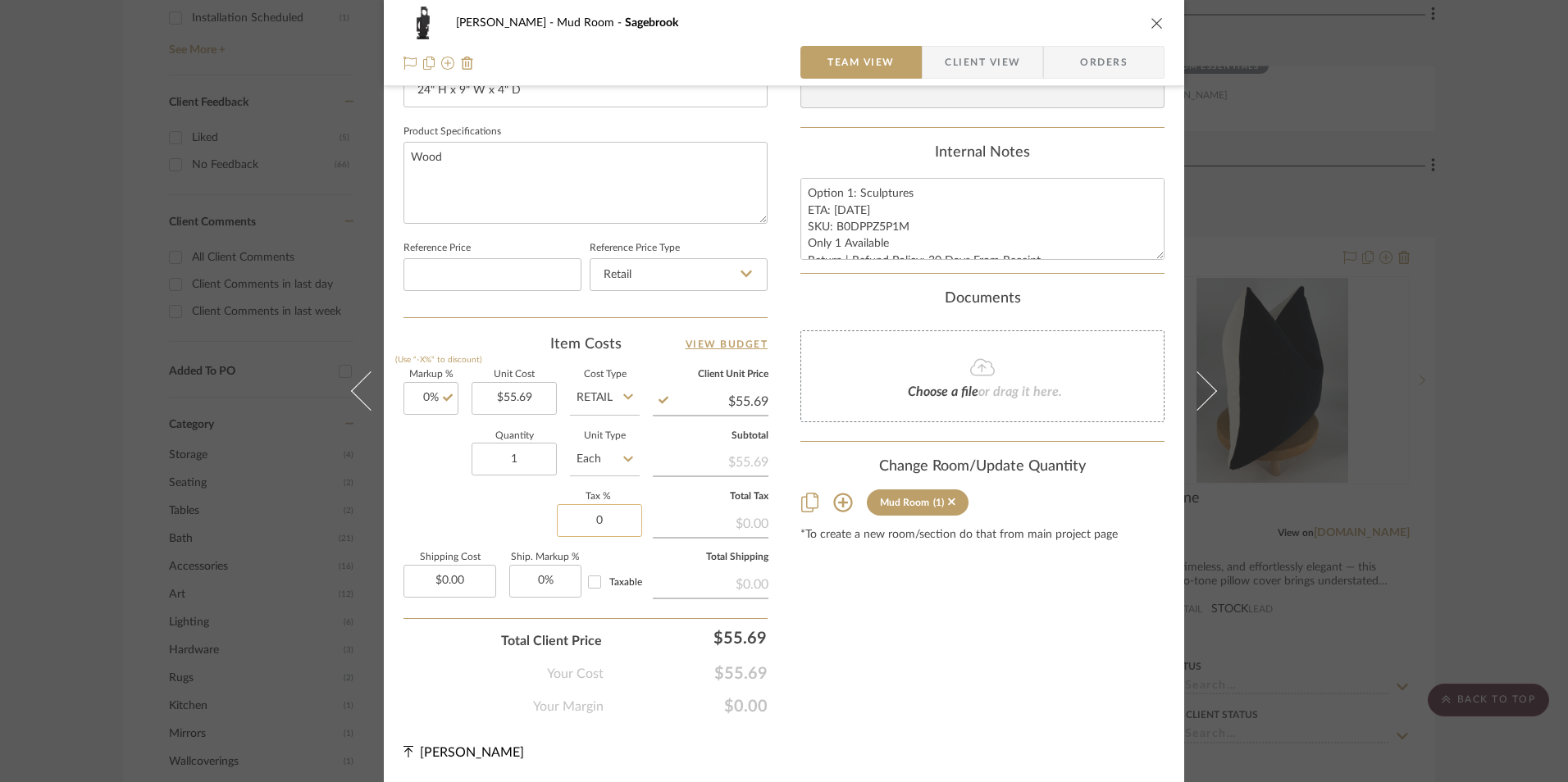
click at [575, 527] on input "0" at bounding box center [599, 520] width 85 height 33
type input "8.25%"
click at [820, 614] on div "Content here copies to Client View - confirm visibility there. Show in Client D…" at bounding box center [983, 42] width 364 height 1350
click at [1090, 65] on span "Orders" at bounding box center [1104, 62] width 83 height 33
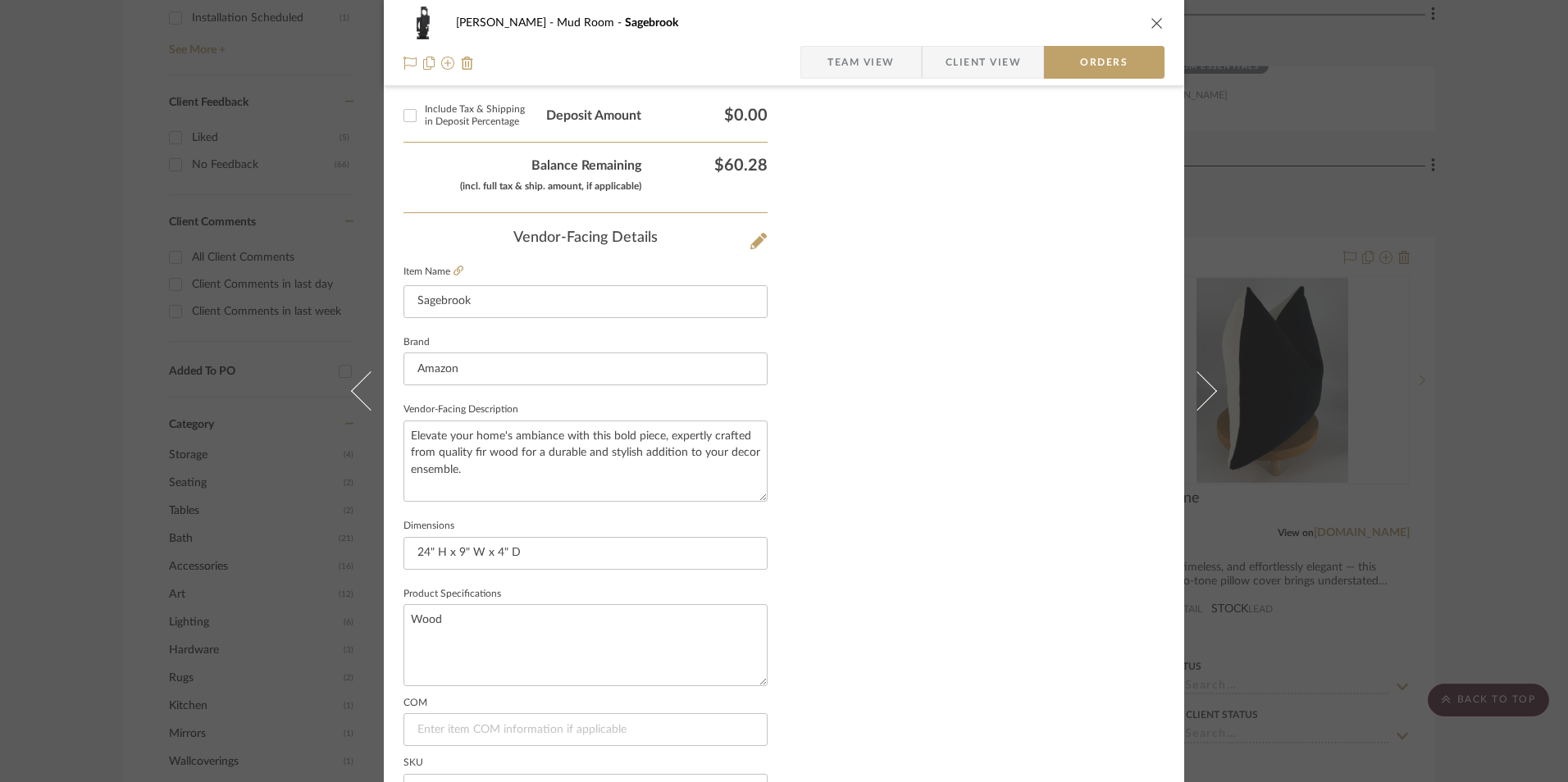
scroll to position [962, 0]
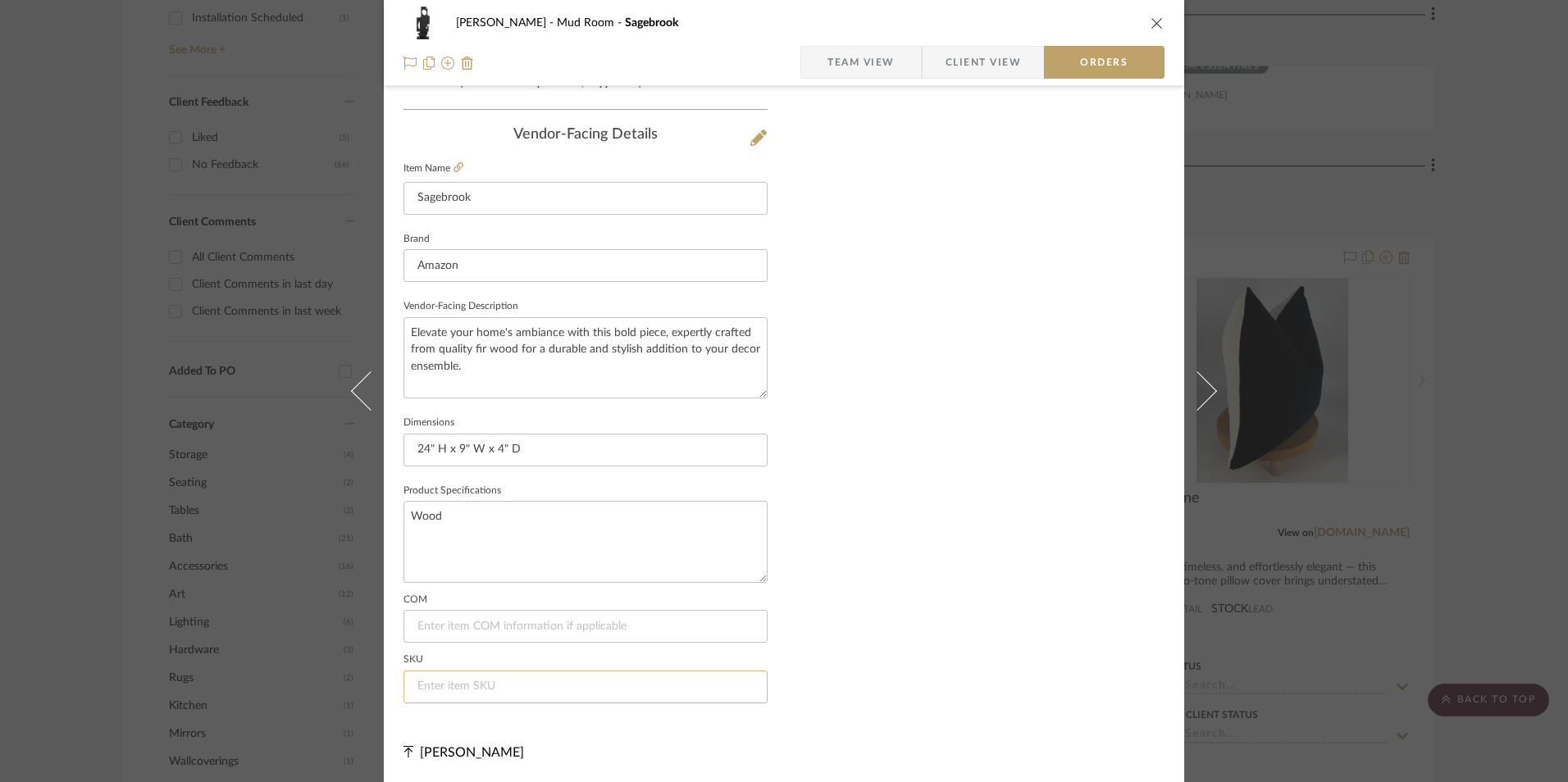
click at [463, 674] on input at bounding box center [586, 687] width 364 height 33
paste input "B0DPPZ5P1M"
type input "B0DPPZ5P1M"
click at [1159, 20] on div "[PERSON_NAME] Mud Room Sagebrook Team View Client View Orders" at bounding box center [784, 42] width 801 height 86
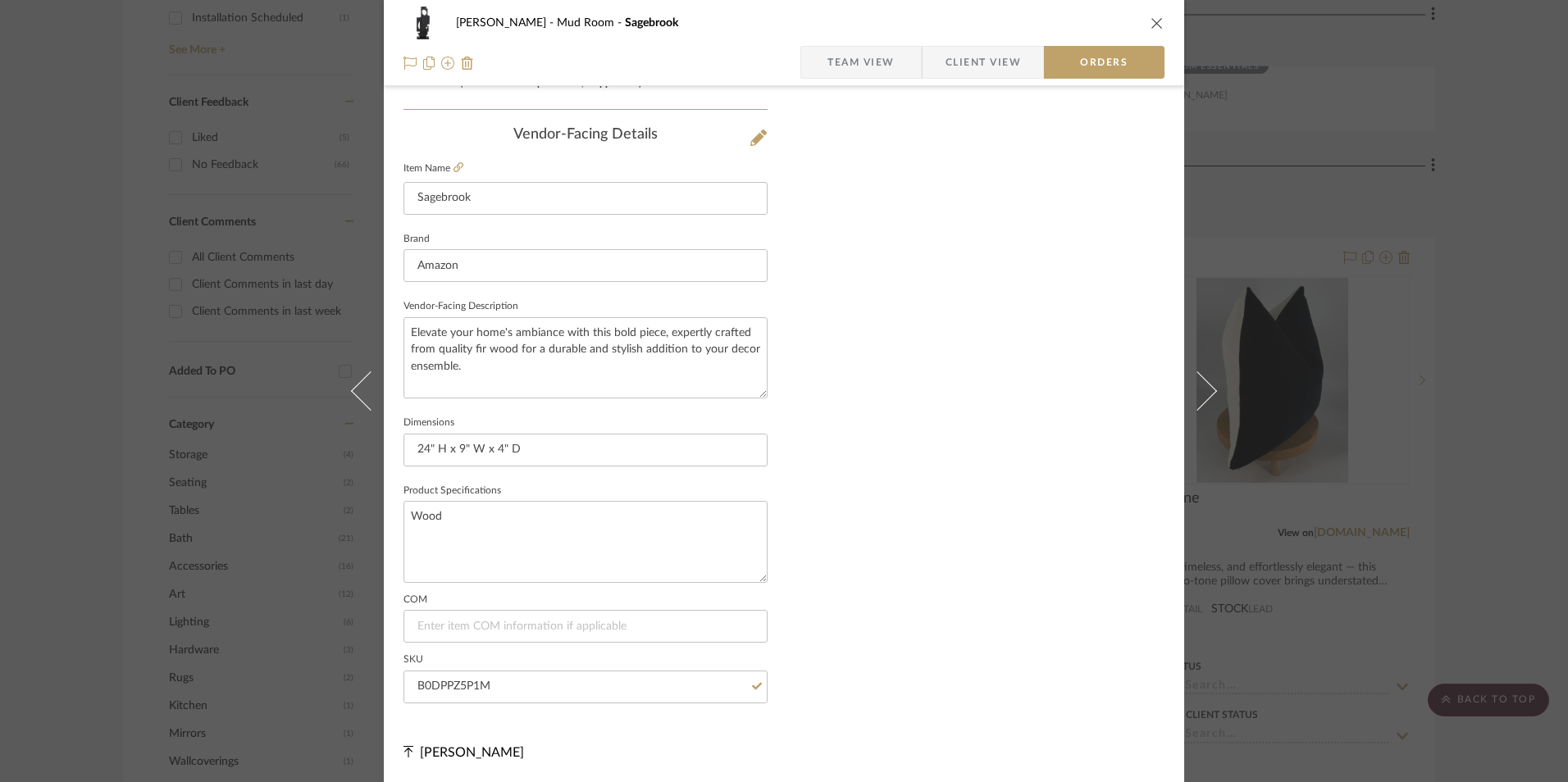
click at [1150, 19] on icon "close" at bounding box center [1156, 22] width 13 height 13
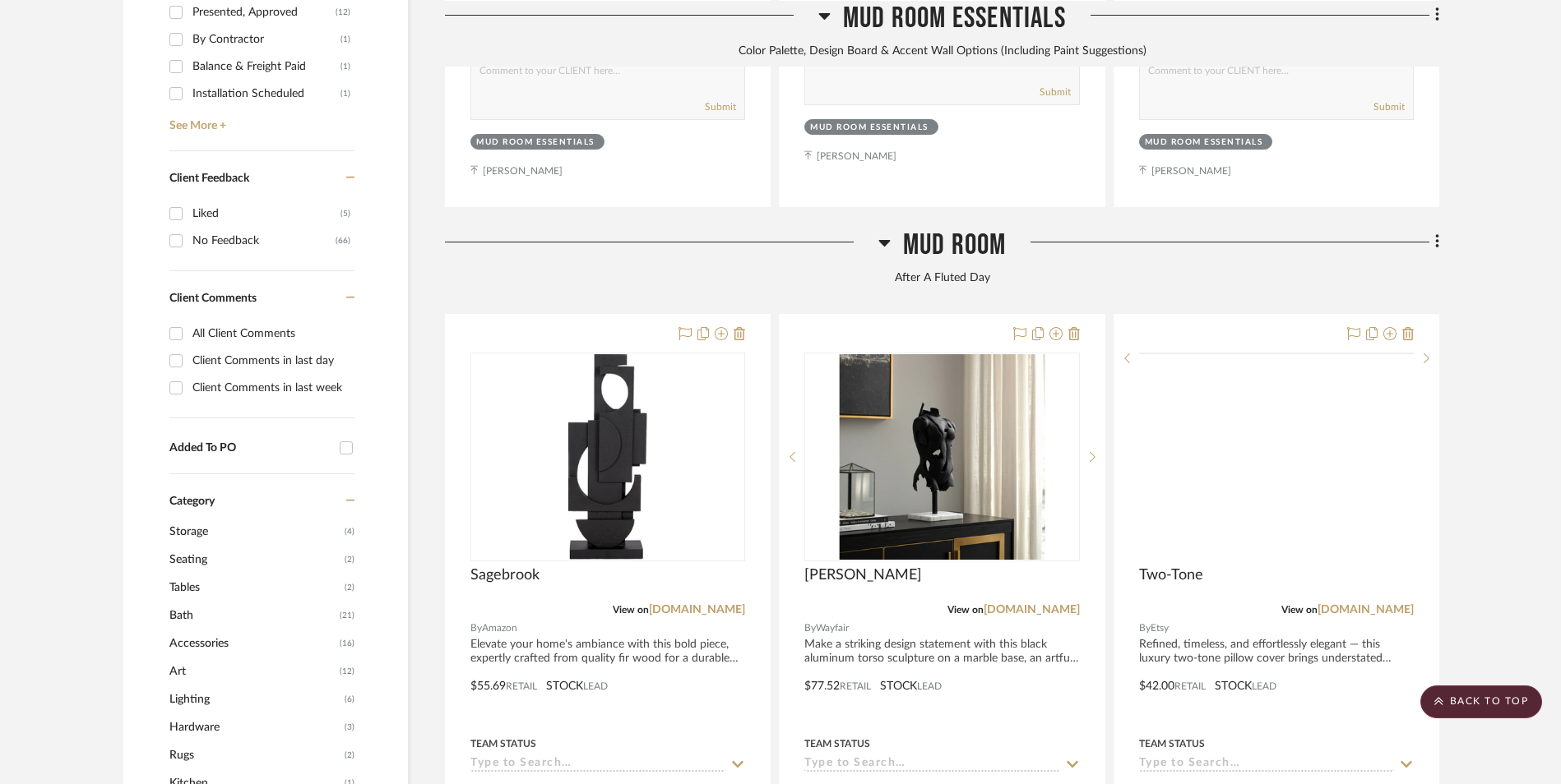
scroll to position [1076, 0]
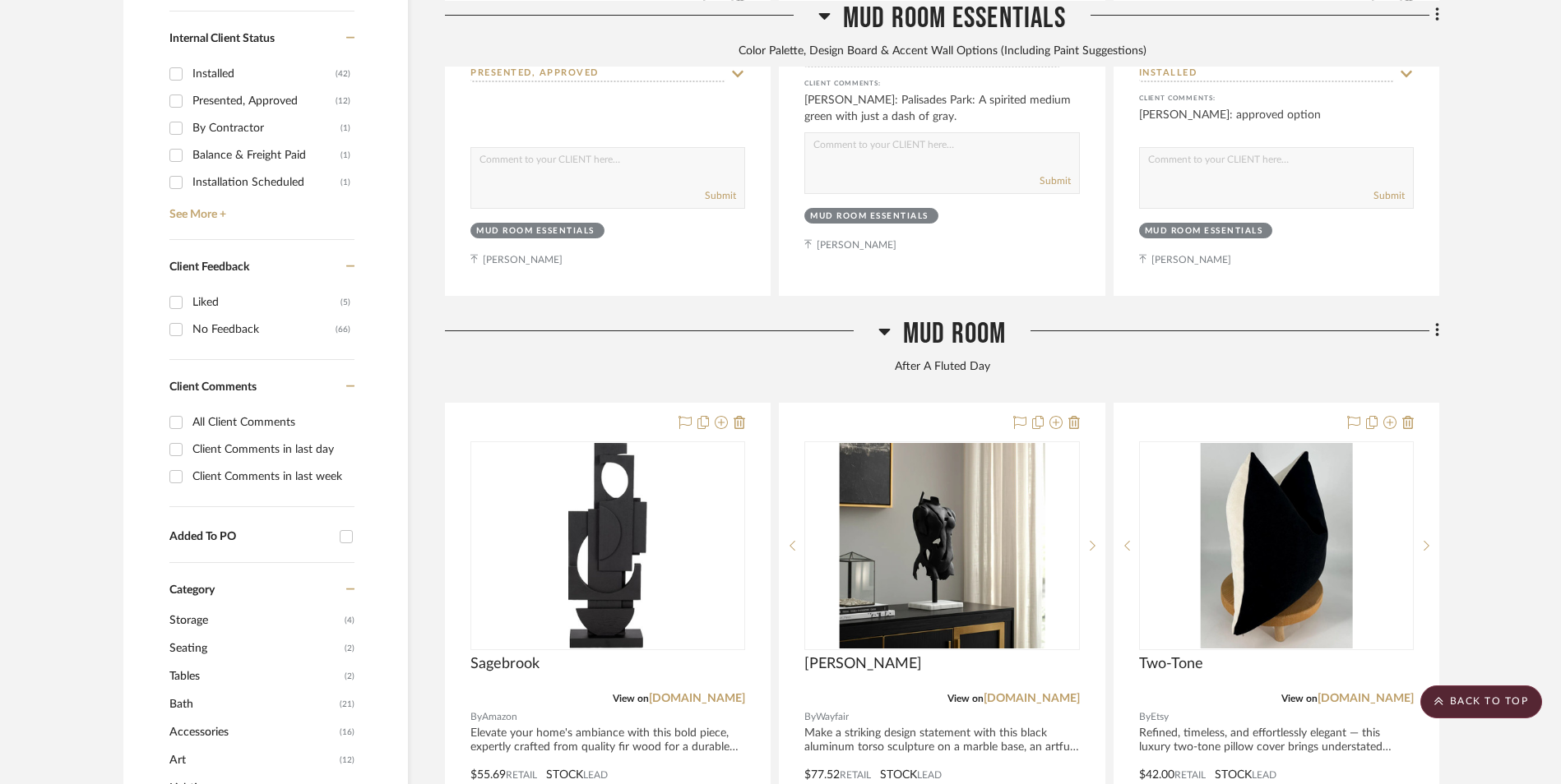
drag, startPoint x: 1432, startPoint y: 177, endPoint x: 1441, endPoint y: 198, distance: 22.8
click at [1433, 319] on fa-icon at bounding box center [1435, 332] width 11 height 27
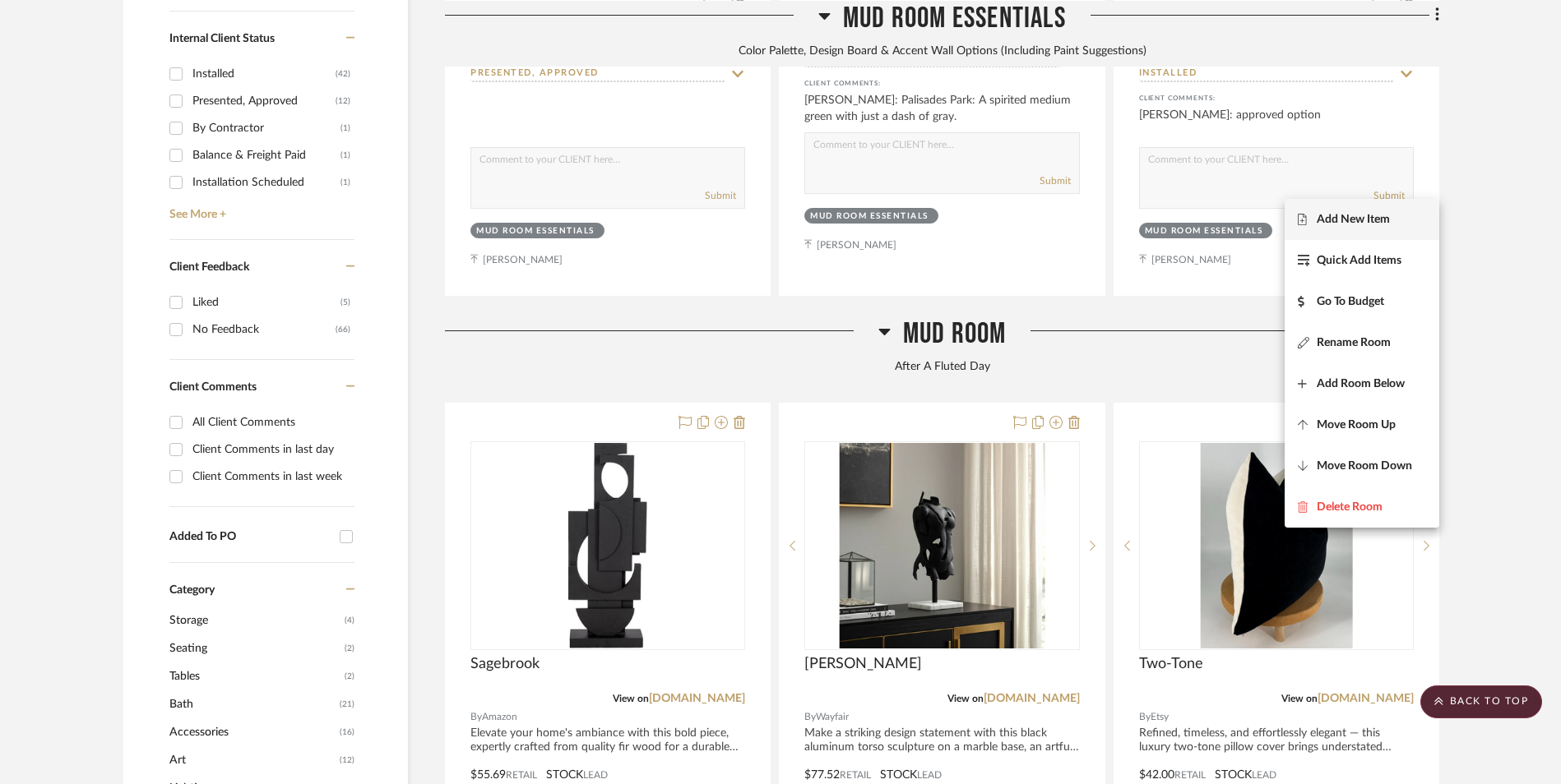
click at [1349, 222] on span "Add New Item" at bounding box center [1353, 219] width 73 height 14
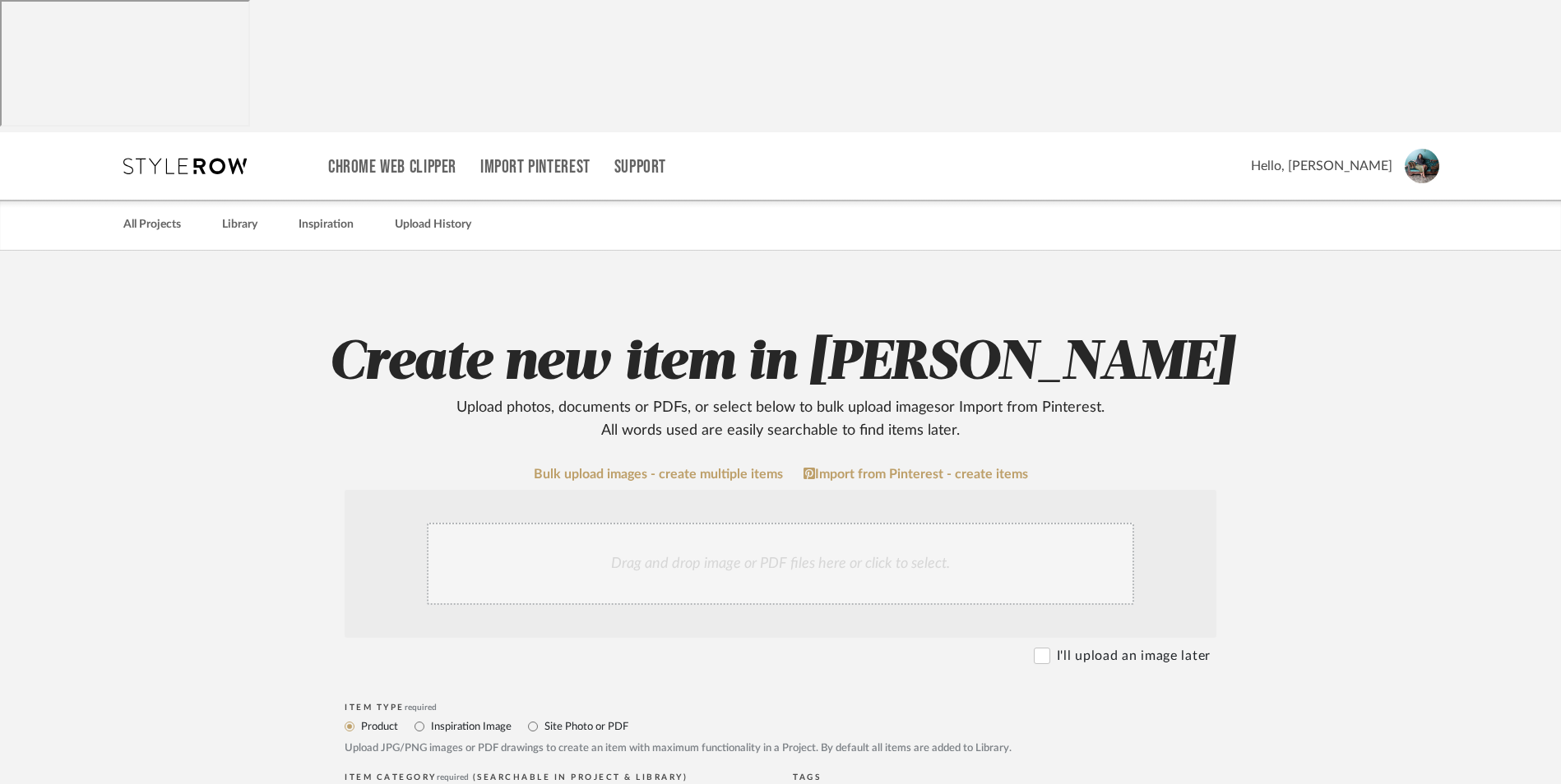
scroll to position [411, 0]
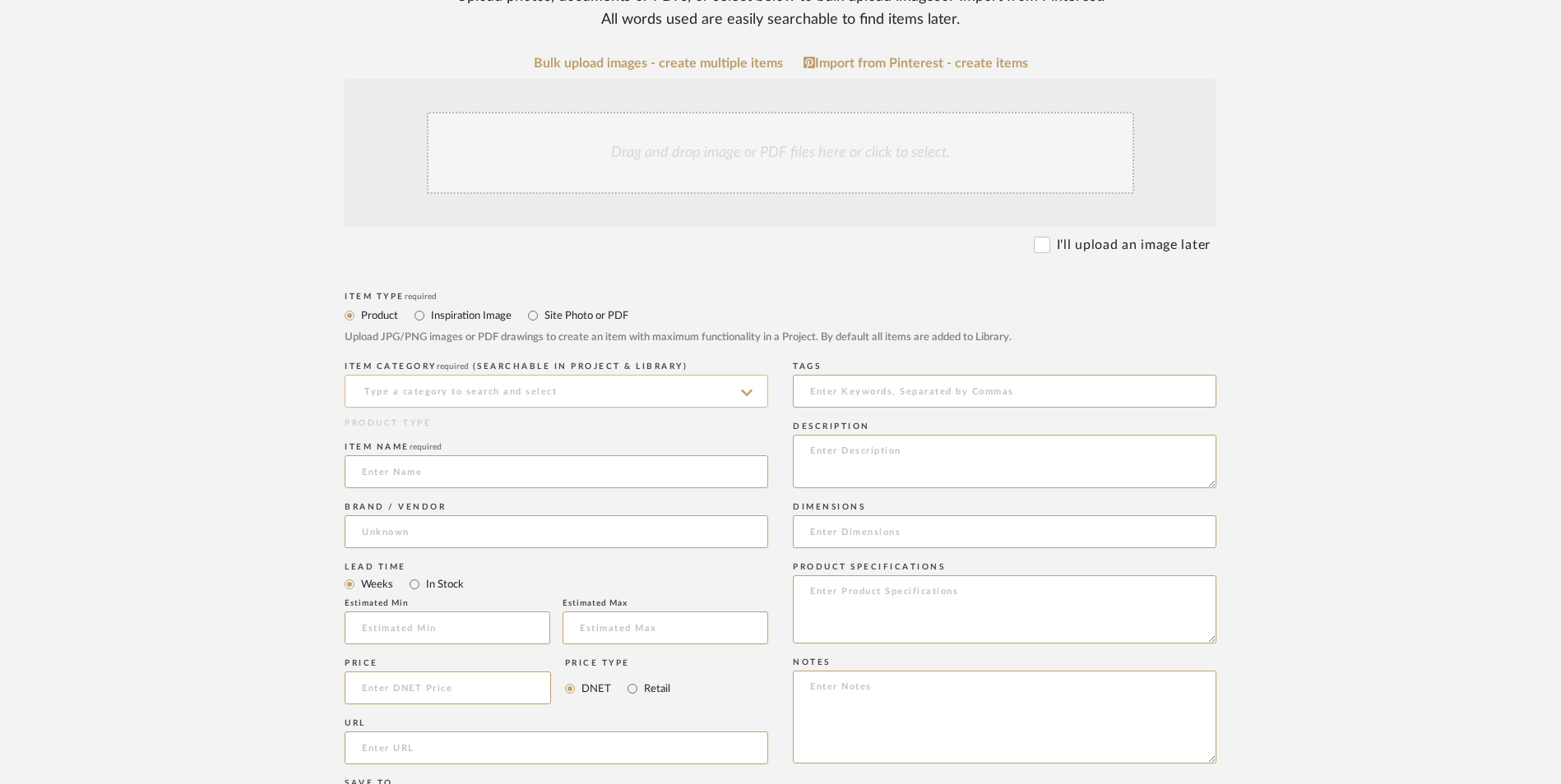
drag, startPoint x: 524, startPoint y: 250, endPoint x: 464, endPoint y: 257, distance: 60.4
click at [464, 375] on input at bounding box center [556, 391] width 424 height 33
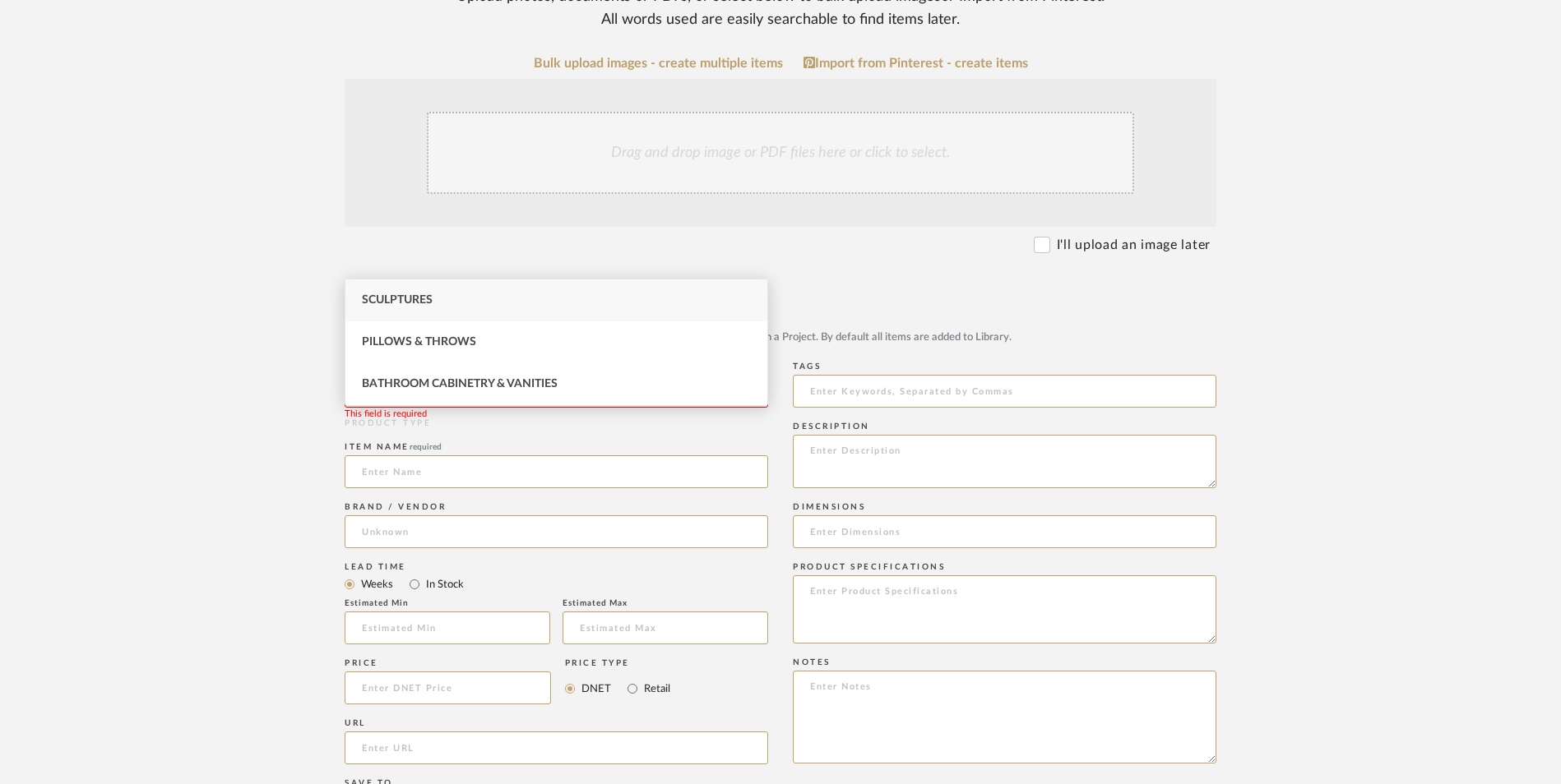
click at [448, 308] on div "Sculptures" at bounding box center [556, 300] width 422 height 42
type input "Sculptures"
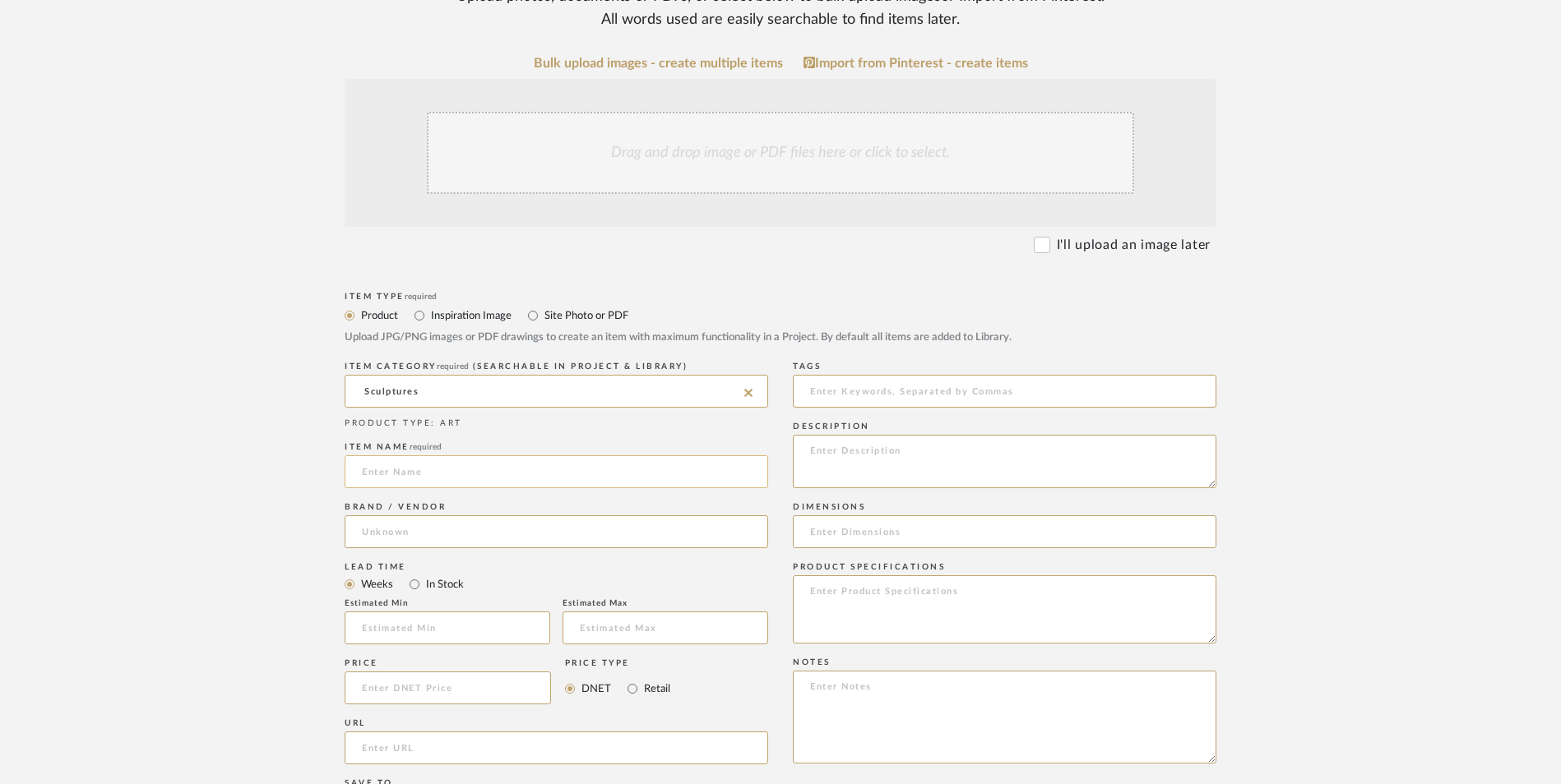
click at [435, 455] on input at bounding box center [556, 471] width 424 height 33
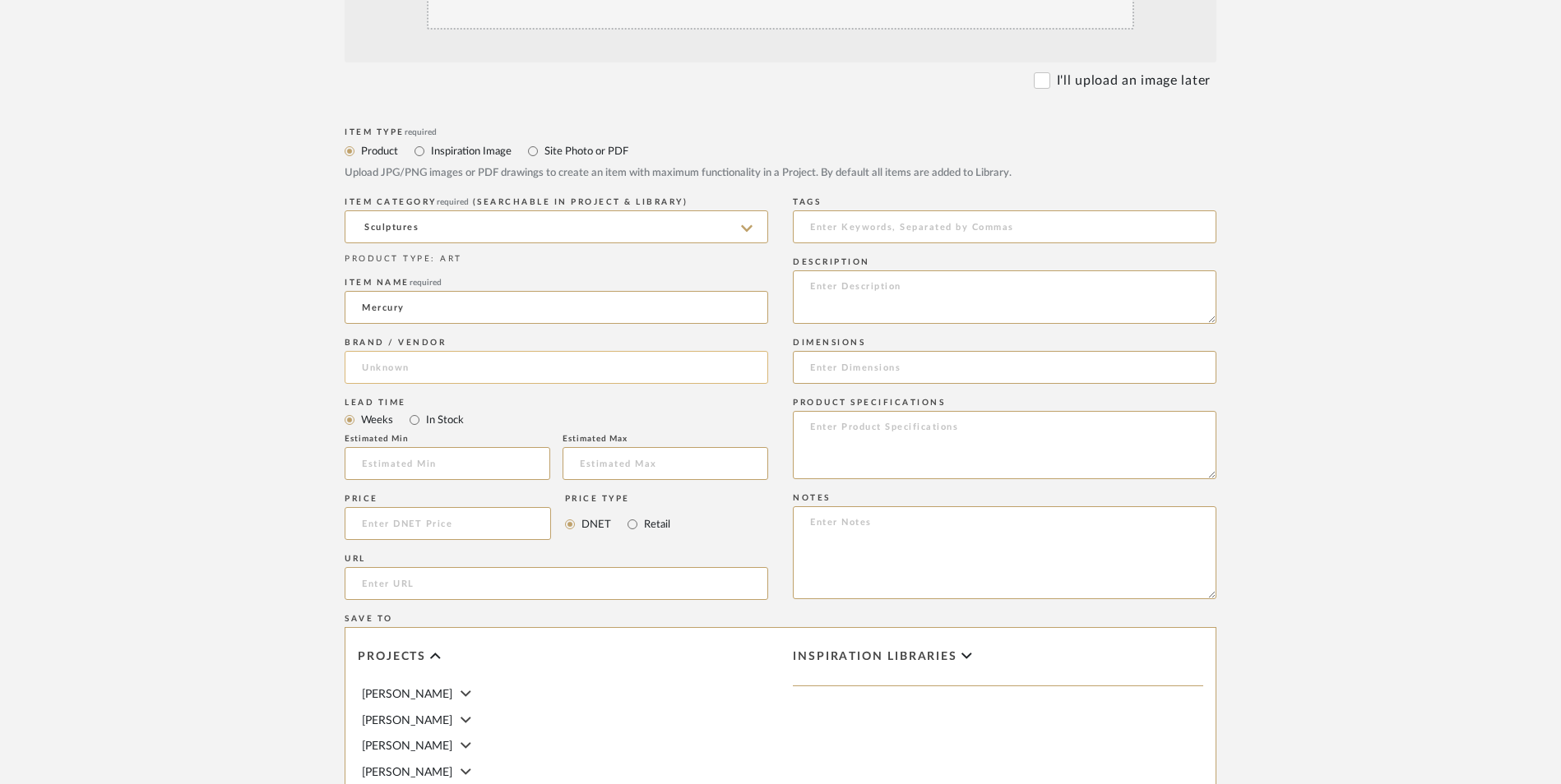
type input "Mercury"
click at [459, 351] on input at bounding box center [556, 367] width 424 height 33
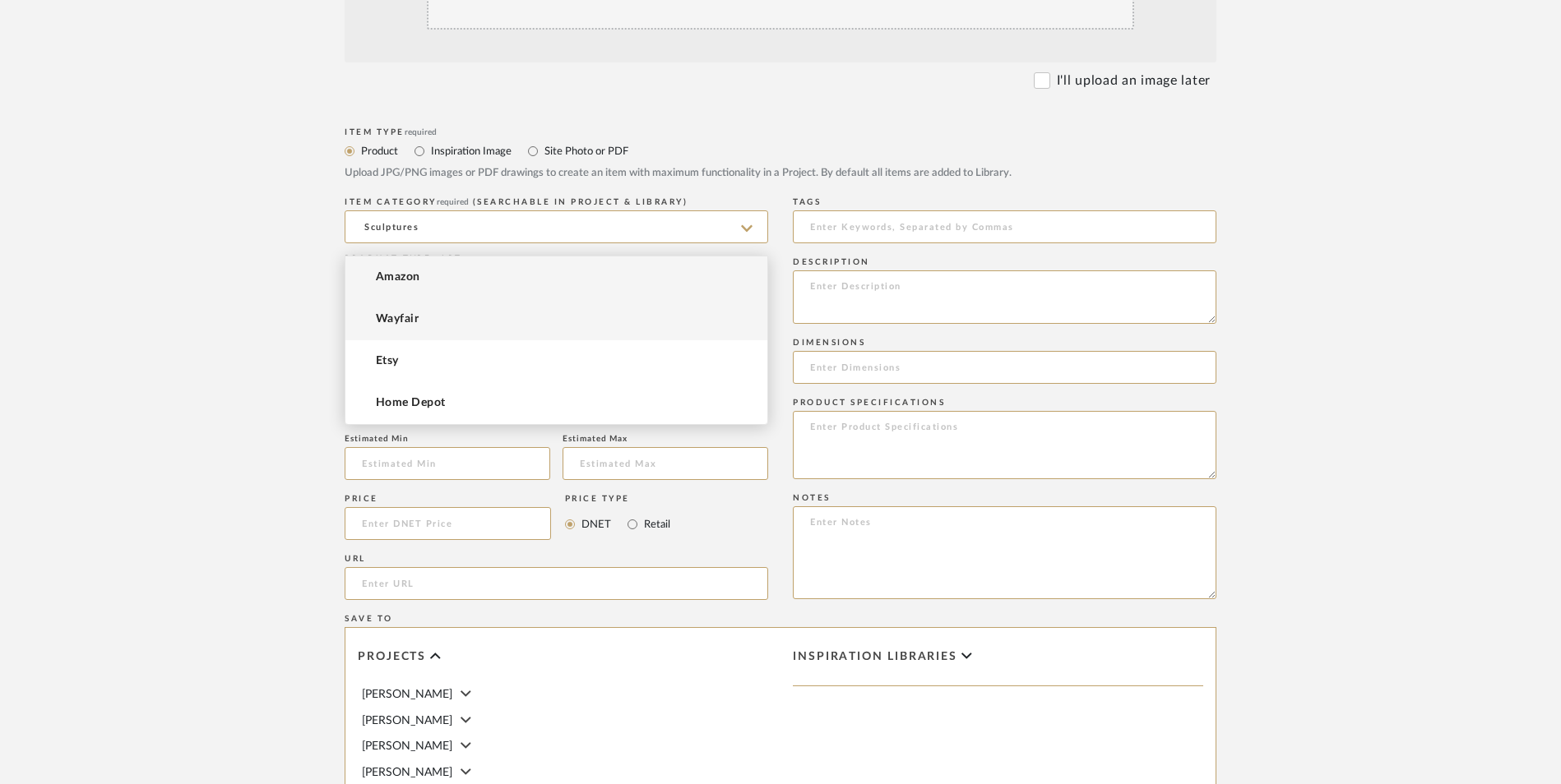
click at [440, 331] on mat-option "Wayfair" at bounding box center [556, 319] width 422 height 42
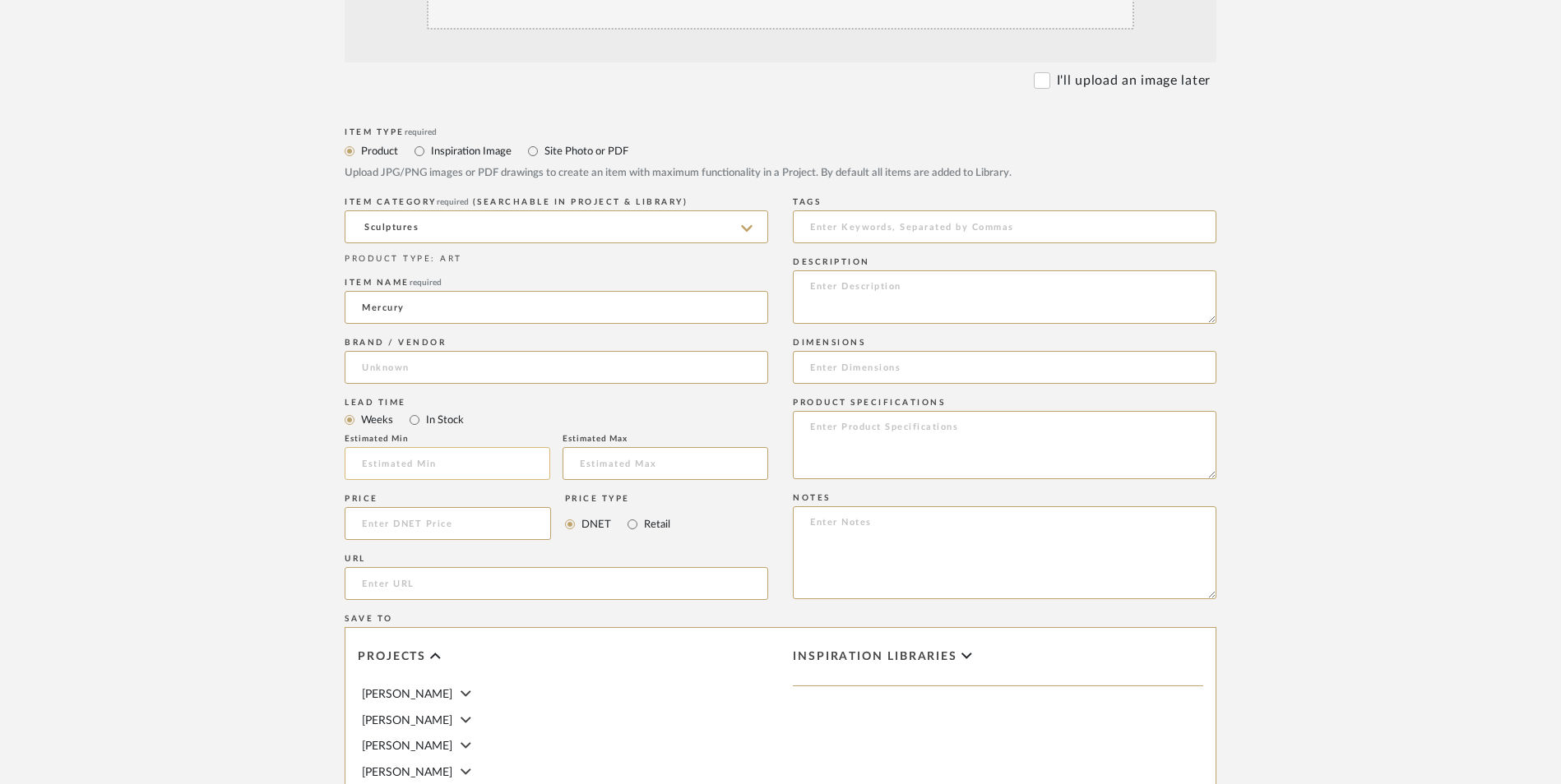
type input "Wayfair"
click at [414, 410] on input "In Stock" at bounding box center [414, 419] width 20 height 20
radio input "true"
drag, startPoint x: 632, startPoint y: 390, endPoint x: 587, endPoint y: 398, distance: 45.7
click at [630, 515] on input "Retail" at bounding box center [632, 524] width 20 height 20
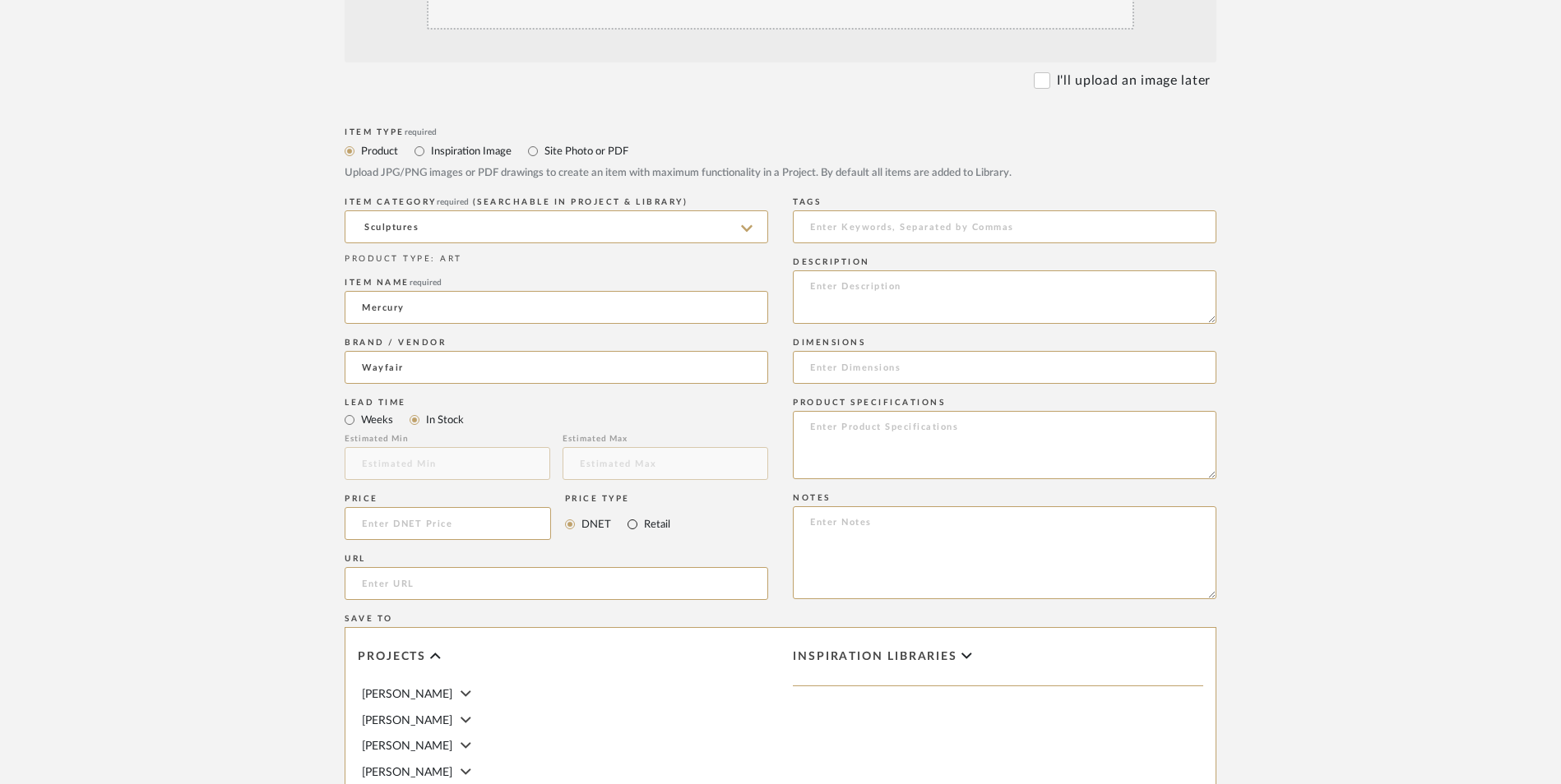
radio input "true"
click at [494, 507] on input at bounding box center [448, 523] width 206 height 33
type input "$29.32"
drag, startPoint x: 292, startPoint y: 494, endPoint x: 397, endPoint y: 451, distance: 113.5
click at [296, 491] on form "Bulk upload images - create multiple items Import from Pinterest - create items…" at bounding box center [780, 487] width 1048 height 1192
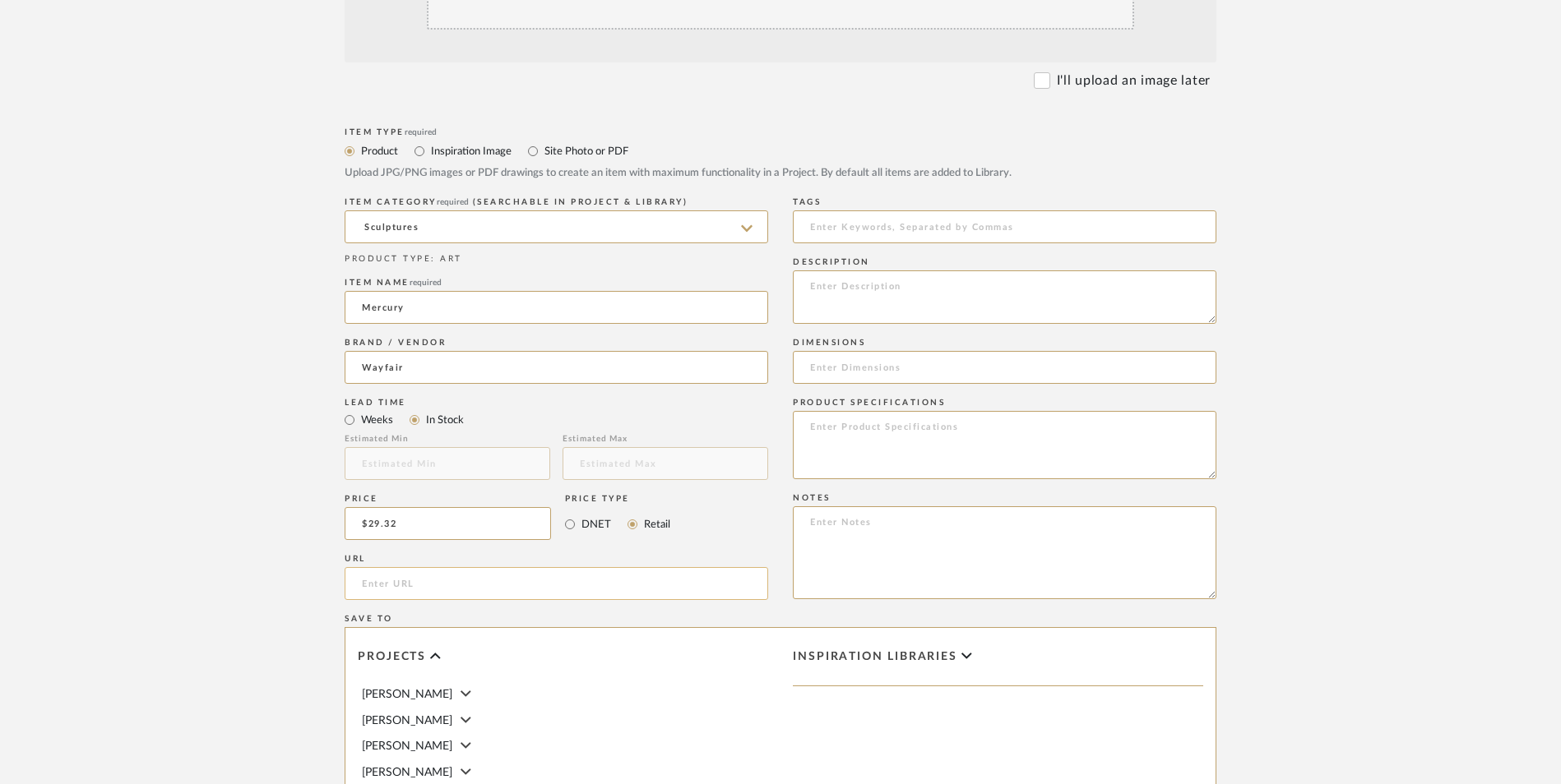
click at [403, 568] on input "url" at bounding box center [556, 584] width 424 height 33
paste input "[URL][DOMAIN_NAME]"
type input "[URL][DOMAIN_NAME]"
click at [262, 542] on form "Bulk upload images - create multiple items Import from Pinterest - create items…" at bounding box center [780, 487] width 1048 height 1192
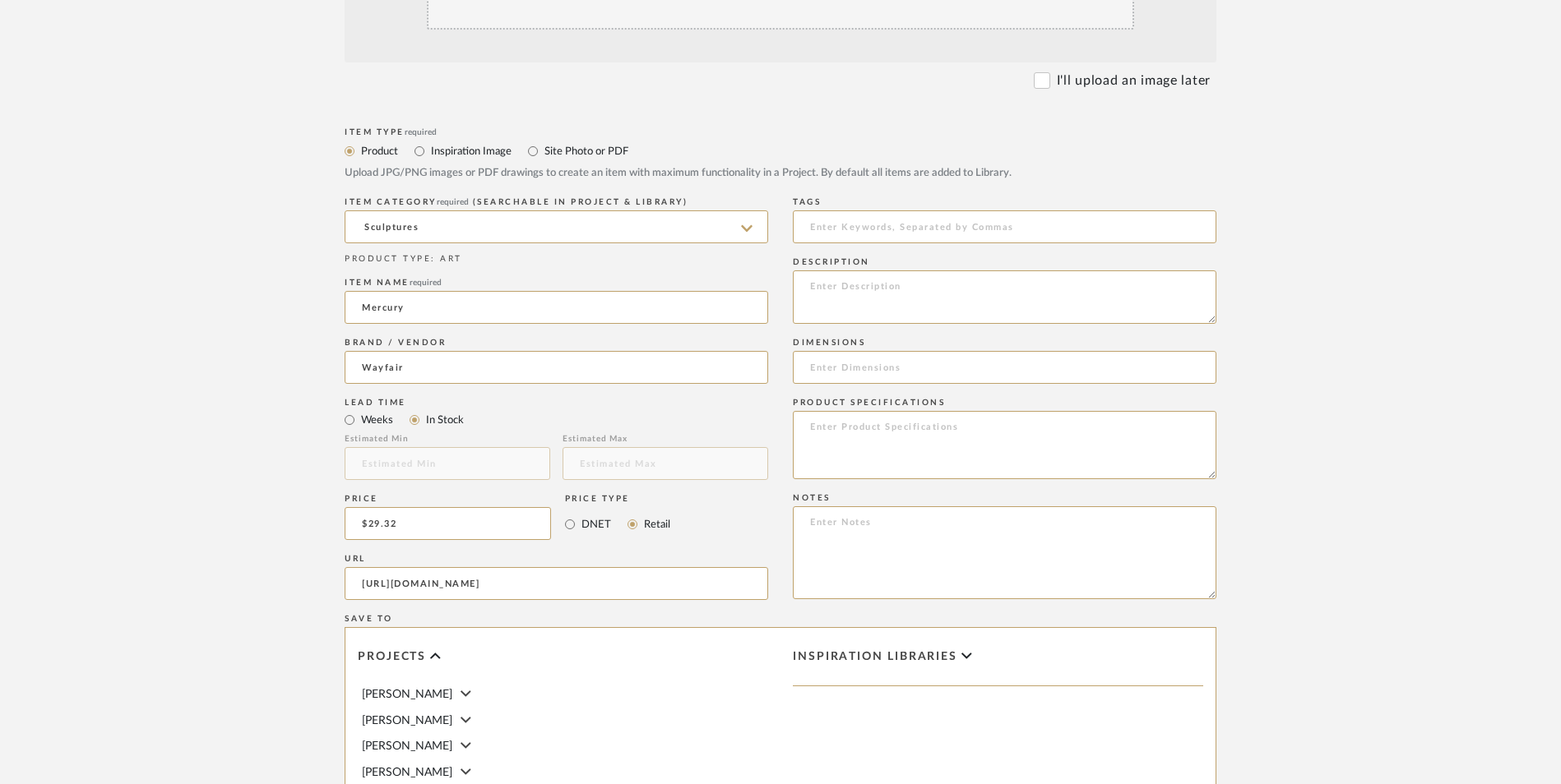
scroll to position [0, 0]
click at [827, 506] on textarea at bounding box center [1004, 552] width 424 height 93
paste textarea "Option 1: ETA: SKU: Reviews - Stars Return | Refund Policy:"
drag, startPoint x: 811, startPoint y: 389, endPoint x: 879, endPoint y: 400, distance: 68.9
click at [770, 389] on div "Item Type required Product Inspiration Image Site Photo or PDF Upload JPG/PNG i…" at bounding box center [780, 603] width 872 height 960
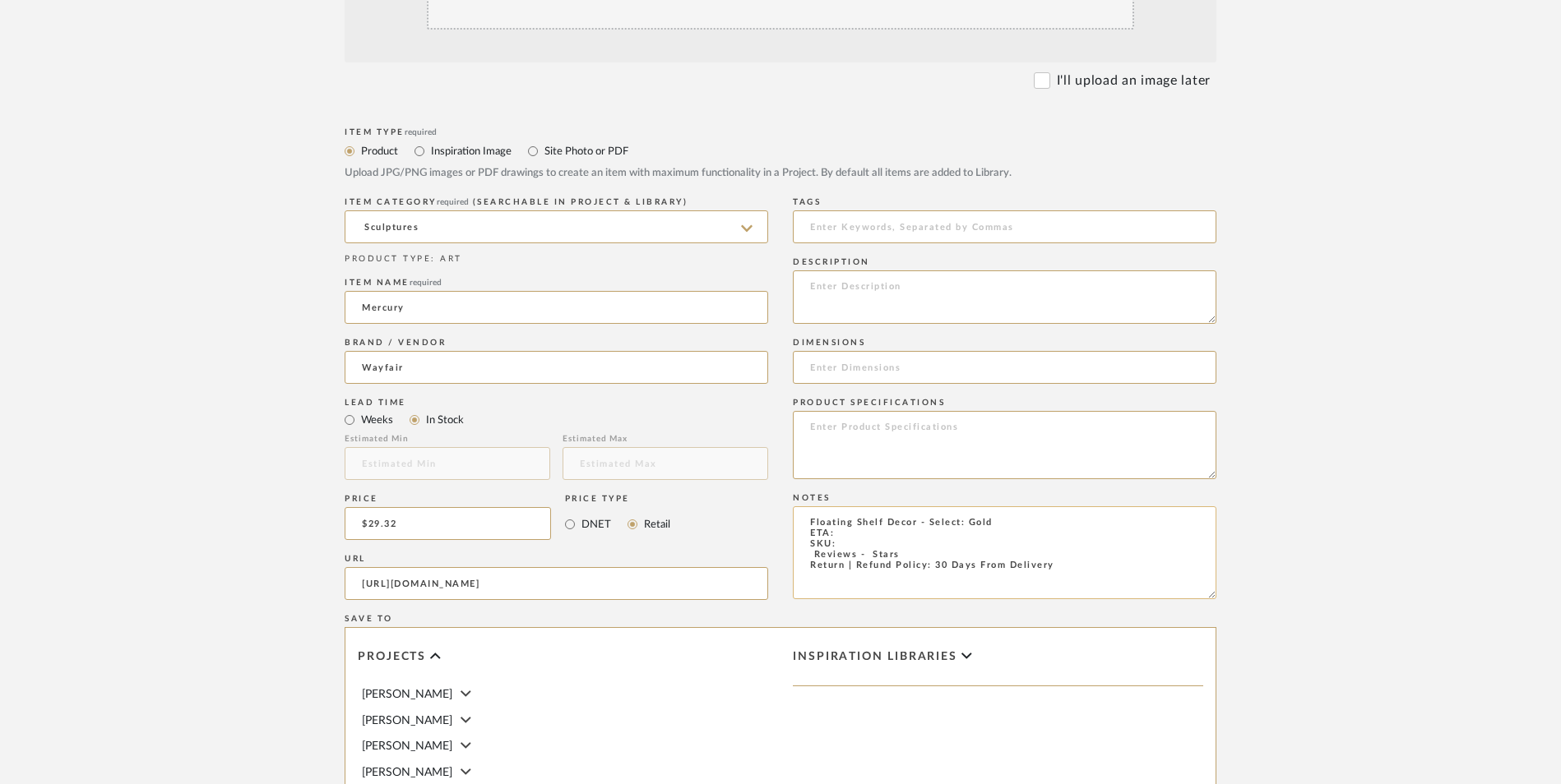
click at [801, 506] on textarea "Floating Shelf Decor - Select: Gold ETA: SKU: Reviews - Stars Return | Refund P…" at bounding box center [1004, 552] width 424 height 93
click at [864, 506] on textarea "Floating Shelf Decor - Select: Gold ETA: SKU: 1,450 Reviews - 4.7 Stars Return …" at bounding box center [1004, 552] width 424 height 93
click at [864, 506] on textarea "Floating Shelf Decor - Select: Gold ETA: [DATE] SKU: 1,450 Reviews - 4.7 Stars …" at bounding box center [1004, 552] width 424 height 93
paste textarea "W002720000"
type textarea "Floating Shelf Decor - Select: Gold ETA: [DATE] SKU: W002720000 1,450 Reviews -…"
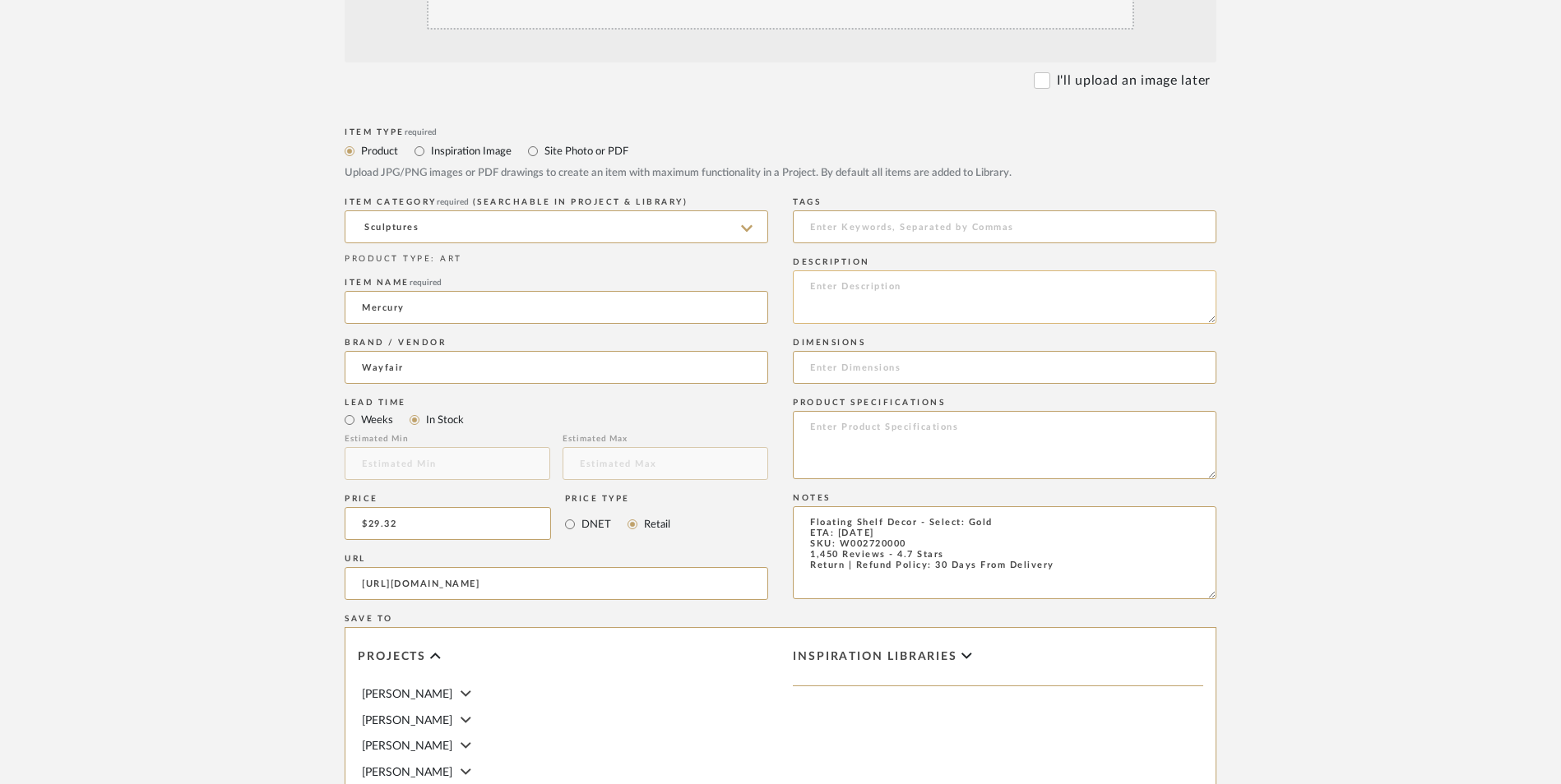
click at [916, 270] on textarea at bounding box center [1004, 297] width 424 height 54
paste textarea "Add a touch of modern sophistication to your home or office with this decorativ…"
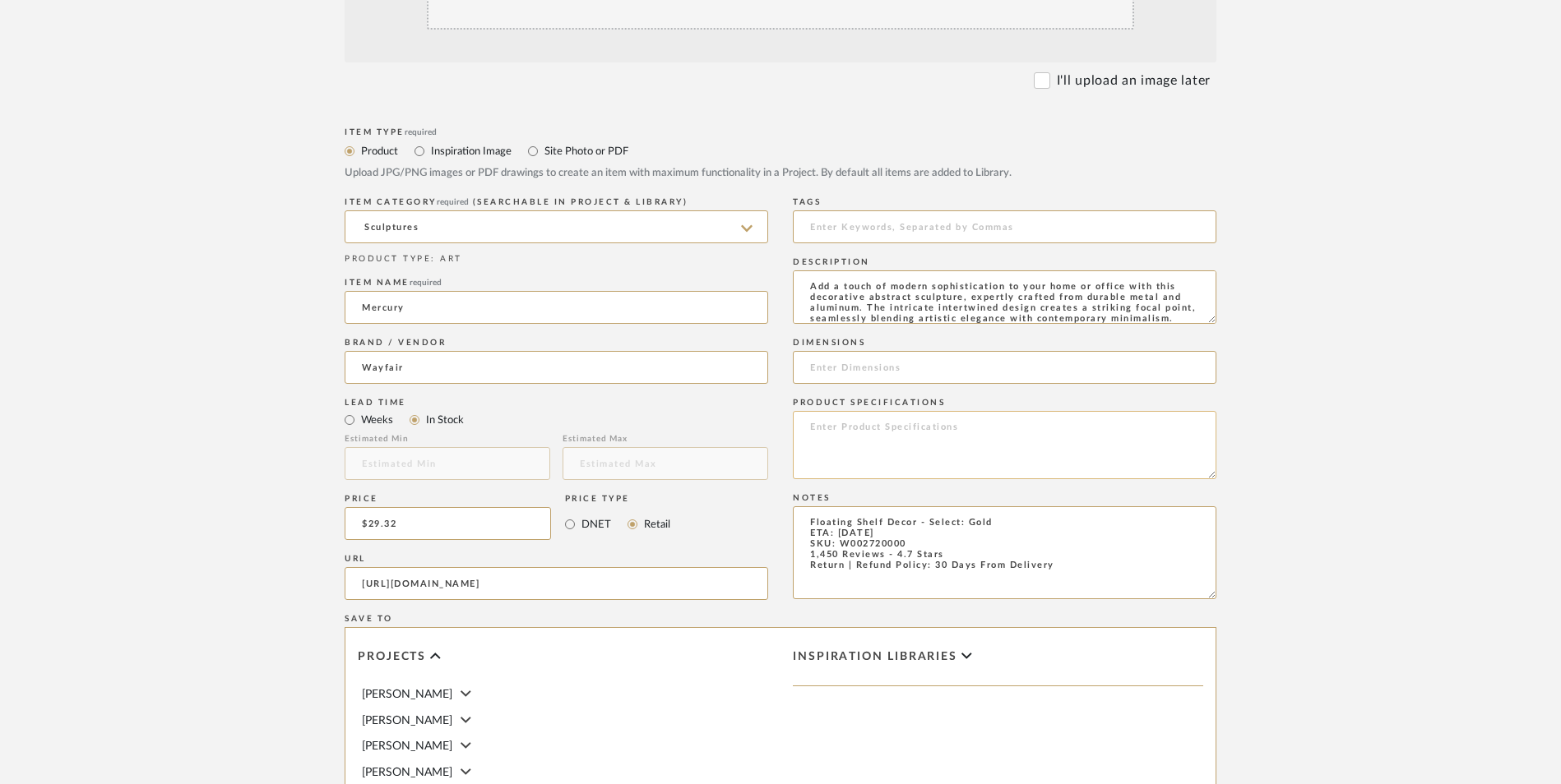
scroll to position [97, 0]
type textarea "Add a touch of modern sophistication to your home or office with this decorativ…"
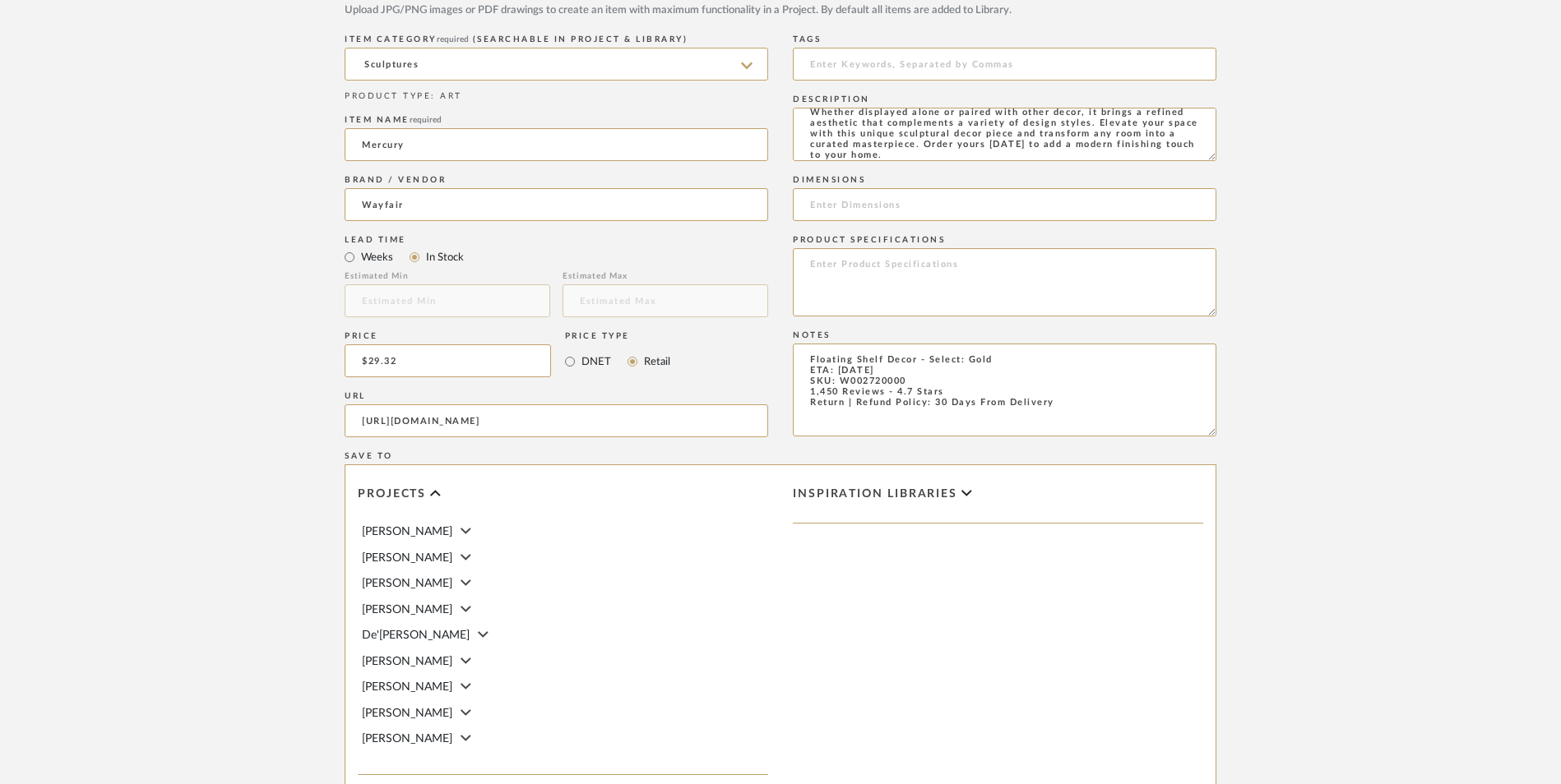
scroll to position [822, 0]
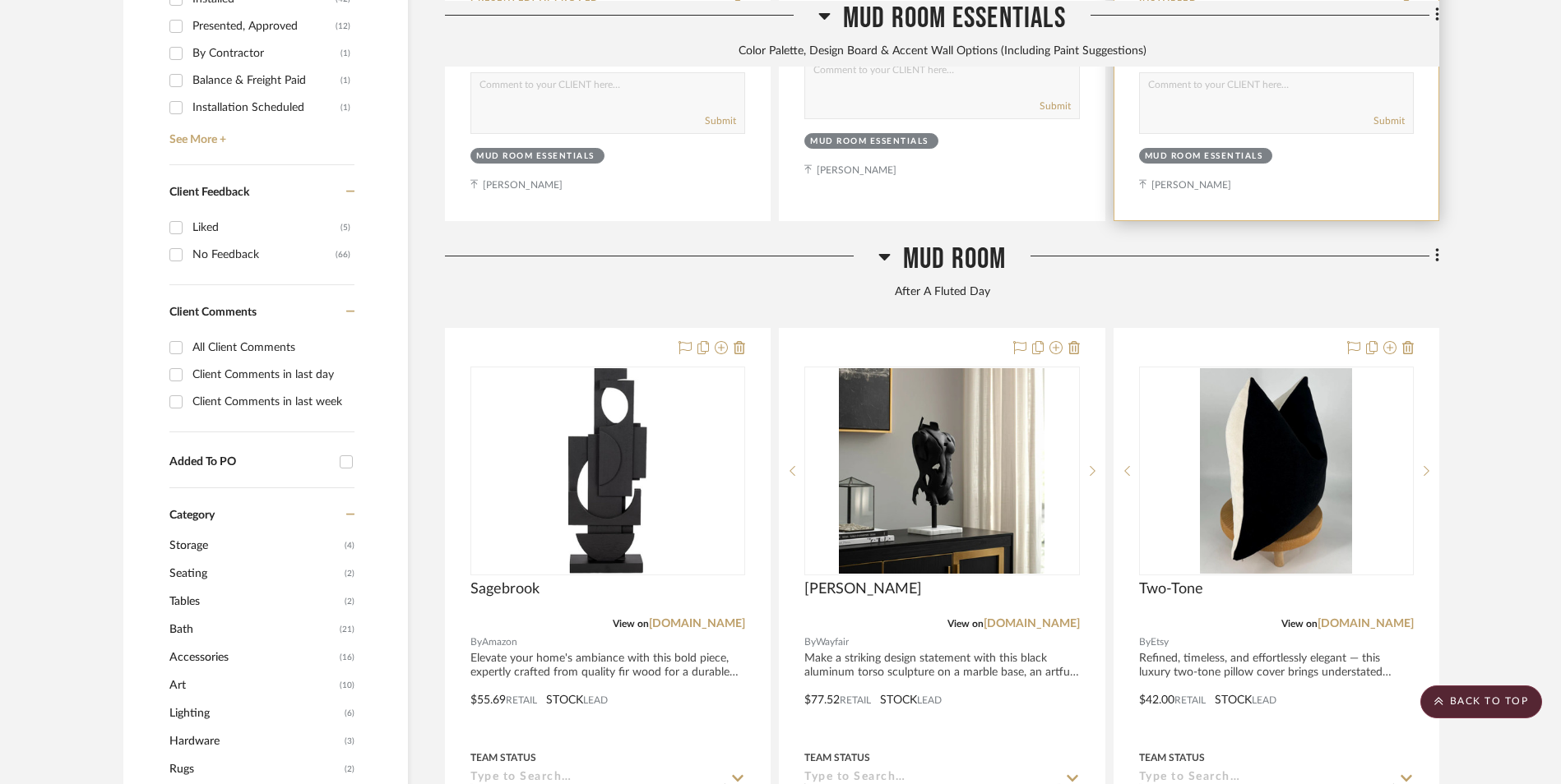
scroll to position [1315, 0]
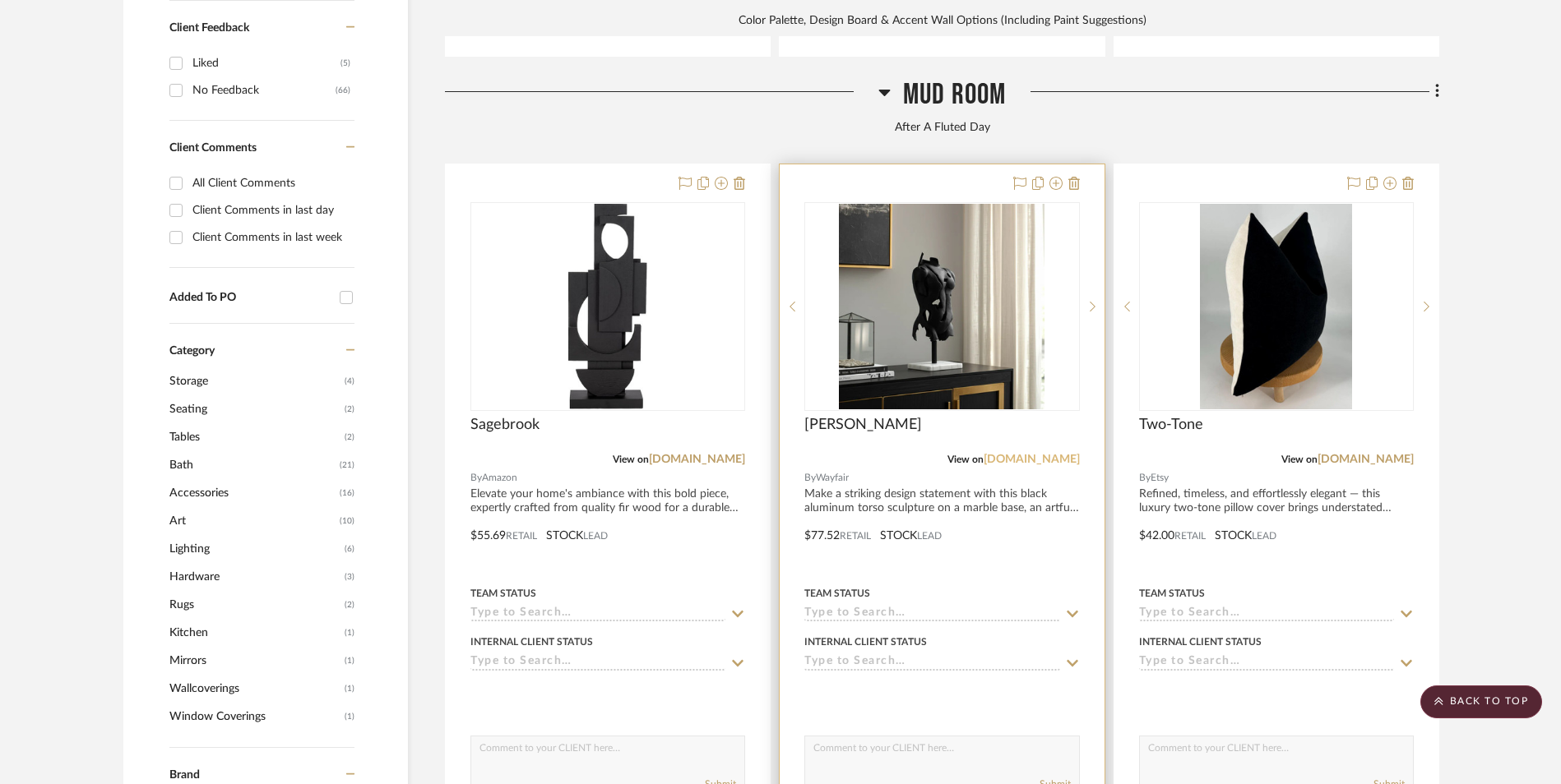
click at [1061, 453] on link "[DOMAIN_NAME]" at bounding box center [1032, 459] width 96 height 12
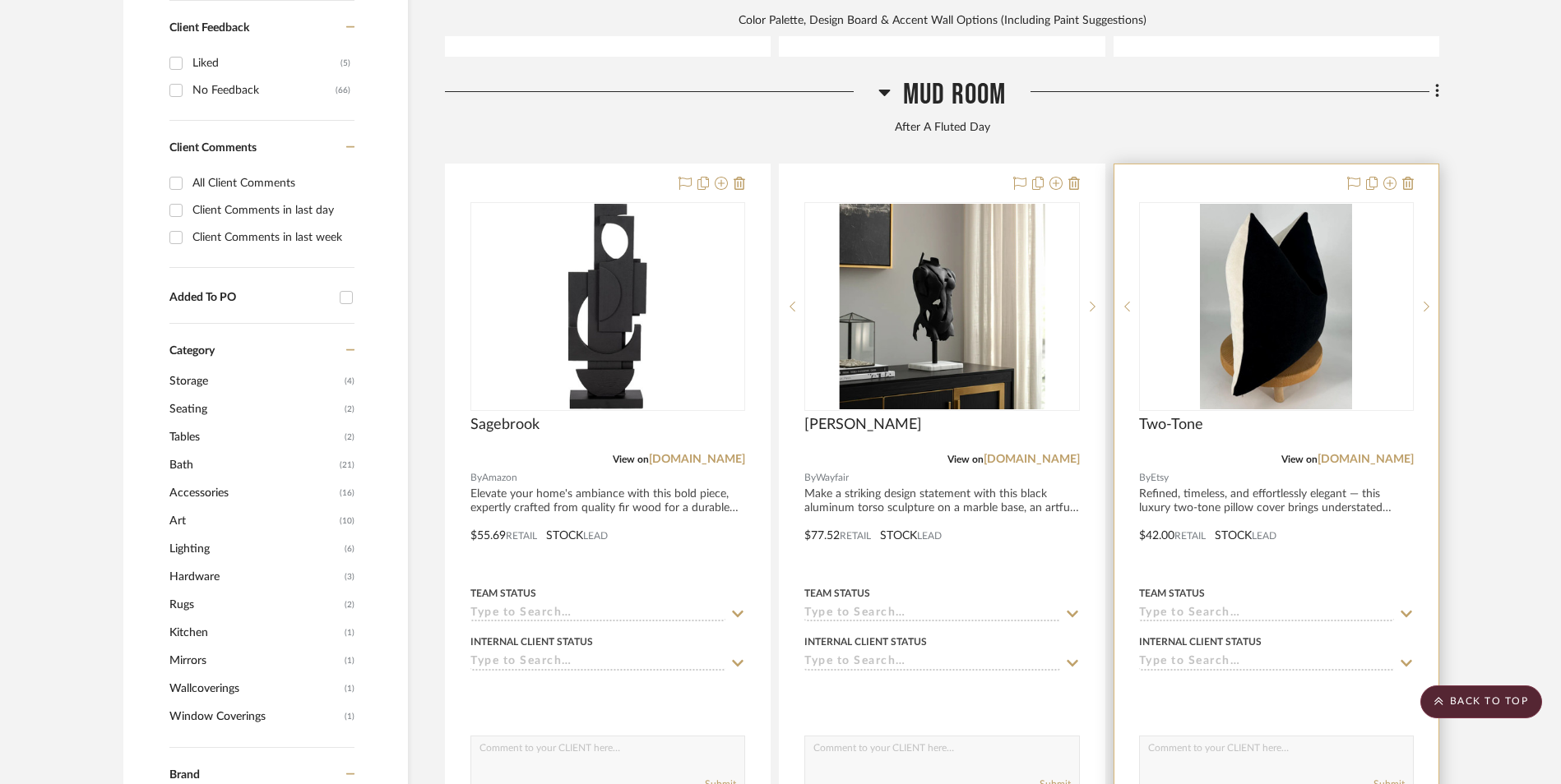
scroll to position [1233, 0]
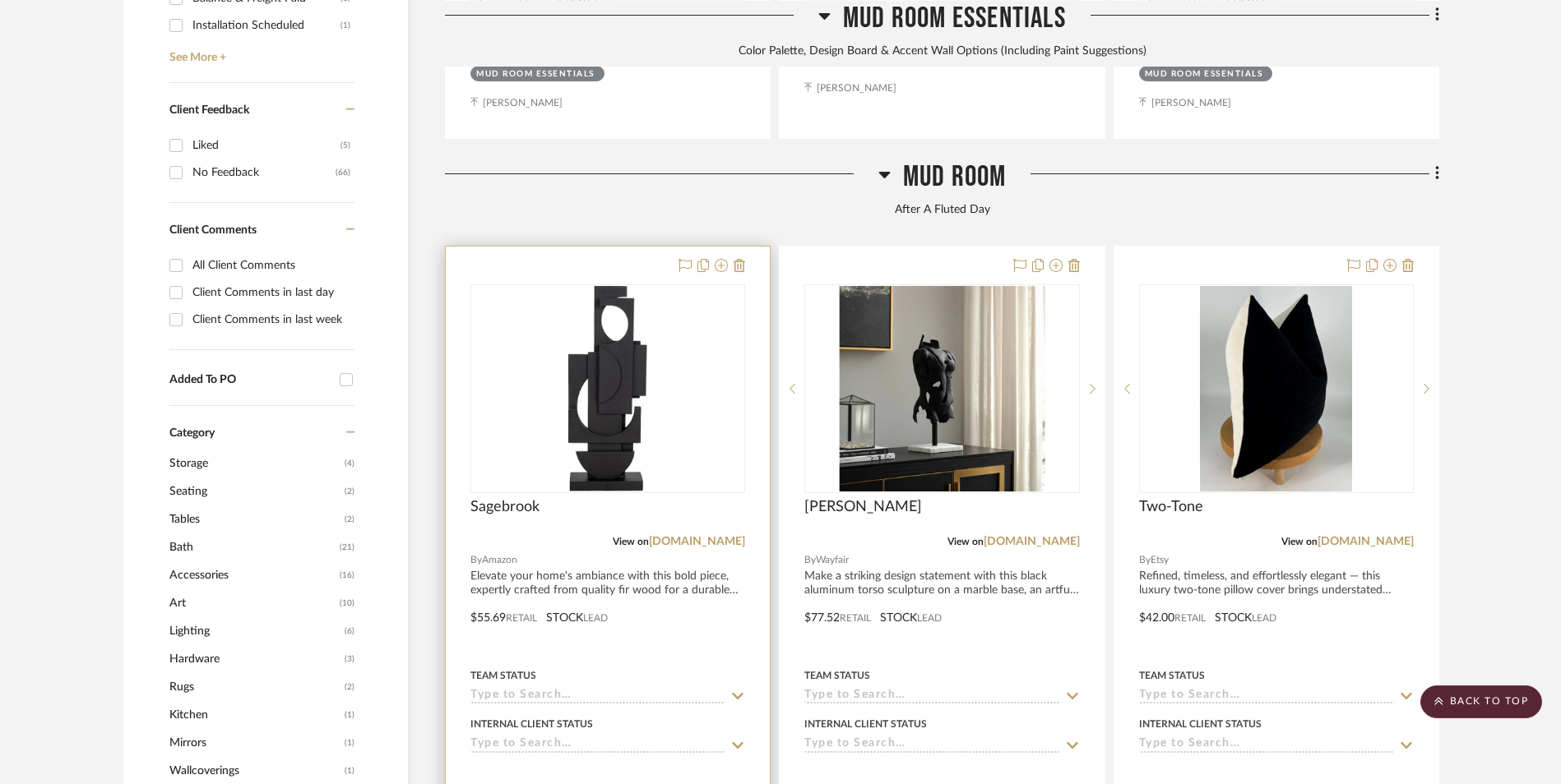
click at [610, 292] on img "0" at bounding box center [608, 389] width 79 height 205
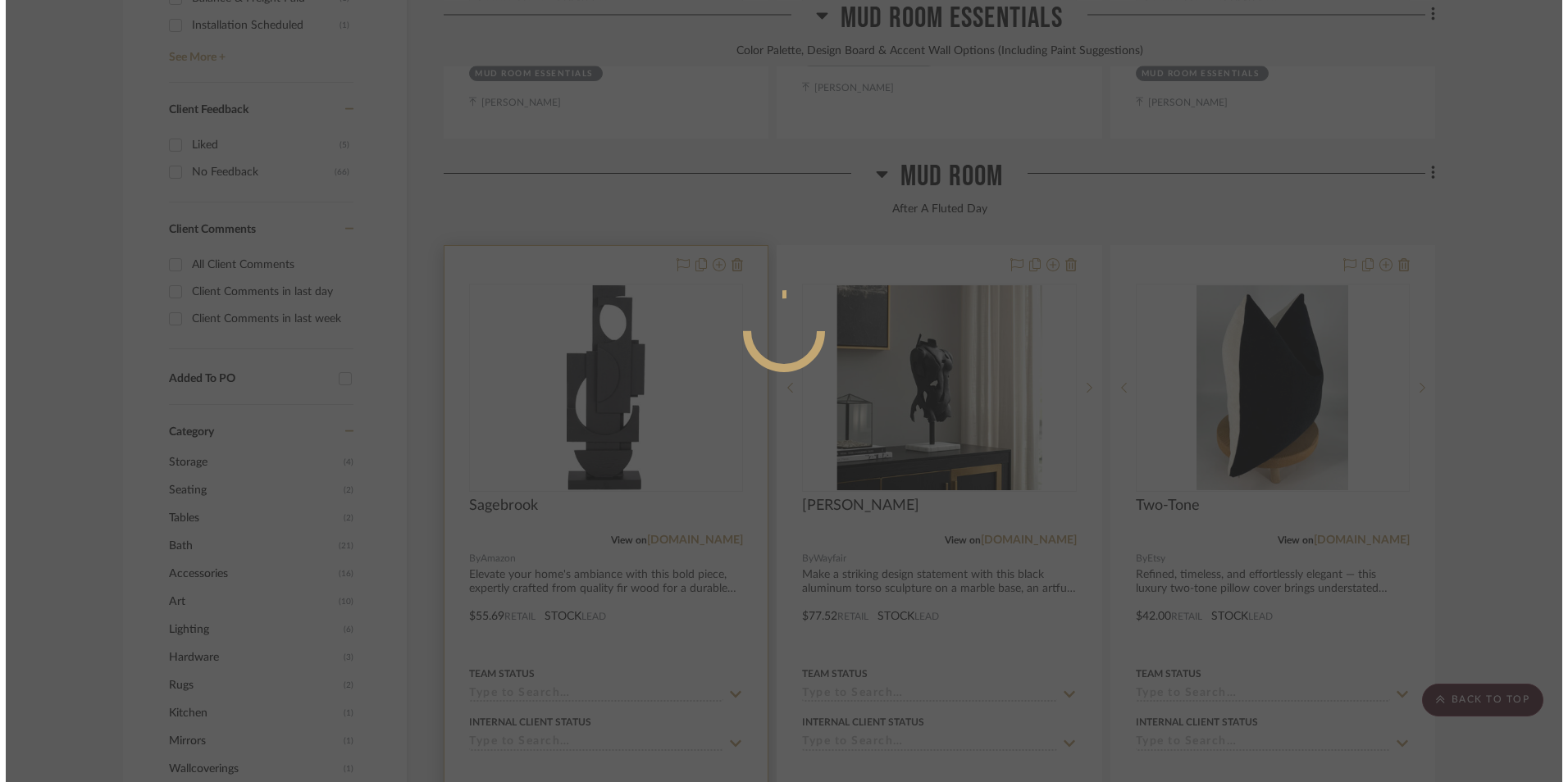
scroll to position [0, 0]
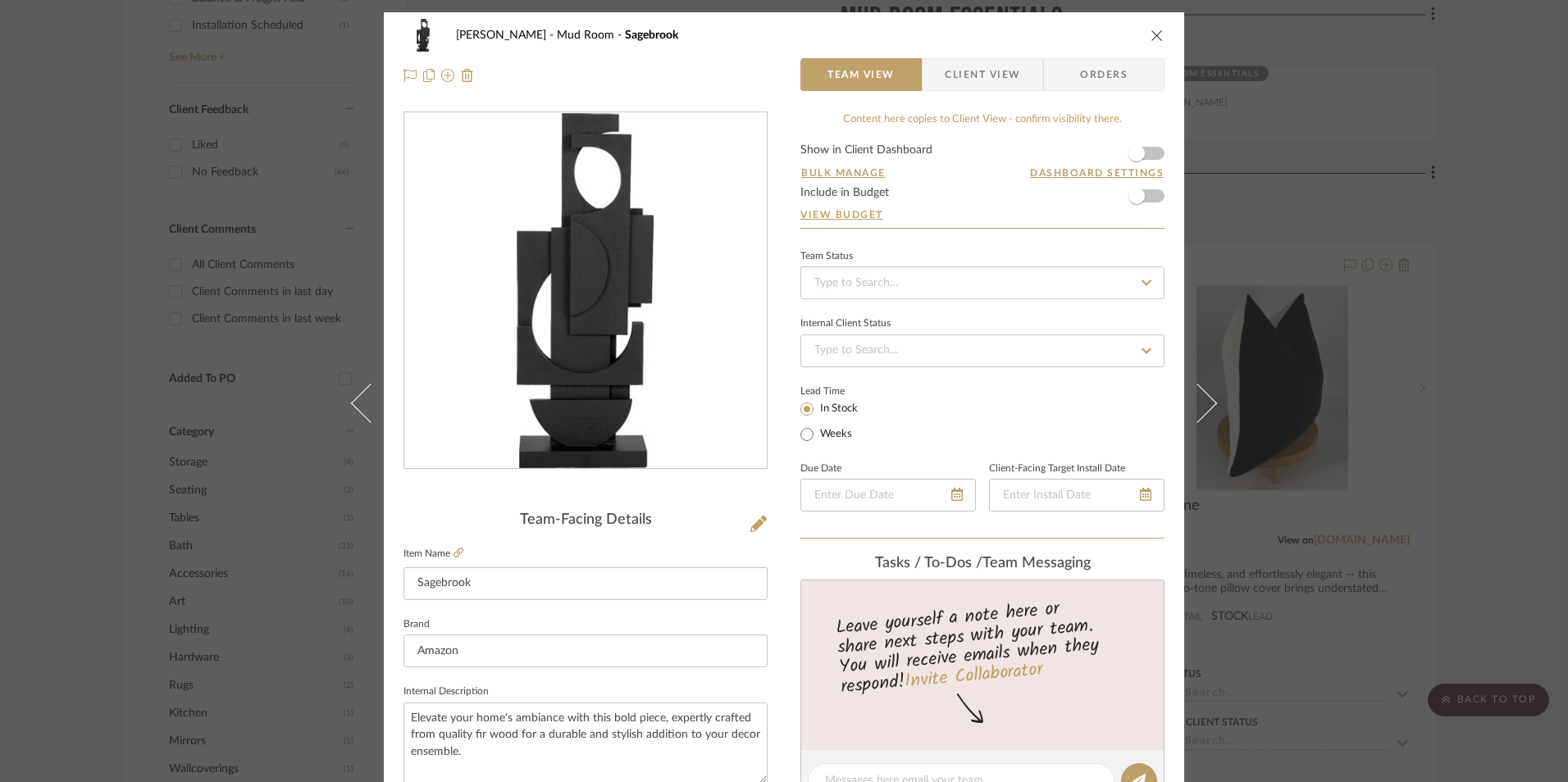
click at [1152, 34] on icon "close" at bounding box center [1156, 35] width 13 height 13
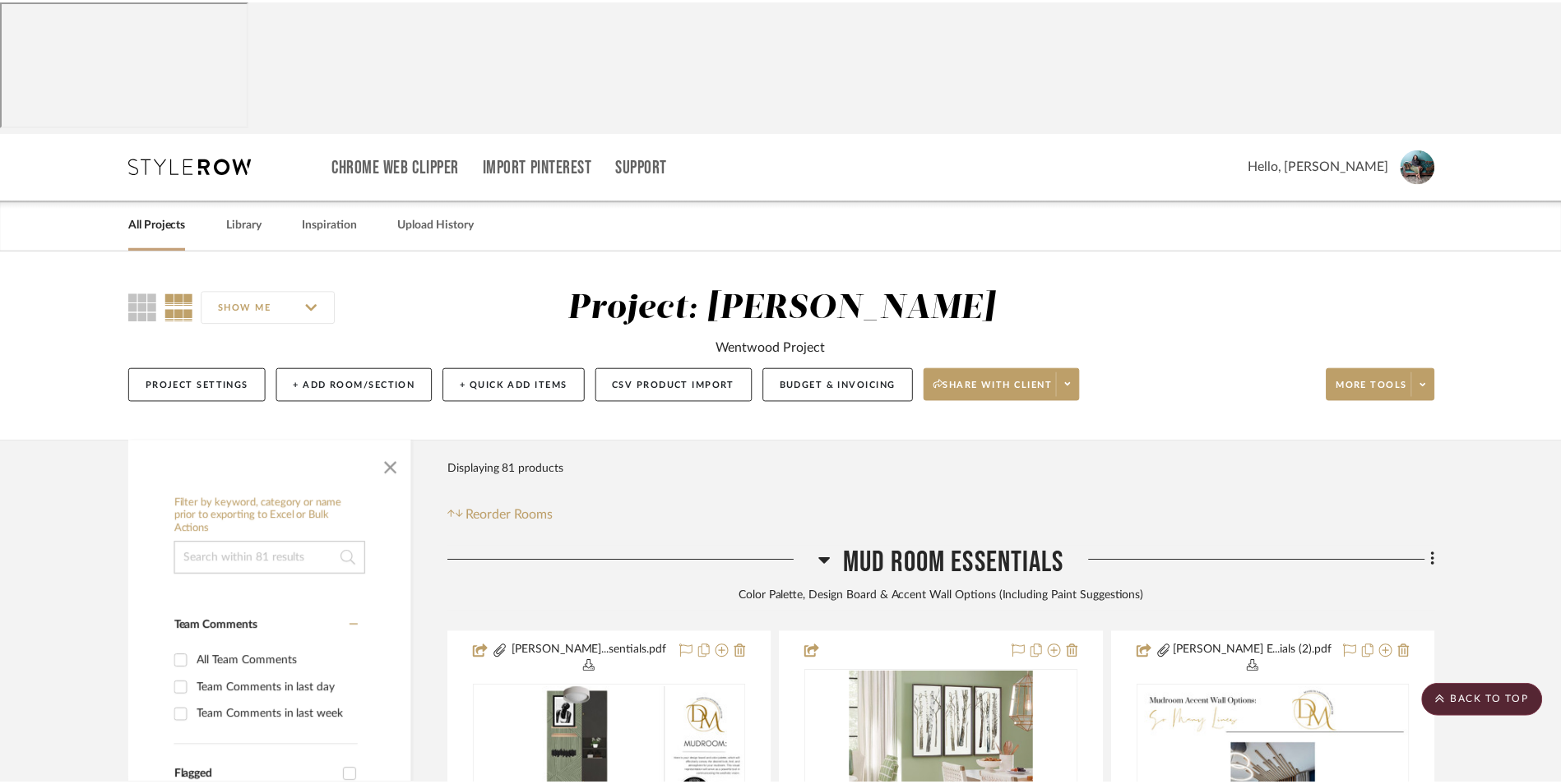
scroll to position [1233, 0]
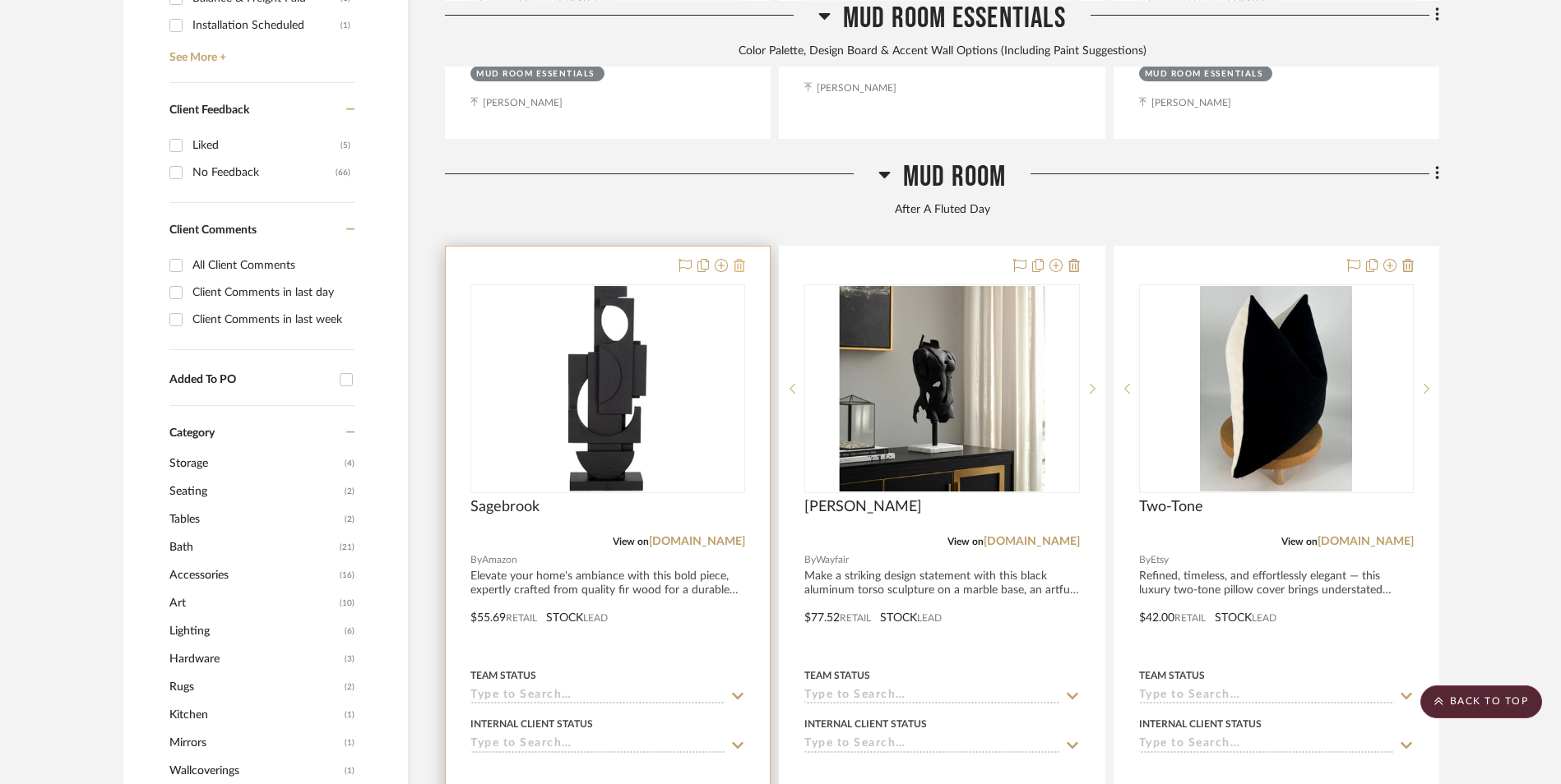
click at [742, 259] on icon at bounding box center [739, 265] width 12 height 13
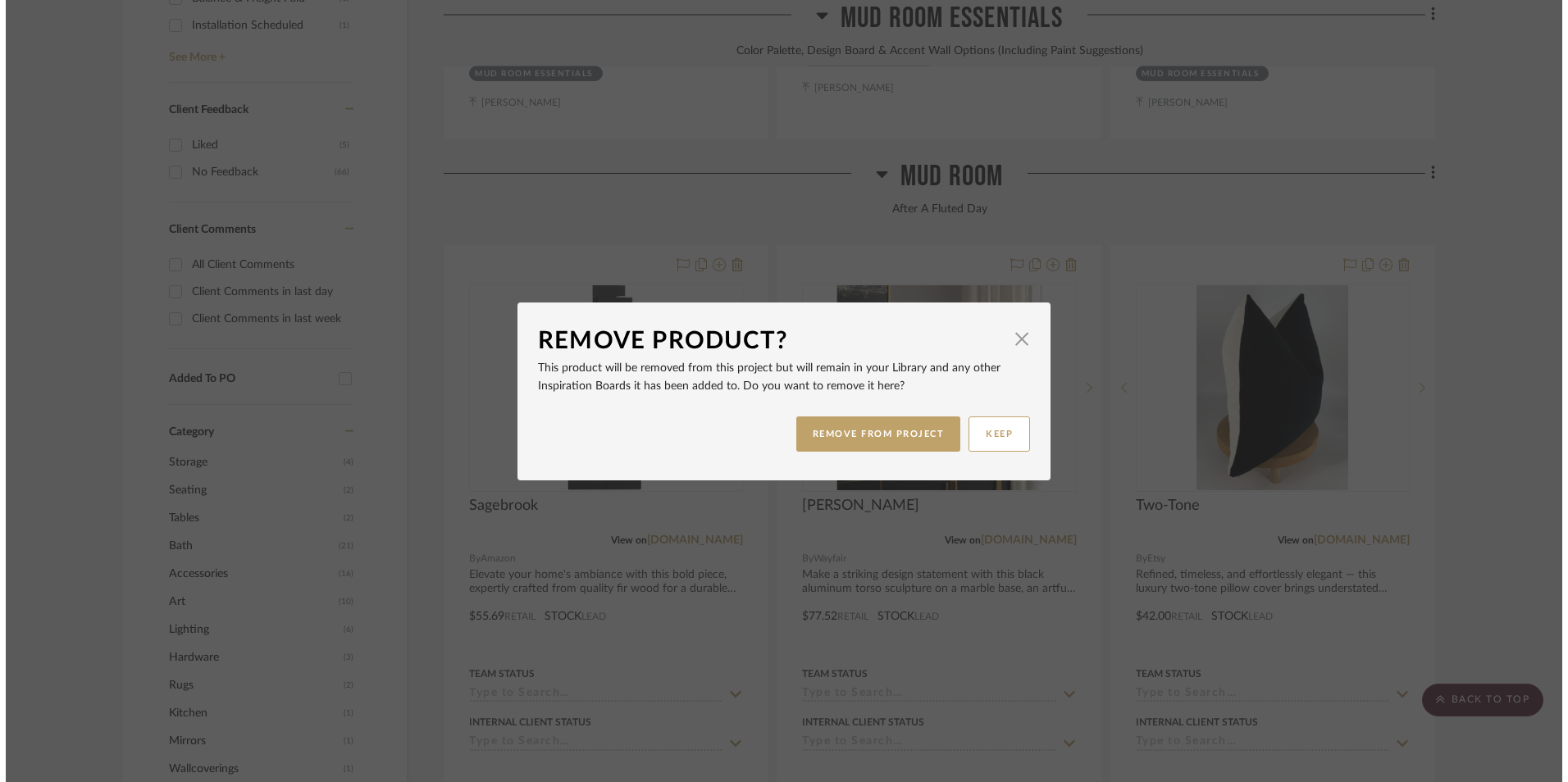
scroll to position [0, 0]
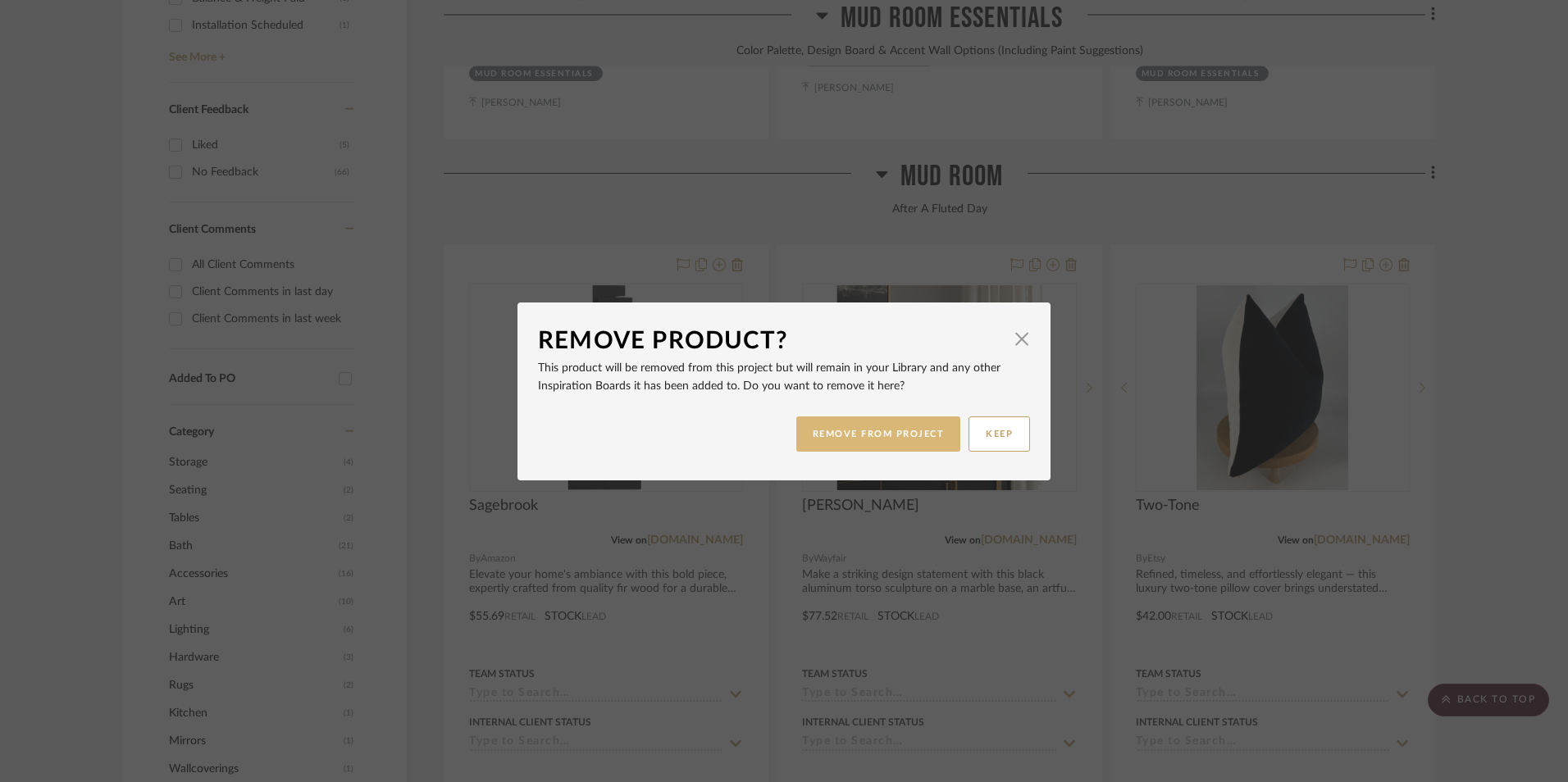
click at [903, 433] on button "REMOVE FROM PROJECT" at bounding box center [879, 434] width 165 height 35
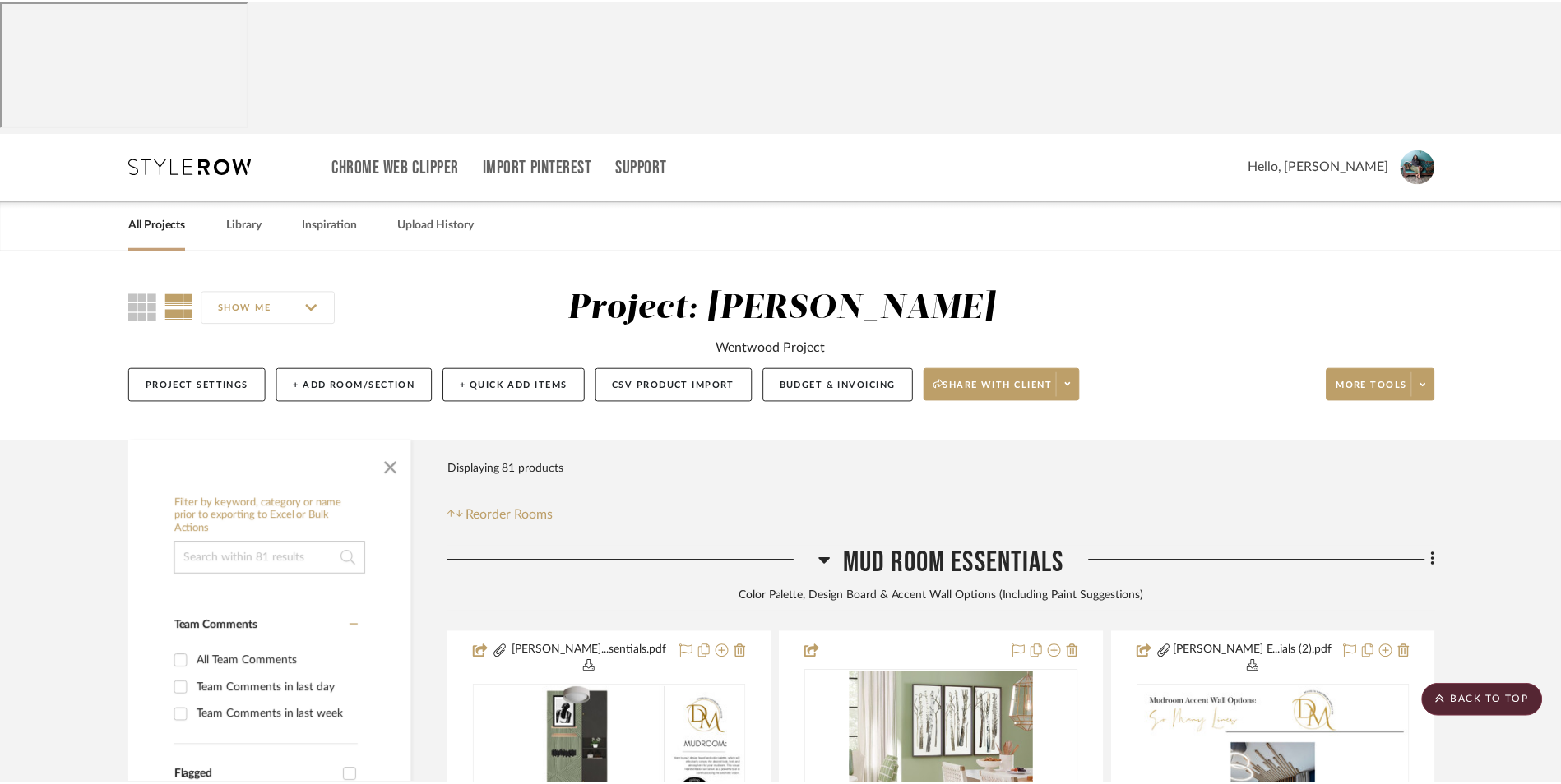
scroll to position [1233, 0]
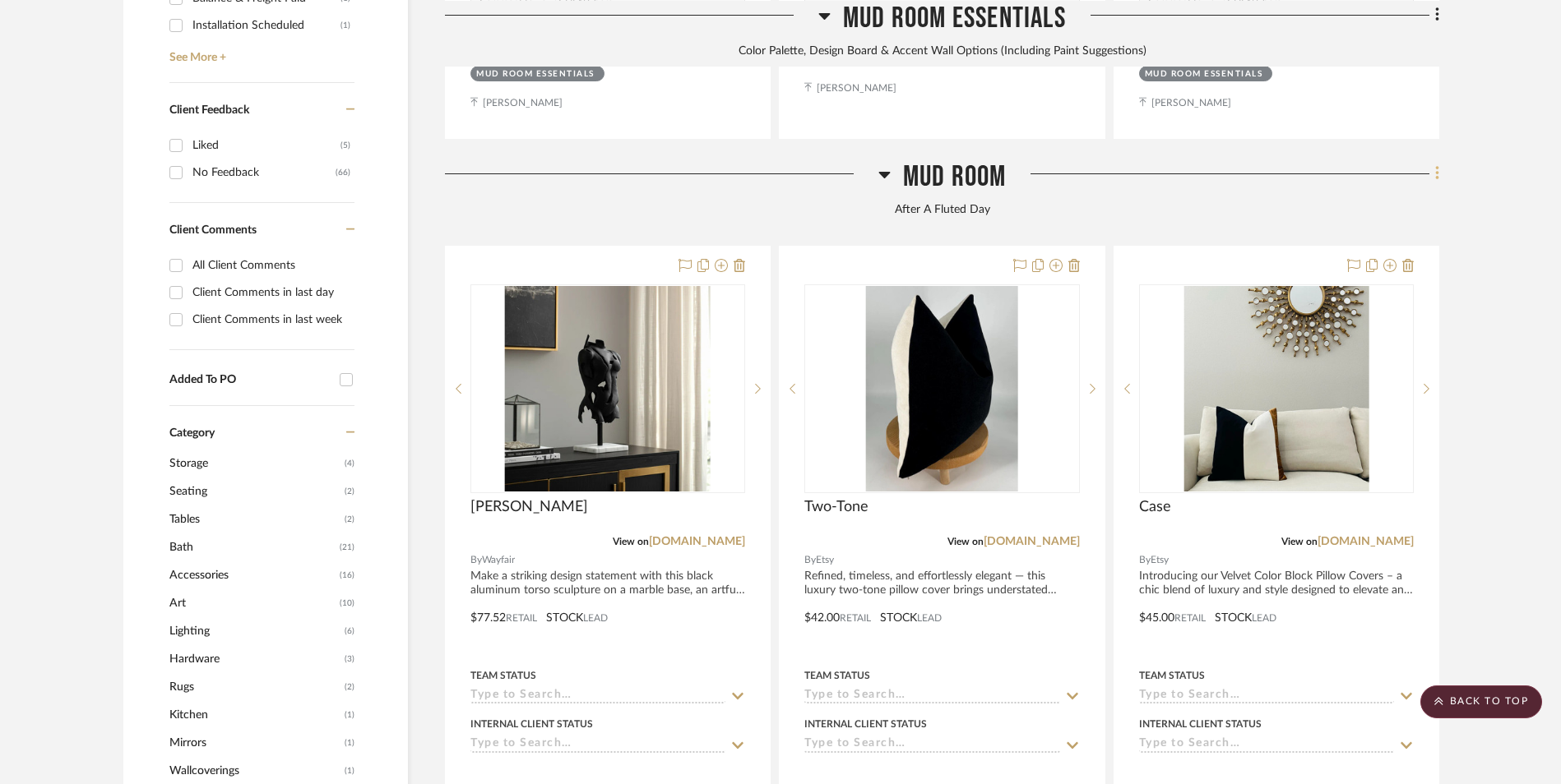
click at [1435, 164] on icon at bounding box center [1437, 173] width 5 height 18
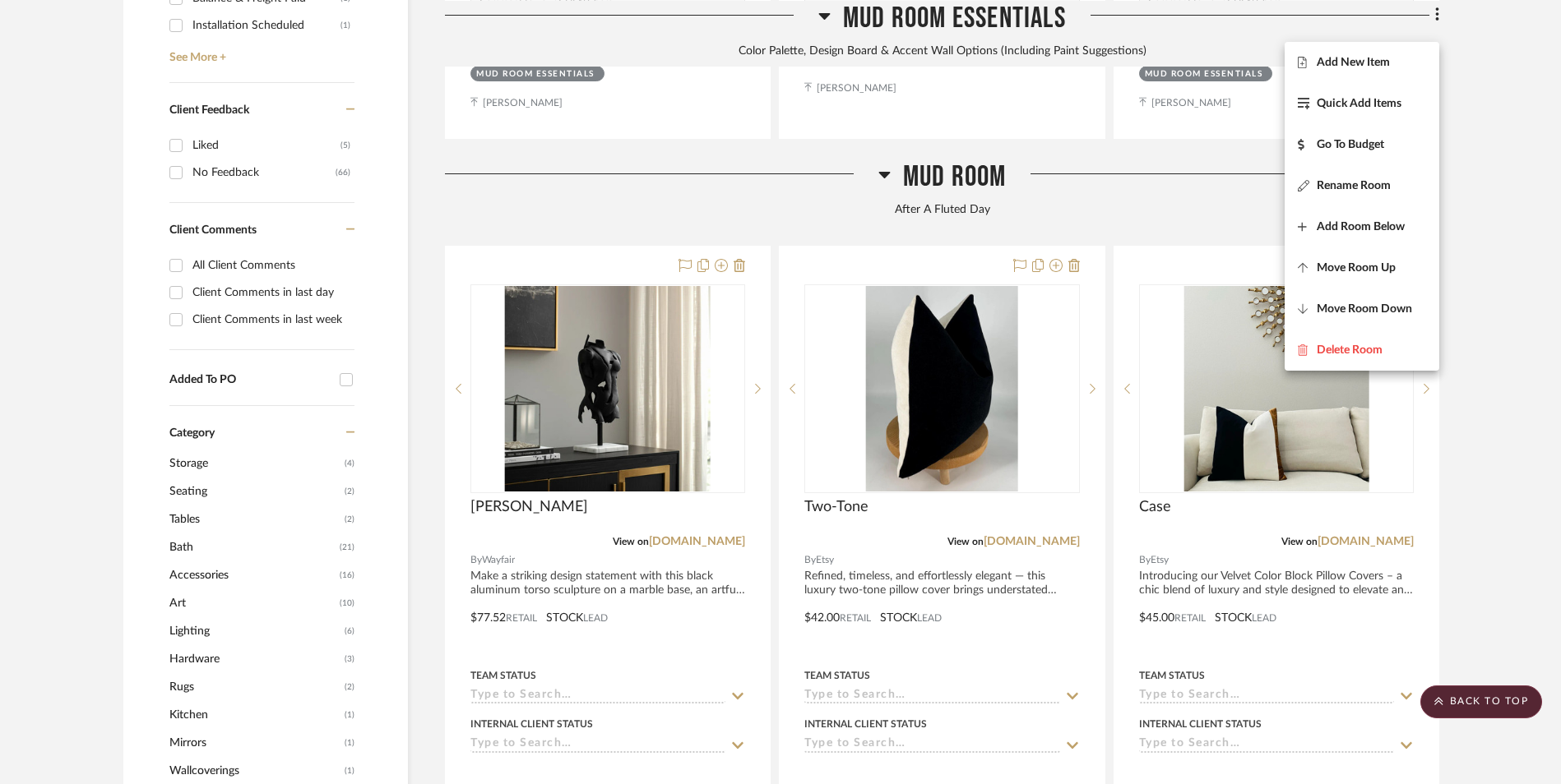
click at [1391, 68] on span "Add New Item" at bounding box center [1362, 62] width 128 height 14
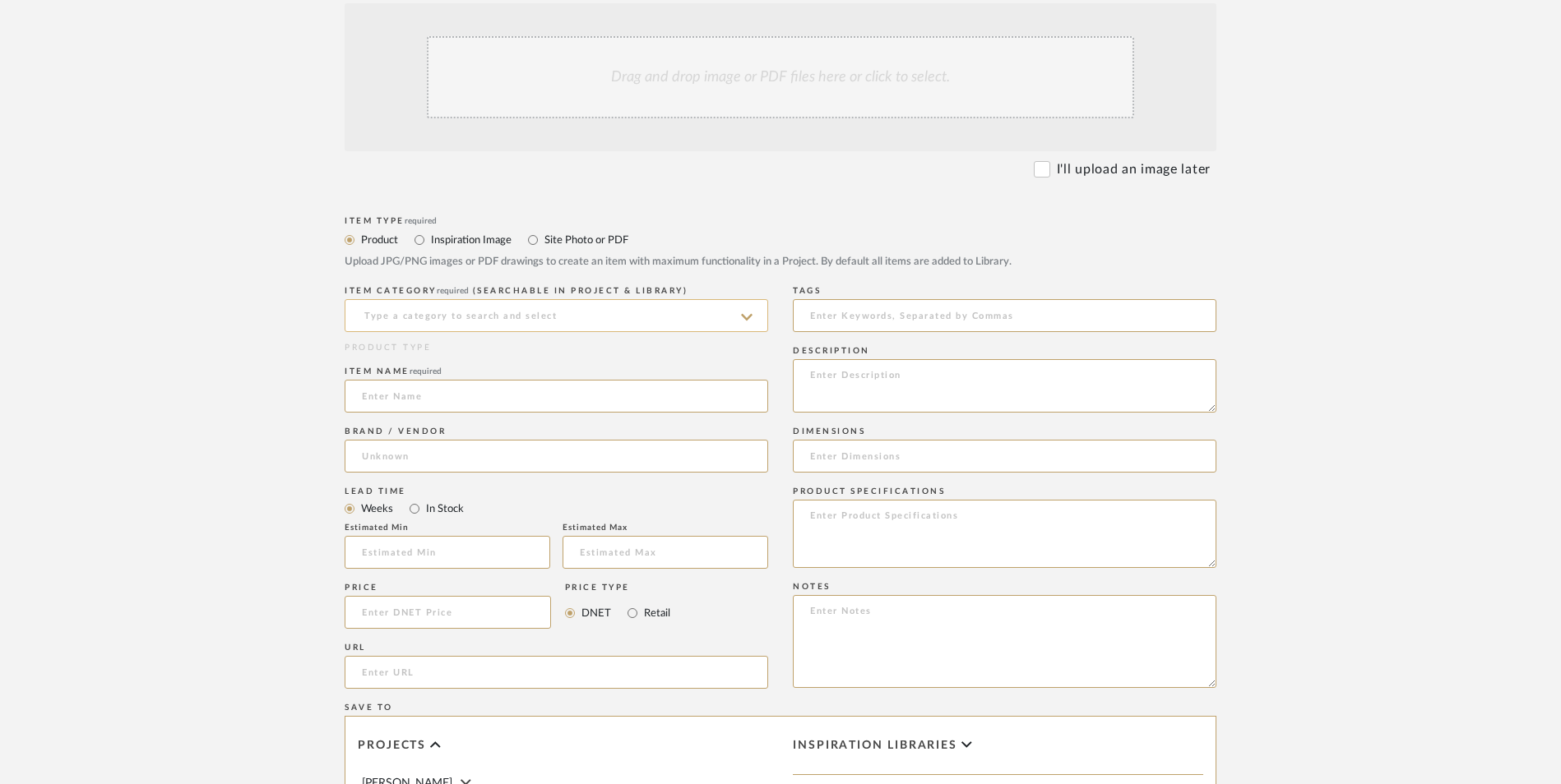
scroll to position [493, 0]
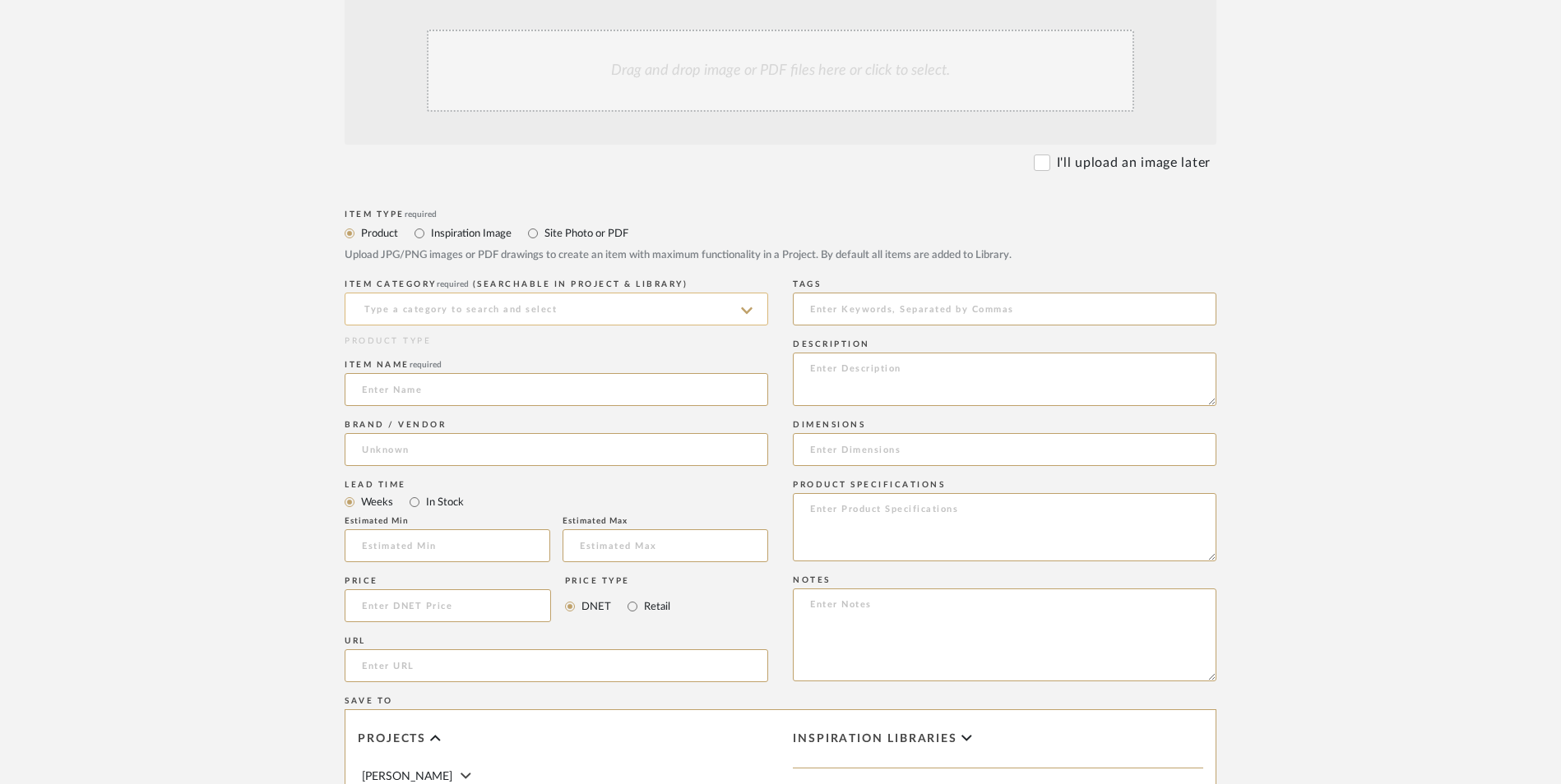
click at [579, 292] on input at bounding box center [556, 308] width 424 height 33
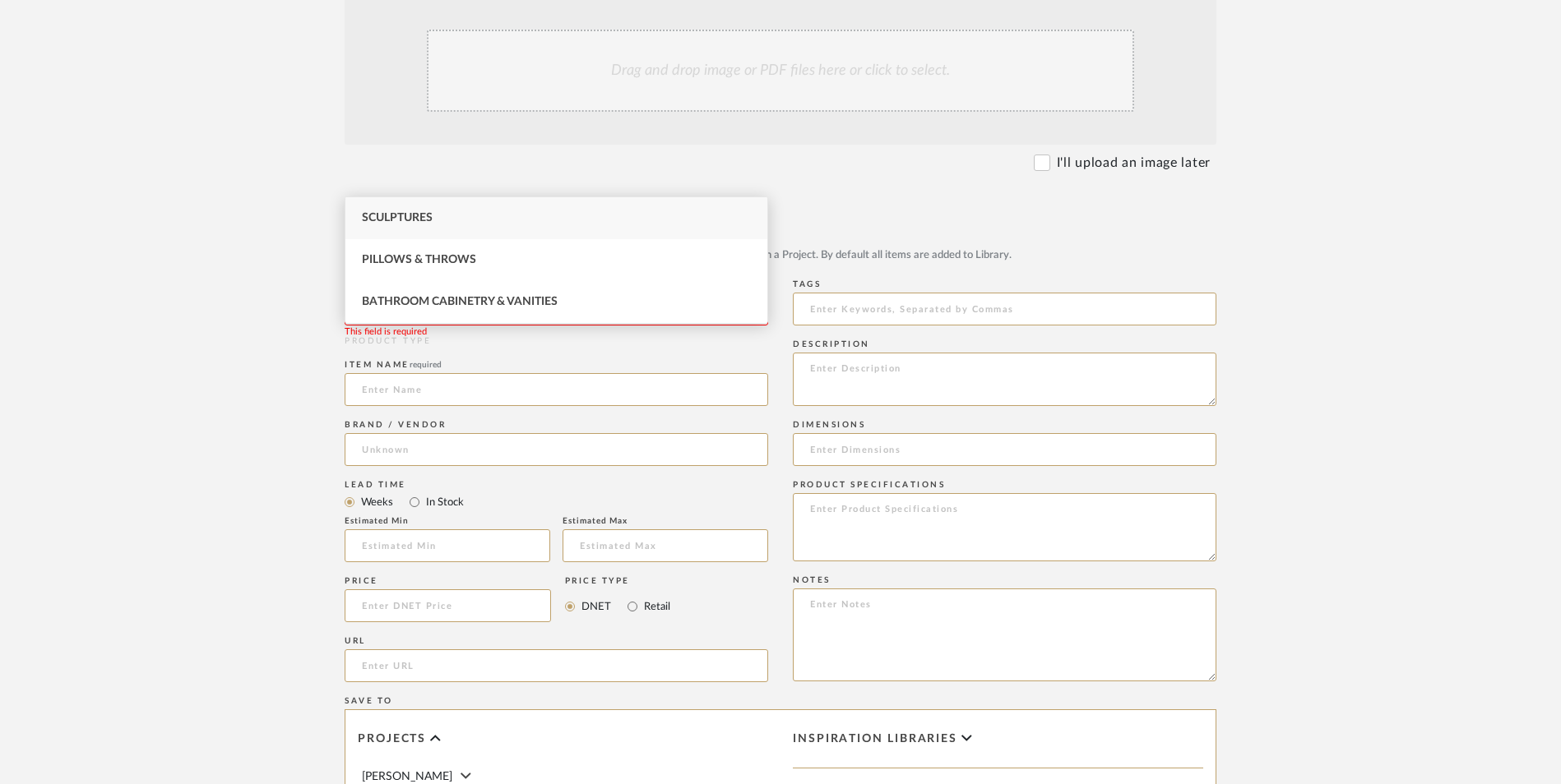
click at [480, 219] on div "Sculptures" at bounding box center [556, 218] width 422 height 42
type input "Sculptures"
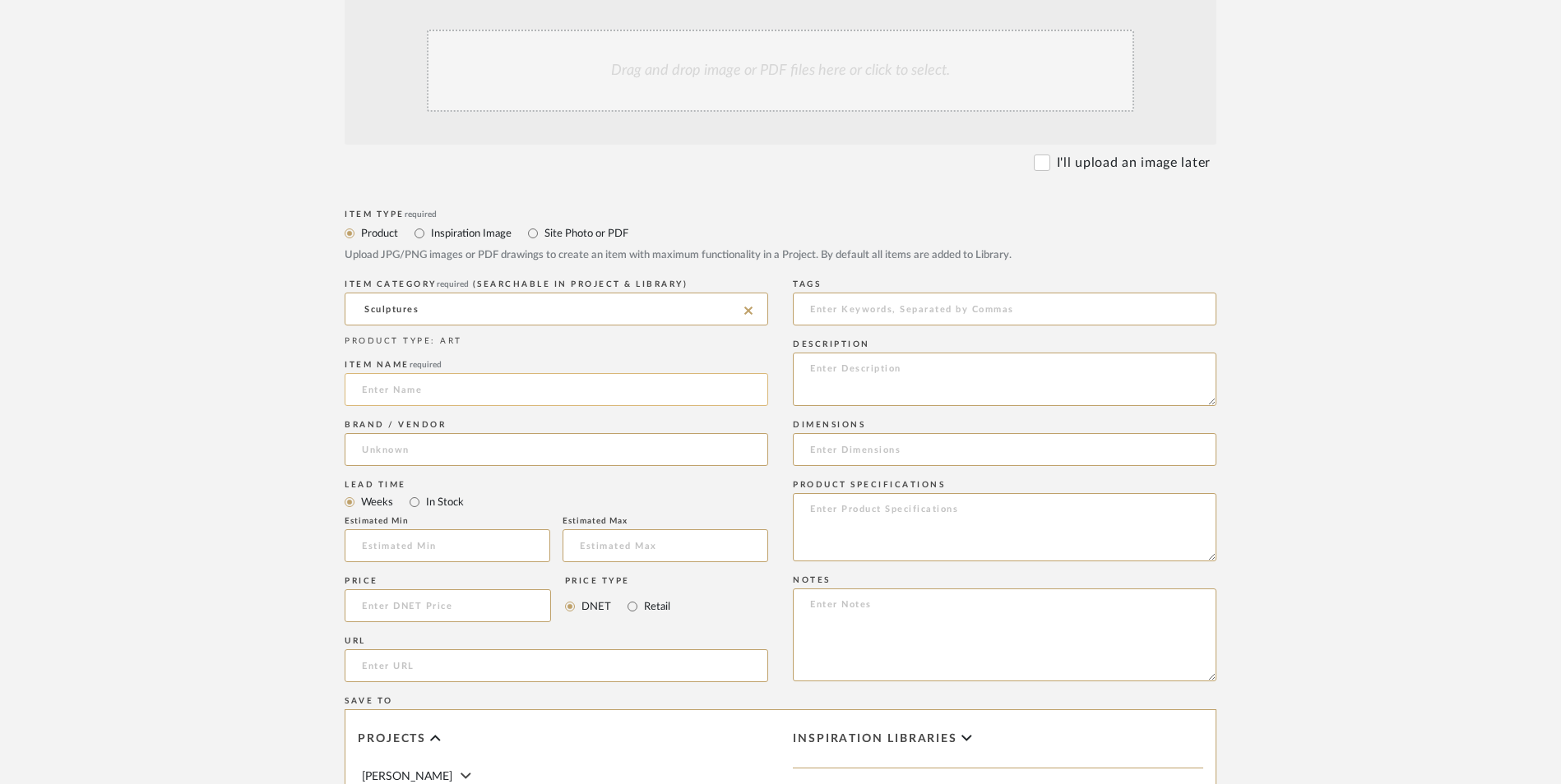
click at [422, 373] on input at bounding box center [556, 389] width 424 height 33
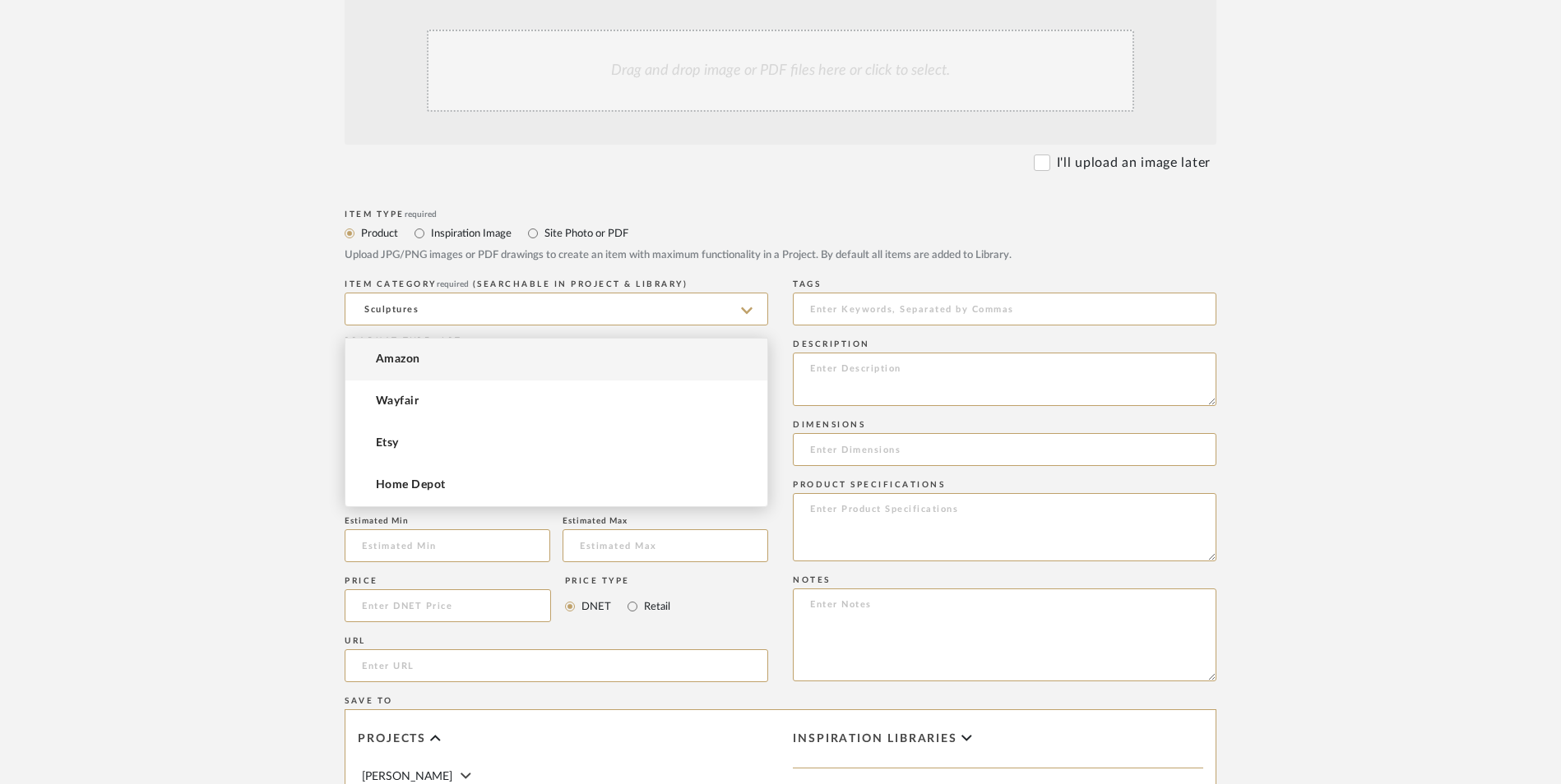
click at [404, 433] on input at bounding box center [556, 449] width 424 height 33
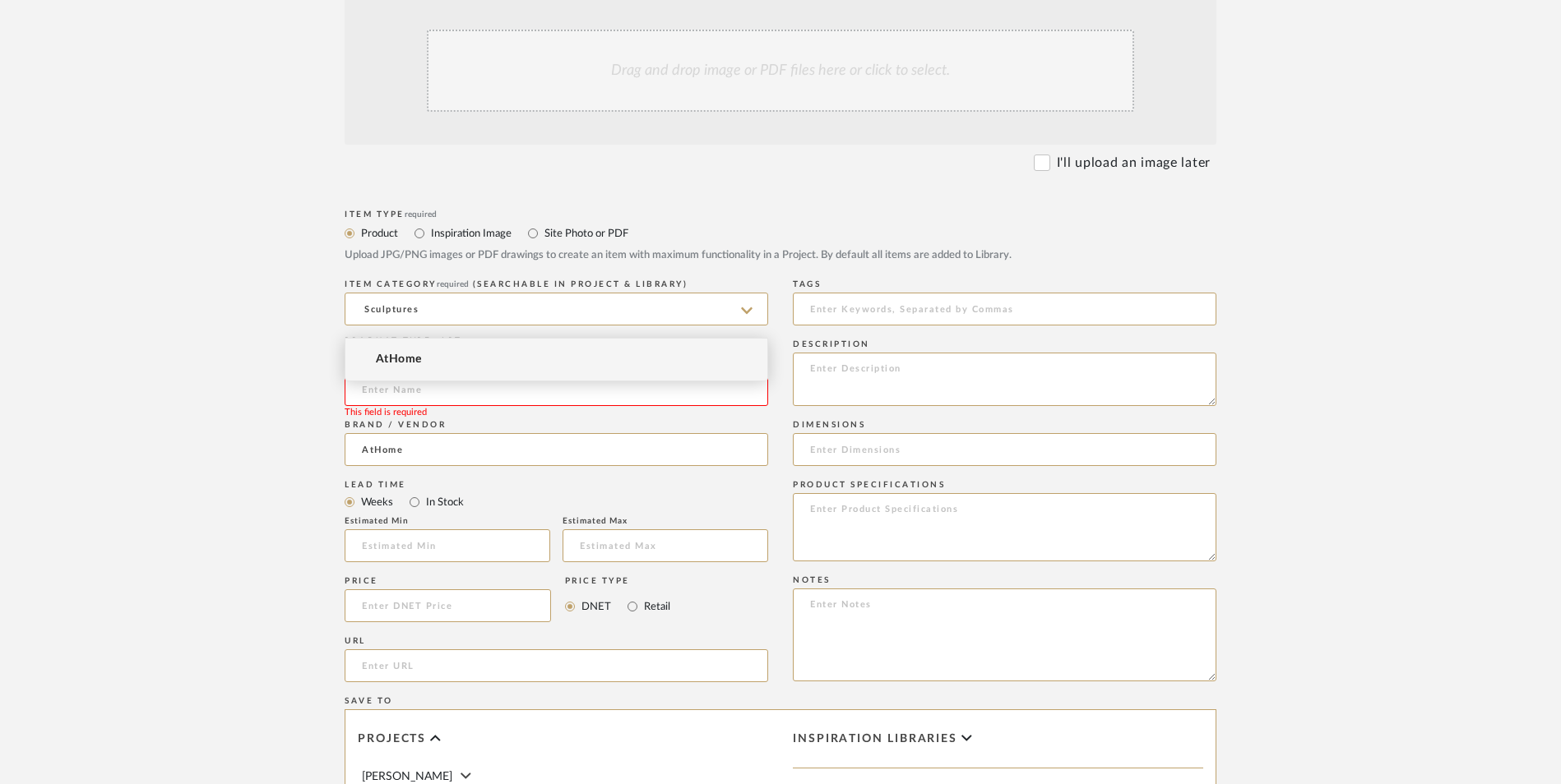
type input "AtHome"
click at [406, 365] on span "AtHome" at bounding box center [399, 360] width 46 height 14
click at [418, 373] on input at bounding box center [556, 389] width 424 height 33
type input "[PERSON_NAME] St. Black"
click at [417, 493] on input "In Stock" at bounding box center [414, 502] width 20 height 20
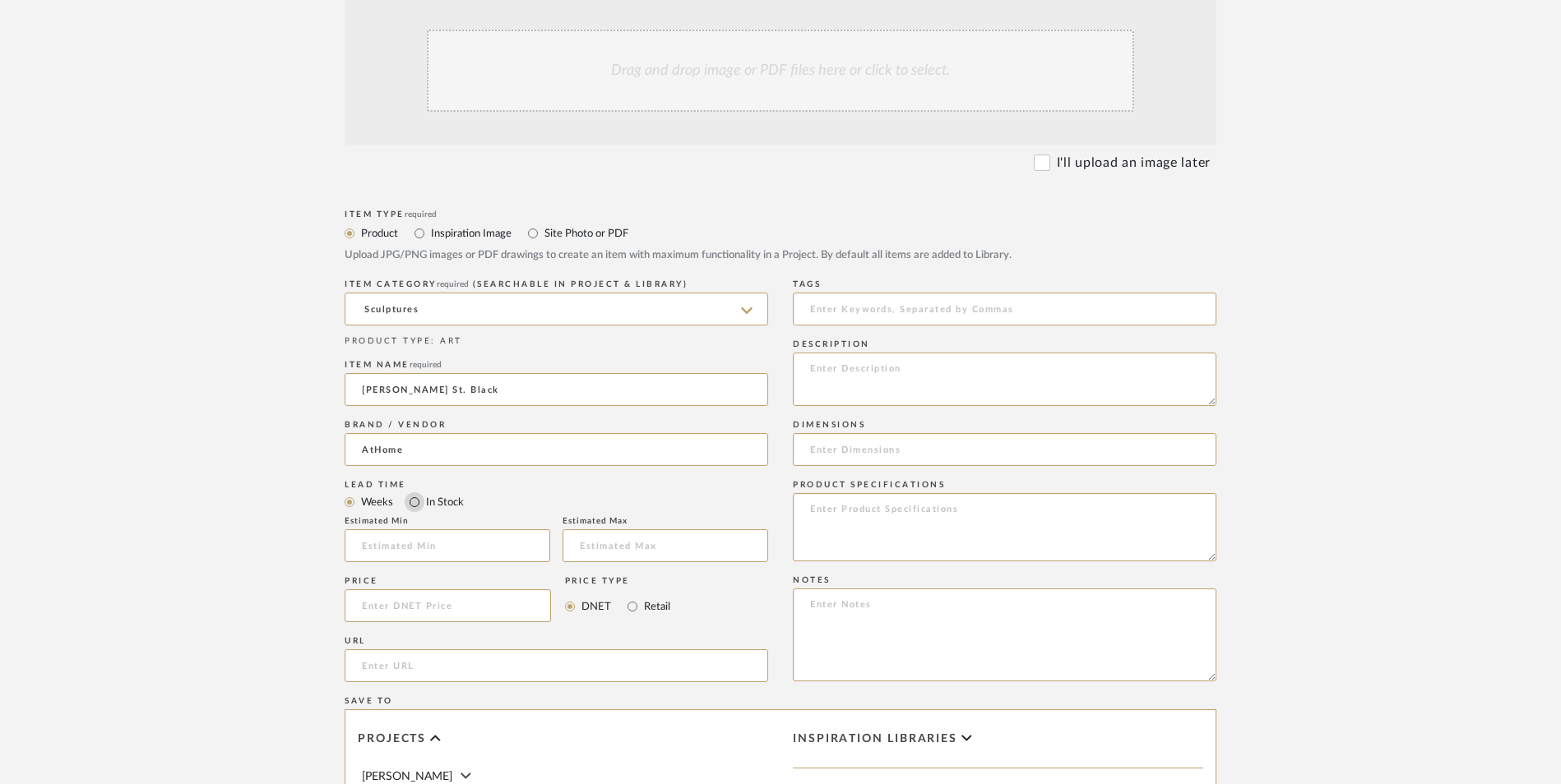
radio input "true"
drag, startPoint x: 630, startPoint y: 476, endPoint x: 410, endPoint y: 476, distance: 220.0
click at [628, 597] on input "Retail" at bounding box center [632, 606] width 20 height 20
radio input "true"
click at [410, 590] on input at bounding box center [448, 606] width 206 height 33
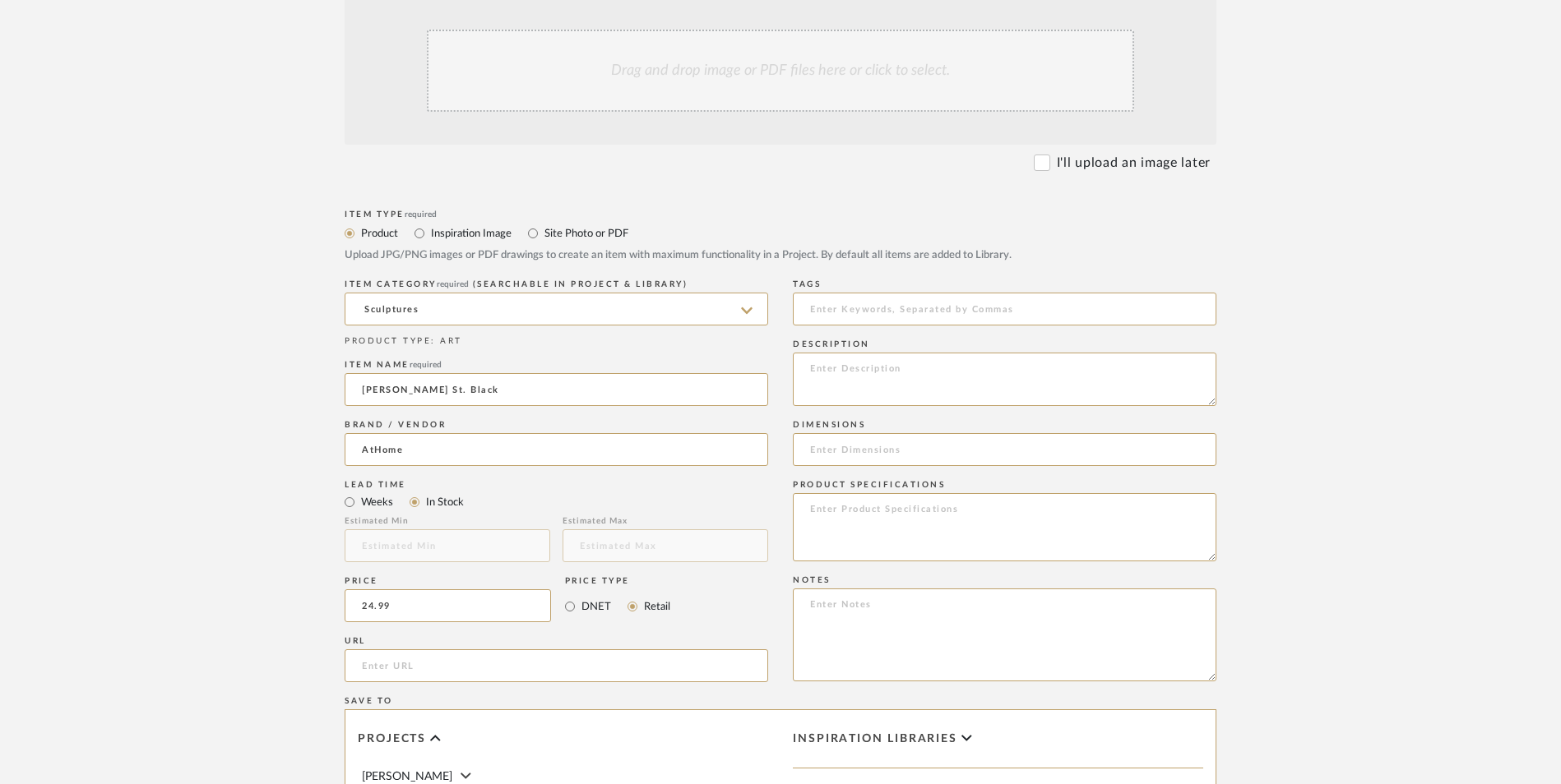
type input "$24.99"
click at [212, 484] on upload-items "Create new item in [PERSON_NAME] Upload photos, documents or PDFs, or select be…" at bounding box center [780, 481] width 1561 height 1450
click at [389, 649] on input "url" at bounding box center [556, 666] width 424 height 33
paste input "[URL][DOMAIN_NAME][PERSON_NAME]"
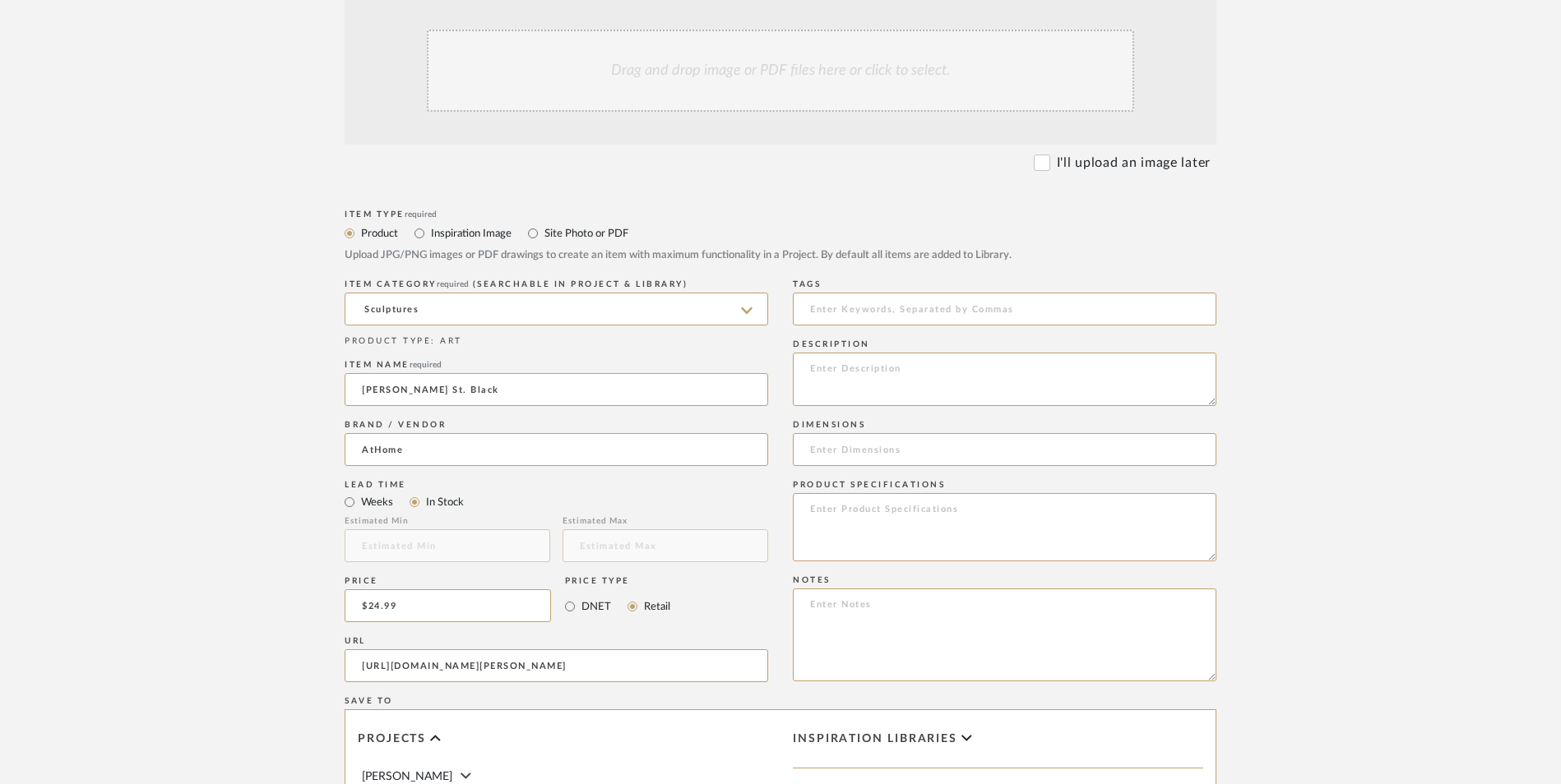
type input "[URL][DOMAIN_NAME][PERSON_NAME]"
click at [242, 455] on upload-items "Create new item in [PERSON_NAME] Upload photos, documents or PDFs, or select be…" at bounding box center [780, 481] width 1561 height 1450
click at [898, 589] on textarea at bounding box center [1004, 635] width 424 height 93
paste textarea "Option 1: ETA: SKU: Reviews - Stars Return | Refund Policy:"
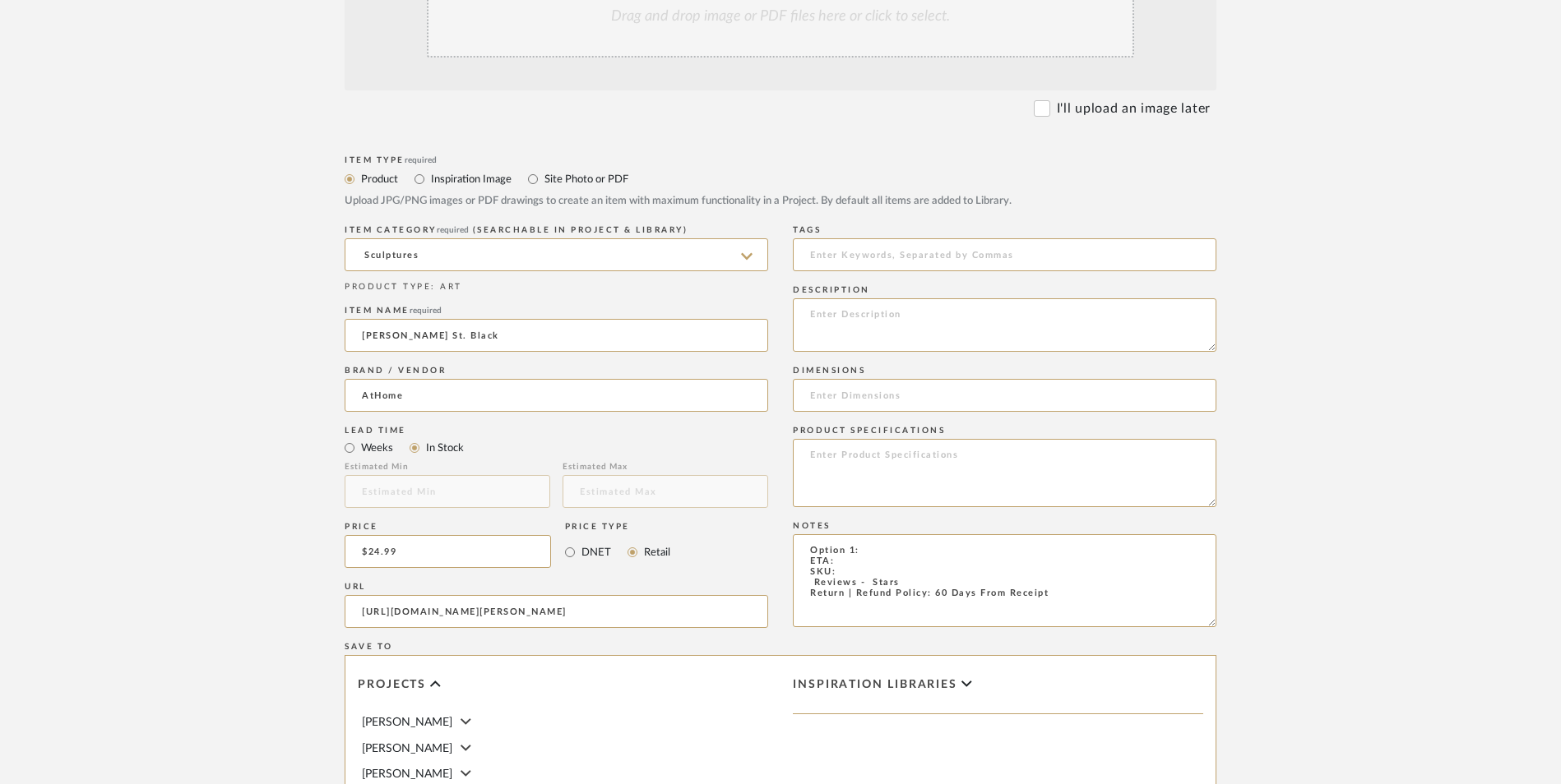
scroll to position [575, 0]
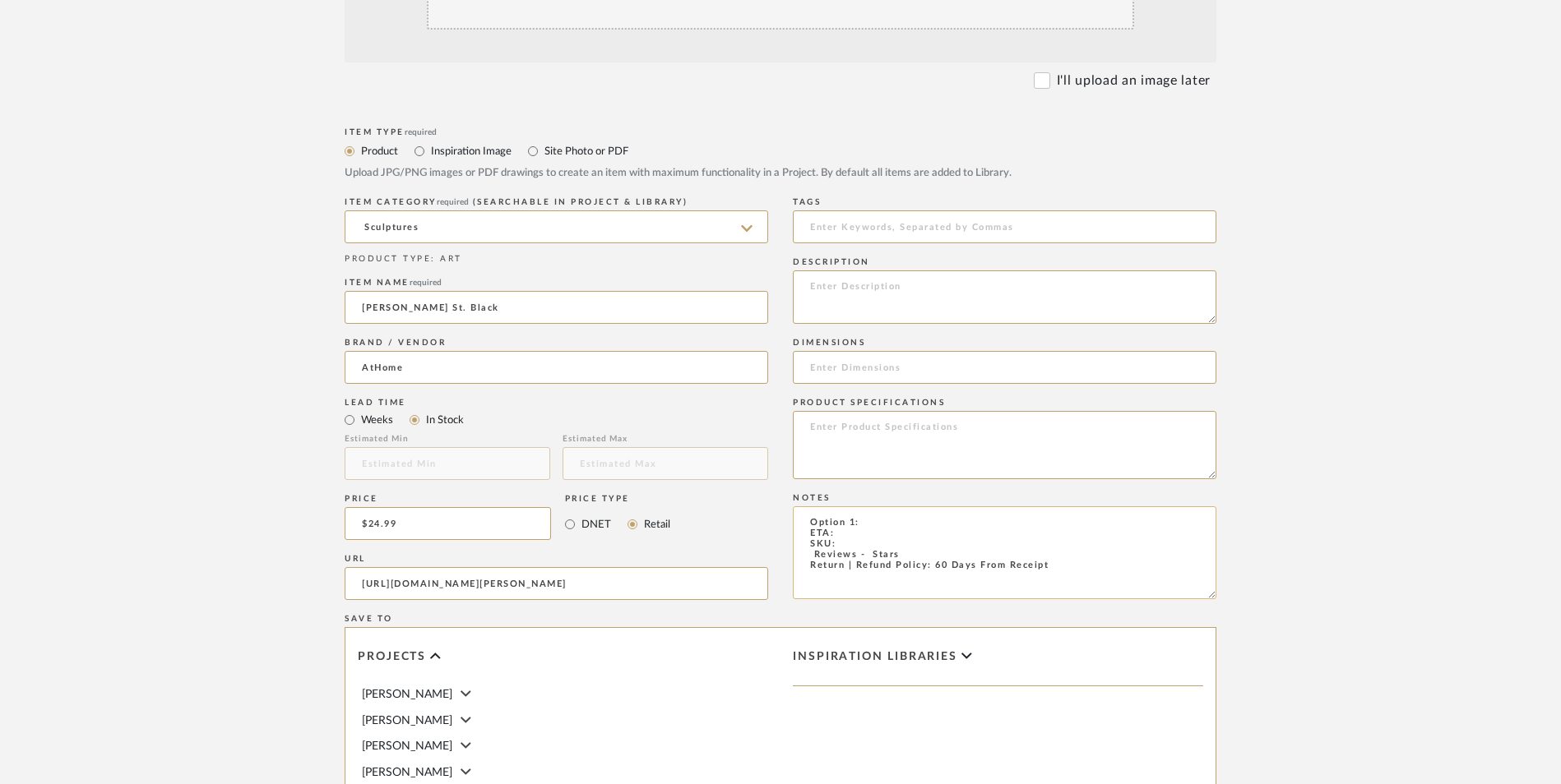
click at [896, 506] on textarea "Option 1: ETA: SKU: Reviews - Stars Return | Refund Policy: 60 Days From Receipt" at bounding box center [1004, 552] width 424 height 93
type textarea "Option 1: Sculptures ETA: SKU: Reviews - Stars Return | Refund Policy: 60 Days …"
click at [868, 411] on textarea at bounding box center [1004, 445] width 424 height 68
type textarea "Ceramic"
click at [851, 351] on input at bounding box center [1004, 367] width 424 height 33
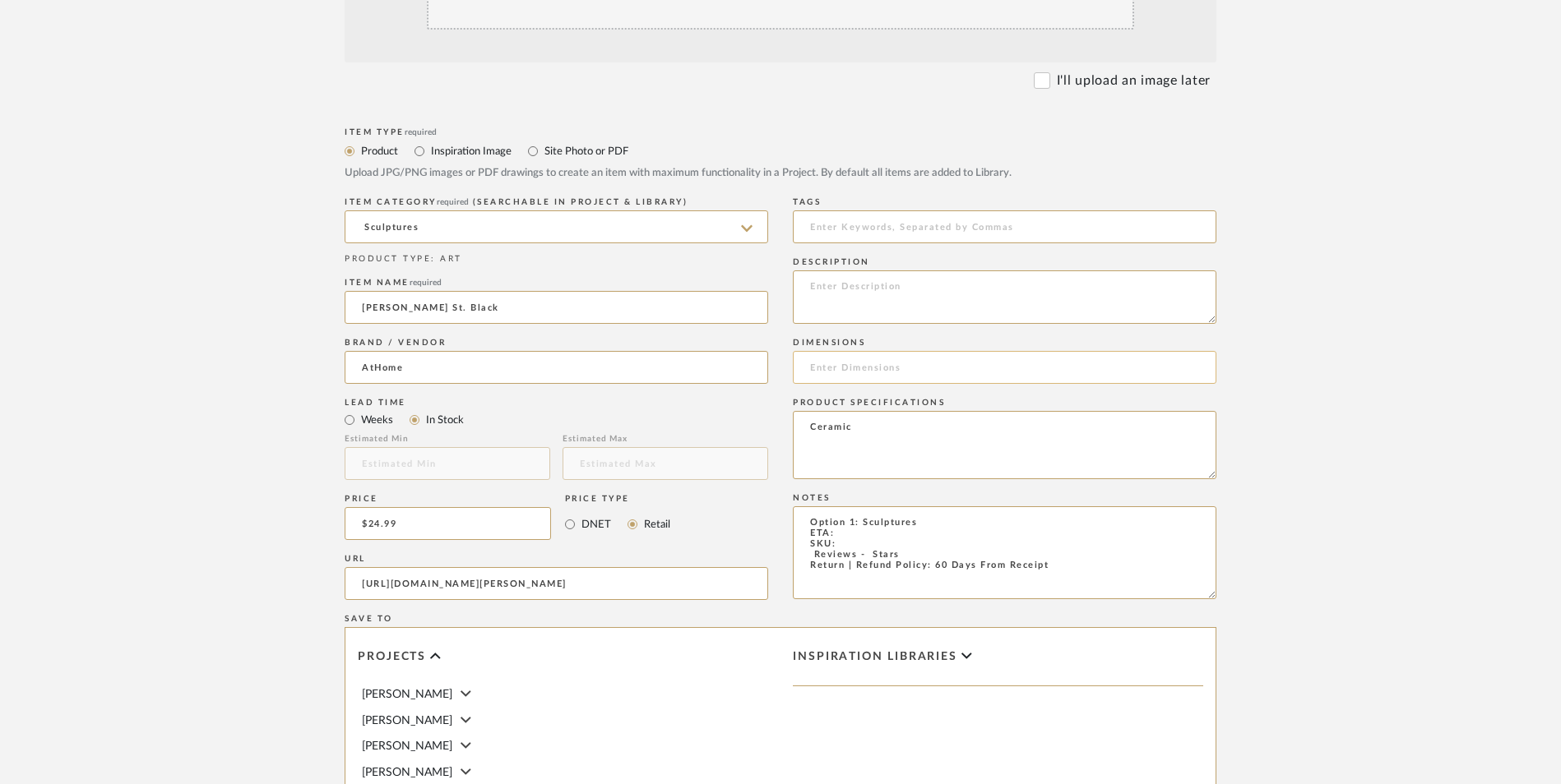
paste input "9.5" L x 1.7" W x 8.2" H"
type input "9.5" L x 1.7" W x 8.2" H"
click at [853, 506] on textarea "Option 1: Sculptures ETA: SKU: Reviews - Stars Return | Refund Policy: 60 Days …" at bounding box center [1004, 552] width 424 height 93
click at [855, 506] on textarea "Option 1: Sculptures ETA: Pick Up Available (Multiple Stores) SKU: Reviews - St…" at bounding box center [1004, 552] width 424 height 93
click at [859, 506] on textarea "Option 1: Sculptures ETA: Pick Up Available (Multiple Stores) SKU: Reviews - St…" at bounding box center [1004, 552] width 424 height 93
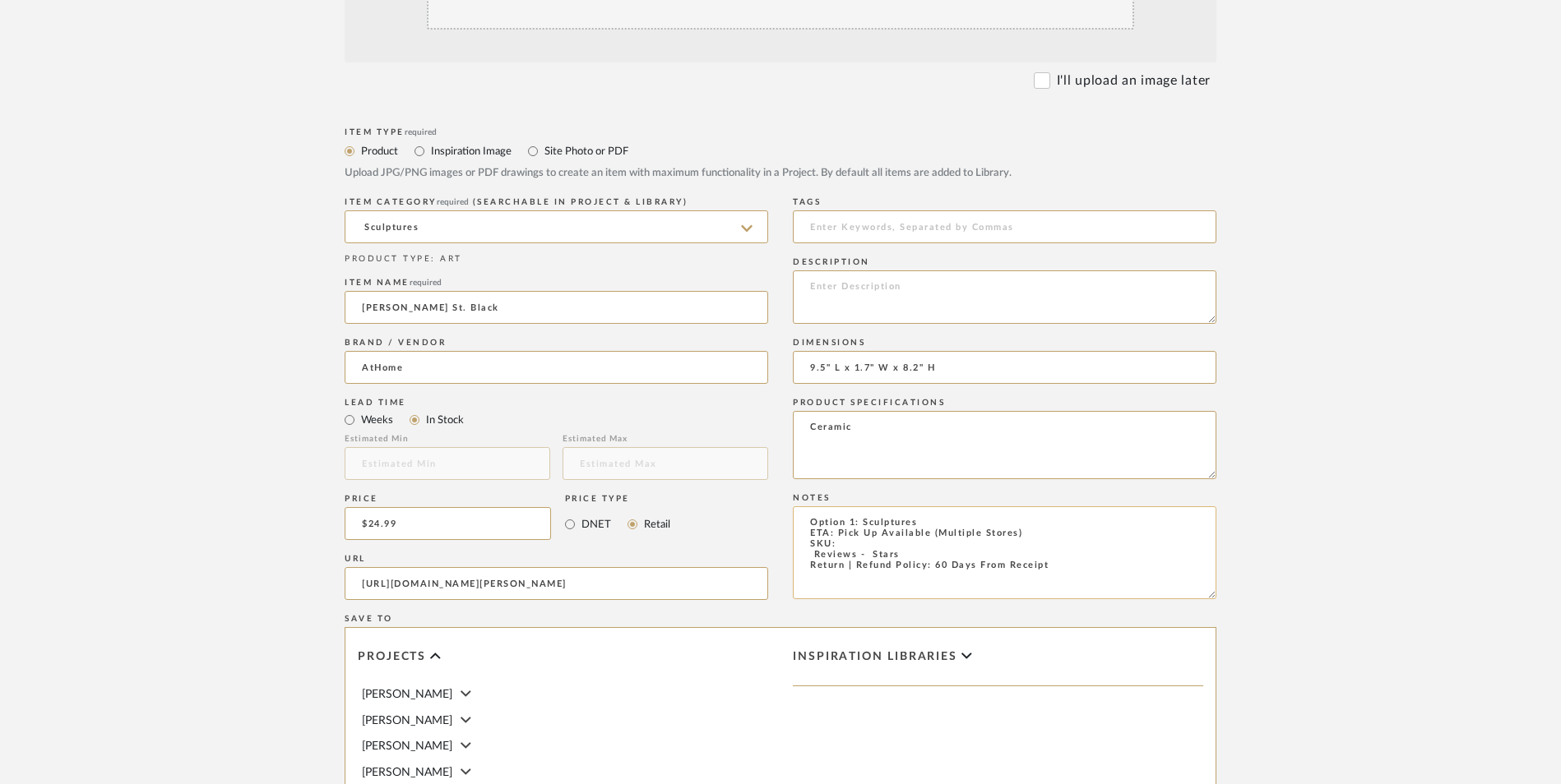
paste textarea "197154145432"
type textarea "Option 1: Sculptures ETA: Pick Up Available (Multiple Stores) SKU: 197154145432…"
click at [873, 270] on textarea at bounding box center [1004, 297] width 424 height 54
paste textarea "Enhance your living space with this trendy figurine. Crafted with a sleek black…"
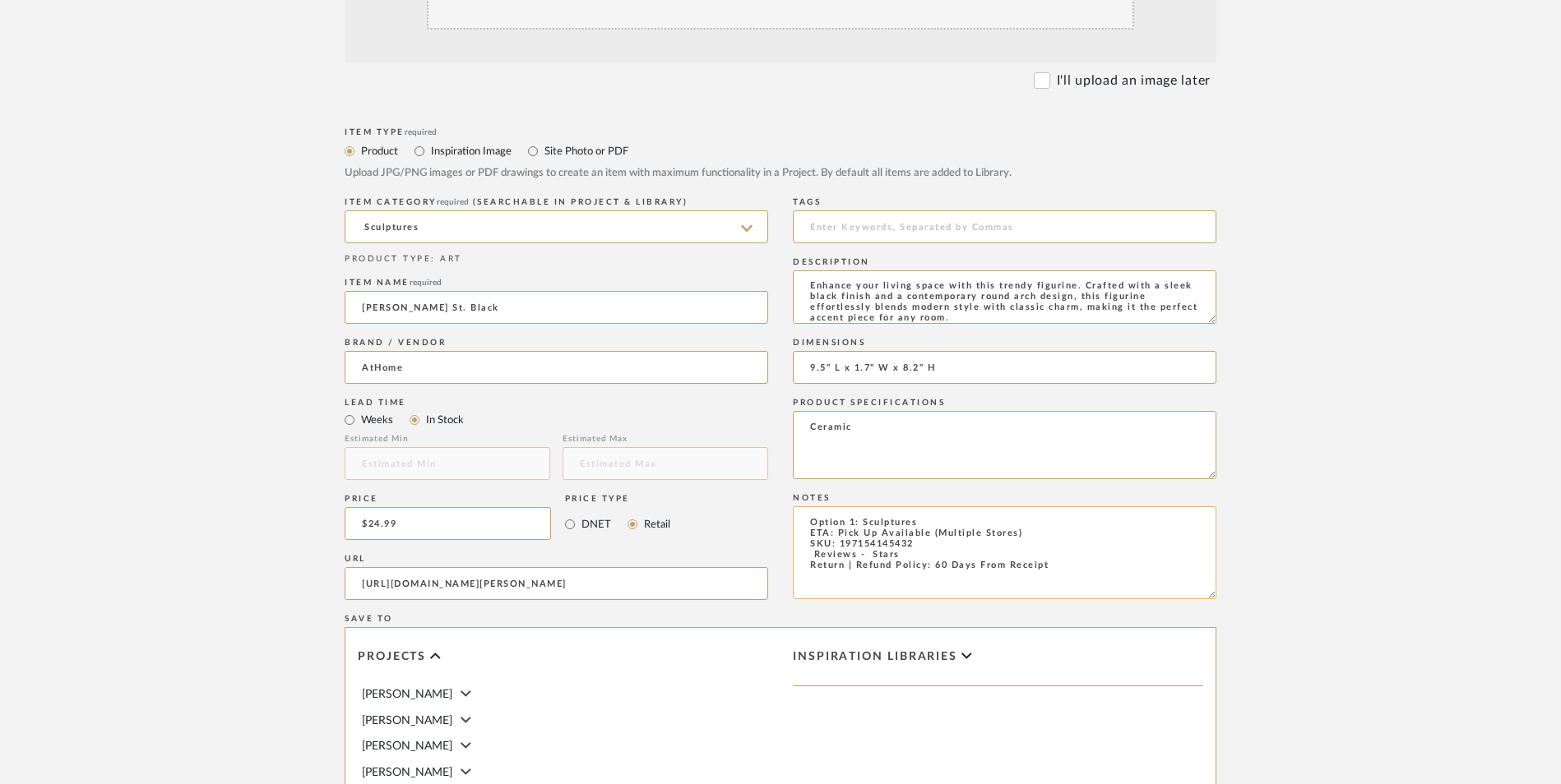
type textarea "Enhance your living space with this trendy figurine. Crafted with a sleek black…"
click at [803, 506] on textarea "Option 1: Sculptures ETA: Pick Up Available (Multiple Stores) SKU: 197154145432…" at bounding box center [1004, 552] width 424 height 93
click at [1015, 506] on textarea "Option 1: Sculptures ETA: Pick Up Available (Multiple Stores) SKU: 197154145432…" at bounding box center [1004, 552] width 424 height 93
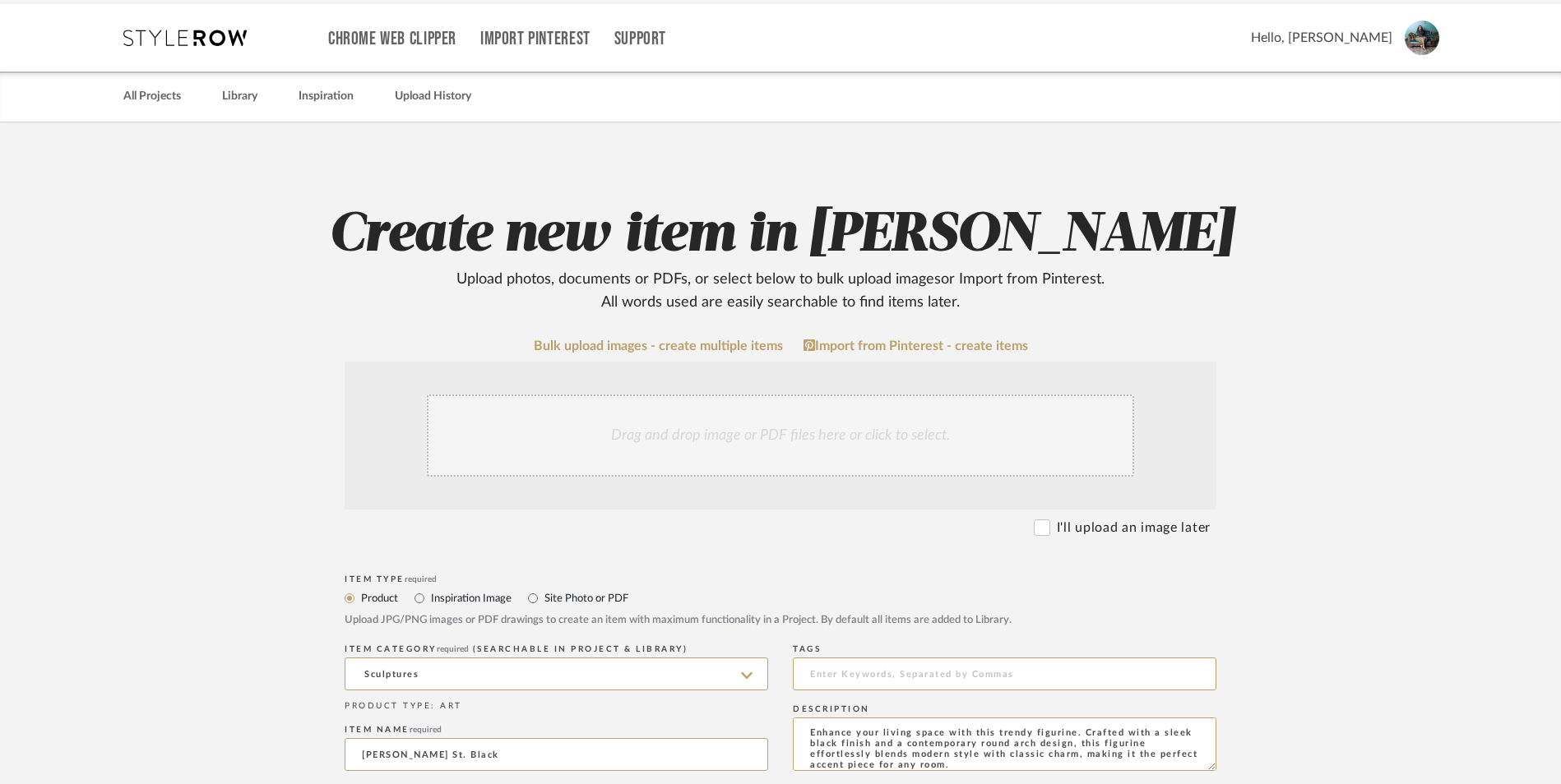
scroll to position [82, 0]
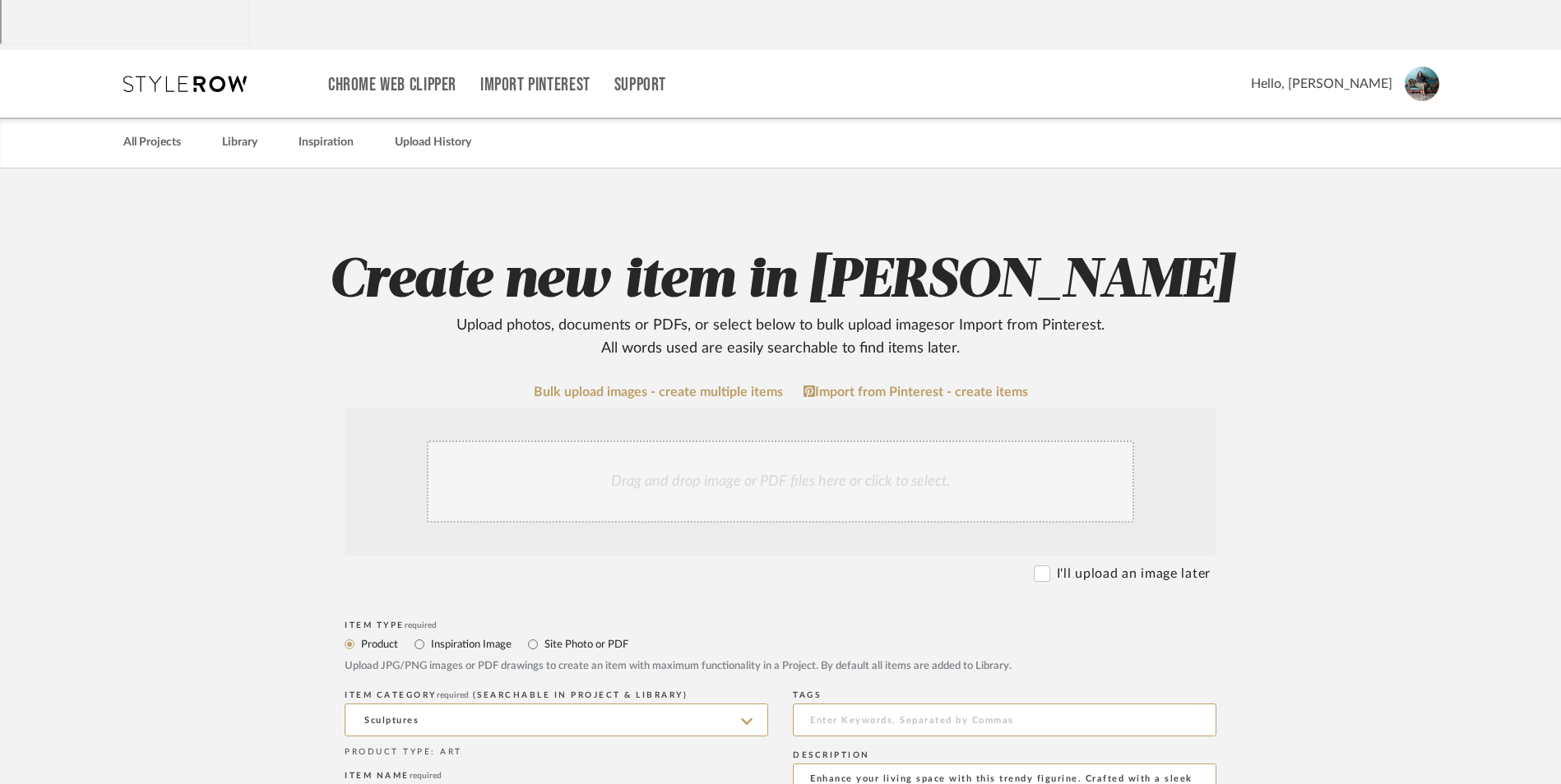
type textarea "Option 1: Sculptures ETA: Pick Up Available (Multiple Stores) SKU: 197154145432…"
click at [731, 441] on div "Drag and drop image or PDF files here or click to select." at bounding box center [781, 481] width 708 height 82
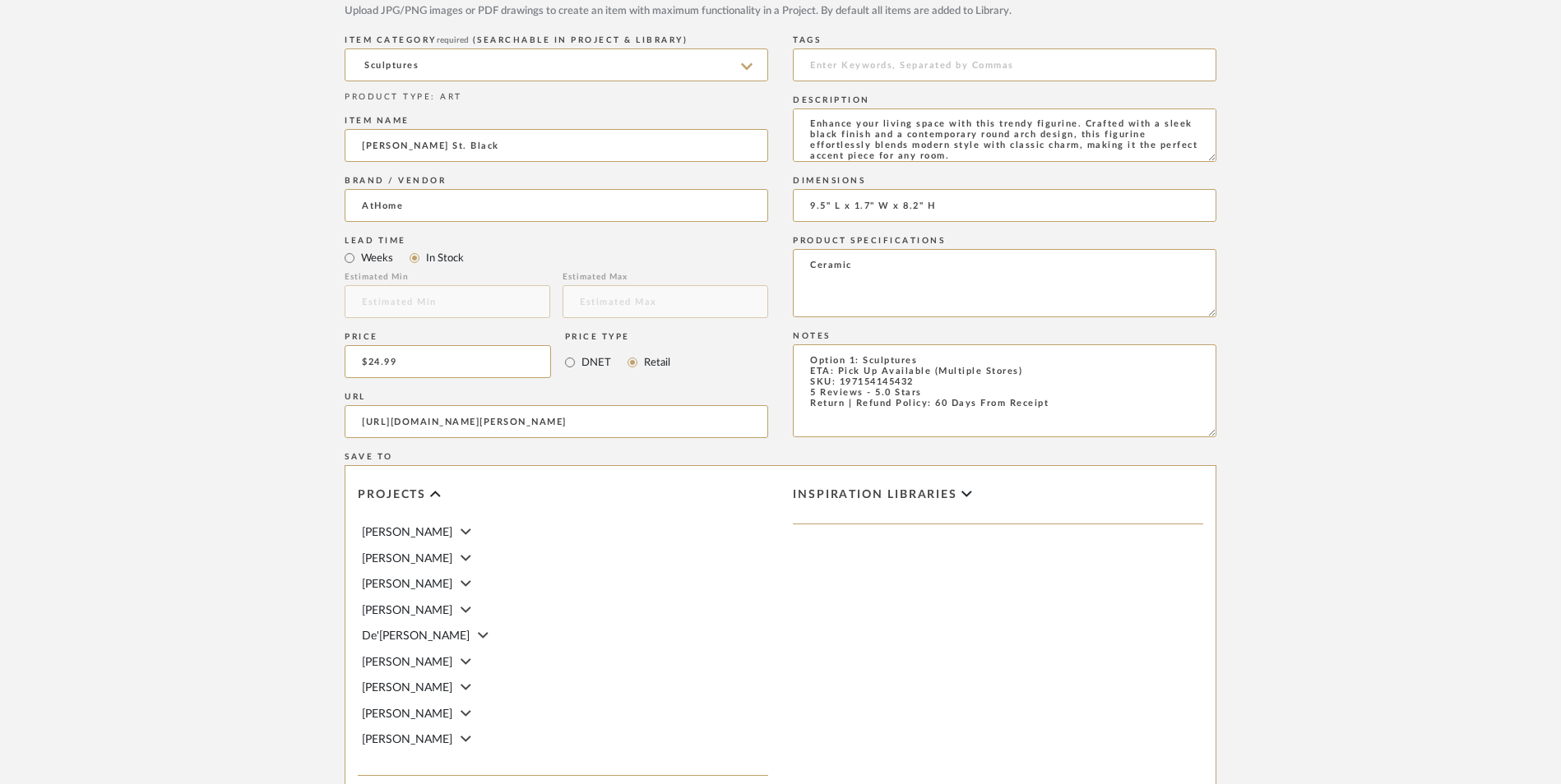
scroll to position [1035, 0]
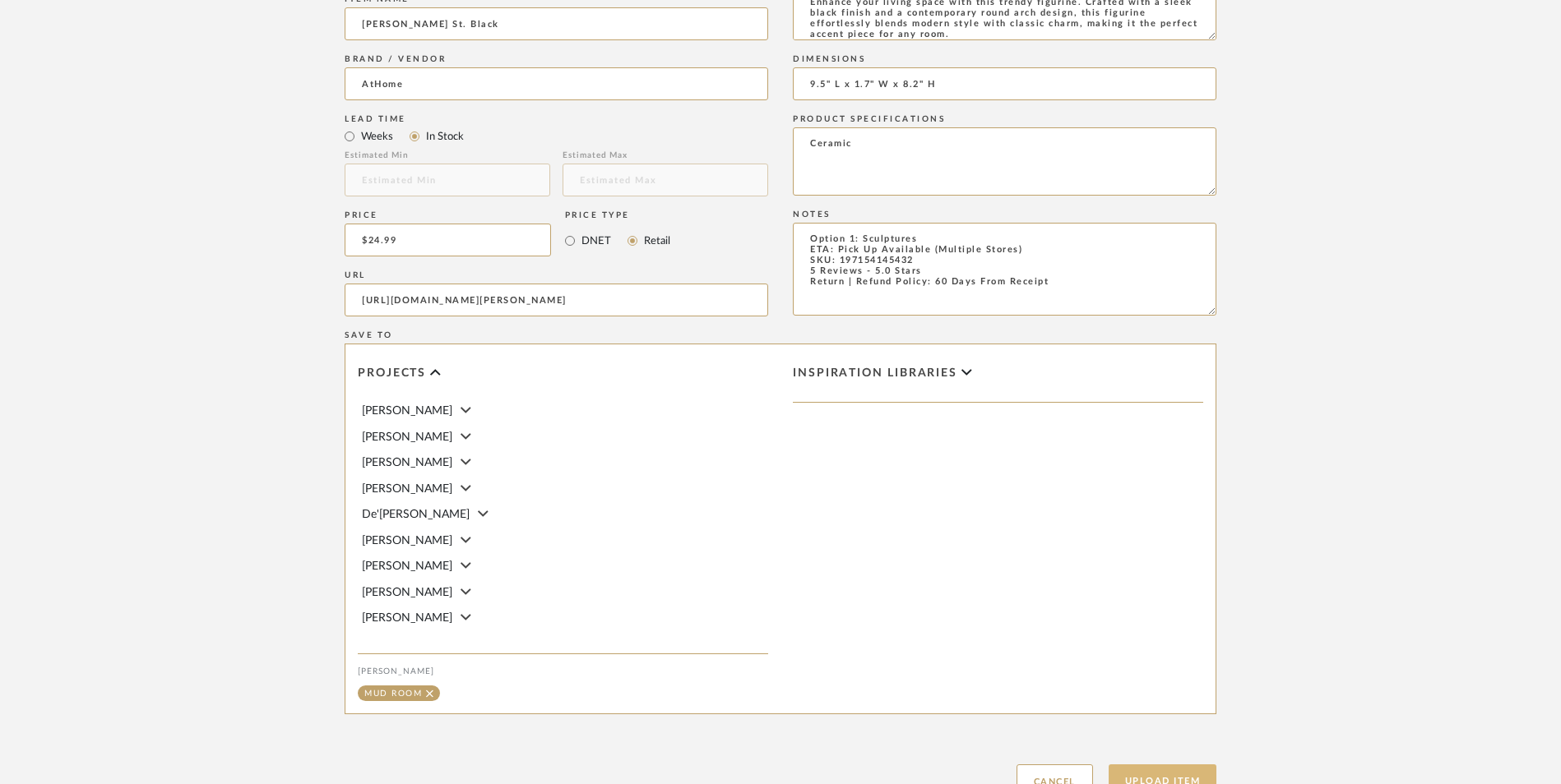
click at [1142, 764] on button "Upload Item" at bounding box center [1162, 781] width 108 height 34
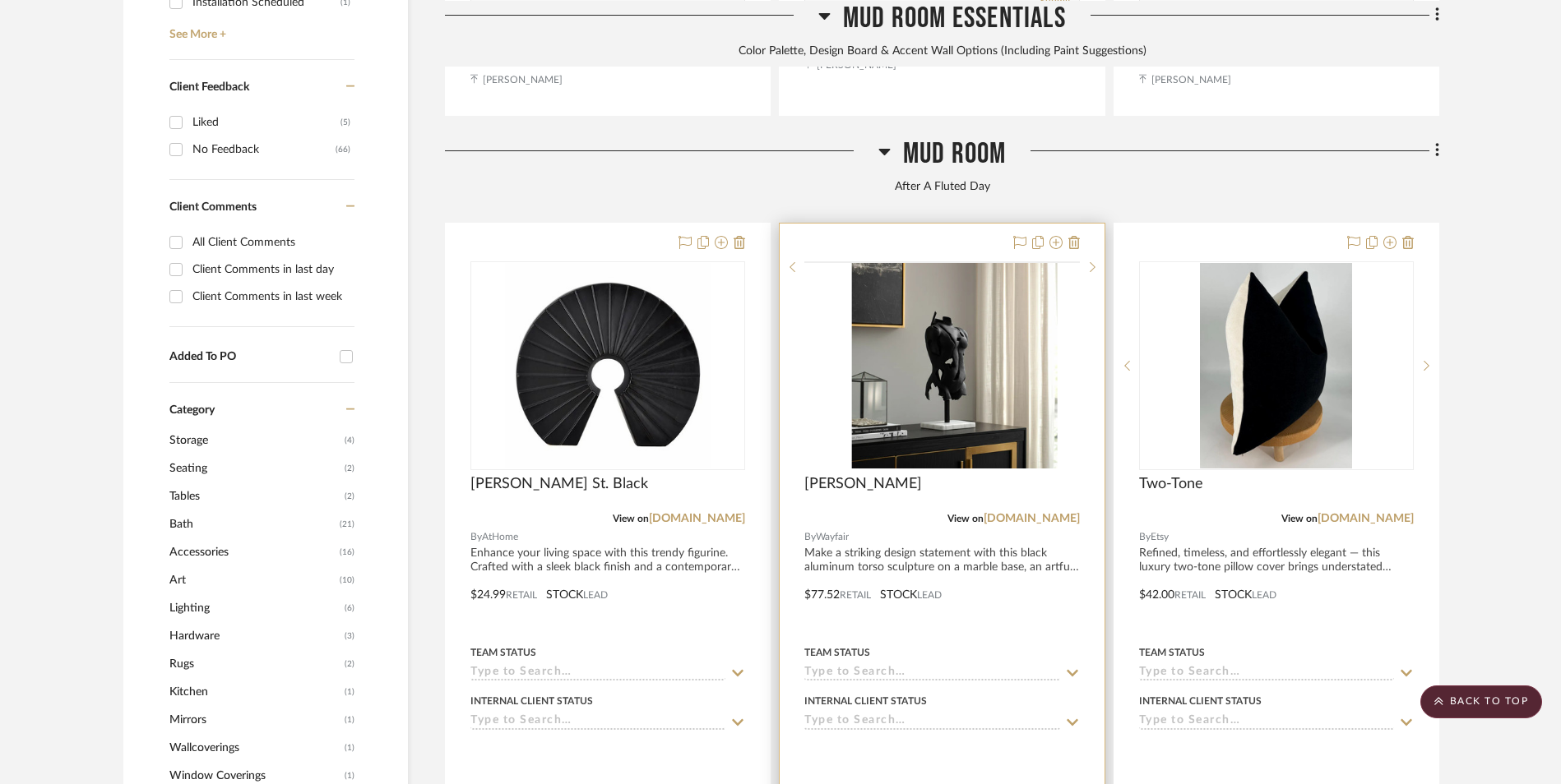
scroll to position [1241, 0]
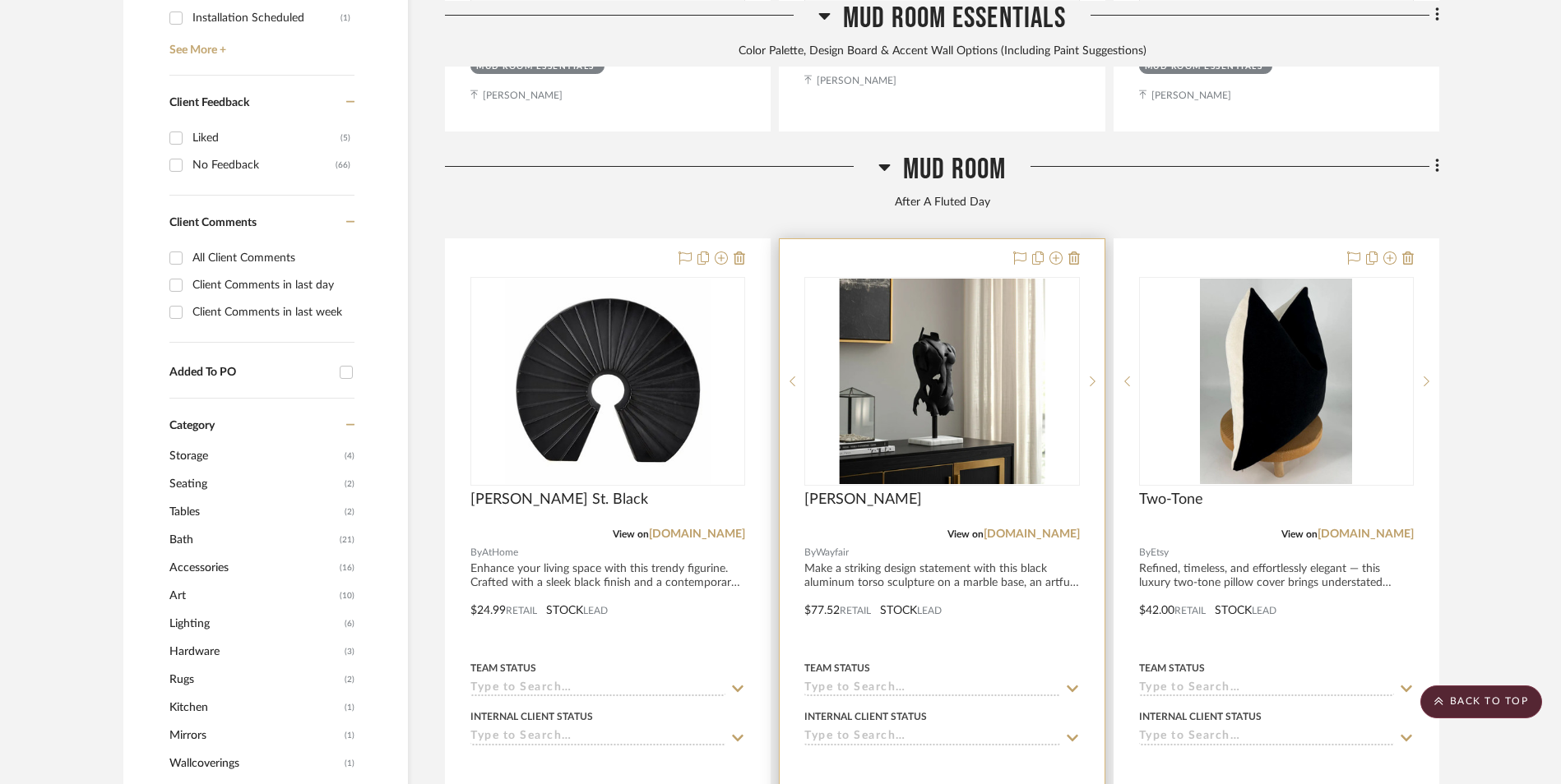
click at [0, 0] on img at bounding box center [0, 0] width 0 height 0
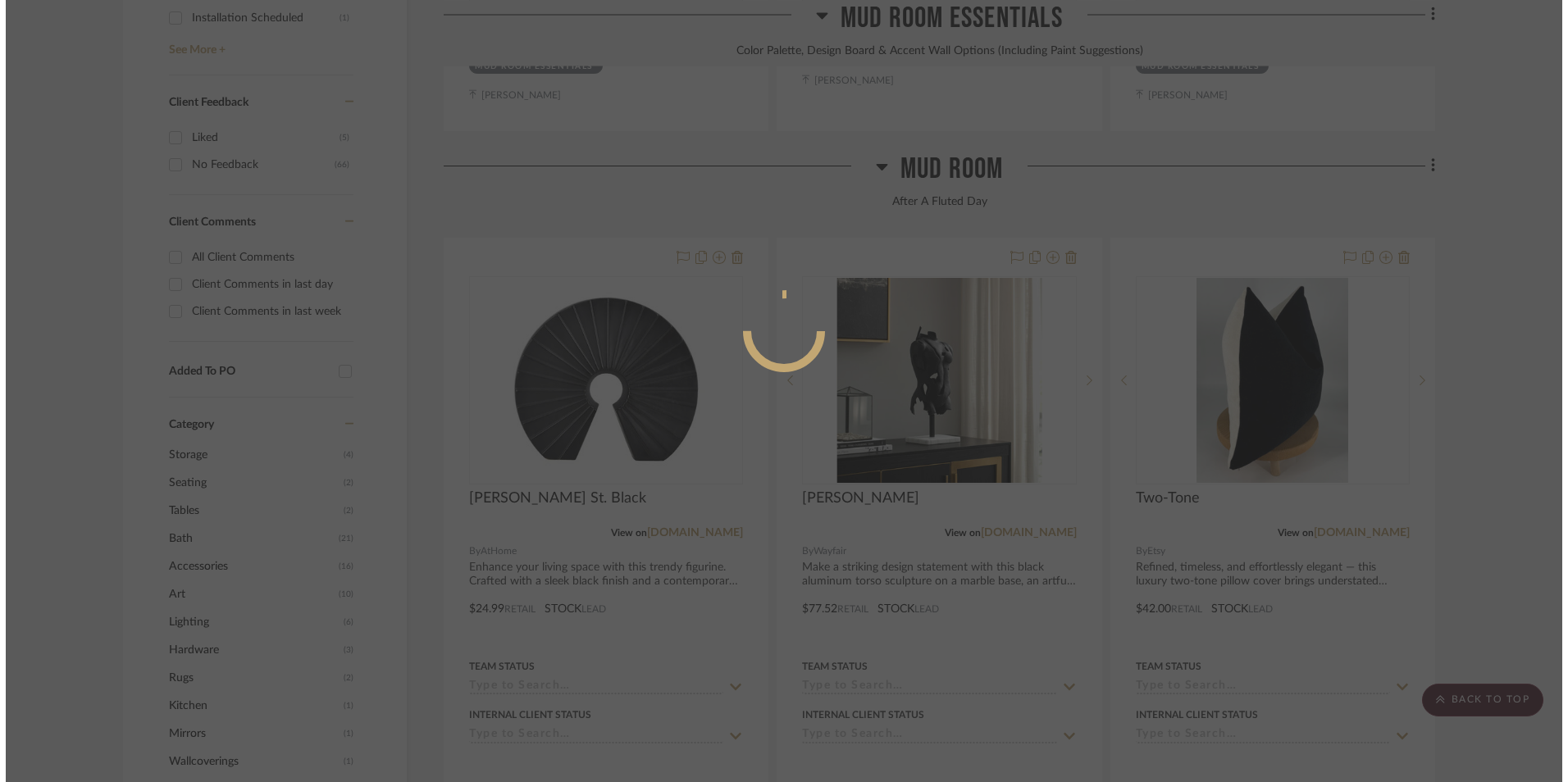
scroll to position [0, 0]
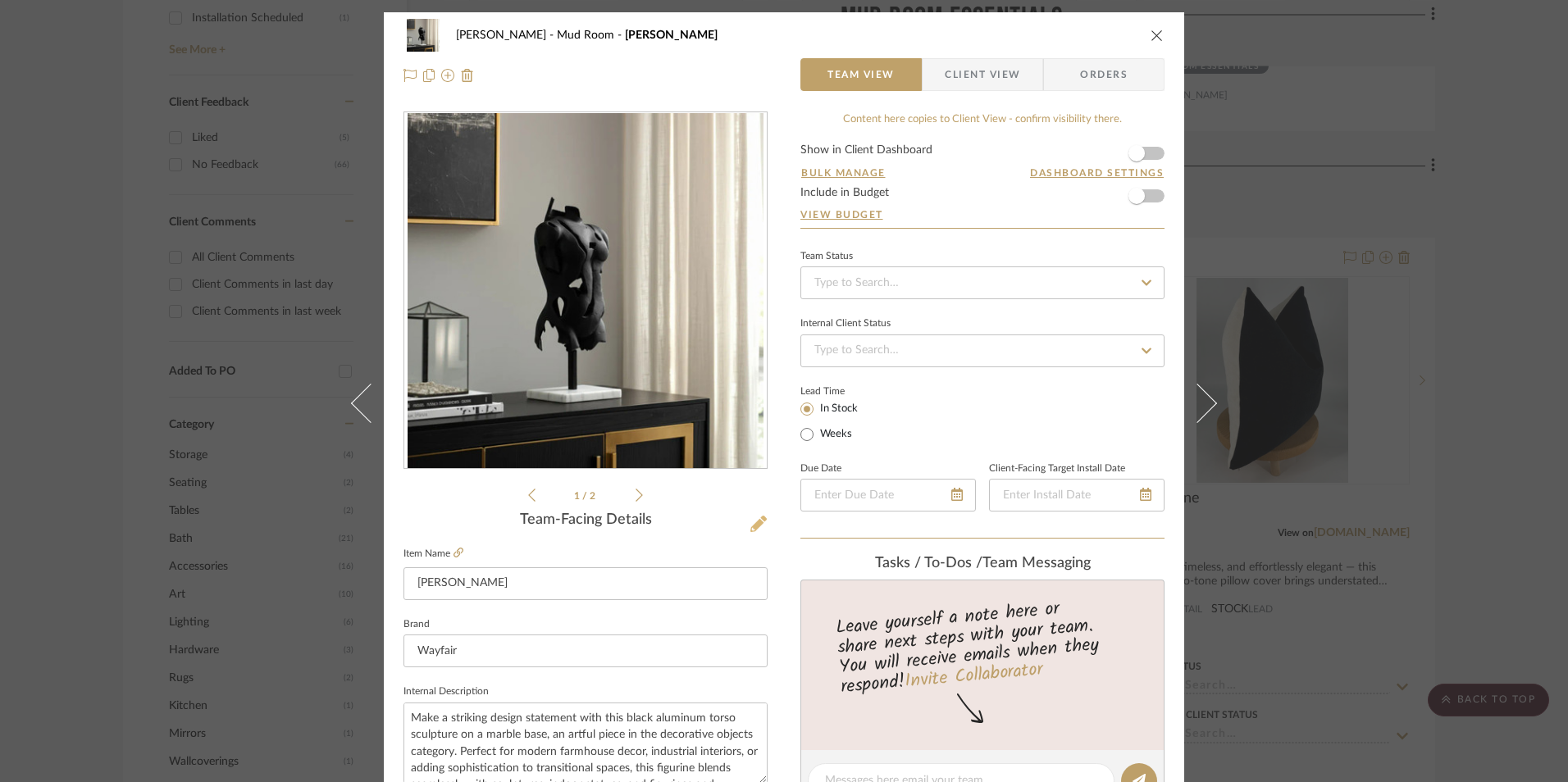
click at [755, 524] on icon at bounding box center [758, 524] width 16 height 16
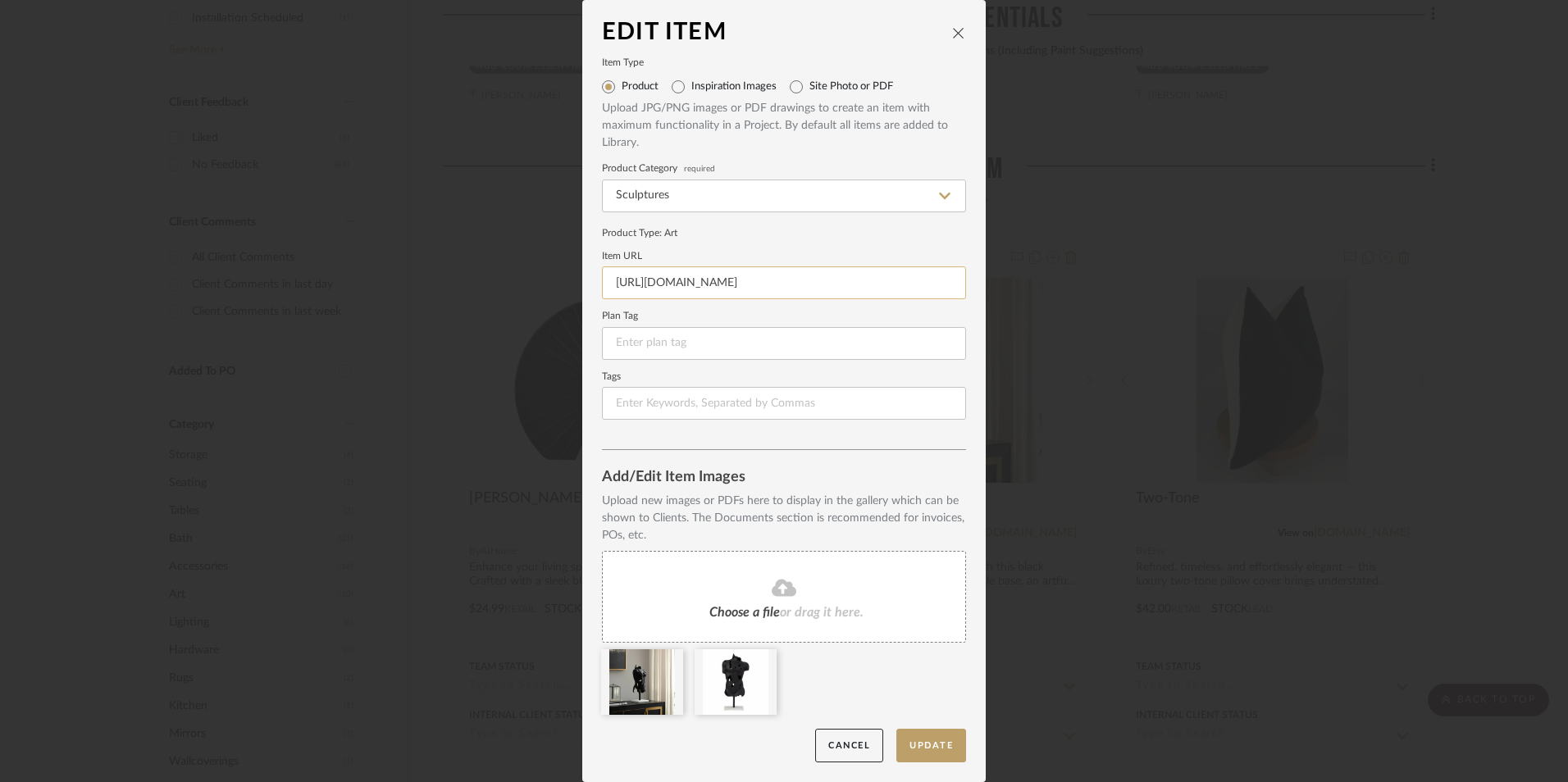
click at [713, 286] on input "[URL][DOMAIN_NAME]" at bounding box center [784, 283] width 364 height 33
paste input "[URL][DOMAIN_NAME]"
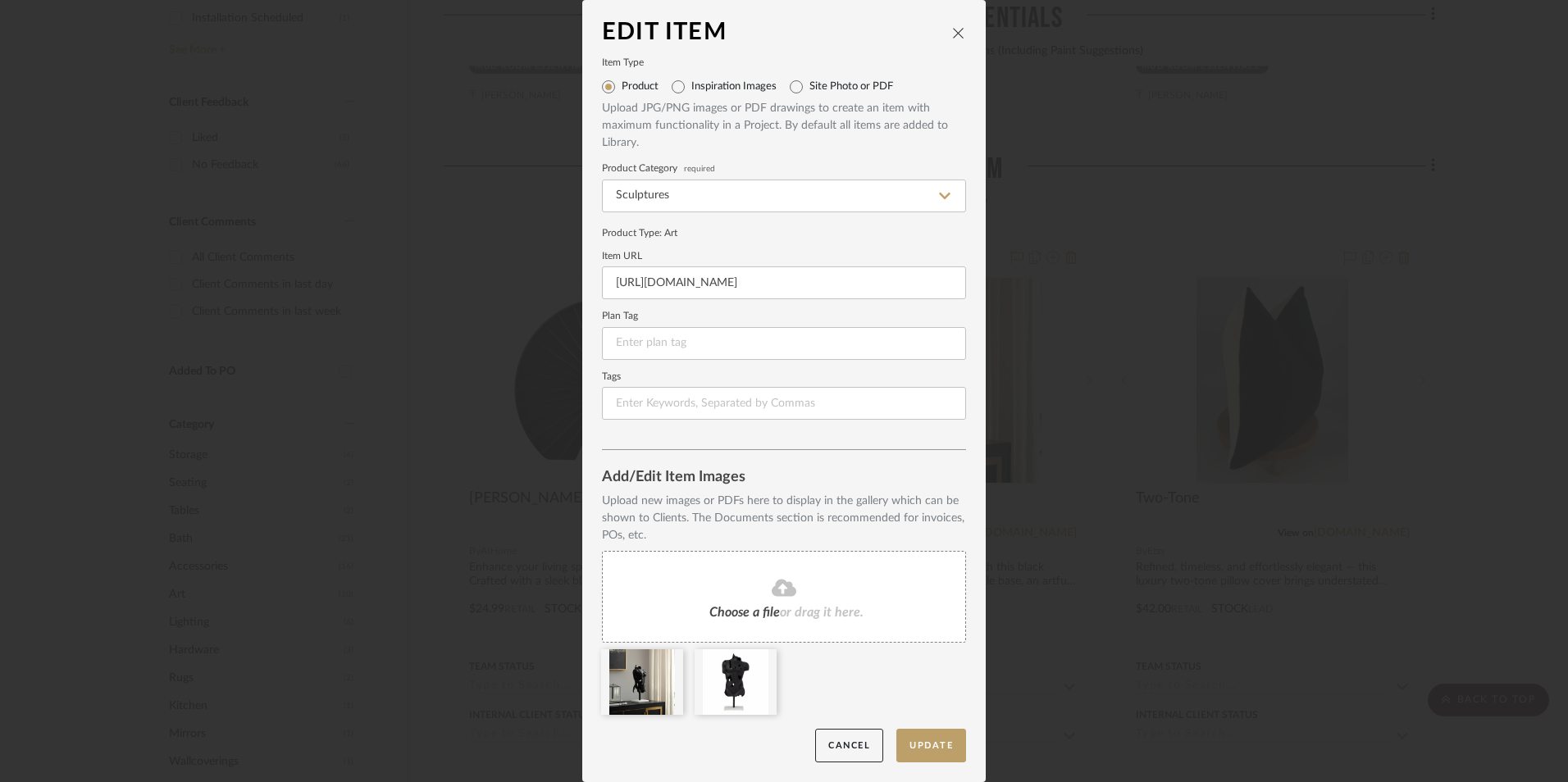
type input "[URL][DOMAIN_NAME]"
click at [736, 225] on div "Product Type : Art" at bounding box center [784, 232] width 364 height 14
click at [923, 751] on button "Update" at bounding box center [931, 746] width 70 height 34
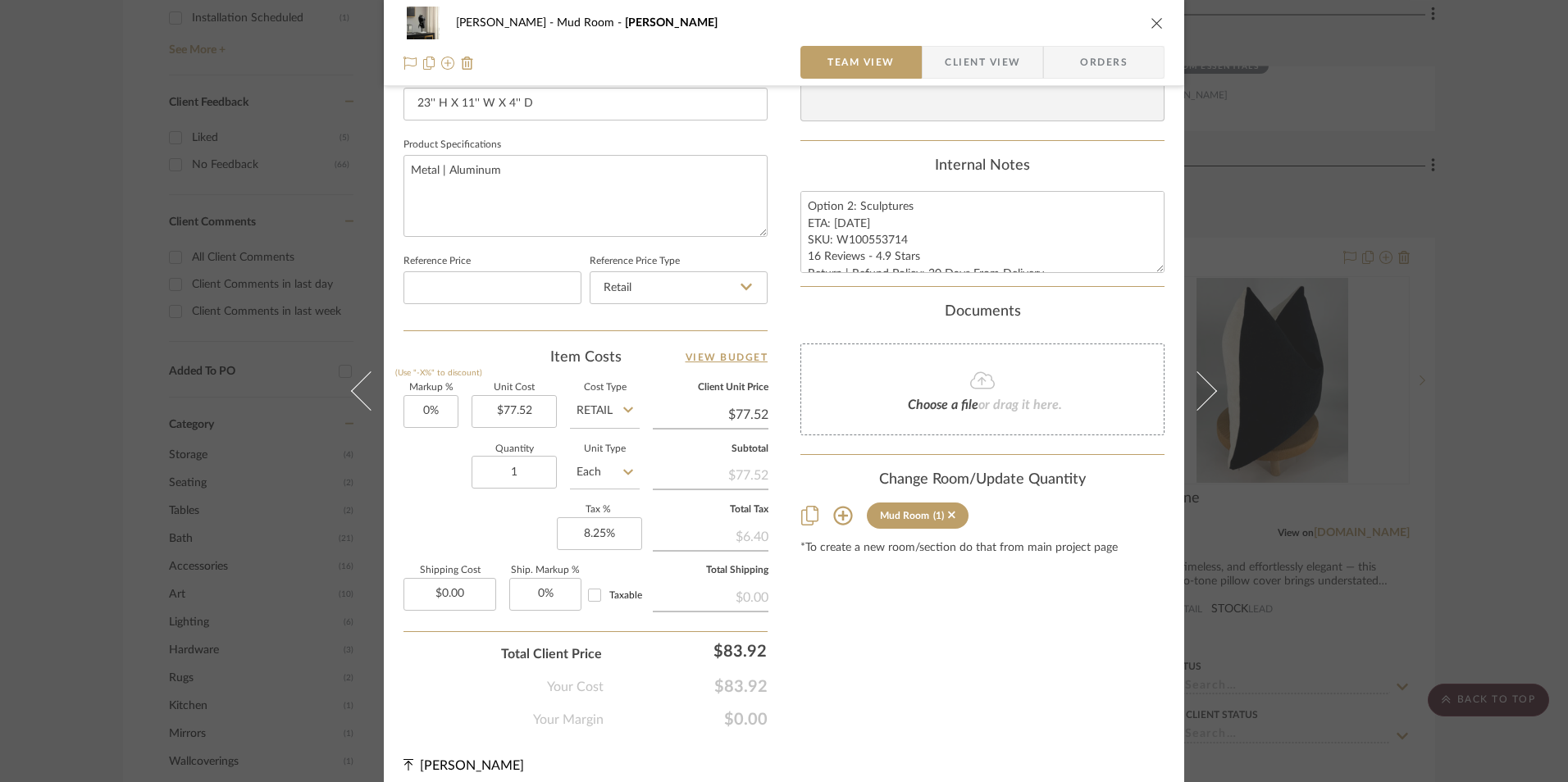
scroll to position [738, 0]
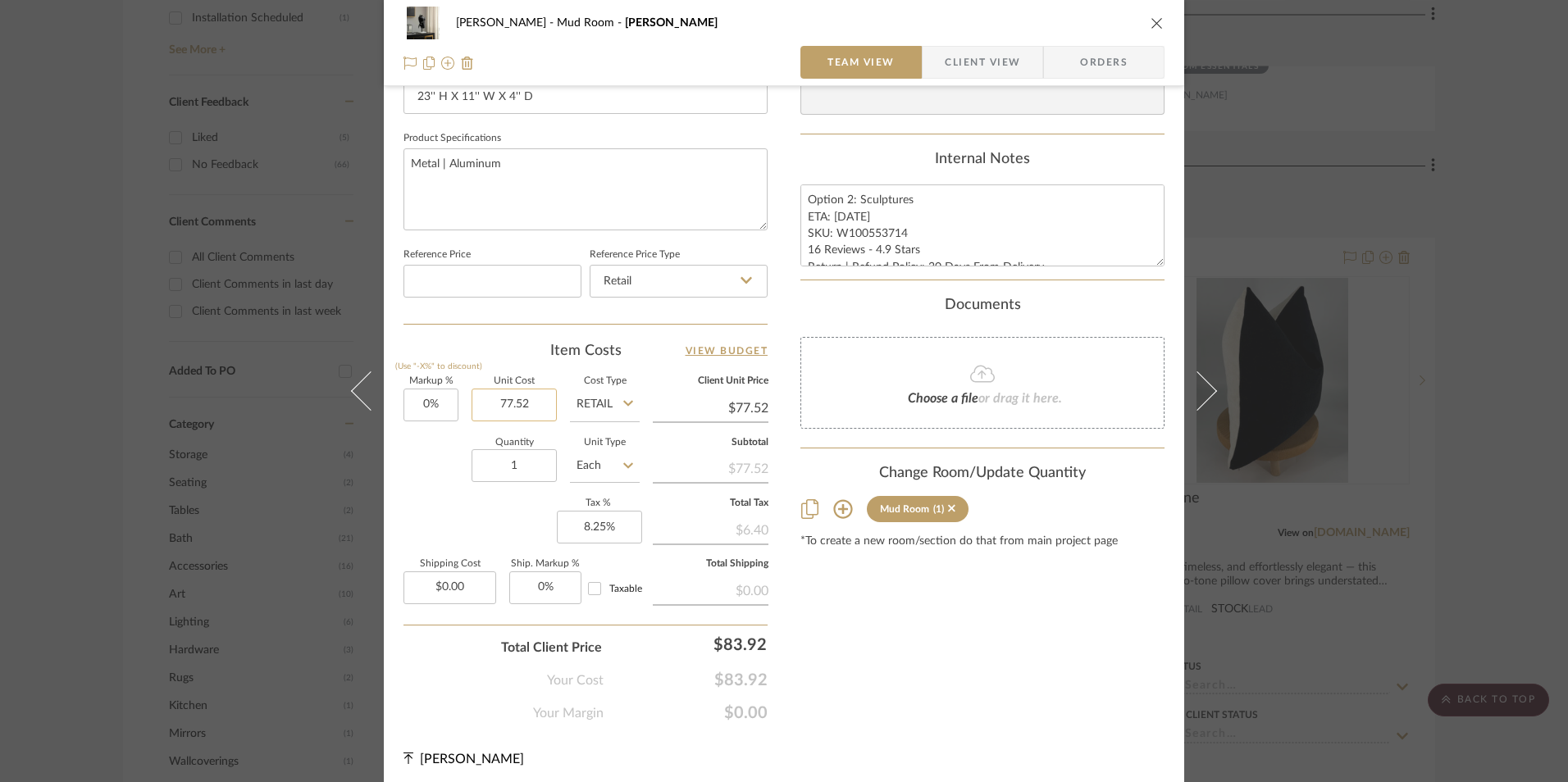
click at [518, 402] on input "77.52" at bounding box center [514, 405] width 85 height 33
type input "$46.69"
click at [853, 666] on div "Content here copies to Client View - confirm visibility there. Show in Client D…" at bounding box center [983, 48] width 364 height 1350
type input "$46.69"
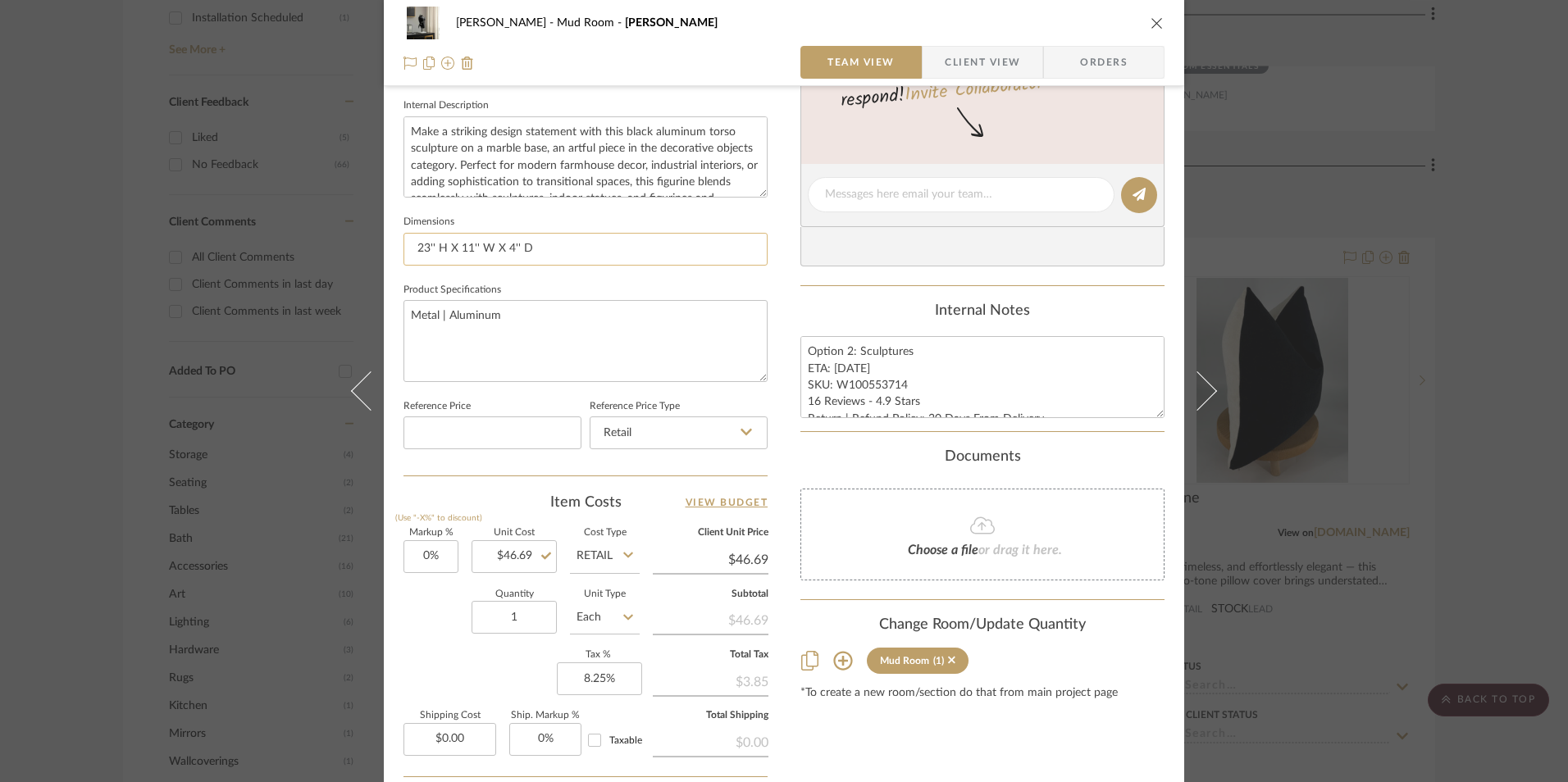
scroll to position [574, 0]
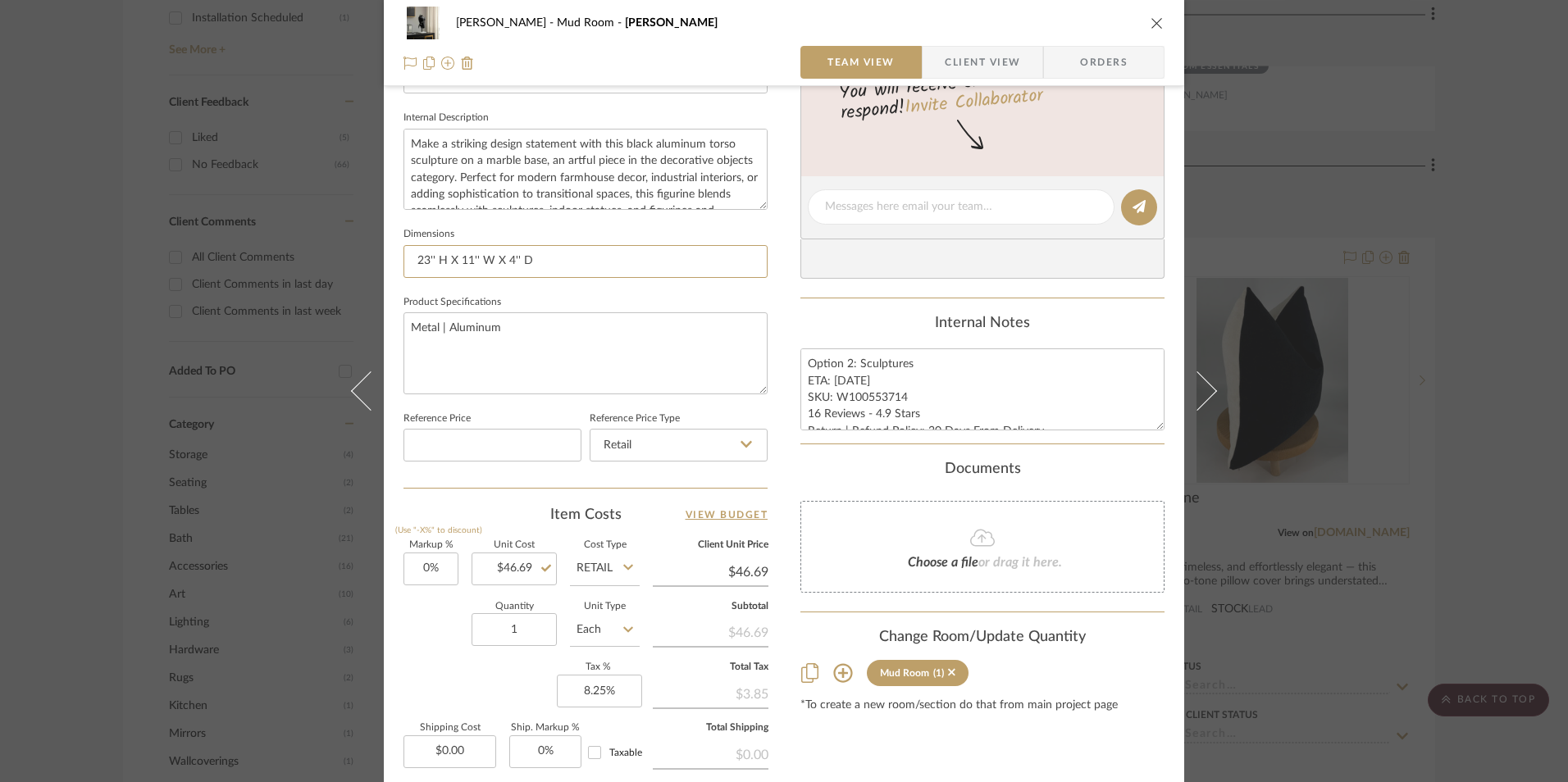
click at [317, 261] on div "[PERSON_NAME] Mud Room Harika Team View Client View Orders 1 / 2 Team-Facing De…" at bounding box center [784, 391] width 1568 height 782
paste input "16" H x 8" W x 4""
type input "16" H x 8" W x 4" D"
click at [951, 319] on div "Internal Notes" at bounding box center [983, 323] width 364 height 18
click at [1150, 22] on icon "close" at bounding box center [1156, 22] width 13 height 13
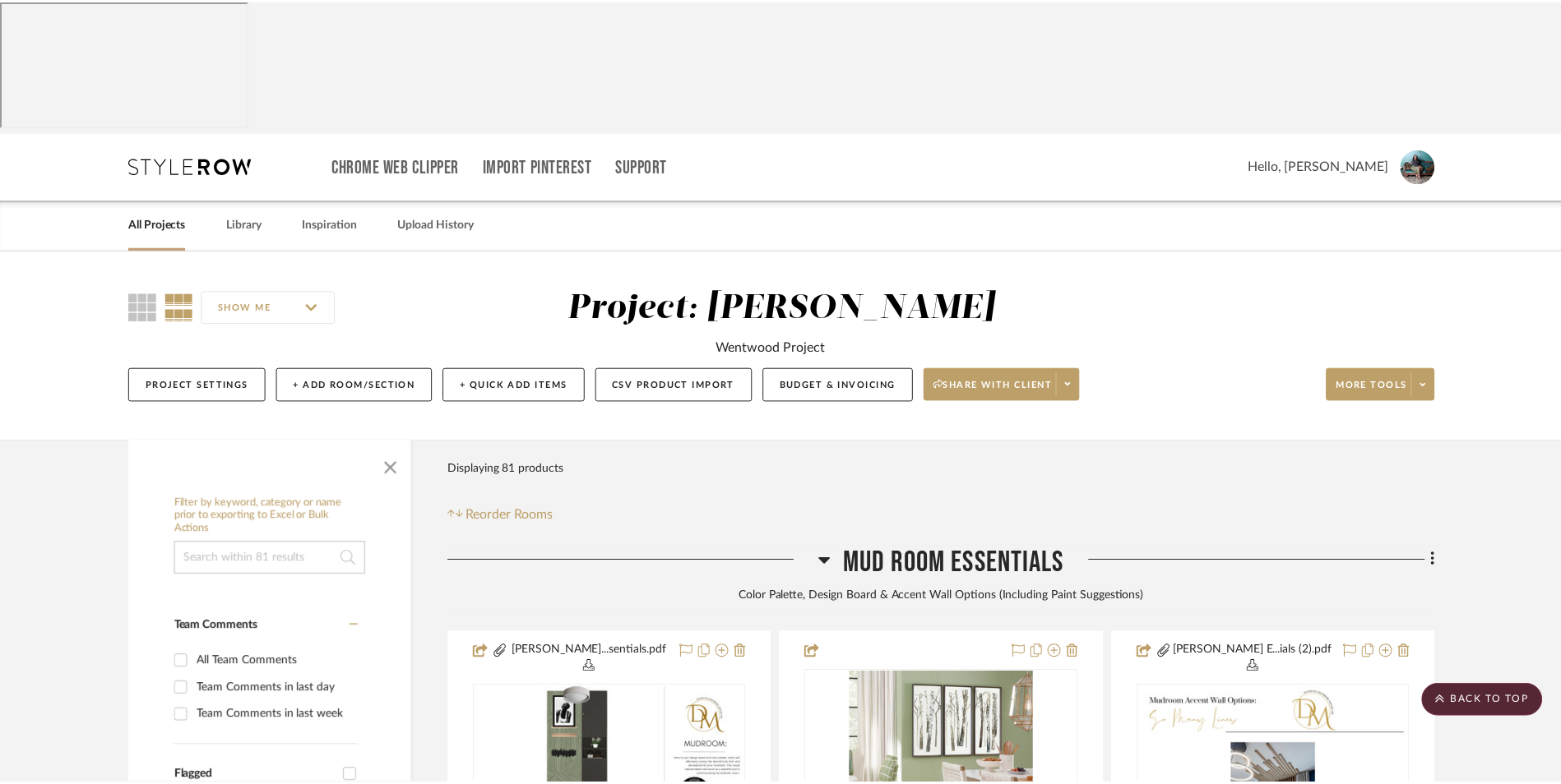
scroll to position [1241, 0]
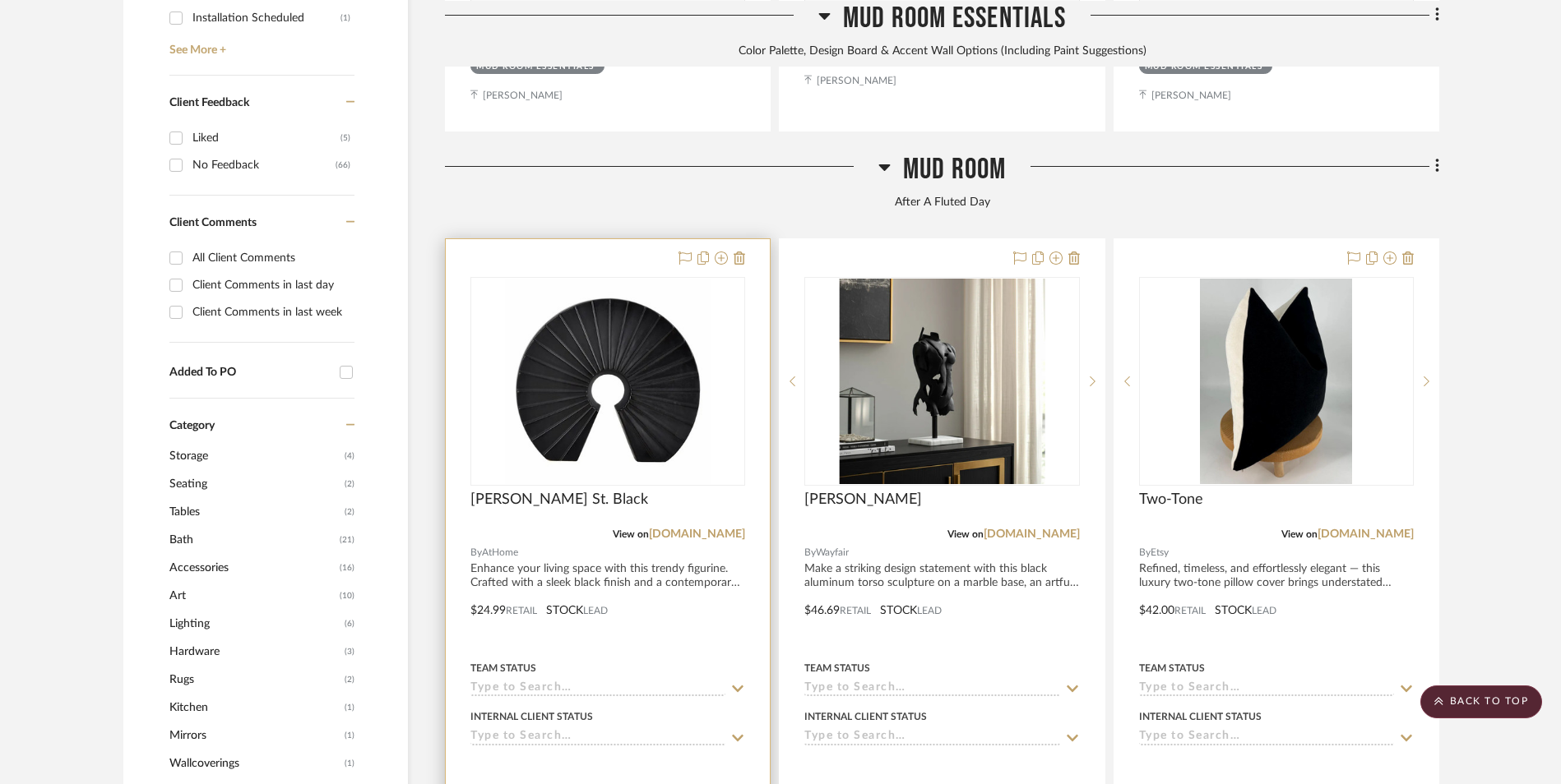
click at [0, 0] on img at bounding box center [0, 0] width 0 height 0
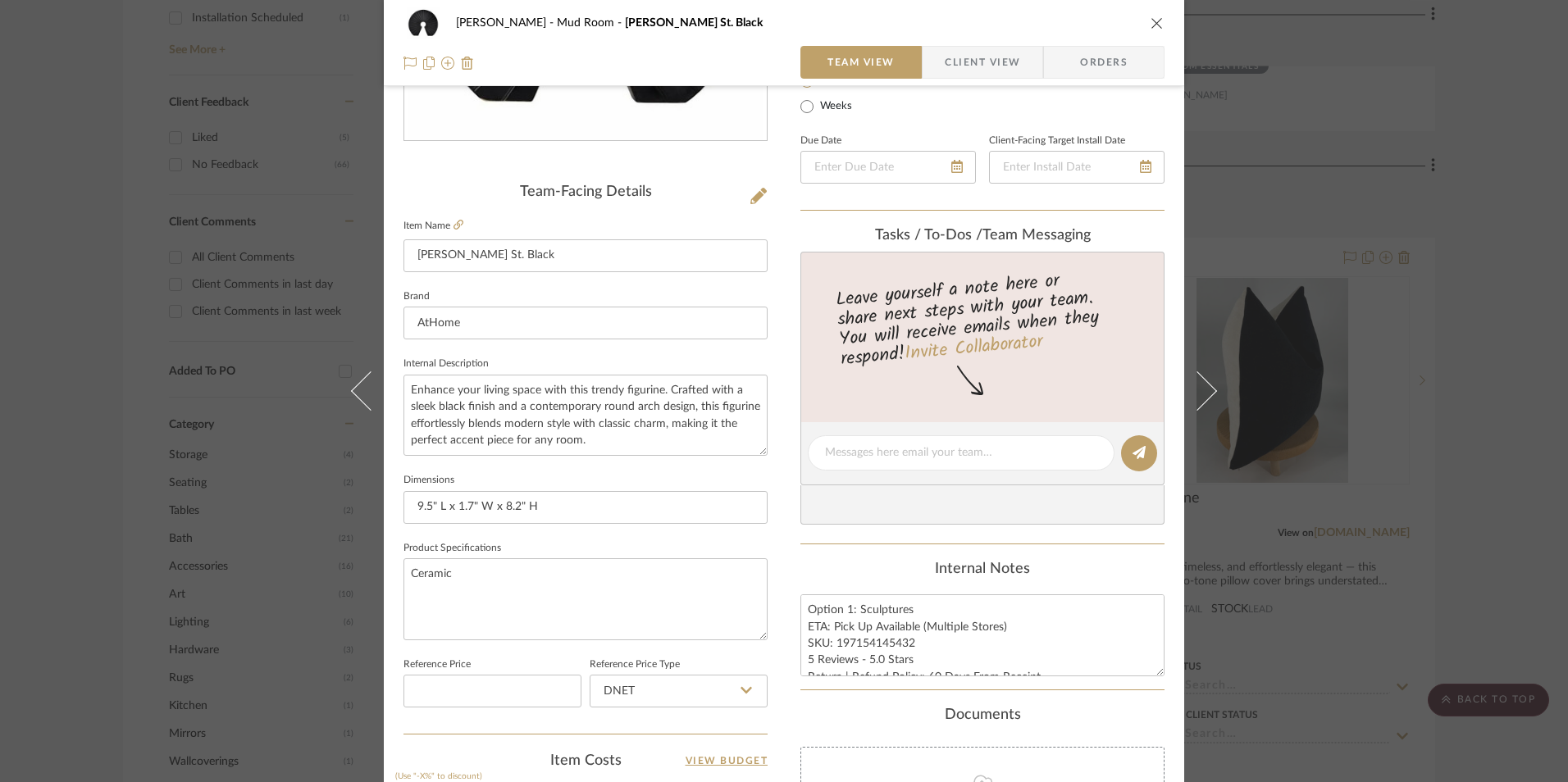
scroll to position [574, 0]
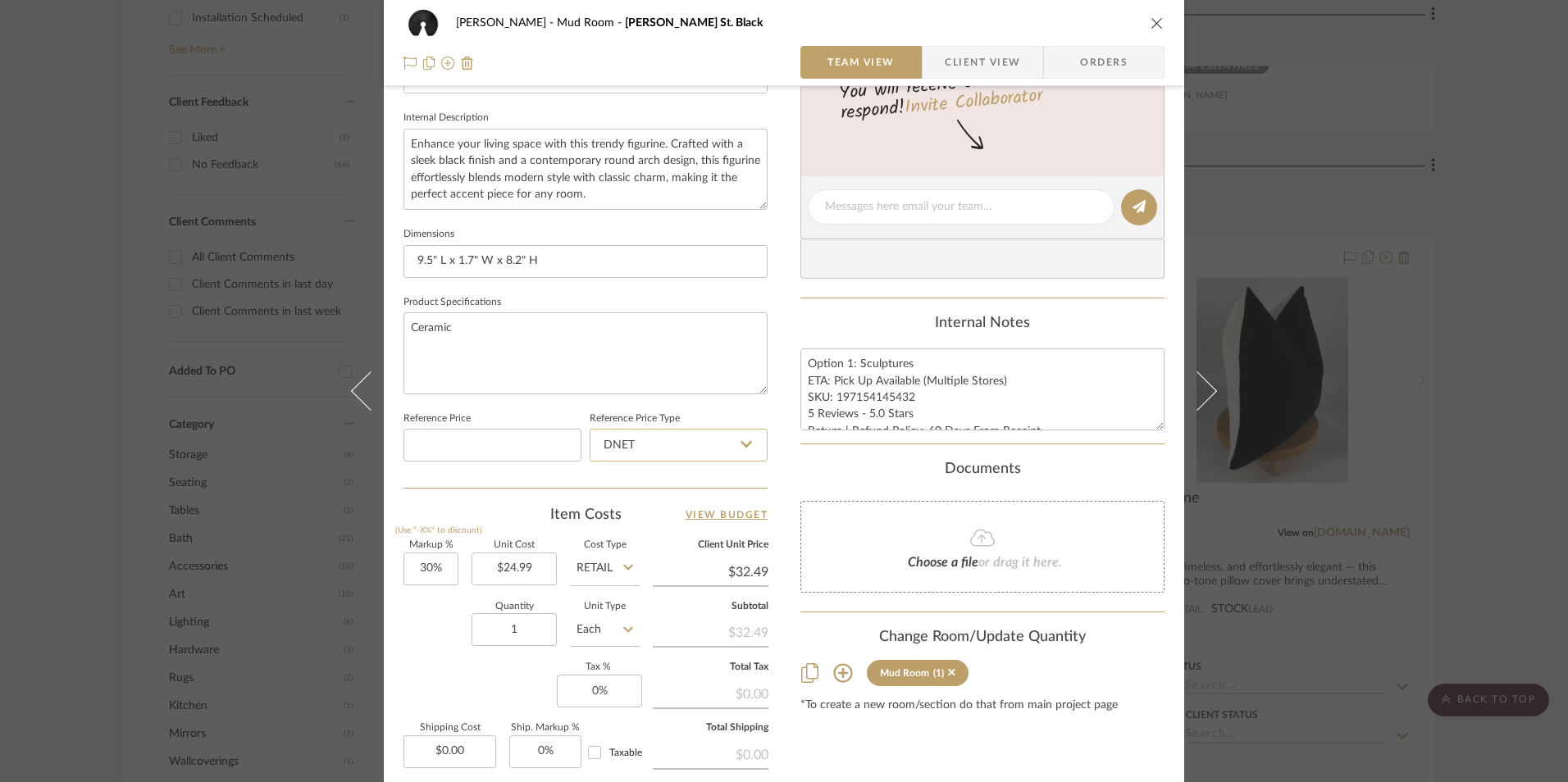
click at [665, 451] on input "DNET" at bounding box center [679, 445] width 178 height 33
click at [640, 531] on div "Retail" at bounding box center [686, 528] width 202 height 42
type input "Retail"
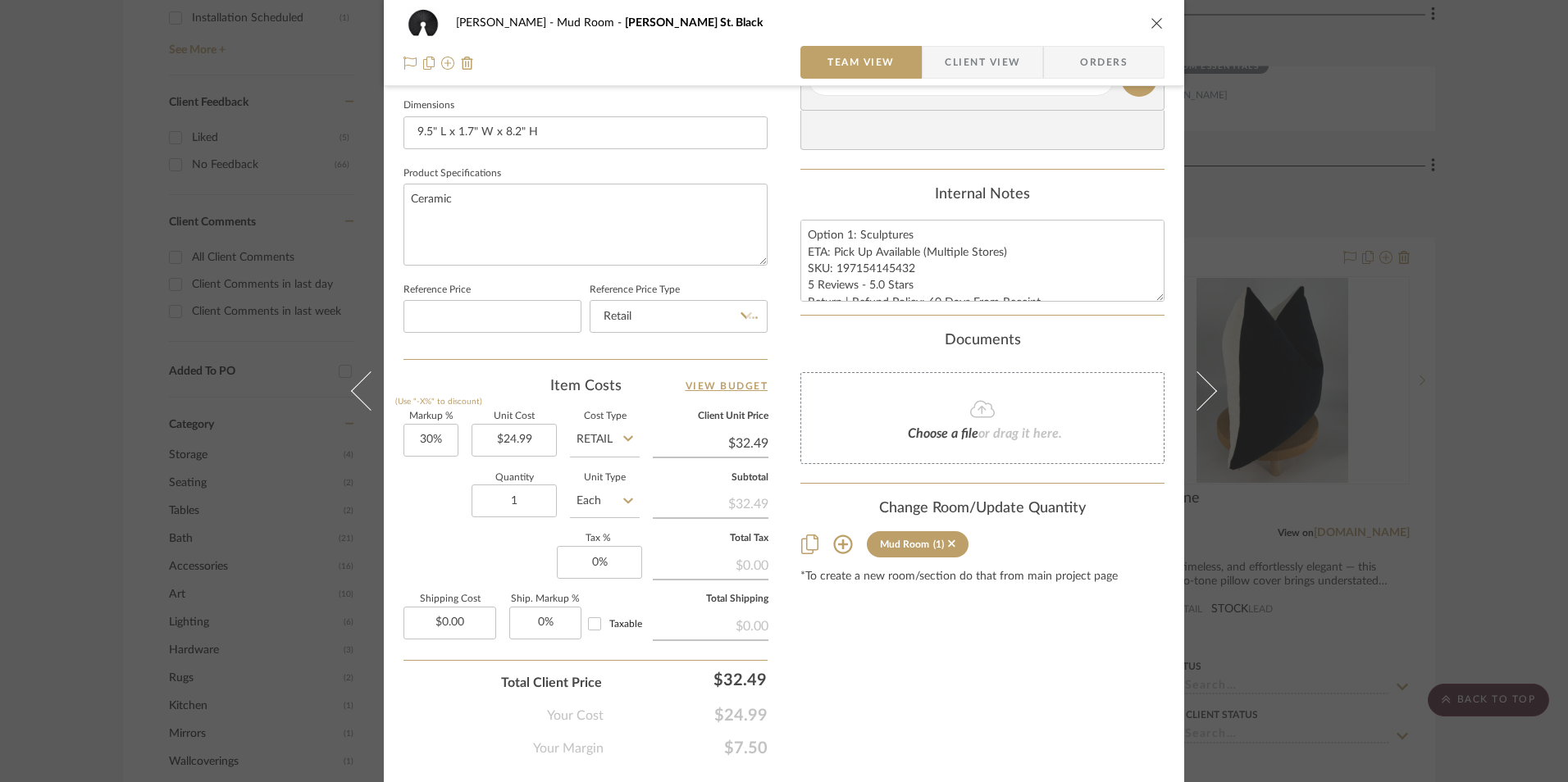
scroll to position [745, 0]
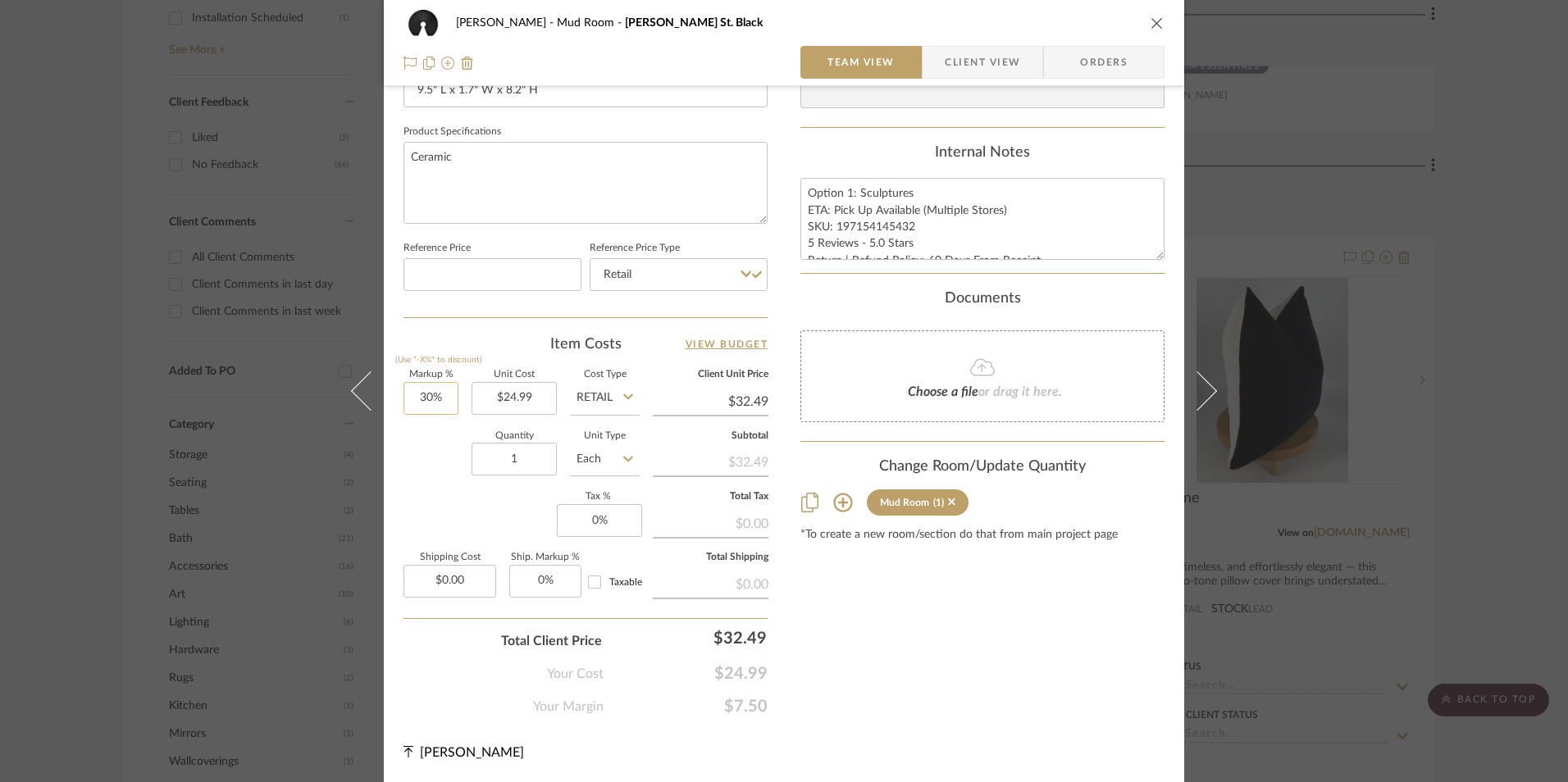
type input "30"
click at [435, 398] on input "30" at bounding box center [431, 399] width 55 height 33
click at [435, 478] on div "Quantity 1 Unit Type Each" at bounding box center [522, 461] width 236 height 58
type input "0%"
type input "$24.99"
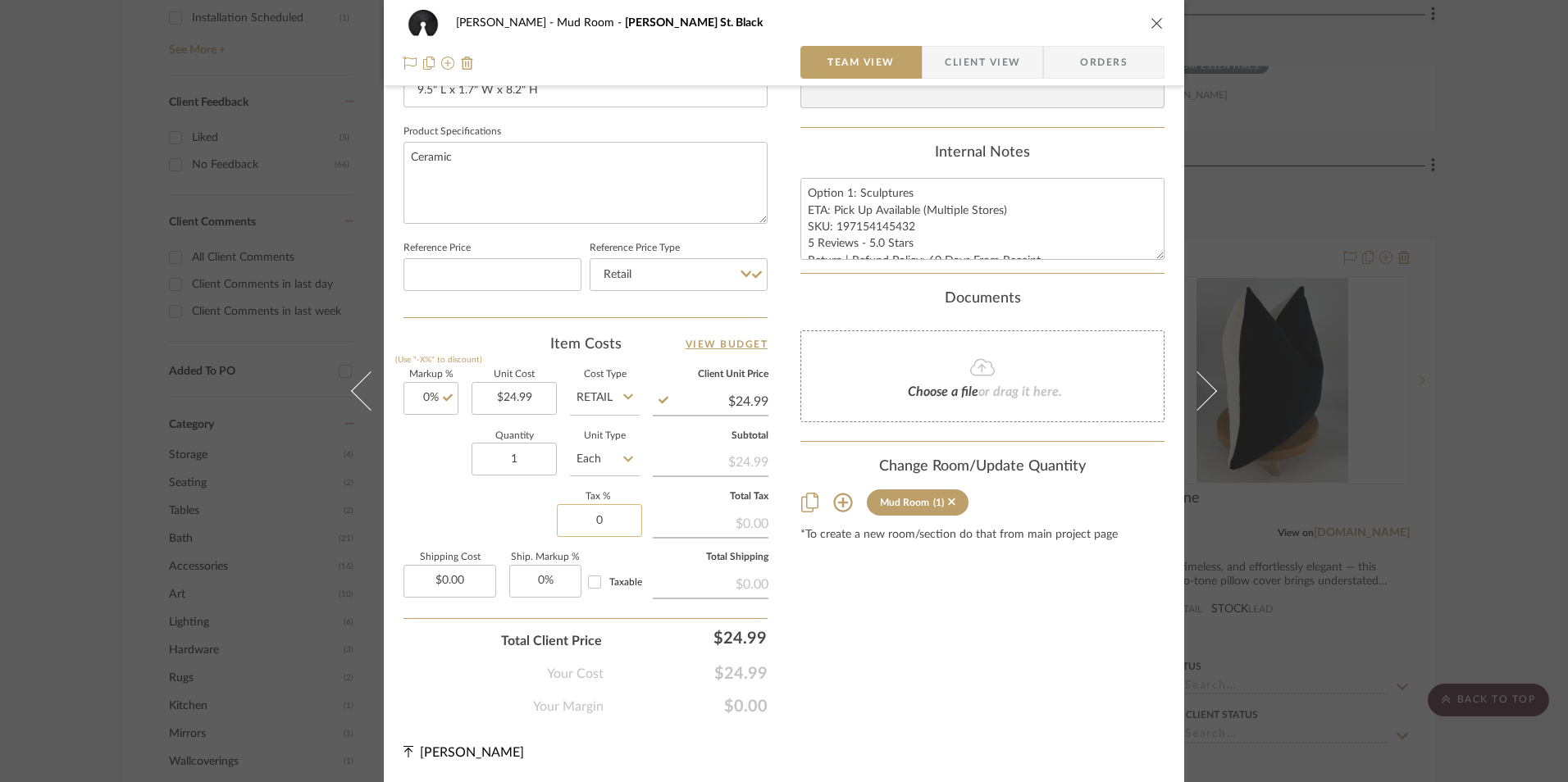
click at [572, 511] on input "0" at bounding box center [599, 520] width 85 height 33
click at [896, 314] on div "Documents Choose a file or drag it here." at bounding box center [983, 356] width 364 height 133
type input "8.25%"
drag, startPoint x: 910, startPoint y: 224, endPoint x: 832, endPoint y: 224, distance: 78.0
click at [832, 224] on textarea "Option 1: Sculptures ETA: Pick Up Available (Multiple Stores) SKU: 197154145432…" at bounding box center [983, 218] width 364 height 82
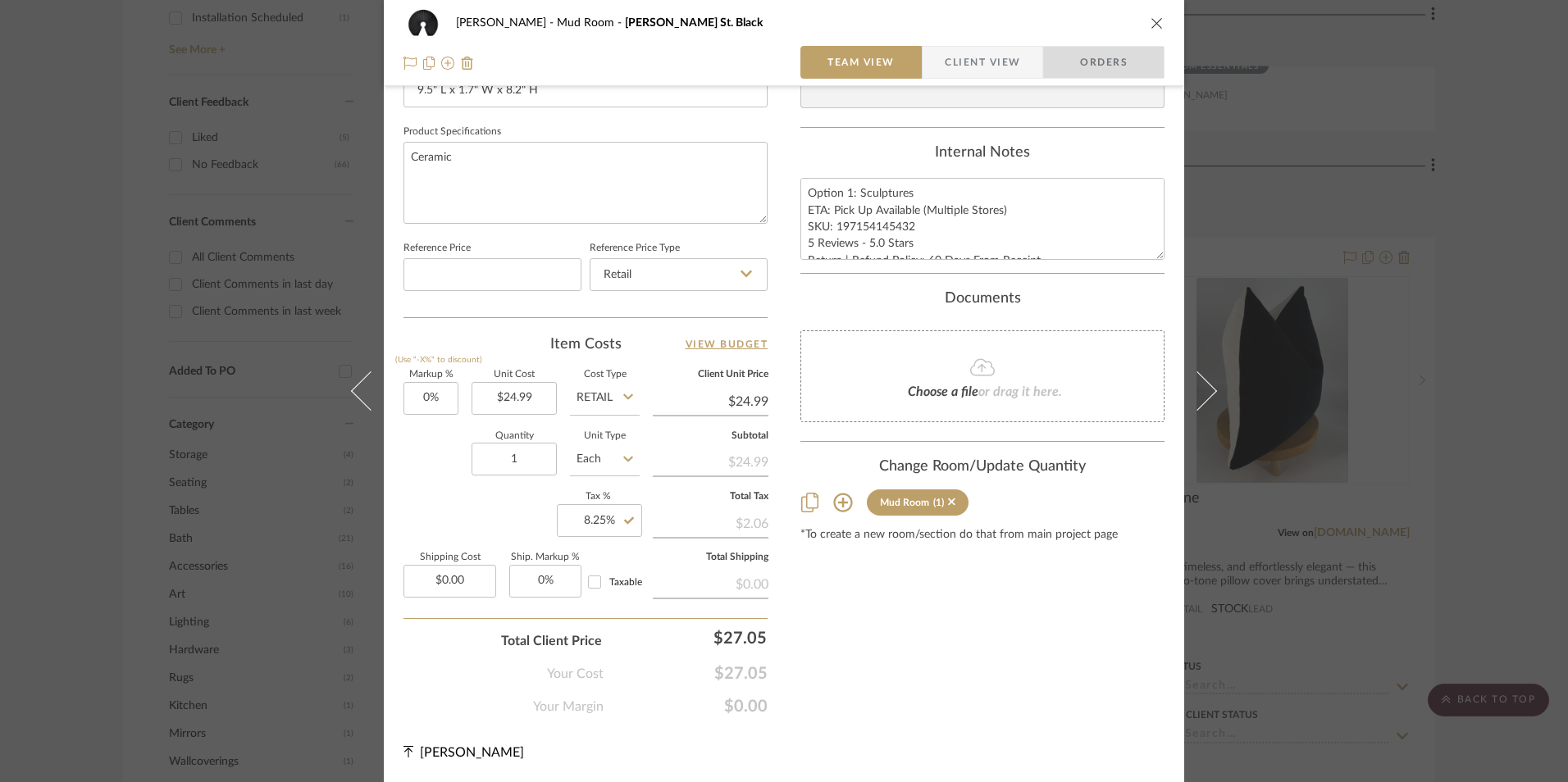
click at [1086, 56] on span "Orders" at bounding box center [1104, 62] width 83 height 33
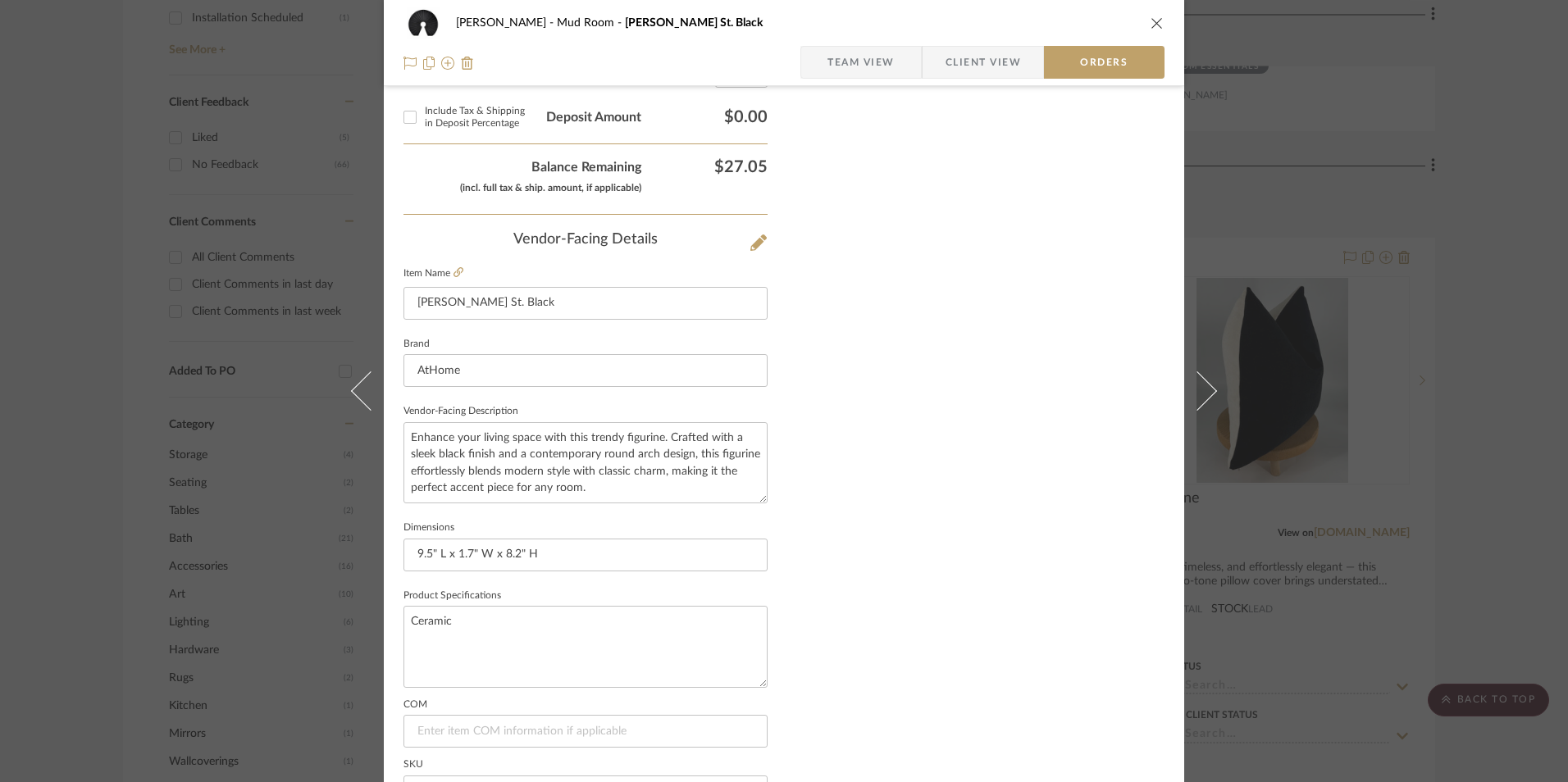
scroll to position [962, 0]
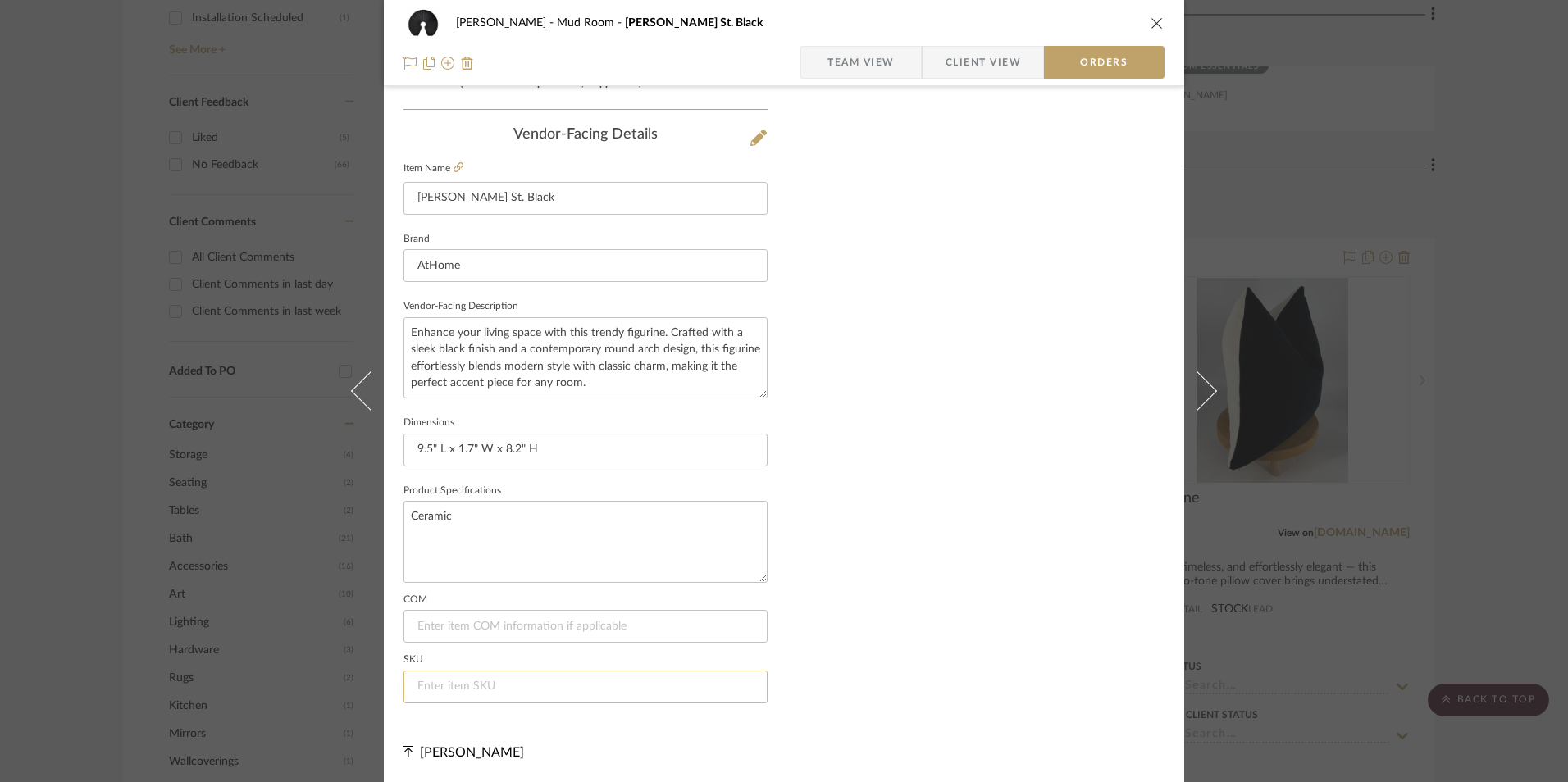
click at [474, 681] on input at bounding box center [586, 687] width 364 height 33
paste input "197154145432"
type input "197154145432"
click at [866, 58] on span "Team View" at bounding box center [861, 62] width 67 height 33
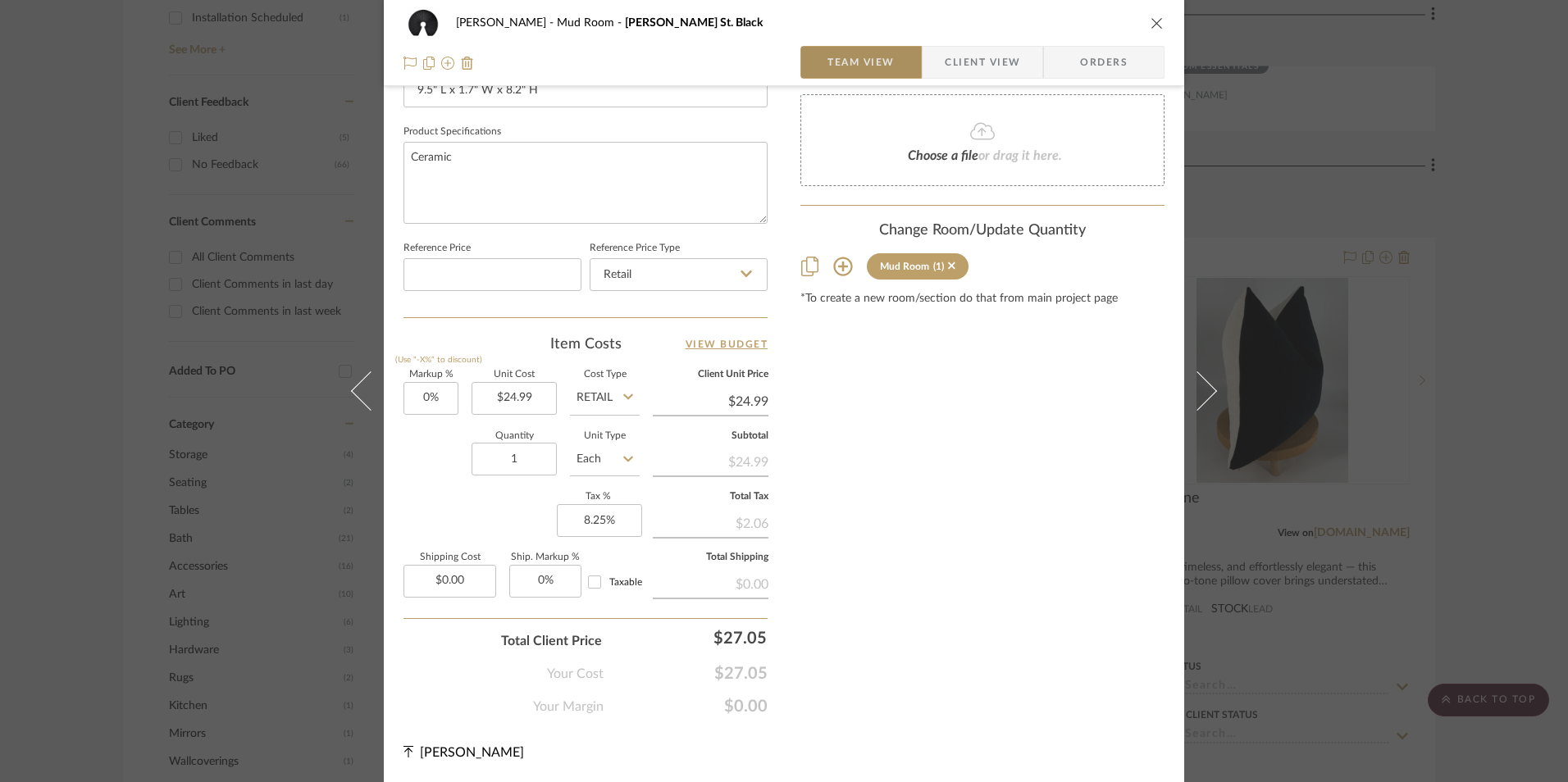
scroll to position [745, 0]
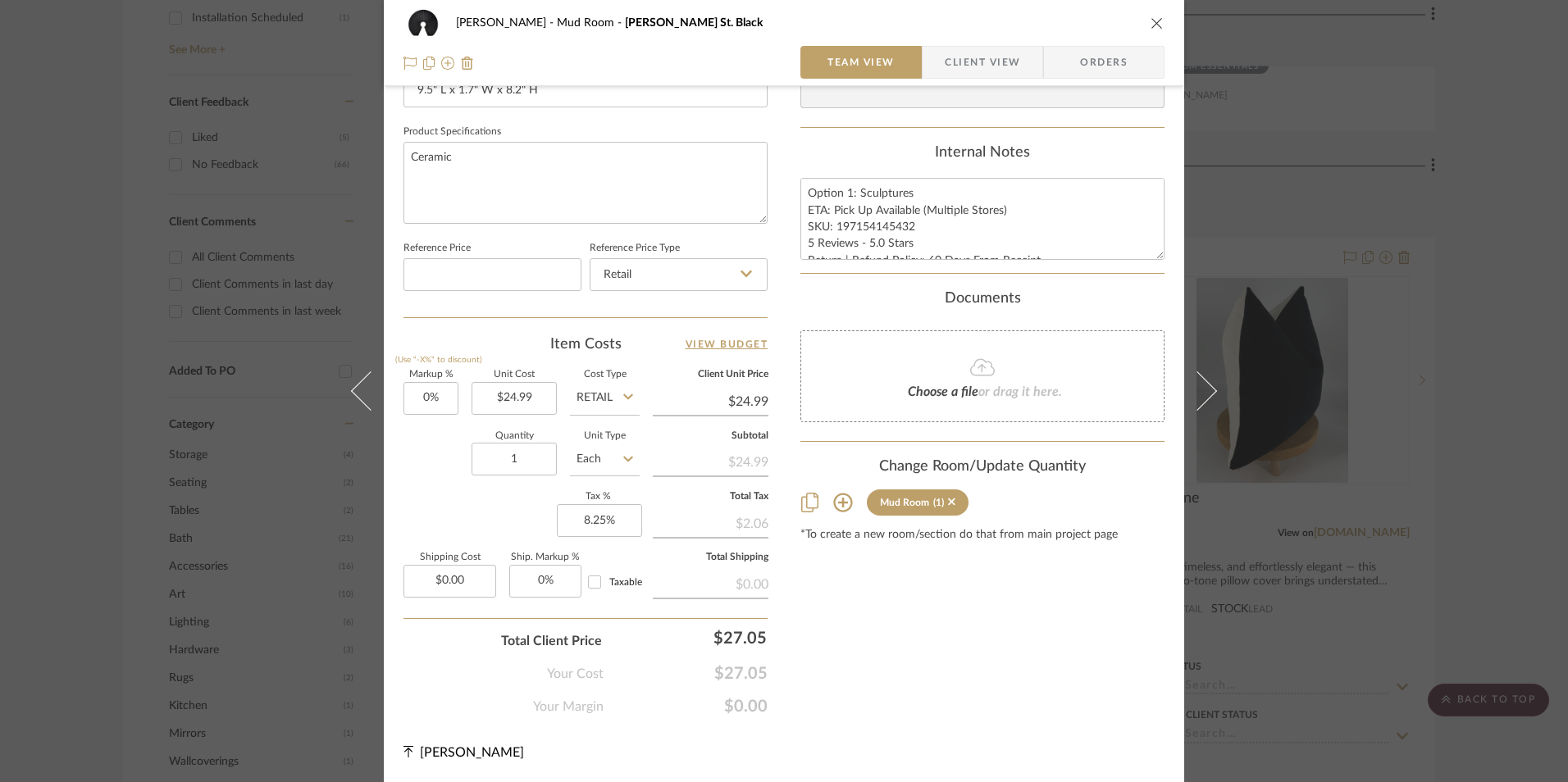
click at [1151, 28] on icon "close" at bounding box center [1156, 22] width 13 height 13
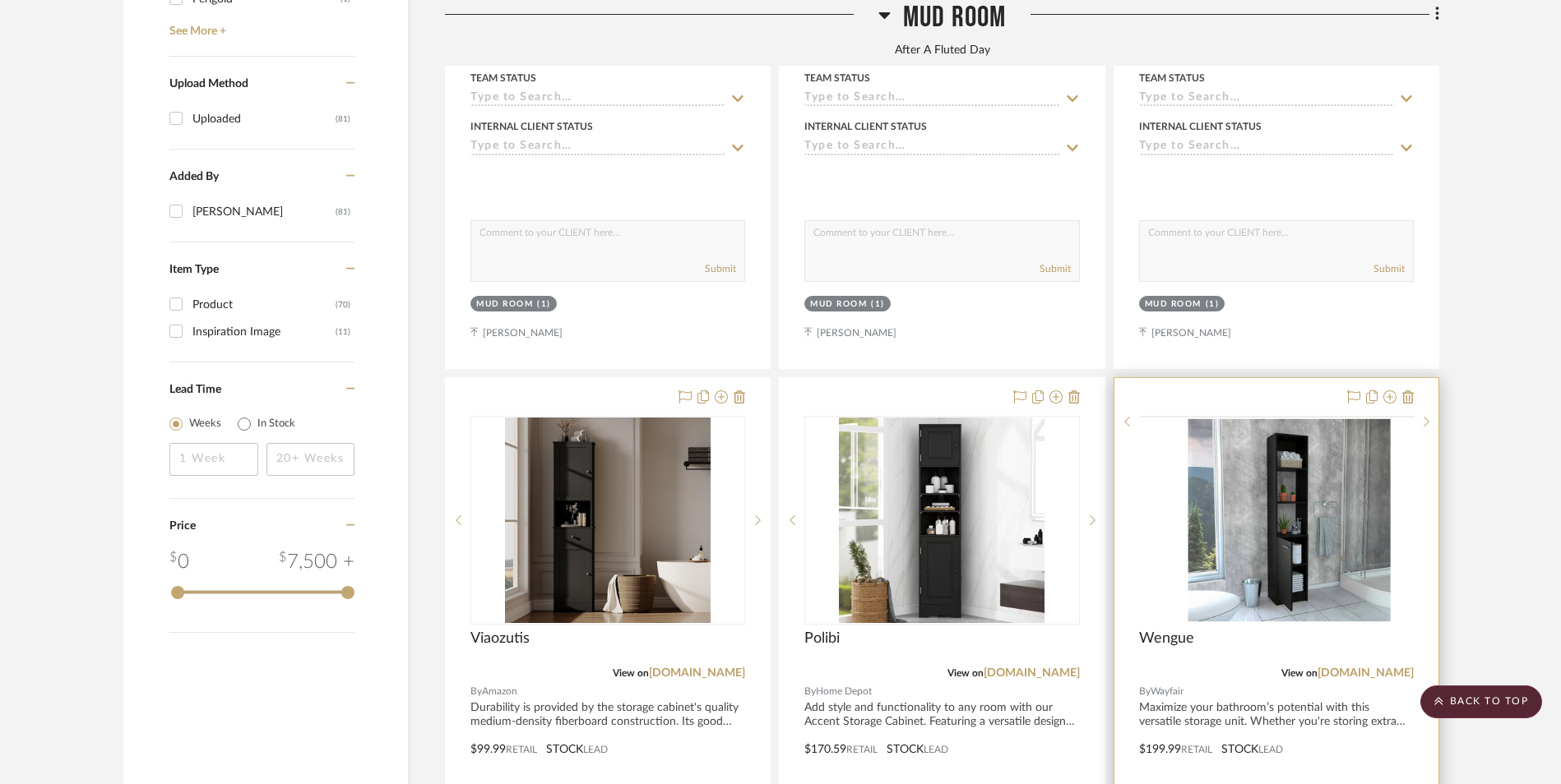
scroll to position [2556, 0]
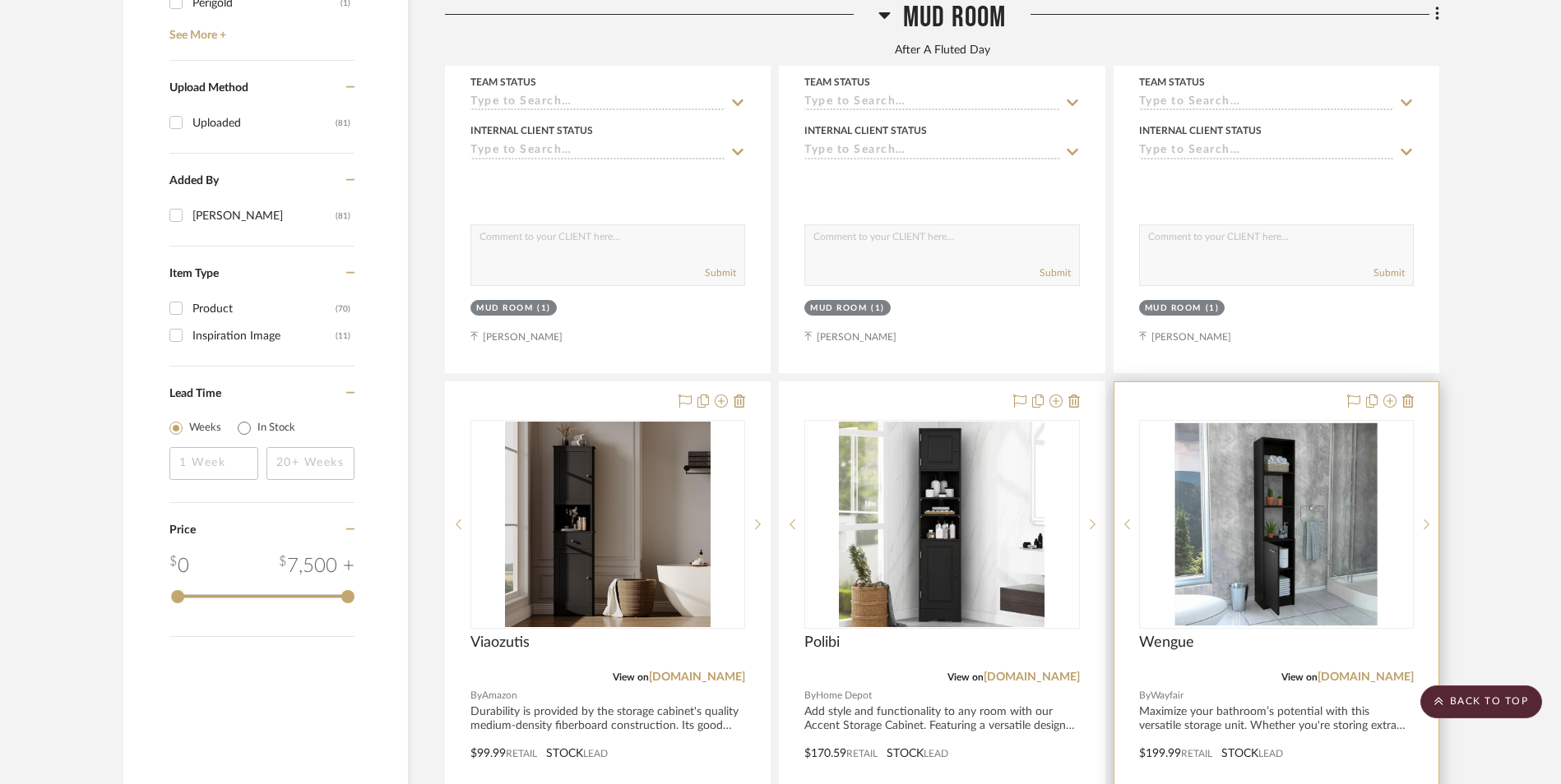
click at [0, 0] on img at bounding box center [0, 0] width 0 height 0
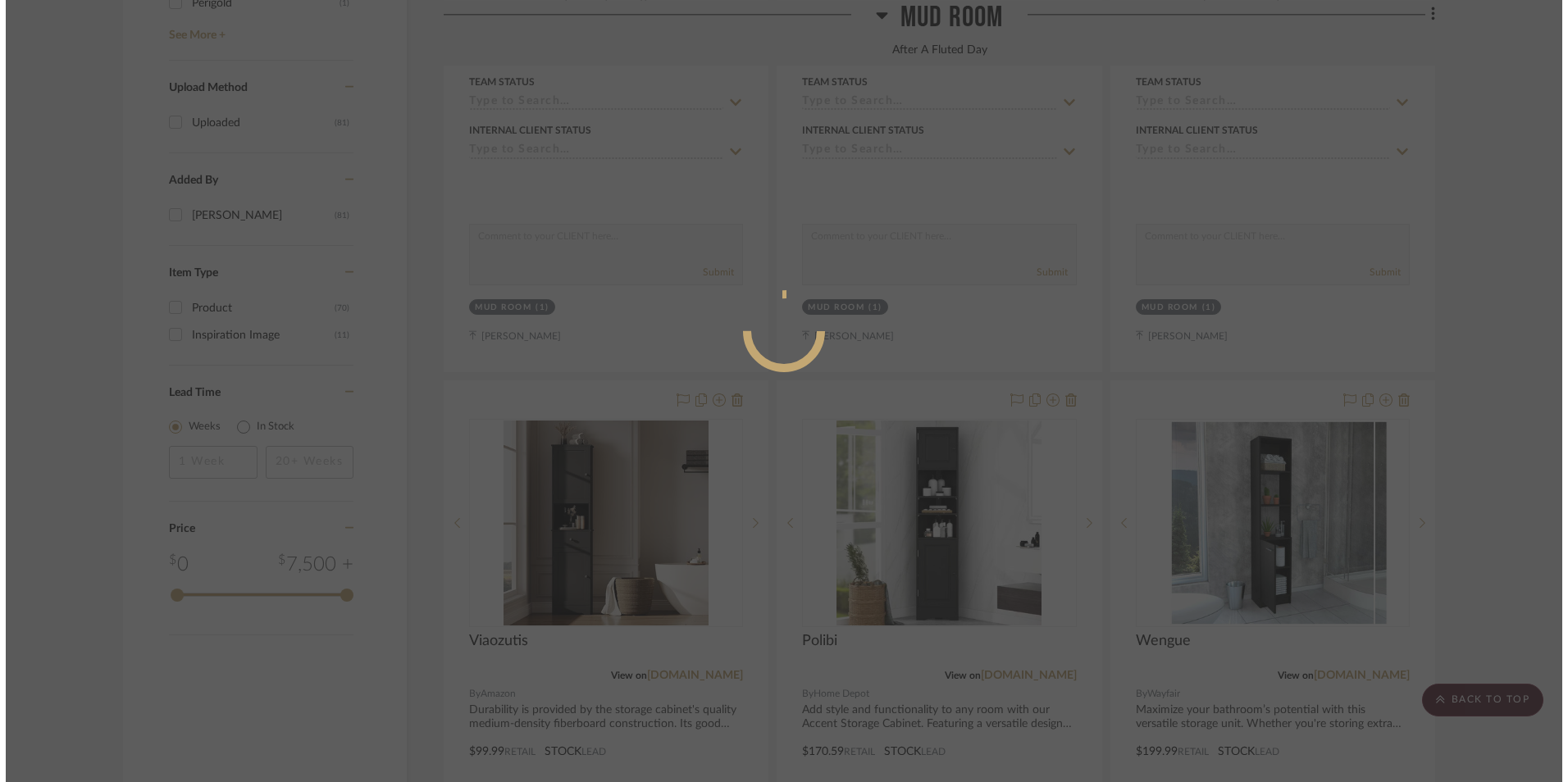
scroll to position [0, 0]
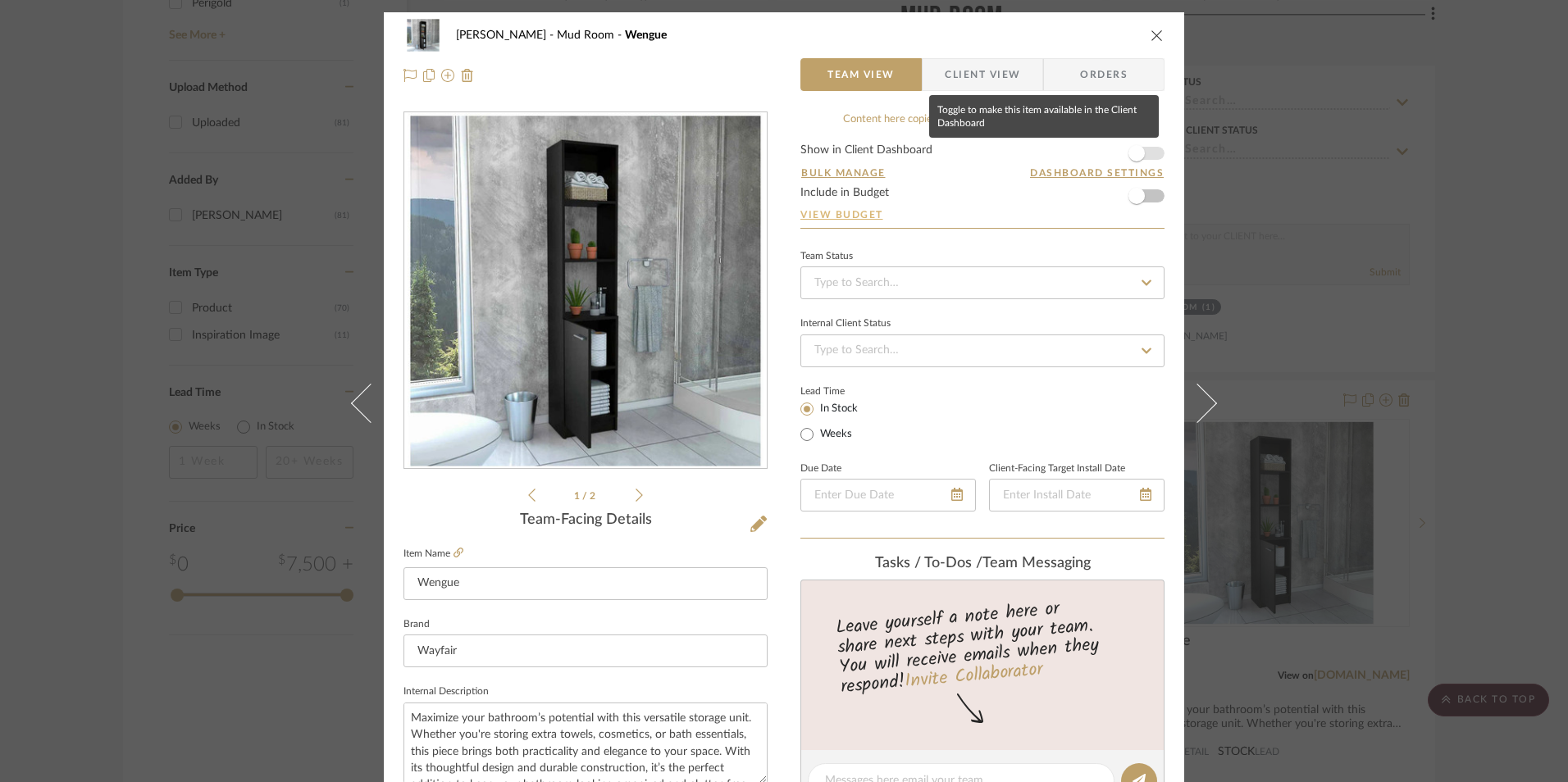
click at [1139, 155] on span "button" at bounding box center [1136, 153] width 16 height 16
click at [878, 281] on input at bounding box center [983, 283] width 364 height 33
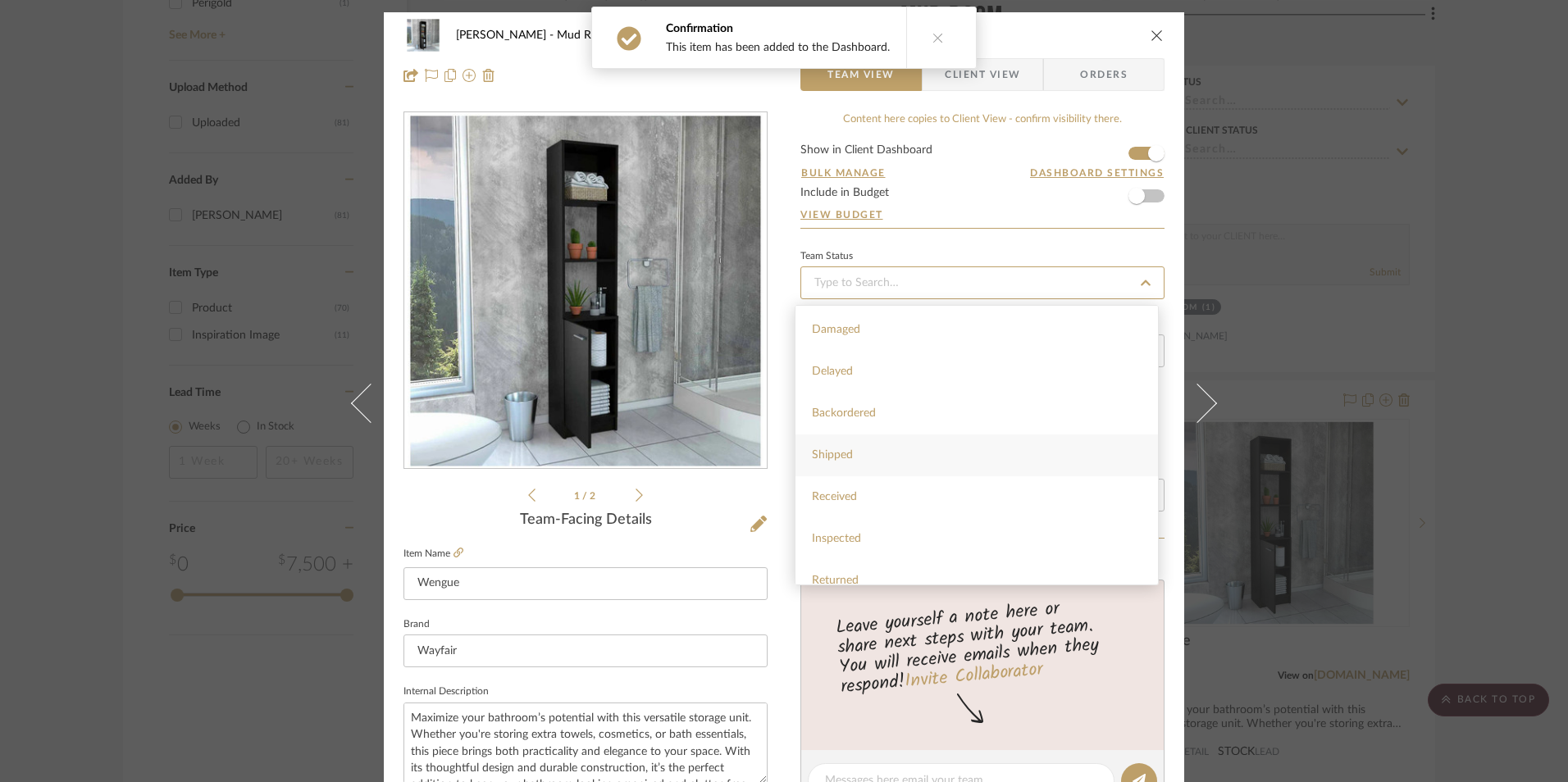
scroll to position [328, 0]
click at [857, 532] on div "Sourced" at bounding box center [977, 542] width 362 height 42
type input "[DATE]"
type input "Sourced"
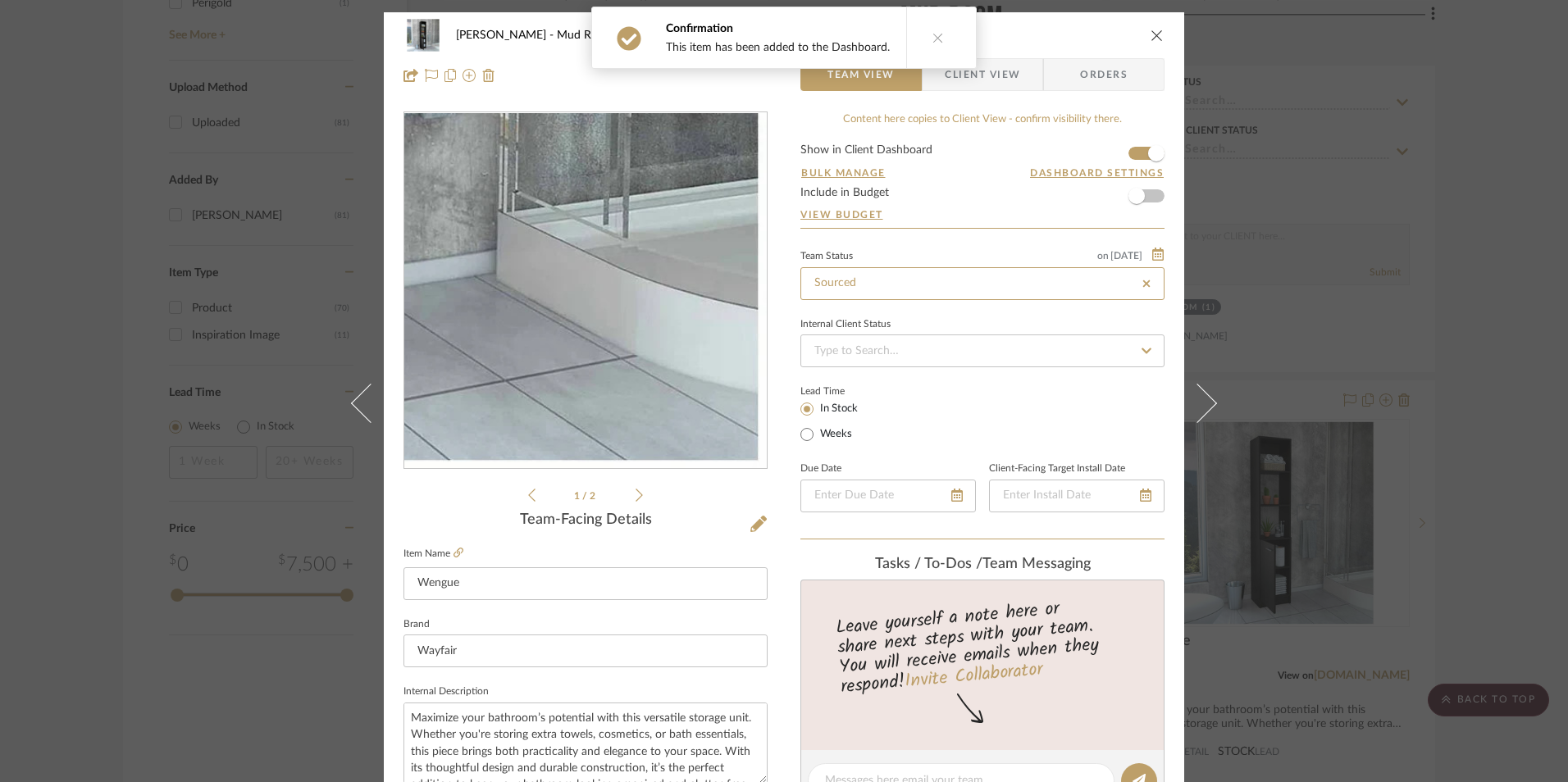
type input "[DATE]"
type input "Sourced"
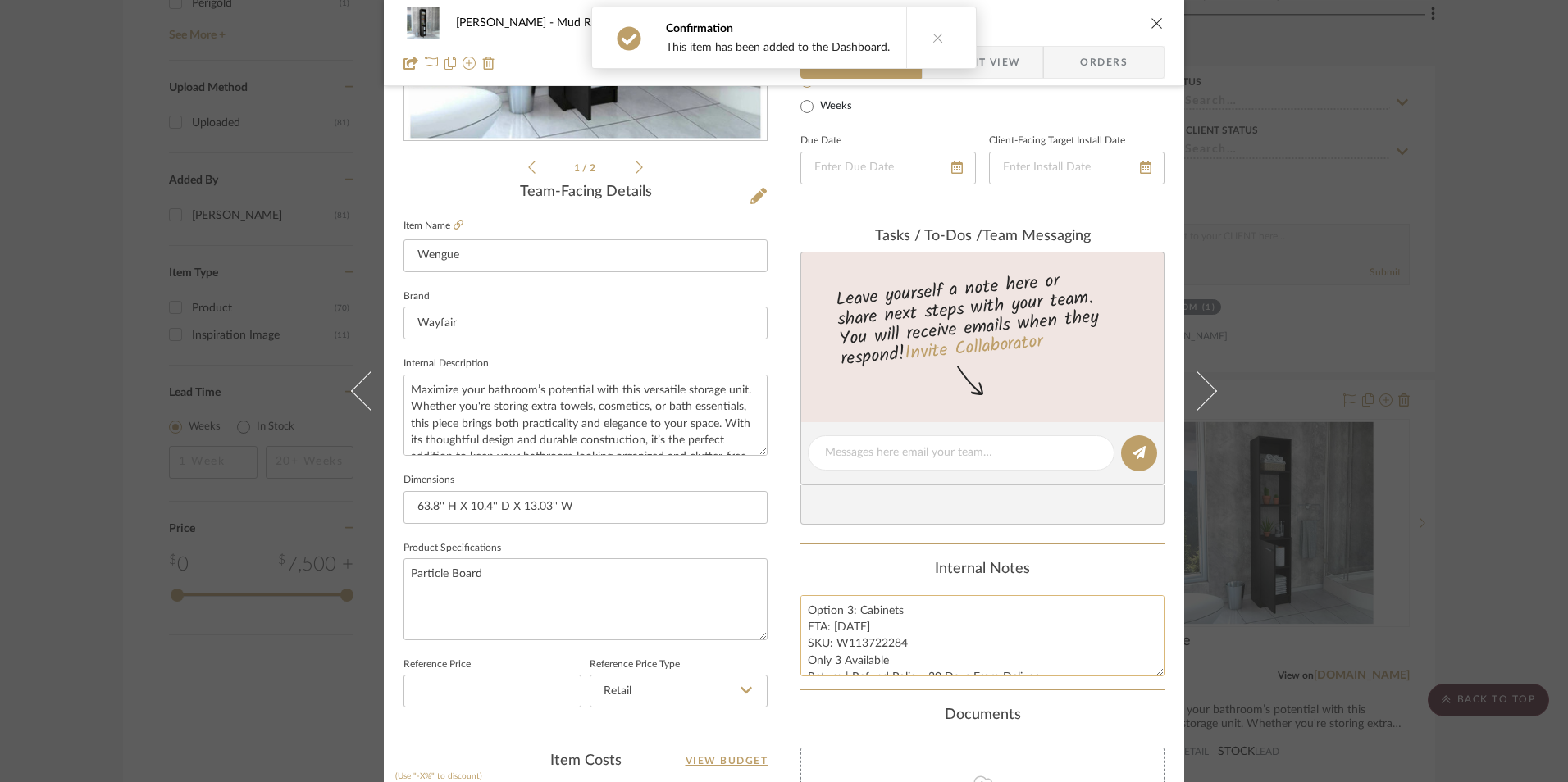
click at [817, 615] on textarea "Option 3: Cabinets ETA: [DATE] SKU: W113722284 Only 3 Available Return | Refund…" at bounding box center [983, 636] width 364 height 82
drag, startPoint x: 807, startPoint y: 609, endPoint x: 928, endPoint y: 662, distance: 132.1
click at [928, 662] on textarea "Option 3: Cabinets ETA: [DATE] SKU: W113722284 Only 3 Available Return | Refund…" at bounding box center [983, 636] width 364 height 82
click at [851, 539] on summary-project-messaging "Tasks / To-Dos / team Messaging Leave yourself a note here or share next steps …" at bounding box center [983, 386] width 364 height 317
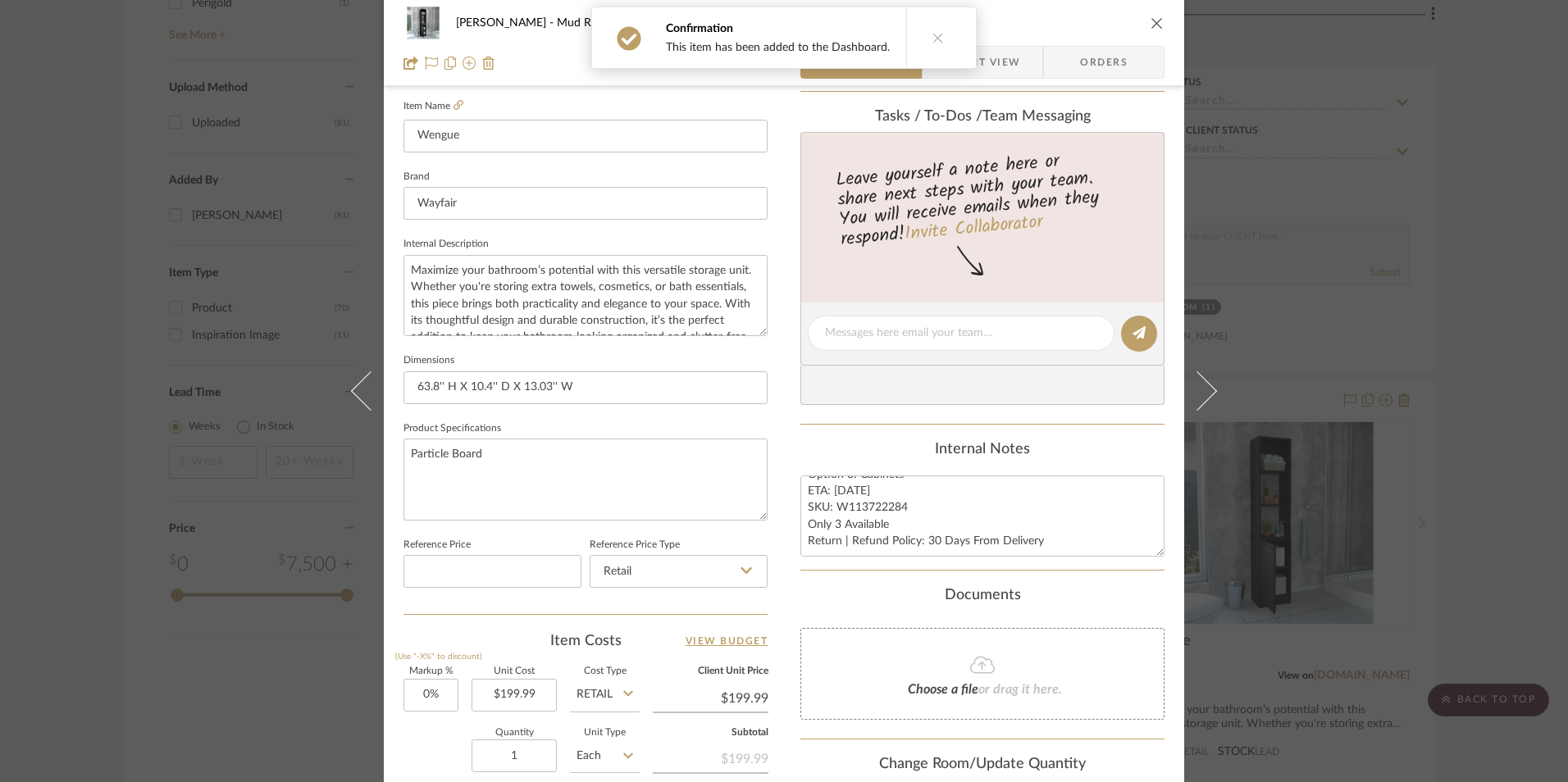
scroll to position [574, 0]
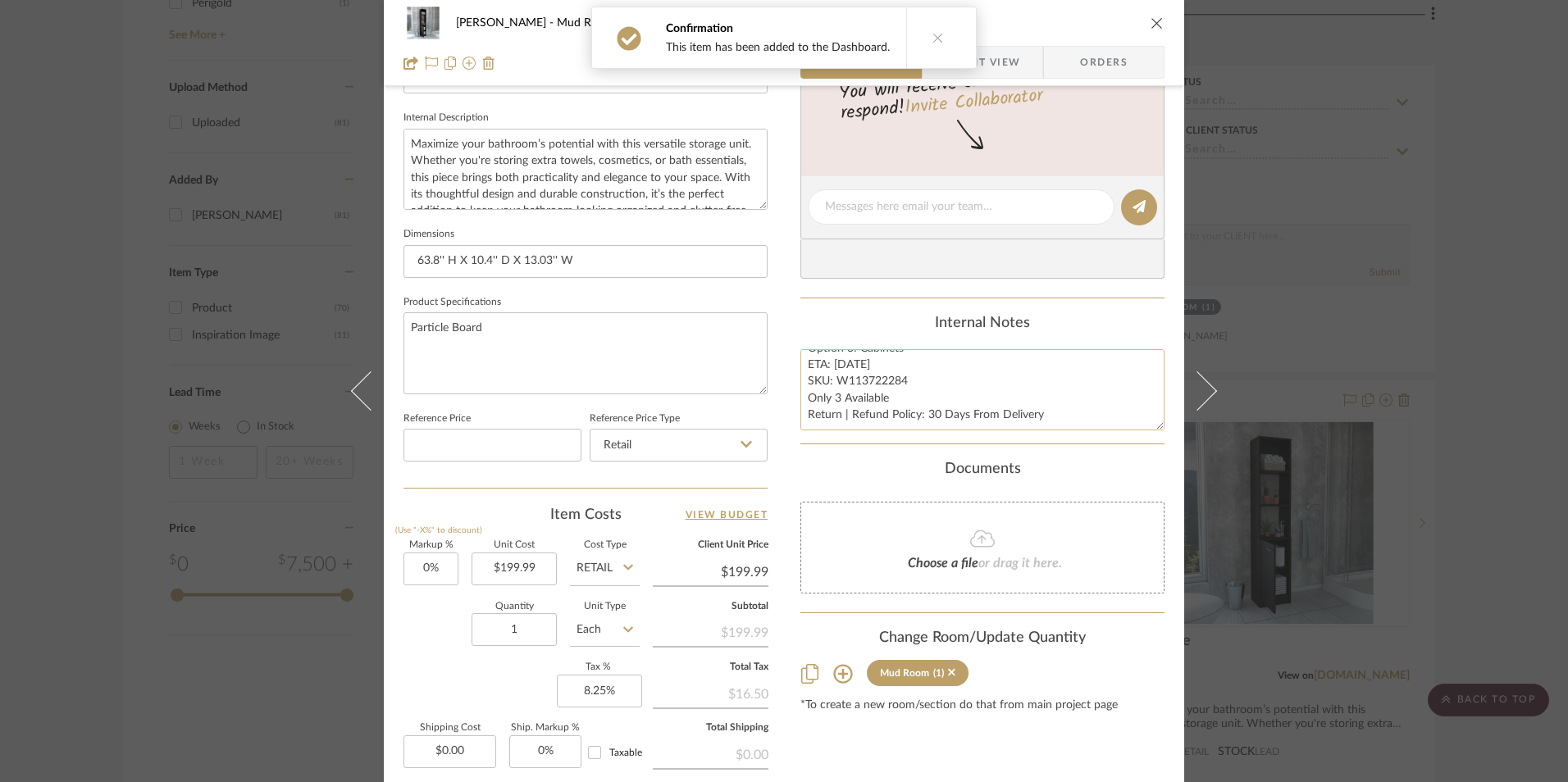
click at [852, 379] on textarea "Option 3: Cabinets ETA: [DATE] SKU: W113722284 Only 3 Available Return | Refund…" at bounding box center [983, 390] width 364 height 82
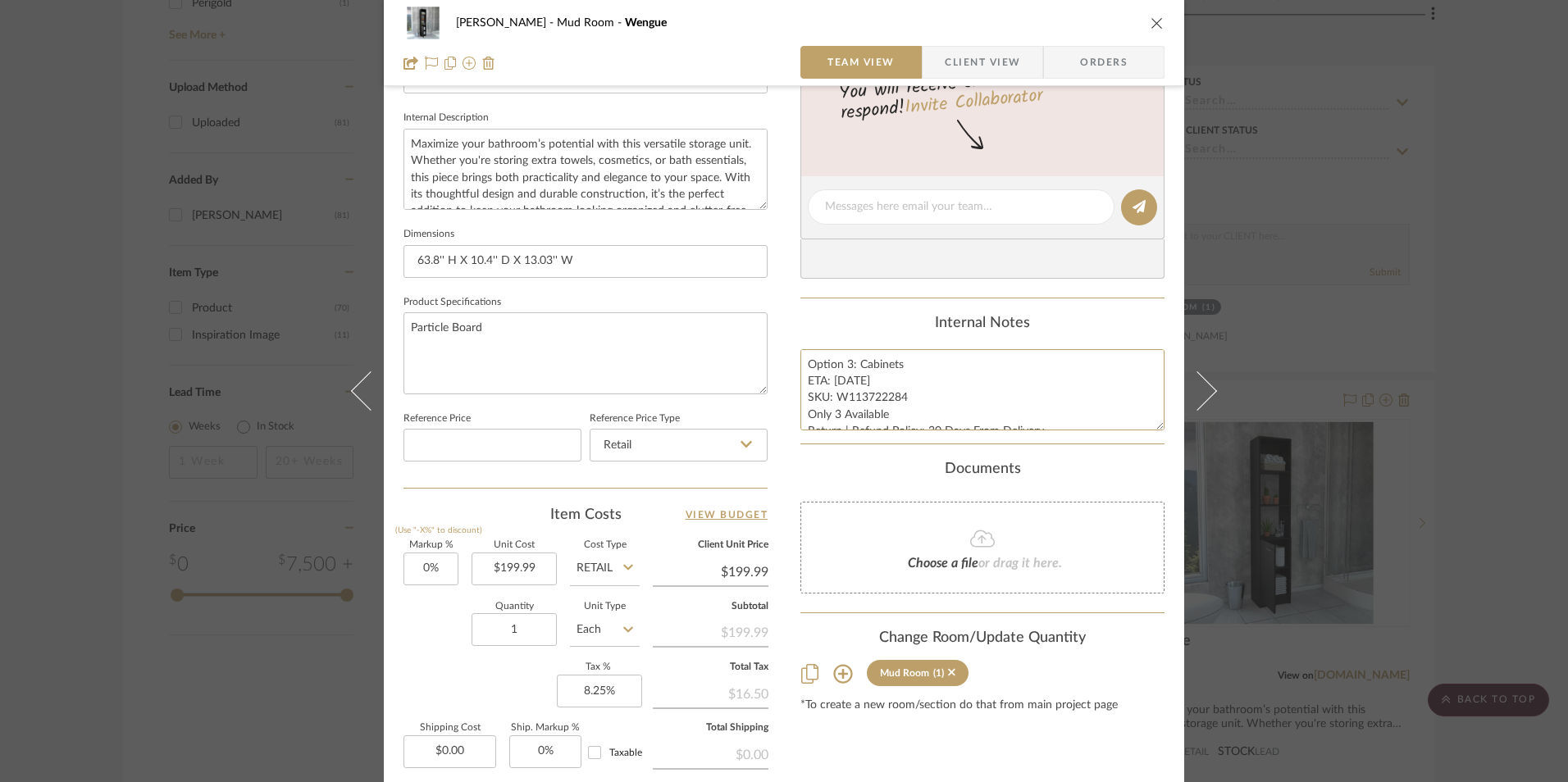
scroll to position [16, 0]
drag, startPoint x: 803, startPoint y: 367, endPoint x: 1063, endPoint y: 450, distance: 272.9
click at [1112, 473] on div "Content here copies to Client View - confirm visibility there. Show in Client D…" at bounding box center [983, 212] width 364 height 1350
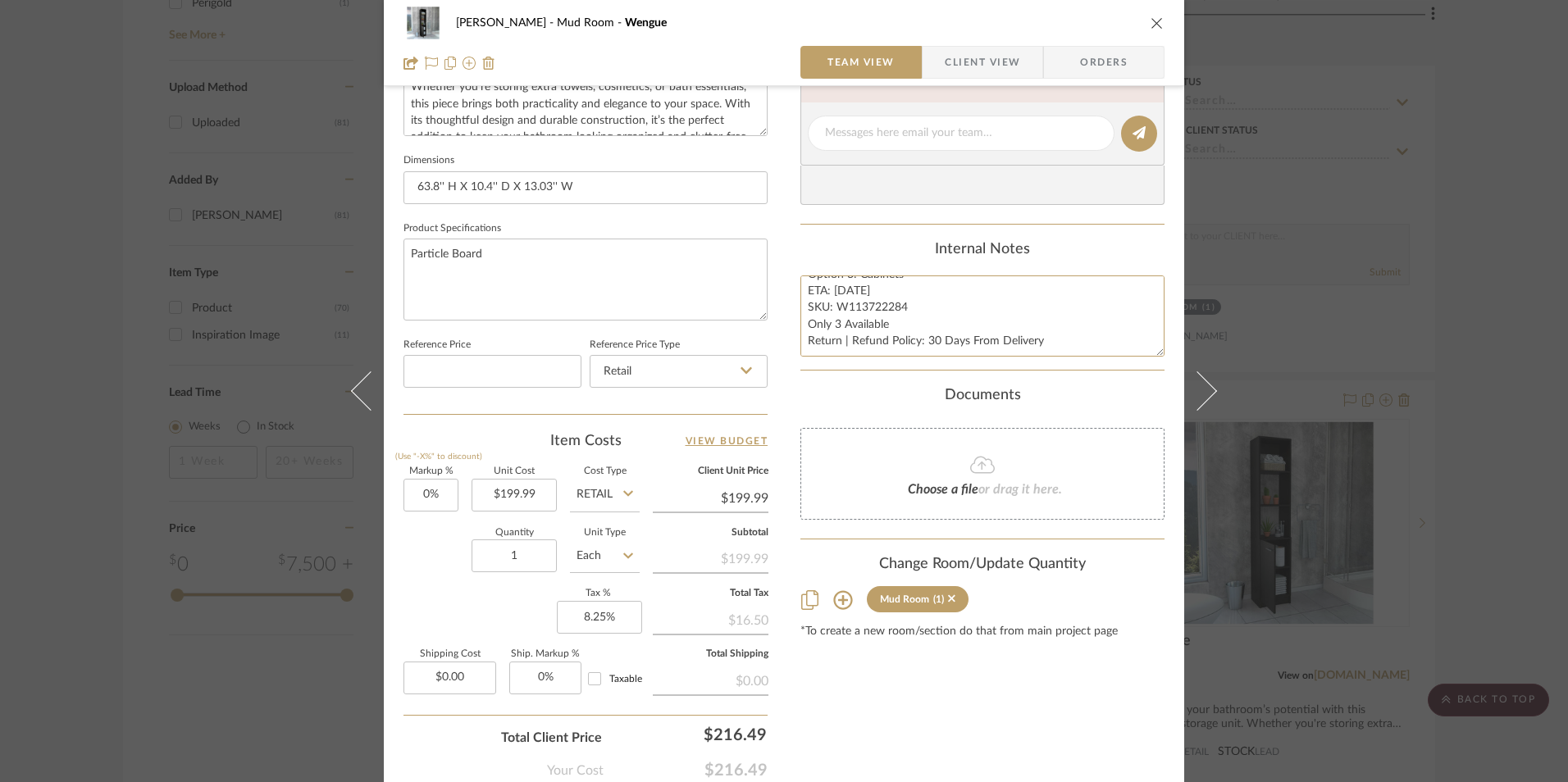
scroll to position [738, 0]
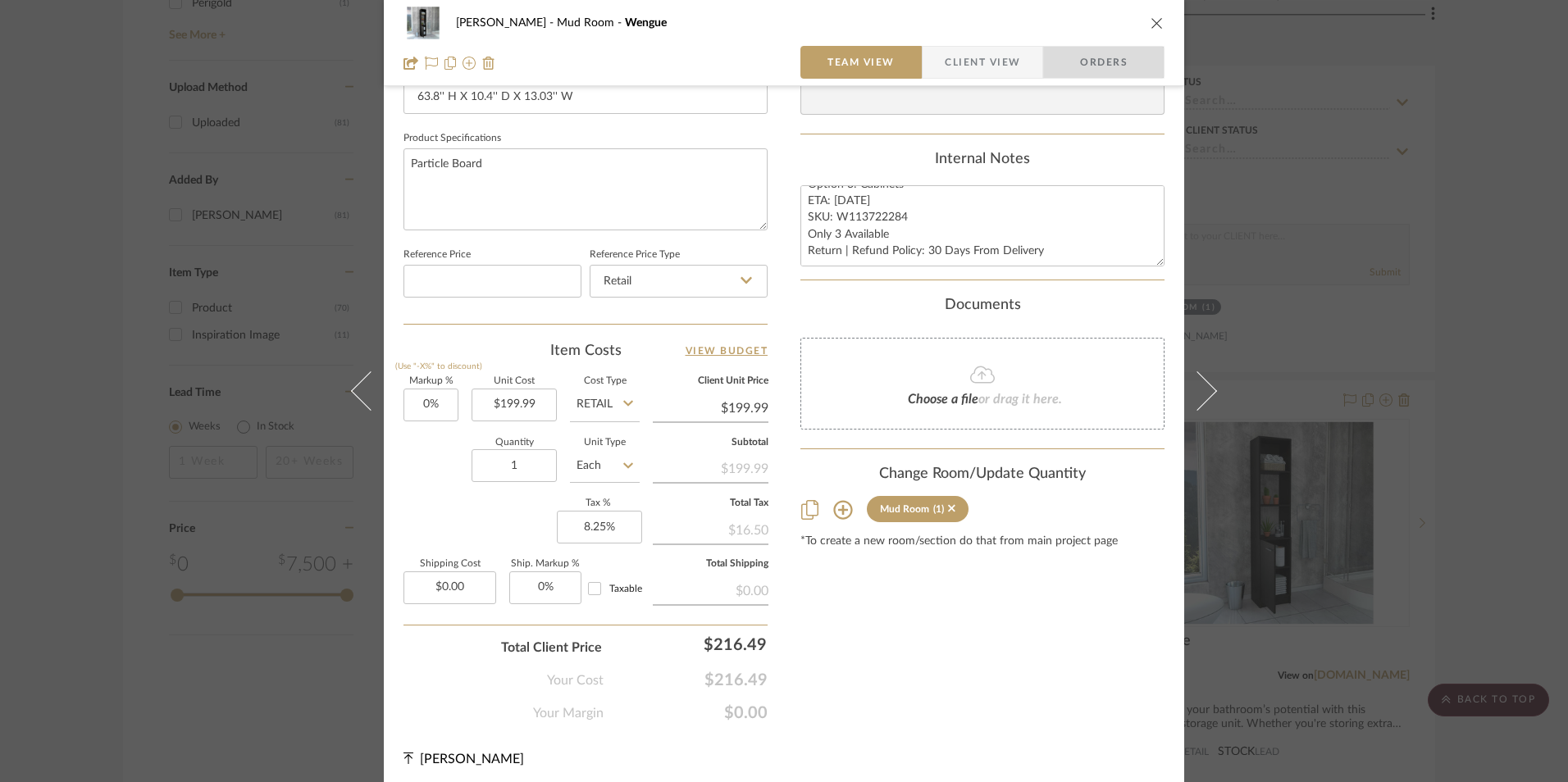
click at [1065, 61] on span "Orders" at bounding box center [1104, 62] width 83 height 33
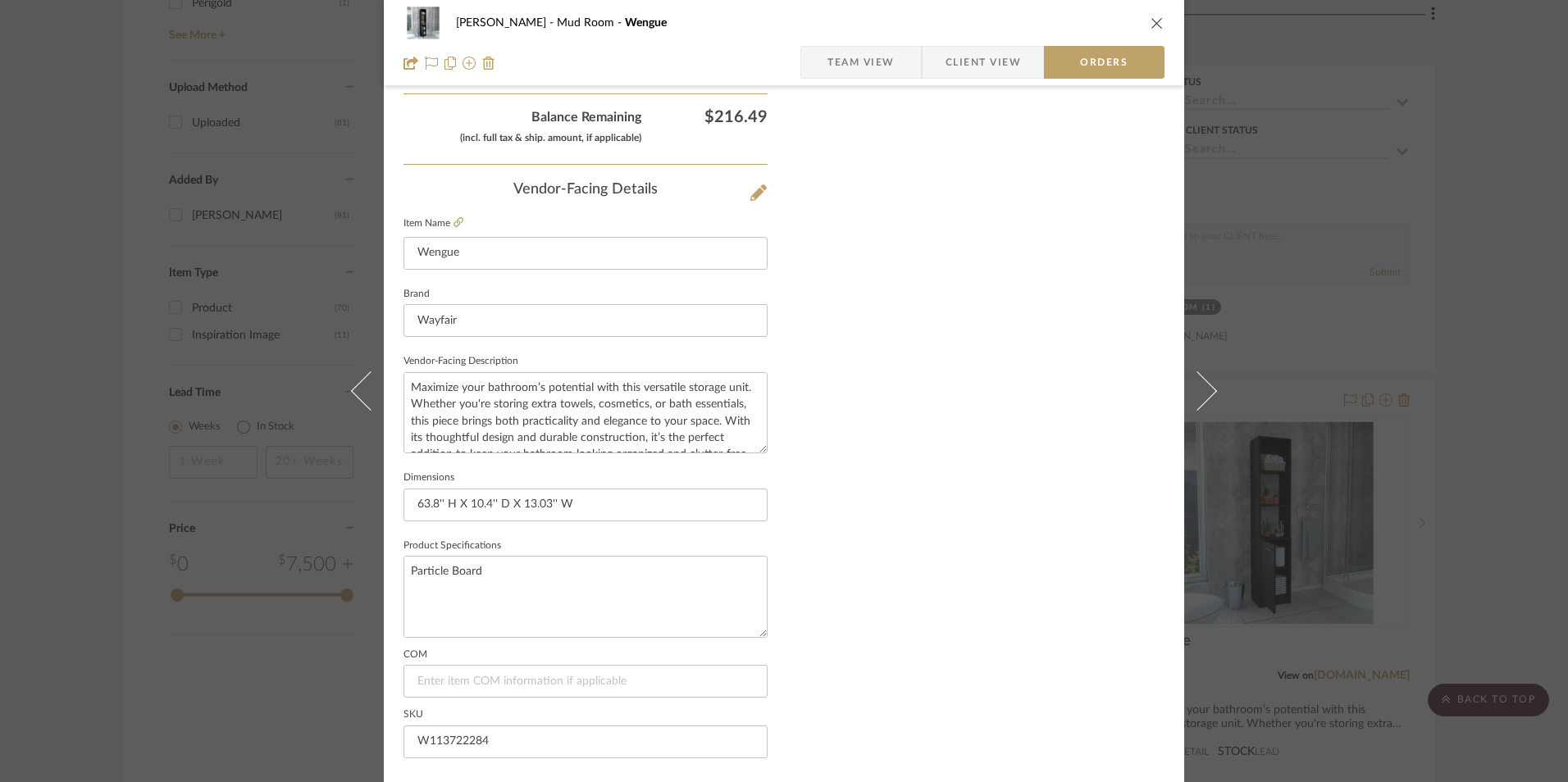
scroll to position [962, 0]
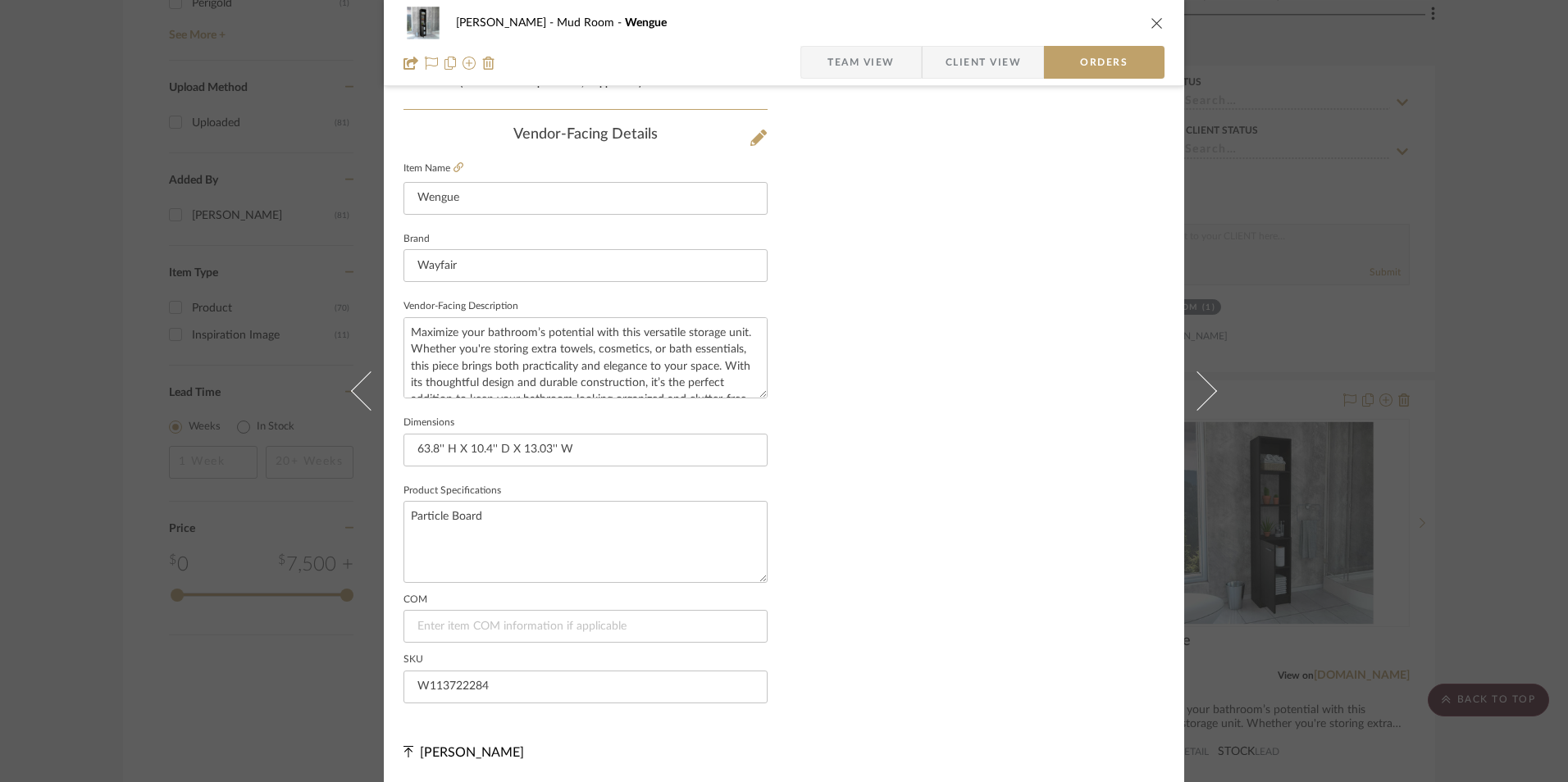
click at [946, 58] on span "Client View" at bounding box center [983, 62] width 76 height 33
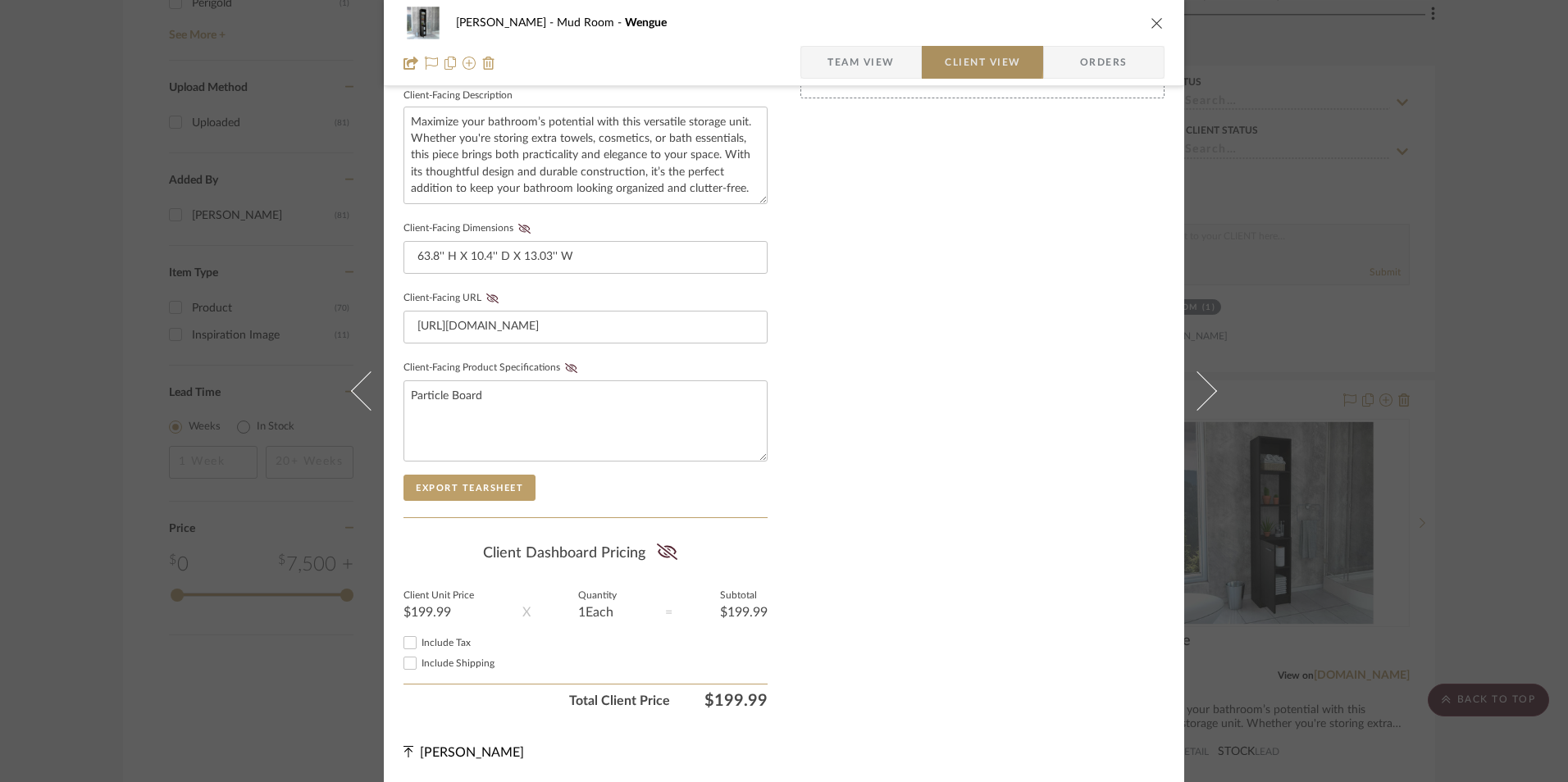
scroll to position [595, 0]
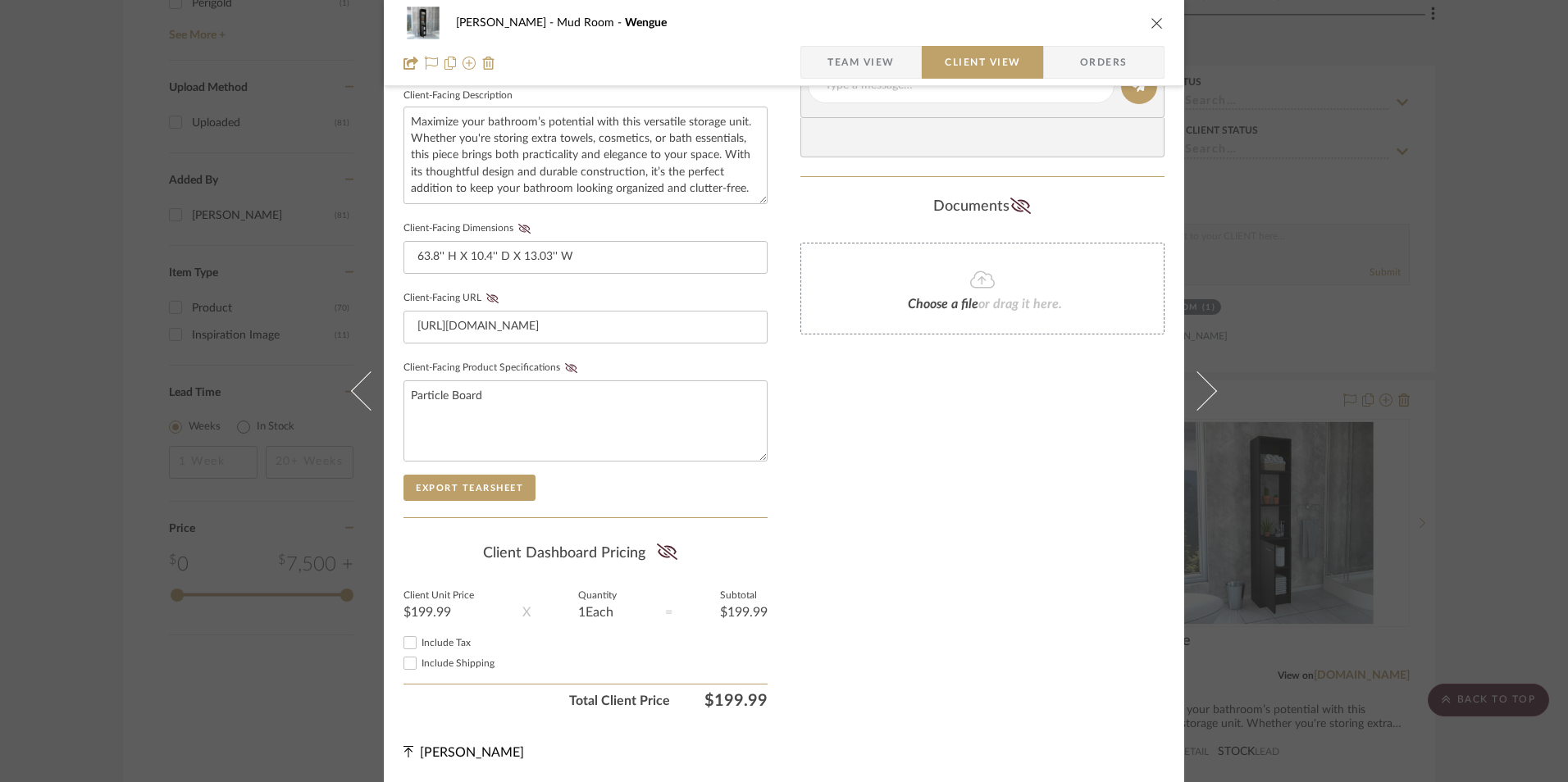
drag, startPoint x: 407, startPoint y: 644, endPoint x: 764, endPoint y: 547, distance: 369.9
click at [410, 643] on input "Include Tax" at bounding box center [410, 643] width 20 height 20
checkbox input "true"
click at [658, 550] on icon at bounding box center [668, 552] width 20 height 16
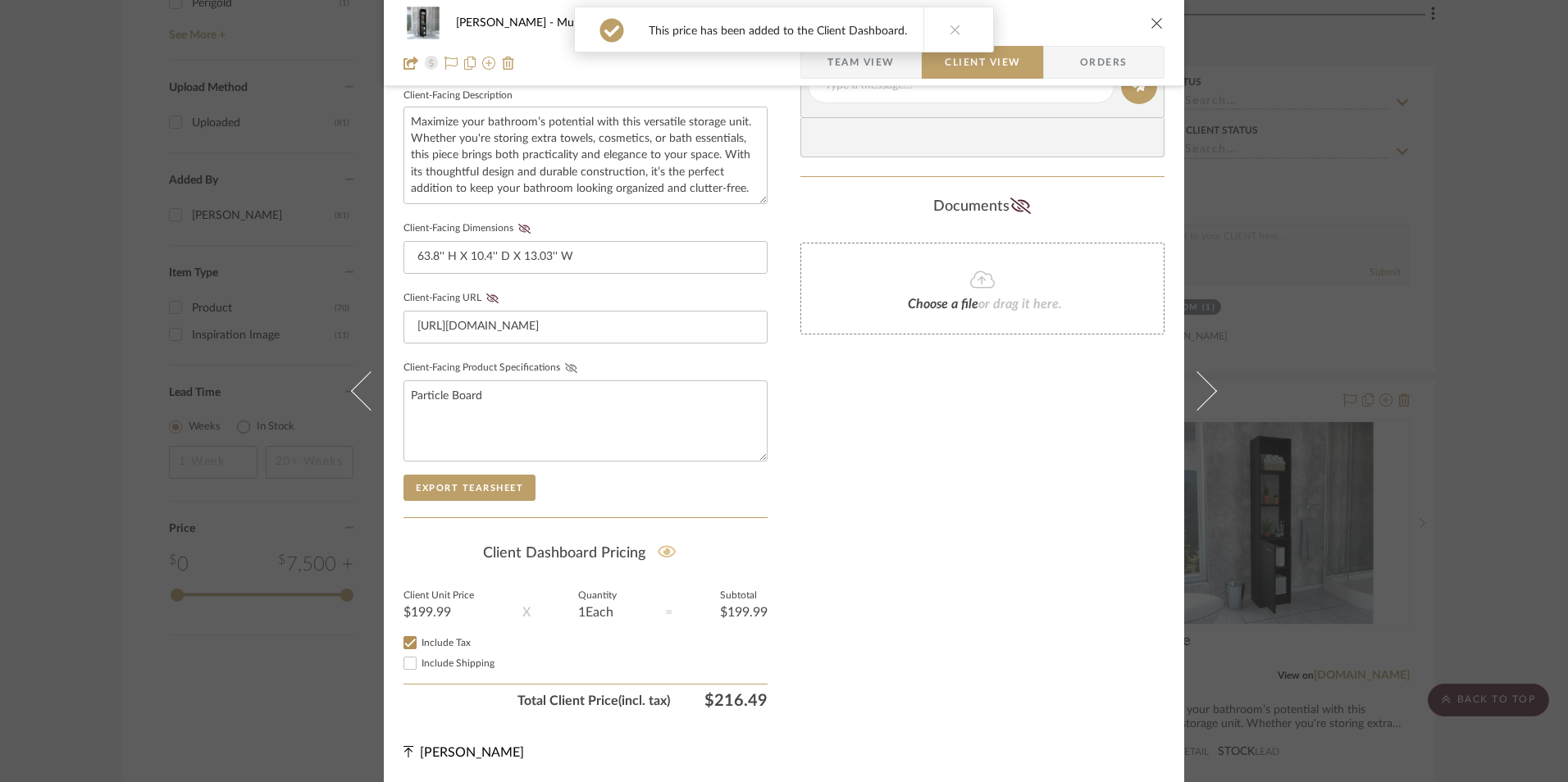
click at [565, 369] on icon at bounding box center [571, 368] width 12 height 10
click at [482, 299] on fa-icon at bounding box center [492, 298] width 20 height 10
click at [522, 233] on icon at bounding box center [525, 229] width 12 height 10
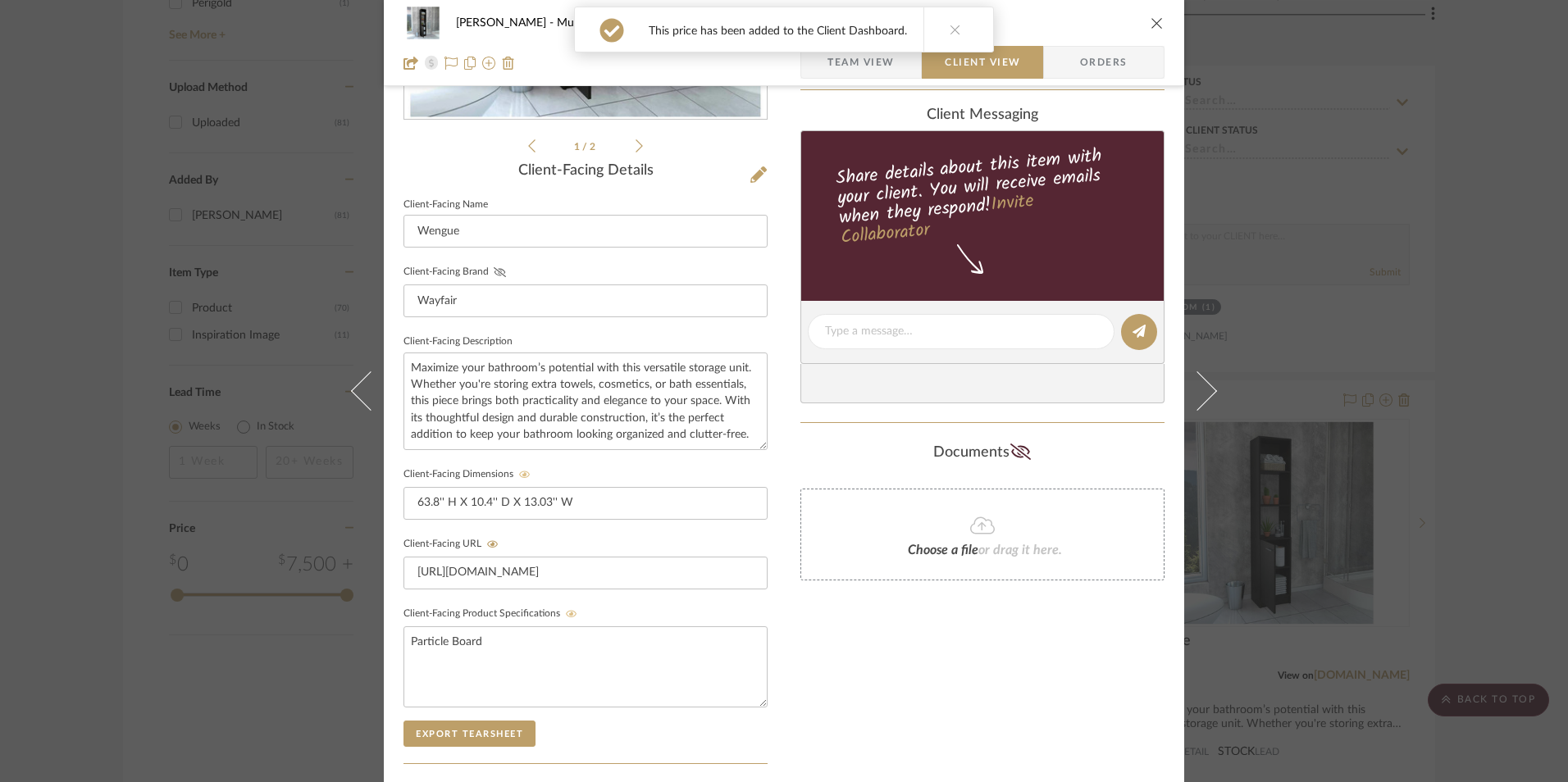
click at [494, 272] on icon at bounding box center [500, 272] width 12 height 10
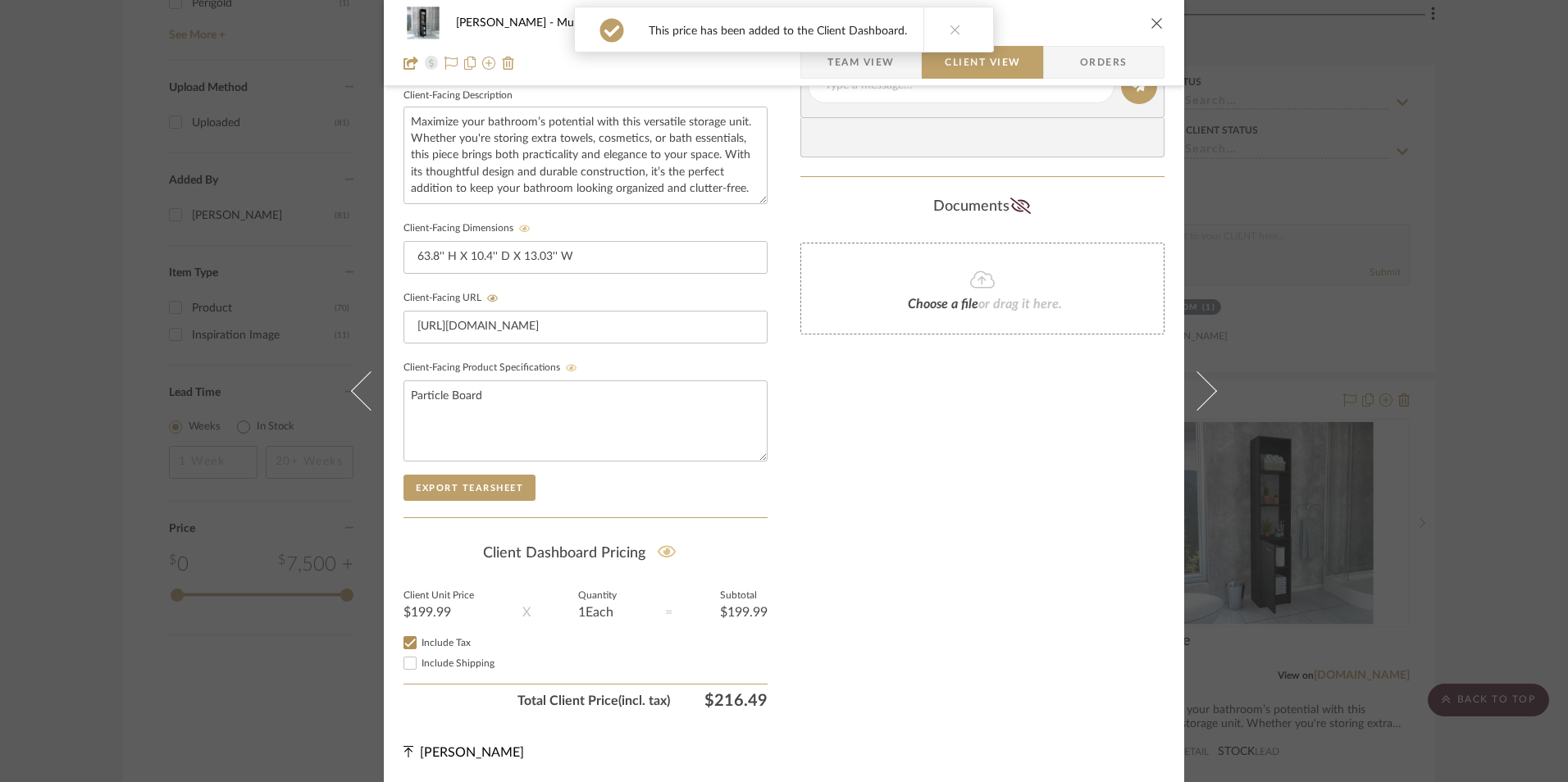
click at [408, 671] on input "Include Shipping" at bounding box center [410, 663] width 20 height 20
checkbox input "false"
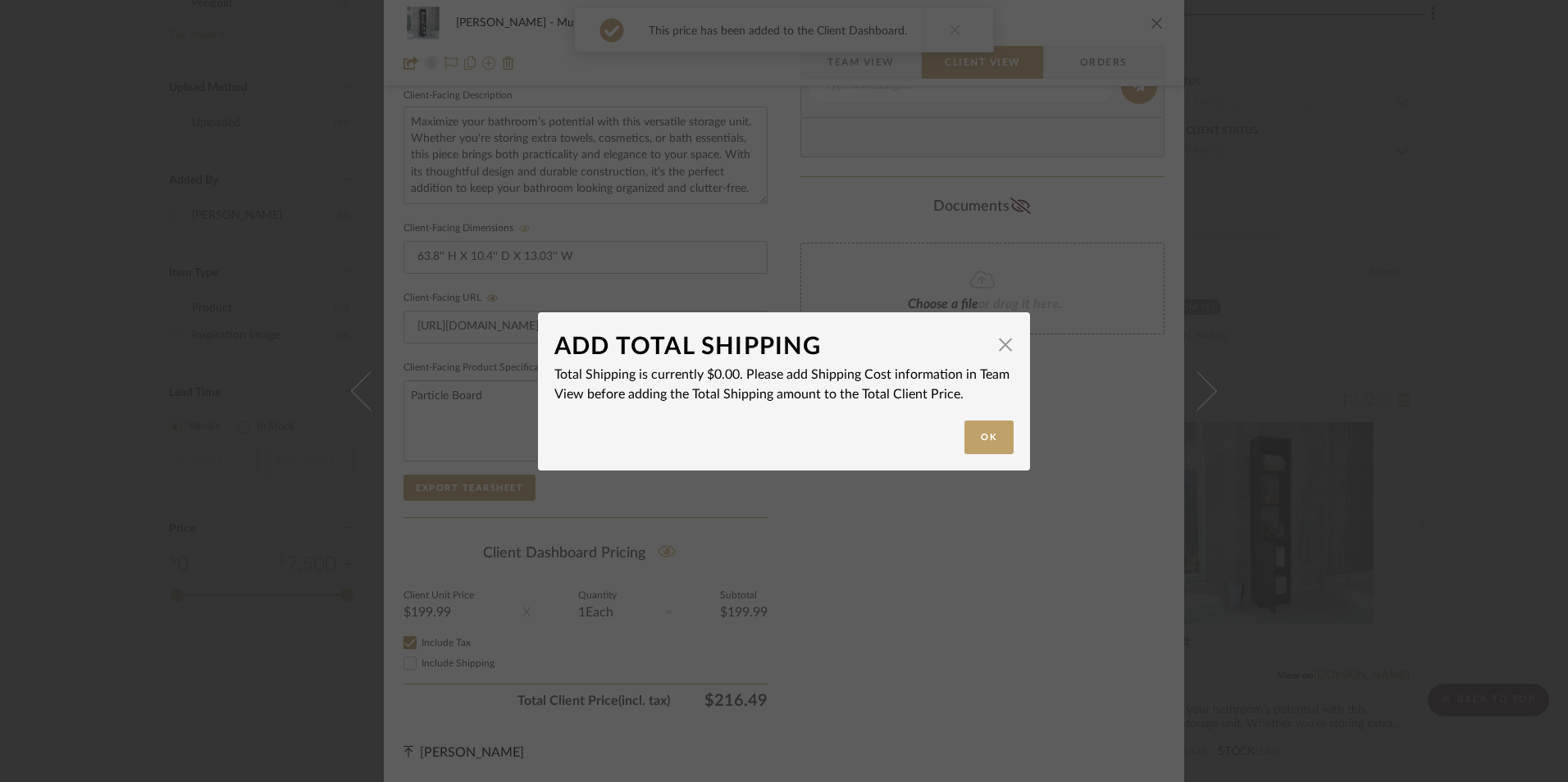
click at [977, 428] on button "Ok" at bounding box center [989, 438] width 49 height 34
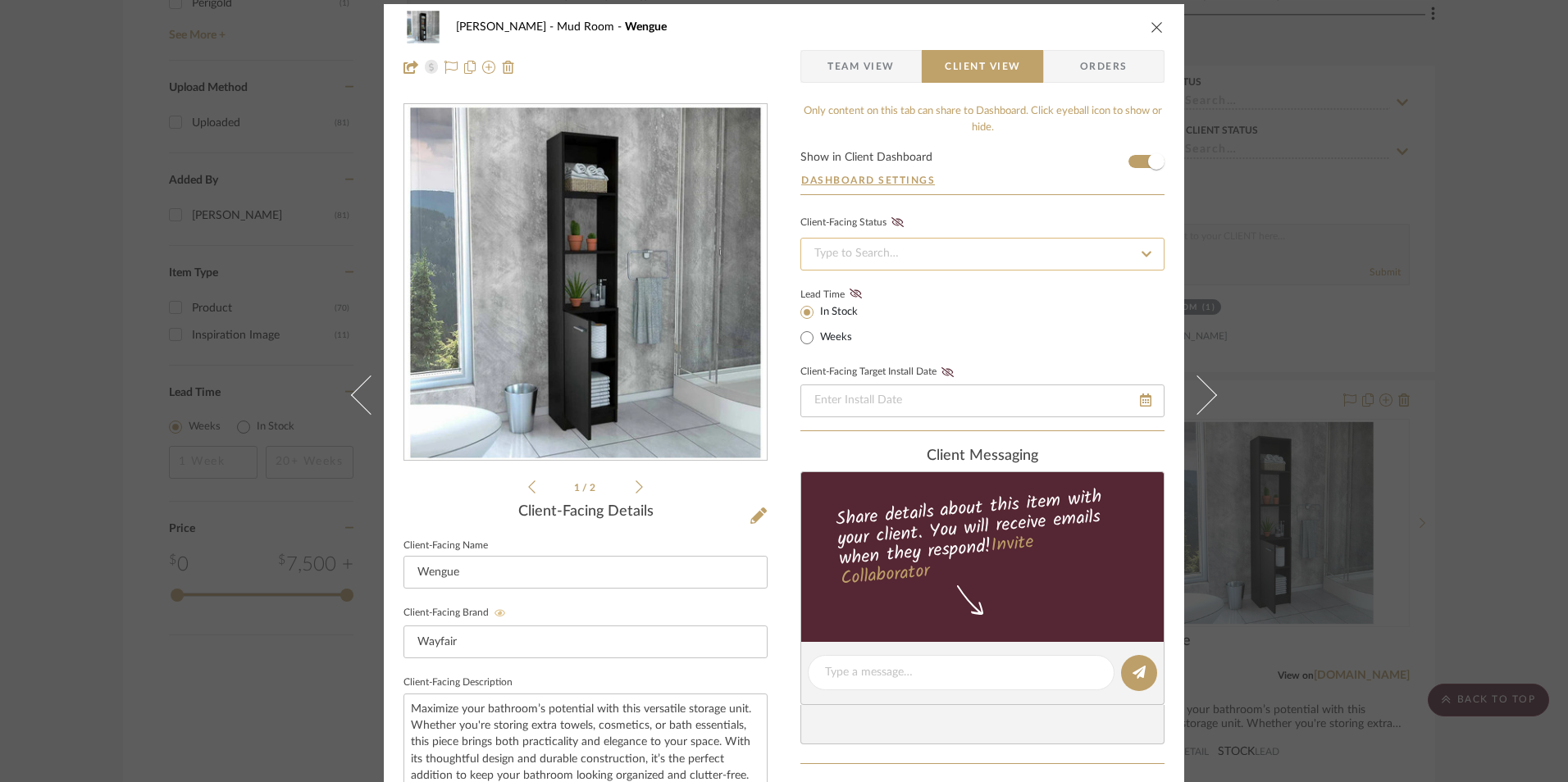
scroll to position [0, 0]
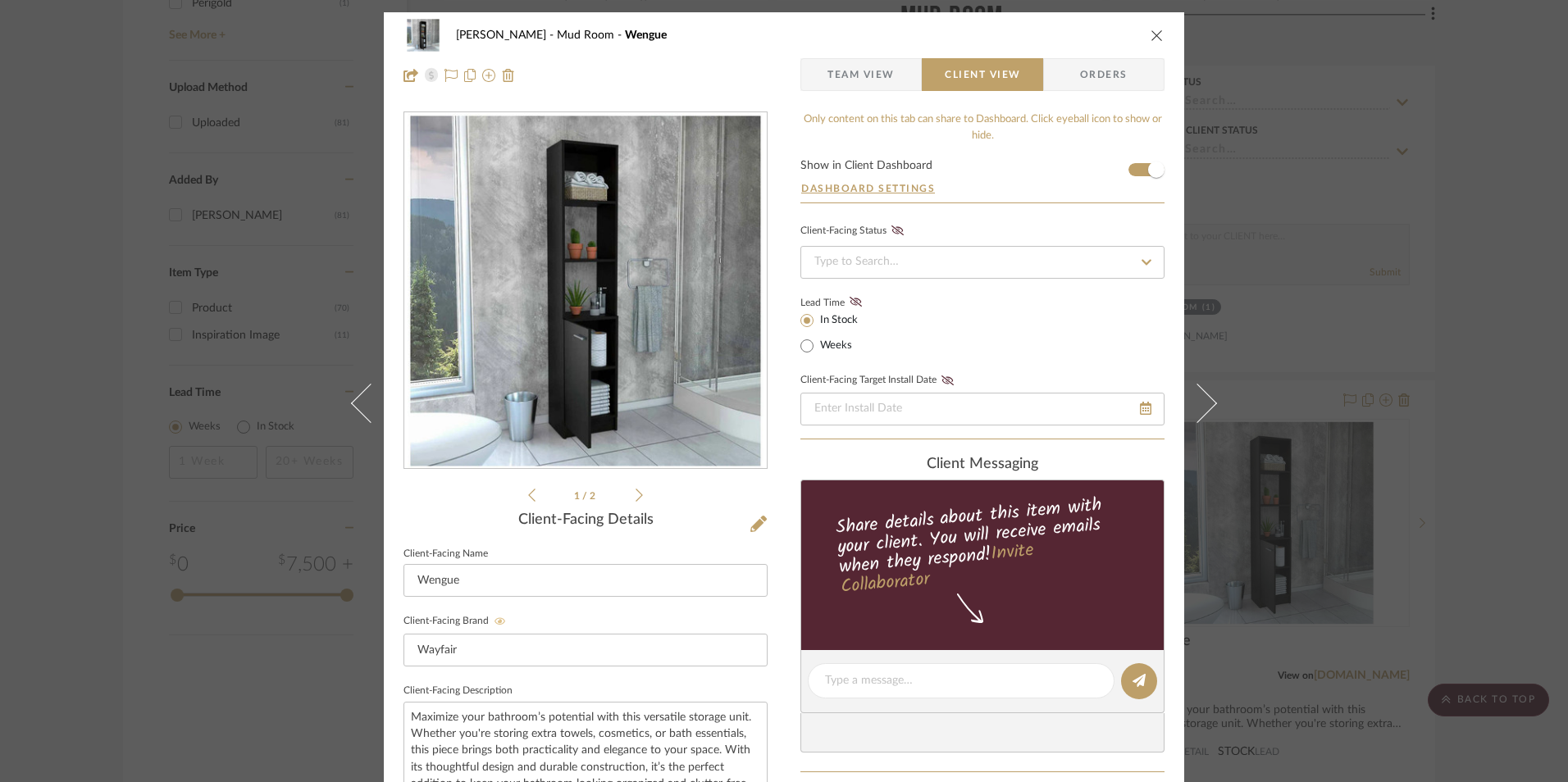
click at [853, 298] on icon at bounding box center [855, 302] width 12 height 10
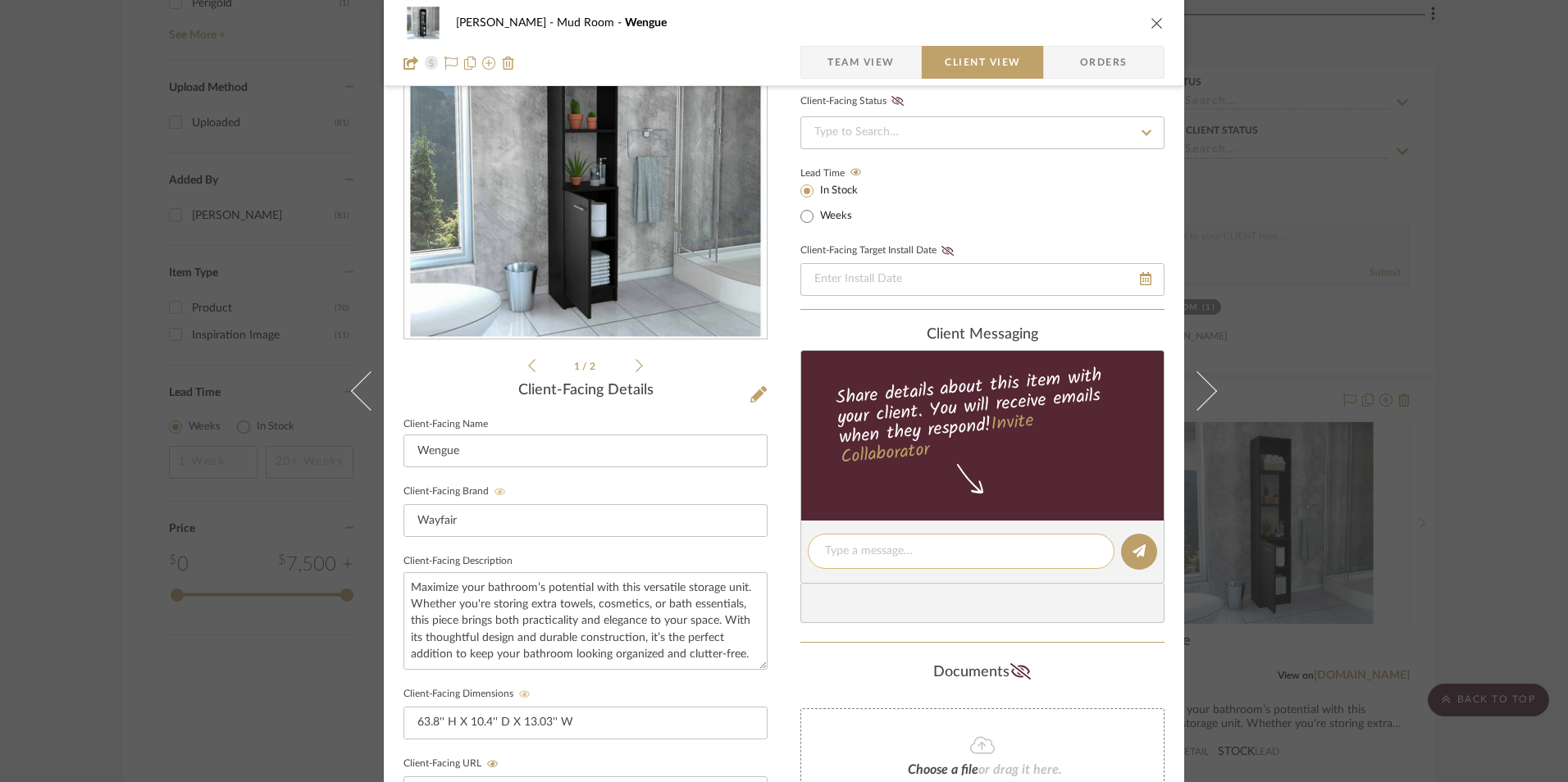
scroll to position [246, 0]
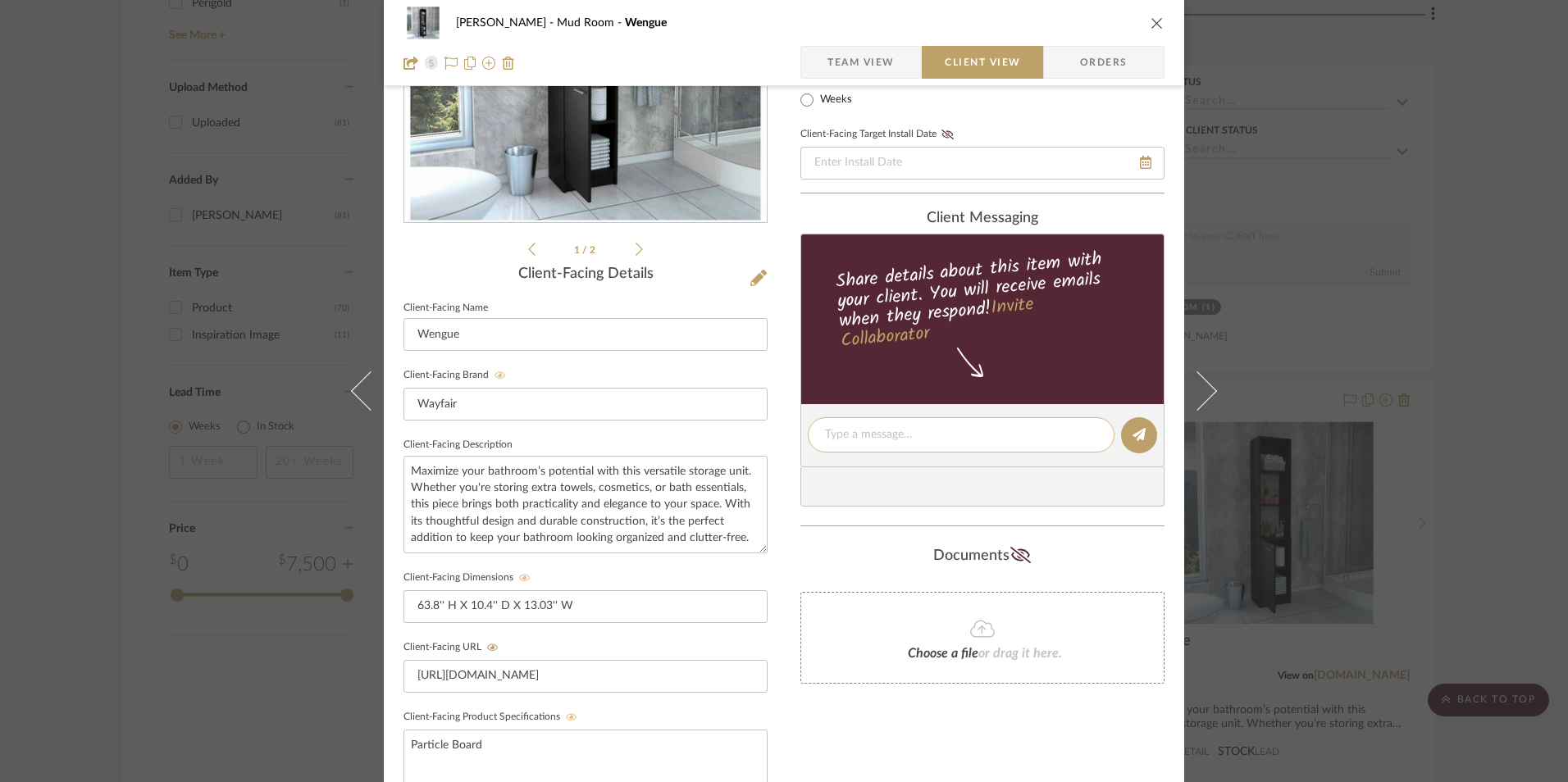
click at [901, 430] on textarea at bounding box center [961, 435] width 272 height 17
paste textarea "Option 3: Cabinets ETA: [DATE] SKU: W113722284 Only 3 Available Return | Refund…"
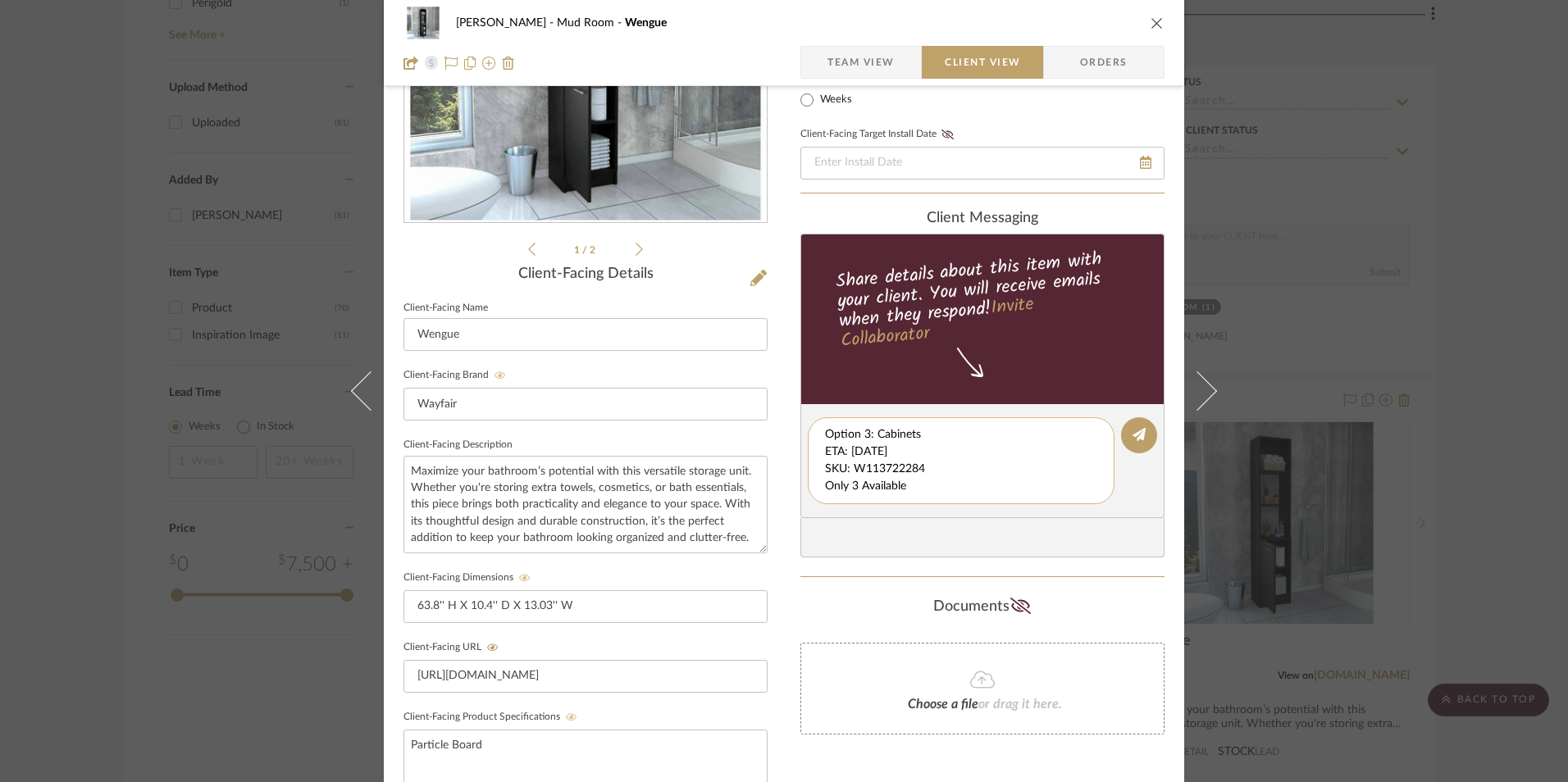
scroll to position [17, 0]
drag, startPoint x: 820, startPoint y: 434, endPoint x: 869, endPoint y: 450, distance: 51.5
drag, startPoint x: 869, startPoint y: 450, endPoint x: 871, endPoint y: 473, distance: 23.1
click at [913, 468] on textarea "Option 3: Cabinets ETA: [DATE] SKU: W113722284 Only 3 Available Return | Refund…" at bounding box center [967, 461] width 285 height 69
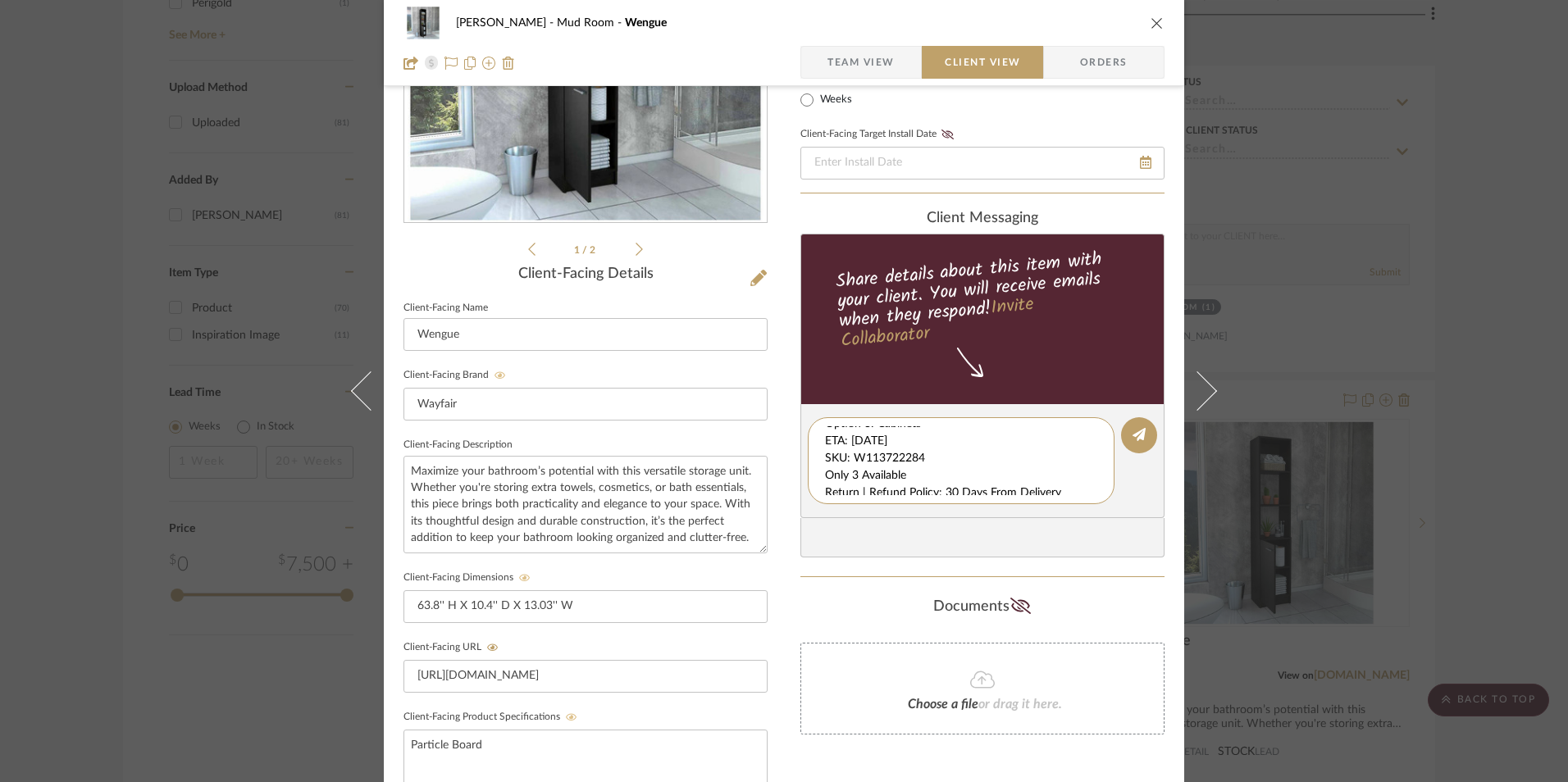
scroll to position [17, 0]
drag, startPoint x: 1012, startPoint y: 491, endPoint x: 906, endPoint y: 493, distance: 106.0
click at [1113, 518] on div "client Messaging Share details about this item with your client. You will recei…" at bounding box center [983, 384] width 364 height 348
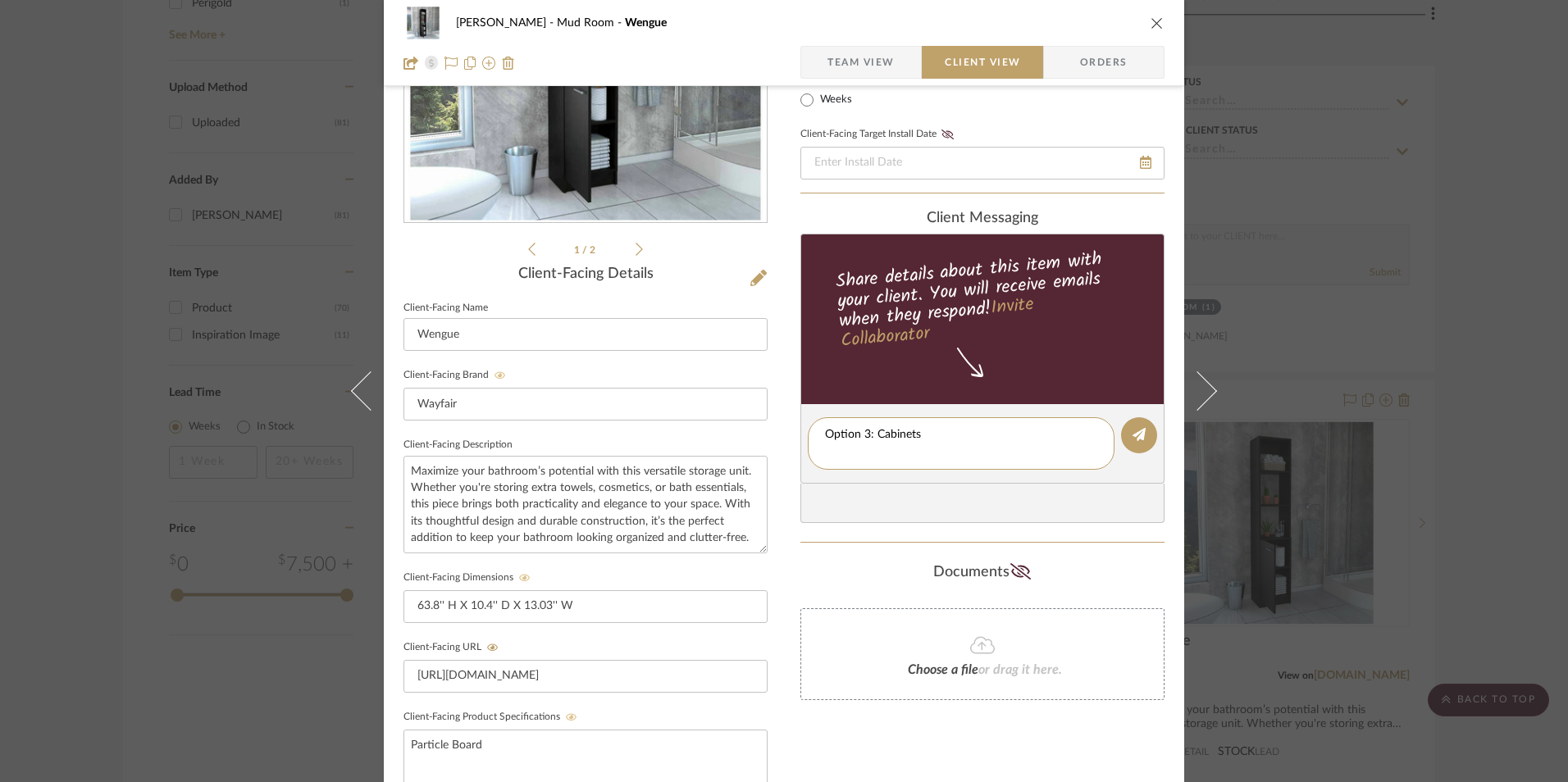
scroll to position [0, 0]
type textarea "Option 3: Cabinets"
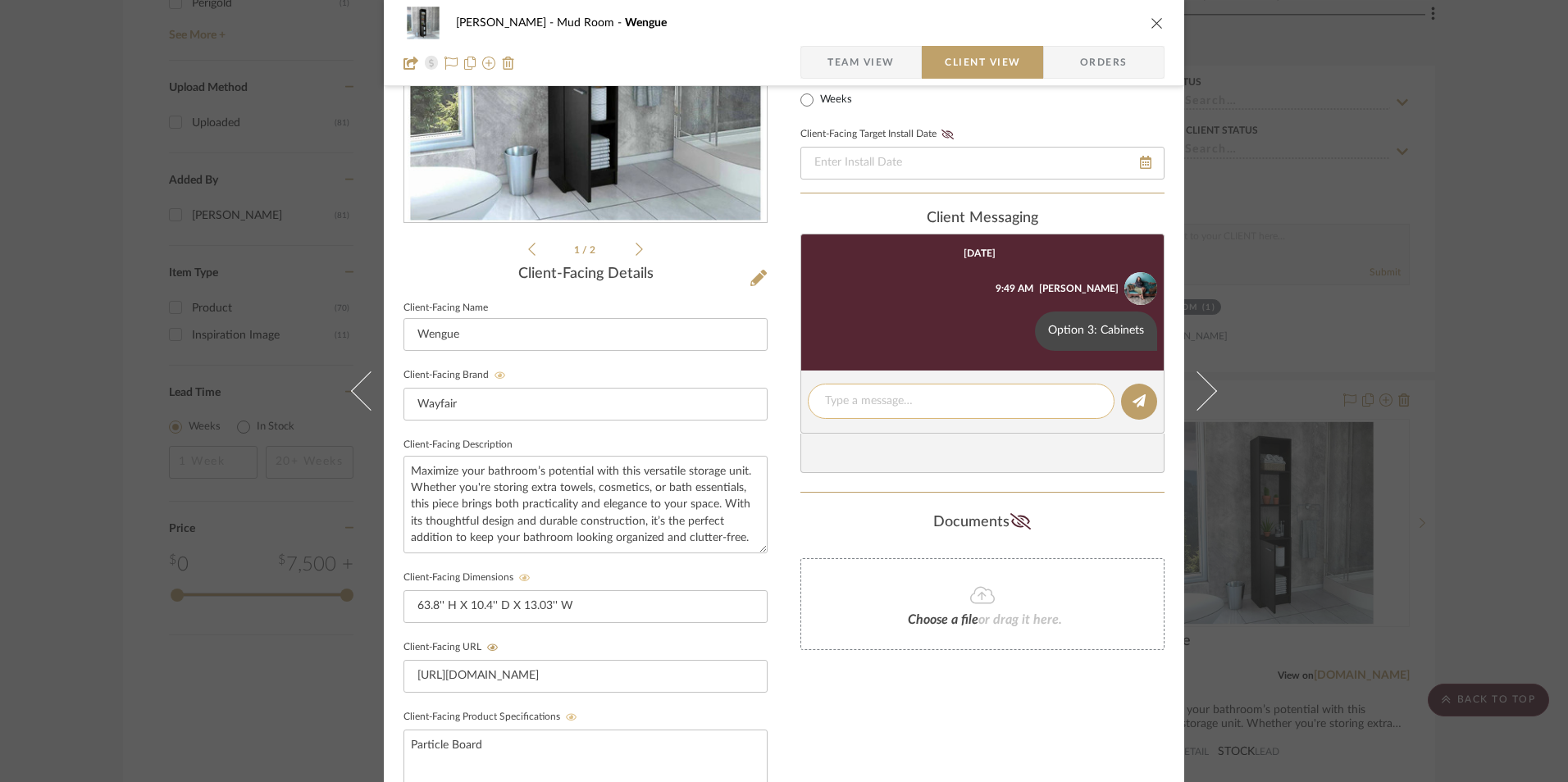
click at [858, 406] on textarea at bounding box center [961, 401] width 272 height 17
paste textarea "ETA: [DATE] SKU: W113722284 Only 3 Available Return | Refund Policy: 30 Days Fr…"
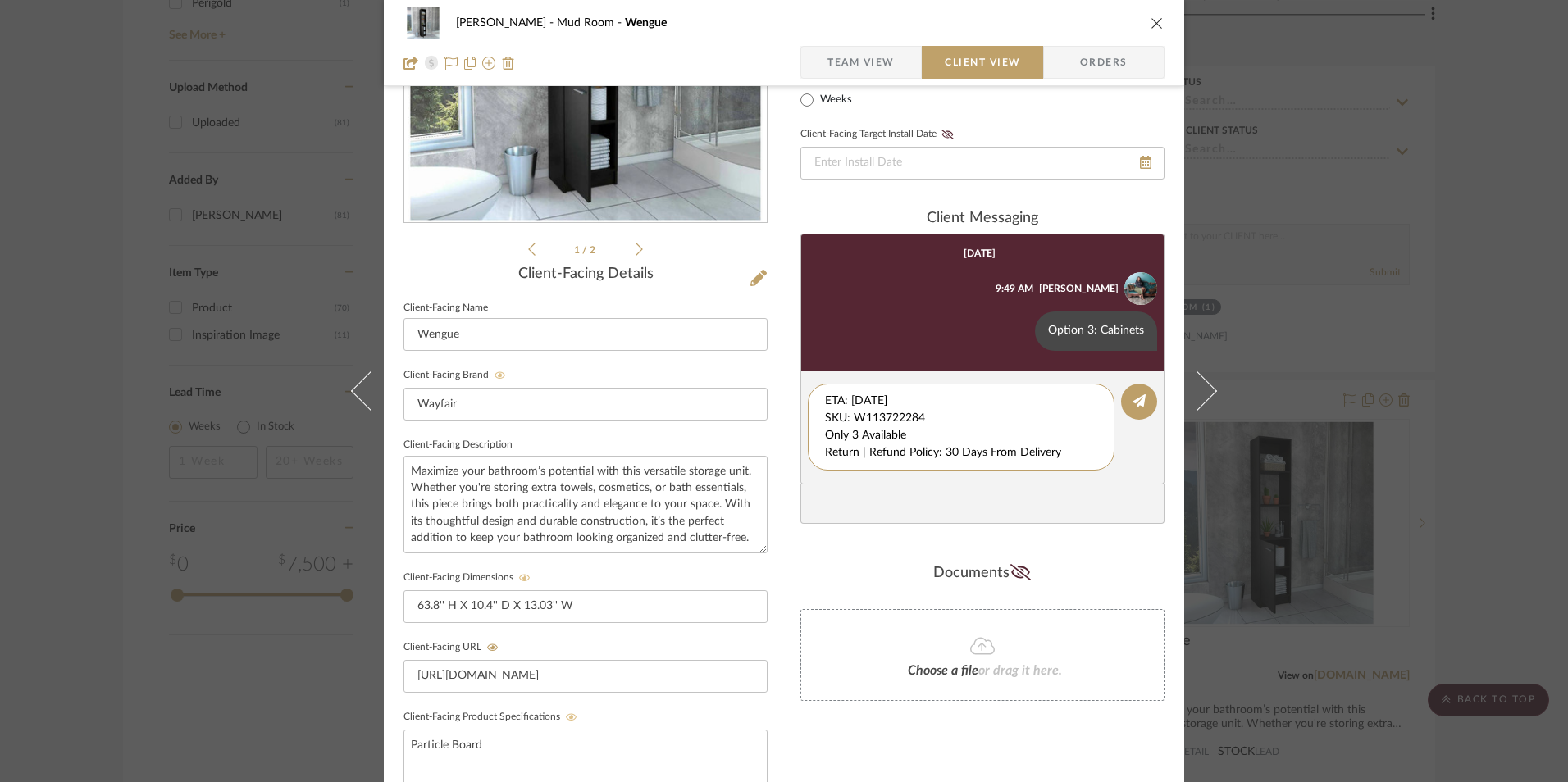
drag, startPoint x: 931, startPoint y: 418, endPoint x: 765, endPoint y: 384, distance: 169.4
click at [764, 384] on div "[PERSON_NAME] Mud Room Wengue Team View Client View Orders 1 / 2 Client-Facing …" at bounding box center [784, 449] width 801 height 1365
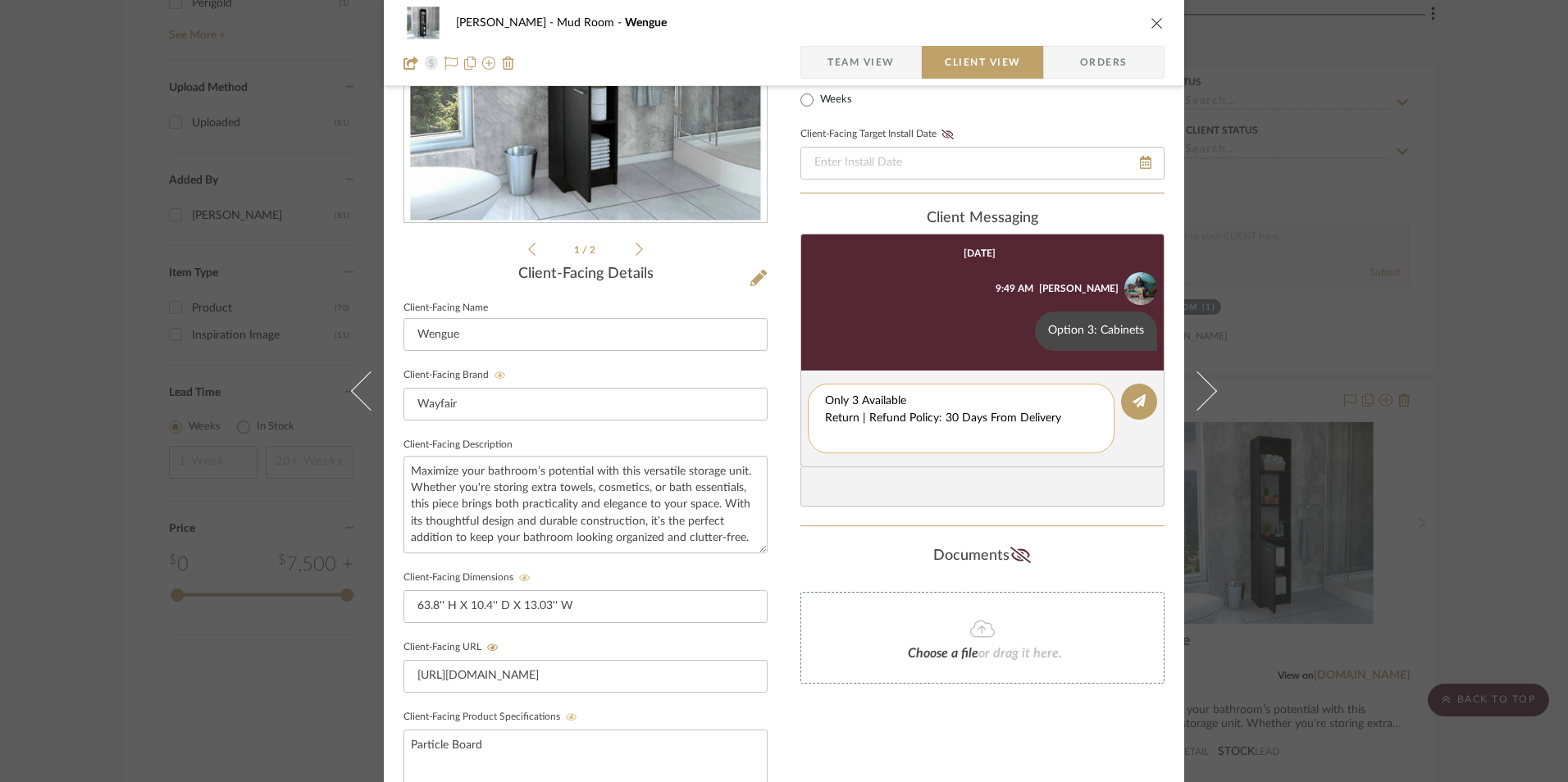
click at [825, 416] on textarea "Only 3 Available Return | Refund Policy: 30 Days From Delivery" at bounding box center [961, 418] width 272 height 52
drag, startPoint x: 894, startPoint y: 422, endPoint x: 827, endPoint y: 422, distance: 67.0
click at [827, 422] on textarea "Only 3 Available Return | Refund Policy: 30 Days From Delivery" at bounding box center [961, 410] width 272 height 35
click at [816, 423] on div "Only 3 Available Return | Refund Policy: 30 Days From Delivery" at bounding box center [961, 410] width 307 height 53
drag, startPoint x: 812, startPoint y: 411, endPoint x: 781, endPoint y: 411, distance: 31.0
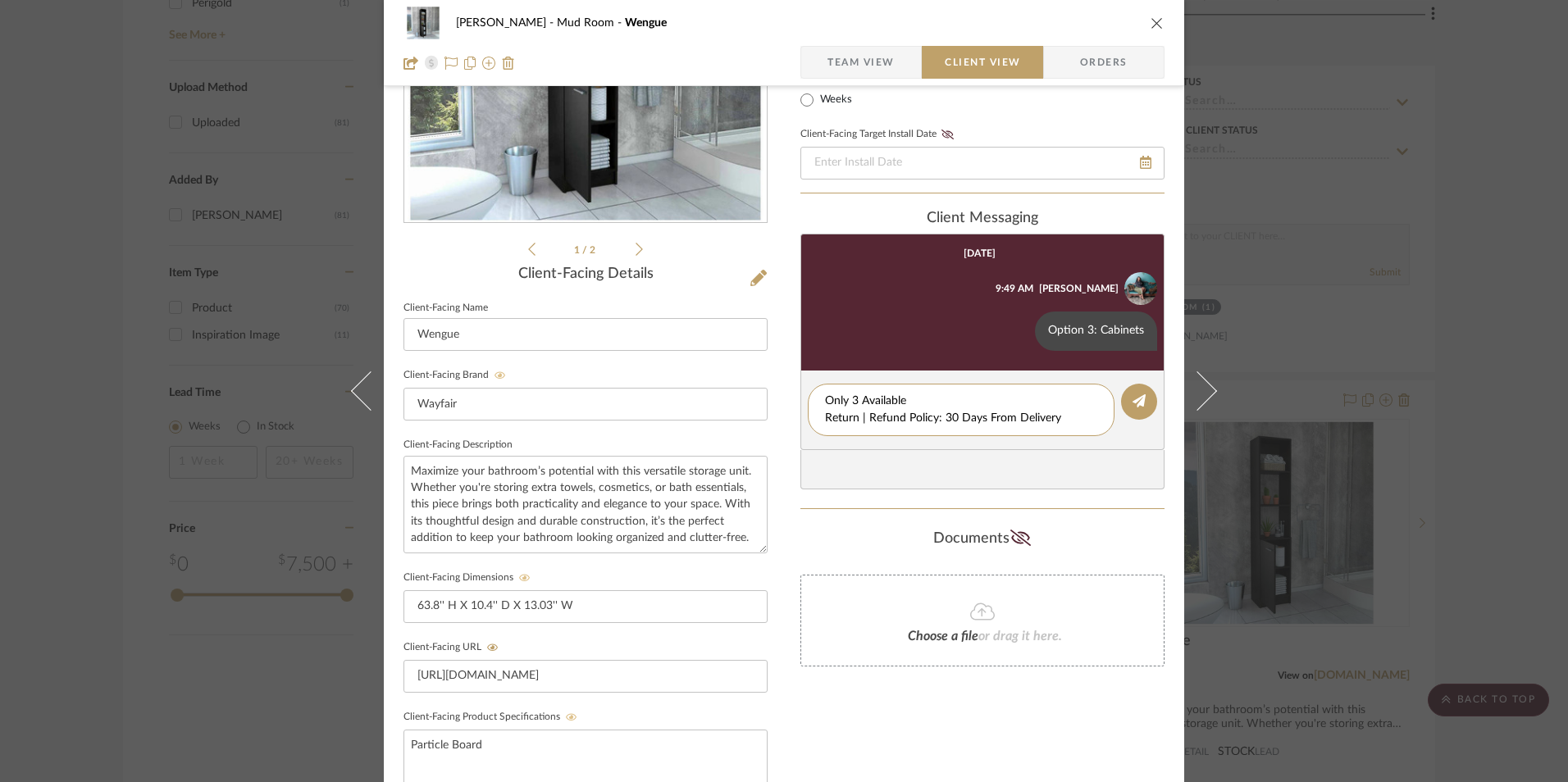
click at [778, 411] on div "[PERSON_NAME] Mud Room Wengue Team View Client View Orders 1 / 2 Client-Facing …" at bounding box center [784, 449] width 801 height 1365
type textarea "Only 3 Available"
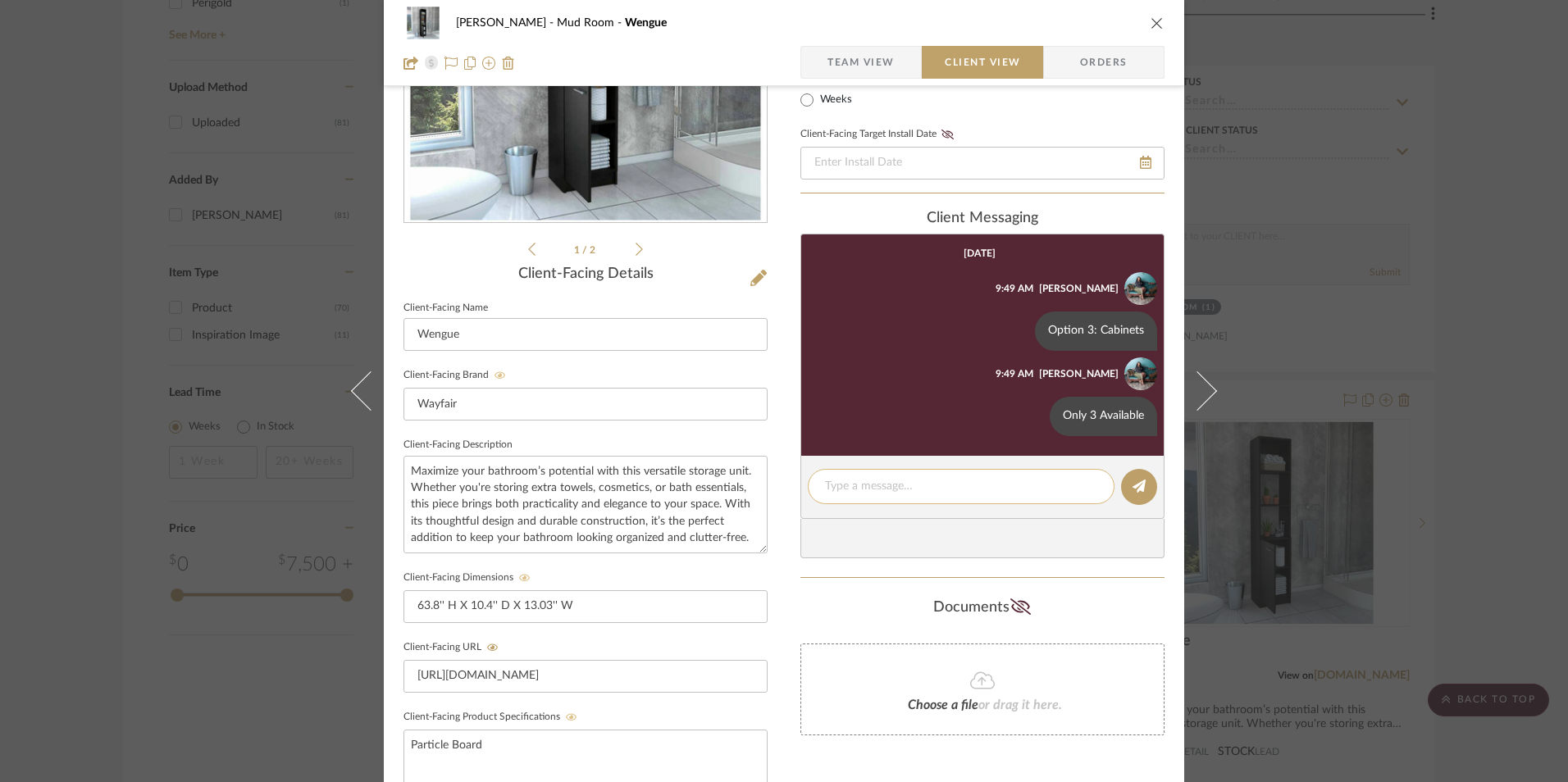
click at [893, 481] on textarea at bounding box center [961, 486] width 272 height 17
paste textarea "Return | Refund Policy: 30 Days From Delivery"
type textarea "Return | Refund Policy: 30 Days From Delivery"
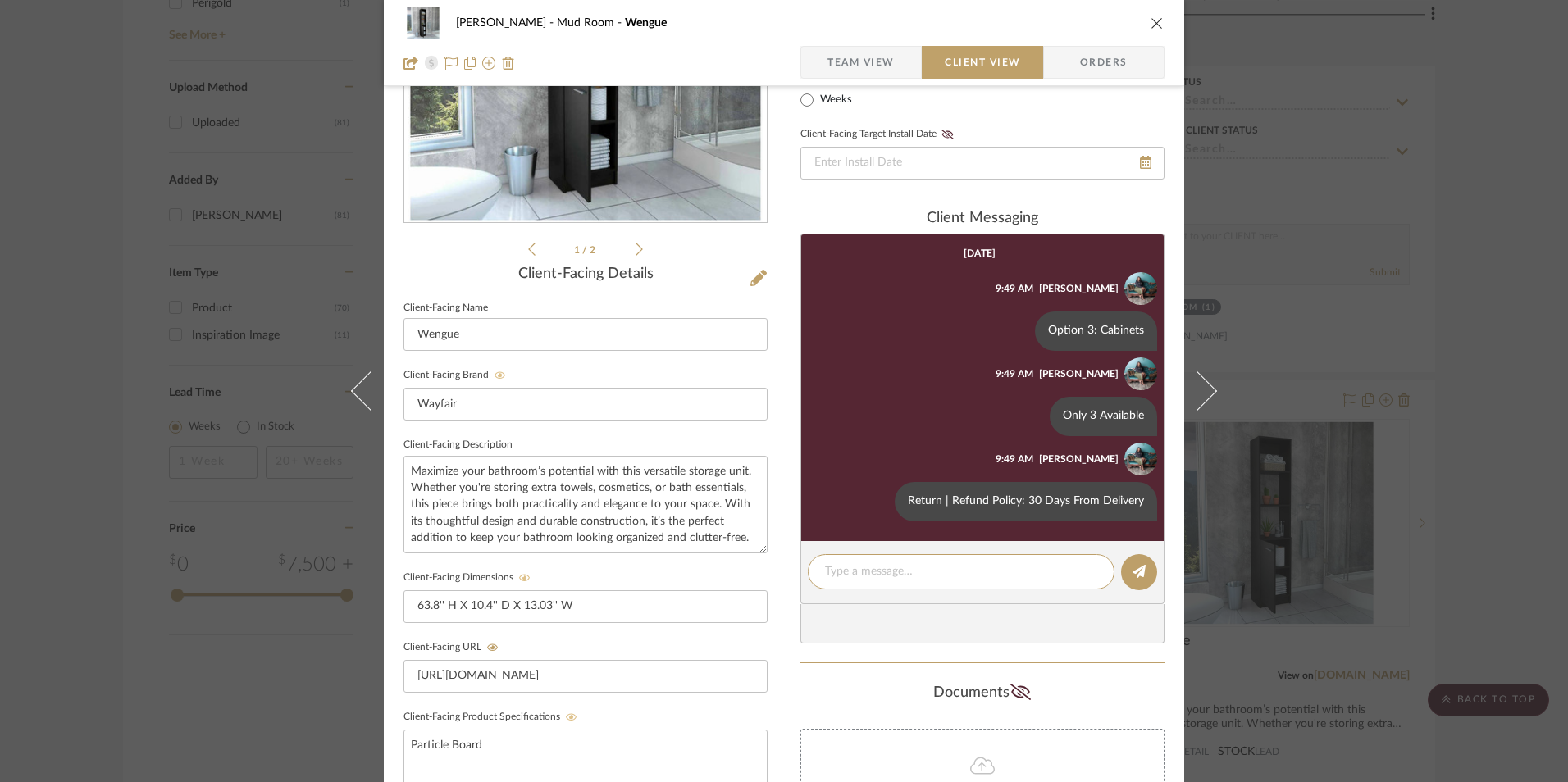
click at [1150, 21] on icon "close" at bounding box center [1156, 22] width 13 height 13
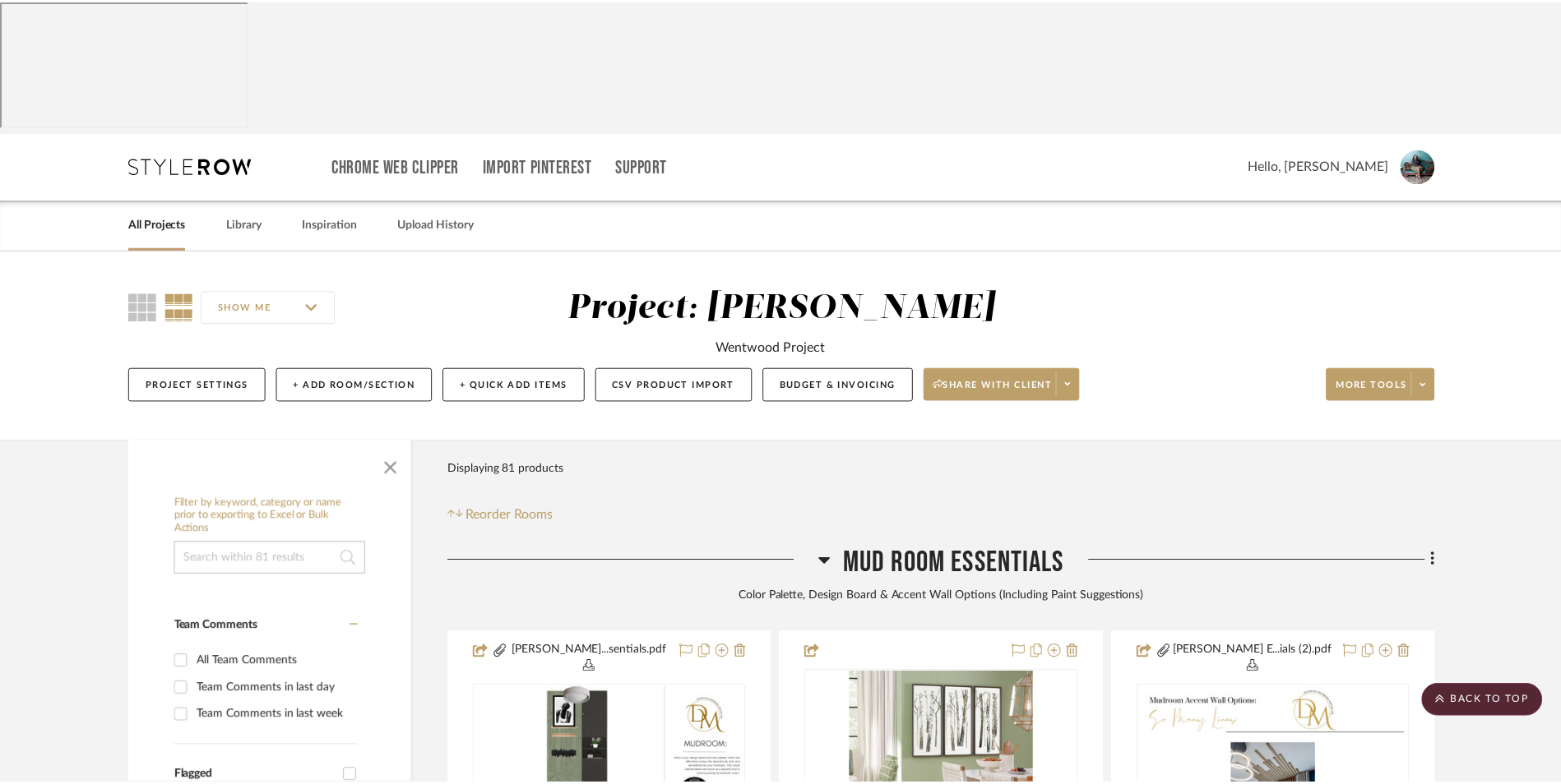
scroll to position [2556, 0]
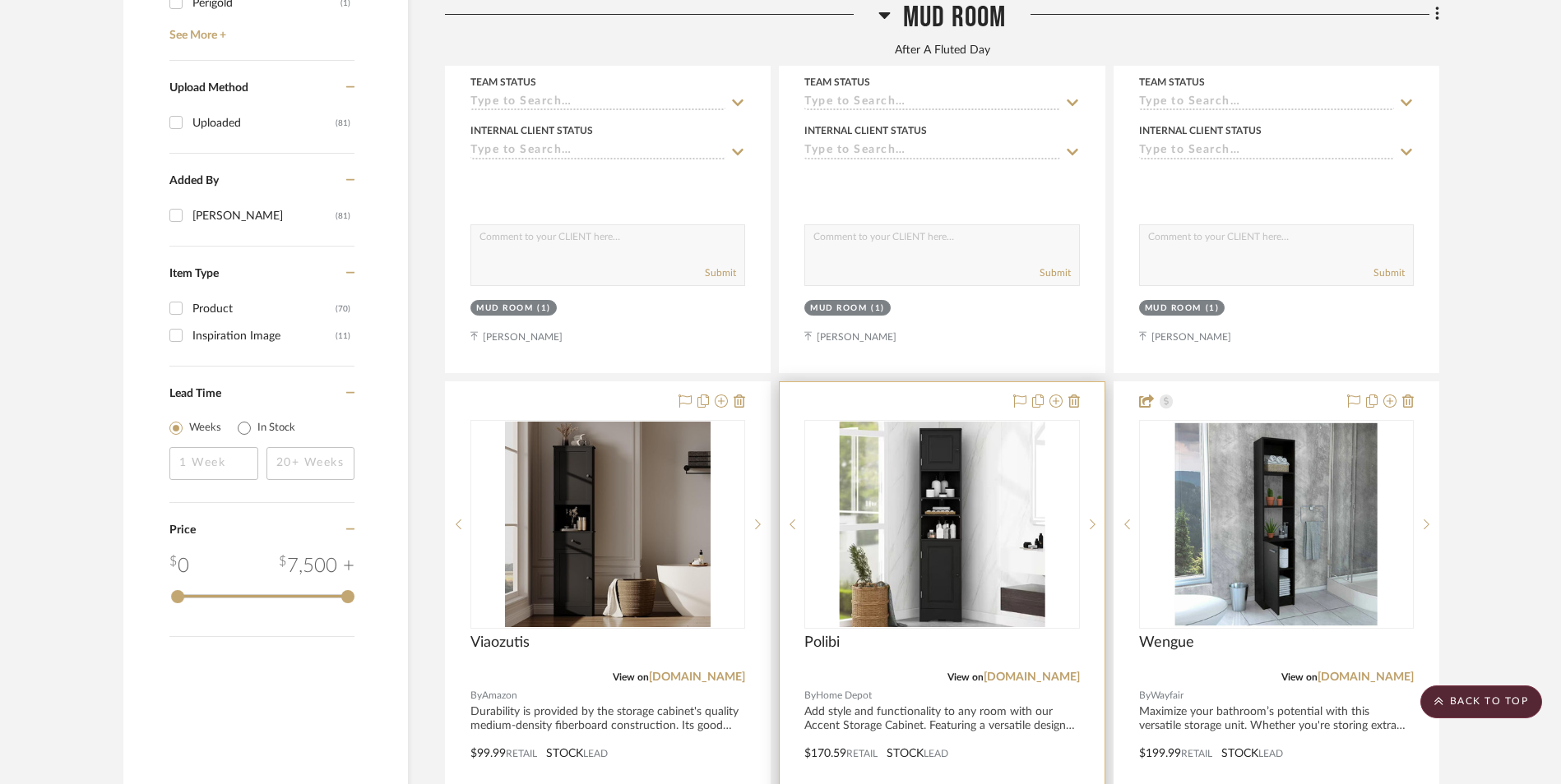
click at [0, 0] on img at bounding box center [0, 0] width 0 height 0
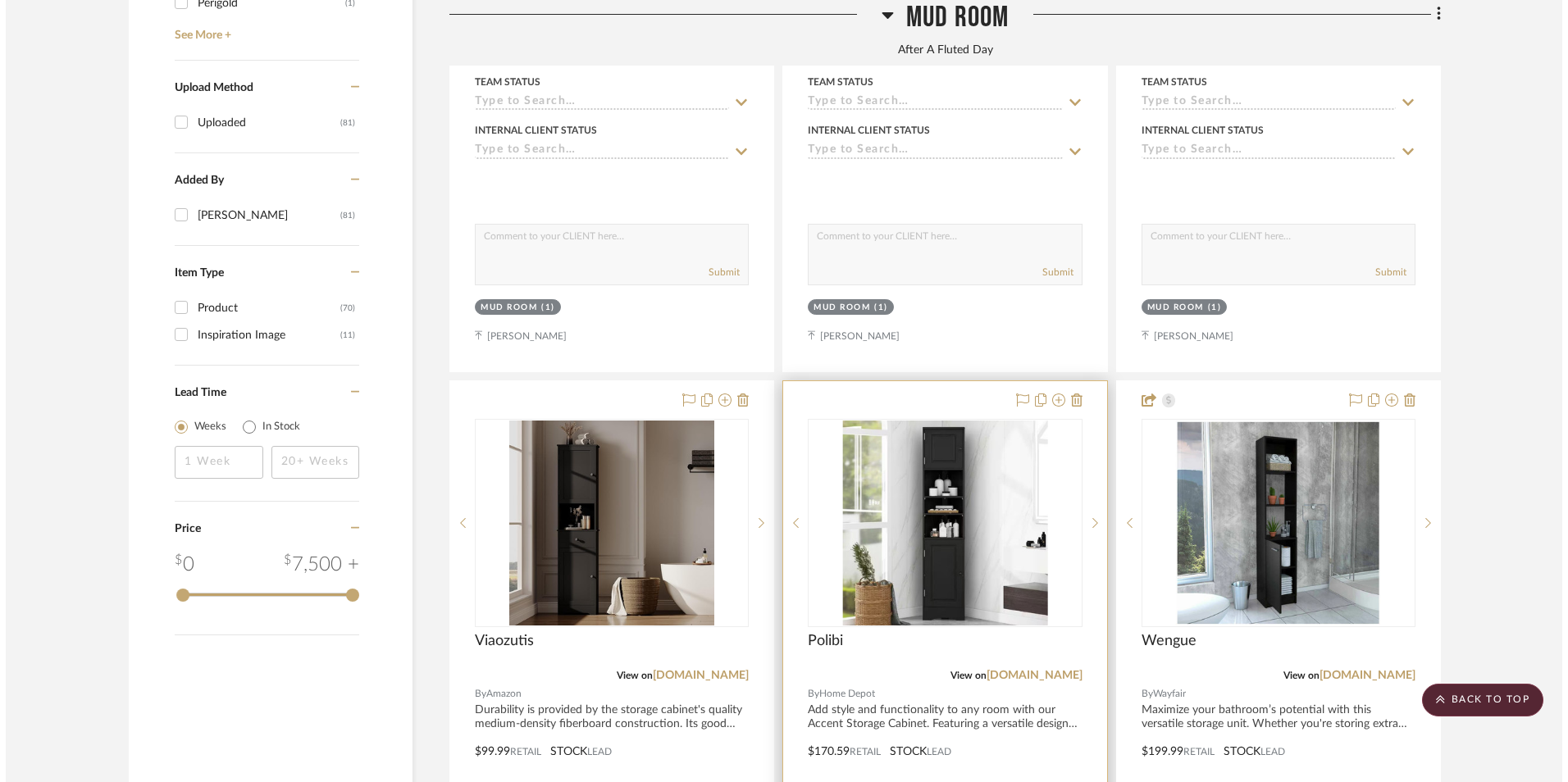
scroll to position [0, 0]
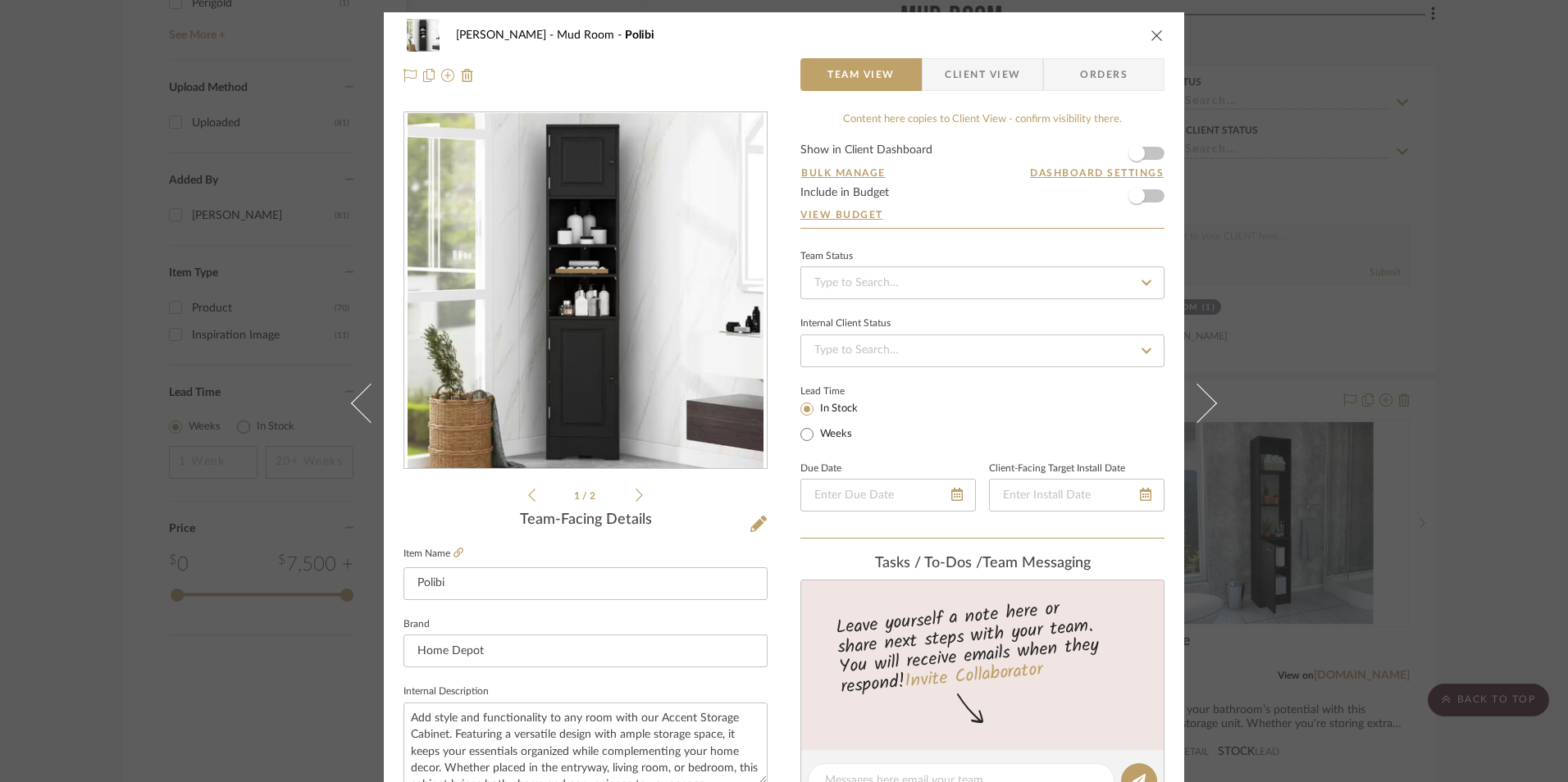
click at [1537, 423] on div "[PERSON_NAME] Mud Room Polibi Team View Client View Orders 1 / 2 Team-Facing De…" at bounding box center [784, 391] width 1568 height 782
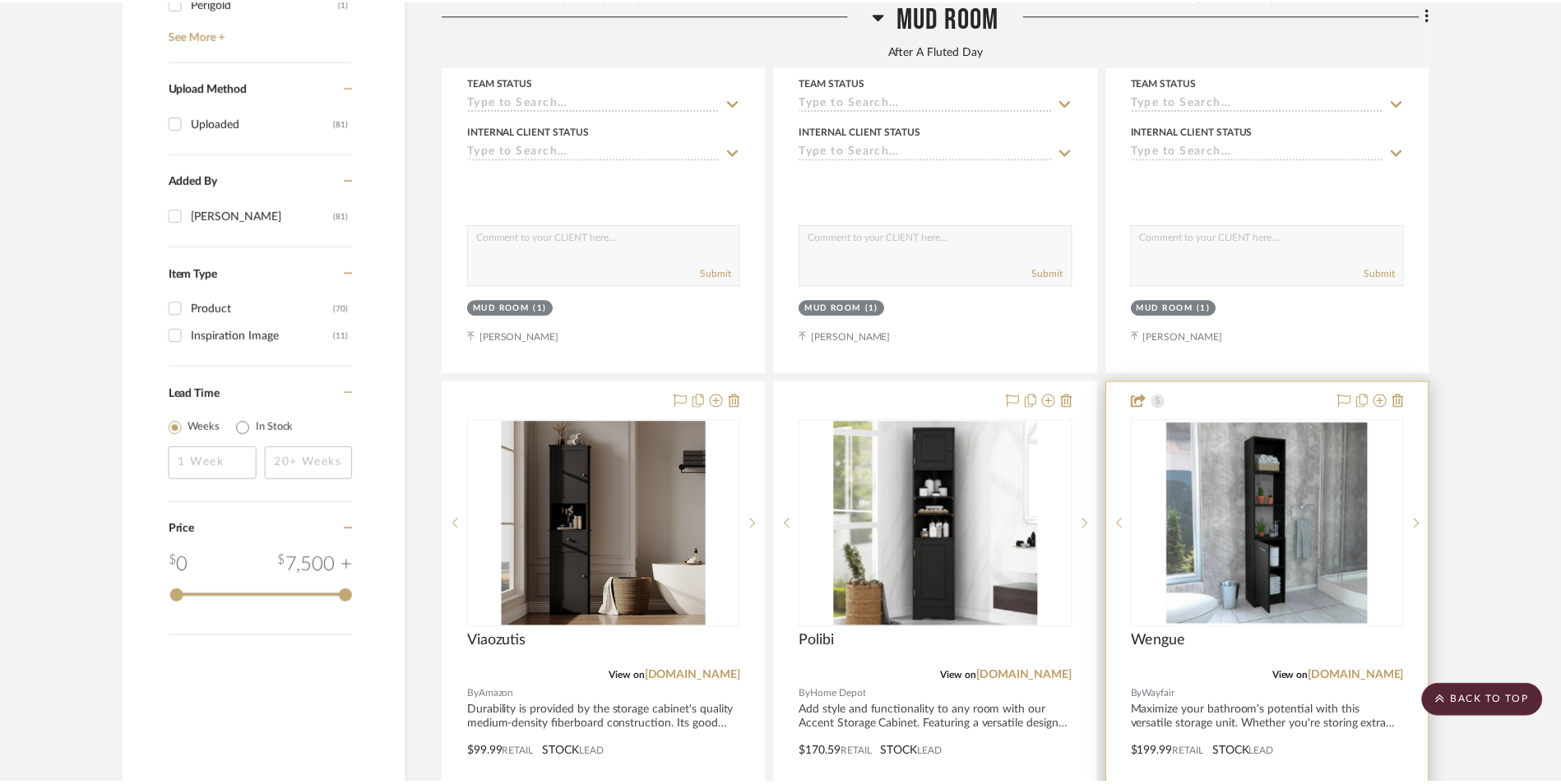
scroll to position [2556, 0]
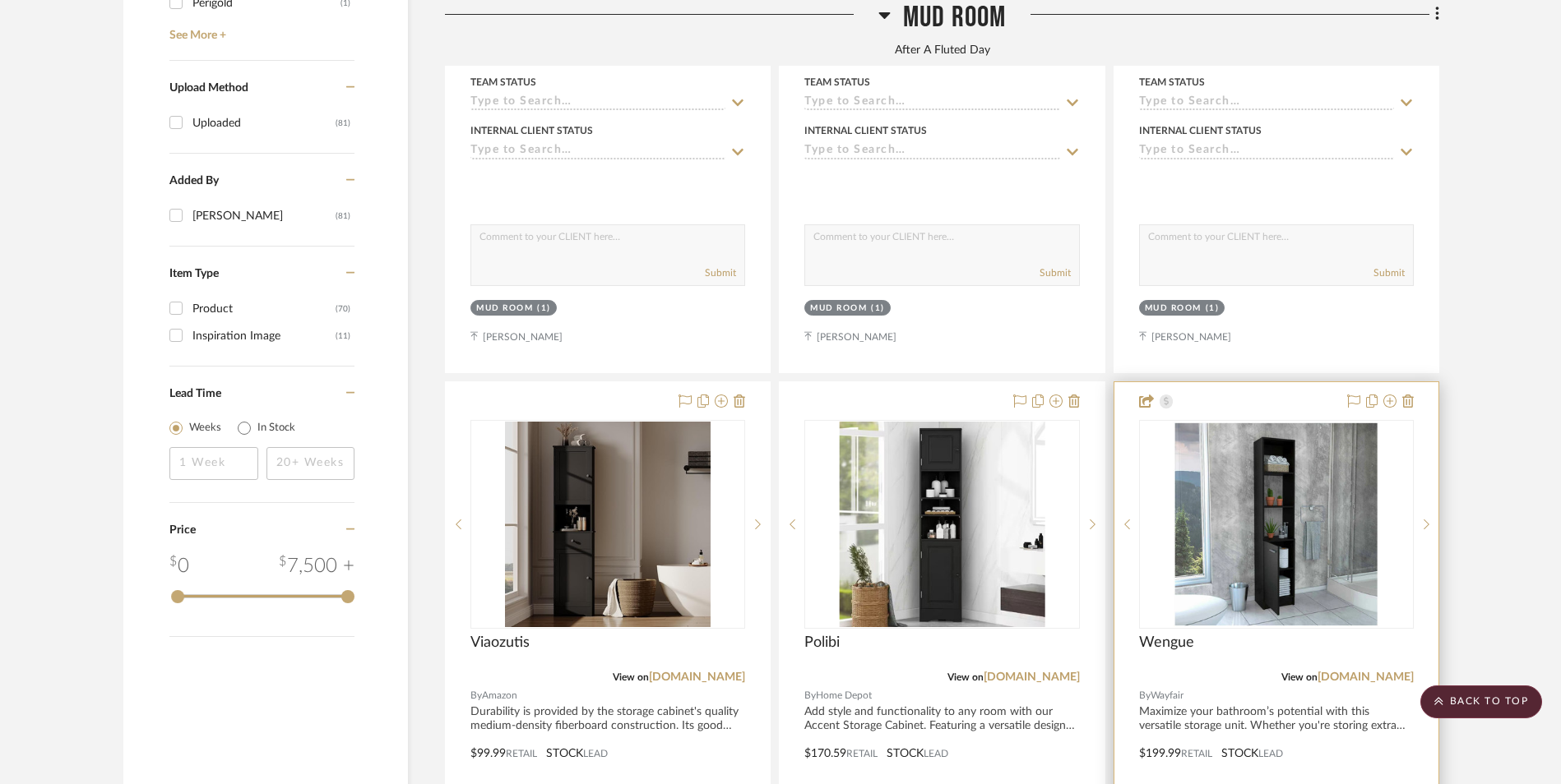
click at [1282, 422] on img "0" at bounding box center [1276, 524] width 205 height 205
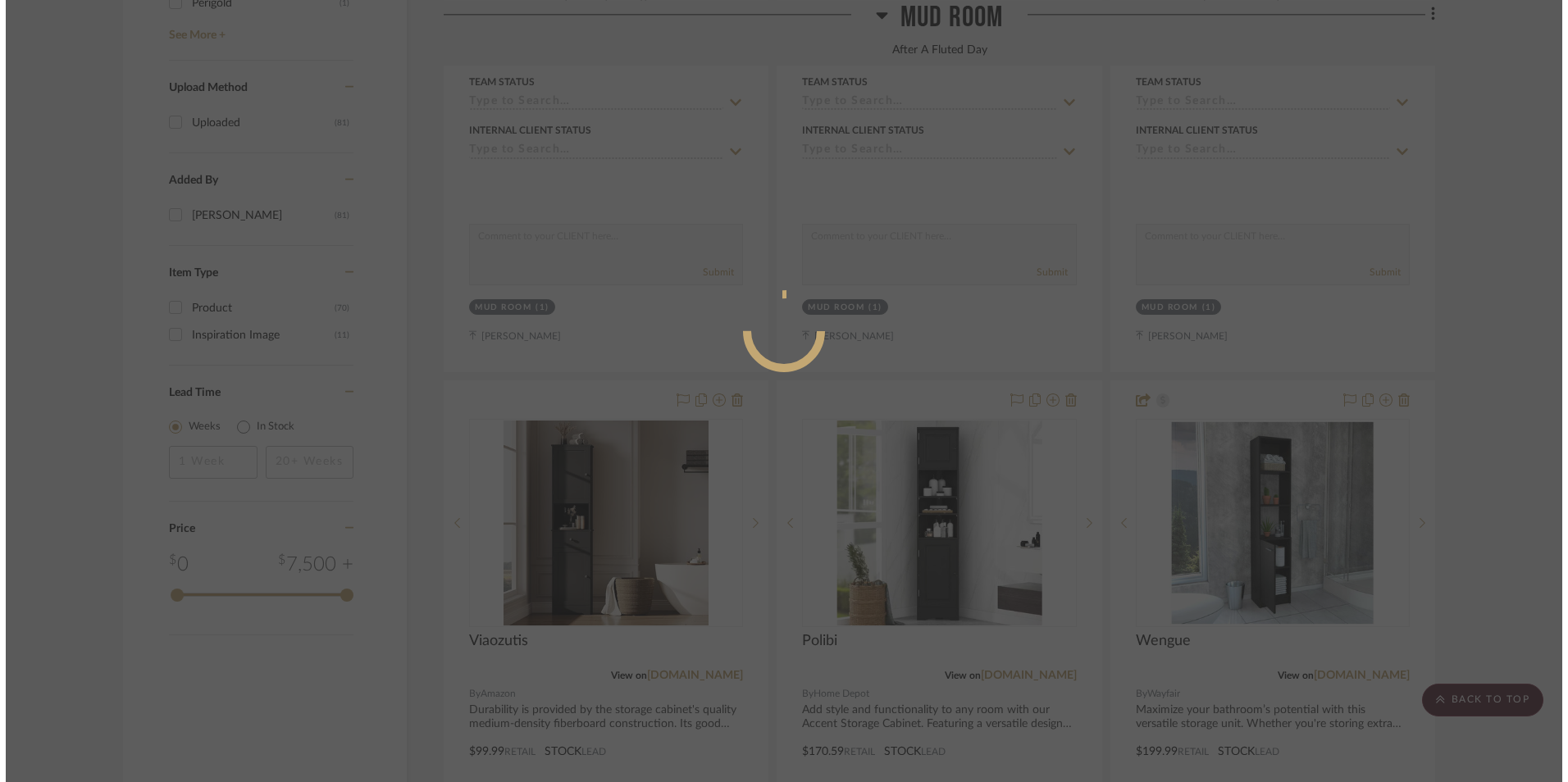
scroll to position [0, 0]
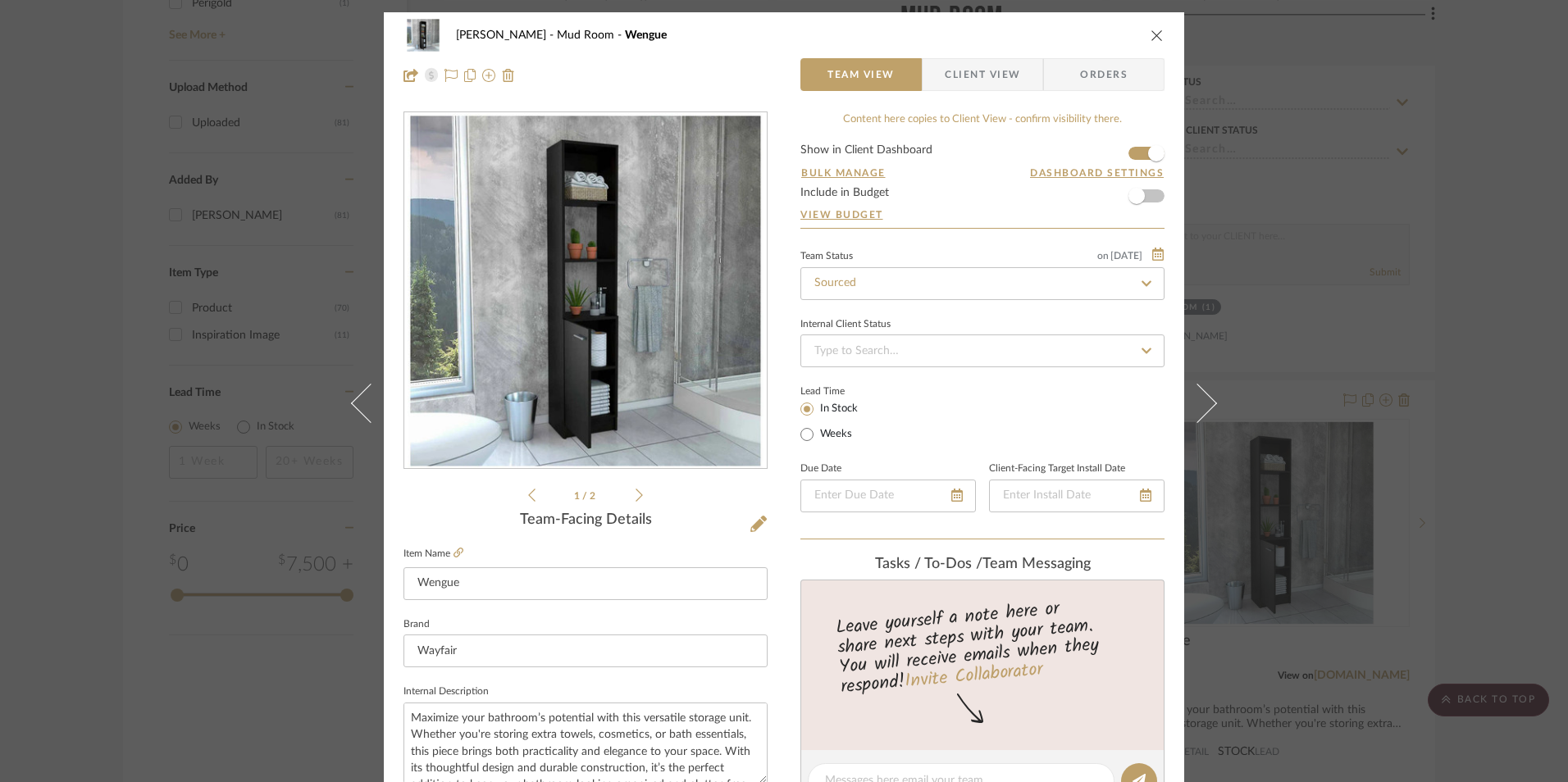
drag, startPoint x: 986, startPoint y: 71, endPoint x: 997, endPoint y: 154, distance: 83.7
click at [986, 71] on span "Client View" at bounding box center [982, 74] width 76 height 33
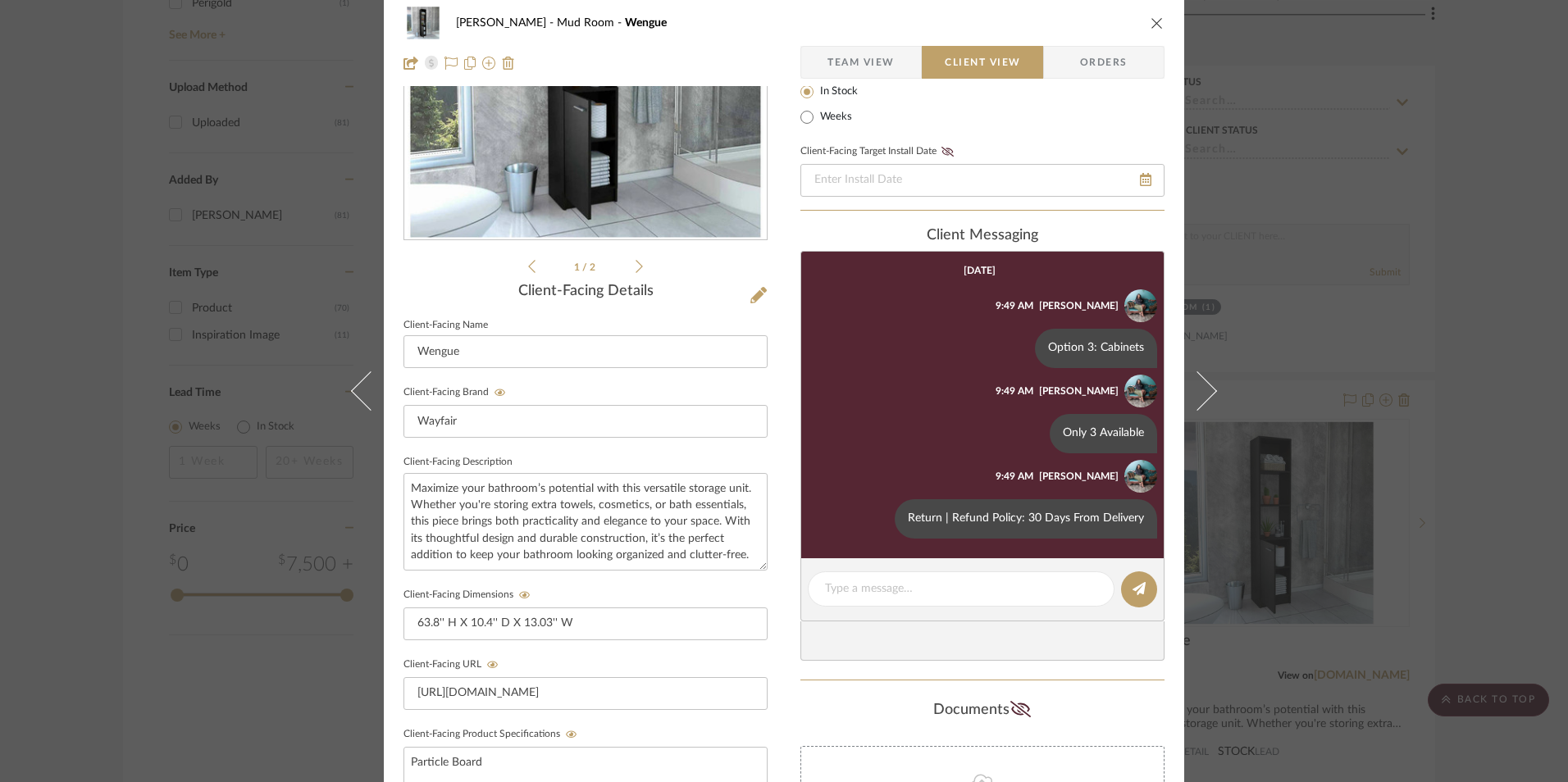
scroll to position [246, 0]
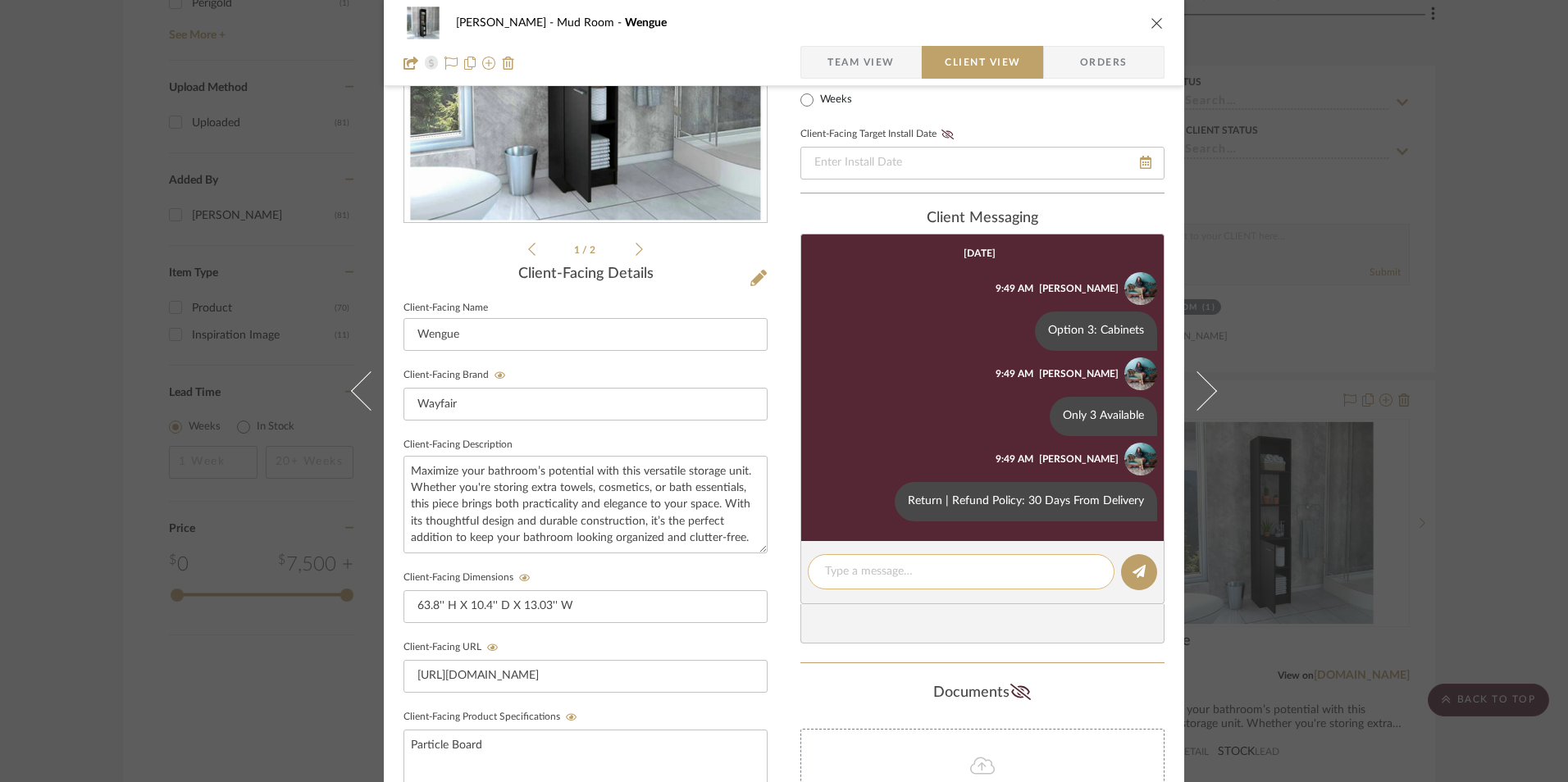
click at [889, 577] on textarea at bounding box center [961, 572] width 272 height 17
paste textarea "NOTE: If client APPROVES Option 3: Cabinets (Wengue), a cabinet handle will be …"
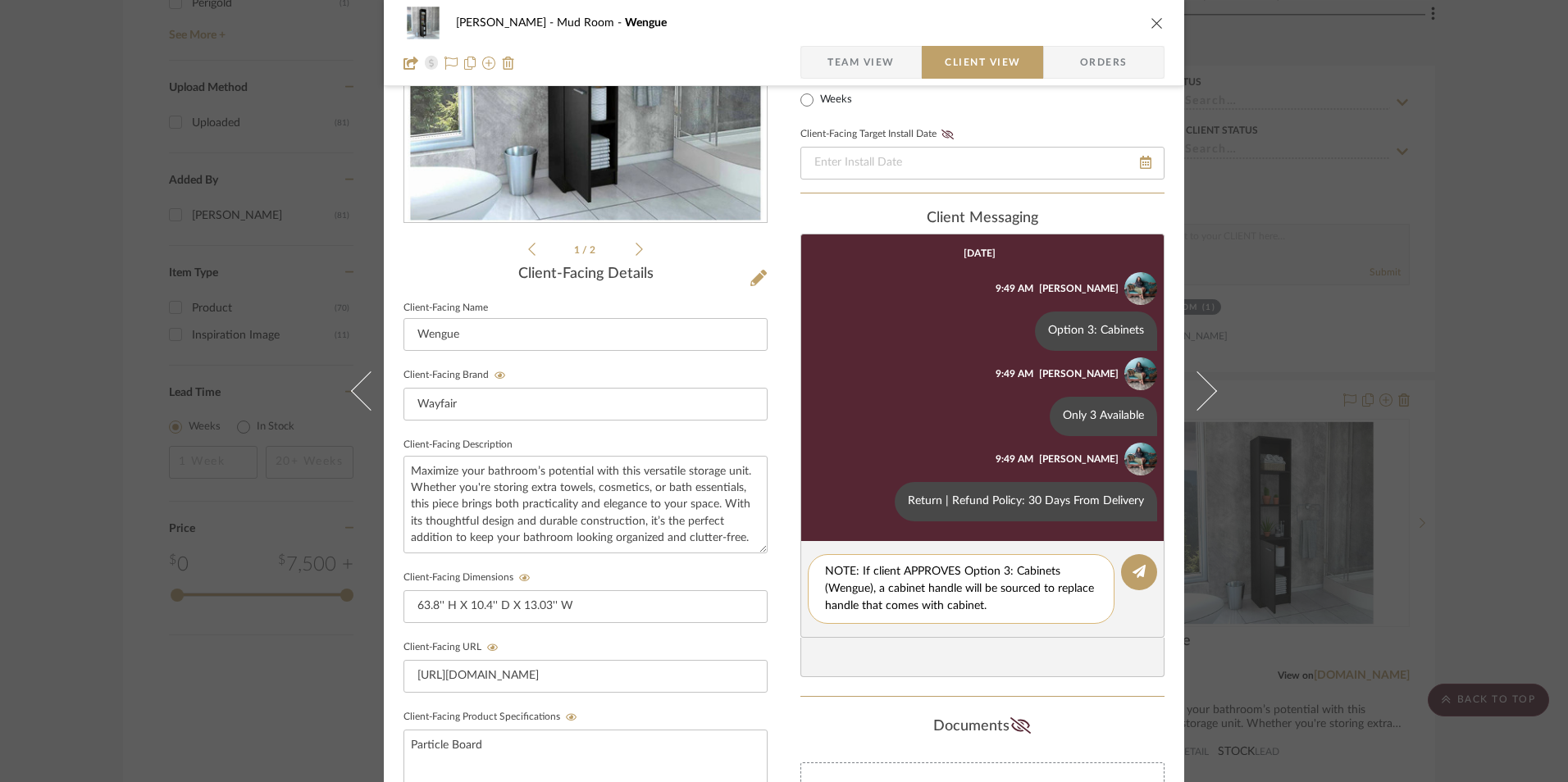
click at [940, 591] on textarea "NOTE: If client APPROVES Option 3: Cabinets (Wengue), a cabinet handle will be …" at bounding box center [961, 589] width 272 height 52
drag, startPoint x: 958, startPoint y: 570, endPoint x: 867, endPoint y: 592, distance: 93.6
click at [867, 592] on textarea "NOTE: If client APPROVES Option 3: Cabinets (Wengue), a cabinet handle will be …" at bounding box center [961, 589] width 272 height 52
type textarea "NOTE: If client APPROVES, a cabinet handle will be sourced to replace handle th…"
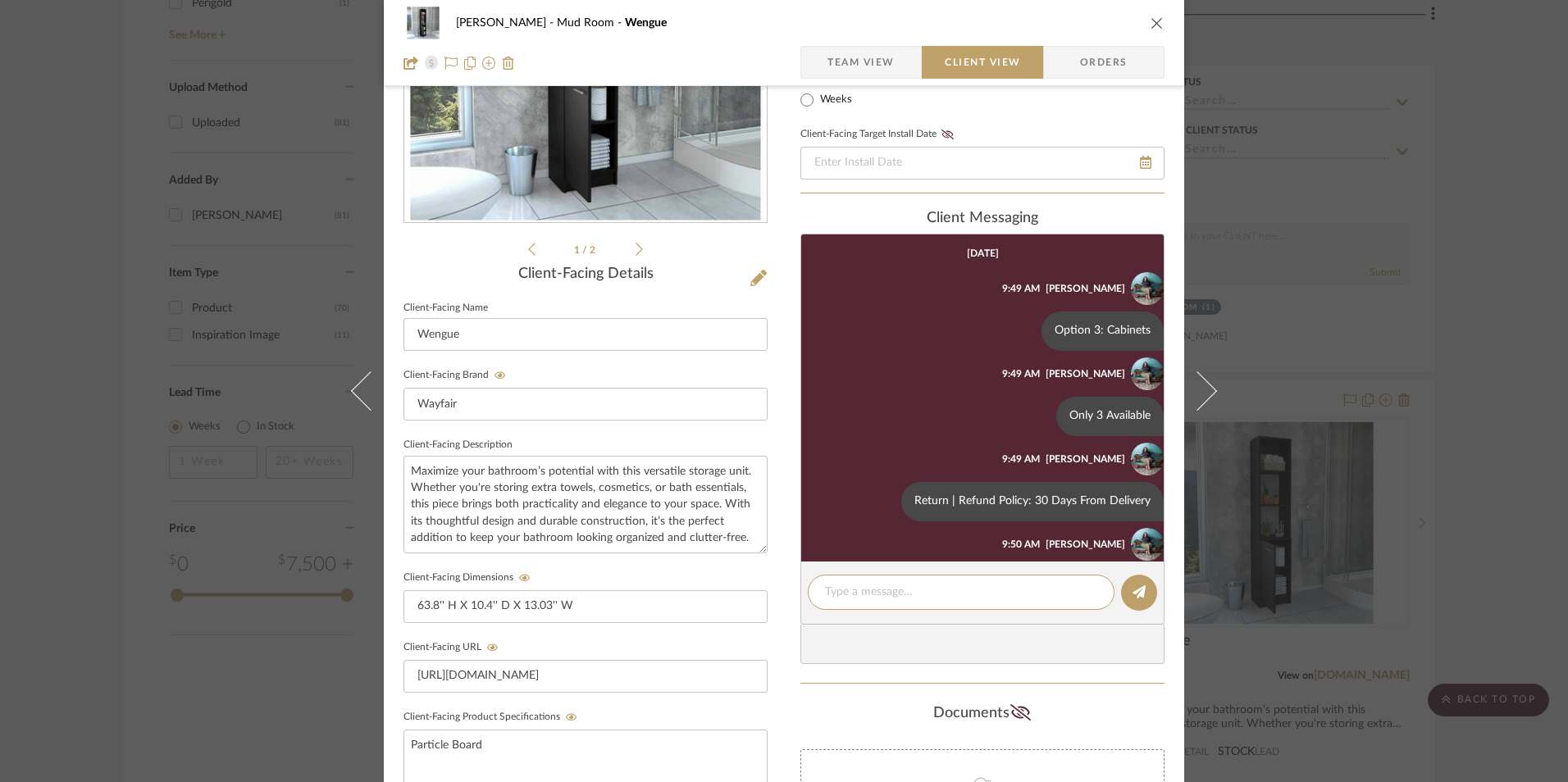
scroll to position [78, 0]
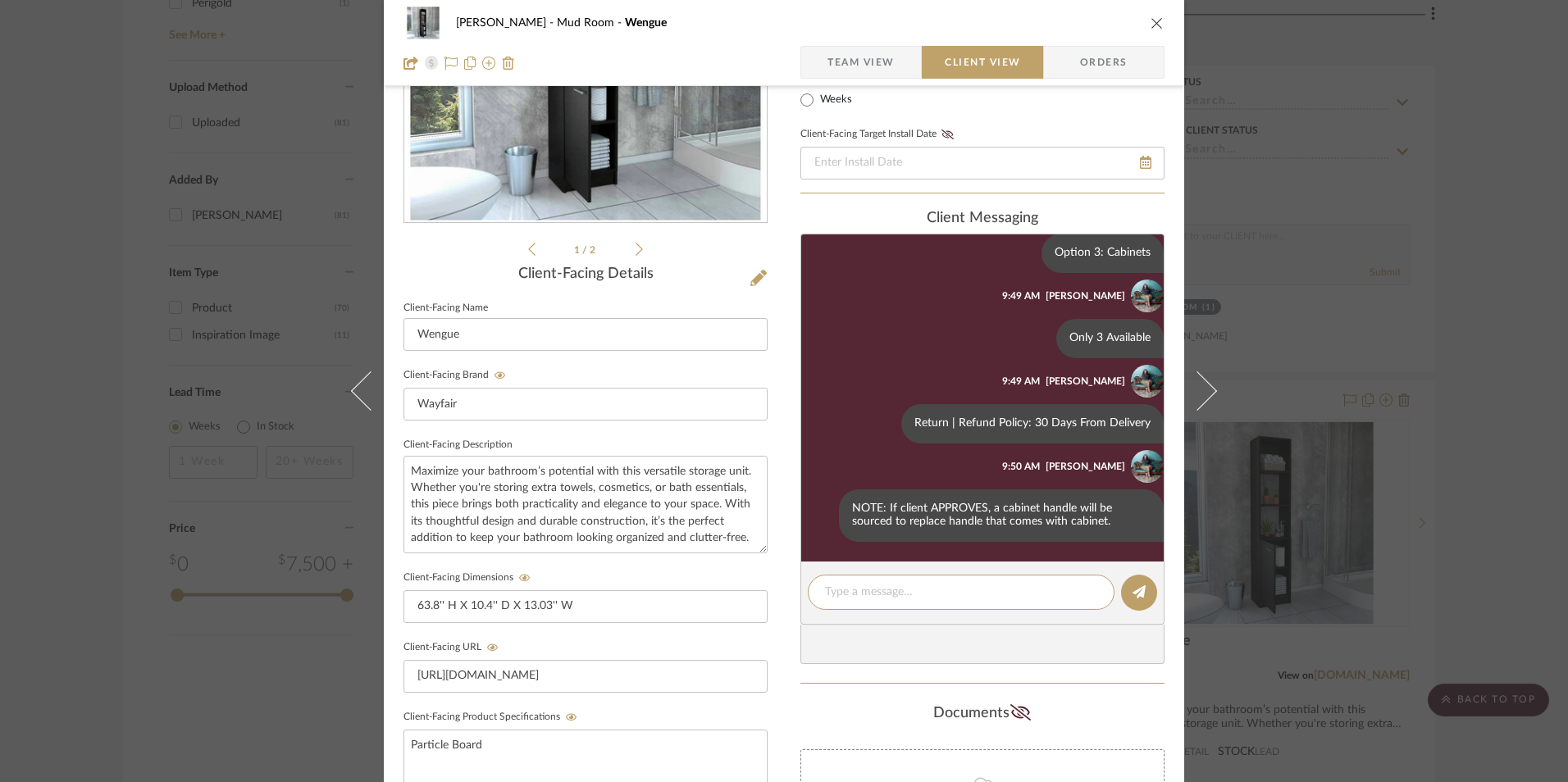
click at [1150, 30] on button "close" at bounding box center [1156, 22] width 14 height 14
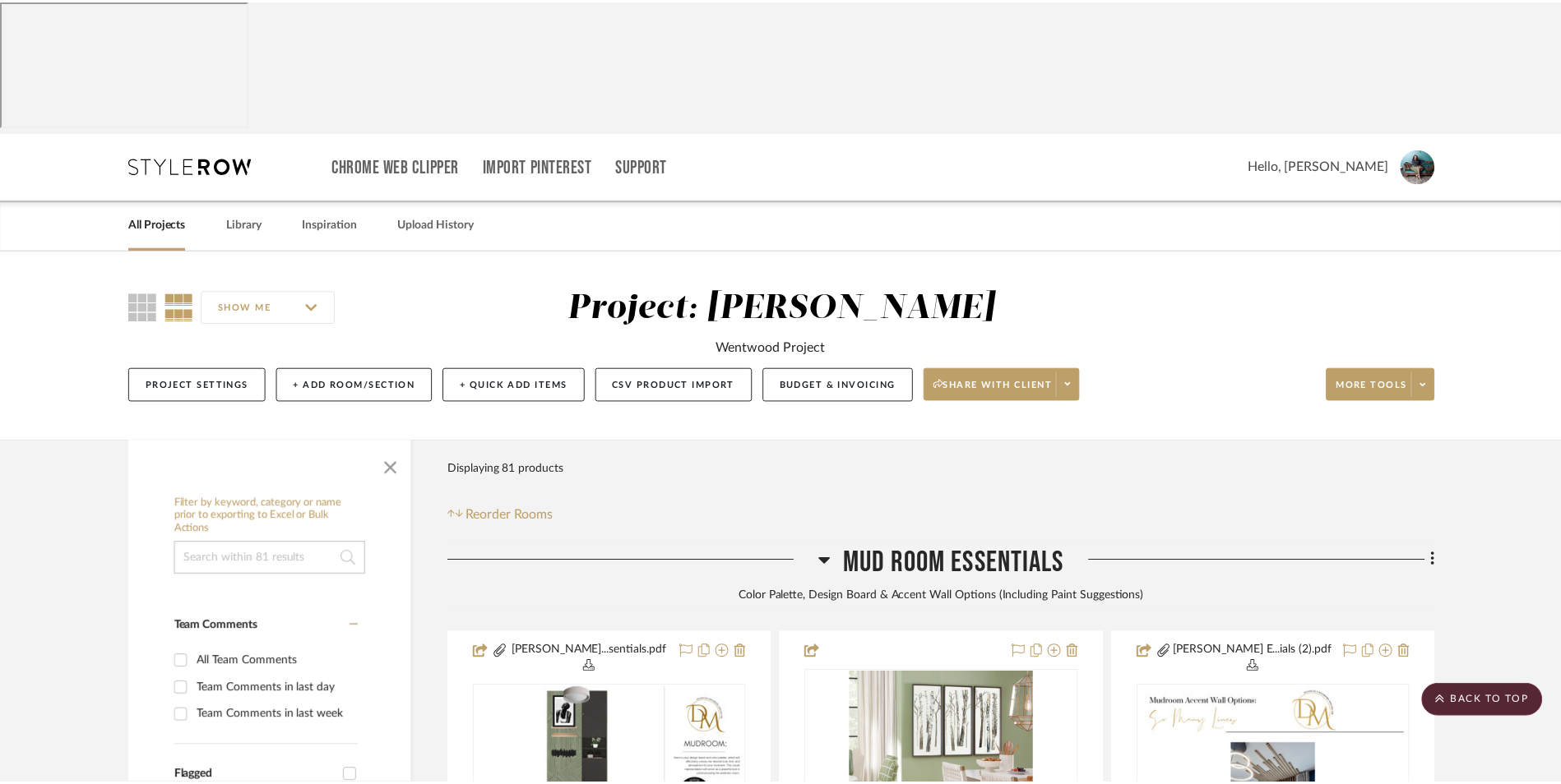
scroll to position [2556, 0]
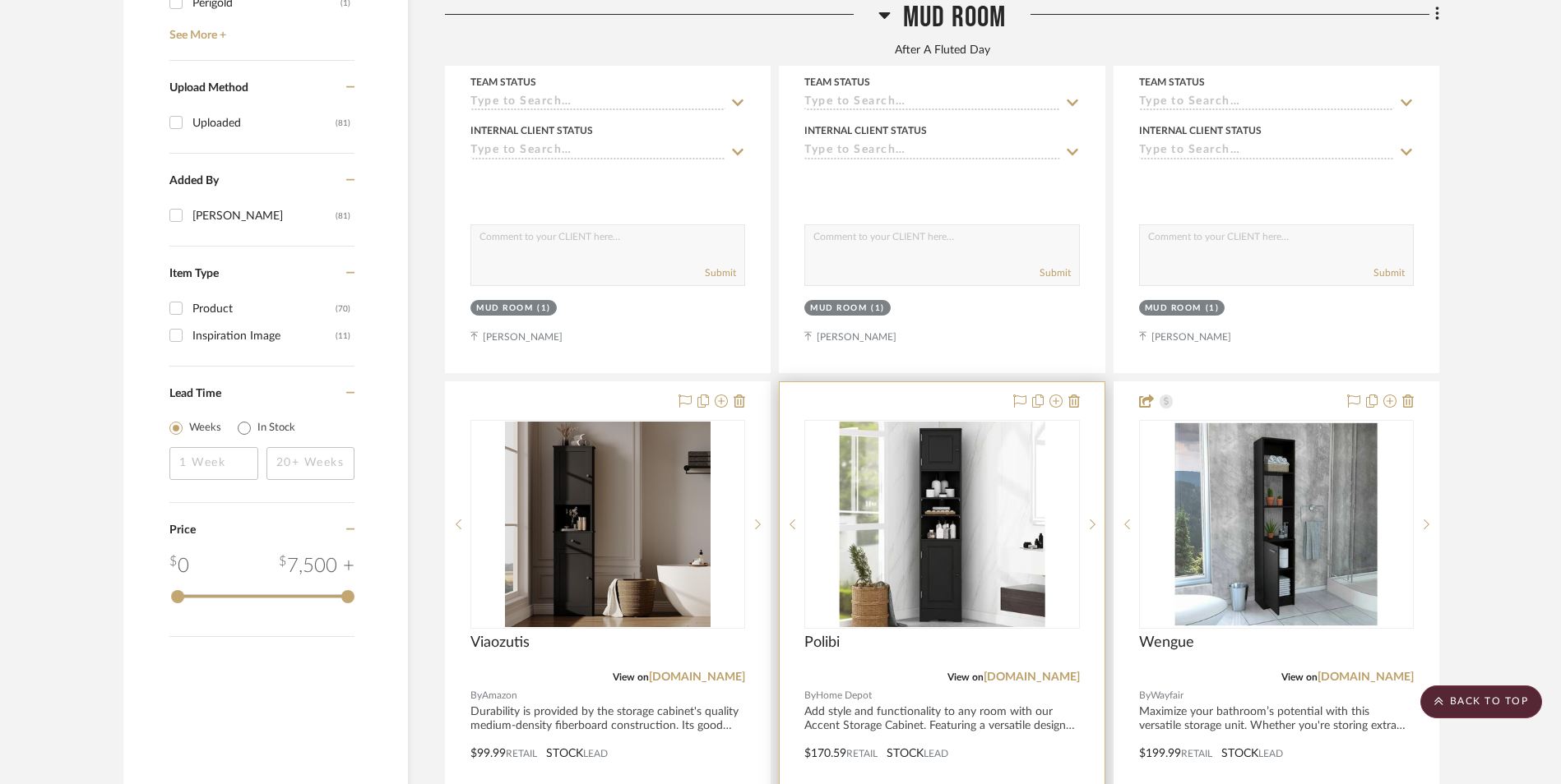
click at [905, 422] on img "0" at bounding box center [941, 524] width 205 height 205
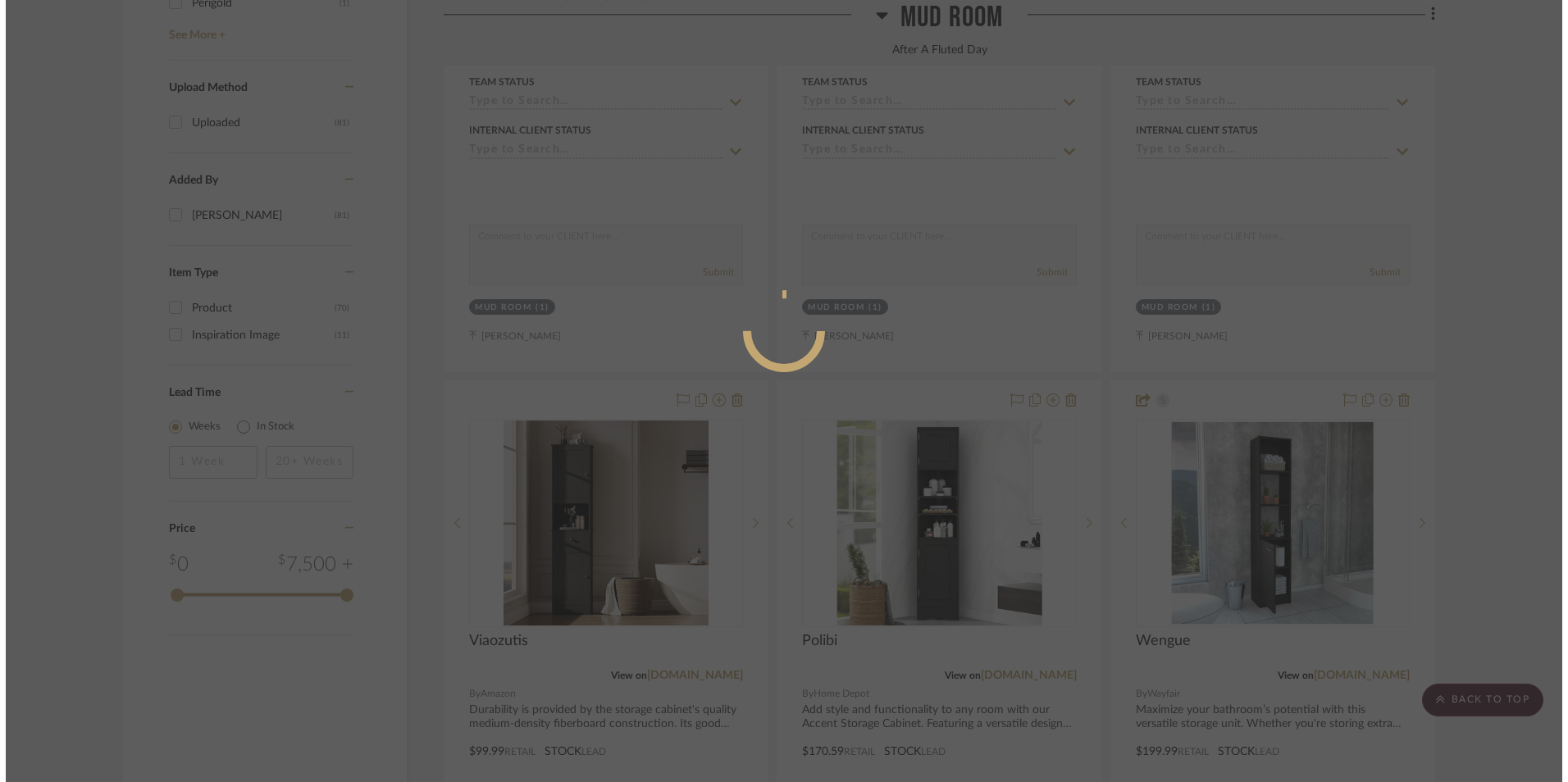
scroll to position [0, 0]
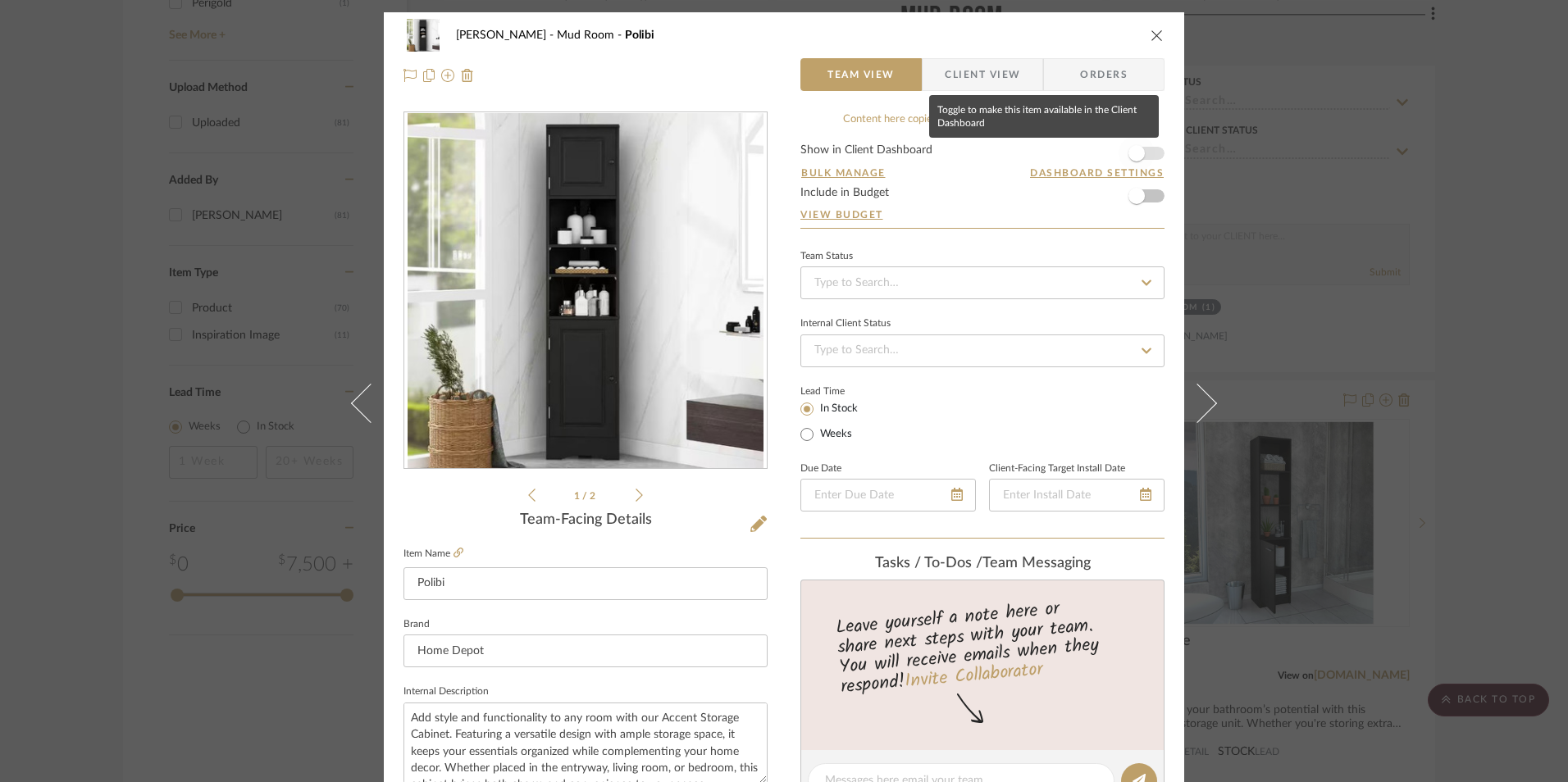
click at [1139, 153] on span "button" at bounding box center [1137, 153] width 36 height 36
click at [962, 288] on input at bounding box center [983, 283] width 364 height 33
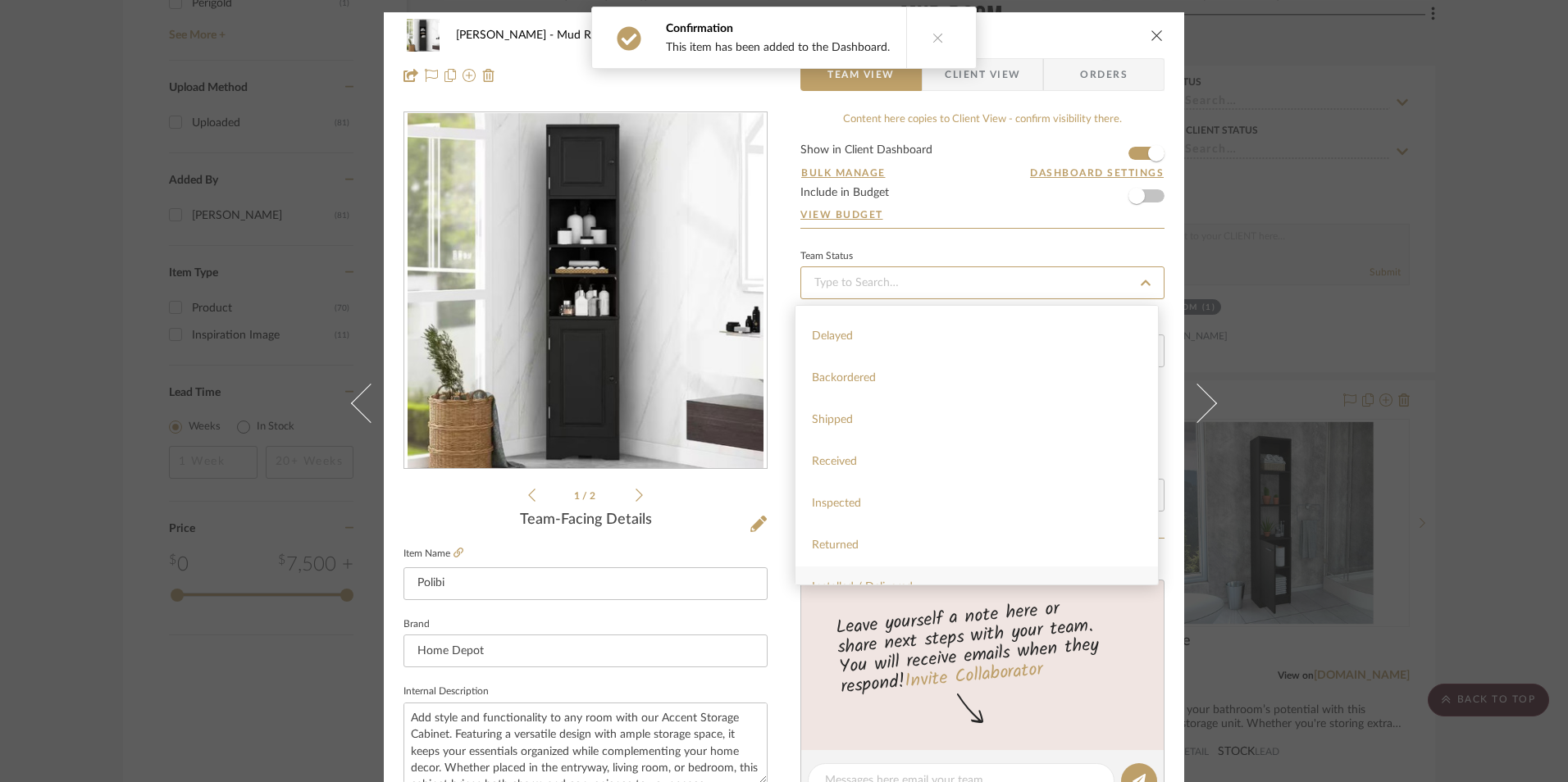
scroll to position [328, 0]
click at [860, 538] on div "Sourced" at bounding box center [977, 542] width 362 height 42
type input "[DATE]"
type input "Sourced"
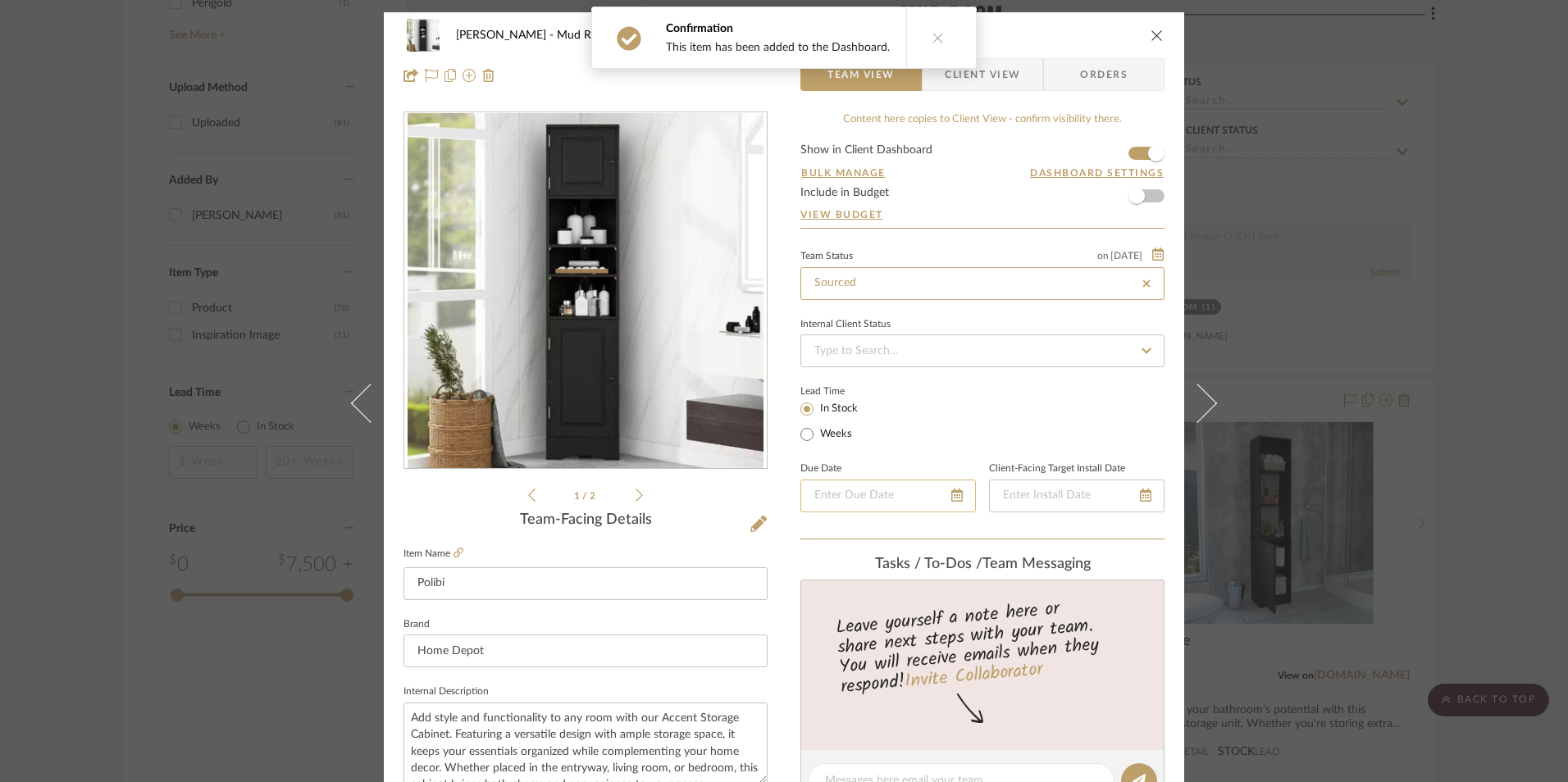
type input "[DATE]"
type input "Sourced"
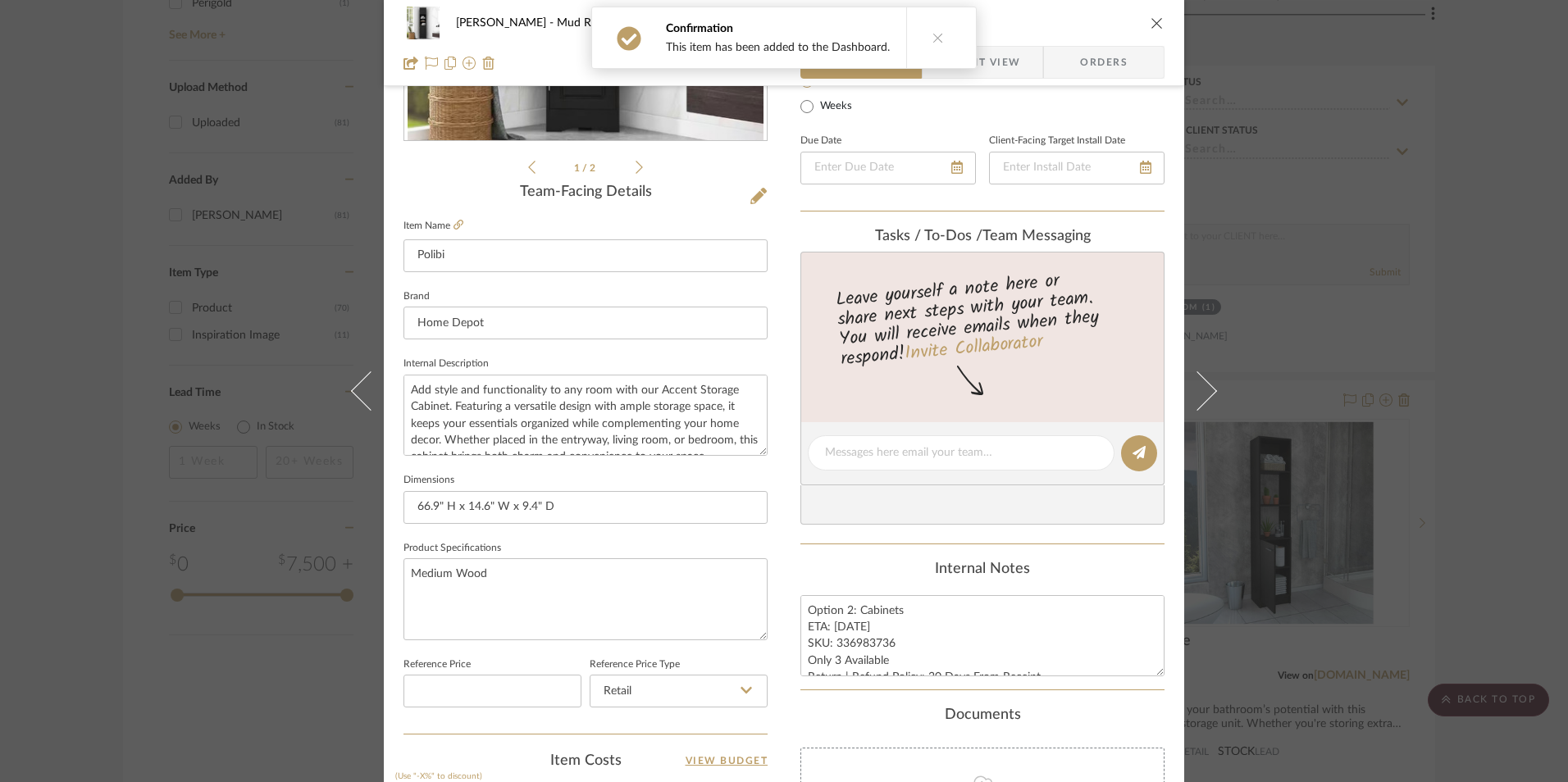
scroll to position [492, 0]
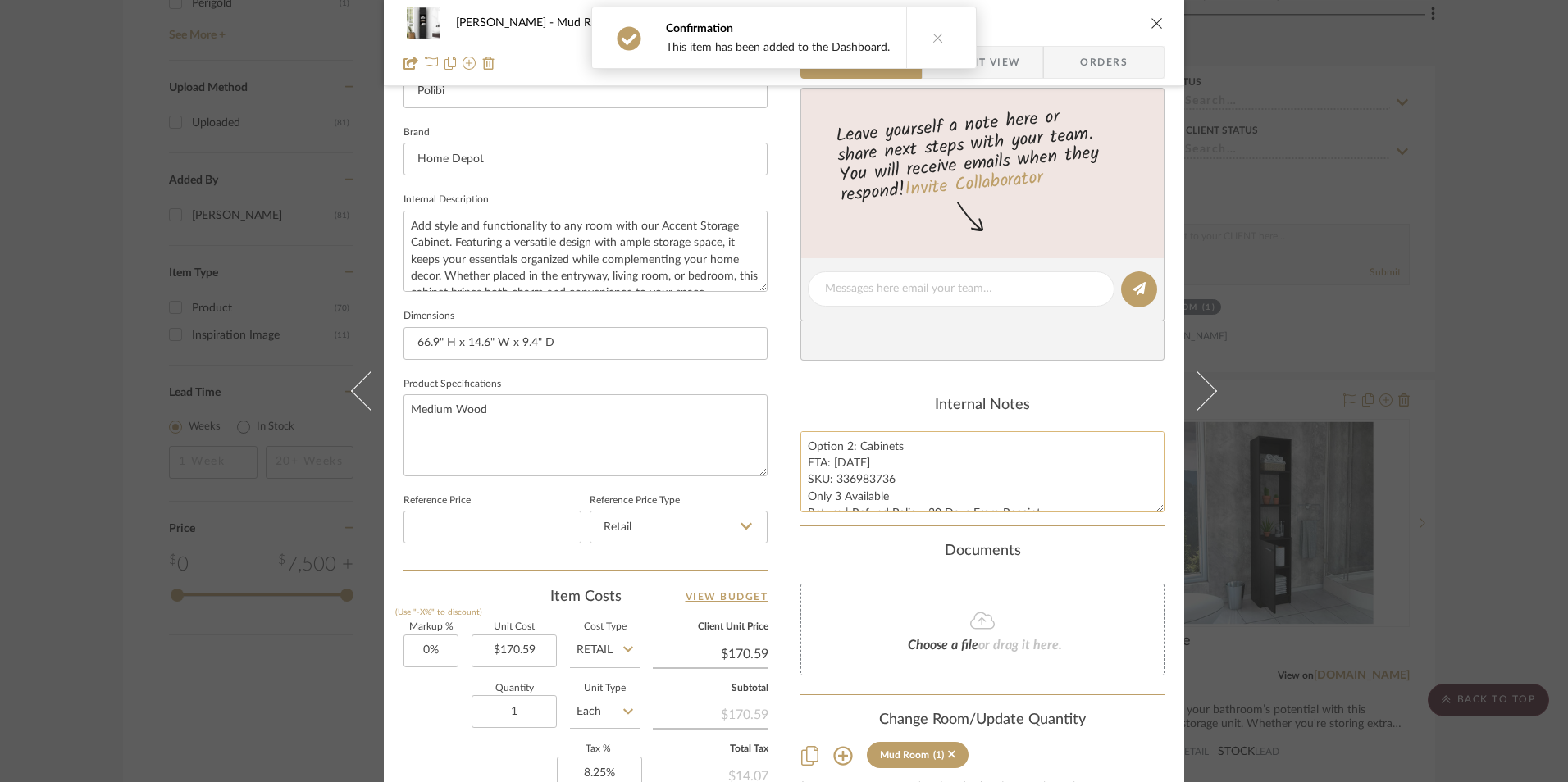
click at [822, 453] on textarea "Option 2: Cabinets ETA: [DATE] SKU: 336983736 Only 3 Available Return | Refund …" at bounding box center [983, 472] width 364 height 82
drag, startPoint x: 801, startPoint y: 445, endPoint x: 1053, endPoint y: 522, distance: 263.5
click at [1053, 522] on summary-project-notes "Internal Notes Option 2: Cabinets ETA: [DATE] SKU: 336983736 Only 3 Available R…" at bounding box center [983, 462] width 364 height 129
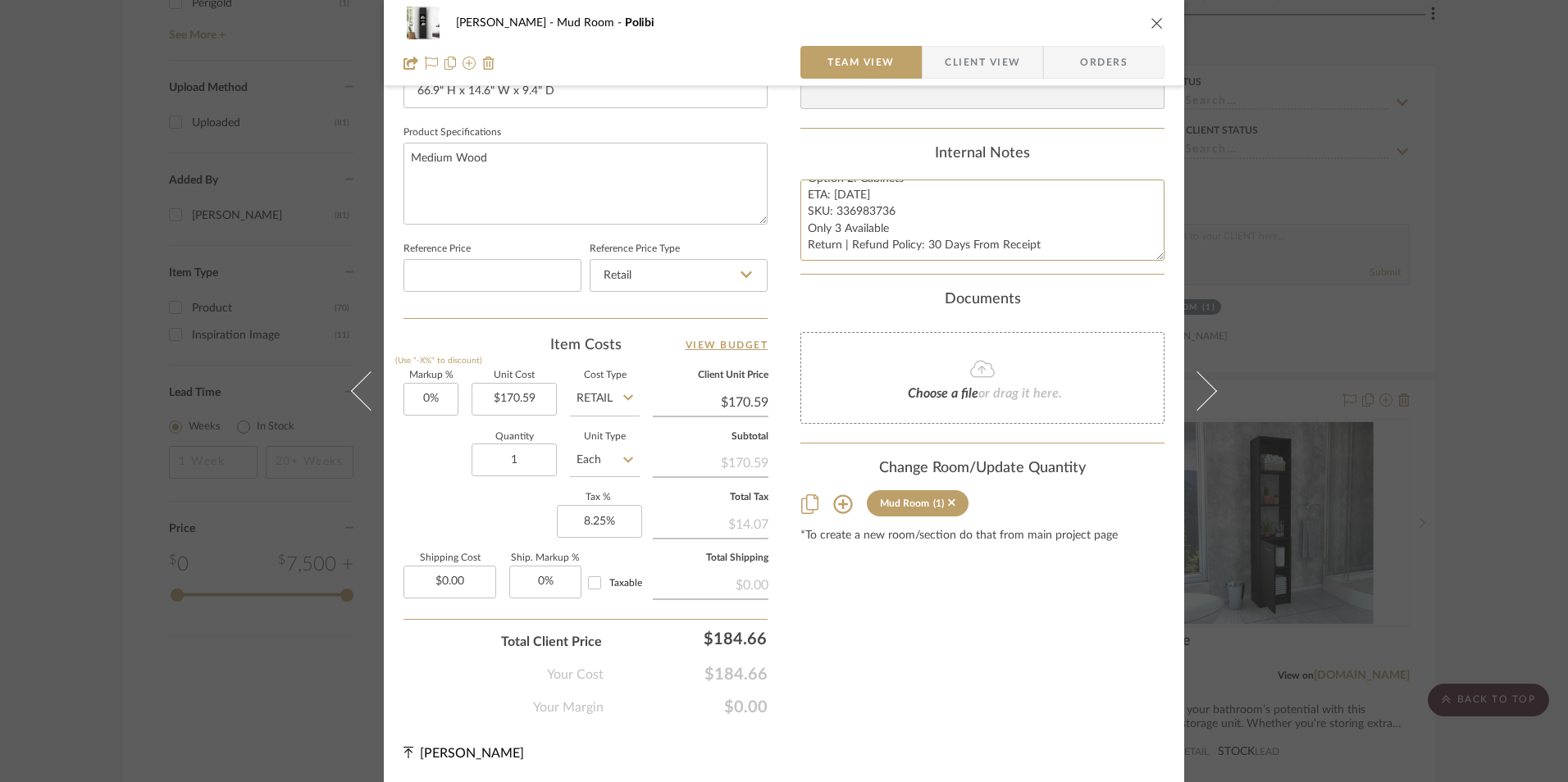
scroll to position [745, 0]
click at [1105, 63] on span "Orders" at bounding box center [1104, 62] width 83 height 33
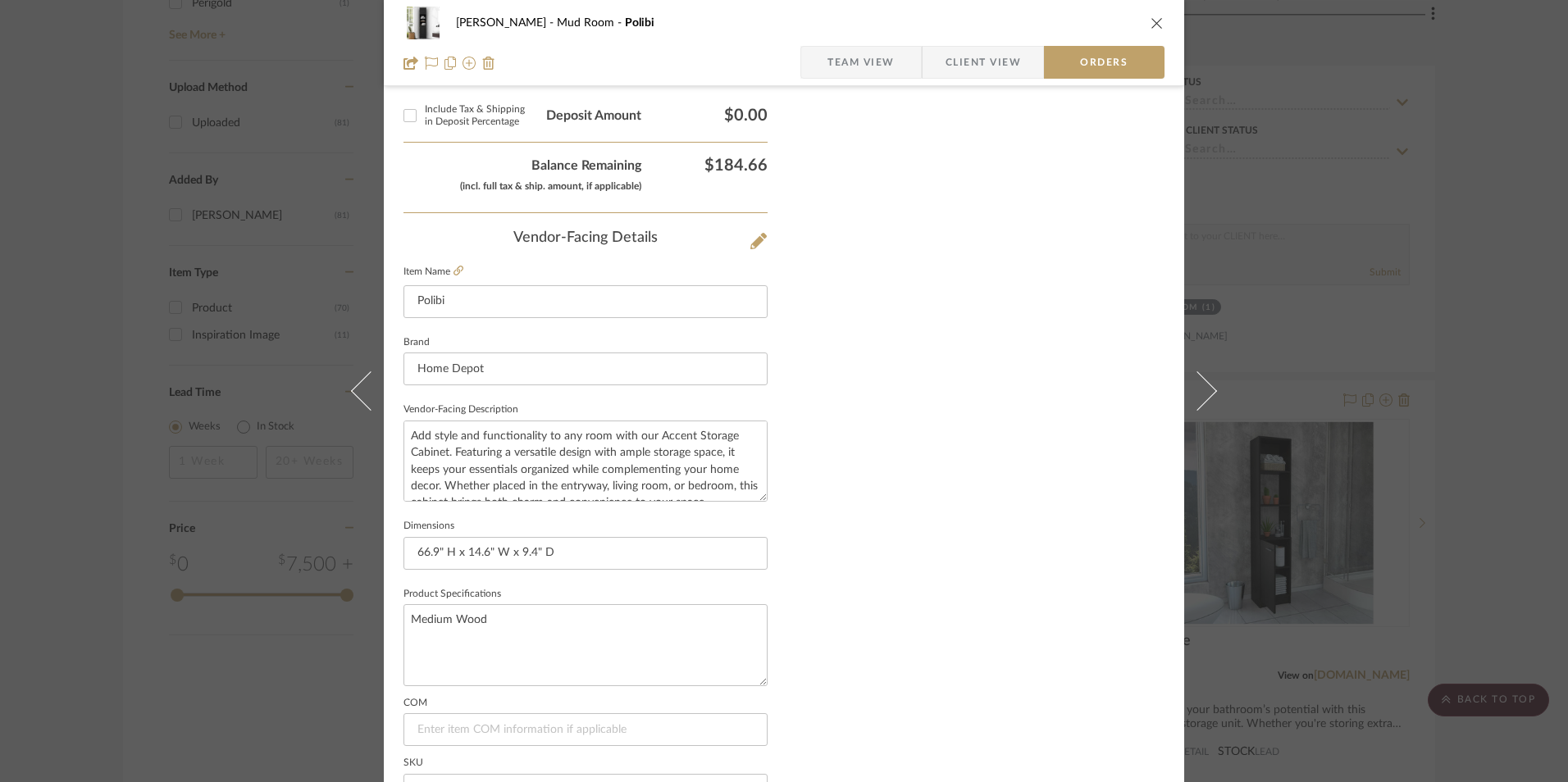
scroll to position [962, 0]
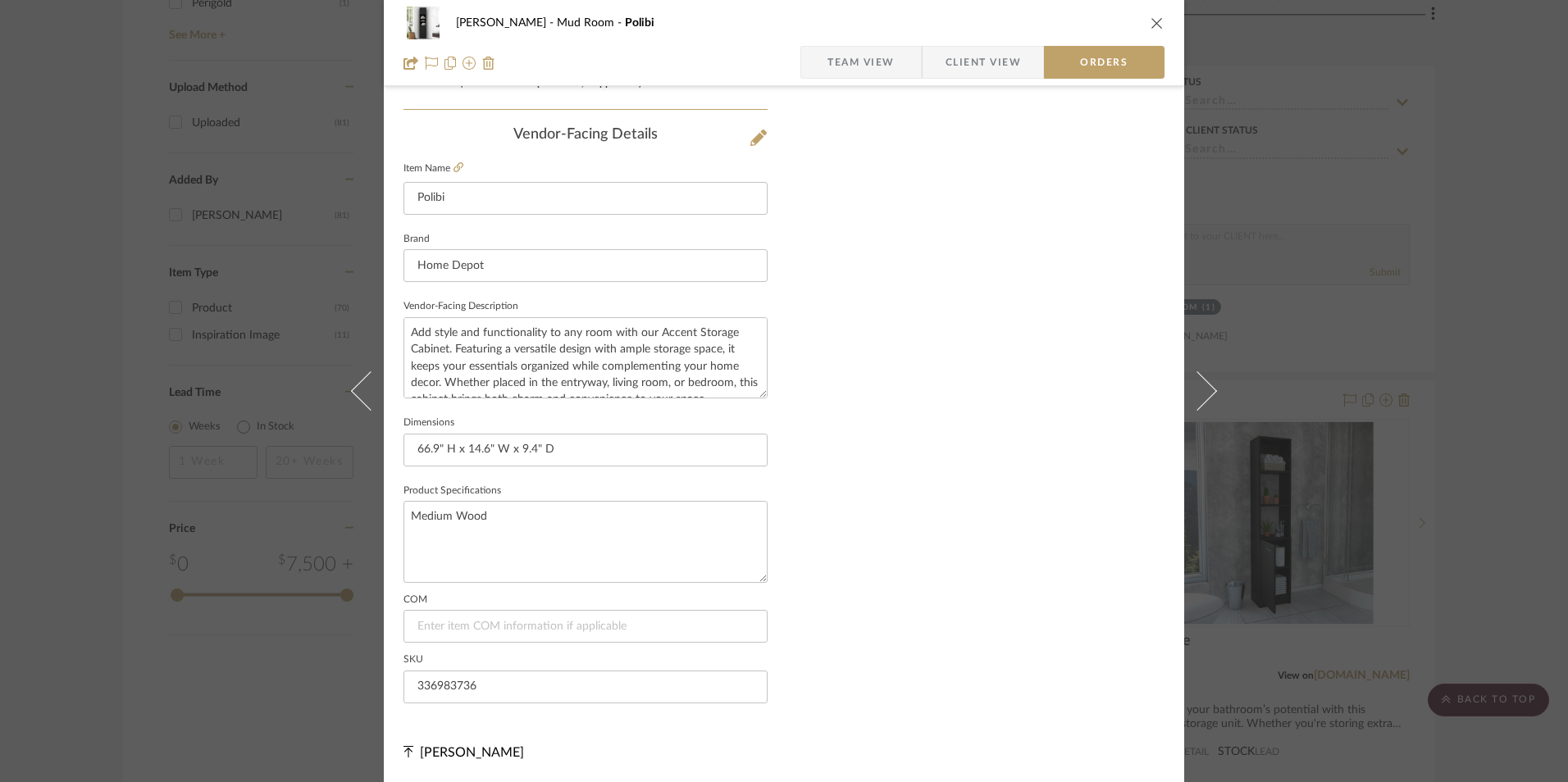
click at [979, 62] on span "Client View" at bounding box center [983, 62] width 76 height 33
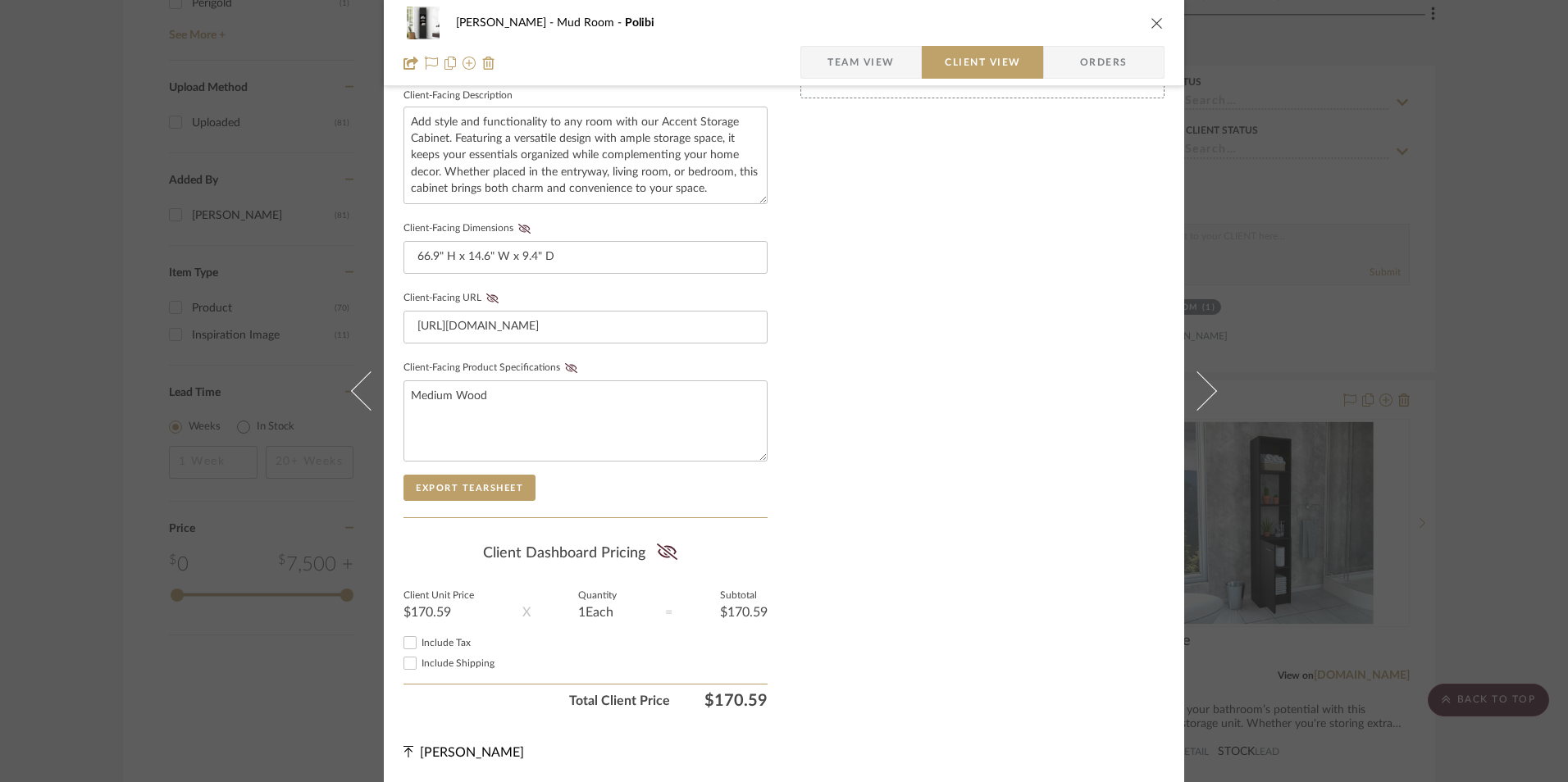
scroll to position [595, 0]
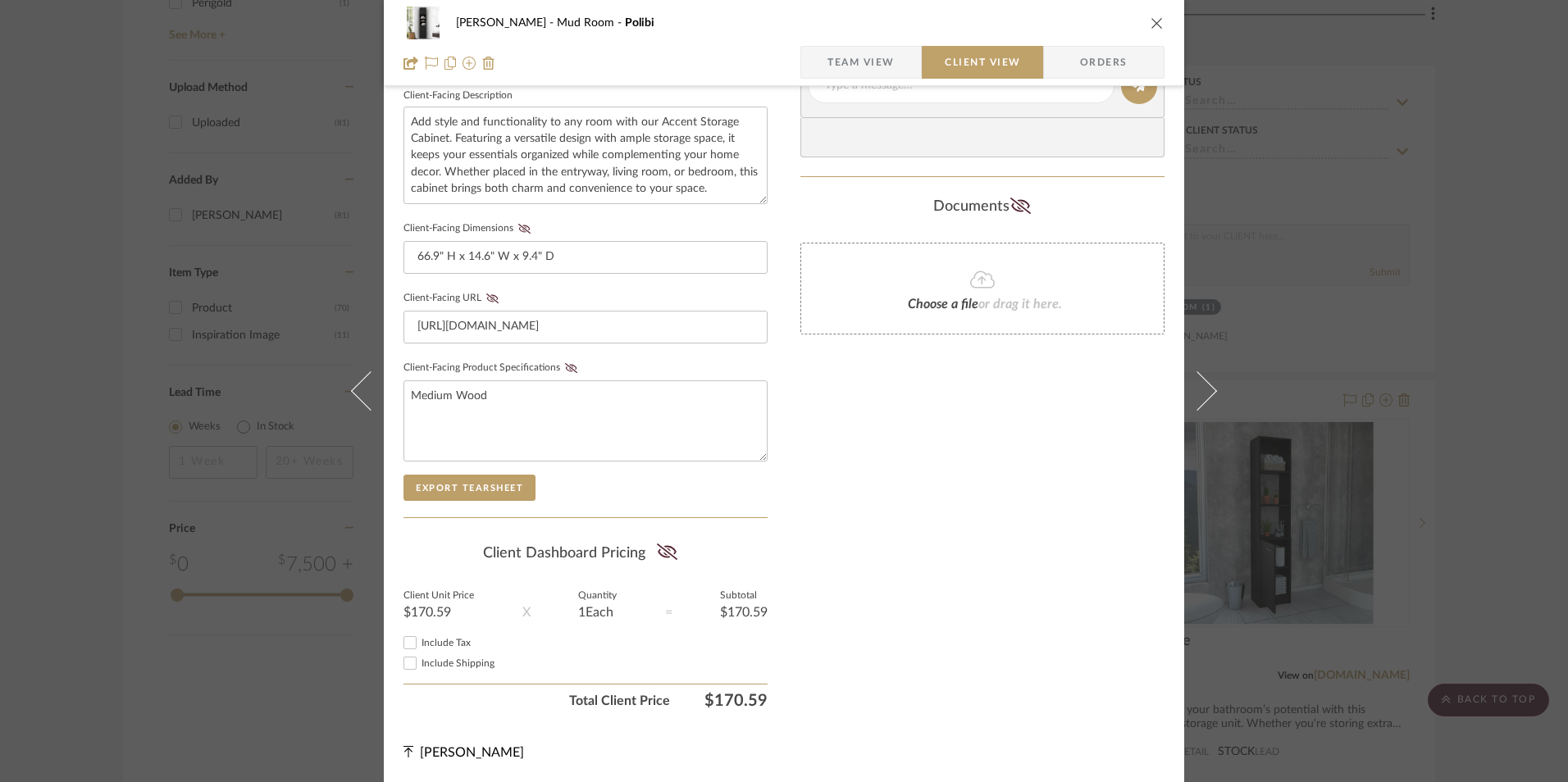
click at [405, 642] on input "Include Tax" at bounding box center [410, 643] width 20 height 20
checkbox input "true"
click at [657, 551] on icon at bounding box center [668, 552] width 20 height 16
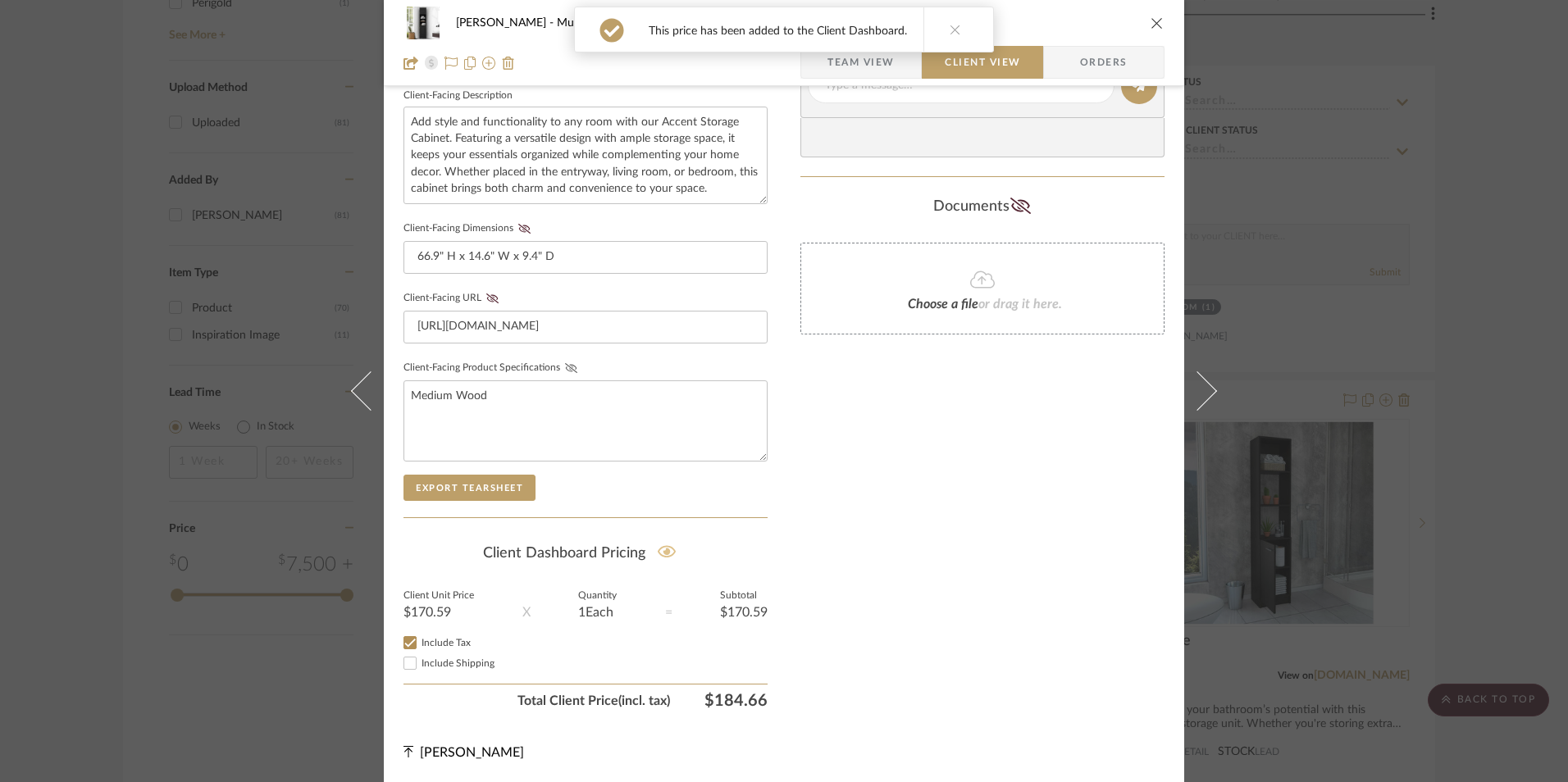
click at [565, 365] on icon at bounding box center [571, 368] width 12 height 10
click at [486, 298] on icon at bounding box center [492, 298] width 12 height 10
click at [519, 231] on icon at bounding box center [525, 229] width 12 height 10
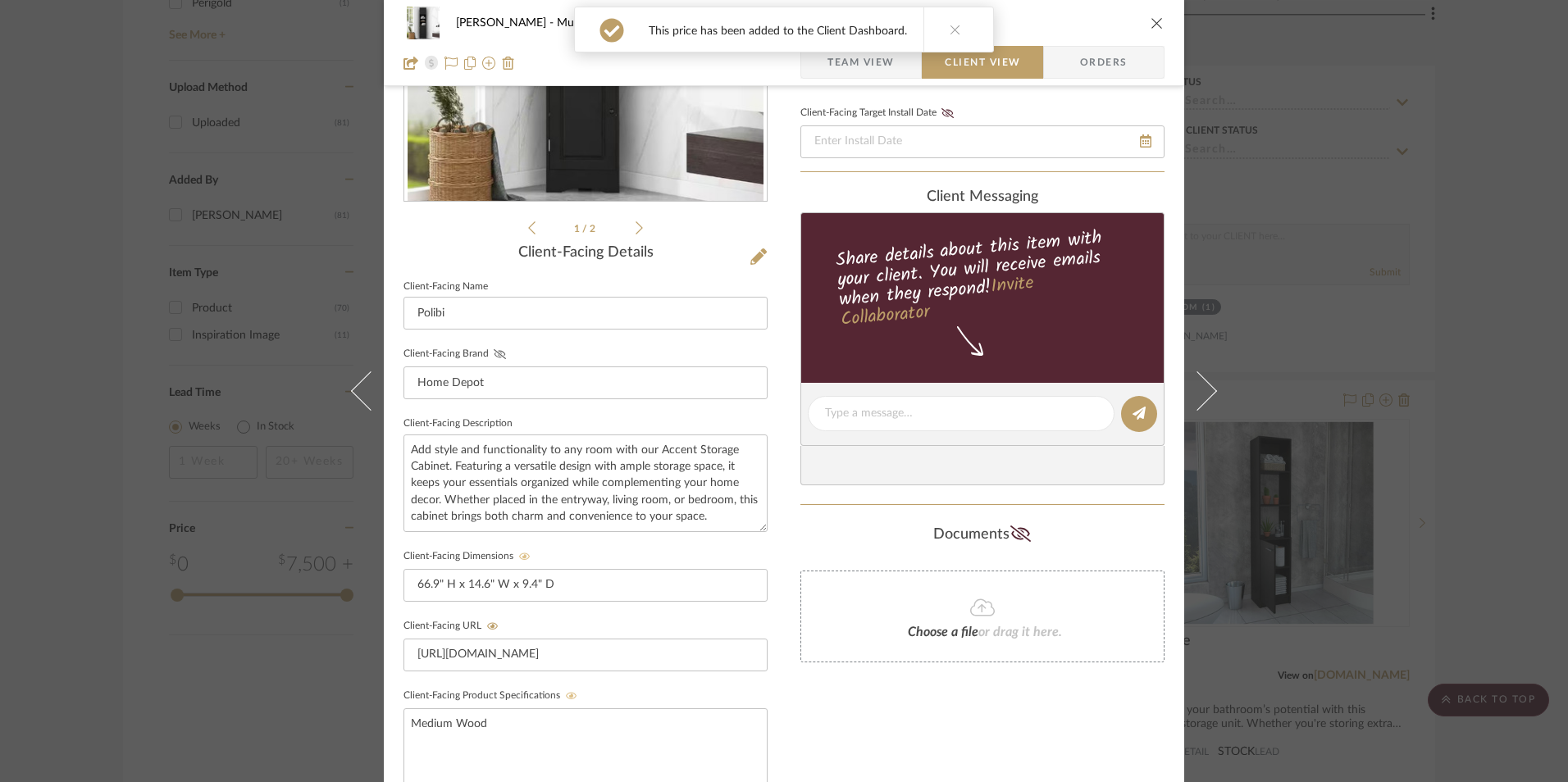
click at [494, 353] on icon at bounding box center [500, 354] width 12 height 10
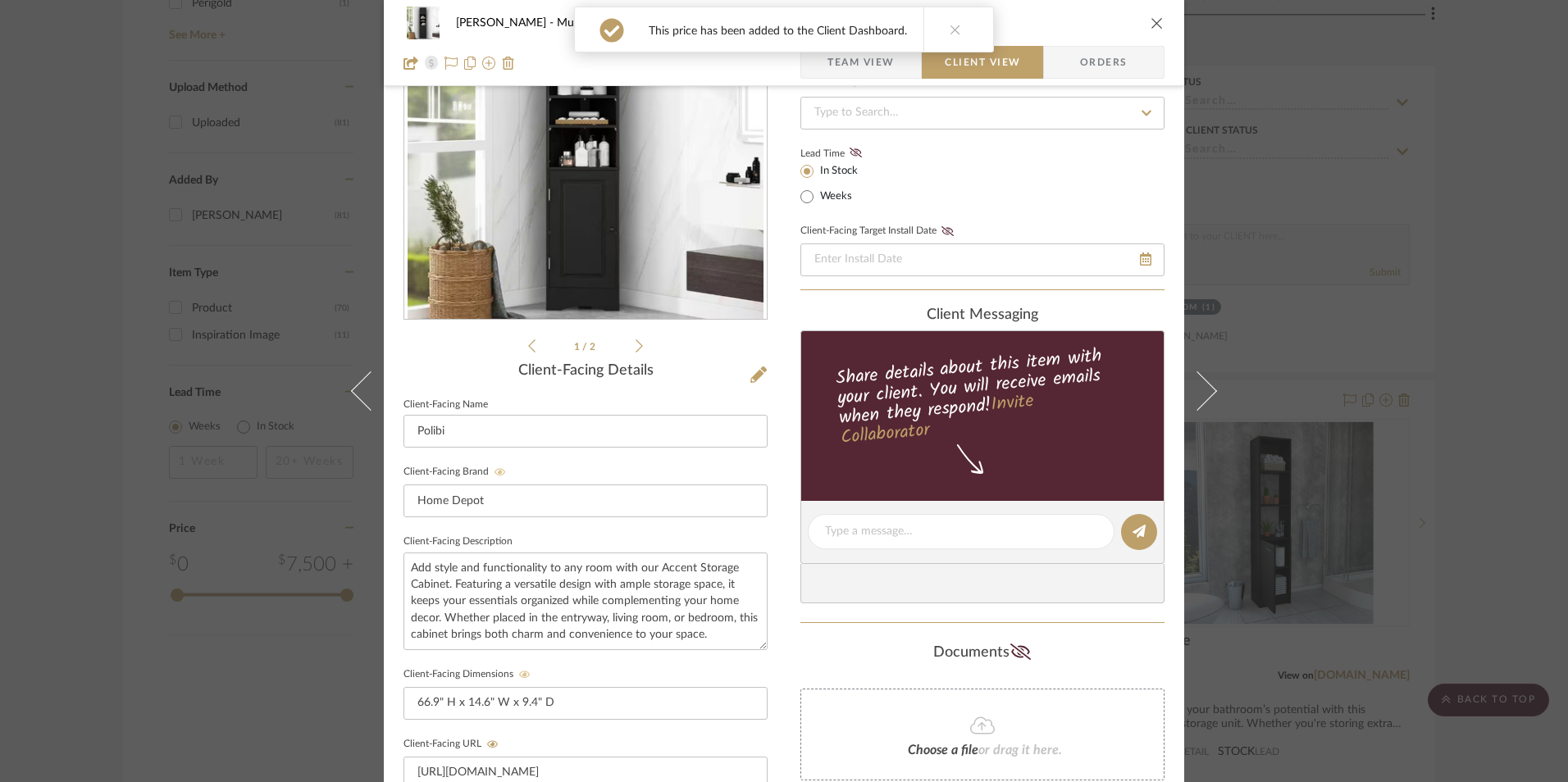
scroll to position [0, 0]
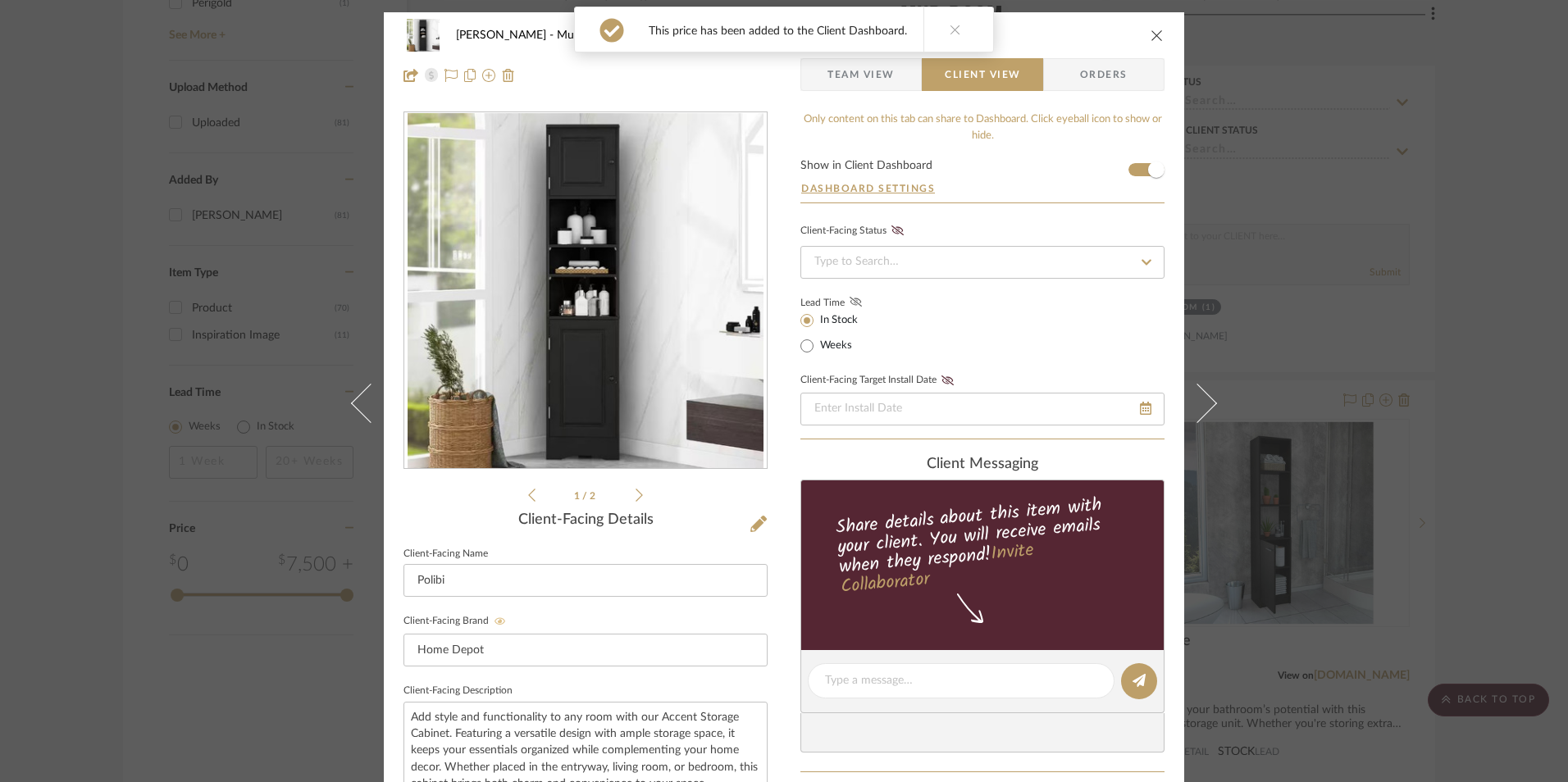
click at [849, 302] on icon at bounding box center [855, 302] width 12 height 10
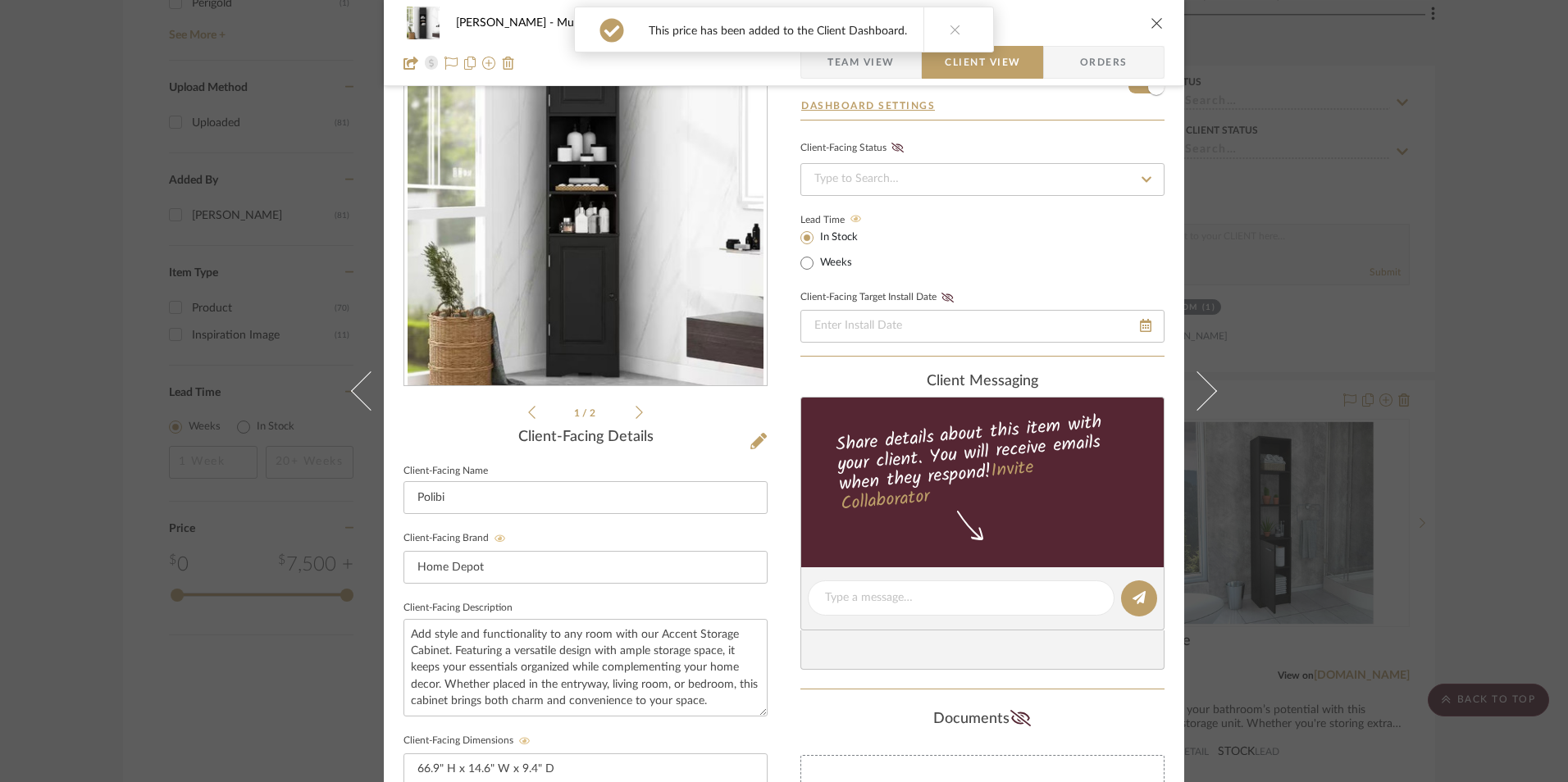
scroll to position [328, 0]
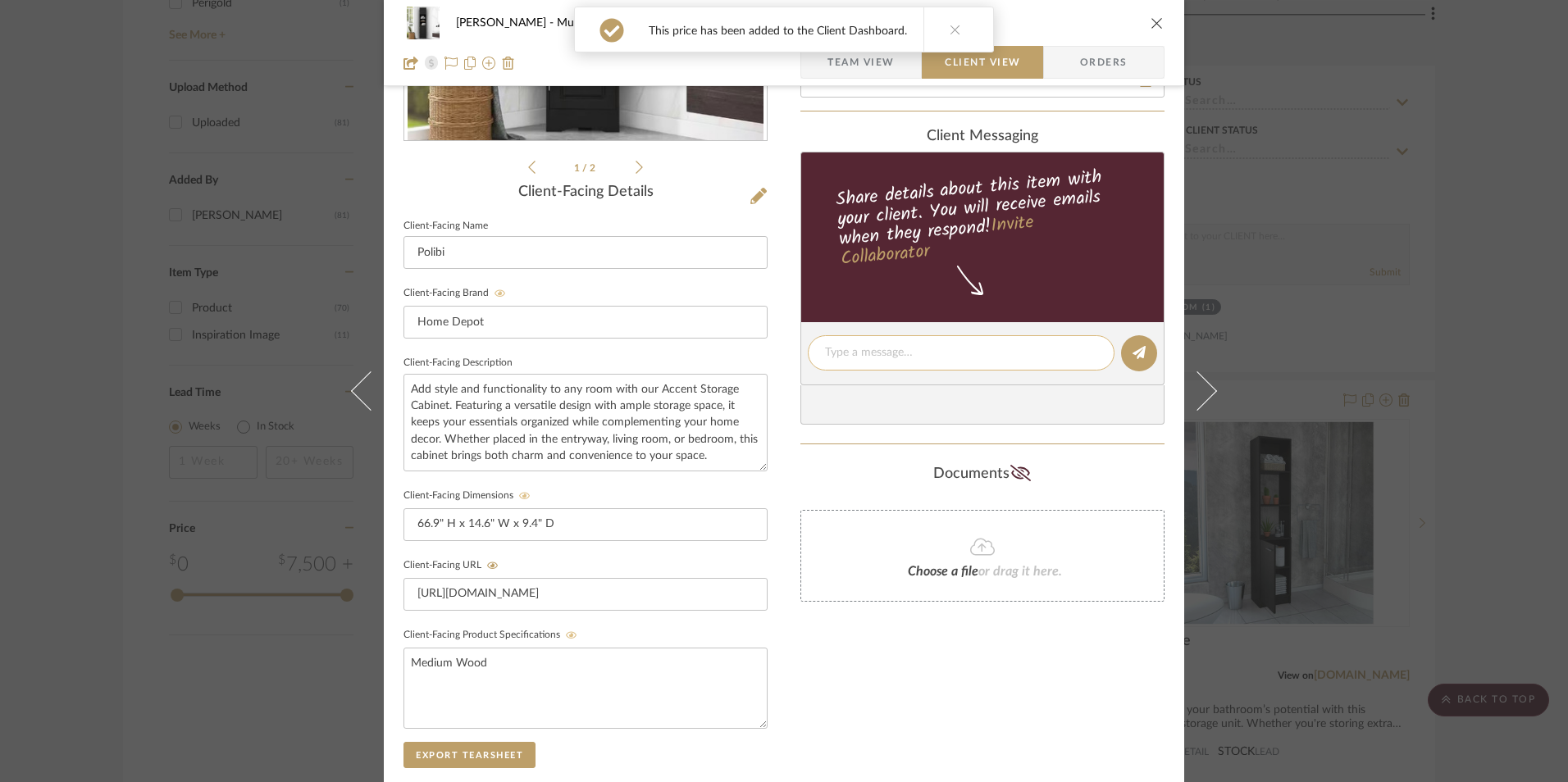
click at [858, 359] on textarea at bounding box center [961, 353] width 272 height 17
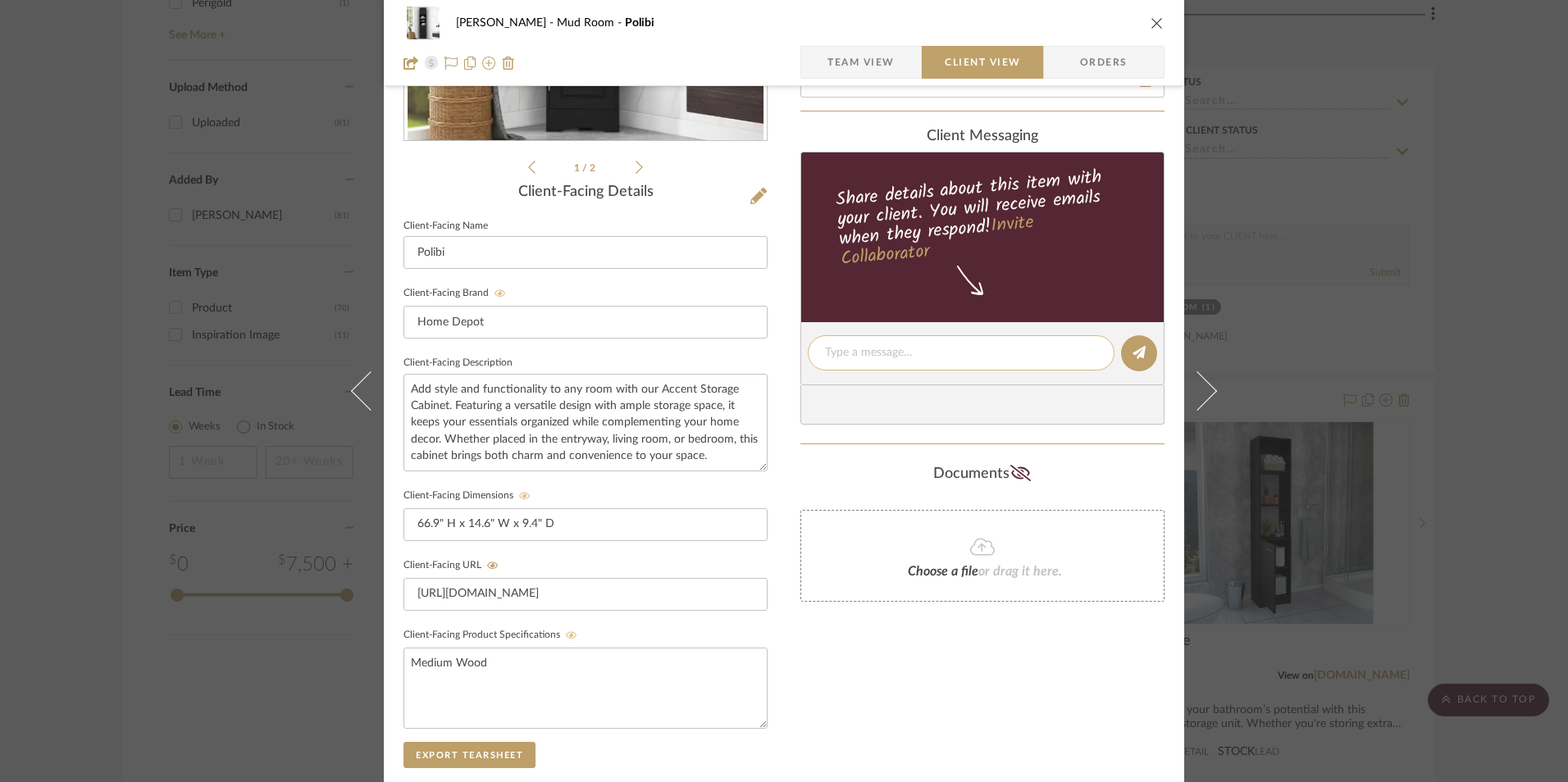
paste textarea "Option 2: Cabinets ETA: [DATE] SKU: 336983736 Only 3 Available Return | Refund …"
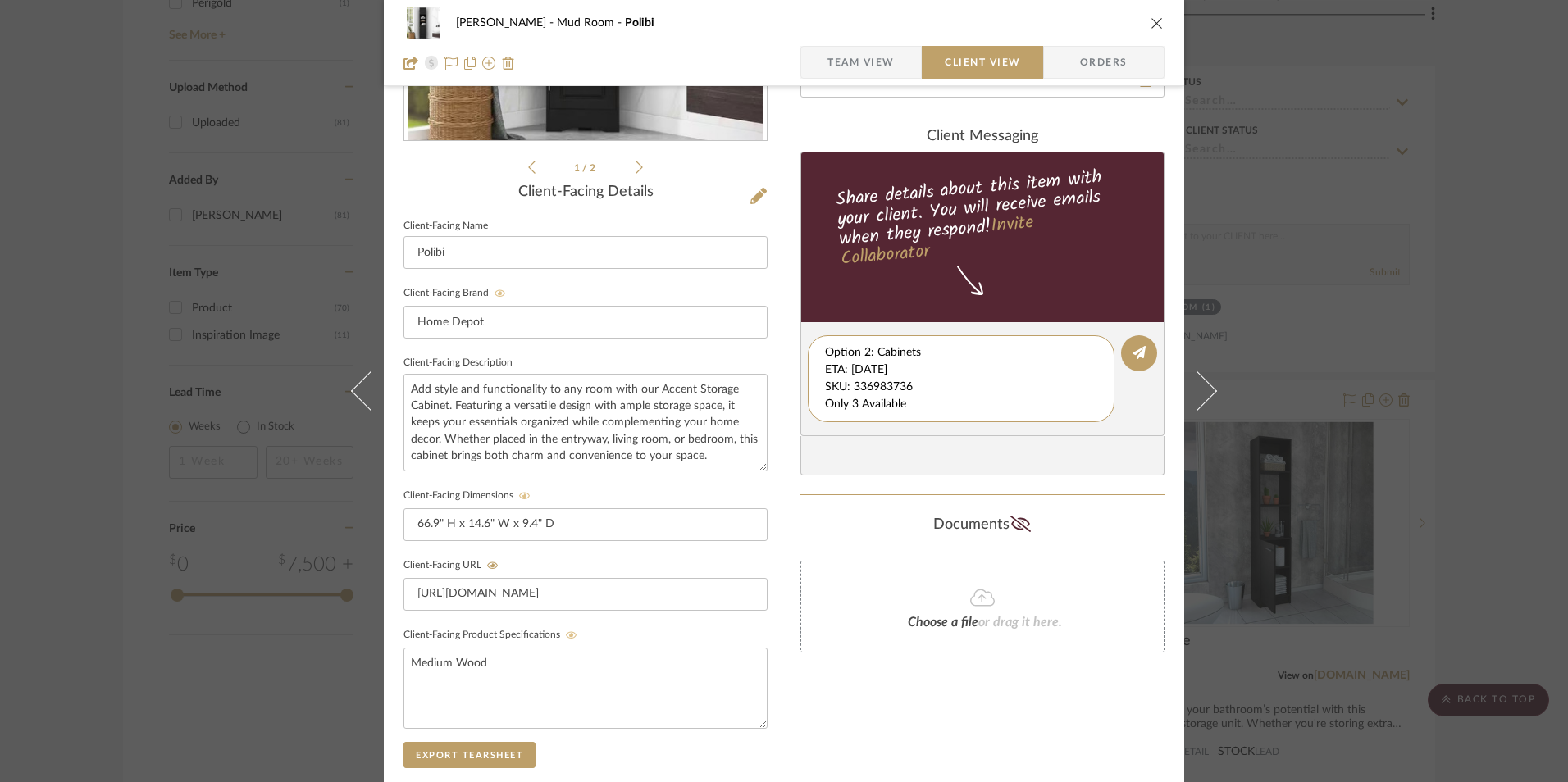
scroll to position [17, 0]
drag, startPoint x: 821, startPoint y: 371, endPoint x: 926, endPoint y: 393, distance: 107.3
click at [1095, 445] on div "client Messaging Share details about this item with your client. You will recei…" at bounding box center [983, 302] width 364 height 348
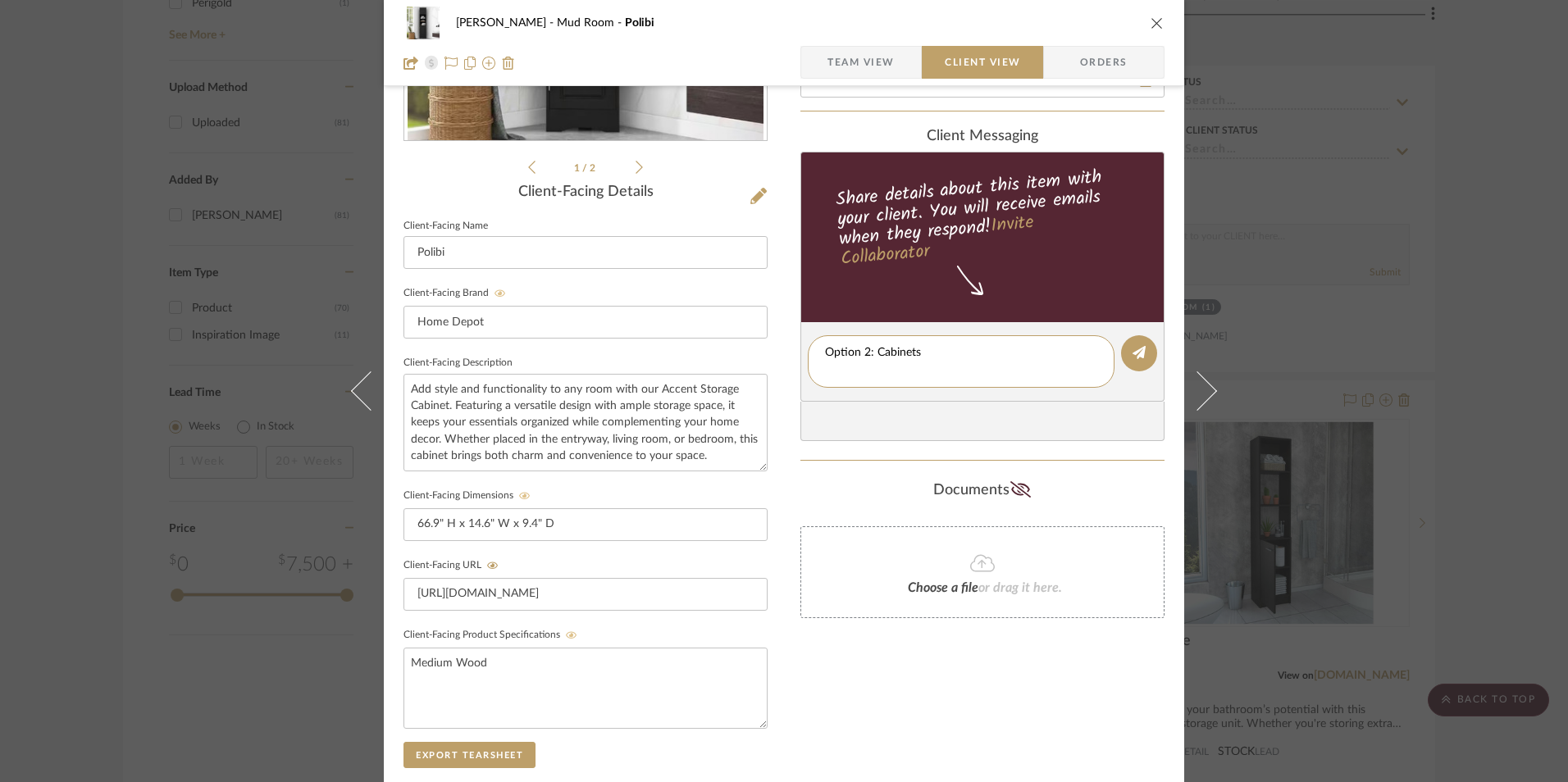
scroll to position [0, 0]
type textarea "Option 2: Cabinets"
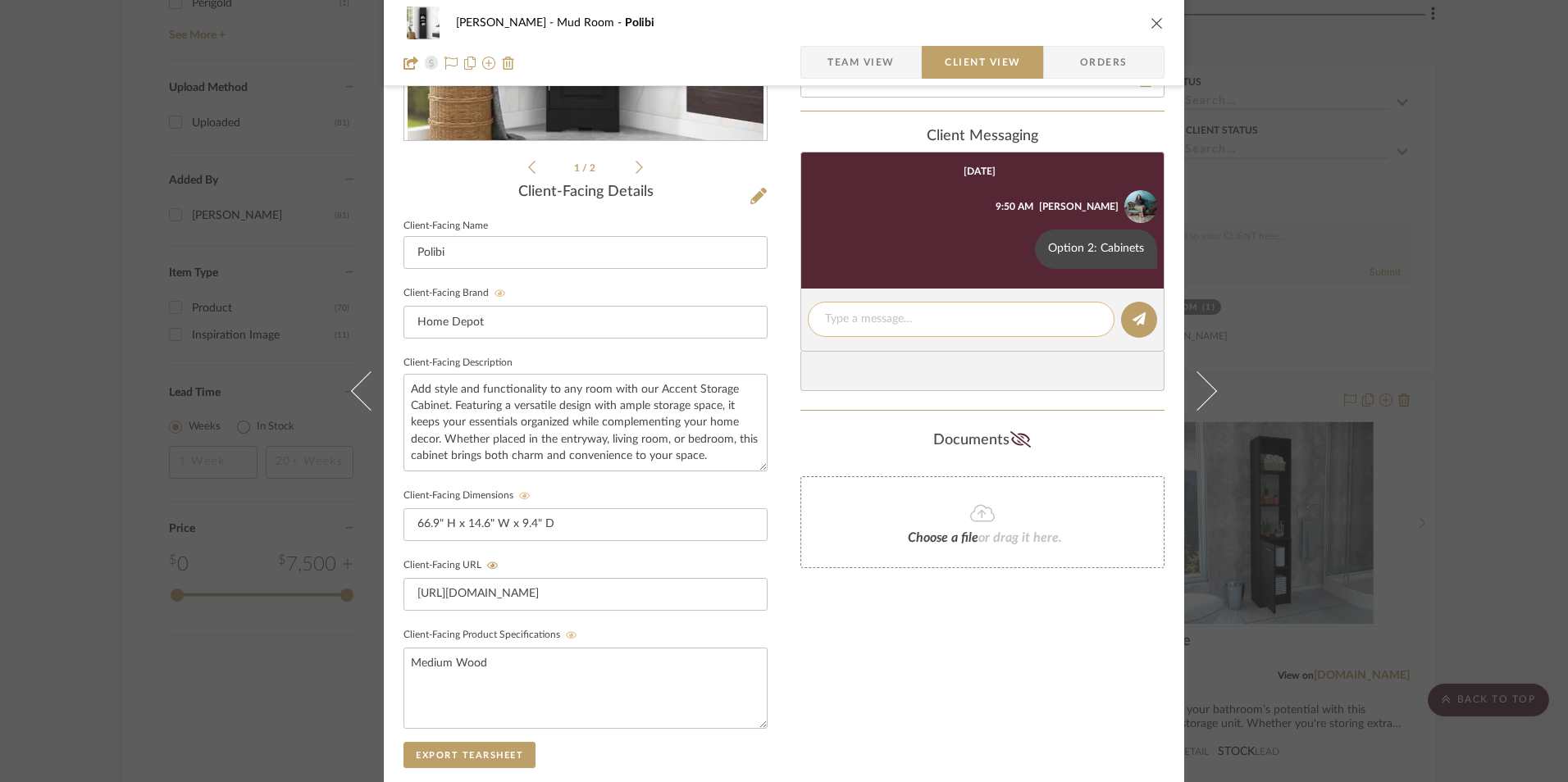
click at [855, 324] on textarea at bounding box center [961, 320] width 272 height 17
paste textarea "ETA: [DATE] SKU: 336983736 Only 3 Available Return | Refund Policy: 30 Days Fro…"
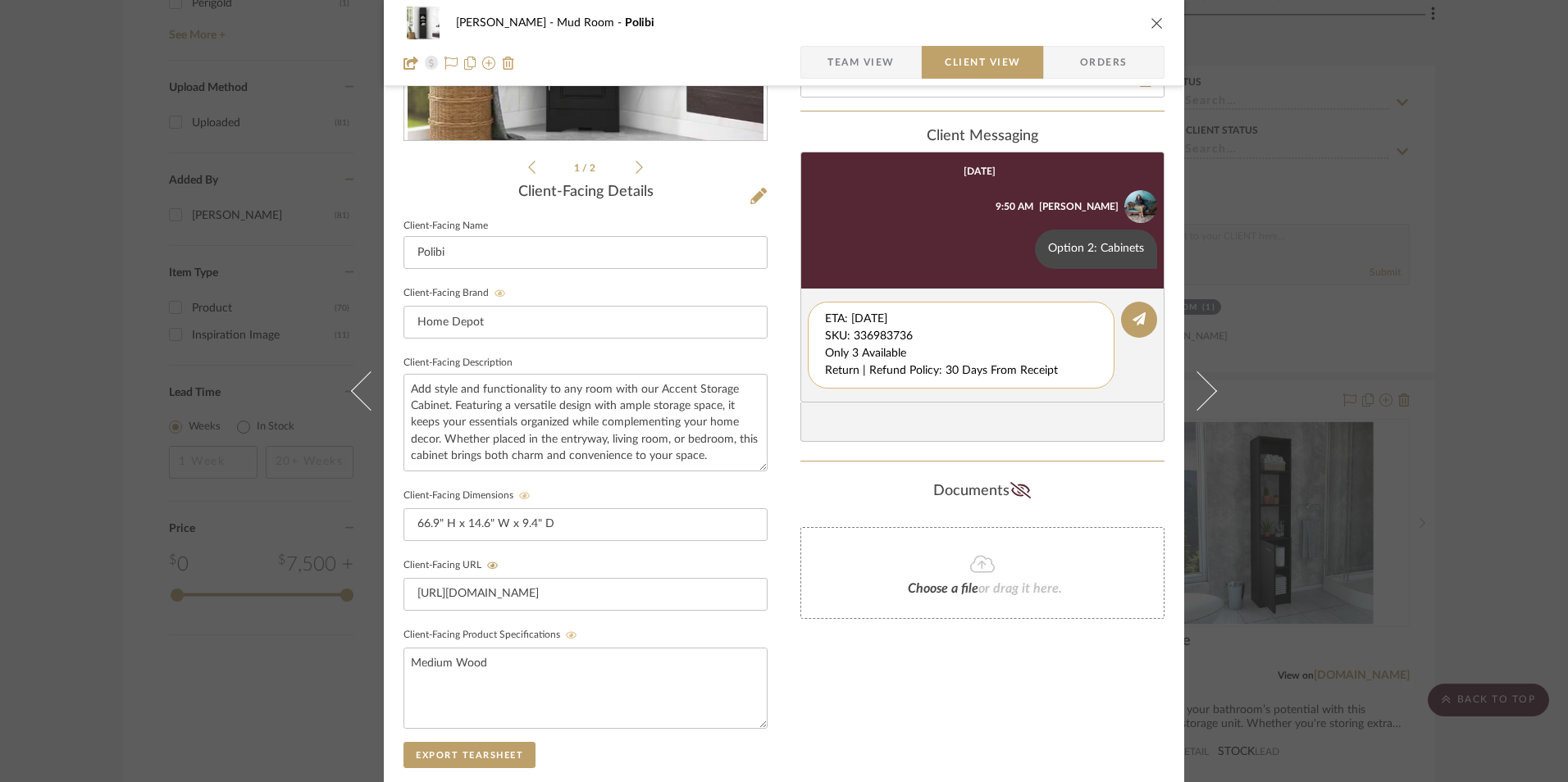
drag, startPoint x: 836, startPoint y: 332, endPoint x: 803, endPoint y: 317, distance: 36.2
click at [764, 298] on div "[PERSON_NAME] Mud Room Polibi Team View Client View Orders 1 / 2 Client-Facing …" at bounding box center [784, 367] width 801 height 1365
click at [825, 335] on textarea "Only 3 Available Return | Refund Policy: 30 Days From Receipt" at bounding box center [961, 337] width 272 height 52
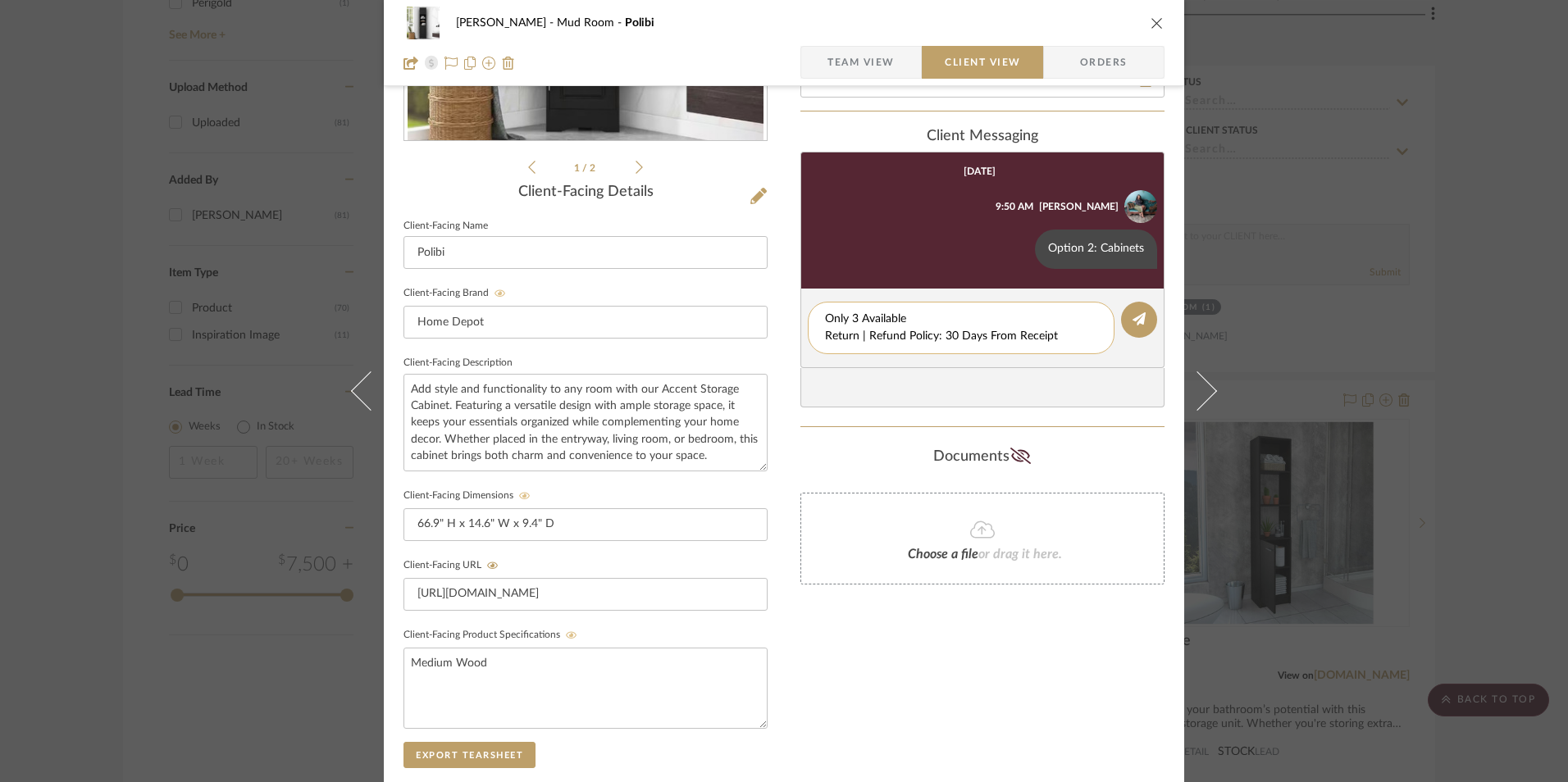
drag, startPoint x: 1044, startPoint y: 337, endPoint x: 840, endPoint y: 336, distance: 204.0
click at [753, 332] on div "[PERSON_NAME] Mud Room Polibi Team View Client View Orders 1 / 2 Client-Facing …" at bounding box center [784, 367] width 801 height 1365
type textarea "Only 3 Available"
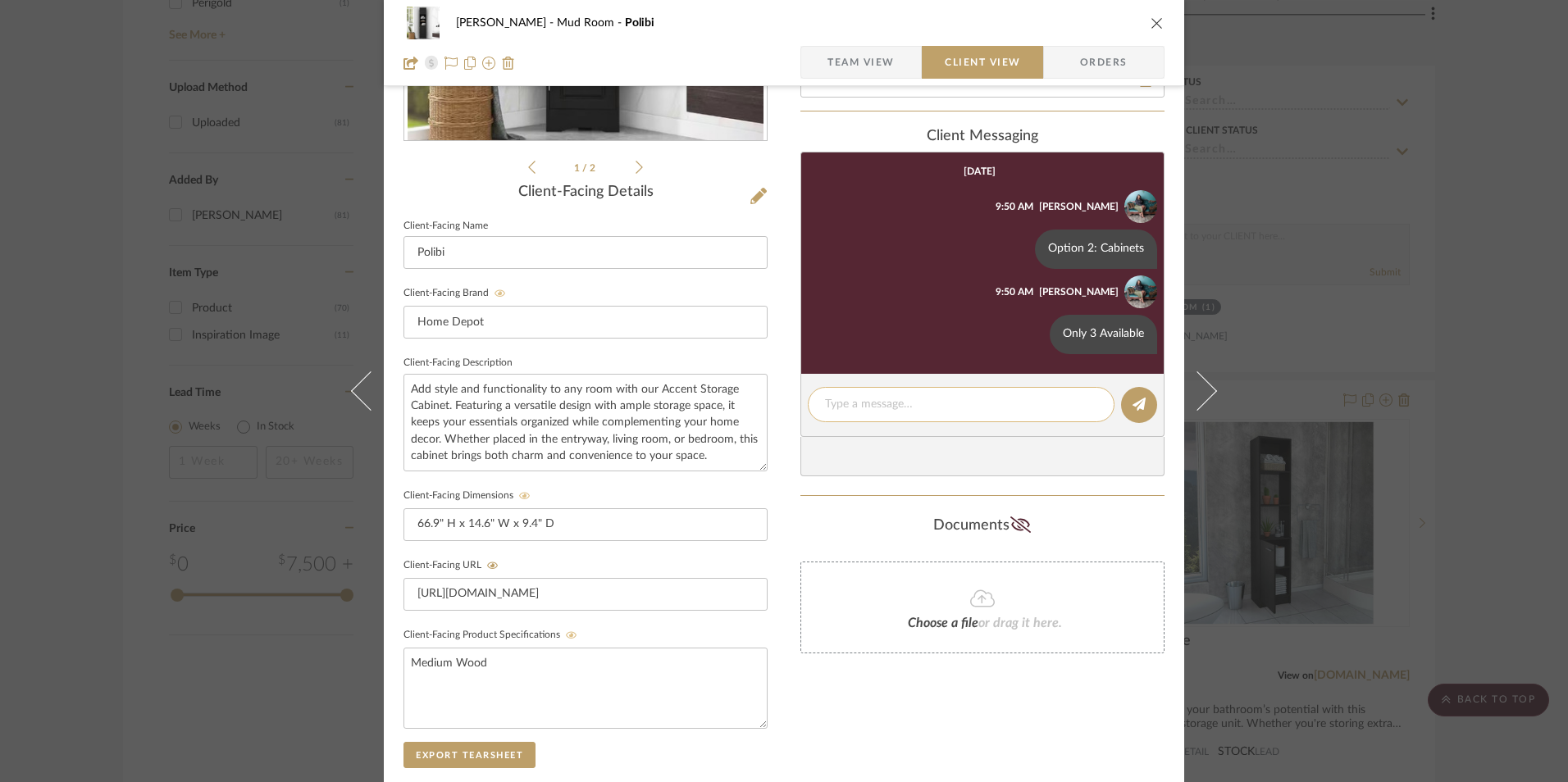
click at [857, 408] on textarea at bounding box center [961, 405] width 272 height 17
paste textarea "Return | Refund Policy: 30 Days From Receipt"
type textarea "Return | Refund Policy: 30 Days From Receipt"
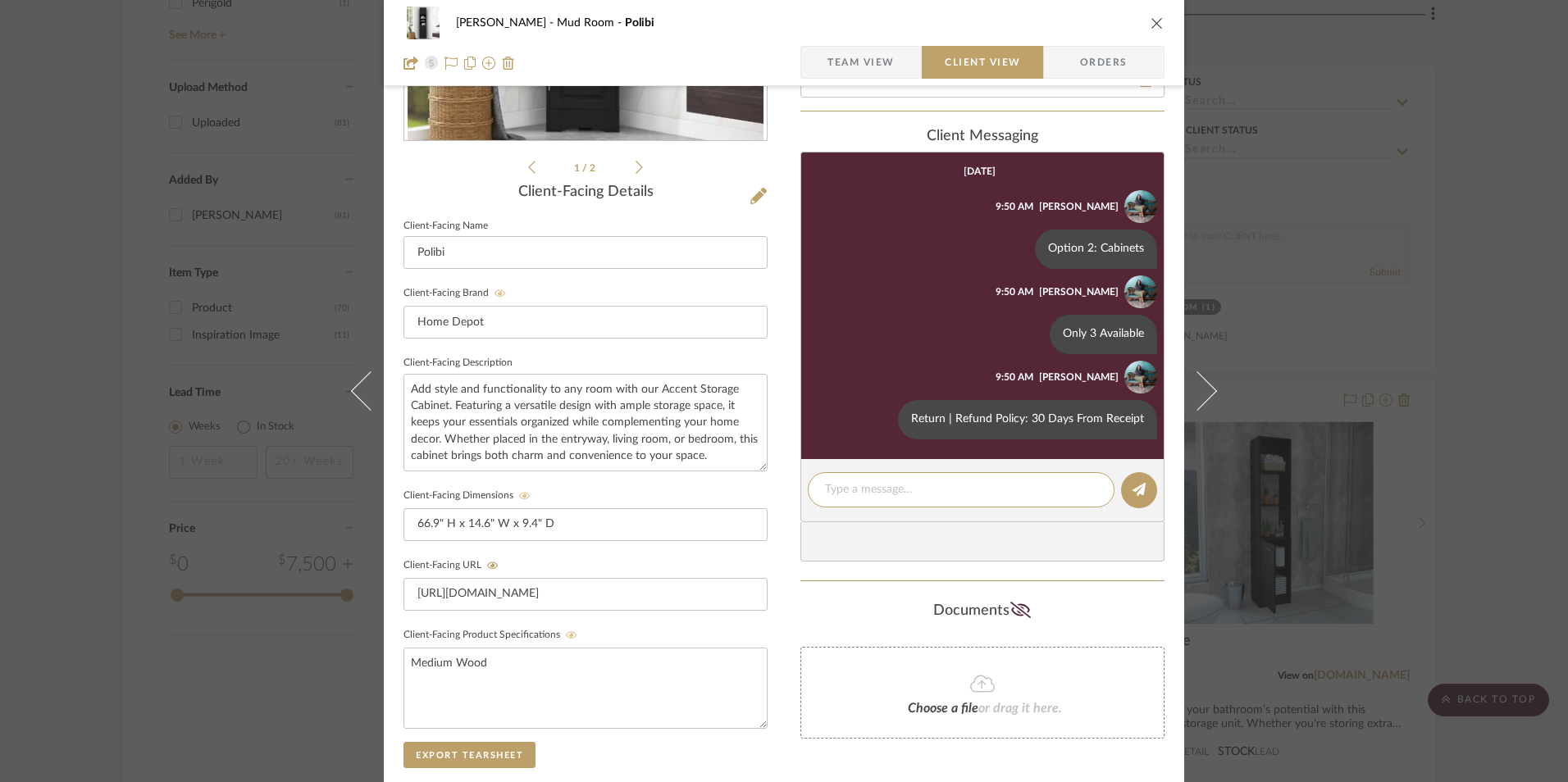
click at [1150, 25] on icon "close" at bounding box center [1156, 22] width 13 height 13
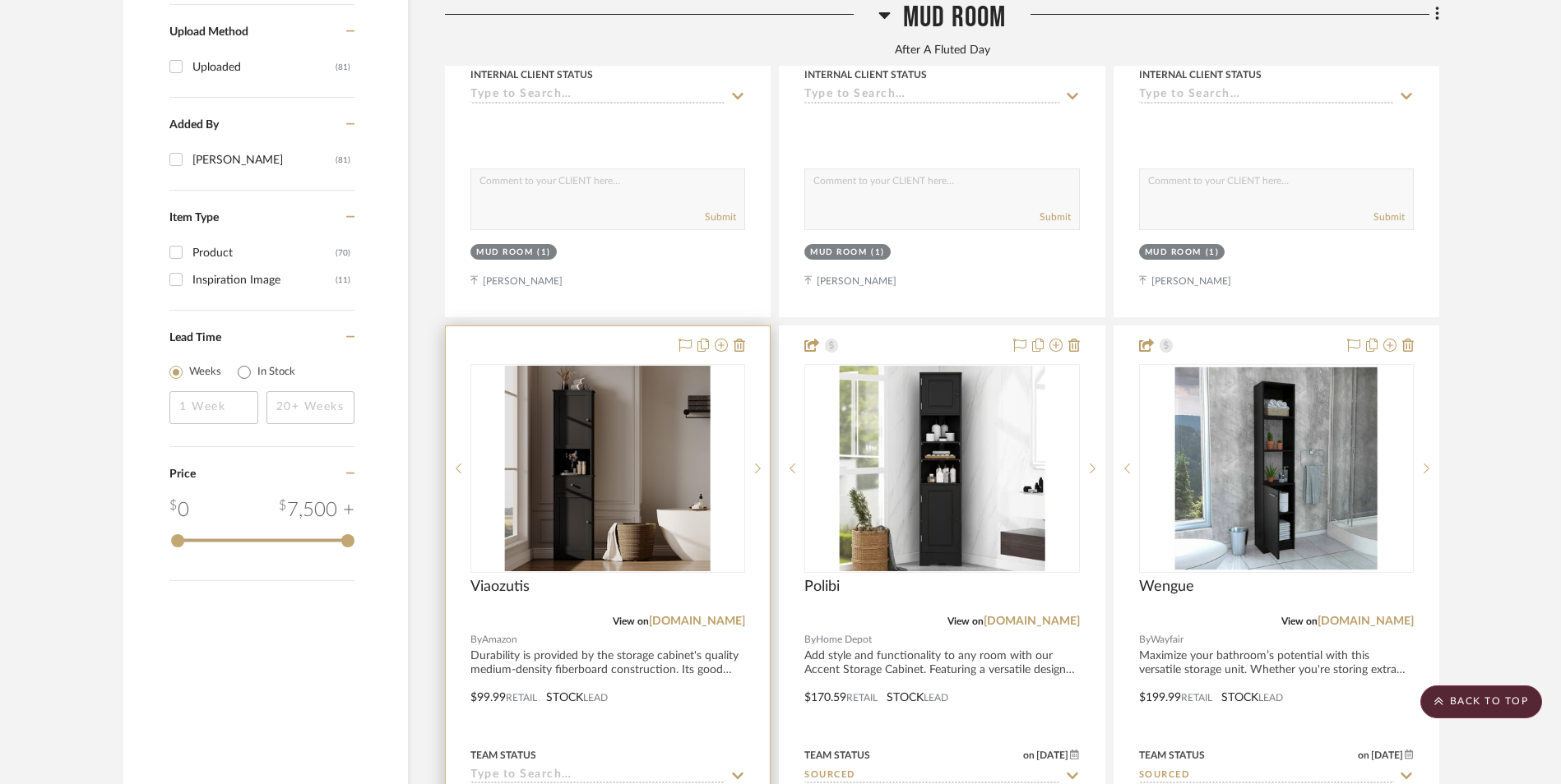
scroll to position [2638, 0]
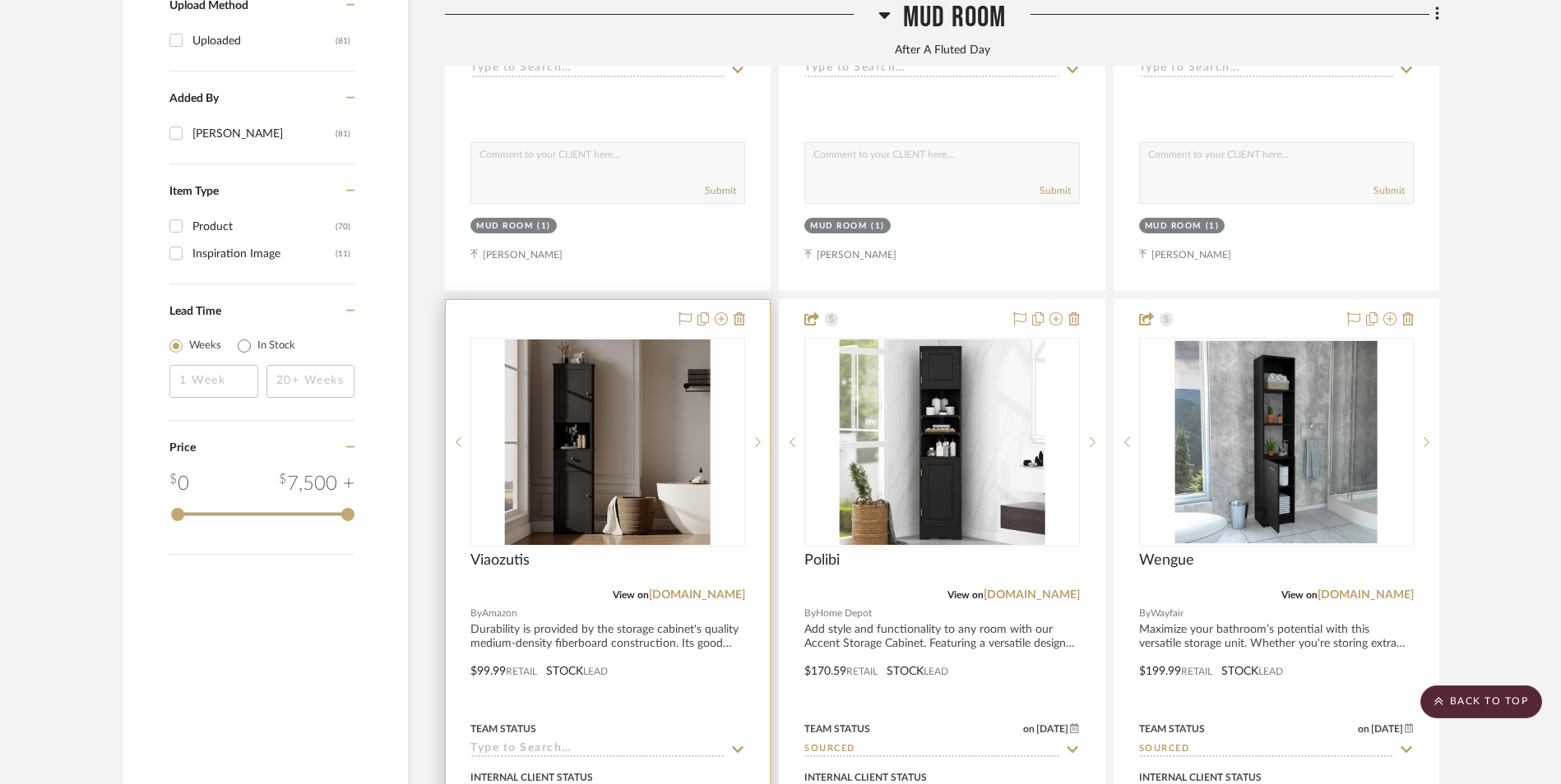
click at [598, 354] on img "0" at bounding box center [607, 441] width 205 height 205
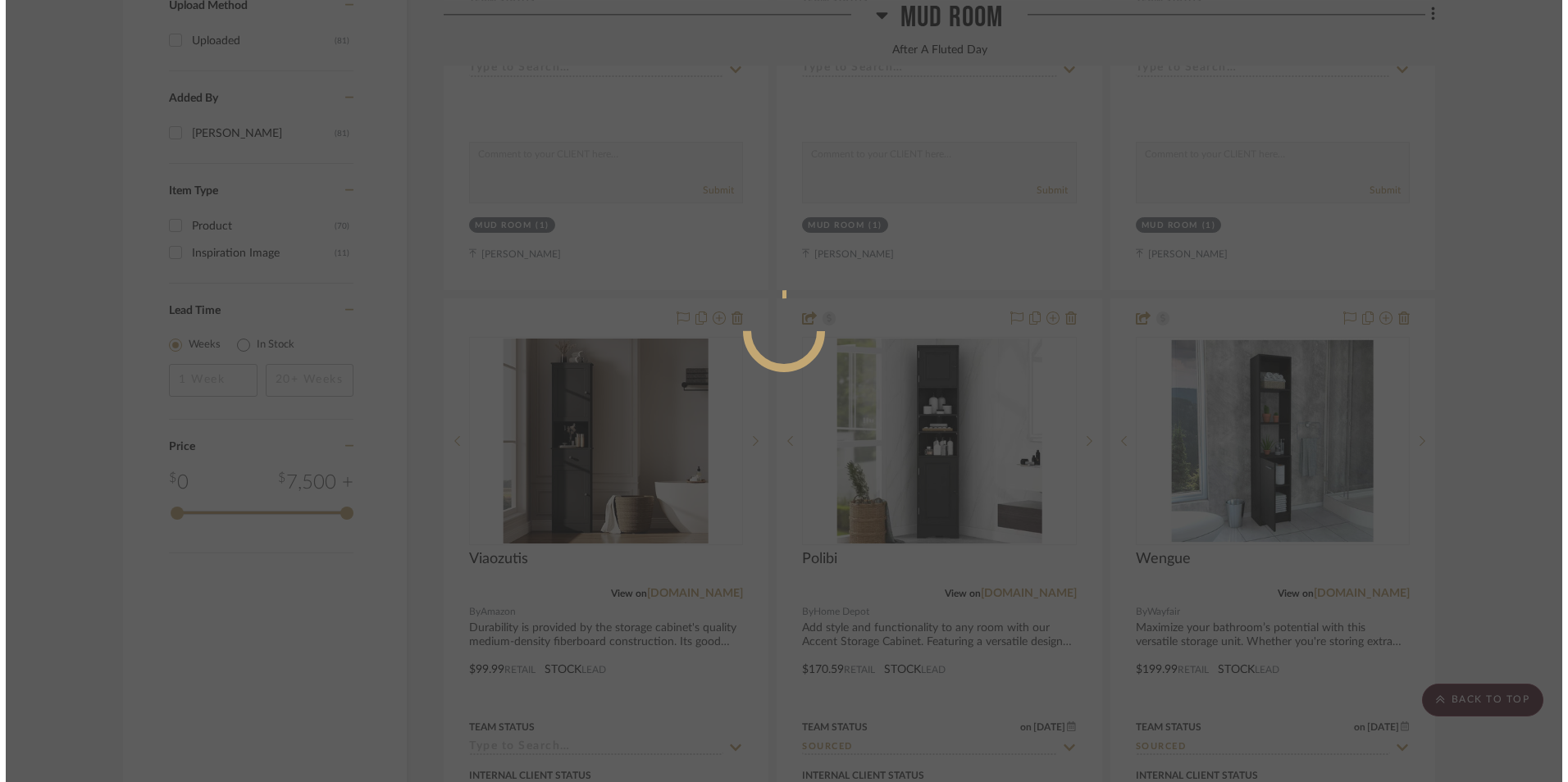
scroll to position [0, 0]
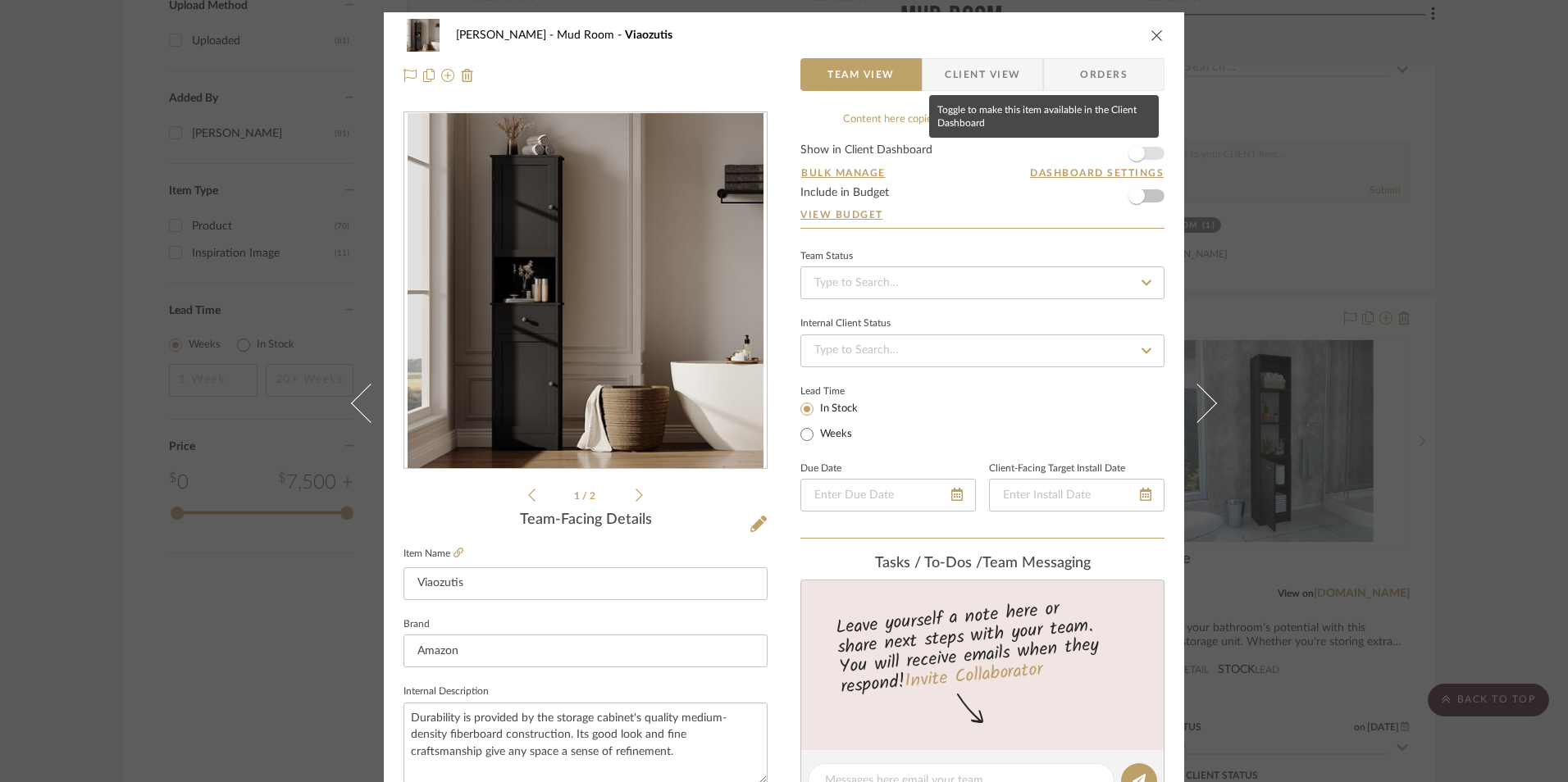
click at [1128, 153] on span "button" at bounding box center [1136, 153] width 16 height 16
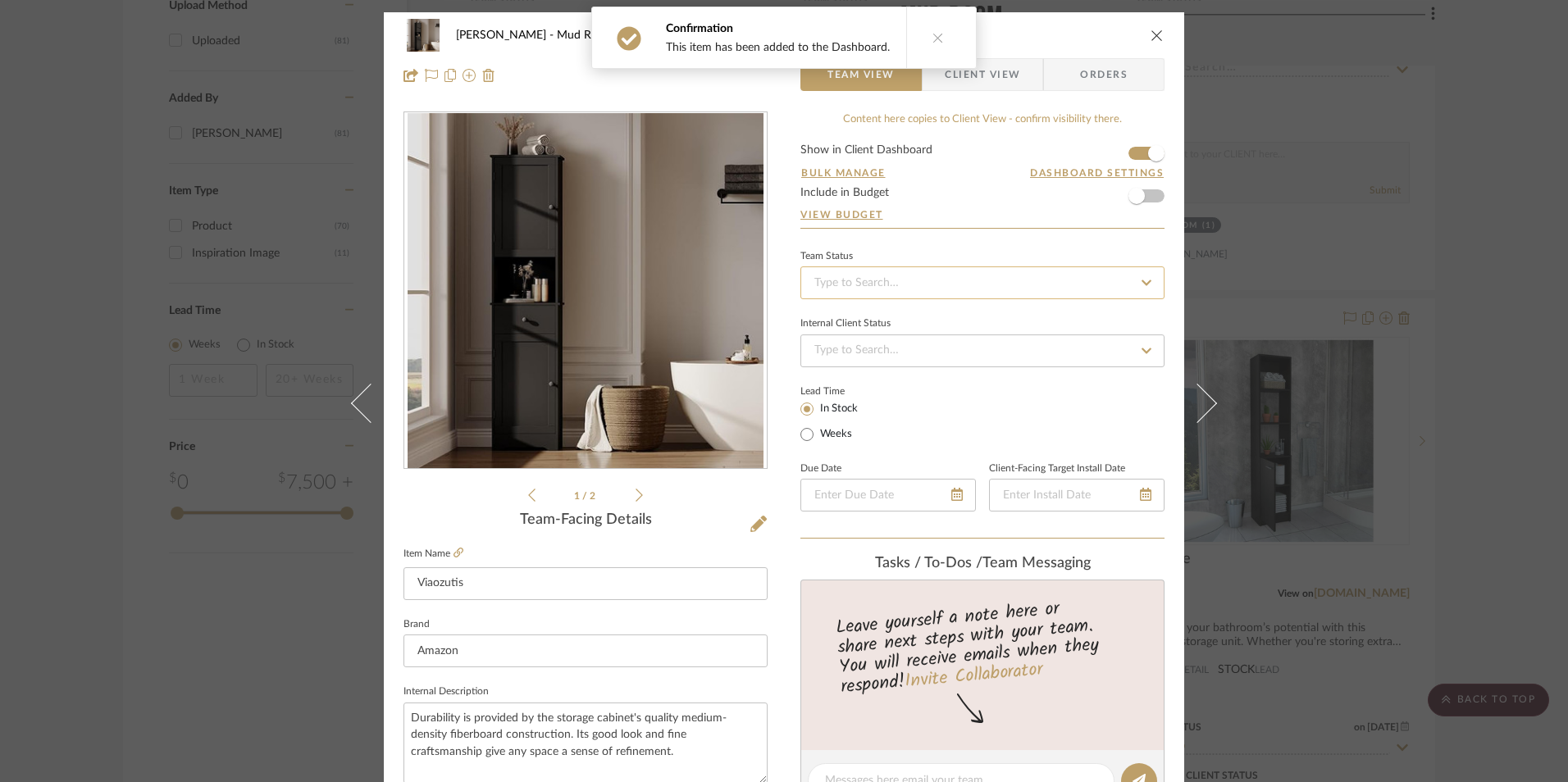
click at [971, 282] on input at bounding box center [983, 283] width 364 height 33
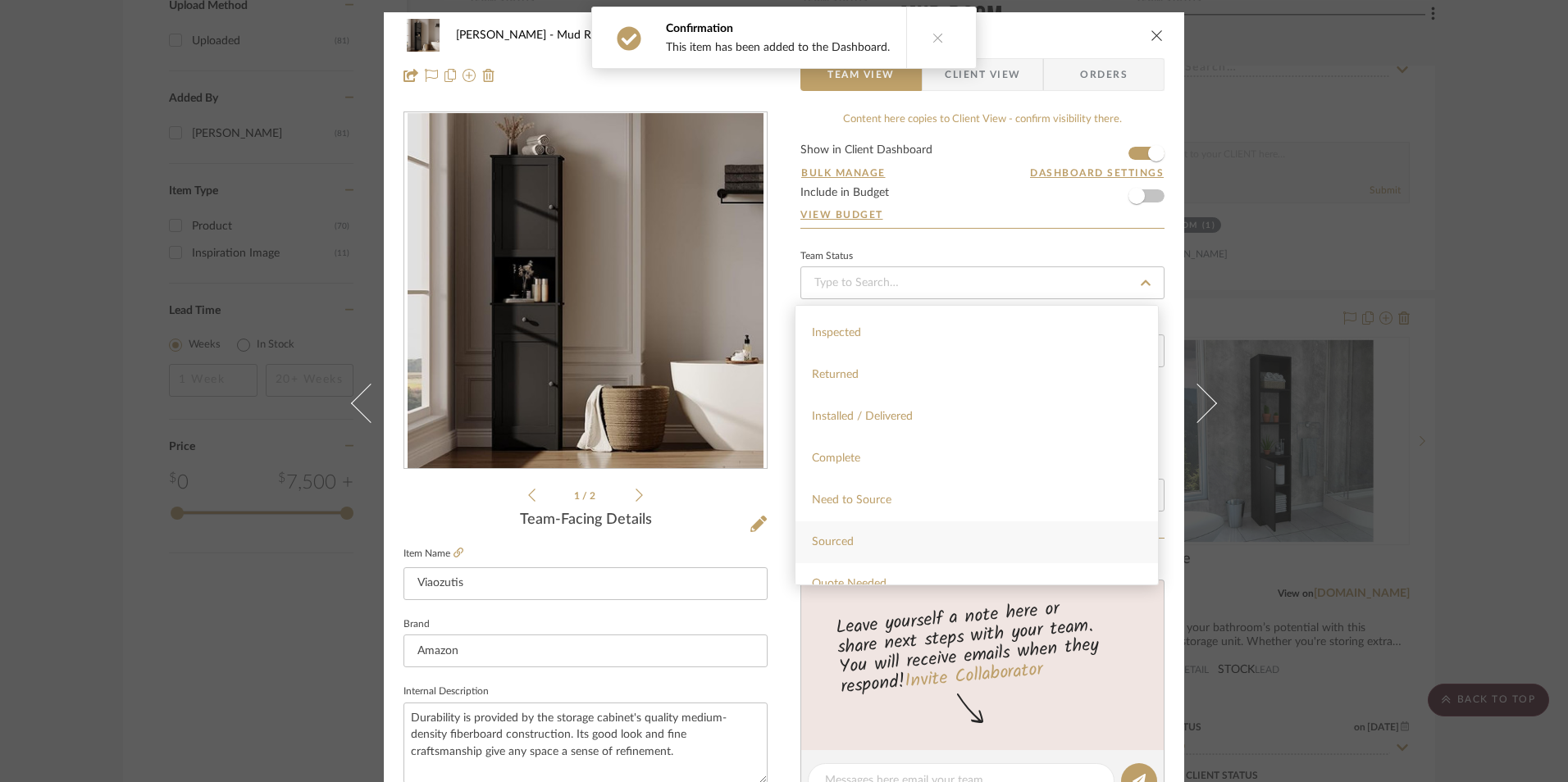
click at [858, 538] on div "Sourced" at bounding box center [977, 542] width 362 height 42
type input "[DATE]"
type input "Sourced"
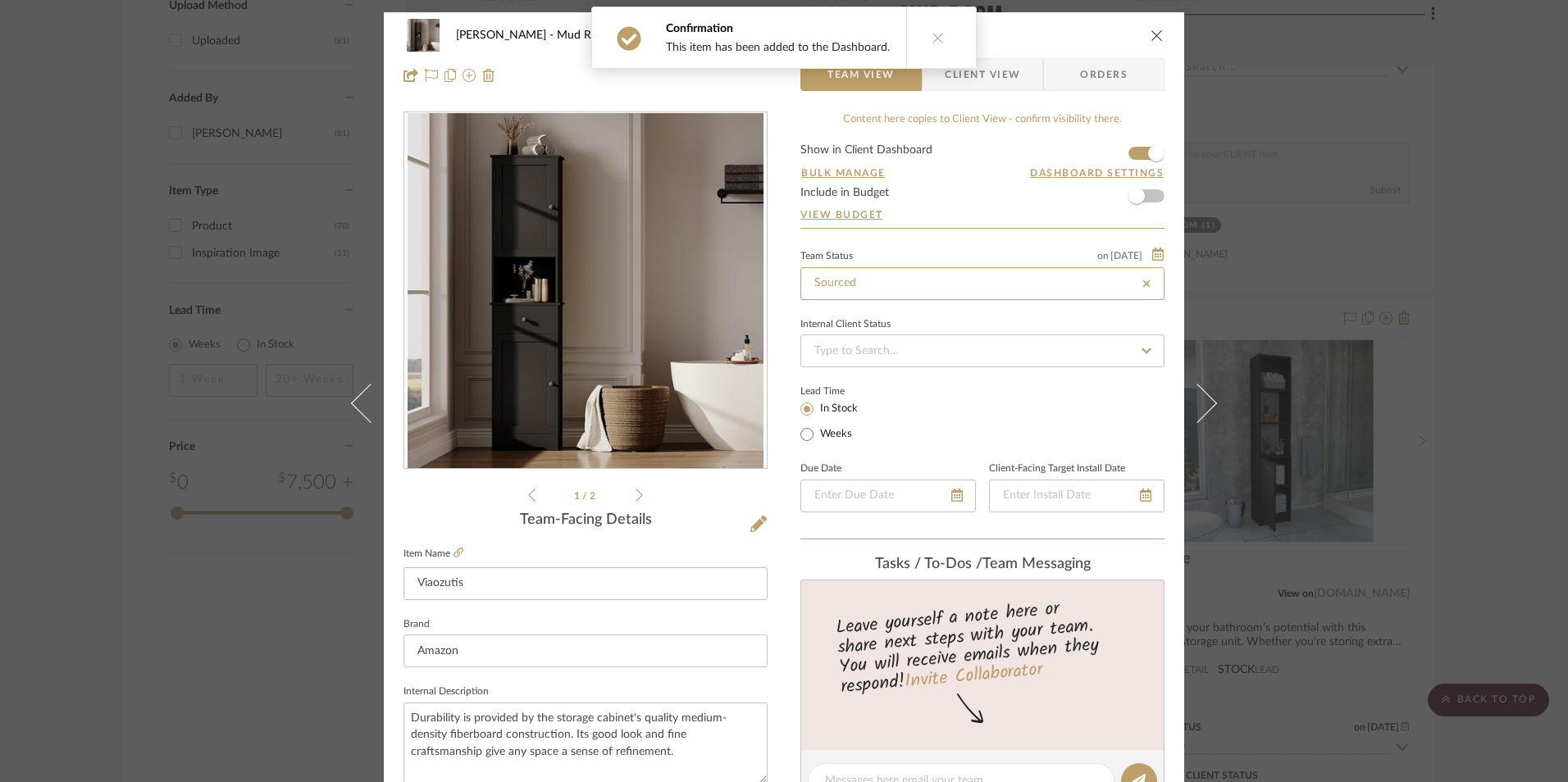
type input "[DATE]"
type input "Sourced"
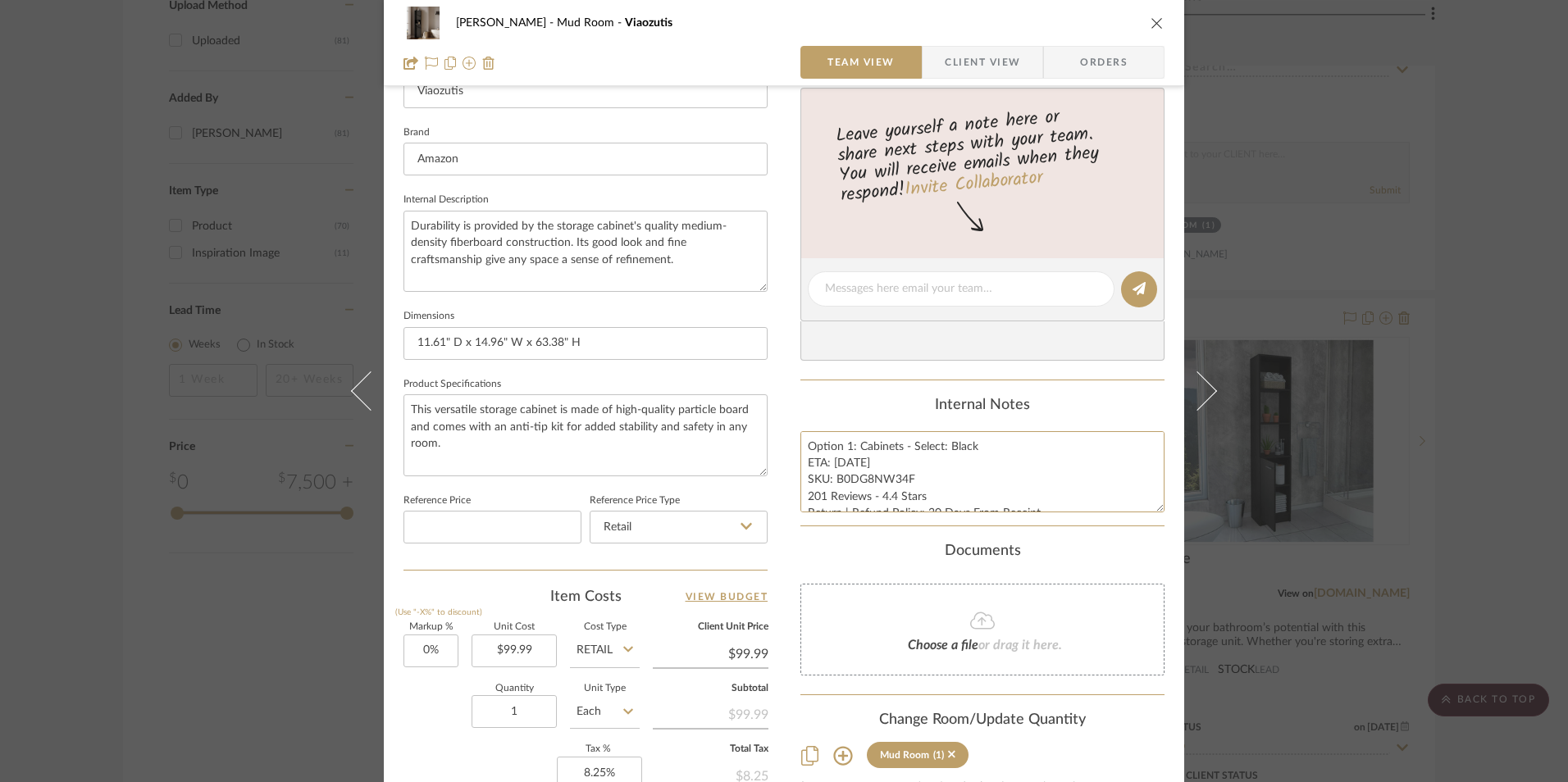
scroll to position [16, 0]
drag, startPoint x: 805, startPoint y: 444, endPoint x: 1041, endPoint y: 515, distance: 246.4
click at [1041, 515] on summary-project-notes "Internal Notes Option 1: Cabinets - Select: Black ETA: [DATE] SKU: B0DG8NW34F 2…" at bounding box center [983, 462] width 364 height 129
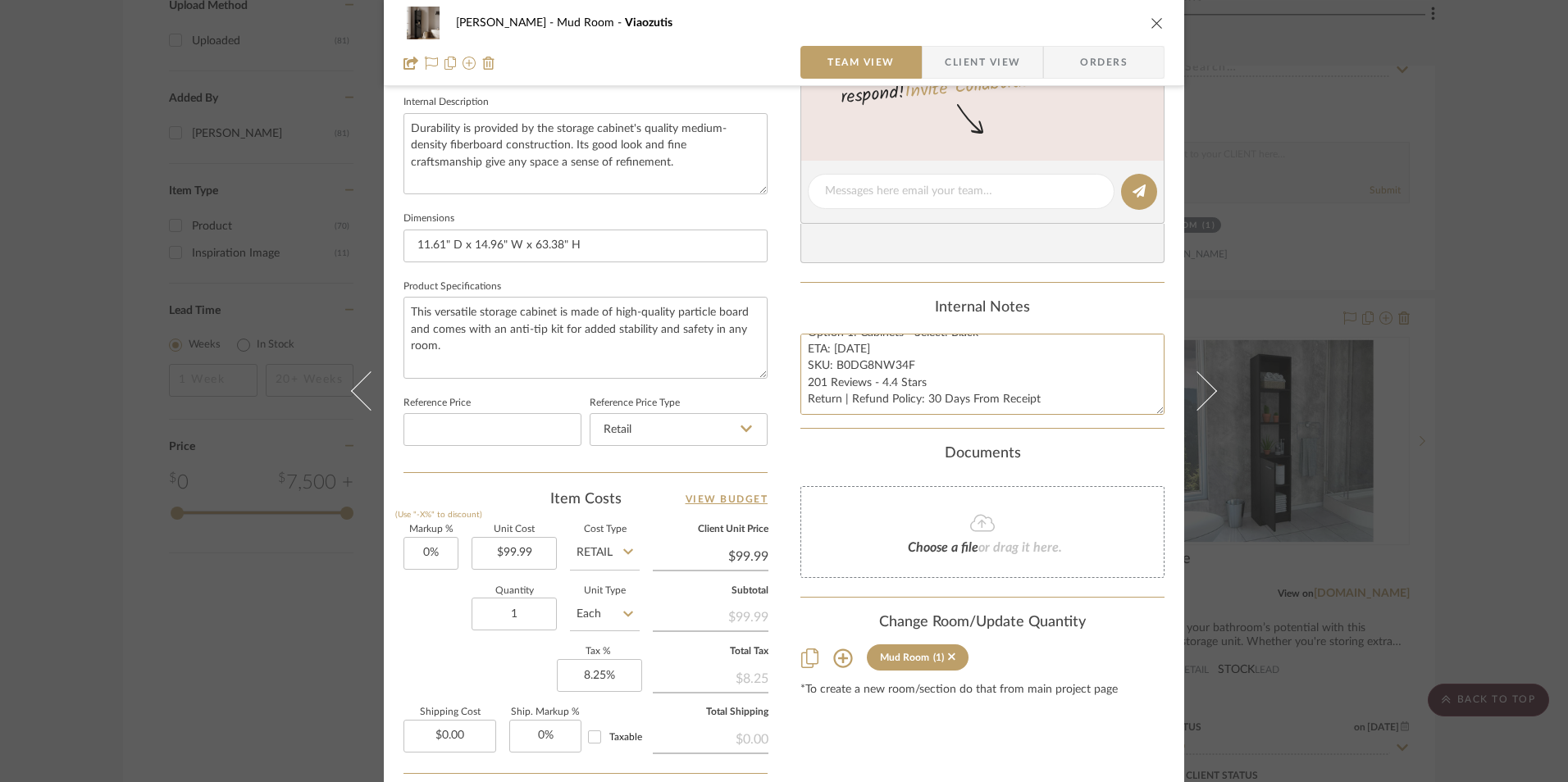
scroll to position [738, 0]
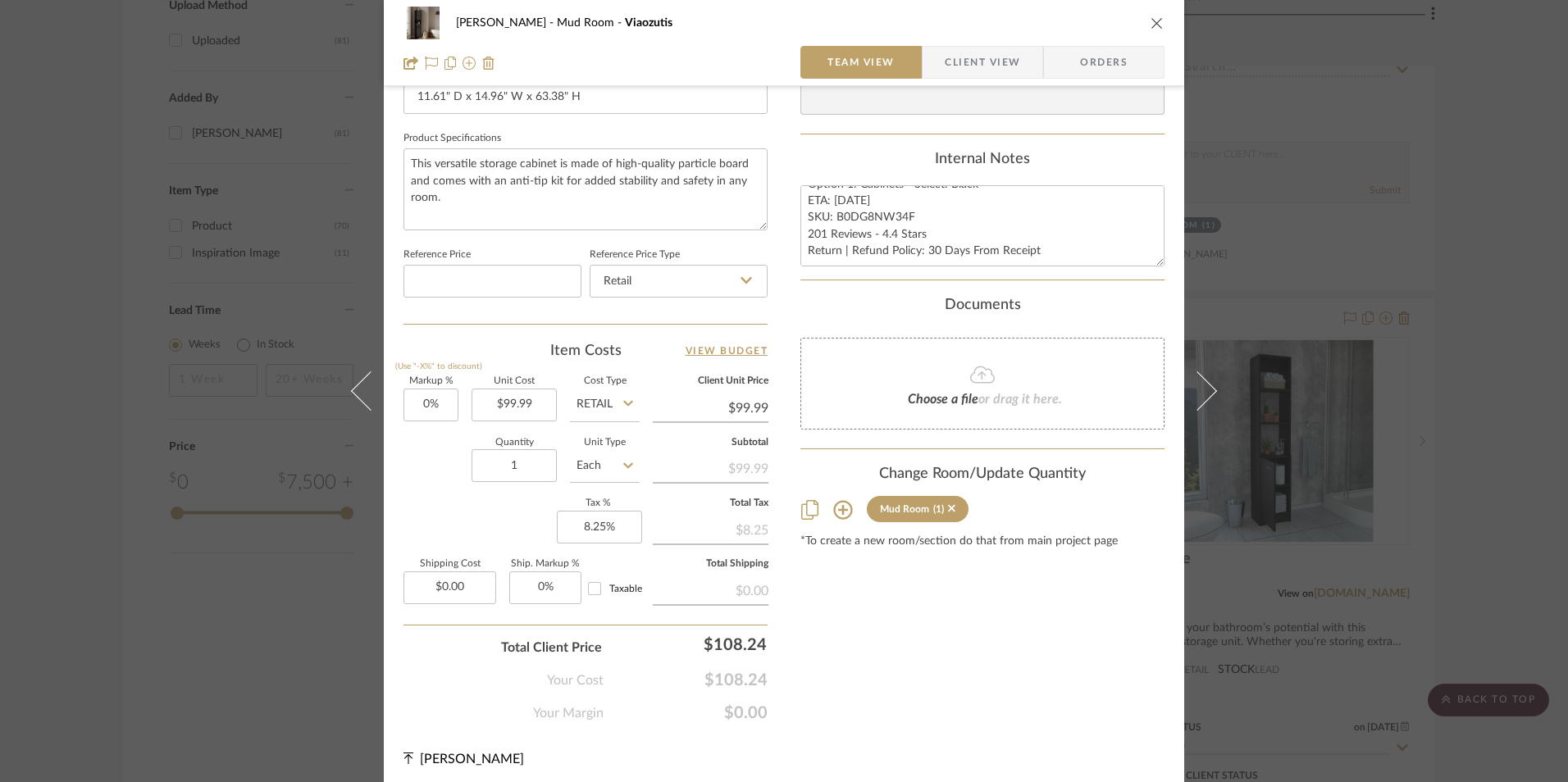
click at [1106, 64] on span "Orders" at bounding box center [1104, 62] width 83 height 33
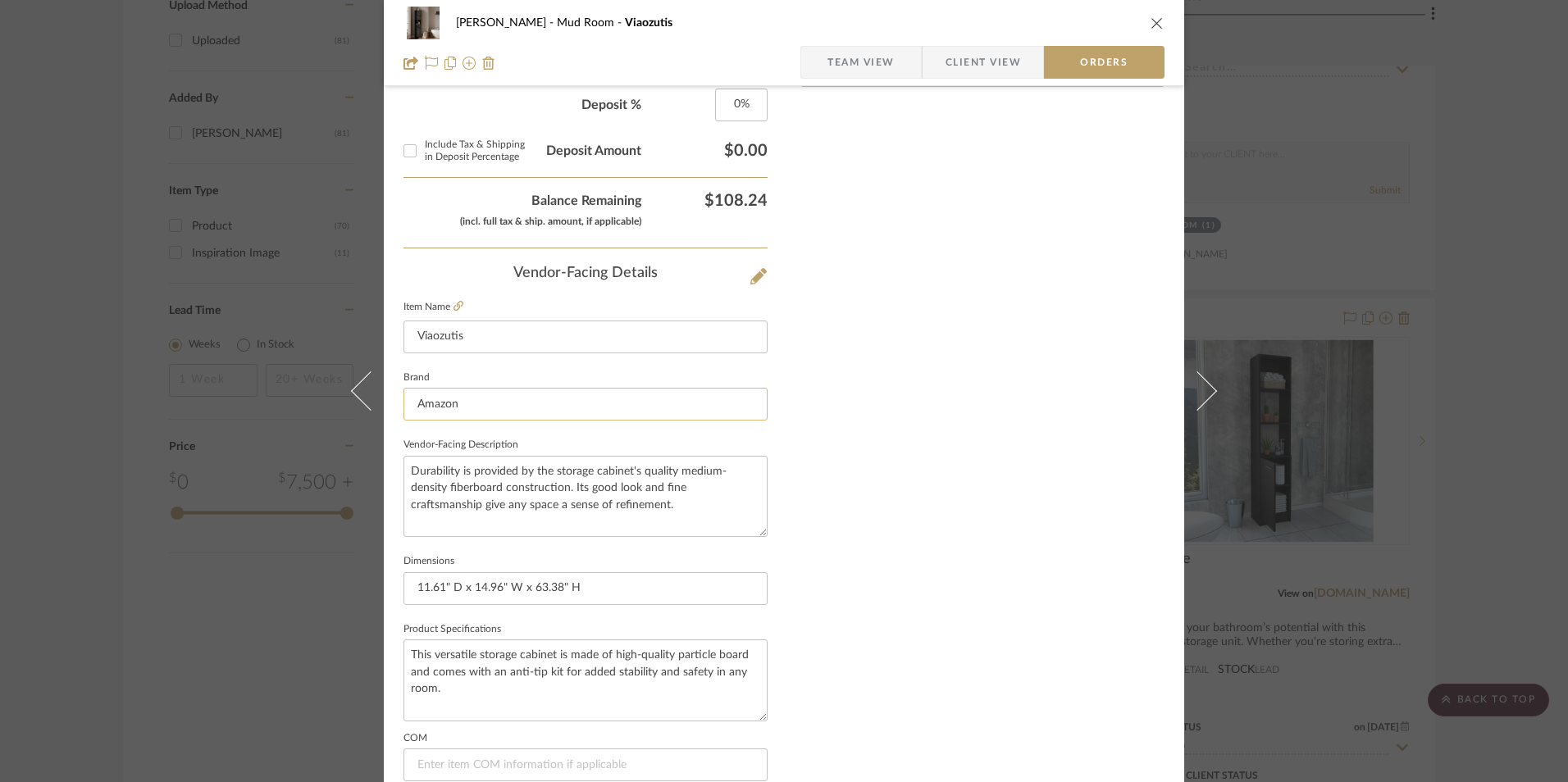
scroll to position [962, 0]
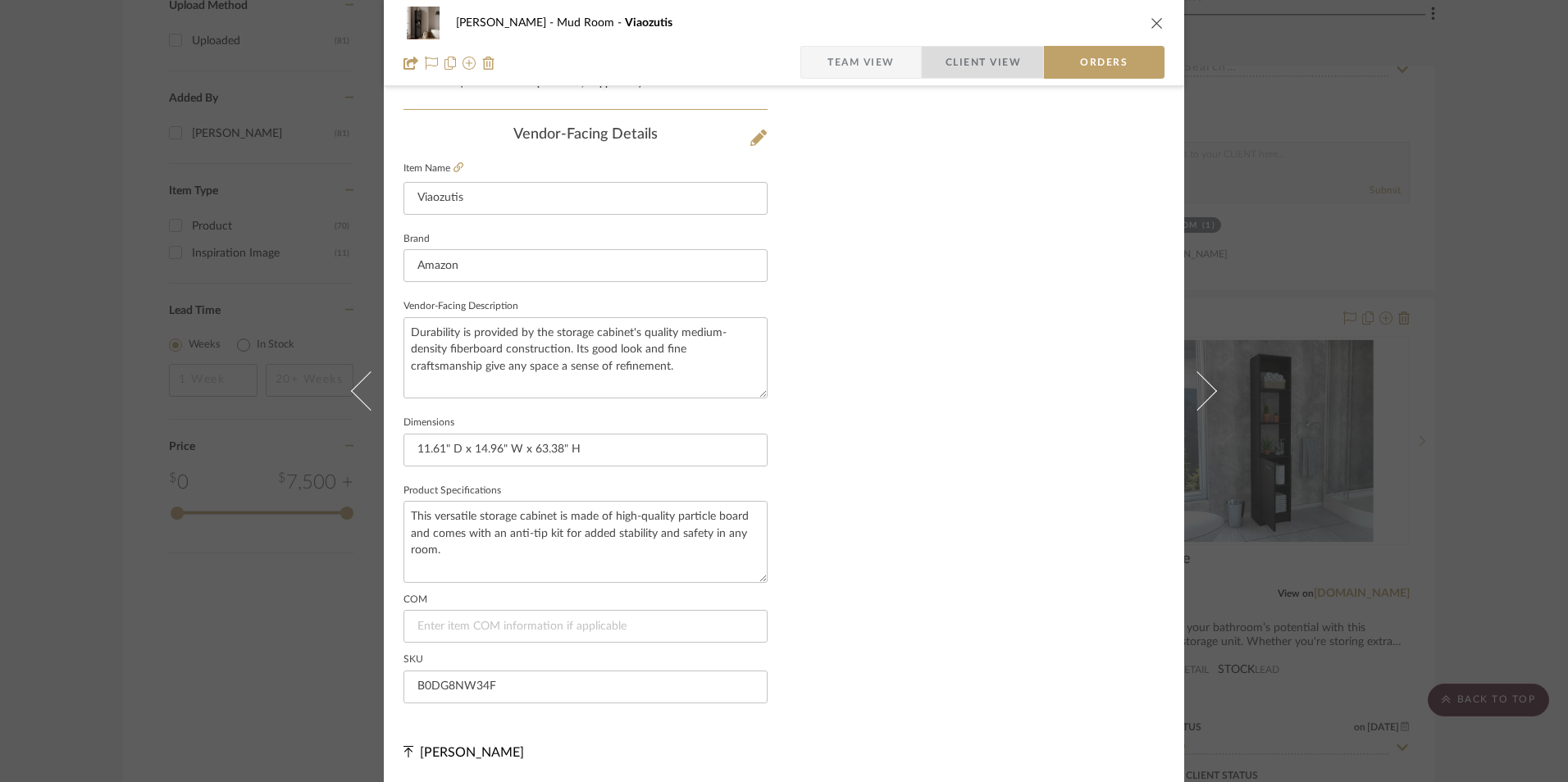
click at [968, 71] on span "Client View" at bounding box center [983, 62] width 76 height 33
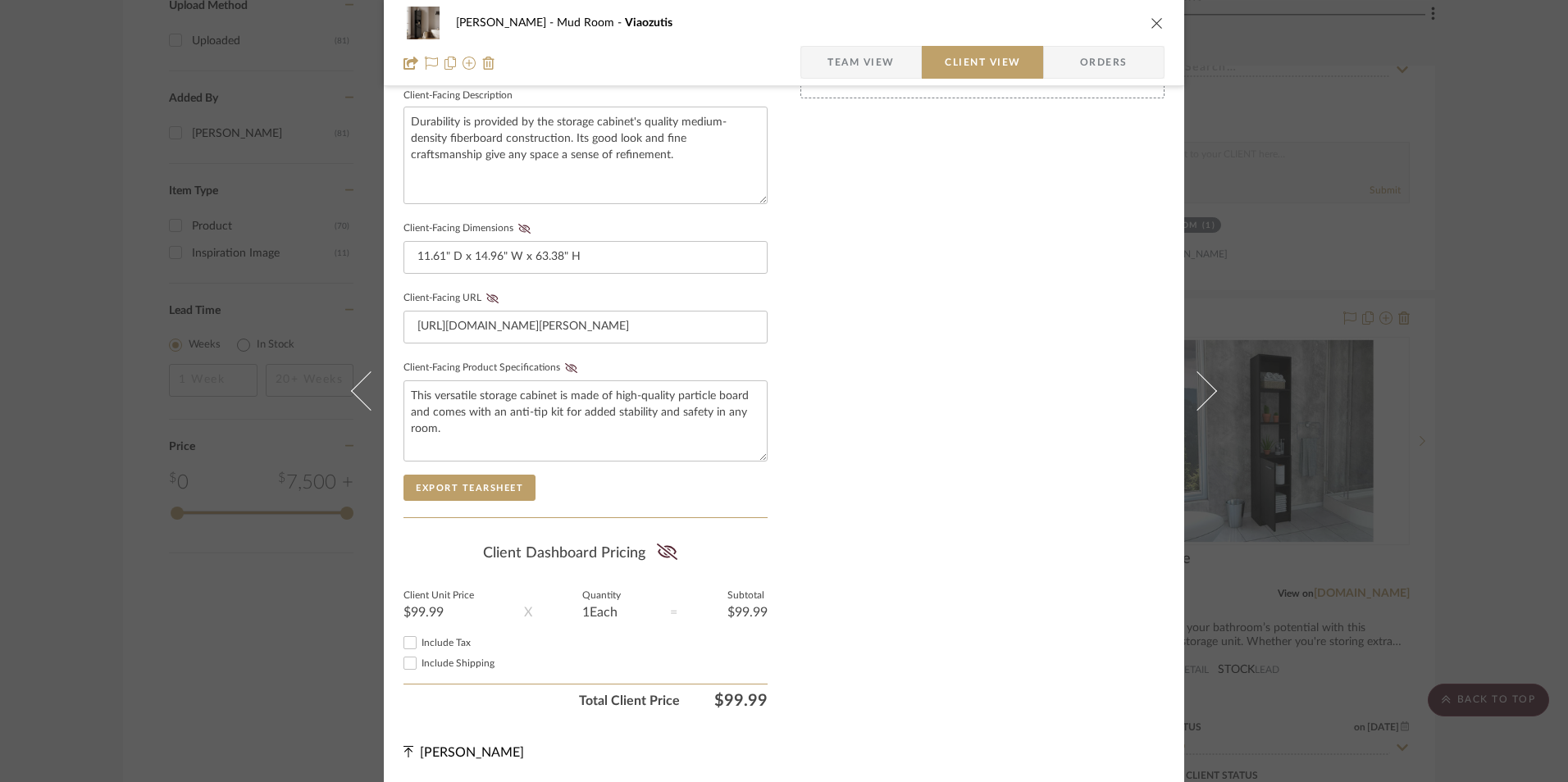
scroll to position [595, 0]
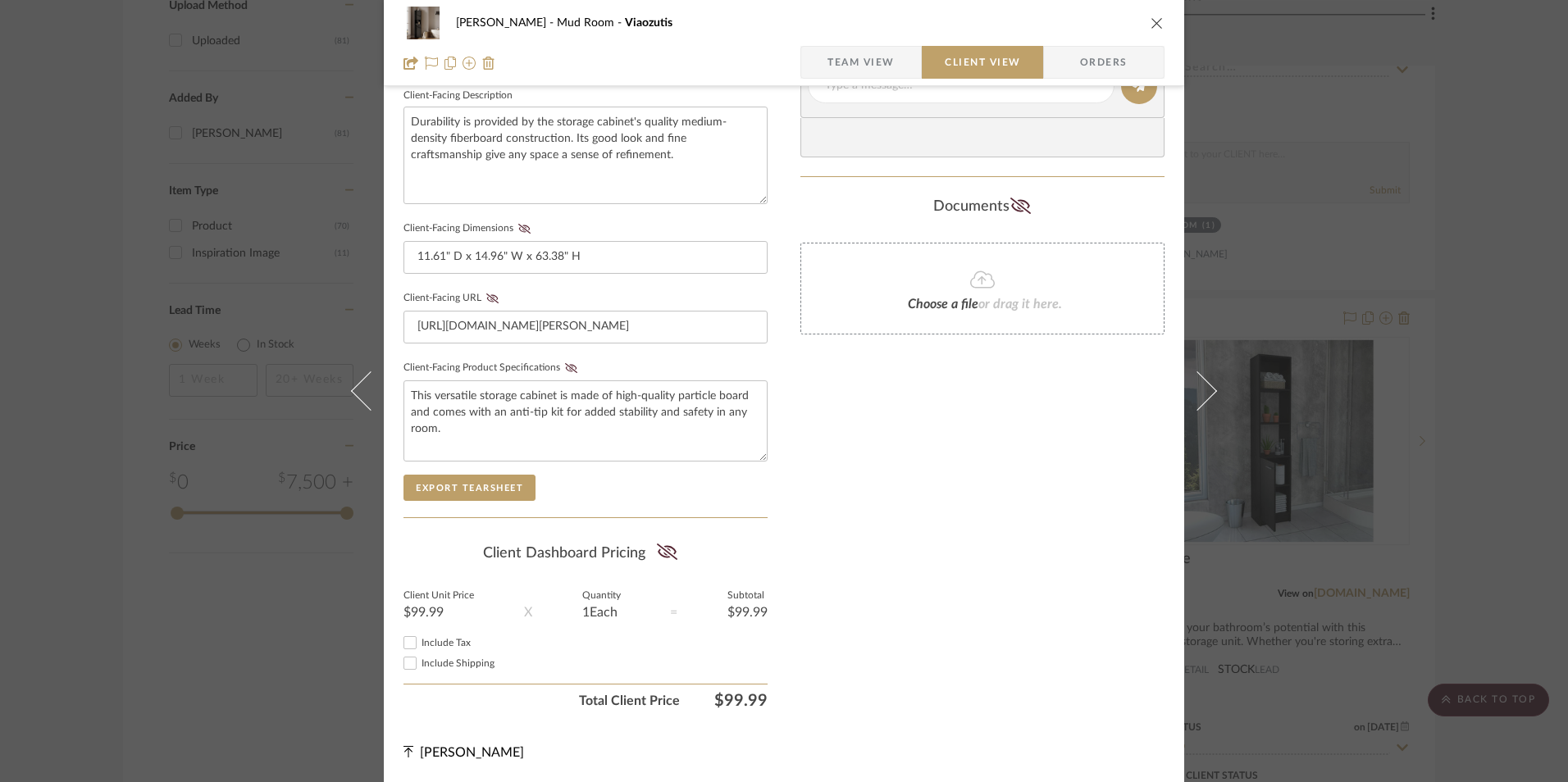
click at [401, 644] on input "Include Tax" at bounding box center [410, 643] width 20 height 20
click at [657, 543] on fa-icon at bounding box center [668, 553] width 20 height 25
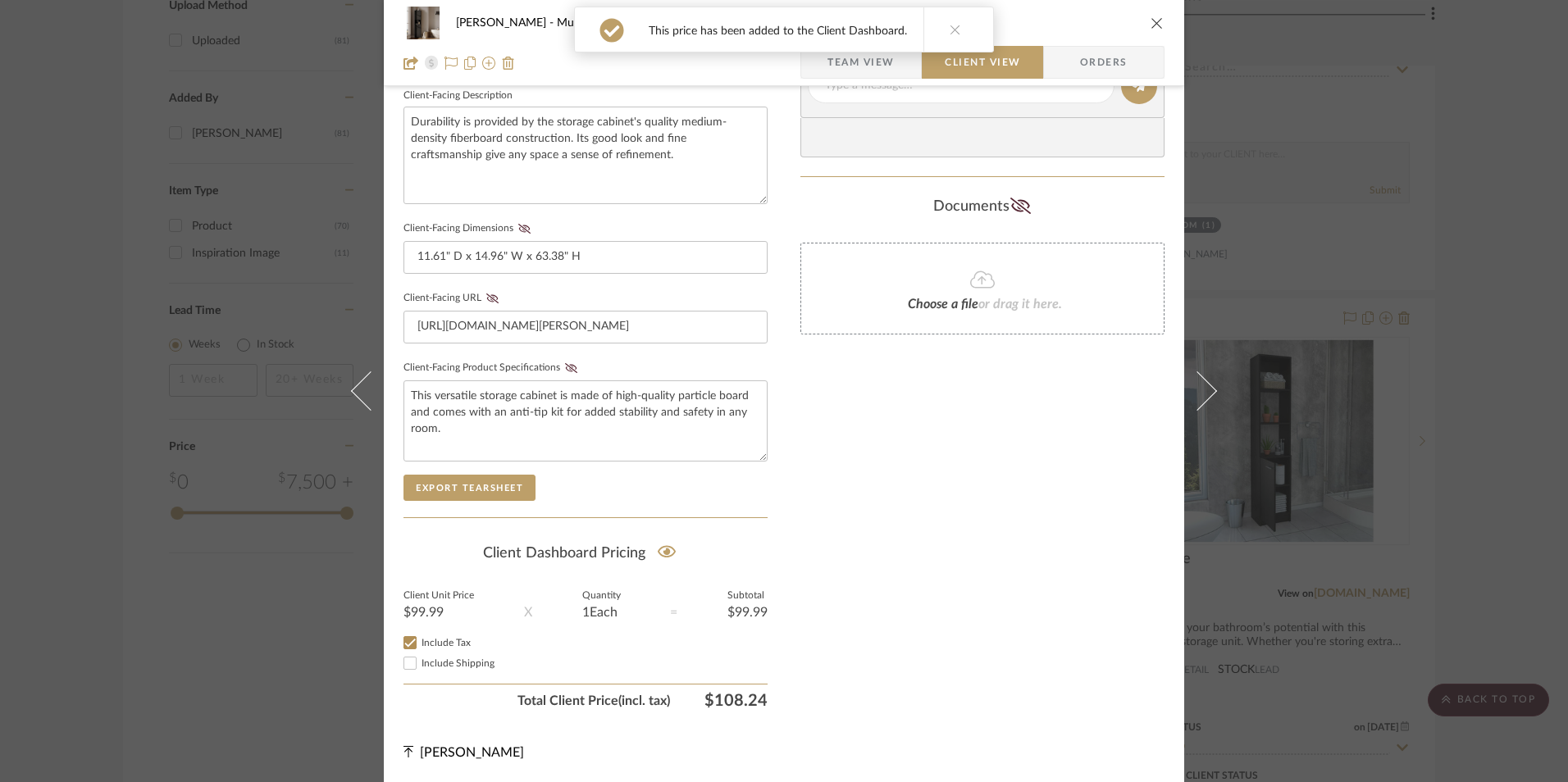
click at [565, 364] on icon at bounding box center [571, 368] width 12 height 10
drag, startPoint x: 486, startPoint y: 300, endPoint x: 514, endPoint y: 264, distance: 45.6
click at [486, 299] on icon at bounding box center [492, 298] width 12 height 10
click at [519, 233] on icon at bounding box center [525, 229] width 12 height 10
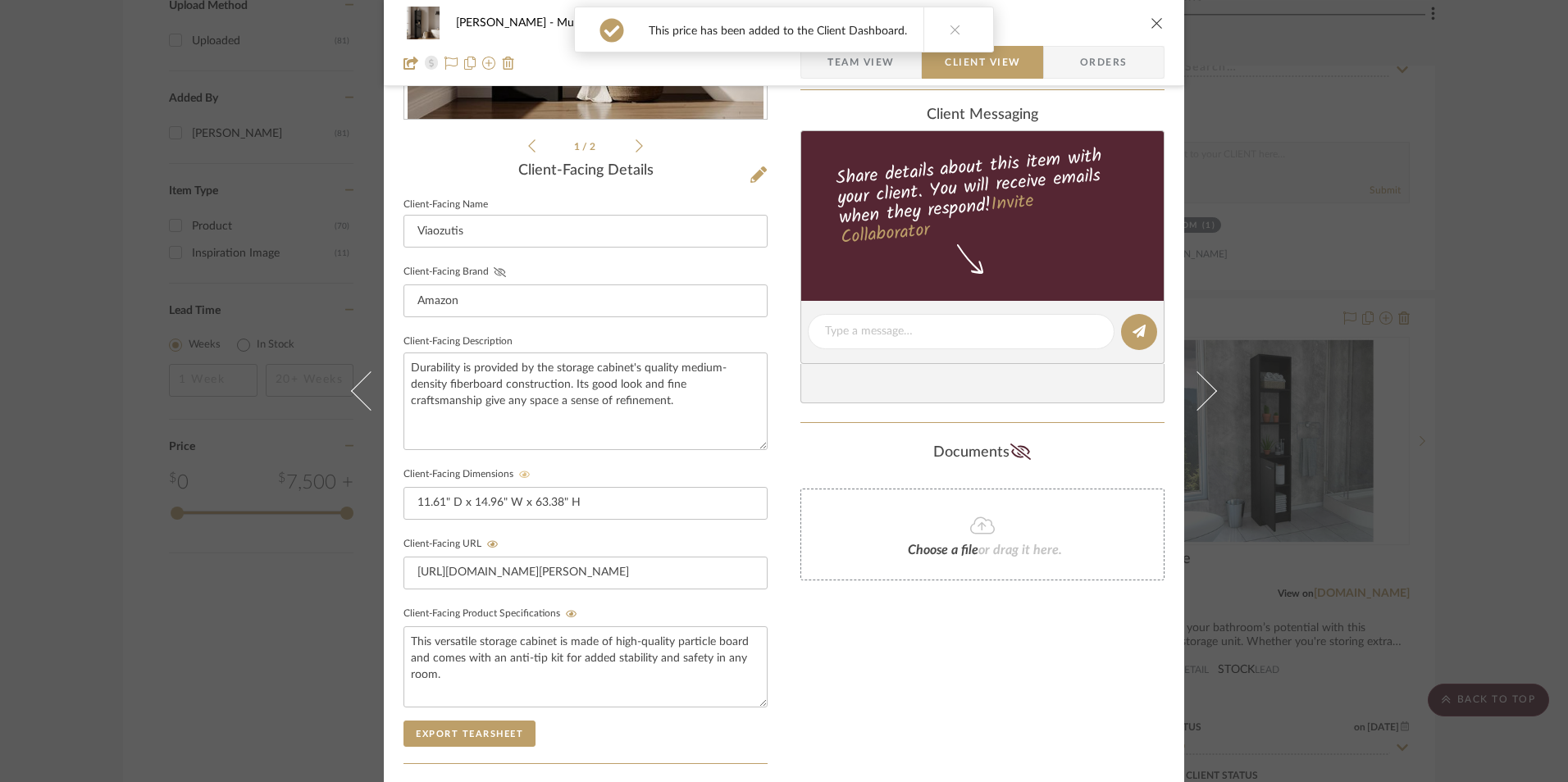
click at [498, 275] on icon at bounding box center [500, 272] width 12 height 10
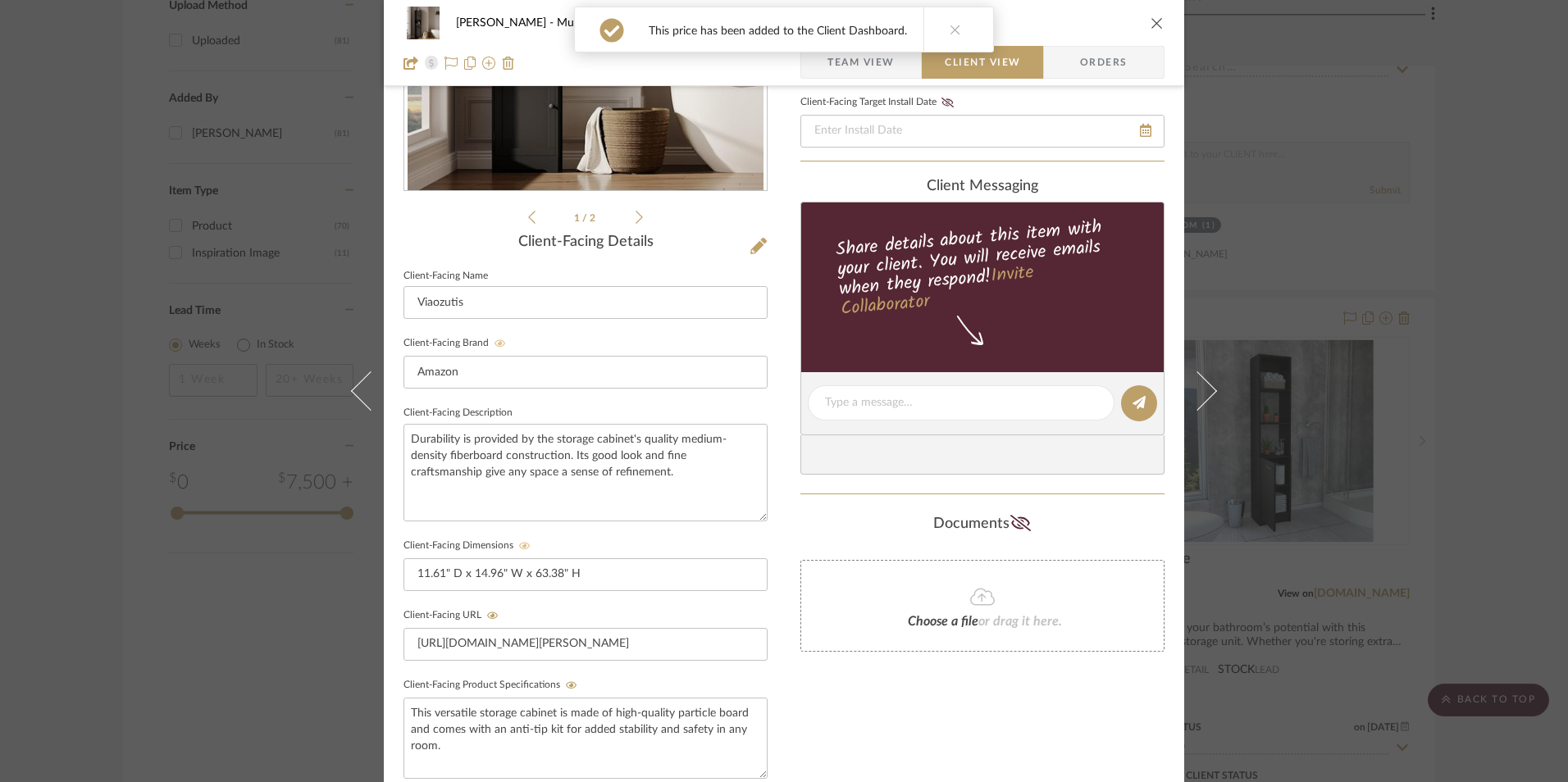
scroll to position [104, 0]
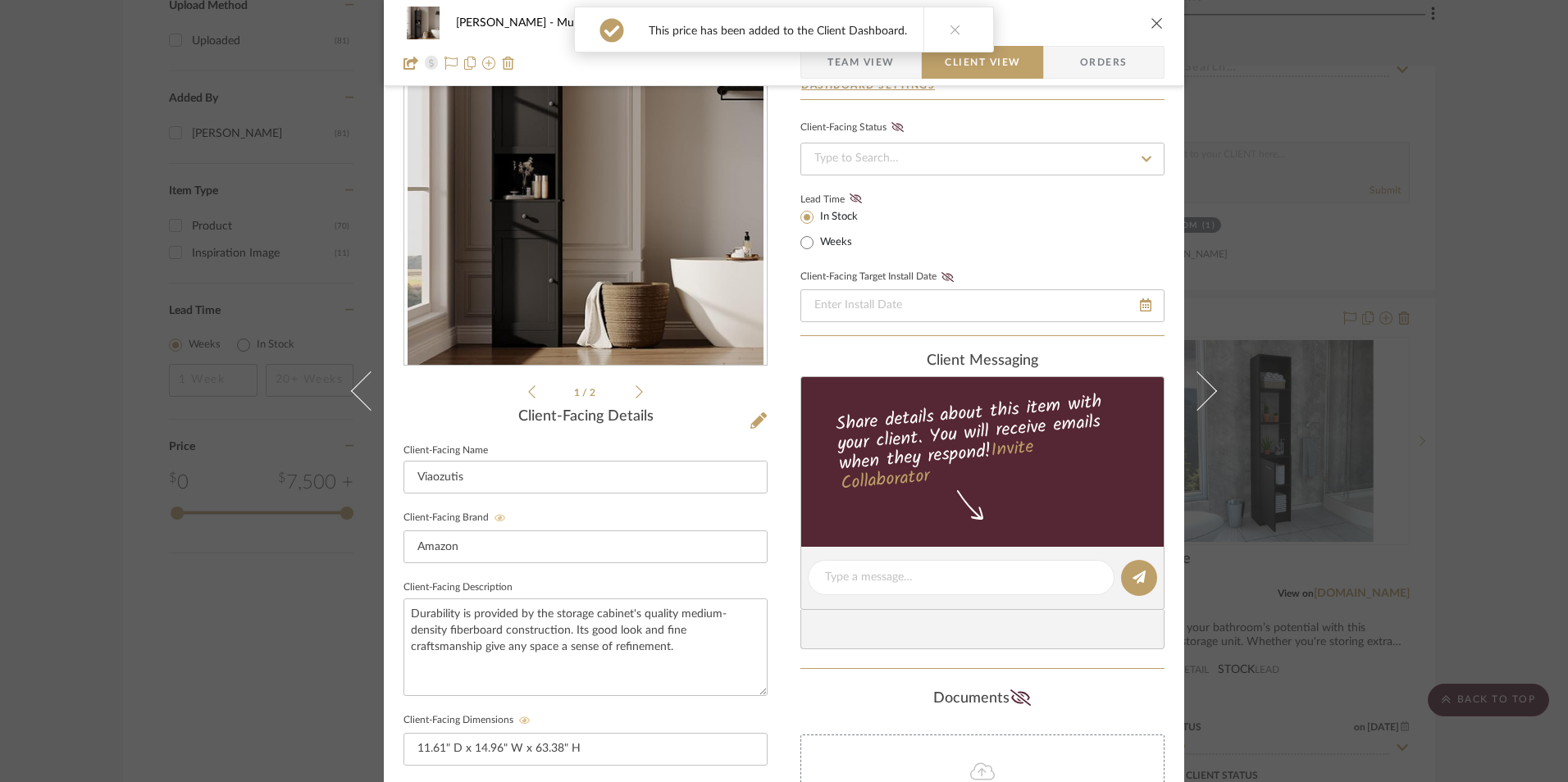
drag, startPoint x: 861, startPoint y: 196, endPoint x: 857, endPoint y: 214, distance: 18.4
click at [861, 196] on label "Lead Time" at bounding box center [843, 199] width 84 height 14
click at [849, 198] on icon at bounding box center [855, 199] width 12 height 10
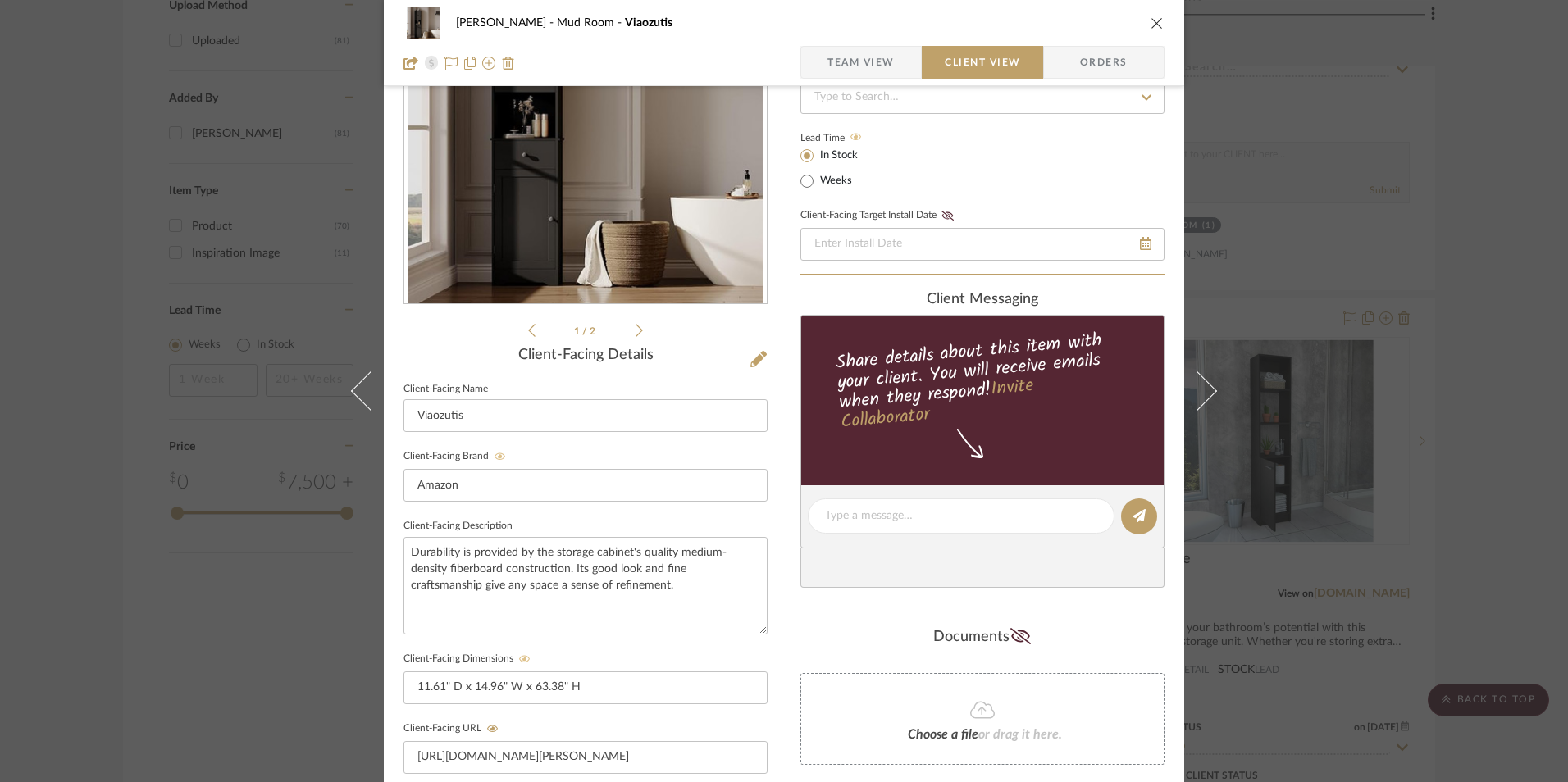
scroll to position [0, 0]
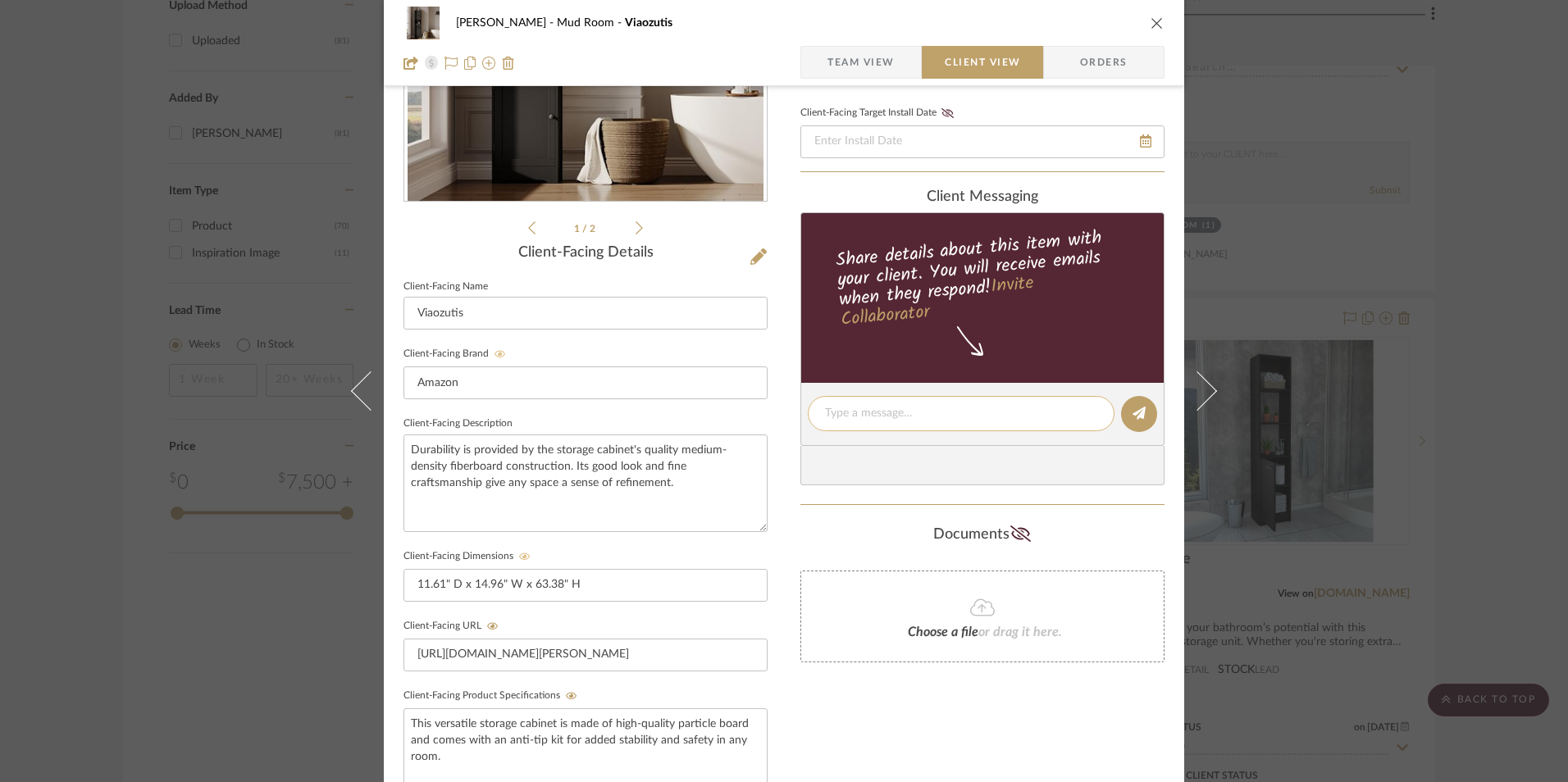
click at [870, 416] on textarea at bounding box center [961, 414] width 272 height 17
paste textarea "Option 1: Cabinets - Select: Black ETA: [DATE] SKU: B0DG8NW34F 201 Reviews - 4.…"
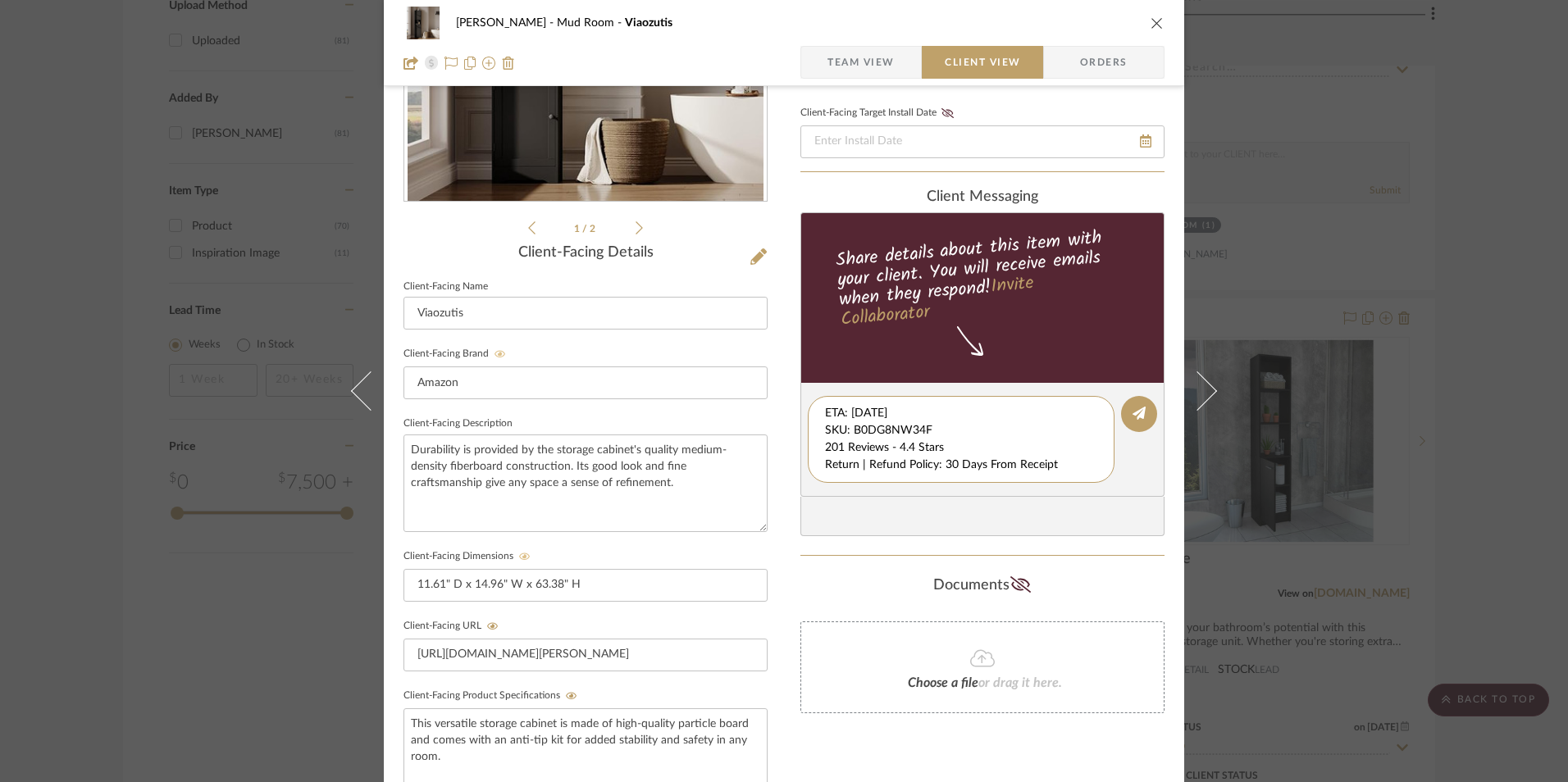
drag, startPoint x: 821, startPoint y: 412, endPoint x: 926, endPoint y: 452, distance: 112.4
click at [1084, 490] on editor-of-message "Option 1: Cabinets - Select: Black ETA: [DATE] SKU: B0DG8NW34F 201 Reviews - 4.…" at bounding box center [983, 439] width 364 height 114
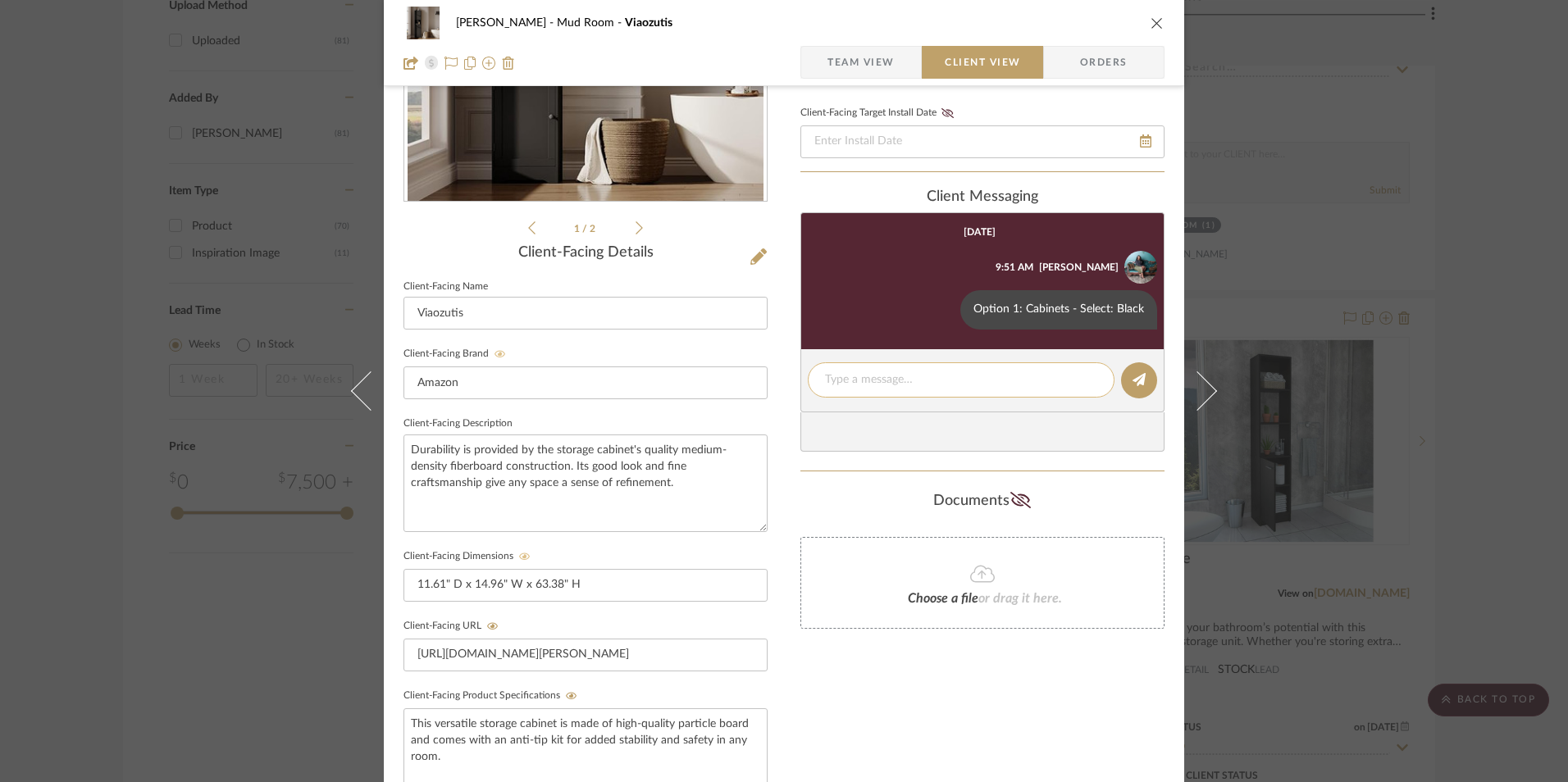
click at [849, 387] on textarea at bounding box center [961, 380] width 272 height 17
drag, startPoint x: 856, startPoint y: 389, endPoint x: 835, endPoint y: 382, distance: 22.1
click at [835, 382] on textarea at bounding box center [961, 380] width 272 height 17
paste textarea "ETA: [DATE] SKU: B0DG8NW34F 201 Reviews - 4.4 Stars Return | Refund Policy: 30 …"
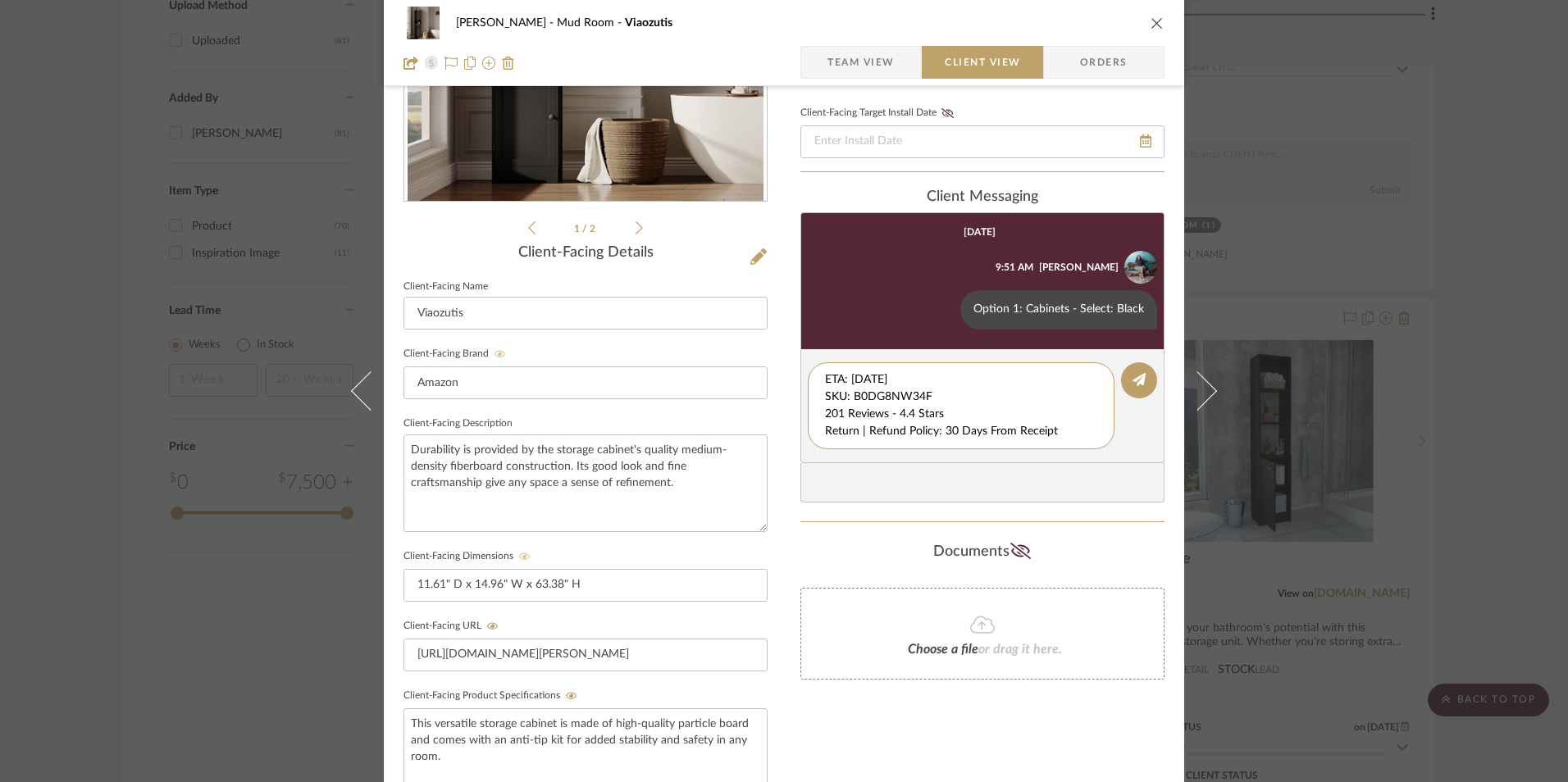
drag, startPoint x: 939, startPoint y: 398, endPoint x: 797, endPoint y: 358, distance: 147.5
click at [778, 353] on div "[PERSON_NAME] Mud Room Viaozutis Team View Client View Orders 1 / 2 Client-Faci…" at bounding box center [784, 428] width 801 height 1365
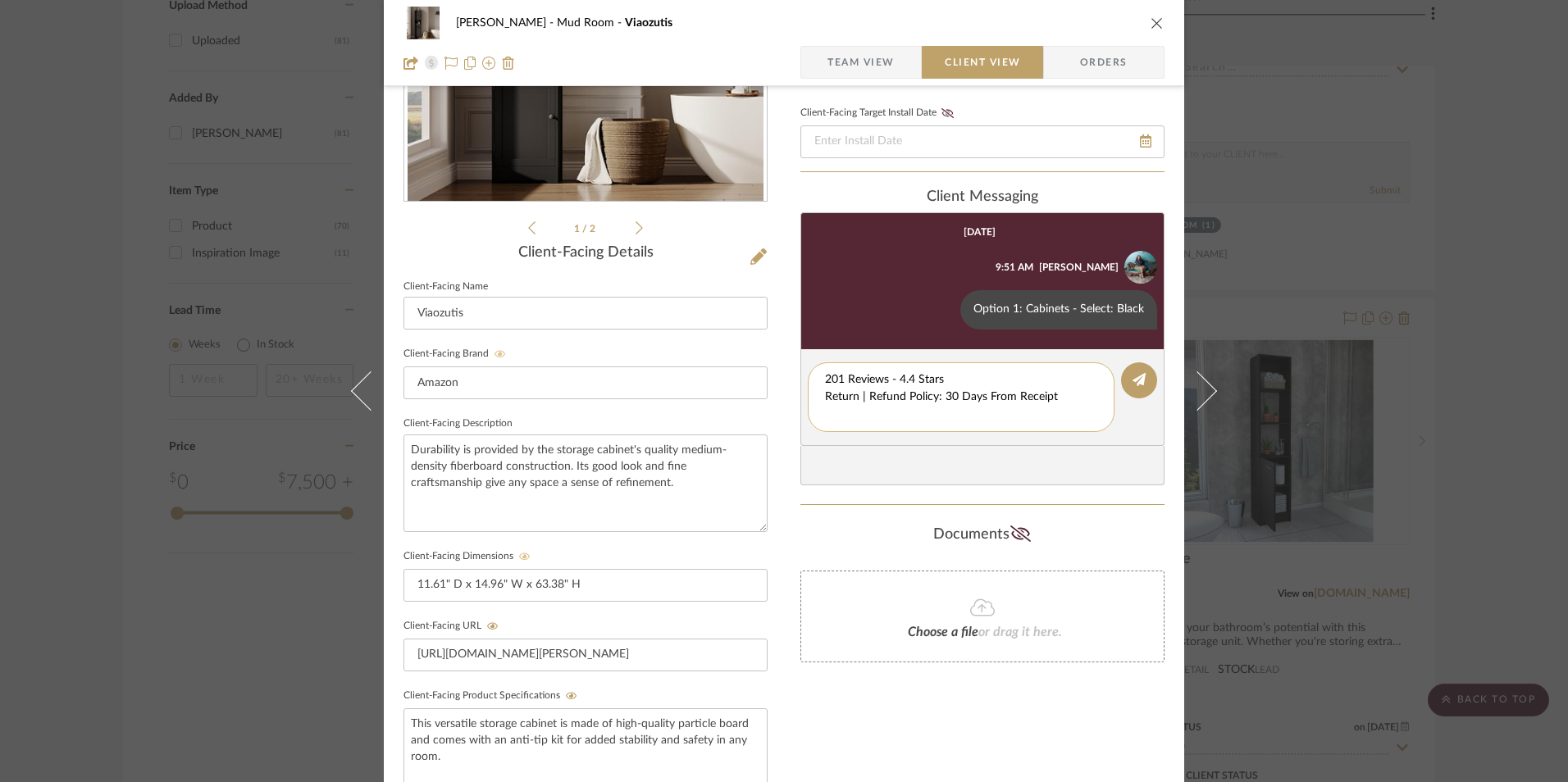
click at [825, 393] on textarea "201 Reviews - 4.4 Stars Return | Refund Policy: 30 Days From Receipt" at bounding box center [961, 397] width 272 height 52
drag, startPoint x: 1032, startPoint y: 398, endPoint x: 849, endPoint y: 394, distance: 183.0
click at [801, 394] on editor-of-message "201 Reviews - 4.4 Stars Return | Refund Policy: 30 Days From Receipt" at bounding box center [983, 389] width 364 height 80
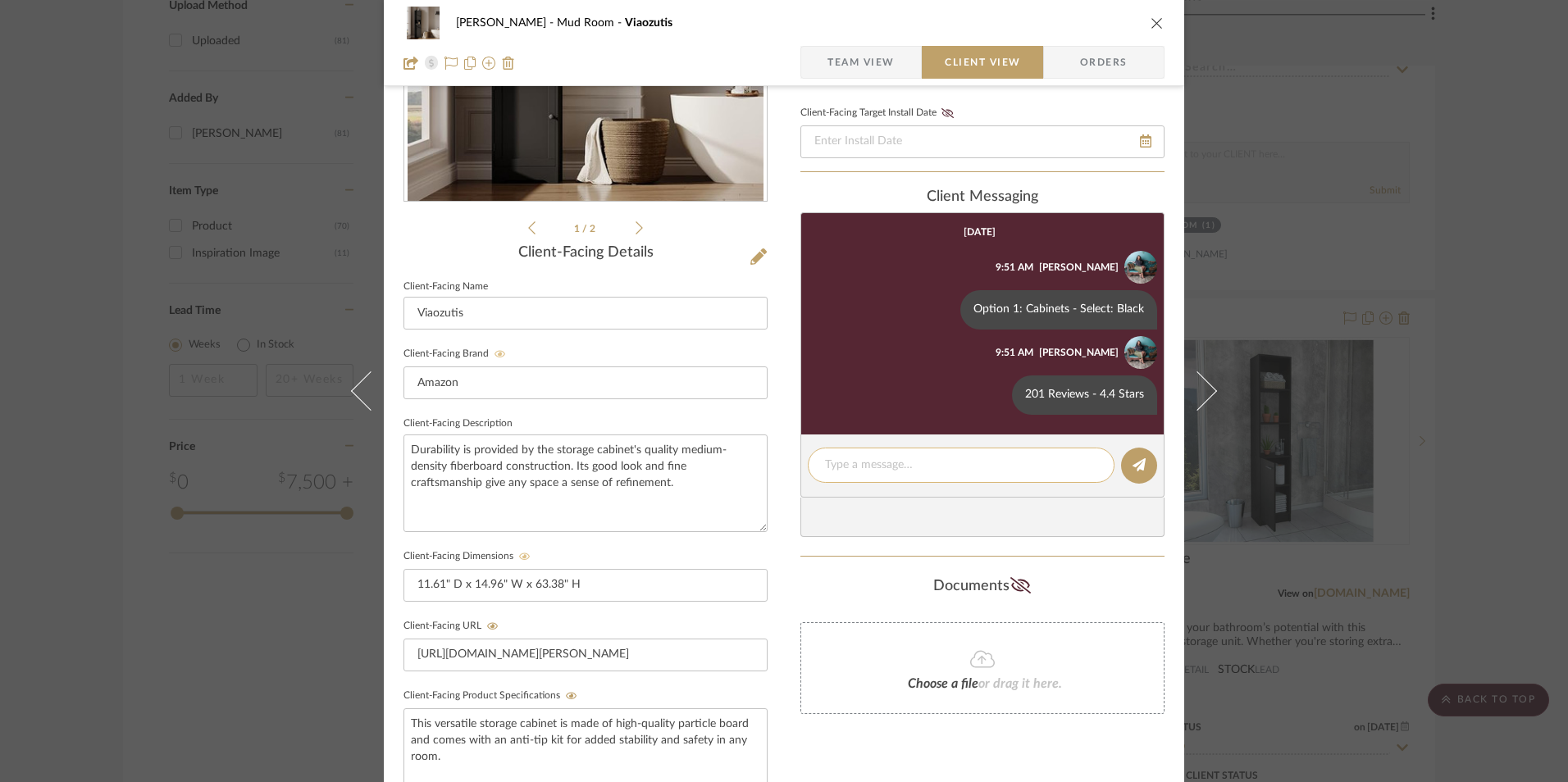
click at [861, 463] on textarea at bounding box center [961, 465] width 272 height 17
paste textarea "Return | Refund Policy: 30 Days From Receipt"
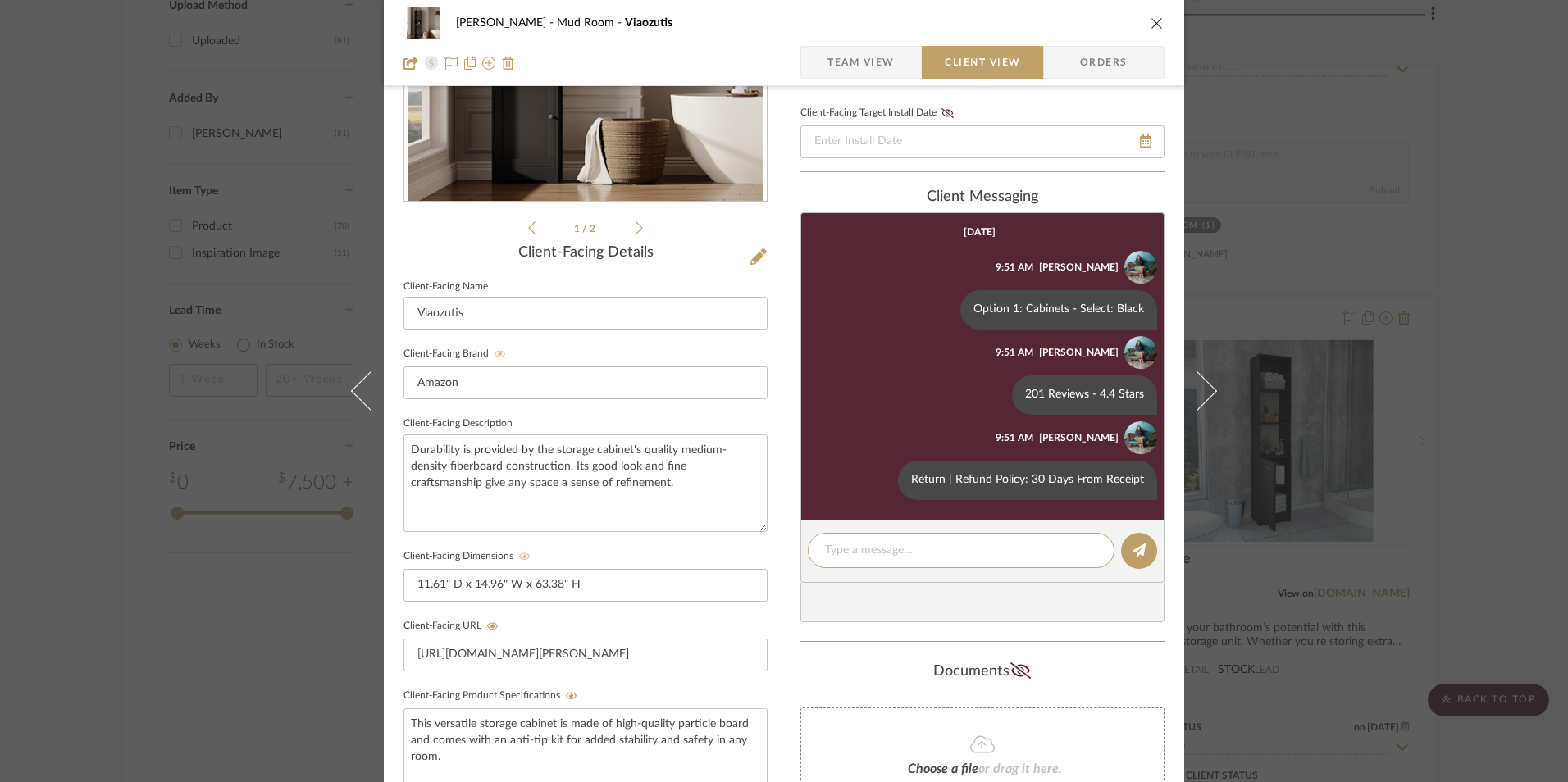
click at [1150, 21] on icon "close" at bounding box center [1156, 22] width 13 height 13
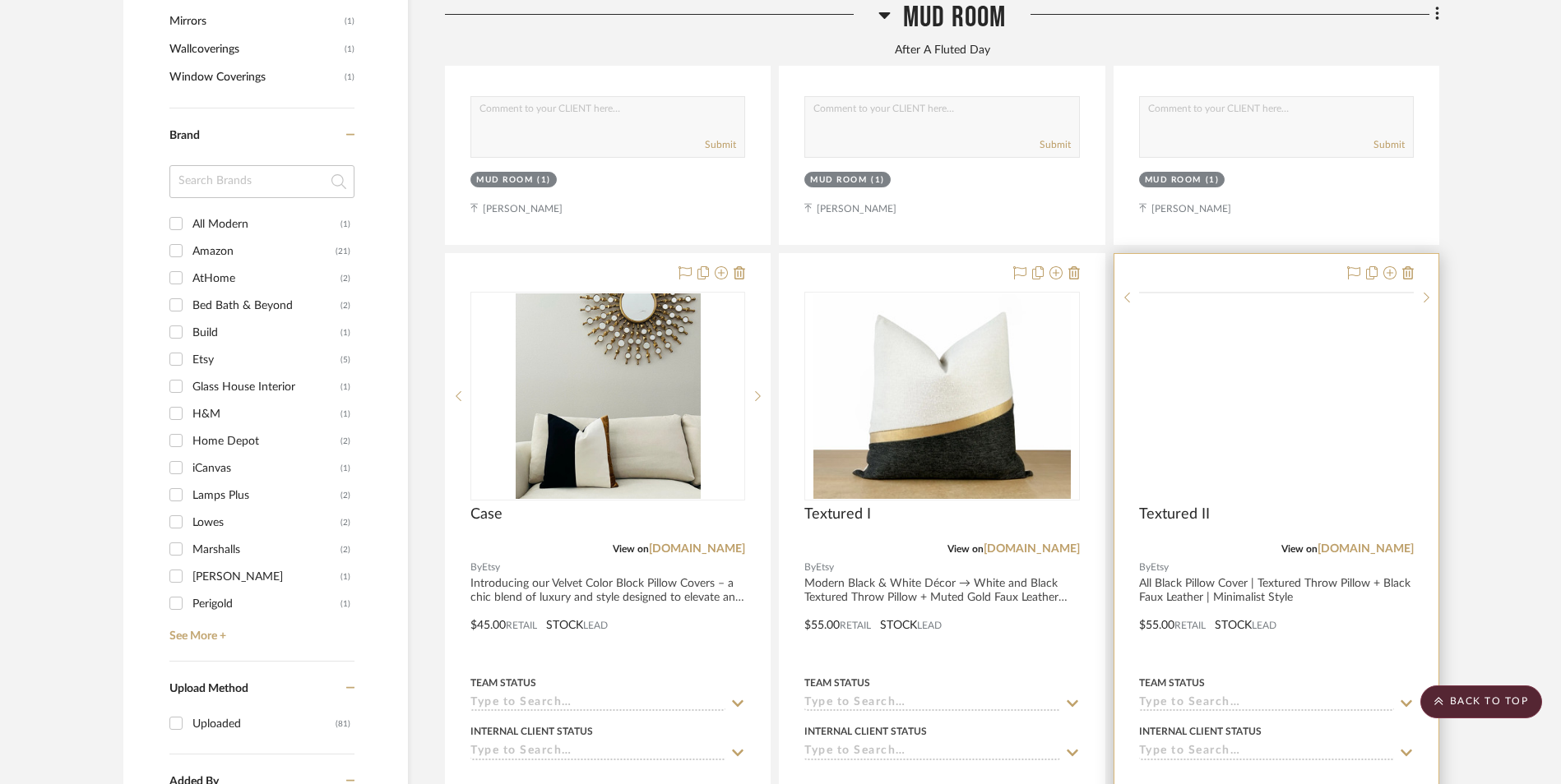
scroll to position [1898, 0]
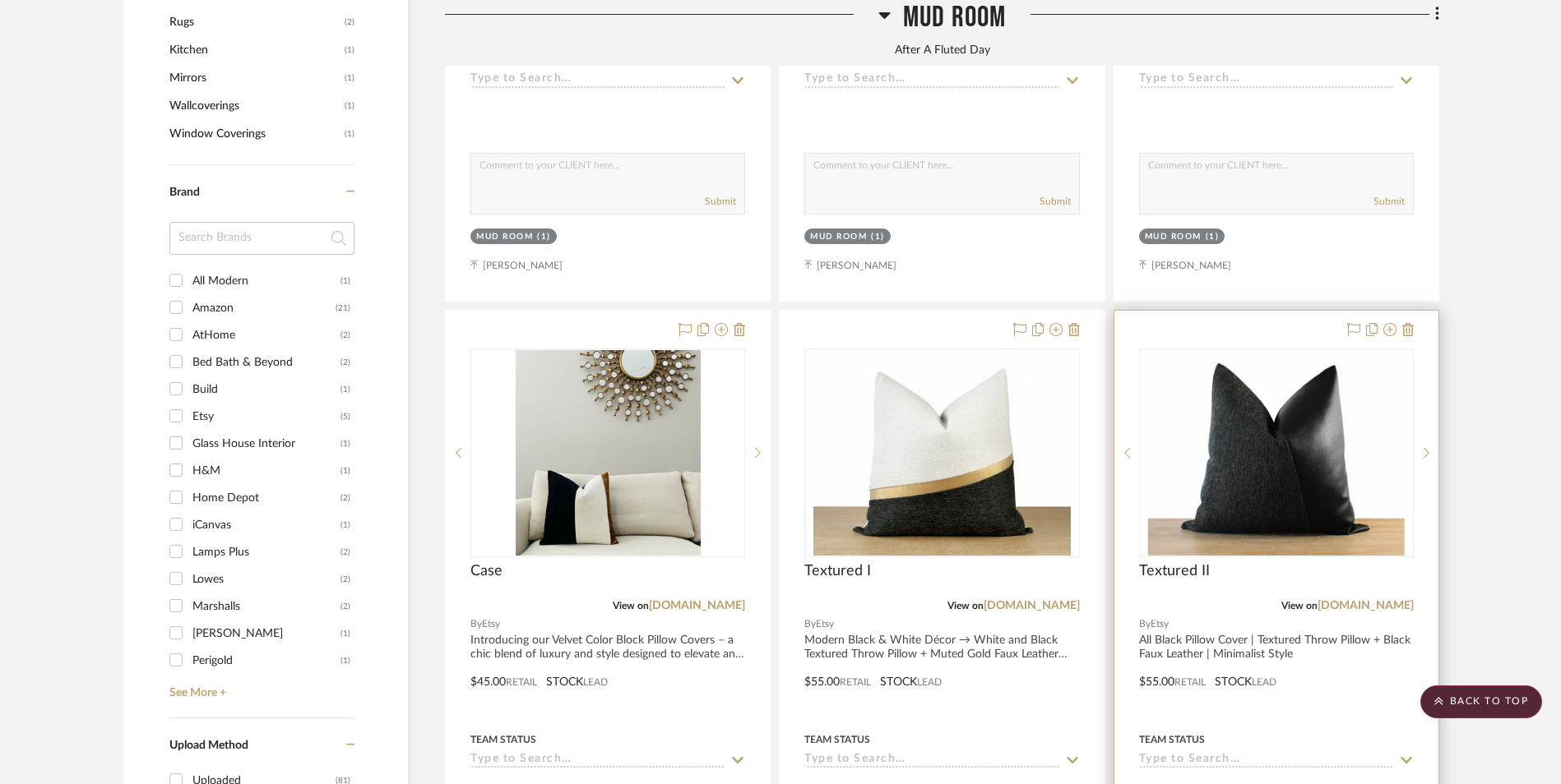
click at [0, 0] on img at bounding box center [0, 0] width 0 height 0
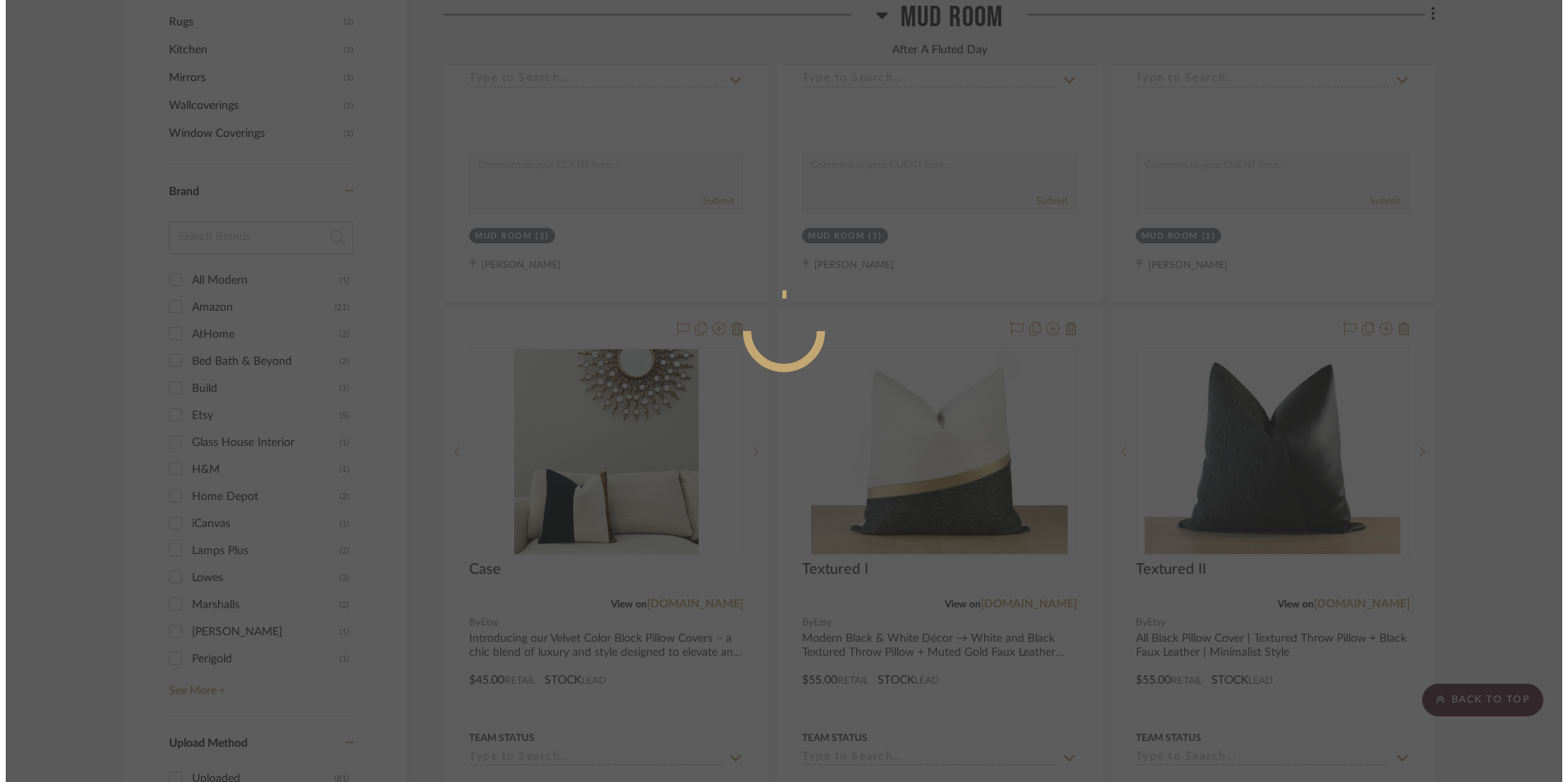
scroll to position [0, 0]
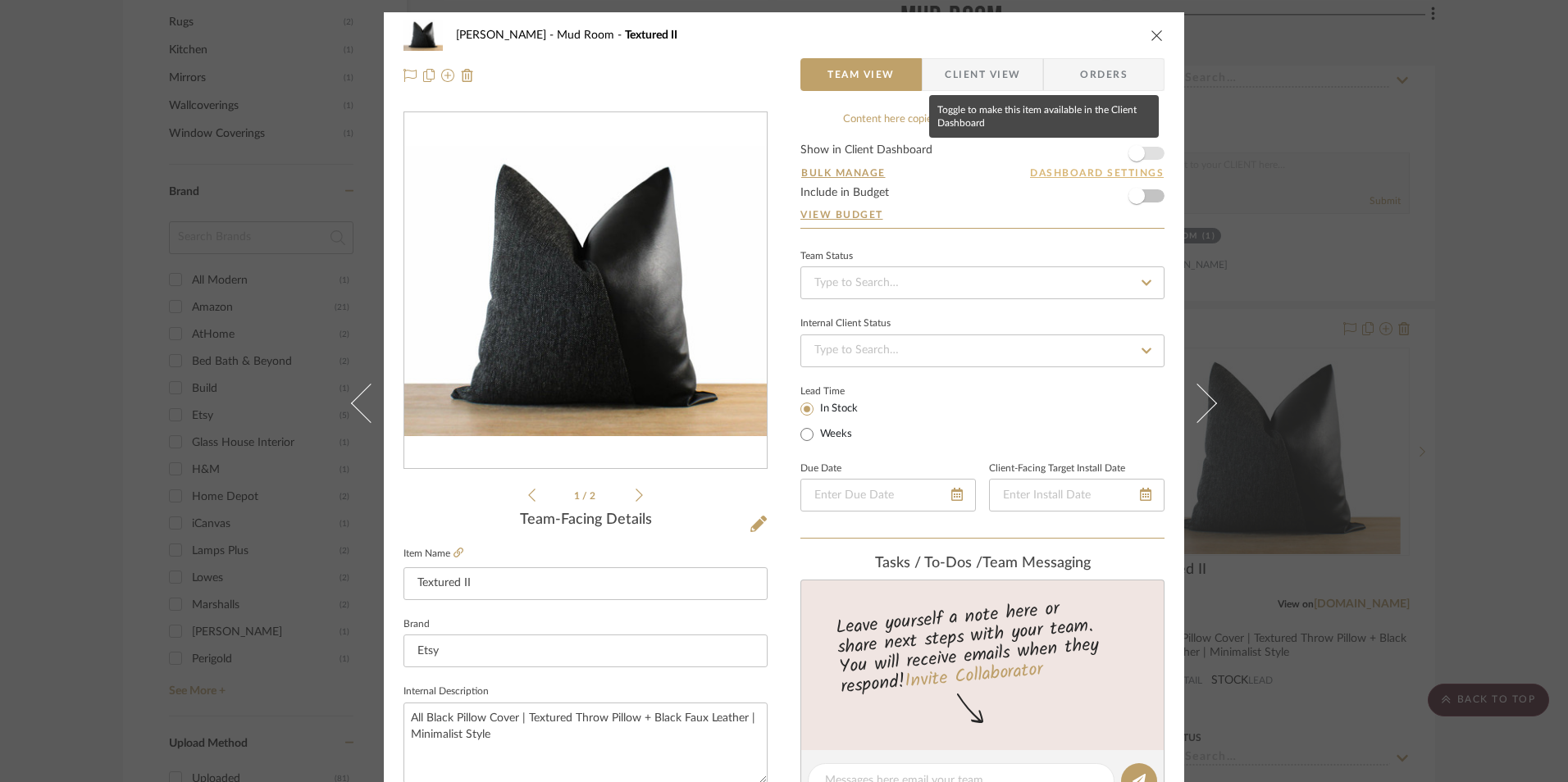
click at [1145, 150] on span "button" at bounding box center [1137, 153] width 36 height 36
click at [879, 280] on input at bounding box center [983, 283] width 364 height 33
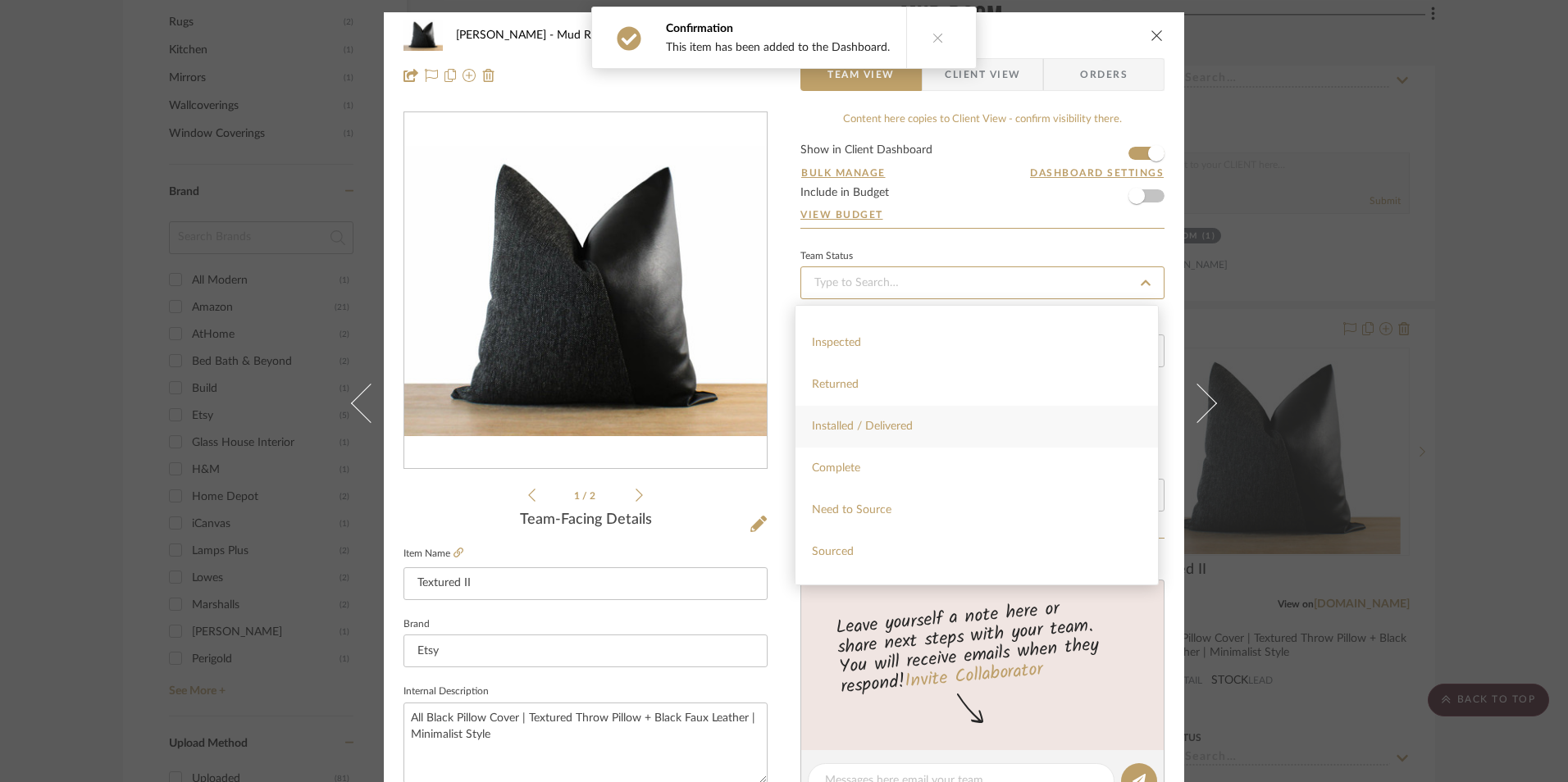
scroll to position [328, 0]
click at [868, 537] on div "Sourced" at bounding box center [977, 542] width 362 height 42
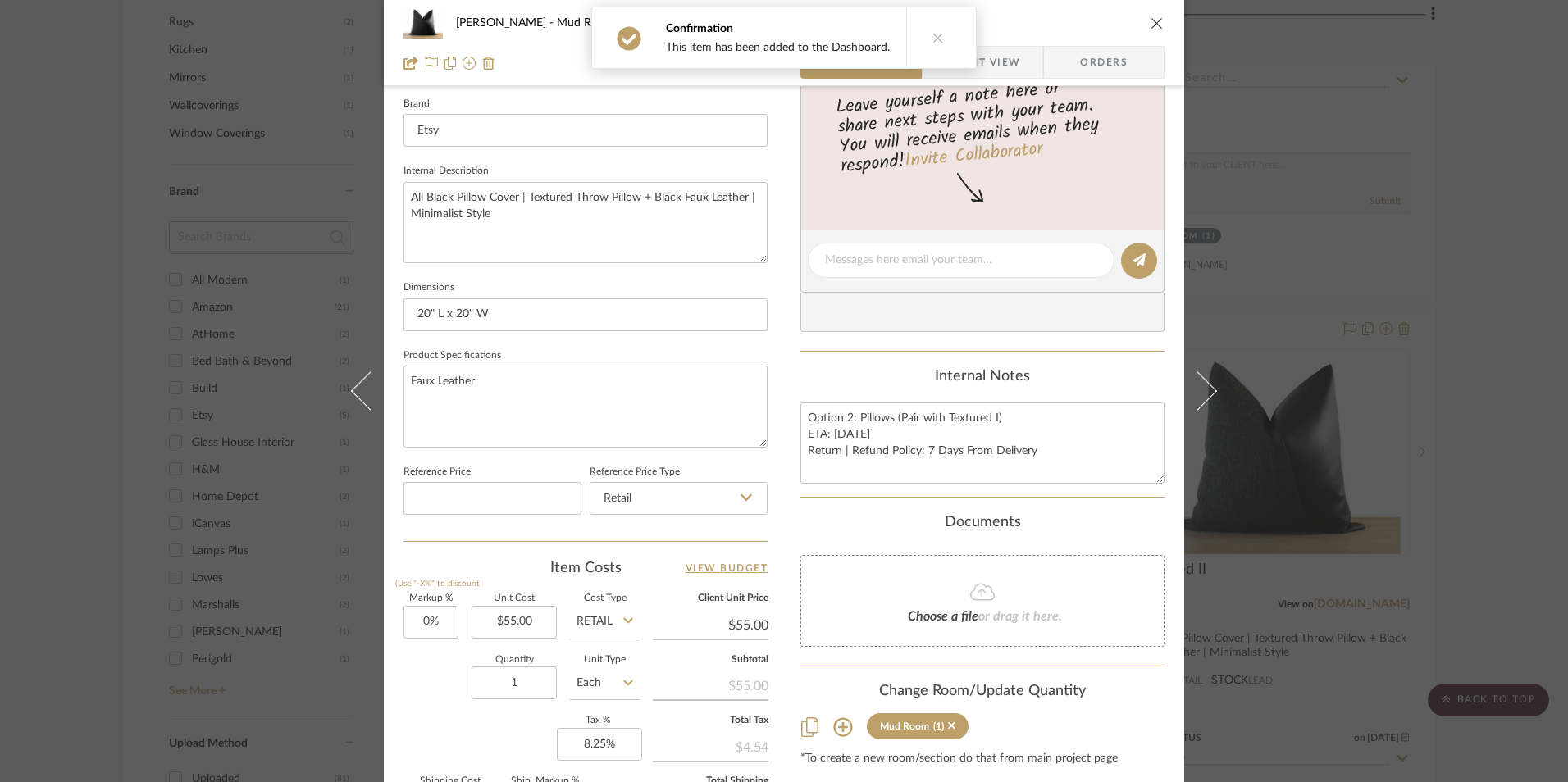
scroll to position [574, 0]
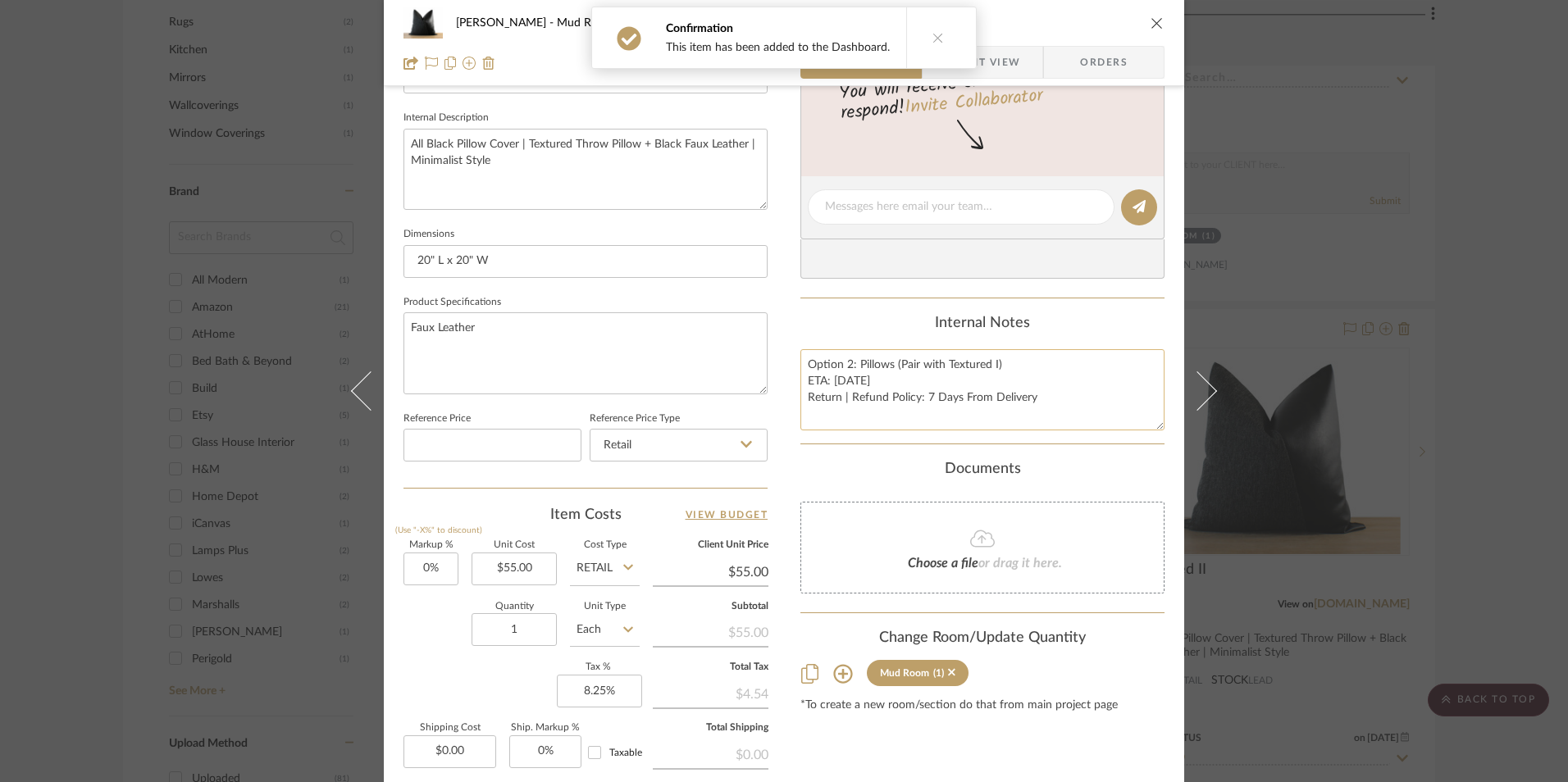
click at [855, 387] on textarea "Option 2: Pillows (Pair with Textured I) ETA: [DATE] Return | Refund Policy: 7 …" at bounding box center [983, 390] width 364 height 82
drag, startPoint x: 803, startPoint y: 364, endPoint x: 992, endPoint y: 412, distance: 195.0
click at [1048, 422] on textarea "Option 2: Pillows (Pair with Textured I) ETA: [DATE] Return | Refund Policy: 7 …" at bounding box center [983, 390] width 364 height 82
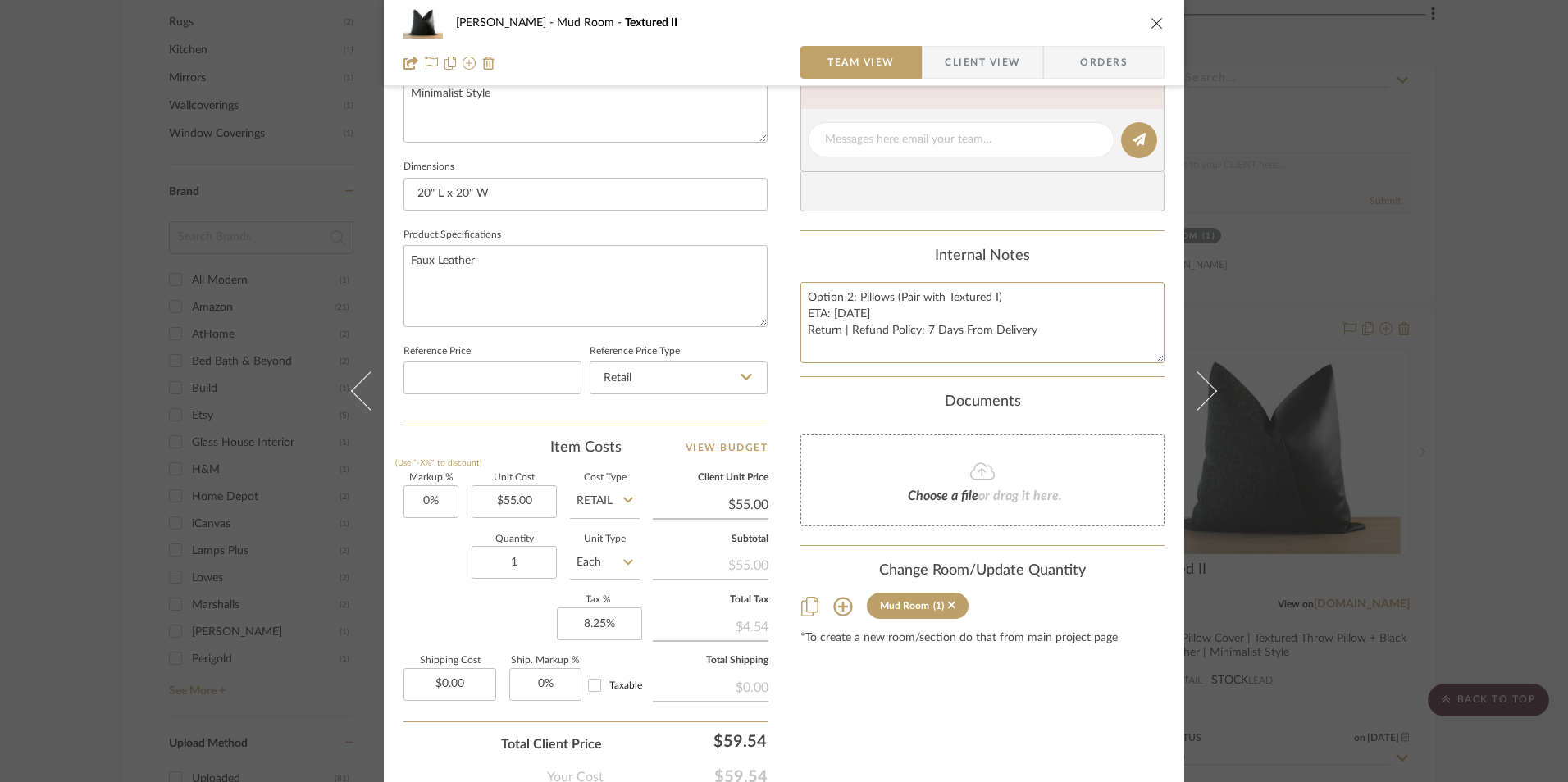
scroll to position [745, 0]
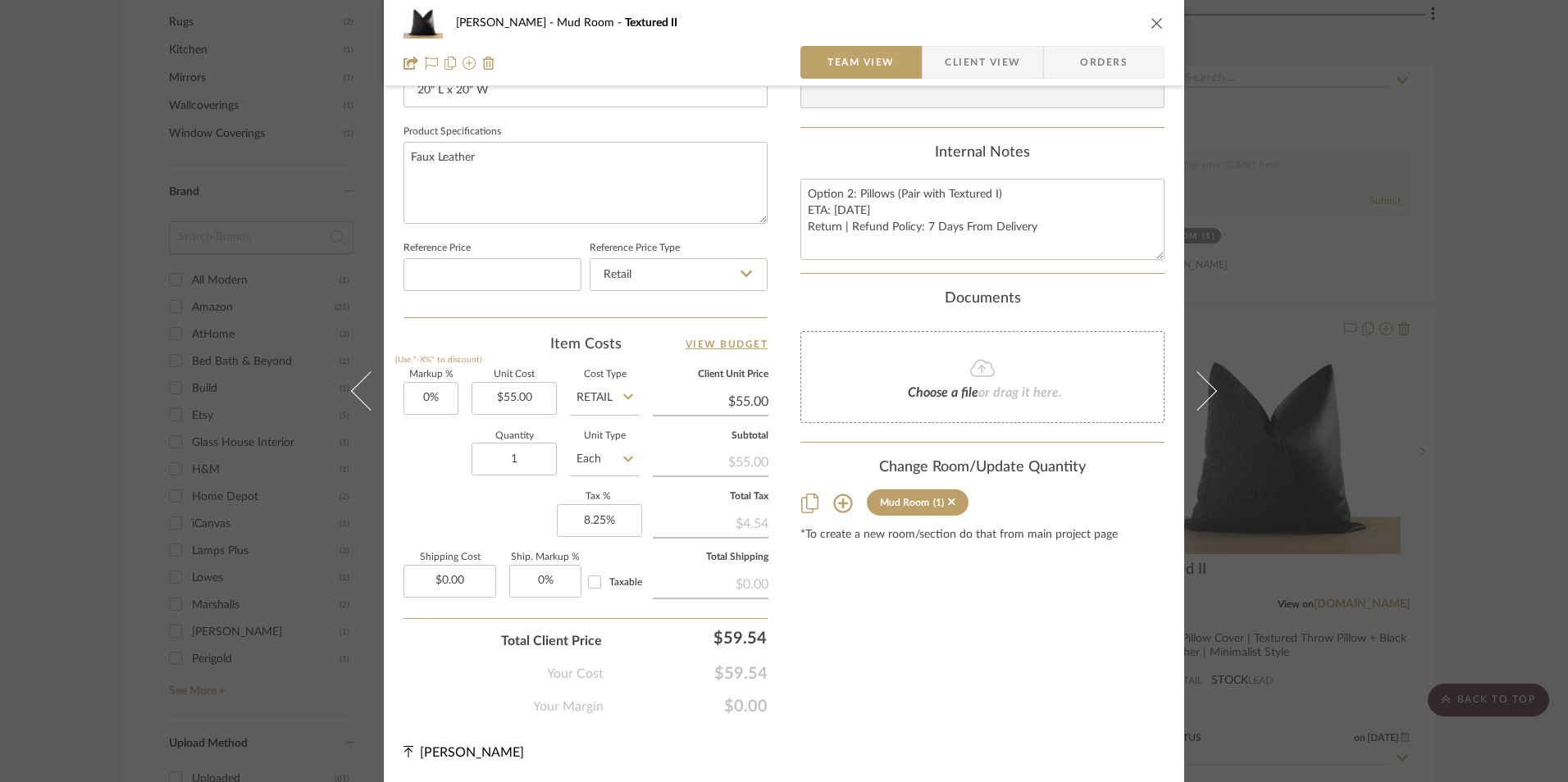
click at [1086, 58] on span "Orders" at bounding box center [1104, 62] width 83 height 33
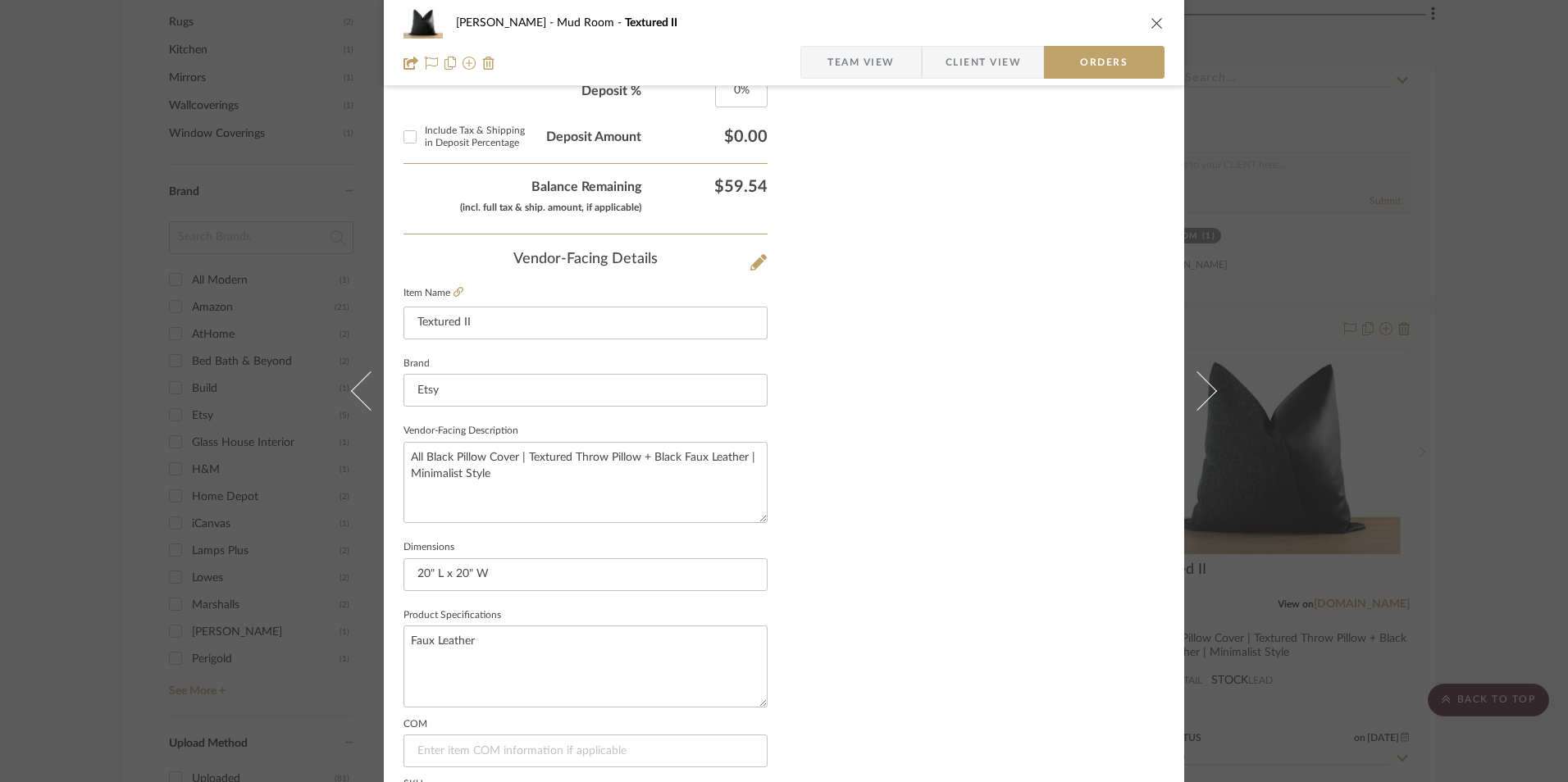
scroll to position [962, 0]
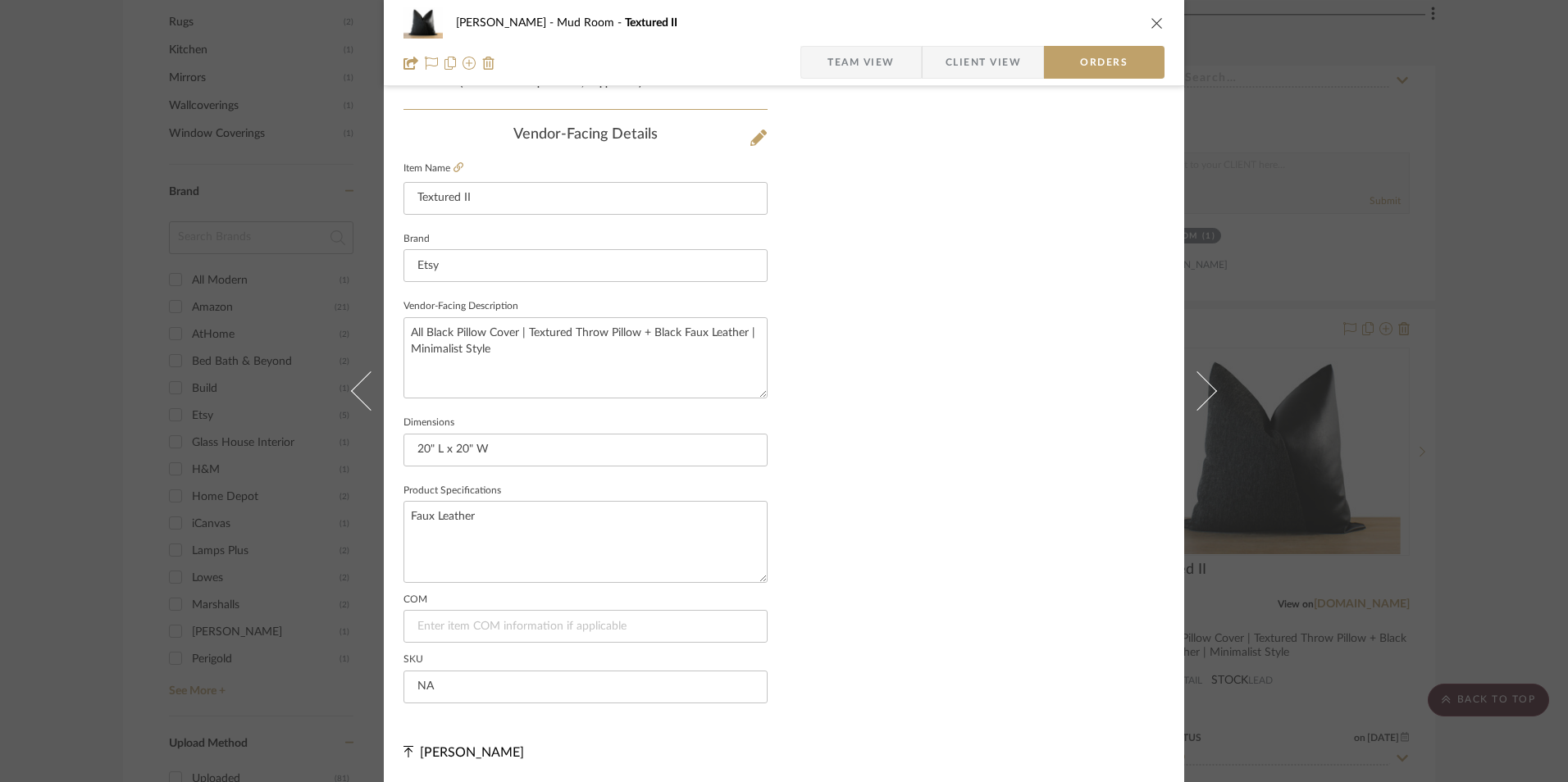
click at [1150, 27] on button "close" at bounding box center [1156, 22] width 14 height 14
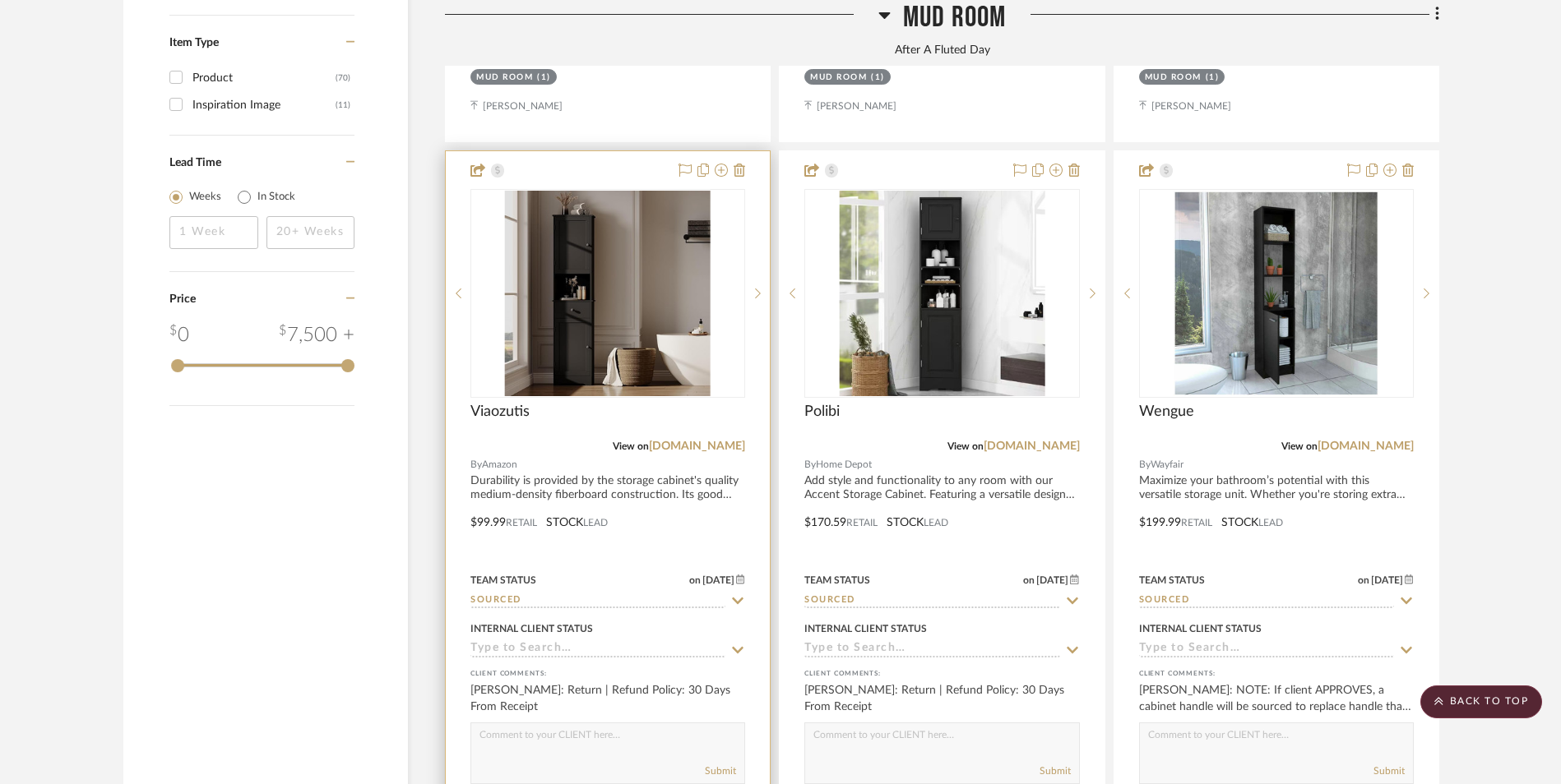
scroll to position [2720, 0]
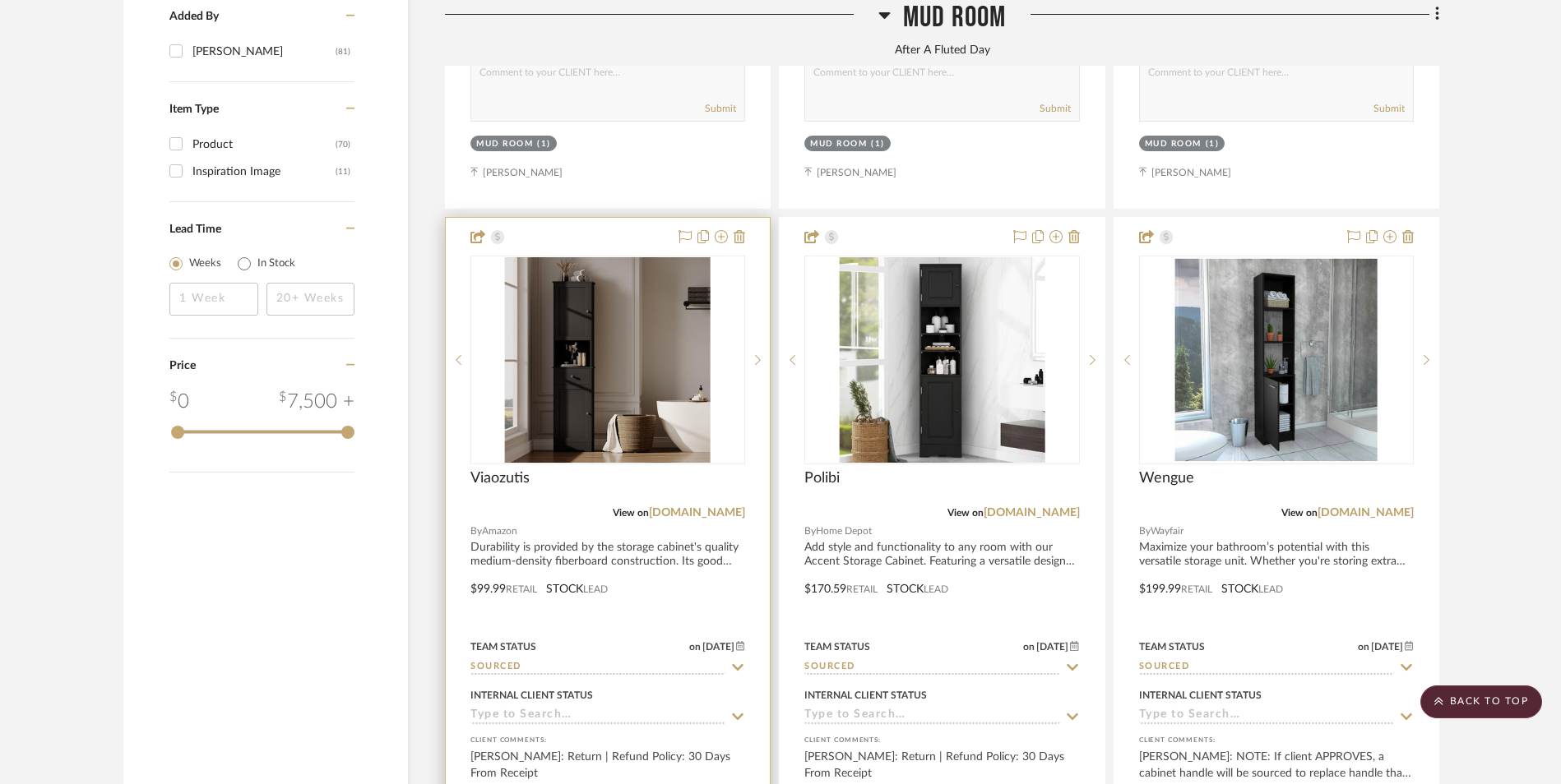
click at [618, 257] on img "0" at bounding box center [607, 360] width 205 height 205
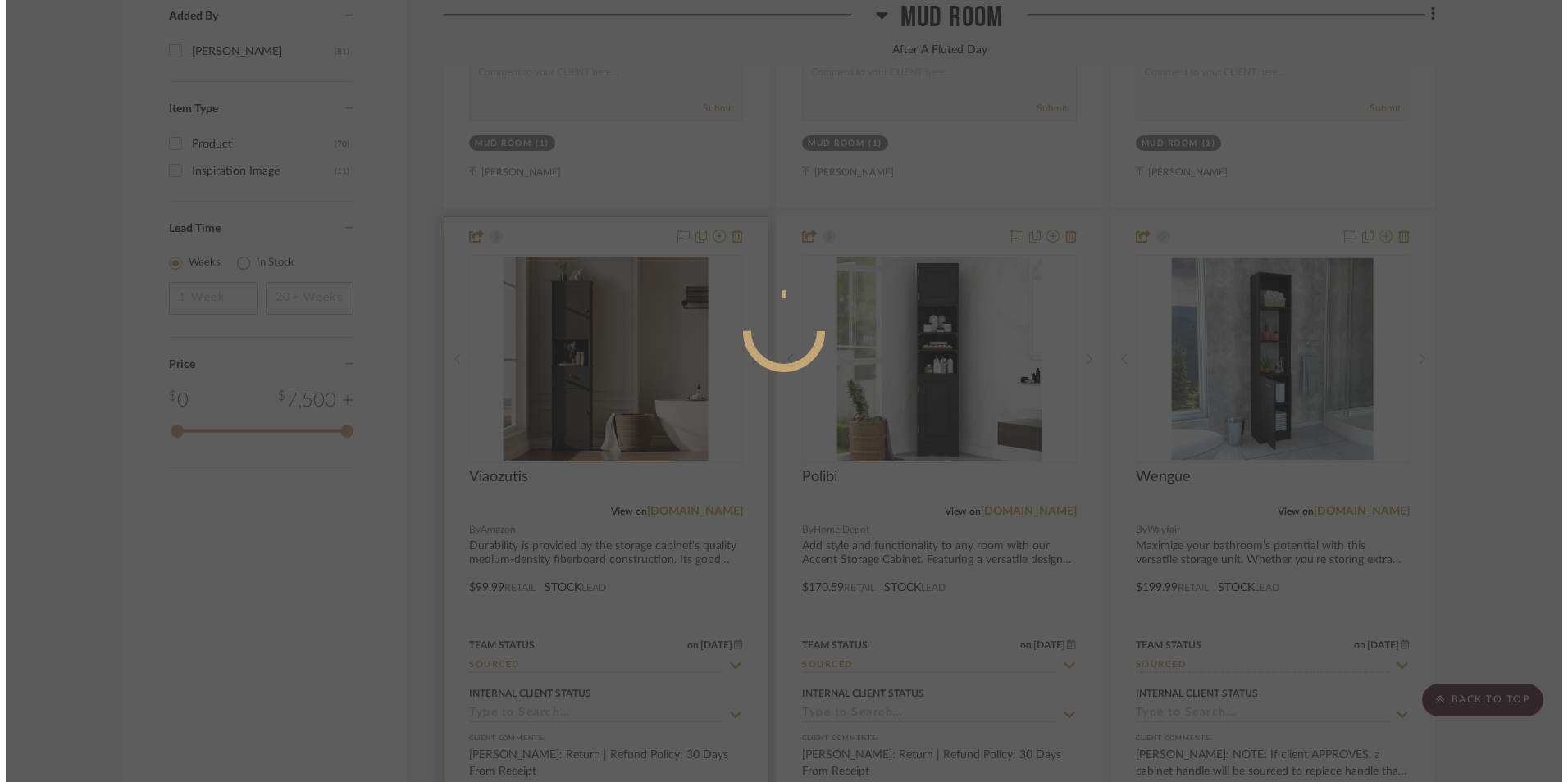
scroll to position [0, 0]
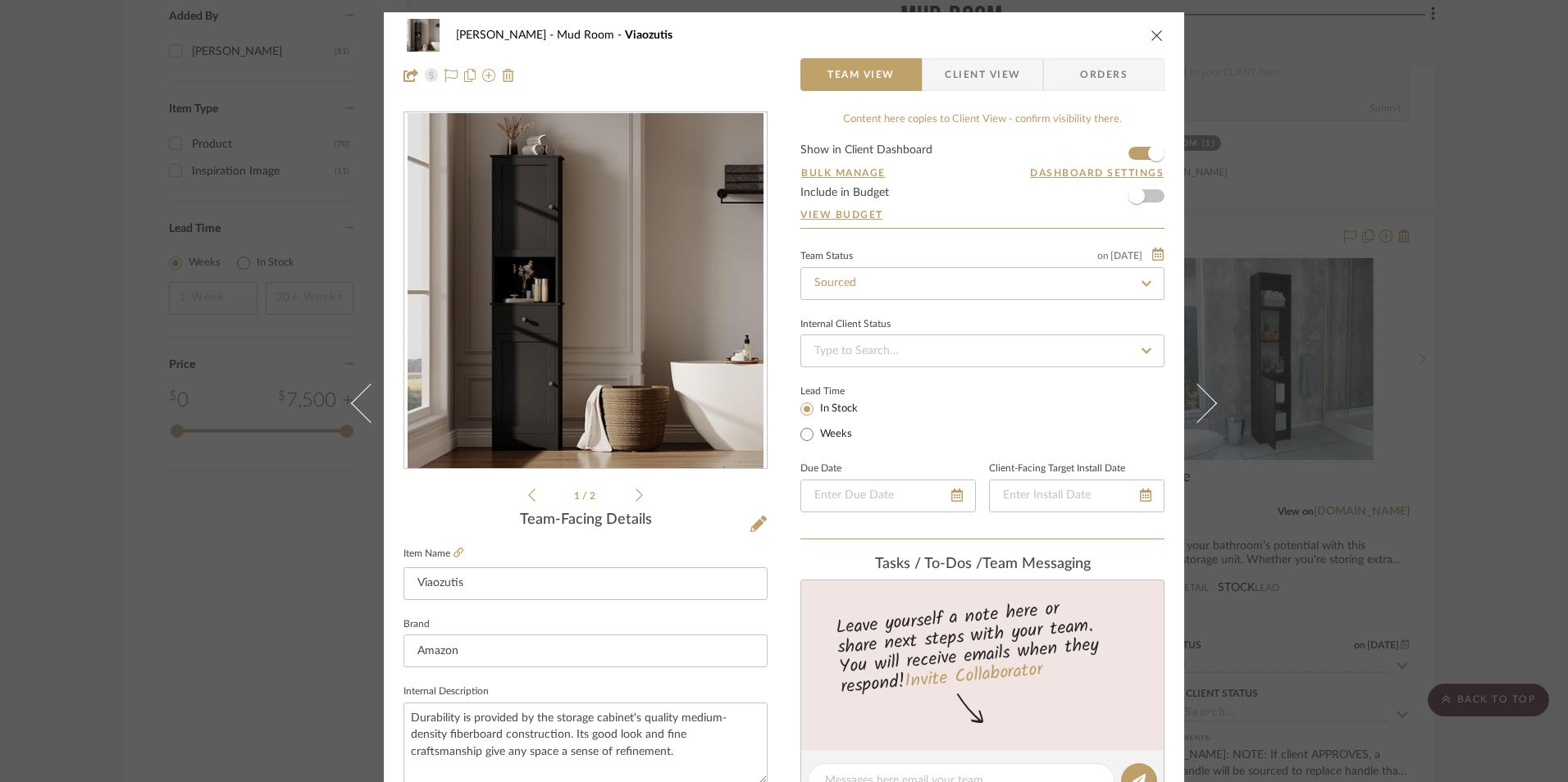
click at [1001, 82] on span "Client View" at bounding box center [982, 74] width 76 height 33
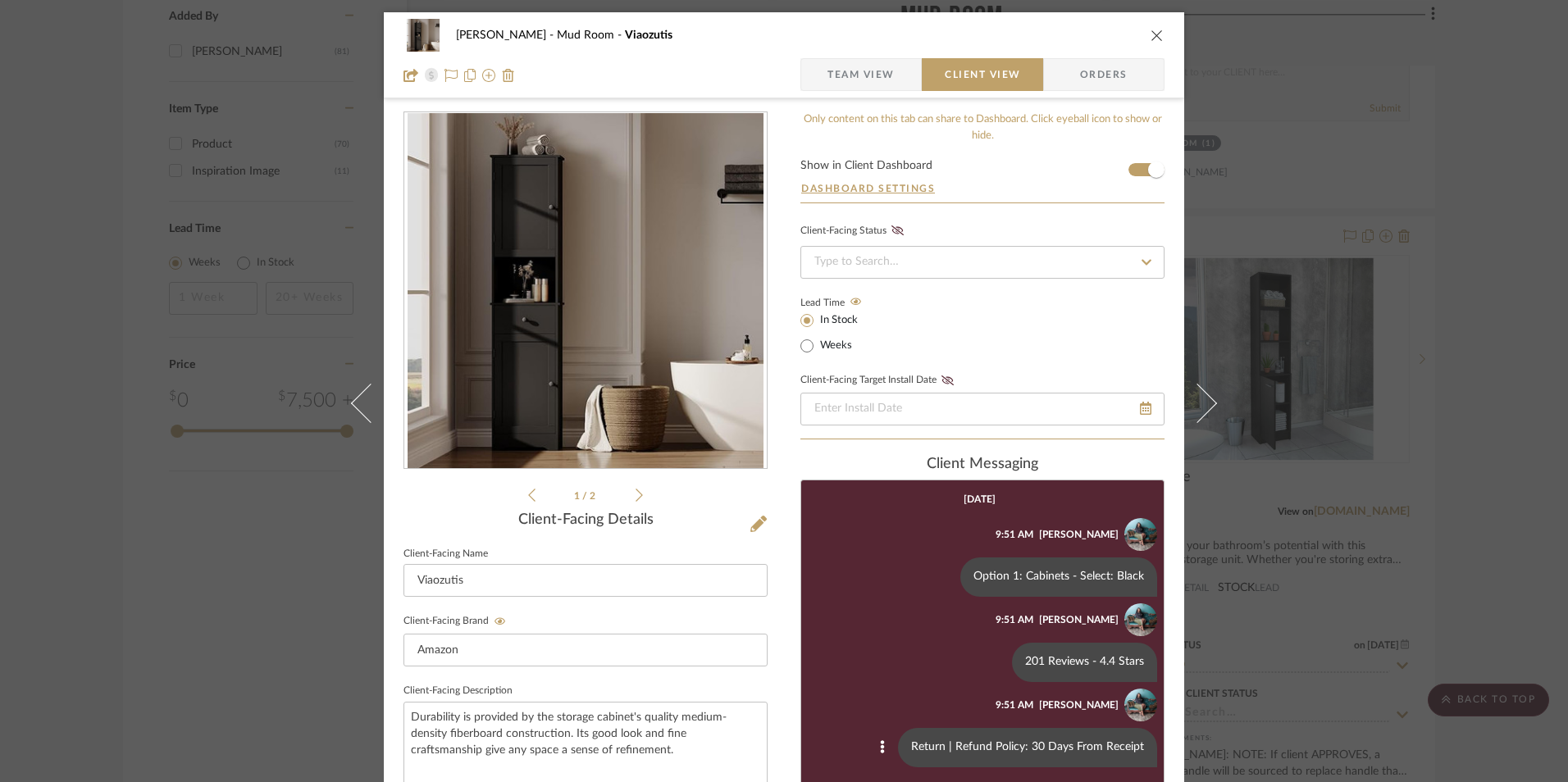
scroll to position [328, 0]
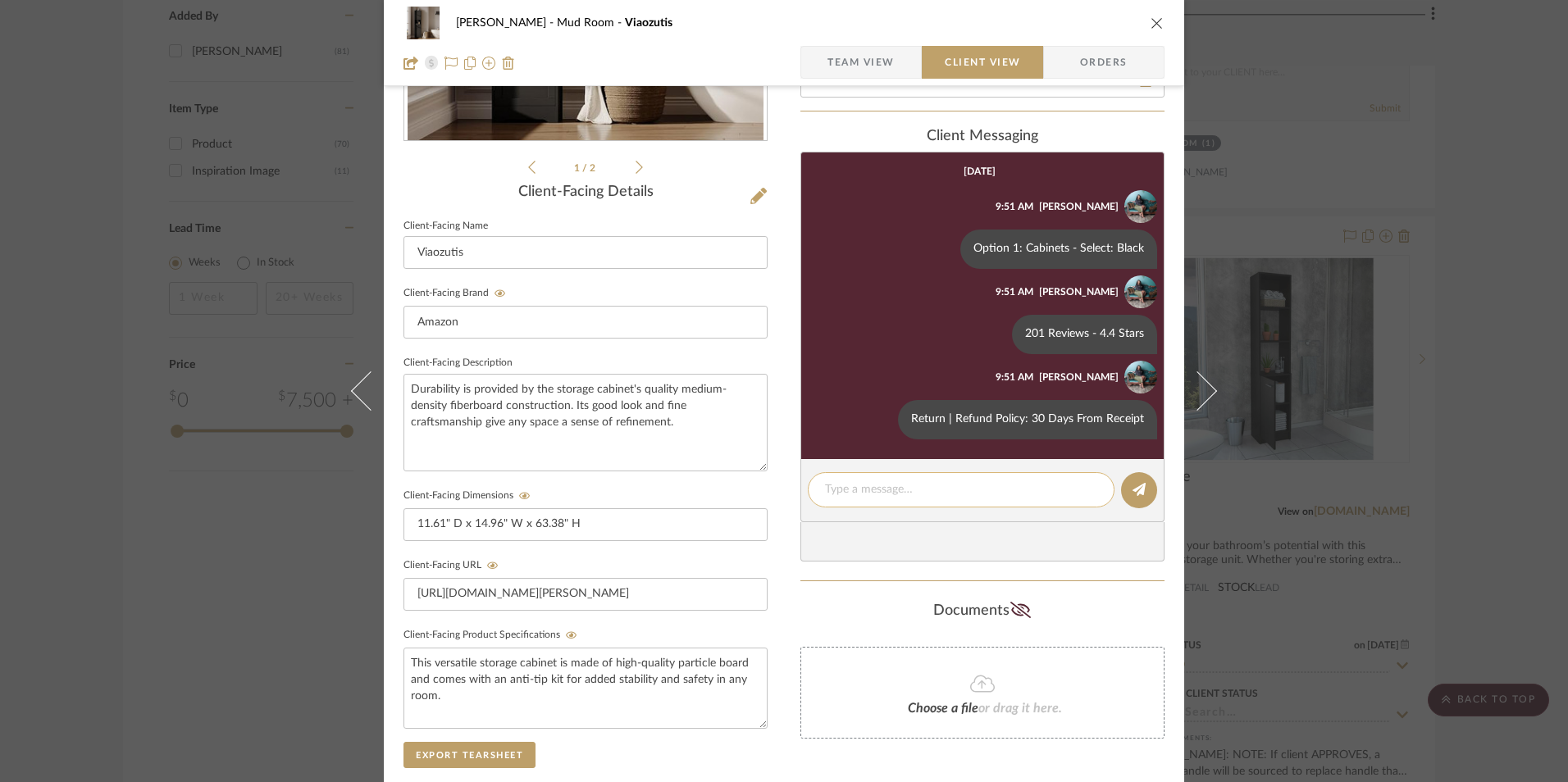
click at [873, 492] on textarea at bounding box center [961, 490] width 272 height 17
paste textarea "NOTE: If client APPROVES Option 1: Cabinets (Viaozutis), an additional knob (Si…"
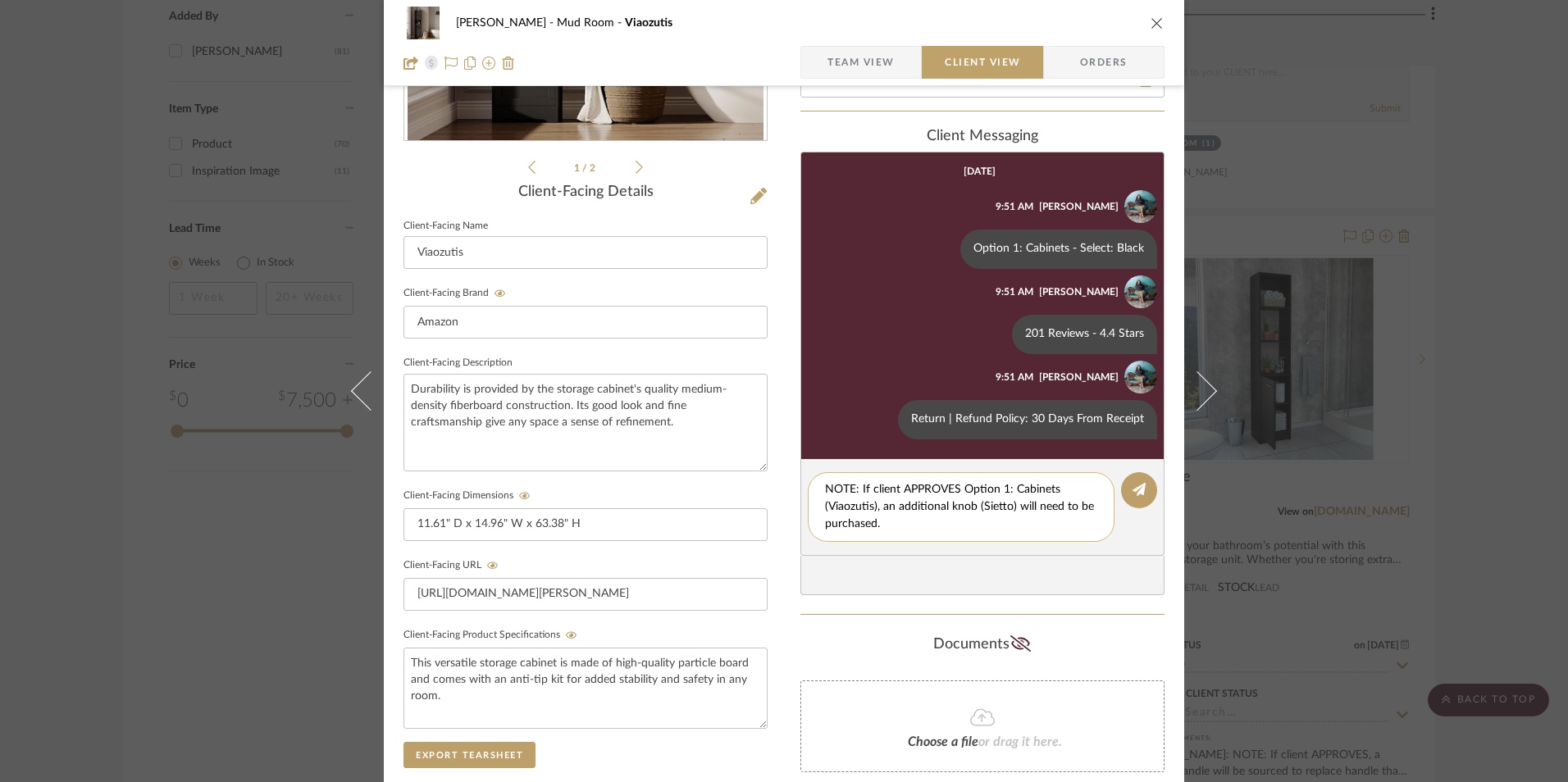
click at [825, 489] on textarea "NOTE: If client APPROVES Option 1: Cabinets (Viaozutis), an additional knob (Si…" at bounding box center [961, 507] width 272 height 52
drag, startPoint x: 929, startPoint y: 500, endPoint x: 943, endPoint y: 500, distance: 14.0
click at [929, 500] on textarea "NOTE: If client APPROVES Option 1: Cabinets (Viaozutis), an additional knob (Si…" at bounding box center [961, 507] width 272 height 52
drag, startPoint x: 872, startPoint y: 507, endPoint x: 957, endPoint y: 485, distance: 87.8
click at [957, 485] on textarea "NOTE: If client APPROVES Option 1: Cabinets (Viaozutis), an additional knob (Si…" at bounding box center [961, 507] width 272 height 52
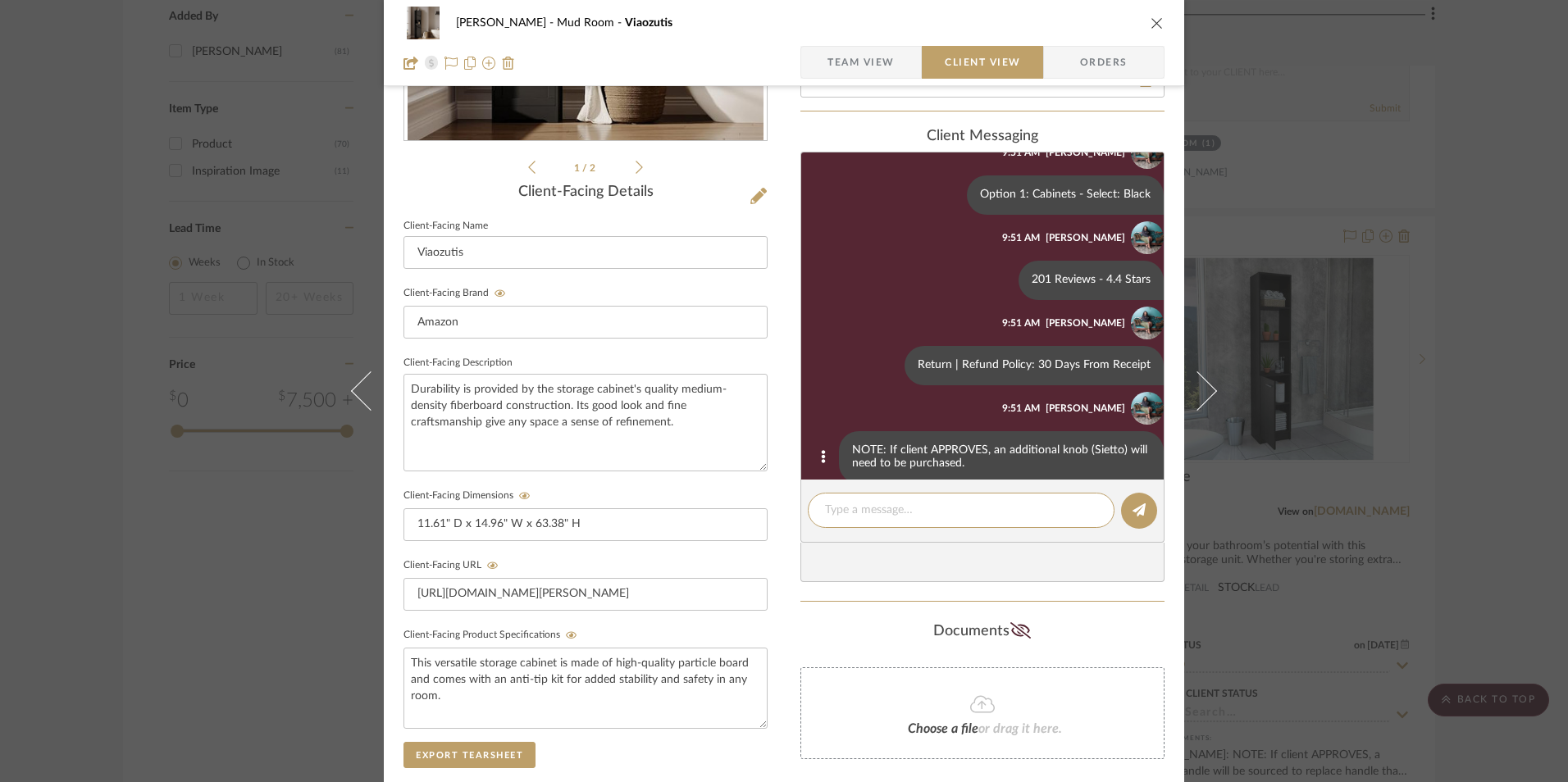
scroll to position [78, 0]
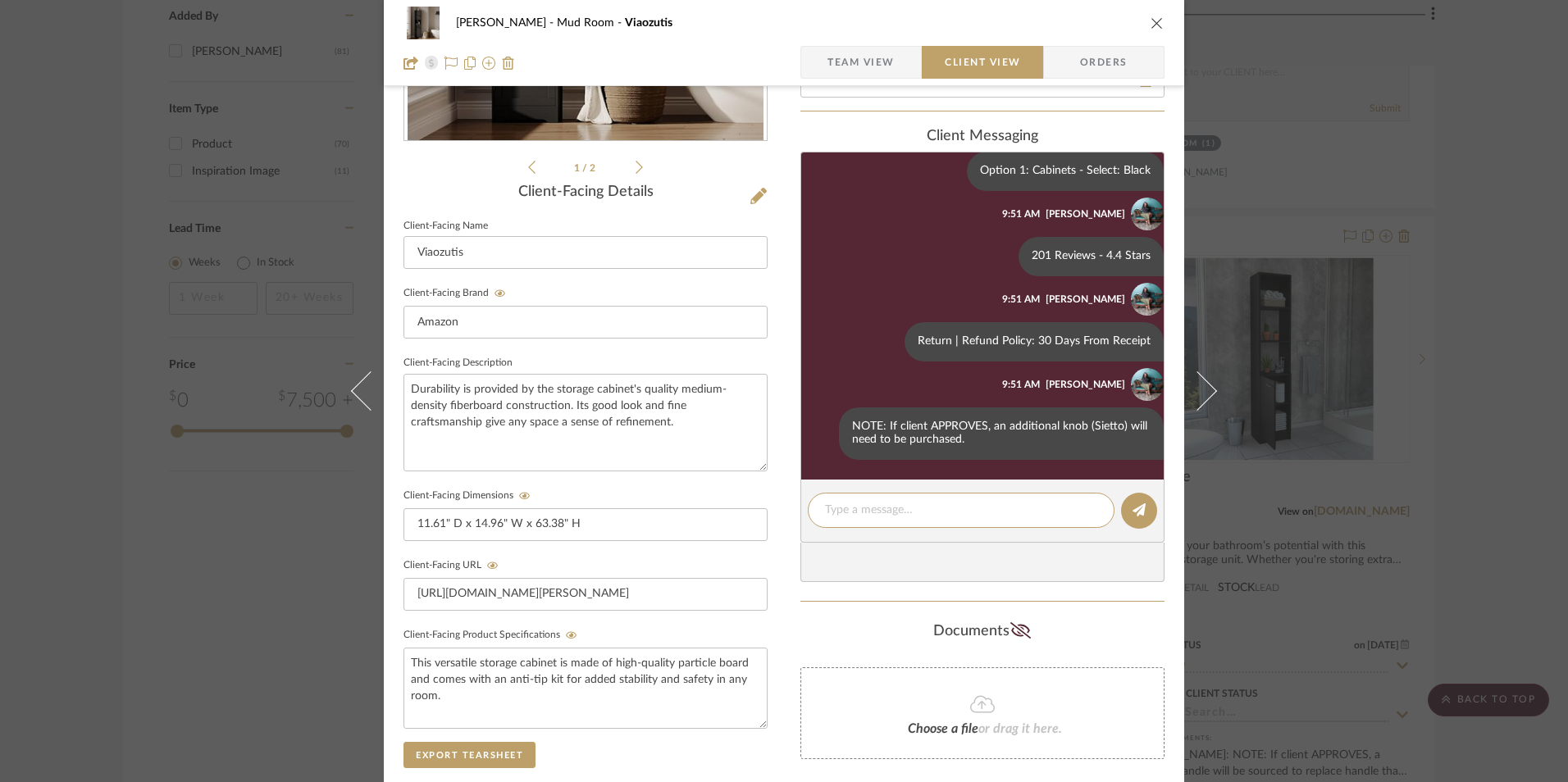
click at [1151, 29] on icon "close" at bounding box center [1156, 22] width 13 height 13
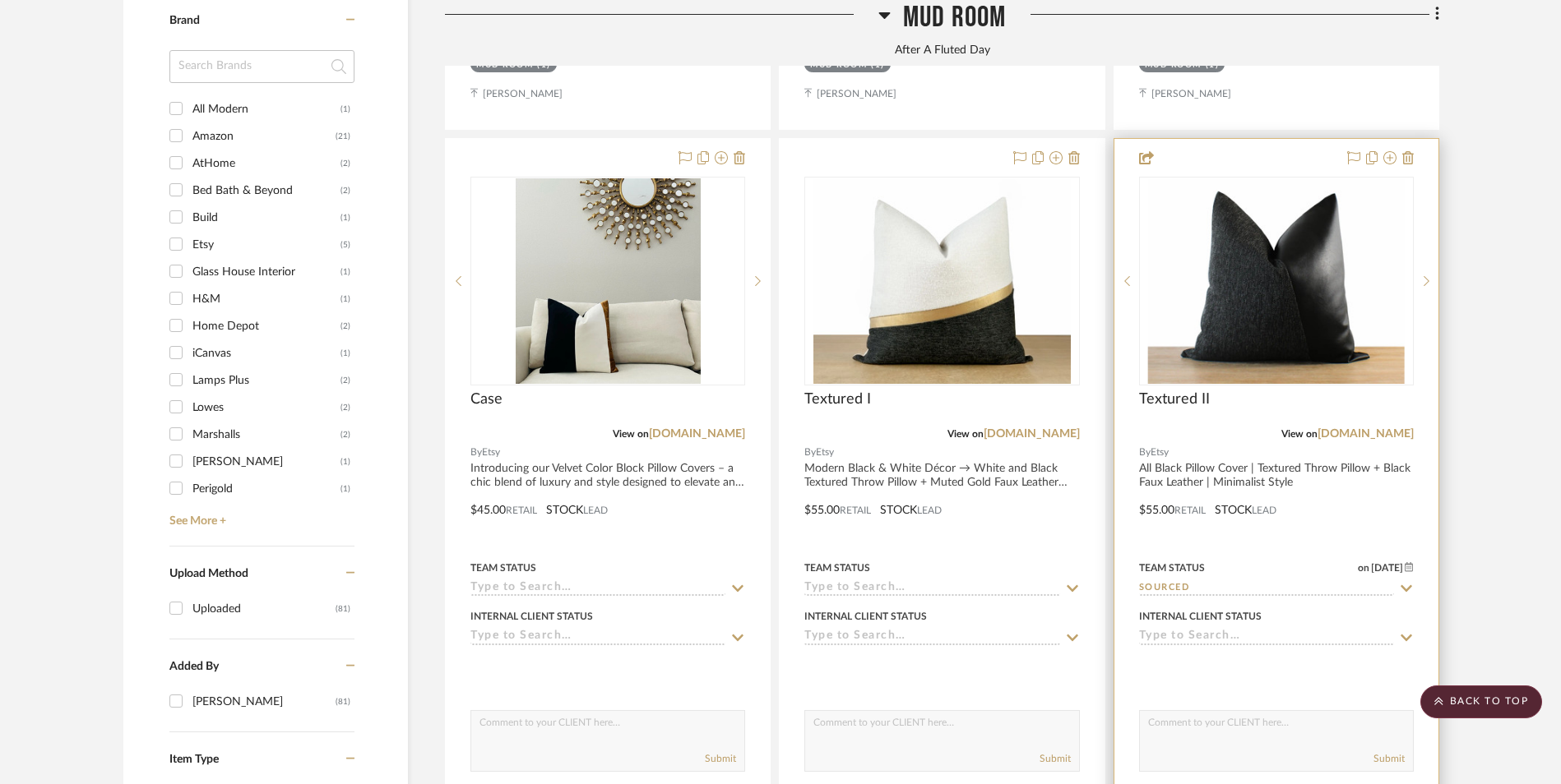
scroll to position [2062, 0]
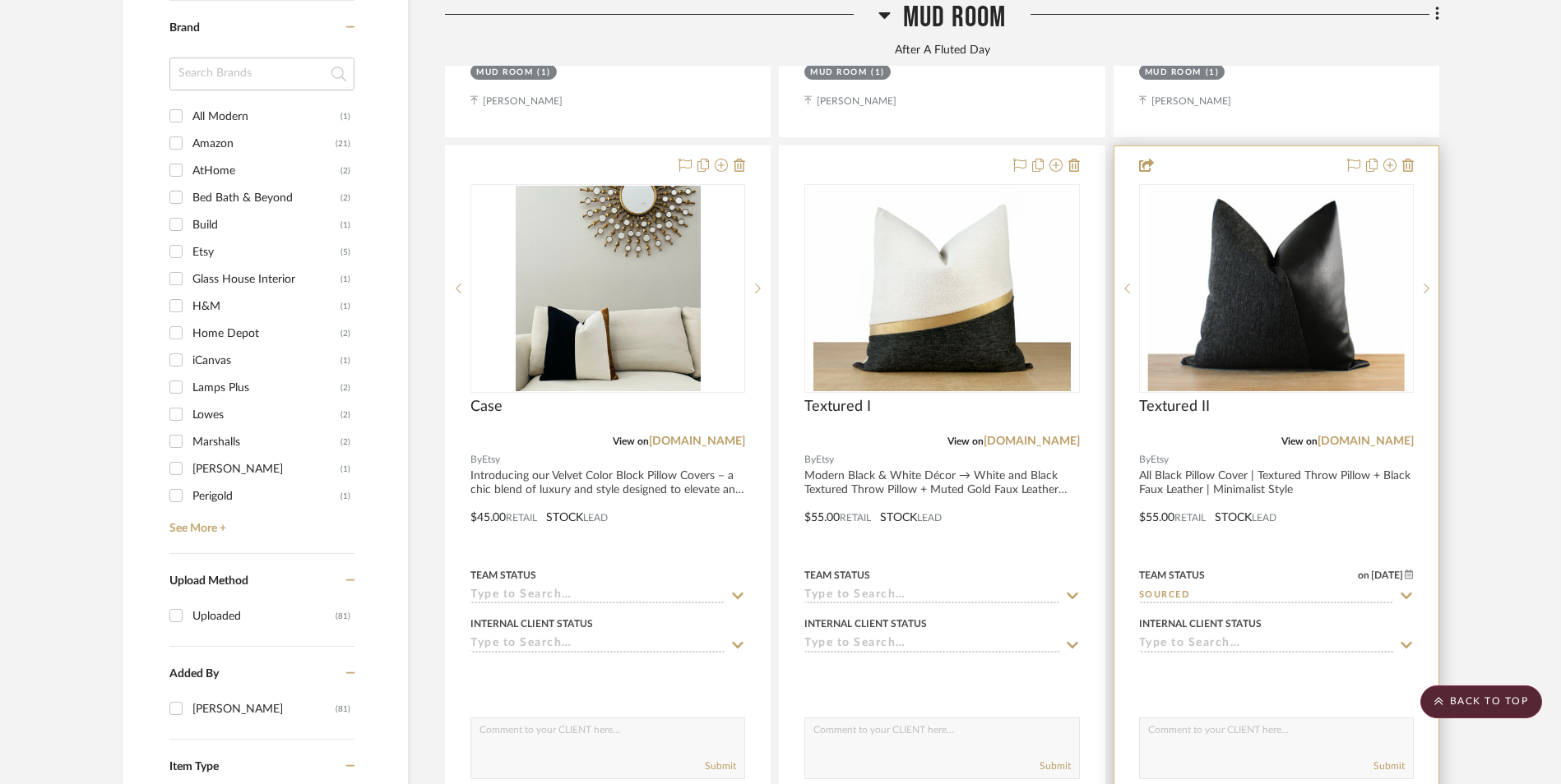
click at [1284, 186] on img "0" at bounding box center [1277, 288] width 257 height 205
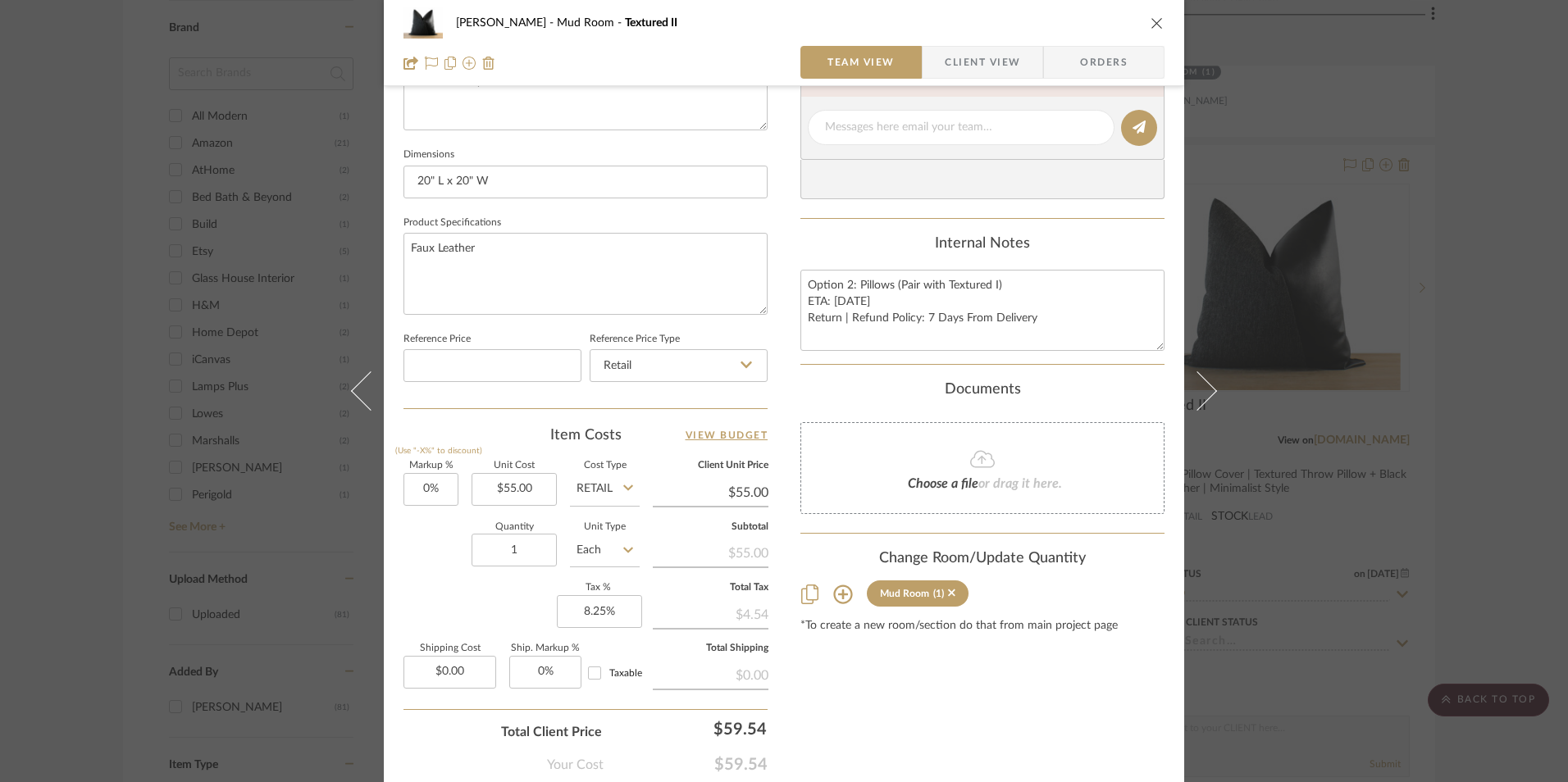
scroll to position [656, 0]
click at [832, 308] on textarea "Option 2: Pillows (Pair with Textured I) ETA: [DATE] Return | Refund Policy: 7 …" at bounding box center [983, 308] width 364 height 82
drag, startPoint x: 1008, startPoint y: 276, endPoint x: 824, endPoint y: 299, distance: 185.4
click at [801, 278] on textarea "Option 2: Pillows (Pair with Textured I) ETA: [DATE] Return | Refund Policy: 7 …" at bounding box center [983, 308] width 364 height 82
click at [822, 303] on textarea "Option 2: Pillows (Pair with Textured I) ETA: [DATE] Return | Refund Policy: 7 …" at bounding box center [983, 308] width 364 height 82
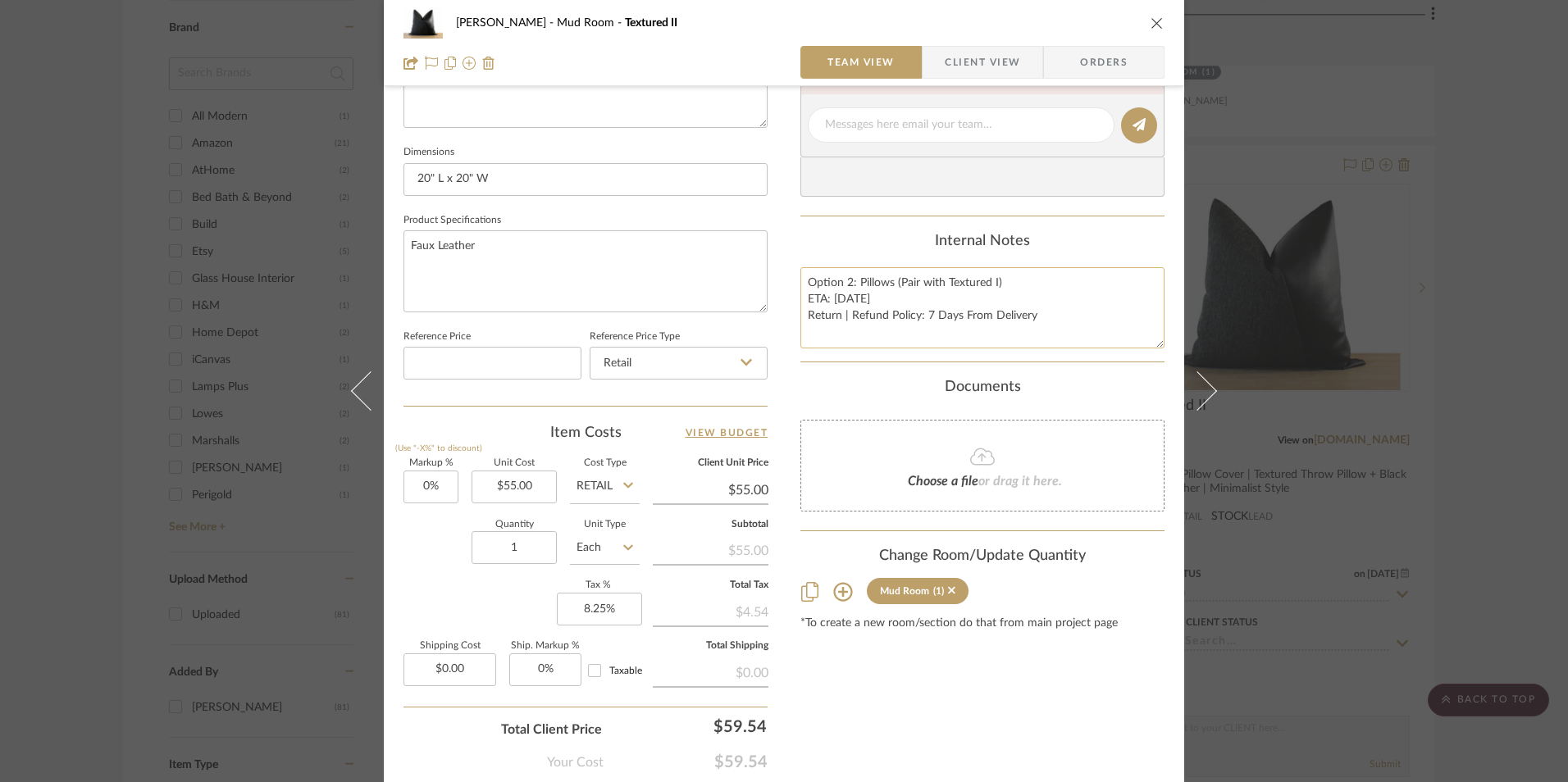
drag, startPoint x: 802, startPoint y: 280, endPoint x: 844, endPoint y: 302, distance: 47.4
click at [1063, 334] on textarea "Option 2: Pillows (Pair with Textured I) ETA: [DATE] Return | Refund Policy: 7 …" at bounding box center [983, 308] width 364 height 82
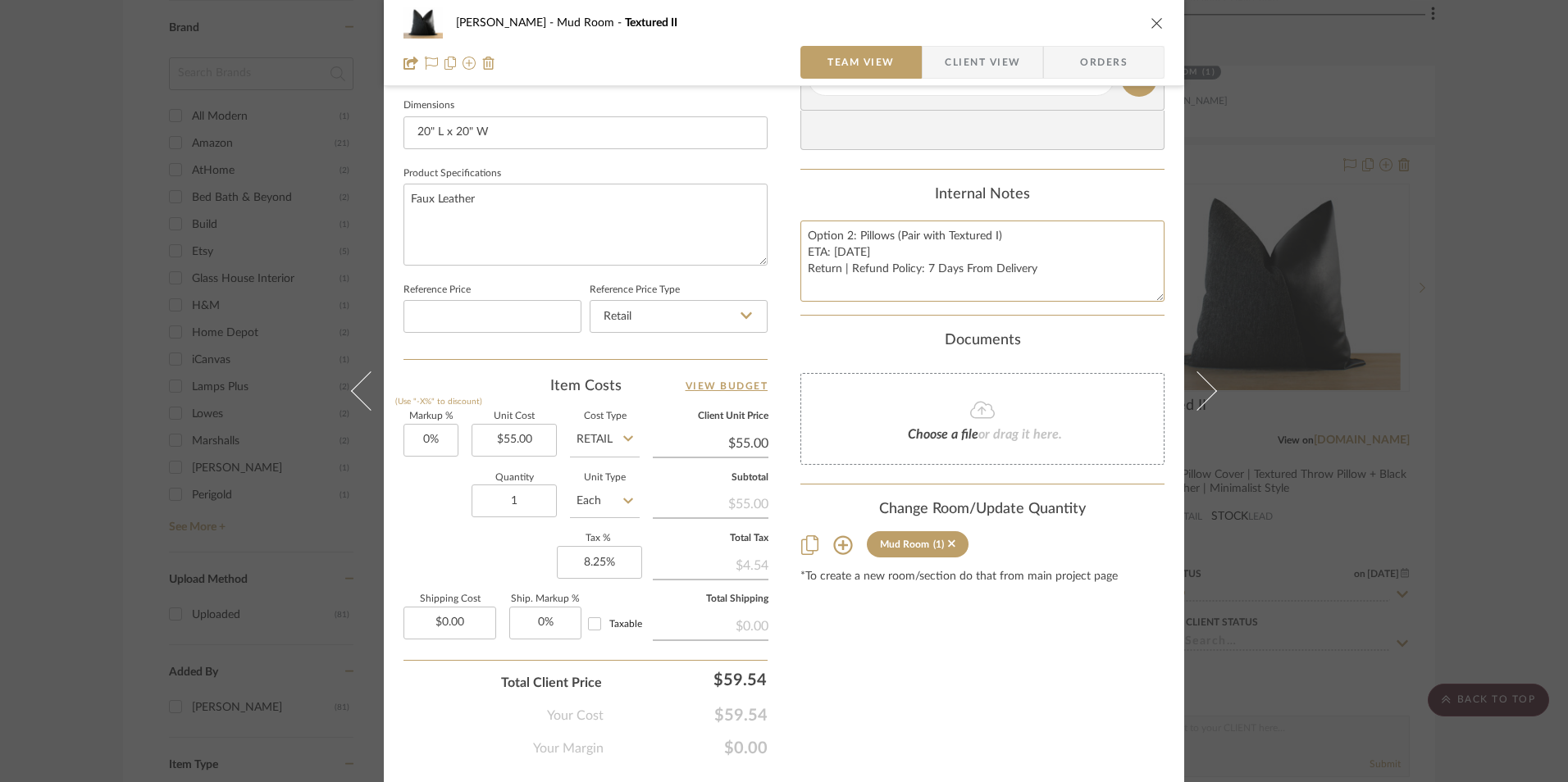
scroll to position [745, 0]
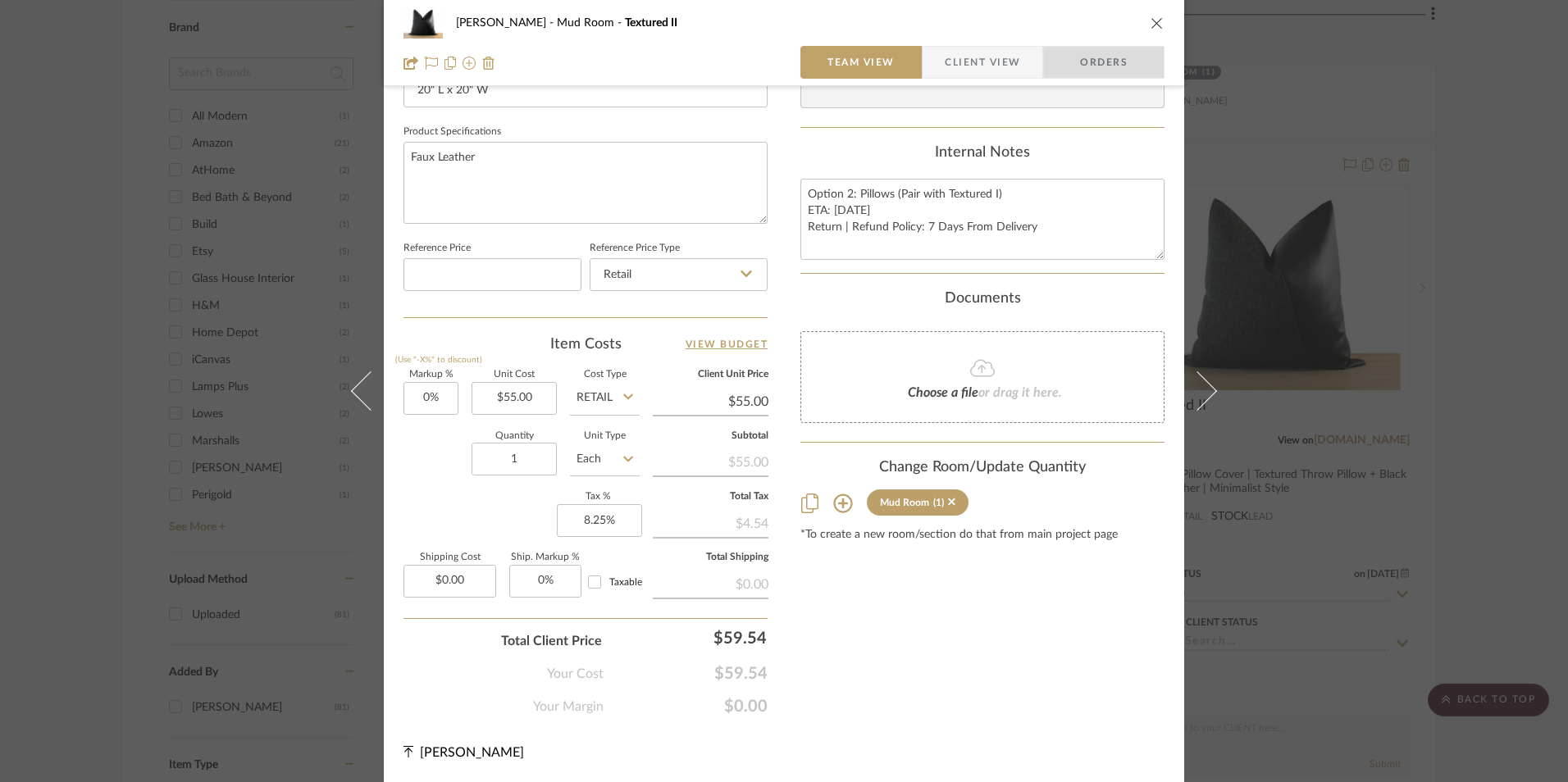
click at [1110, 53] on span "Orders" at bounding box center [1104, 62] width 83 height 33
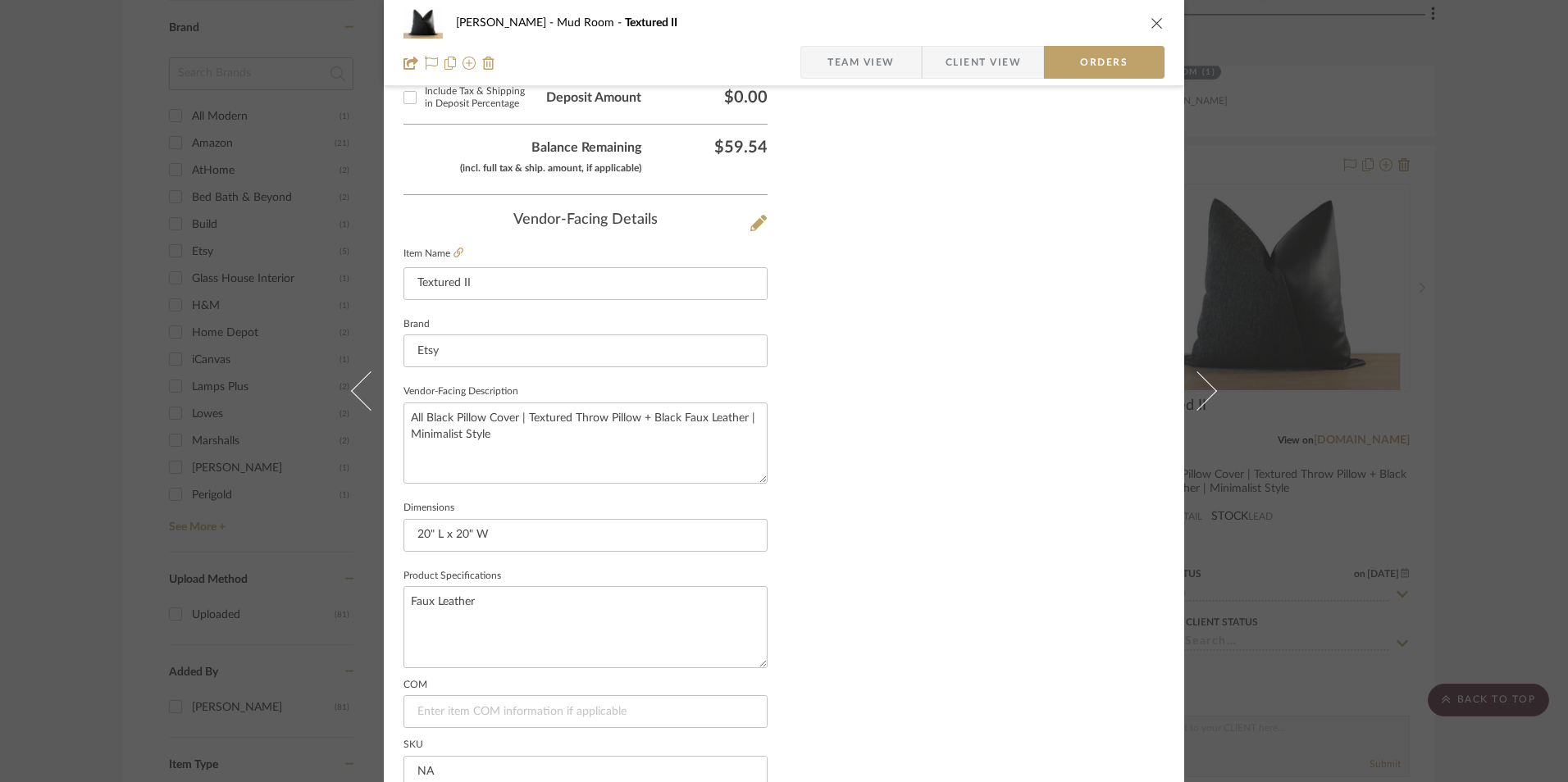
scroll to position [962, 0]
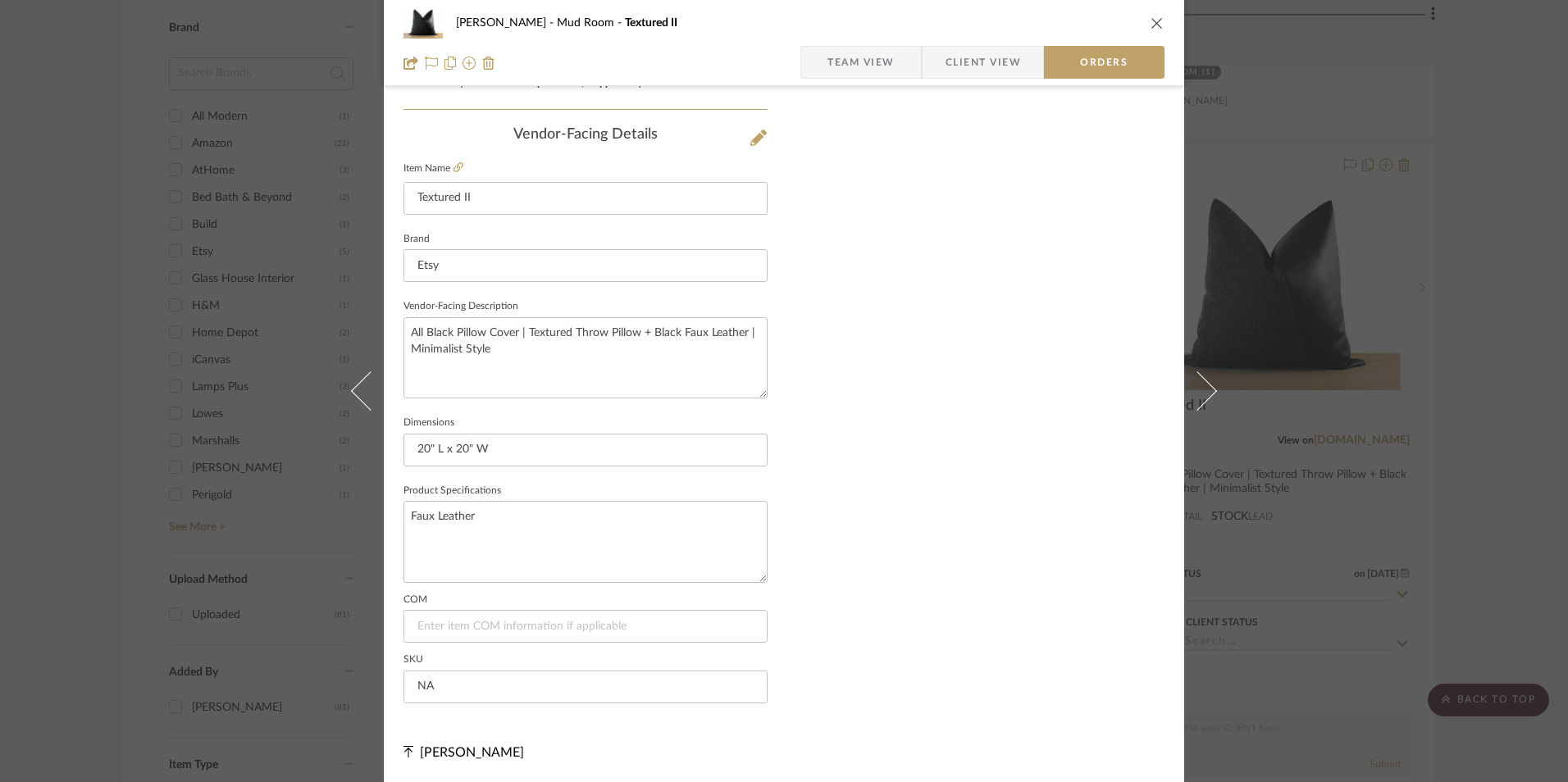
click at [975, 67] on span "Client View" at bounding box center [983, 62] width 76 height 33
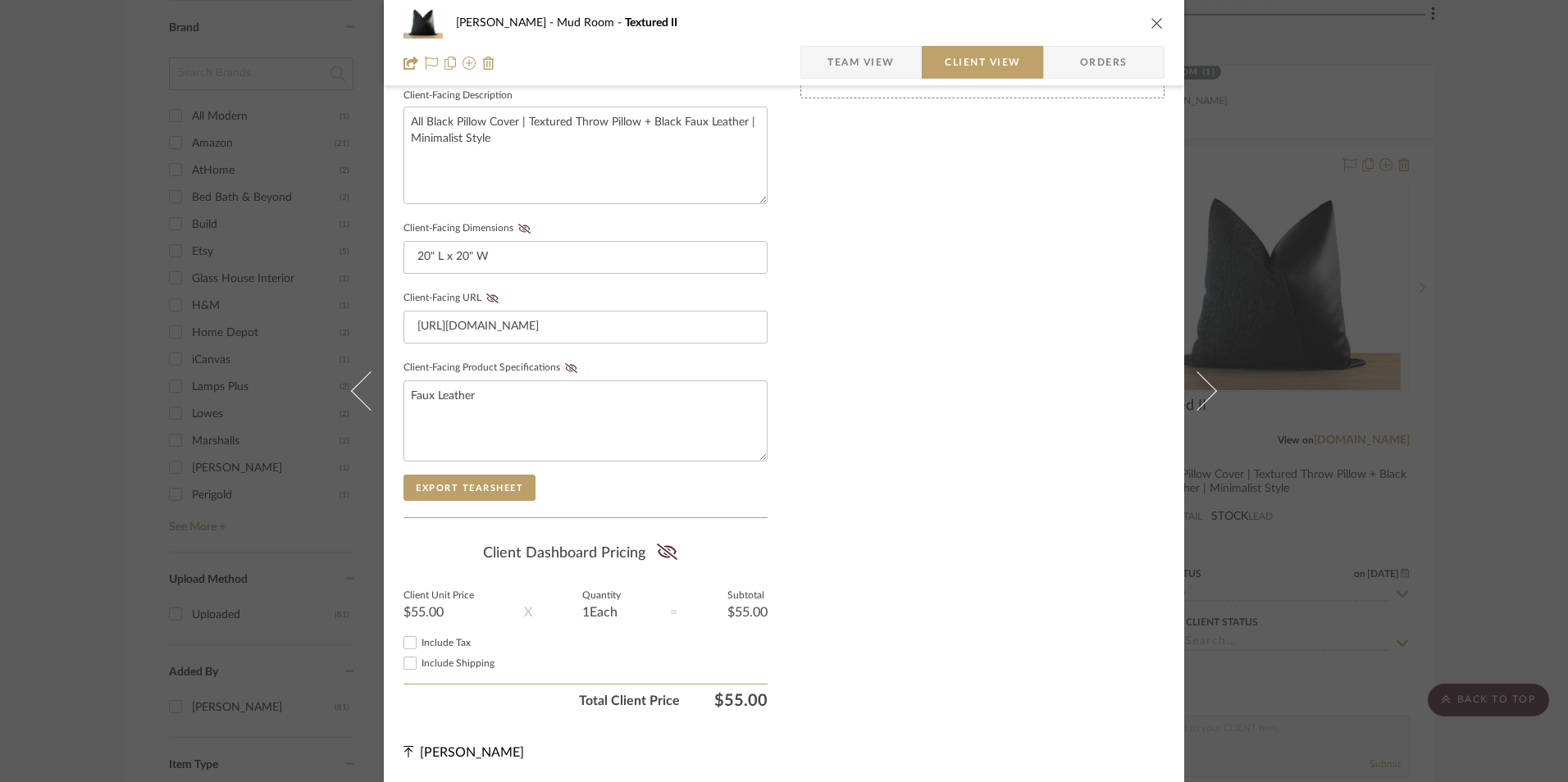
scroll to position [595, 0]
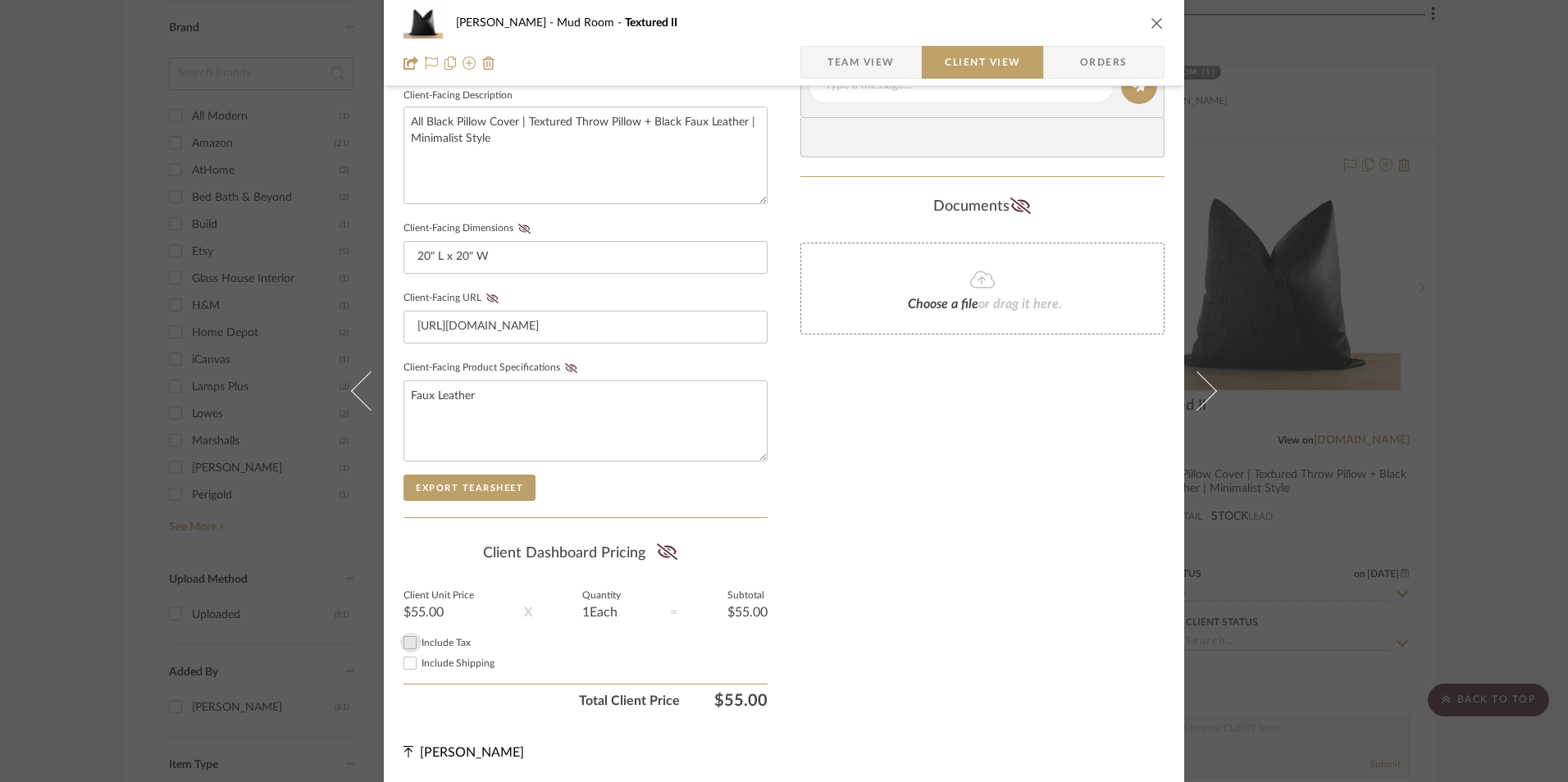
drag, startPoint x: 407, startPoint y: 643, endPoint x: 580, endPoint y: 591, distance: 180.6
click at [406, 643] on input "Include Tax" at bounding box center [410, 643] width 20 height 20
click at [664, 547] on icon at bounding box center [667, 552] width 20 height 16
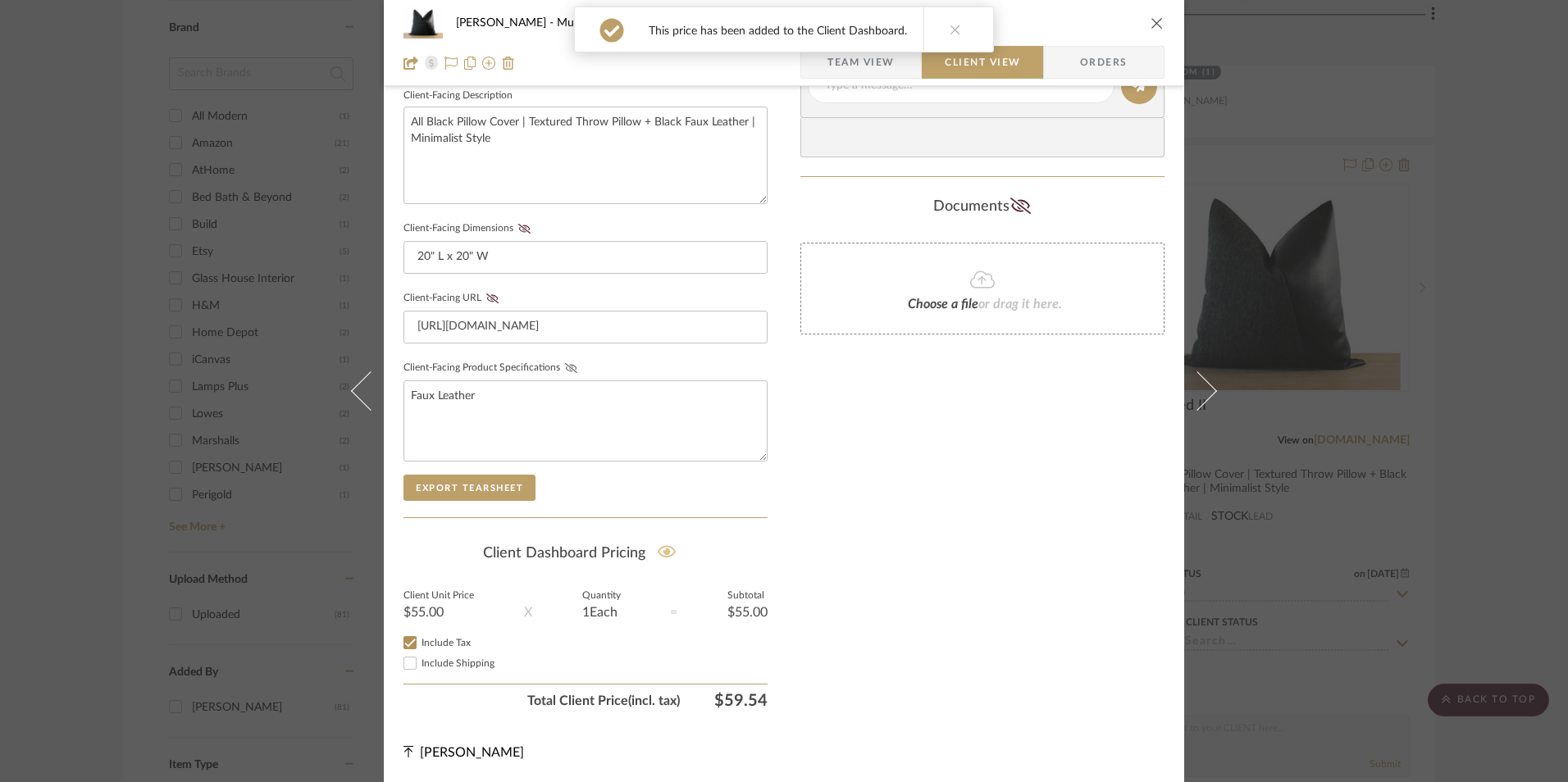
click at [566, 369] on icon at bounding box center [571, 368] width 12 height 10
click at [487, 299] on icon at bounding box center [492, 298] width 12 height 10
click at [521, 230] on icon at bounding box center [525, 229] width 12 height 10
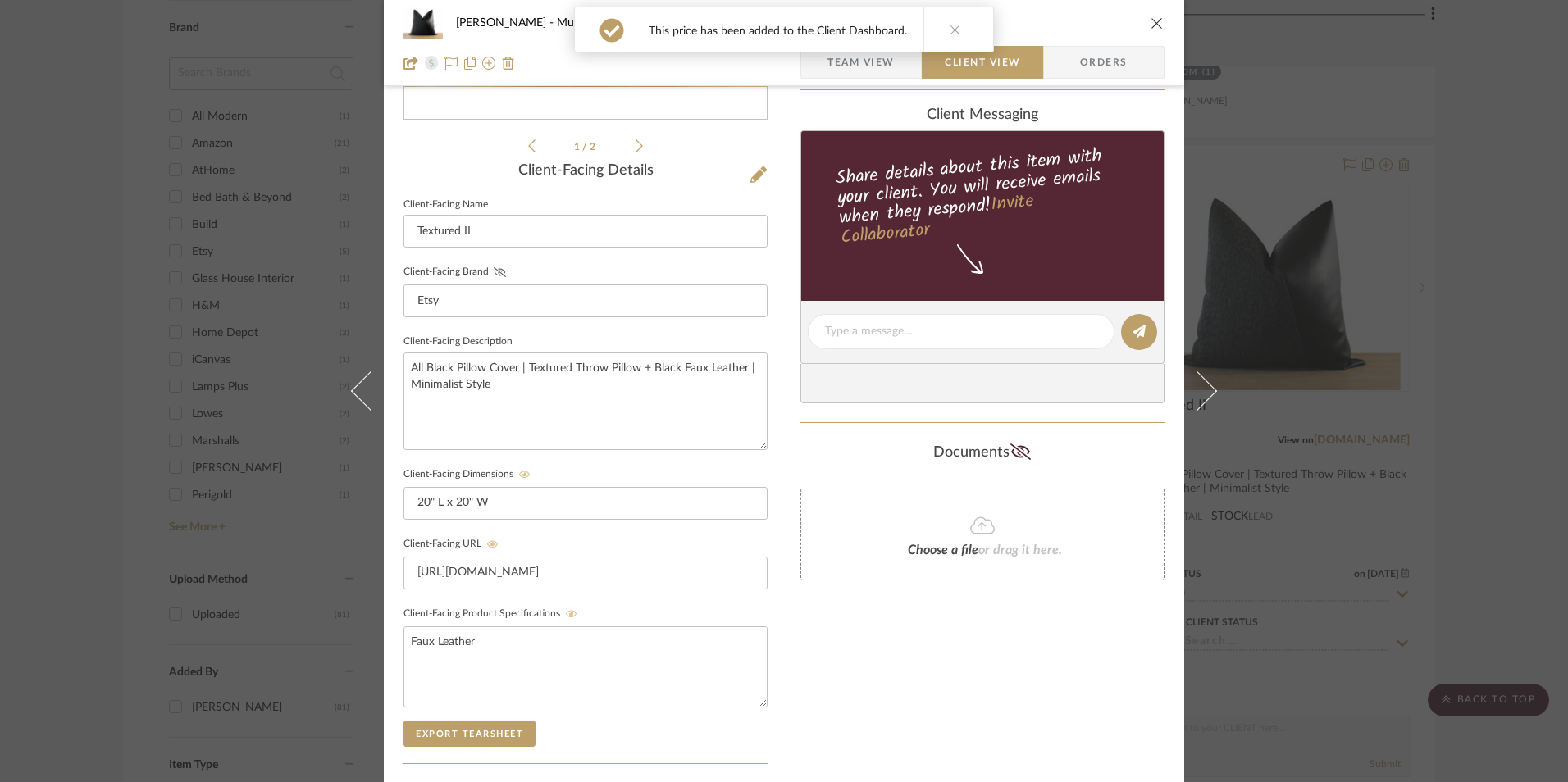
click at [494, 269] on icon at bounding box center [500, 272] width 12 height 10
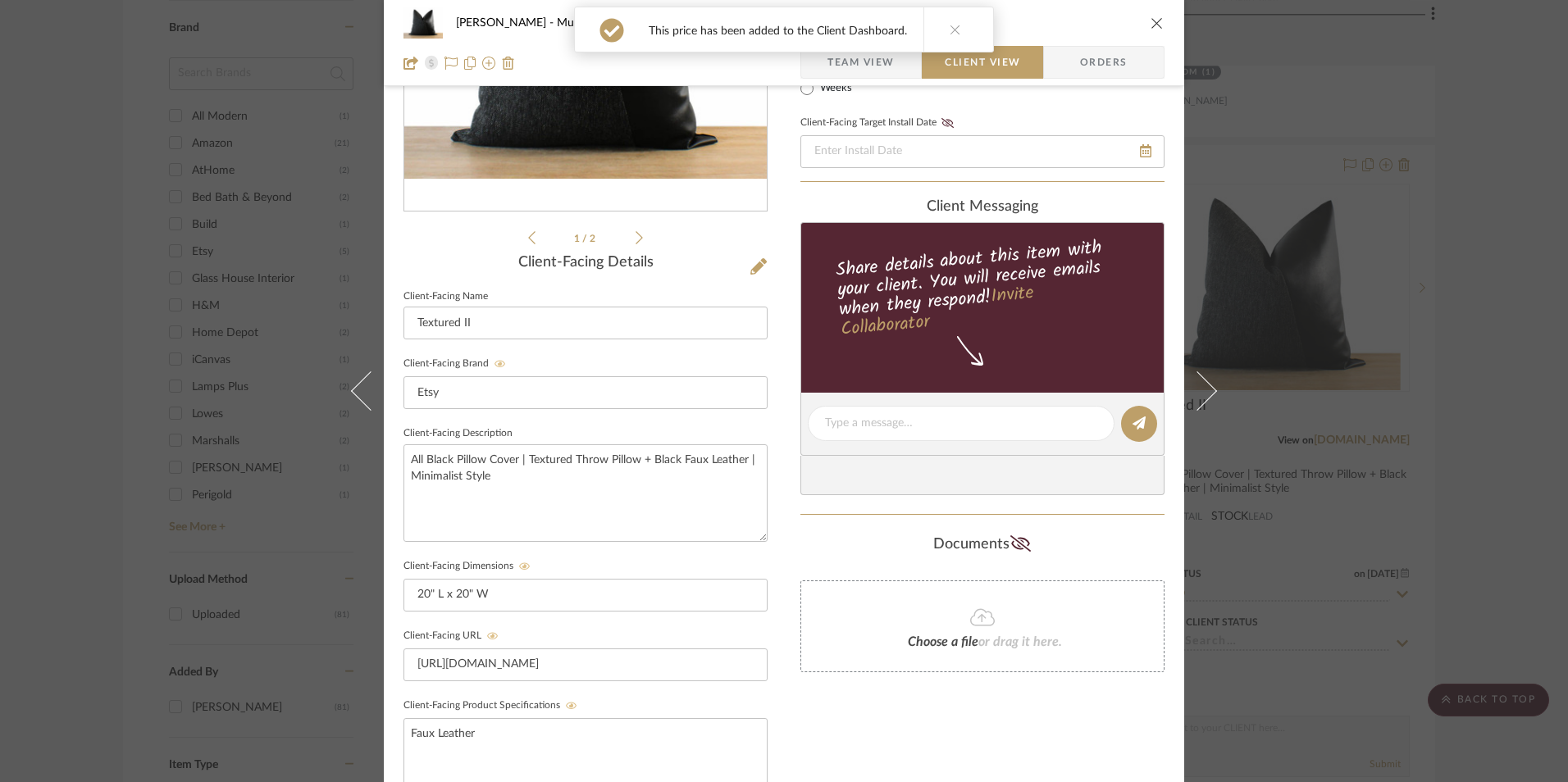
scroll to position [185, 0]
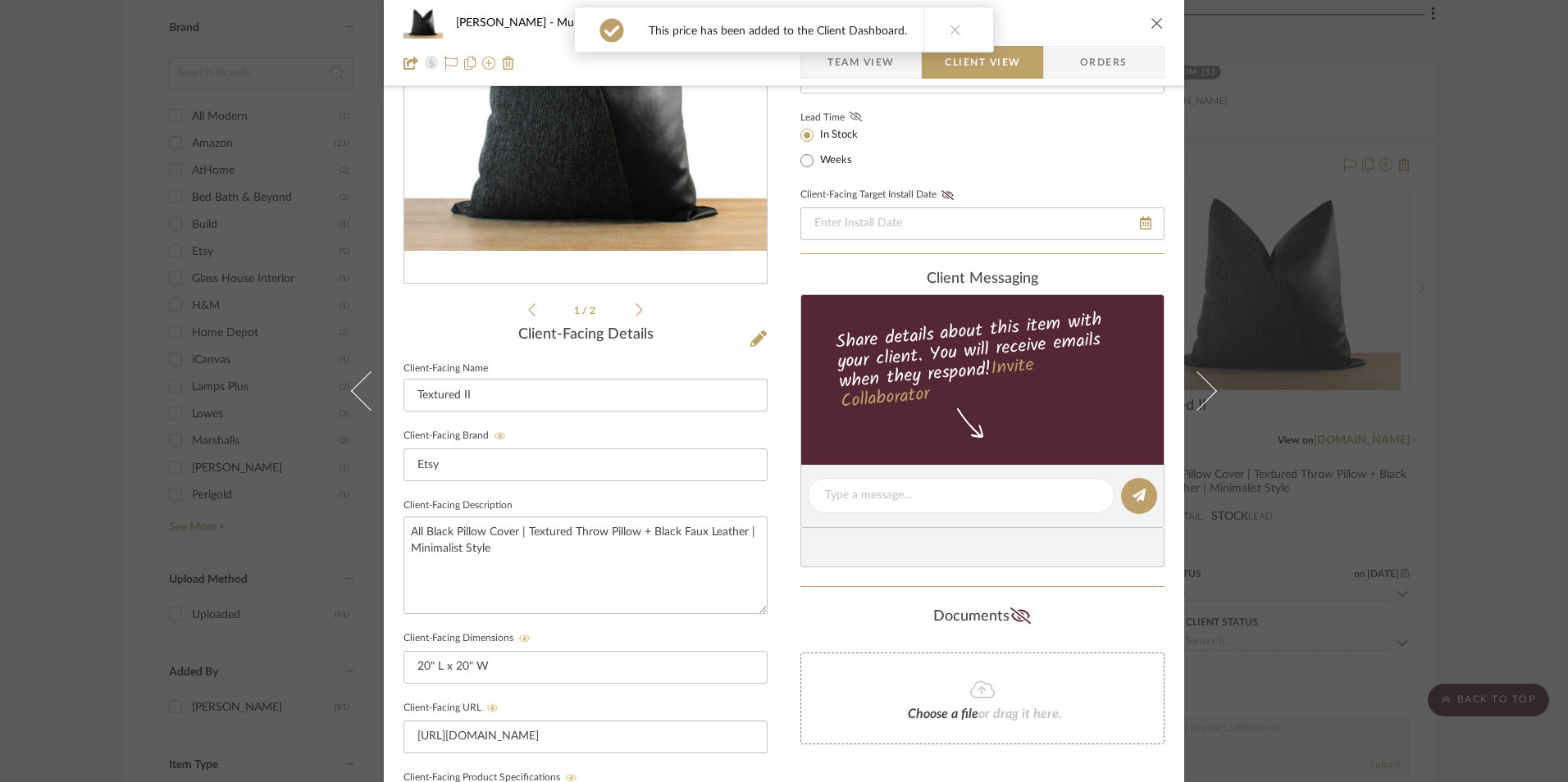
click at [849, 117] on icon at bounding box center [855, 116] width 12 height 10
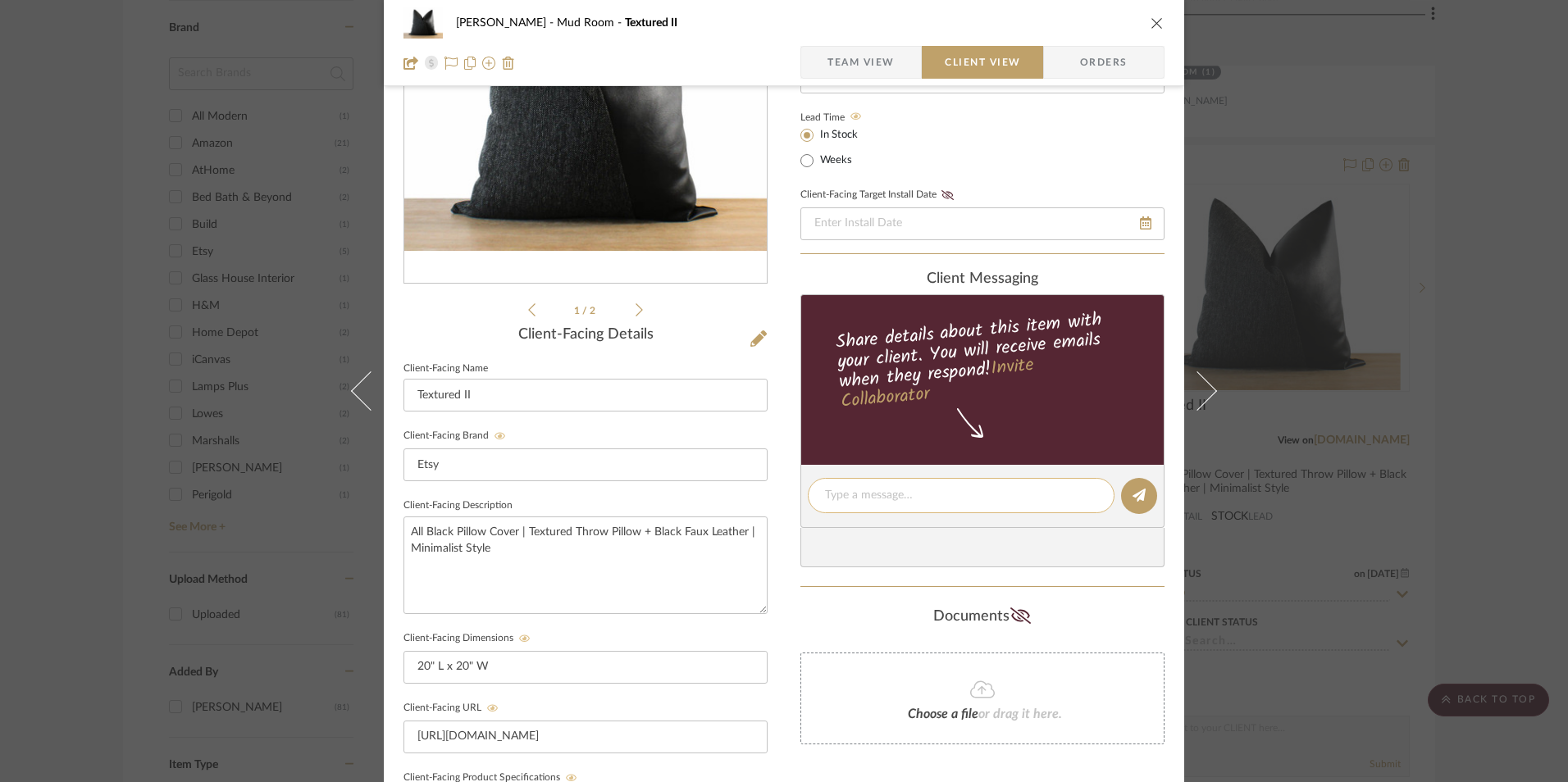
click at [877, 499] on textarea at bounding box center [961, 496] width 272 height 17
paste textarea "Option 2: Pillows (Pair with Textured I) ETA: [DATE] Return | Refund Policy: 7 …"
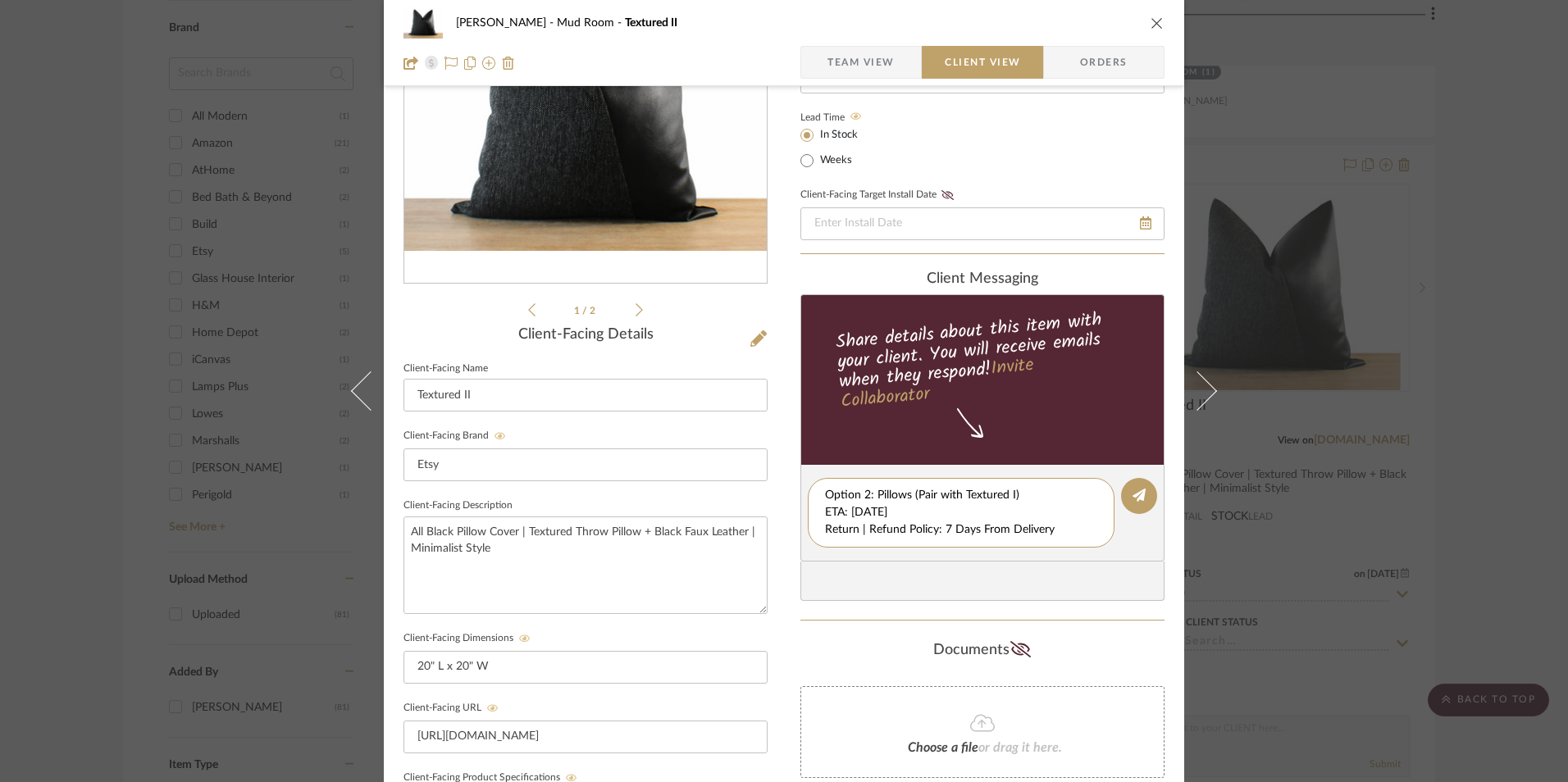
scroll to position [0, 0]
drag, startPoint x: 821, startPoint y: 510, endPoint x: 865, endPoint y: 506, distance: 44.2
click at [1114, 564] on div "client Messaging Share details about this item with your client. You will recei…" at bounding box center [983, 436] width 364 height 332
drag, startPoint x: 853, startPoint y: 503, endPoint x: 812, endPoint y: 517, distance: 43.3
click at [849, 520] on textarea "Option 2: Pillows (Pair with Textured I) ETA: [DATE] Return | Refund Policy: 7 …" at bounding box center [961, 513] width 272 height 52
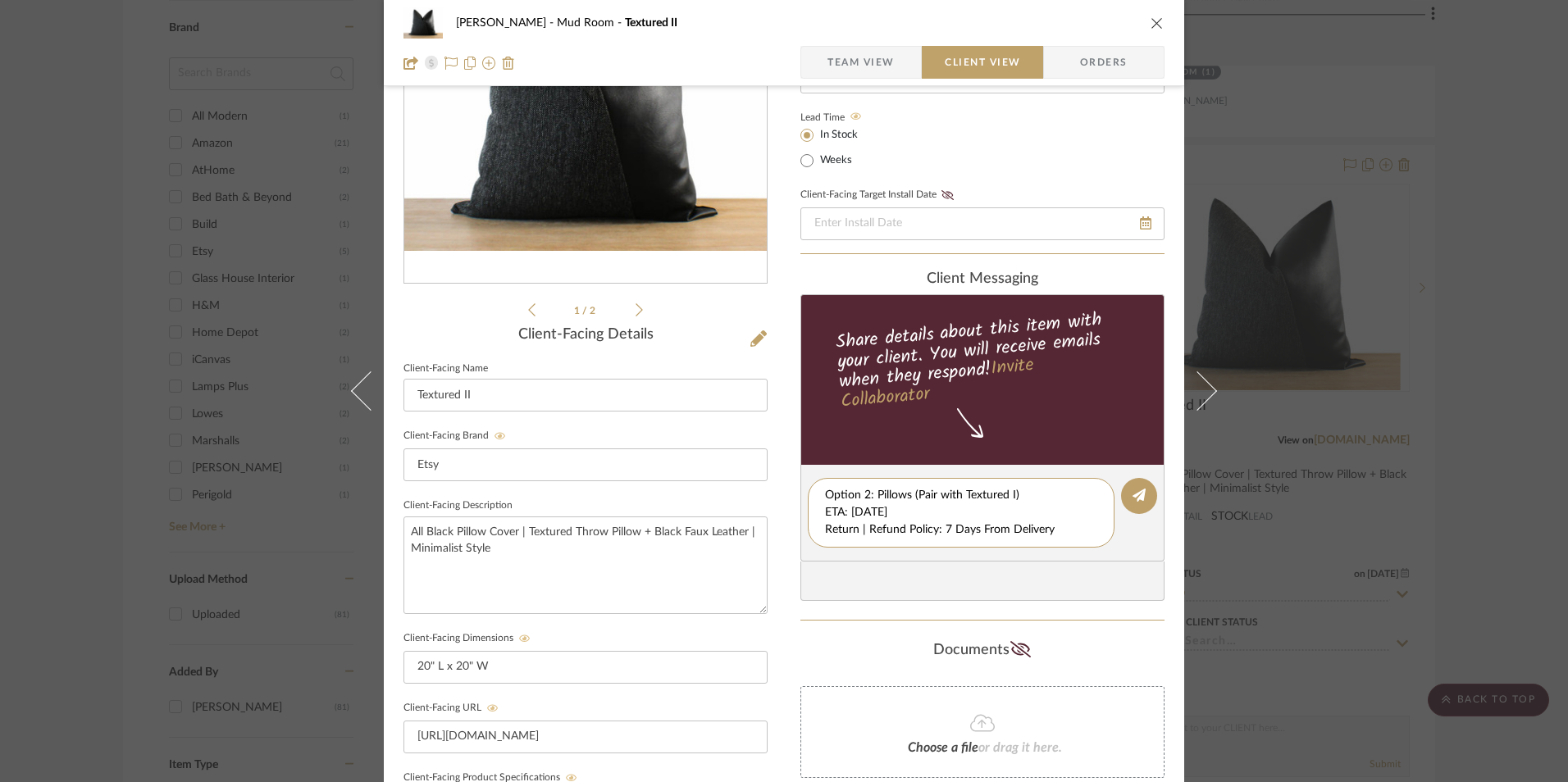
drag, startPoint x: 821, startPoint y: 511, endPoint x: 942, endPoint y: 534, distance: 123.2
click at [1051, 550] on editor-of-message "Option 2: Pillows (Pair with Textured I) ETA: [DATE] Return | Refund Policy: 7 …" at bounding box center [983, 513] width 364 height 97
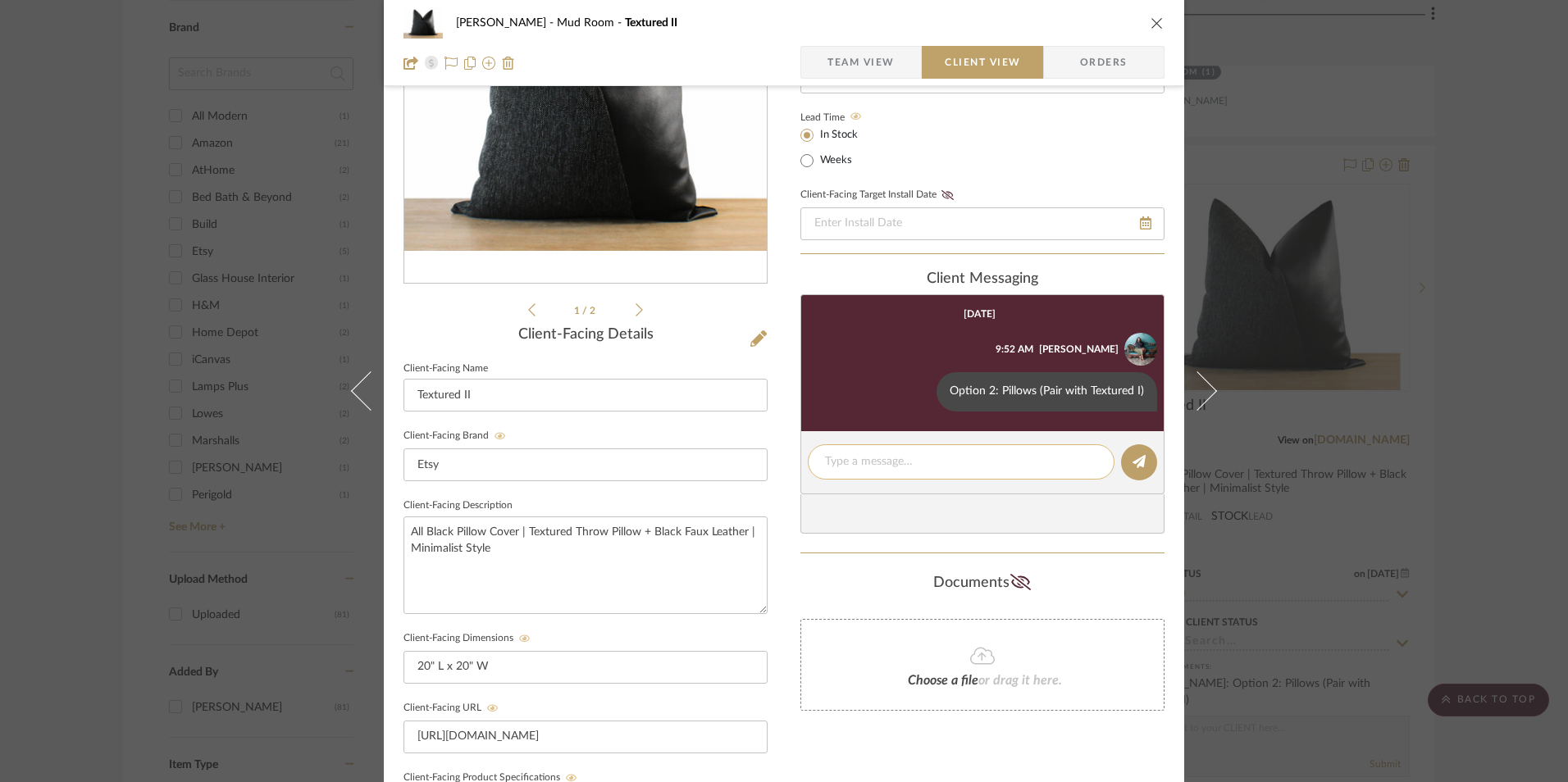
click at [896, 463] on textarea at bounding box center [961, 462] width 272 height 17
paste textarea "ETA: [DATE] Return | Refund Policy: 7 Days From Delivery"
drag, startPoint x: 907, startPoint y: 456, endPoint x: 728, endPoint y: 458, distance: 179.0
click at [707, 460] on div "[PERSON_NAME] Mud Room Textured II Team View Client View Orders 1 / 2 Client-Fa…" at bounding box center [784, 509] width 801 height 1365
click at [825, 480] on textarea "Return | Refund Policy: 7 Days From Delivery" at bounding box center [961, 470] width 272 height 35
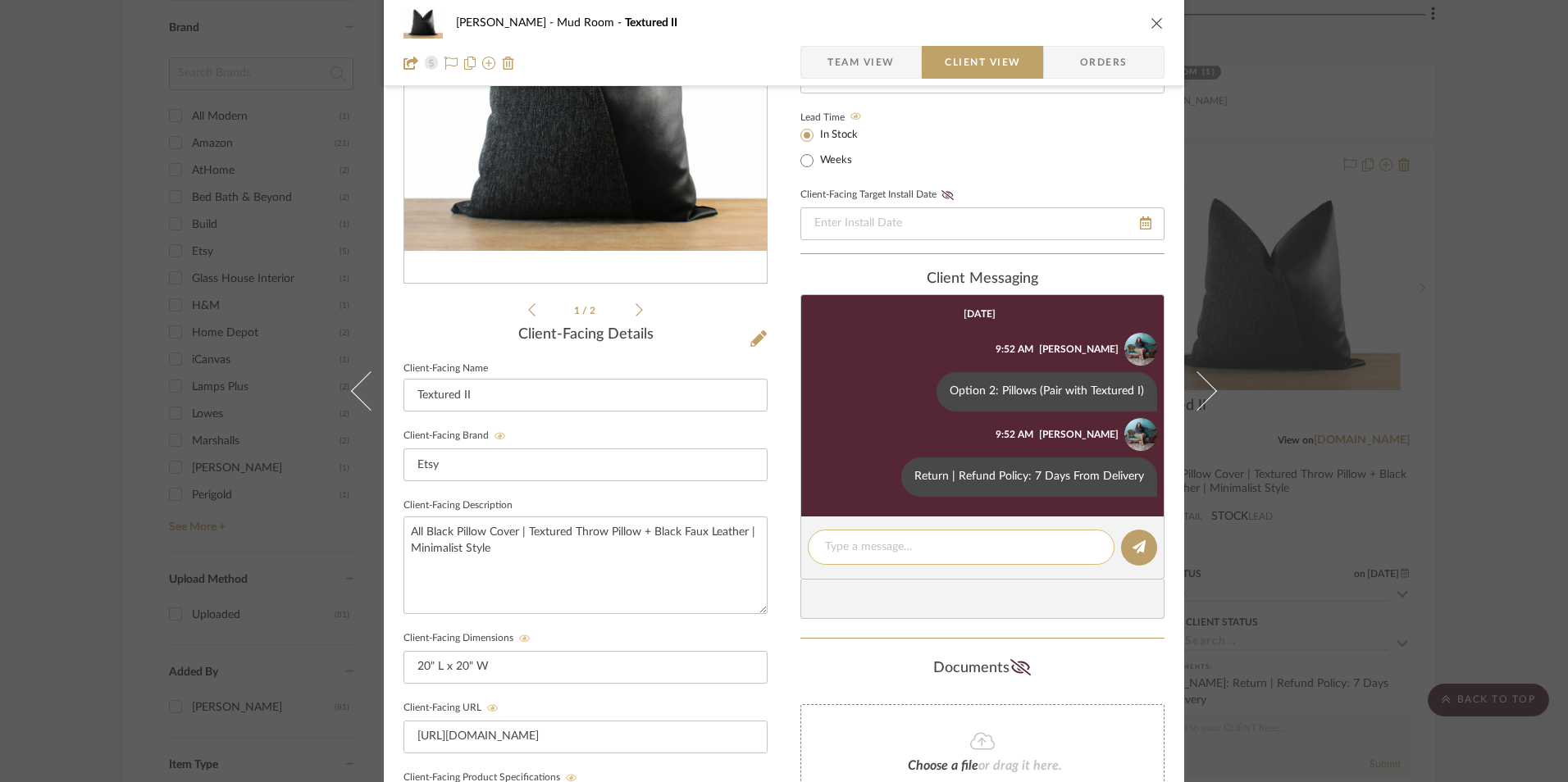
click at [884, 546] on textarea at bounding box center [961, 547] width 272 height 17
paste textarea "Note: Pillow Cover doesn't include pillow insert. 14" W x 36" L pillow insert r…"
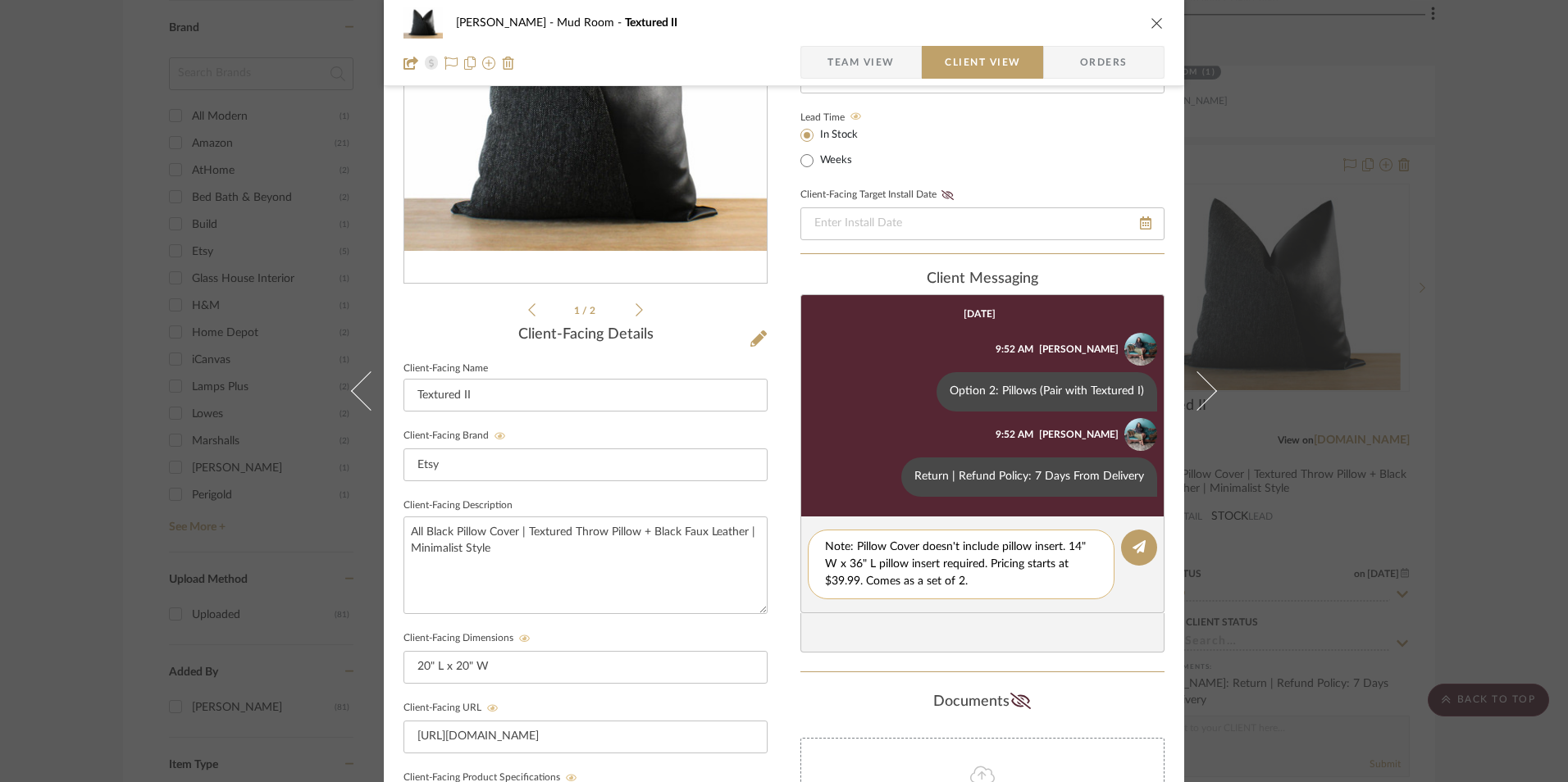
click at [856, 562] on textarea "Note: Pillow Cover doesn't include pillow insert. 14" W x 36" L pillow insert r…" at bounding box center [961, 564] width 272 height 52
click at [1072, 545] on textarea "Note: Pillow Cover doesn't include pillow insert. 14" W x 22" L pillow insert r…" at bounding box center [961, 564] width 272 height 52
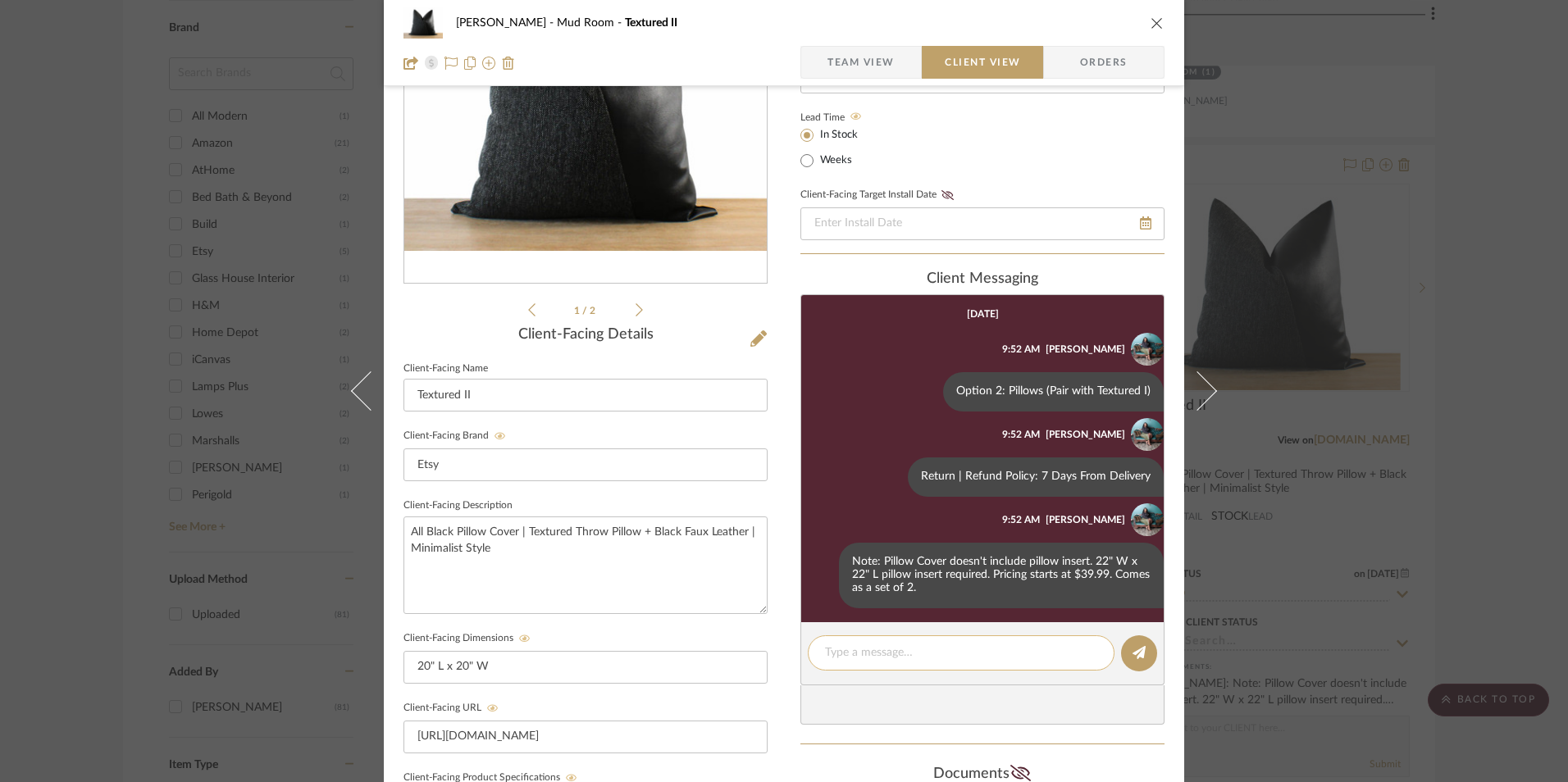
click at [894, 653] on textarea at bounding box center [961, 653] width 272 height 17
paste textarea "ote: Link for pillow inserts will be provided via email."
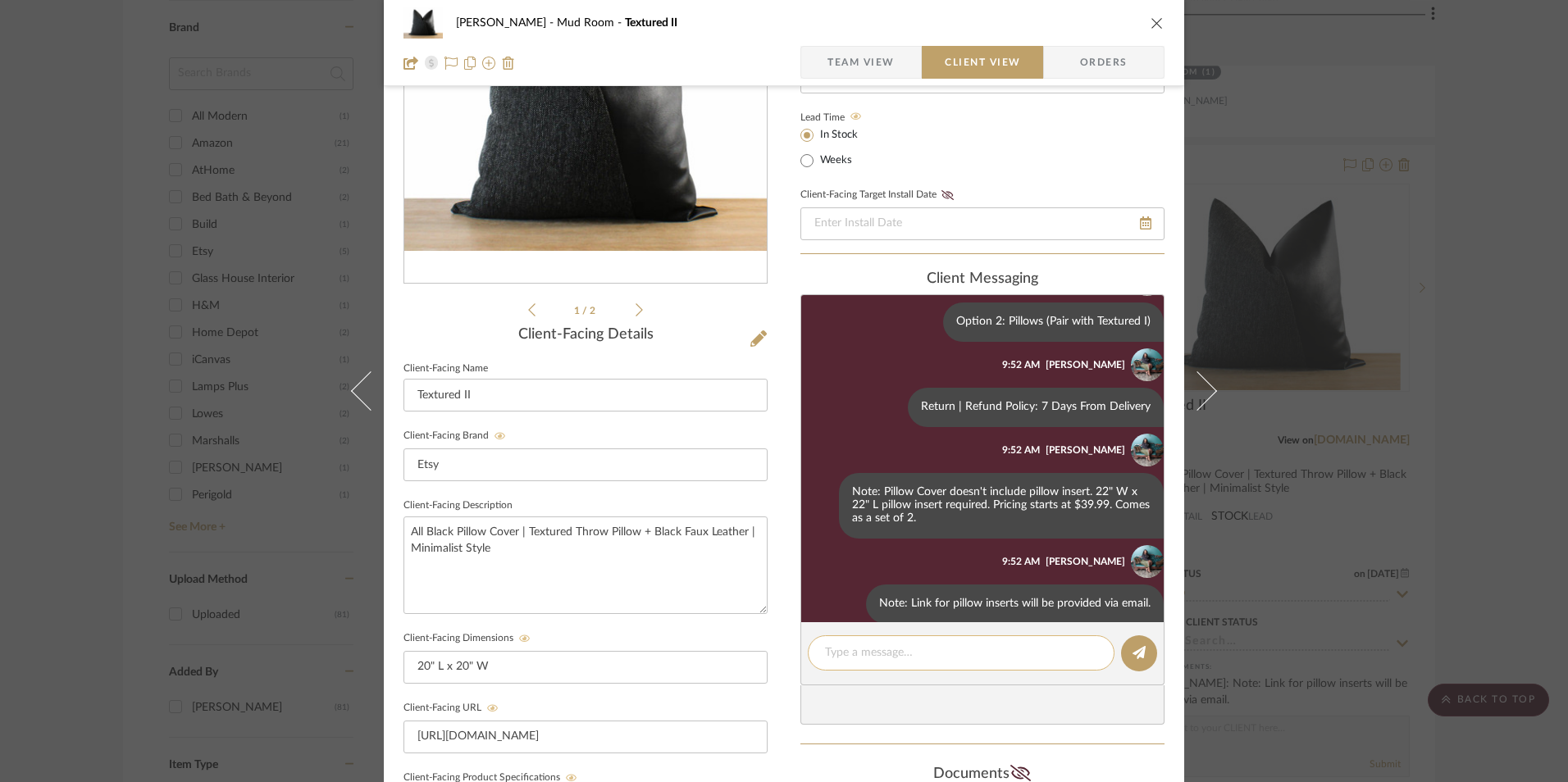
scroll to position [91, 0]
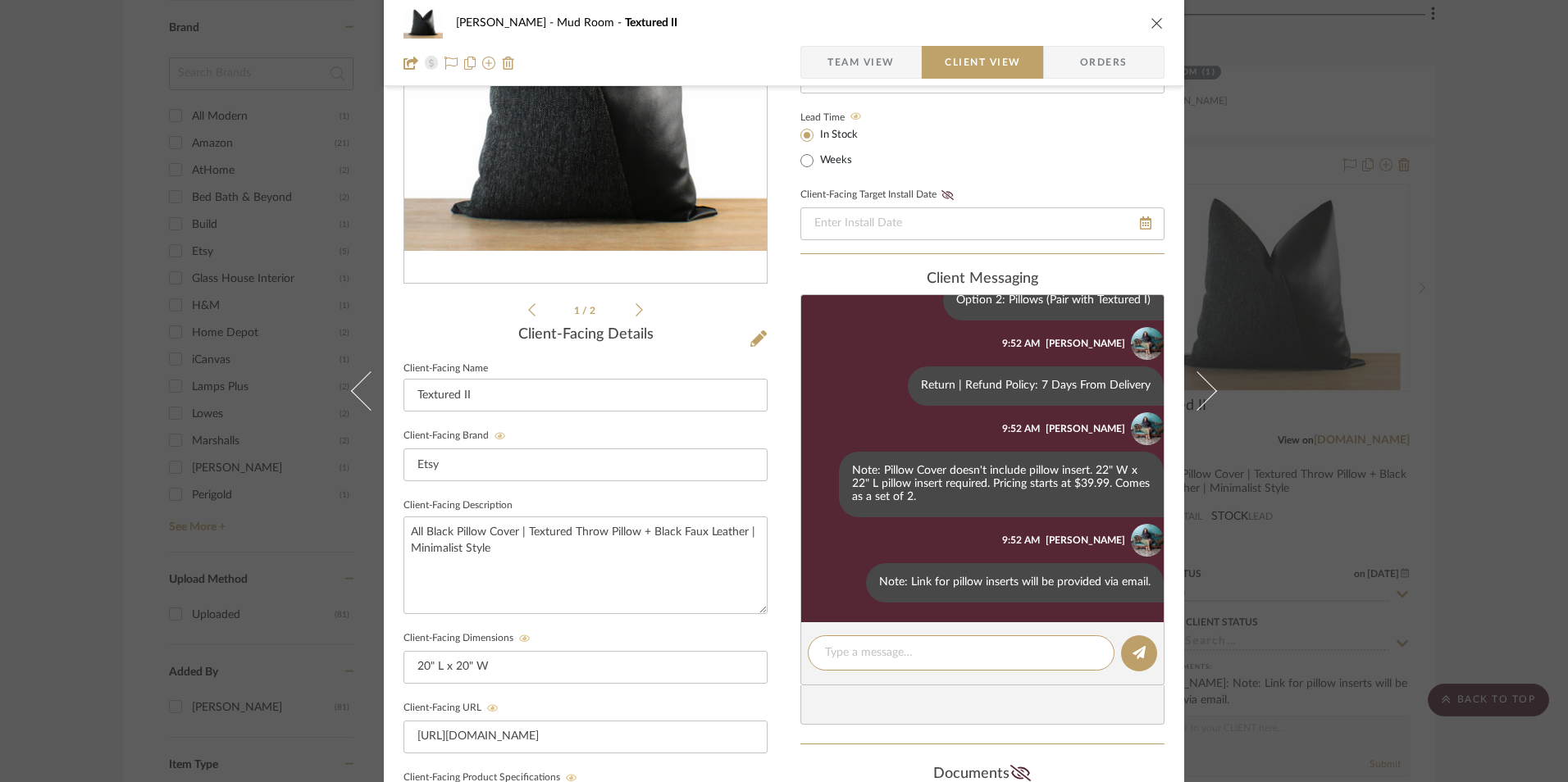
click at [1154, 21] on icon "close" at bounding box center [1156, 22] width 13 height 13
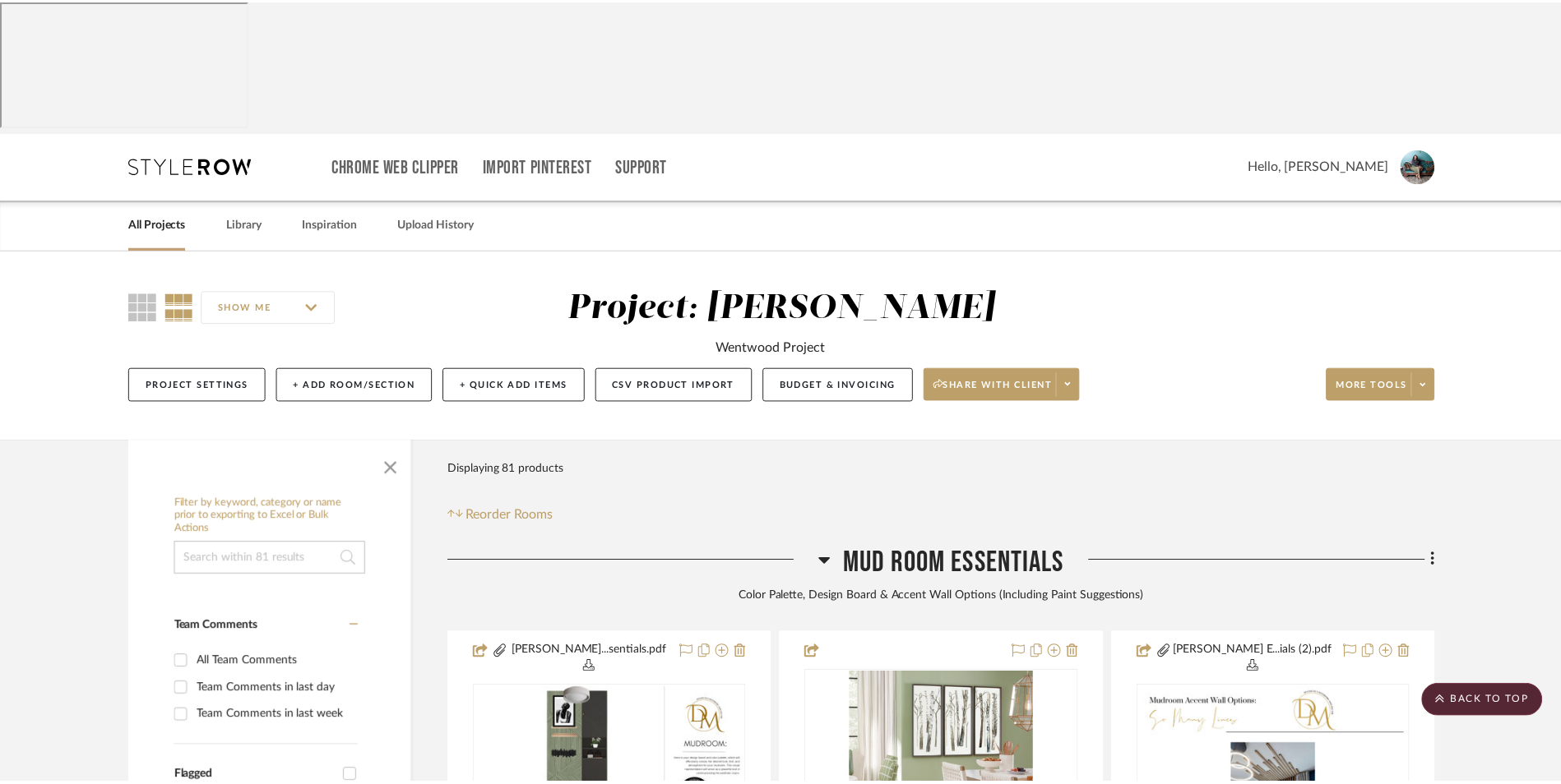
scroll to position [2062, 0]
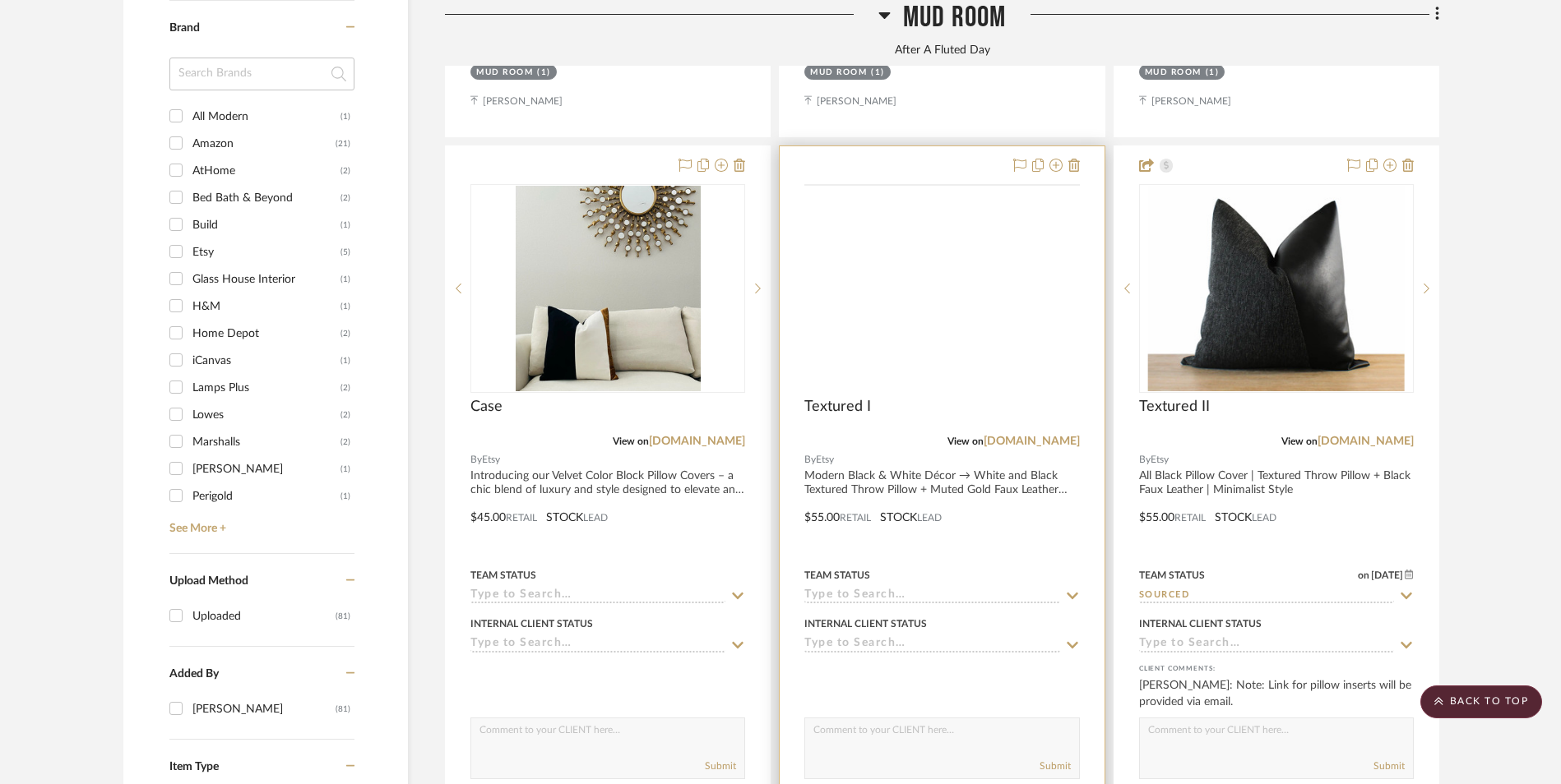
click at [0, 0] on img at bounding box center [0, 0] width 0 height 0
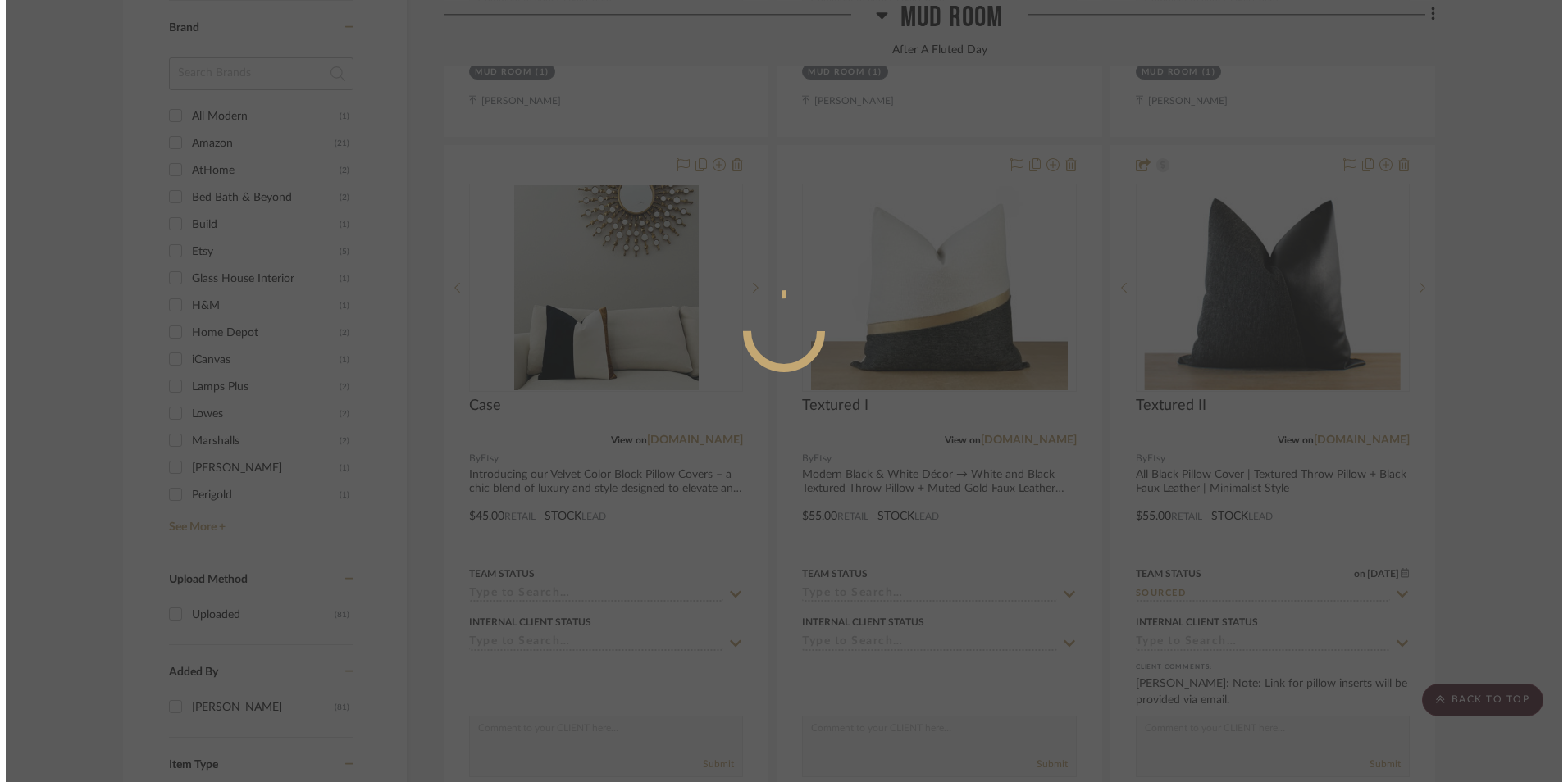
scroll to position [0, 0]
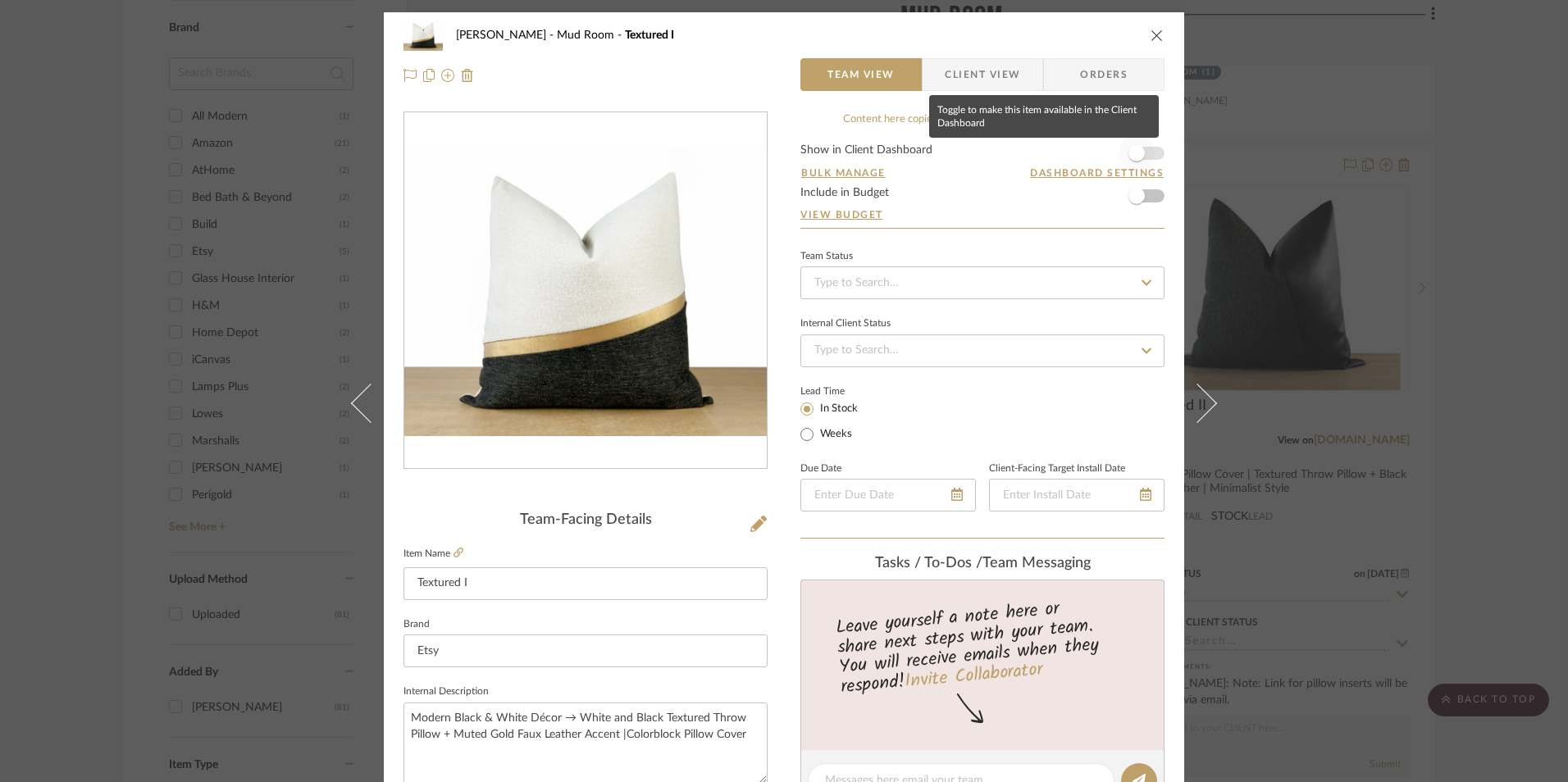
click at [1142, 155] on span "button" at bounding box center [1137, 153] width 36 height 36
click at [904, 288] on input at bounding box center [983, 283] width 364 height 33
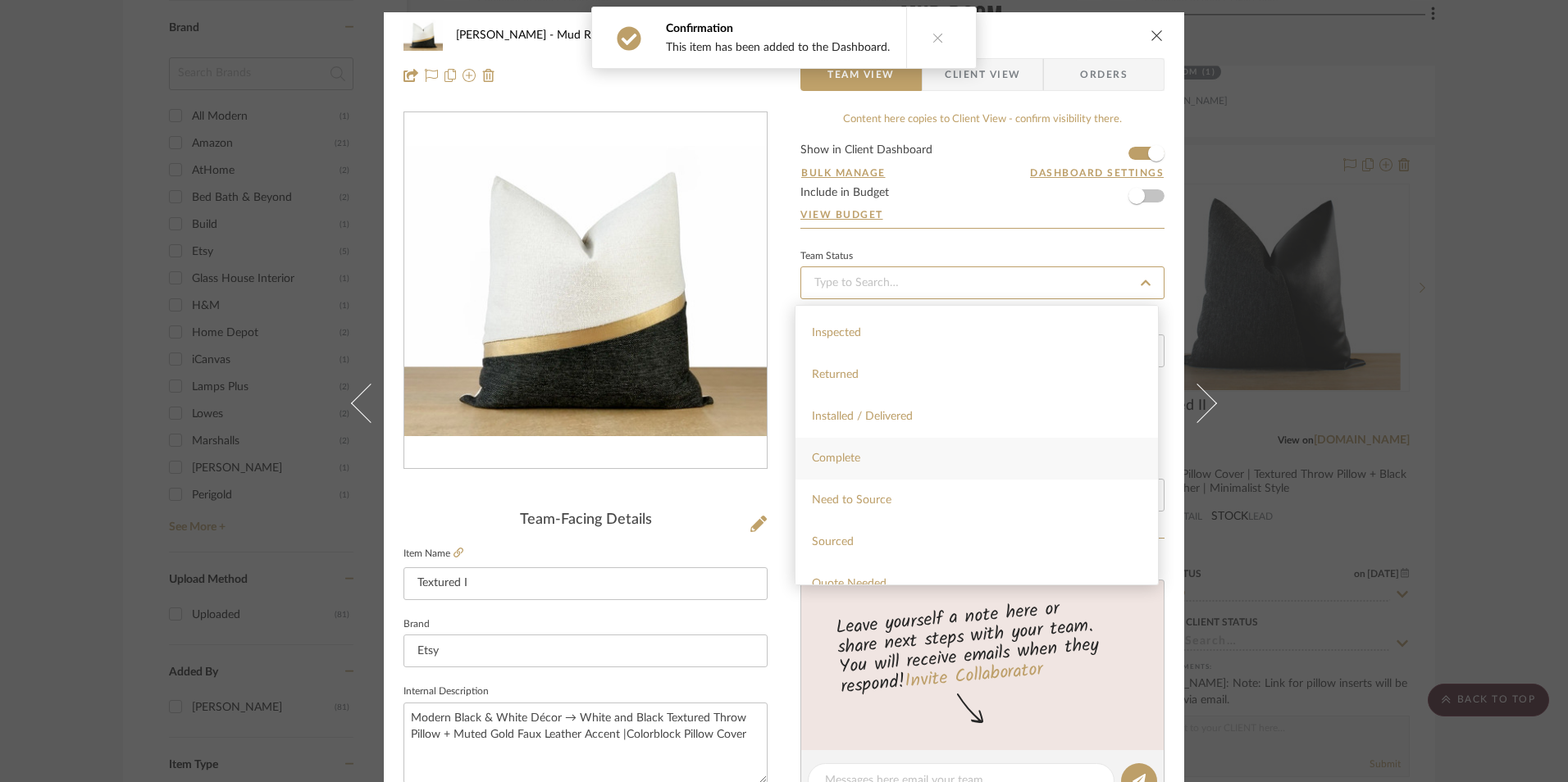
scroll to position [492, 0]
click at [851, 373] on span "Sourced" at bounding box center [832, 378] width 42 height 12
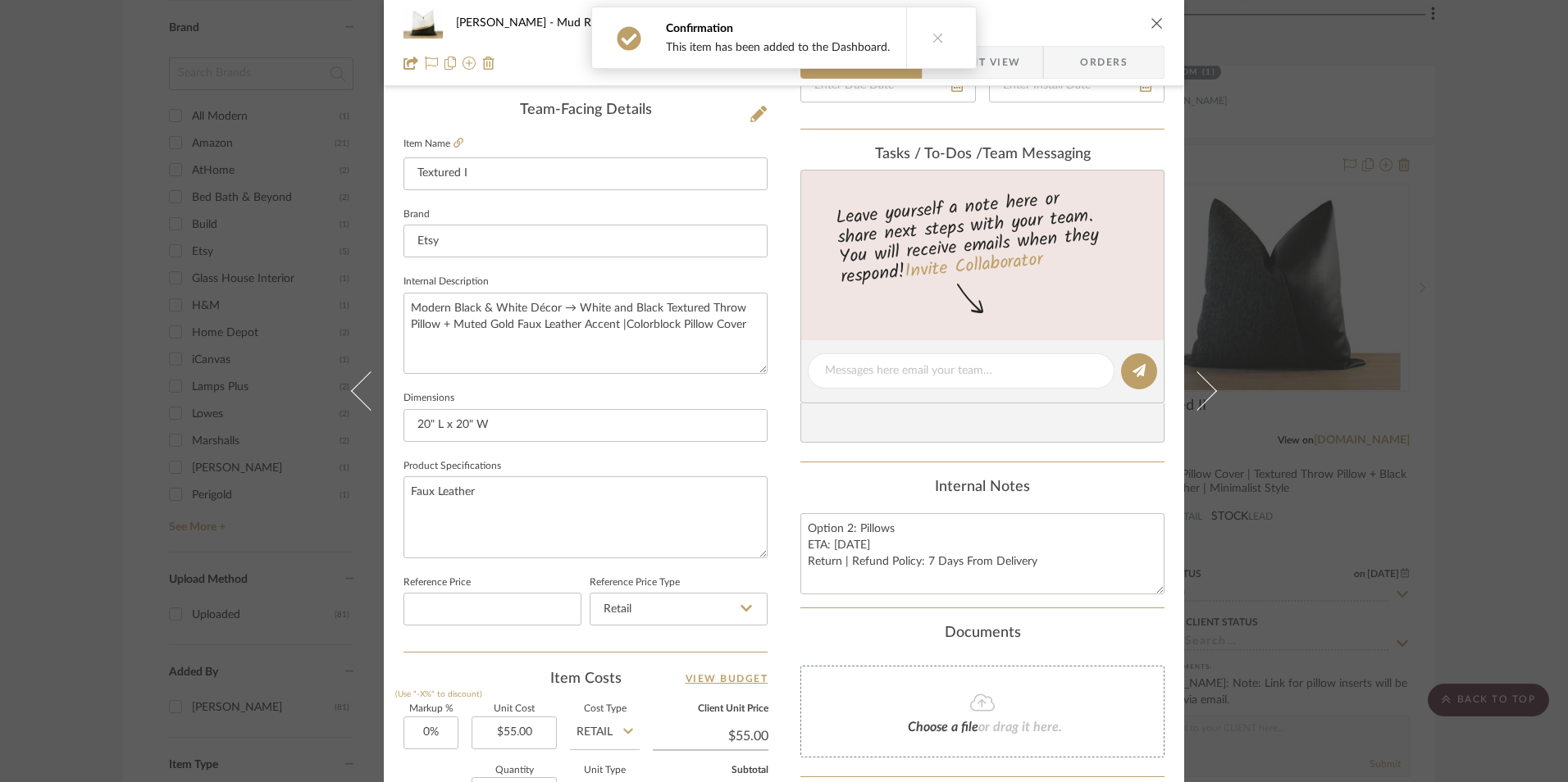
scroll to position [738, 0]
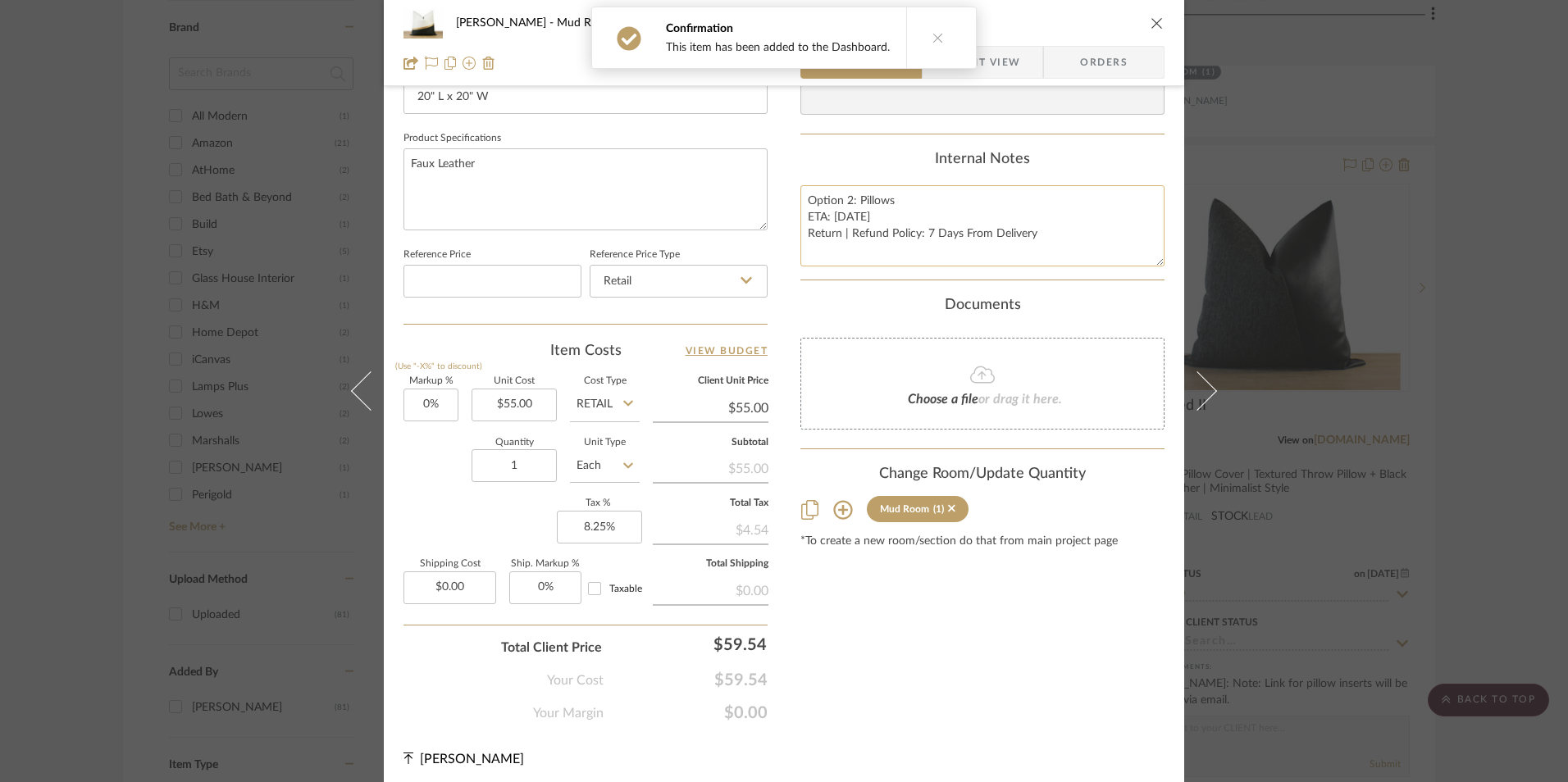
drag, startPoint x: 854, startPoint y: 235, endPoint x: 832, endPoint y: 222, distance: 25.6
click at [853, 235] on textarea "Option 2: Pillows ETA: [DATE] Return | Refund Policy: 7 Days From Delivery" at bounding box center [983, 226] width 364 height 82
drag, startPoint x: 803, startPoint y: 197, endPoint x: 894, endPoint y: 233, distance: 97.9
click at [1042, 233] on textarea "Option 2: Pillows ETA: [DATE] Return | Refund Policy: 7 Days From Delivery" at bounding box center [983, 226] width 364 height 82
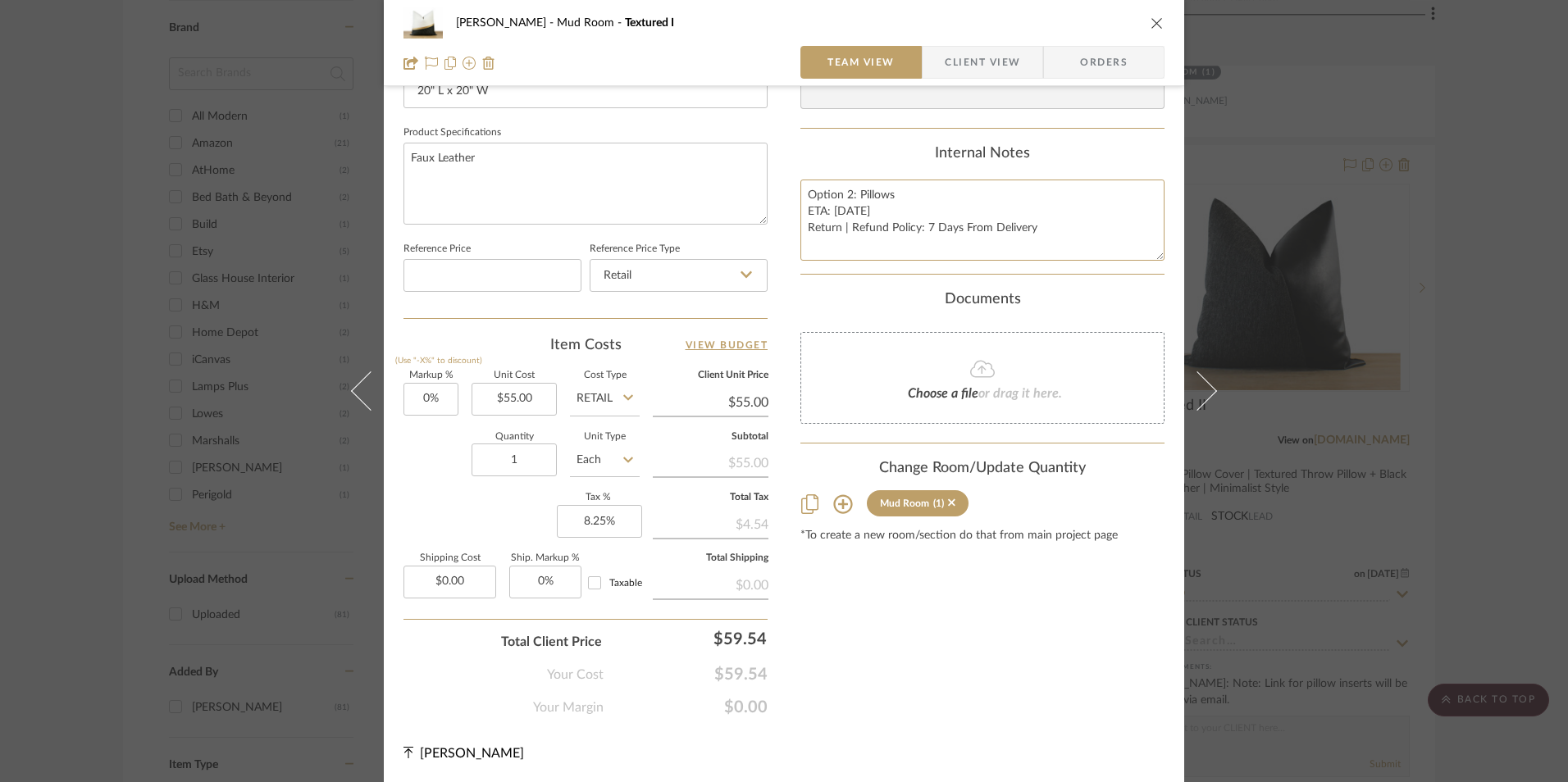
scroll to position [745, 0]
click at [1103, 53] on span "Orders" at bounding box center [1104, 62] width 83 height 33
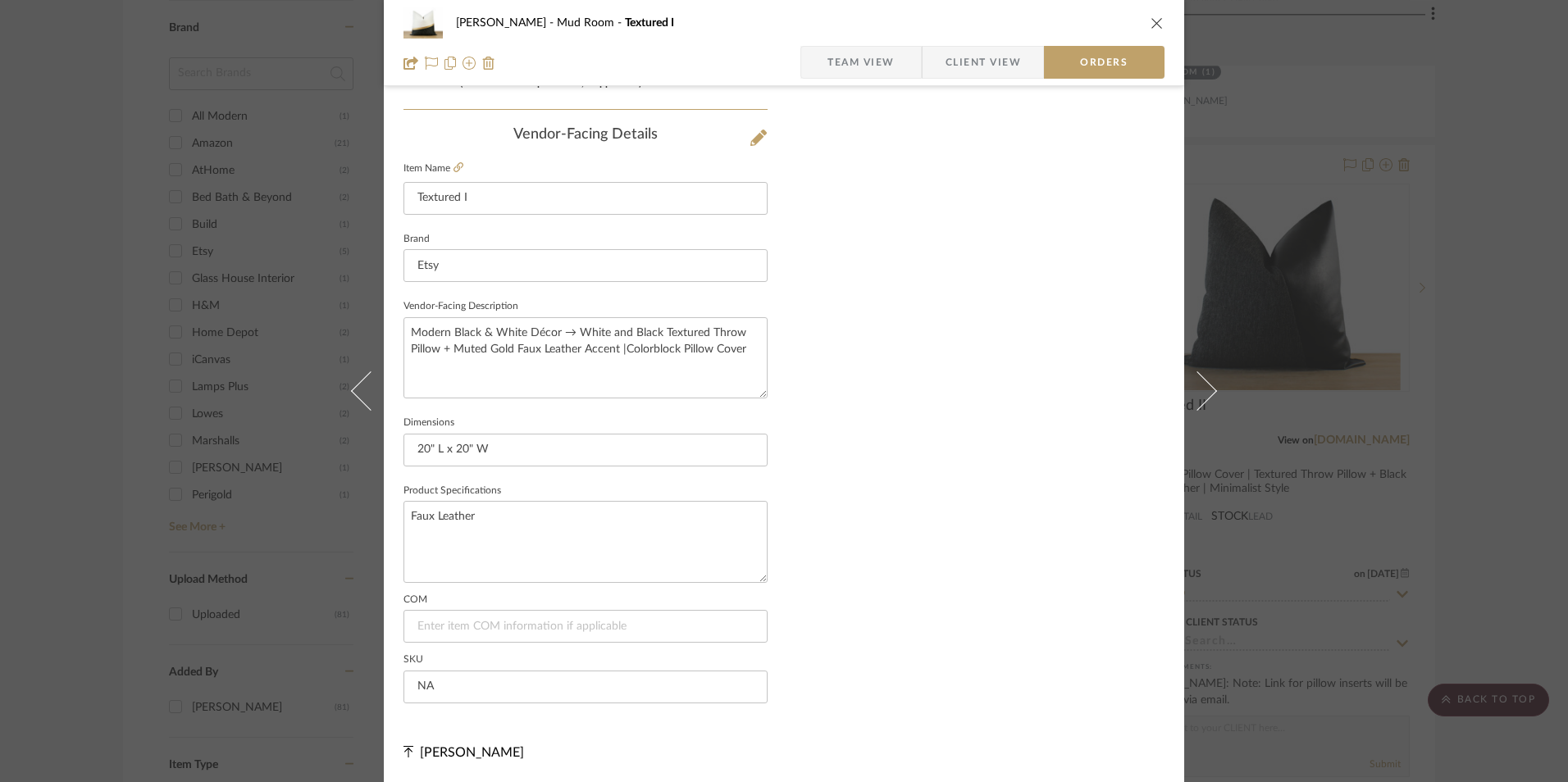
click at [985, 65] on span "Client View" at bounding box center [983, 62] width 76 height 33
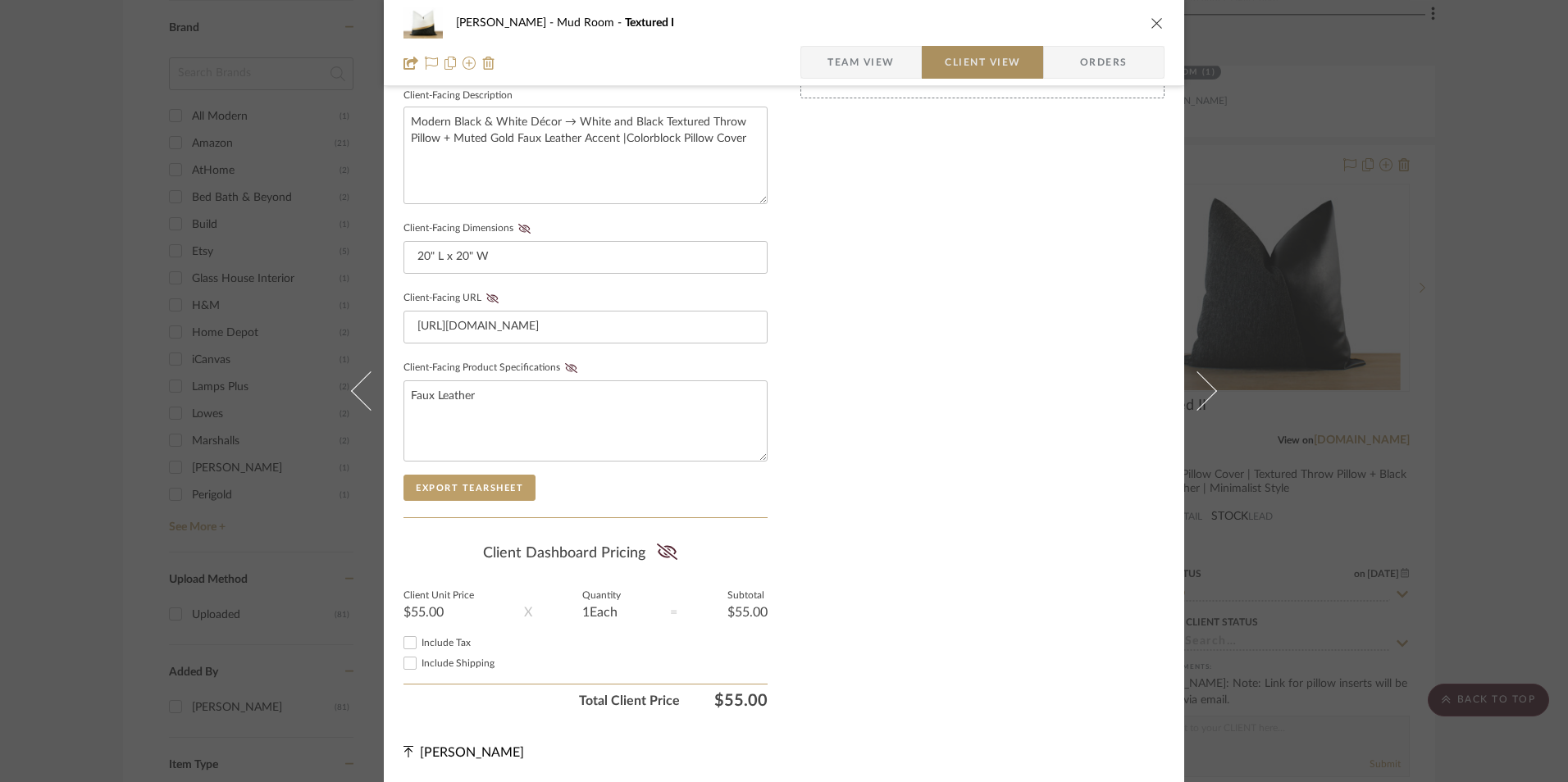
scroll to position [595, 0]
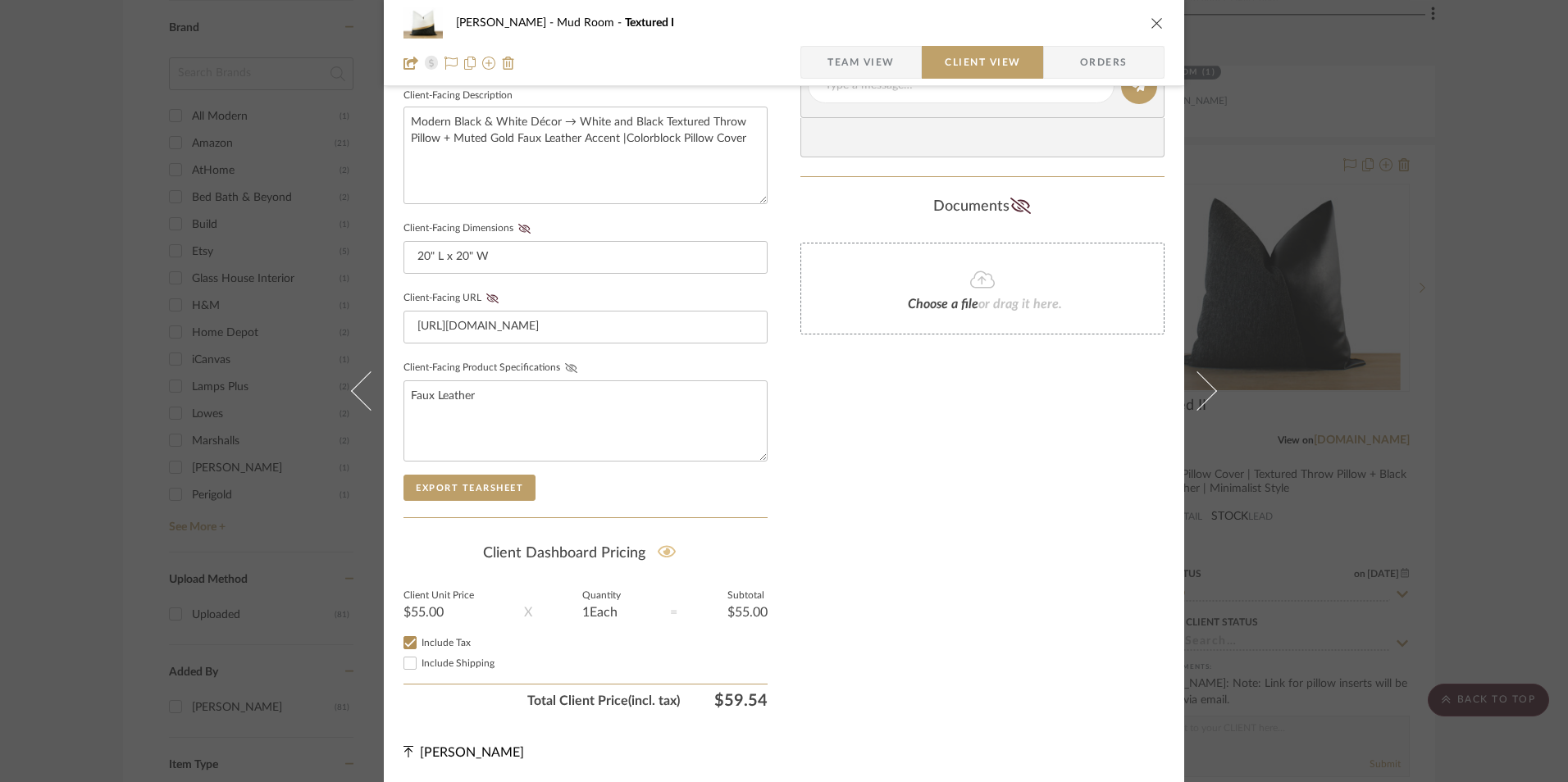
drag, startPoint x: 565, startPoint y: 371, endPoint x: 491, endPoint y: 315, distance: 92.8
click at [565, 371] on icon at bounding box center [571, 368] width 12 height 10
click at [486, 297] on icon at bounding box center [492, 298] width 12 height 10
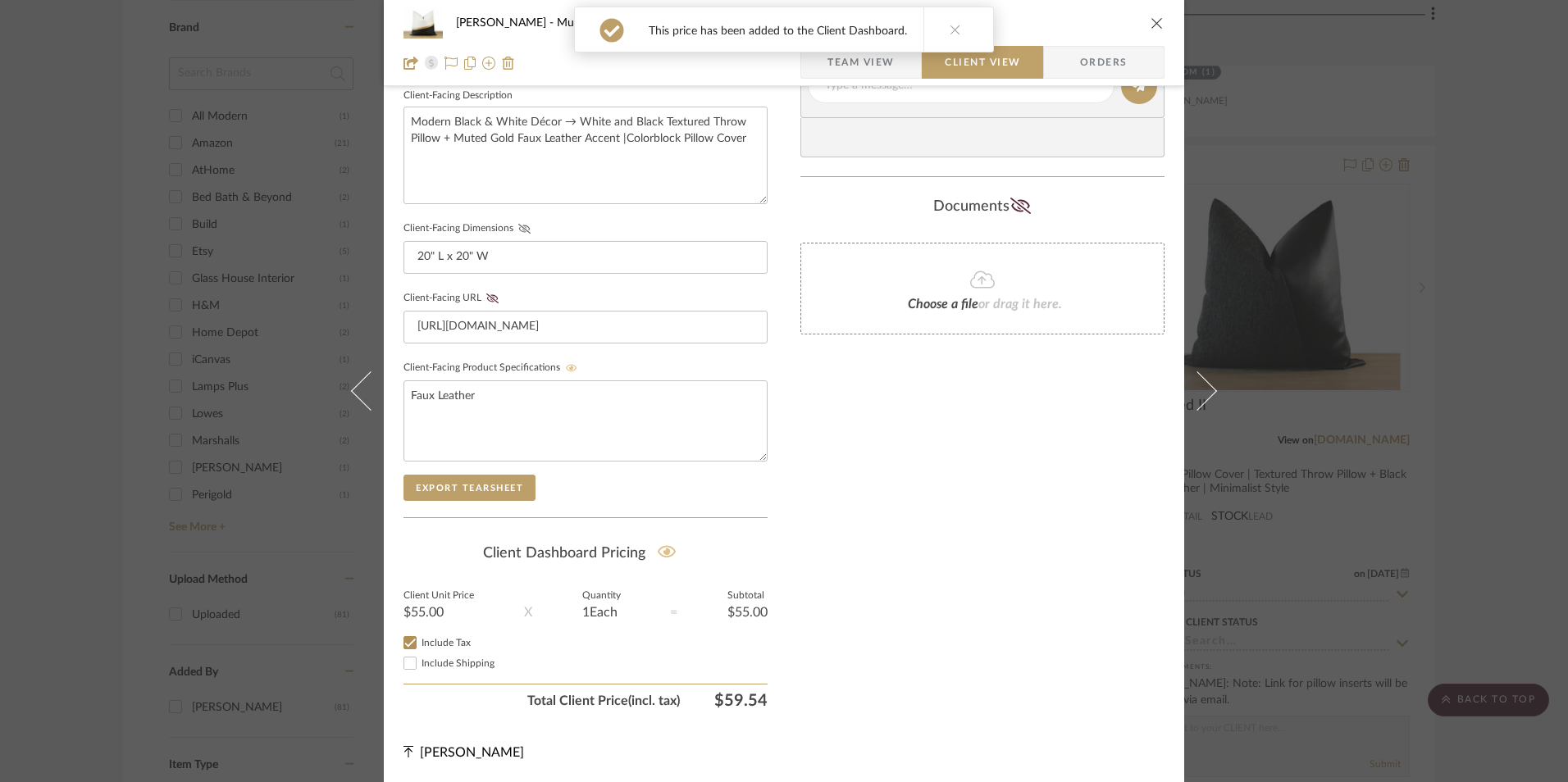
click at [522, 229] on icon at bounding box center [525, 229] width 12 height 10
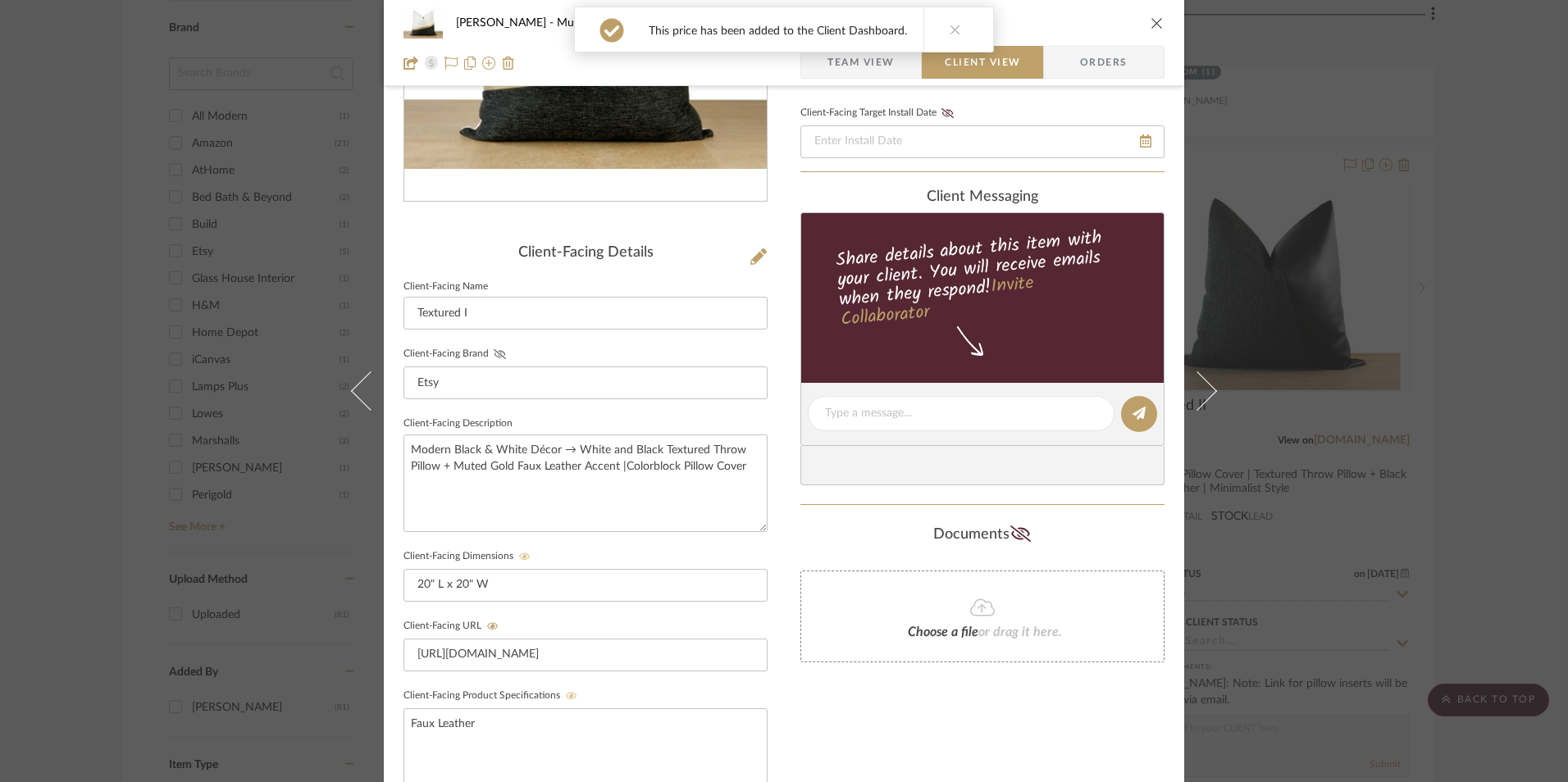
click at [494, 352] on icon at bounding box center [500, 354] width 12 height 10
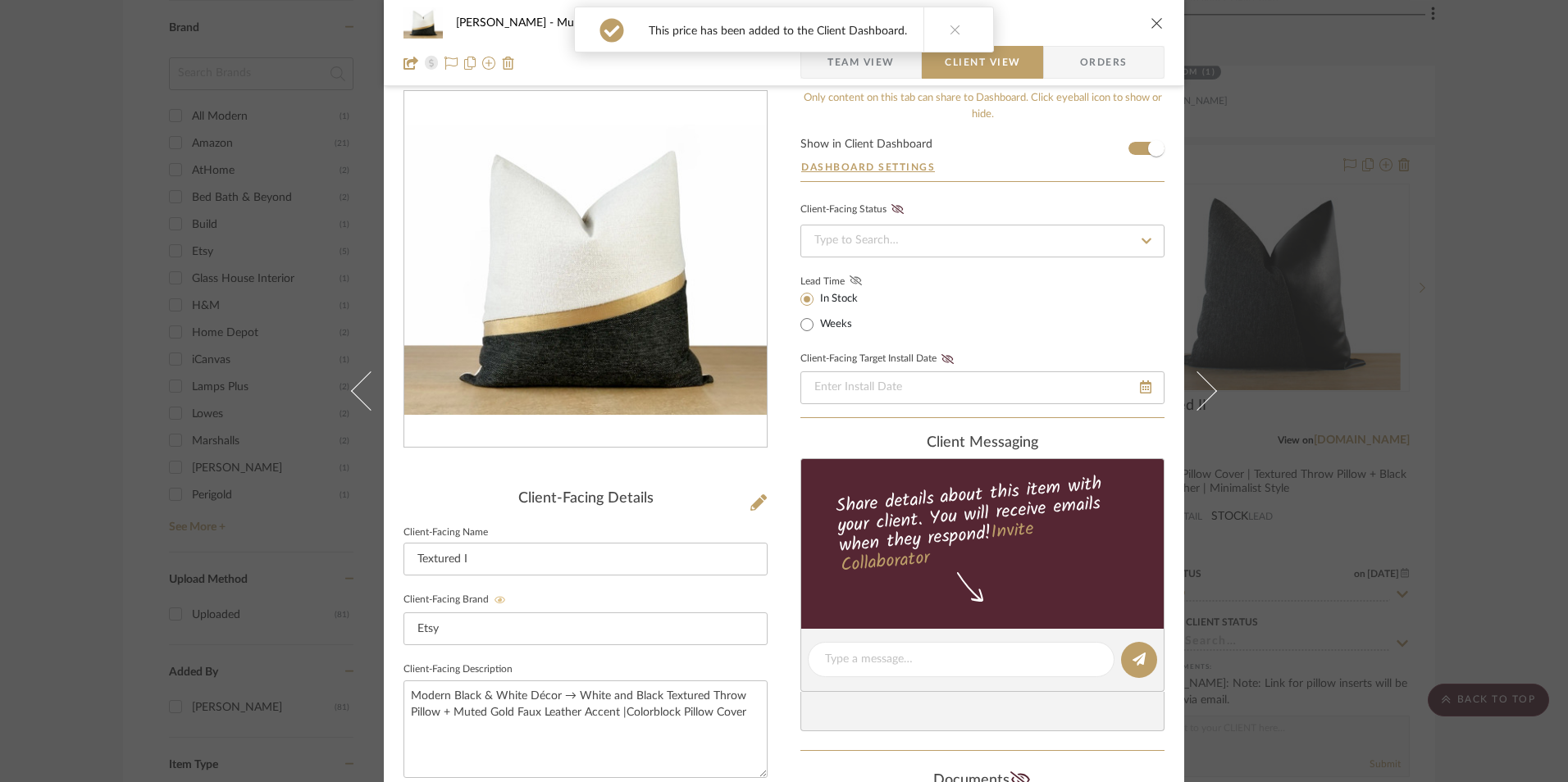
click at [849, 280] on icon at bounding box center [855, 280] width 12 height 10
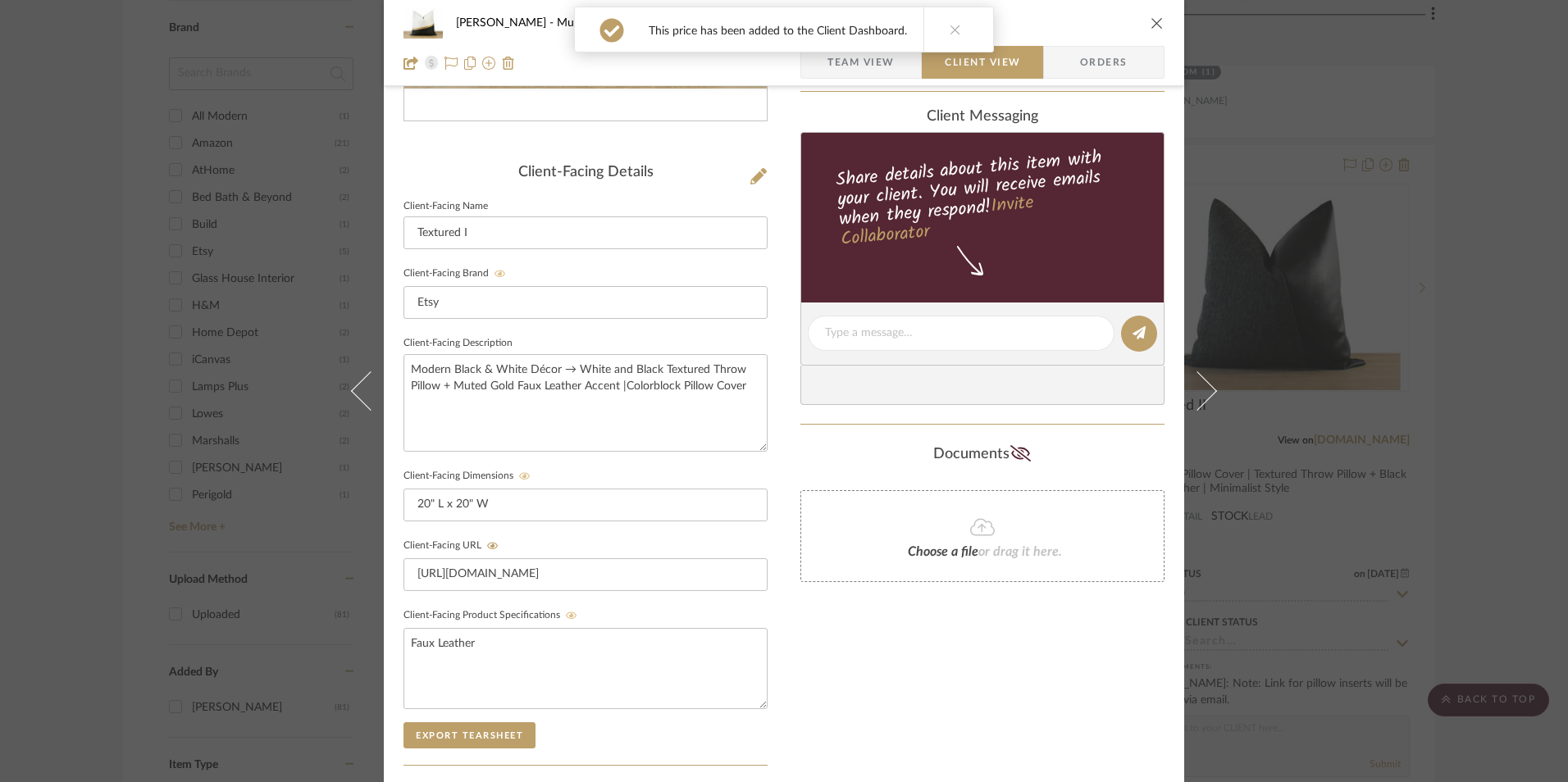
scroll to position [349, 0]
click at [896, 326] on textarea at bounding box center [961, 332] width 272 height 17
paste textarea "Option 2: Pillows ETA: [DATE] Return | Refund Policy: 7 Days From Delivery"
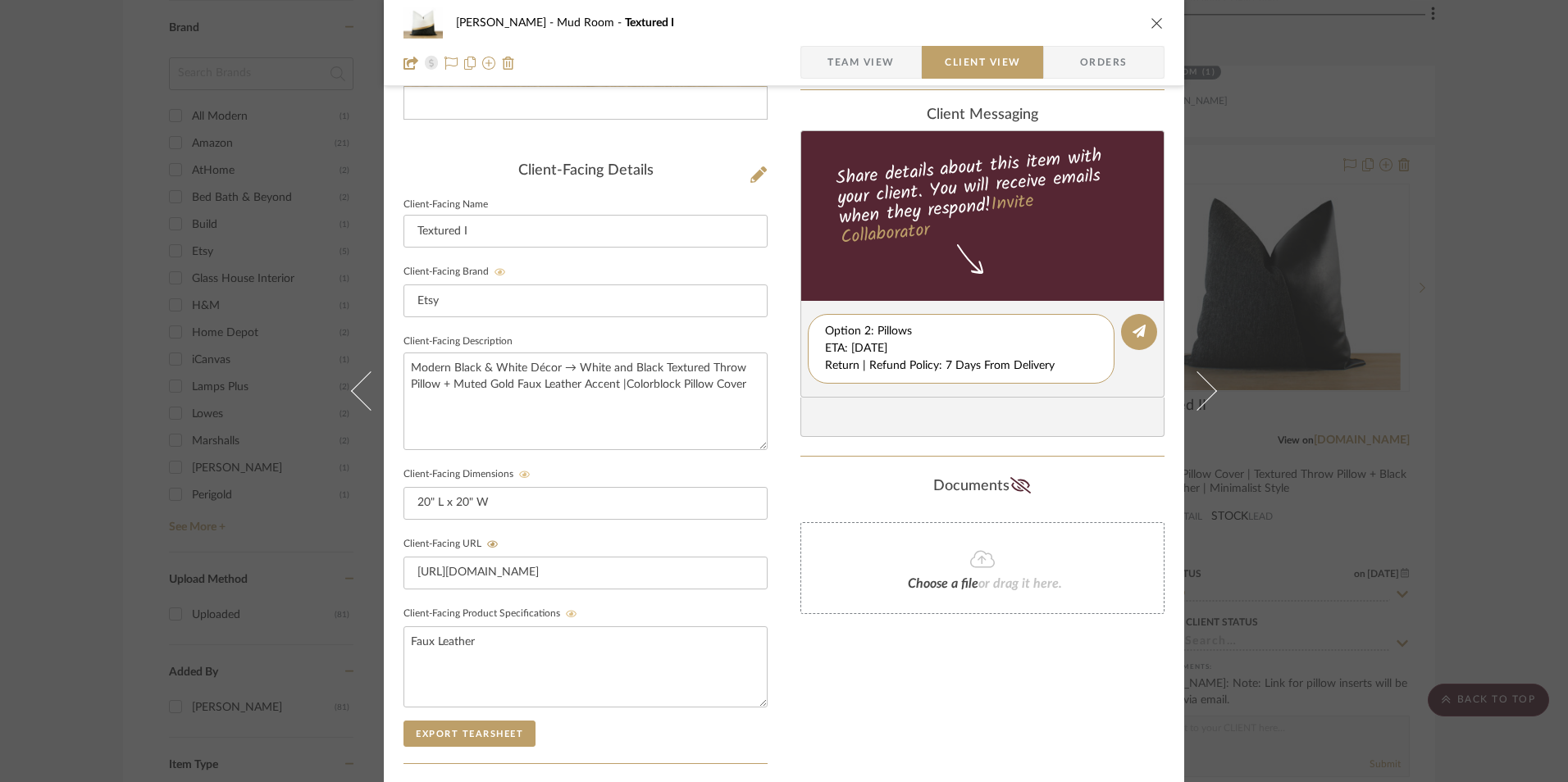
scroll to position [0, 0]
drag, startPoint x: 822, startPoint y: 348, endPoint x: 986, endPoint y: 381, distance: 167.3
click at [1107, 398] on div "client Messaging Share details about this item with your client. You will recei…" at bounding box center [983, 272] width 364 height 332
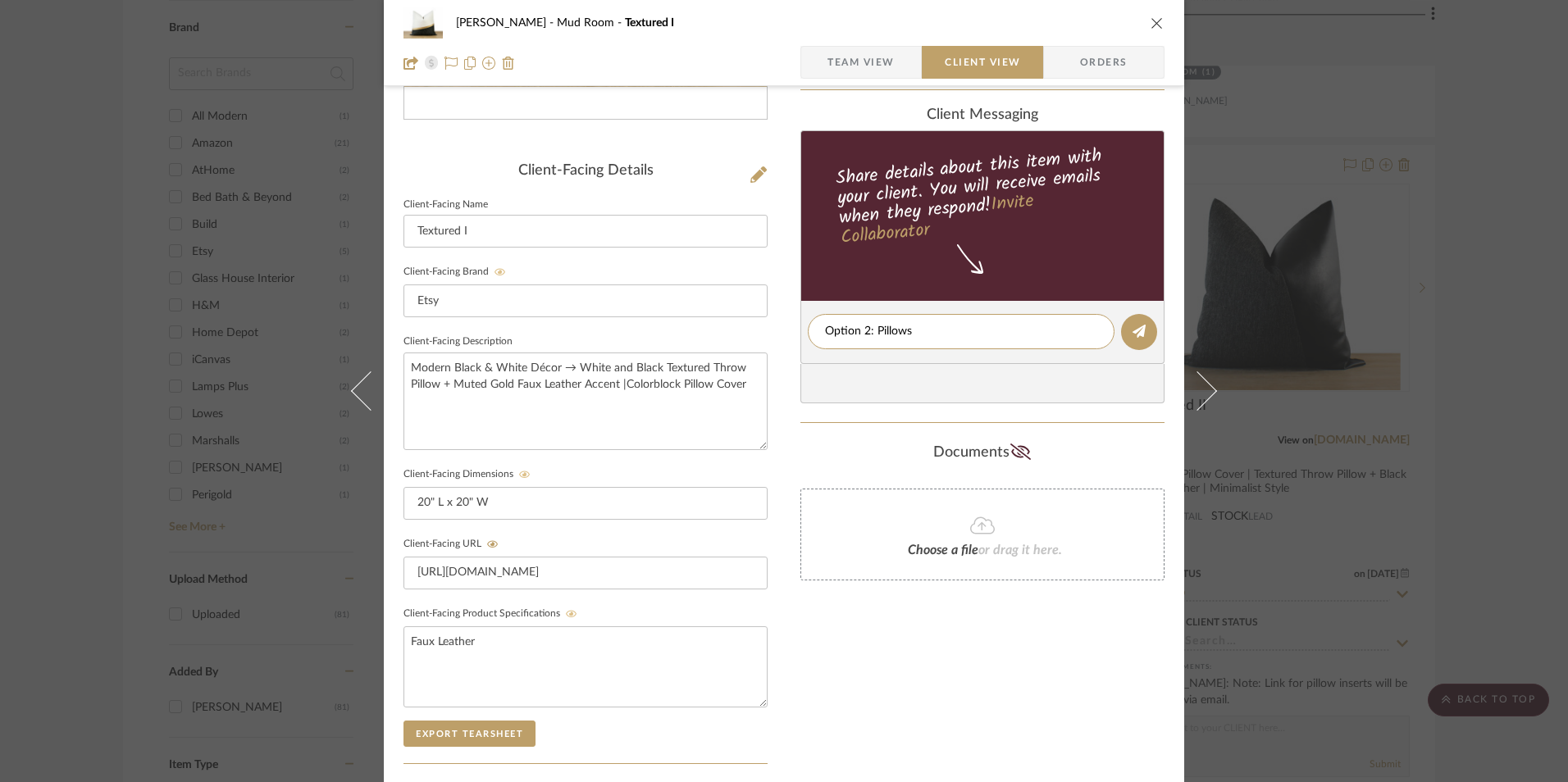
type textarea "Option 2: Pillows"
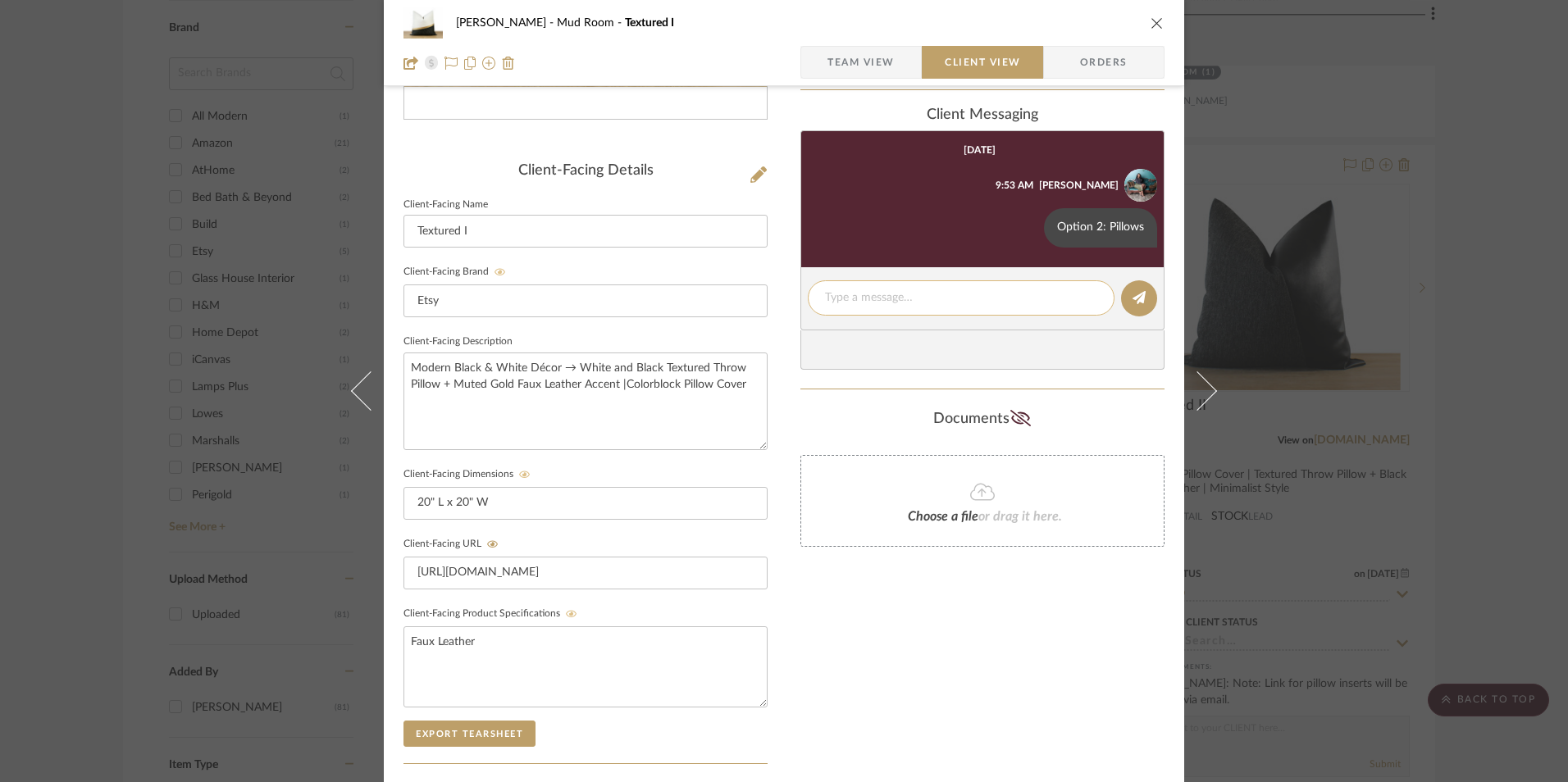
click at [859, 298] on textarea at bounding box center [961, 298] width 272 height 17
paste textarea "ETA: [DATE] Return | Refund Policy: 7 Days From Delivery"
drag, startPoint x: 913, startPoint y: 298, endPoint x: 701, endPoint y: 298, distance: 212.0
click at [646, 294] on div "Shana Haynes Mud Room Textured I Team View Client View Orders Client-Facing Det…" at bounding box center [784, 346] width 801 height 1365
click at [825, 314] on textarea "Return | Refund Policy: 7 Days From Delivery" at bounding box center [961, 307] width 272 height 35
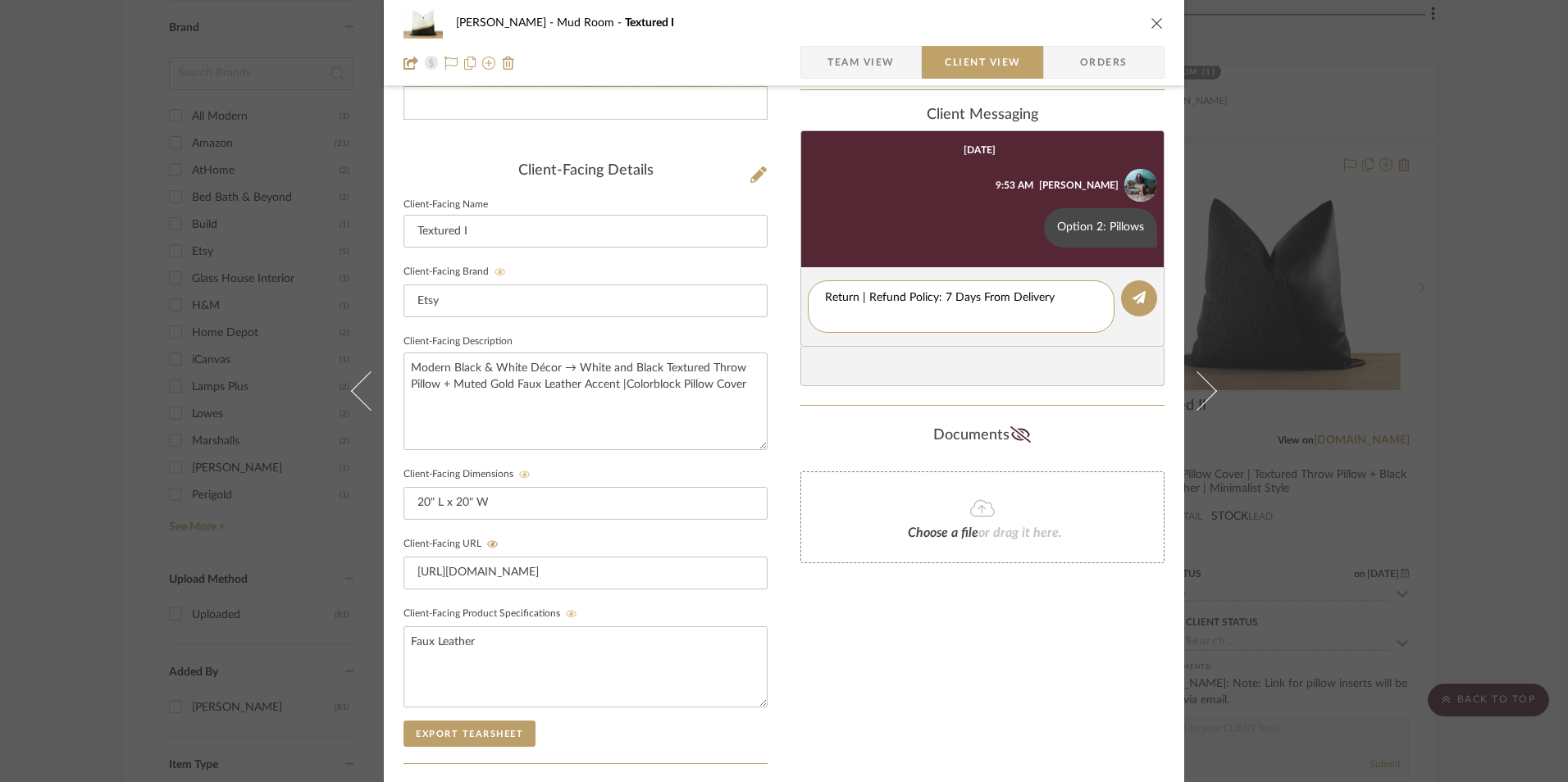
type textarea "Return | Refund Policy: 7 Days From Delivery"
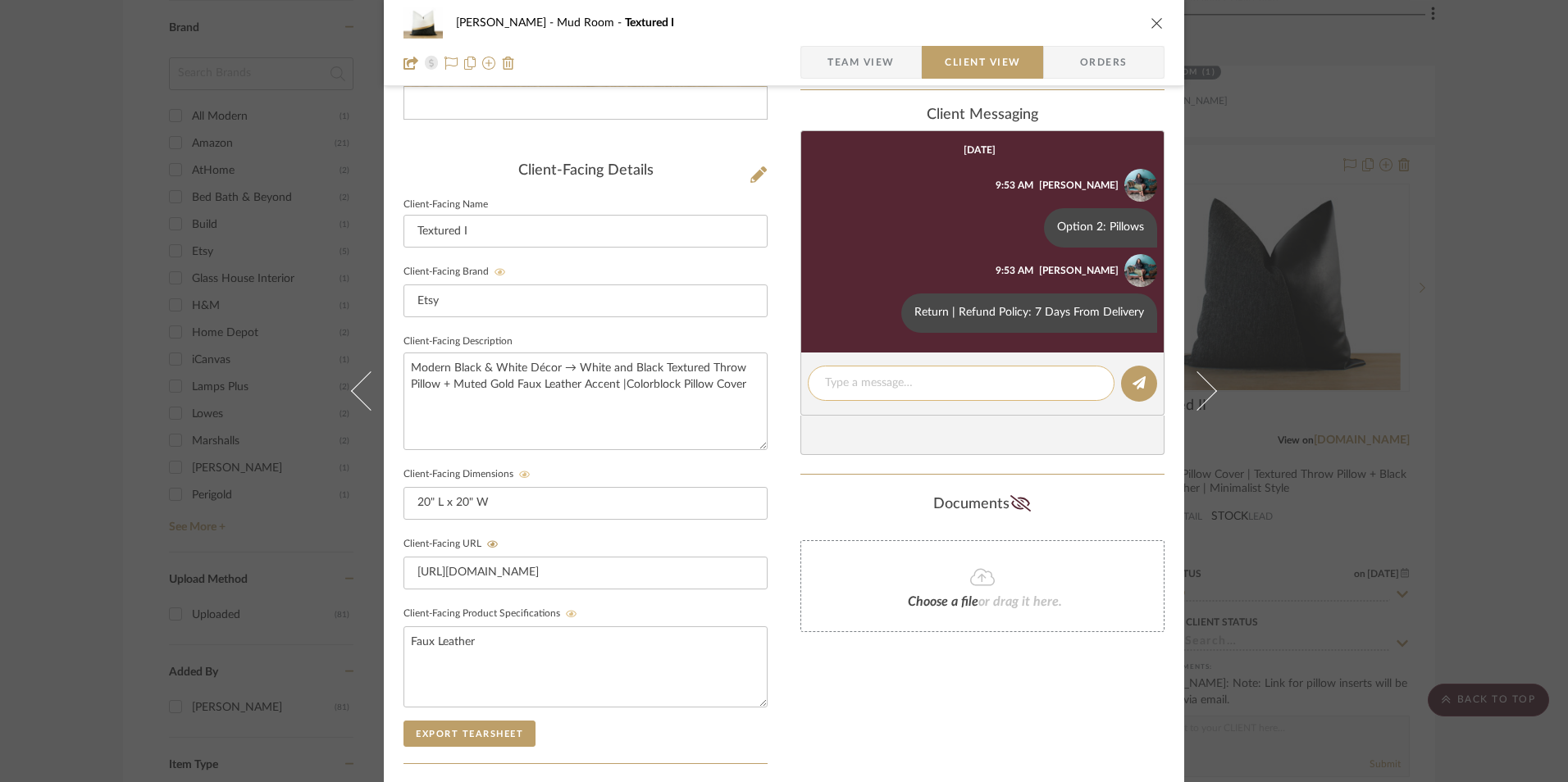
click at [959, 390] on textarea at bounding box center [961, 383] width 272 height 17
paste textarea "Note: Pillow Cover doesn't include pillow insert. 14" W x 36" L pillow insert r…"
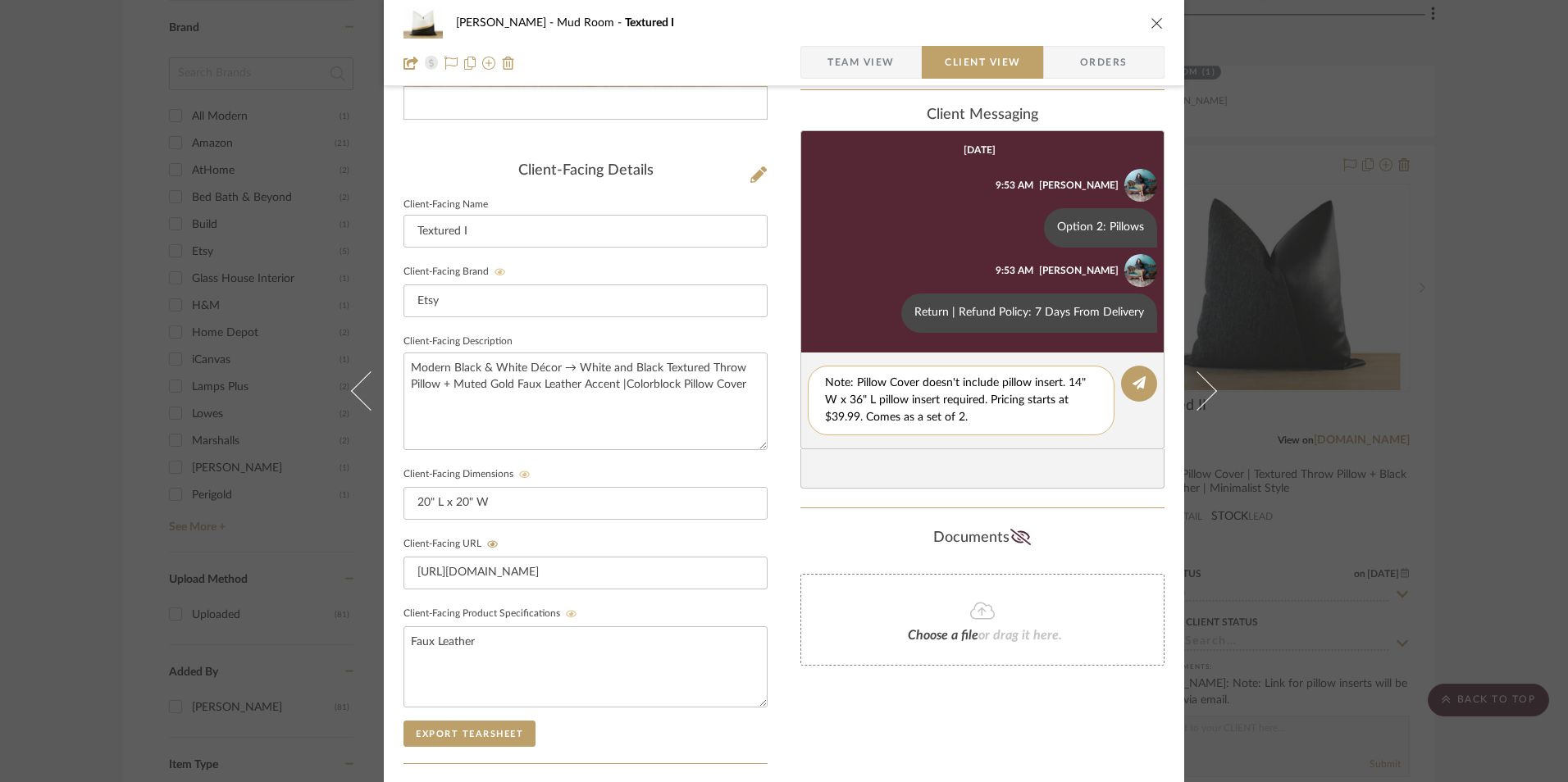
click at [852, 400] on textarea "Note: Pillow Cover doesn't include pillow insert. 14" W x 36" L pillow insert r…" at bounding box center [961, 400] width 272 height 52
click at [1075, 381] on textarea "Note: Pillow Cover doesn't include pillow insert. 14" W x 22" L pillow insert r…" at bounding box center [961, 400] width 272 height 52
type textarea "Note: Pillow Cover doesn't include pillow insert. 22" W x 22" L pillow insert r…"
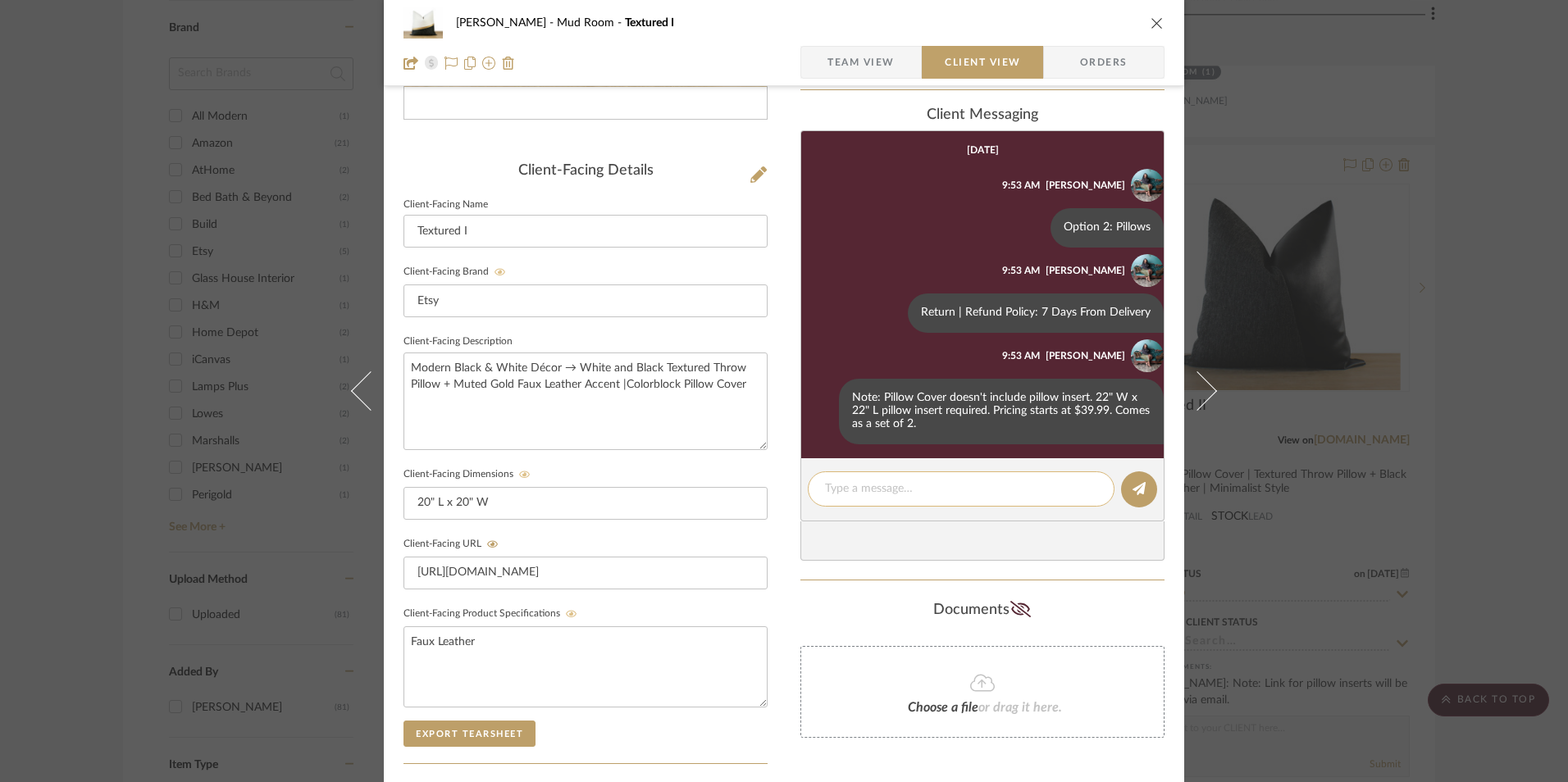
click at [963, 480] on textarea at bounding box center [961, 489] width 272 height 17
paste textarea "Note: Link for pillow inserts will be provided via email."
type textarea "Note: Link for pillow inserts will be provided via email."
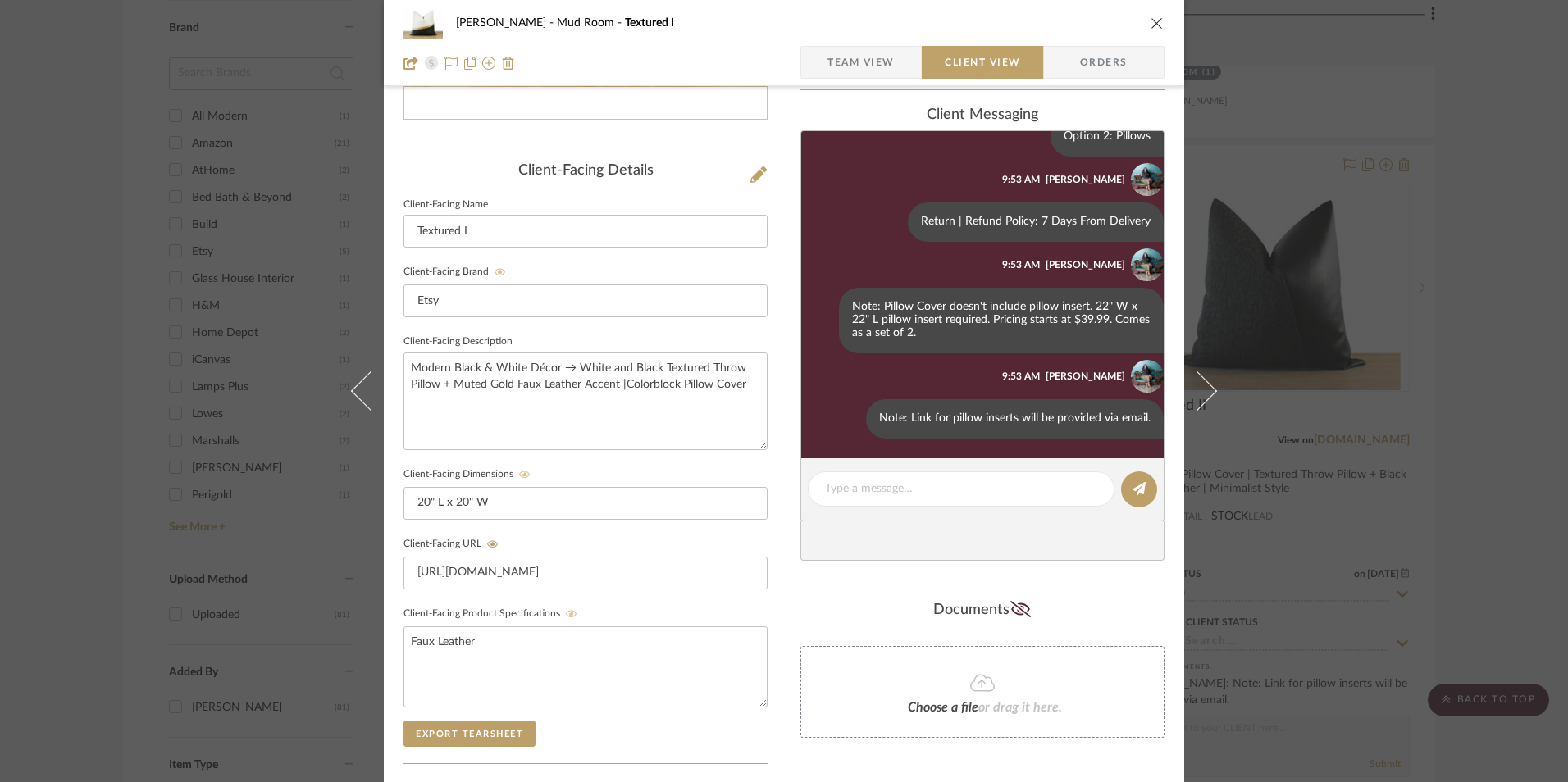
click at [1472, 360] on div "Shana Haynes Mud Room Textured I Team View Client View Orders Client-Facing Det…" at bounding box center [784, 391] width 1568 height 782
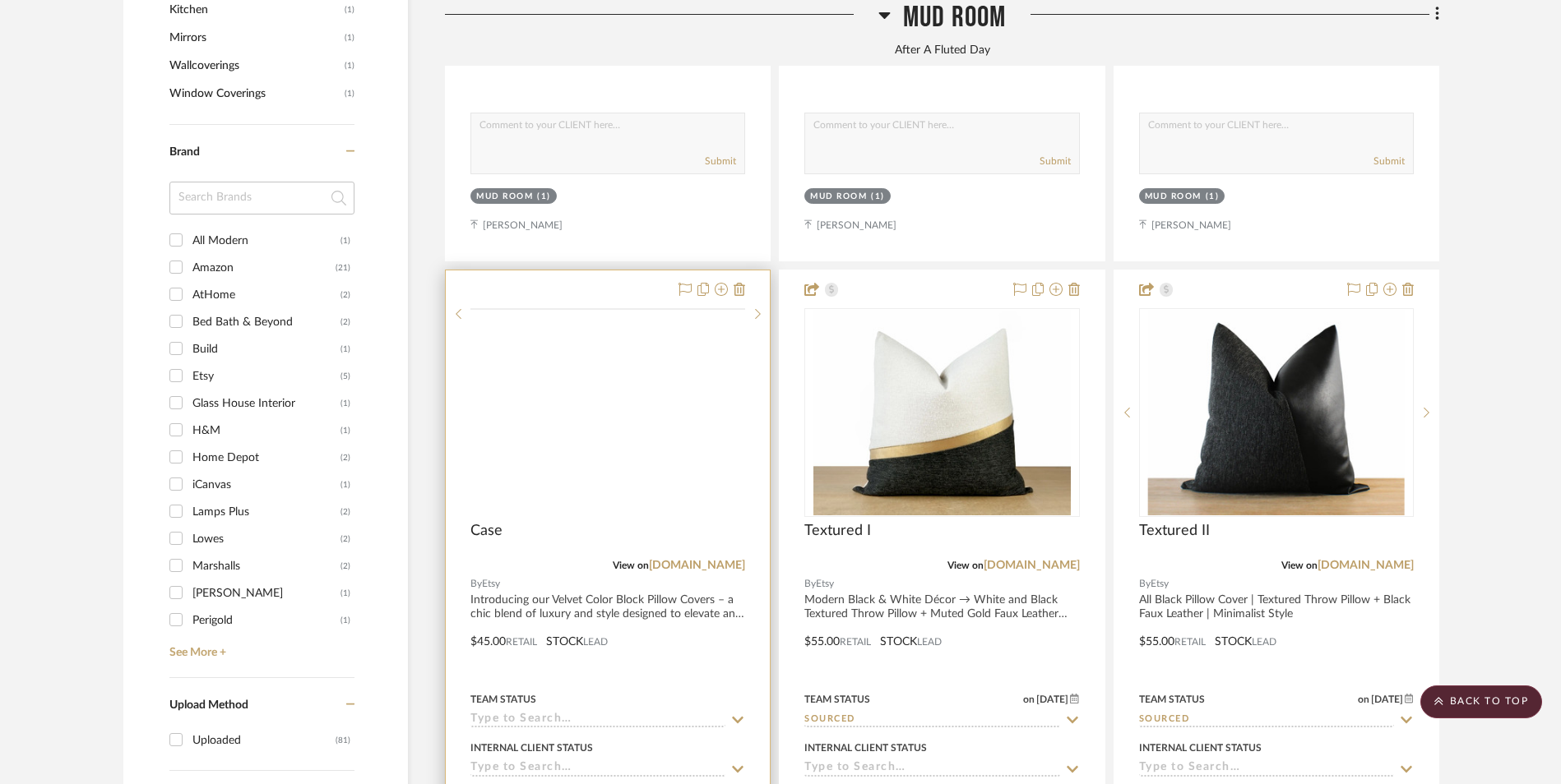
scroll to position [1898, 0]
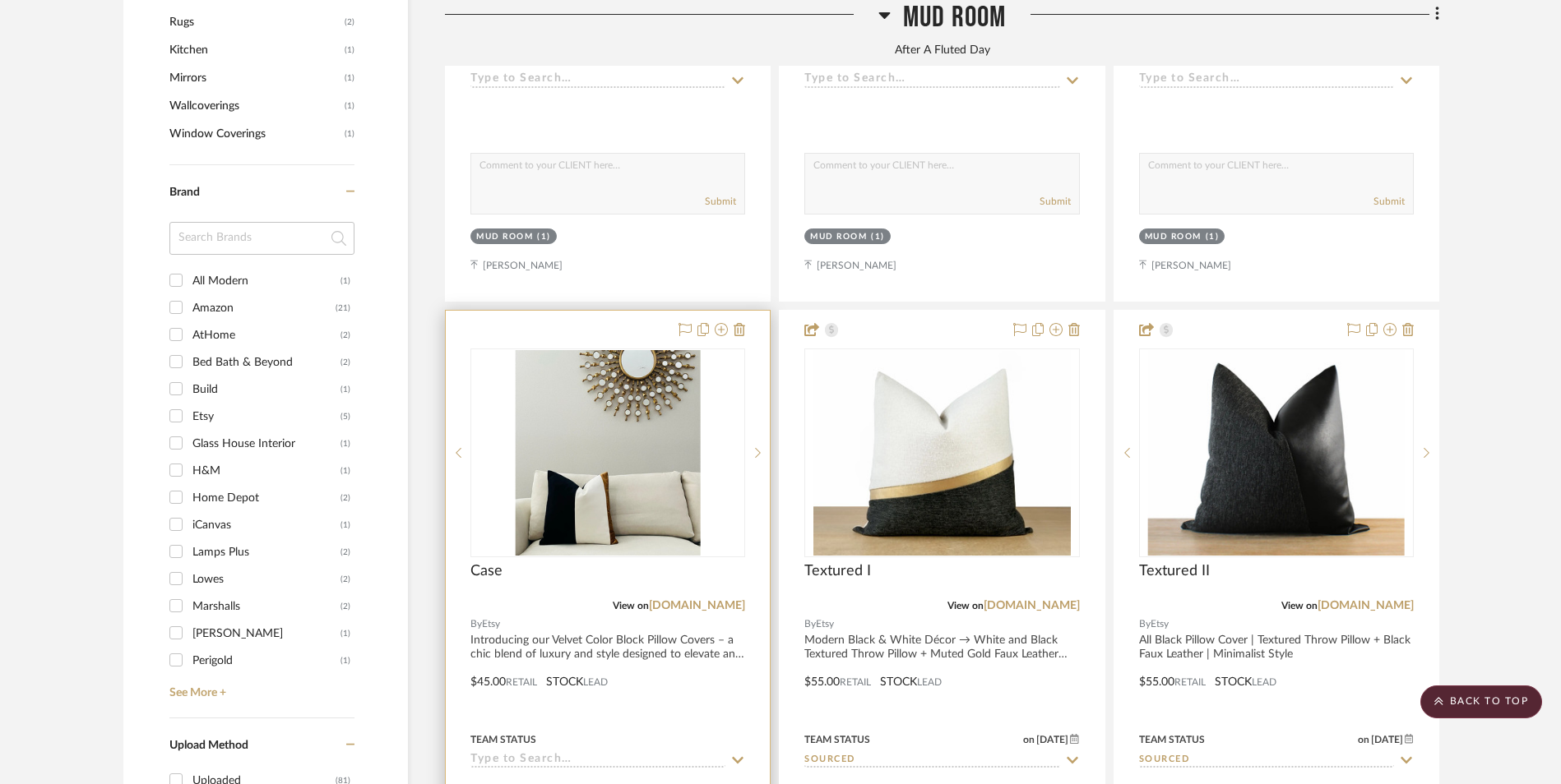
click at [0, 0] on img at bounding box center [0, 0] width 0 height 0
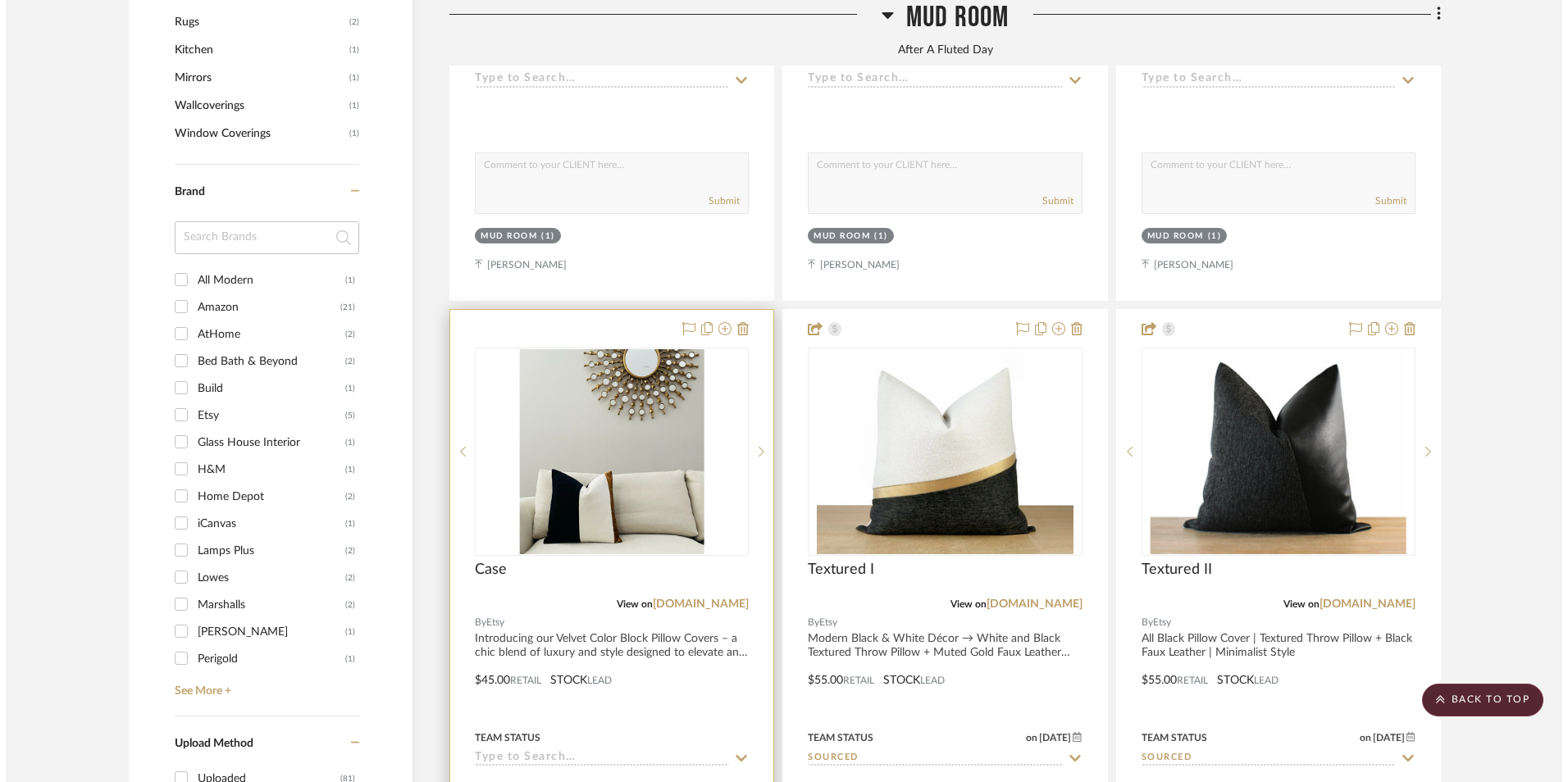
scroll to position [0, 0]
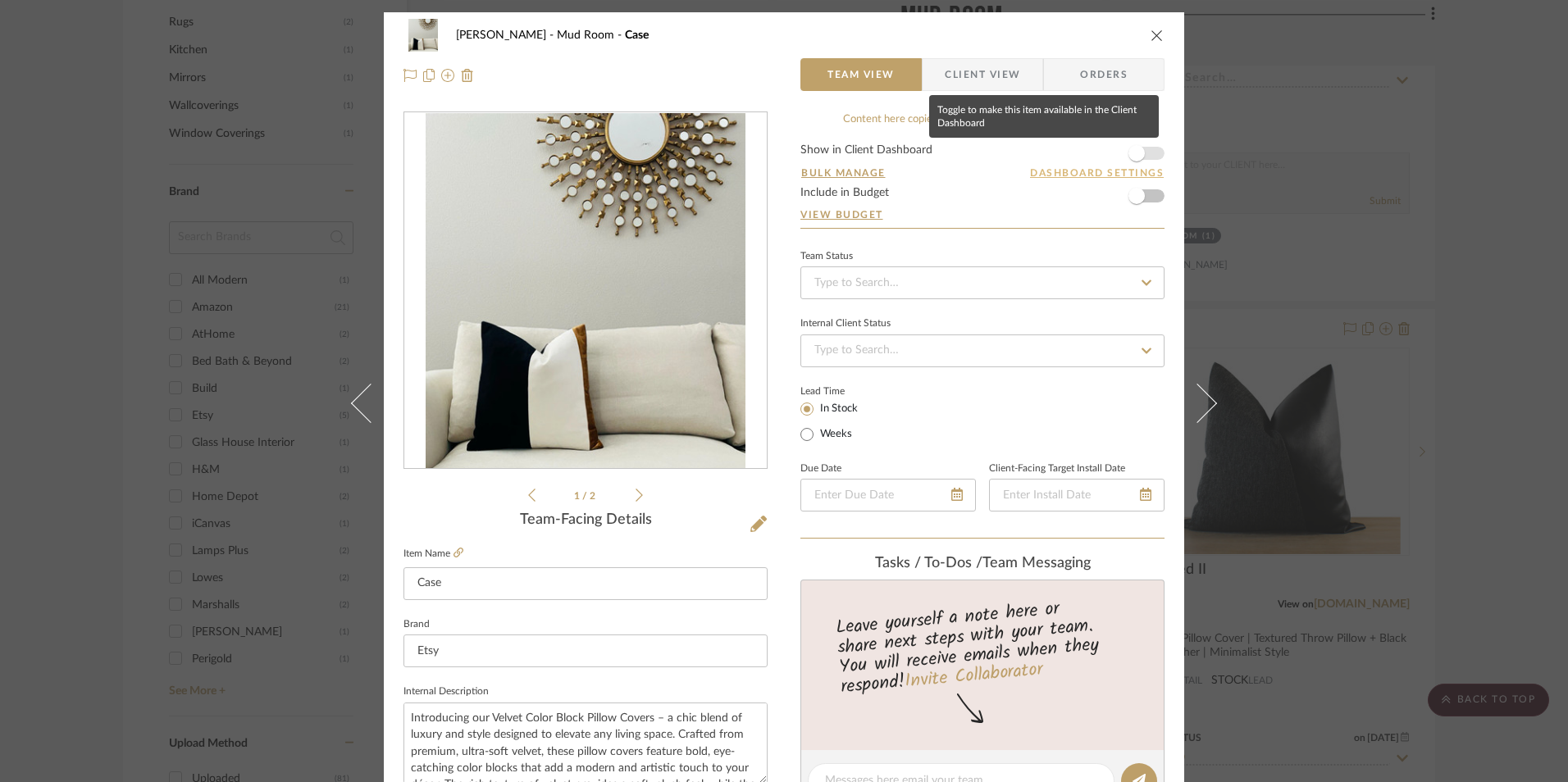
drag, startPoint x: 1140, startPoint y: 151, endPoint x: 1099, endPoint y: 168, distance: 44.4
click at [1140, 151] on span "button" at bounding box center [1137, 153] width 36 height 36
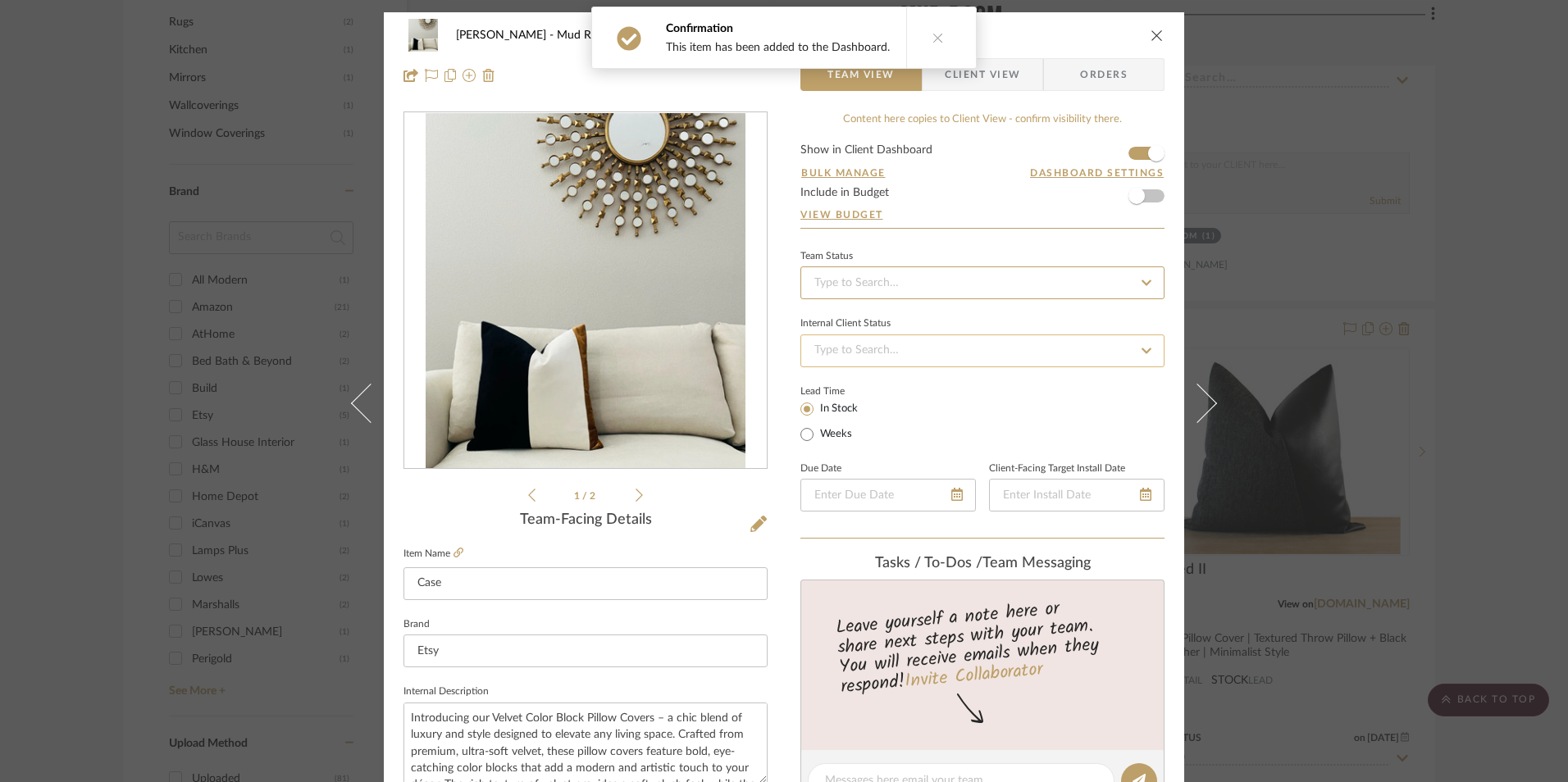
drag, startPoint x: 915, startPoint y: 282, endPoint x: 882, endPoint y: 356, distance: 81.0
click at [914, 282] on input at bounding box center [983, 283] width 364 height 33
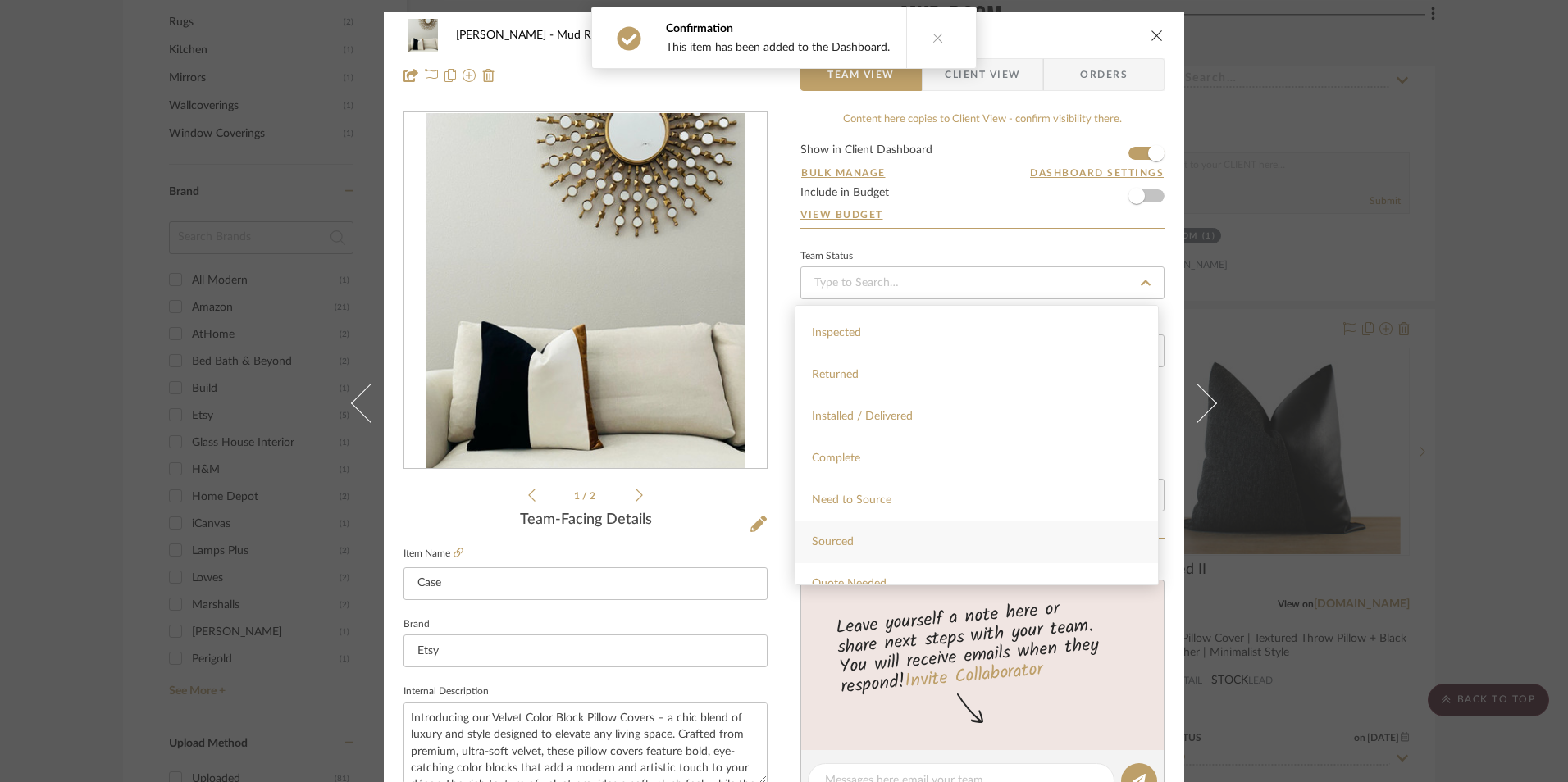
click at [861, 546] on div "Sourced" at bounding box center [977, 542] width 362 height 42
type input "[DATE]"
type input "Sourced"
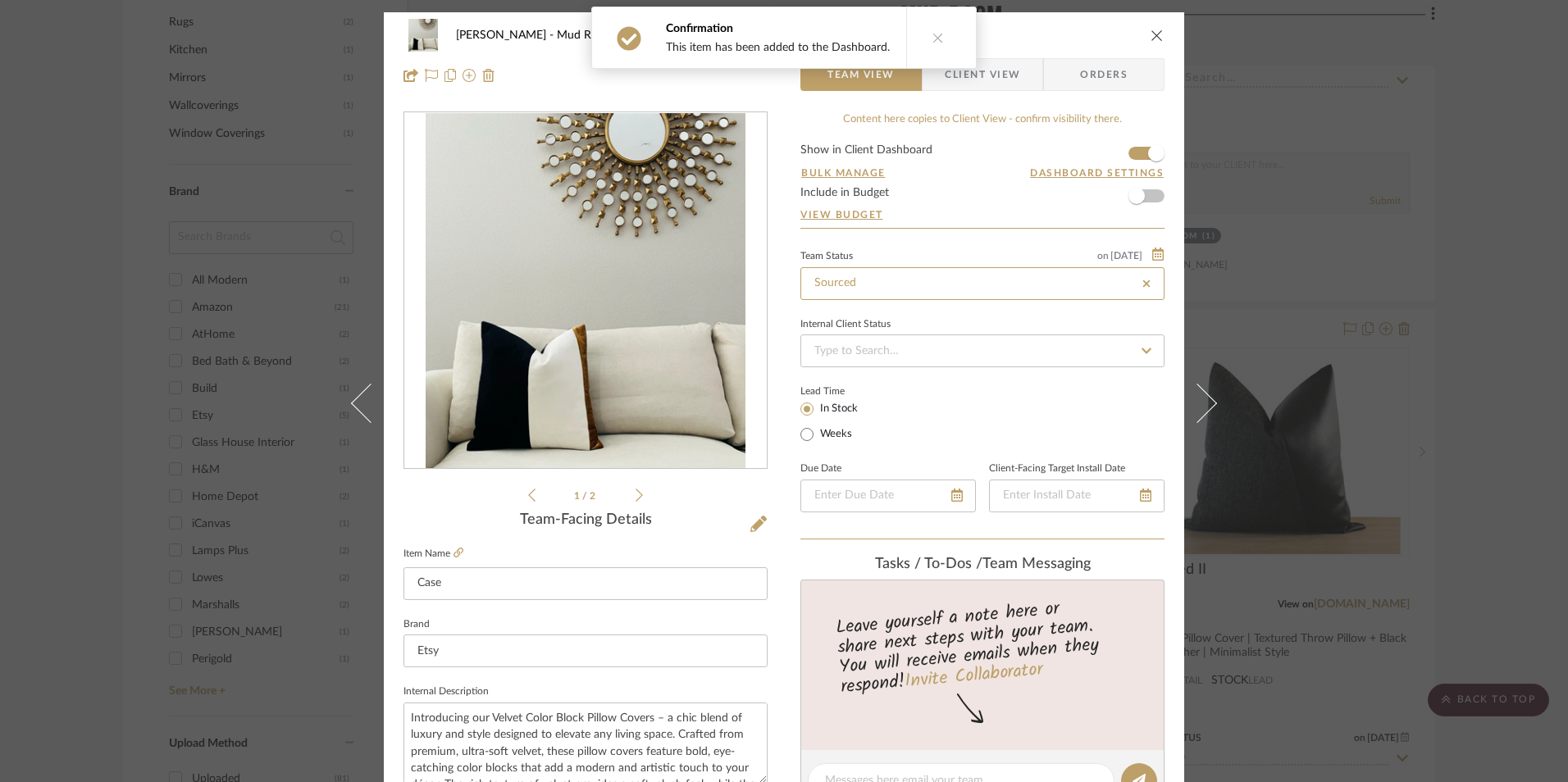
type input "[DATE]"
type input "Sourced"
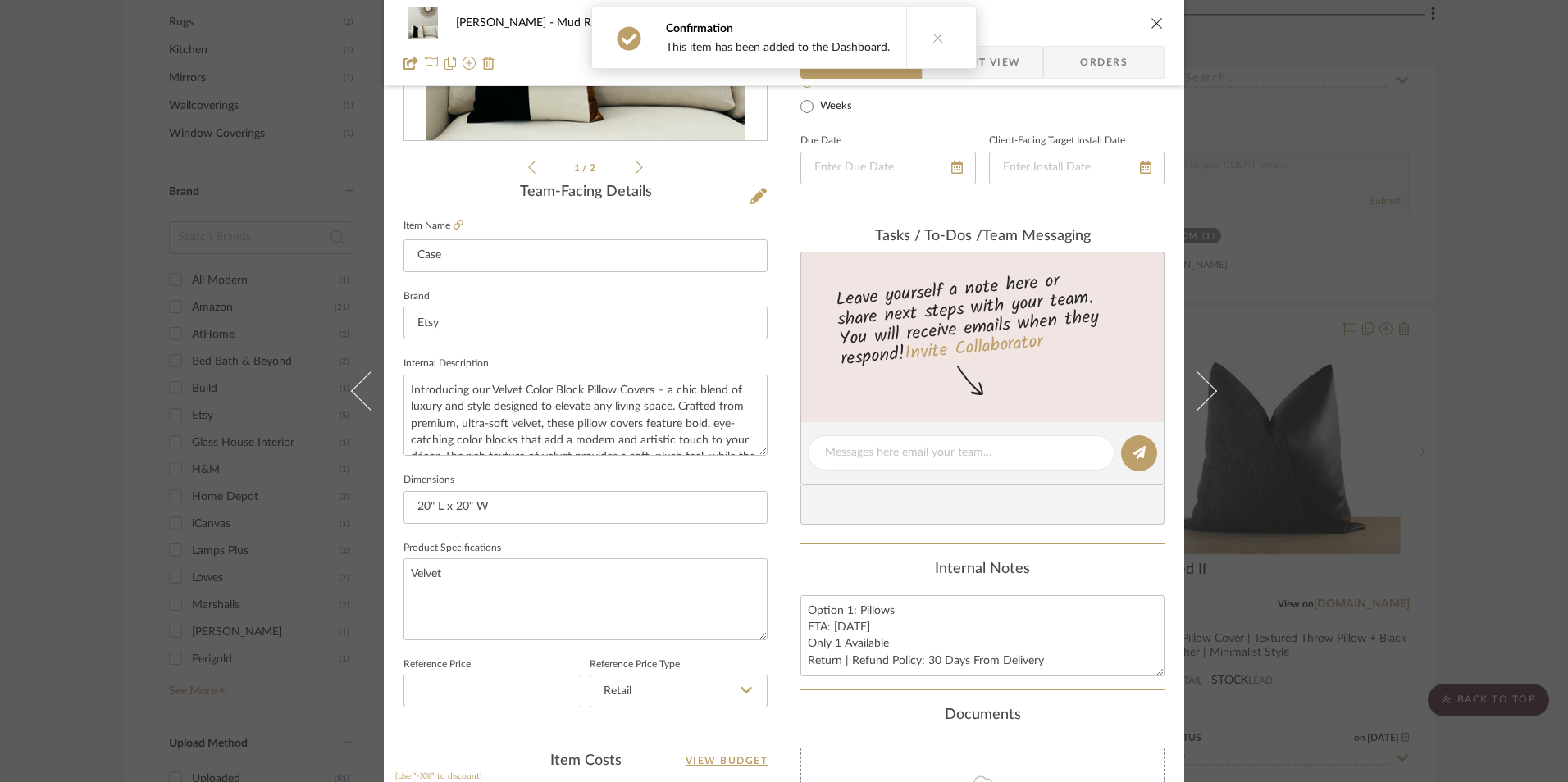
scroll to position [410, 0]
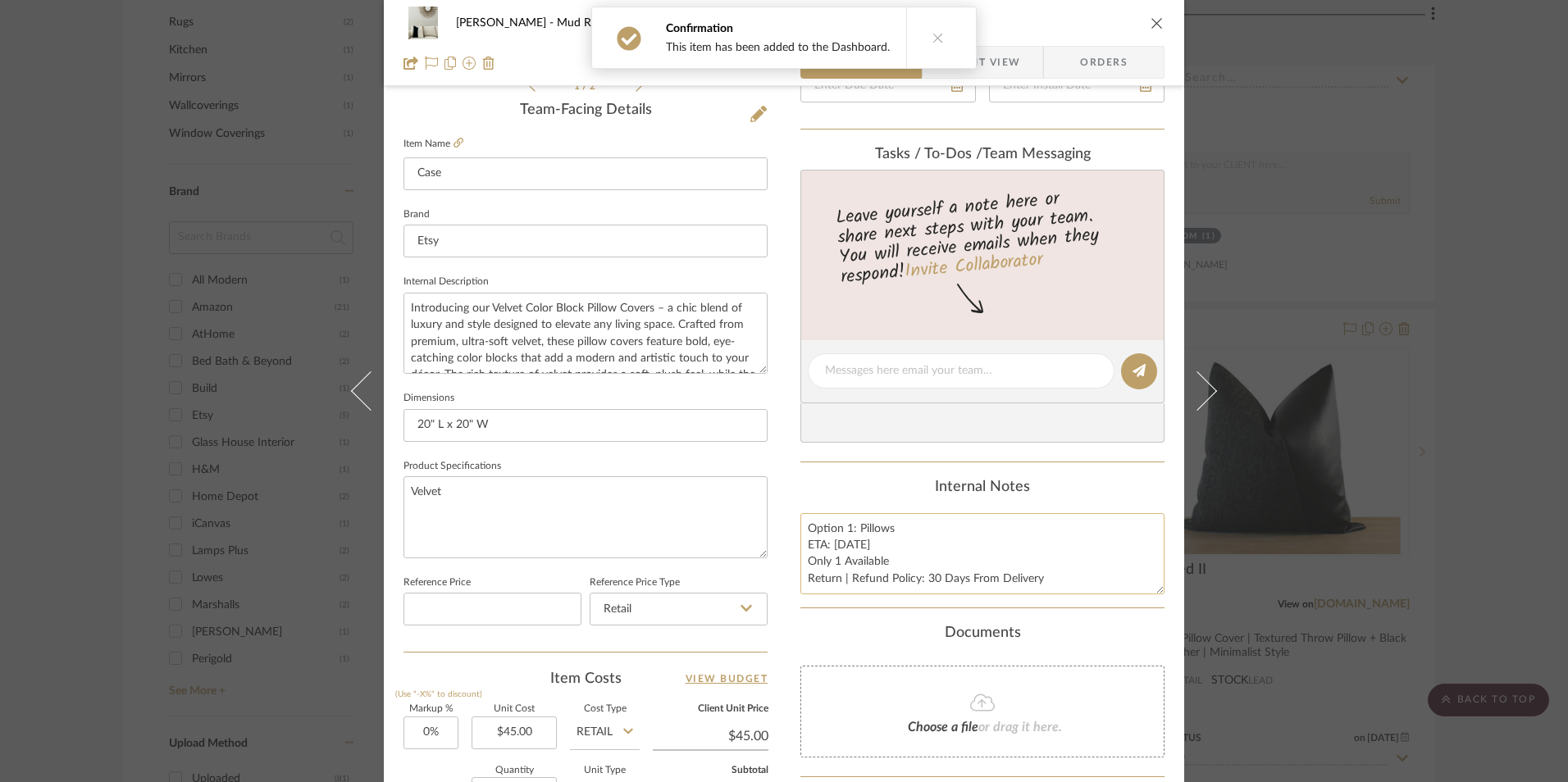
drag, startPoint x: 845, startPoint y: 558, endPoint x: 812, endPoint y: 535, distance: 40.2
click at [844, 558] on textarea "Option 1: Pillows ETA: 9.19.2025 Only 1 Available Return | Refund Policy: 30 Da…" at bounding box center [983, 554] width 364 height 82
drag, startPoint x: 802, startPoint y: 528, endPoint x: 880, endPoint y: 570, distance: 88.6
click at [1125, 613] on div "Content here copies to Client View - confirm visibility there. Show in Client D…" at bounding box center [983, 377] width 364 height 1350
drag, startPoint x: 866, startPoint y: 563, endPoint x: 1046, endPoint y: 590, distance: 182.0
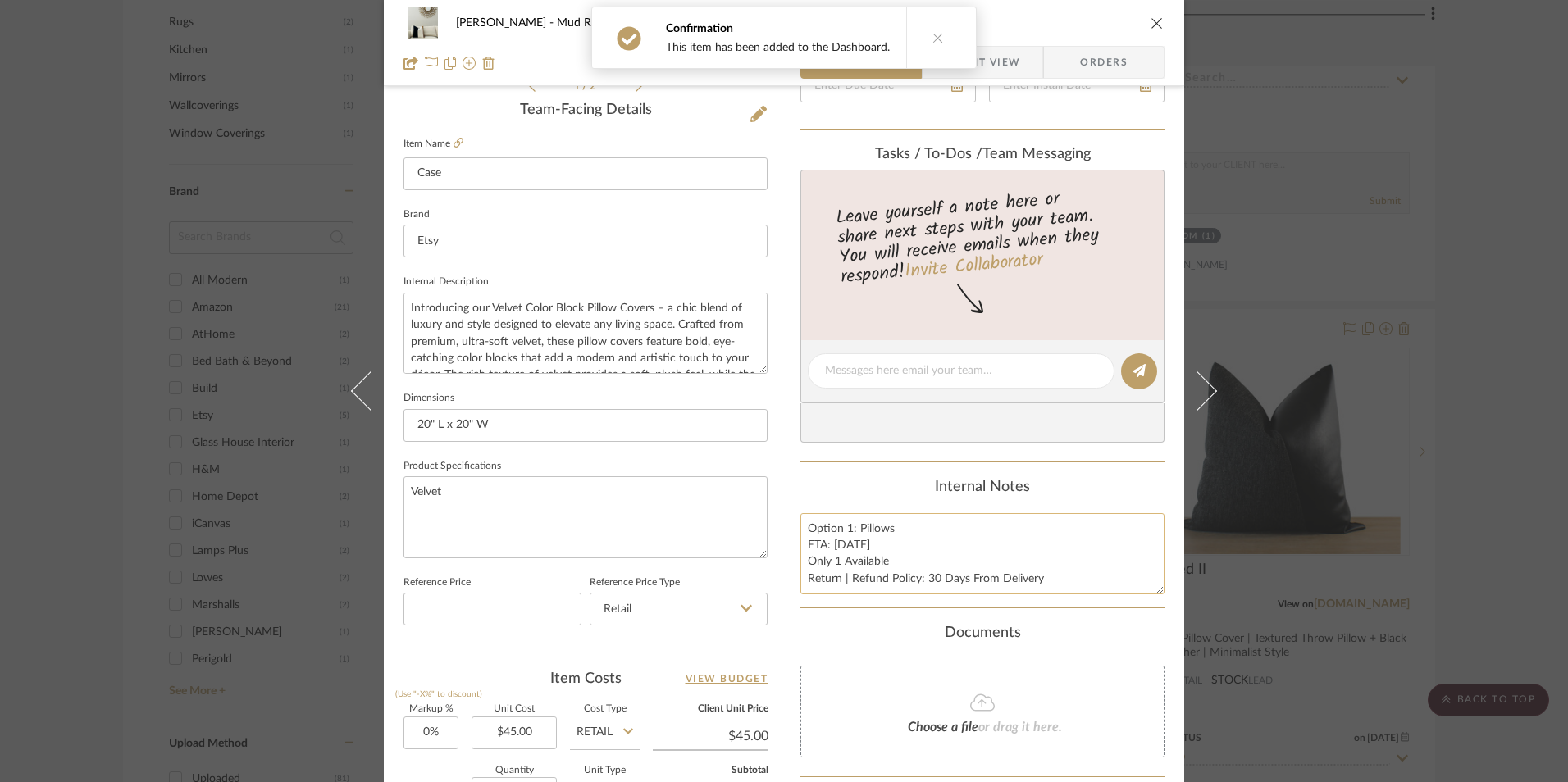
click at [1046, 590] on textarea "Option 1: Pillows ETA: 9.19.2025 Only 1 Available Return | Refund Policy: 30 Da…" at bounding box center [983, 554] width 364 height 82
click at [1488, 387] on div "Shana Haynes Mud Room Case Team View Client View Orders 1 / 2 Team-Facing Detai…" at bounding box center [784, 391] width 1568 height 782
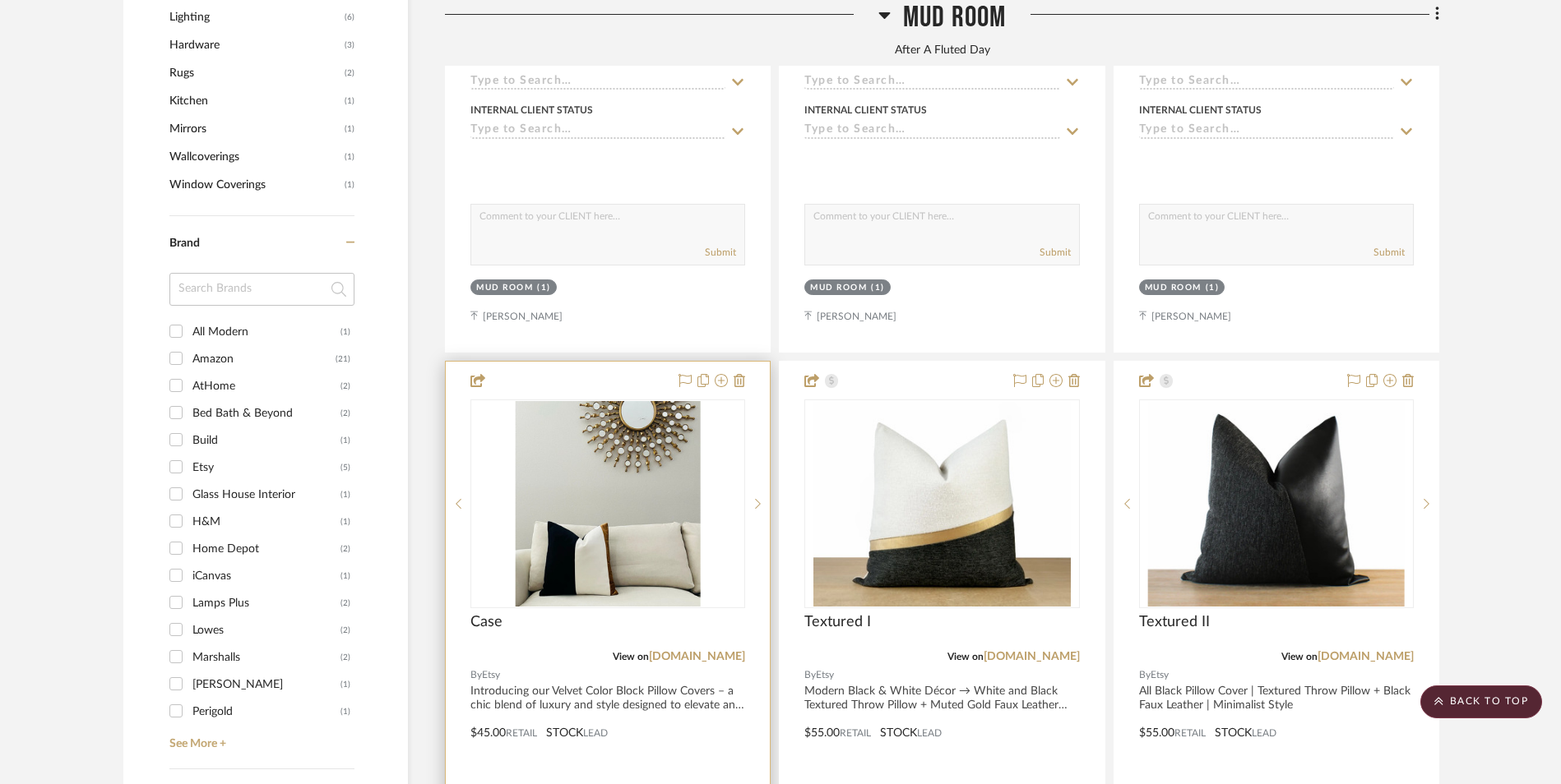
scroll to position [1898, 0]
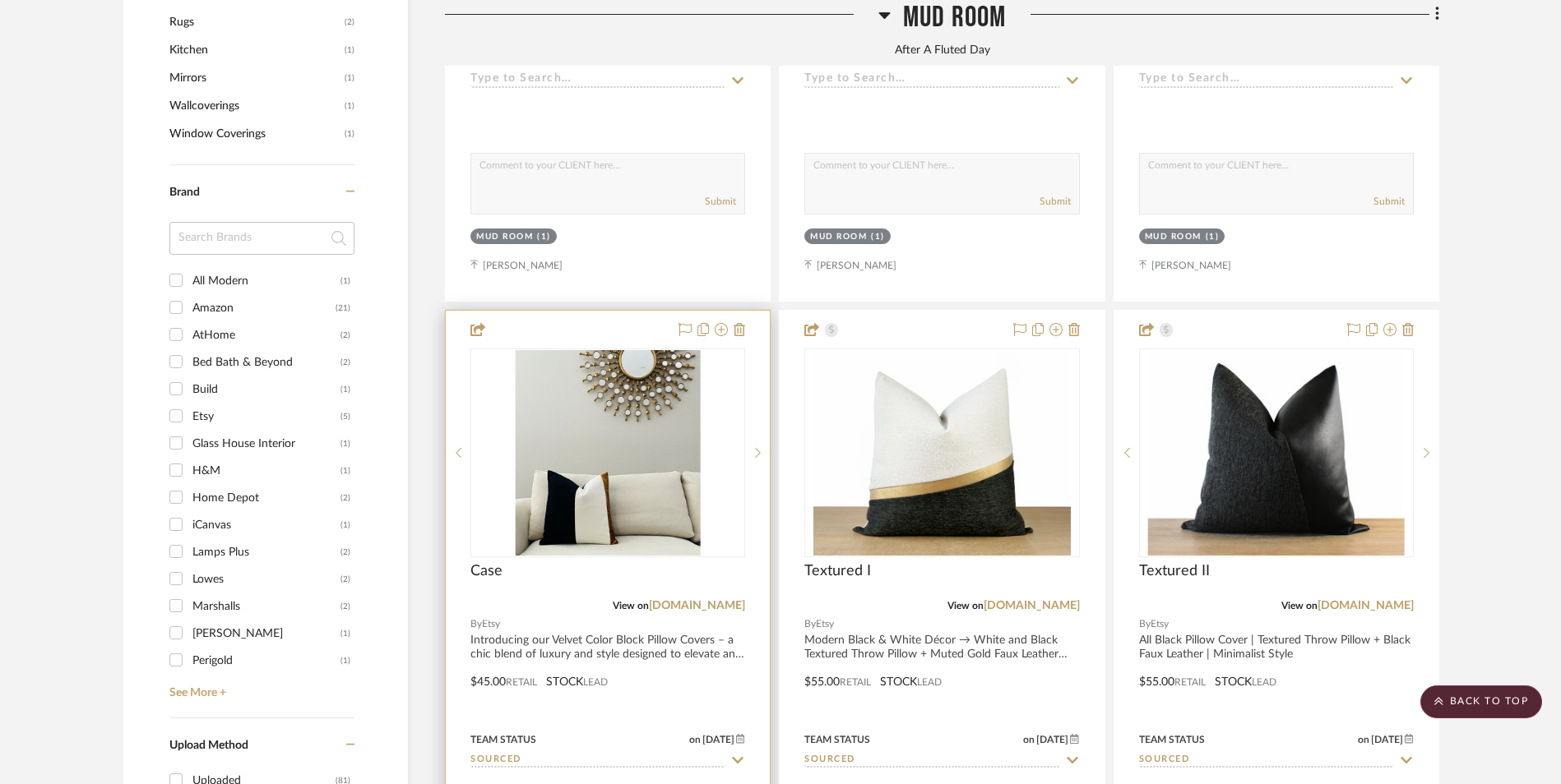
click at [630, 350] on img "0" at bounding box center [608, 453] width 185 height 205
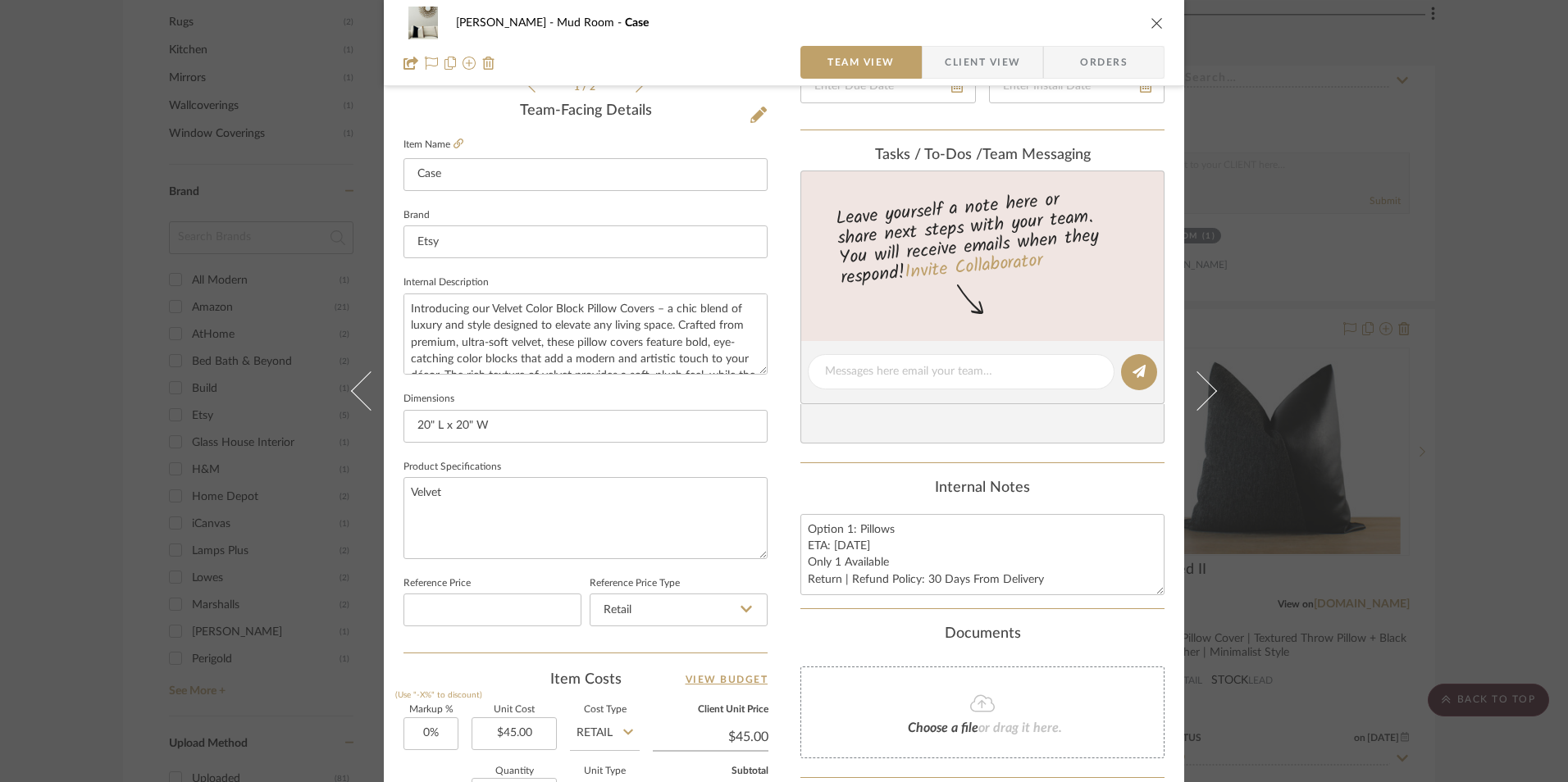
scroll to position [410, 0]
click at [914, 524] on textarea "Option 1: Pillows ETA: 9.19.2025 Only 1 Available Return | Refund Policy: 30 Da…" at bounding box center [983, 554] width 364 height 82
type textarea "Option 1: Pillows (Pair with Two-Tone) ETA: 9.19.2025 Only 1 Available Return |…"
click at [1061, 480] on div "Internal Notes" at bounding box center [983, 487] width 364 height 18
drag, startPoint x: 801, startPoint y: 529, endPoint x: 1014, endPoint y: 583, distance: 219.7
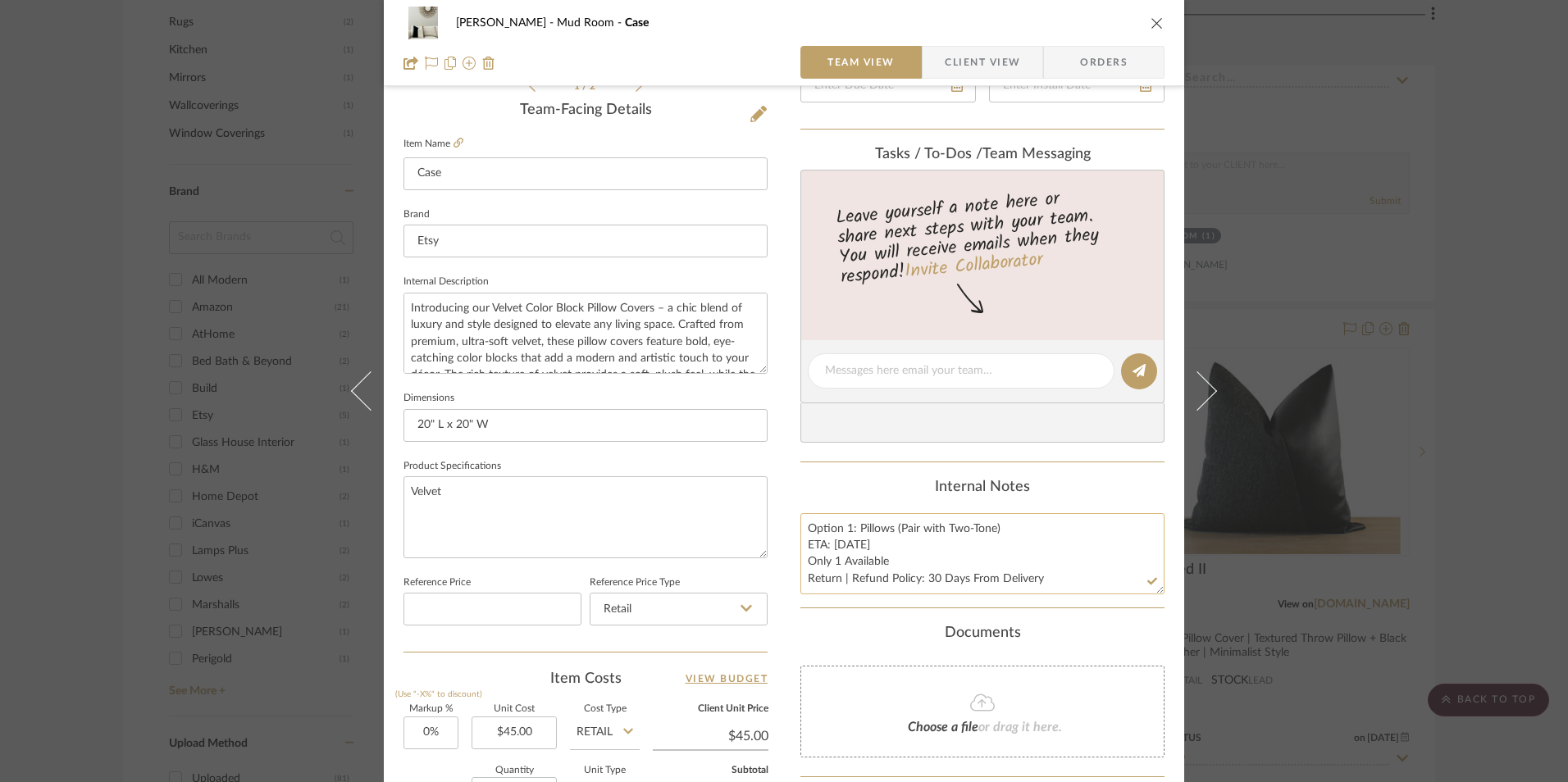
click at [1057, 592] on textarea "Option 1: Pillows (Pair with Two-Tone) ETA: 9.19.2025 Only 1 Available Return |…" at bounding box center [983, 554] width 364 height 82
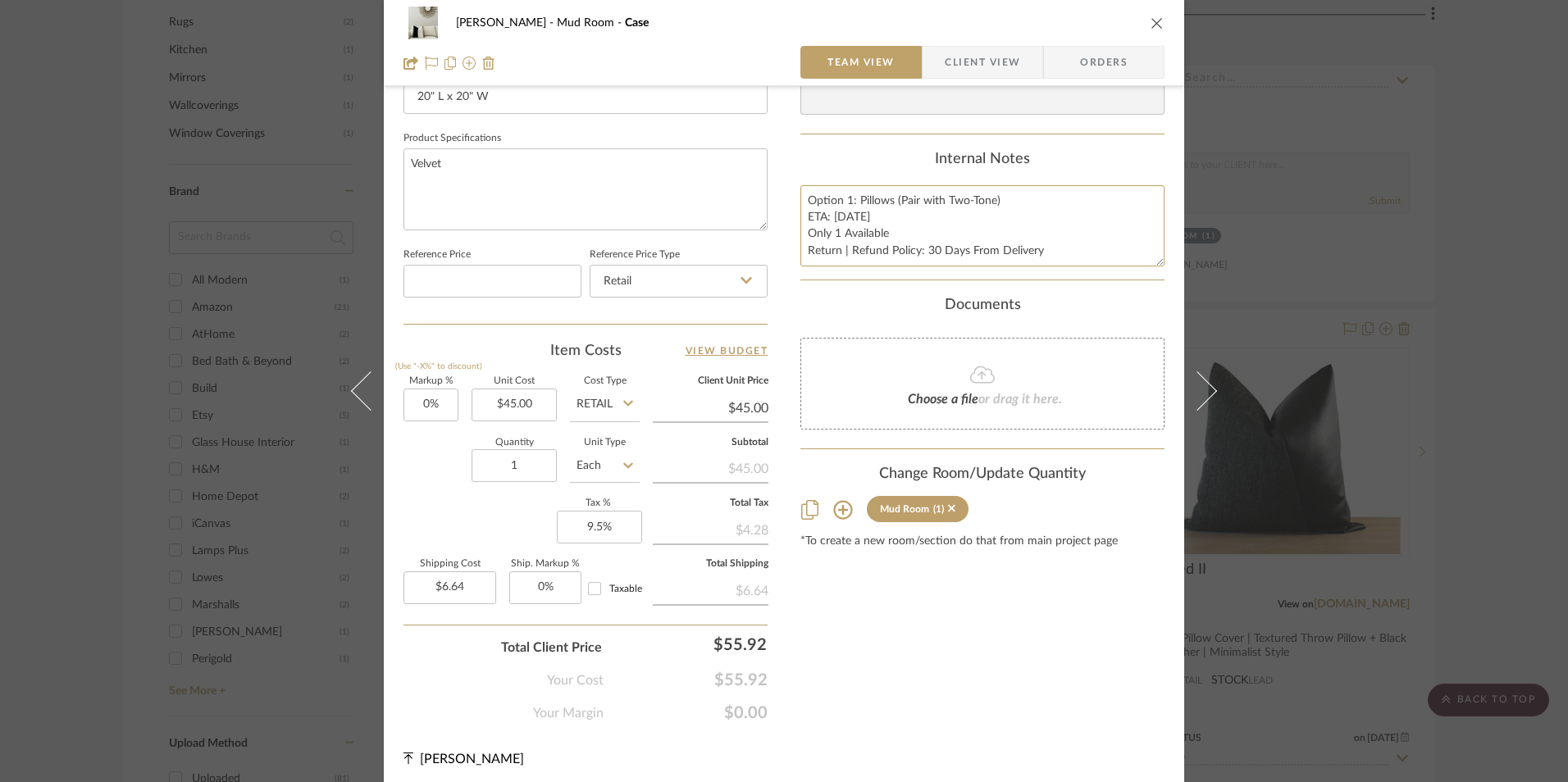
scroll to position [492, 0]
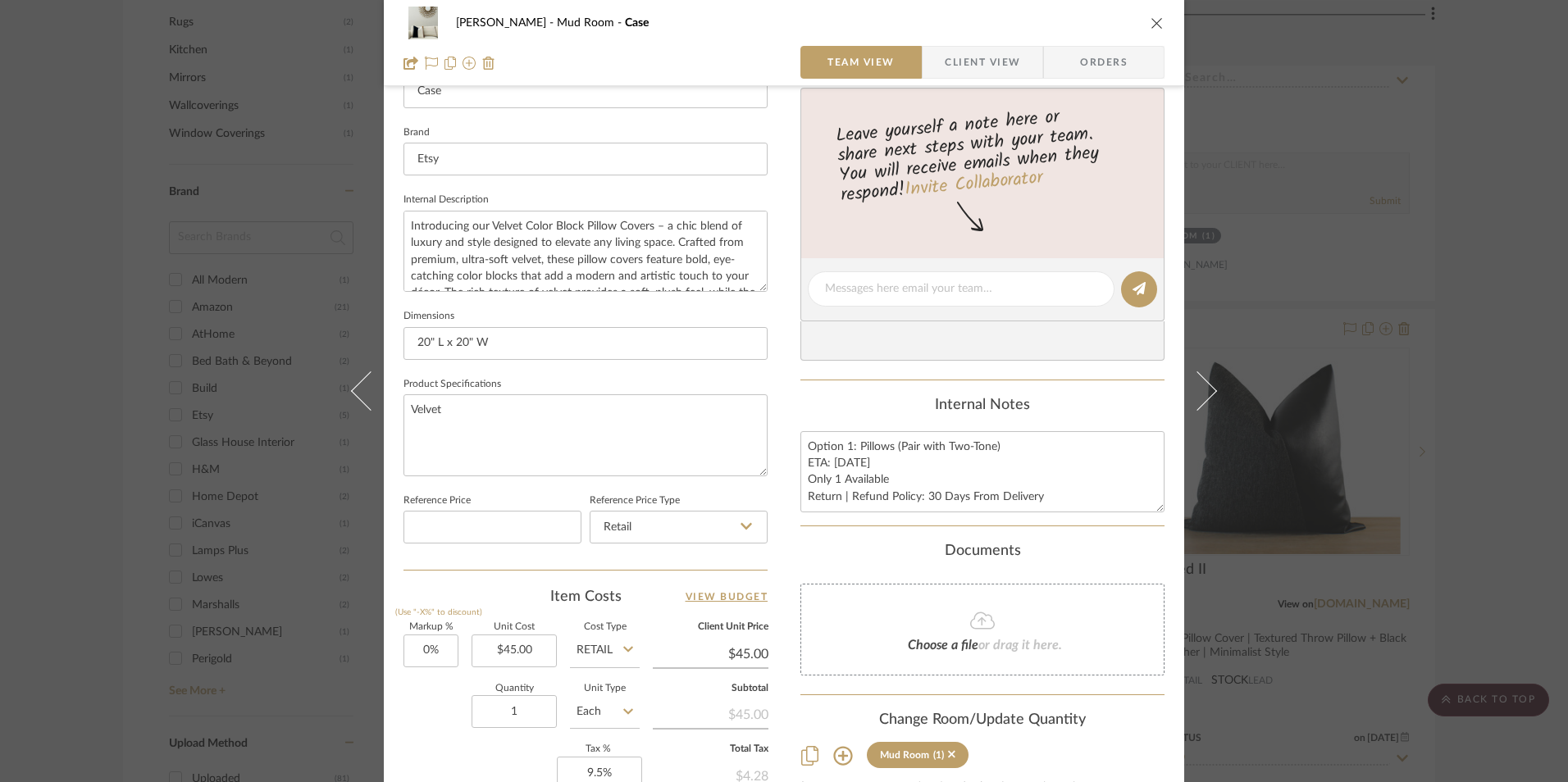
click at [1075, 49] on span "Orders" at bounding box center [1104, 62] width 83 height 33
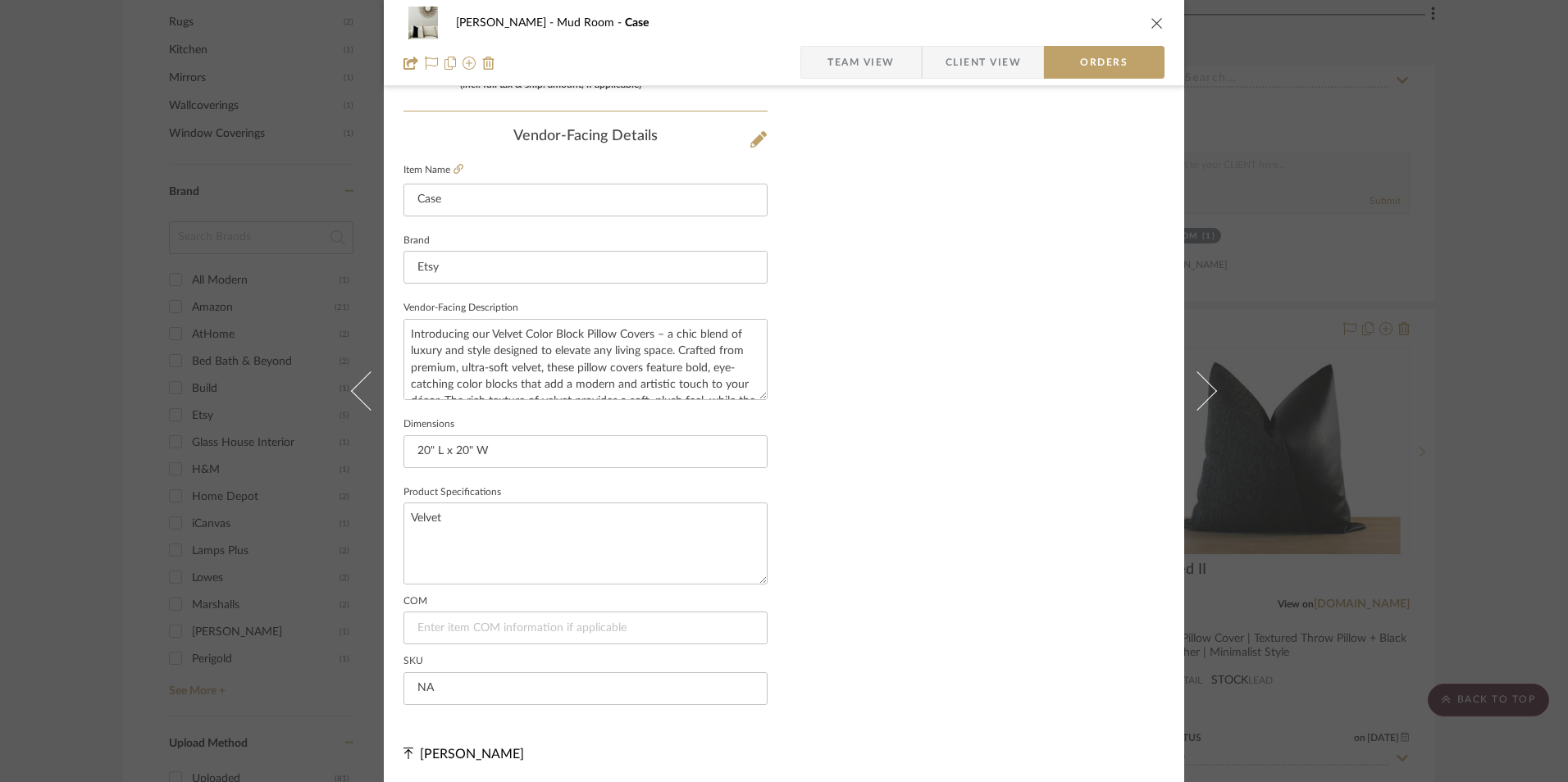
scroll to position [962, 0]
click at [840, 61] on span "Team View" at bounding box center [861, 62] width 67 height 33
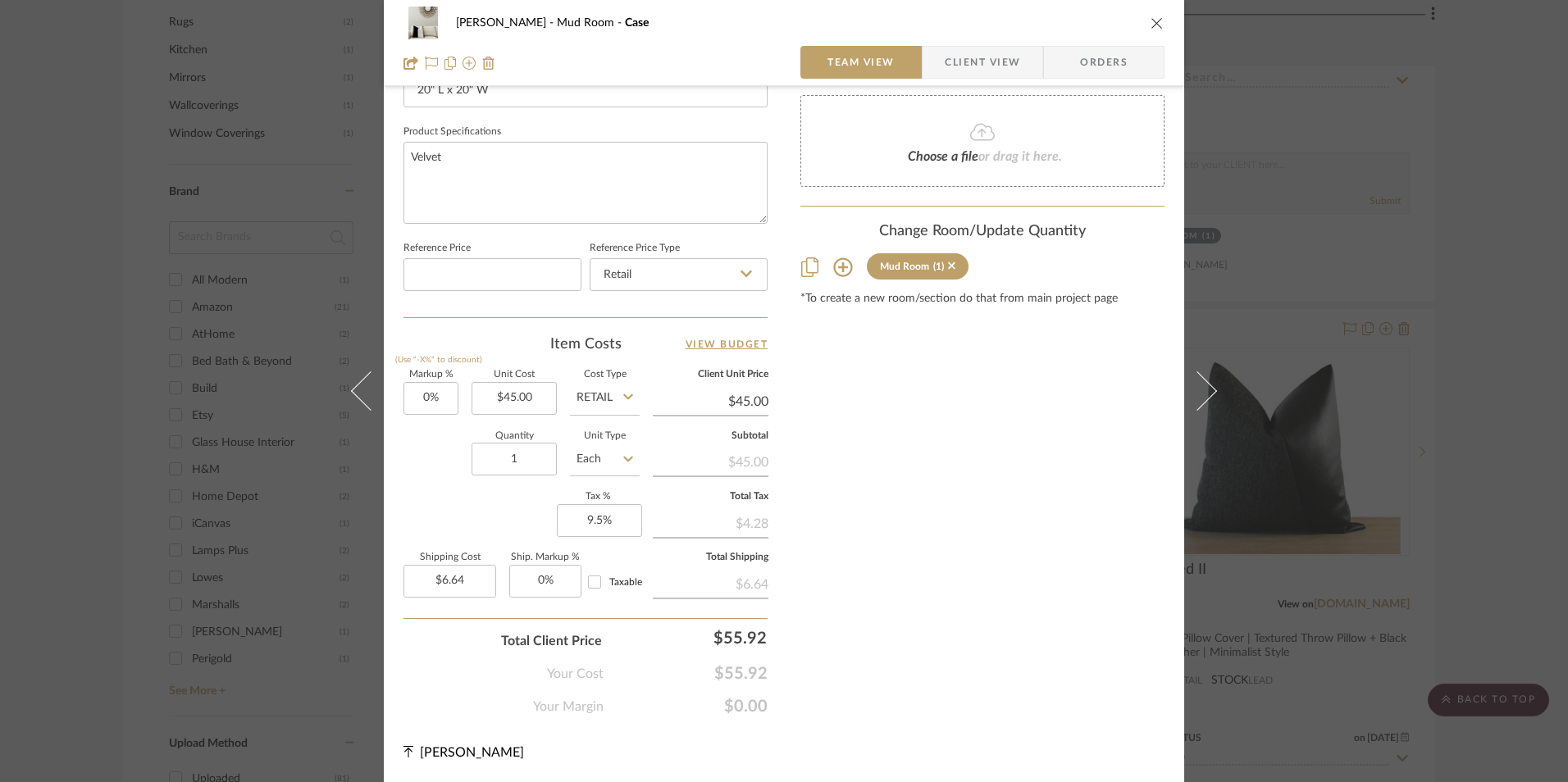
scroll to position [745, 0]
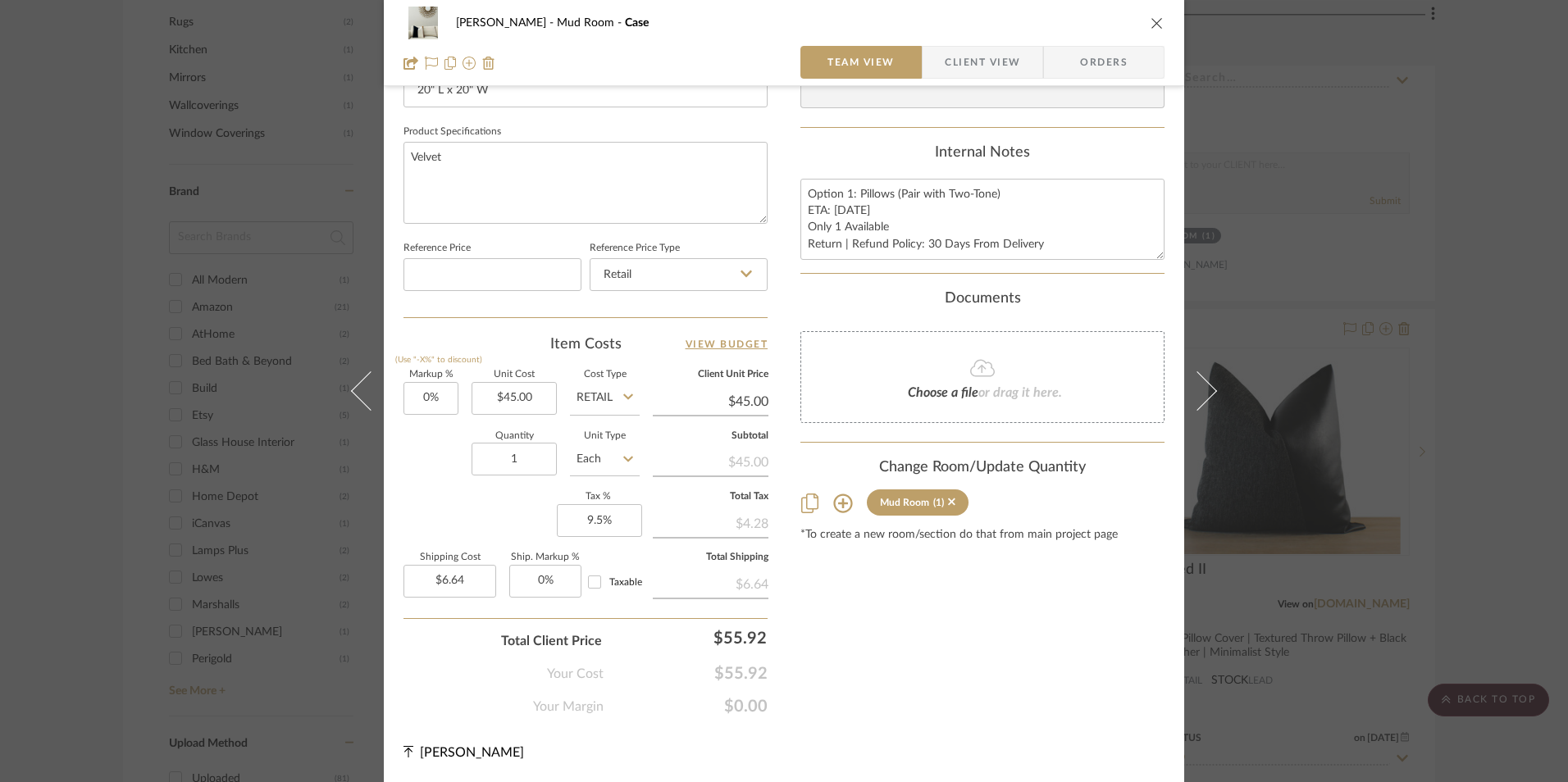
click at [978, 58] on span "Client View" at bounding box center [982, 62] width 76 height 33
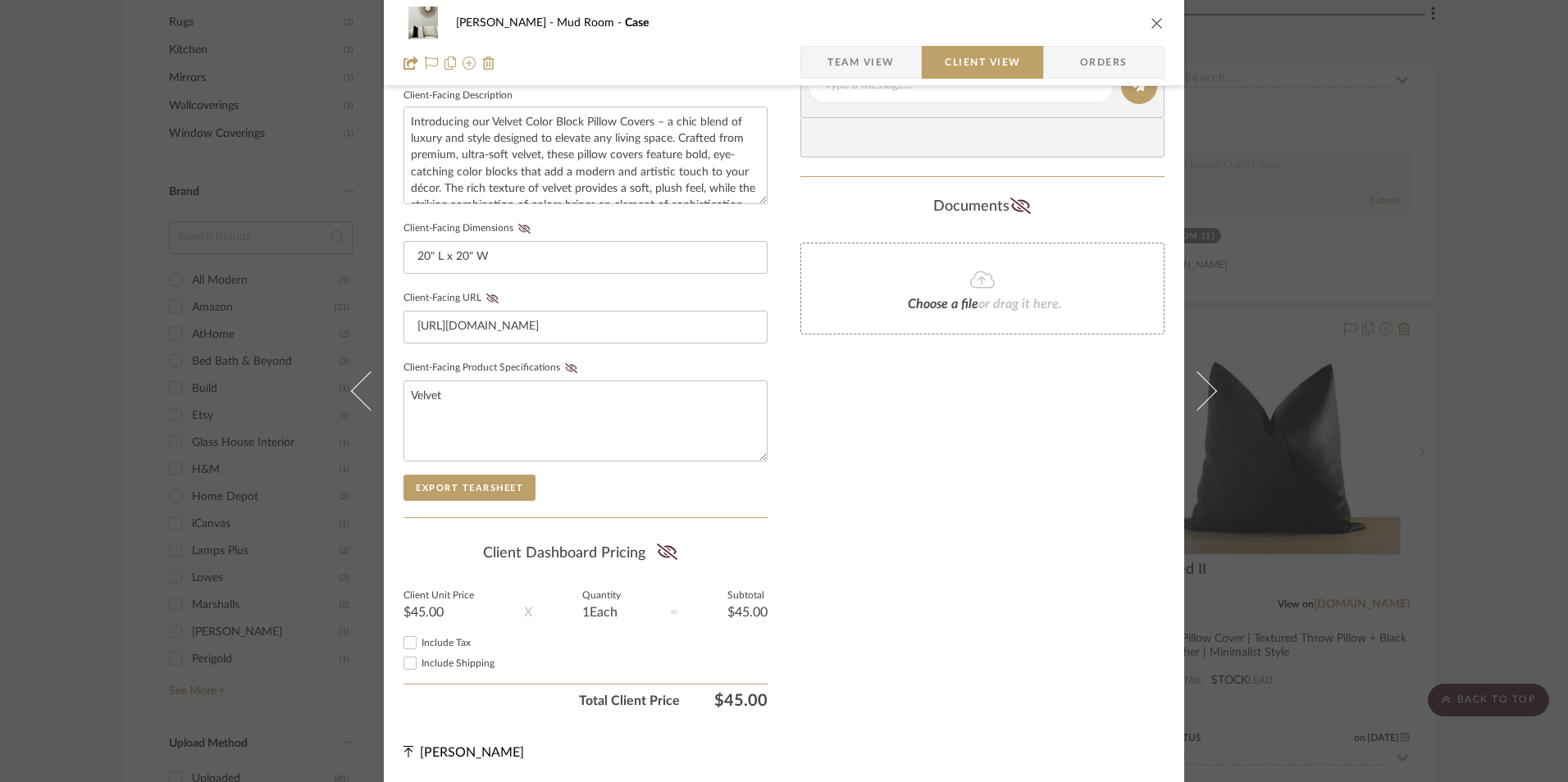
scroll to position [595, 0]
click at [408, 662] on input "Include Shipping" at bounding box center [410, 663] width 20 height 20
checkbox input "true"
click at [407, 643] on input "Include Tax" at bounding box center [410, 643] width 20 height 20
checkbox input "true"
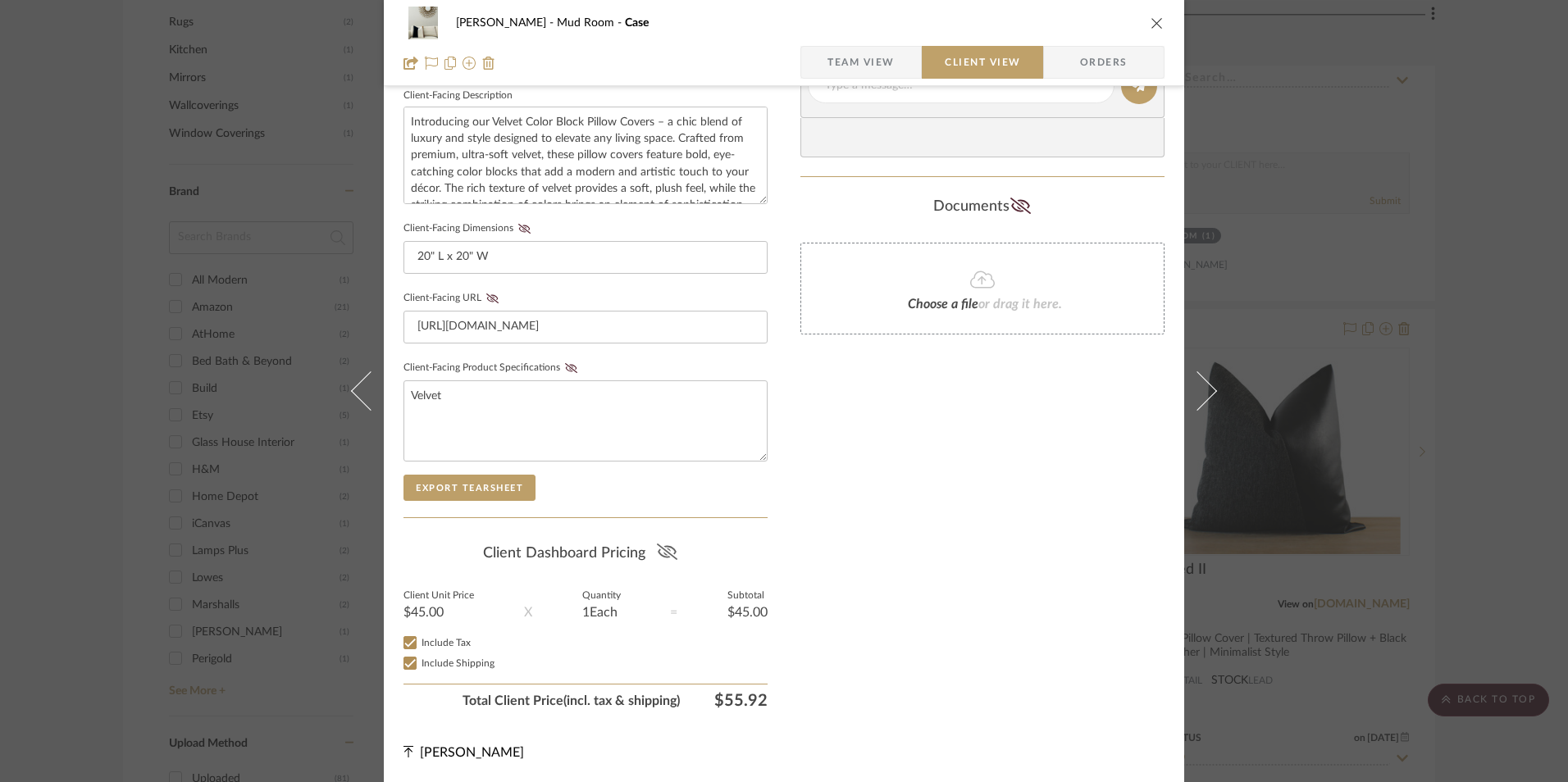
click at [665, 554] on icon at bounding box center [667, 552] width 20 height 16
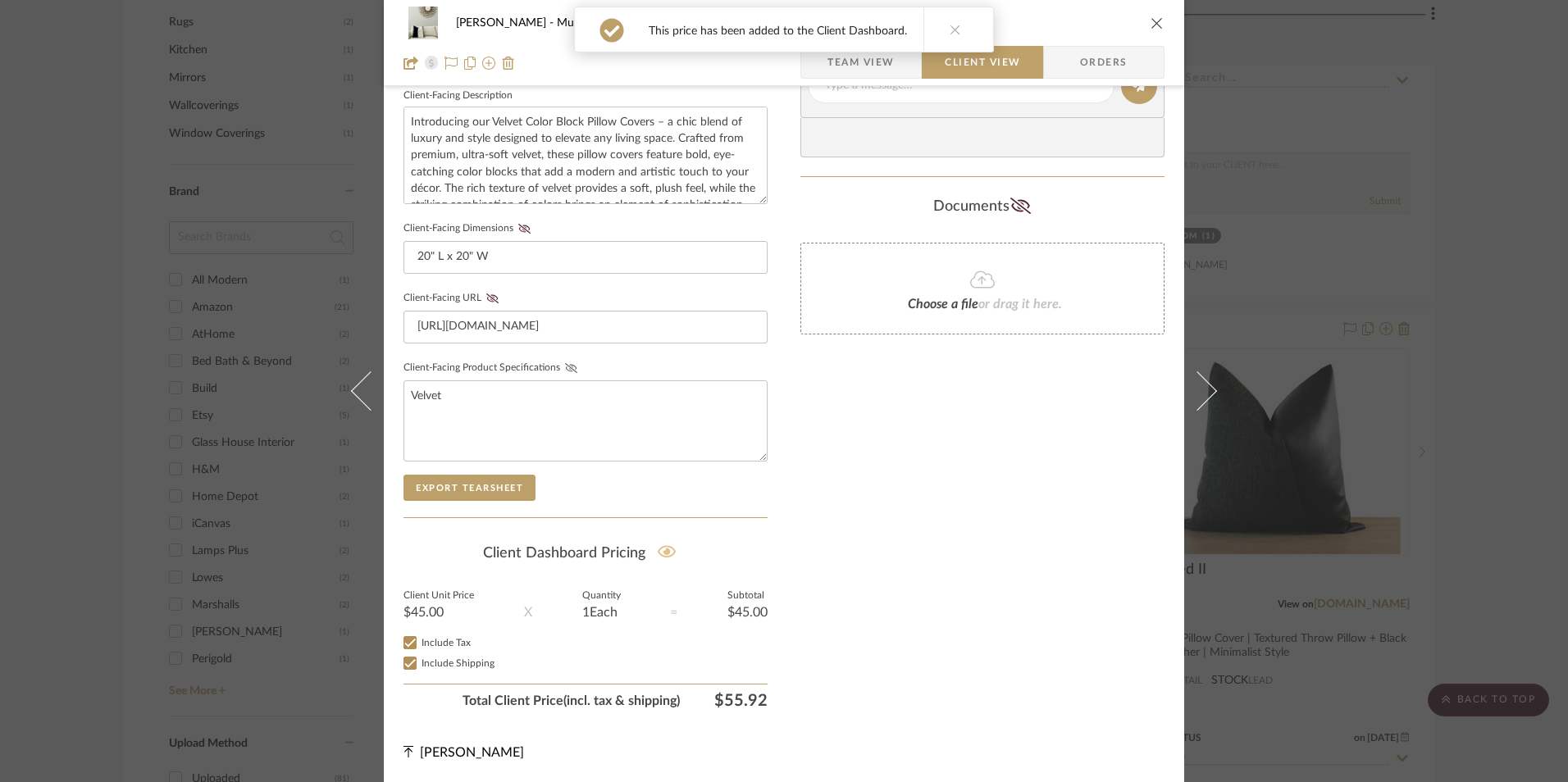
click at [566, 369] on icon at bounding box center [571, 368] width 12 height 10
click at [488, 296] on icon at bounding box center [492, 298] width 12 height 10
click at [520, 224] on icon at bounding box center [525, 229] width 12 height 10
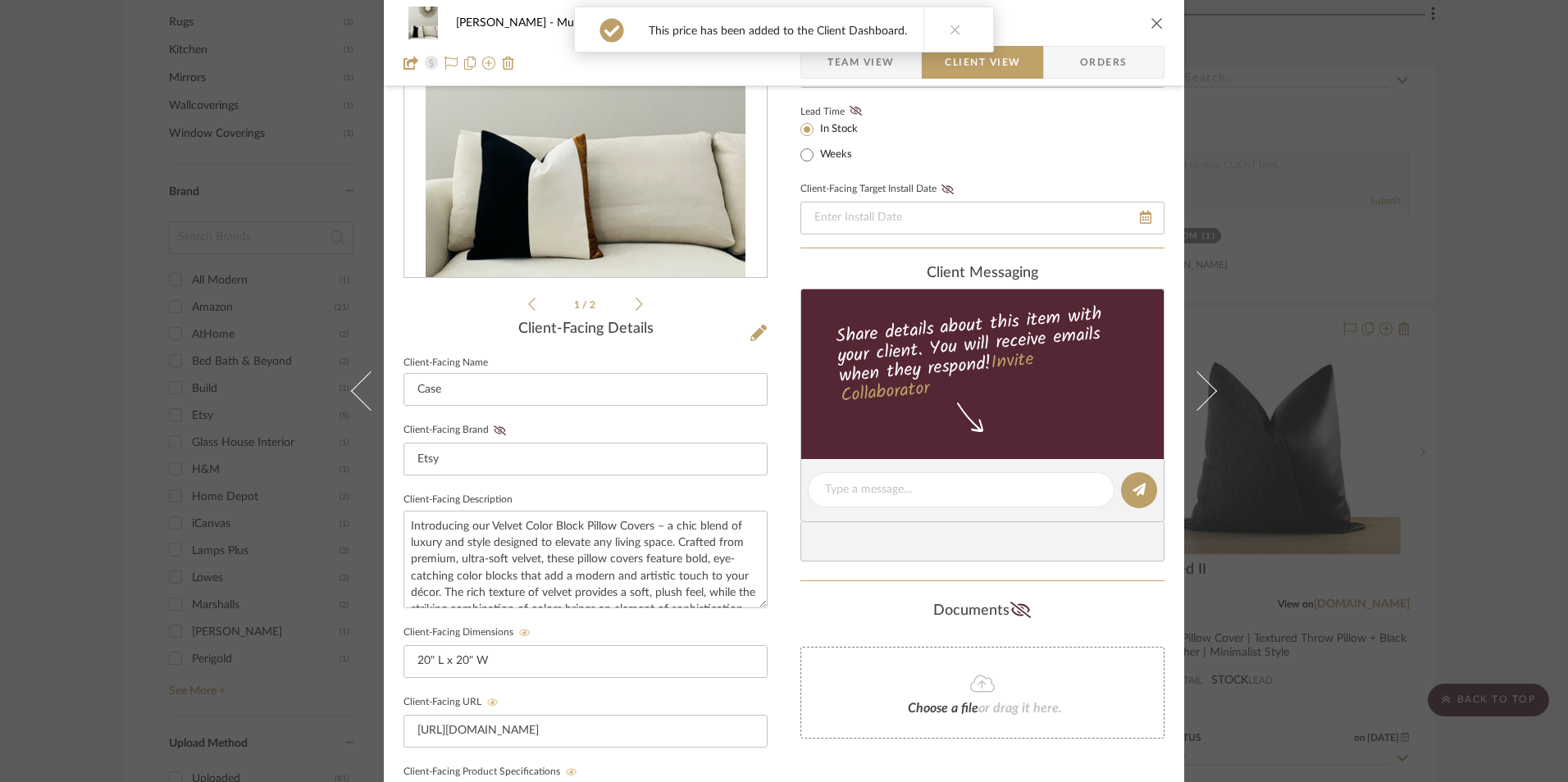
scroll to position [185, 0]
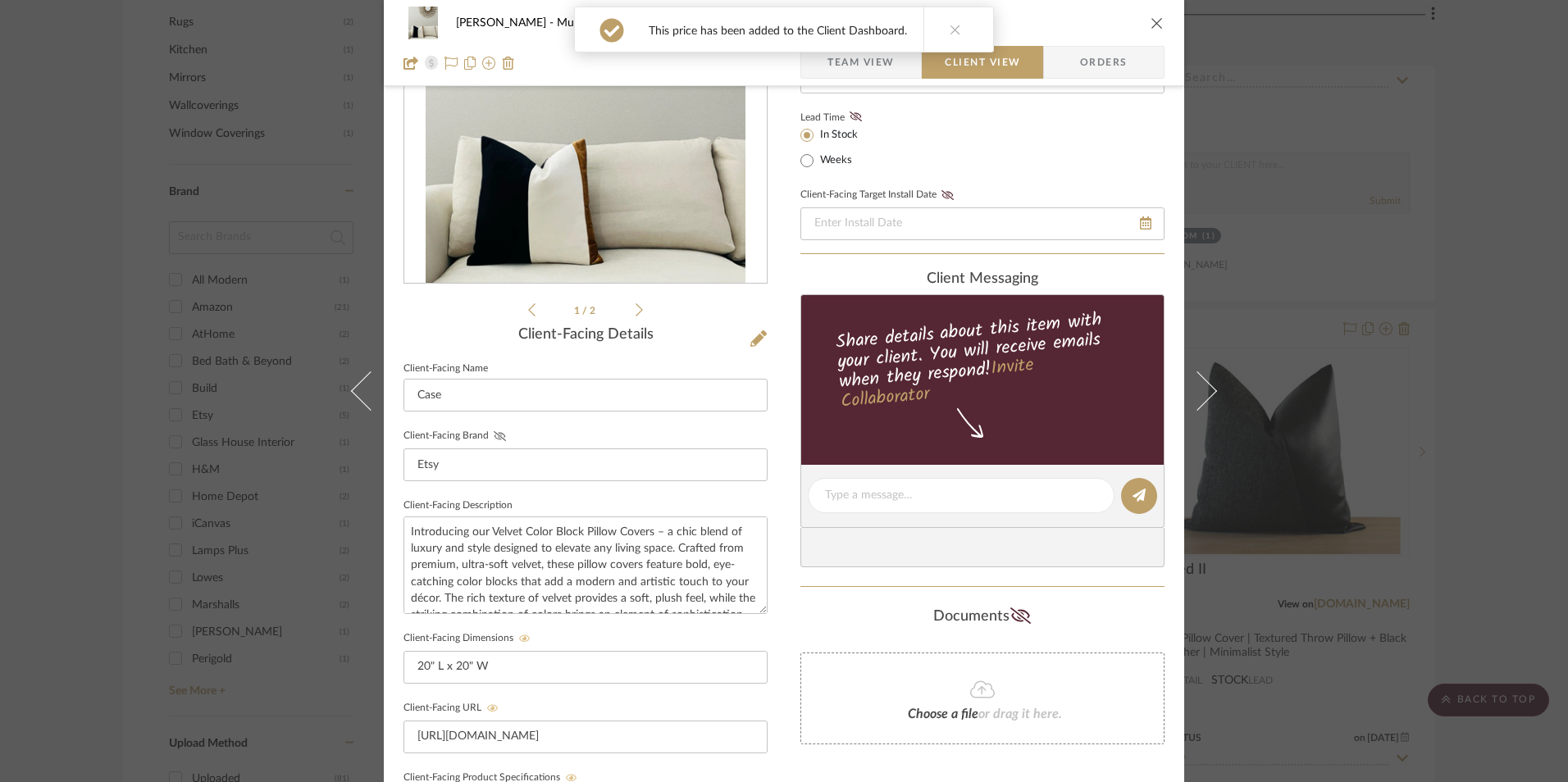
click at [494, 434] on icon at bounding box center [500, 436] width 12 height 10
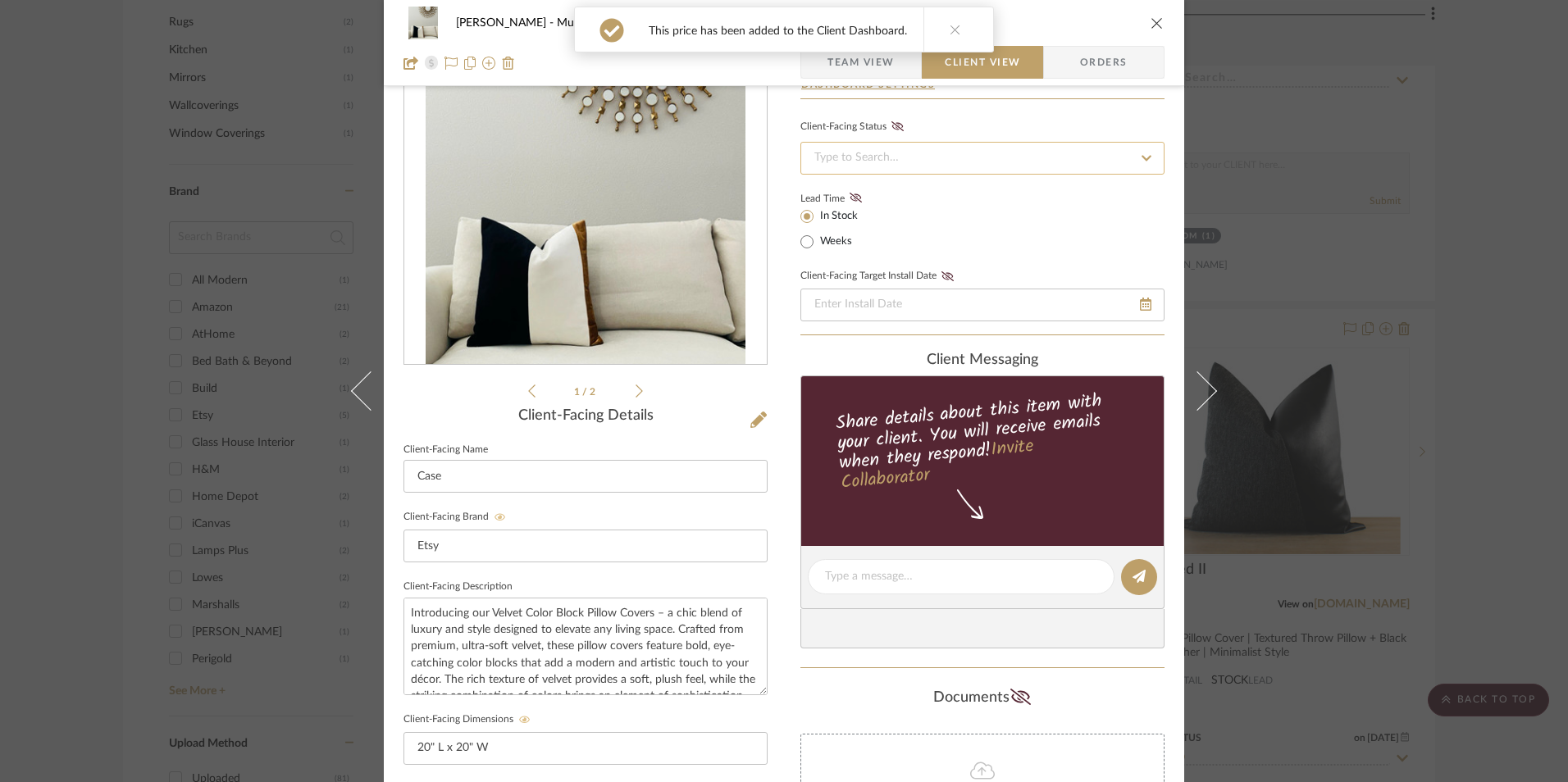
scroll to position [0, 0]
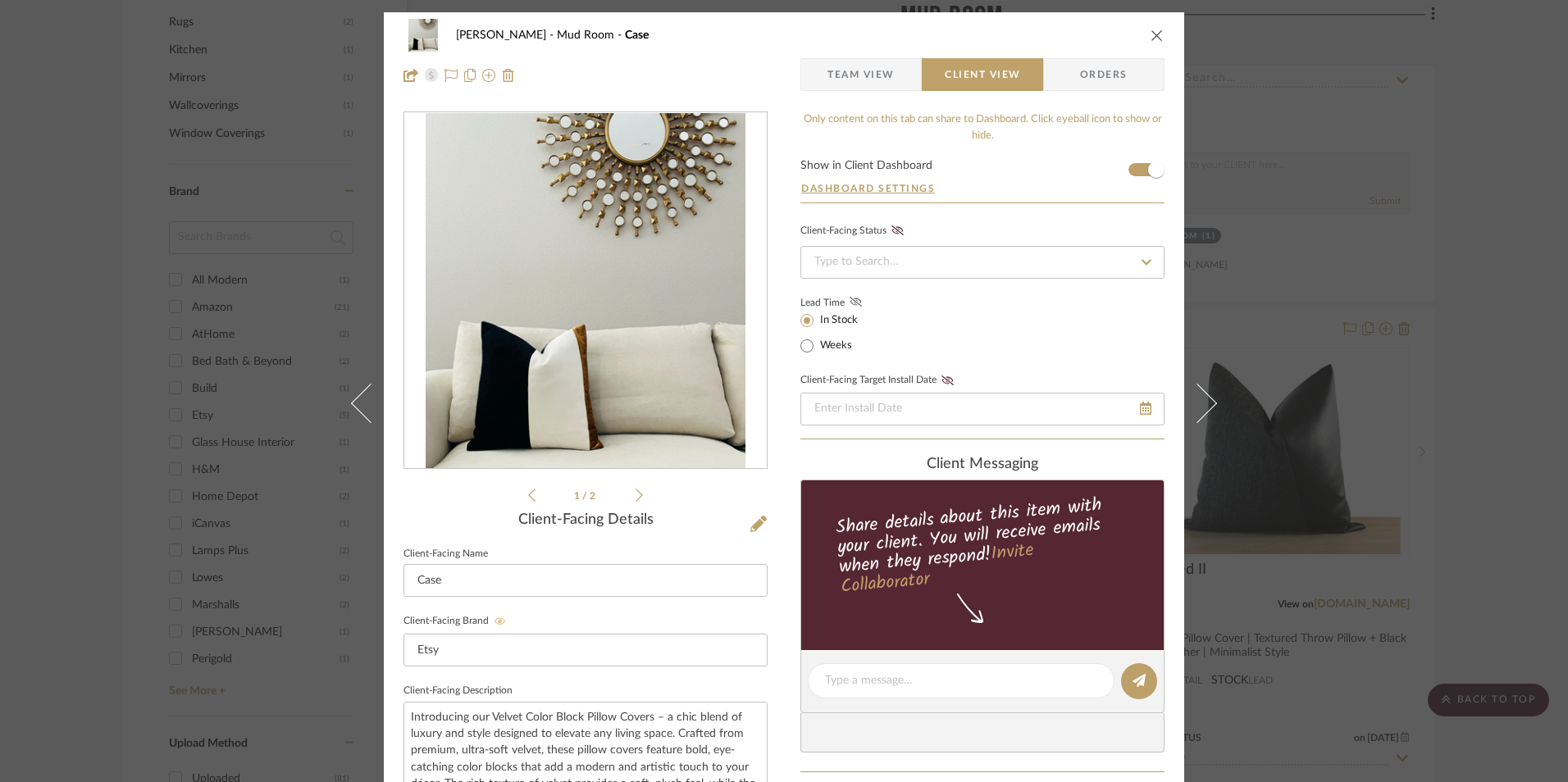
click at [852, 304] on icon at bounding box center [855, 302] width 12 height 10
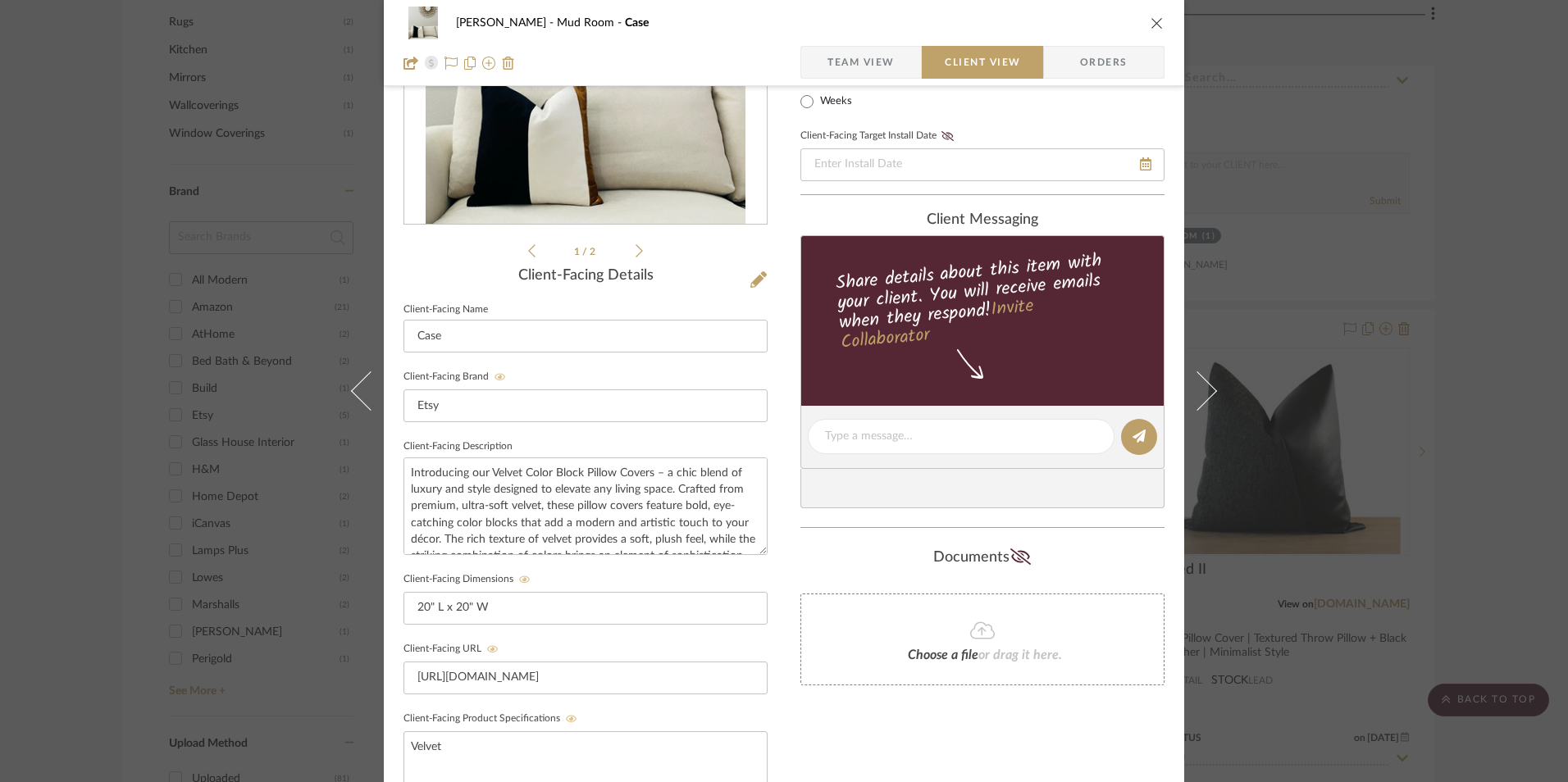
scroll to position [410, 0]
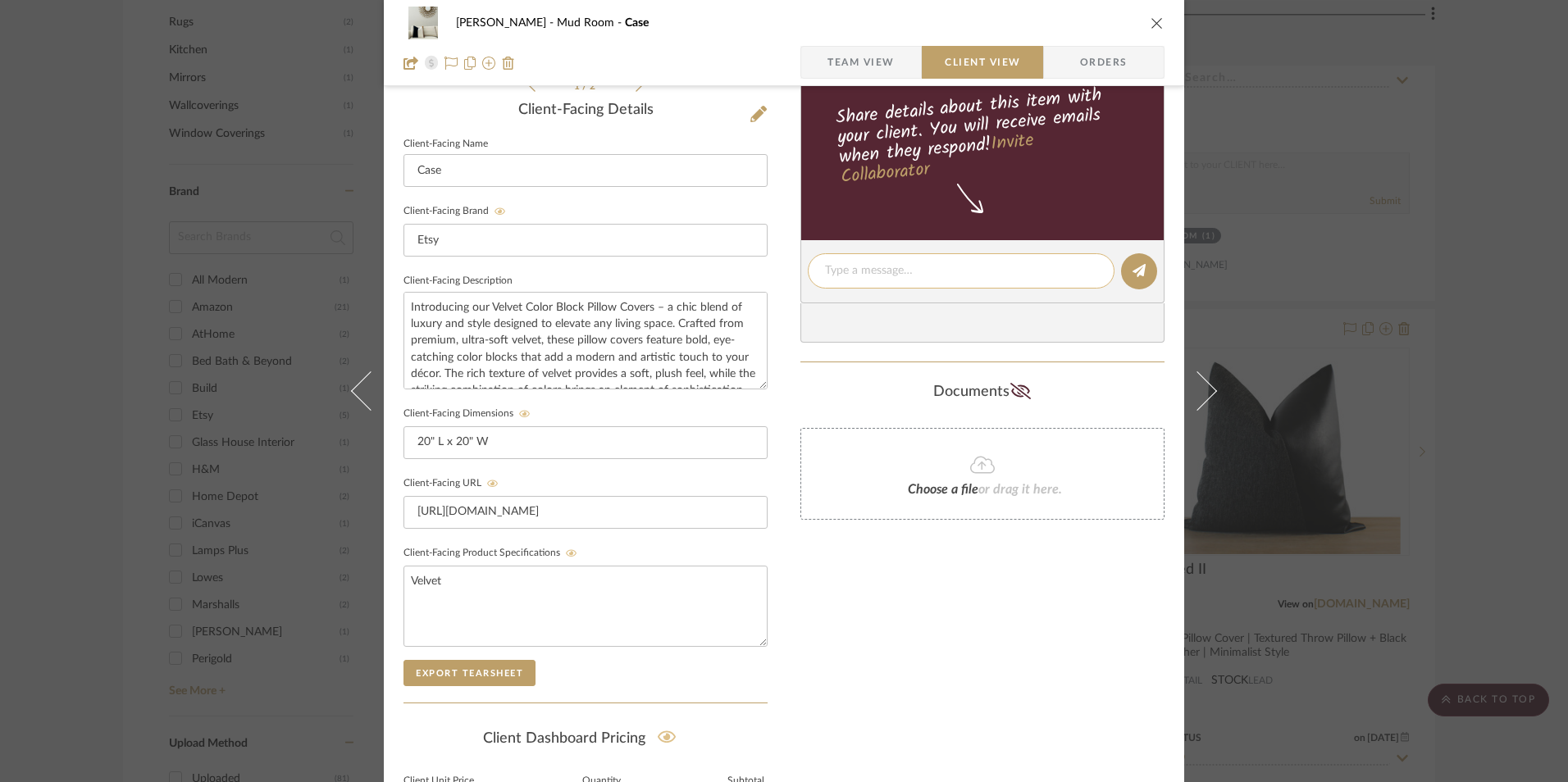
click at [875, 276] on textarea at bounding box center [961, 271] width 272 height 17
paste textarea "Option 1: Pillows (Pair with Two-Tone) ETA: 9.19.2025 Only 1 Available Return |…"
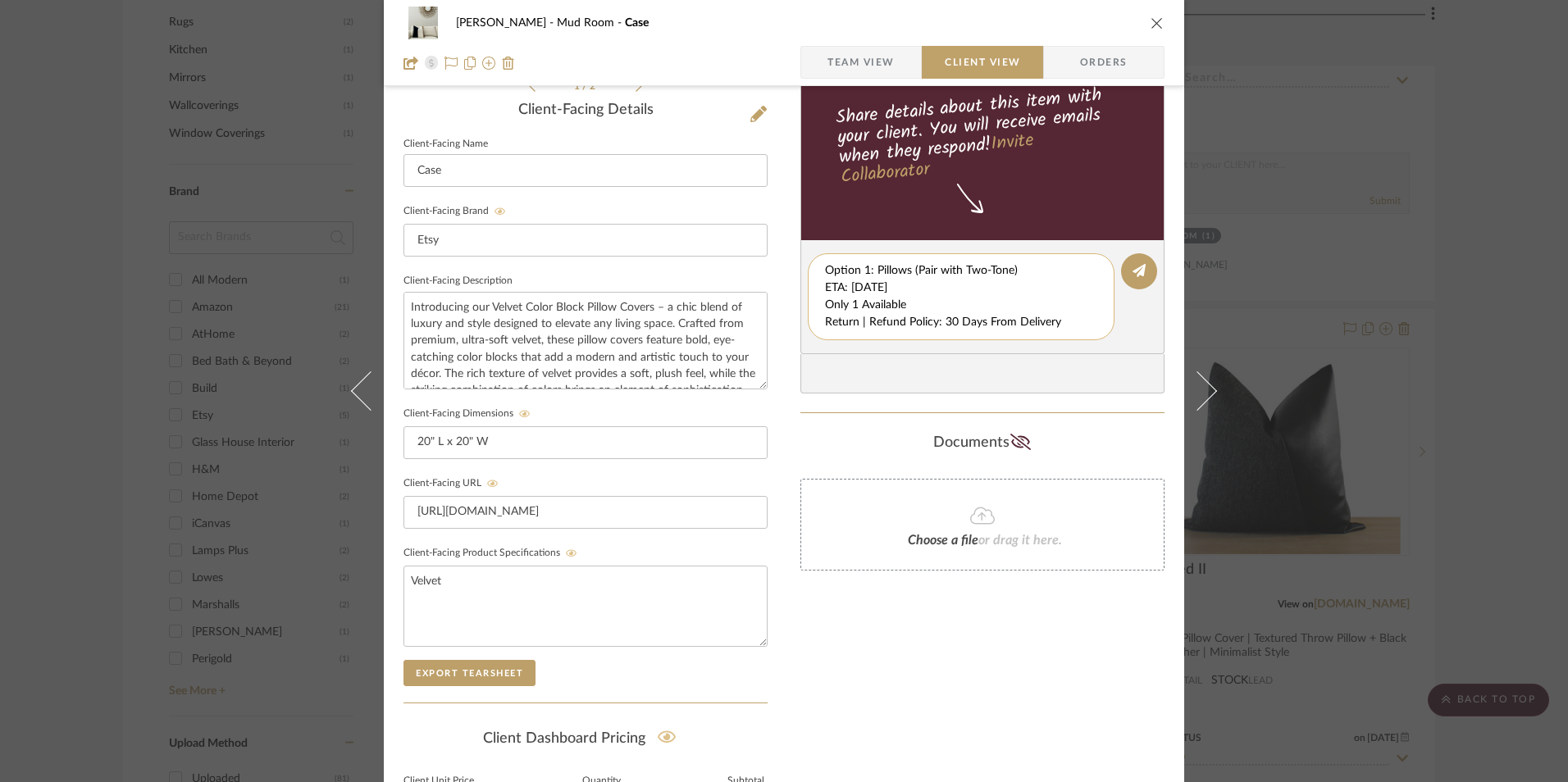
scroll to position [0, 0]
drag, startPoint x: 821, startPoint y: 285, endPoint x: 847, endPoint y: 313, distance: 38.2
click at [1061, 323] on textarea "Option 1: Pillows (Pair with Two-Tone) ETA: 9.19.2025 Only 1 Available Return |…" at bounding box center [961, 297] width 272 height 69
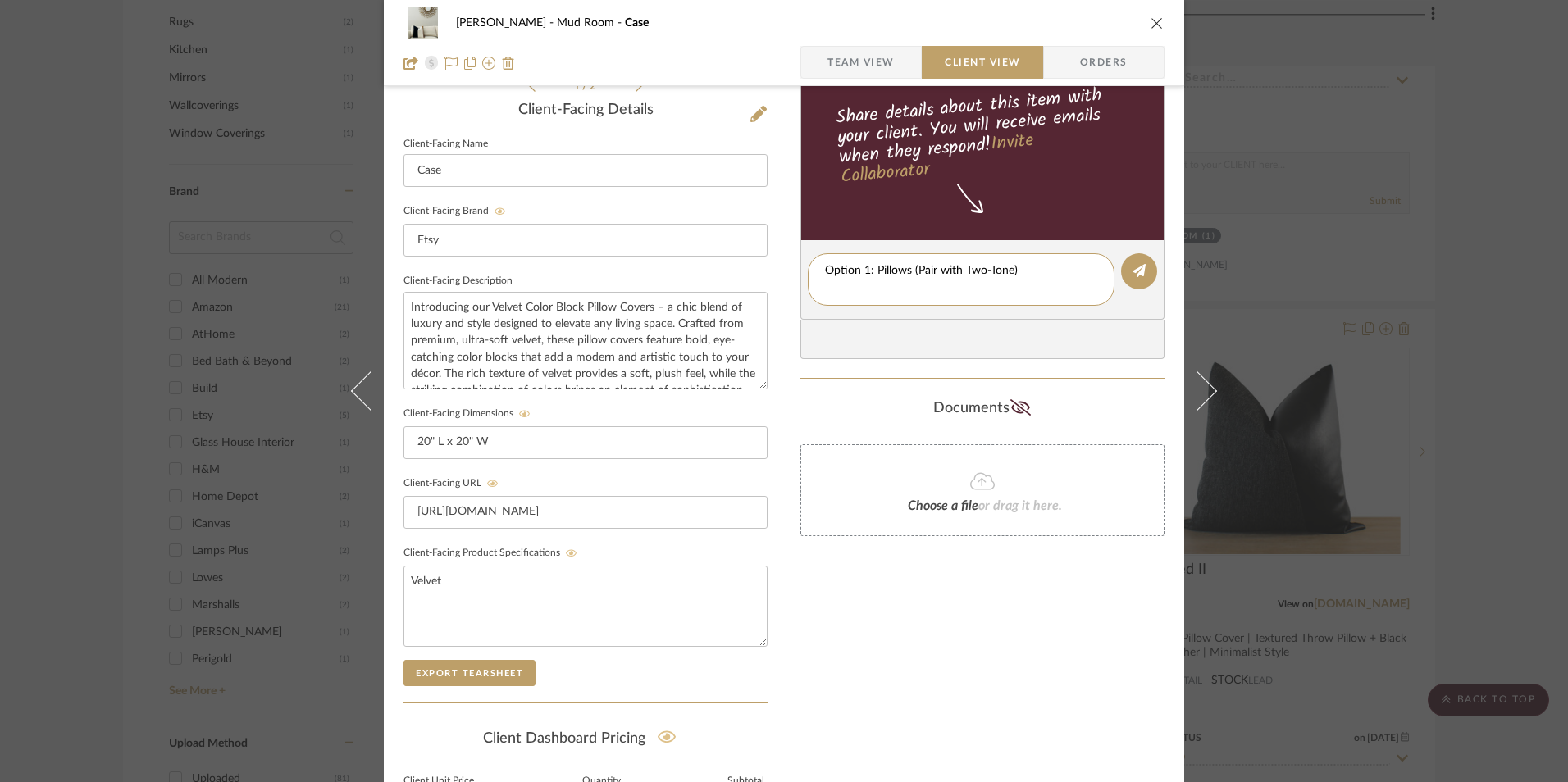
type textarea "Option 1: Pillows (Pair with Two-Tone)"
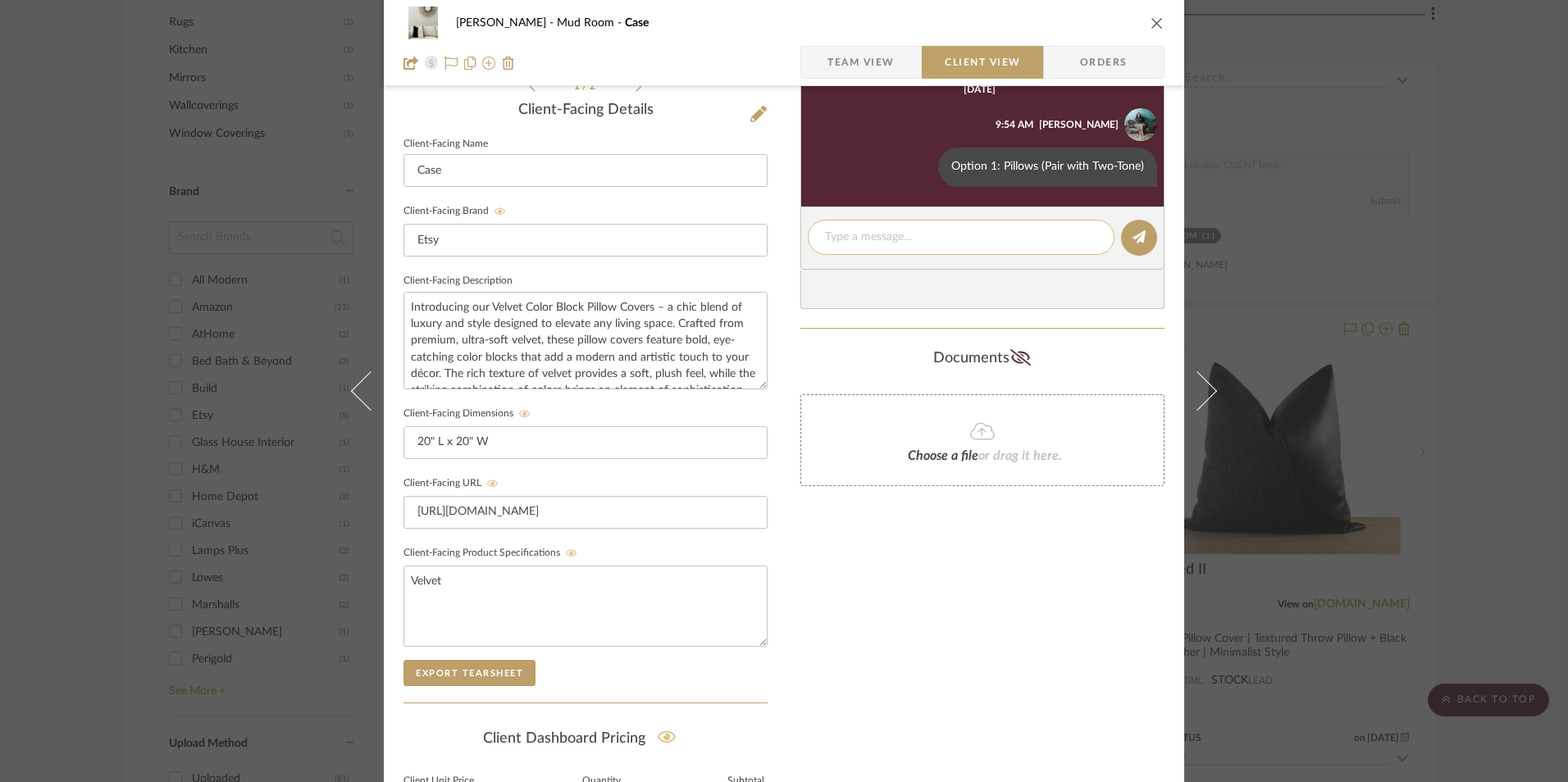
click at [889, 236] on textarea at bounding box center [961, 237] width 272 height 17
paste textarea "ETA: 9.19.2025 Only 1 Available Return | Refund Policy: 30 Days From Delivery"
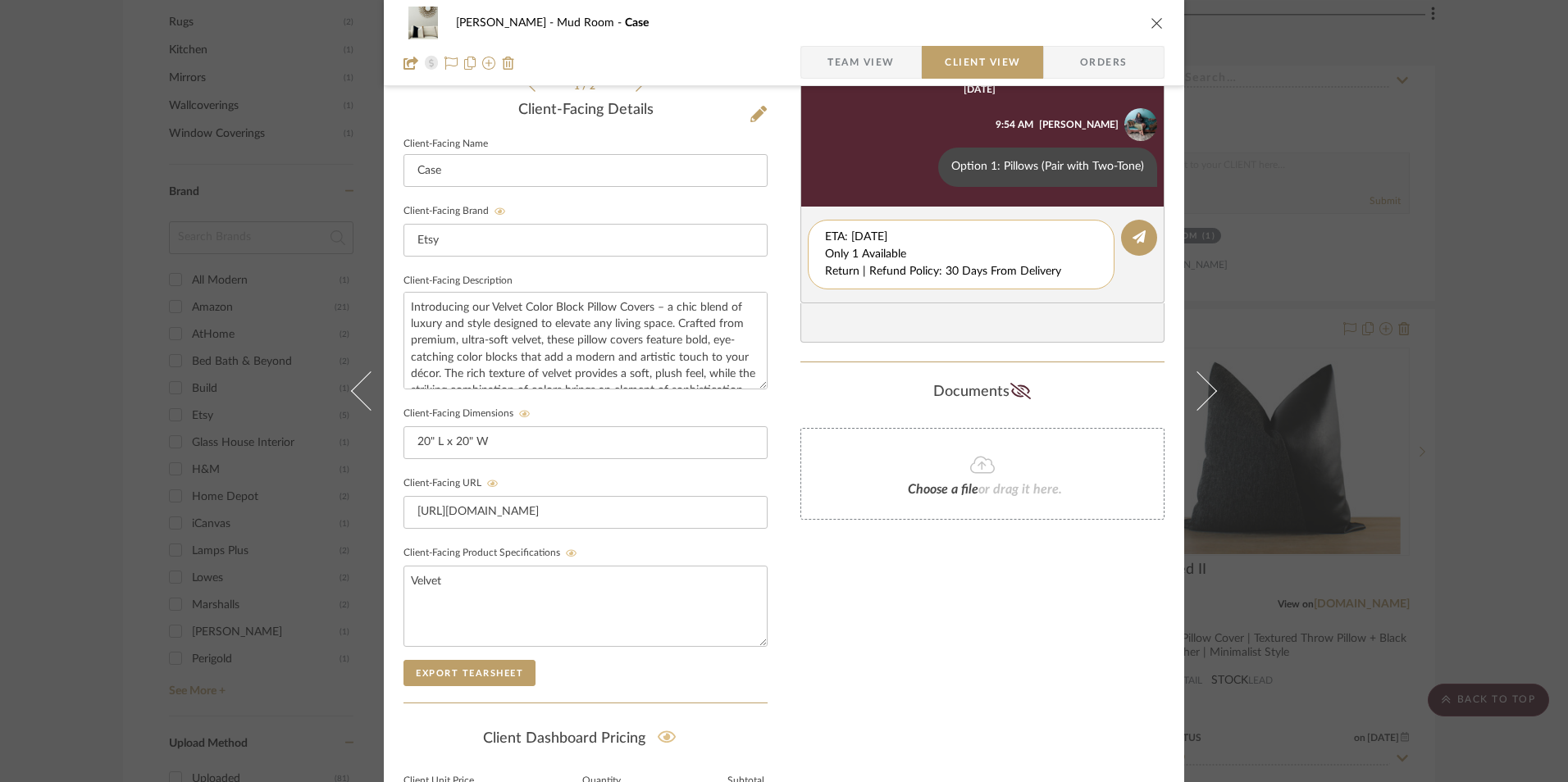
drag, startPoint x: 915, startPoint y: 252, endPoint x: 900, endPoint y: 254, distance: 15.1
click at [900, 254] on textarea "ETA: 9.19.2025 Only 1 Available Return | Refund Policy: 30 Days From Delivery" at bounding box center [961, 254] width 272 height 52
drag, startPoint x: 914, startPoint y: 235, endPoint x: 771, endPoint y: 234, distance: 143.0
click at [751, 235] on div "Shana Haynes Mud Room Case Team View Client View Orders 1 / 2 Client-Facing Det…" at bounding box center [784, 285] width 801 height 1365
click at [825, 252] on textarea "Only 1 Available Return | Refund Policy: 30 Days From Delivery" at bounding box center [961, 254] width 272 height 52
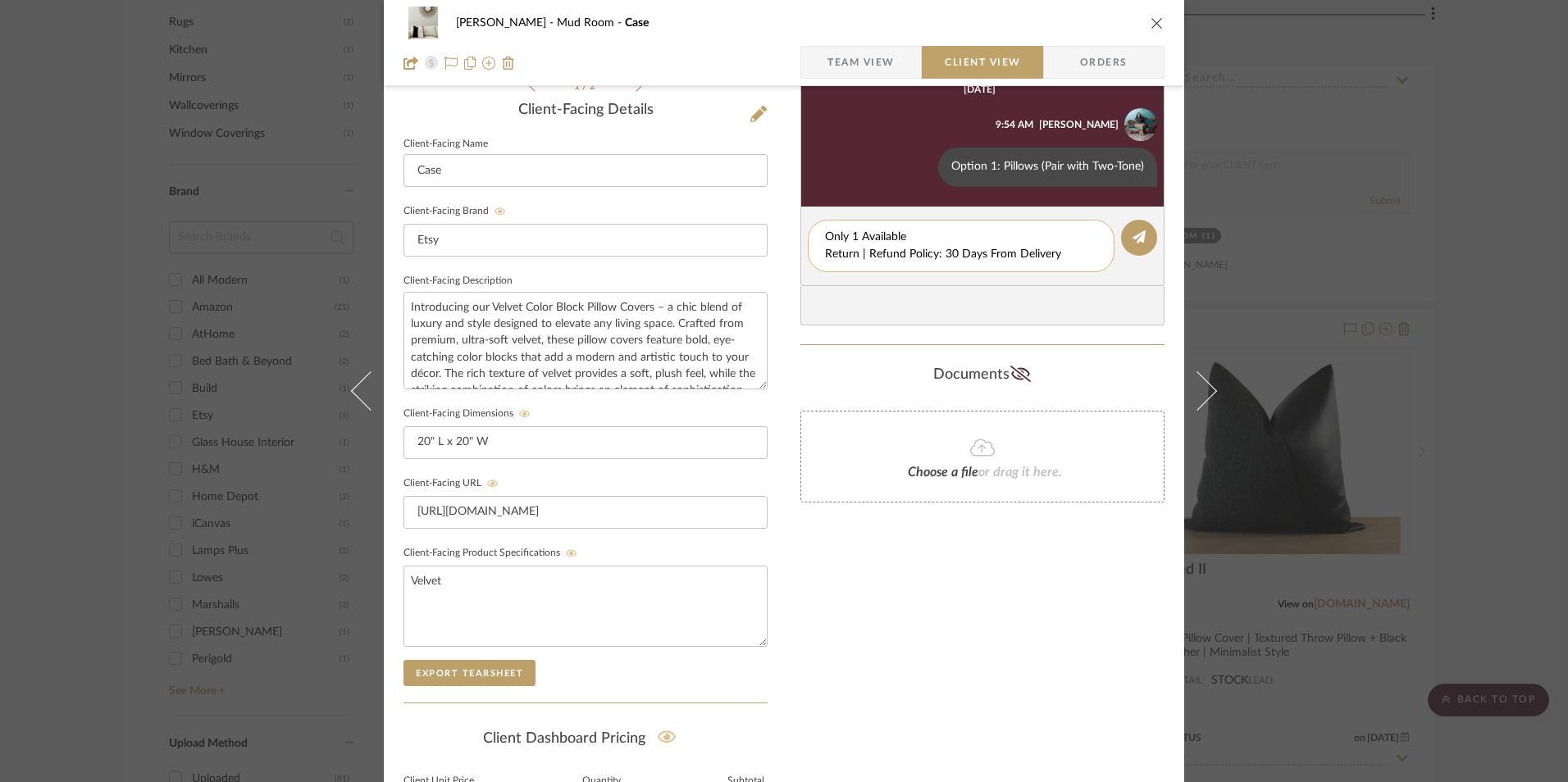
drag, startPoint x: 1062, startPoint y: 251, endPoint x: 842, endPoint y: 253, distance: 220.0
click at [801, 256] on editor-of-message "Only 1 Available Return | Refund Policy: 30 Days From Delivery" at bounding box center [983, 246] width 364 height 80
type textarea "Only 1 Available"
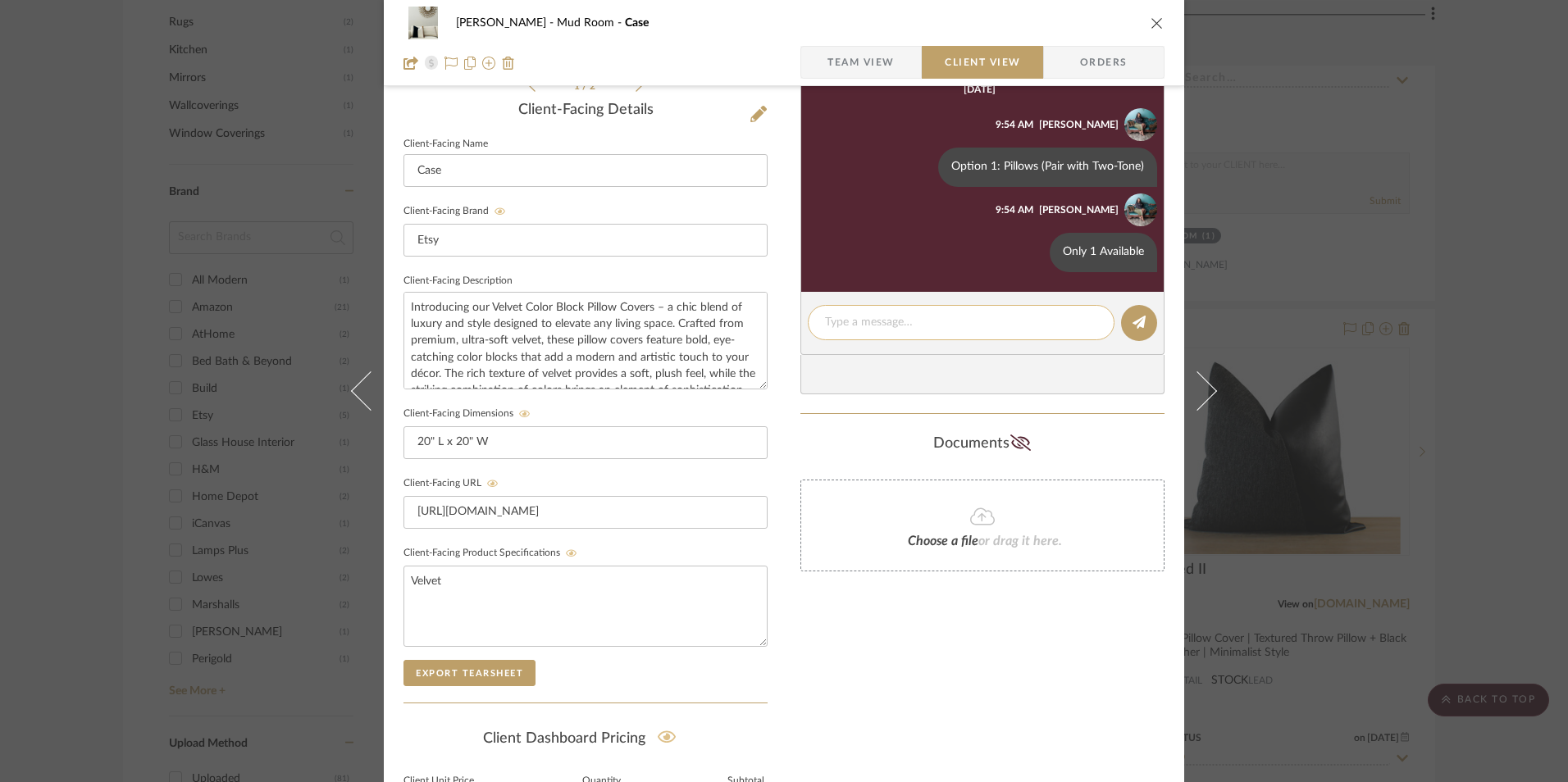
click at [853, 325] on textarea at bounding box center [961, 322] width 272 height 17
paste textarea "Return | Refund Policy: 30 Days From Delivery"
type textarea "Return | Refund Policy: 30 Days From Delivery"
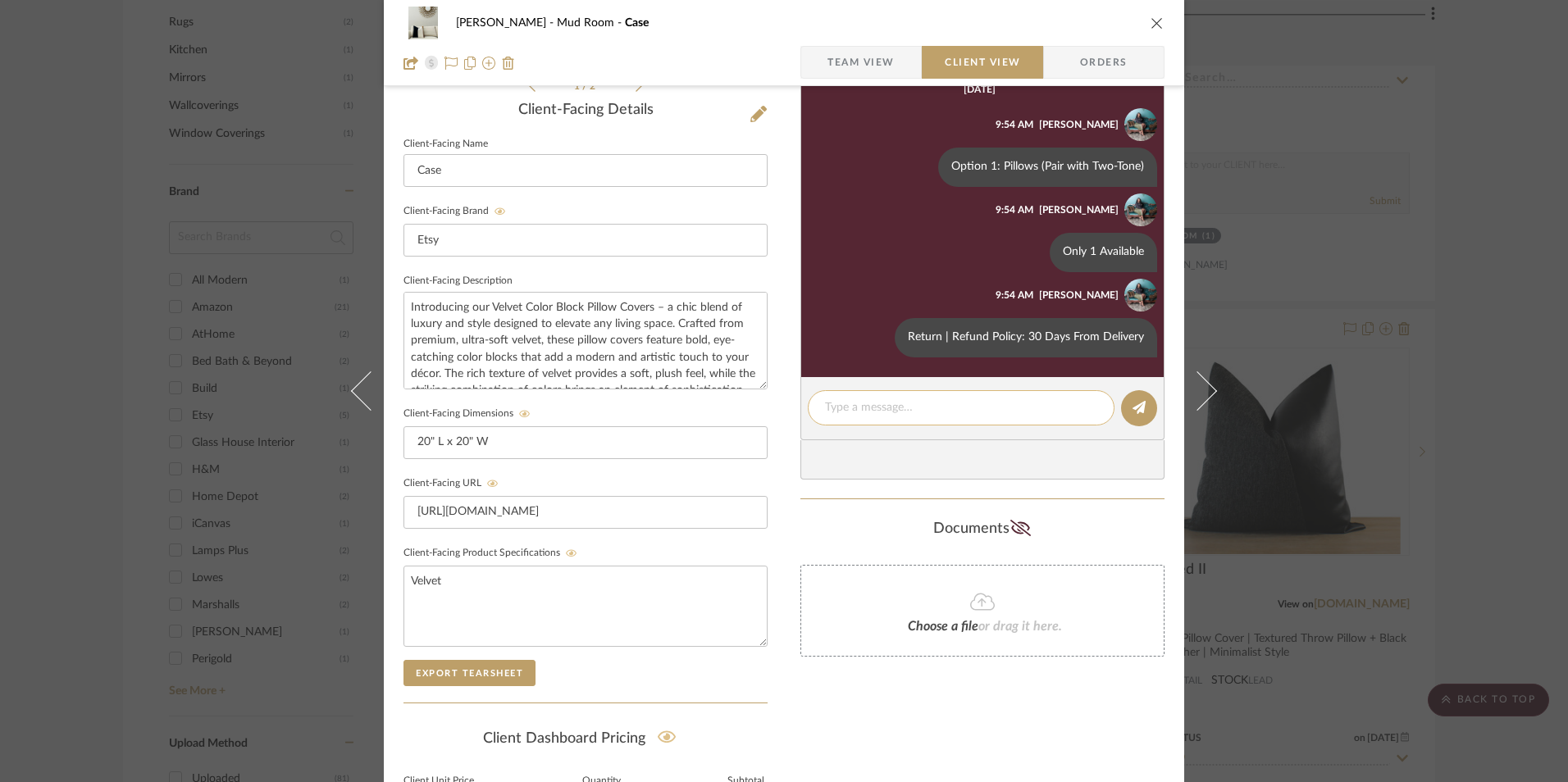
click at [965, 412] on textarea at bounding box center [961, 408] width 272 height 17
paste textarea "Note: Pillow Cover doesn't include pillow insert. 14" W x 36" L pillow insert r…"
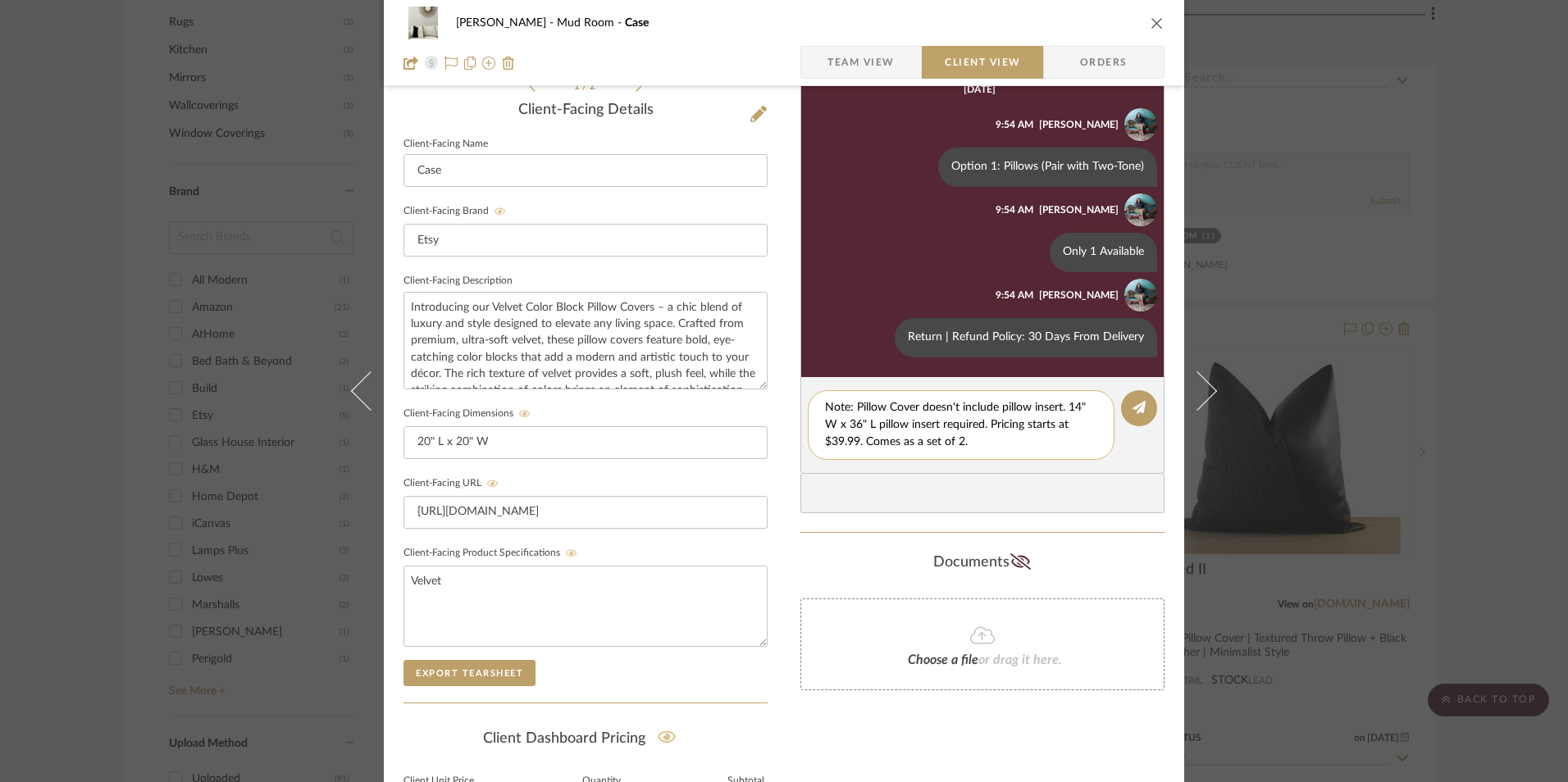
click at [853, 423] on textarea "Note: Pillow Cover doesn't include pillow insert. 14" W x 36" L pillow insert r…" at bounding box center [961, 425] width 272 height 52
click at [1073, 411] on textarea "Note: Pillow Cover doesn't include pillow insert. 14" W x 22" L pillow insert r…" at bounding box center [961, 425] width 272 height 52
type textarea "Note: Pillow Cover doesn't include pillow insert. 22" W x 22" L pillow insert r…"
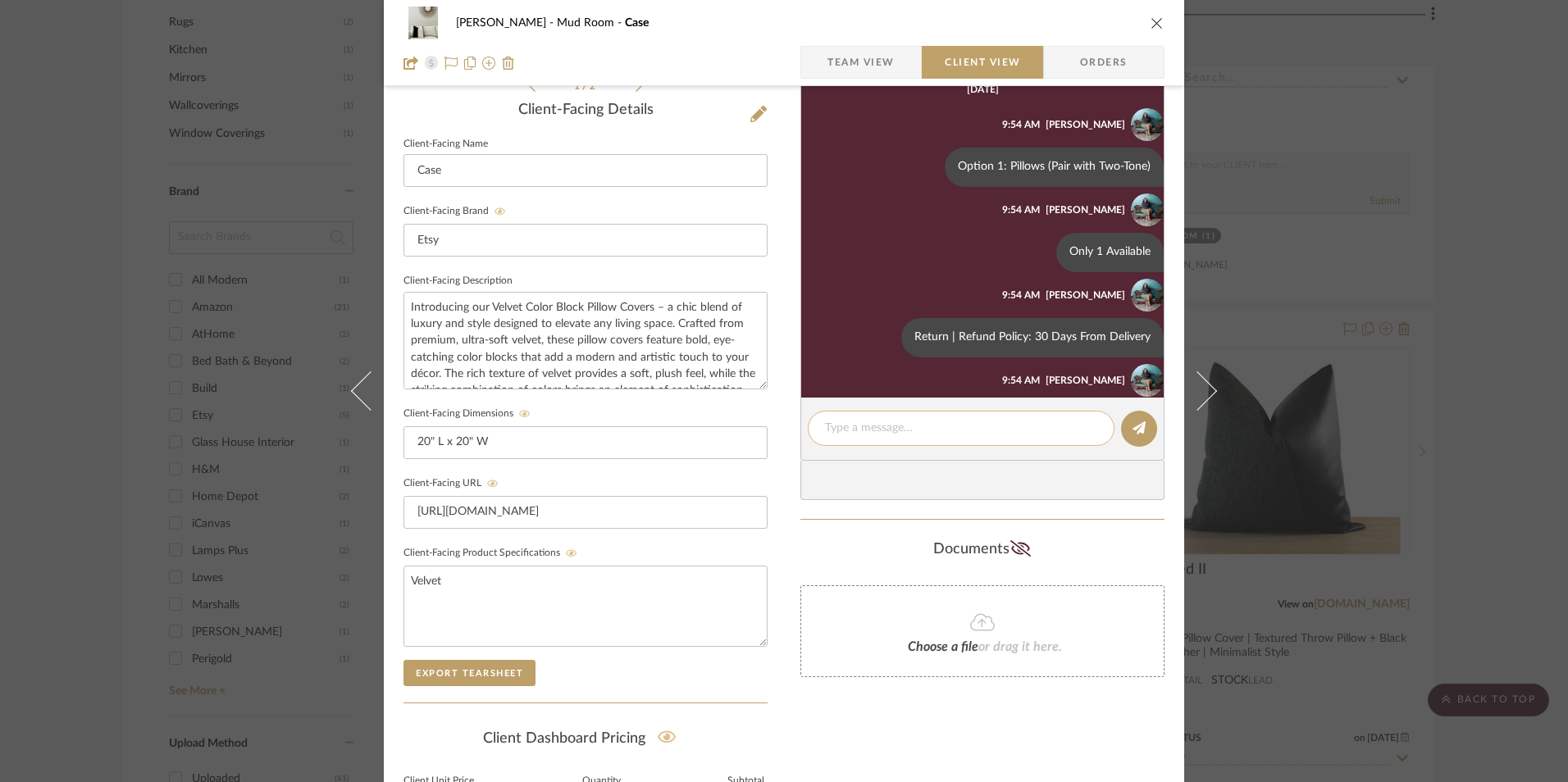
scroll to position [91, 0]
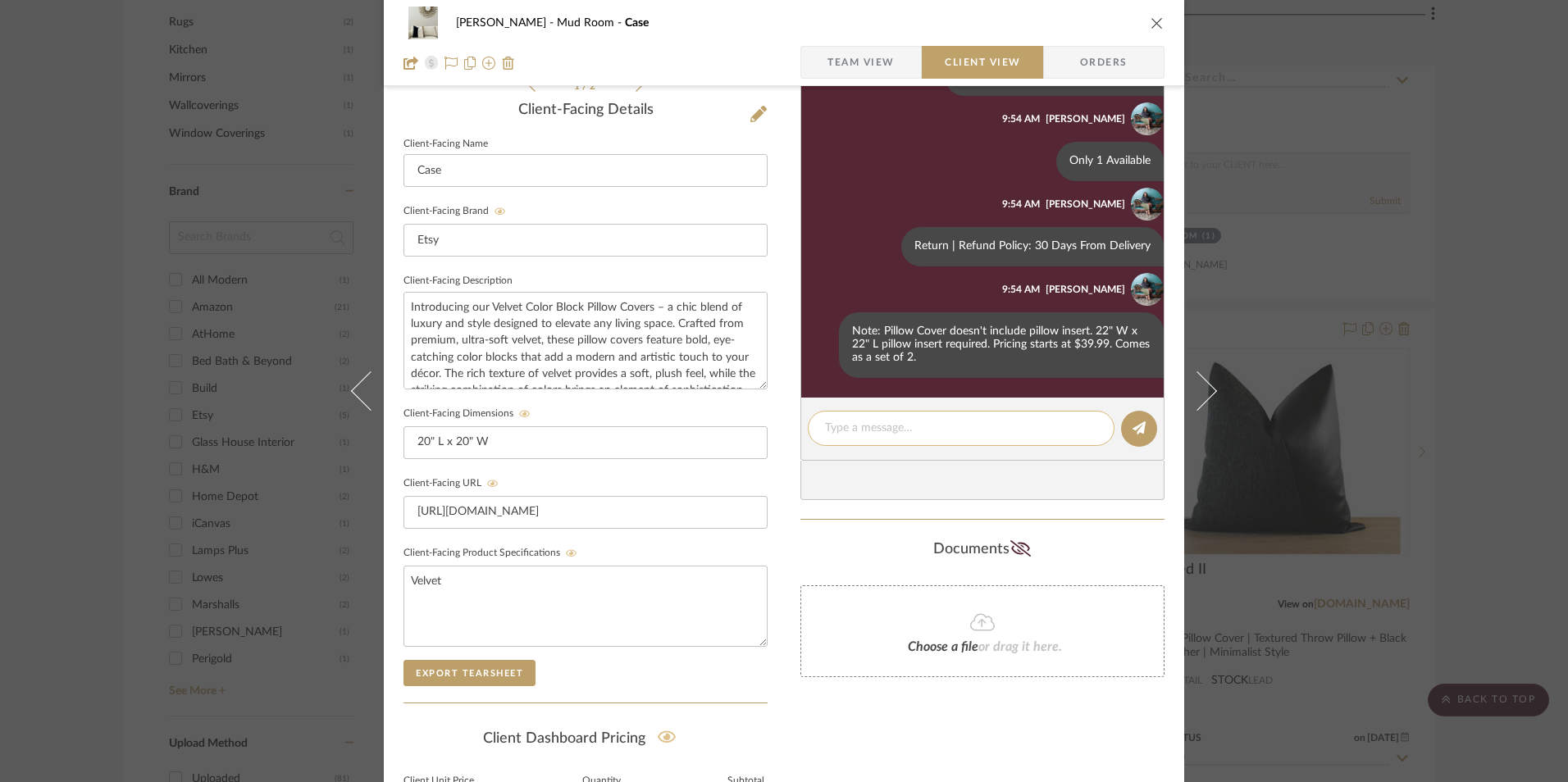
click at [921, 429] on textarea at bounding box center [961, 428] width 272 height 17
paste textarea "Note: Link for pillow inserts will be provided via email."
type textarea "Note: Link for pillow inserts will be provided via email."
click at [1124, 436] on button at bounding box center [1139, 428] width 36 height 36
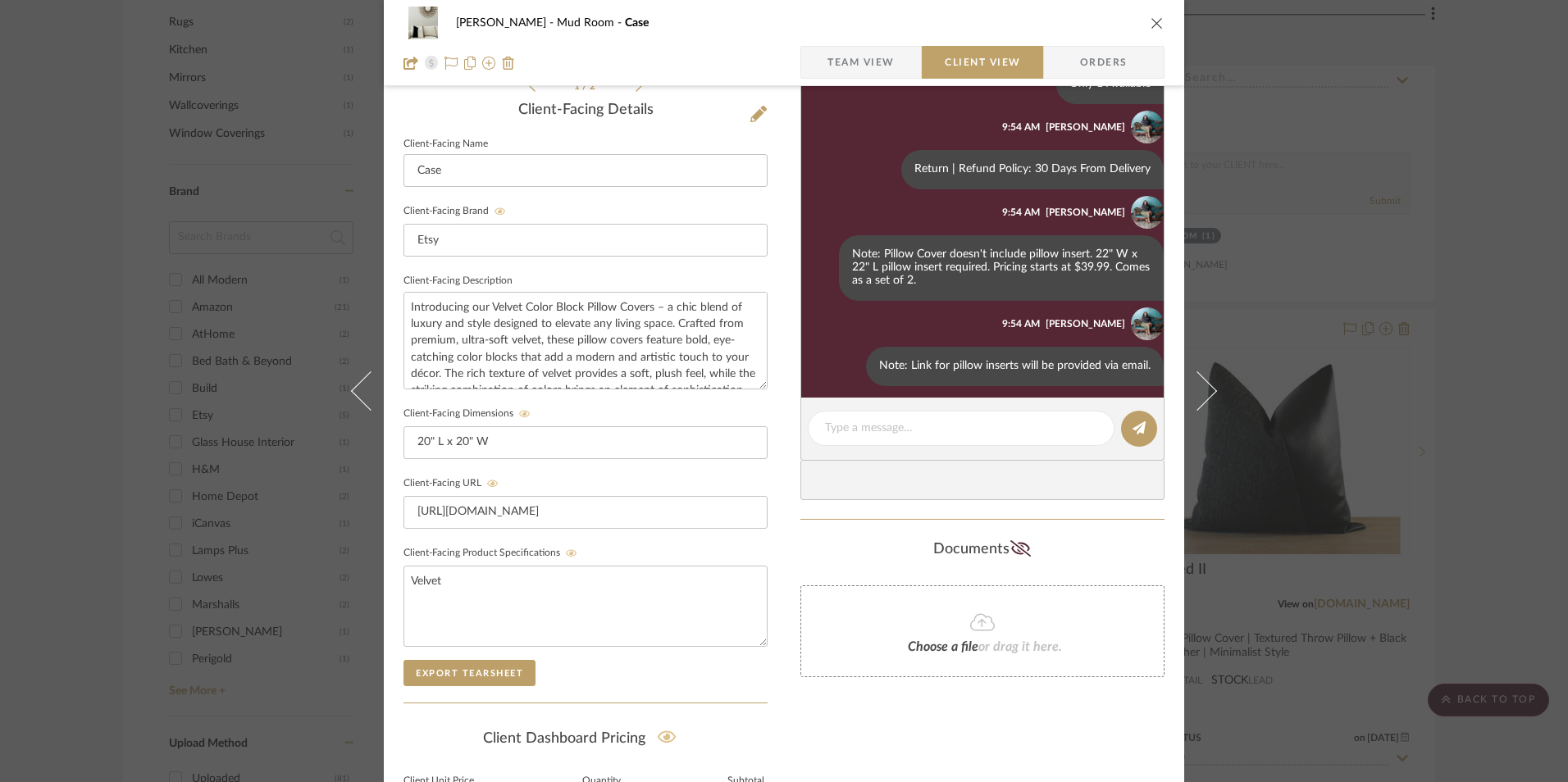
scroll to position [176, 0]
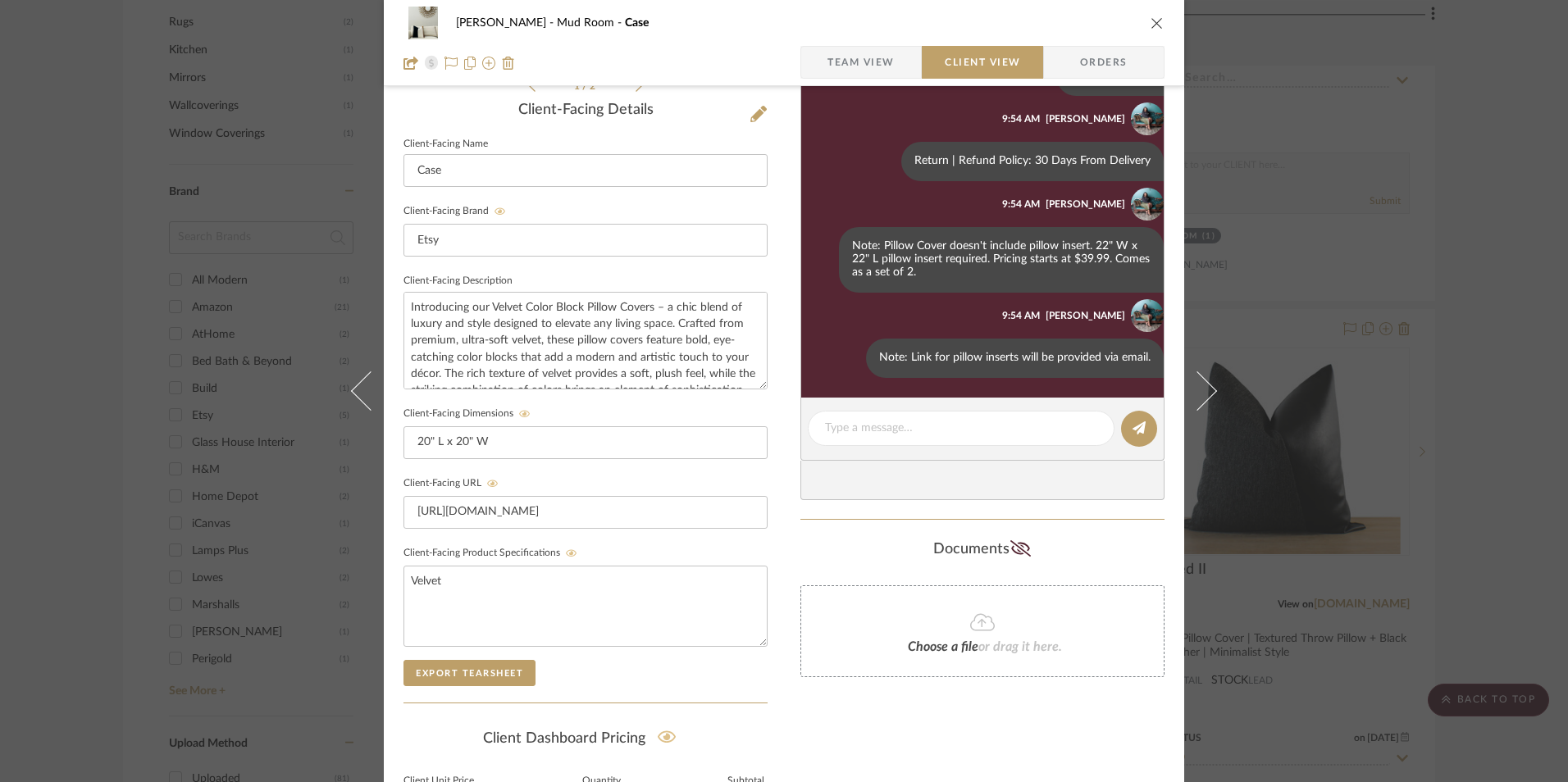
click at [1497, 337] on div "Shana Haynes Mud Room Case Team View Client View Orders 1 / 2 Client-Facing Det…" at bounding box center [784, 391] width 1568 height 782
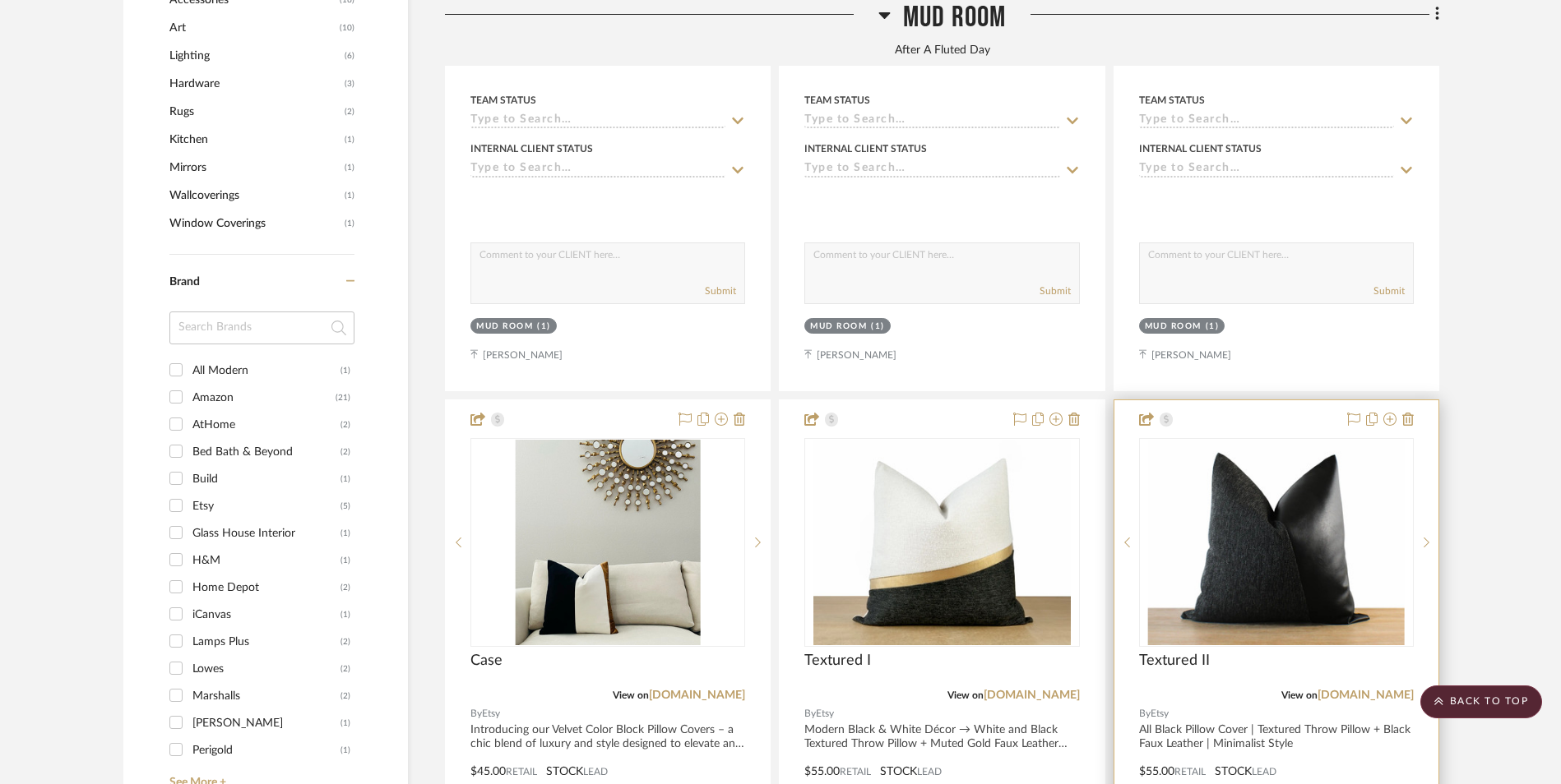
scroll to position [1816, 0]
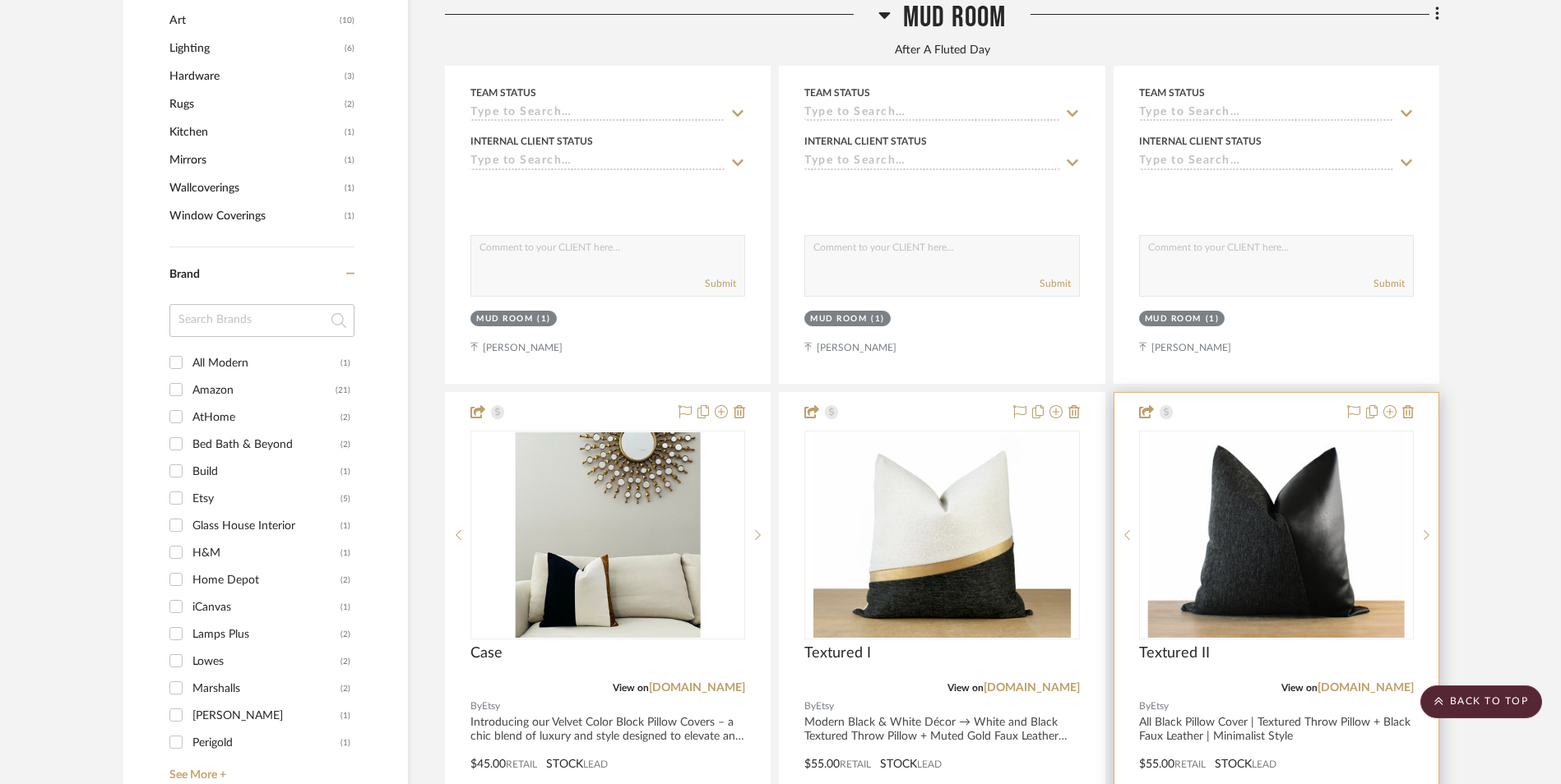
click at [1267, 447] on img "0" at bounding box center [1277, 534] width 257 height 205
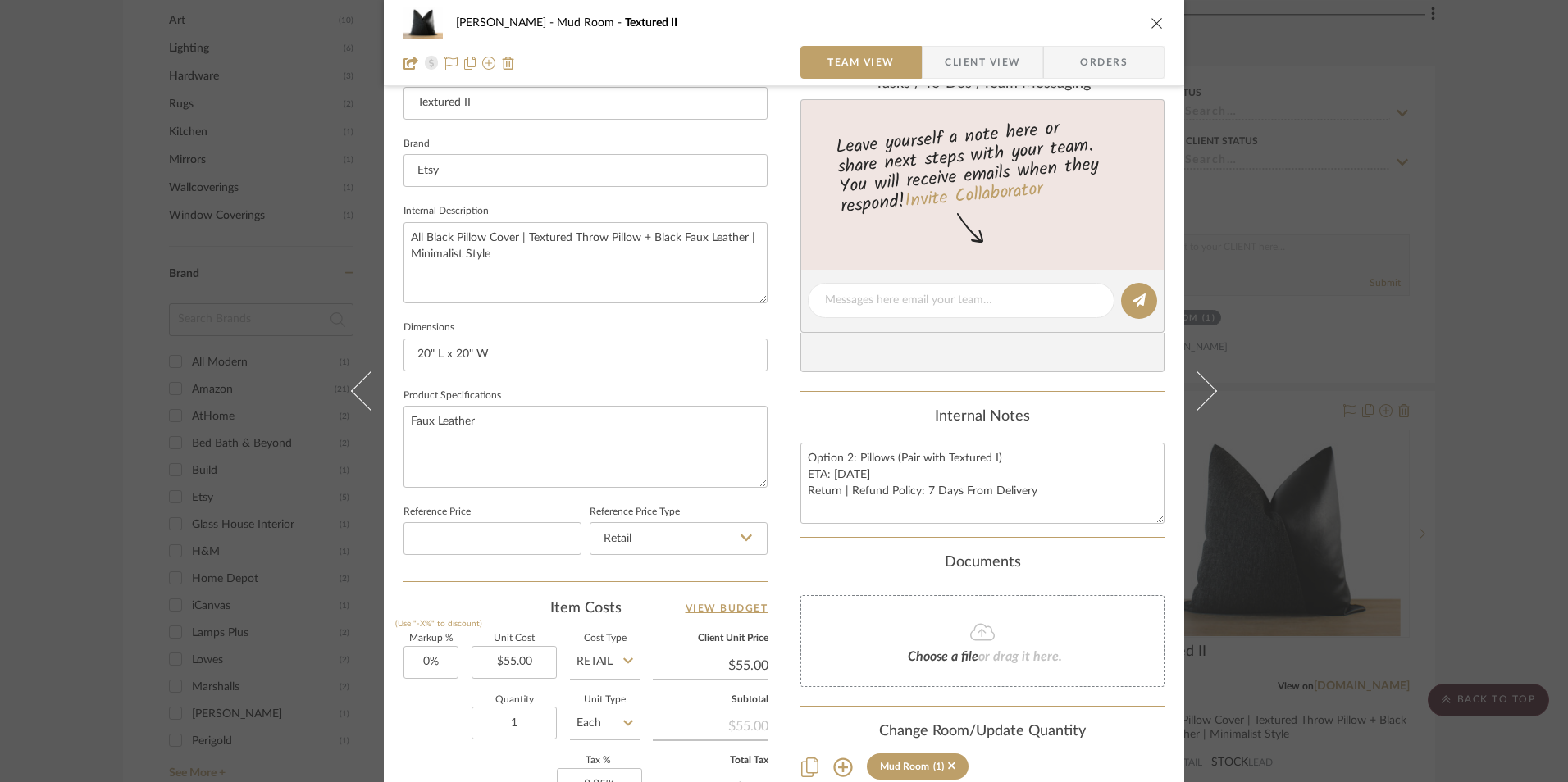
scroll to position [492, 0]
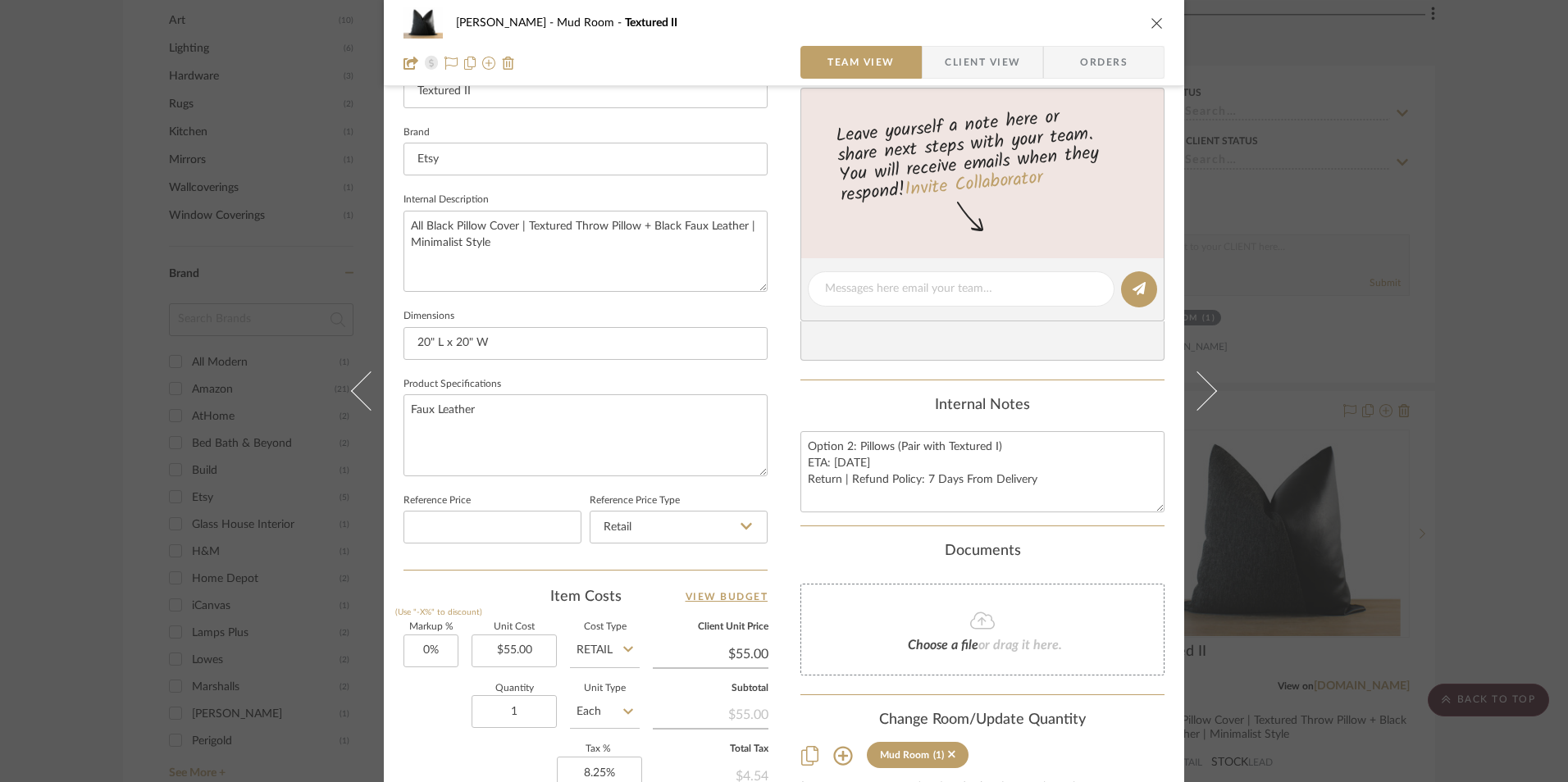
click at [1474, 490] on div "Shana Haynes Mud Room Textured II Team View Client View Orders 1 / 2 Team-Facin…" at bounding box center [784, 391] width 1568 height 782
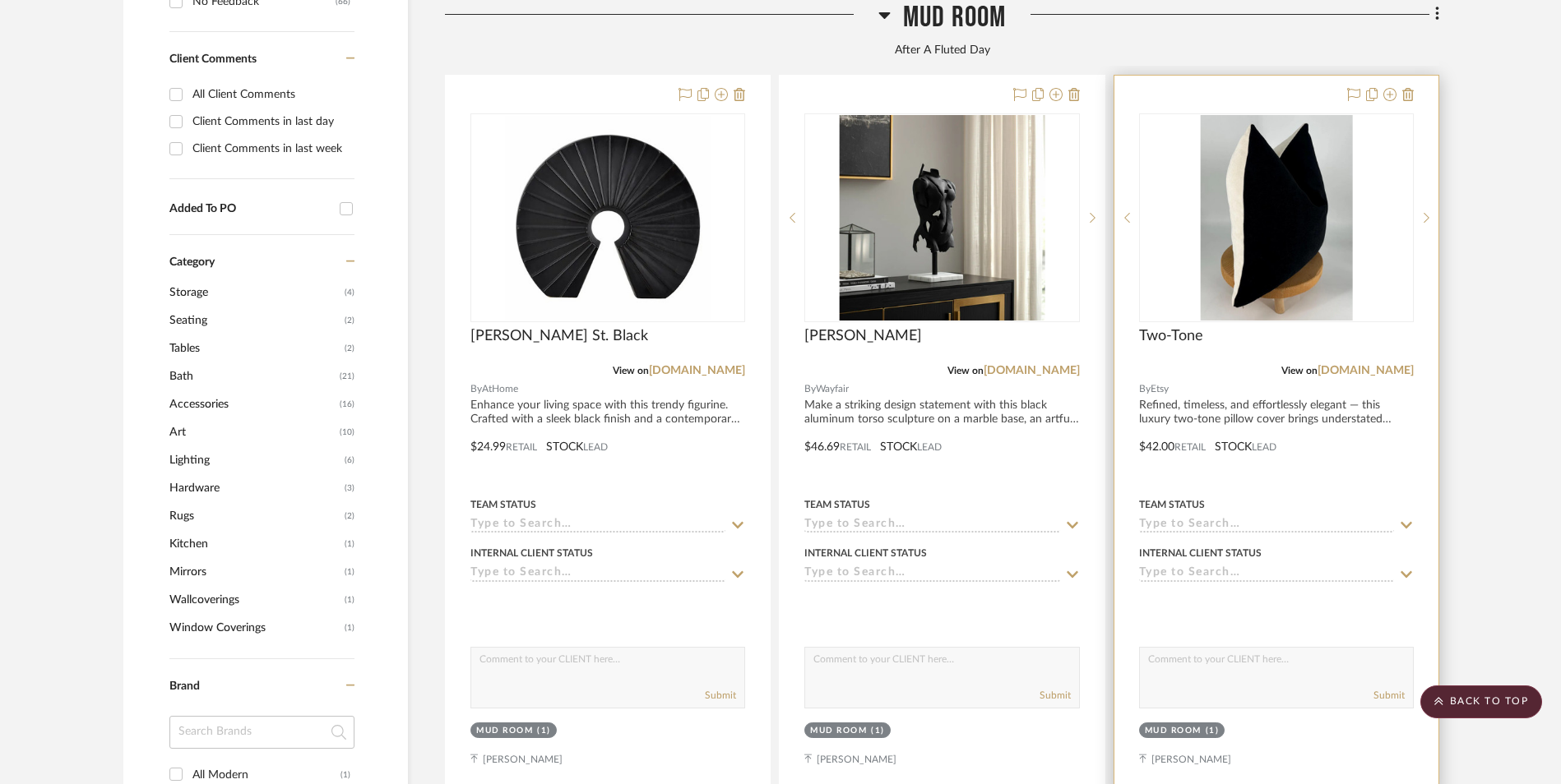
scroll to position [1158, 0]
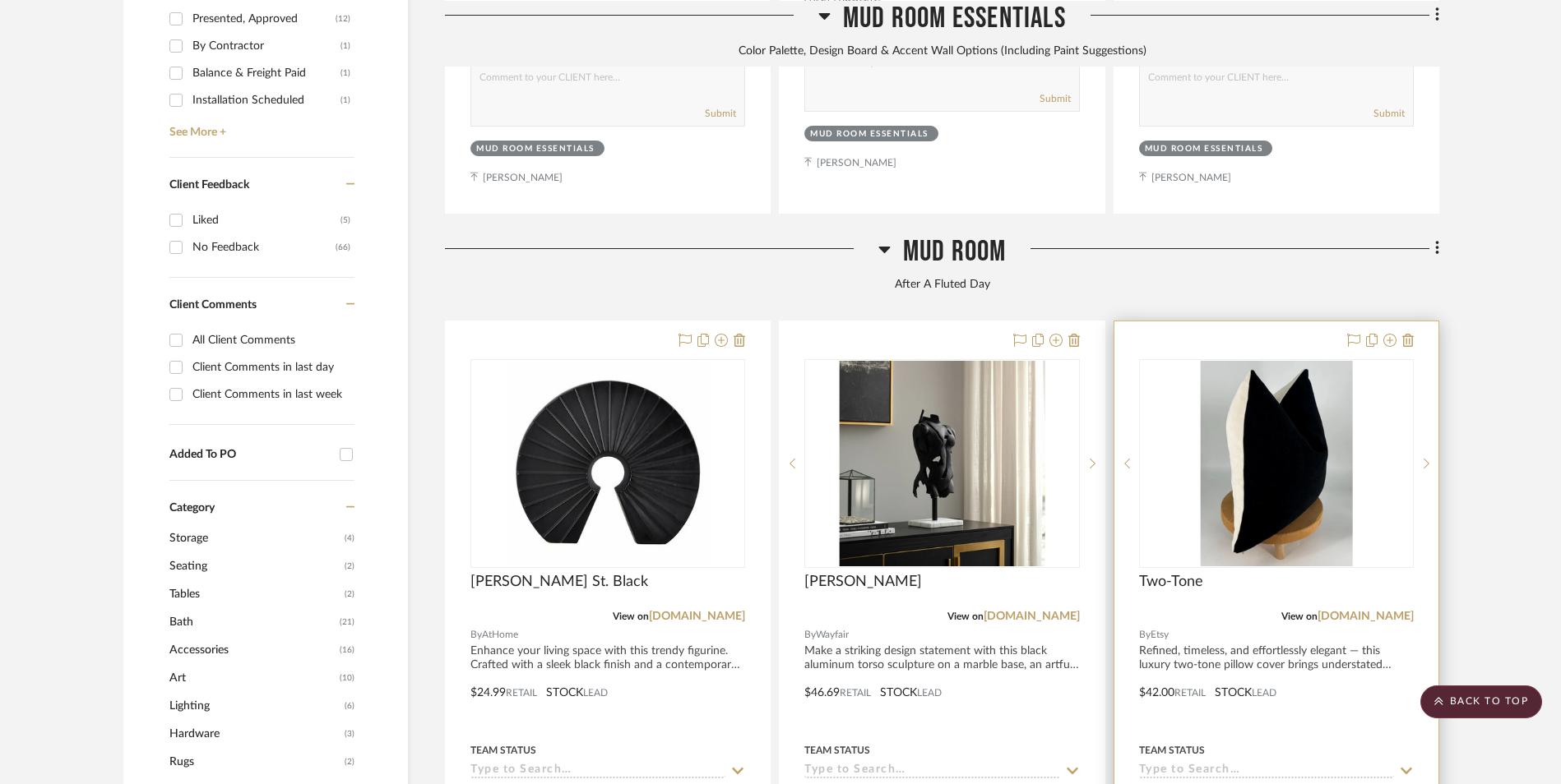
click at [1249, 360] on img "0" at bounding box center [1275, 463] width 152 height 205
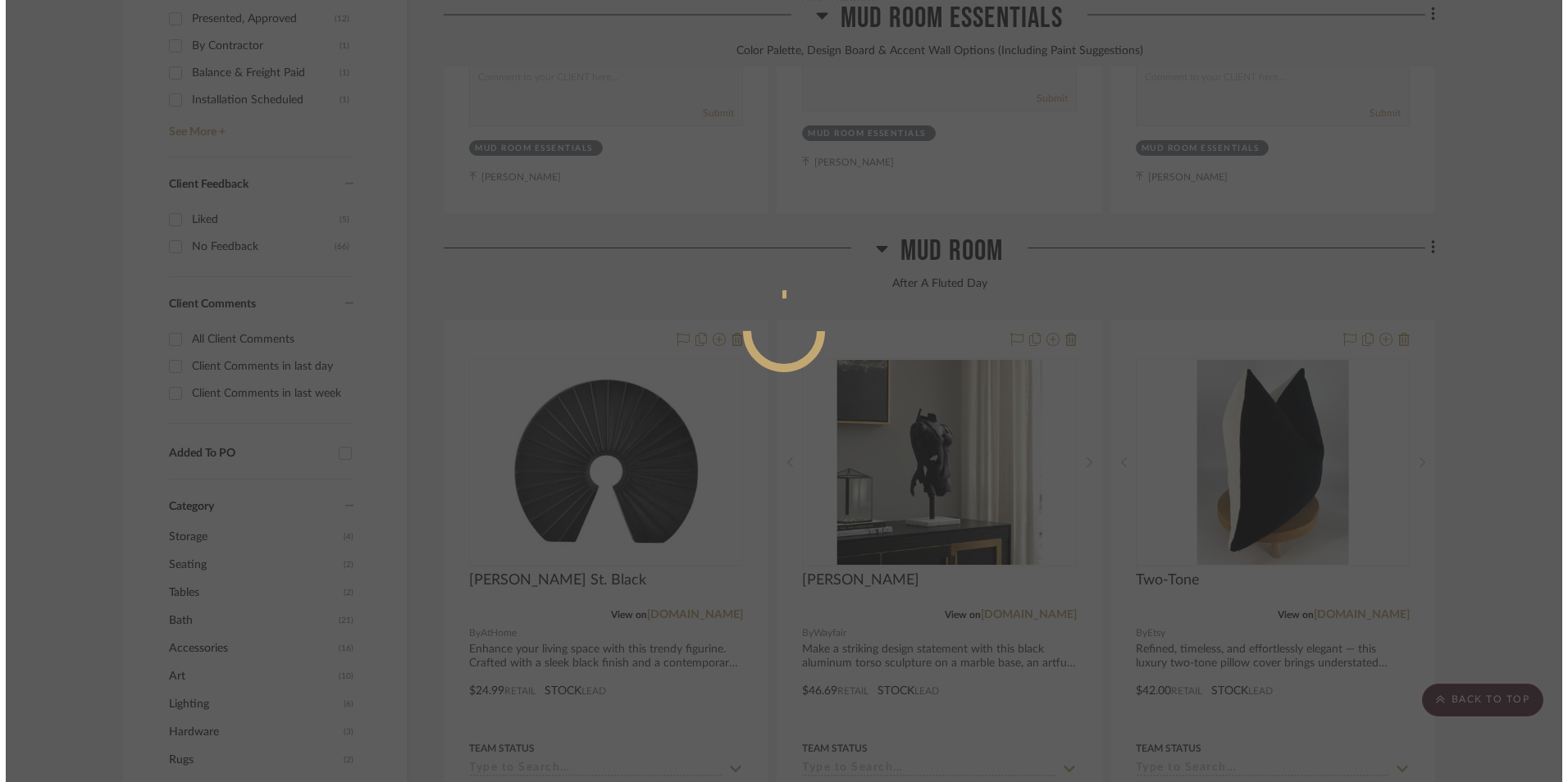
scroll to position [0, 0]
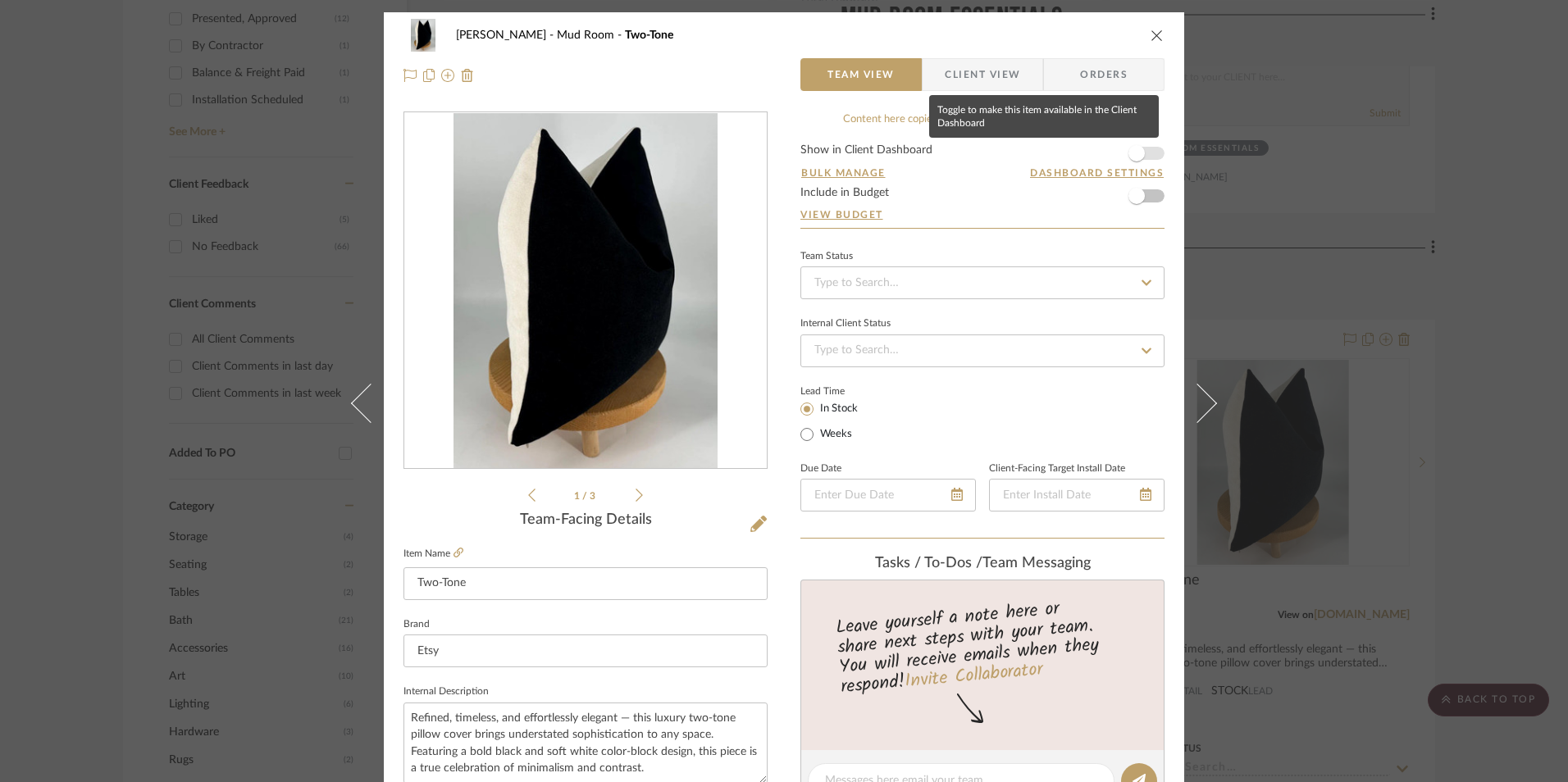
click at [1137, 151] on span "button" at bounding box center [1136, 153] width 16 height 16
click at [931, 280] on input at bounding box center [983, 283] width 364 height 33
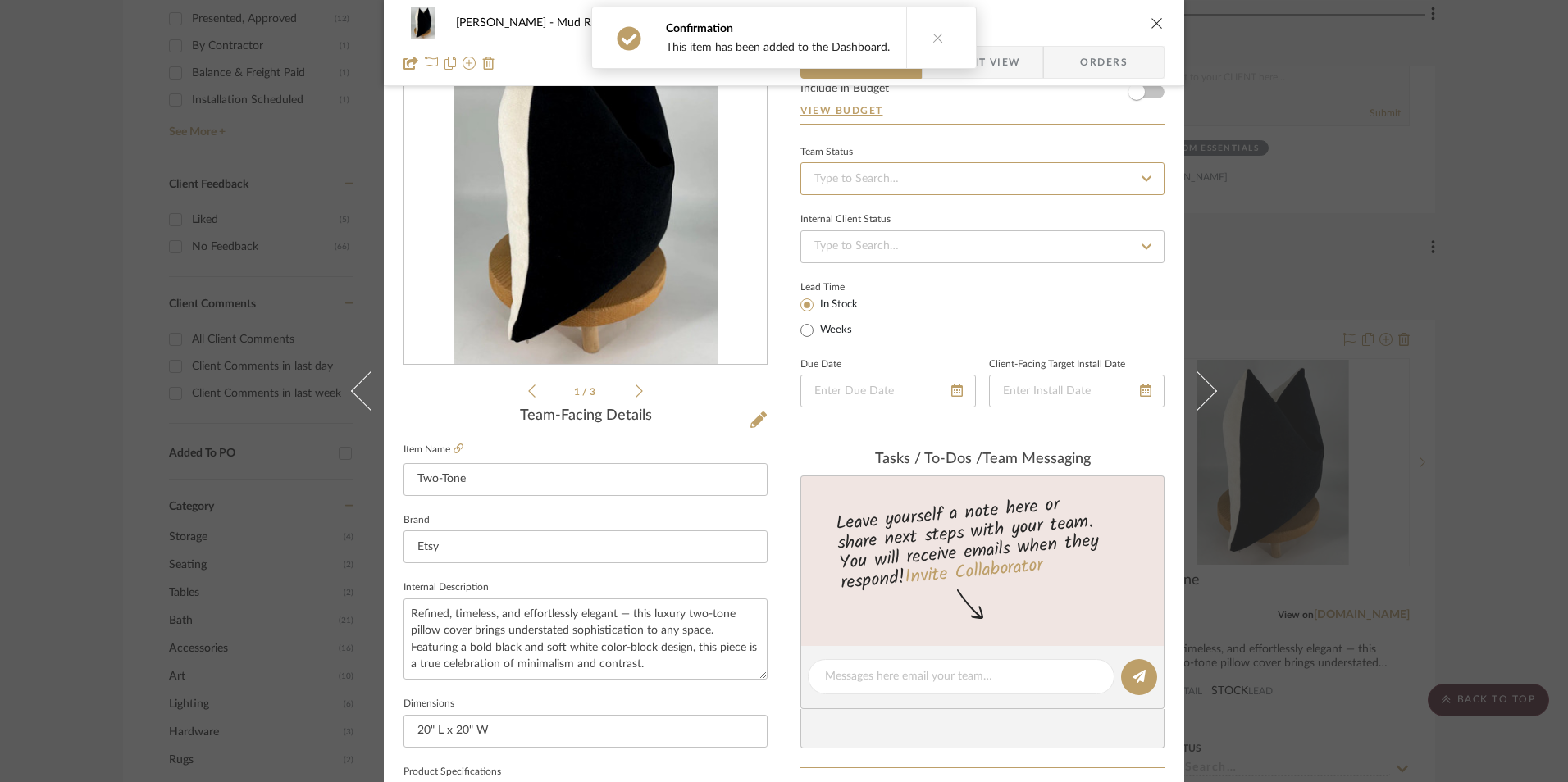
scroll to position [82, 0]
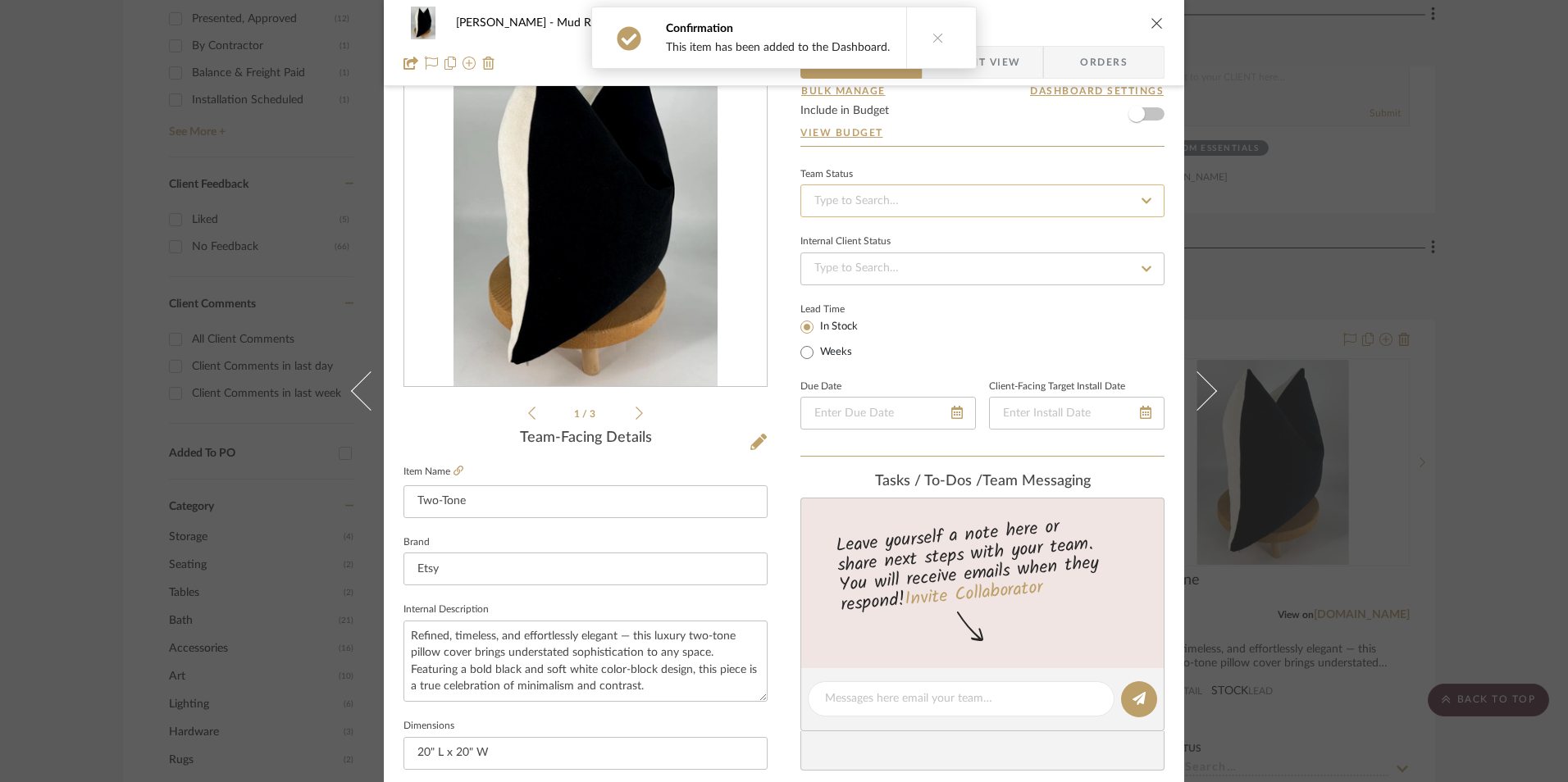
click at [897, 209] on input at bounding box center [983, 201] width 364 height 33
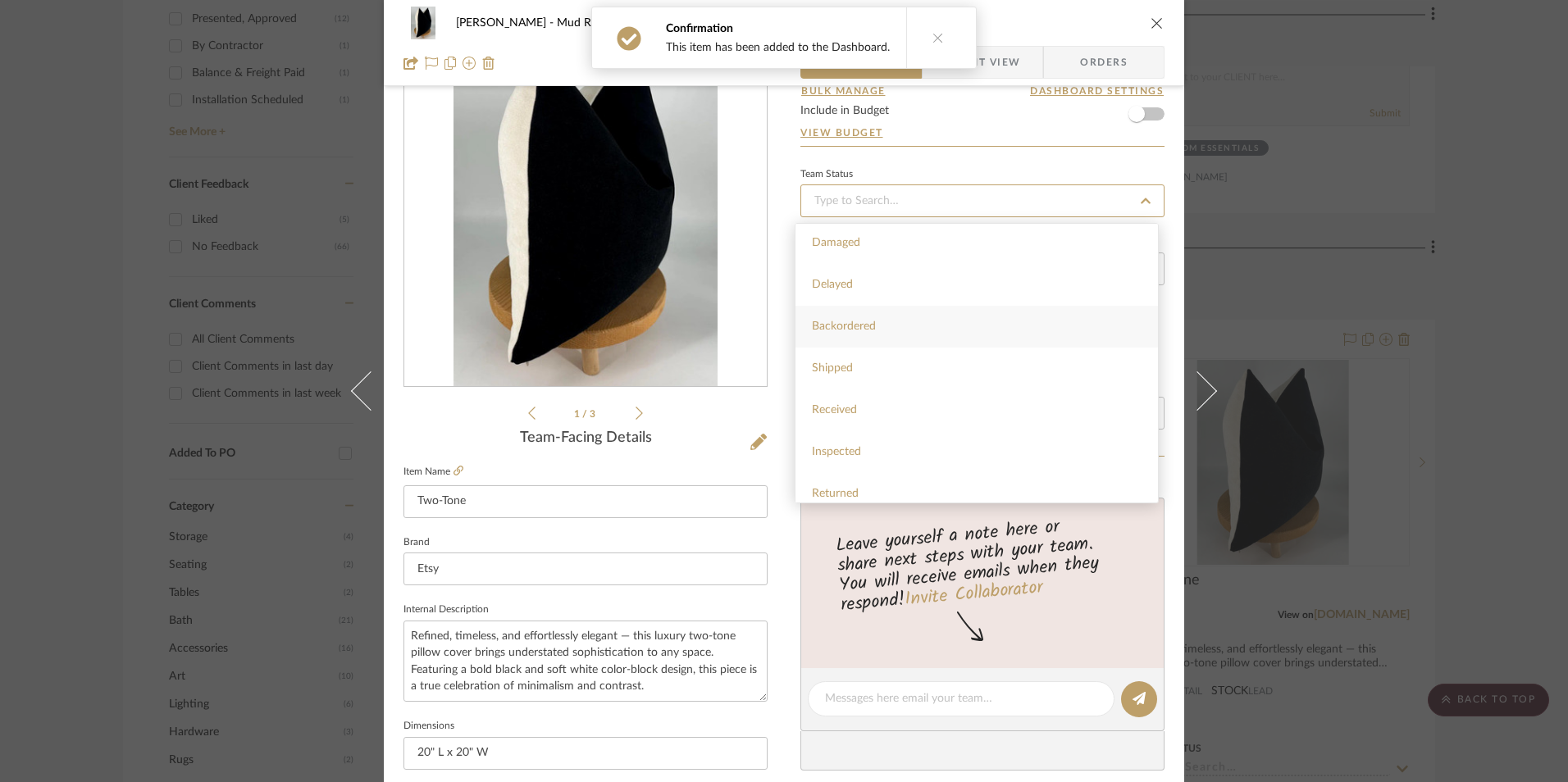
scroll to position [410, 0]
click at [853, 385] on div "Sourced" at bounding box center [977, 378] width 362 height 42
type input "[DATE]"
type input "Sourced"
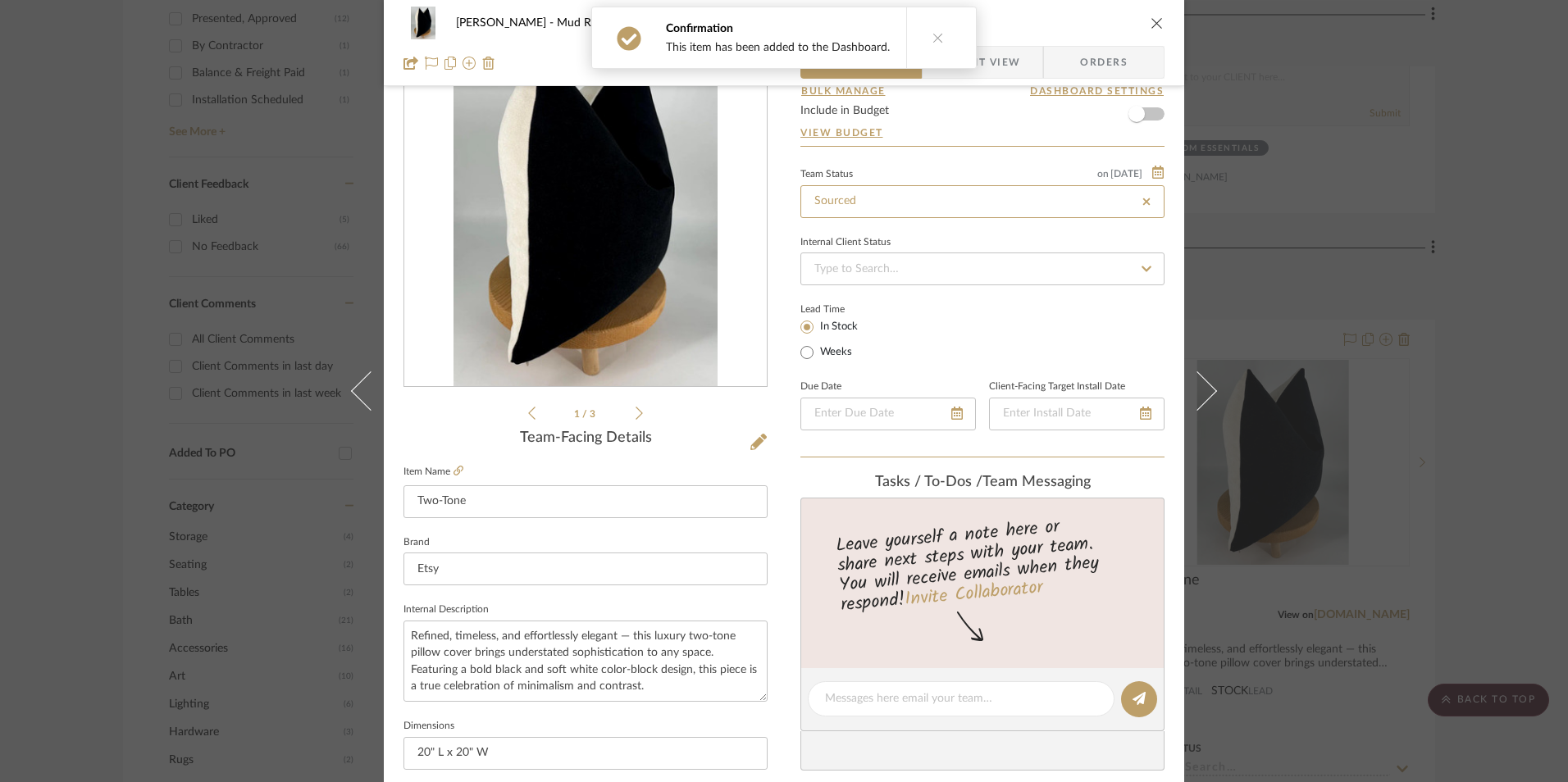
type input "[DATE]"
type input "Sourced"
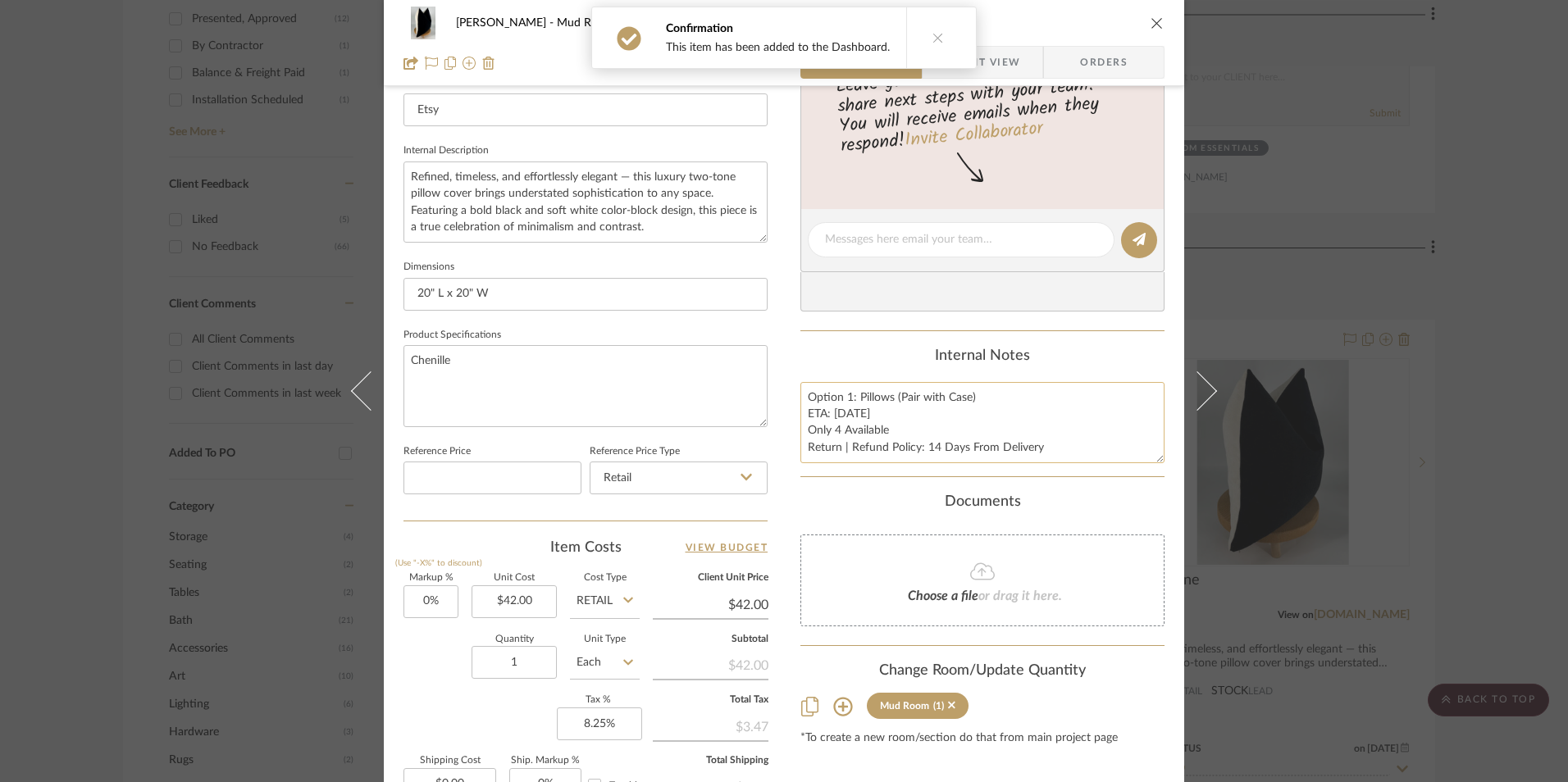
scroll to position [574, 0]
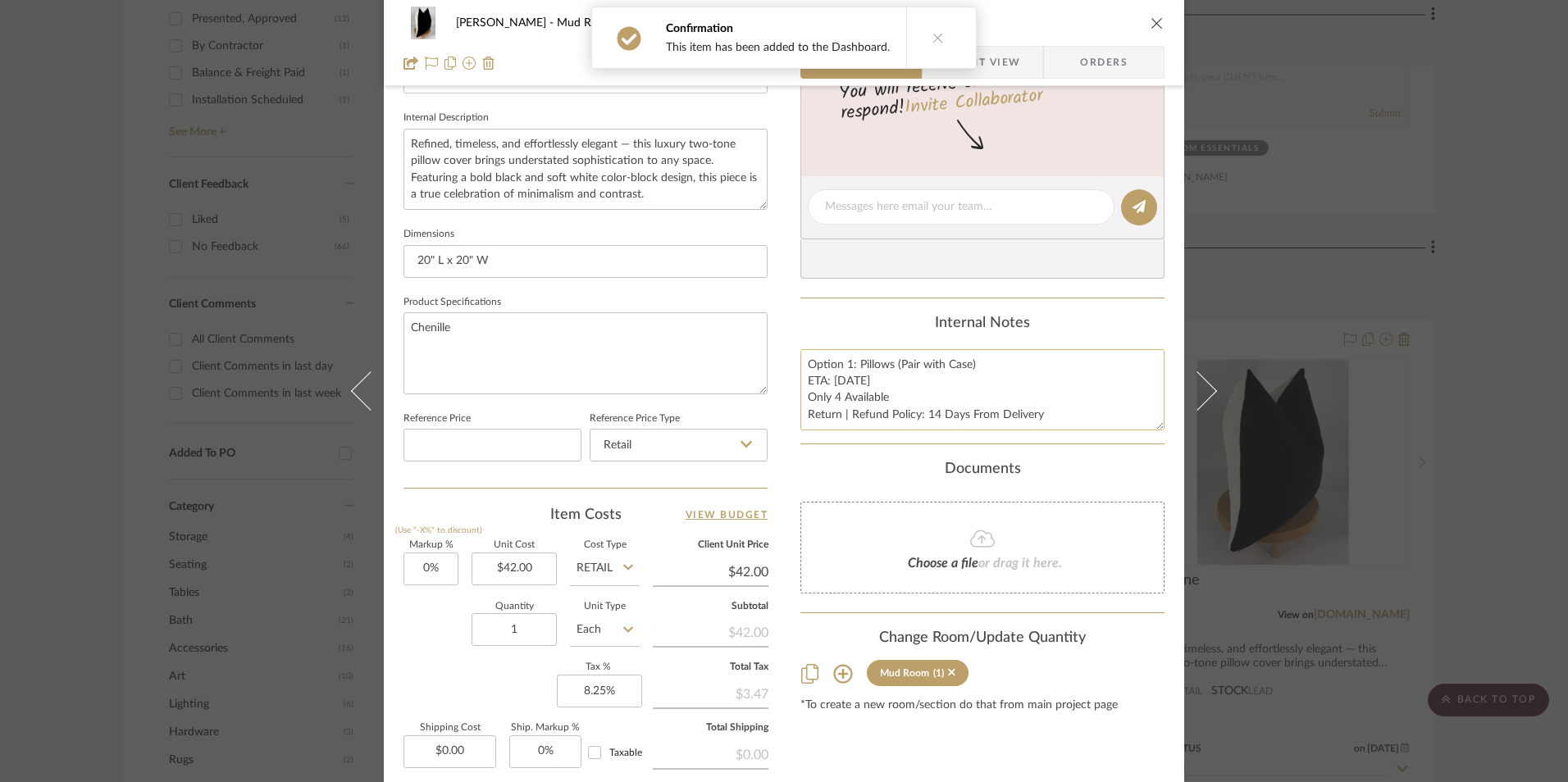
drag, startPoint x: 878, startPoint y: 394, endPoint x: 845, endPoint y: 390, distance: 33.2
click at [875, 394] on textarea "Option 1: Pillows (Pair with Case) ETA: 9.20.2025 Only 4 Available Return | Ref…" at bounding box center [983, 390] width 364 height 82
drag, startPoint x: 803, startPoint y: 362, endPoint x: 1034, endPoint y: 426, distance: 239.7
click at [1051, 426] on textarea "Option 1: Pillows (Pair with Case) ETA: 9.20.2025 Only 4 Available Return | Ref…" at bounding box center [983, 390] width 364 height 82
drag, startPoint x: 830, startPoint y: 396, endPoint x: 907, endPoint y: 359, distance: 85.4
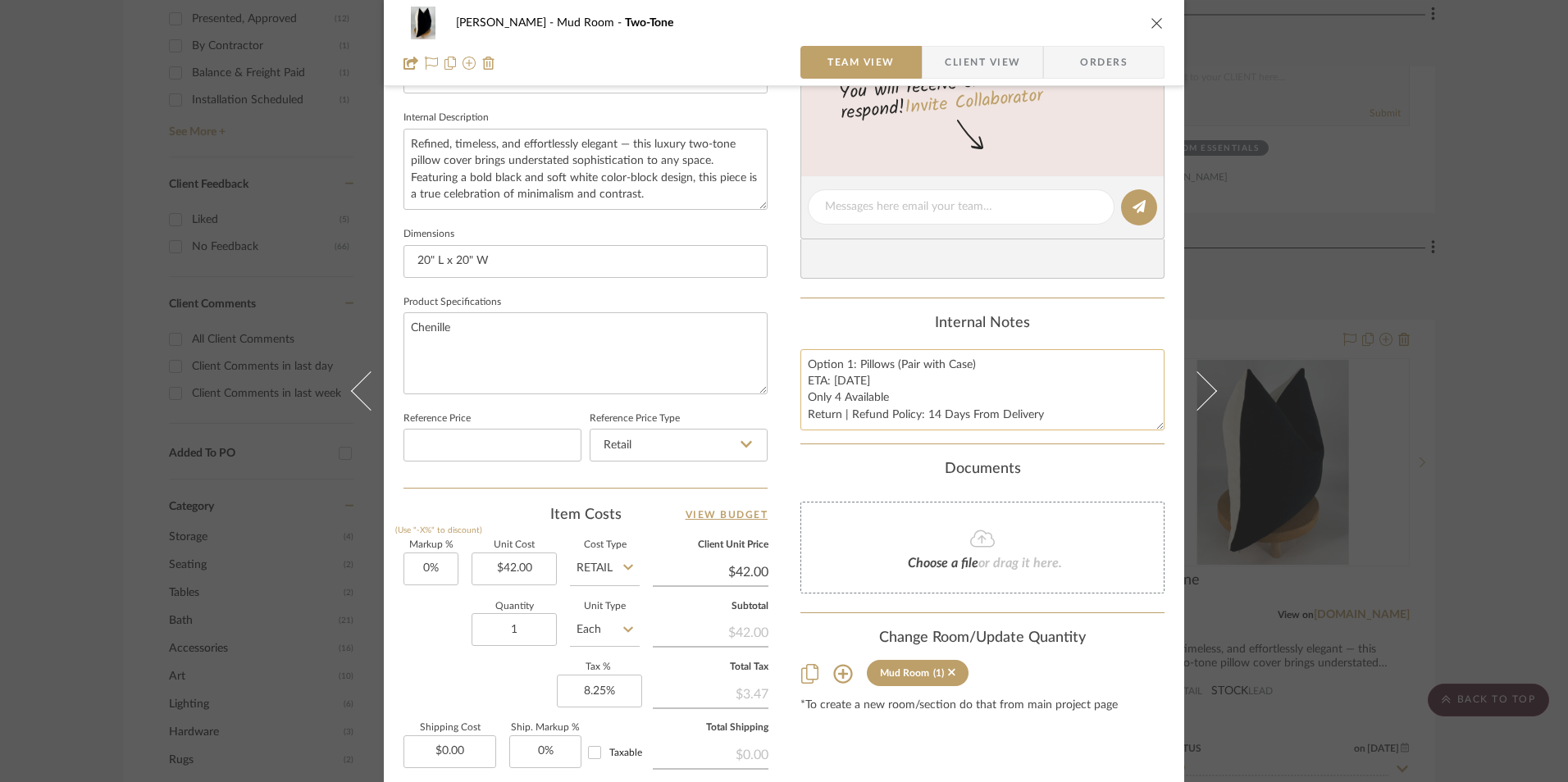
click at [878, 326] on div "Internal Notes" at bounding box center [983, 323] width 364 height 18
click at [920, 353] on textarea "Option 1: Pillows (Pair with Case) ETA: 9.20.2025 Only 4 Available Return | Ref…" at bounding box center [983, 390] width 364 height 82
drag, startPoint x: 959, startPoint y: 366, endPoint x: 891, endPoint y: 366, distance: 68.0
click at [891, 366] on textarea "Option 1: Pillows (Pair with Case) ETA: 9.20.2025 Only 4 Available Return | Ref…" at bounding box center [983, 390] width 364 height 82
type textarea "Option 1: Pillows ETA: 9.20.2025 Only 4 Available Return | Refund Policy: 14 Da…"
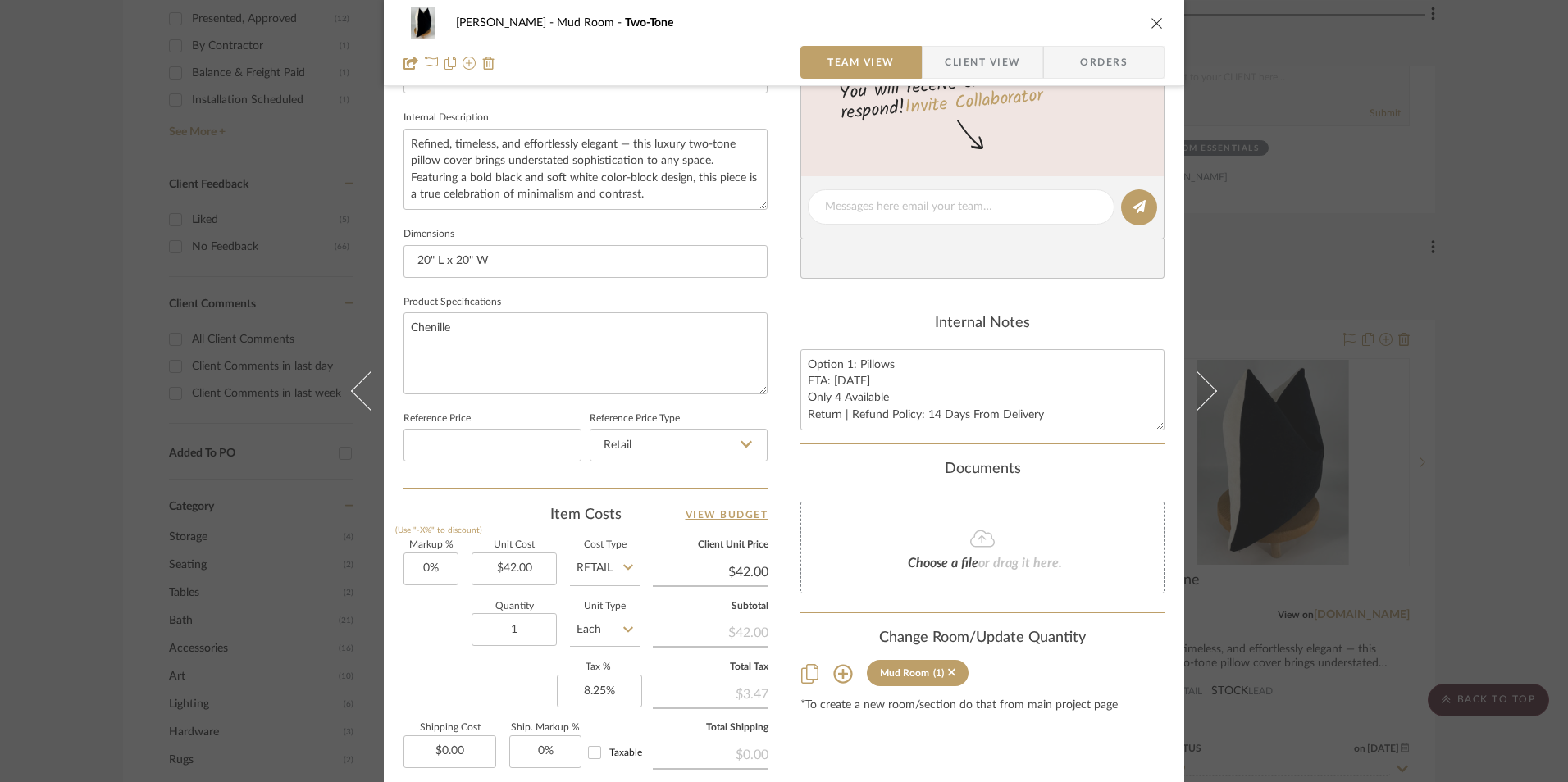
click at [872, 329] on div "Internal Notes" at bounding box center [983, 323] width 364 height 18
drag, startPoint x: 983, startPoint y: 421, endPoint x: 1042, endPoint y: 435, distance: 60.6
click at [1042, 435] on summary-project-notes "Internal Notes Option 1: Pillows ETA: 9.20.2025 Only 4 Available Return | Refun…" at bounding box center [983, 379] width 364 height 129
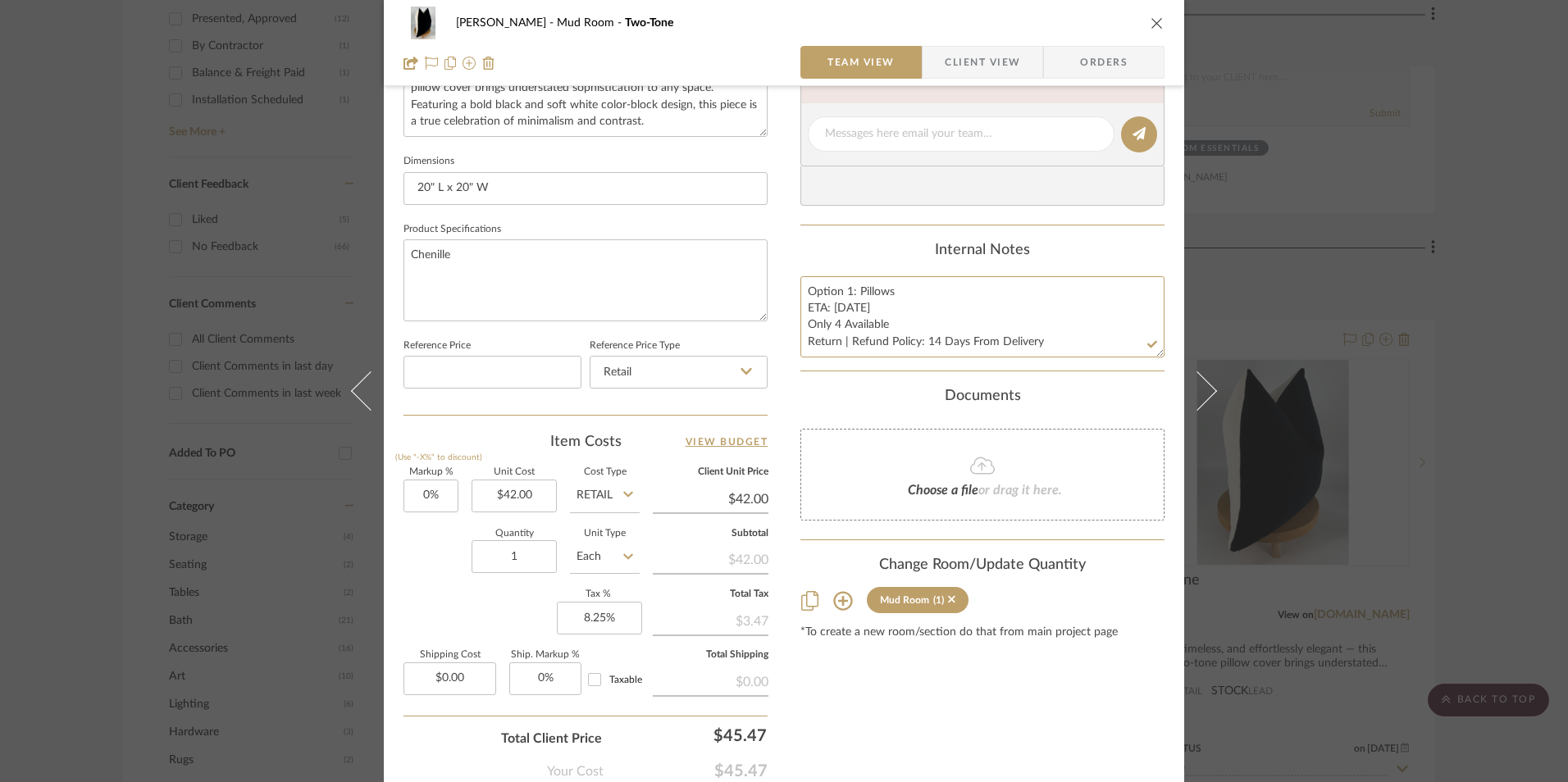
scroll to position [745, 0]
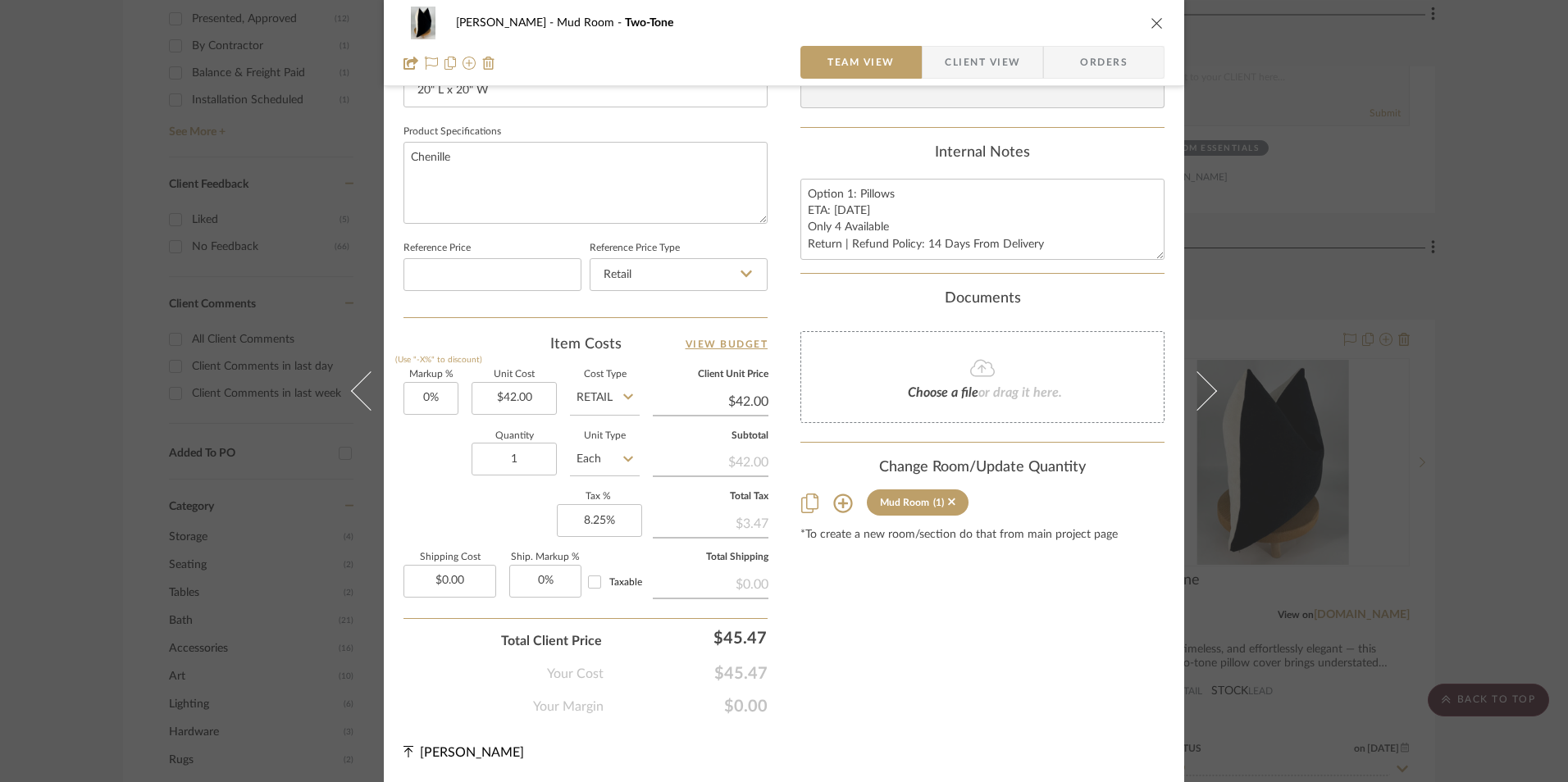
click at [1099, 58] on span "Orders" at bounding box center [1104, 62] width 83 height 33
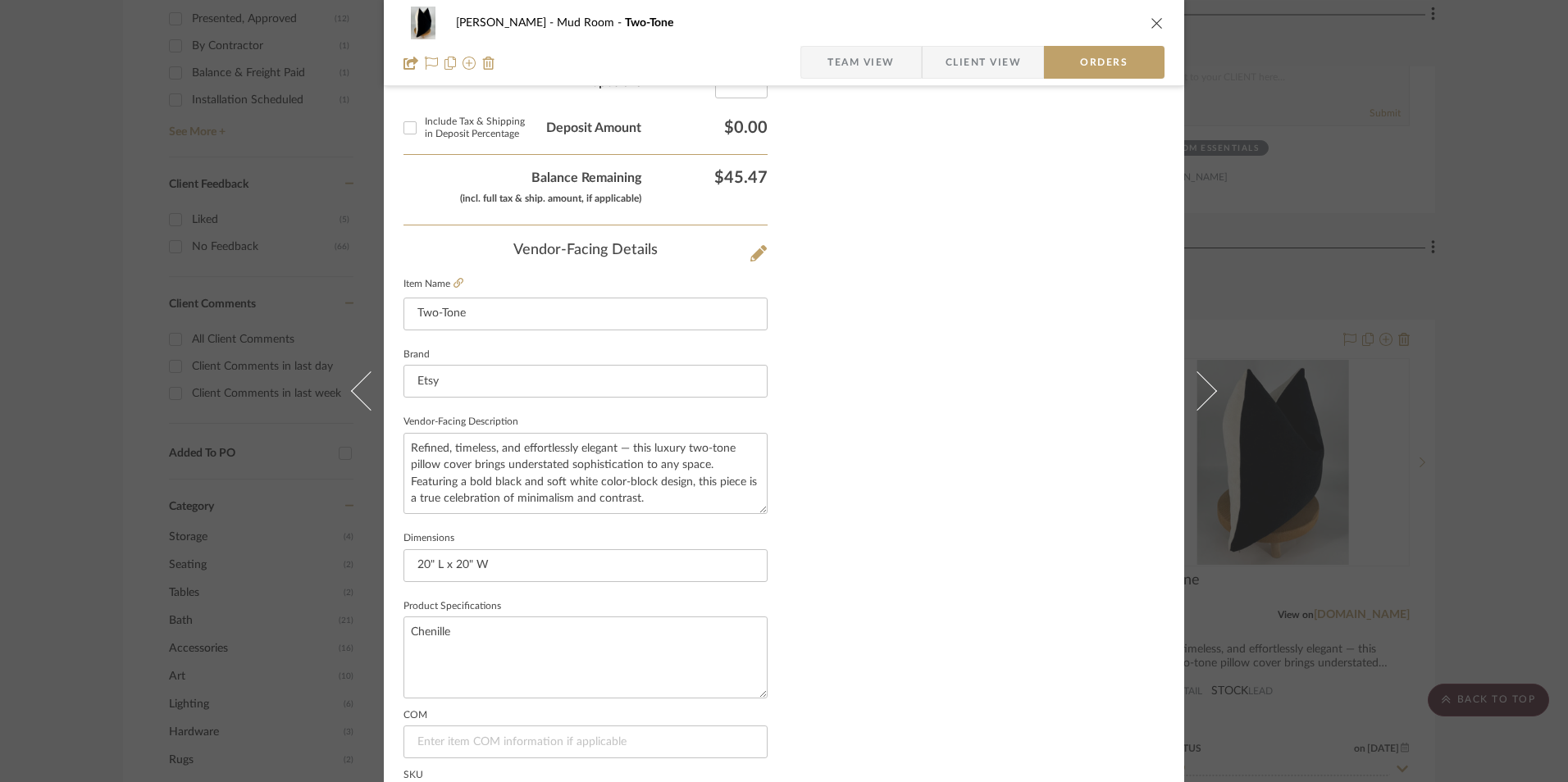
scroll to position [962, 0]
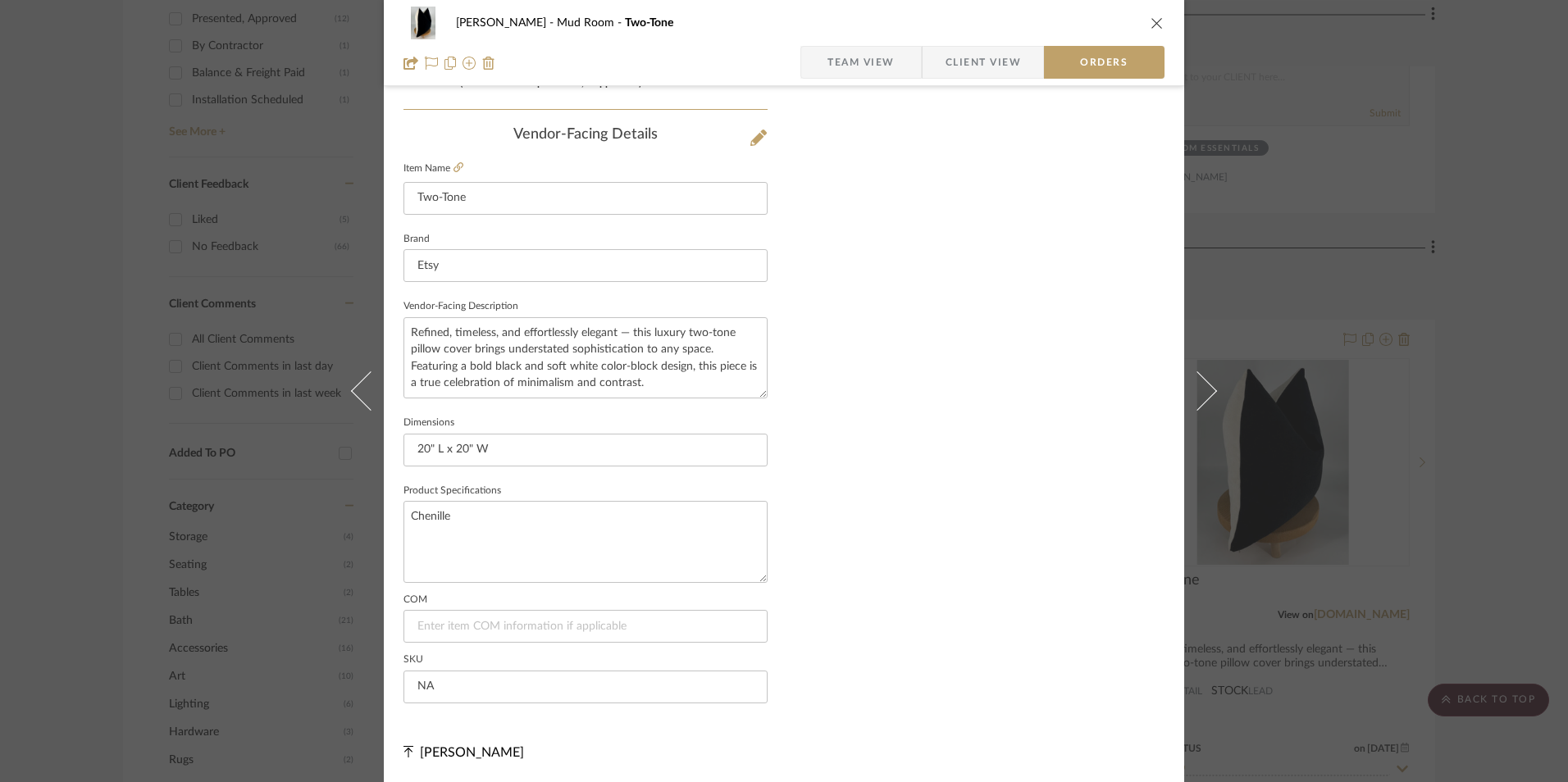
click at [958, 67] on span "Client View" at bounding box center [983, 62] width 76 height 33
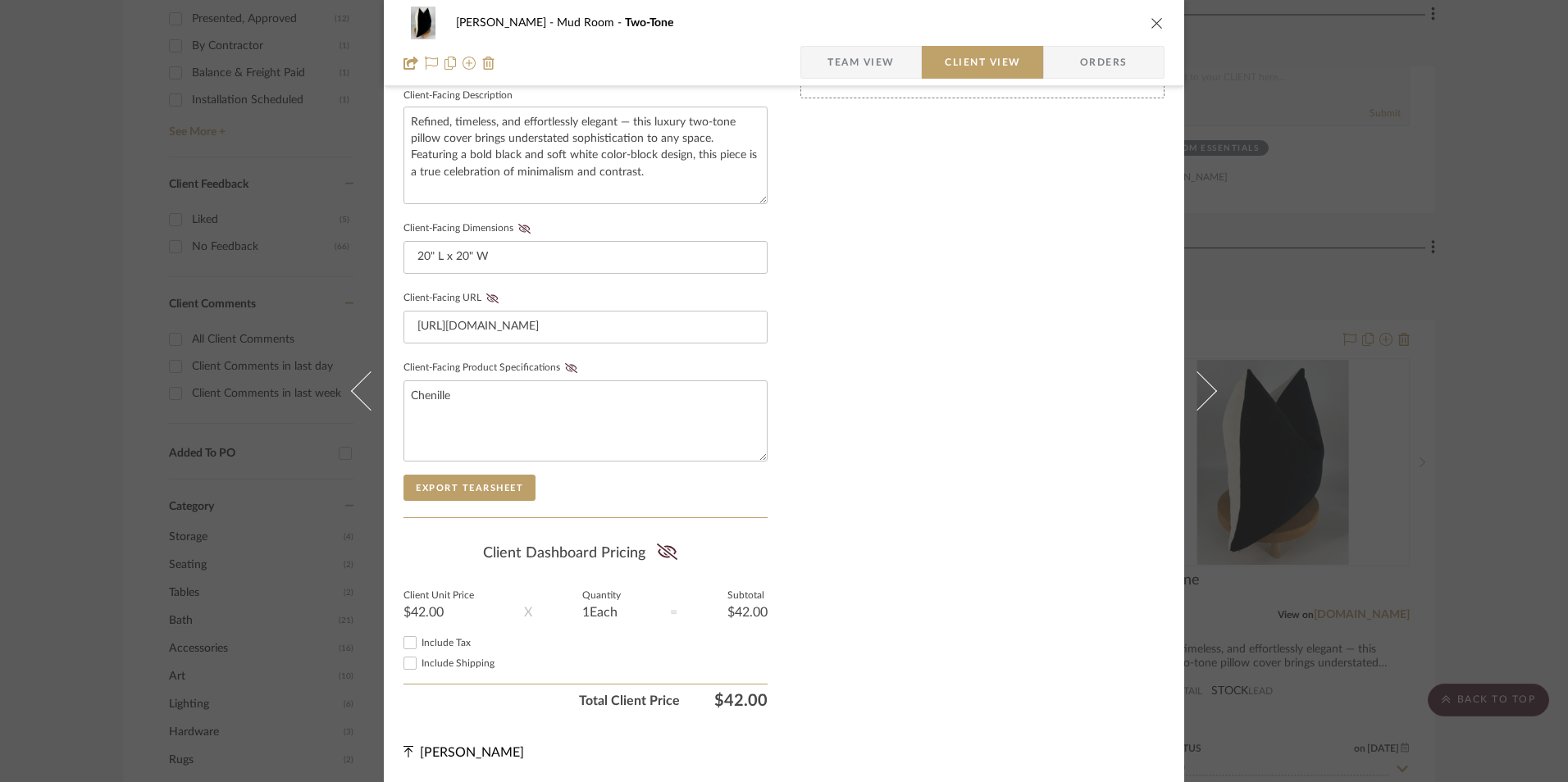
scroll to position [595, 0]
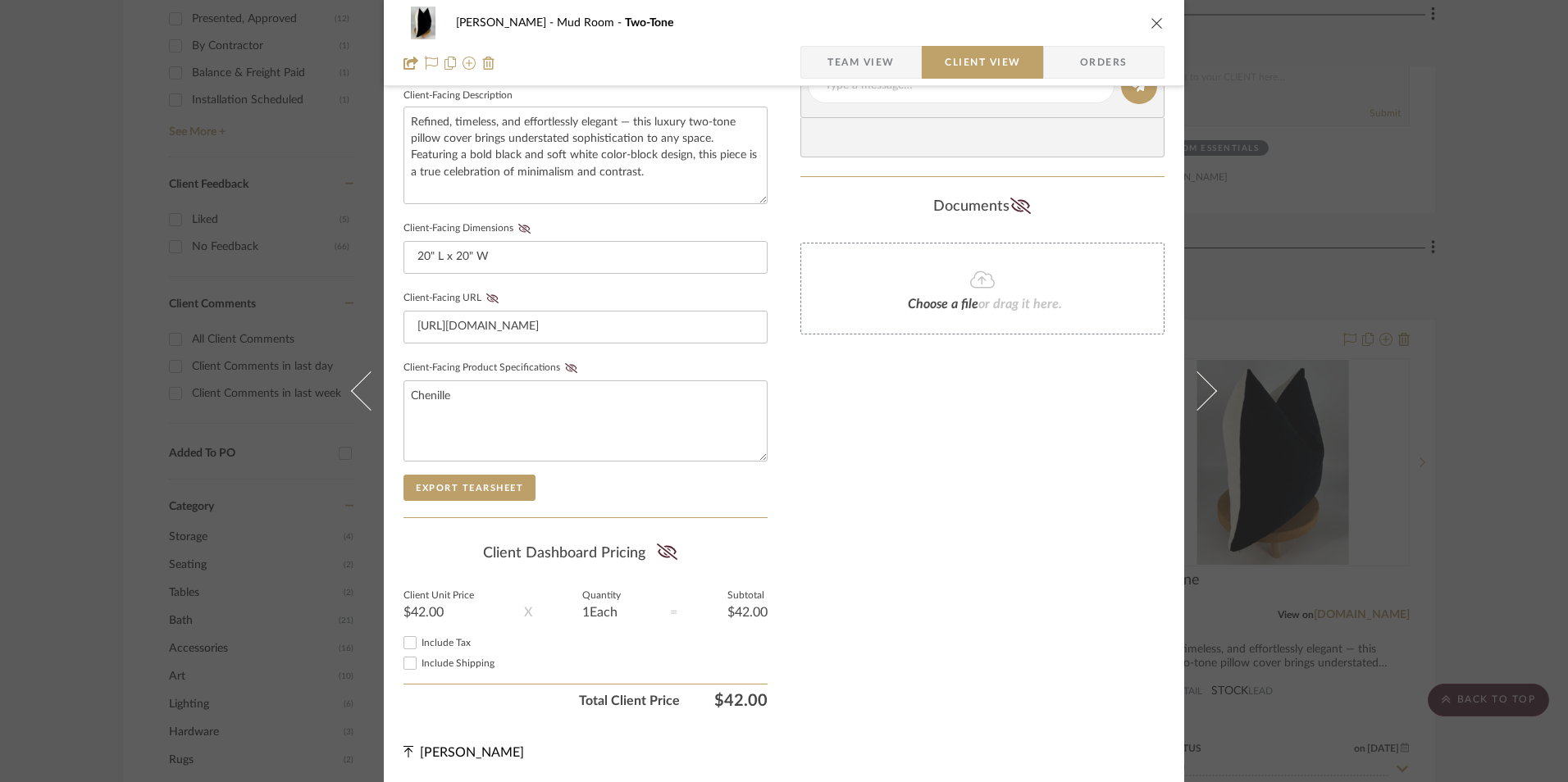
click at [402, 646] on input "Include Tax" at bounding box center [410, 643] width 20 height 20
checkbox input "true"
click at [665, 547] on icon at bounding box center [667, 552] width 20 height 16
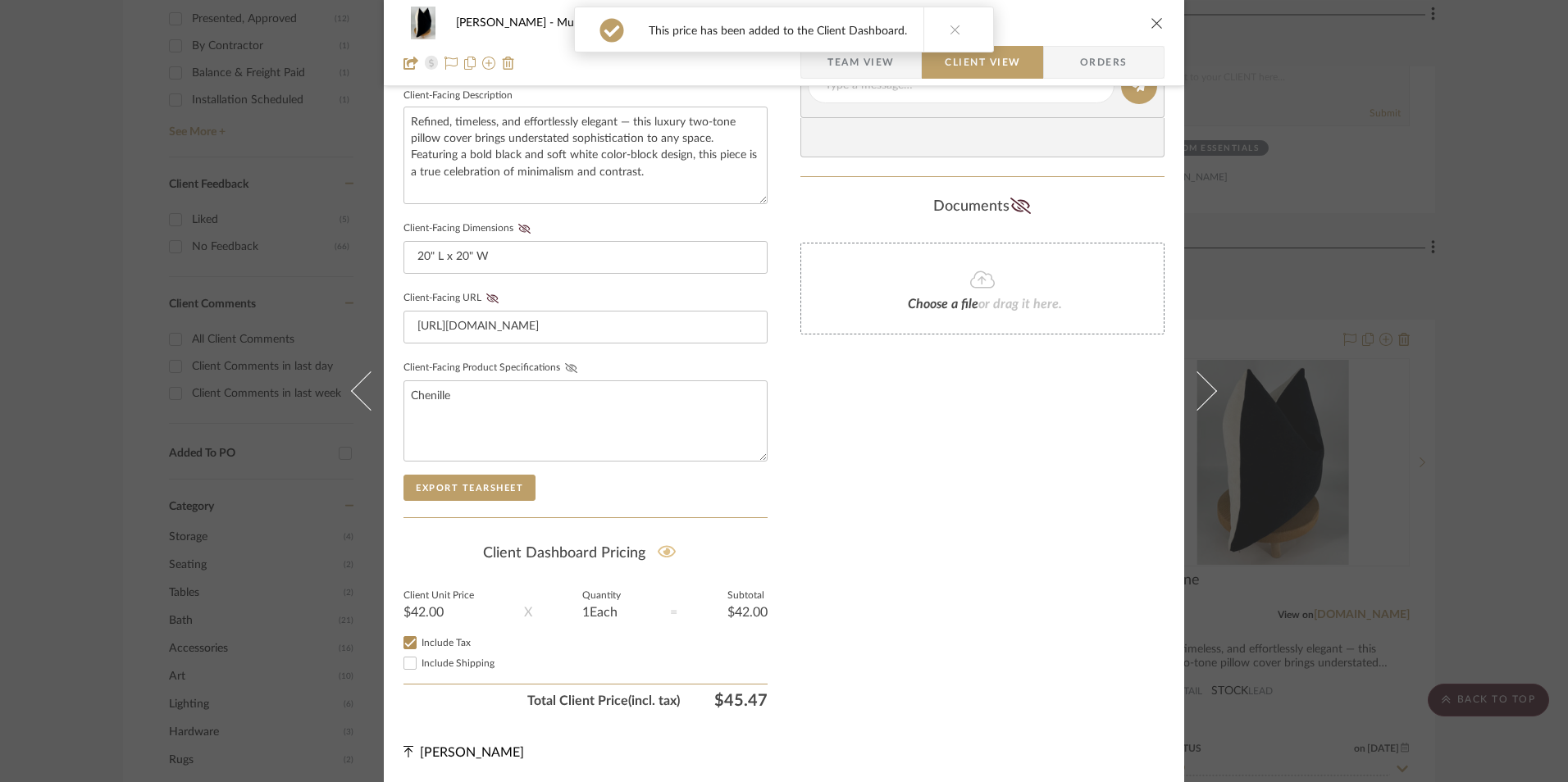
click at [568, 367] on icon at bounding box center [571, 368] width 12 height 10
click at [489, 298] on icon at bounding box center [492, 298] width 12 height 10
click at [519, 230] on icon at bounding box center [525, 229] width 12 height 10
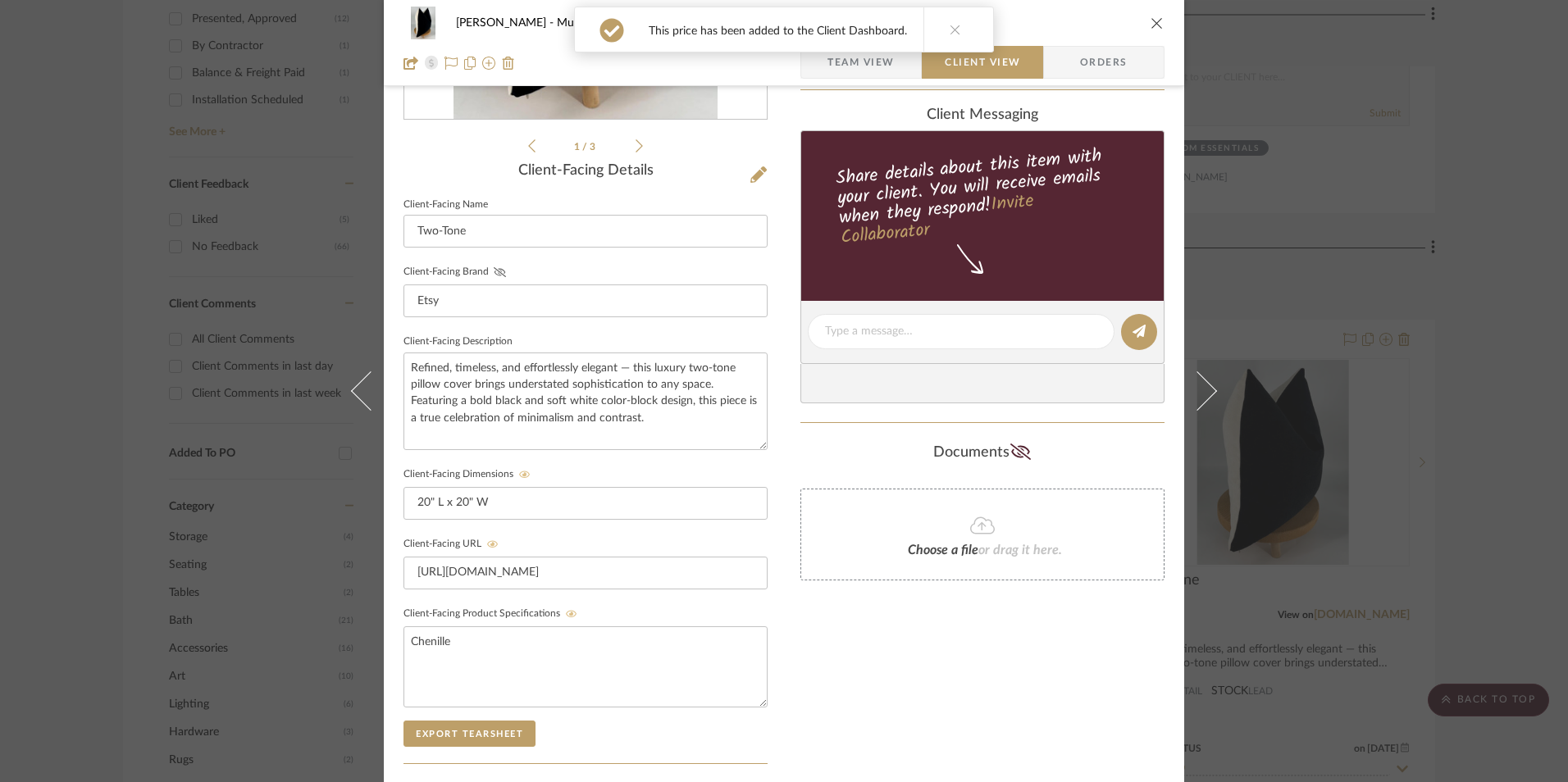
click at [494, 268] on icon at bounding box center [500, 272] width 12 height 10
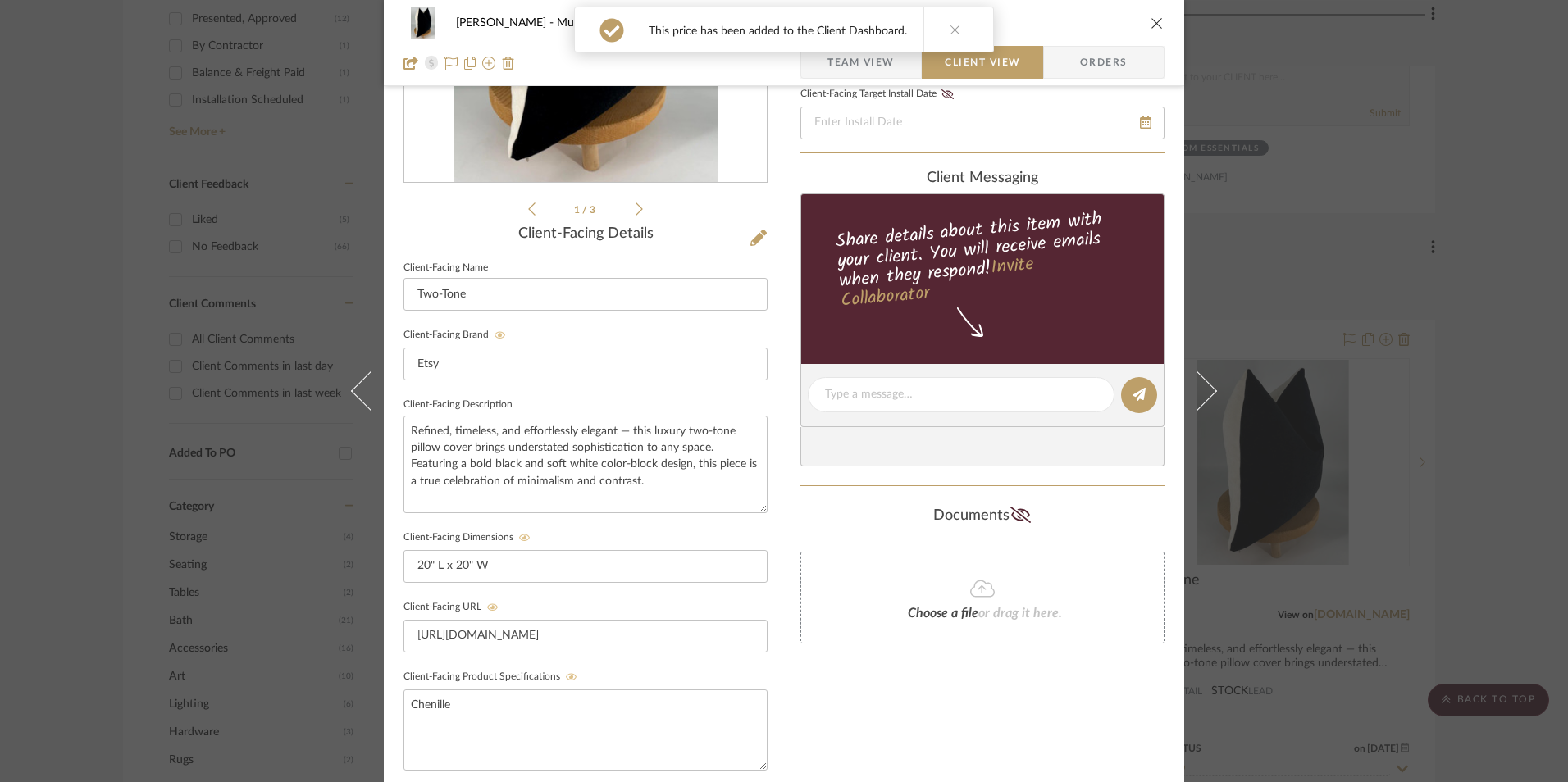
scroll to position [21, 0]
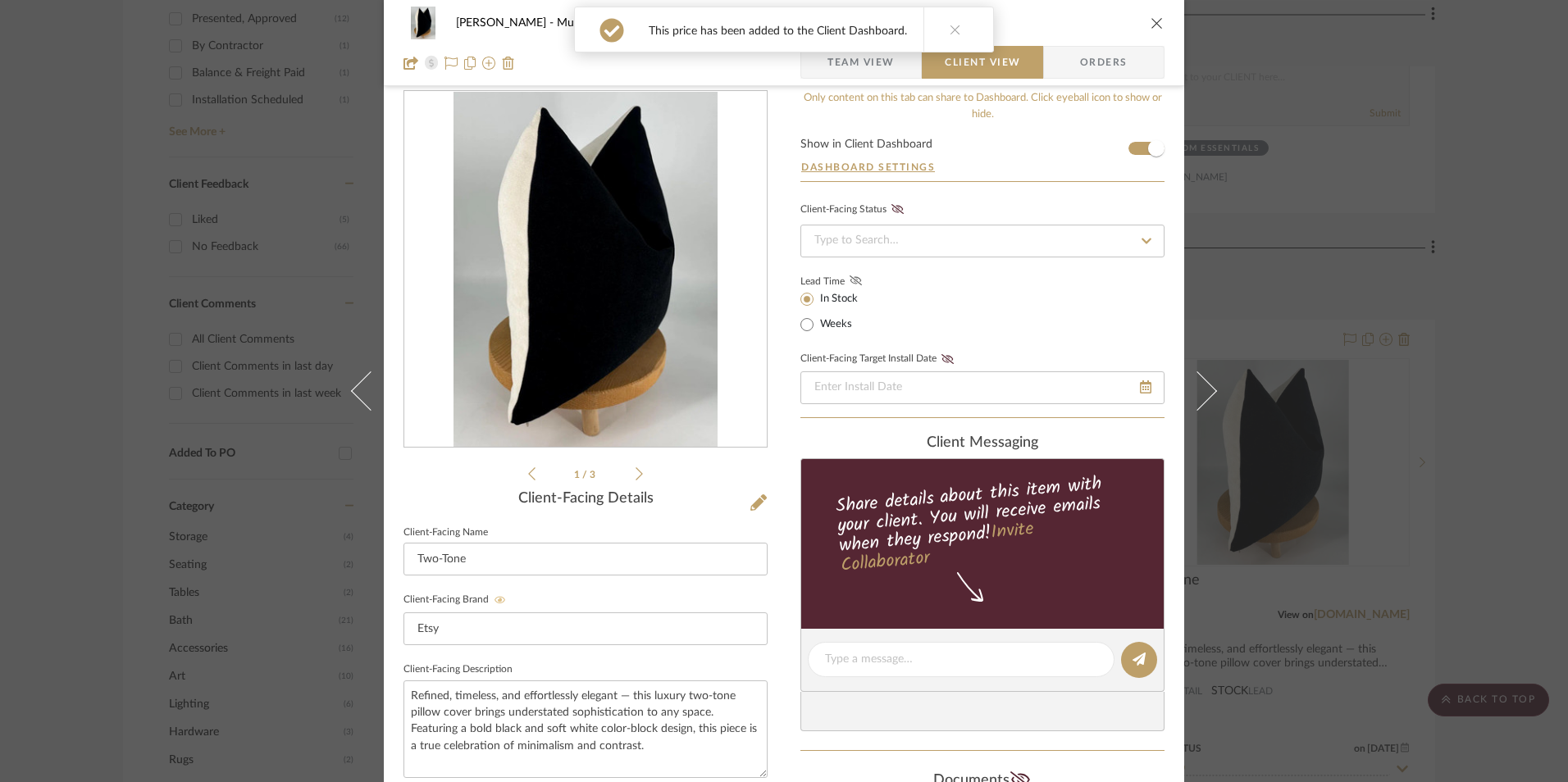
click at [850, 277] on icon at bounding box center [855, 280] width 12 height 10
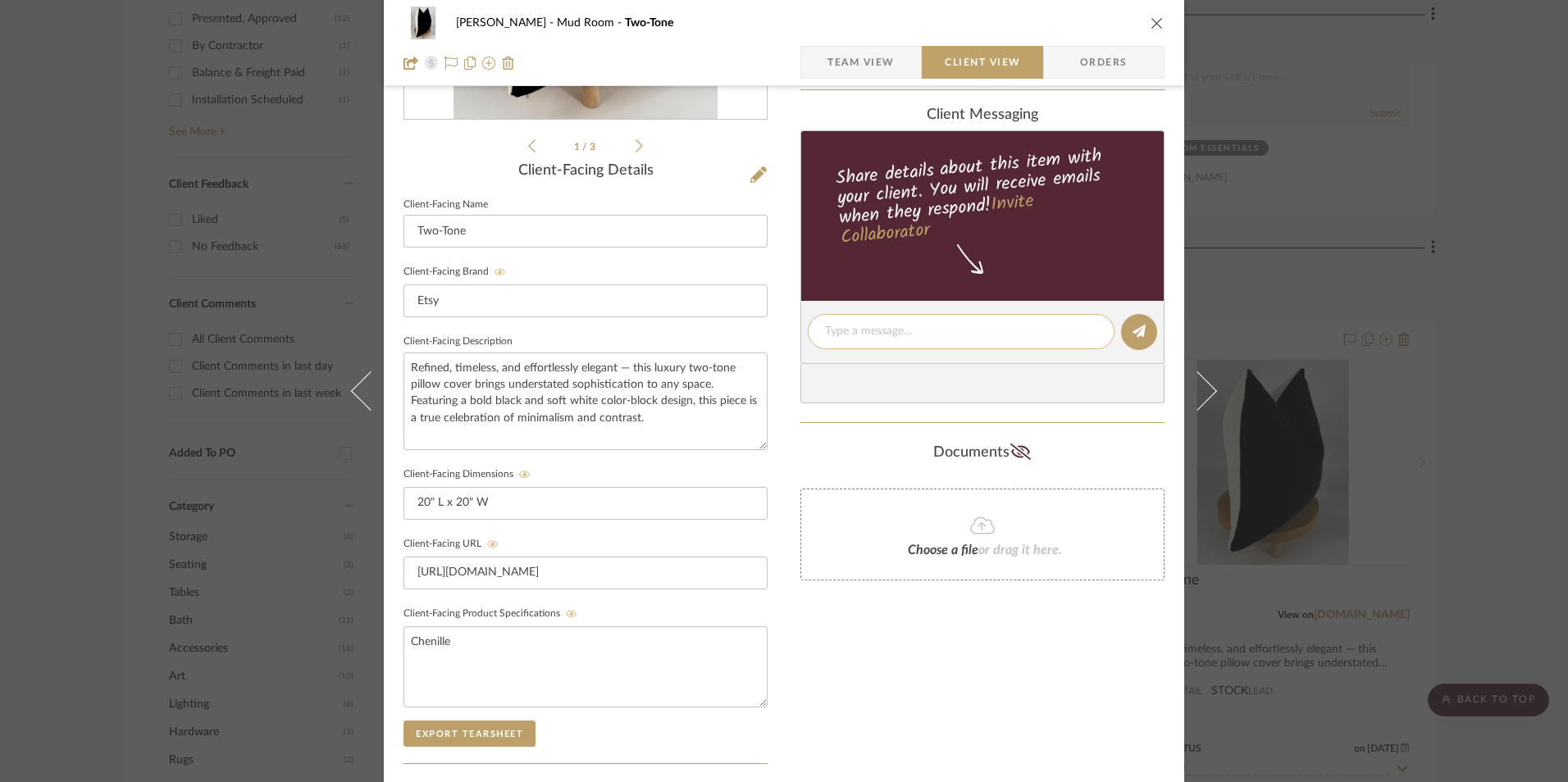
click at [861, 337] on textarea at bounding box center [961, 332] width 272 height 17
paste textarea "Option 1: Pillows ETA: 9.20.2025 Only 4 Available Return | Refund Policy: 14 Da…"
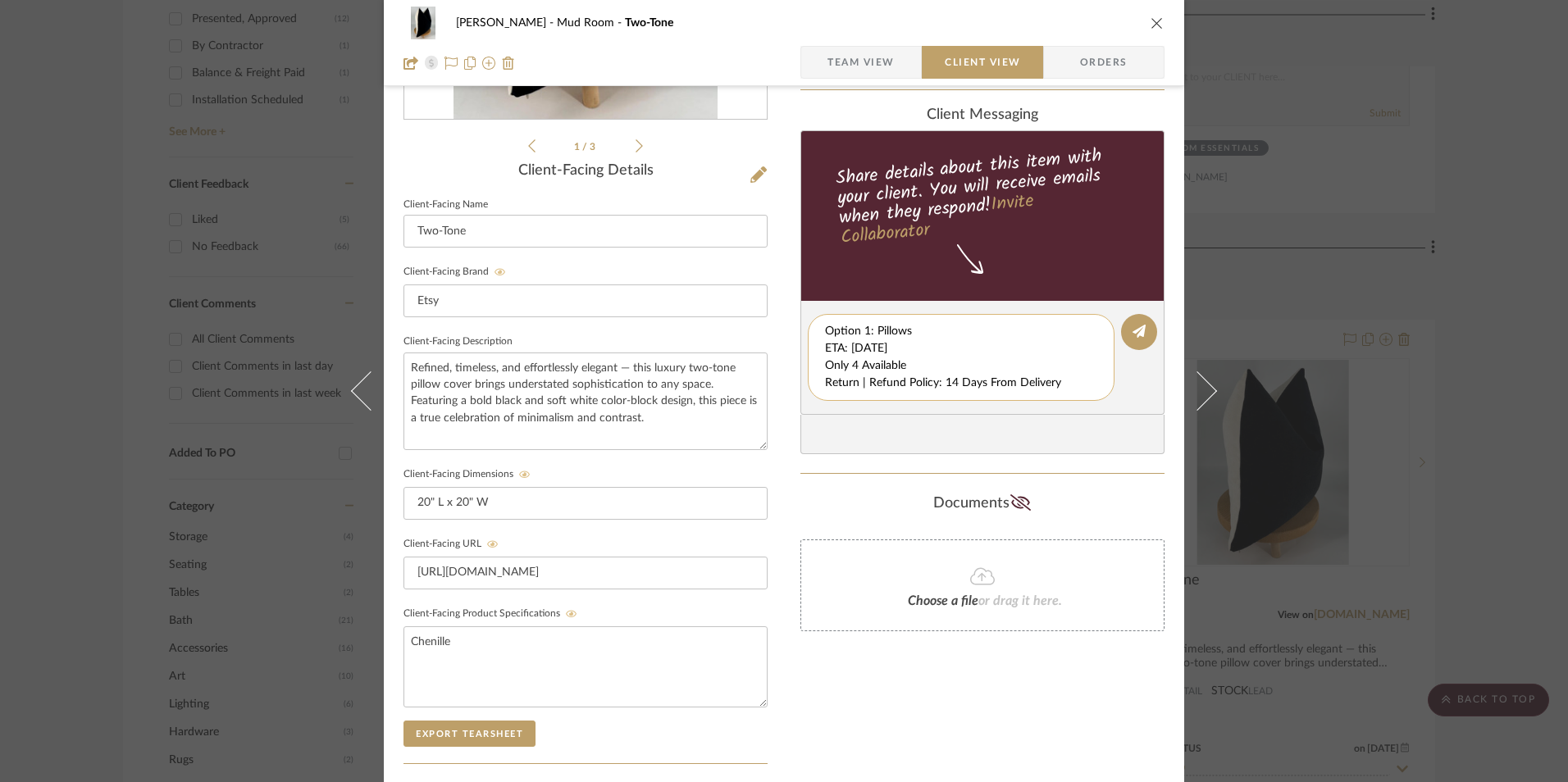
drag, startPoint x: 821, startPoint y: 348, endPoint x: 1065, endPoint y: 382, distance: 246.4
click at [1065, 382] on textarea "Option 1: Pillows ETA: 9.20.2025 Only 4 Available Return | Refund Policy: 14 Da…" at bounding box center [961, 357] width 272 height 69
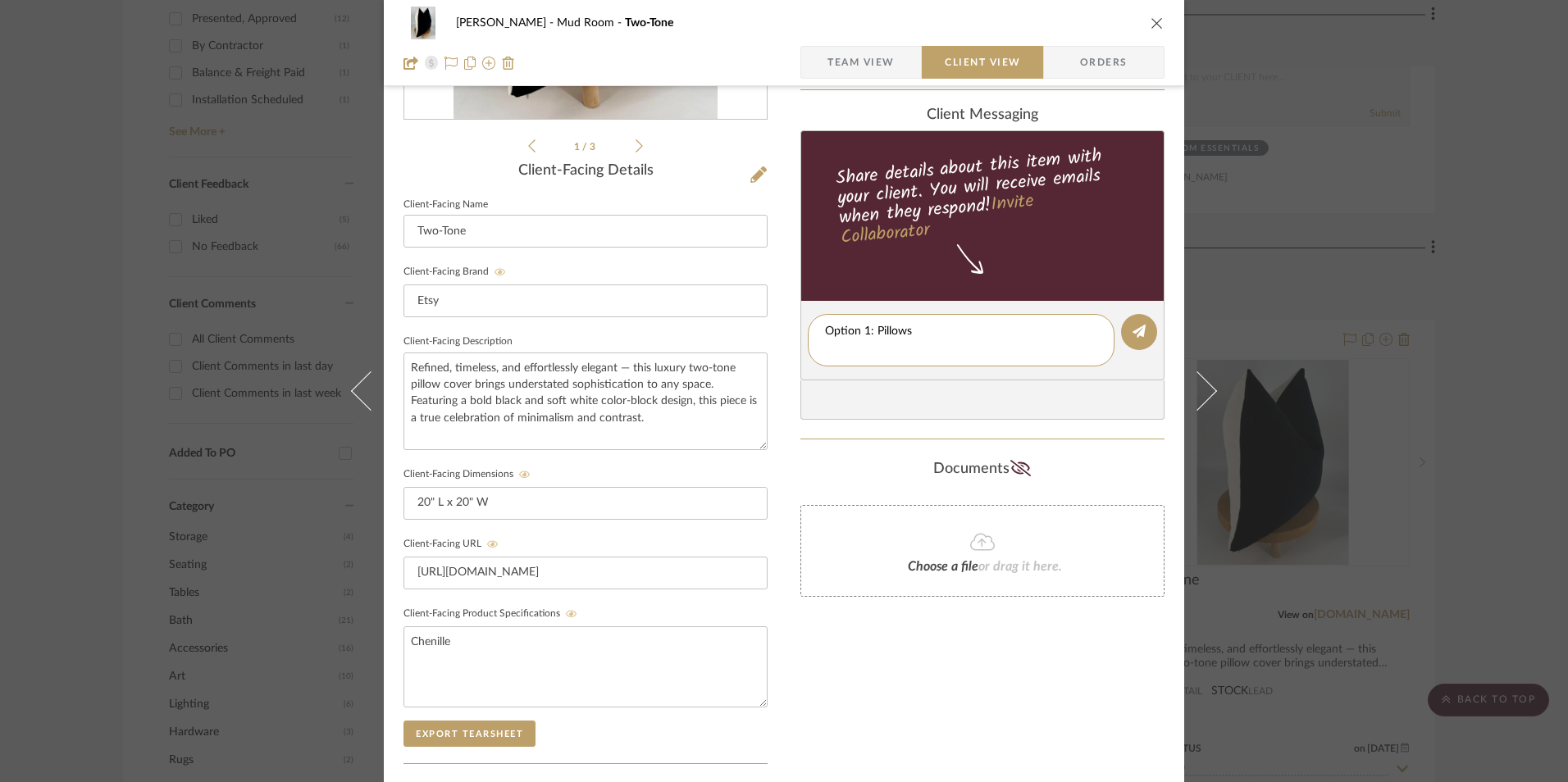
type textarea "Option 1: Pillows"
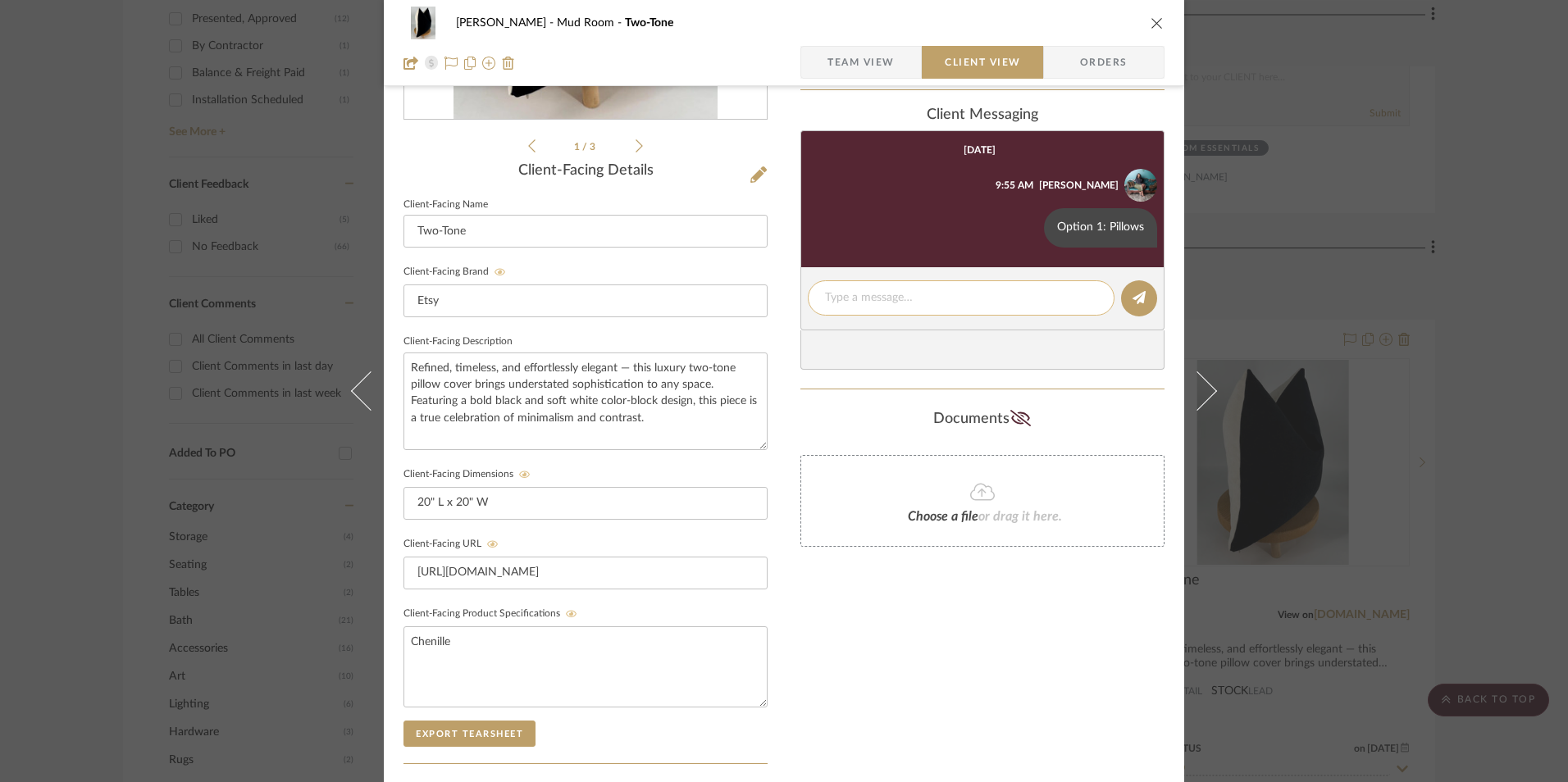
click at [856, 301] on textarea at bounding box center [961, 298] width 272 height 17
paste textarea "ETA: 9.20.2025 Only 4 Available Return | Refund Policy: 14 Days From Delivery"
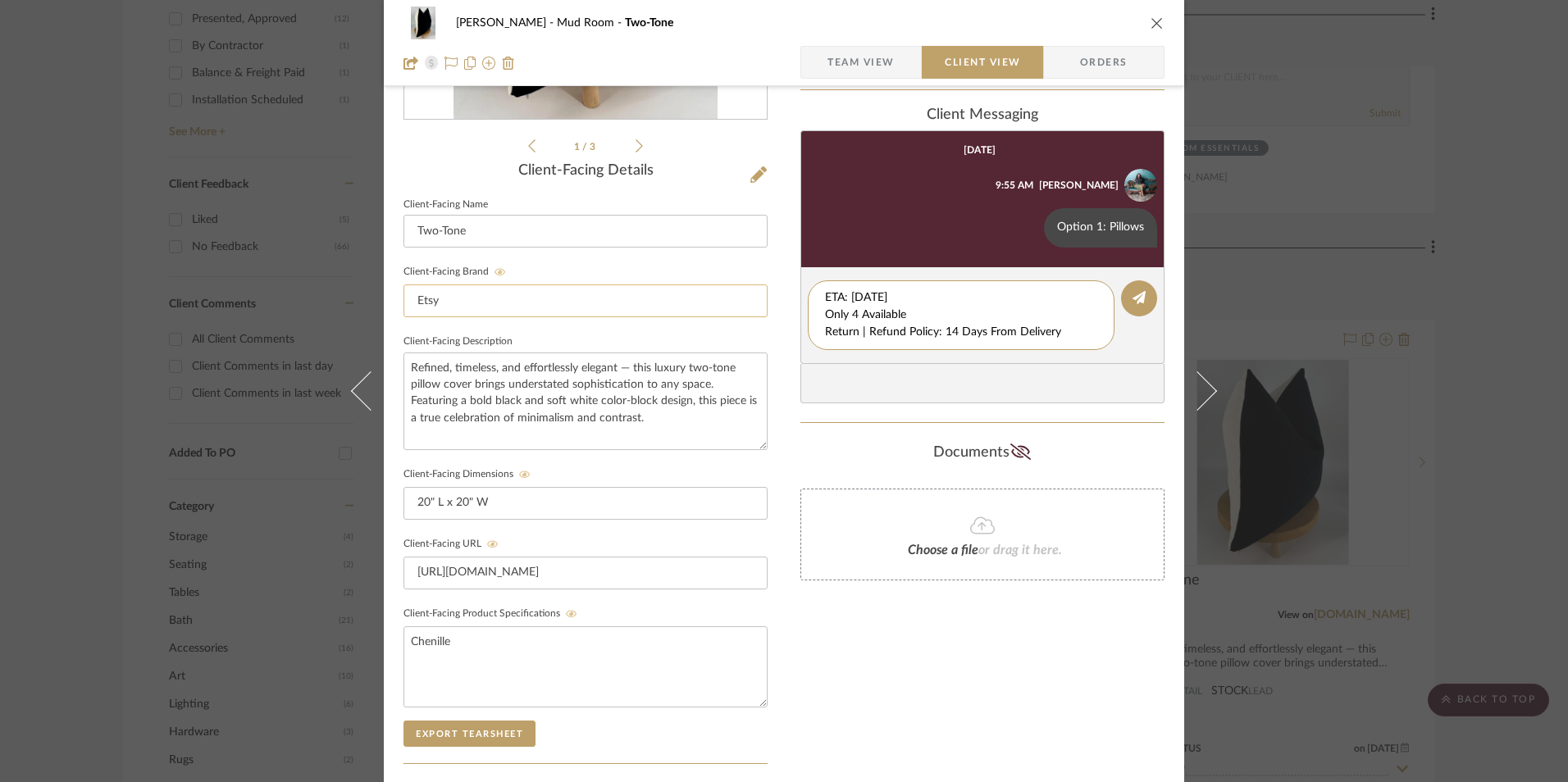
drag, startPoint x: 909, startPoint y: 295, endPoint x: 756, endPoint y: 294, distance: 153.0
click at [756, 294] on div "Shana Haynes Mud Room Two-Tone Team View Client View Orders 1 / 3 Client-Facing…" at bounding box center [784, 346] width 801 height 1365
click at [825, 314] on textarea "Only 4 Available Return | Refund Policy: 14 Days From Delivery" at bounding box center [961, 315] width 272 height 52
drag, startPoint x: 1065, startPoint y: 314, endPoint x: 812, endPoint y: 314, distance: 253.0
click at [783, 314] on div "Shana Haynes Mud Room Two-Tone Team View Client View Orders 1 / 3 Client-Facing…" at bounding box center [784, 346] width 801 height 1365
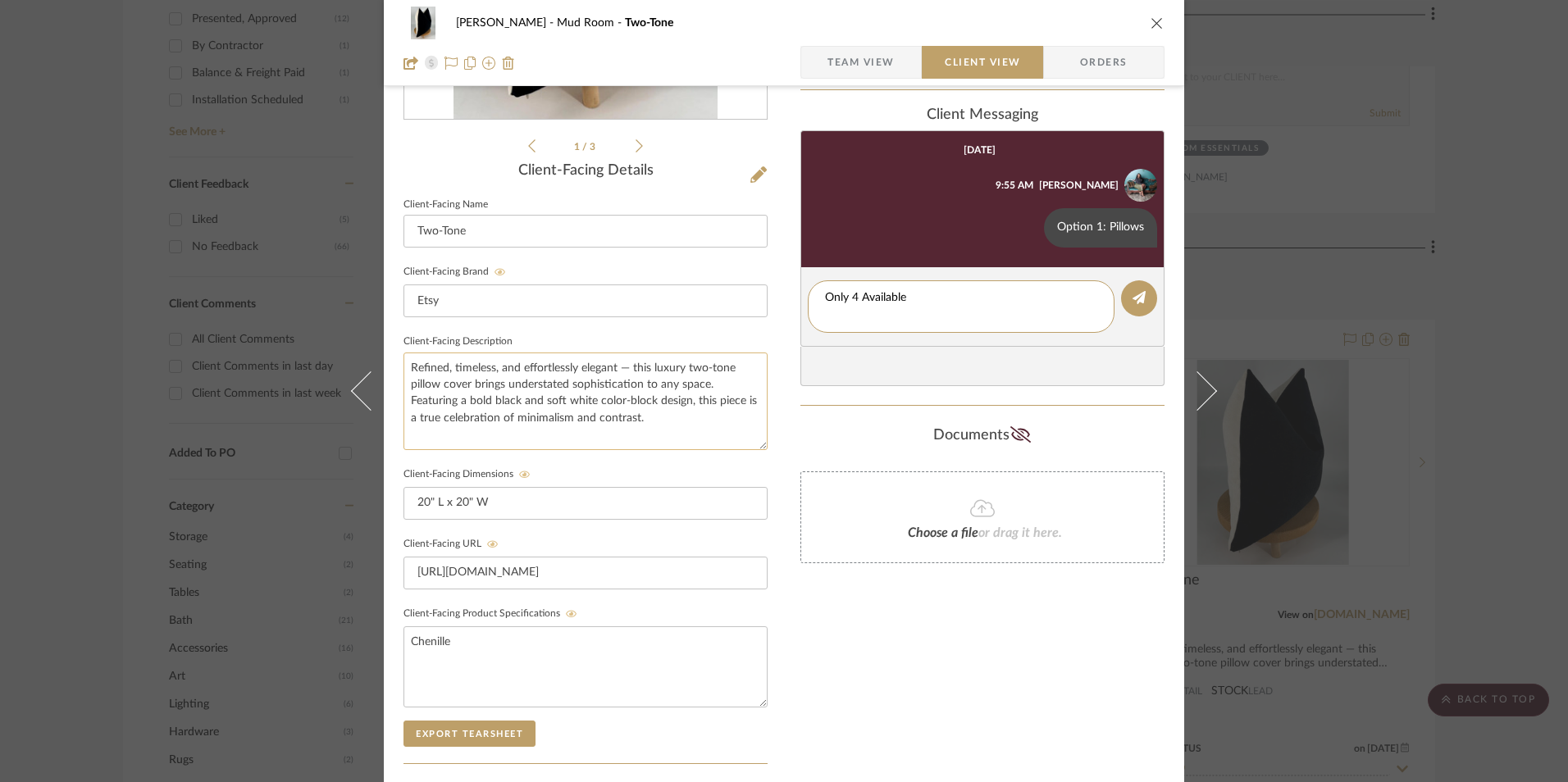
type textarea "Only 4 Available"
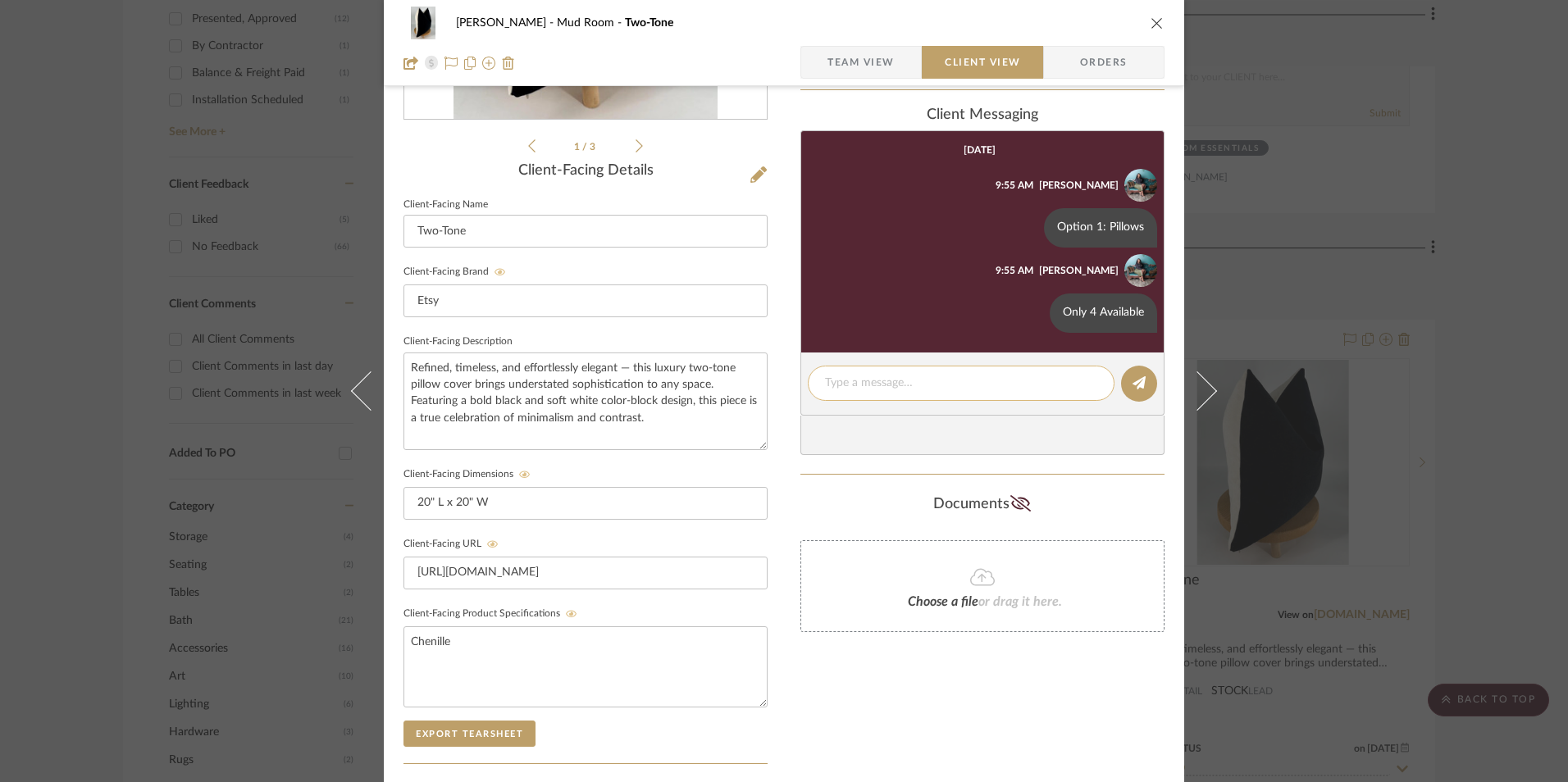
click at [875, 379] on textarea at bounding box center [961, 383] width 272 height 17
paste textarea "Return | Refund Policy: 14 Days From Delivery"
type textarea "Return | Refund Policy: 14 Days From Delivery"
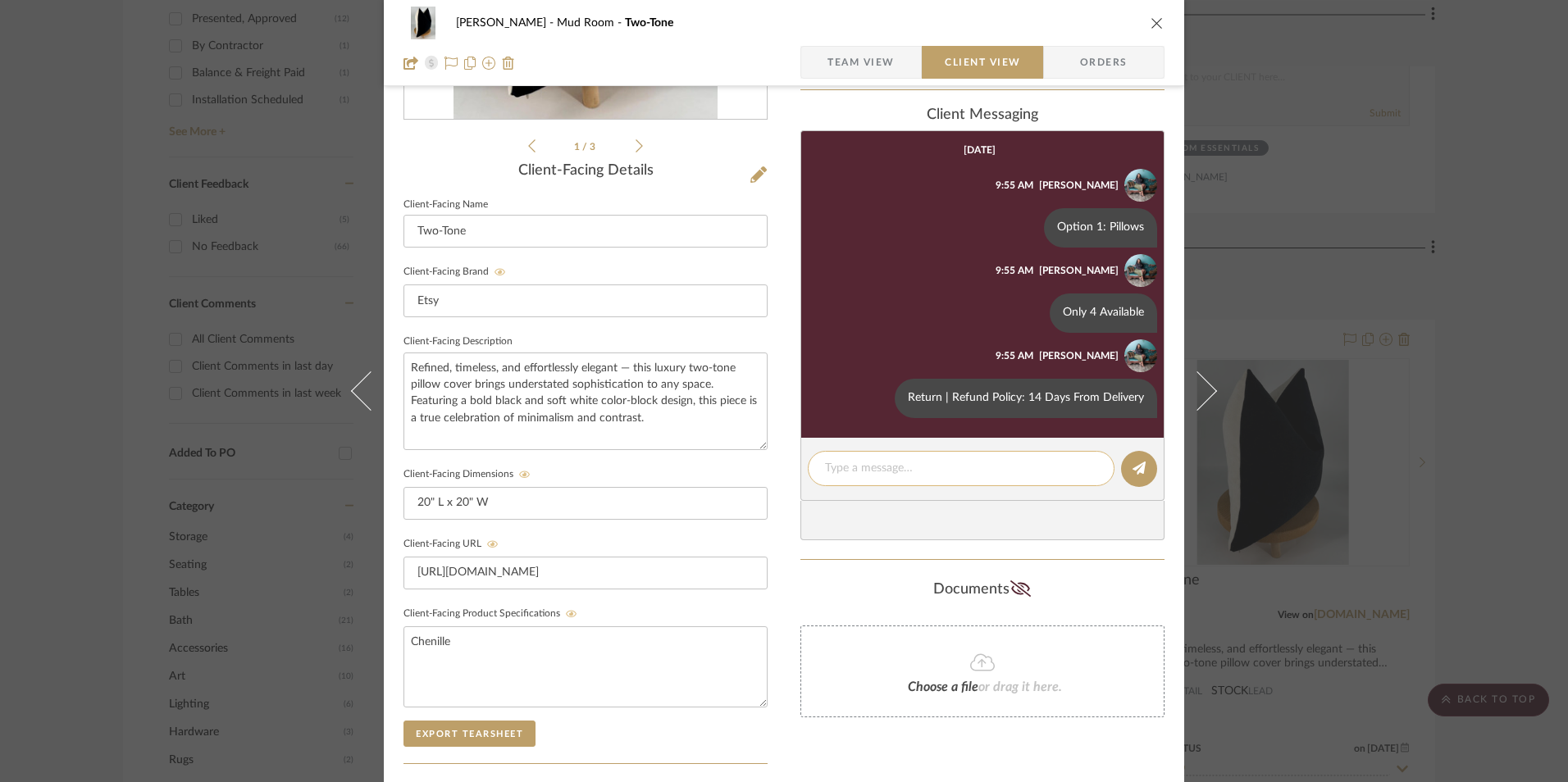
click at [980, 472] on textarea at bounding box center [961, 468] width 272 height 17
paste textarea "Note: Pillow Cover doesn't include pillow insert. 14" W x 36" L pillow insert r…"
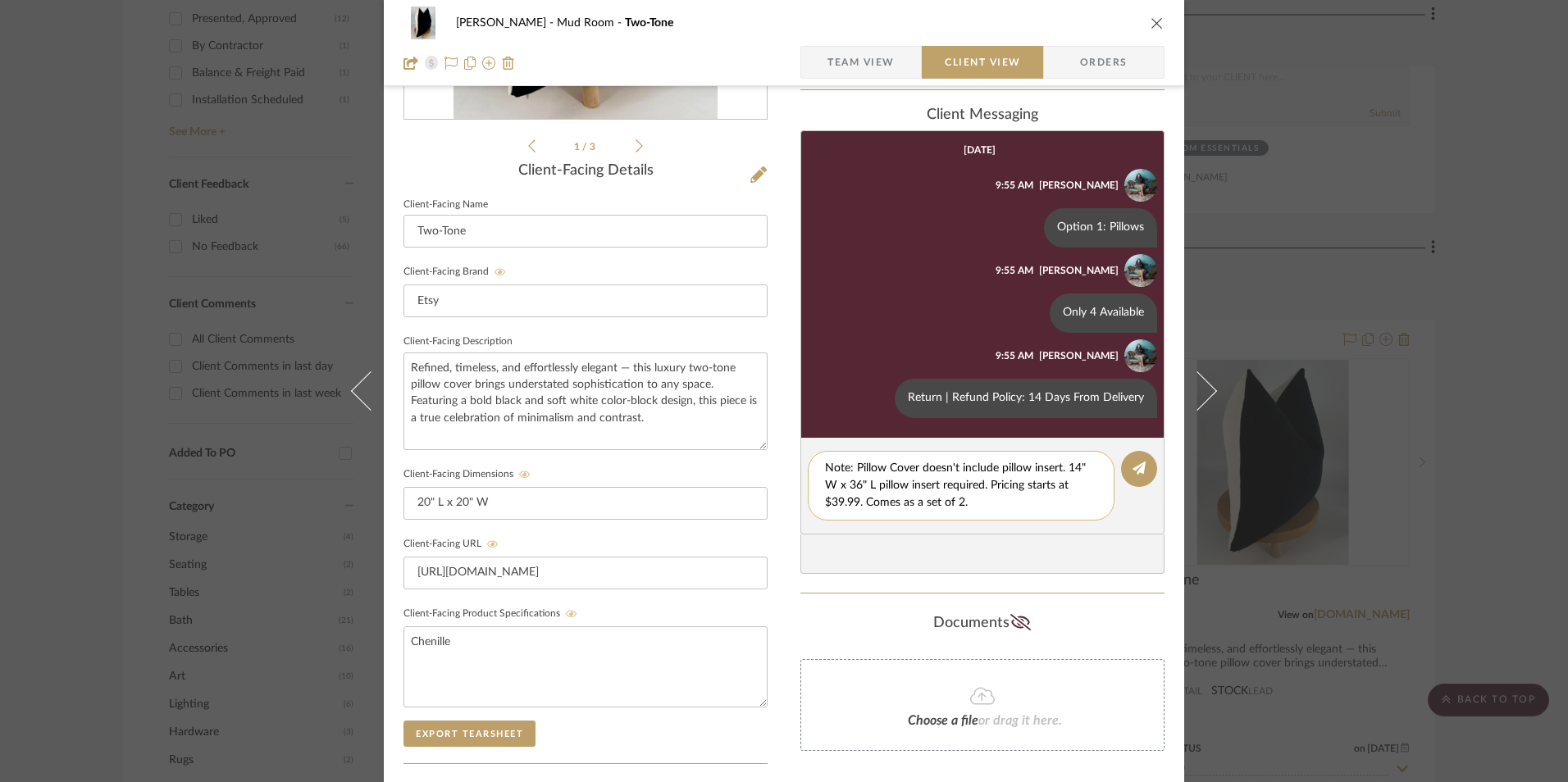
click at [855, 481] on textarea "Note: Pillow Cover doesn't include pillow insert. 14" W x 36" L pillow insert r…" at bounding box center [961, 485] width 272 height 52
click at [1075, 466] on textarea "Note: Pillow Cover doesn't include pillow insert. 14" W x 22" L pillow insert r…" at bounding box center [961, 485] width 272 height 52
type textarea "Note: Pillow Cover doesn't include pillow insert. 22" W x 22" L pillow insert r…"
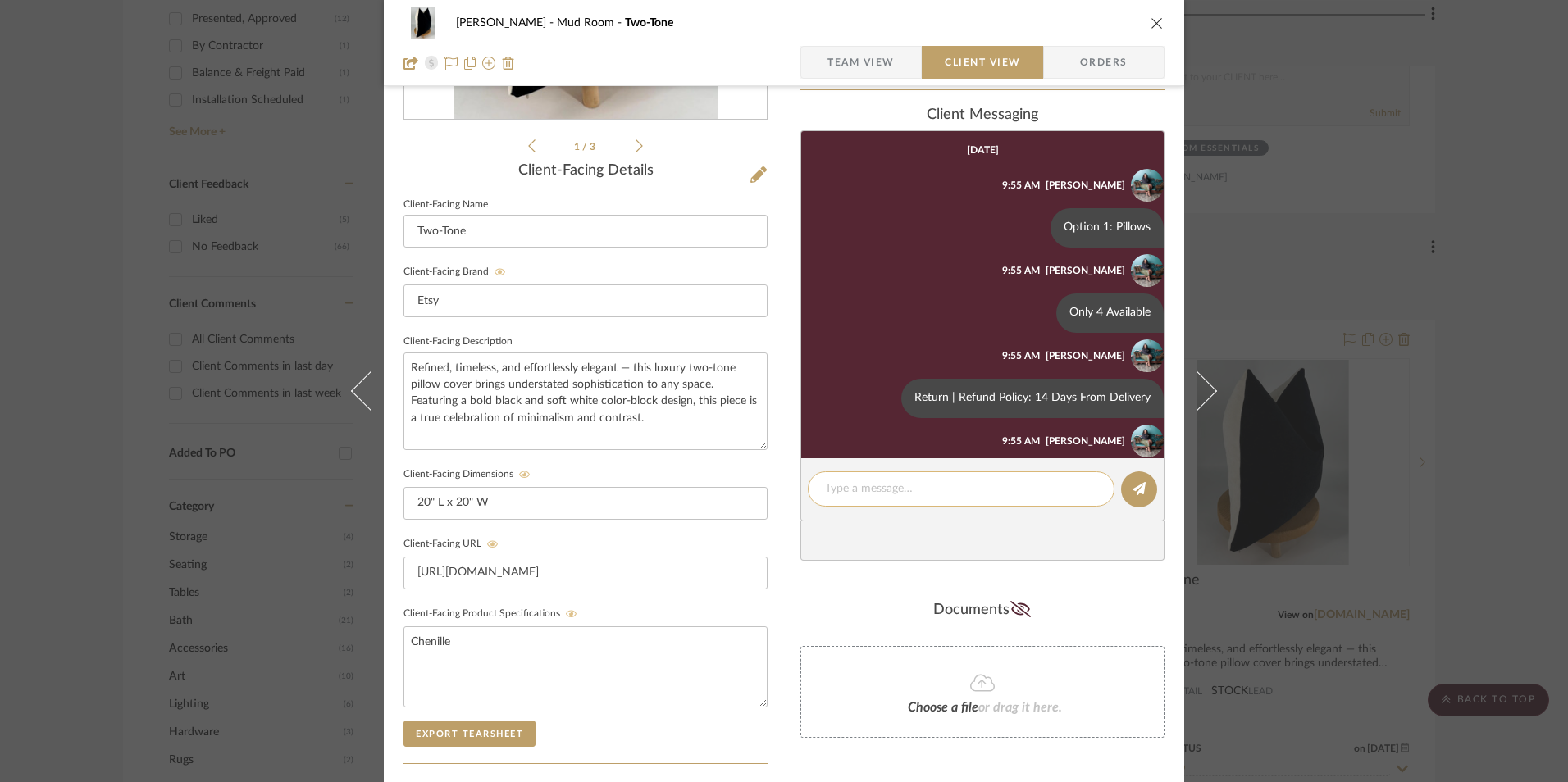
scroll to position [91, 0]
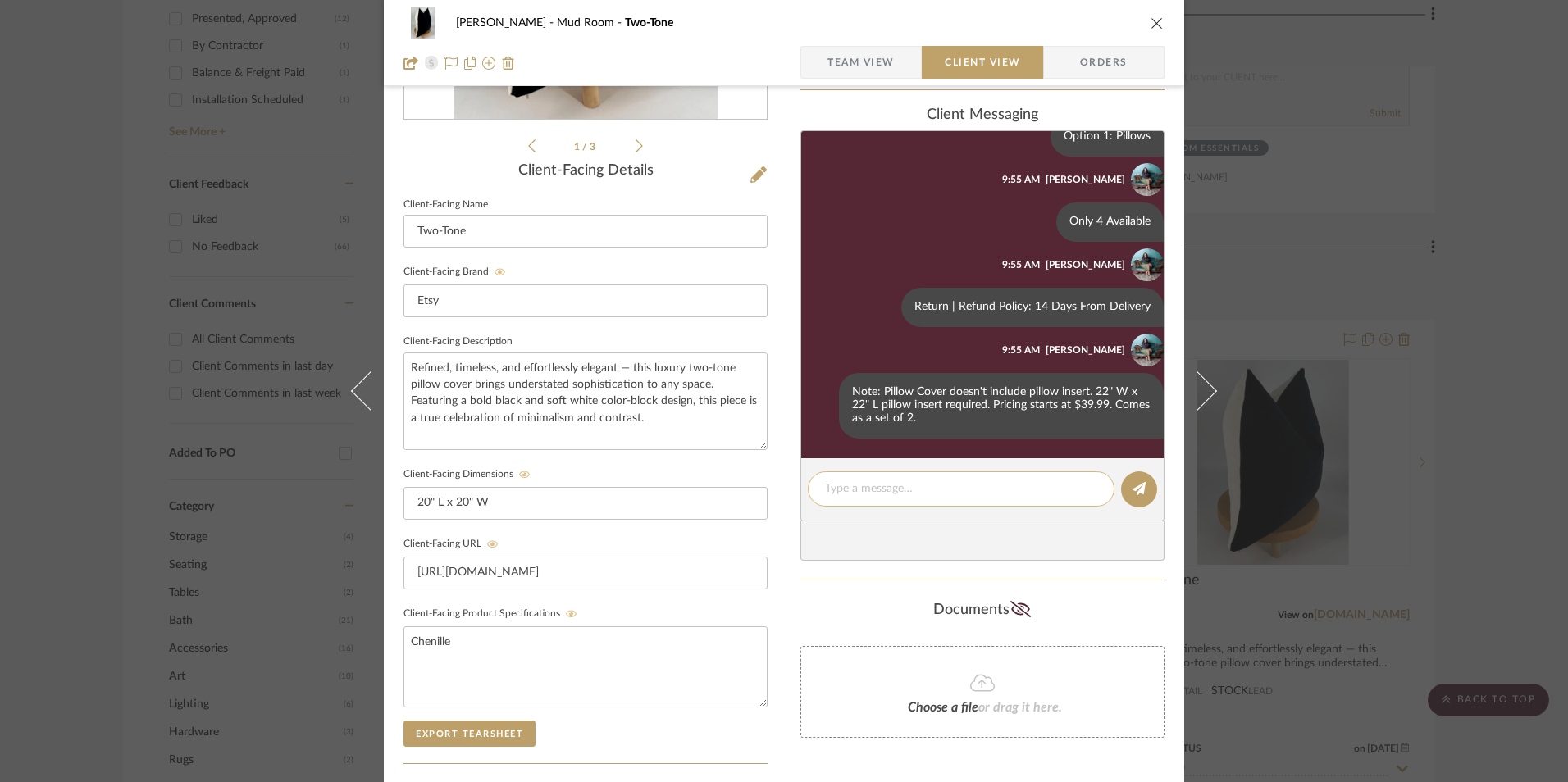
click at [893, 496] on textarea at bounding box center [961, 489] width 272 height 17
paste textarea "Note: Link for pillow inserts will be provided via email."
type textarea "Note: Link for pillow inserts will be provided via email."
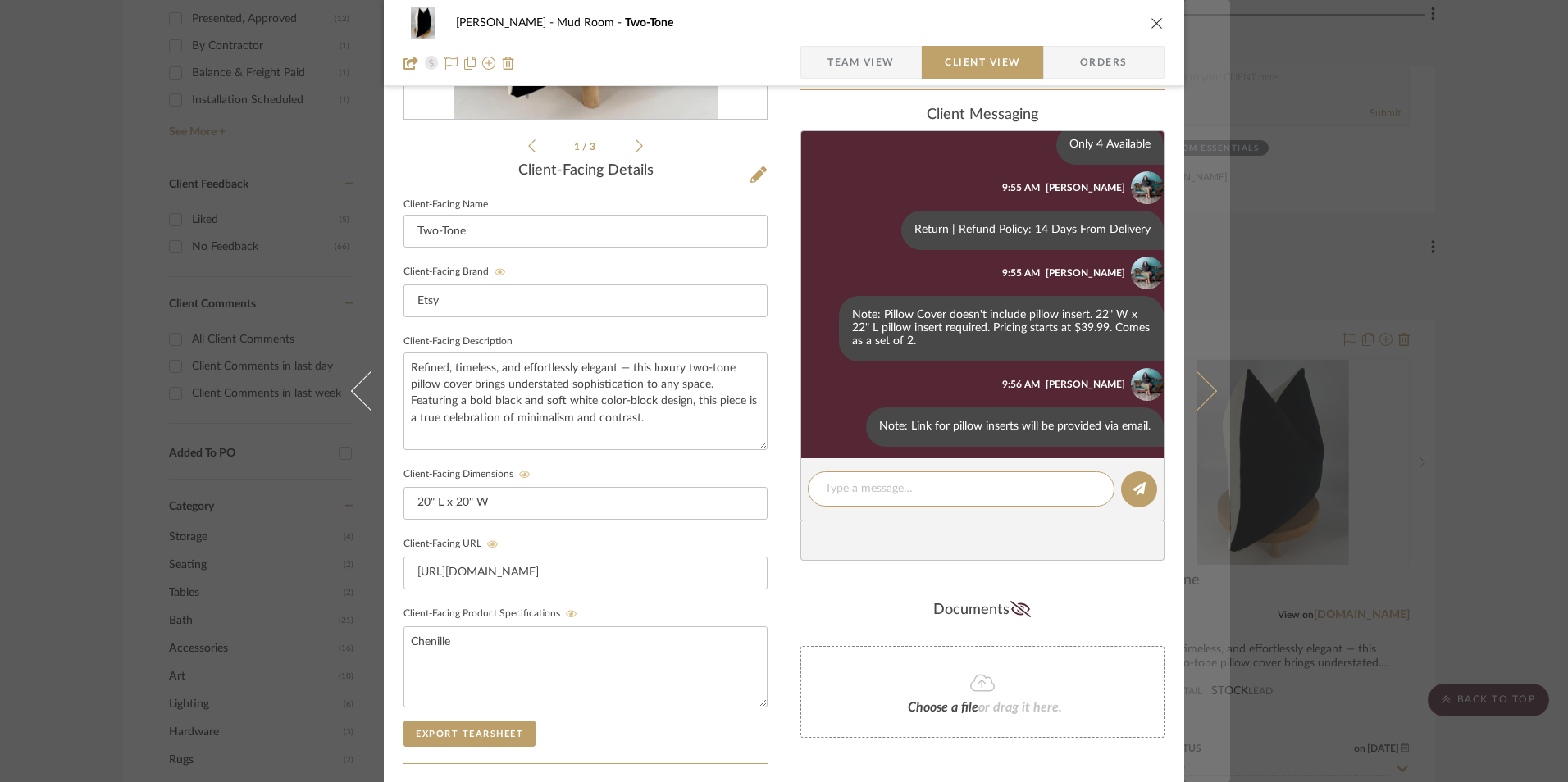
scroll to position [176, 0]
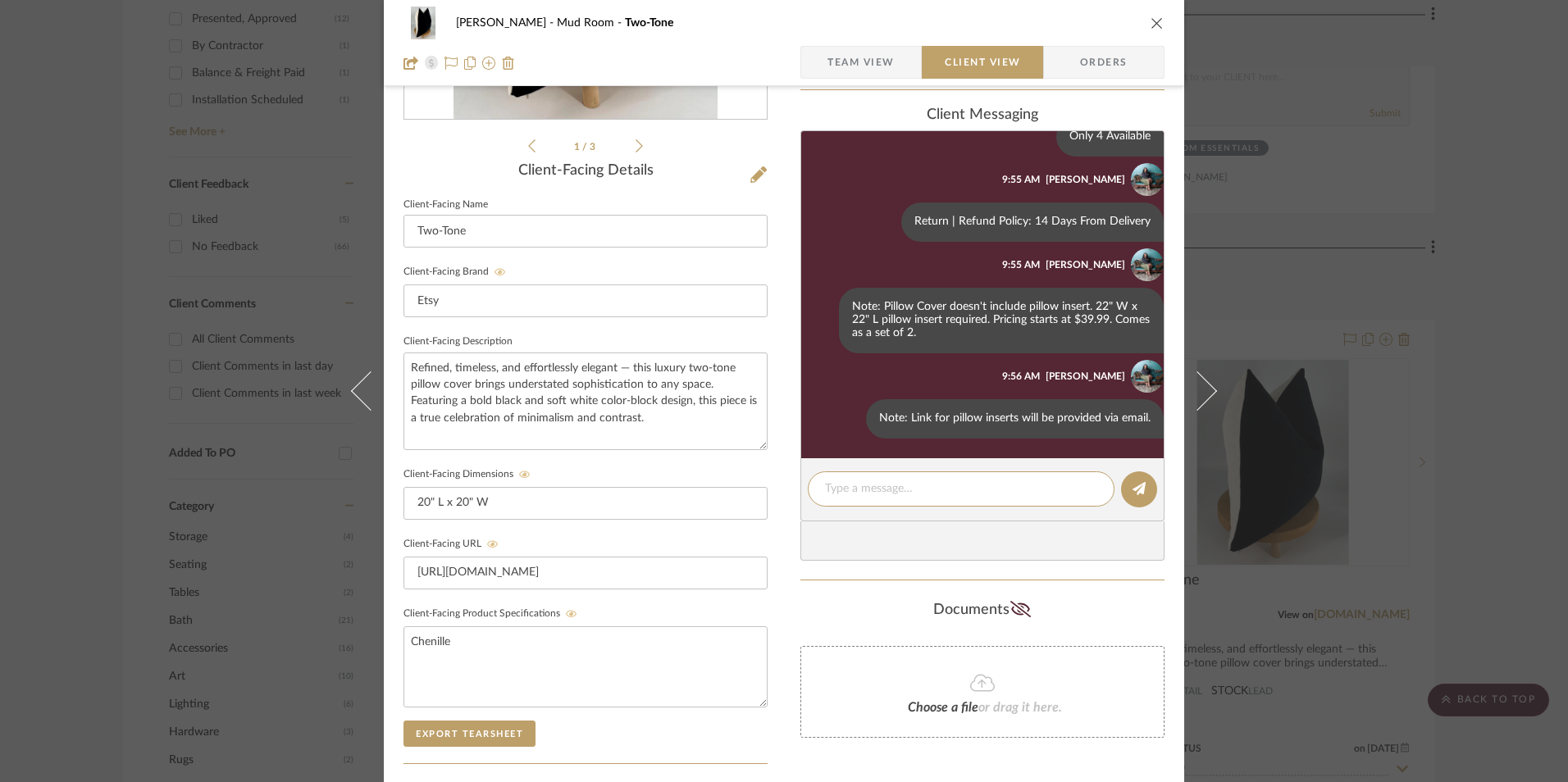
click at [1150, 22] on icon "close" at bounding box center [1156, 22] width 13 height 13
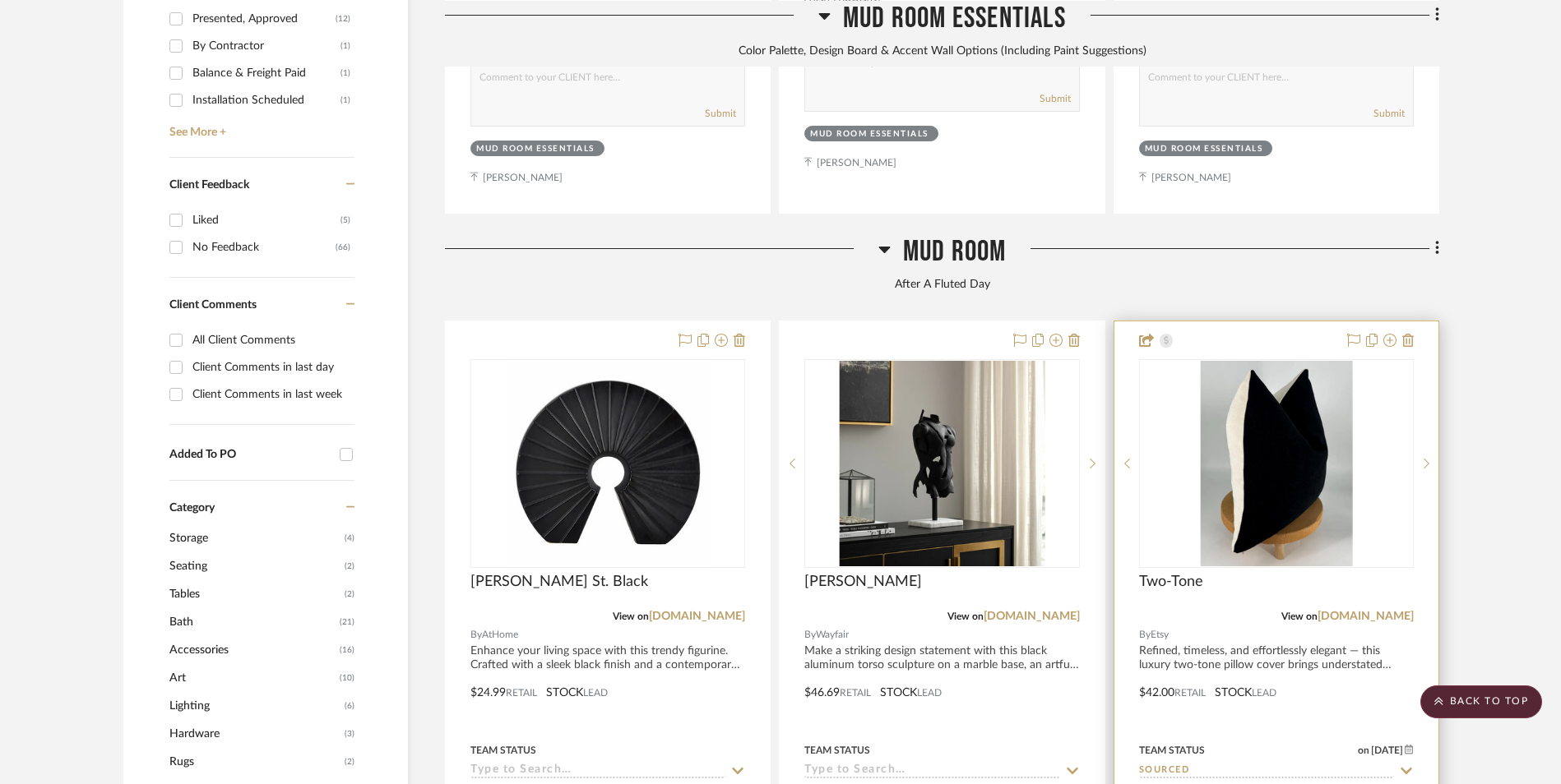
scroll to position [1241, 0]
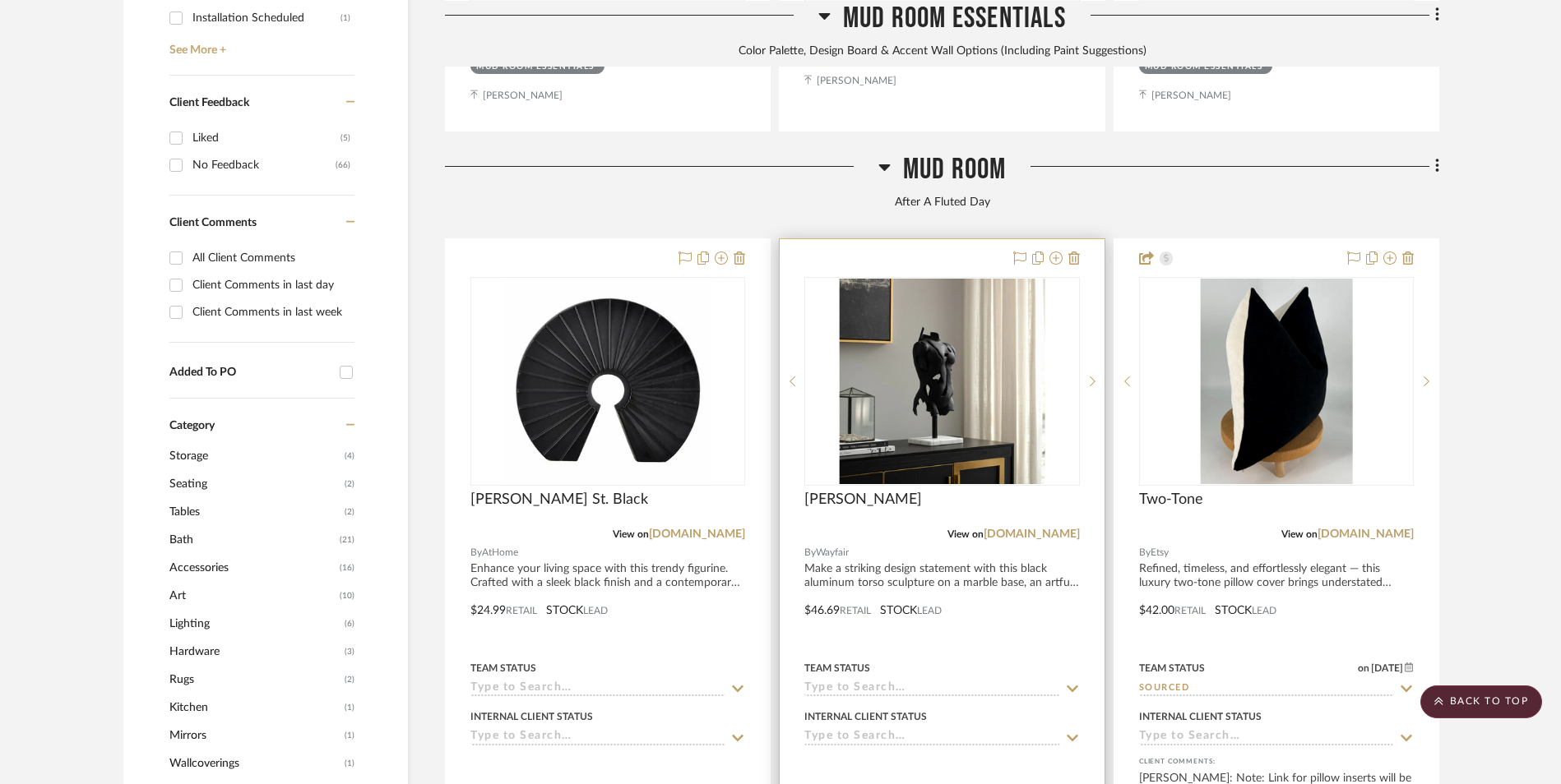
click at [916, 279] on img "0" at bounding box center [941, 381] width 205 height 205
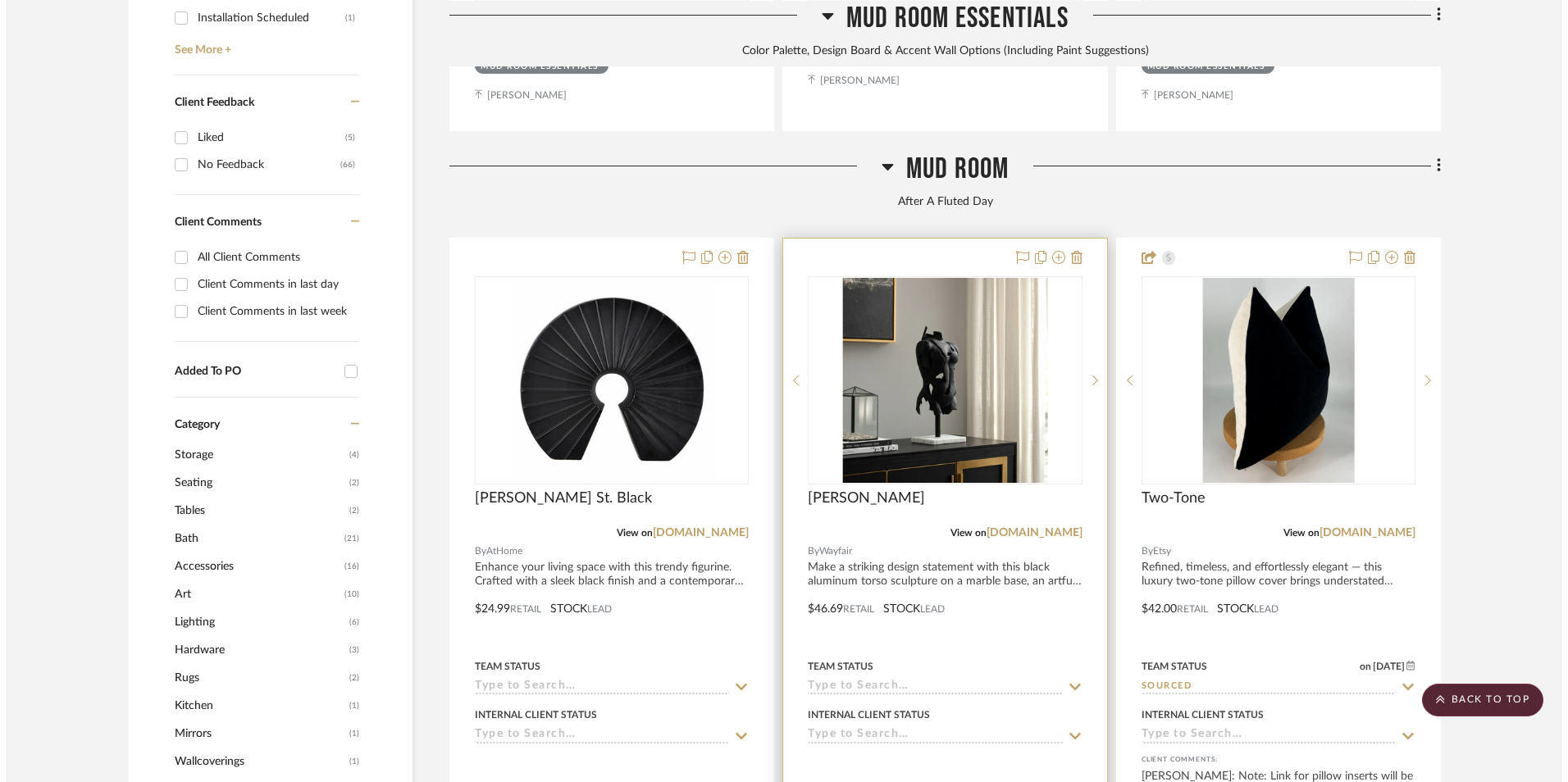
scroll to position [0, 0]
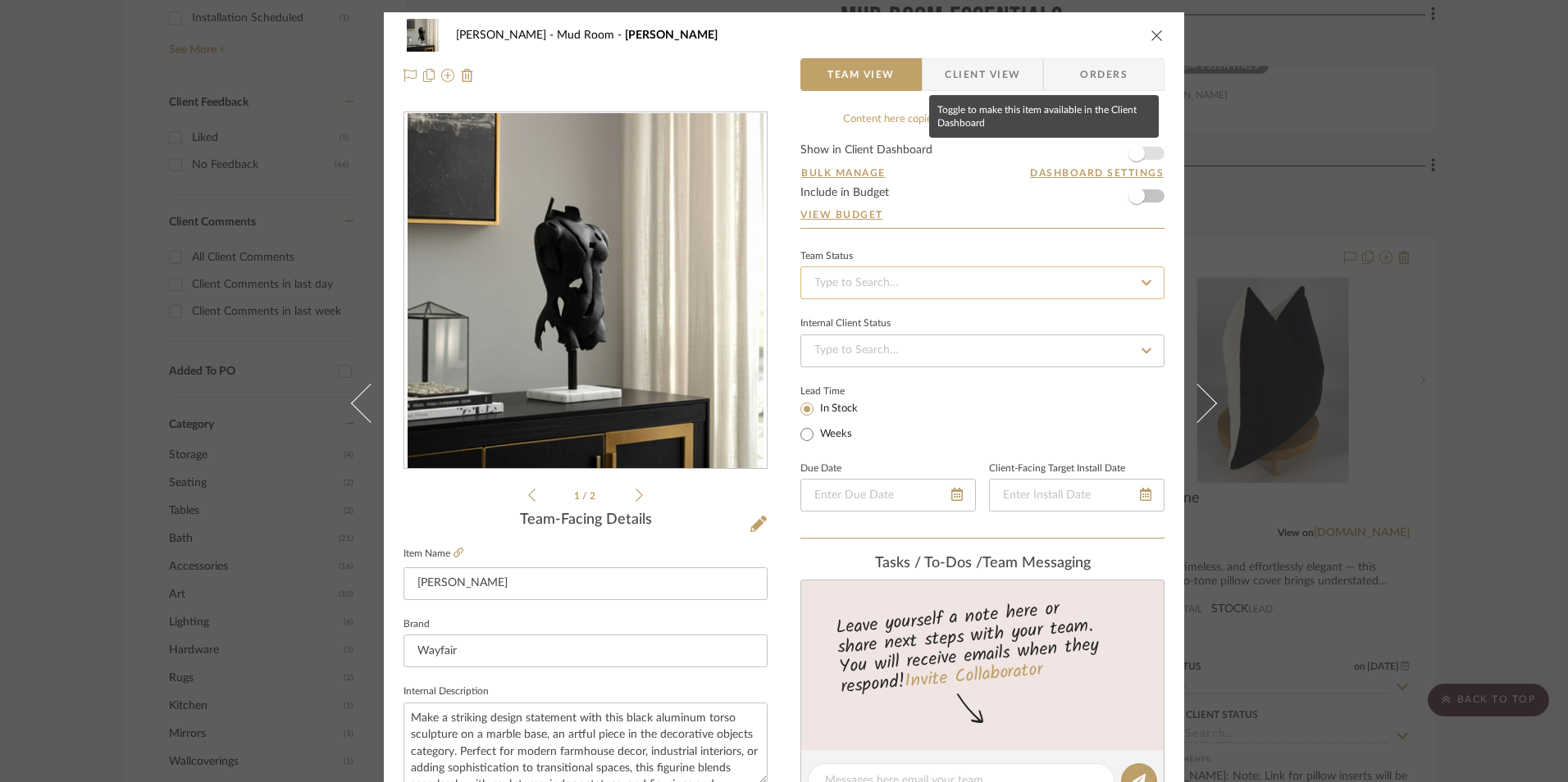
click at [1134, 154] on span "button" at bounding box center [1136, 153] width 16 height 16
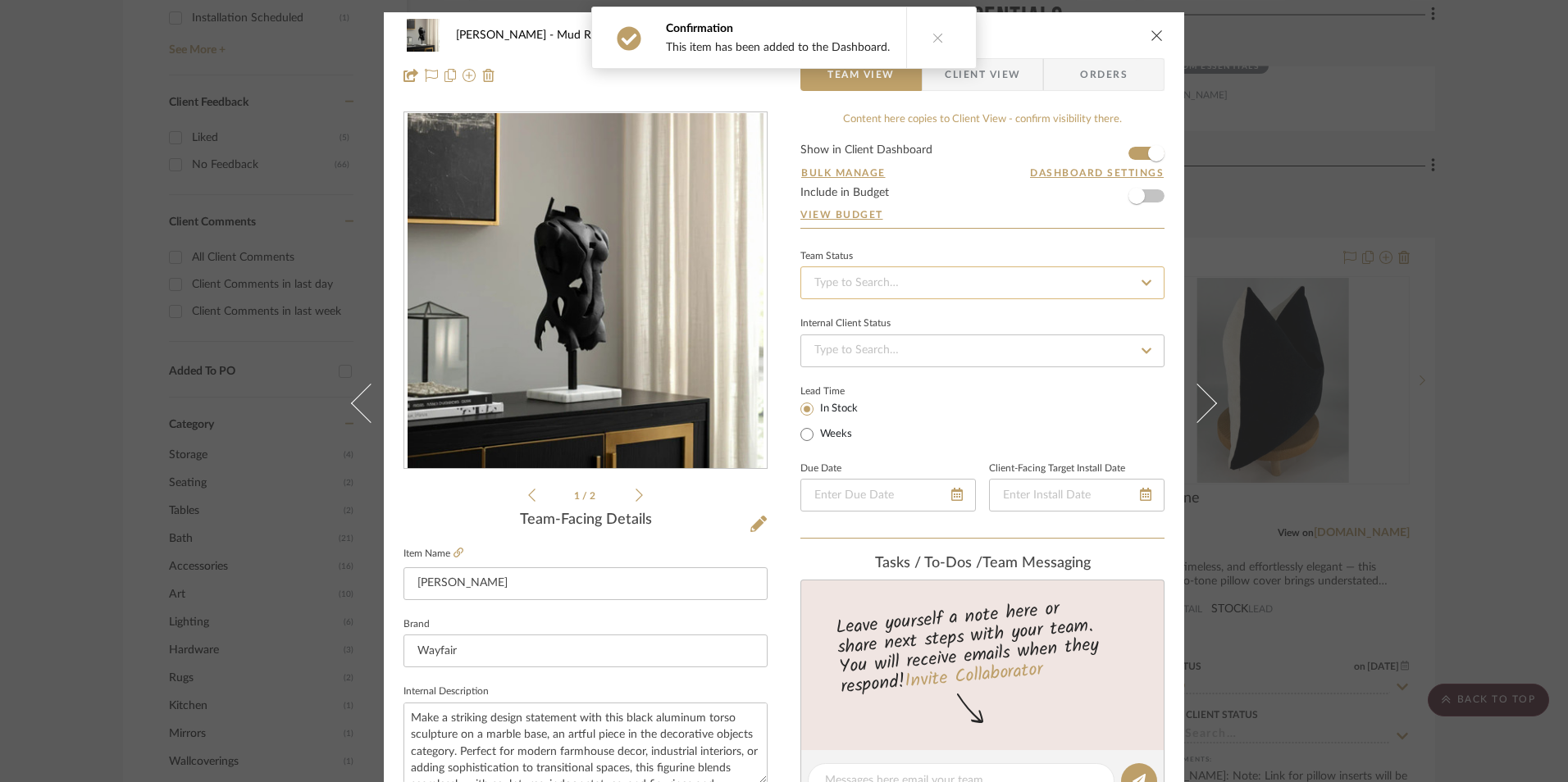
click at [902, 281] on input at bounding box center [983, 283] width 364 height 33
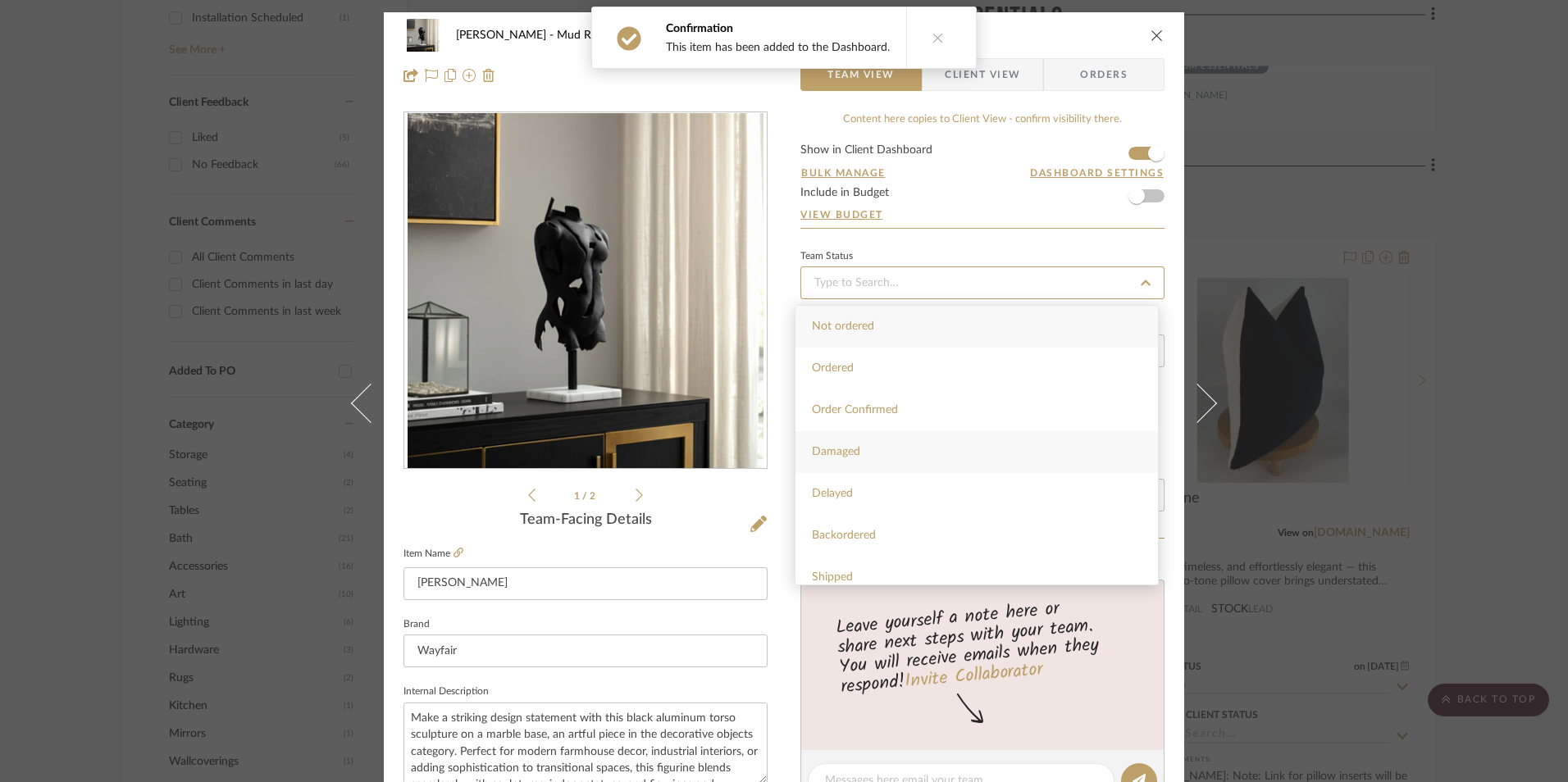
scroll to position [328, 0]
click at [841, 545] on span "Sourced" at bounding box center [832, 542] width 42 height 12
type input "[DATE]"
type input "Sourced"
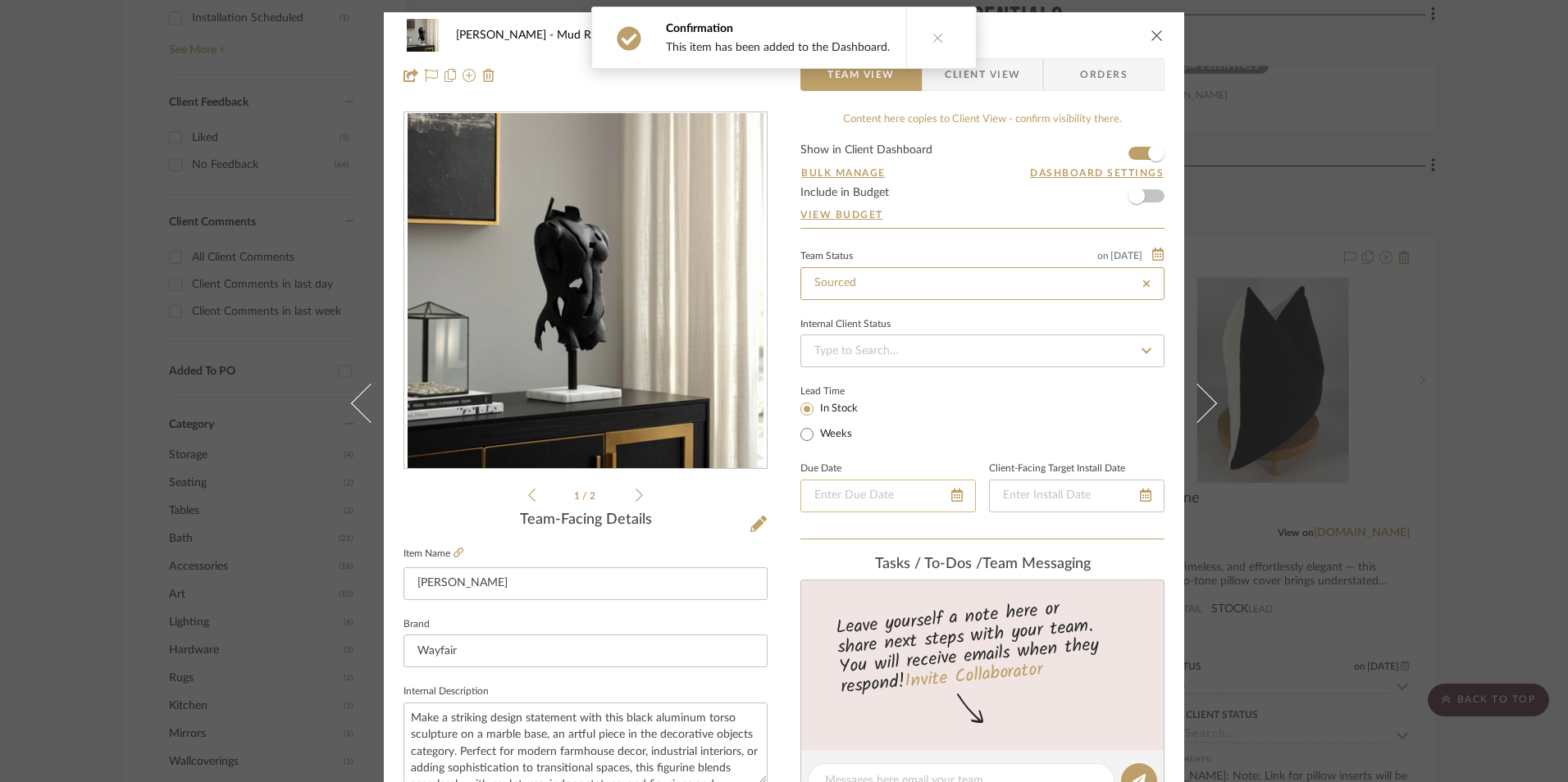
type input "[DATE]"
type input "Sourced"
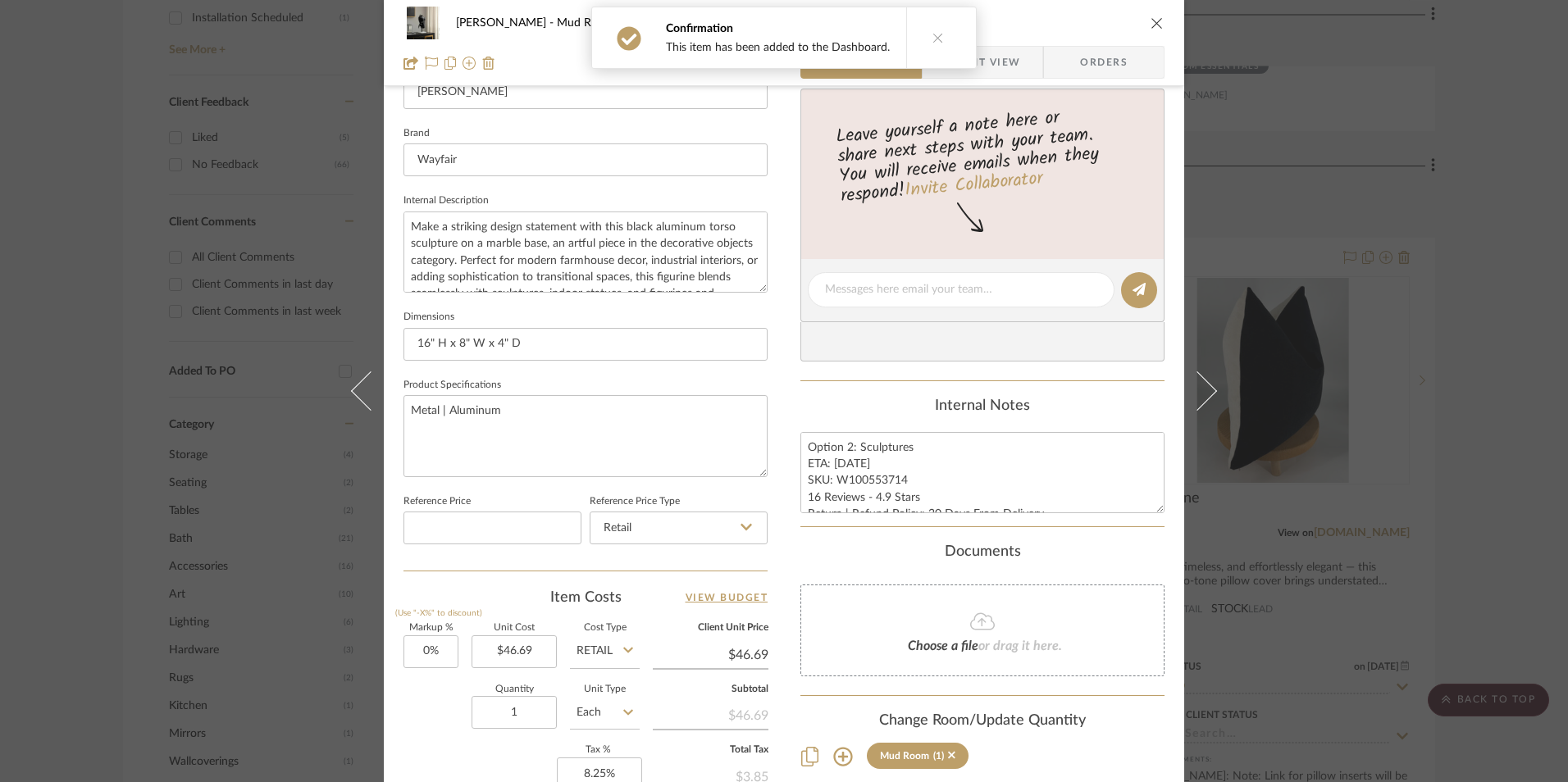
scroll to position [492, 0]
click at [841, 484] on textarea "Option 2: Sculptures ETA: [DATE] SKU: W100553714 16 Reviews - 4.9 Stars Return …" at bounding box center [983, 472] width 364 height 82
drag, startPoint x: 804, startPoint y: 443, endPoint x: 908, endPoint y: 489, distance: 113.7
click at [1088, 528] on div "Content here copies to Client View - confirm visibility there. Show in Client D…" at bounding box center [983, 294] width 364 height 1350
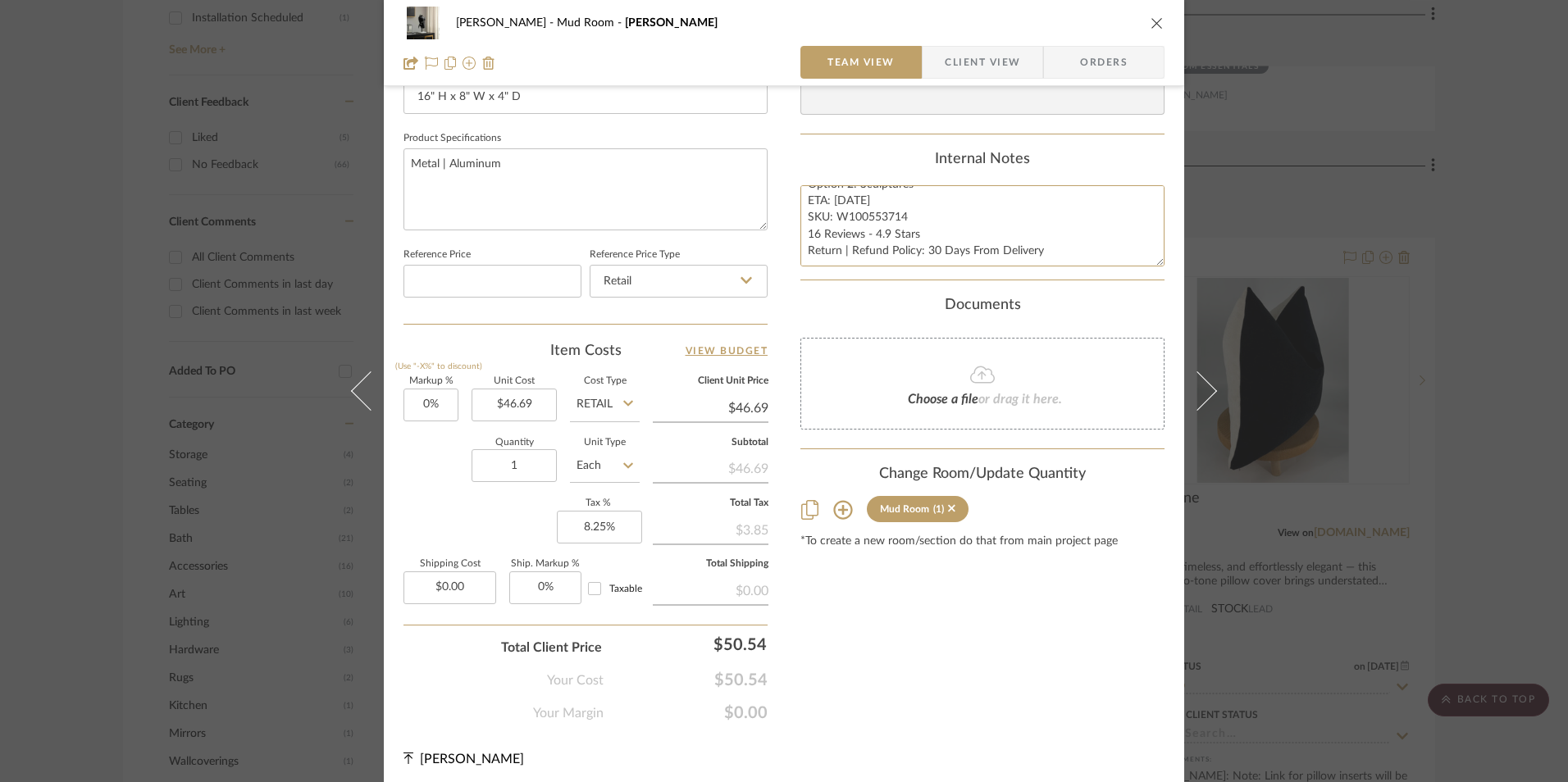
scroll to position [745, 0]
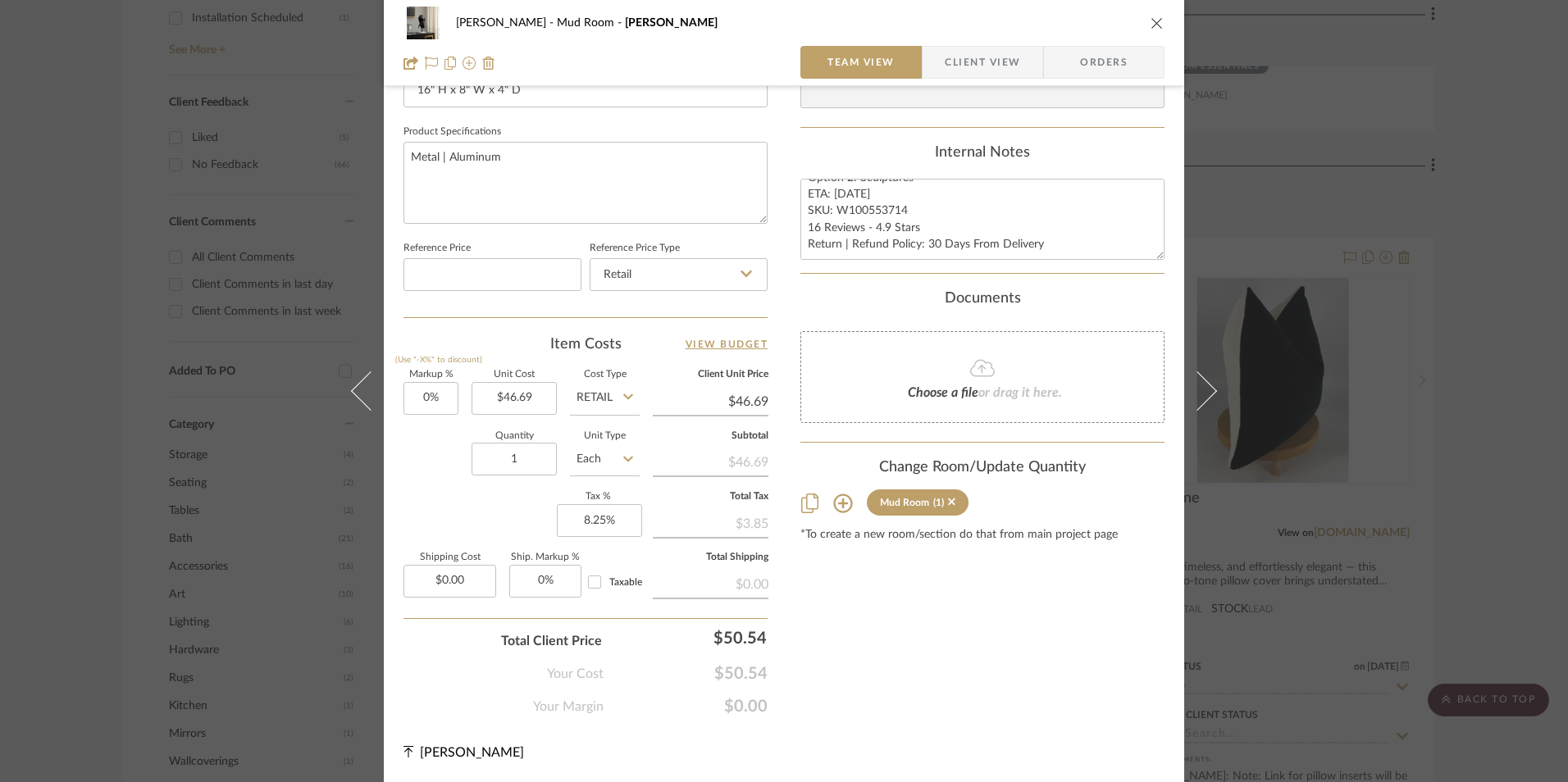
click at [1121, 71] on span "Orders" at bounding box center [1104, 62] width 83 height 33
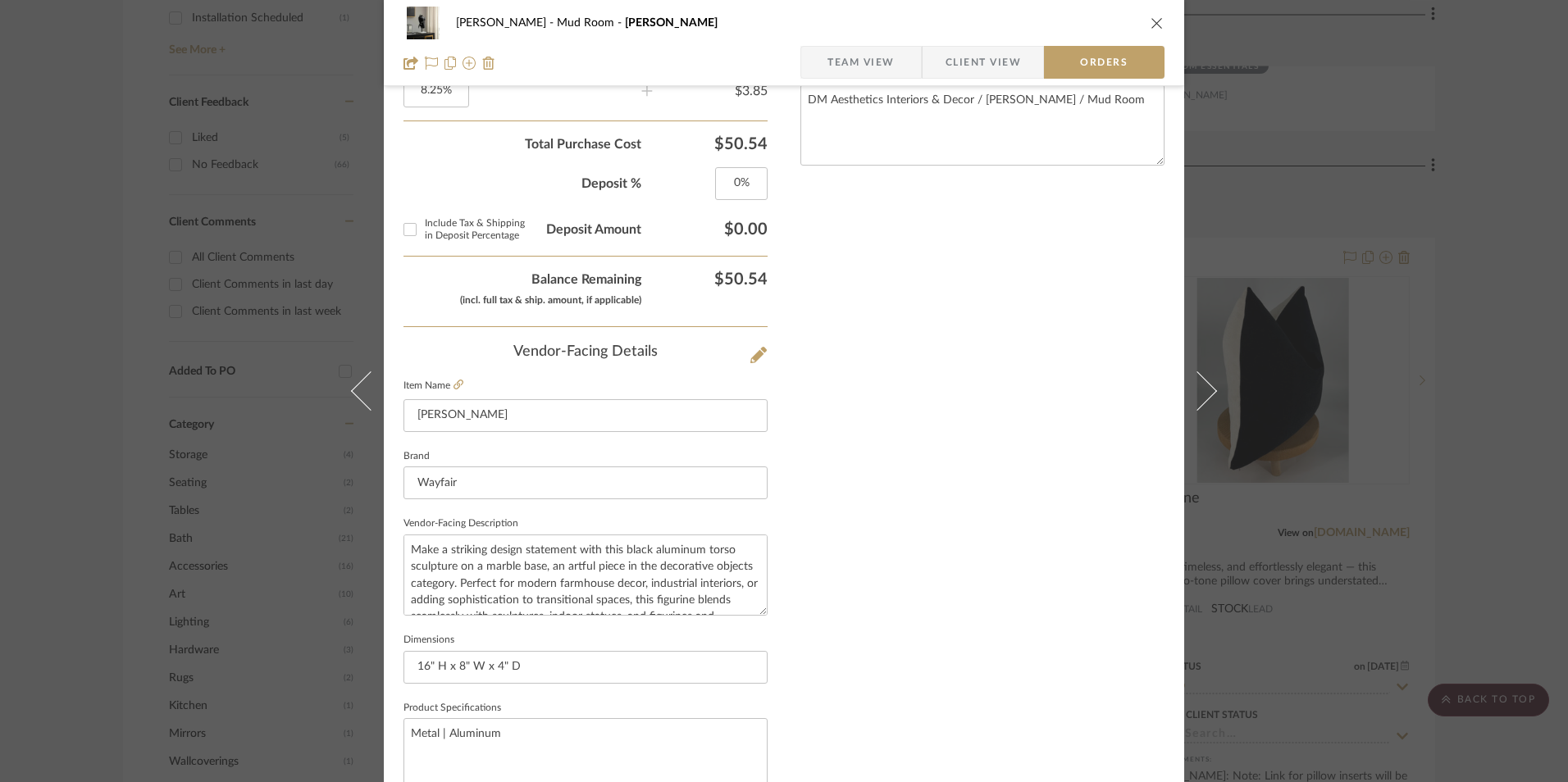
scroll to position [962, 0]
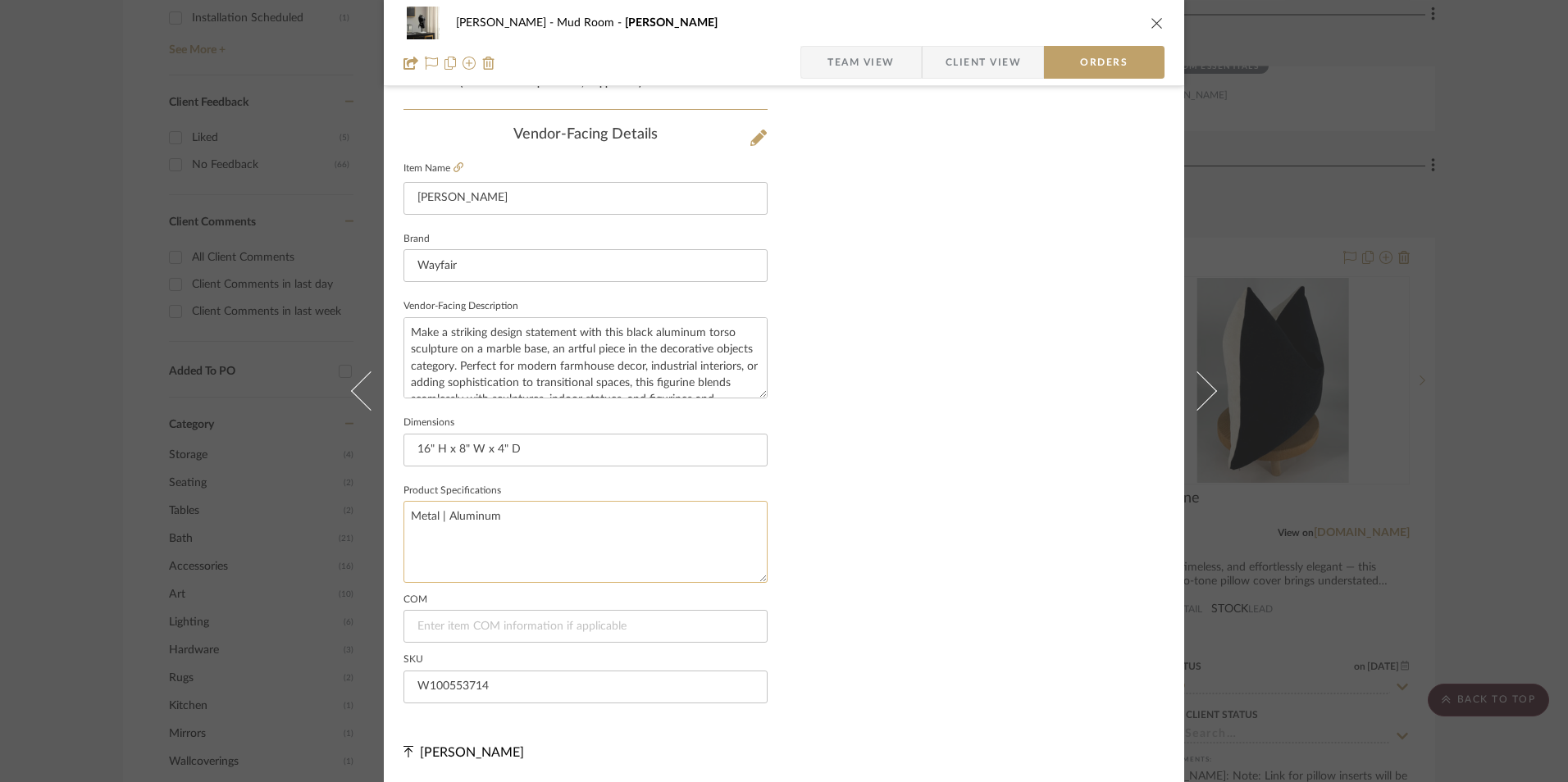
click at [977, 66] on span "Client View" at bounding box center [983, 62] width 76 height 33
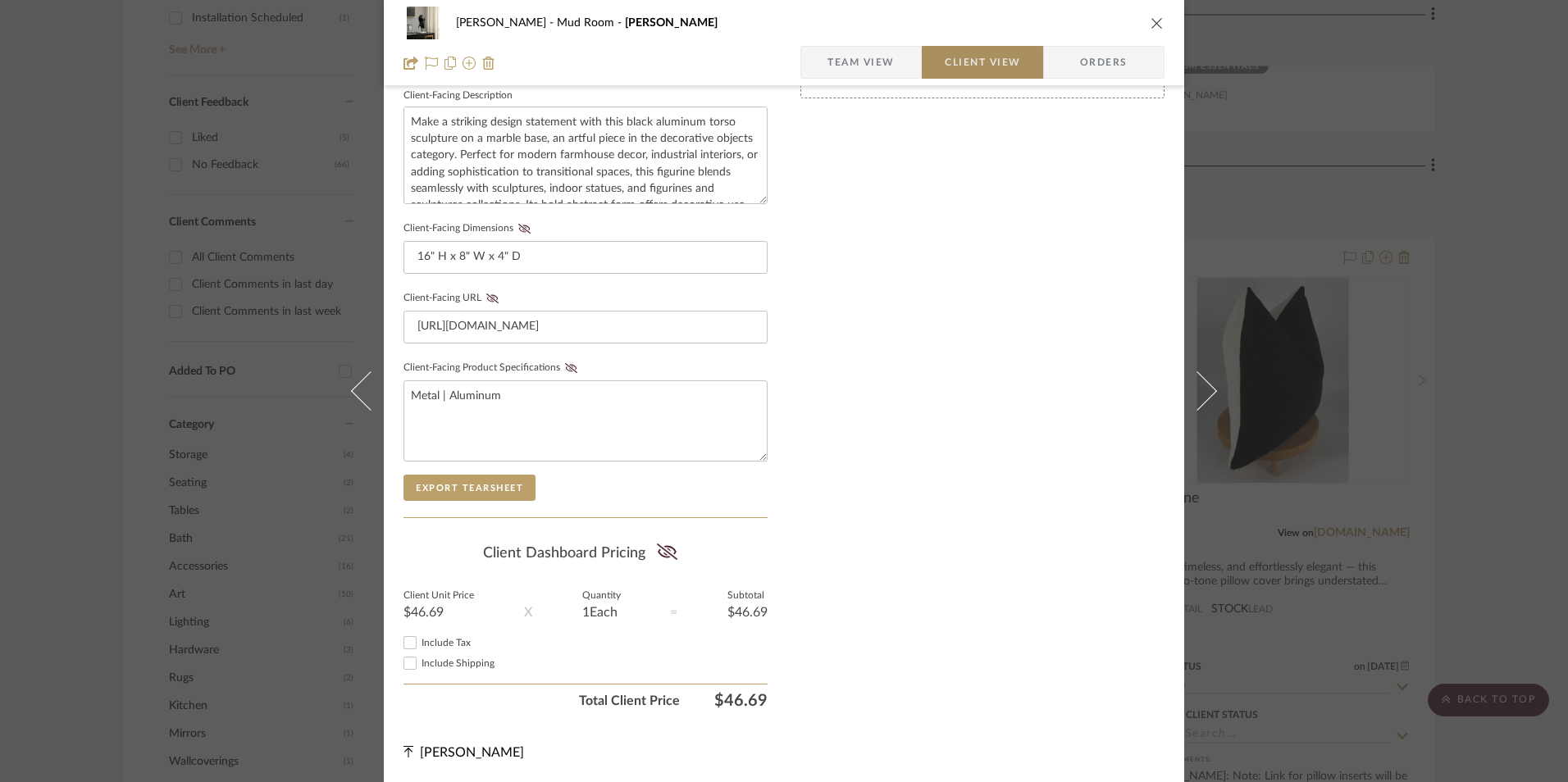
scroll to position [595, 0]
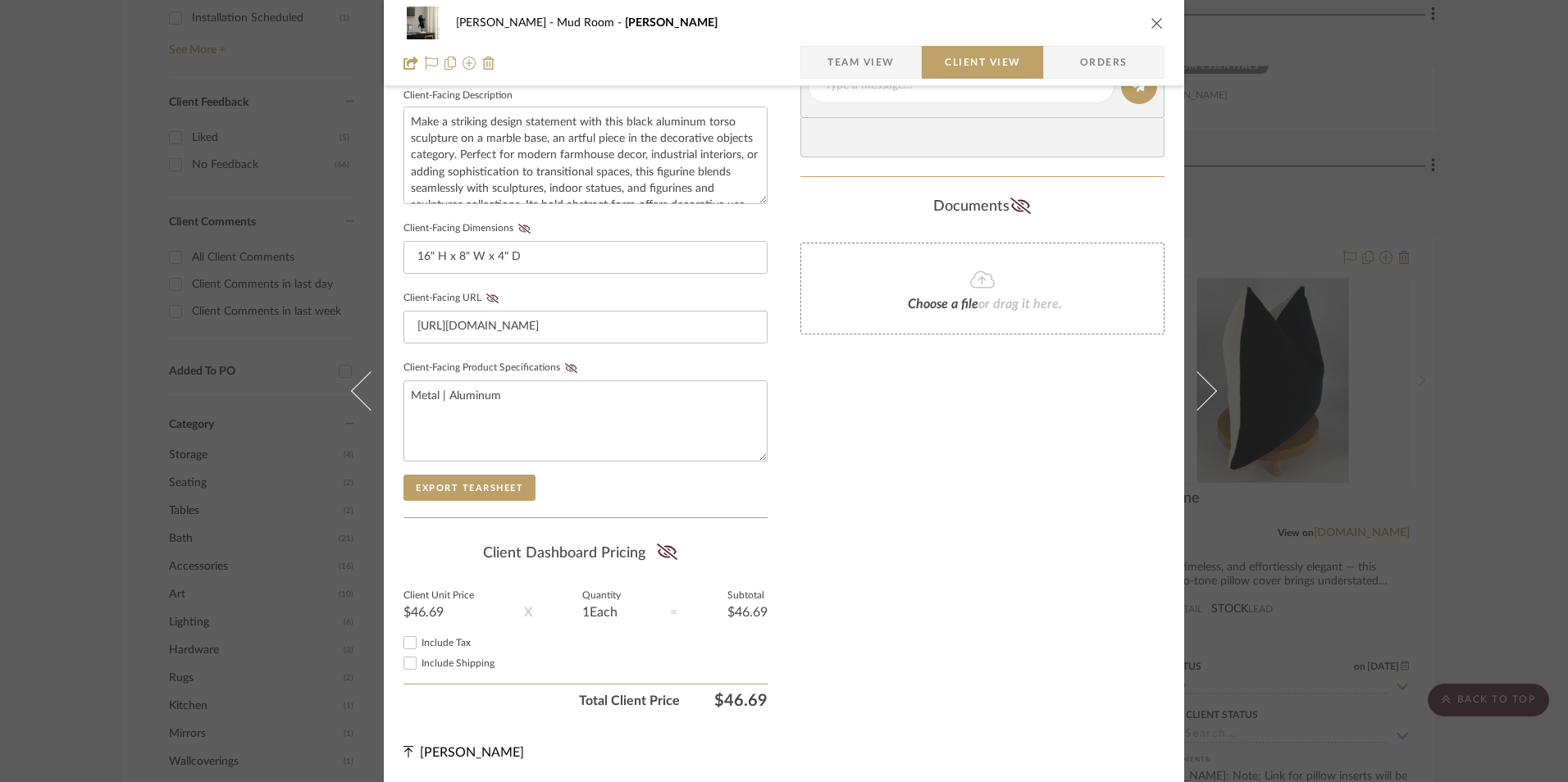
click at [412, 638] on input "Include Tax" at bounding box center [410, 643] width 20 height 20
checkbox input "true"
click at [663, 547] on icon at bounding box center [667, 552] width 20 height 16
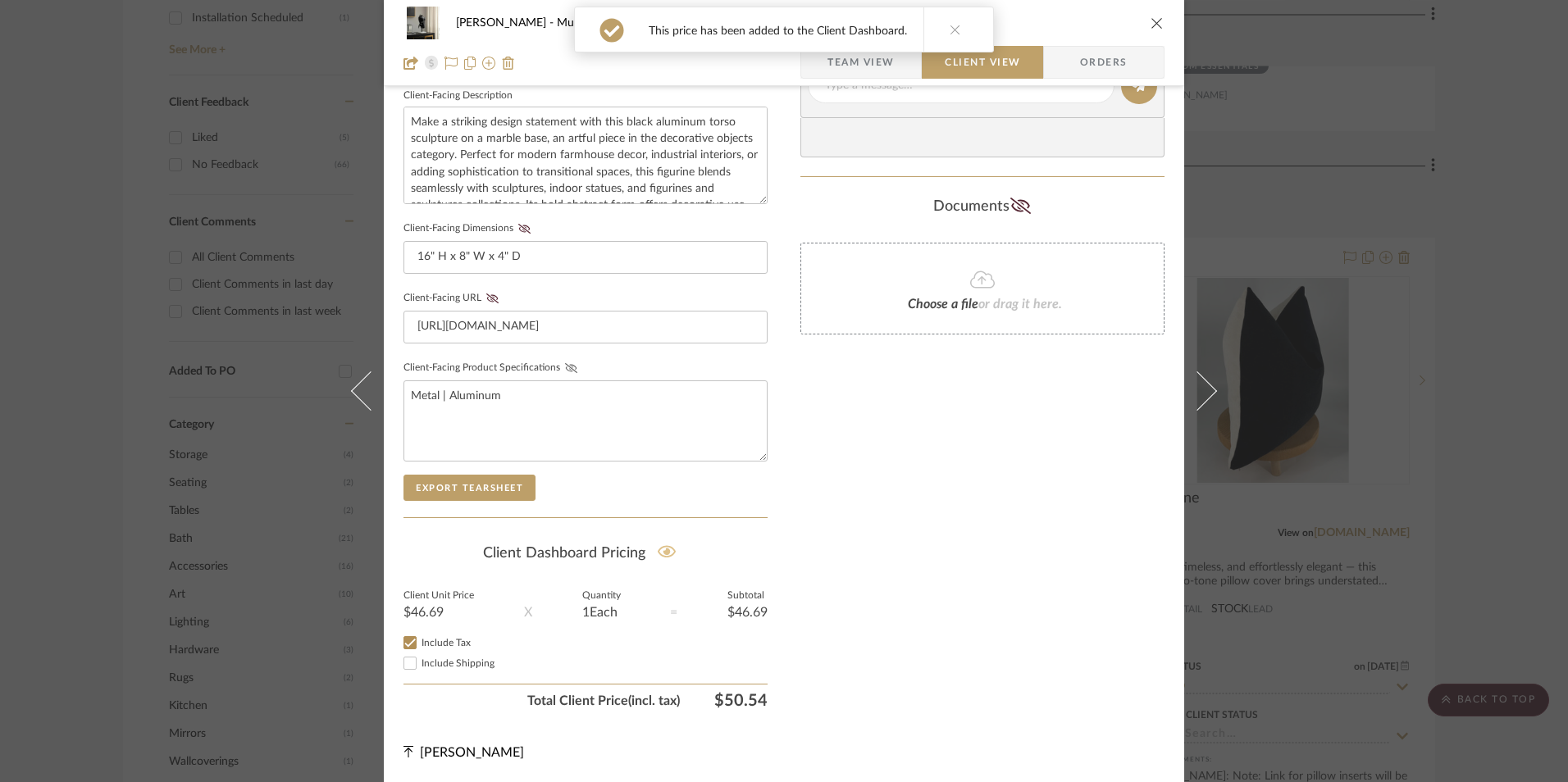
click at [565, 365] on icon at bounding box center [571, 368] width 12 height 10
click at [483, 292] on button "Client-Facing URL" at bounding box center [492, 298] width 22 height 12
click at [521, 225] on icon at bounding box center [525, 229] width 12 height 10
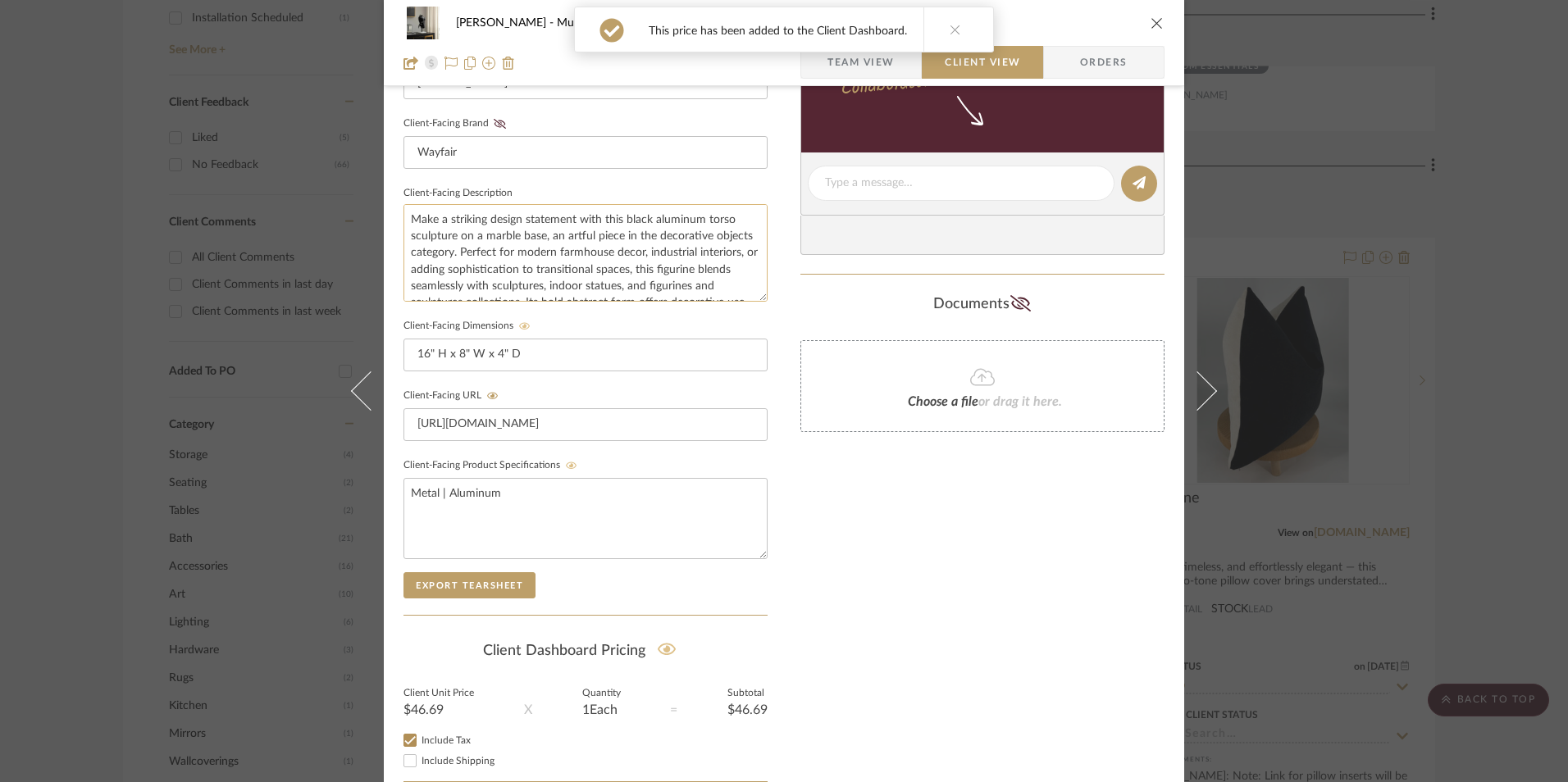
scroll to position [349, 0]
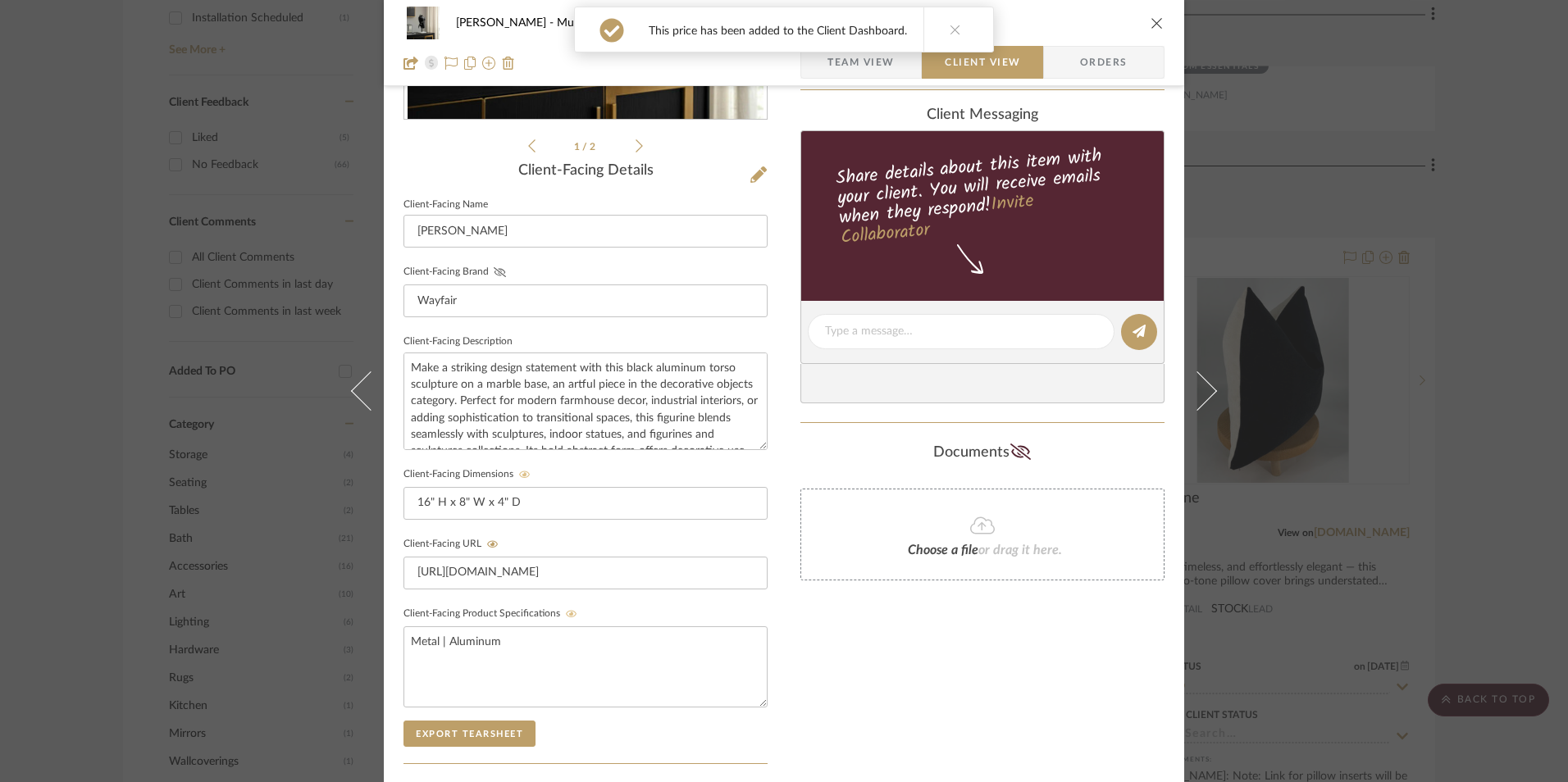
click at [494, 267] on icon at bounding box center [500, 272] width 12 height 10
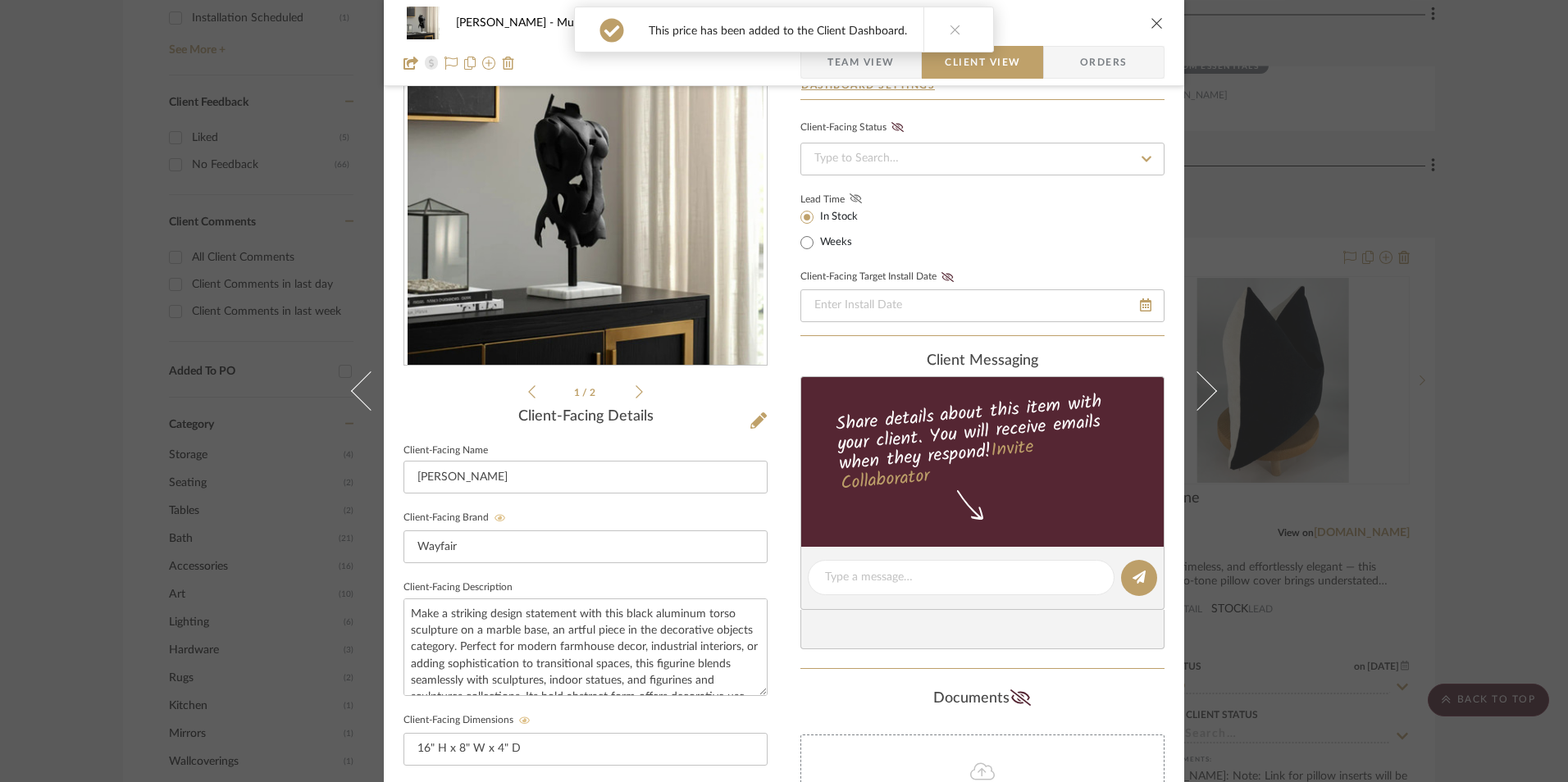
click at [849, 197] on icon at bounding box center [855, 199] width 12 height 10
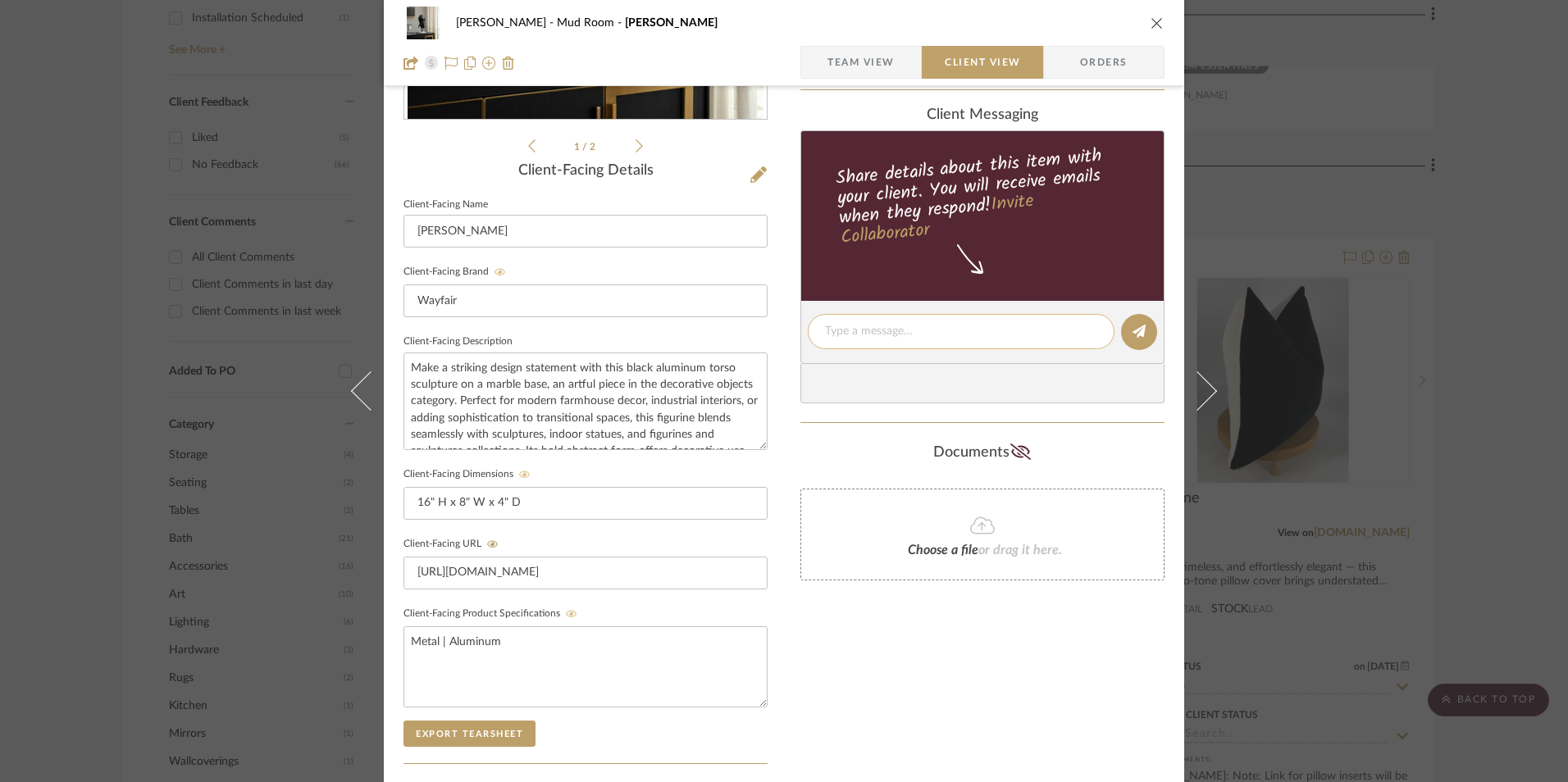
click at [855, 327] on textarea at bounding box center [961, 332] width 272 height 17
paste textarea "Option 2: Sculptures ETA: [DATE] SKU: W100553714 16 Reviews - 4.9 Stars Return …"
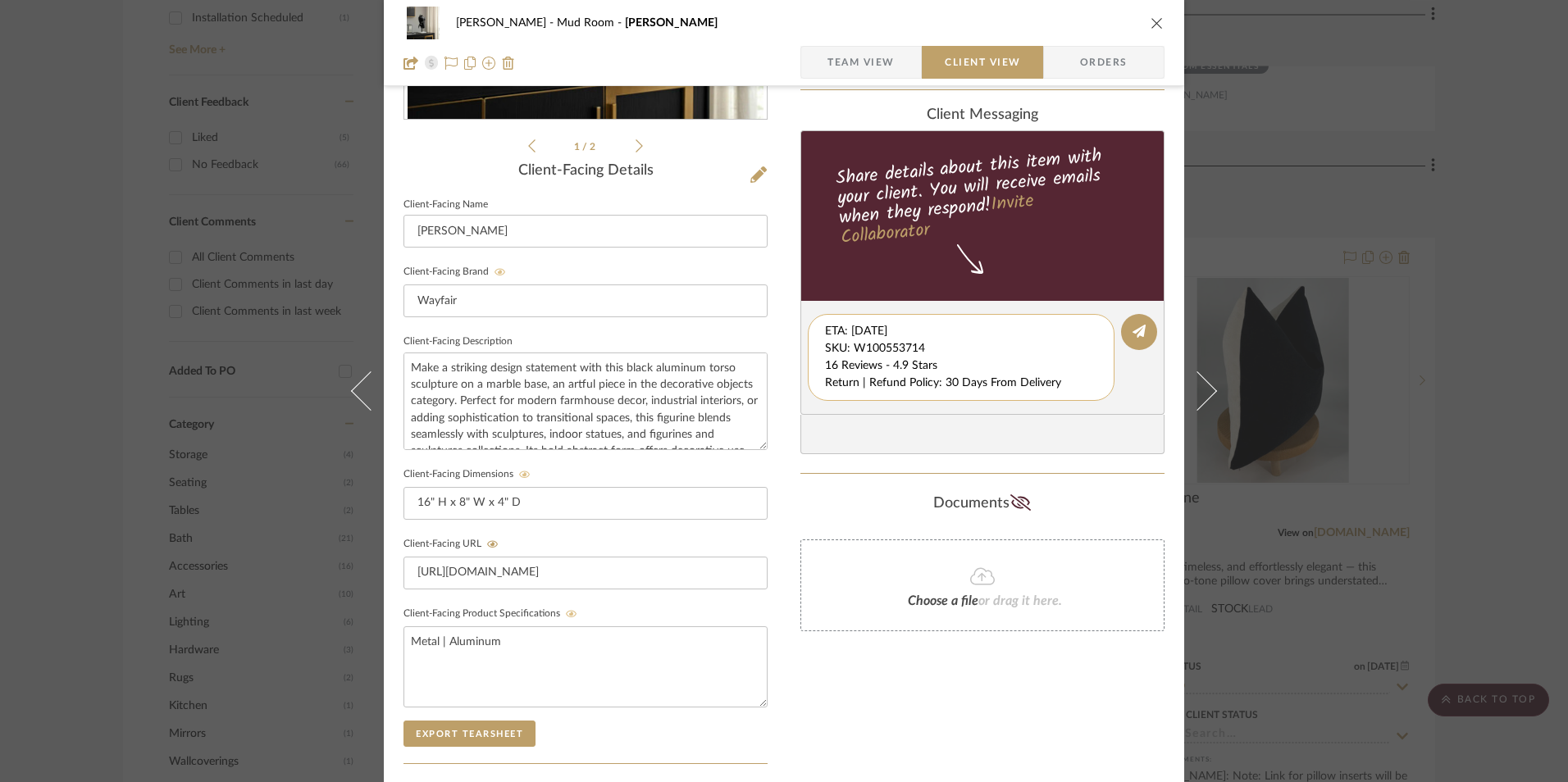
scroll to position [17, 0]
drag, startPoint x: 821, startPoint y: 332, endPoint x: 1080, endPoint y: 386, distance: 264.6
click at [1080, 386] on textarea "Option 2: Sculptures ETA: [DATE] SKU: W100553714 16 Reviews - 4.9 Stars Return …" at bounding box center [967, 357] width 285 height 69
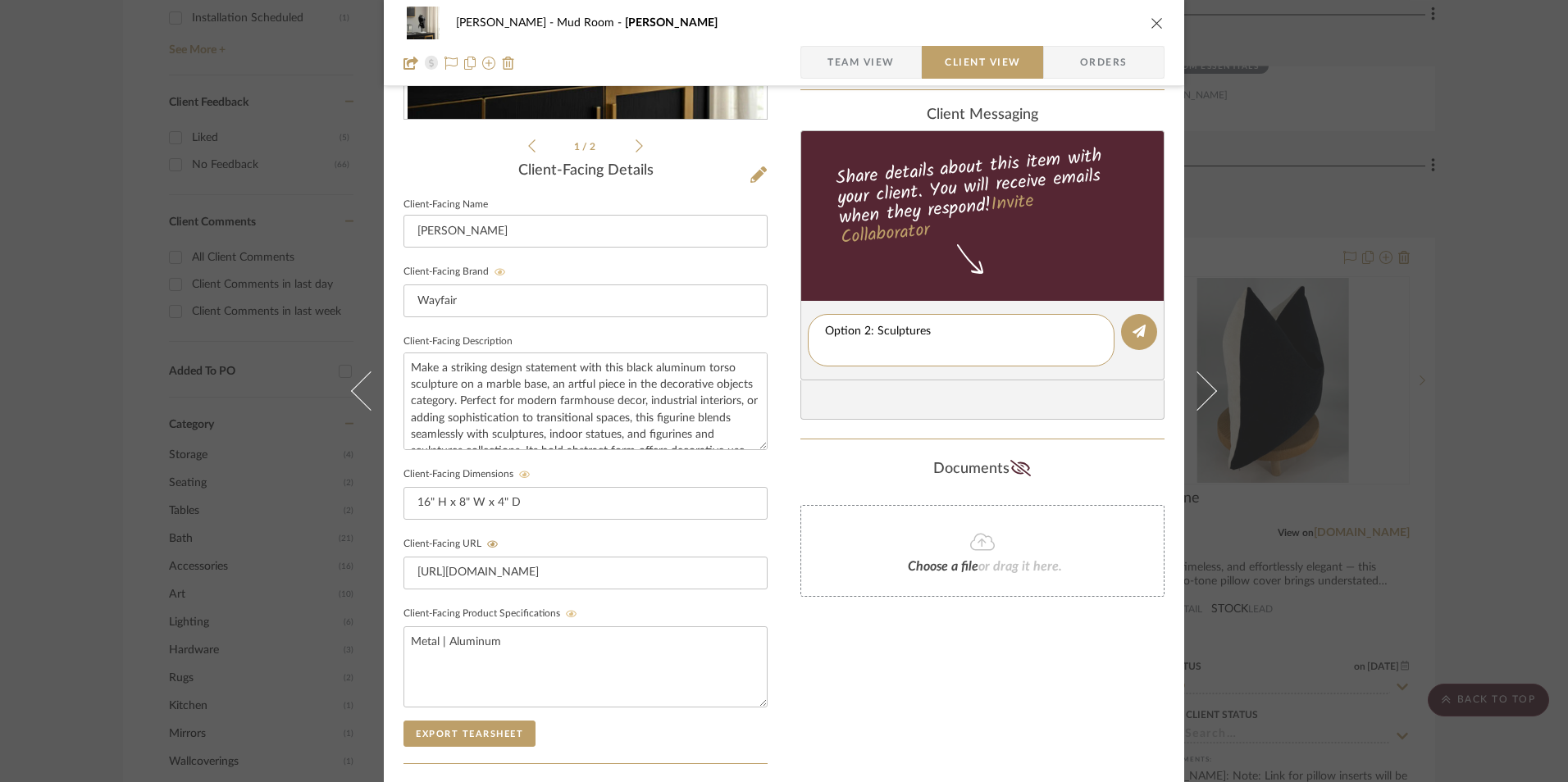
scroll to position [0, 0]
type textarea "Option 2: Sculptures"
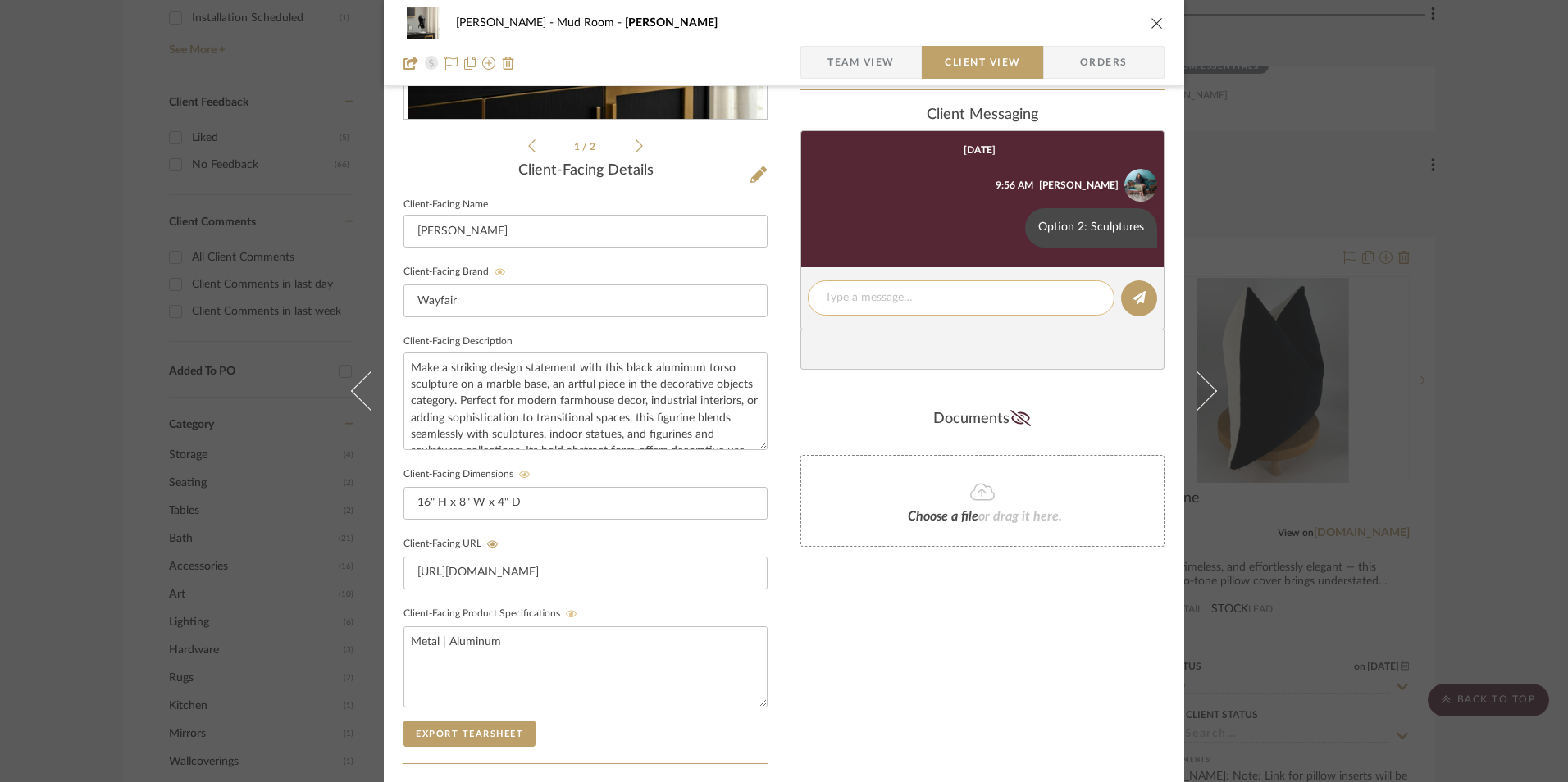
click at [839, 301] on textarea at bounding box center [961, 298] width 272 height 17
paste textarea "ETA: 9.9.2025 SKU: W100553714 16 Reviews - 4.9 Stars Return | Refund Policy: 30…"
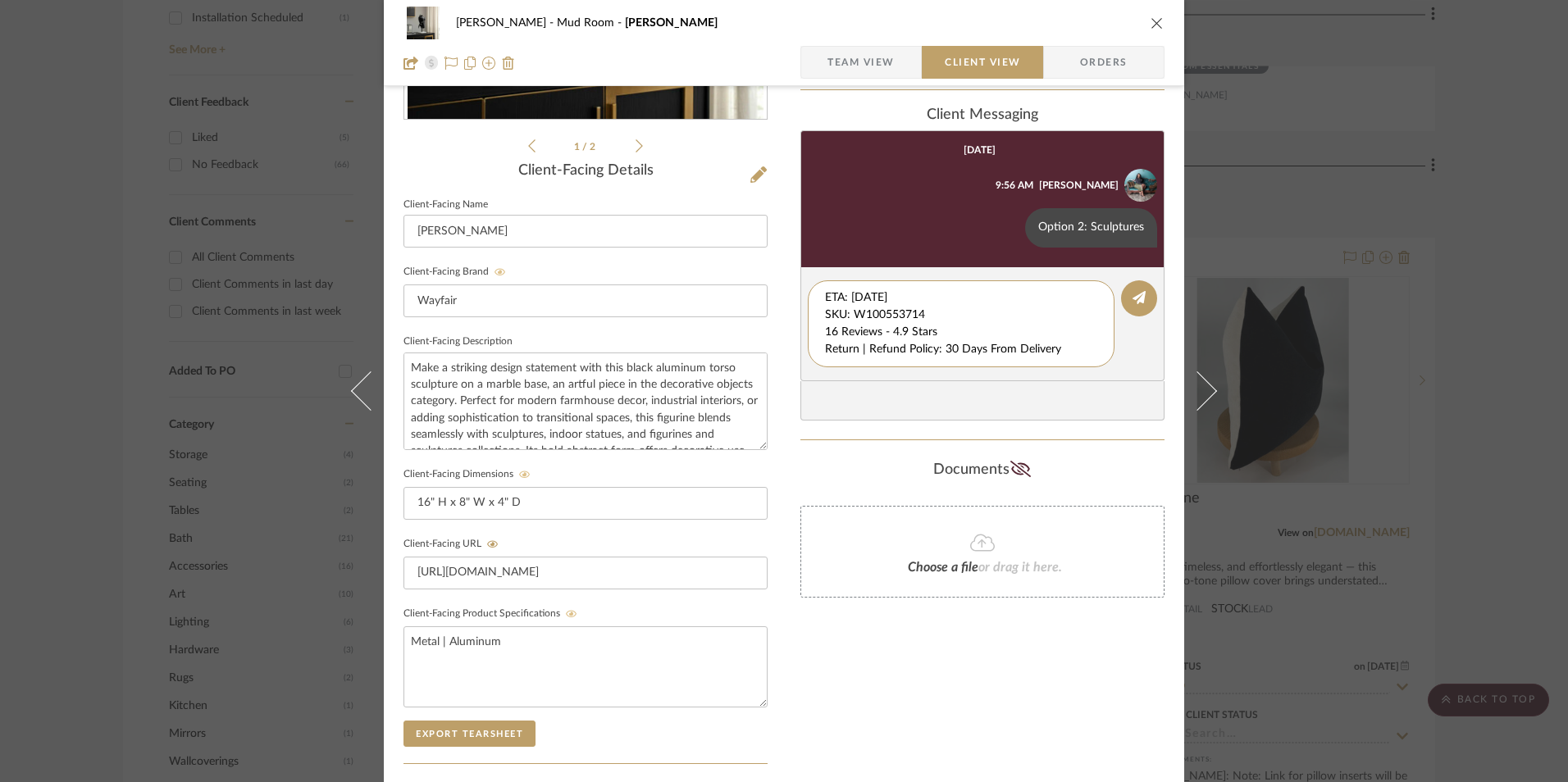
drag, startPoint x: 930, startPoint y: 313, endPoint x: 786, endPoint y: 282, distance: 147.3
click at [786, 282] on div "Shana Haynes Mud Room Harika Team View Client View Orders 1 / 2 Client-Facing D…" at bounding box center [784, 346] width 801 height 1365
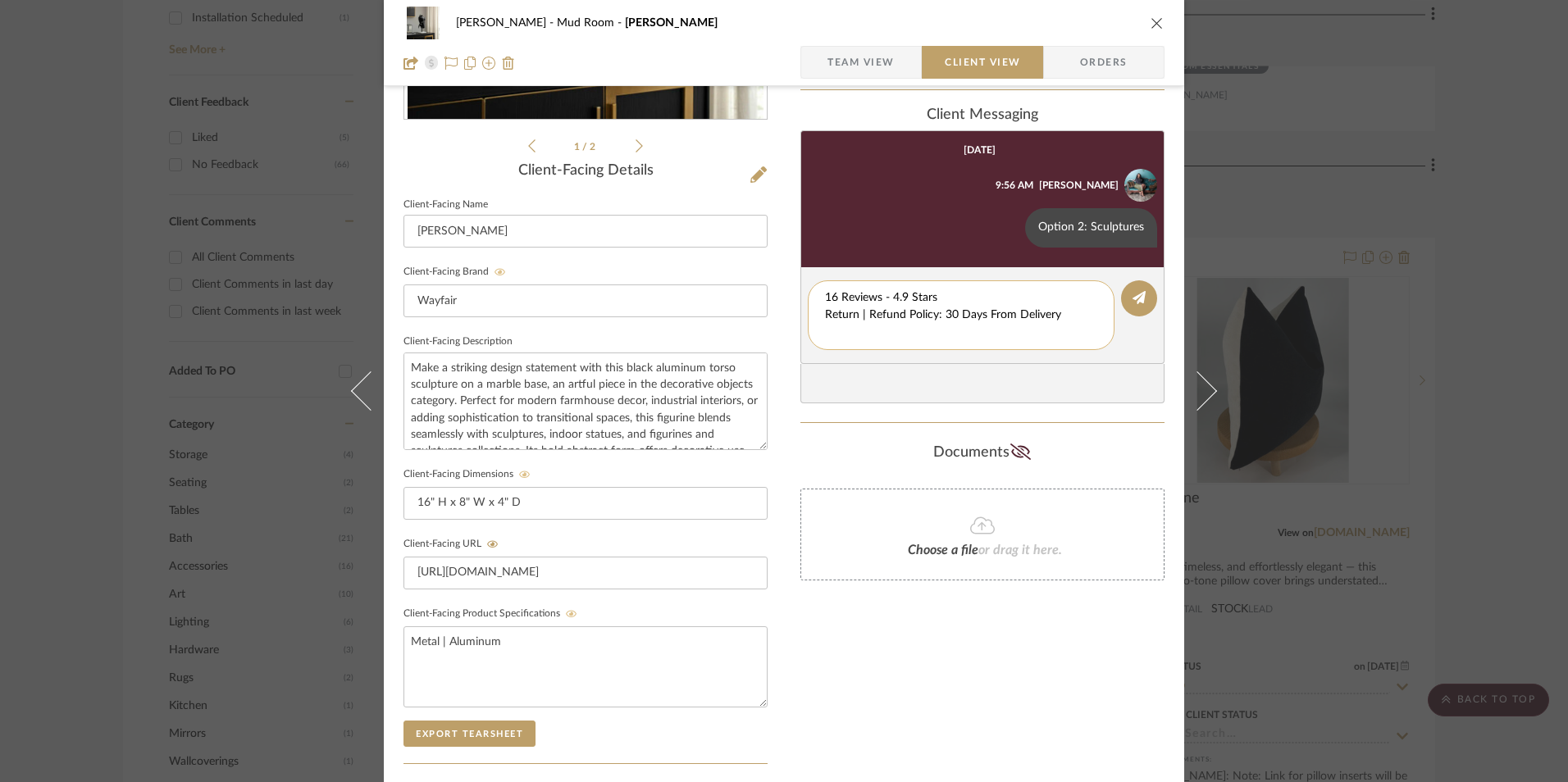
click at [825, 314] on textarea "16 Reviews - 4.9 Stars Return | Refund Policy: 30 Days From Delivery" at bounding box center [961, 315] width 272 height 52
drag, startPoint x: 1056, startPoint y: 318, endPoint x: 827, endPoint y: 317, distance: 229.0
click at [768, 316] on div "Shana Haynes Mud Room Harika Team View Client View Orders 1 / 2 Client-Facing D…" at bounding box center [784, 346] width 801 height 1365
type textarea "16 Reviews - 4.9 Stars"
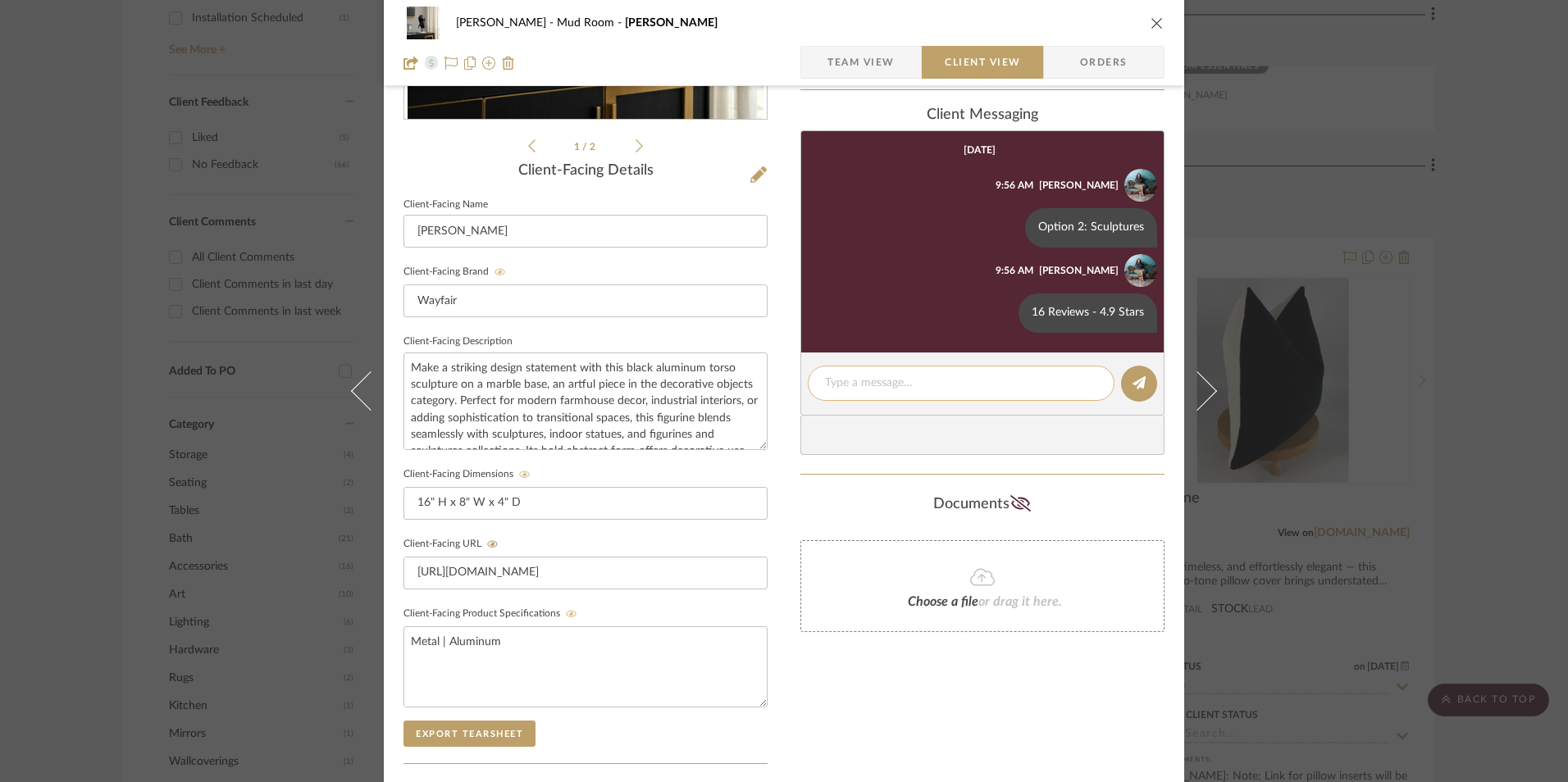
click at [871, 382] on textarea at bounding box center [961, 383] width 272 height 17
paste textarea "Return | Refund Policy: 30 Days From Delivery"
type textarea "Return | Refund Policy: 30 Days From Delivery"
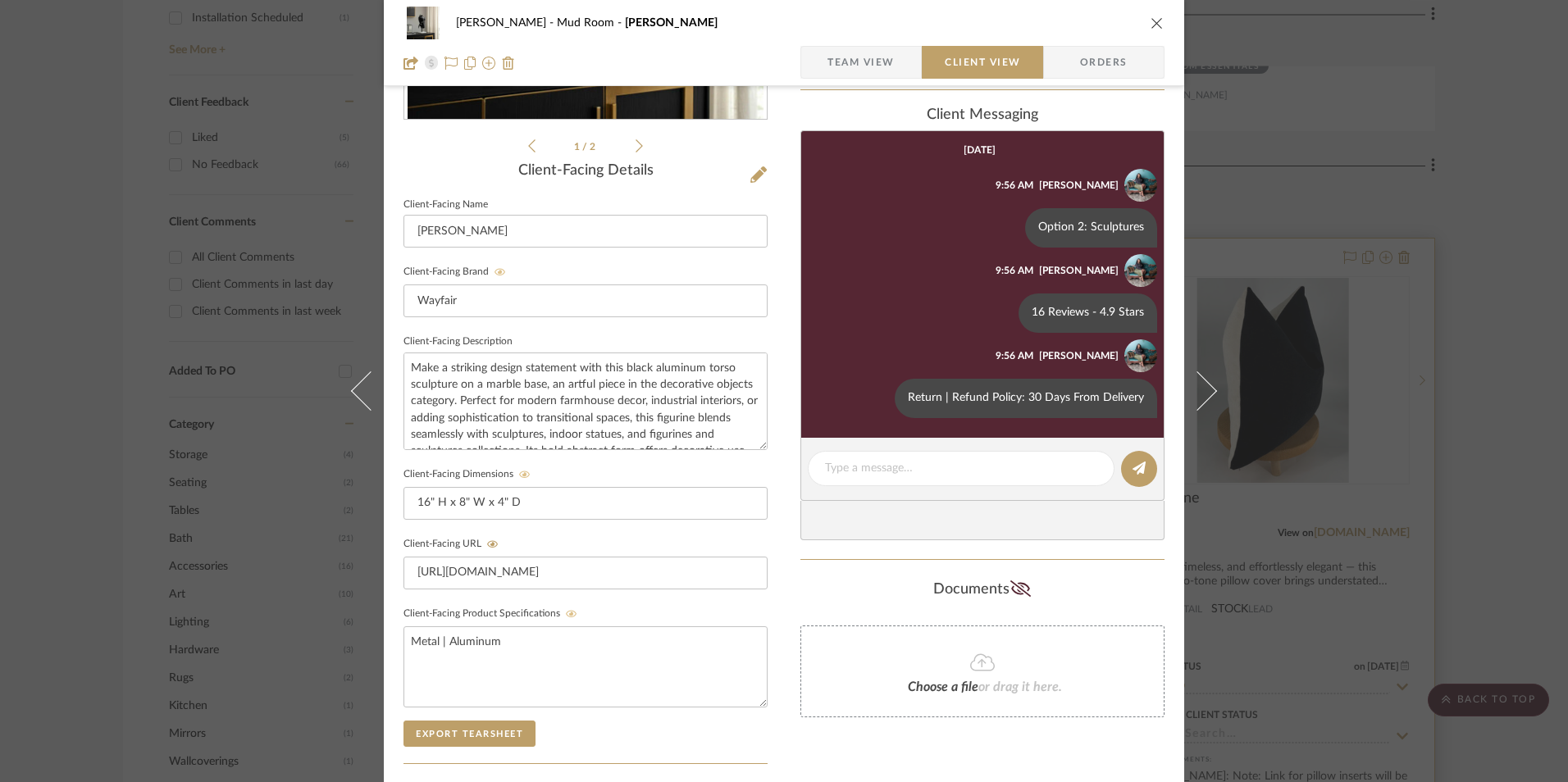
drag, startPoint x: 1155, startPoint y: 29, endPoint x: 1119, endPoint y: 140, distance: 116.7
click at [1153, 29] on icon "close" at bounding box center [1156, 22] width 13 height 13
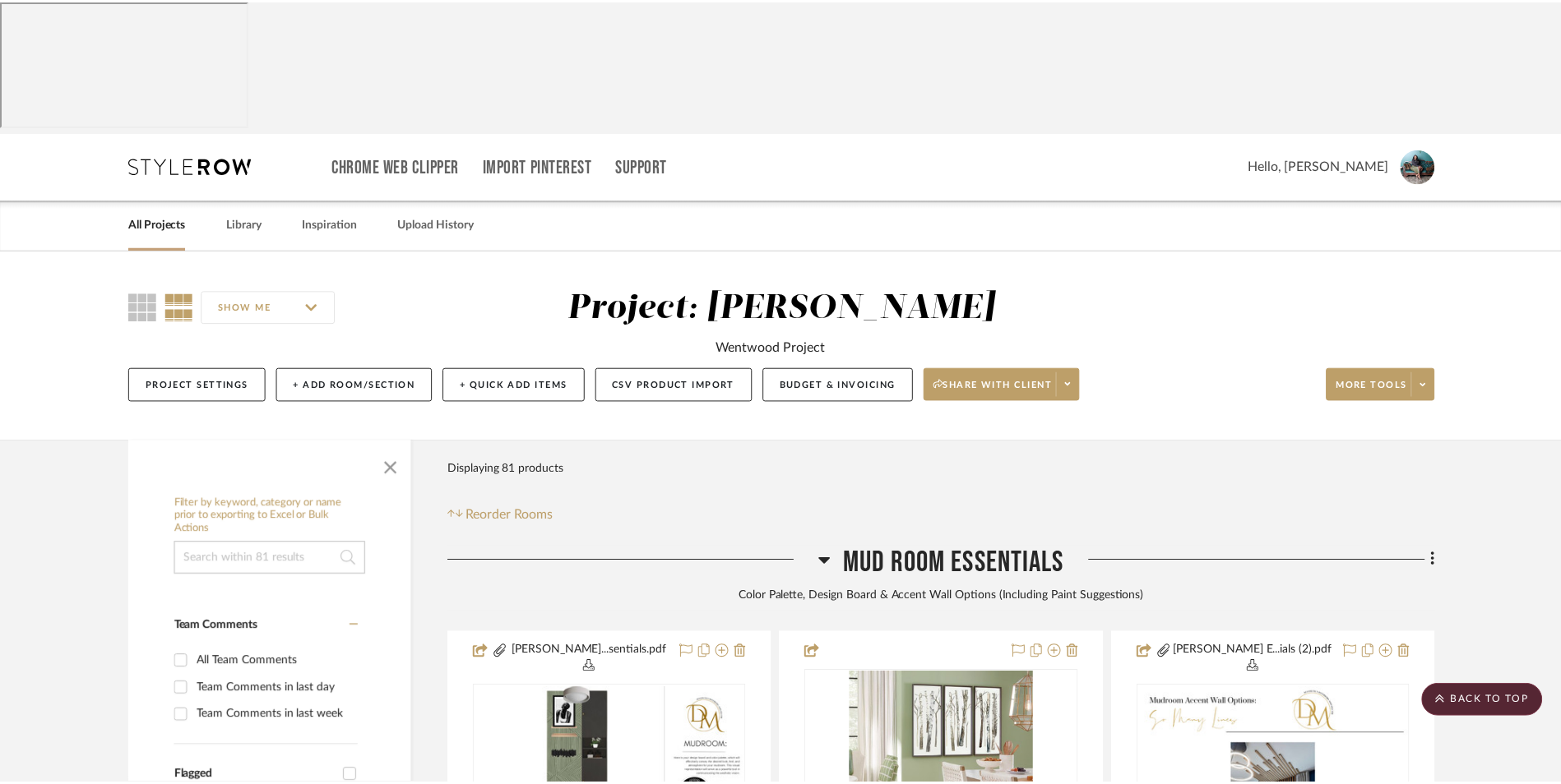
scroll to position [1241, 0]
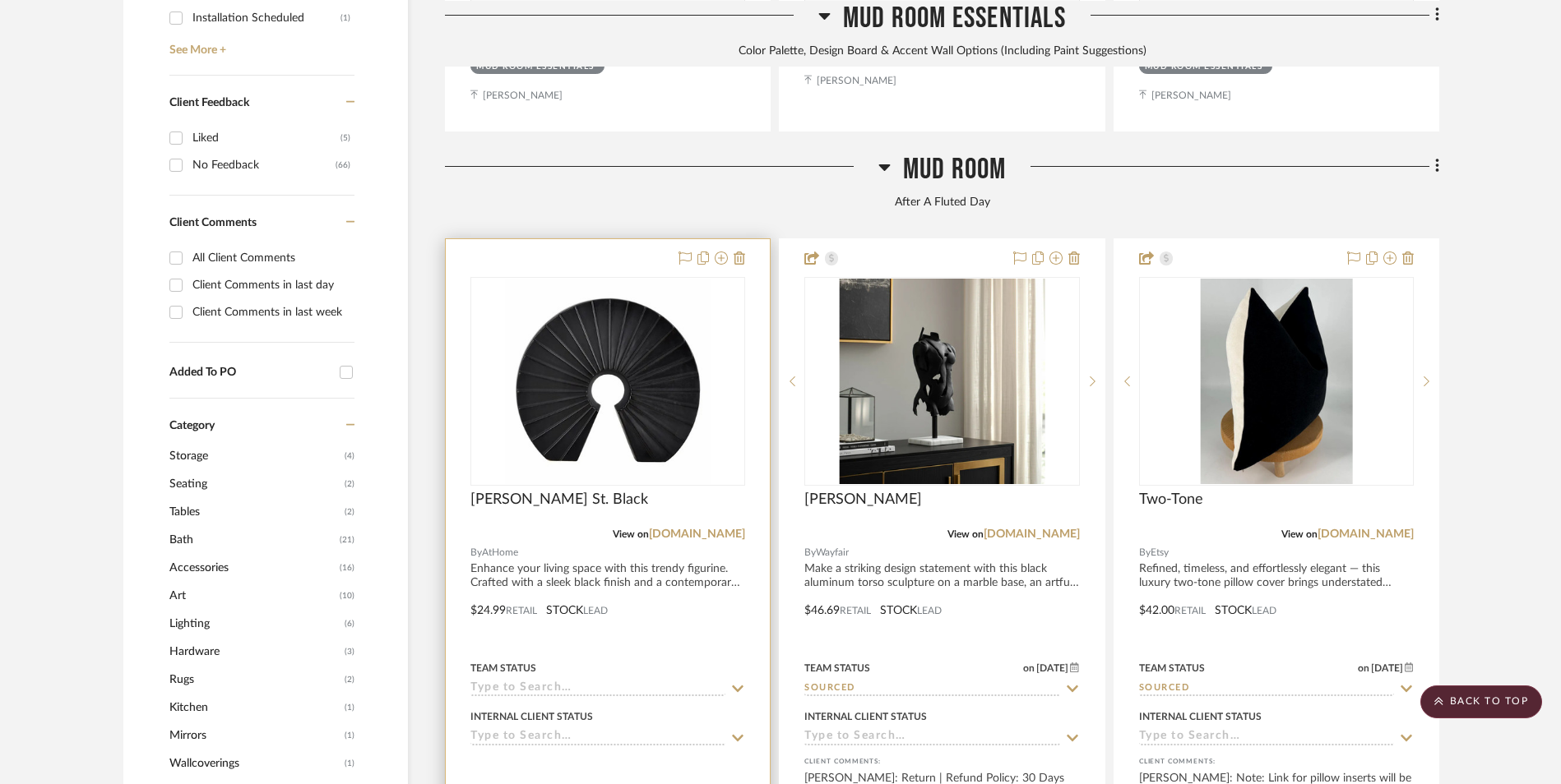
click at [566, 279] on img "0" at bounding box center [607, 381] width 205 height 205
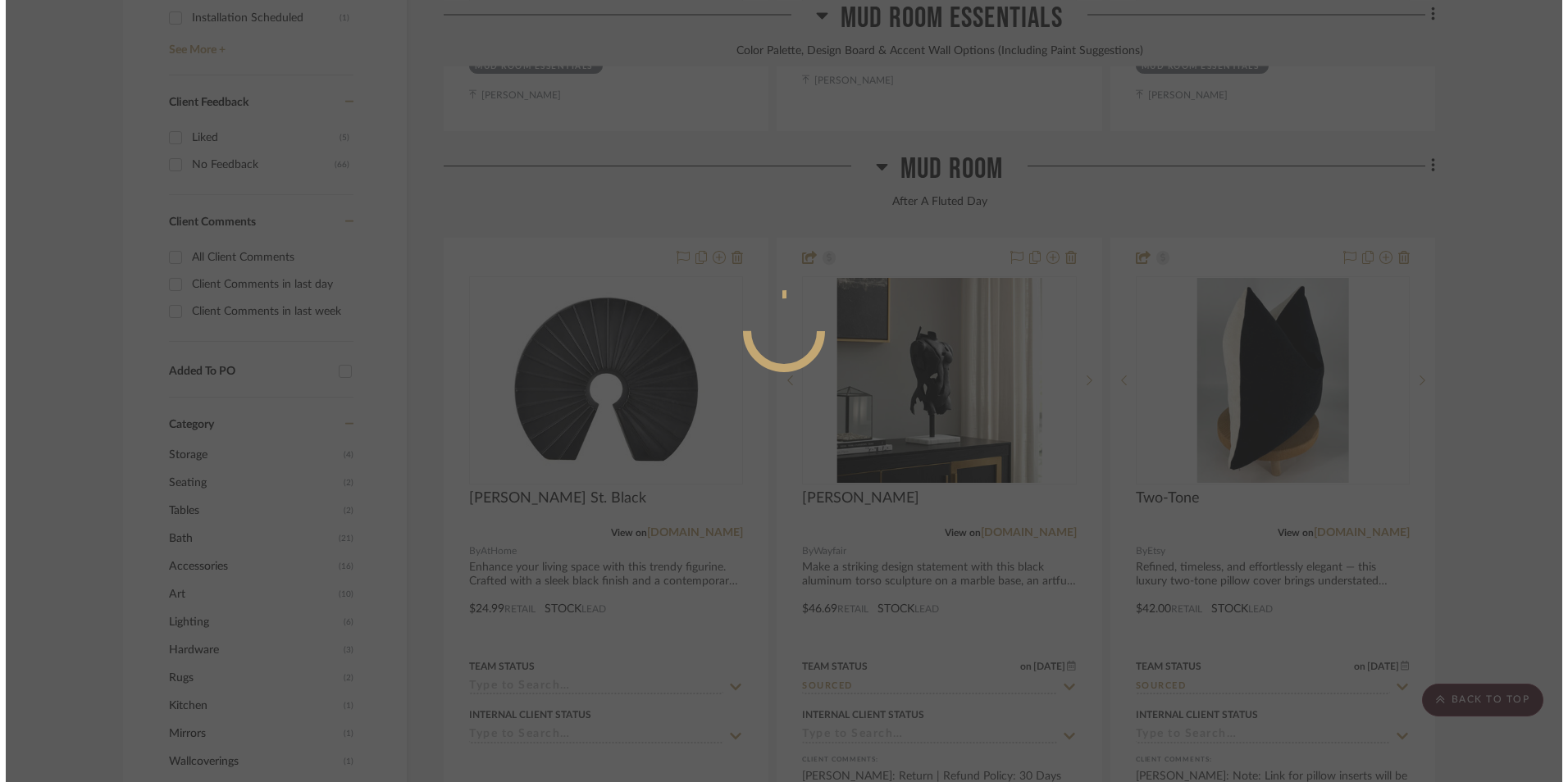
scroll to position [0, 0]
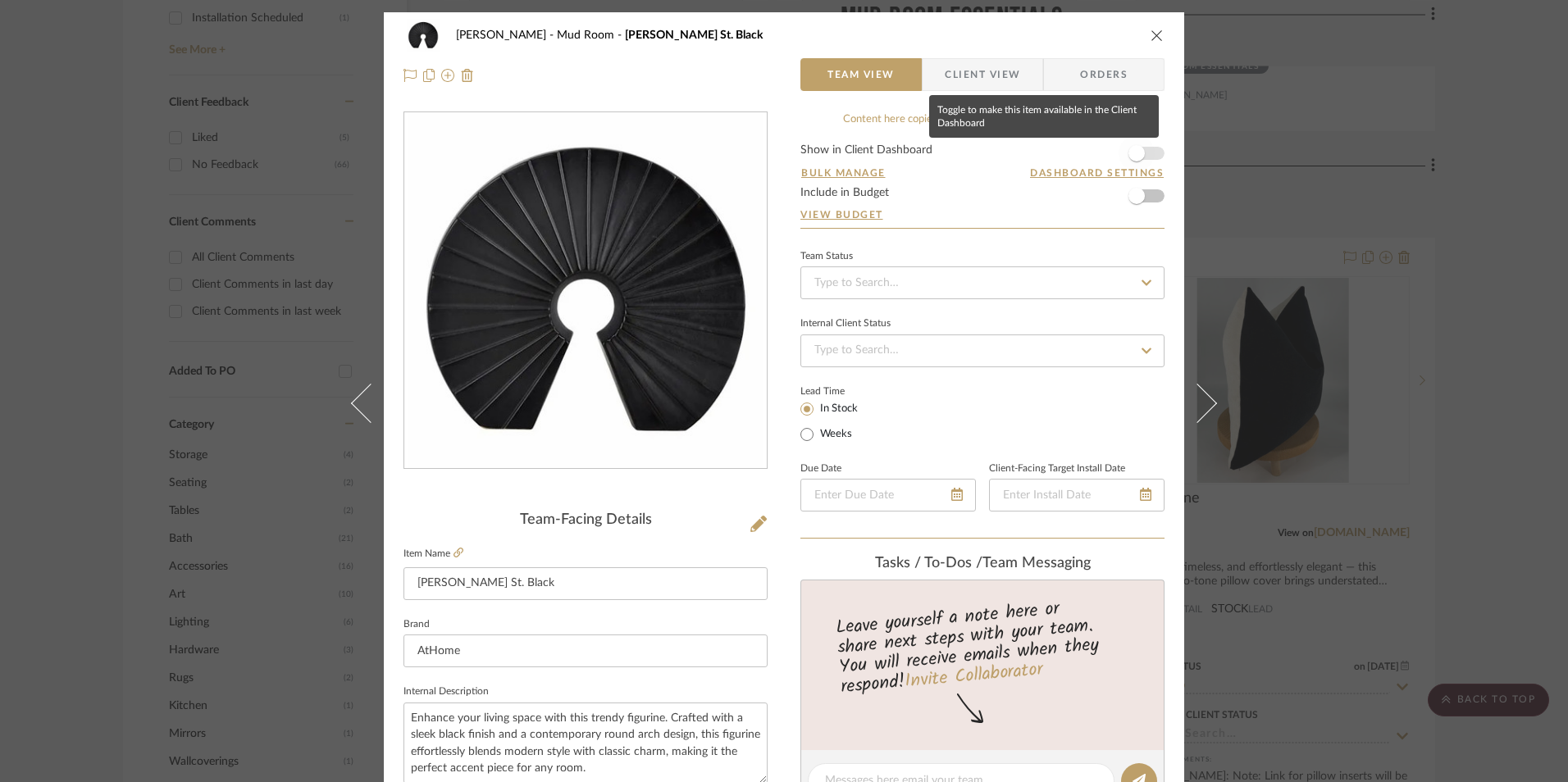
drag, startPoint x: 1139, startPoint y: 153, endPoint x: 1115, endPoint y: 163, distance: 26.0
click at [1139, 153] on span "button" at bounding box center [1137, 153] width 36 height 36
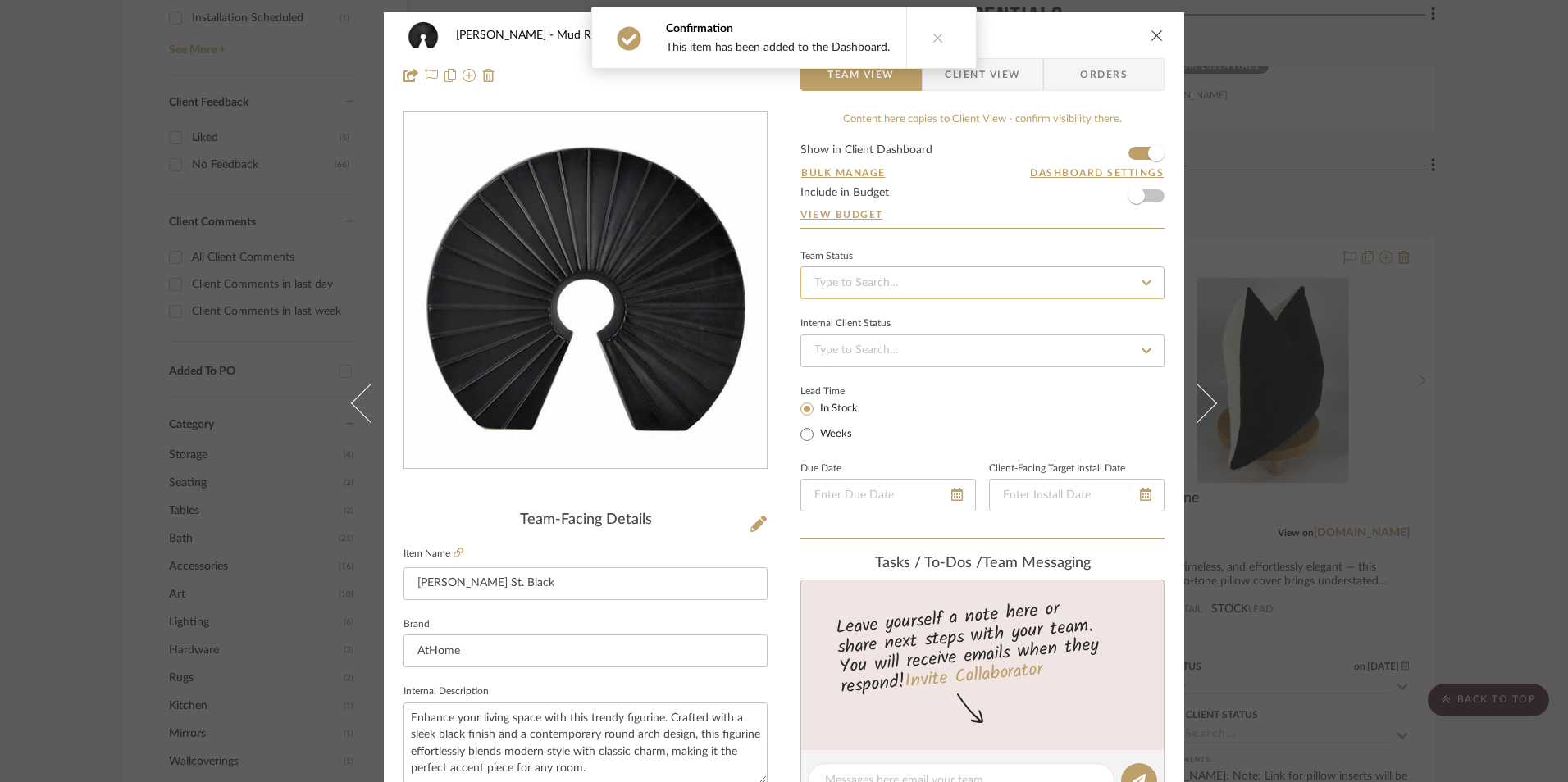
click at [1003, 269] on input at bounding box center [983, 283] width 364 height 33
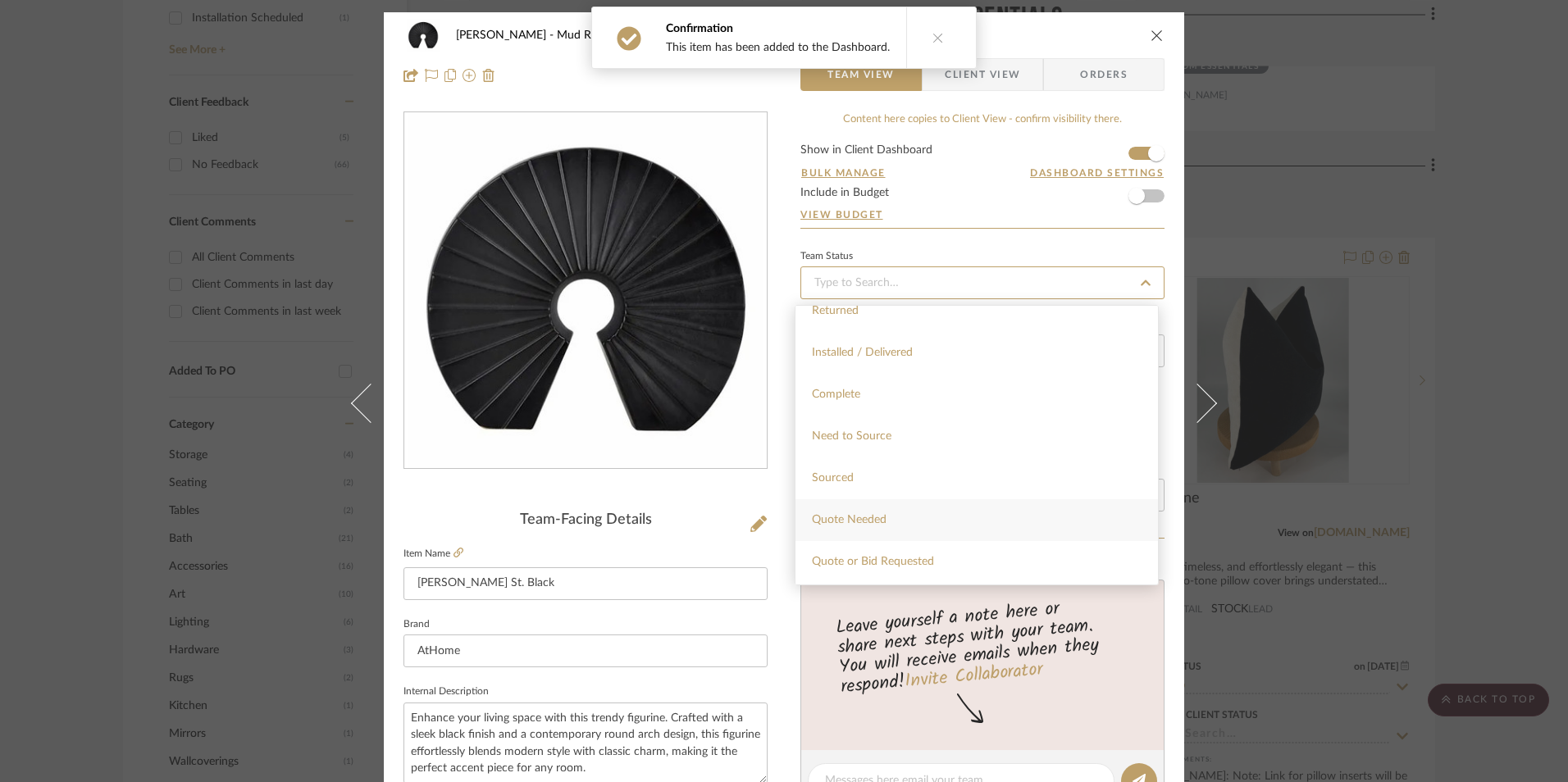
scroll to position [410, 0]
click at [870, 455] on div "Sourced" at bounding box center [977, 460] width 362 height 42
type input "[DATE]"
type input "Sourced"
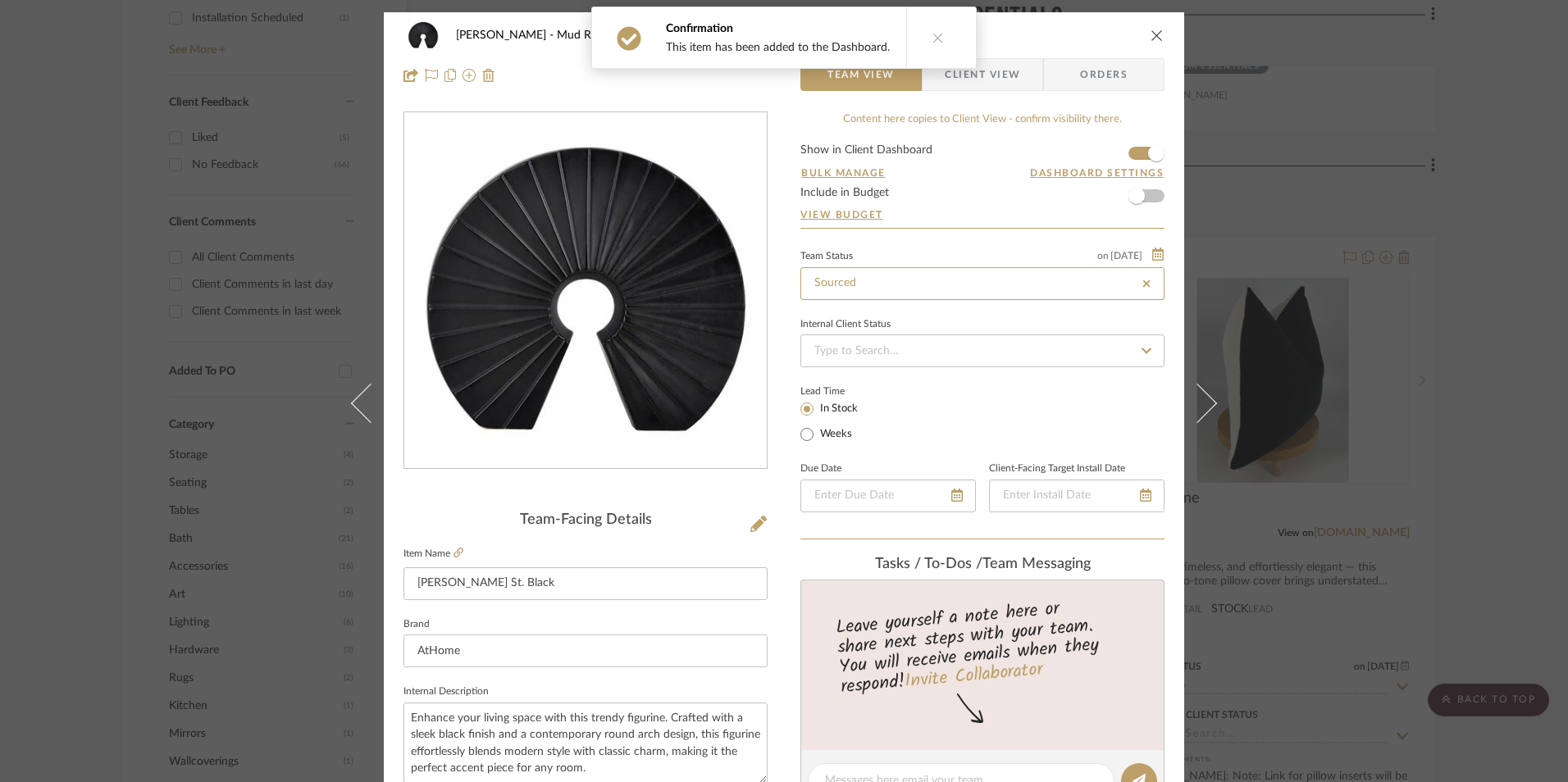
type input "[DATE]"
type input "Sourced"
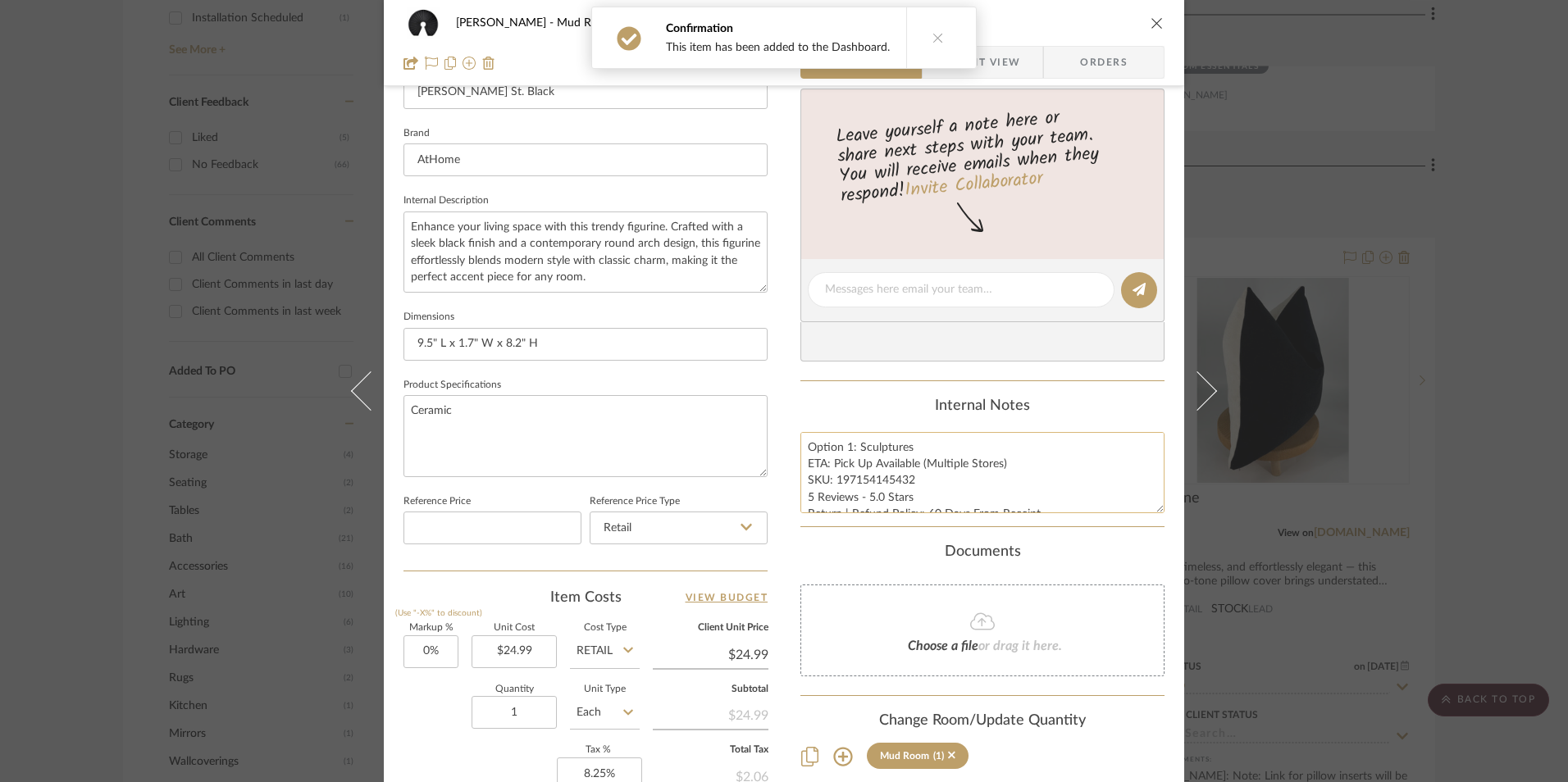
scroll to position [492, 0]
click at [853, 466] on textarea "Option 1: Sculptures ETA: Pick Up Available (Multiple Stores) SKU: 197154145432…" at bounding box center [983, 472] width 364 height 82
drag, startPoint x: 815, startPoint y: 450, endPoint x: 1054, endPoint y: 527, distance: 251.1
click at [1054, 527] on div "Content here copies to Client View - confirm visibility there. Show in Client D…" at bounding box center [983, 294] width 364 height 1350
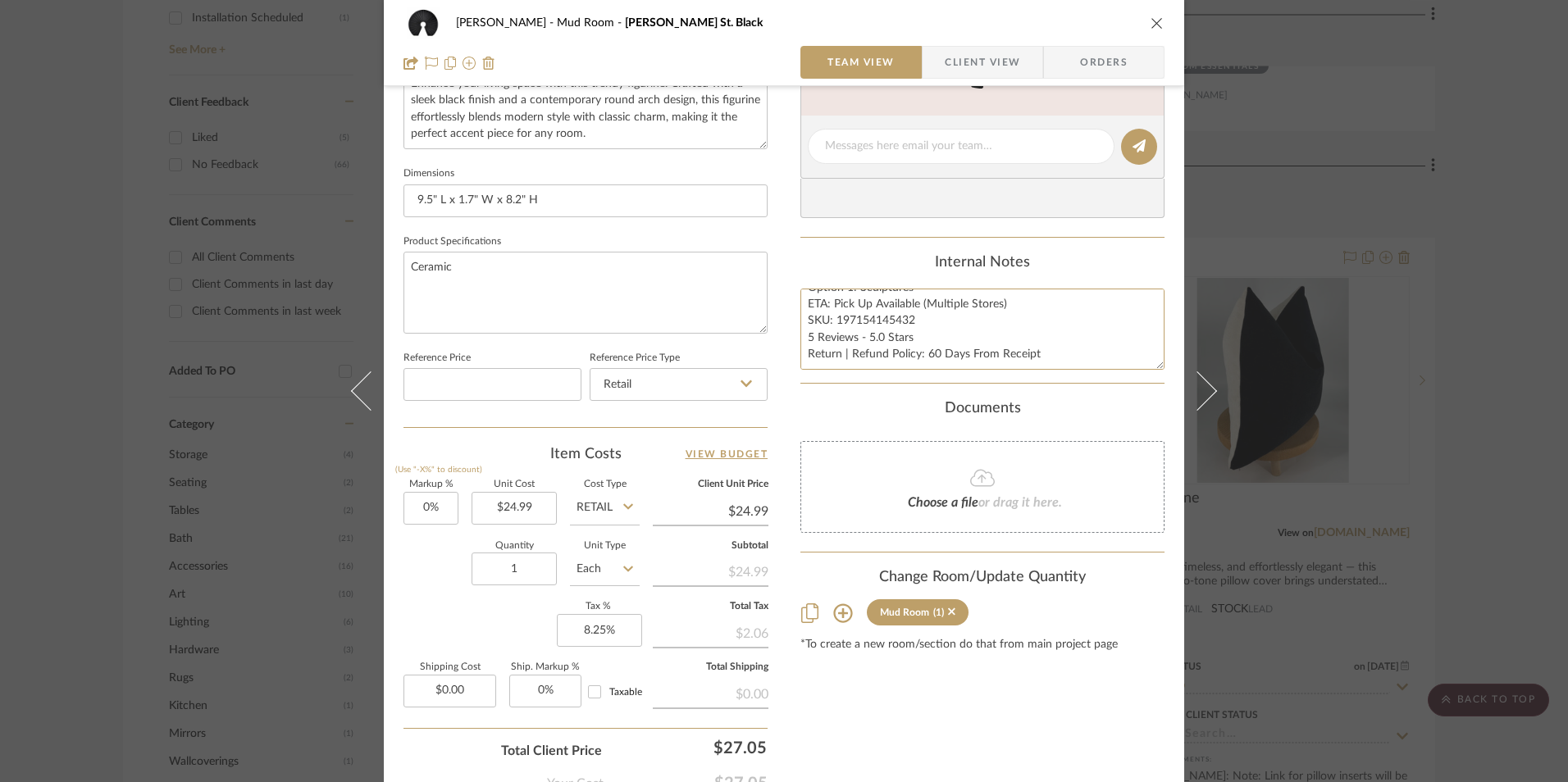
scroll to position [745, 0]
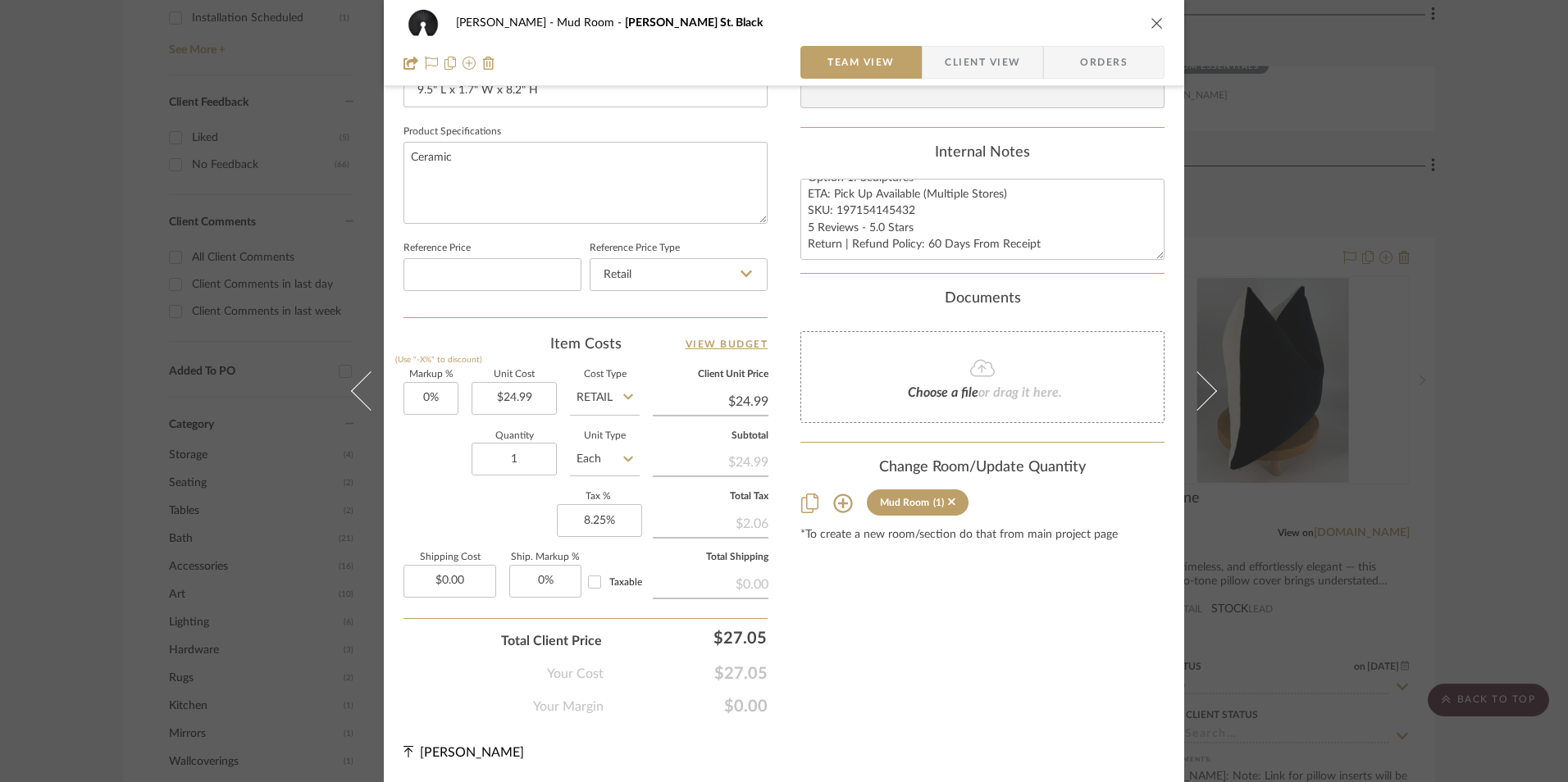
click at [1107, 69] on span "Orders" at bounding box center [1104, 62] width 83 height 33
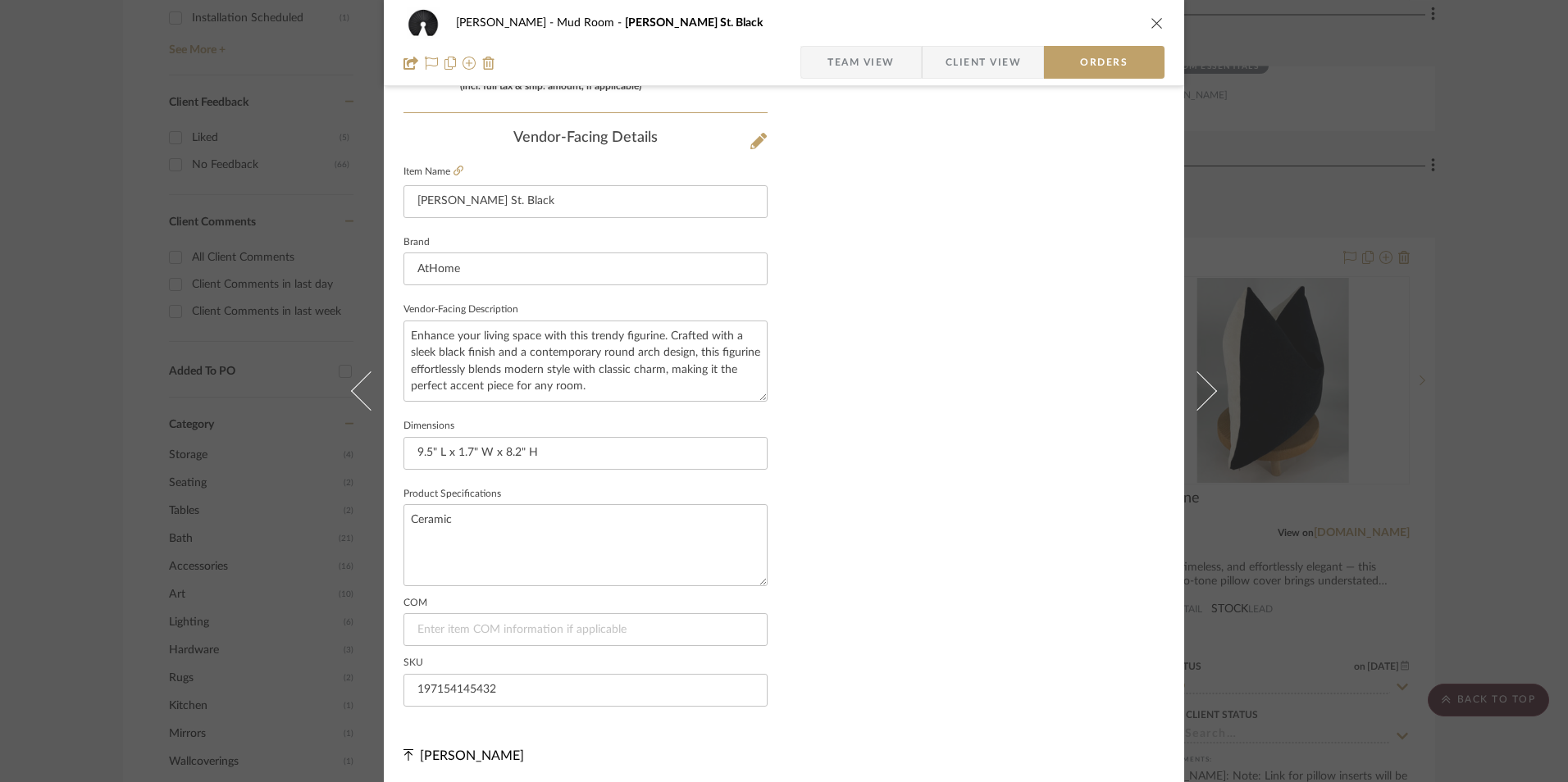
scroll to position [962, 0]
click at [975, 65] on span "Client View" at bounding box center [983, 62] width 76 height 33
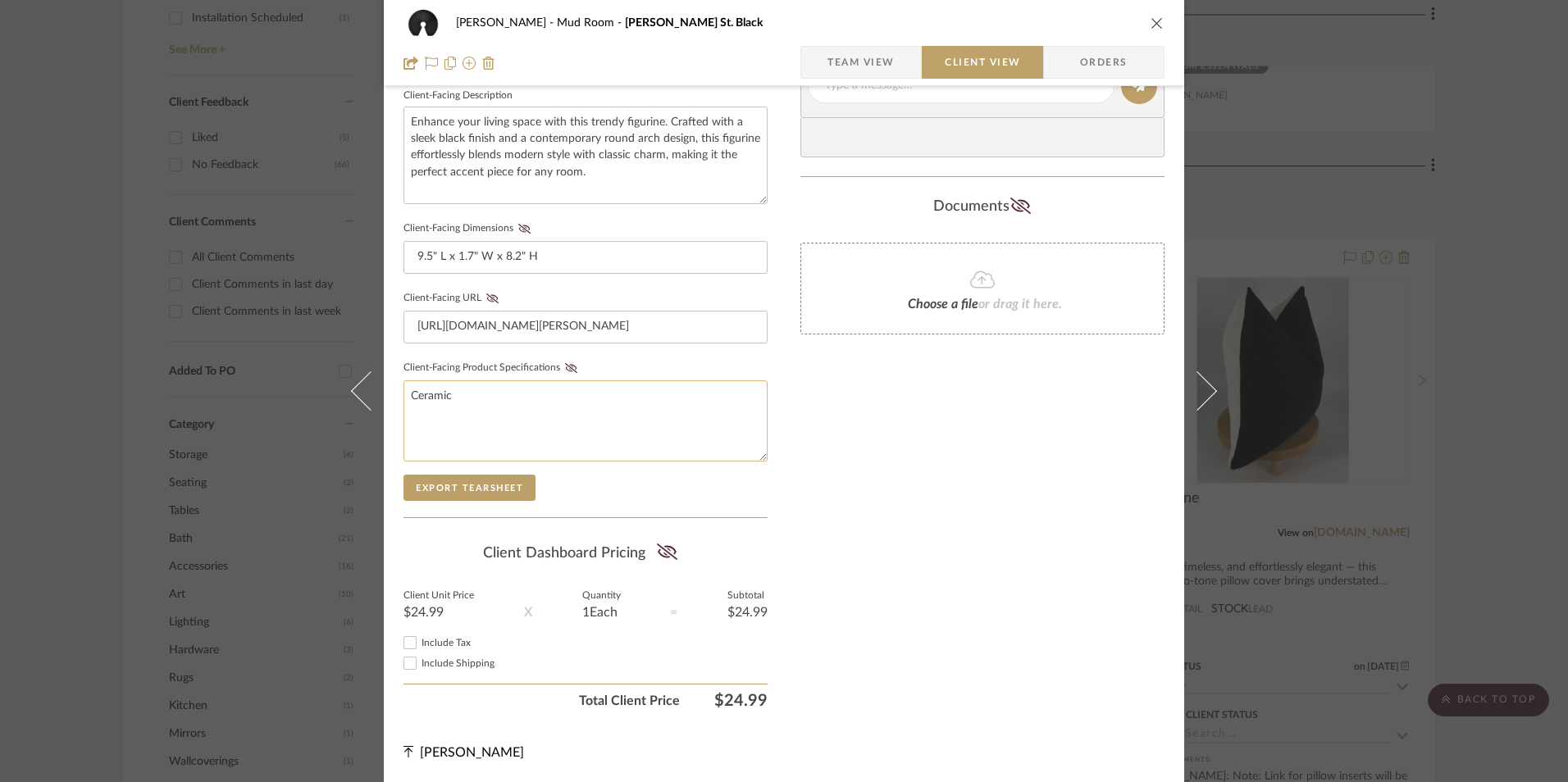
scroll to position [595, 0]
click at [405, 647] on input "Include Tax" at bounding box center [410, 643] width 20 height 20
checkbox input "true"
click at [662, 554] on icon at bounding box center [668, 552] width 20 height 16
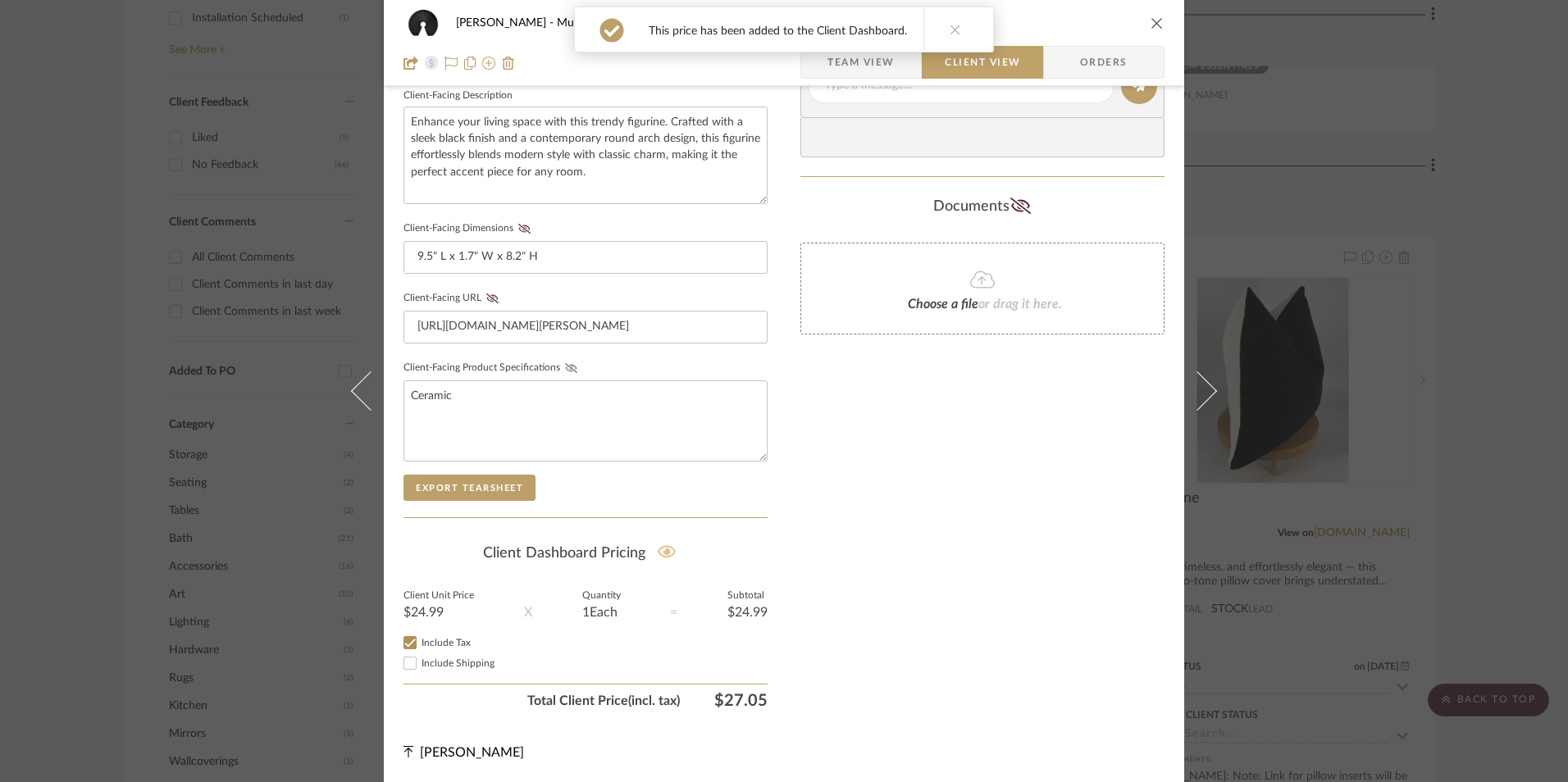
click at [565, 368] on icon at bounding box center [571, 368] width 12 height 10
drag, startPoint x: 491, startPoint y: 298, endPoint x: 515, endPoint y: 263, distance: 42.4
click at [490, 298] on icon at bounding box center [492, 298] width 12 height 10
drag, startPoint x: 520, startPoint y: 230, endPoint x: 551, endPoint y: 285, distance: 63.1
click at [520, 229] on icon at bounding box center [525, 229] width 12 height 10
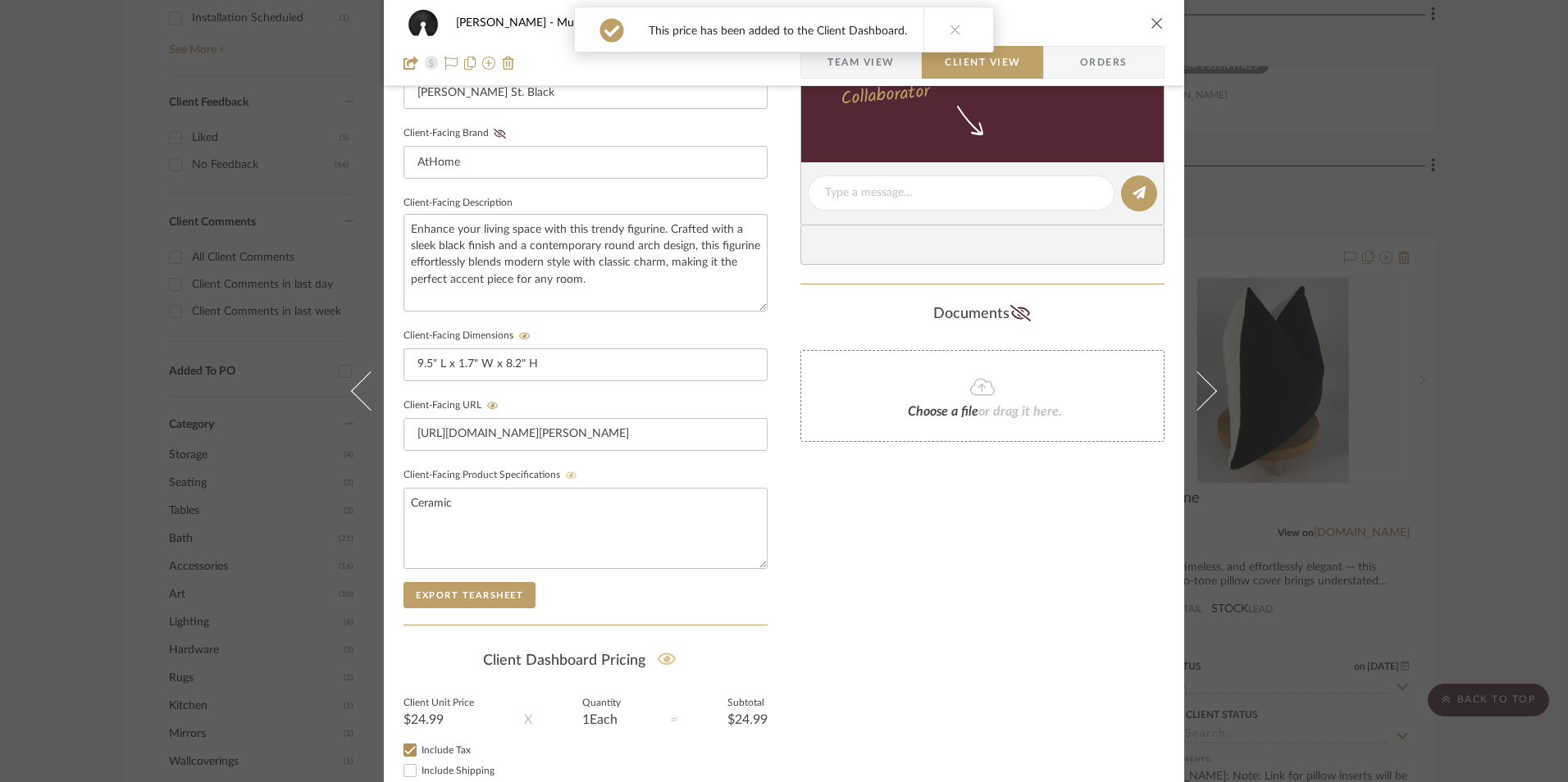
scroll to position [349, 0]
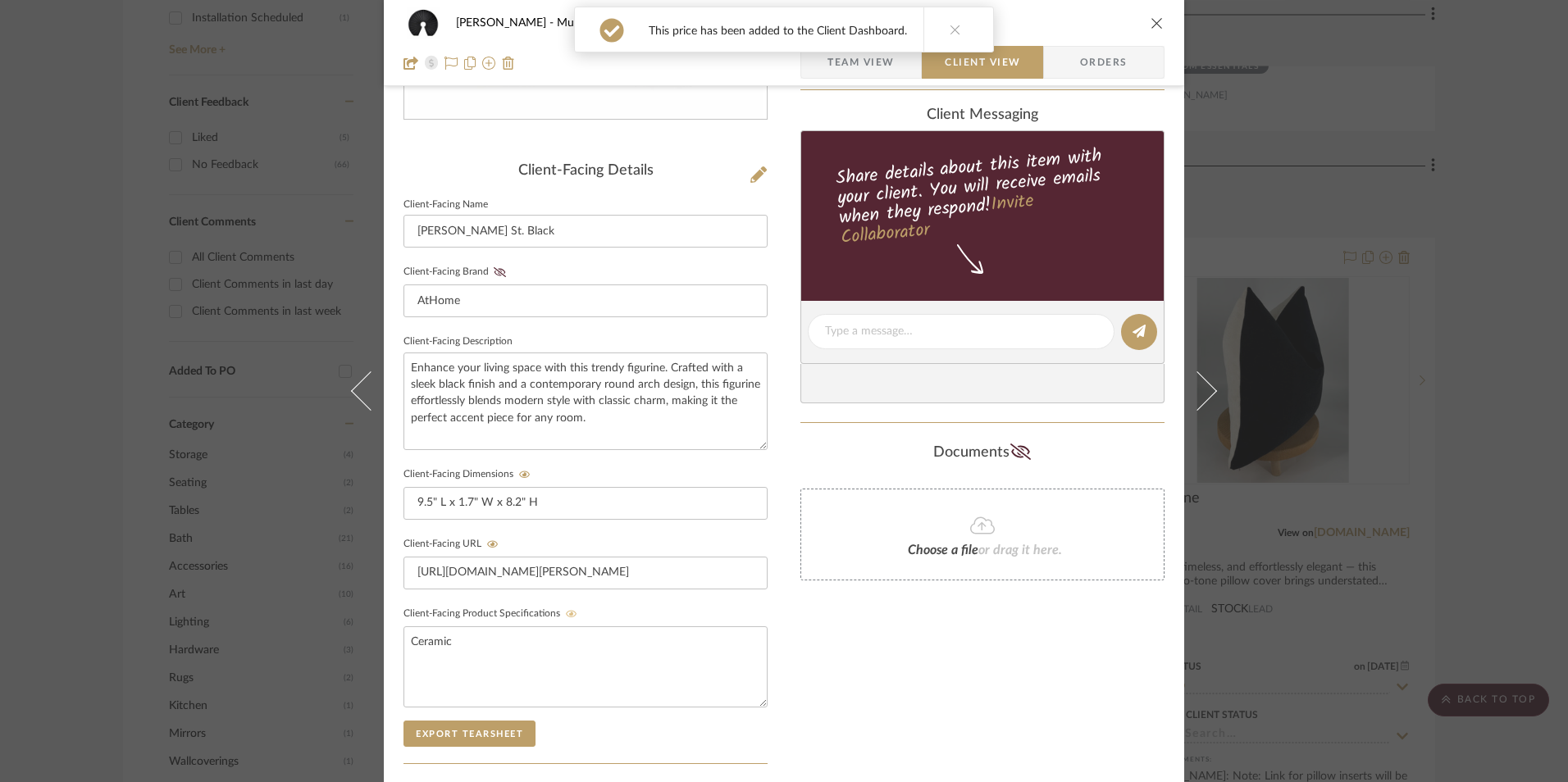
click at [491, 265] on fieldset "Client-Facing Brand AtHome" at bounding box center [586, 289] width 364 height 57
click at [491, 278] on button "Client-Facing Brand" at bounding box center [500, 273] width 22 height 12
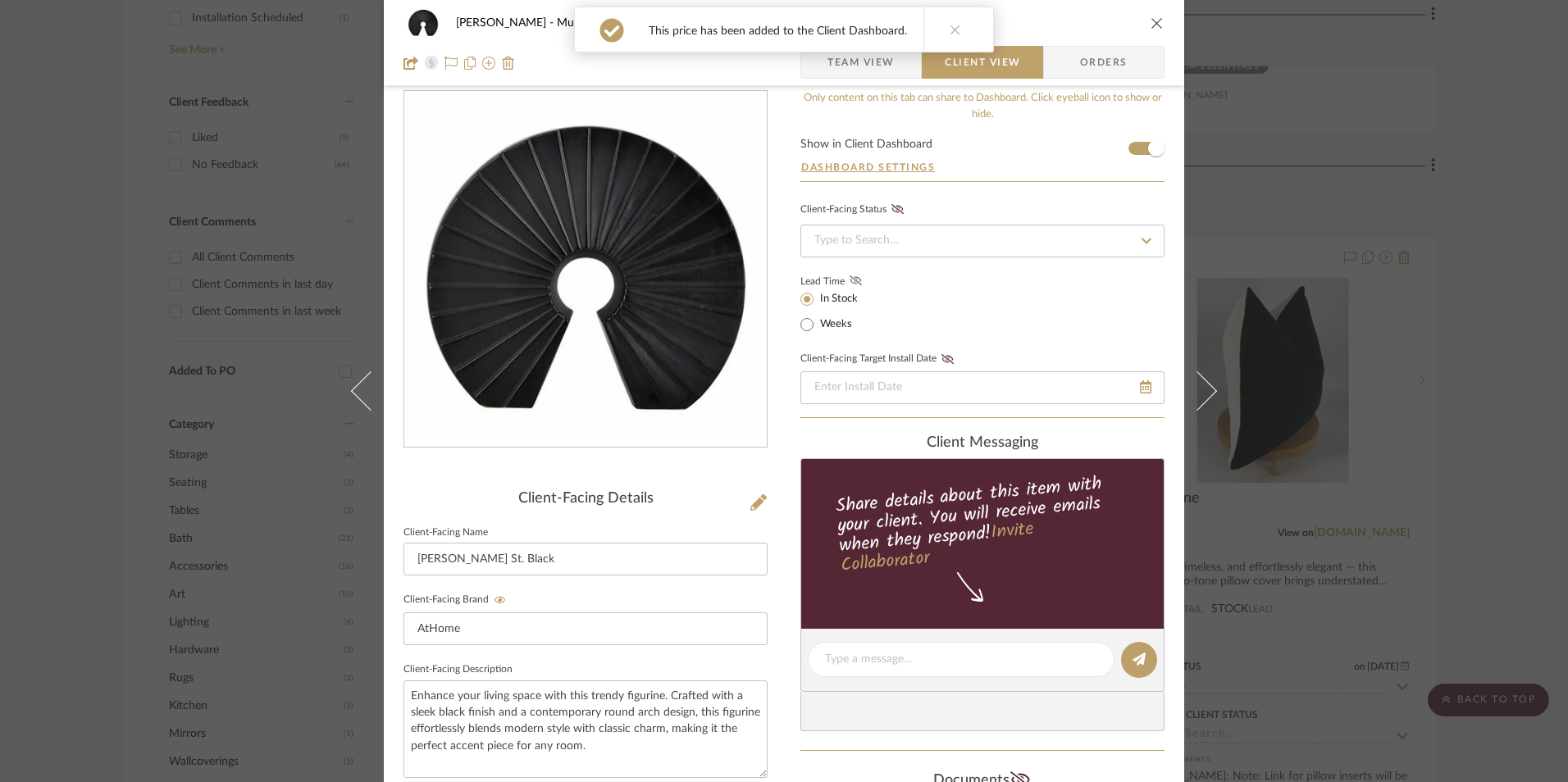
click at [849, 280] on icon at bounding box center [855, 280] width 12 height 10
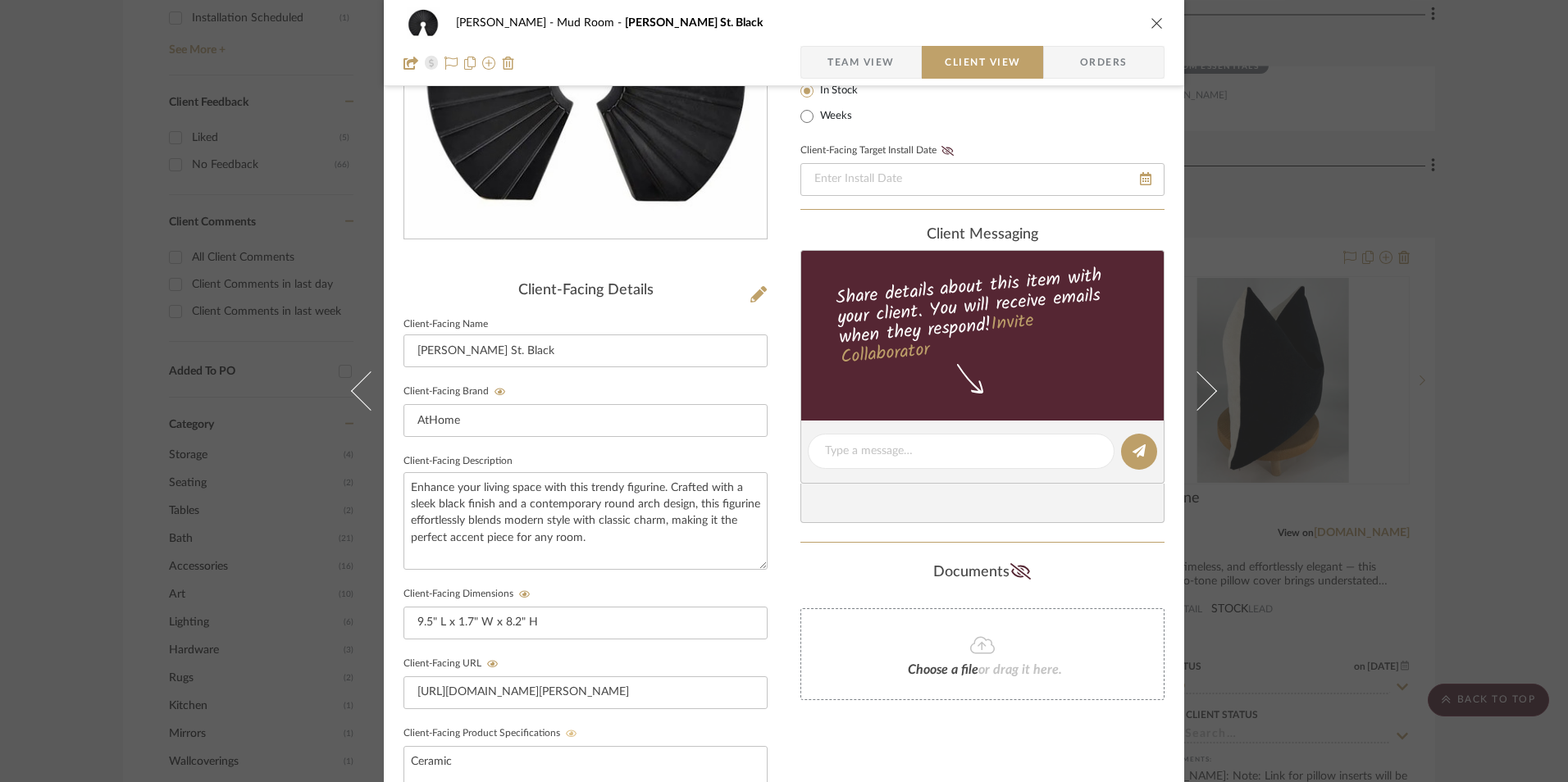
scroll to position [349, 0]
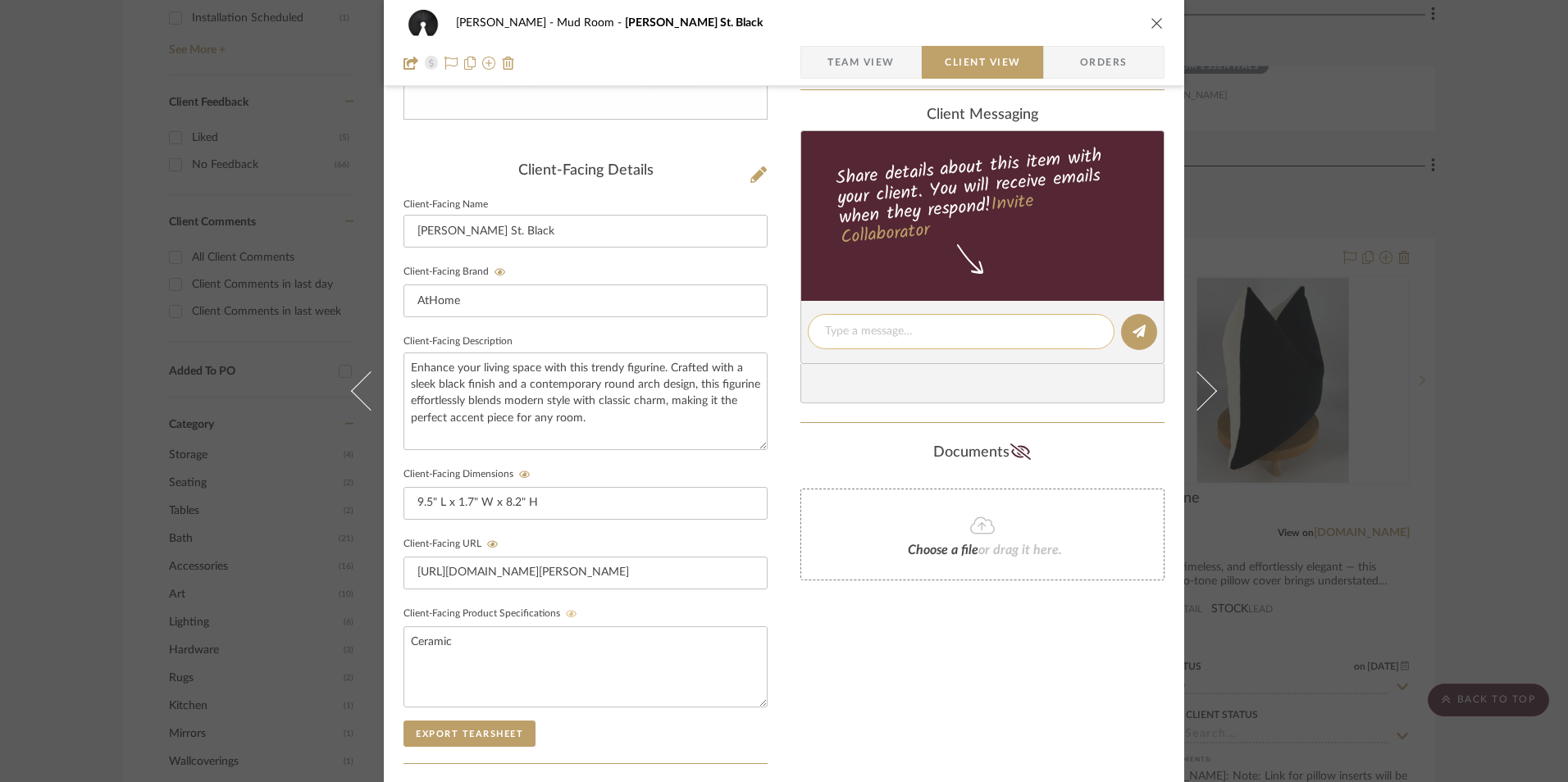
click at [850, 338] on textarea at bounding box center [961, 332] width 272 height 17
paste textarea "Option 1: Sculptures ETA: Pick Up Available (Multiple Stores) SKU: 197154145432…"
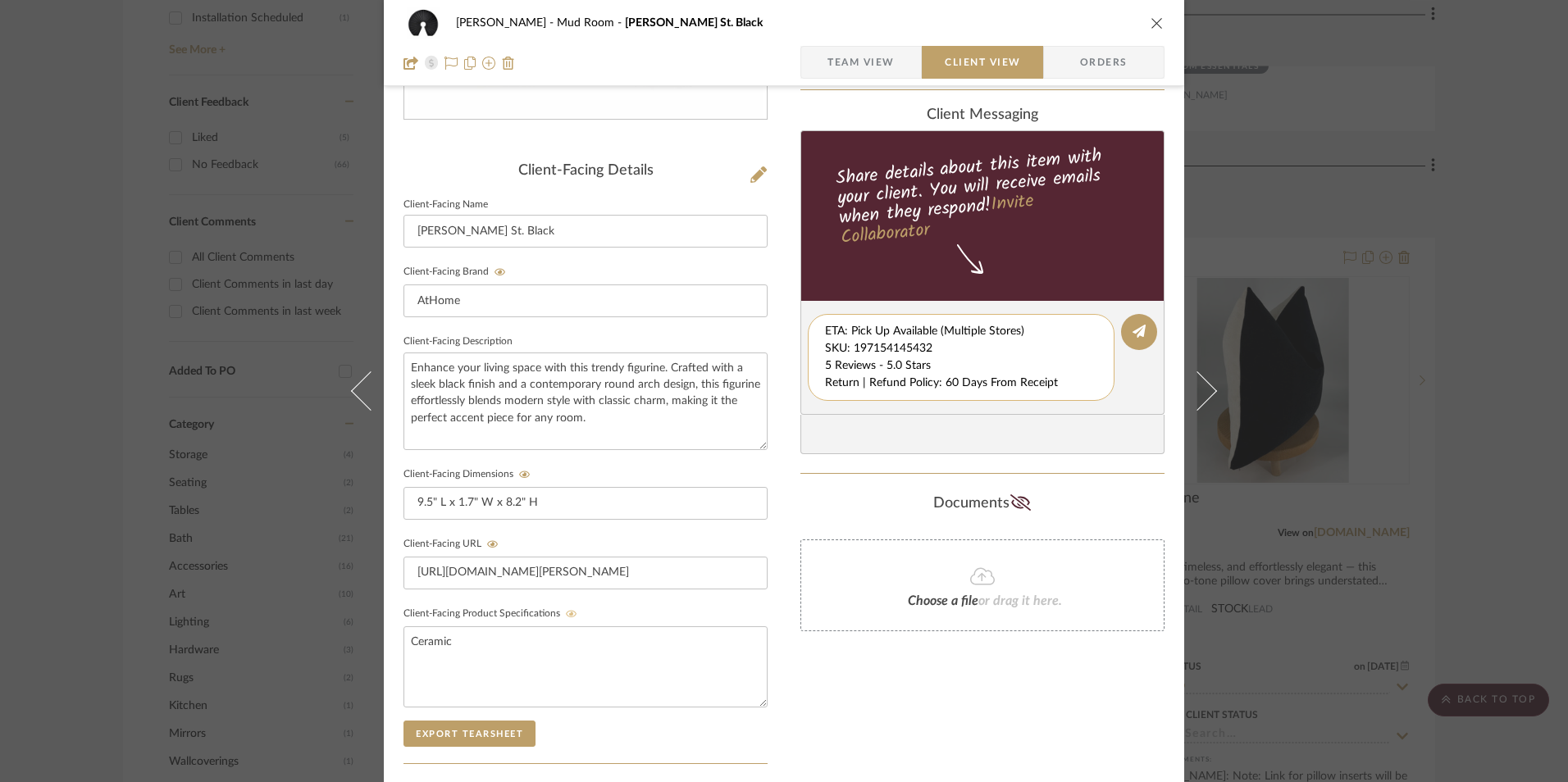
scroll to position [0, 0]
drag, startPoint x: 822, startPoint y: 329, endPoint x: 1060, endPoint y: 395, distance: 247.0
click at [1060, 395] on div "Option 1: Sculptures ETA: Pick Up Available (Multiple Stores) SKU: 197154145432…" at bounding box center [961, 357] width 307 height 87
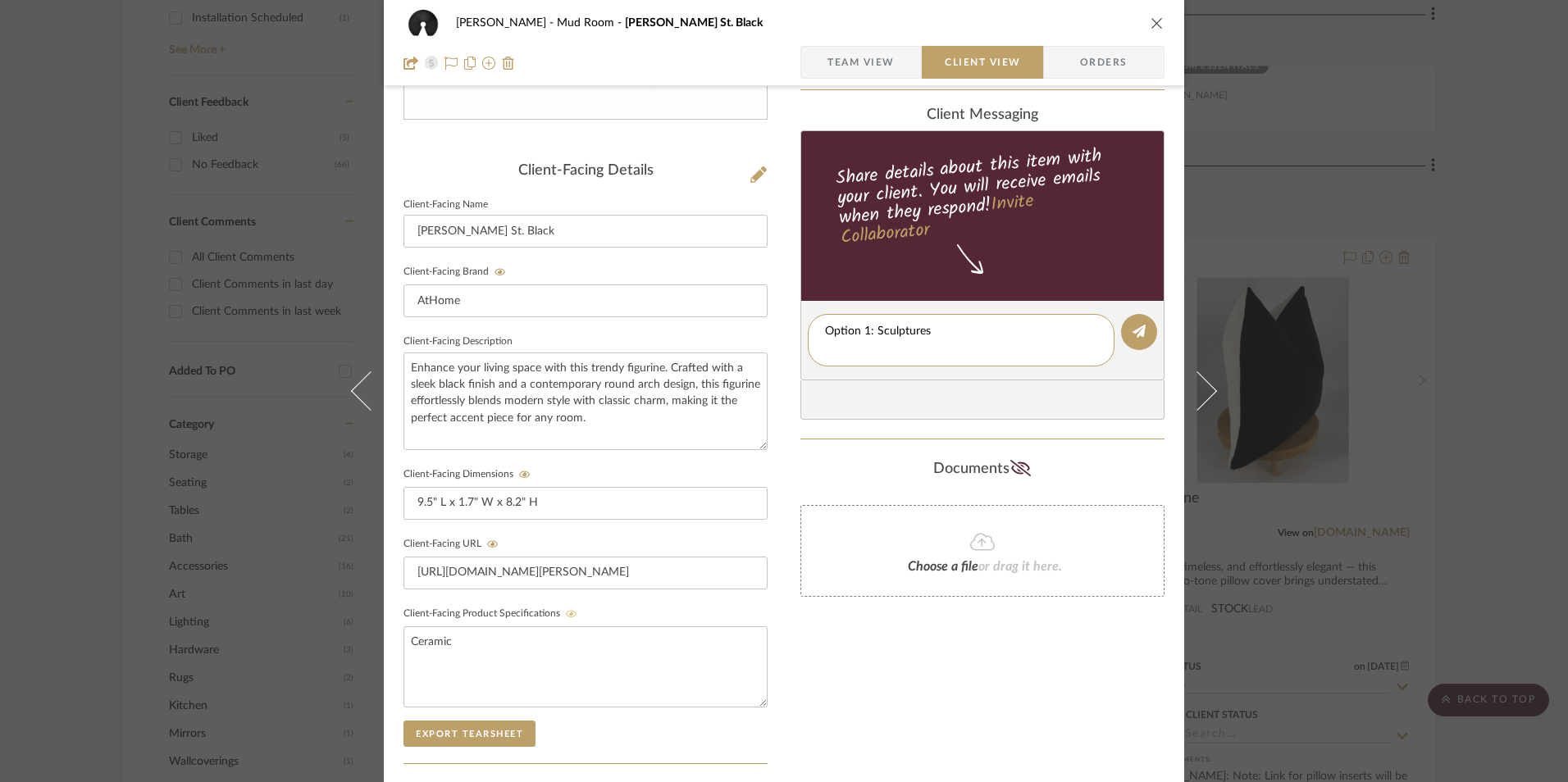
type textarea "Option 1: Sculptures"
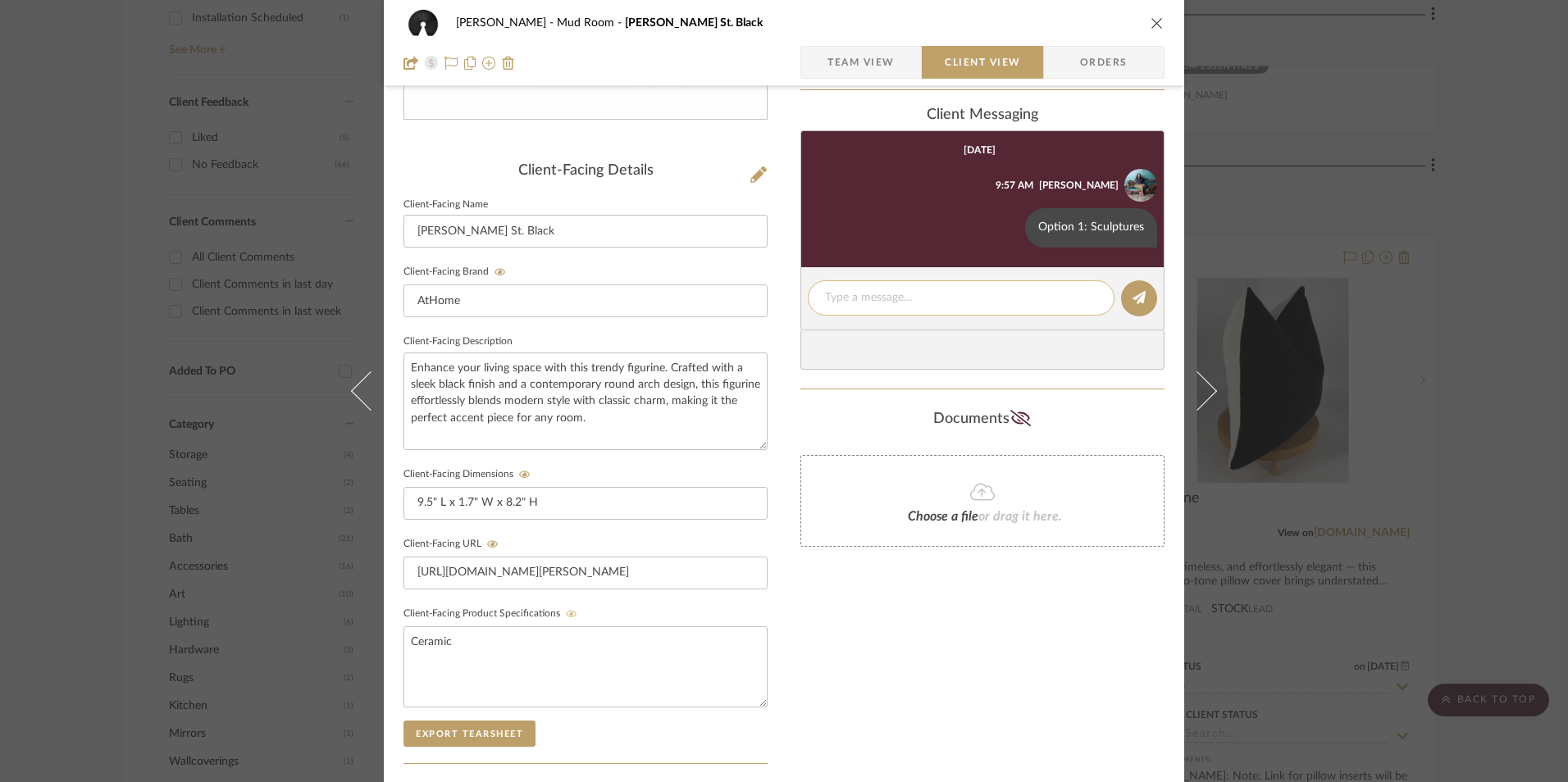
click at [863, 305] on textarea at bounding box center [961, 298] width 272 height 17
paste textarea "ETA: Pick Up Available (Multiple Stores) SKU: 197154145432 5 Reviews - 5.0 Star…"
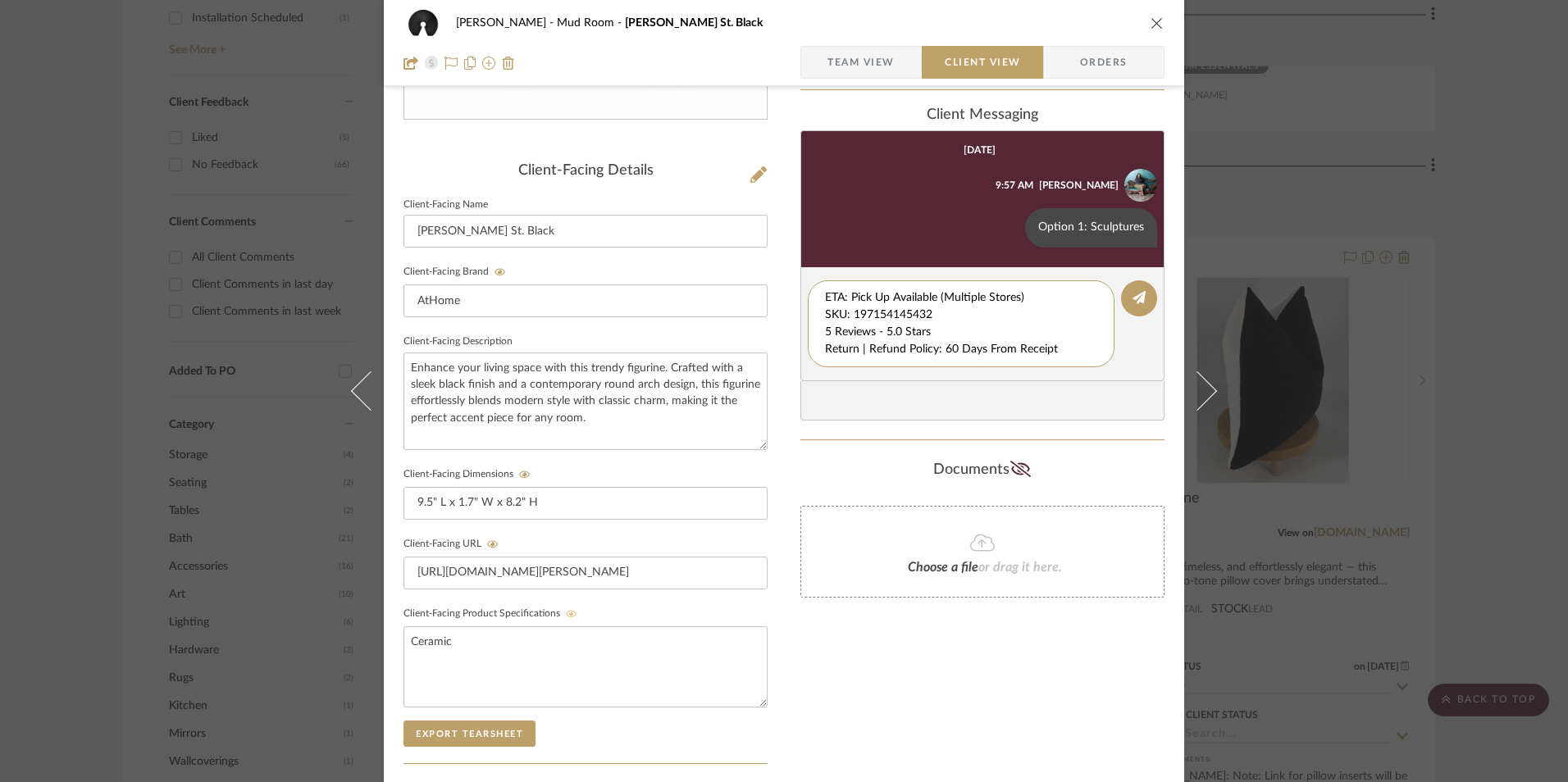
drag, startPoint x: 950, startPoint y: 314, endPoint x: 764, endPoint y: 300, distance: 186.5
click at [764, 300] on div "Shana Haynes Mud Room Crosby St. Black Team View Client View Orders Client-Faci…" at bounding box center [784, 346] width 801 height 1365
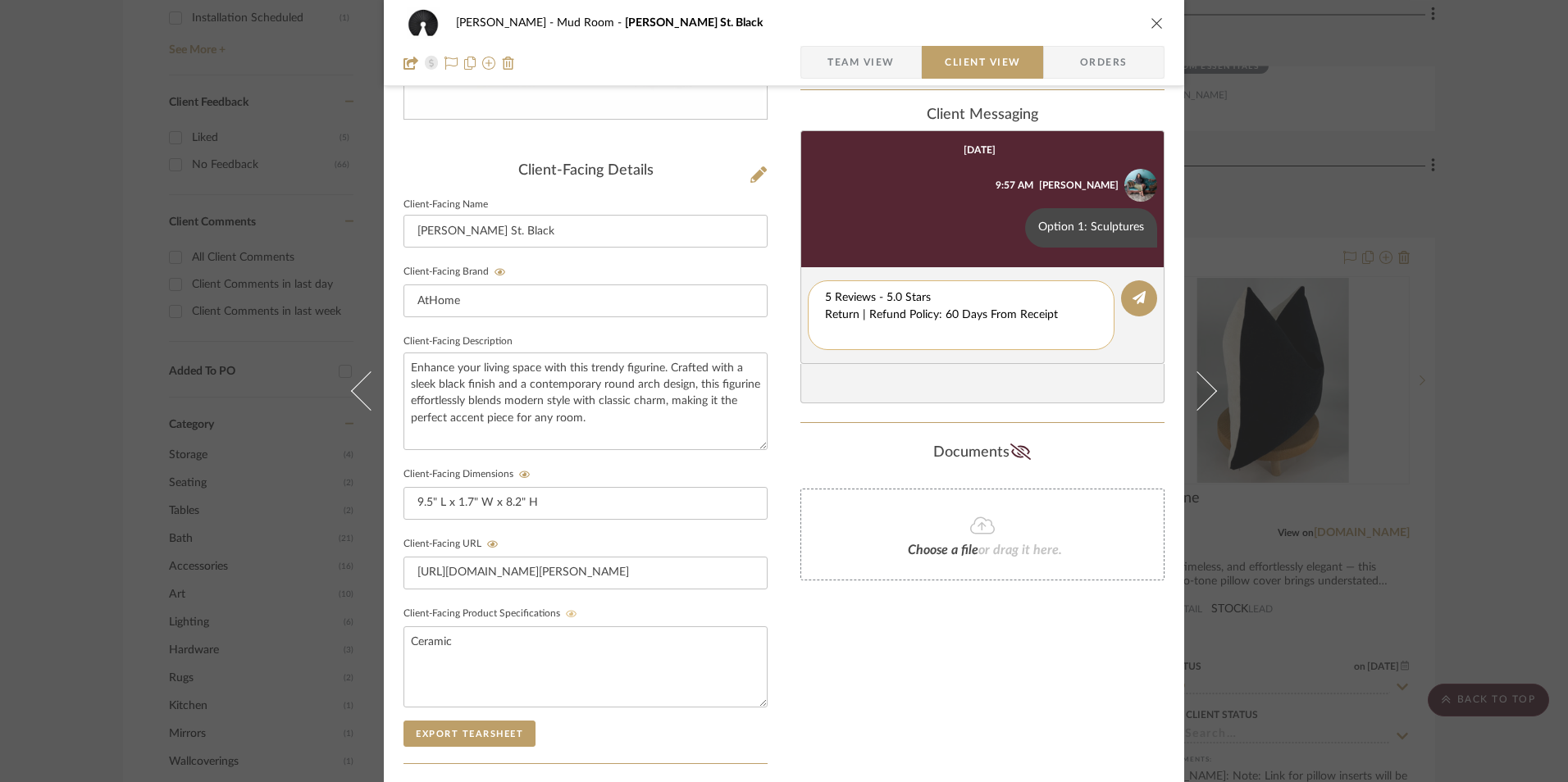
click at [825, 310] on textarea "5 Reviews - 5.0 Stars Return | Refund Policy: 60 Days From Receipt" at bounding box center [961, 315] width 272 height 52
drag, startPoint x: 1053, startPoint y: 314, endPoint x: 798, endPoint y: 313, distance: 255.0
click at [801, 313] on editor-of-message "5 Reviews - 5.0 Stars Return | Refund Policy: 60 Days From Receipt" at bounding box center [983, 307] width 364 height 80
type textarea "5 Reviews - 5.0 Stars"
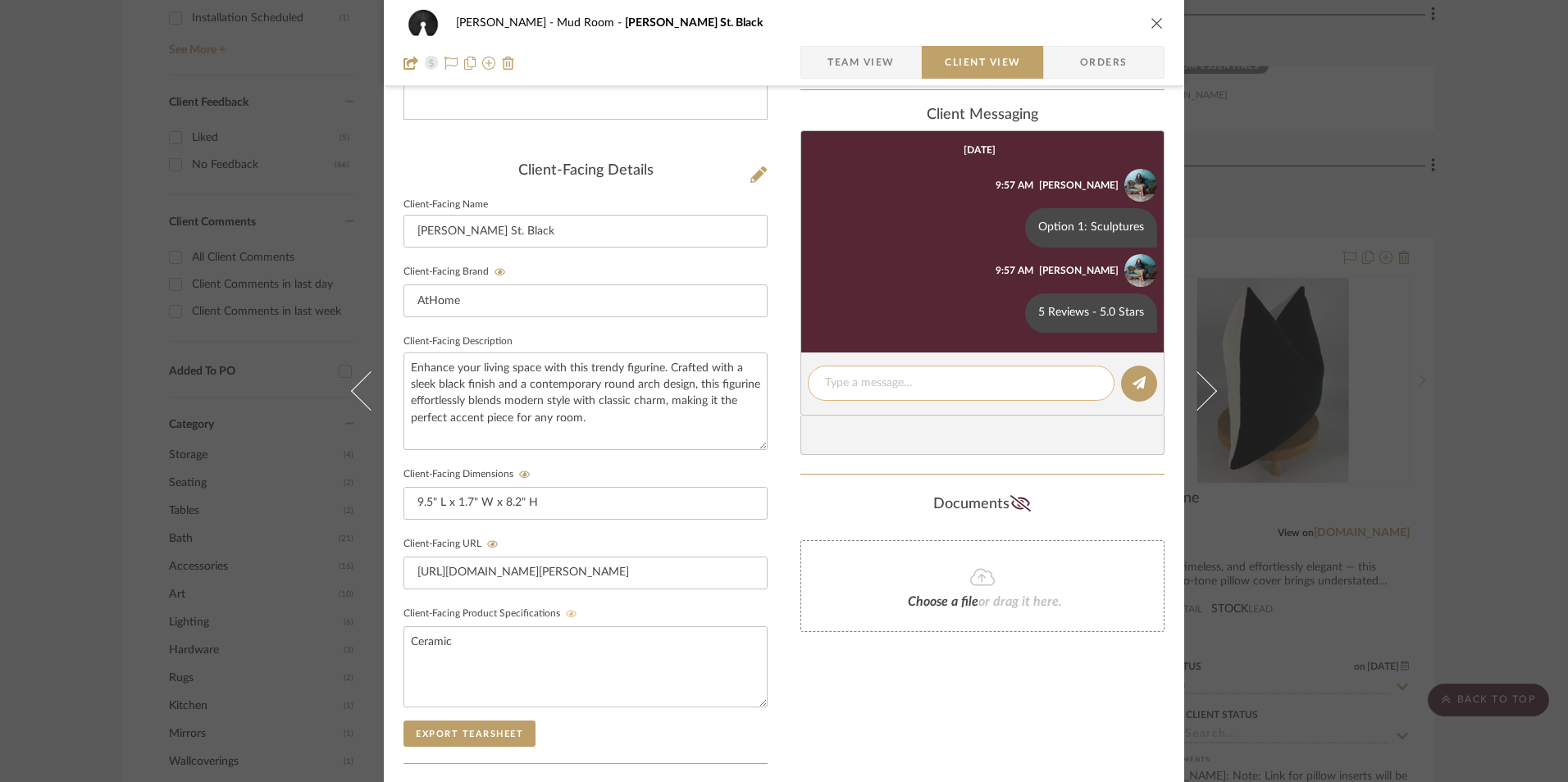
click at [875, 386] on textarea at bounding box center [961, 383] width 272 height 17
paste textarea "Return | Refund Policy: 60 Days From Receipt"
type textarea "Return | Refund Policy: 60 Days From Receipt"
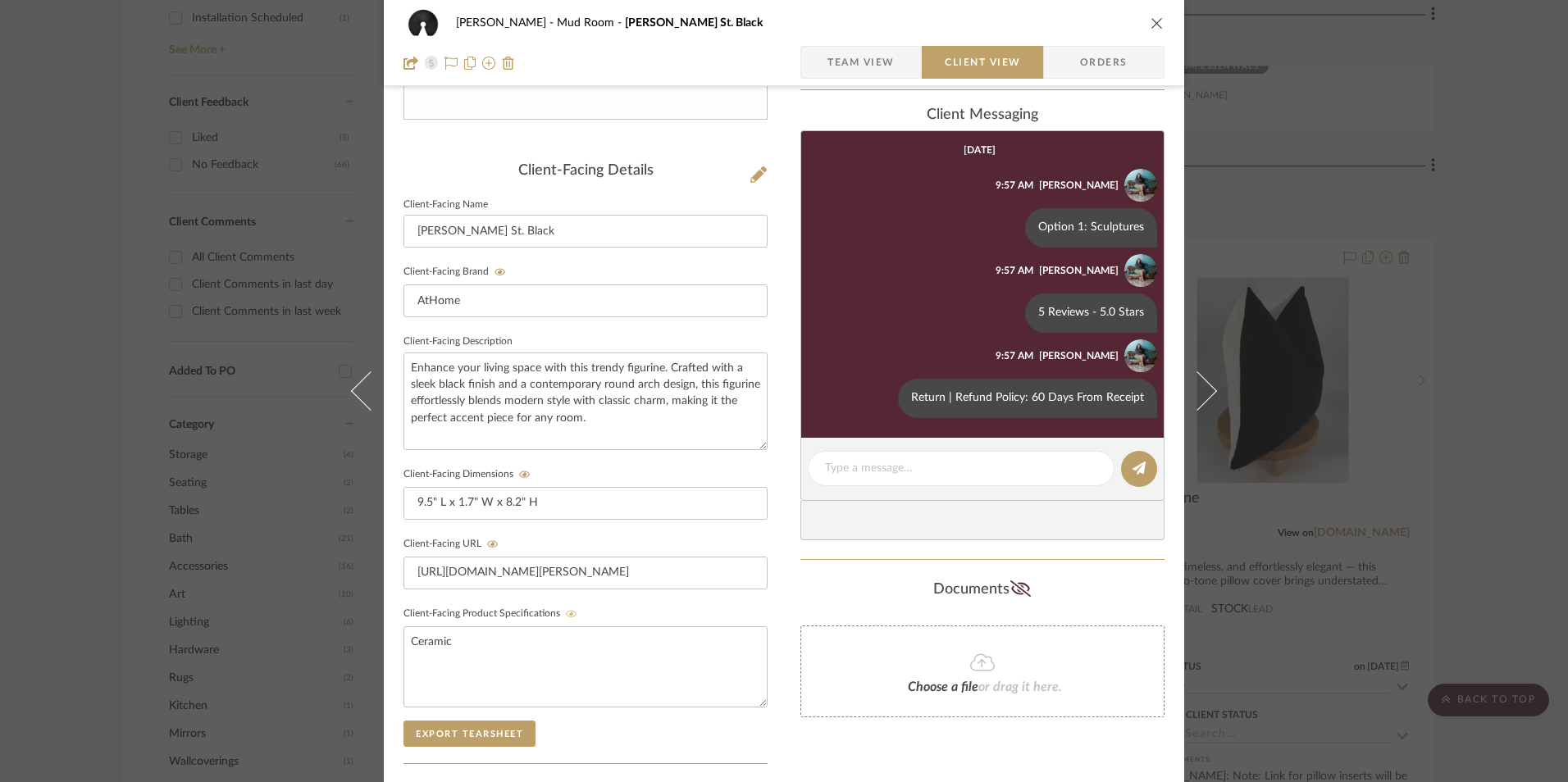
click at [1151, 20] on icon "close" at bounding box center [1156, 22] width 13 height 13
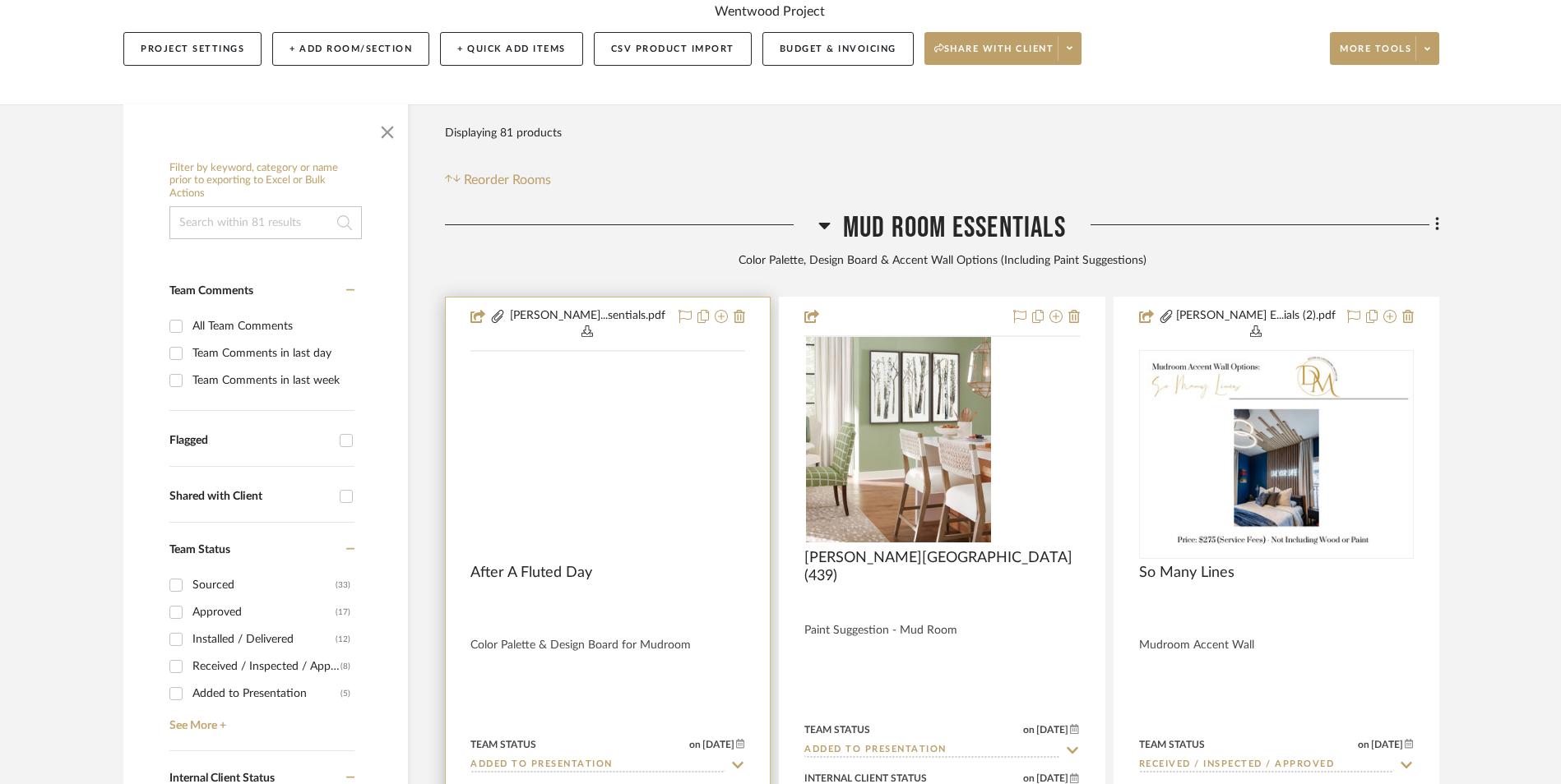
scroll to position [254, 0]
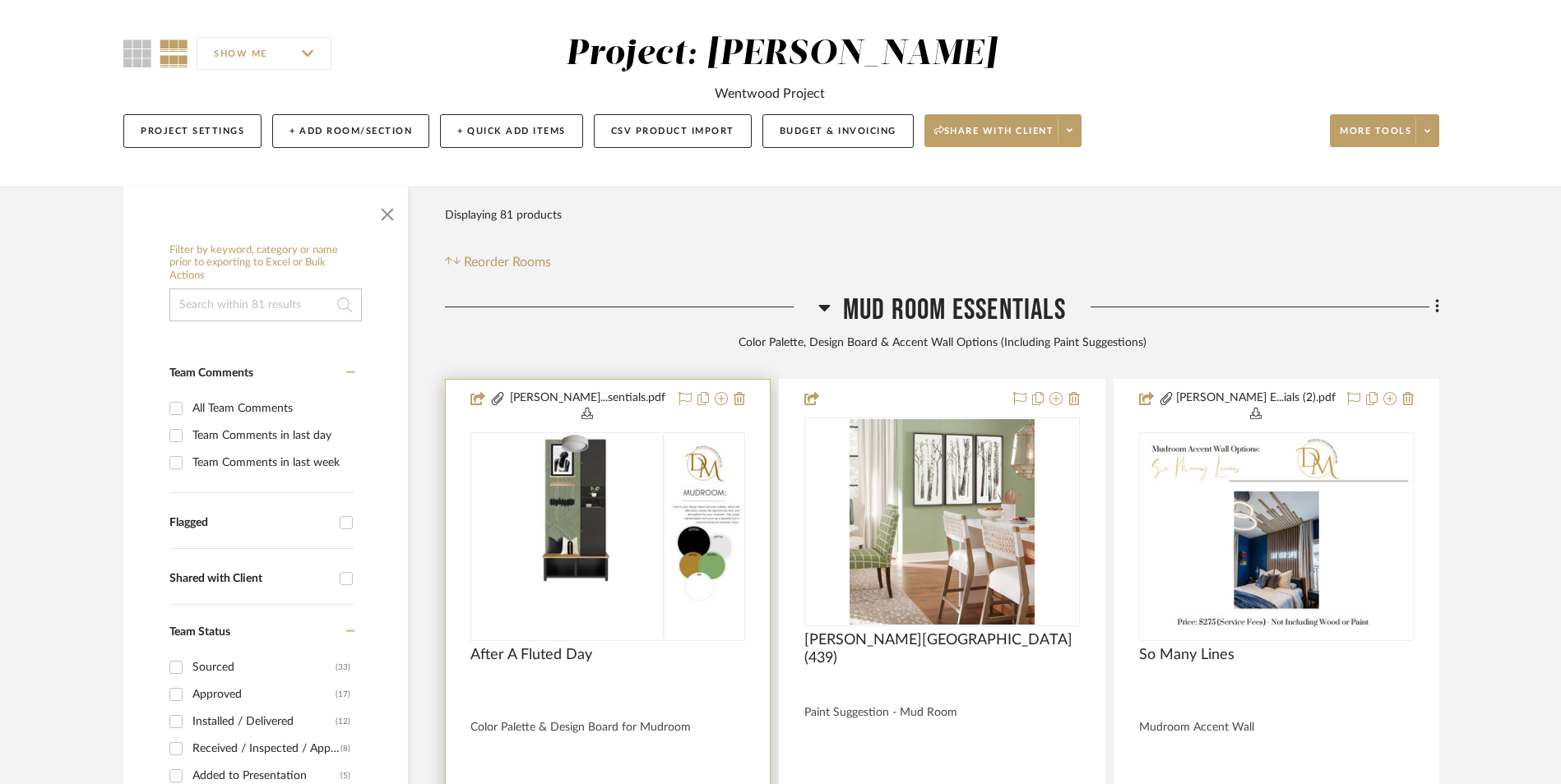
click at [0, 0] on img at bounding box center [0, 0] width 0 height 0
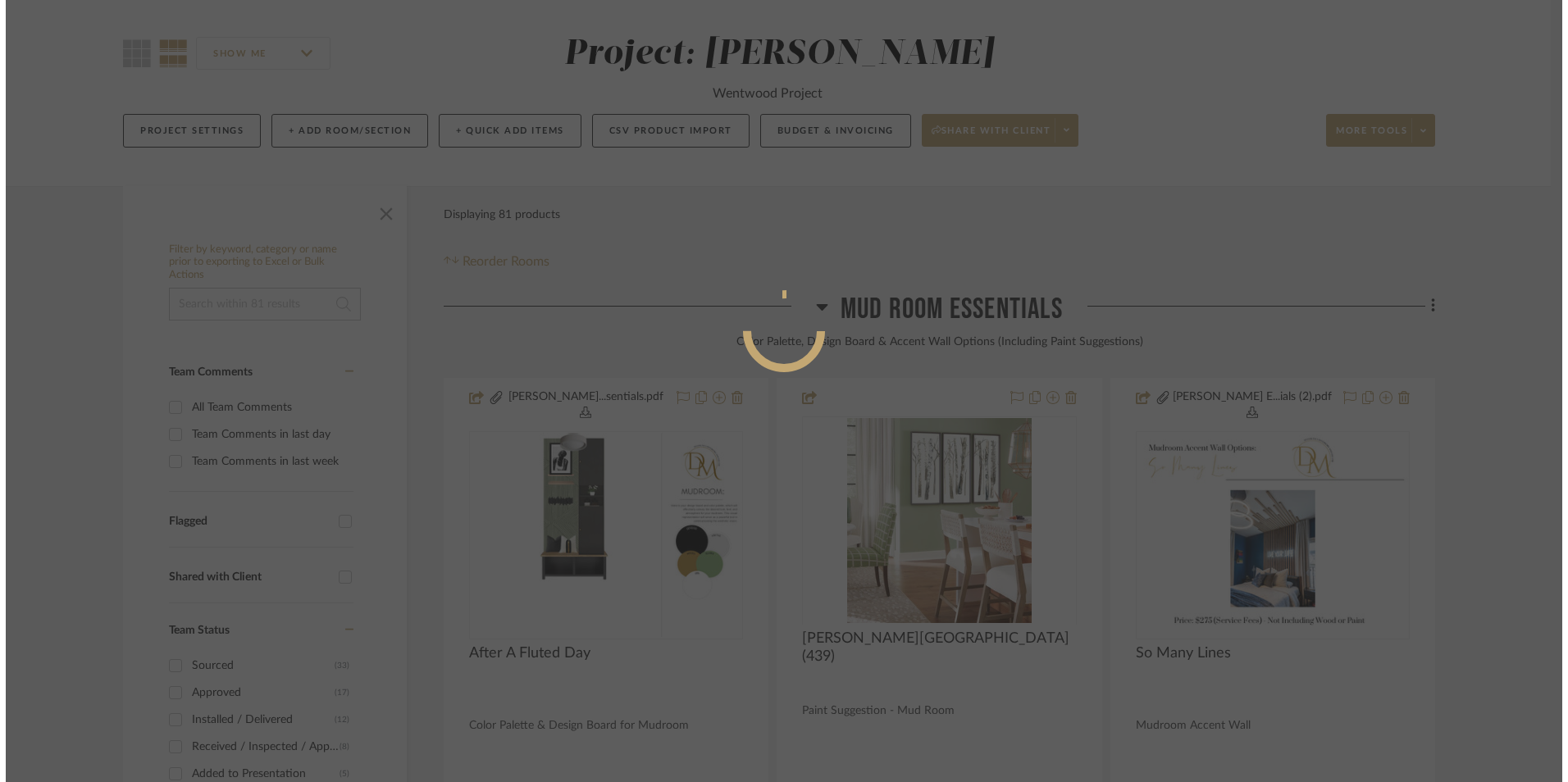
scroll to position [0, 0]
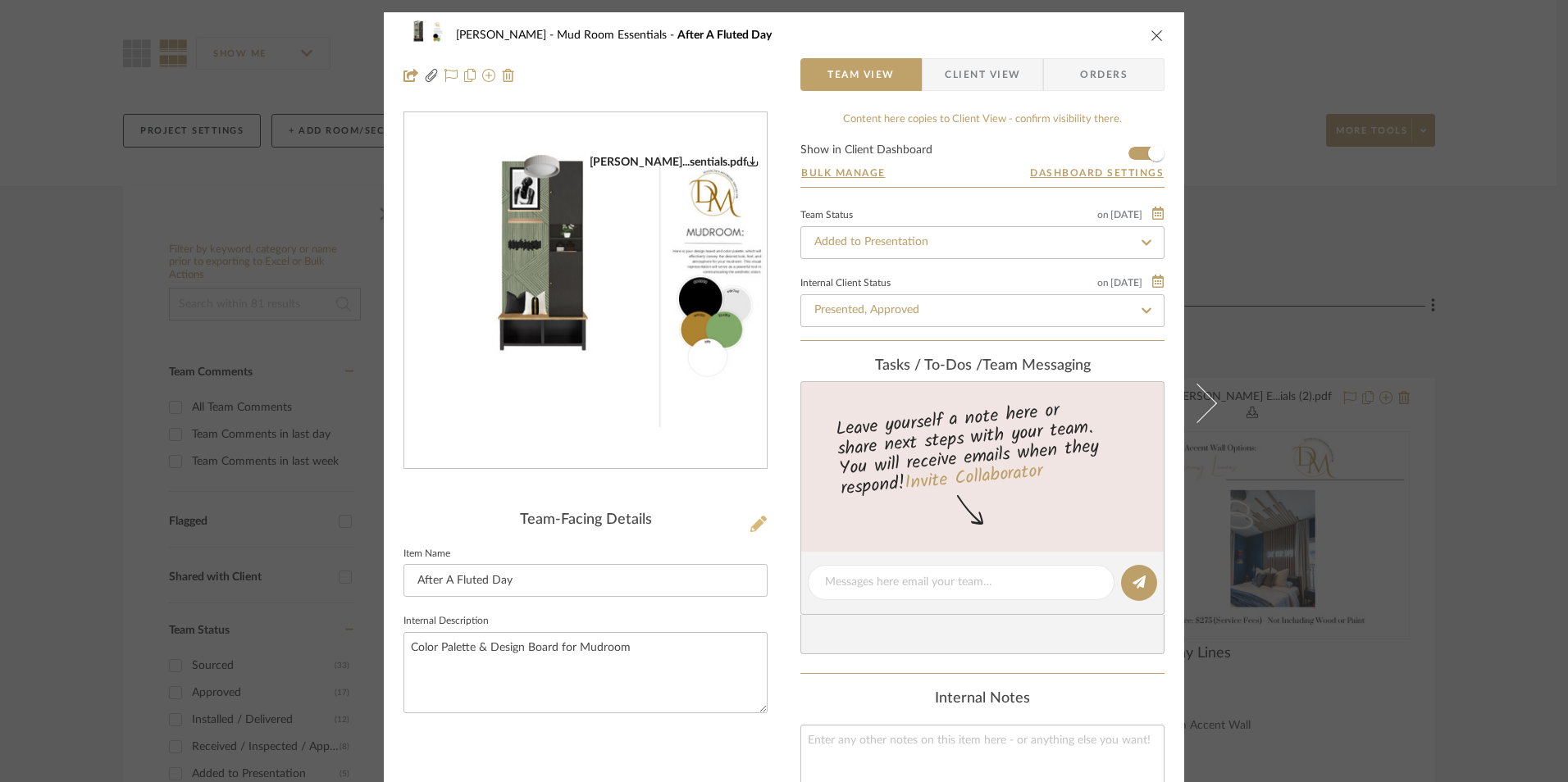
click at [751, 523] on icon at bounding box center [758, 524] width 16 height 16
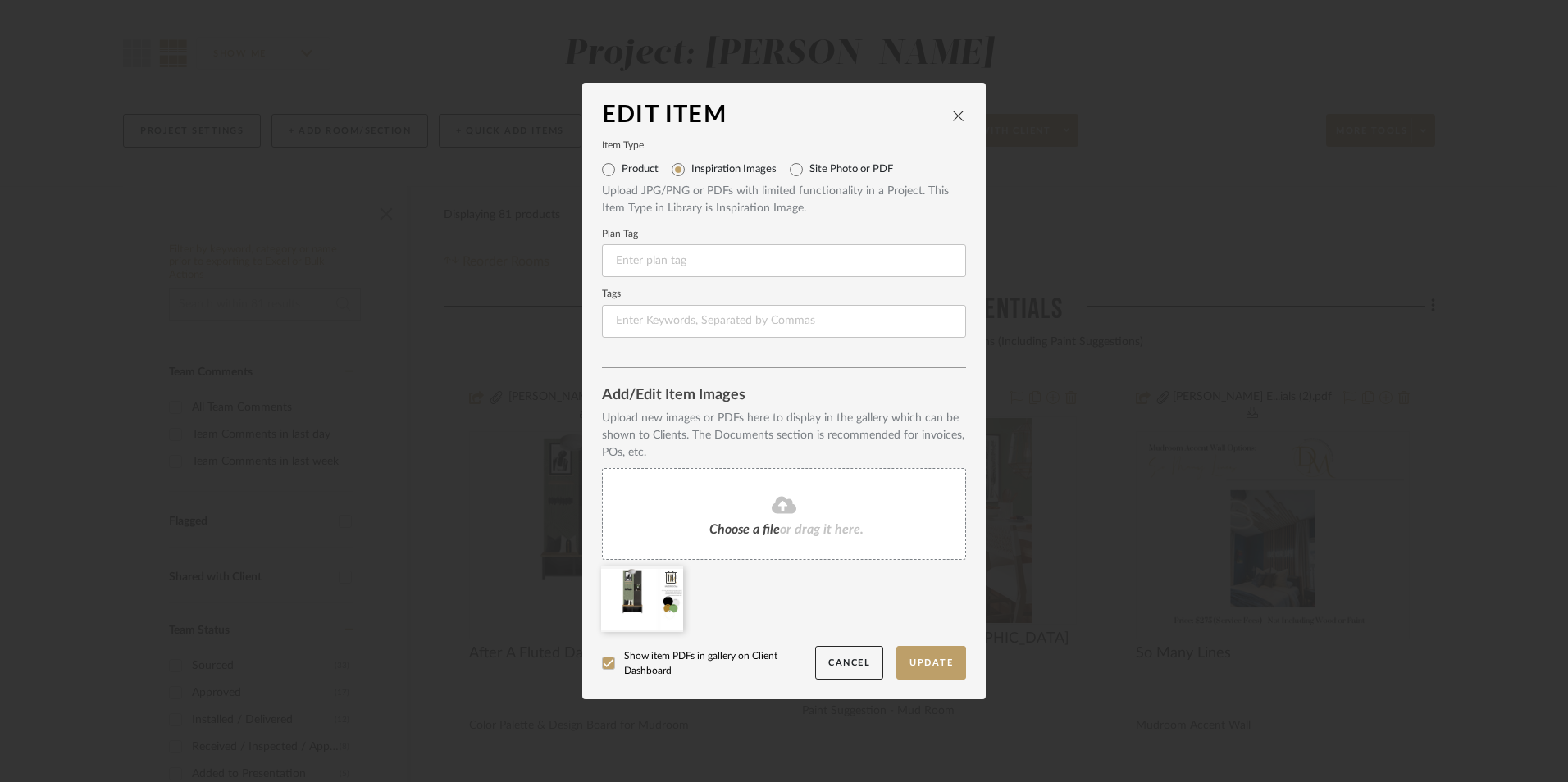
click at [665, 575] on icon at bounding box center [671, 576] width 12 height 13
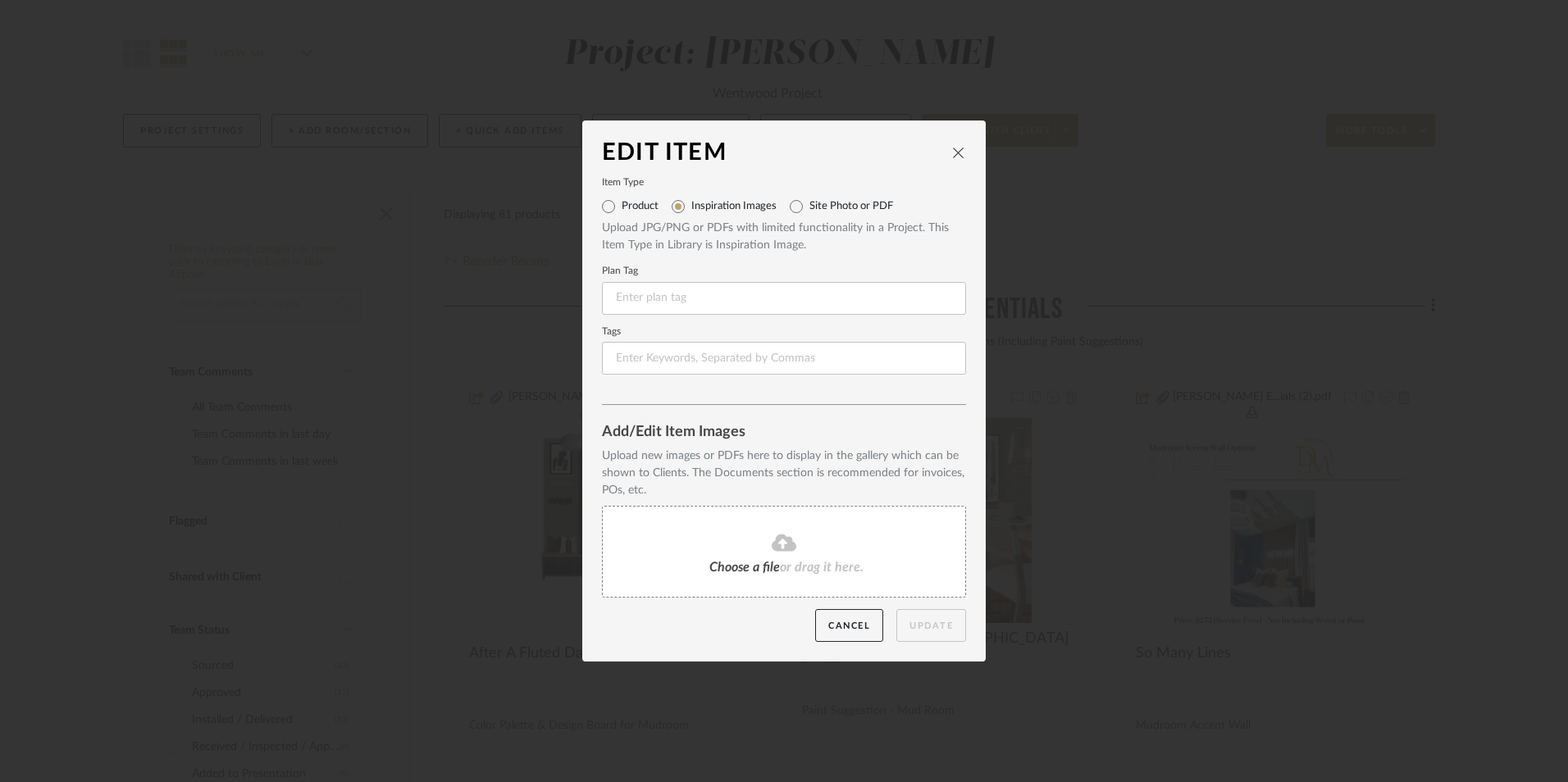
click at [755, 530] on div "Choose a file or drag it here." at bounding box center [784, 552] width 364 height 92
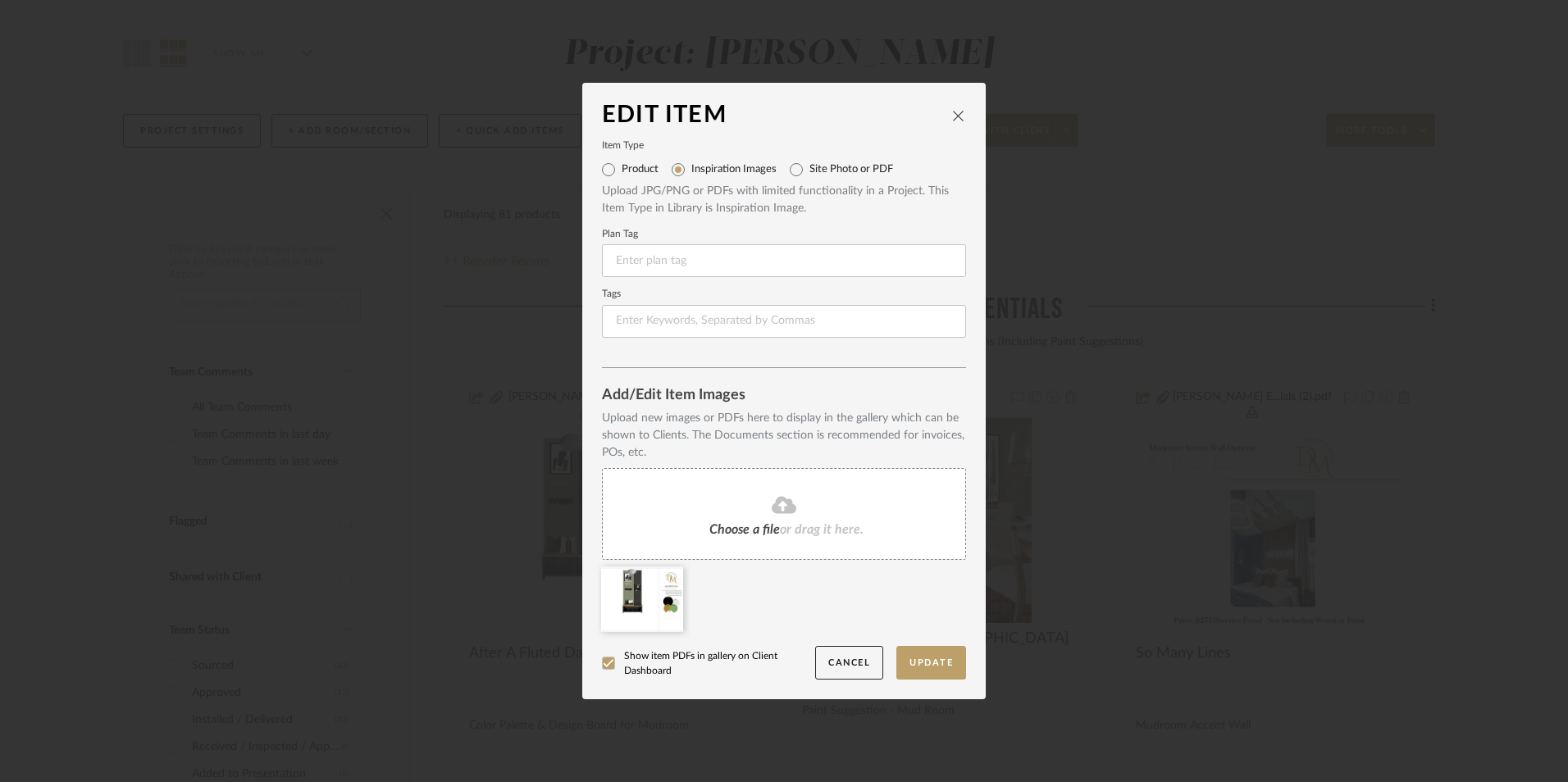
click at [923, 661] on button "Update" at bounding box center [931, 663] width 70 height 34
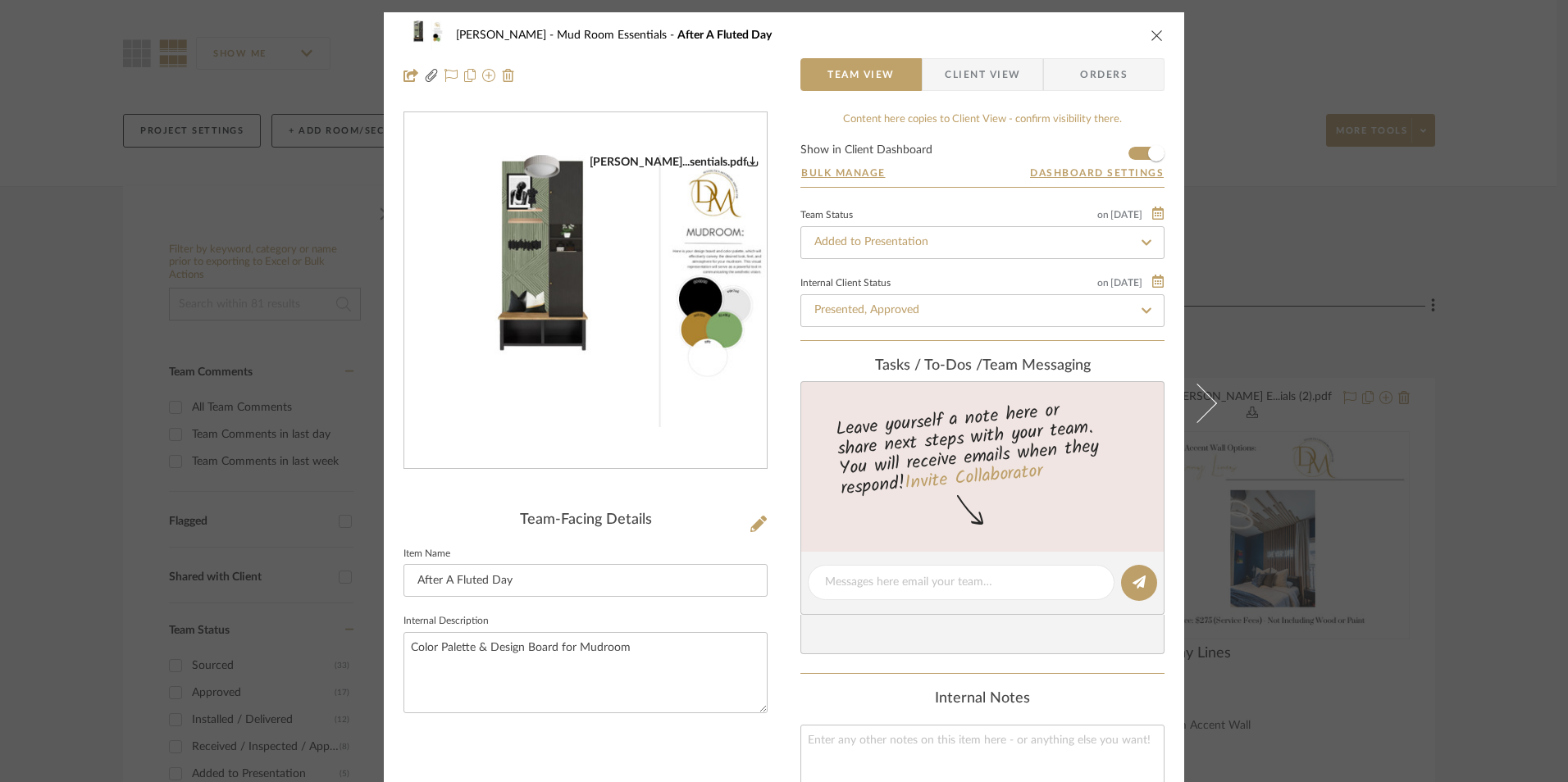
click at [1151, 42] on button "close" at bounding box center [1156, 35] width 14 height 14
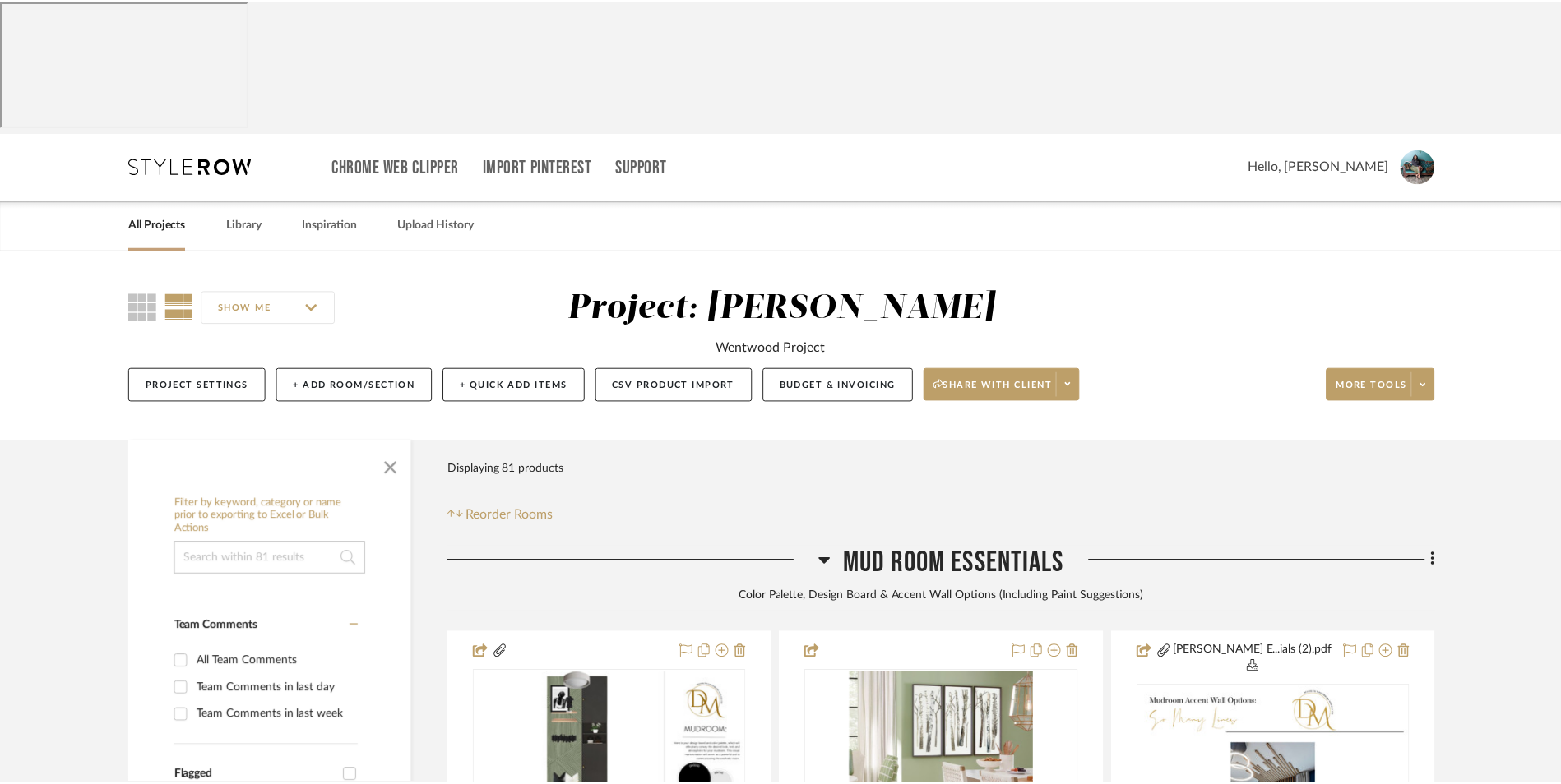
scroll to position [254, 0]
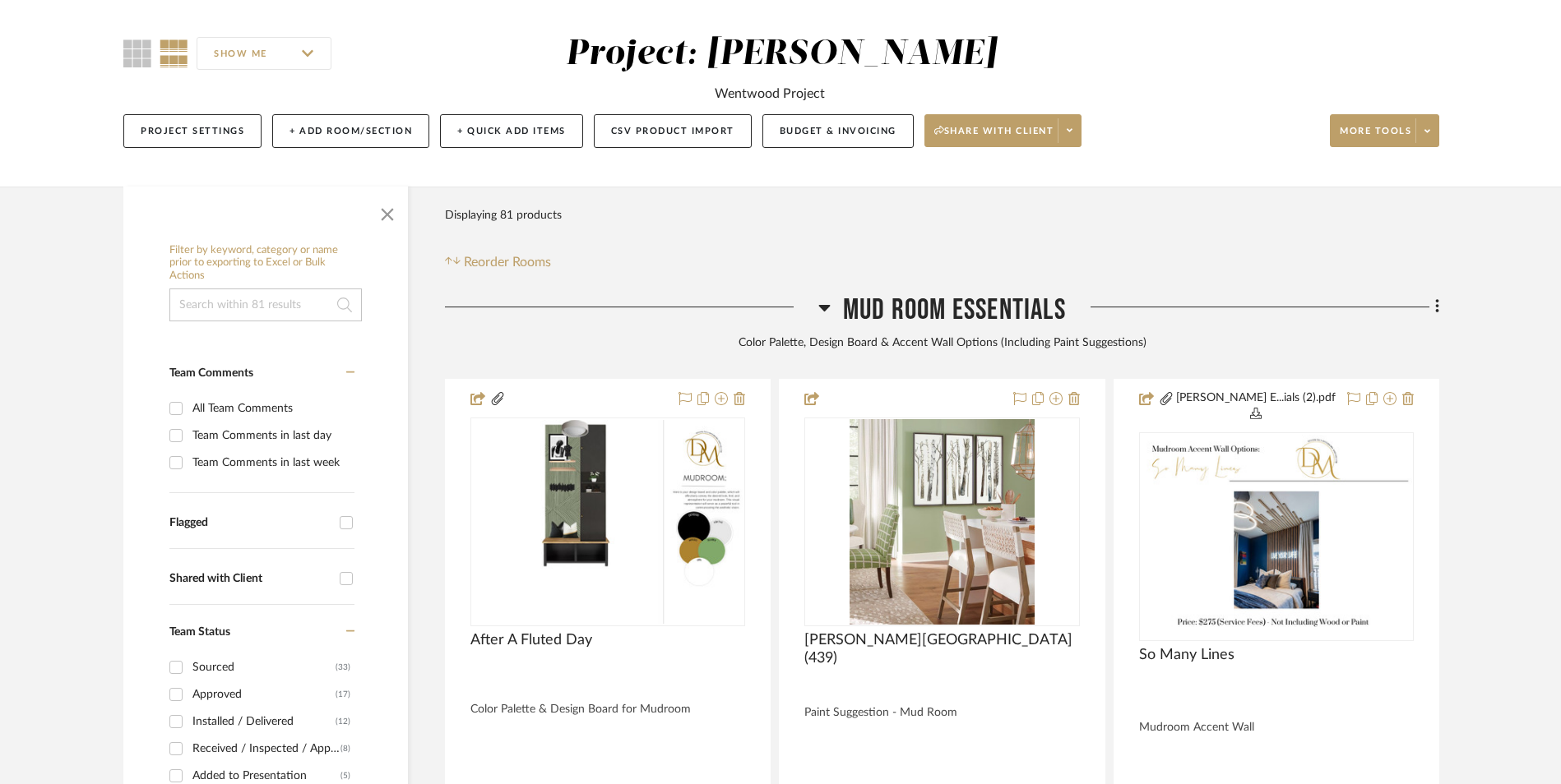
click at [826, 297] on icon at bounding box center [824, 307] width 12 height 20
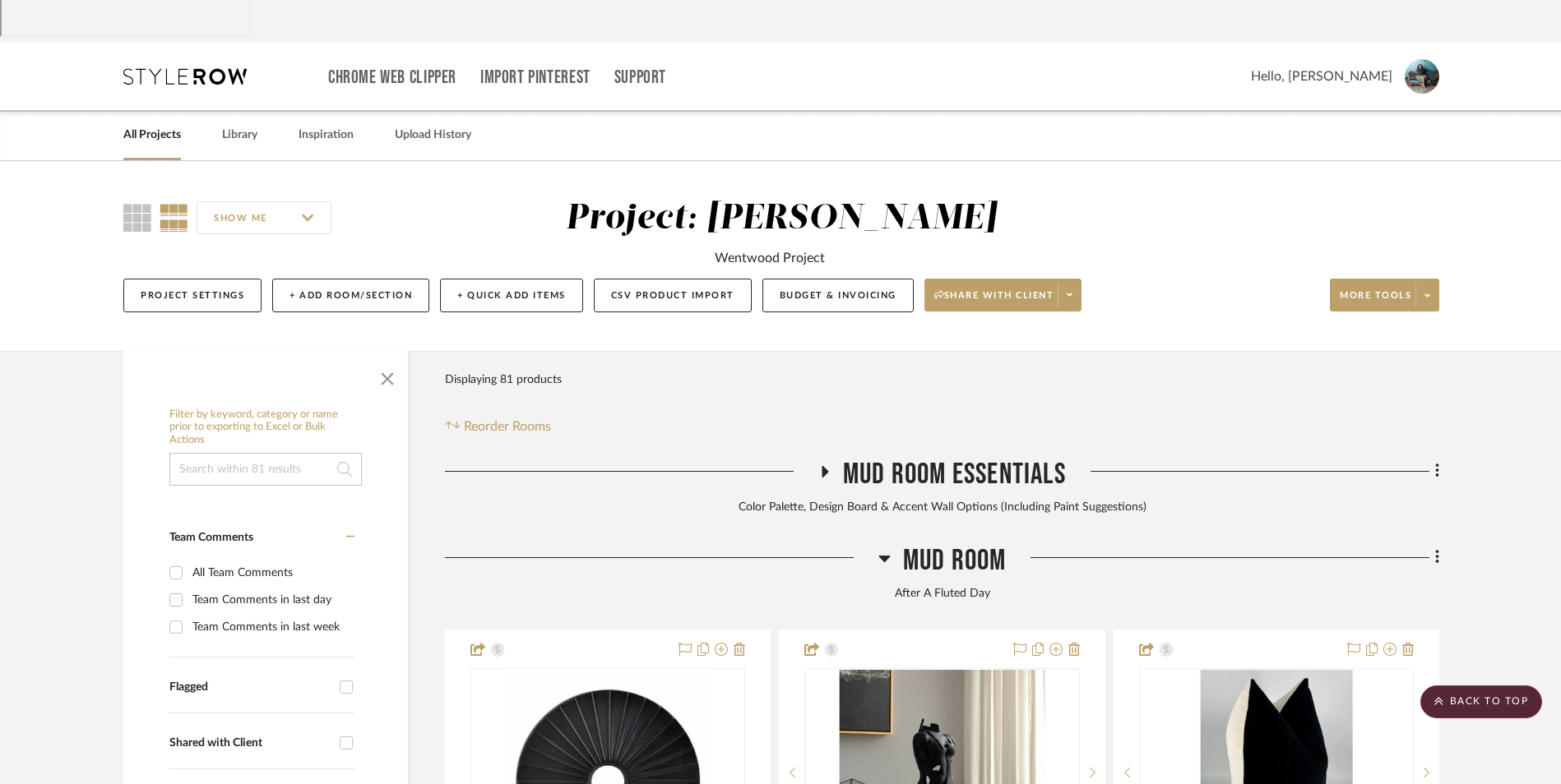
scroll to position [0, 0]
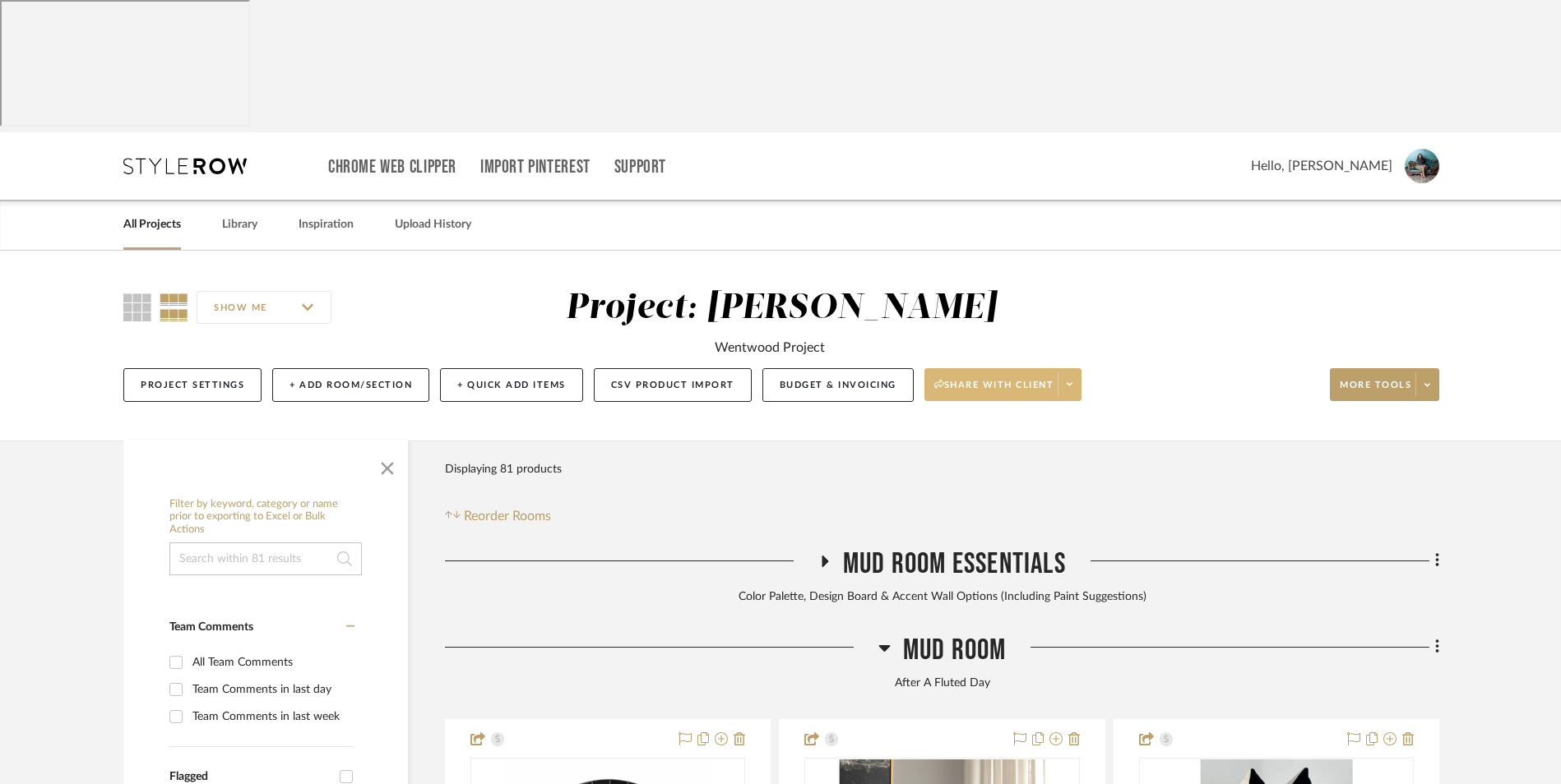
click at [1064, 372] on span at bounding box center [1069, 384] width 23 height 25
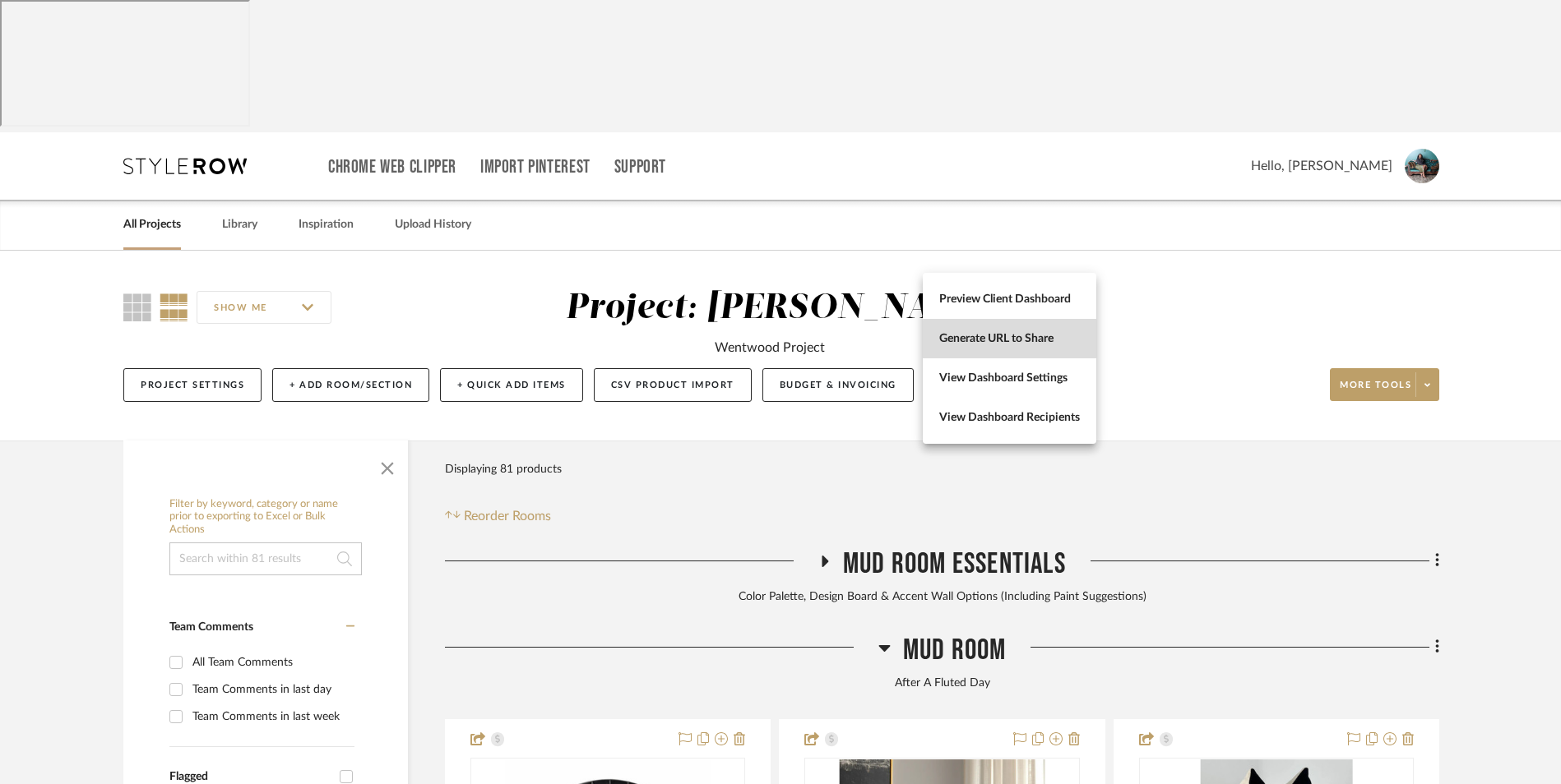
click at [1047, 340] on span "Generate URL to Share" at bounding box center [1009, 339] width 141 height 14
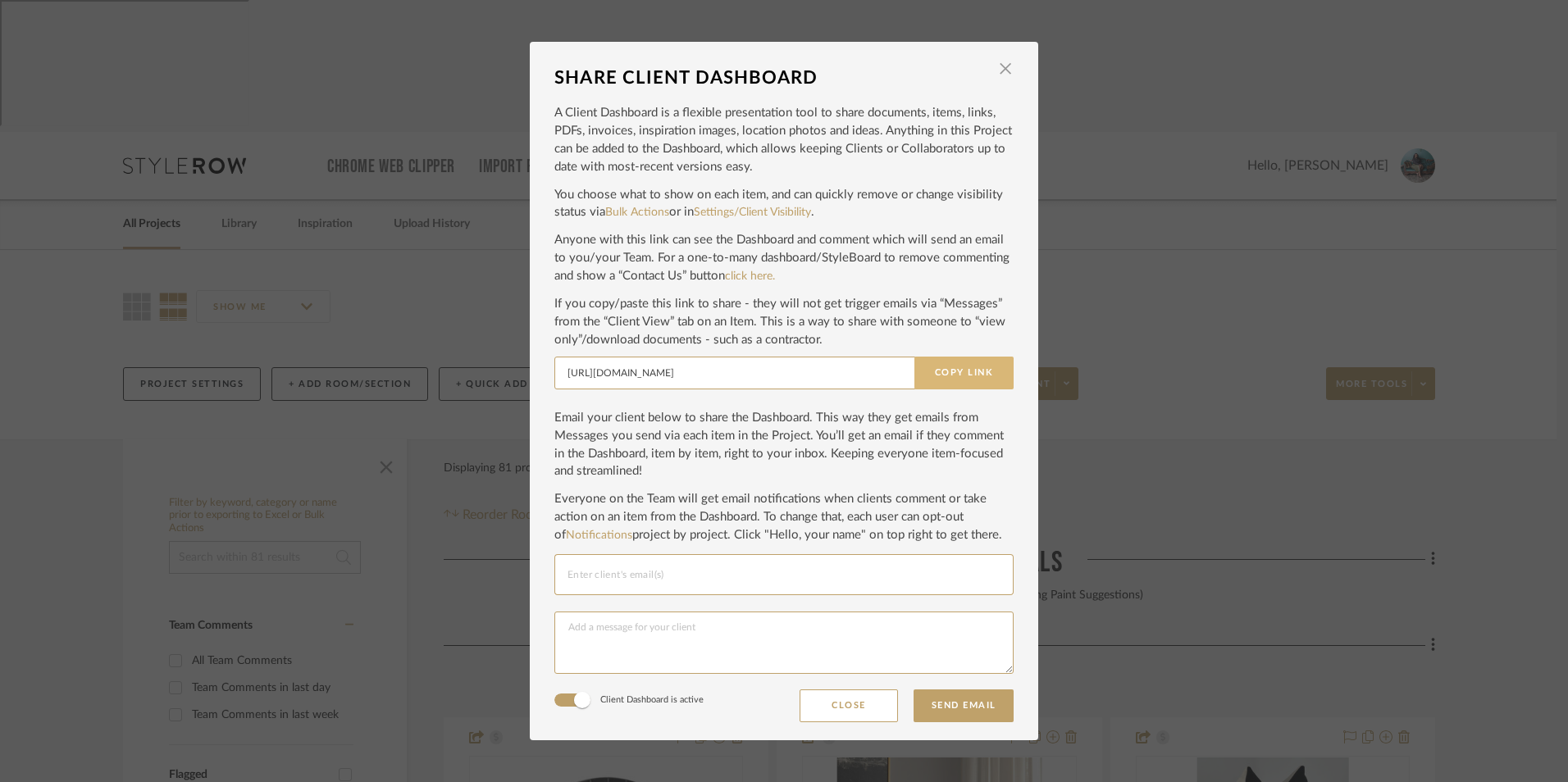
click at [967, 370] on button "Copy Link" at bounding box center [964, 373] width 99 height 33
drag, startPoint x: 998, startPoint y: 67, endPoint x: 459, endPoint y: 234, distance: 564.3
click at [998, 67] on span "button" at bounding box center [1005, 69] width 33 height 33
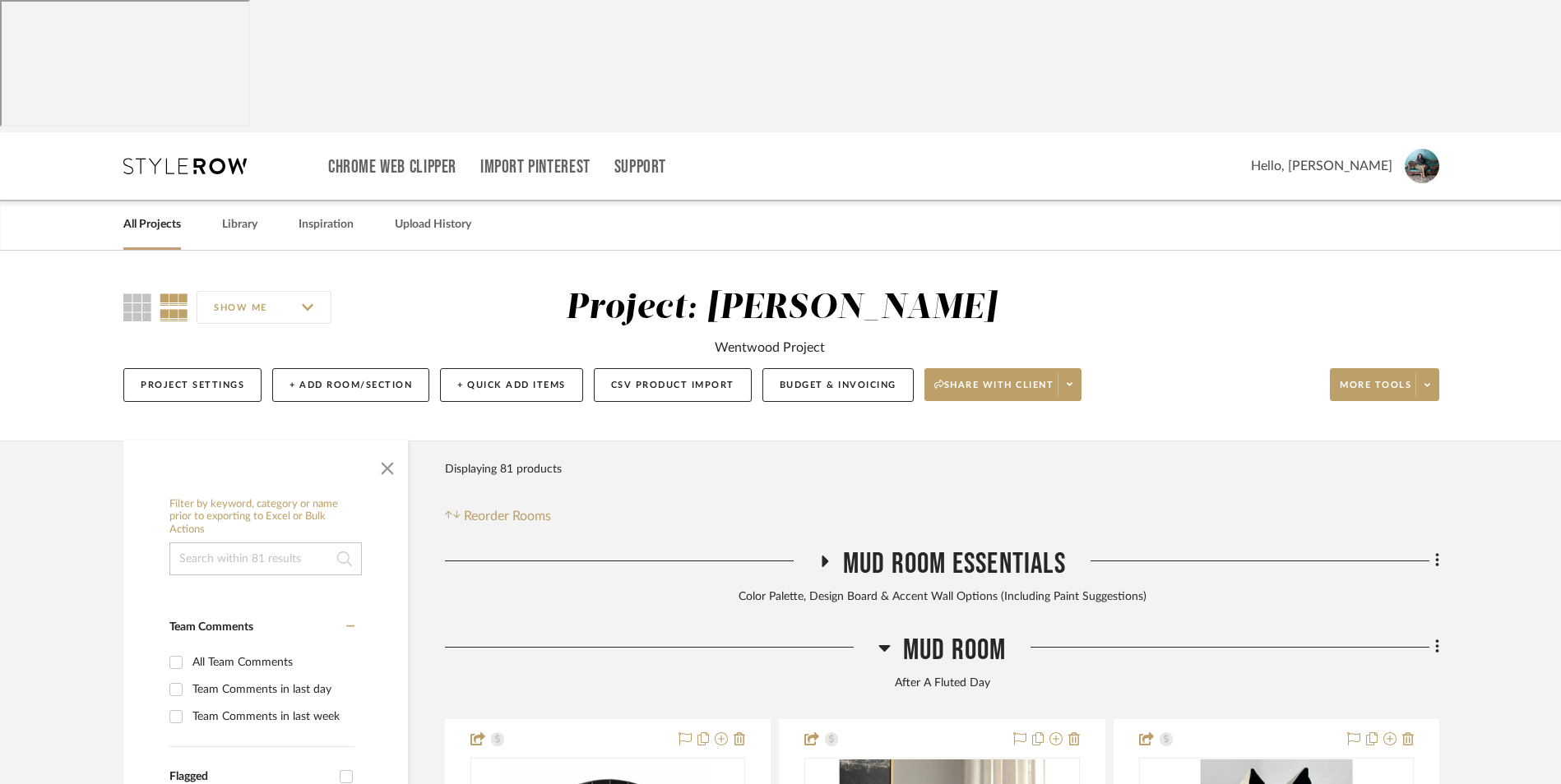
click at [158, 214] on link "All Projects" at bounding box center [153, 225] width 58 height 22
